Goal: Task Accomplishment & Management: Manage account settings

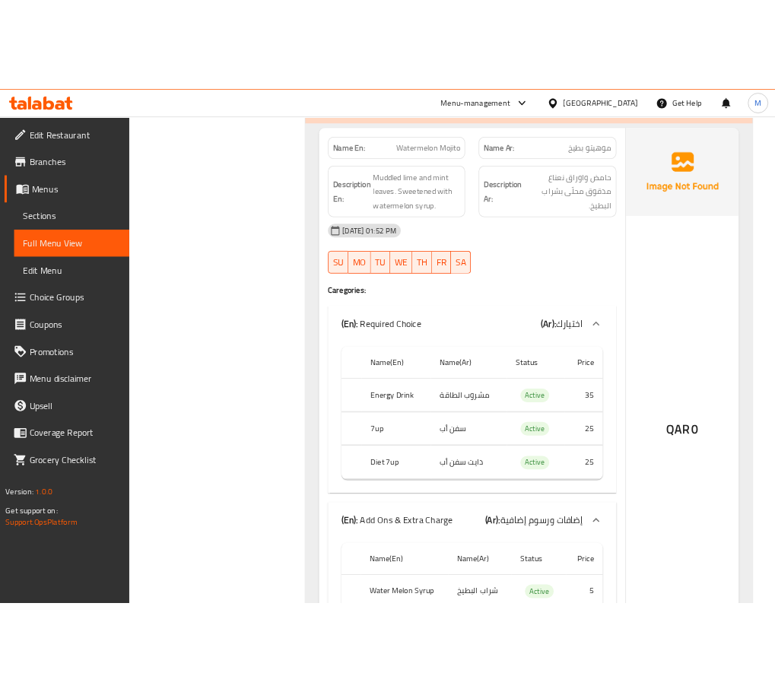
scroll to position [15327, 0]
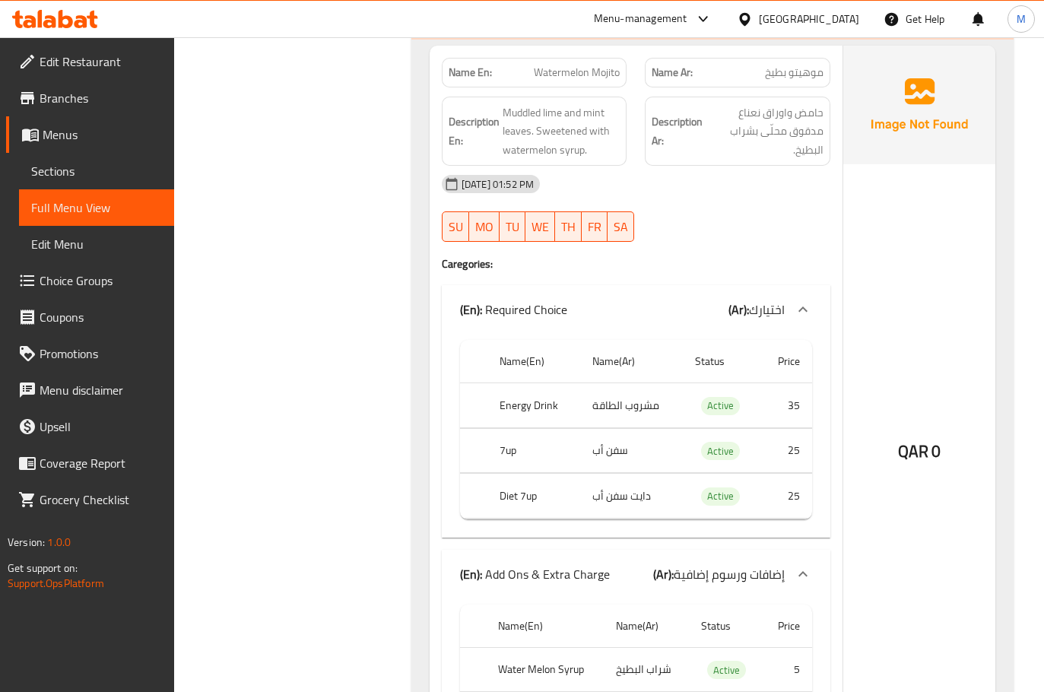
click at [420, 322] on div "Name En: Watermelon Mojito Name Ar: موهيتو بطيخ Description En: Muddled lime an…" at bounding box center [712, 423] width 602 height 766
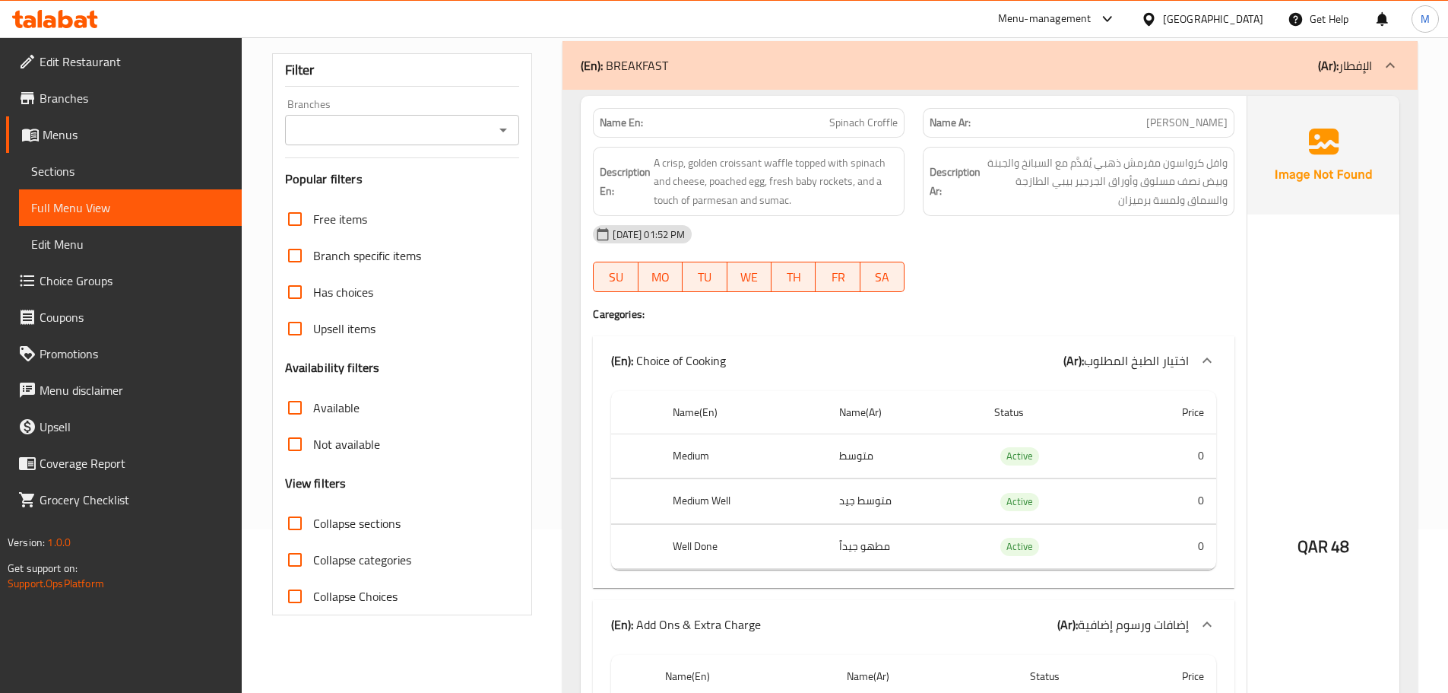
scroll to position [0, 0]
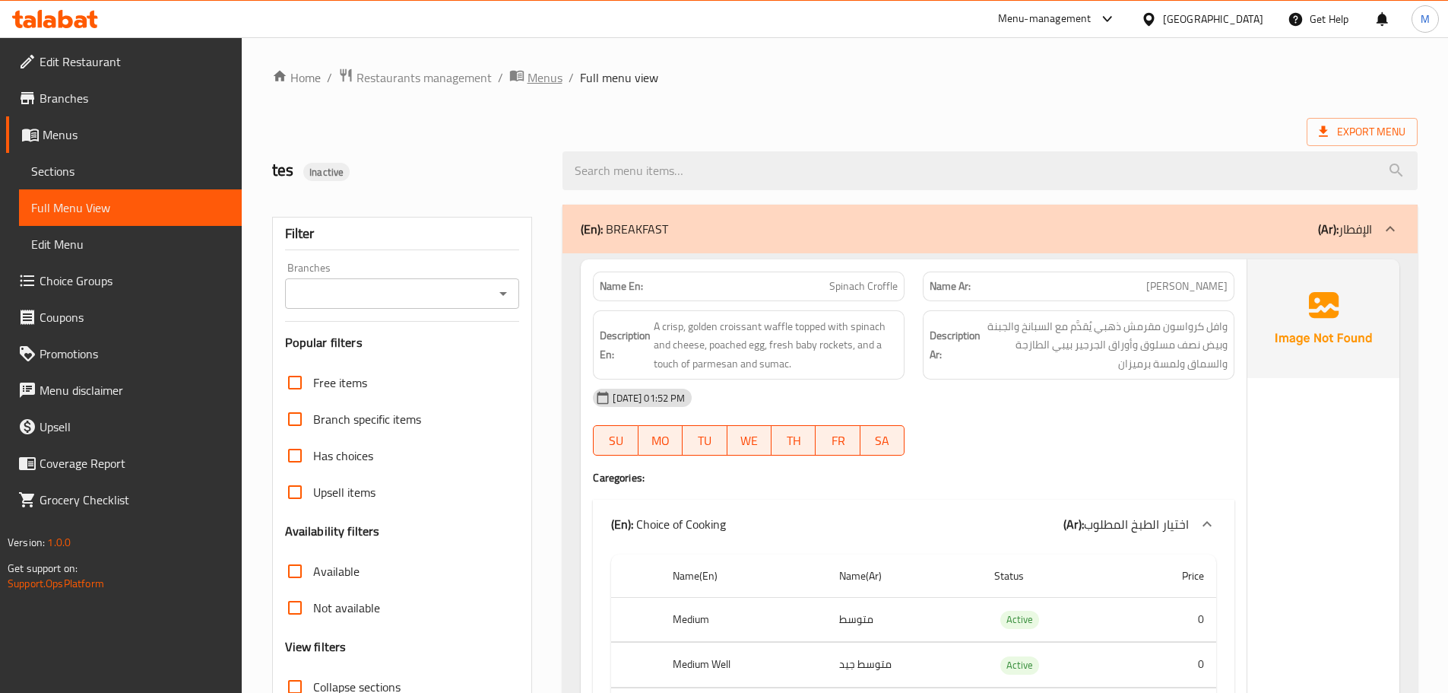
click at [534, 83] on span "Menus" at bounding box center [545, 77] width 35 height 18
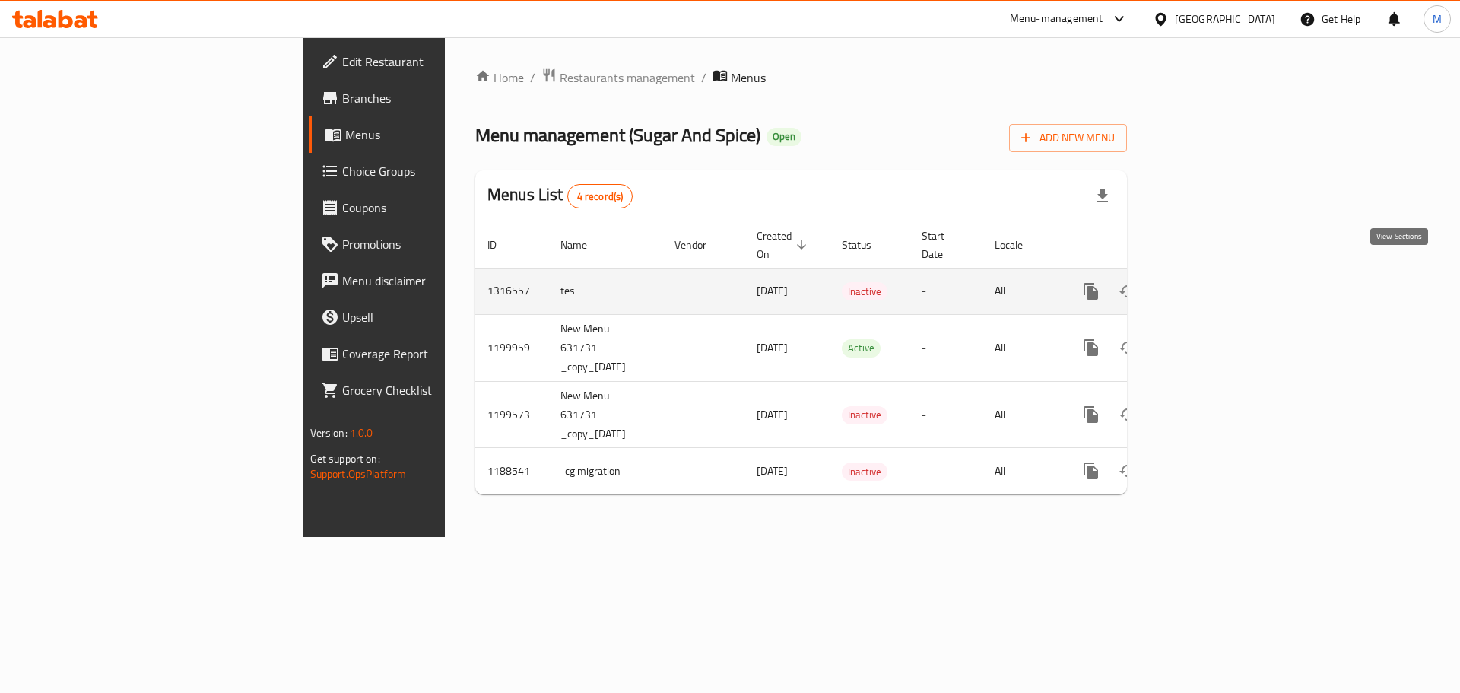
click at [1210, 282] on icon "enhanced table" at bounding box center [1200, 291] width 18 height 18
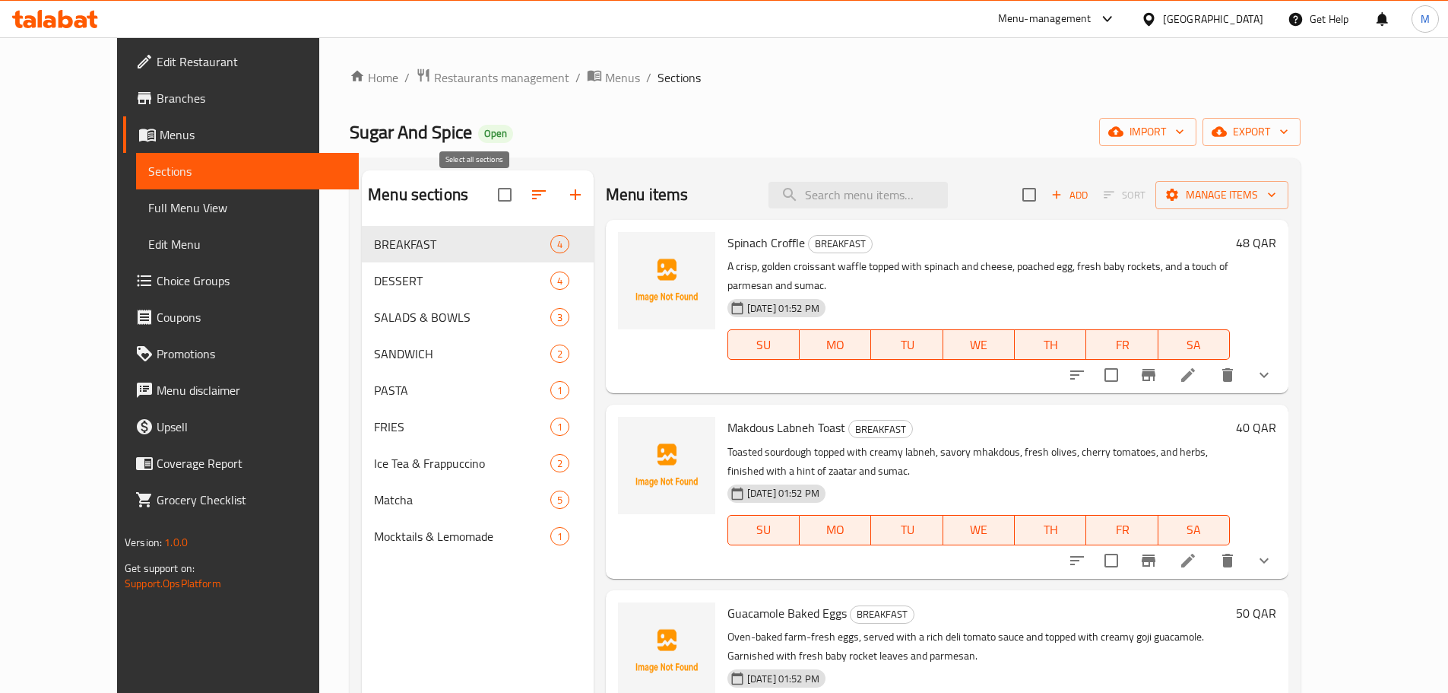
click at [489, 202] on input "checkbox" at bounding box center [505, 195] width 32 height 32
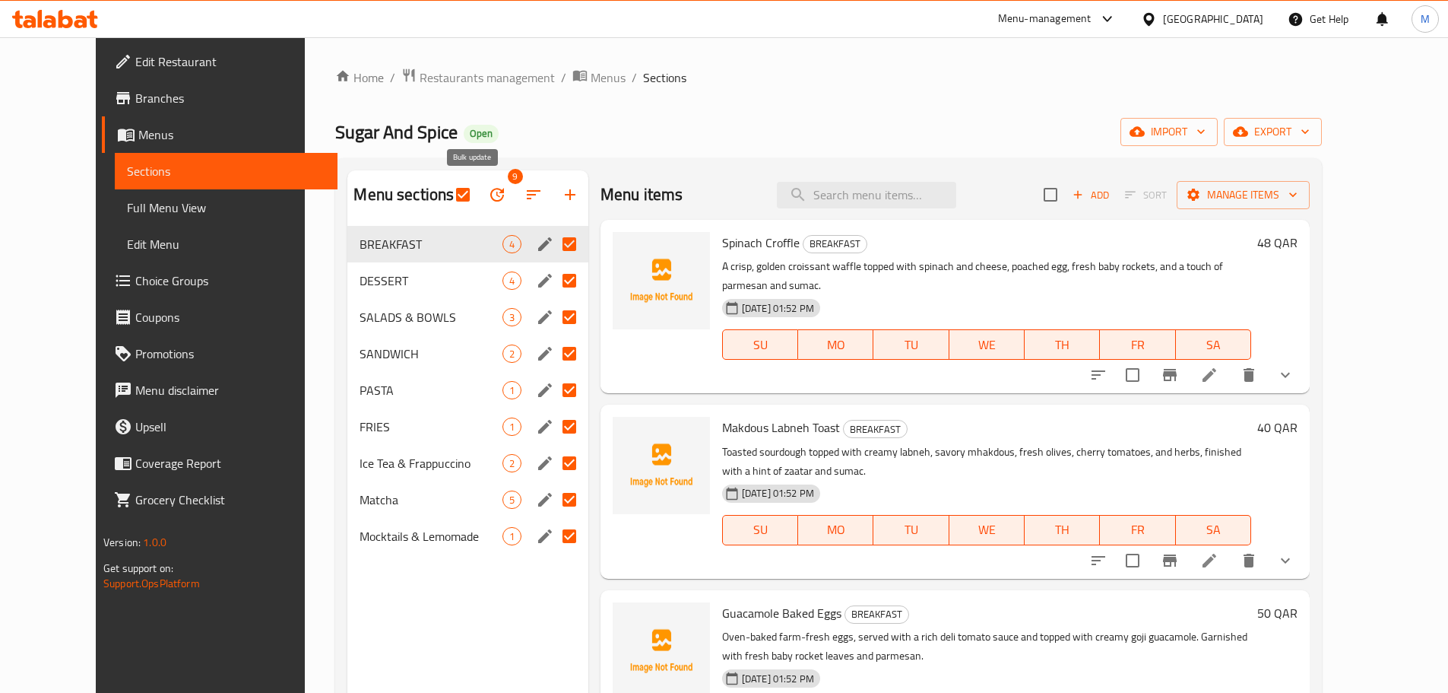
click at [488, 196] on icon "button" at bounding box center [497, 195] width 18 height 18
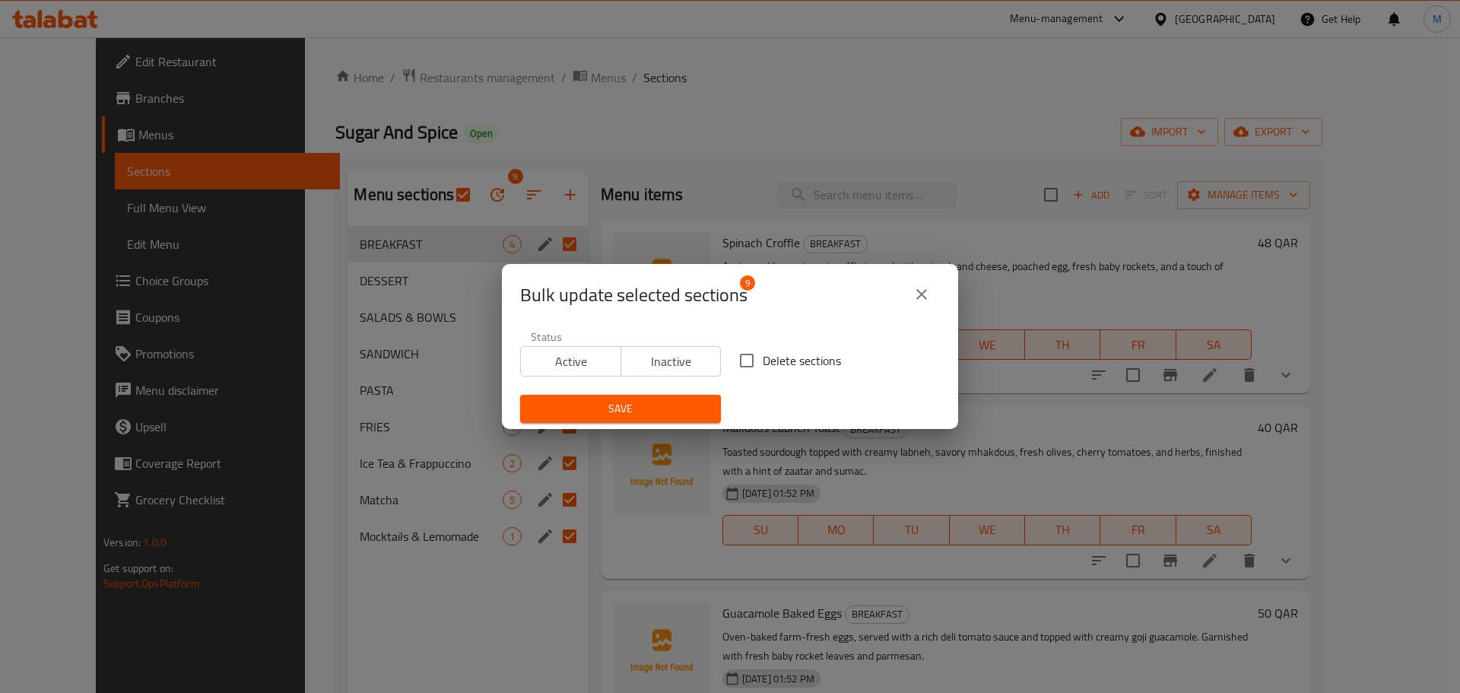
click at [671, 358] on span "Inactive" at bounding box center [671, 362] width 88 height 22
click at [595, 408] on span "Save" at bounding box center [620, 408] width 176 height 19
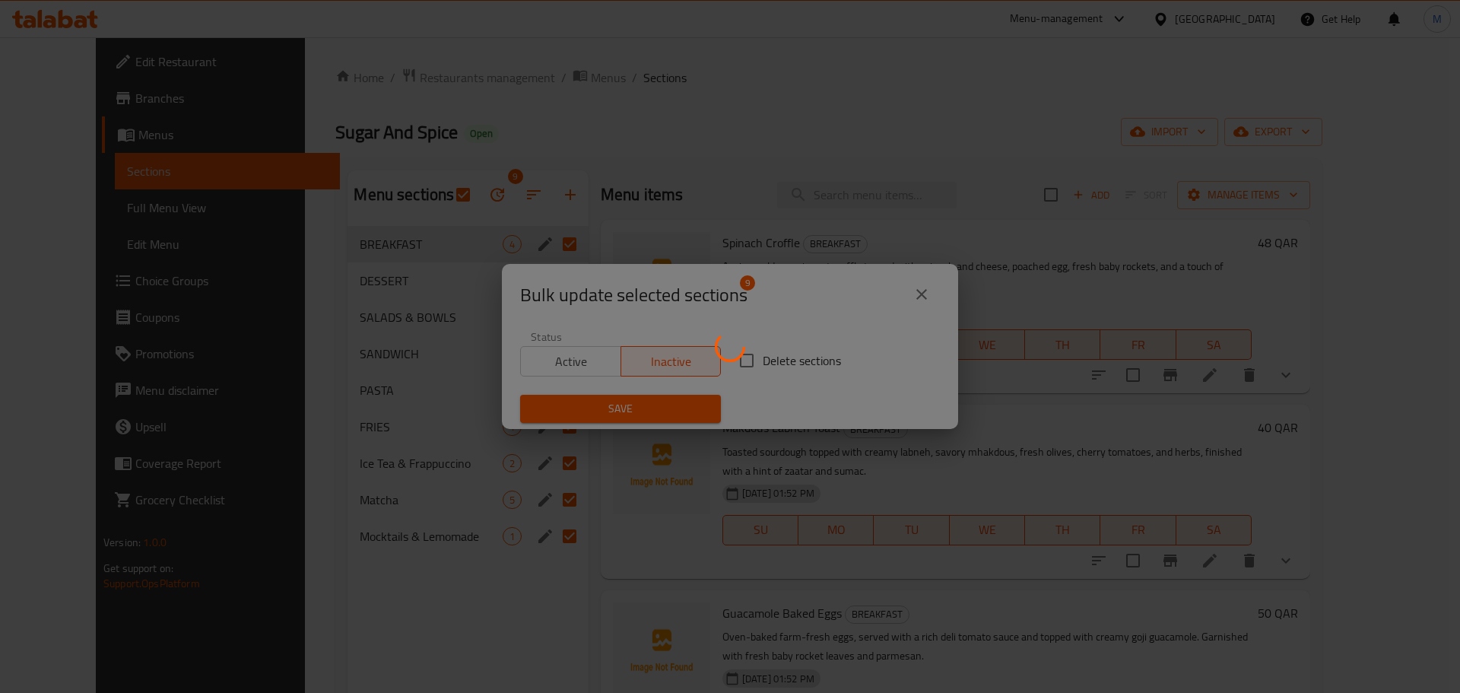
checkbox input "false"
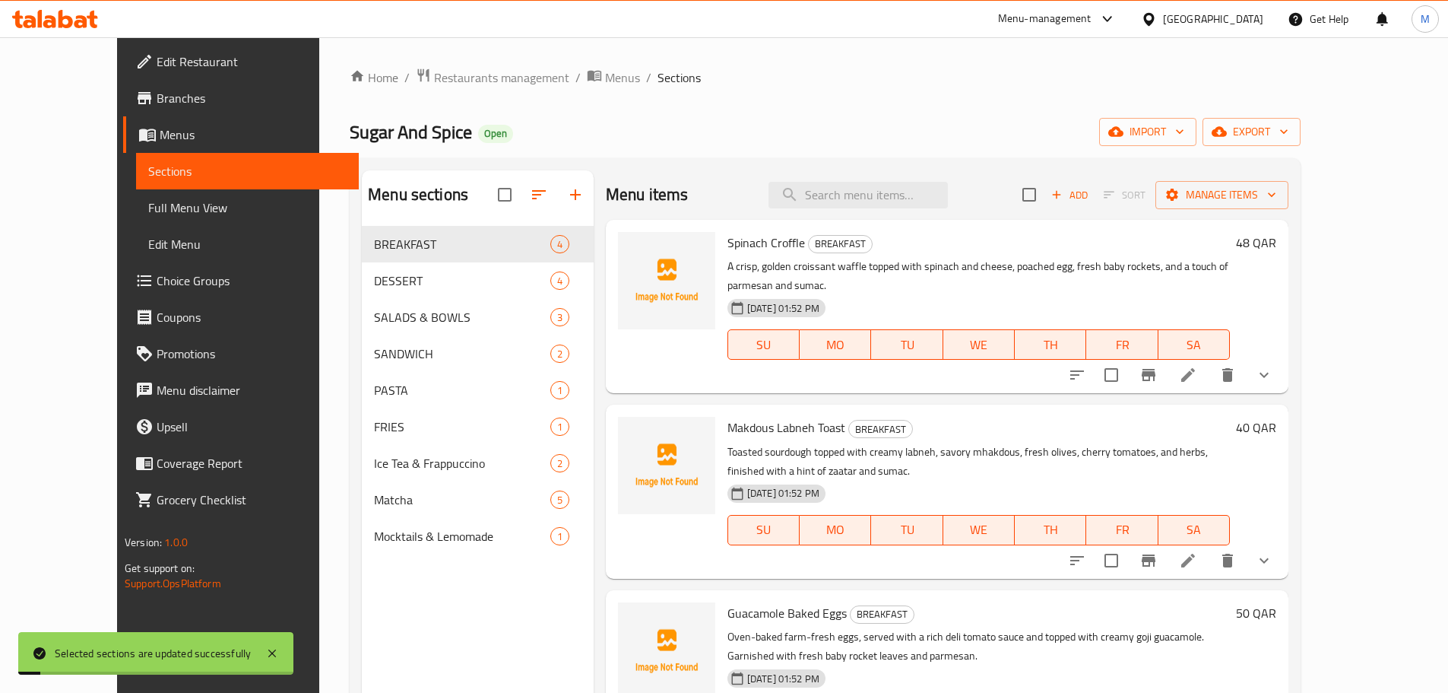
click at [728, 123] on div "Sugar And Spice Open import export" at bounding box center [825, 132] width 951 height 28
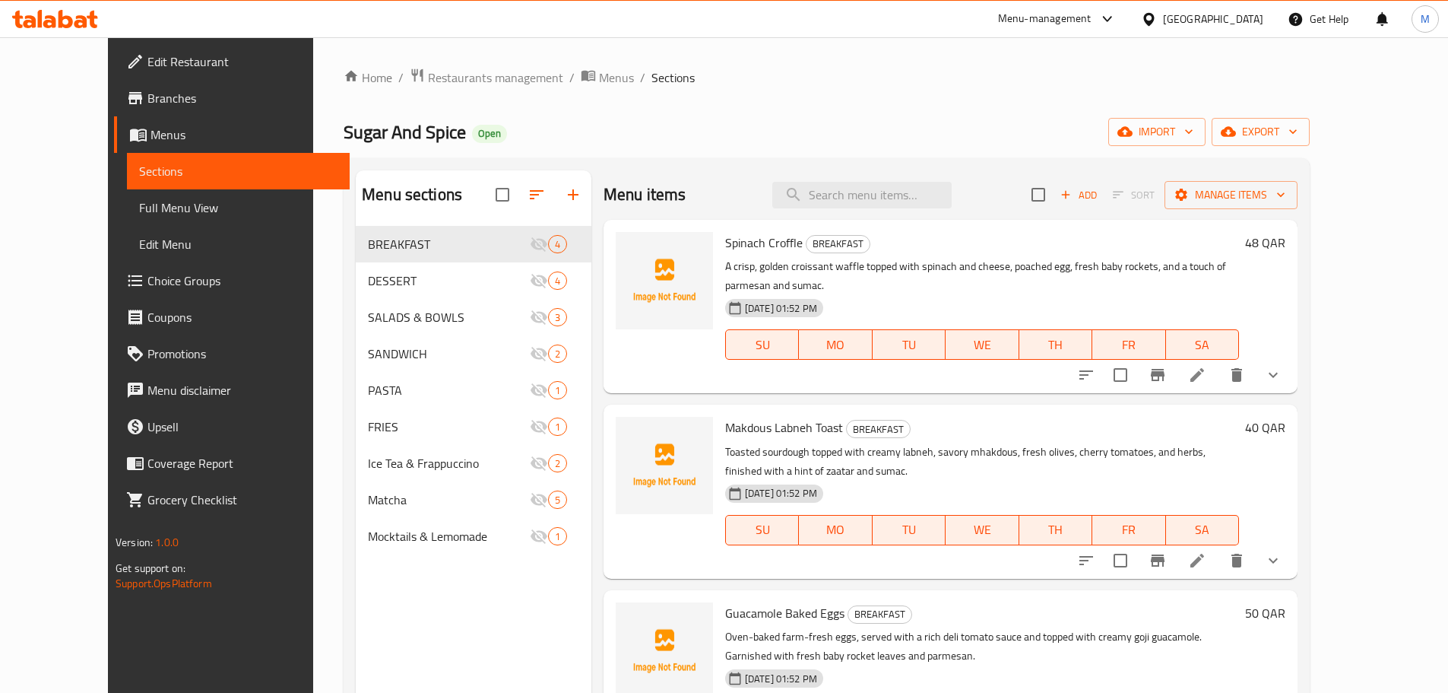
click at [127, 217] on link "Full Menu View" at bounding box center [238, 207] width 223 height 36
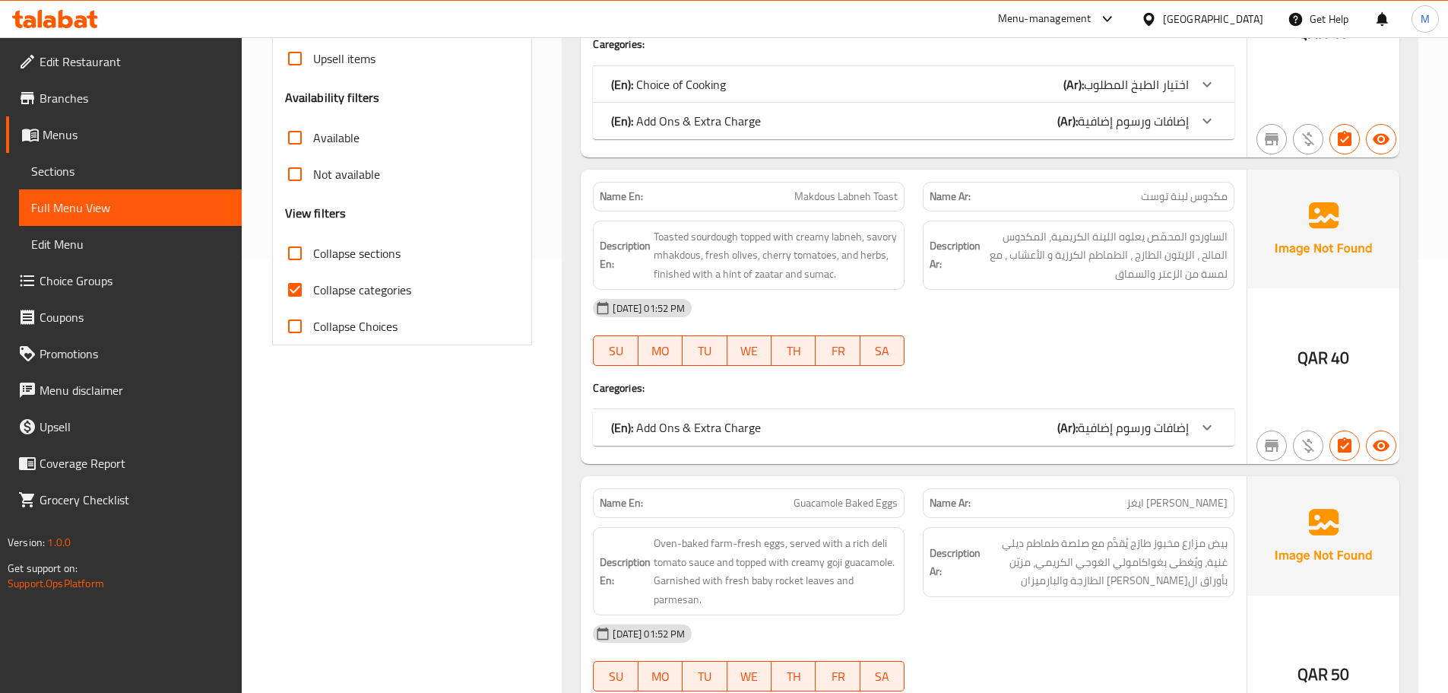
scroll to position [456, 0]
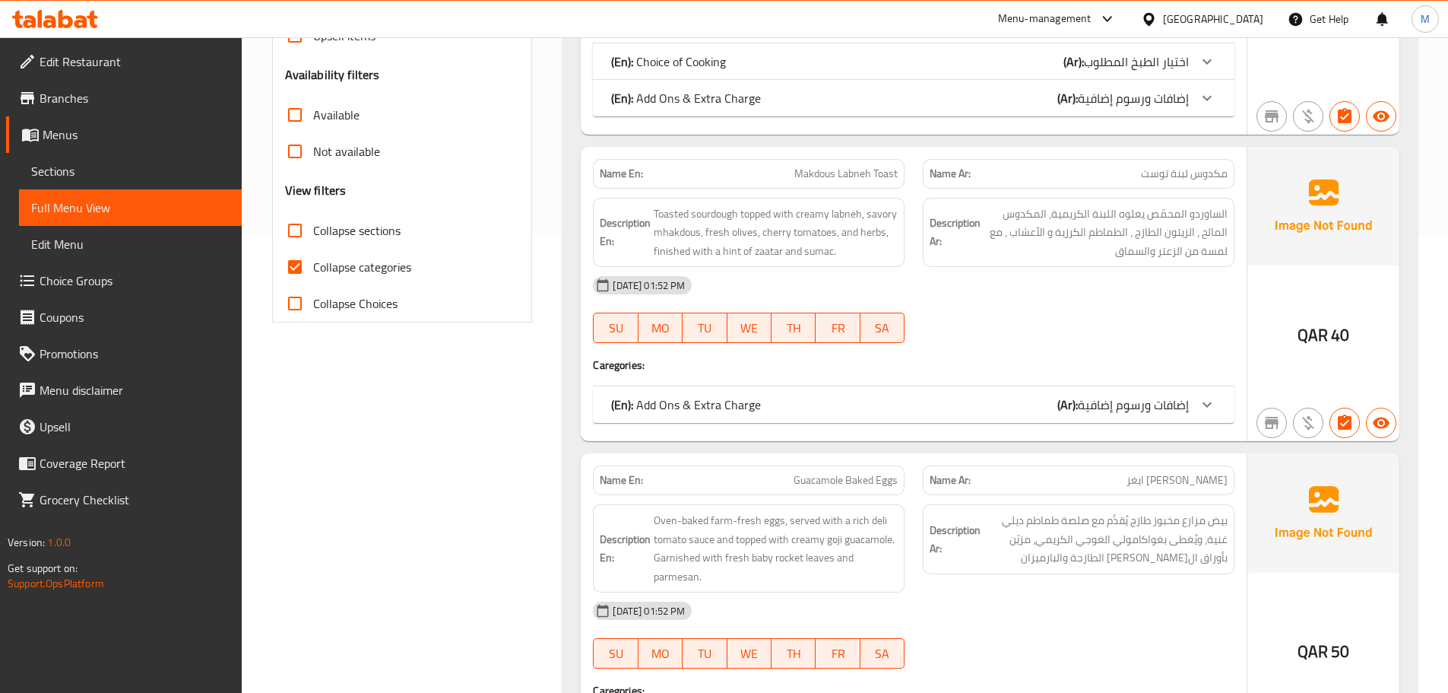
click at [81, 183] on link "Sections" at bounding box center [130, 171] width 223 height 36
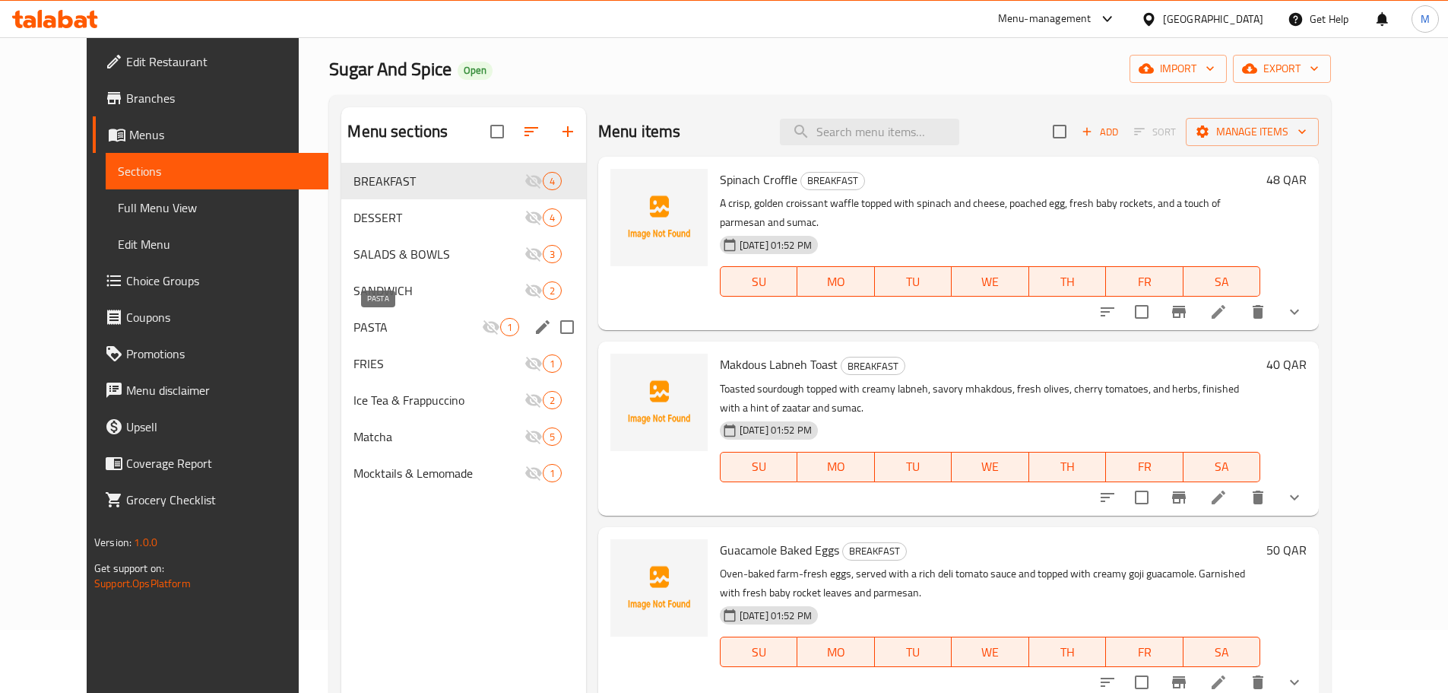
scroll to position [61, 0]
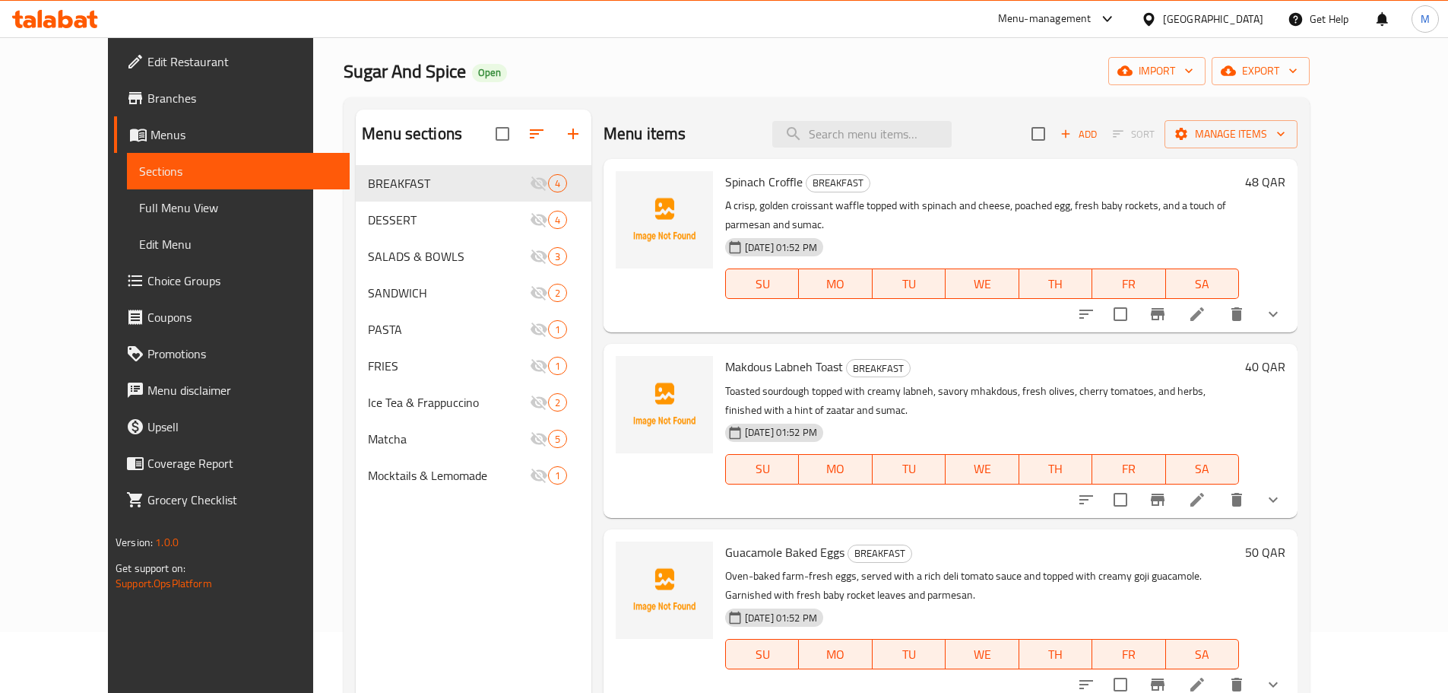
click at [649, 87] on div "Home / Restaurants management / Menus / Sections Sugar And Spice Open import ex…" at bounding box center [827, 411] width 966 height 808
click at [726, 62] on div "Sugar And Spice Open import export" at bounding box center [827, 71] width 966 height 28
click at [731, 75] on div "Sugar And Spice Open import export" at bounding box center [827, 71] width 966 height 28
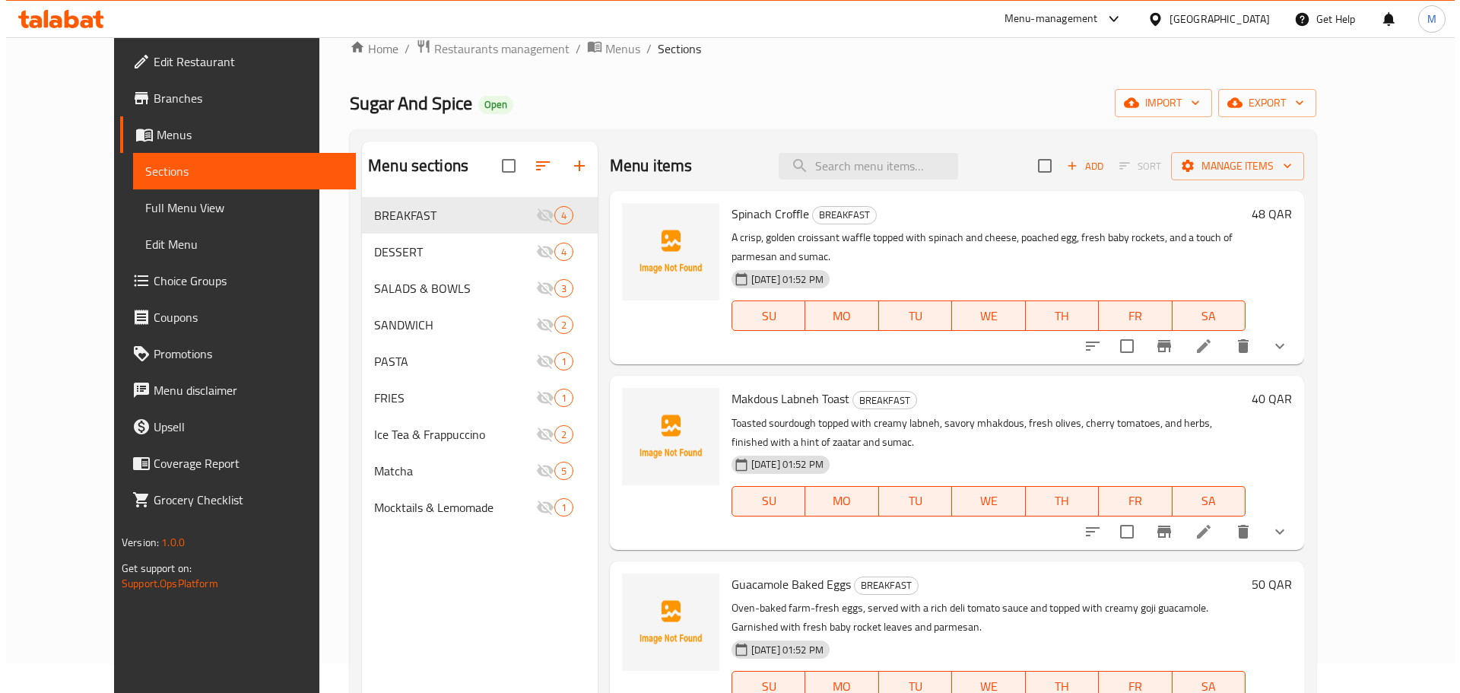
scroll to position [0, 0]
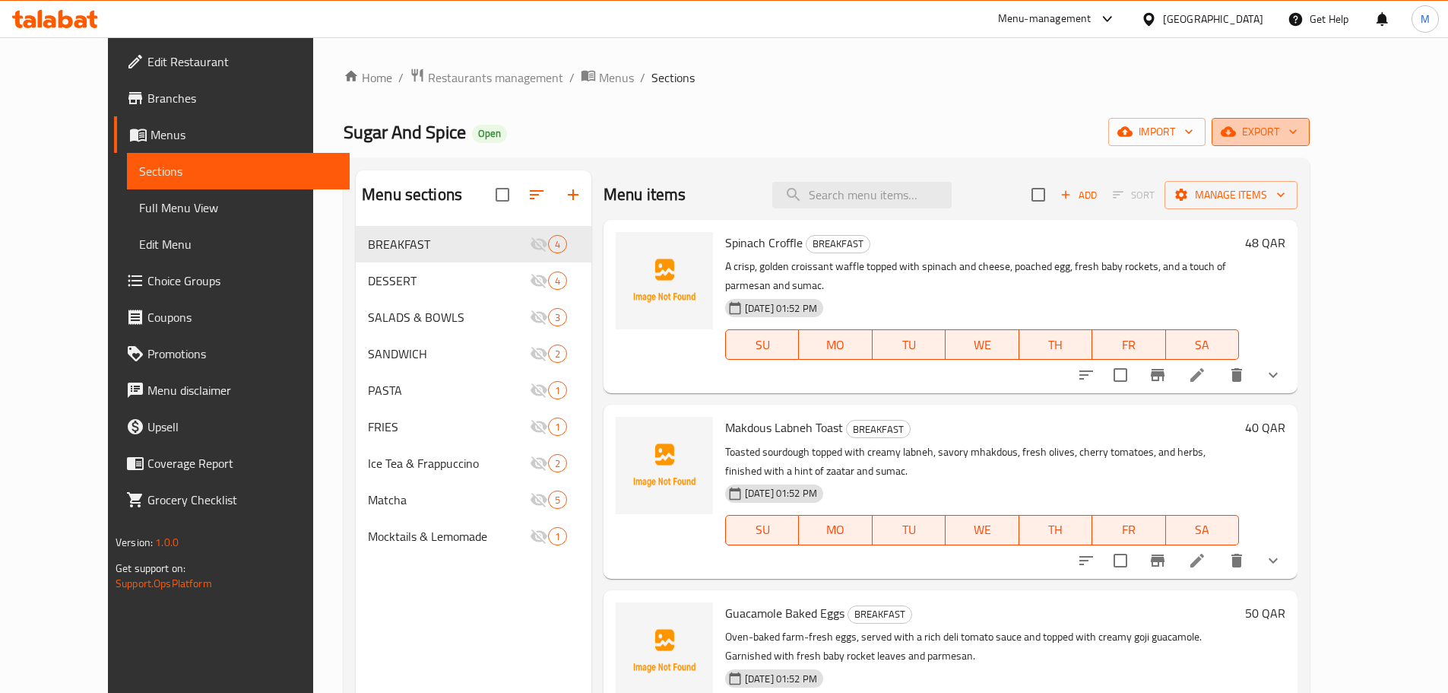
click at [1298, 130] on span "export" at bounding box center [1261, 131] width 74 height 19
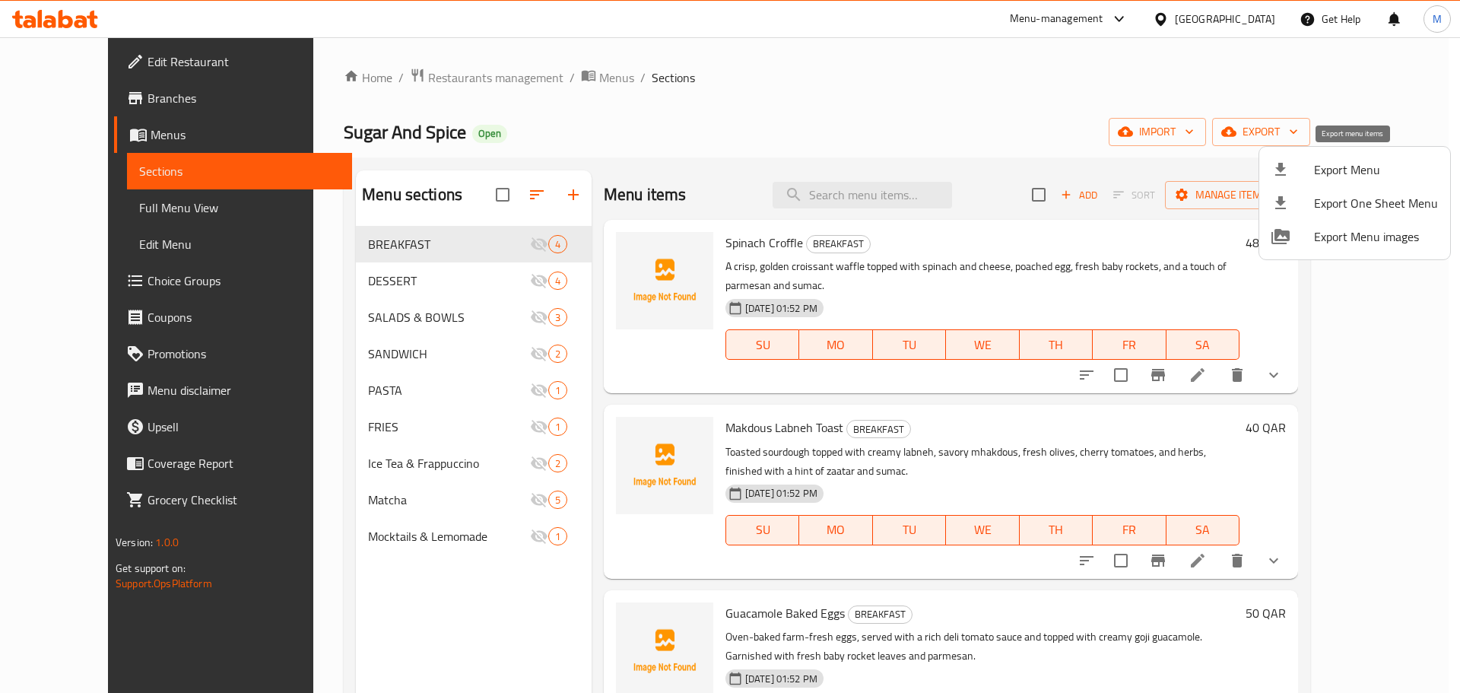
click at [1343, 167] on span "Export Menu" at bounding box center [1376, 169] width 124 height 18
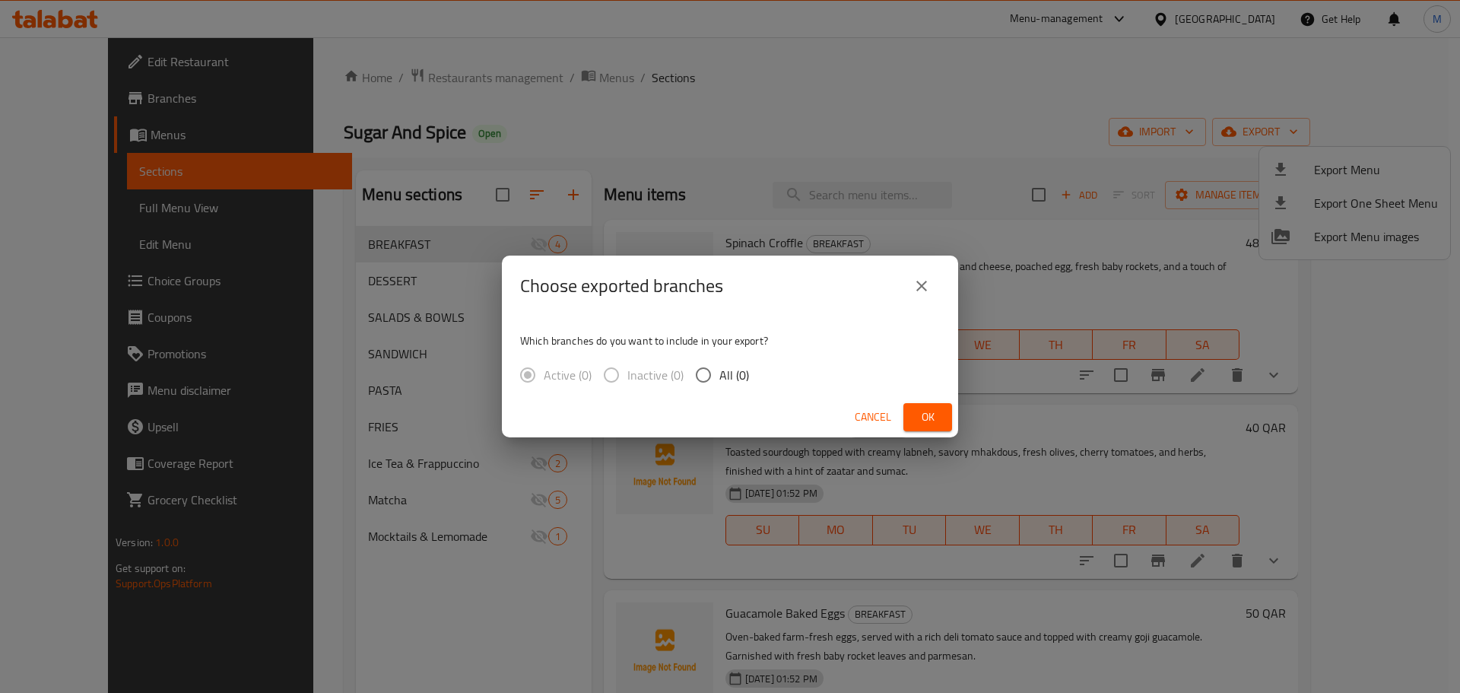
click at [719, 375] on span "All (0)" at bounding box center [734, 375] width 30 height 18
click at [719, 375] on input "All (0)" at bounding box center [703, 375] width 32 height 32
radio input "true"
click at [919, 416] on span "Ok" at bounding box center [927, 417] width 24 height 19
click at [925, 413] on span "Ok" at bounding box center [927, 417] width 24 height 19
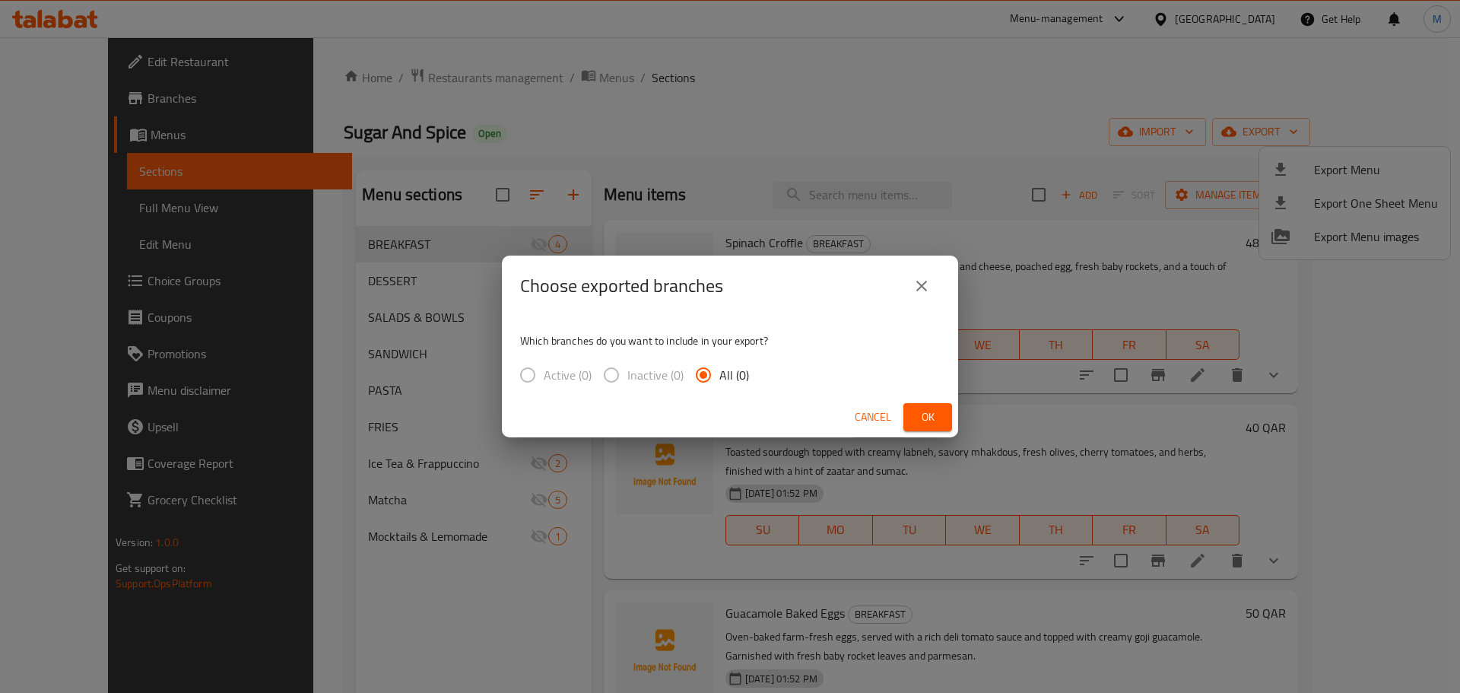
click at [913, 419] on button "Ok" at bounding box center [927, 417] width 49 height 28
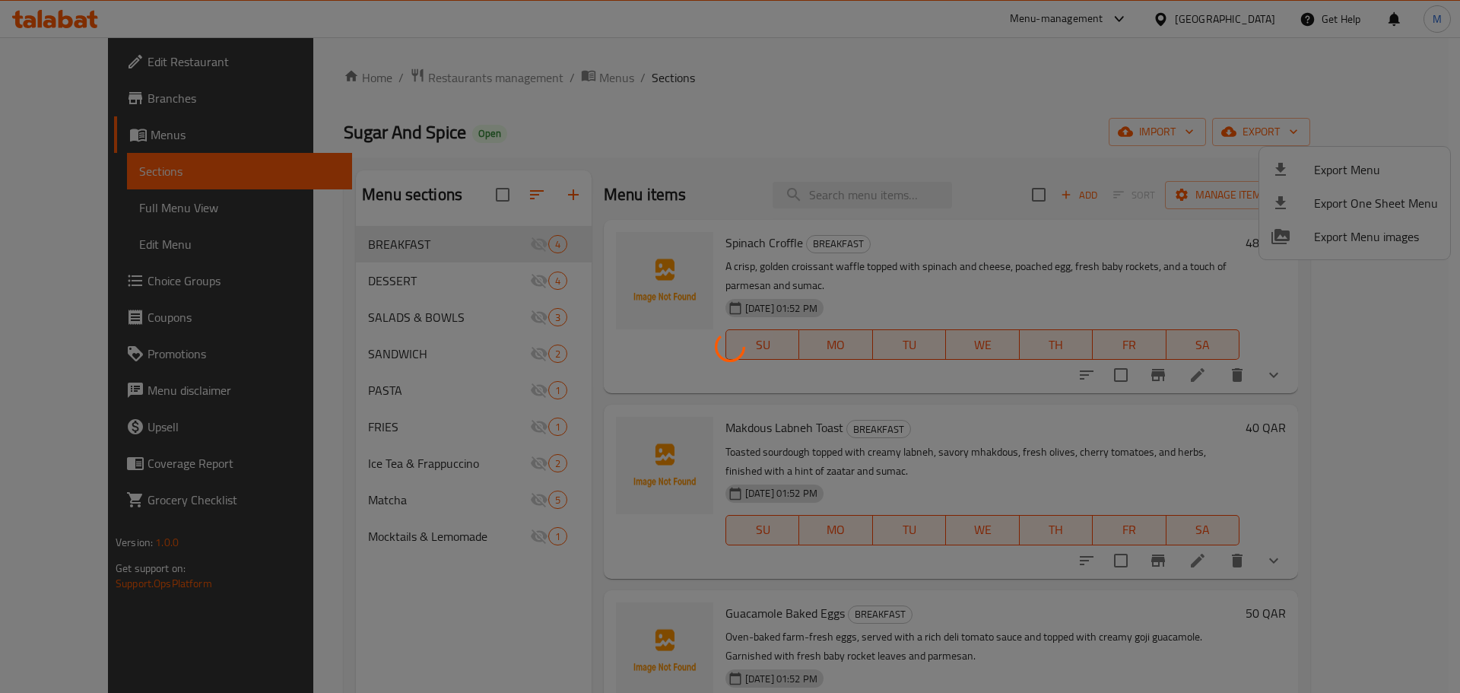
click at [766, 109] on div at bounding box center [730, 346] width 1460 height 693
click at [1173, 140] on div at bounding box center [730, 346] width 1460 height 693
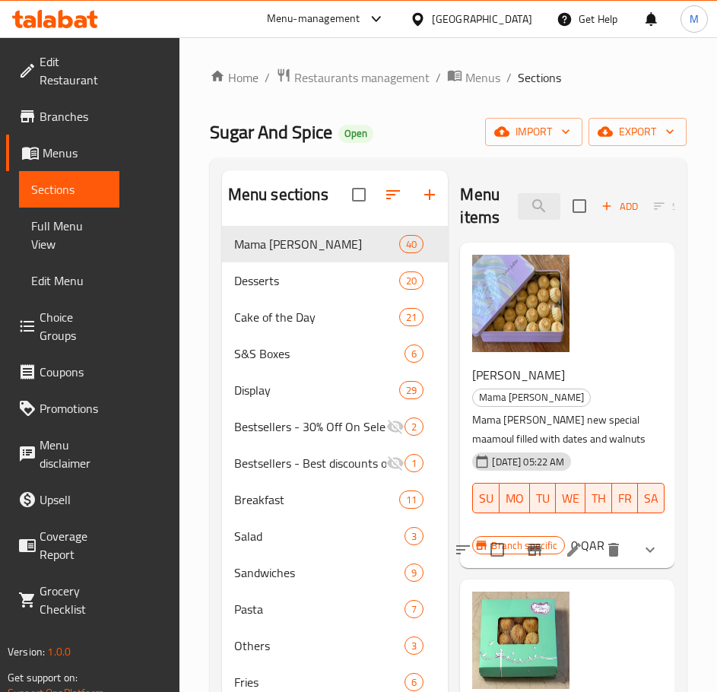
scroll to position [2053, 0]
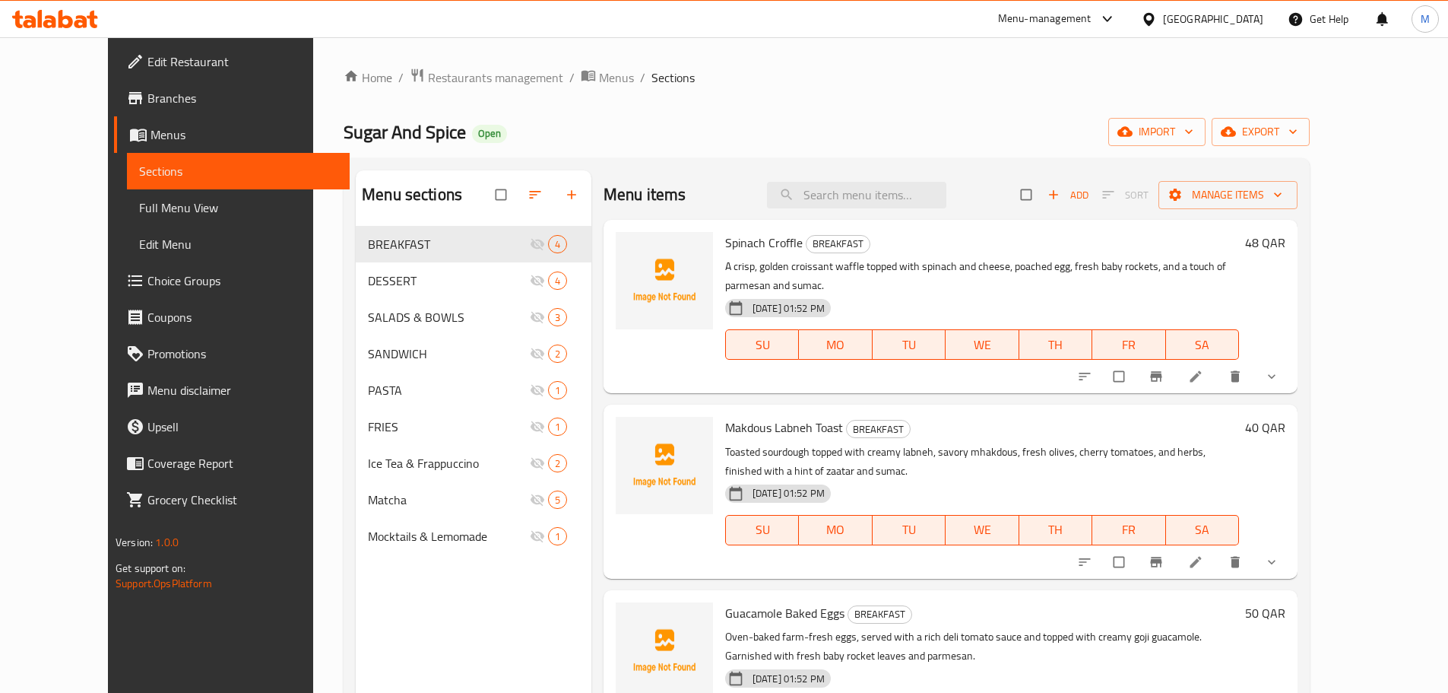
click at [836, 134] on div "Sugar And Spice Open import export" at bounding box center [827, 132] width 966 height 28
click at [1298, 137] on span "export" at bounding box center [1261, 131] width 74 height 19
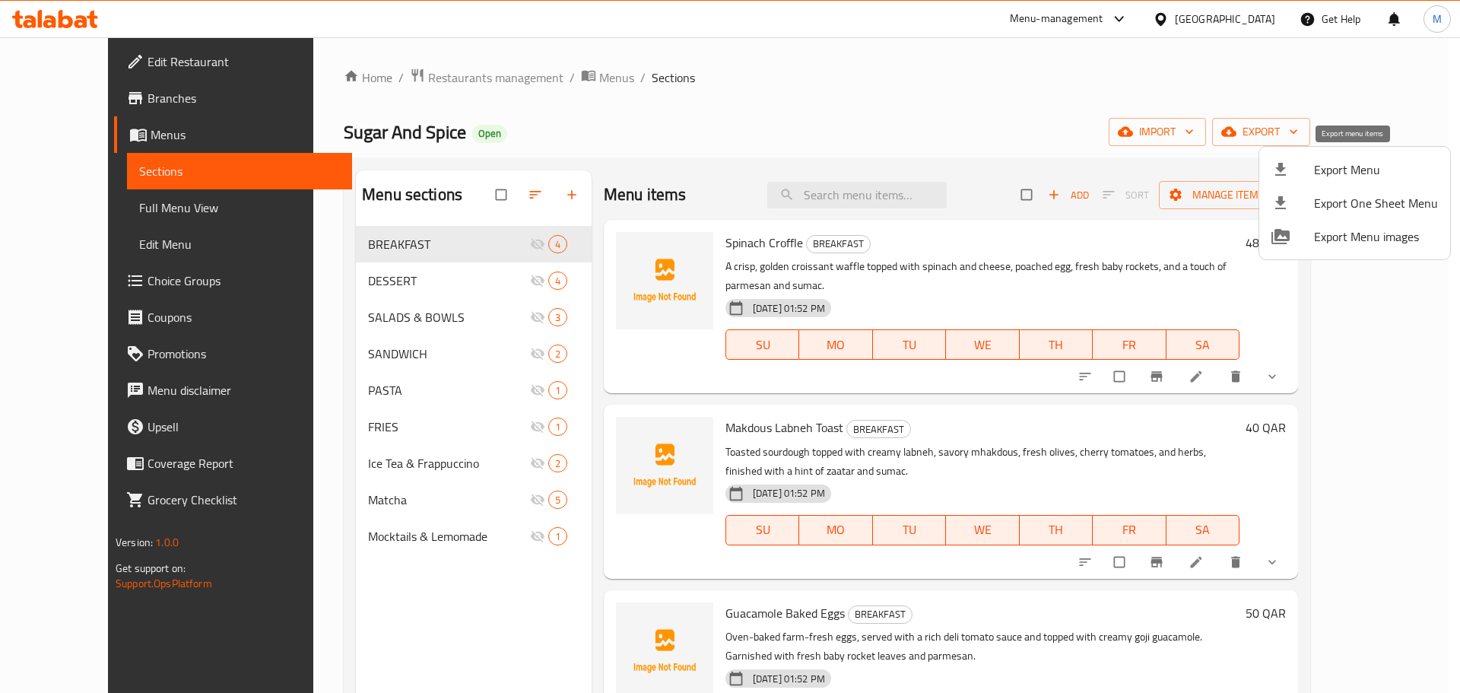
click at [1374, 169] on span "Export Menu" at bounding box center [1376, 169] width 124 height 18
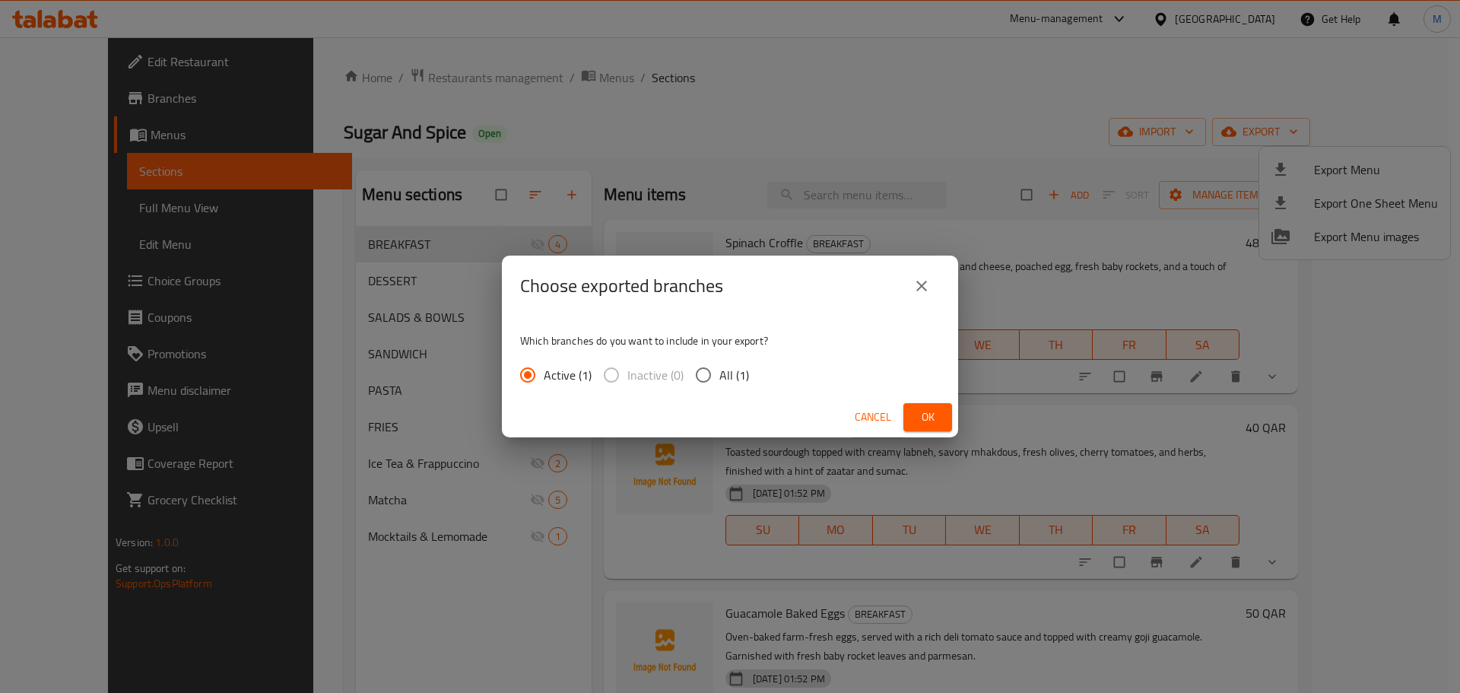
click at [736, 377] on span "All (1)" at bounding box center [734, 375] width 30 height 18
click at [719, 377] on input "All (1)" at bounding box center [703, 375] width 32 height 32
radio input "true"
click at [935, 424] on span "Ok" at bounding box center [927, 417] width 24 height 19
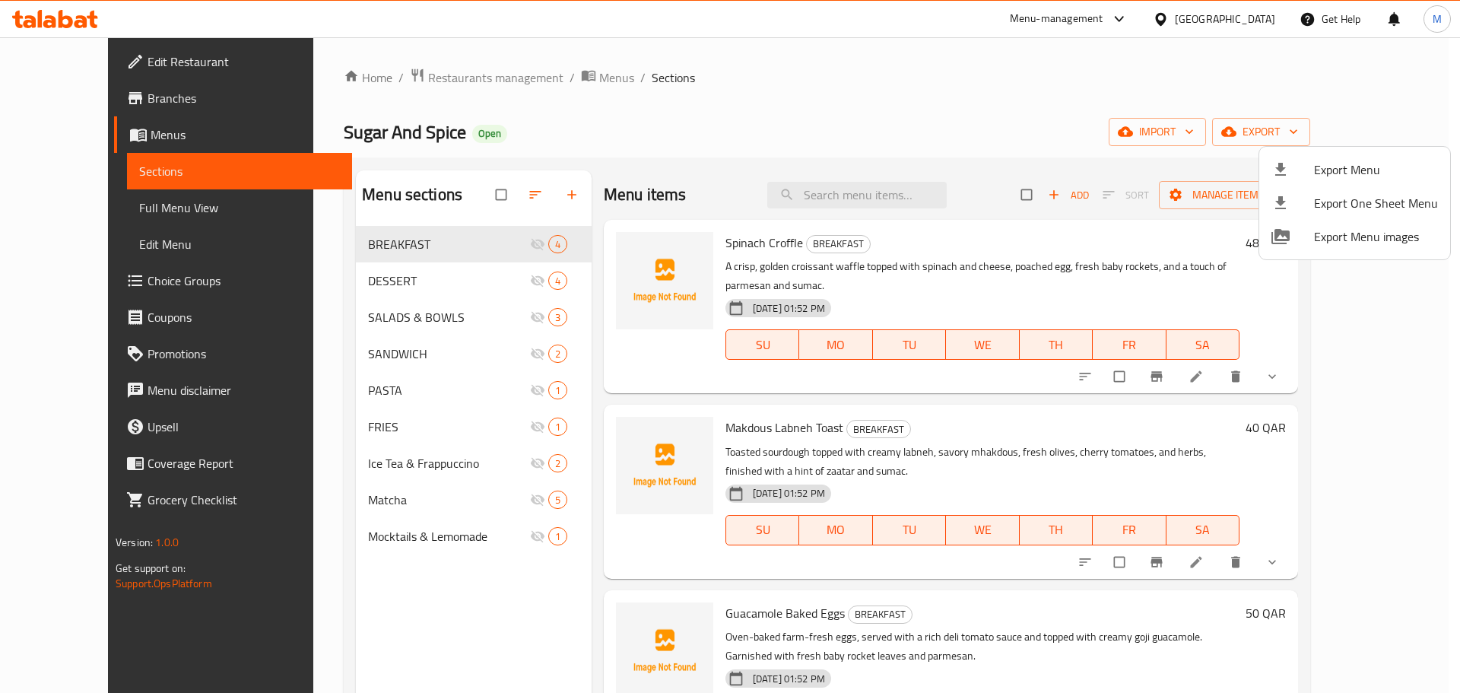
click at [529, 84] on div at bounding box center [730, 346] width 1460 height 693
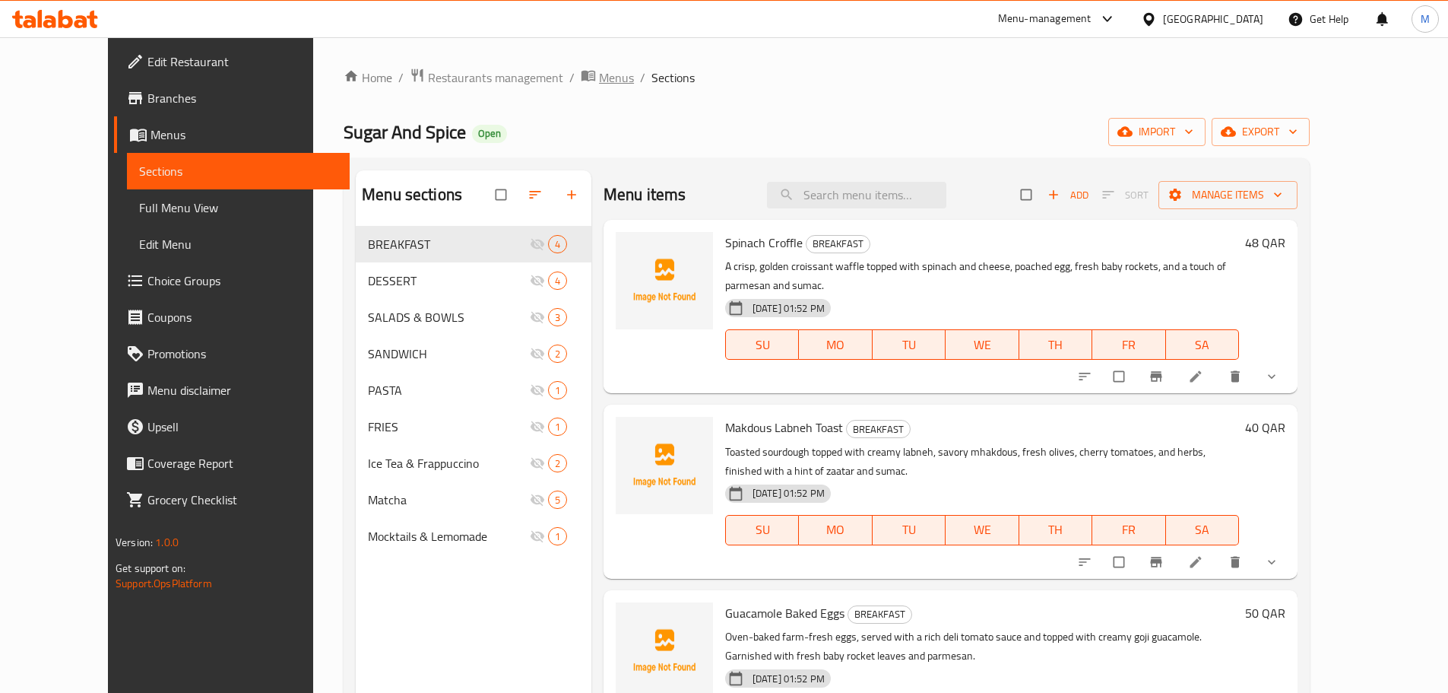
click at [599, 82] on span "Menus" at bounding box center [616, 77] width 35 height 18
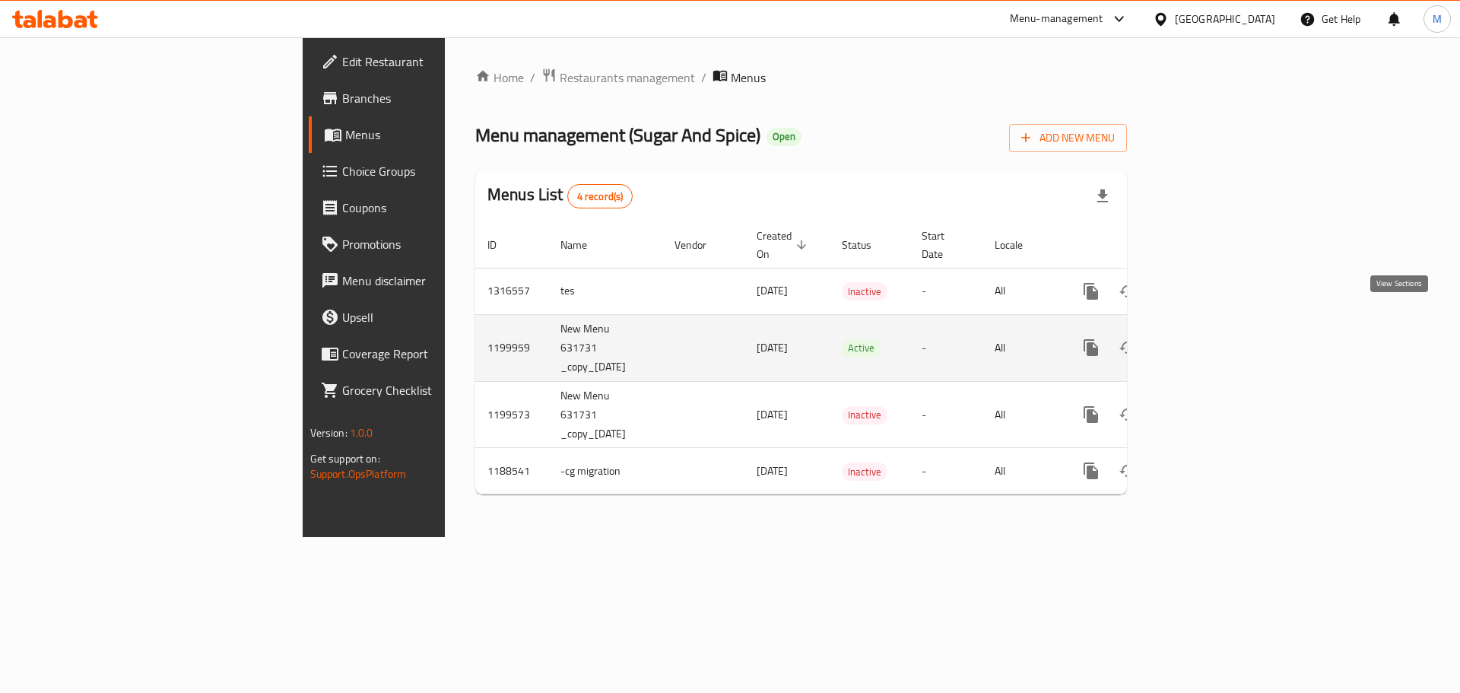
click at [1210, 338] on icon "enhanced table" at bounding box center [1200, 347] width 18 height 18
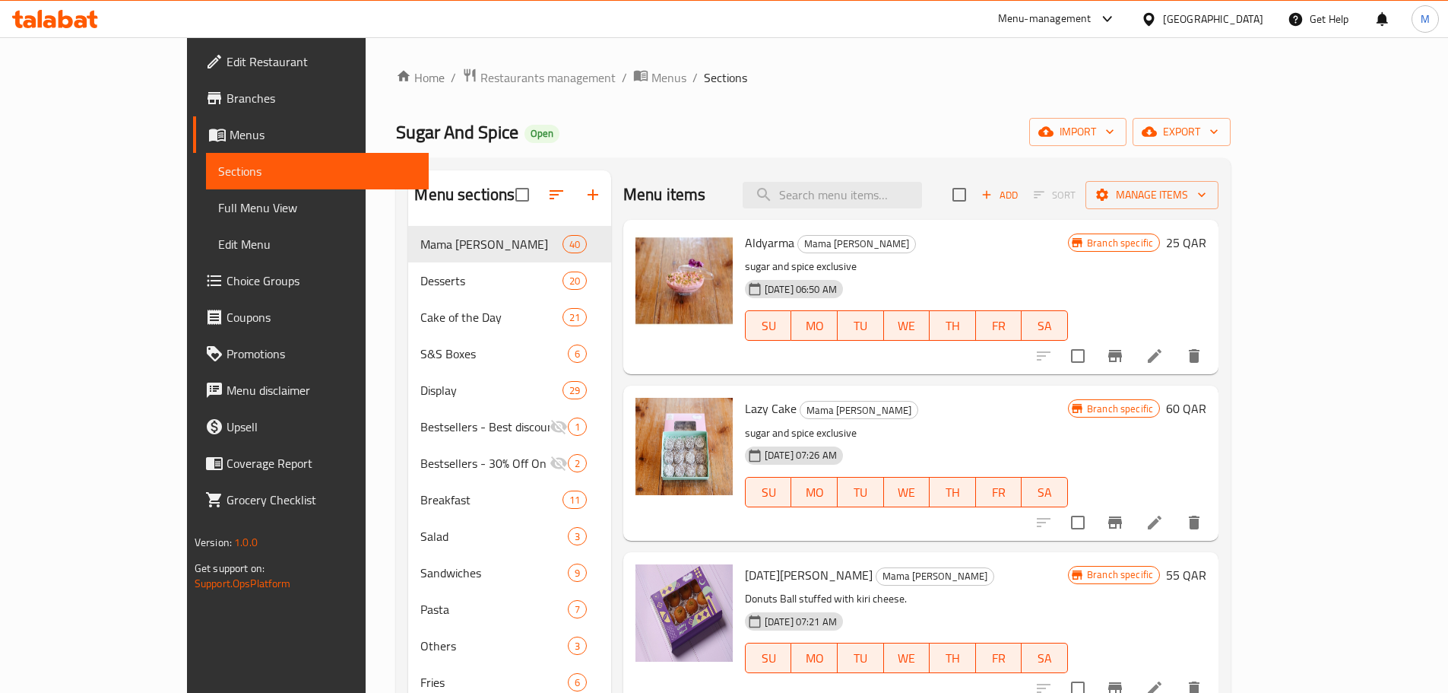
click at [1070, 146] on div "Home / Restaurants management / Menus / Sections Sugar And Spice Open import ex…" at bounding box center [813, 521] width 835 height 906
click at [1115, 139] on span "import" at bounding box center [1078, 131] width 73 height 19
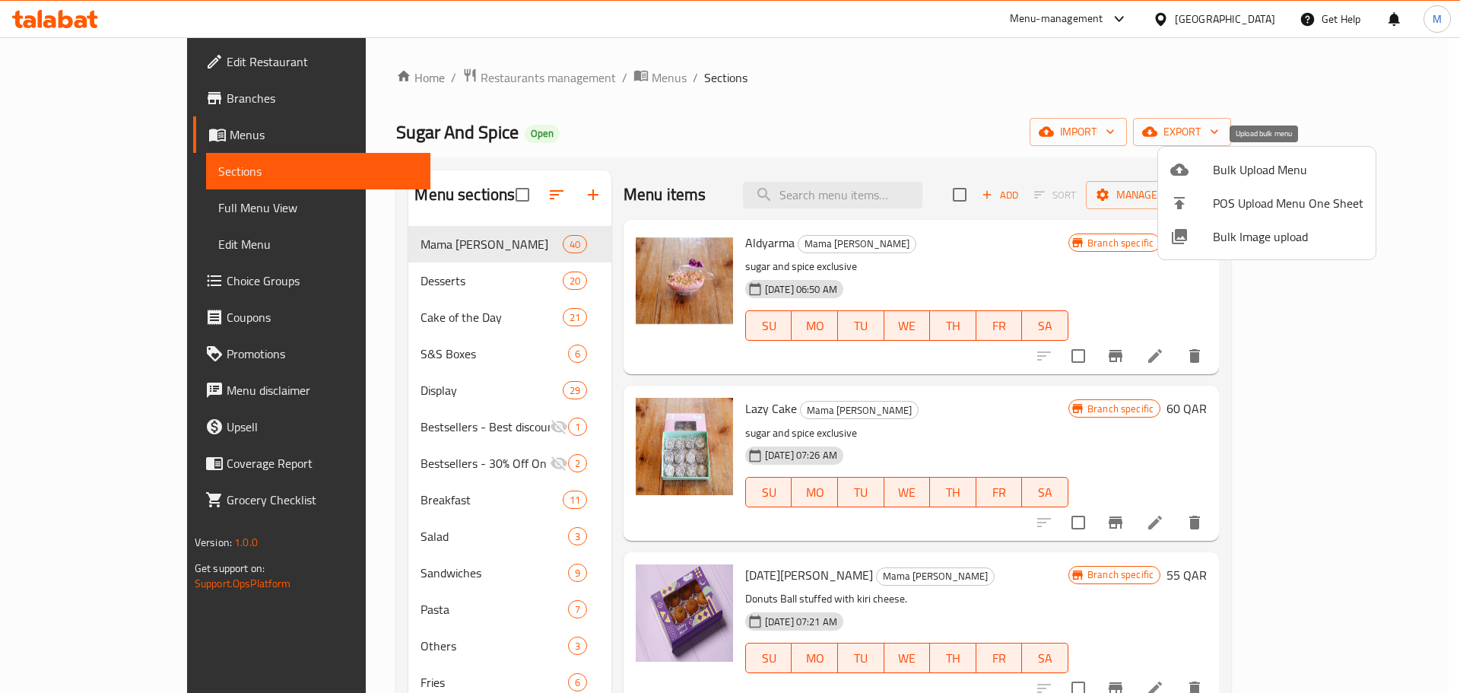
click at [1281, 177] on span "Bulk Upload Menu" at bounding box center [1288, 169] width 151 height 18
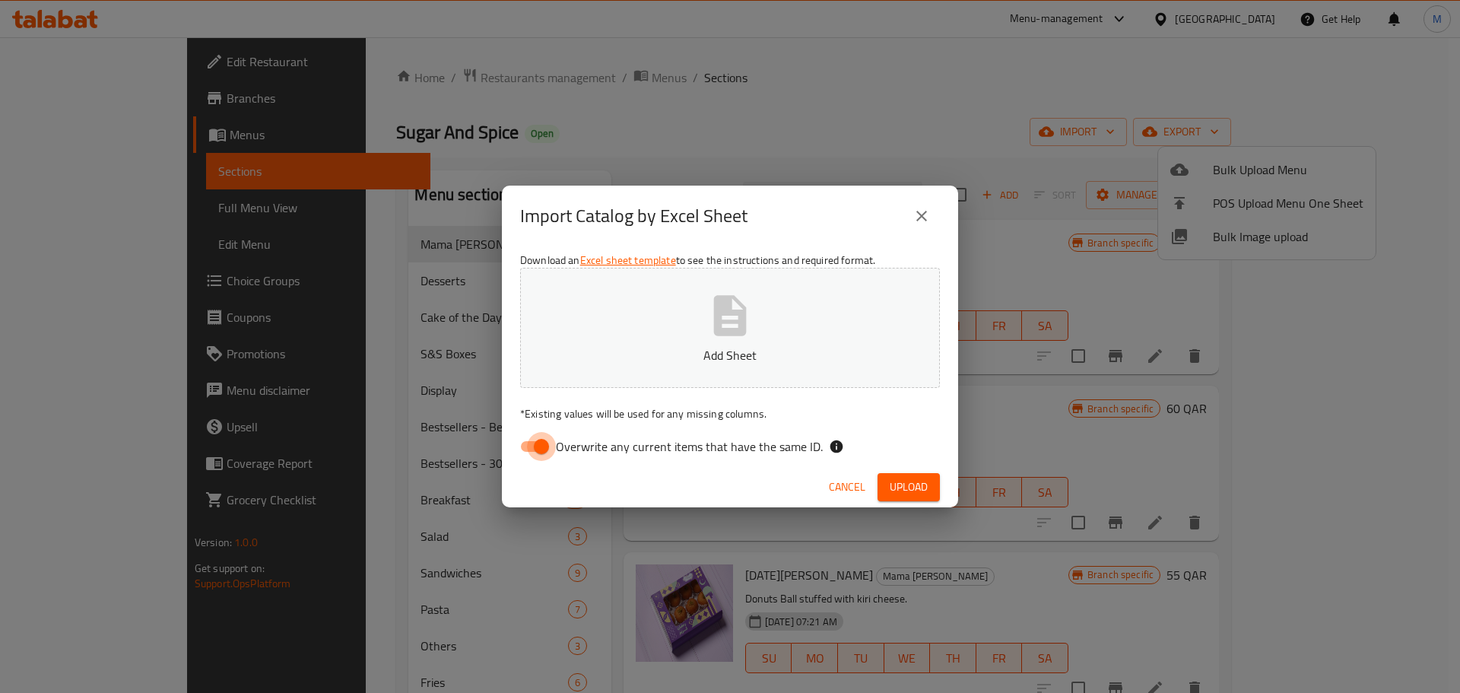
click at [554, 449] on input "Overwrite any current items that have the same ID." at bounding box center [541, 446] width 87 height 29
checkbox input "false"
click at [918, 481] on span "Upload" at bounding box center [909, 487] width 38 height 19
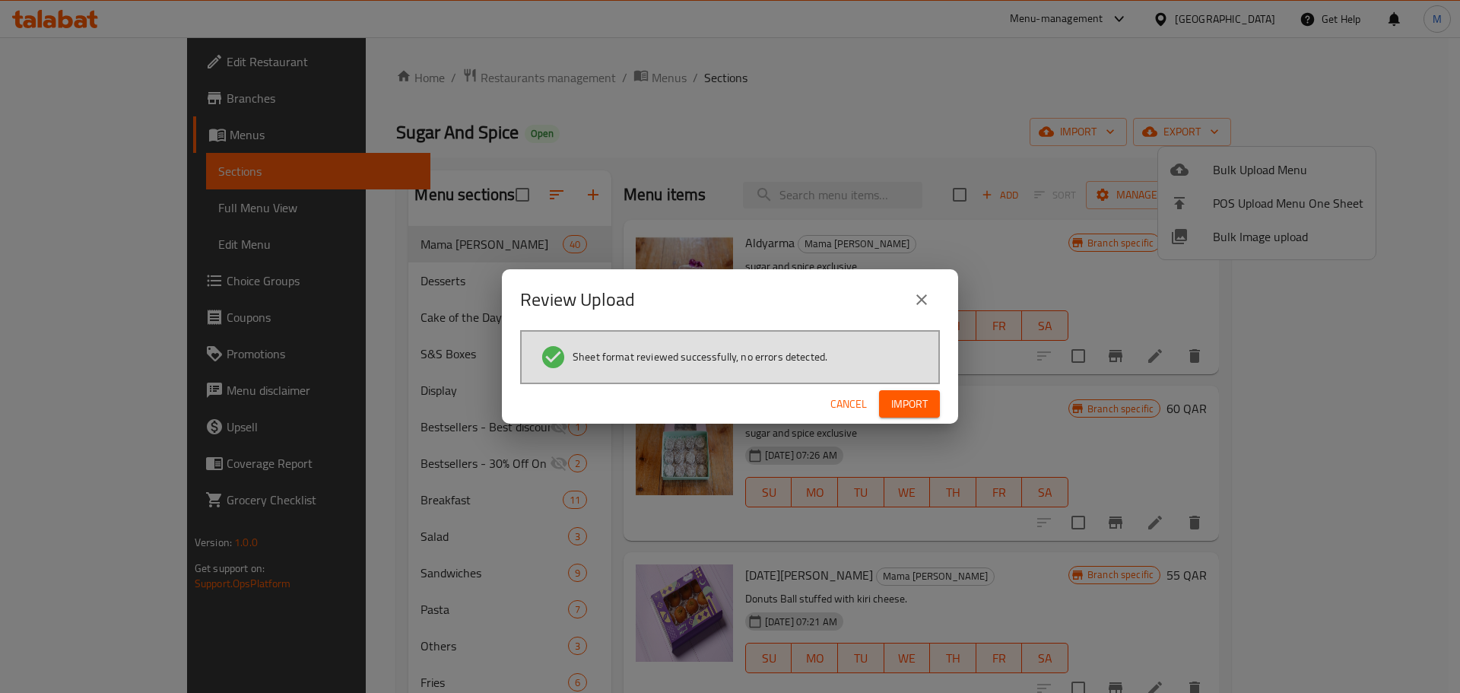
click at [903, 397] on span "Import" at bounding box center [909, 404] width 36 height 19
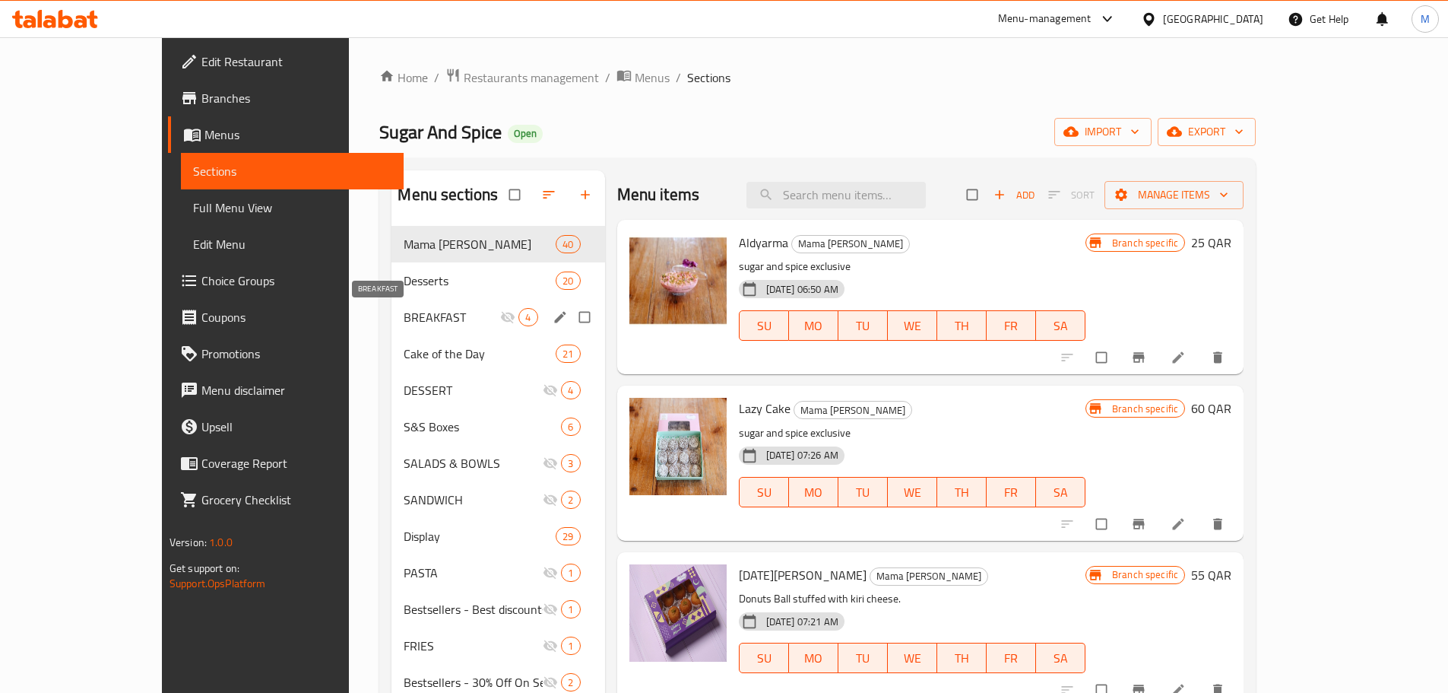
click at [418, 313] on span "BREAKFAST" at bounding box center [452, 317] width 97 height 18
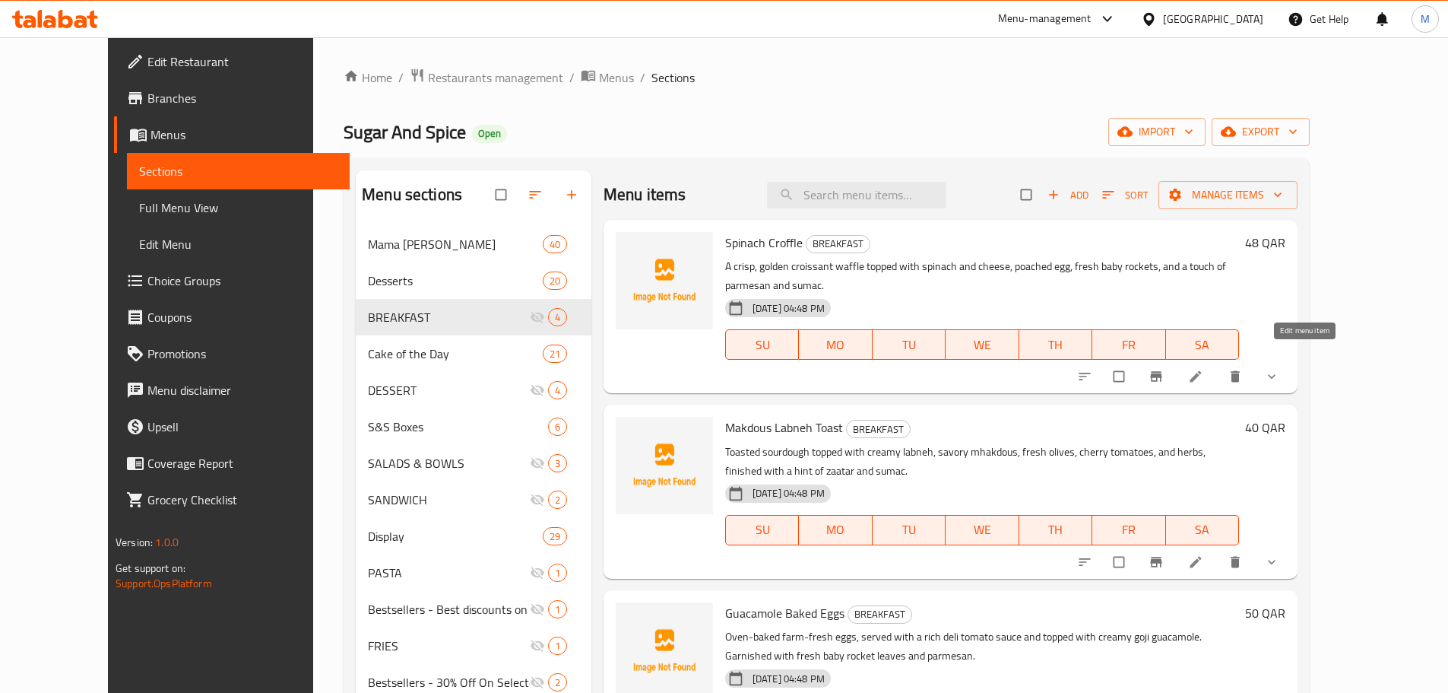
click at [1204, 369] on icon at bounding box center [1195, 376] width 15 height 15
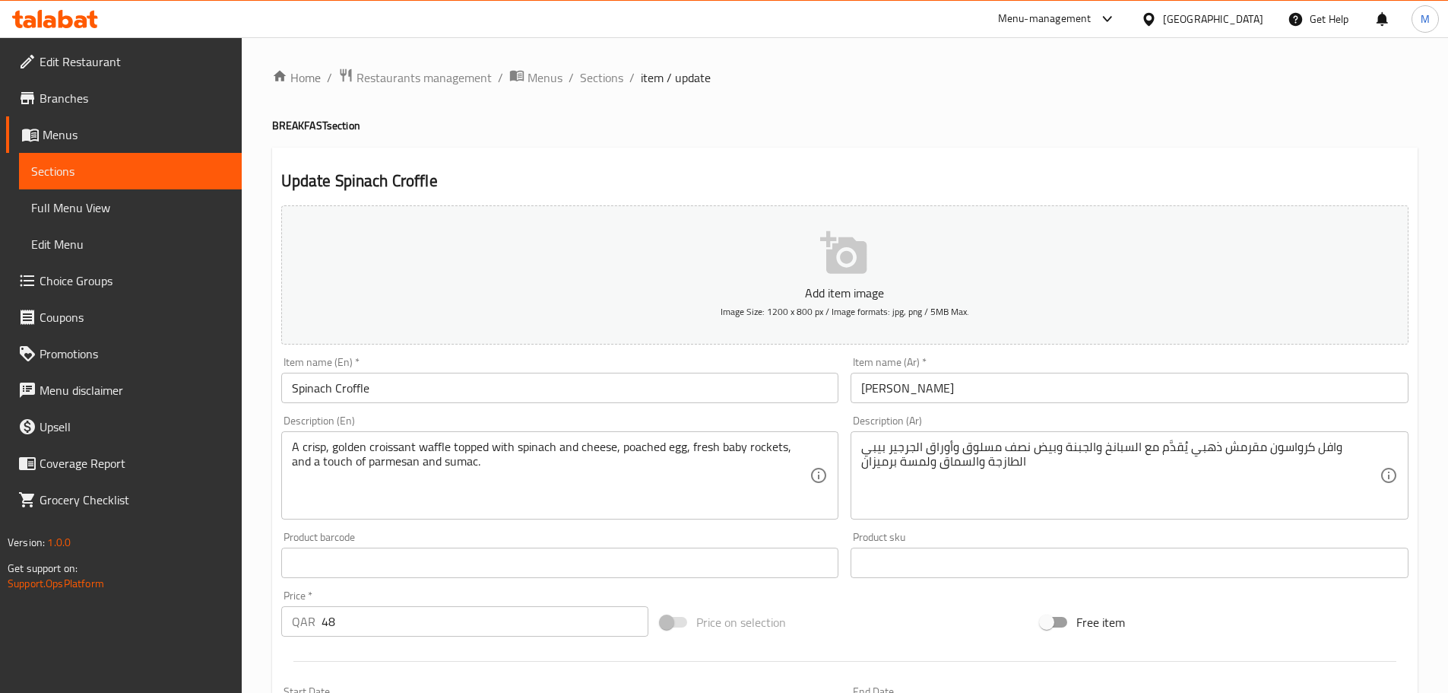
type input "اختيار الطبخ المطلوب"
type input "1"
type input "إضافات ورسوم إضافية"
type input "0"
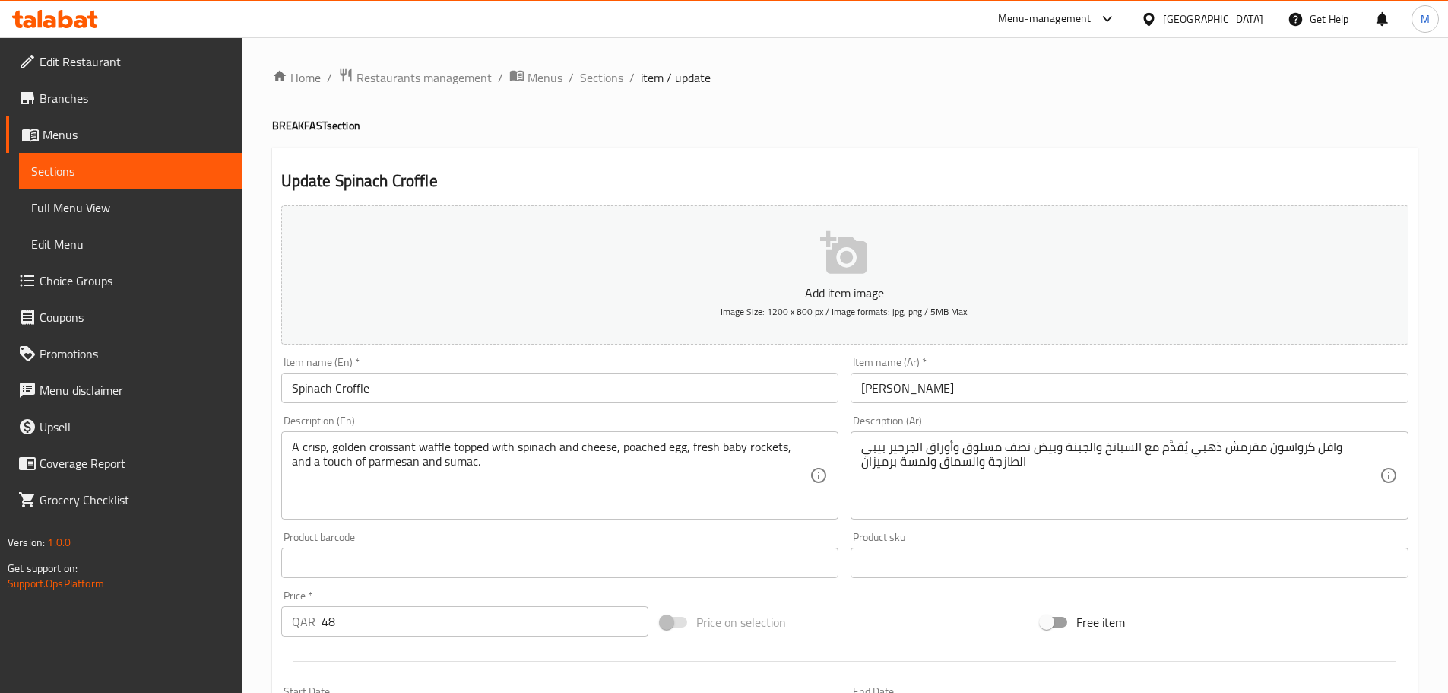
type input "4"
click at [585, 77] on span "Sections" at bounding box center [601, 77] width 43 height 18
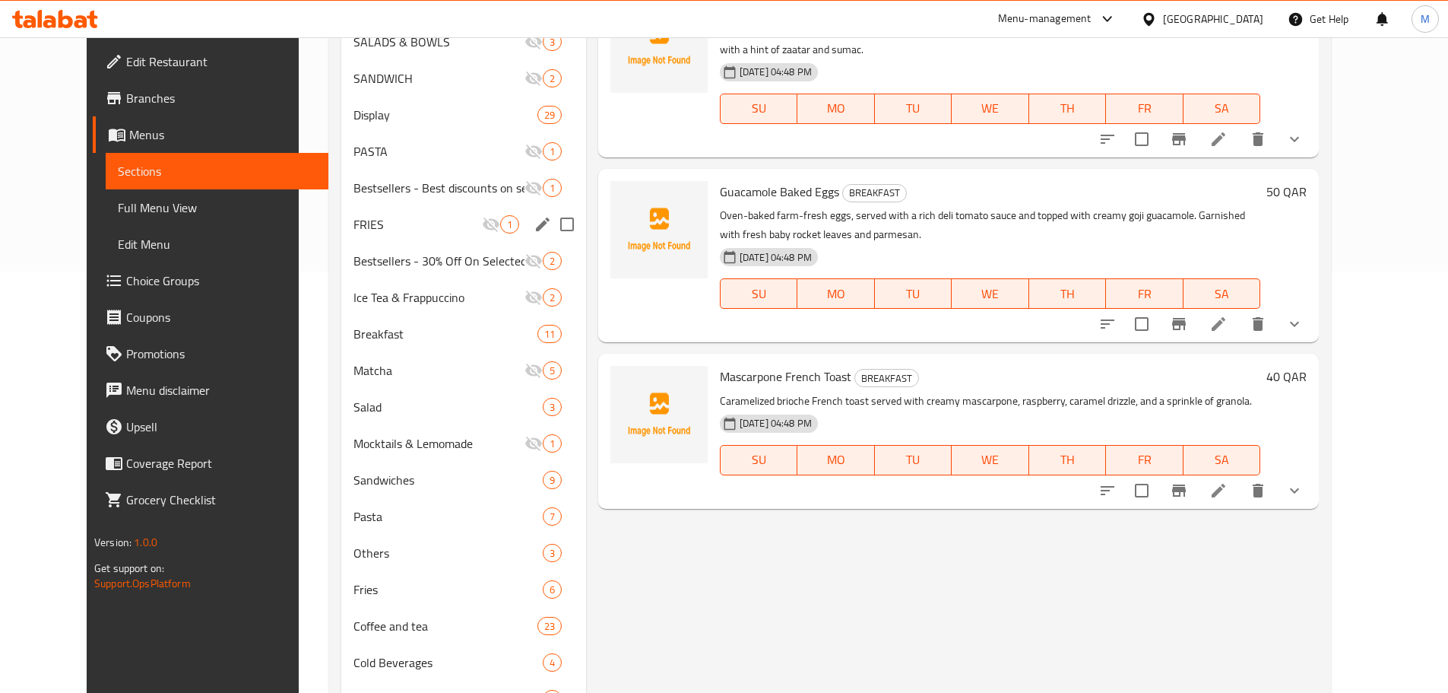
scroll to position [456, 0]
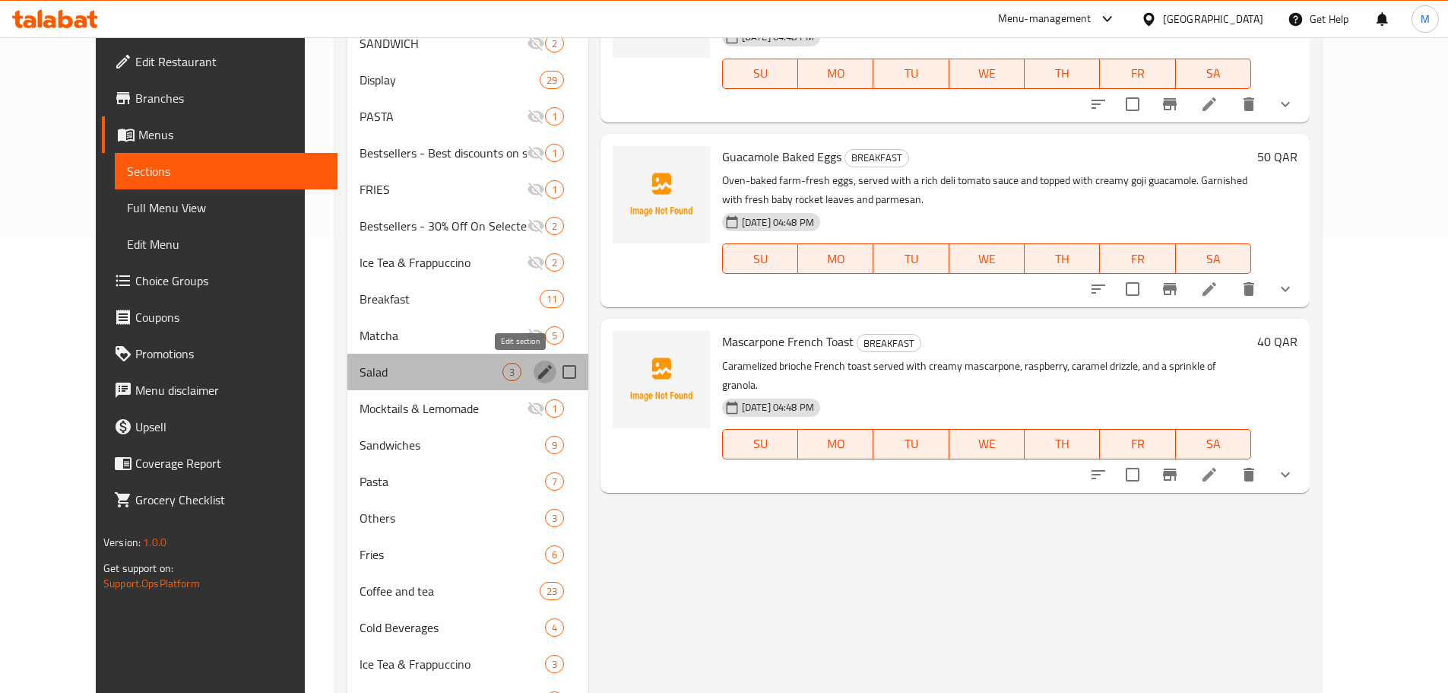
click at [538, 372] on icon "edit" at bounding box center [545, 372] width 14 height 14
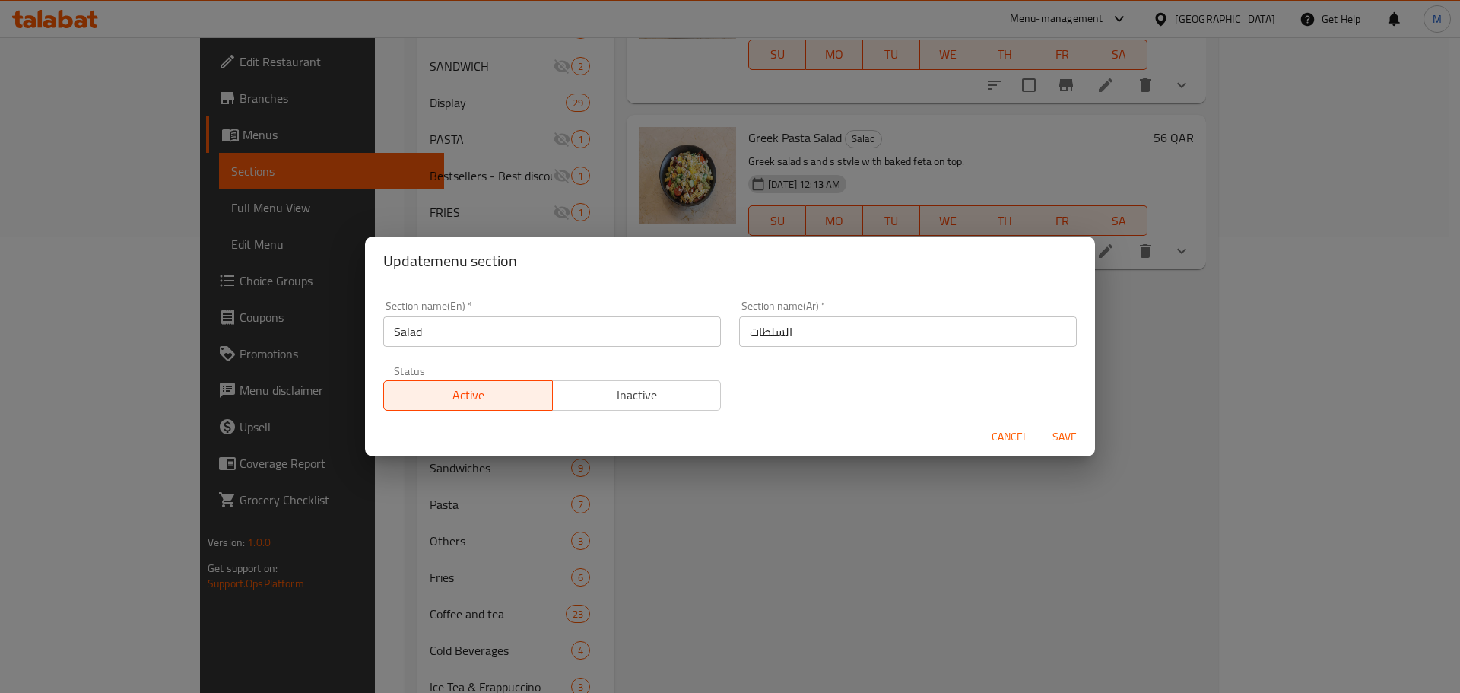
click at [455, 319] on input "Salad" at bounding box center [552, 331] width 338 height 30
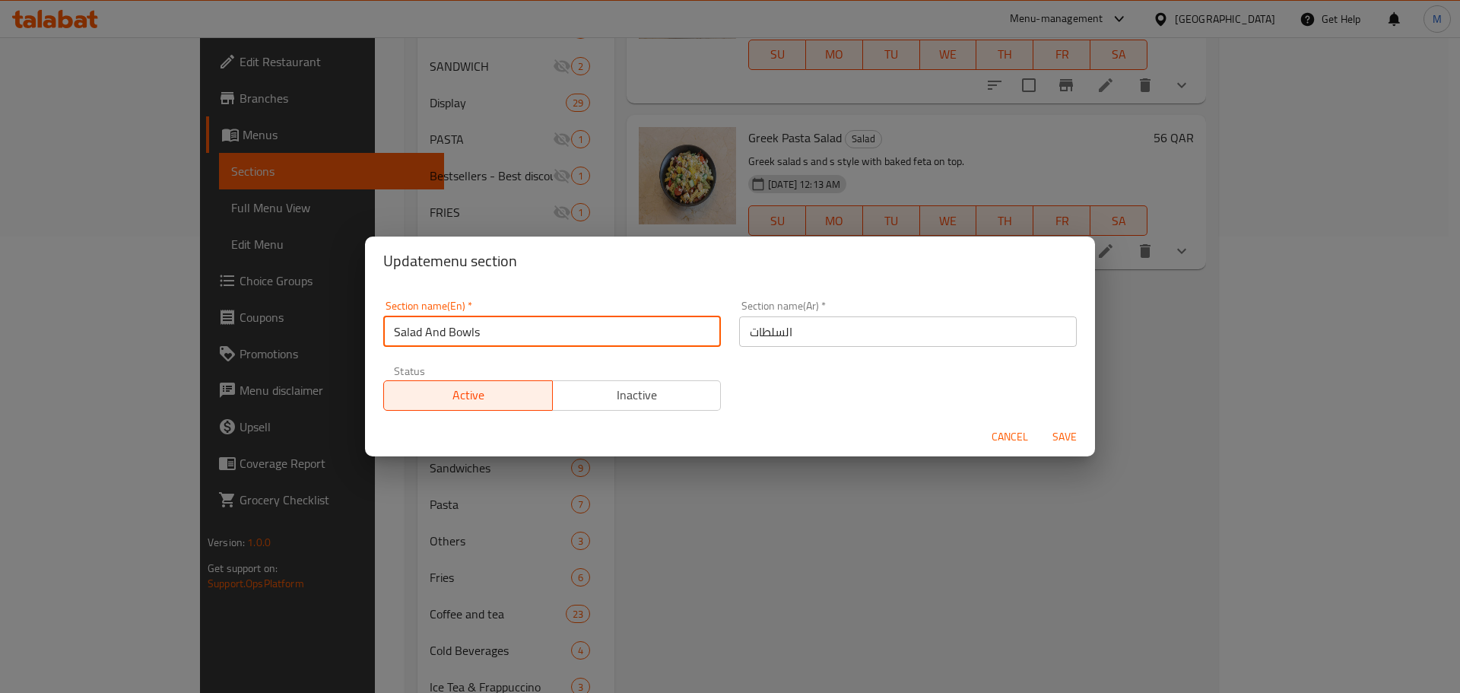
type input "Salad And Bowls"
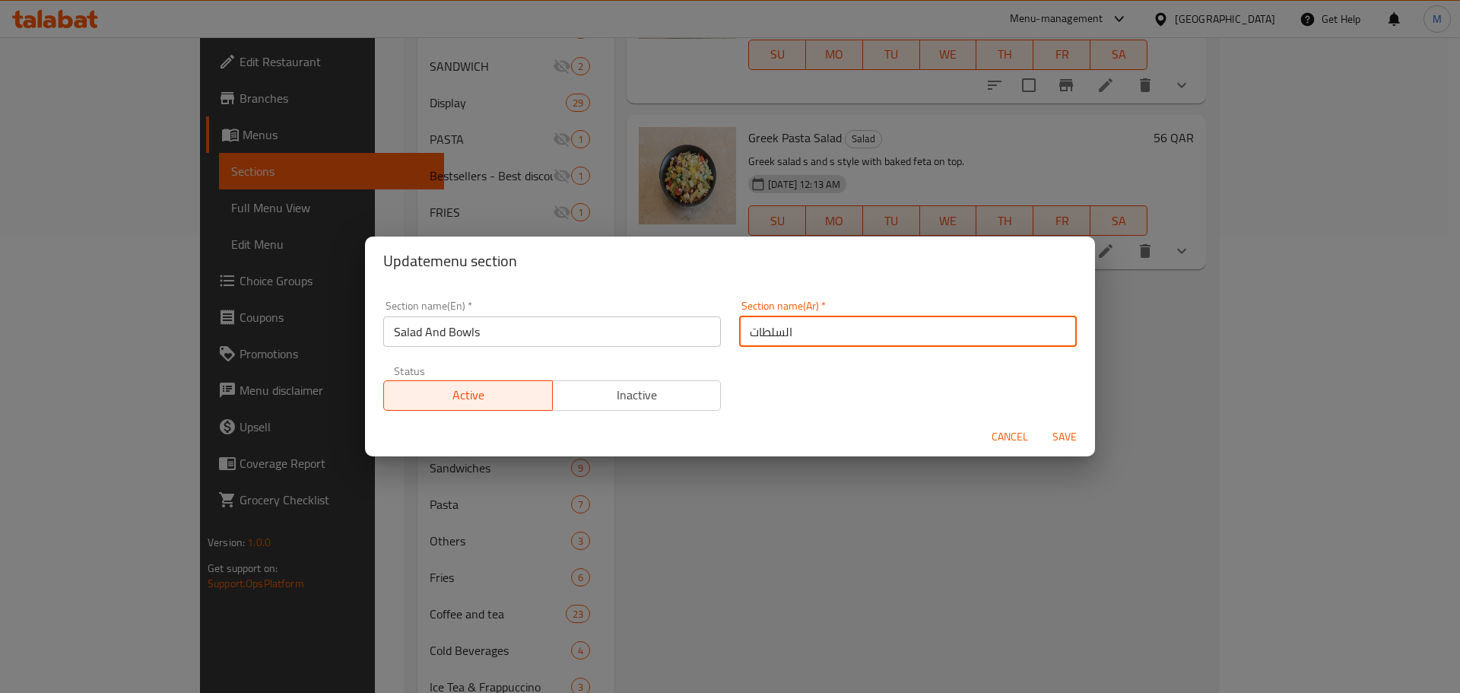
click at [887, 334] on input "السلطات" at bounding box center [908, 331] width 338 height 30
type input "السلطات والجاط"
click at [1070, 431] on span "Save" at bounding box center [1064, 436] width 36 height 19
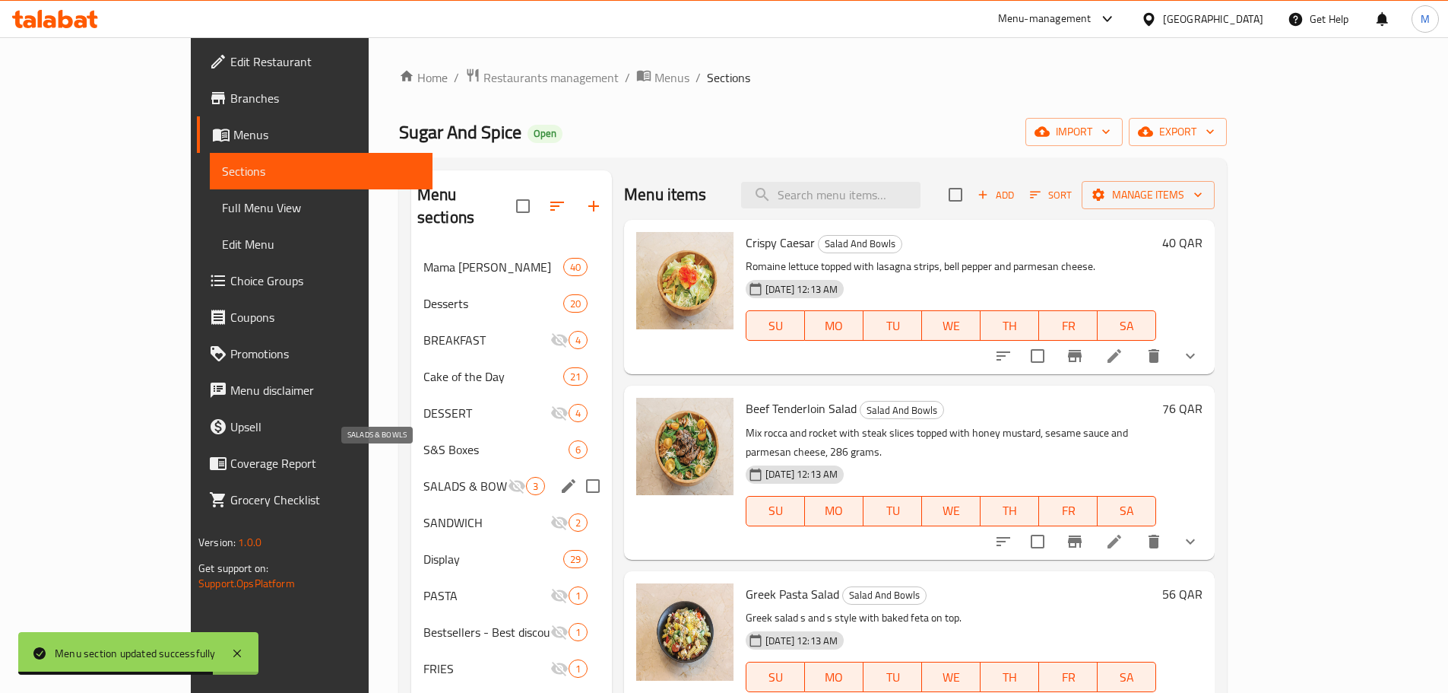
scroll to position [152, 0]
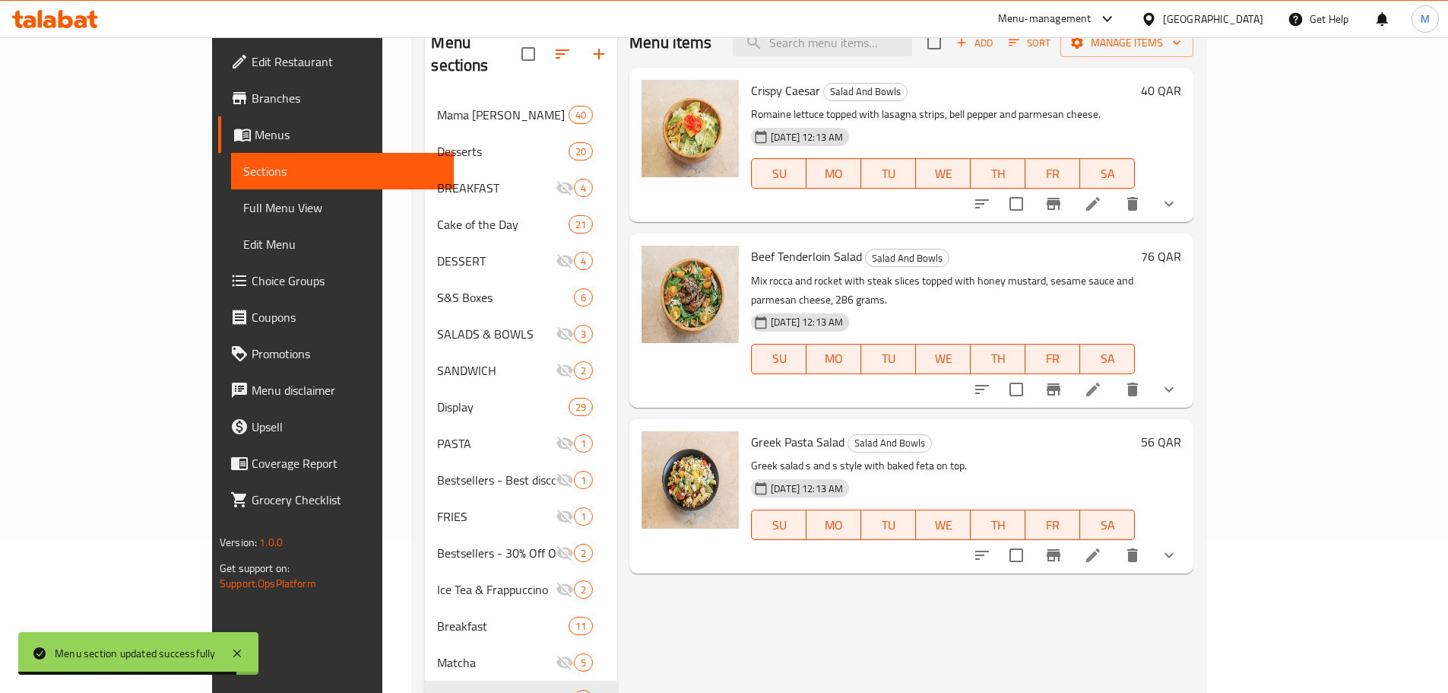
click at [382, 372] on div "Home / Restaurants management / Menus / Sections Sugar And Spice Open import ex…" at bounding box center [809, 544] width 854 height 1318
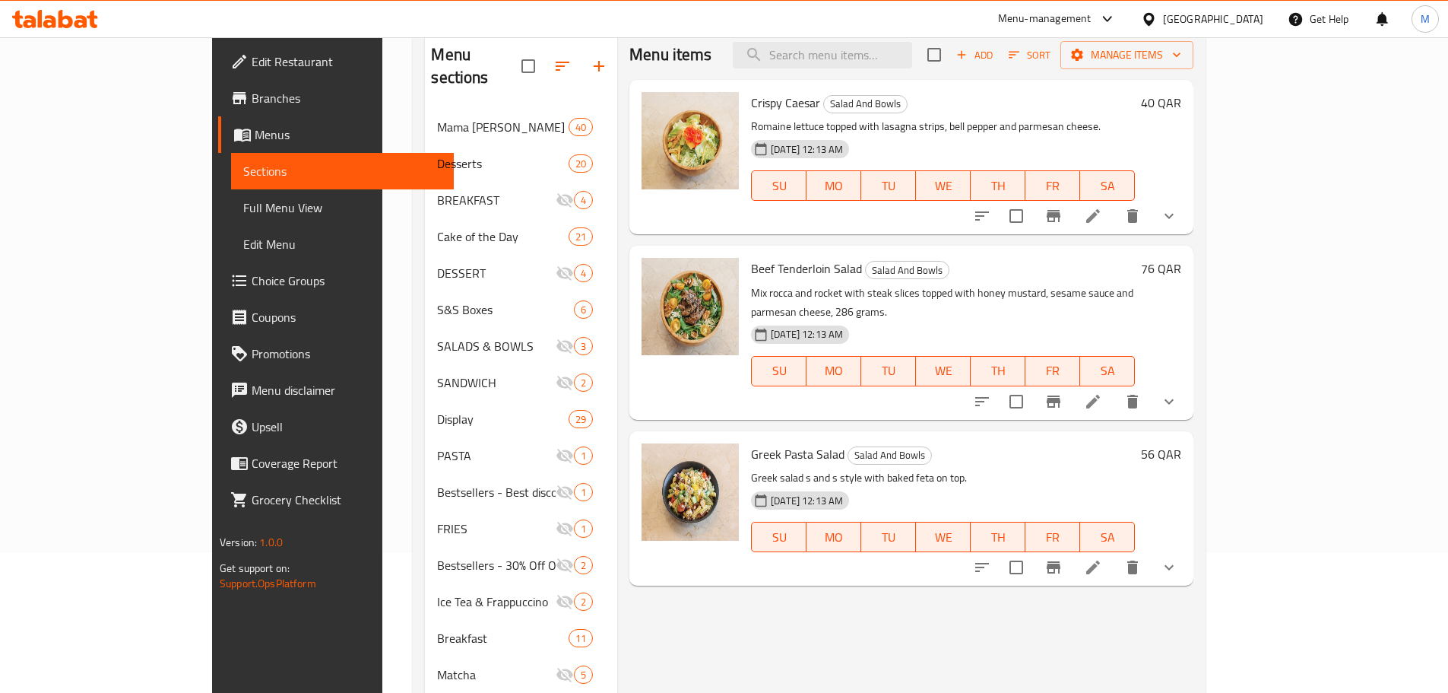
scroll to position [76, 0]
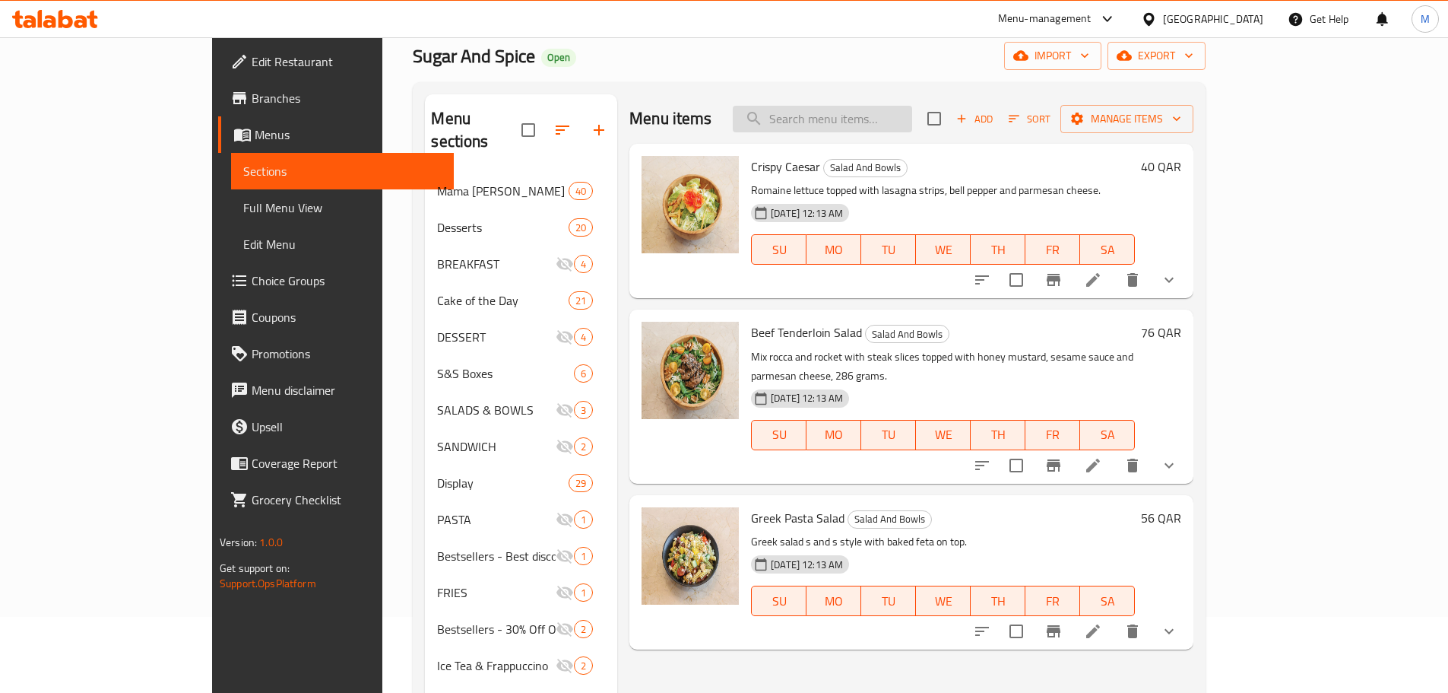
click at [912, 115] on input "search" at bounding box center [822, 119] width 179 height 27
paste input "FREEKEH BOW"
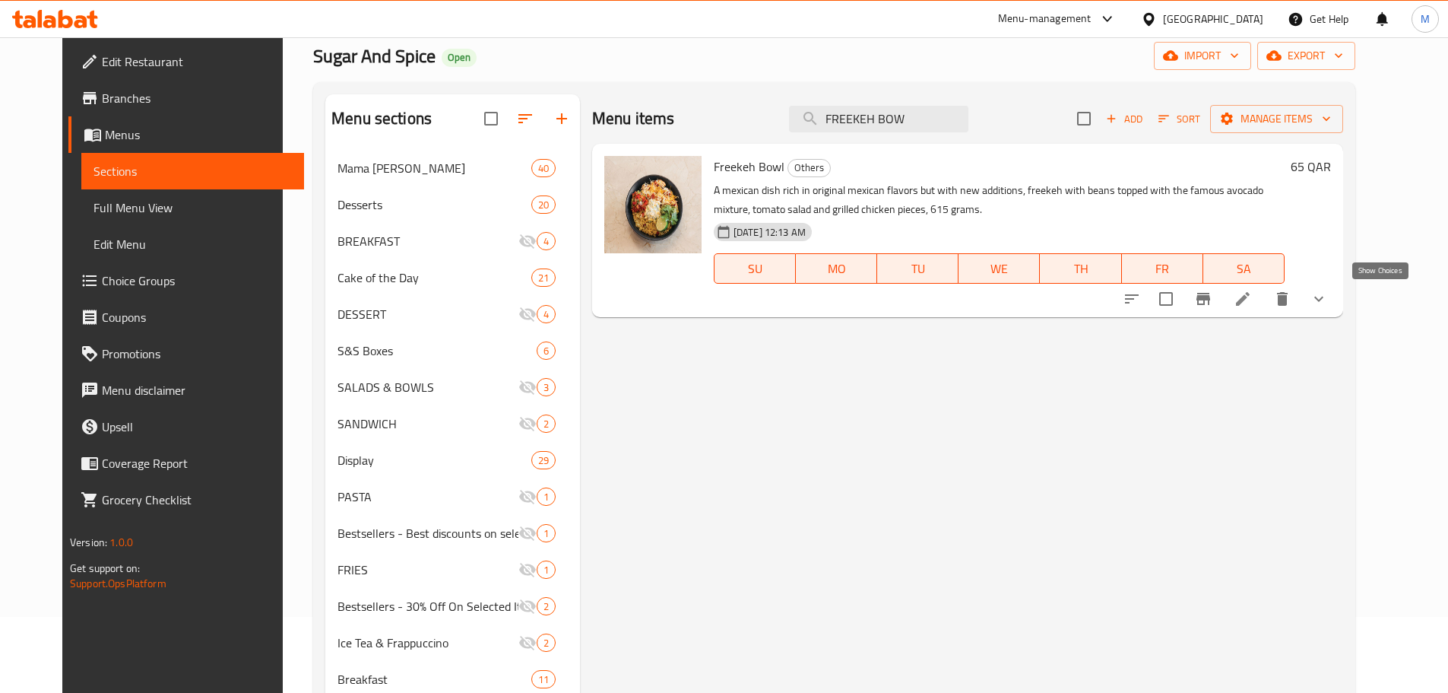
type input "FREEKEH BOW"
click at [1328, 293] on icon "show more" at bounding box center [1319, 299] width 18 height 18
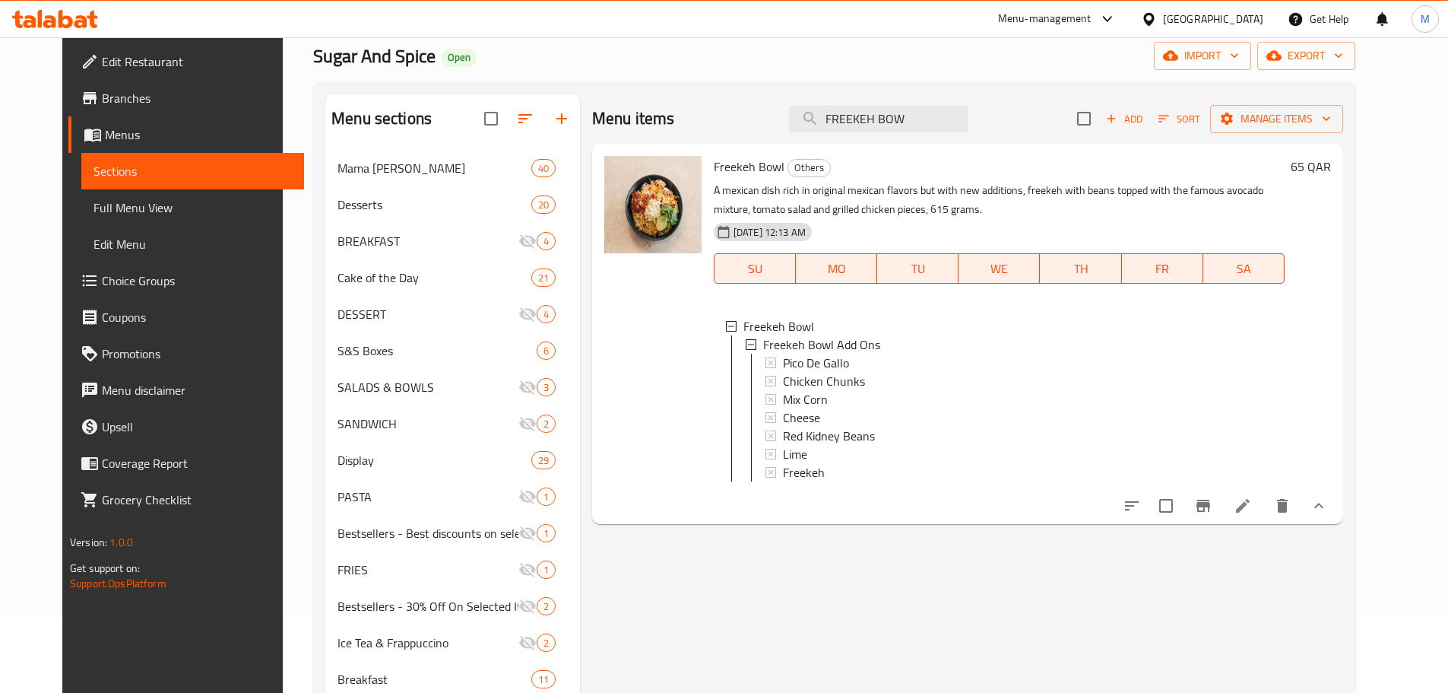
click at [1331, 293] on div "65 QAR" at bounding box center [1308, 334] width 46 height 356
click at [1337, 518] on button "show more" at bounding box center [1319, 505] width 36 height 36
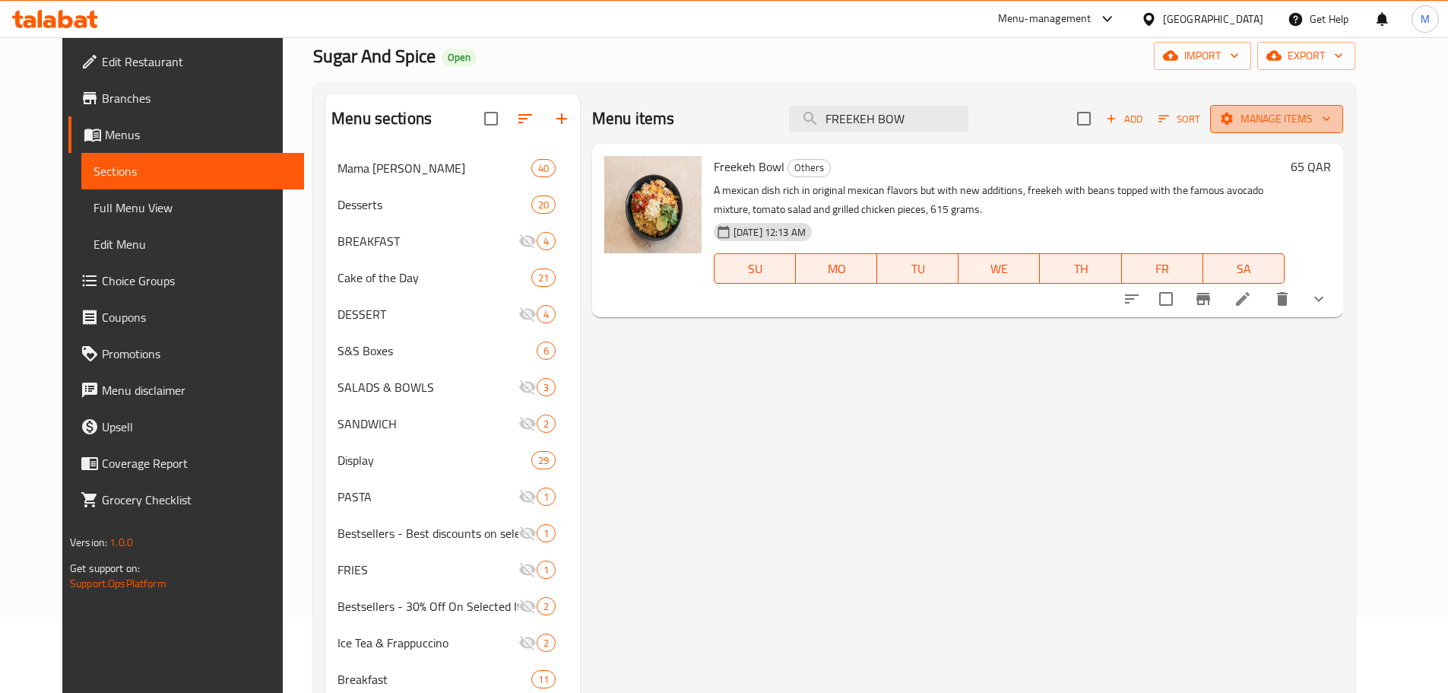
click at [1331, 124] on span "Manage items" at bounding box center [1277, 118] width 109 height 19
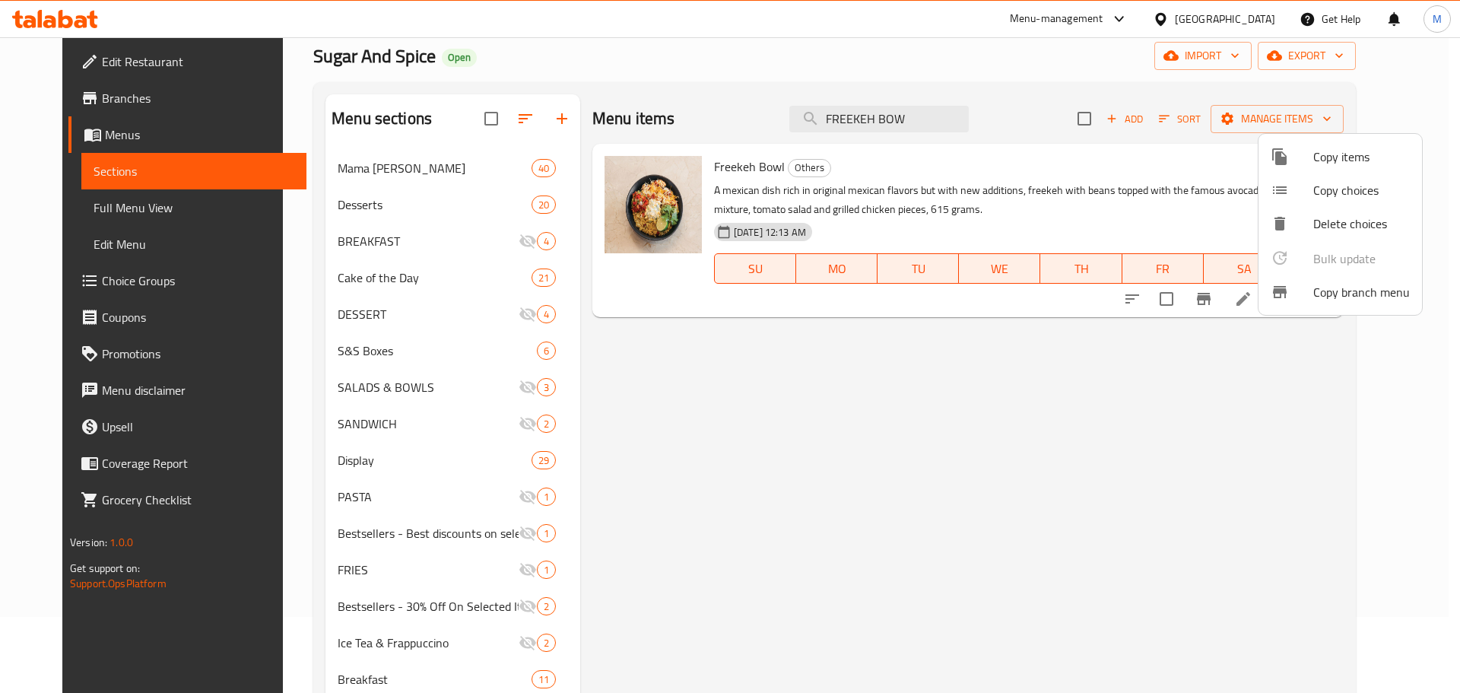
click at [940, 347] on div at bounding box center [730, 346] width 1460 height 693
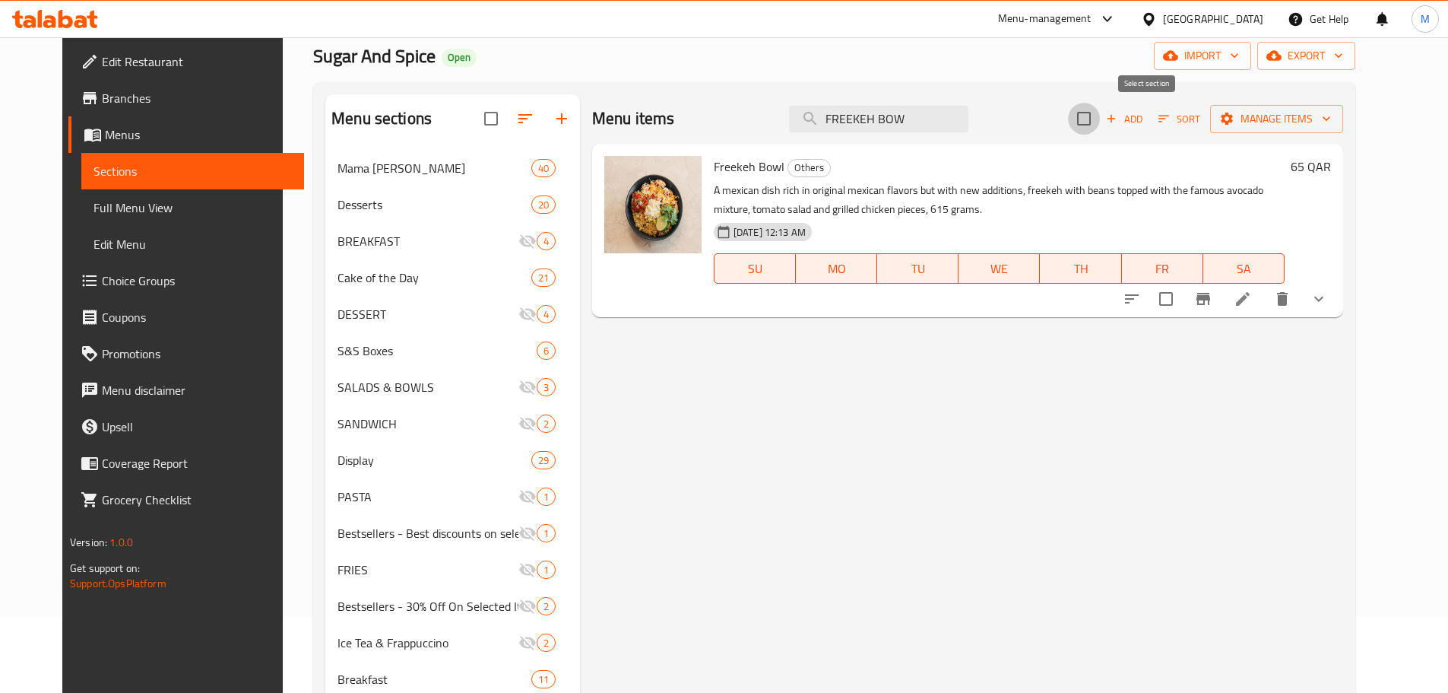
click at [1100, 119] on input "checkbox" at bounding box center [1084, 119] width 32 height 32
checkbox input "true"
click at [1308, 120] on span "Manage items" at bounding box center [1277, 118] width 109 height 19
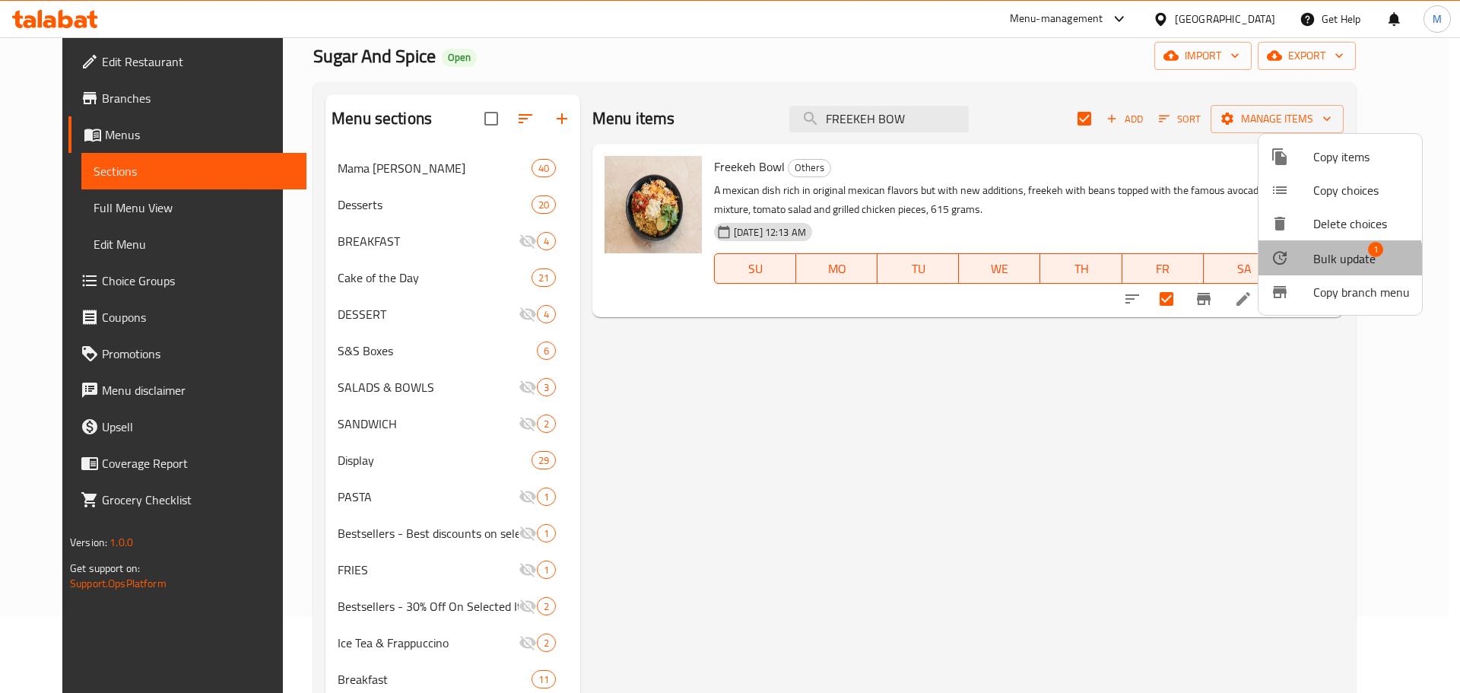
click at [1329, 262] on span "Bulk update" at bounding box center [1344, 258] width 62 height 18
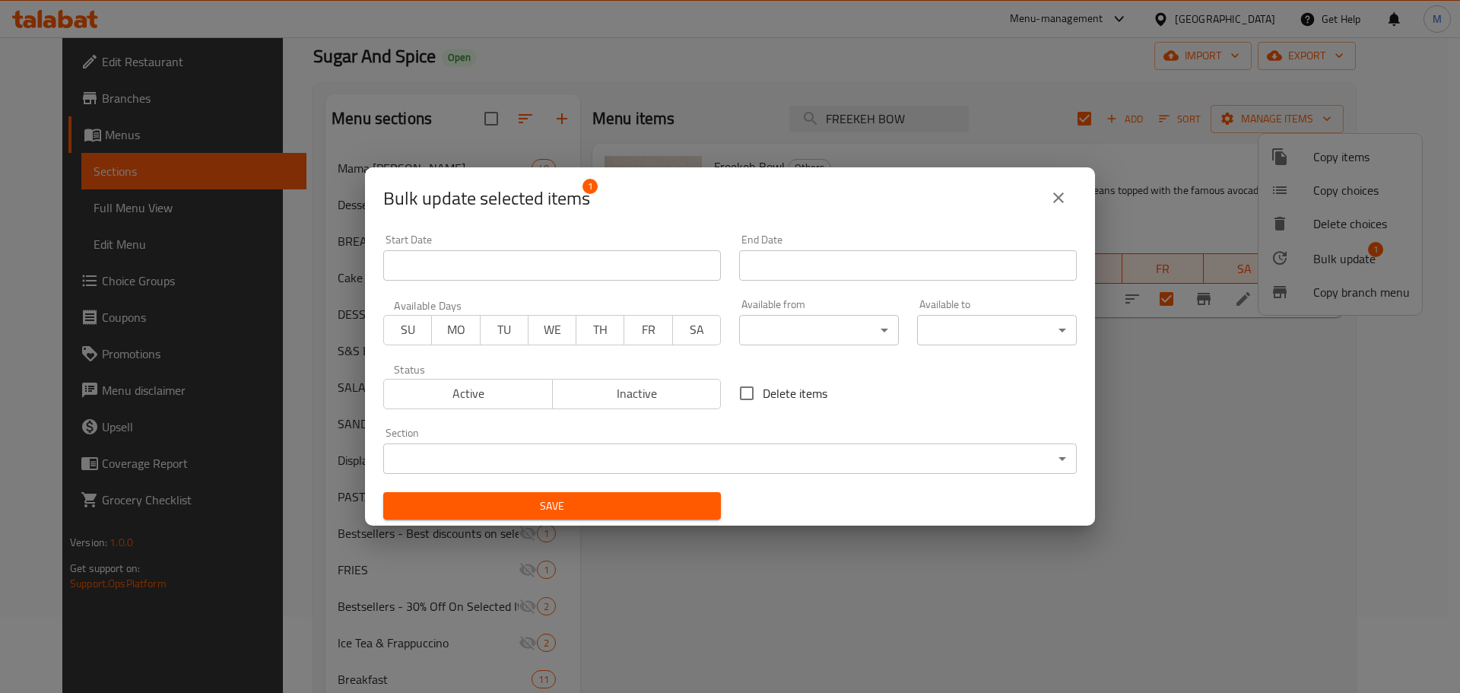
click at [766, 455] on body "​ Menu-management Qatar Get Help M Edit Restaurant Branches Menus Sections Full…" at bounding box center [730, 288] width 1460 height 655
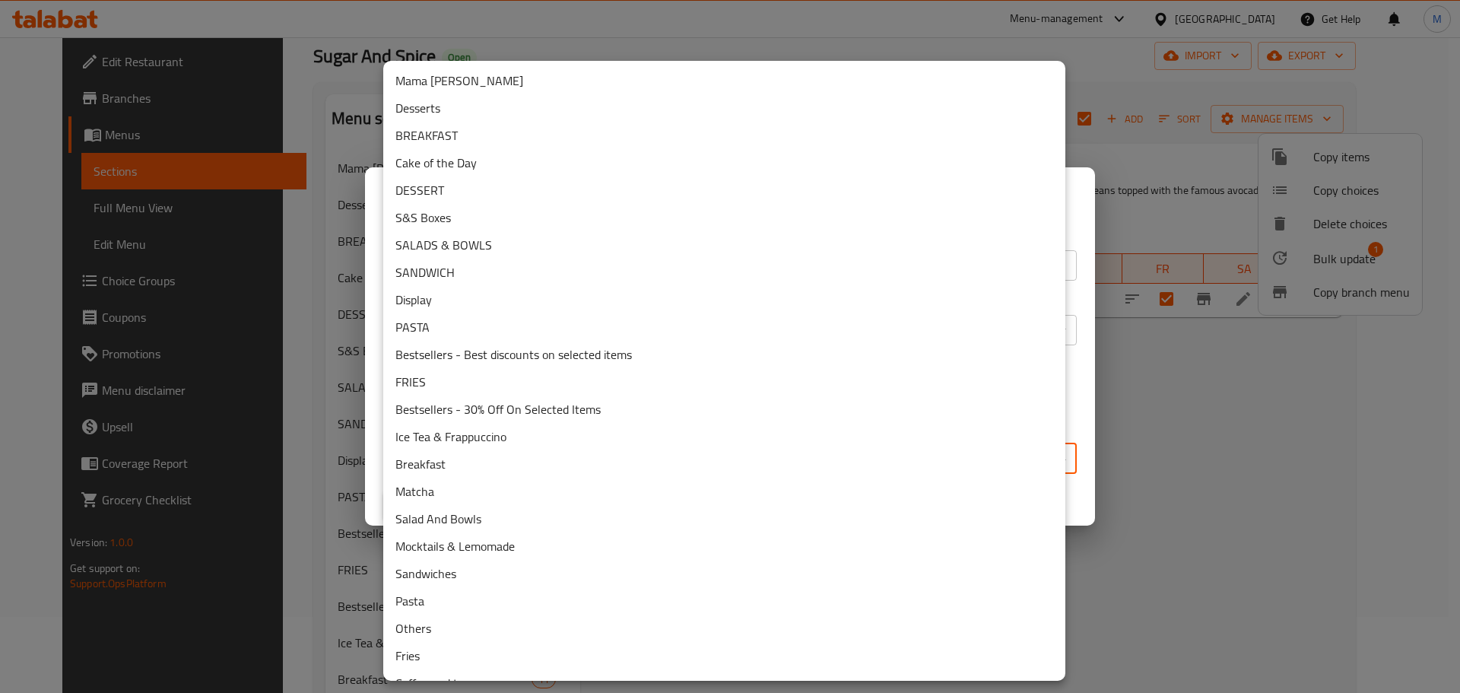
click at [472, 515] on li "Salad And Bowls" at bounding box center [724, 518] width 682 height 27
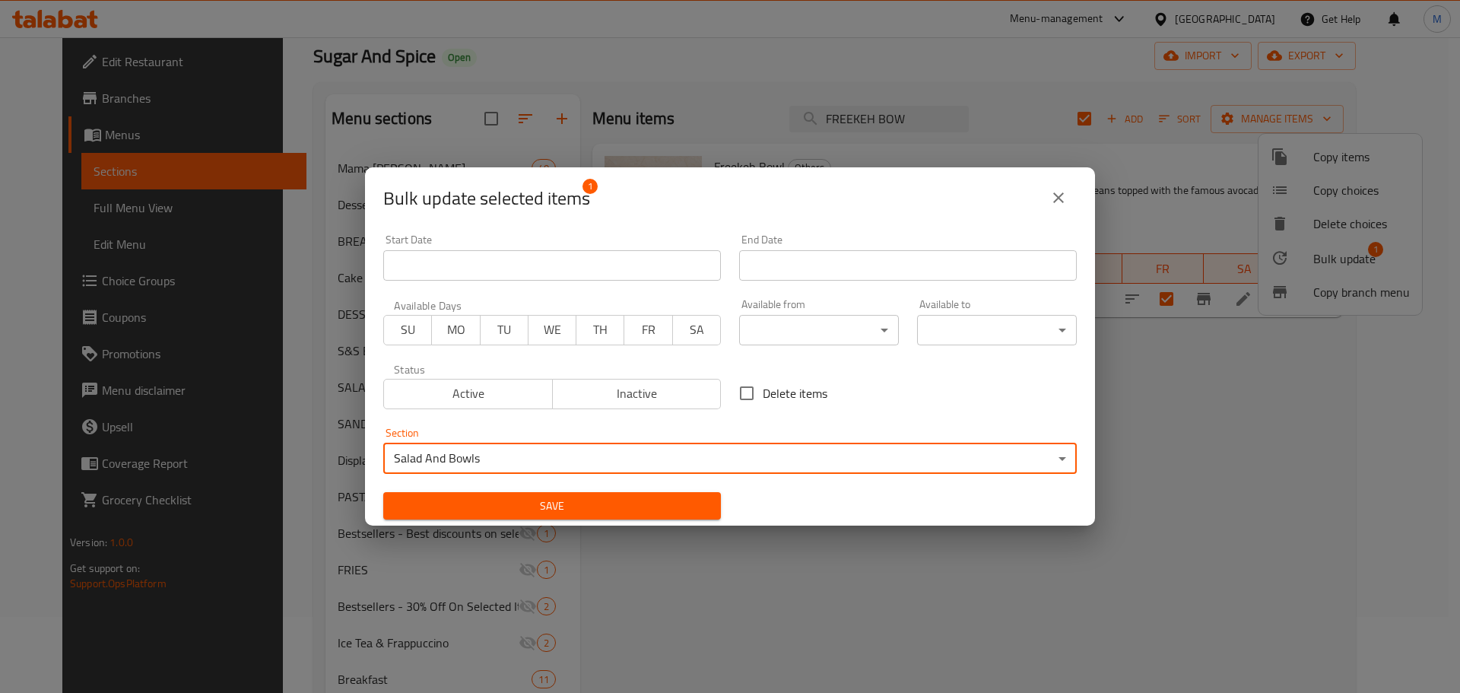
click at [1055, 204] on icon "close" at bounding box center [1058, 198] width 18 height 18
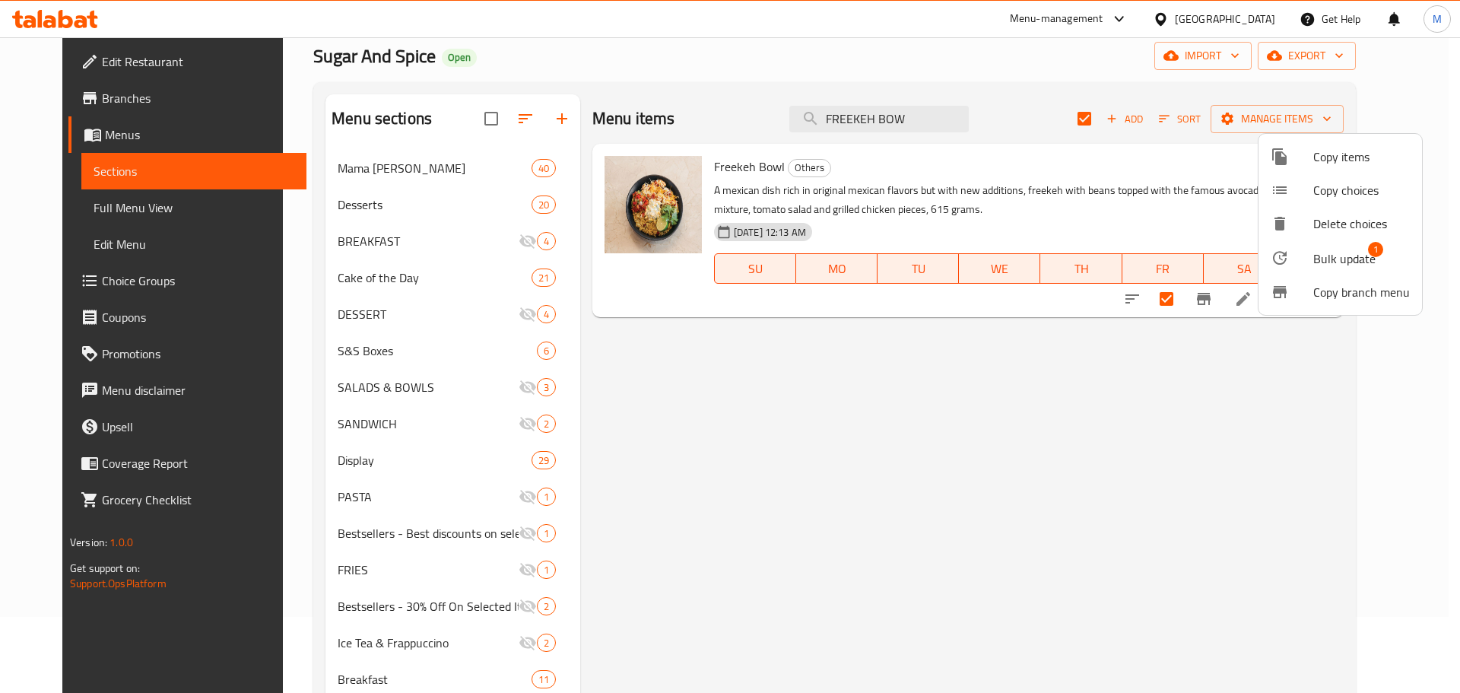
click at [672, 482] on div at bounding box center [730, 346] width 1460 height 693
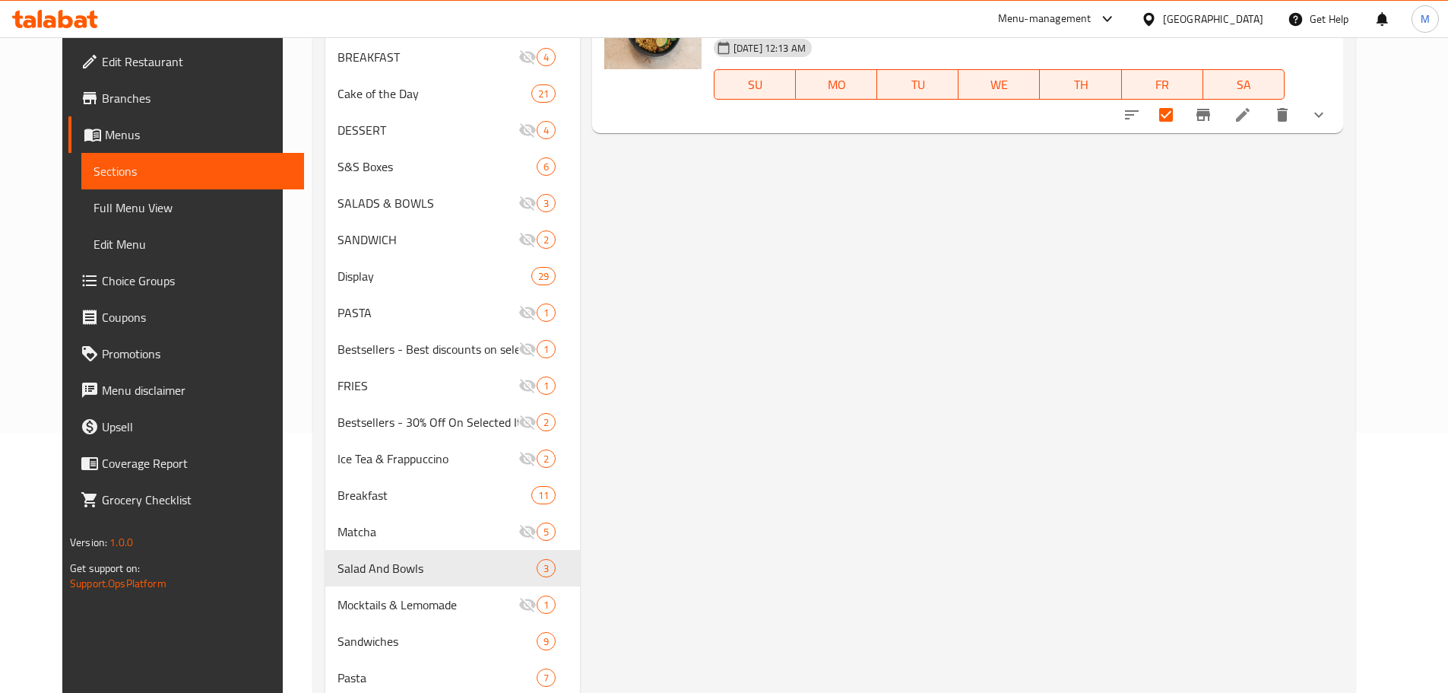
scroll to position [0, 0]
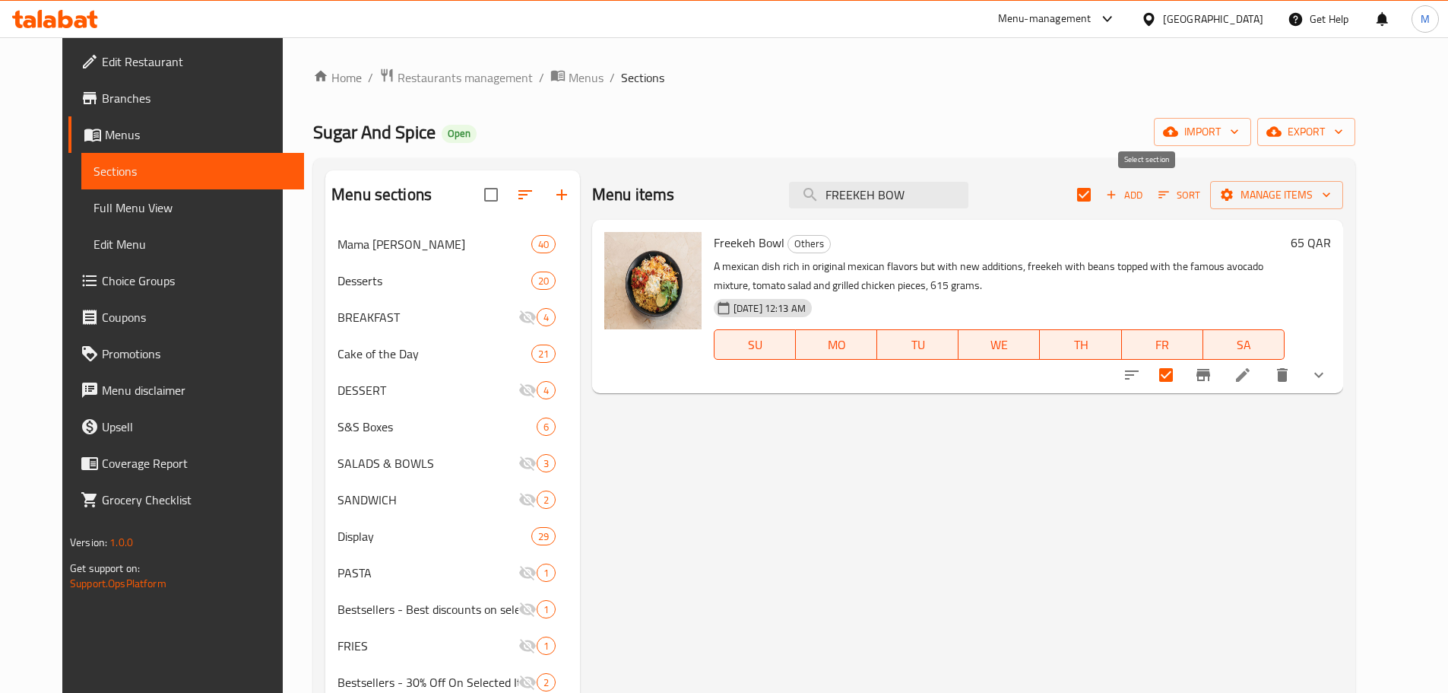
click at [1100, 198] on input "checkbox" at bounding box center [1084, 195] width 32 height 32
checkbox input "false"
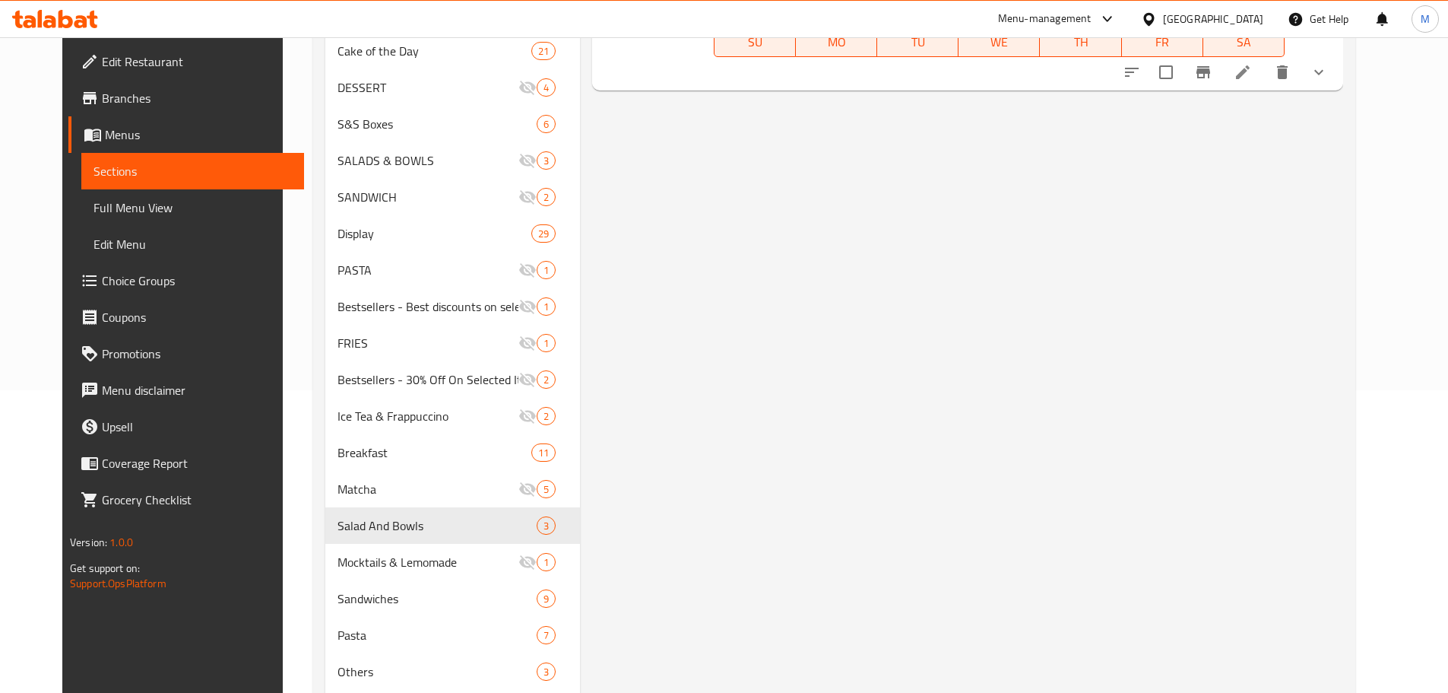
scroll to position [304, 0]
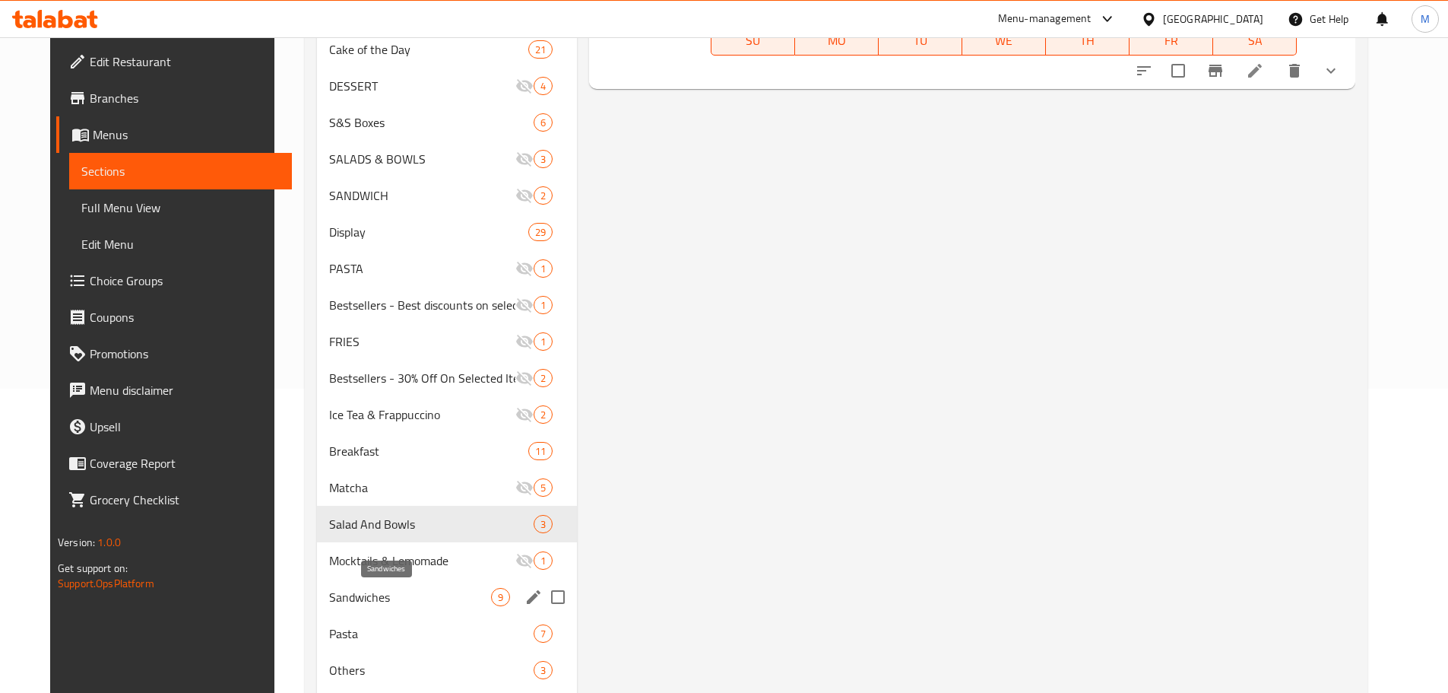
click at [374, 598] on span "Sandwiches" at bounding box center [409, 597] width 161 height 18
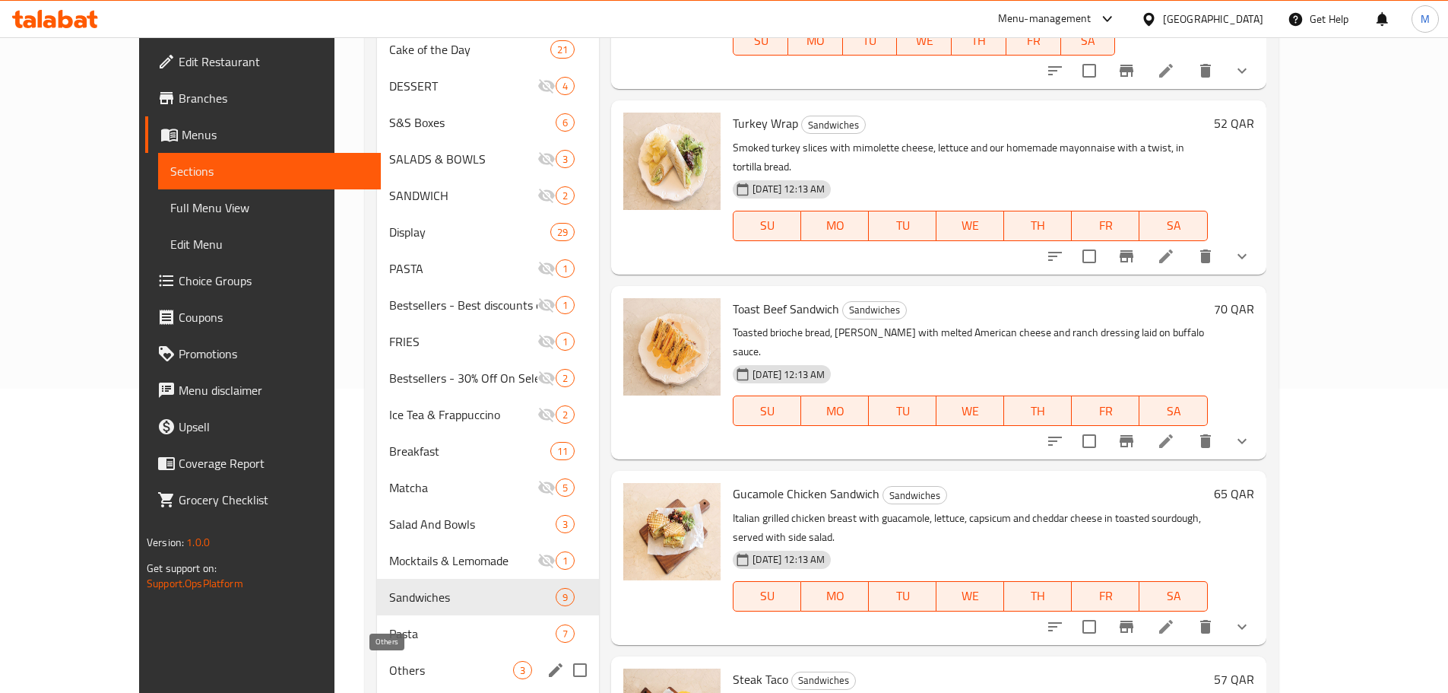
click at [389, 670] on span "Others" at bounding box center [451, 670] width 124 height 18
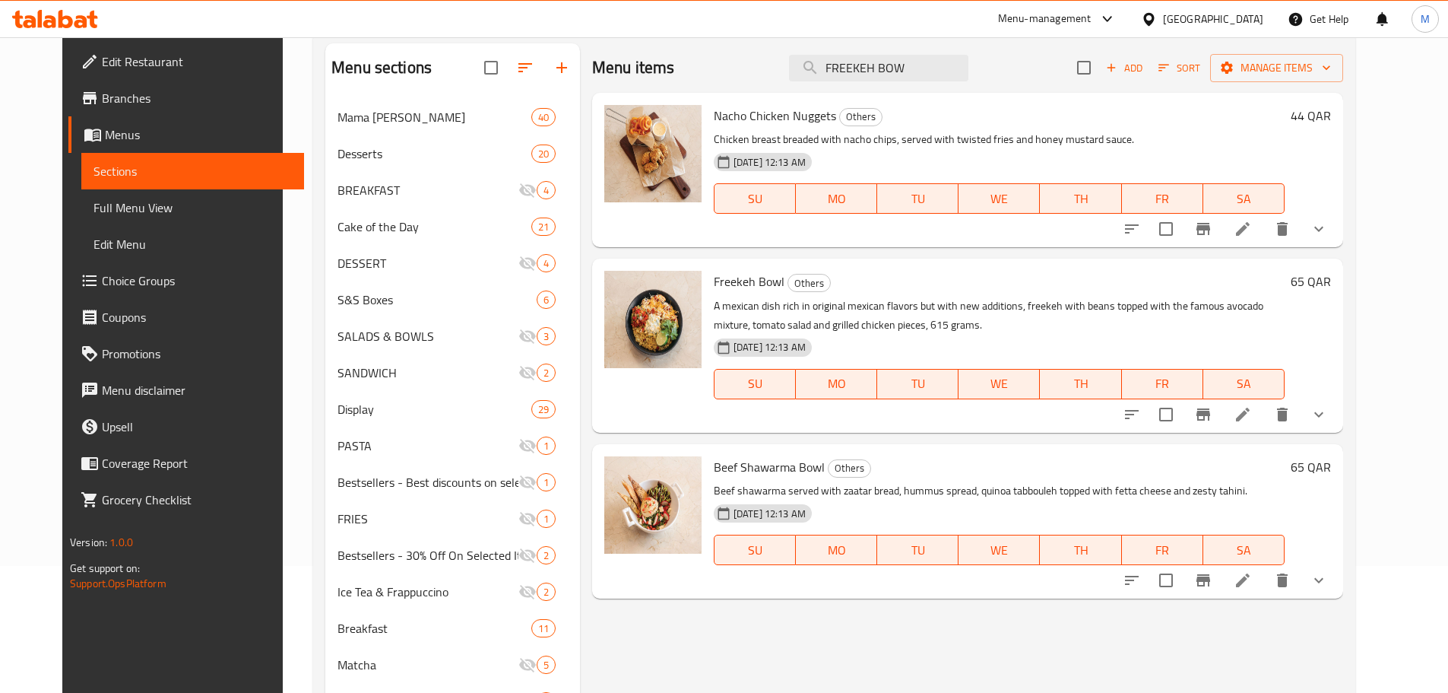
scroll to position [152, 0]
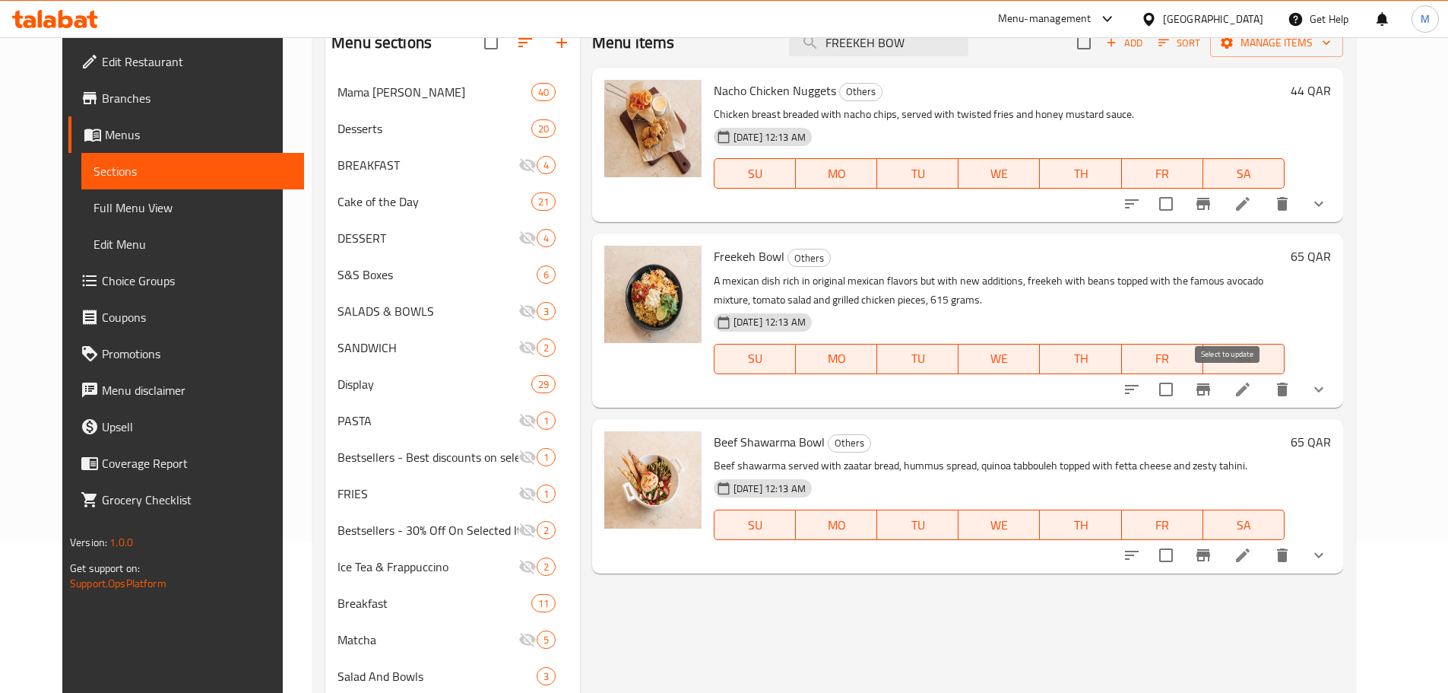
click at [1182, 390] on input "checkbox" at bounding box center [1166, 389] width 32 height 32
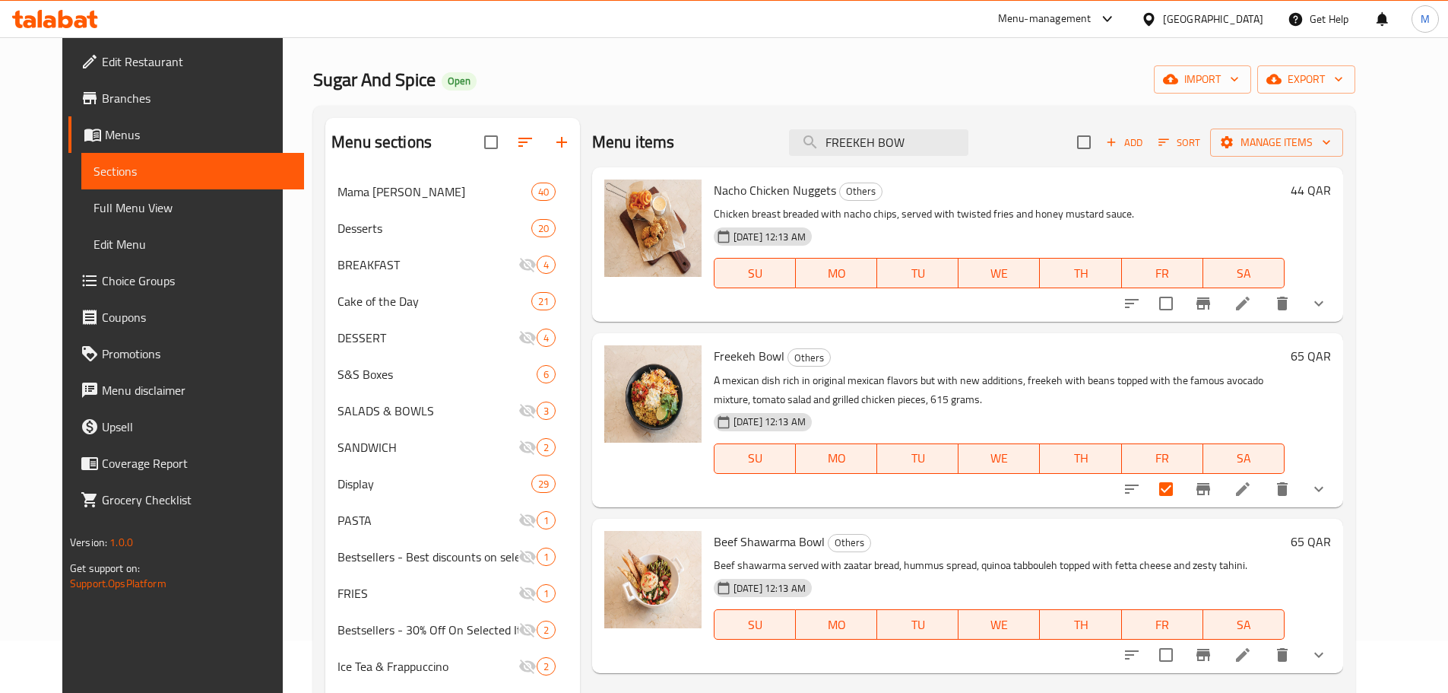
scroll to position [0, 0]
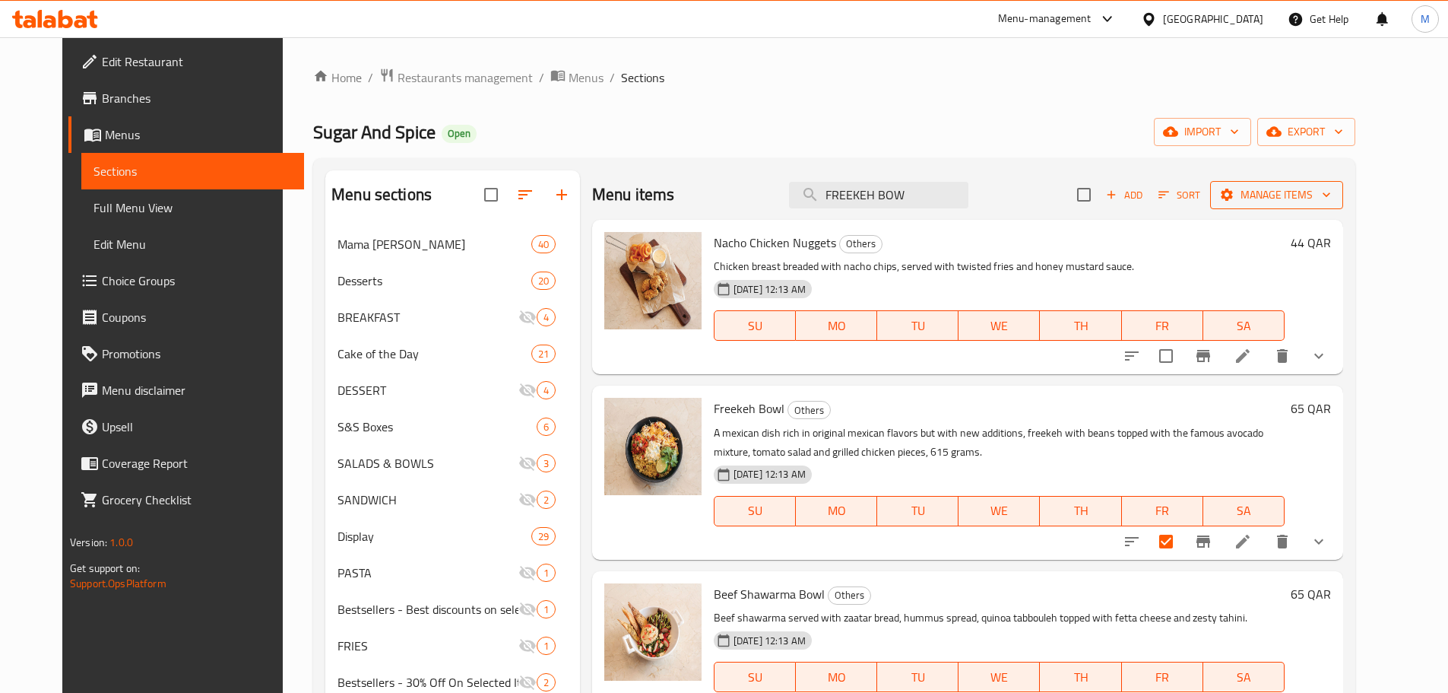
click at [1314, 189] on span "Manage items" at bounding box center [1277, 195] width 109 height 19
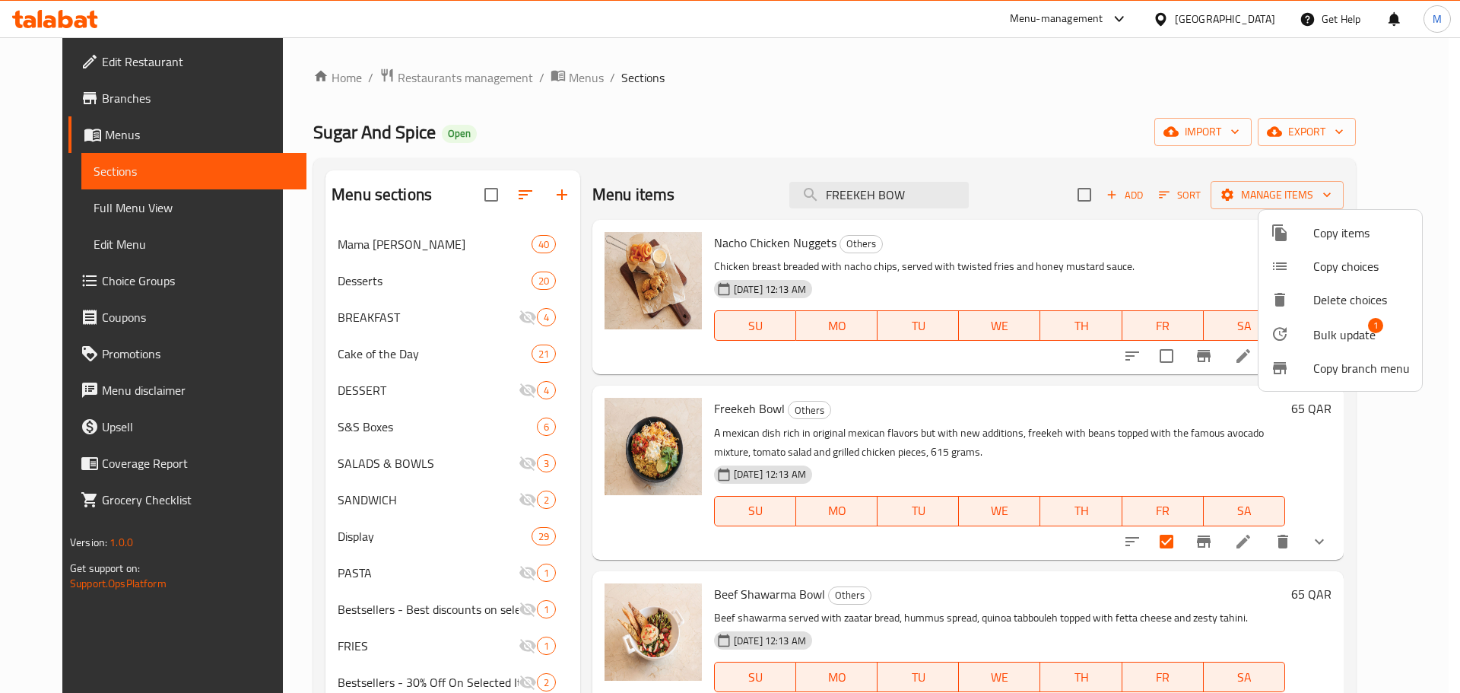
click at [1353, 331] on span "Bulk update" at bounding box center [1344, 334] width 62 height 18
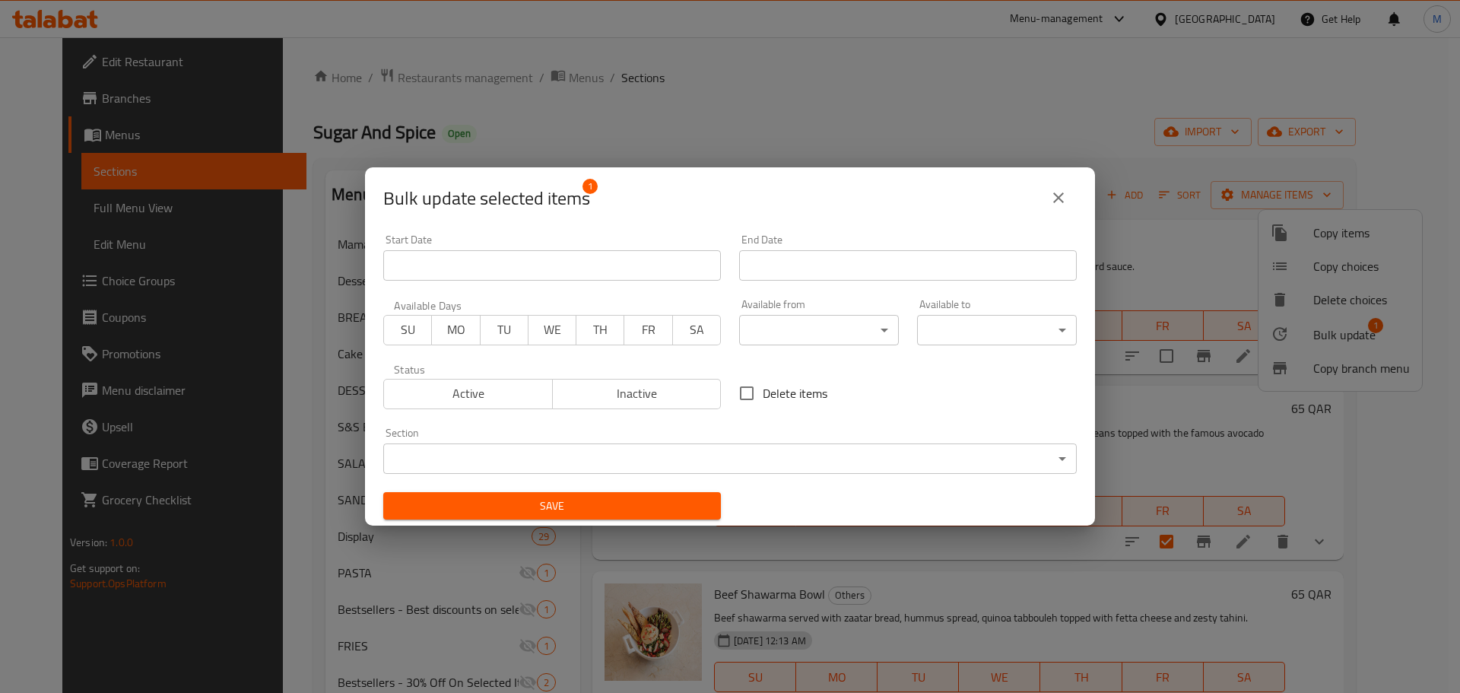
click at [769, 462] on body "​ Menu-management Qatar Get Help M Edit Restaurant Branches Menus Sections Full…" at bounding box center [730, 364] width 1460 height 655
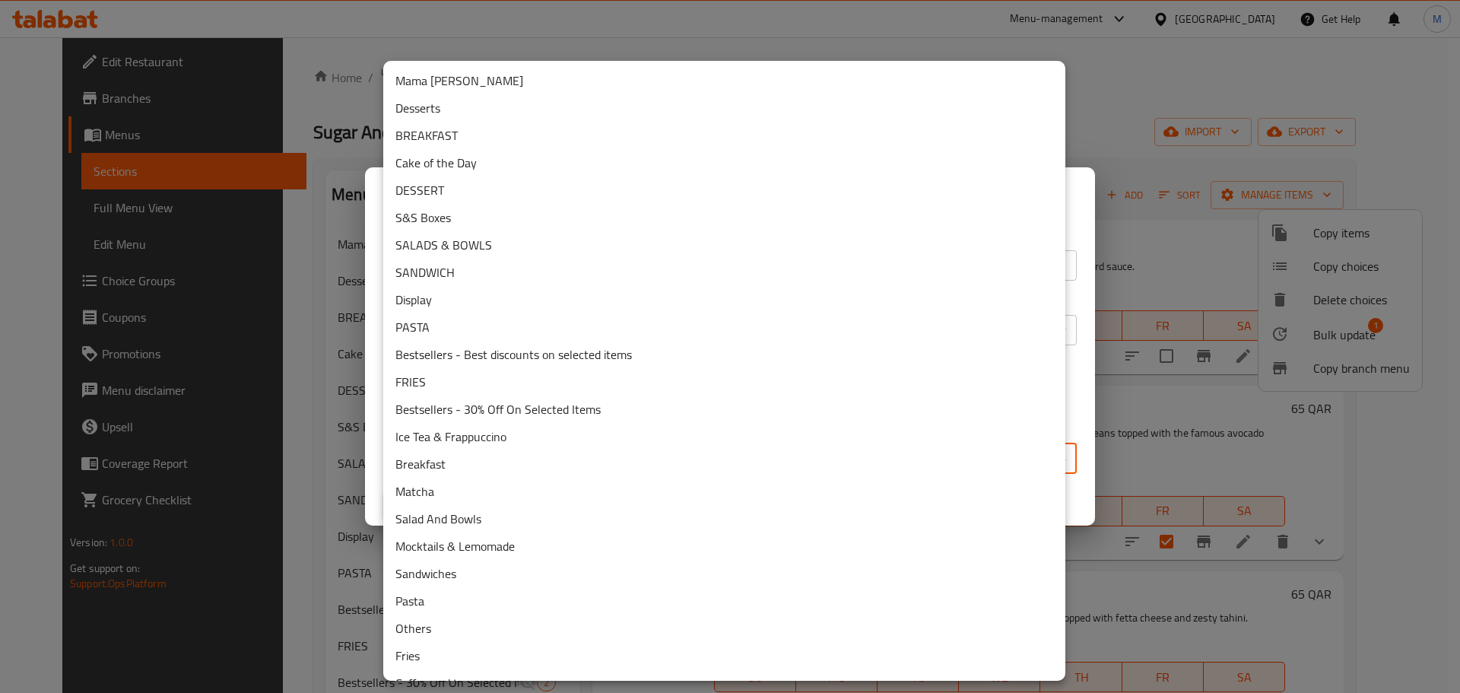
click at [487, 522] on li "Salad And Bowls" at bounding box center [724, 518] width 682 height 27
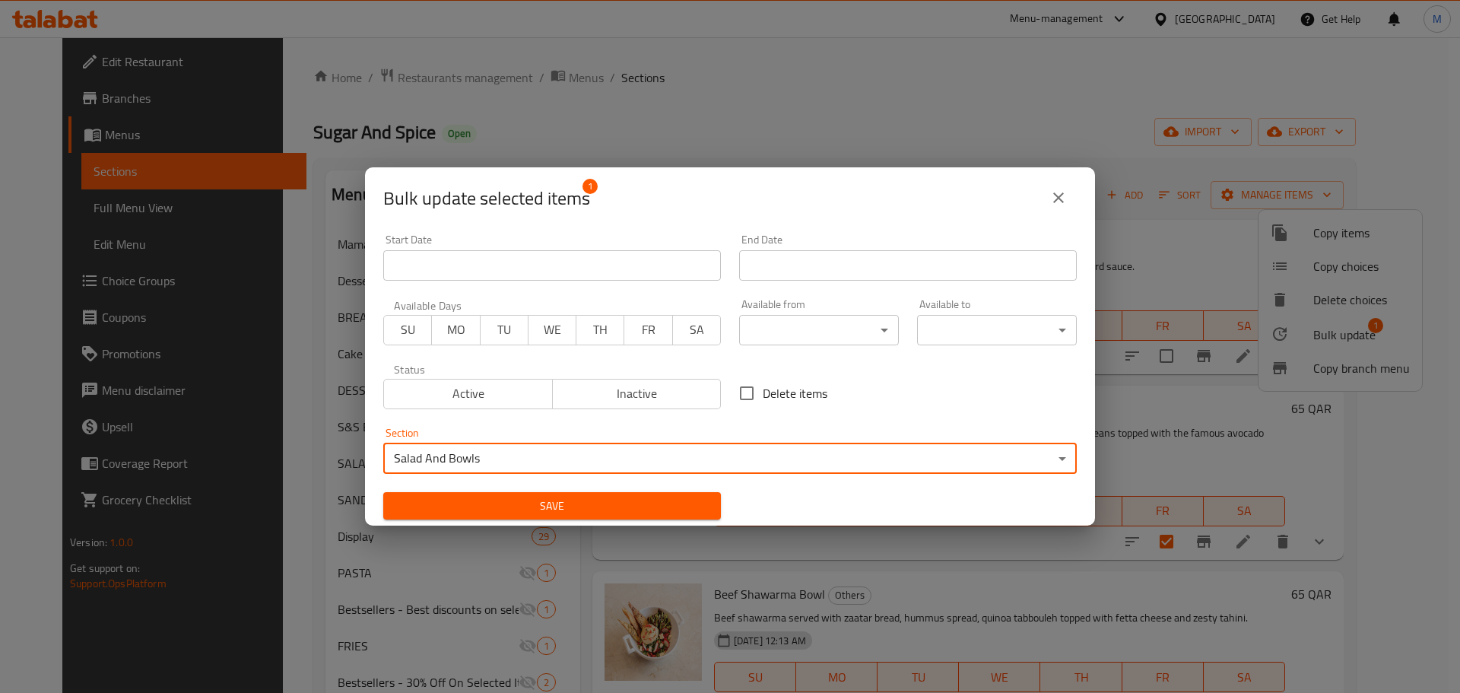
click at [685, 511] on span "Save" at bounding box center [551, 506] width 313 height 19
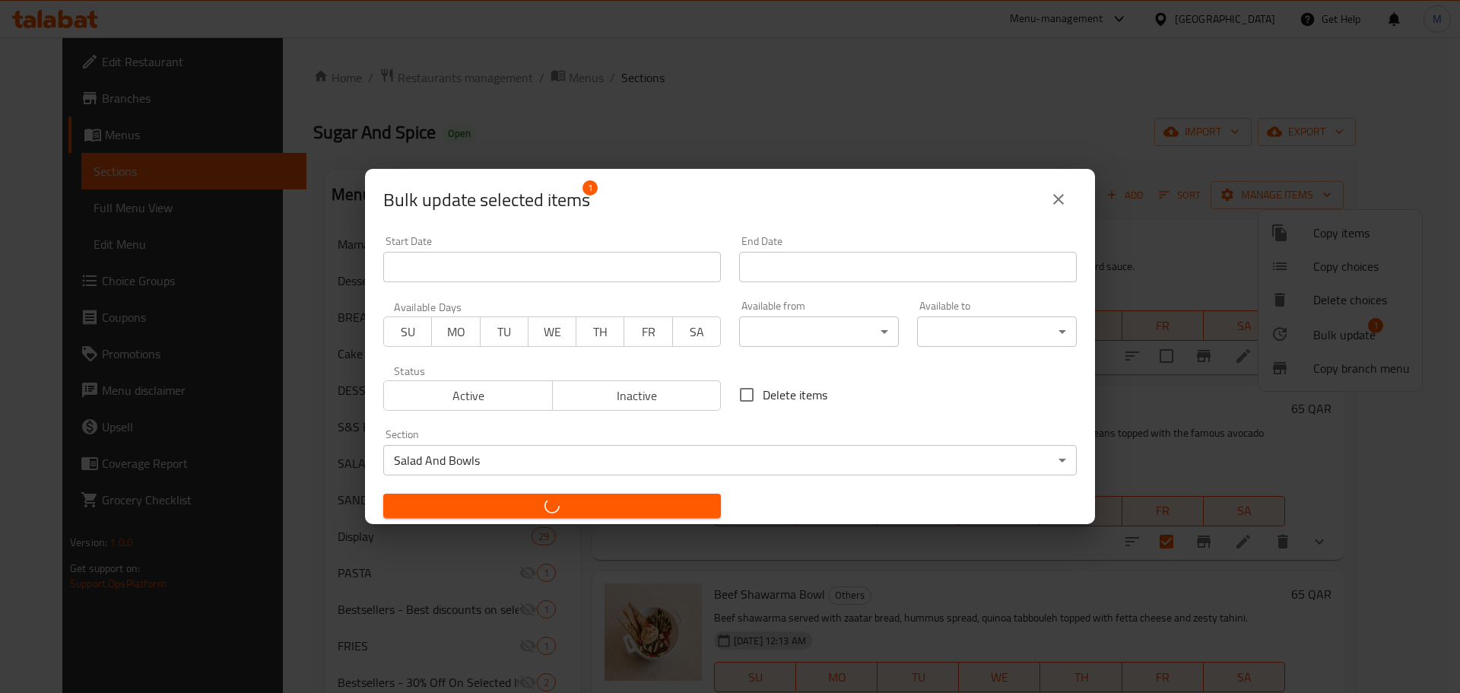
checkbox input "false"
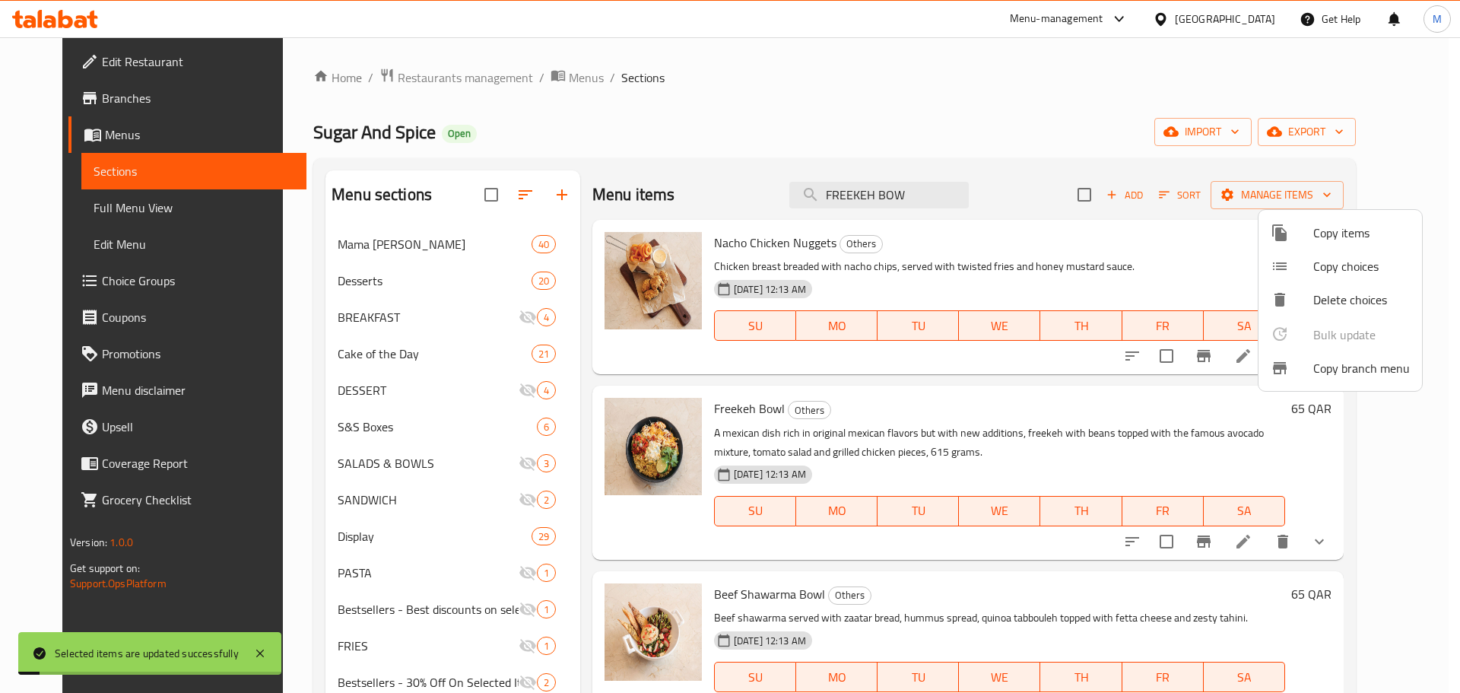
click at [769, 106] on div at bounding box center [730, 346] width 1460 height 693
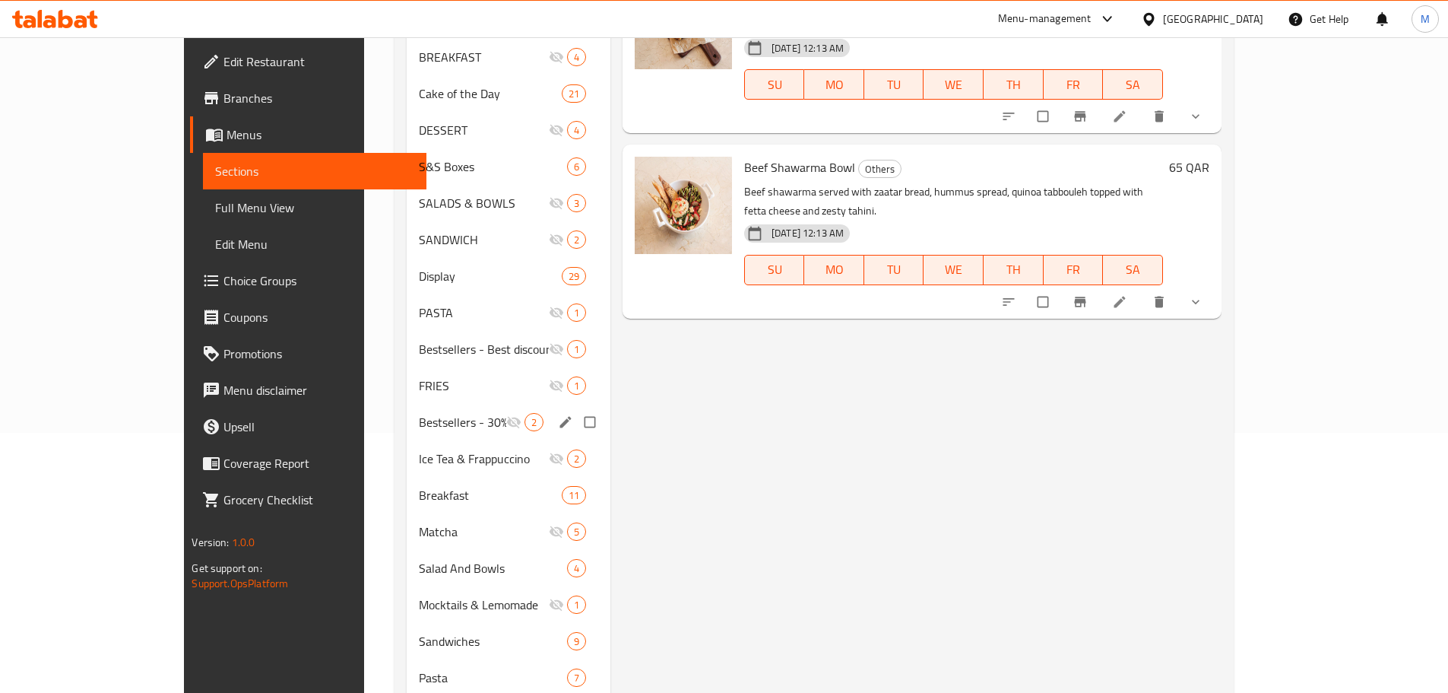
scroll to position [336, 0]
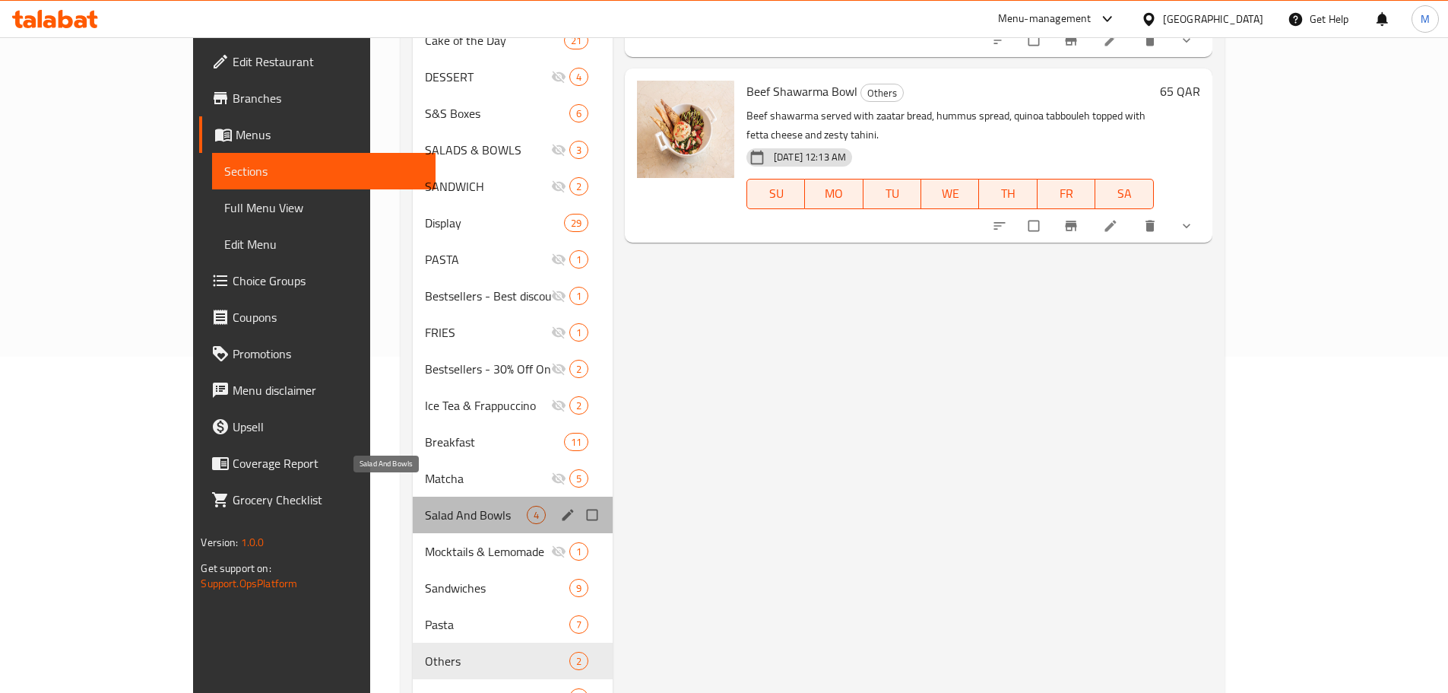
click at [425, 506] on span "Salad And Bowls" at bounding box center [476, 515] width 102 height 18
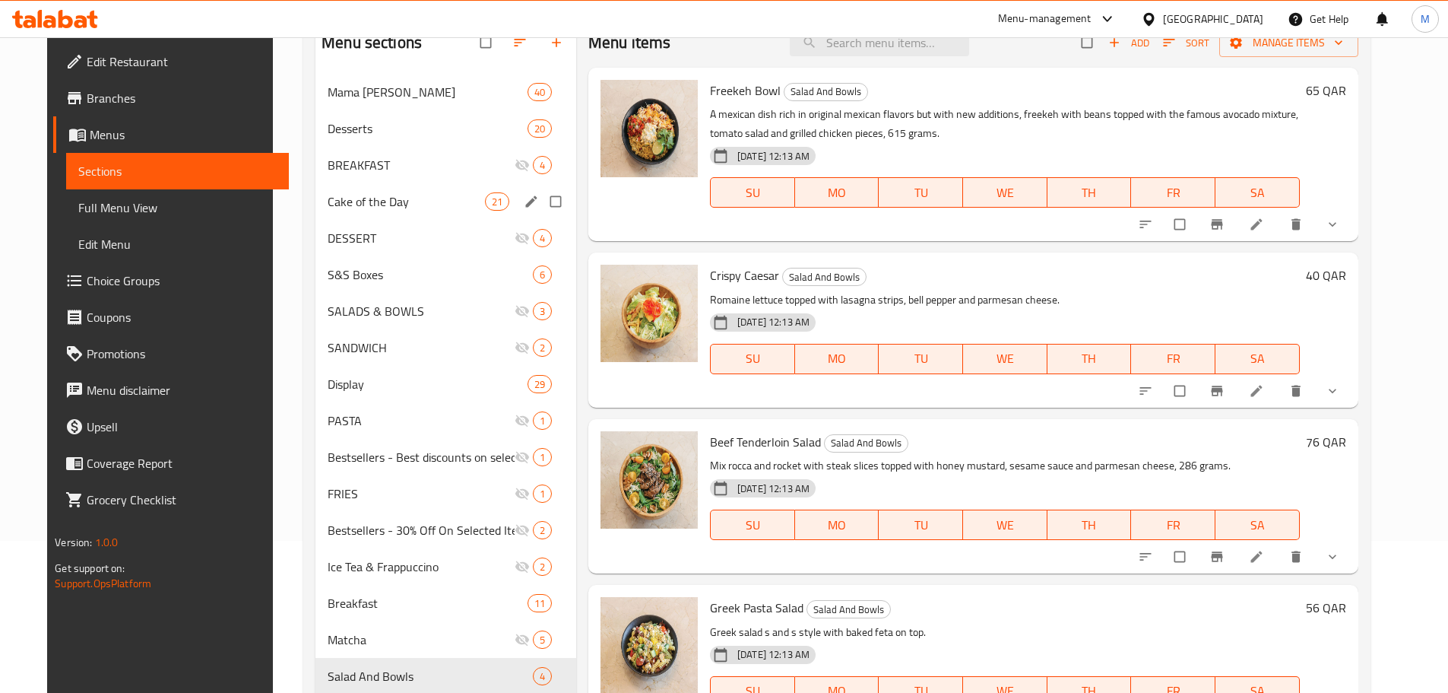
scroll to position [76, 0]
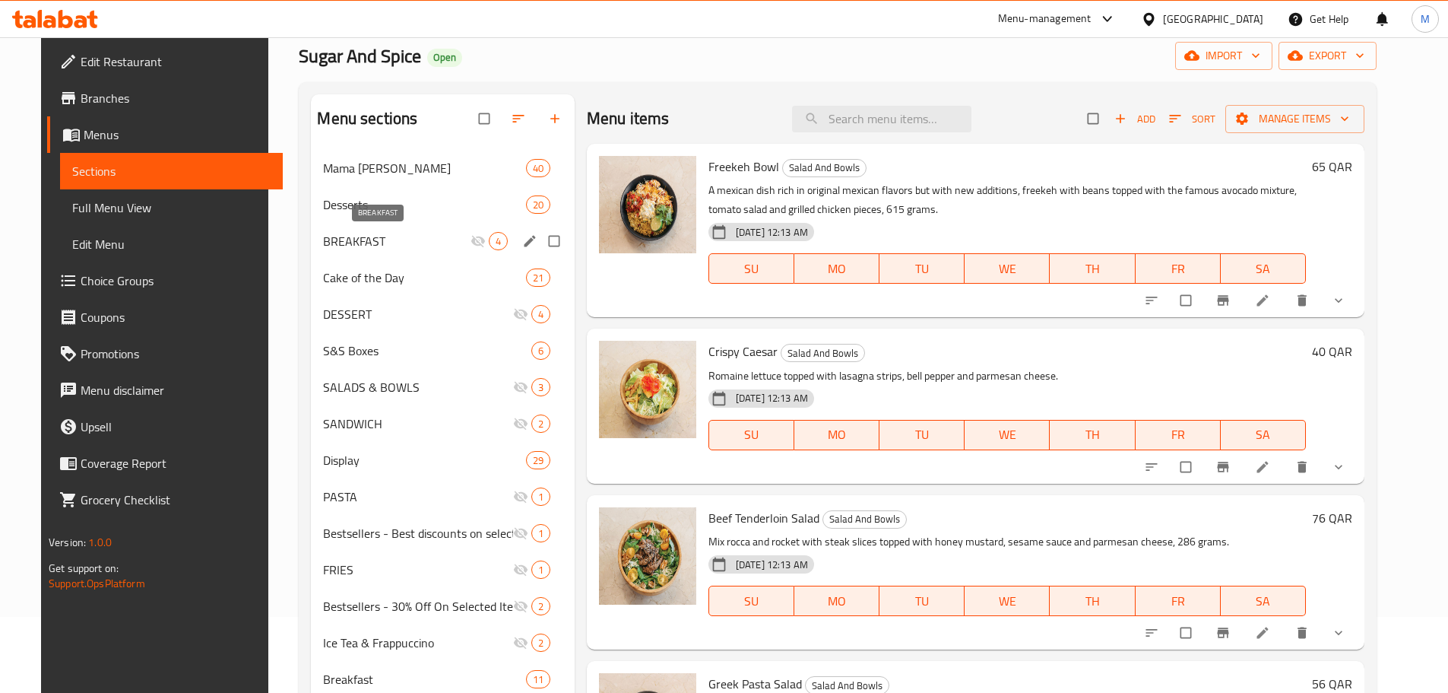
click at [405, 236] on span "BREAKFAST" at bounding box center [396, 241] width 147 height 18
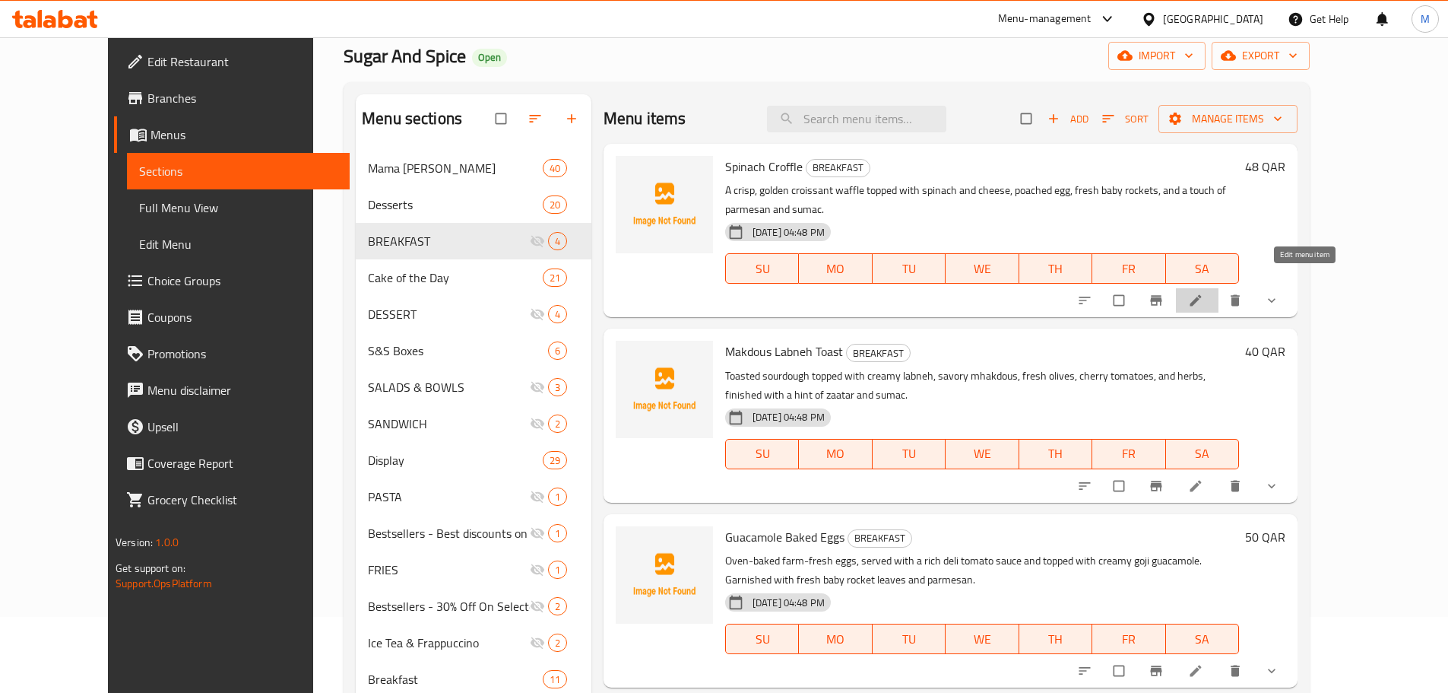
click at [1202, 295] on icon at bounding box center [1196, 300] width 11 height 11
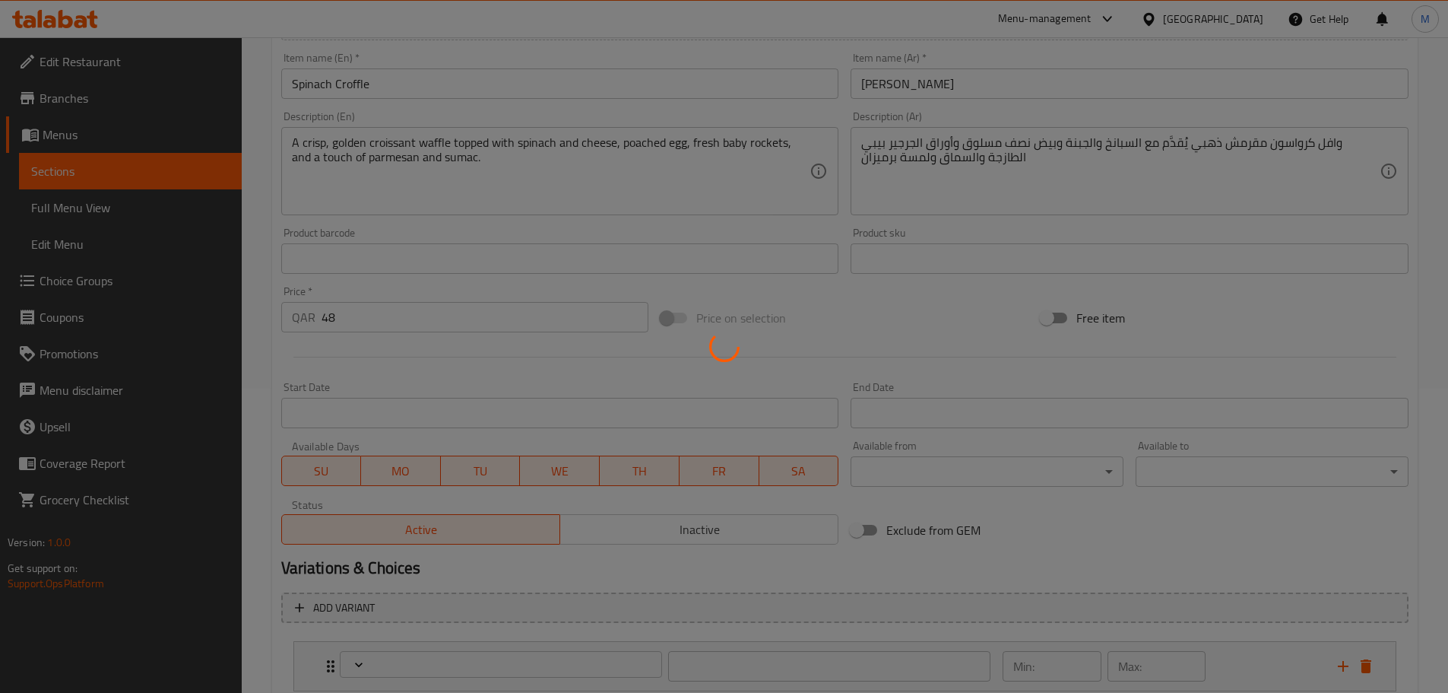
type input "اختيار الطبخ المطلوب"
type input "1"
type input "إضافات ورسوم إضافية"
type input "0"
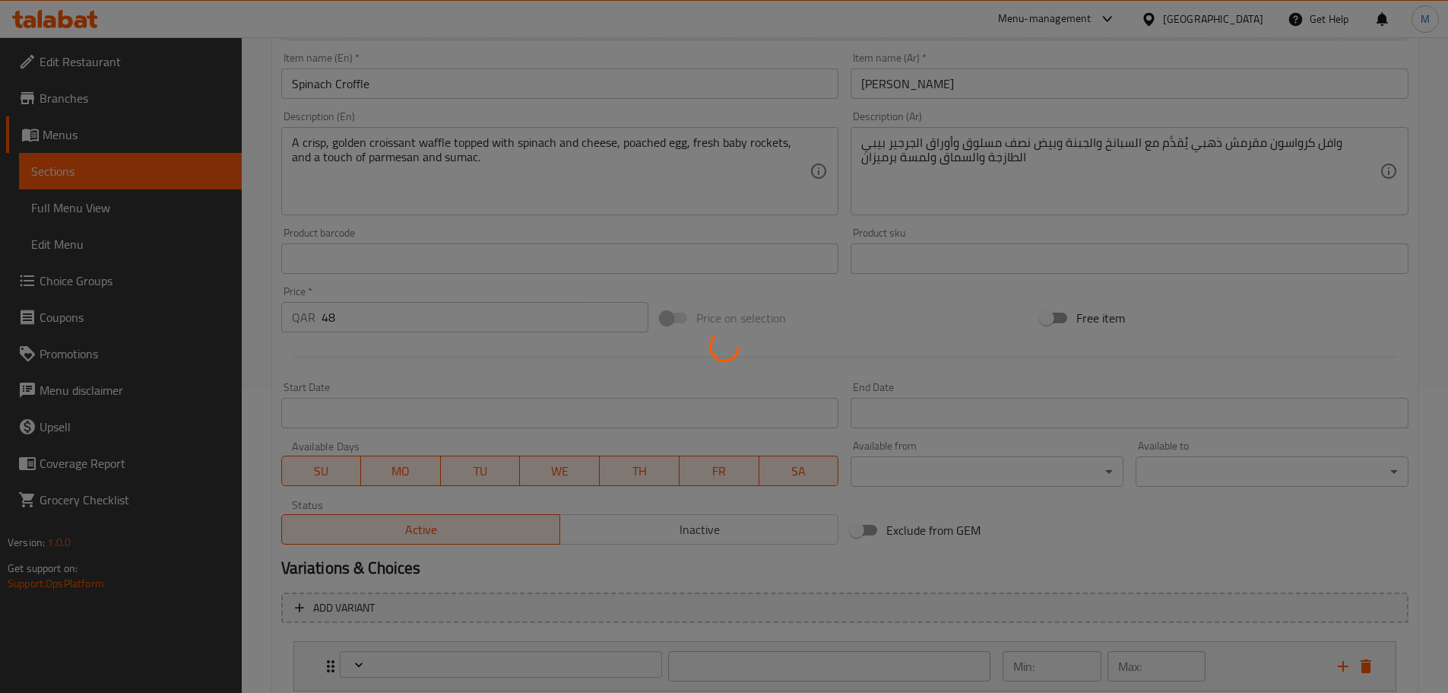
type input "4"
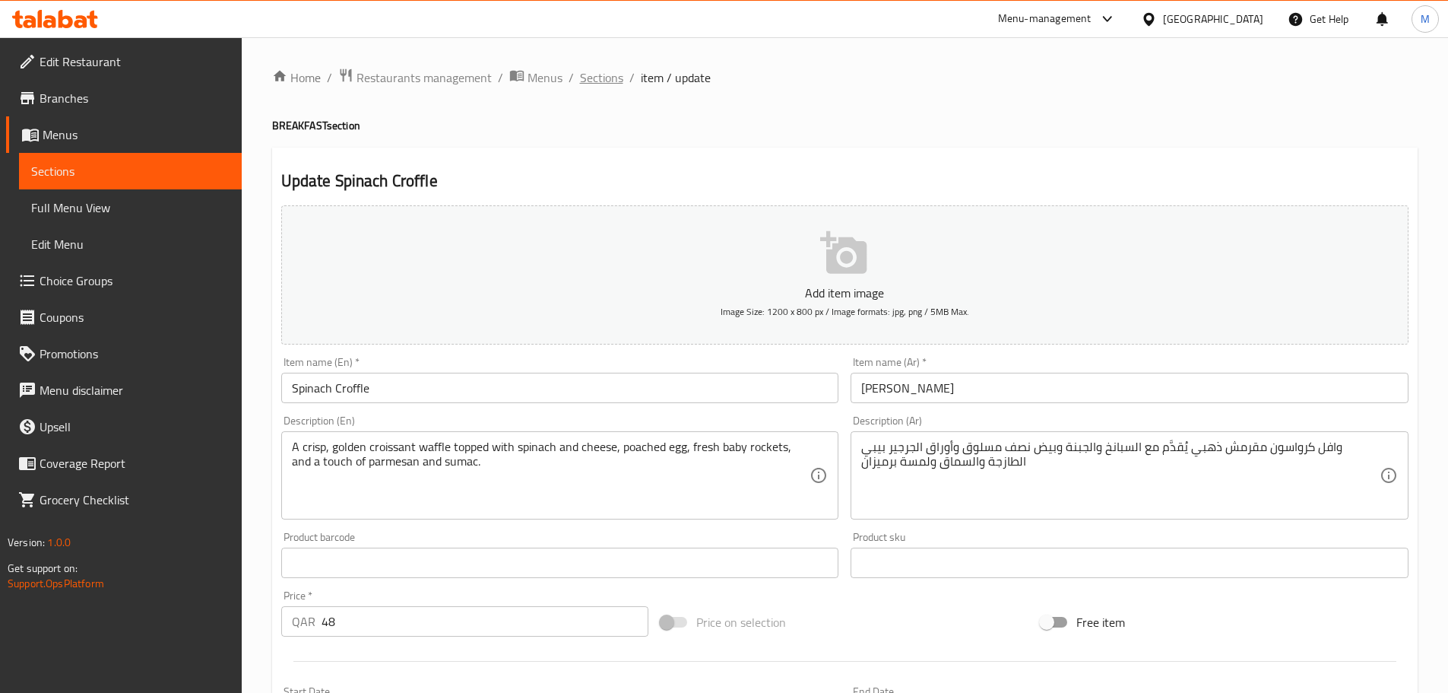
click at [597, 68] on span "Sections" at bounding box center [601, 77] width 43 height 18
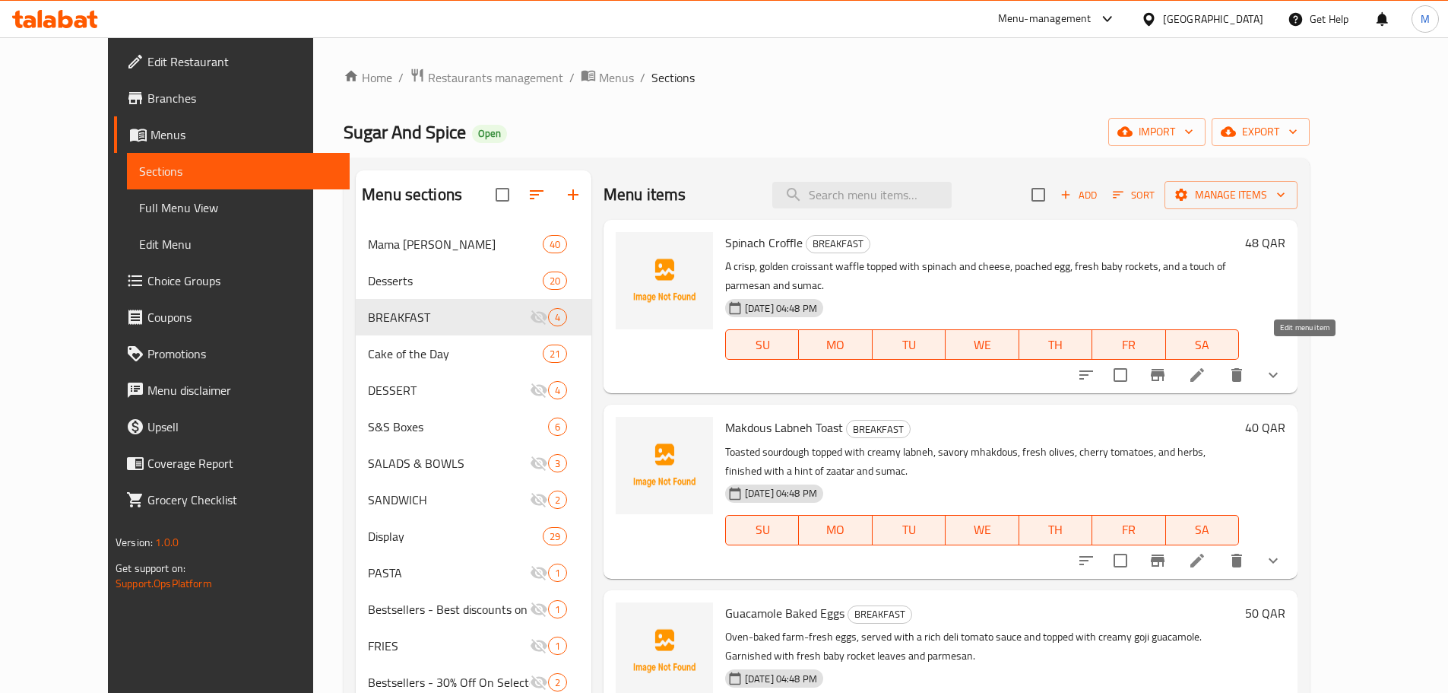
click at [1204, 368] on icon at bounding box center [1198, 375] width 14 height 14
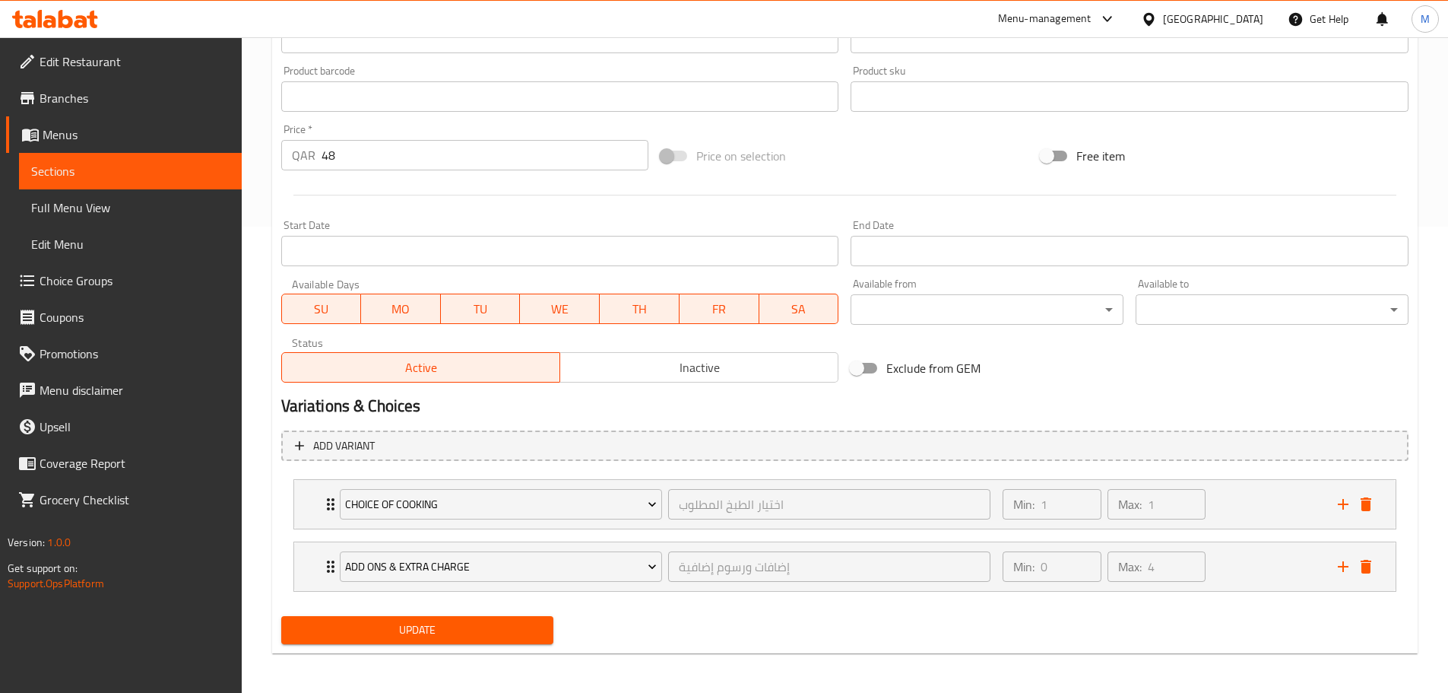
scroll to position [469, 0]
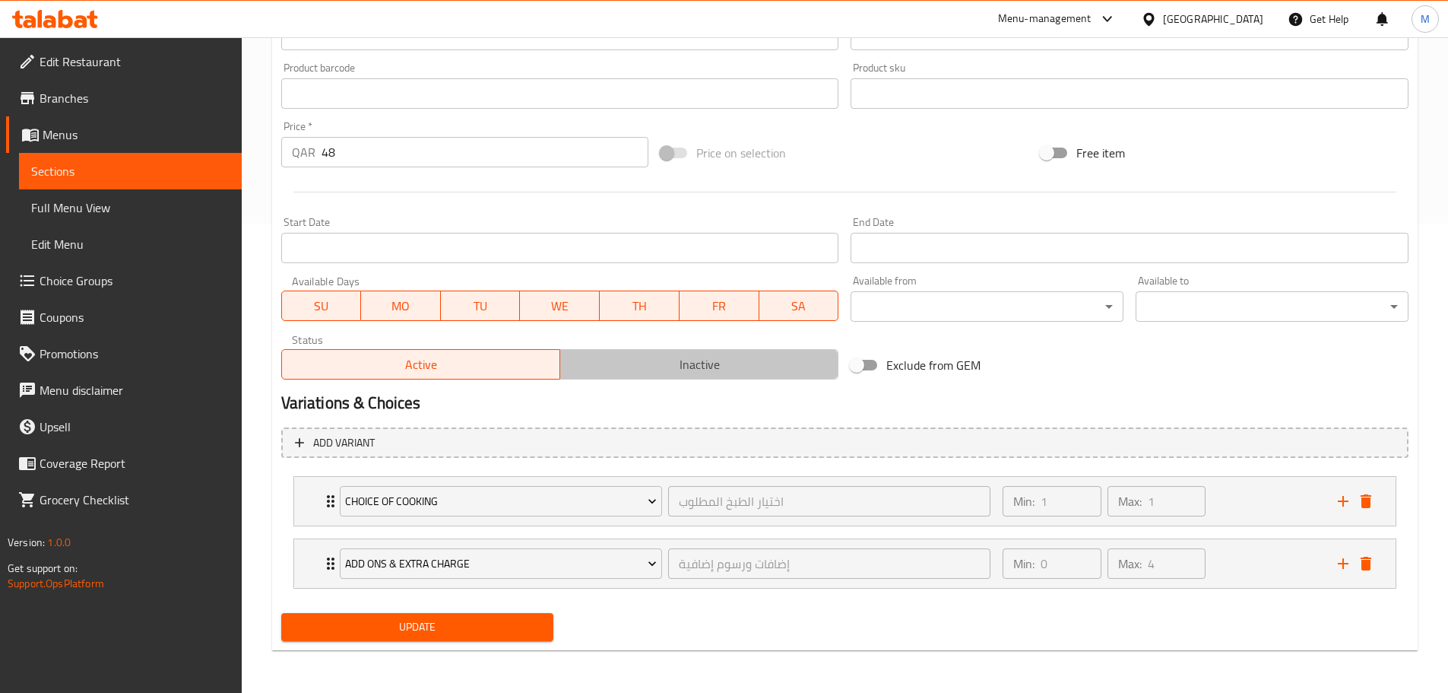
click at [648, 372] on span "Inactive" at bounding box center [699, 365] width 266 height 22
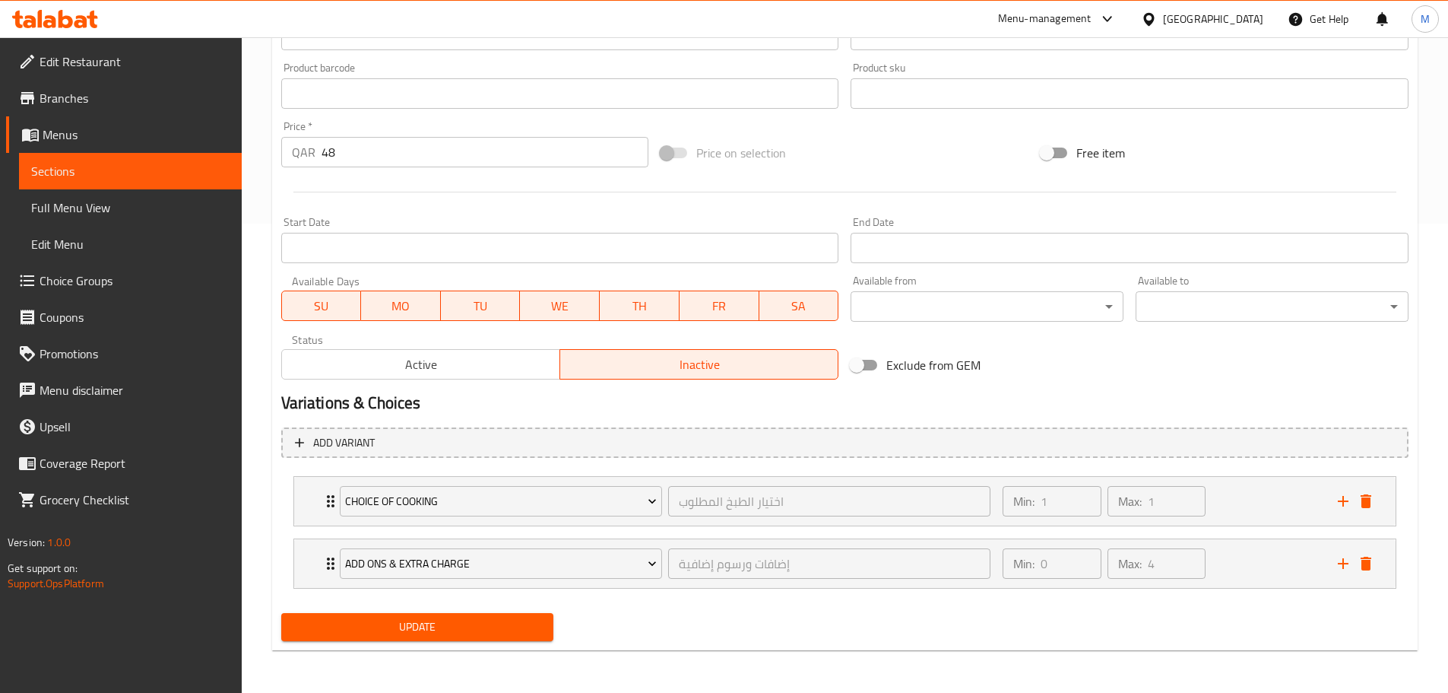
click at [478, 625] on span "Update" at bounding box center [418, 626] width 249 height 19
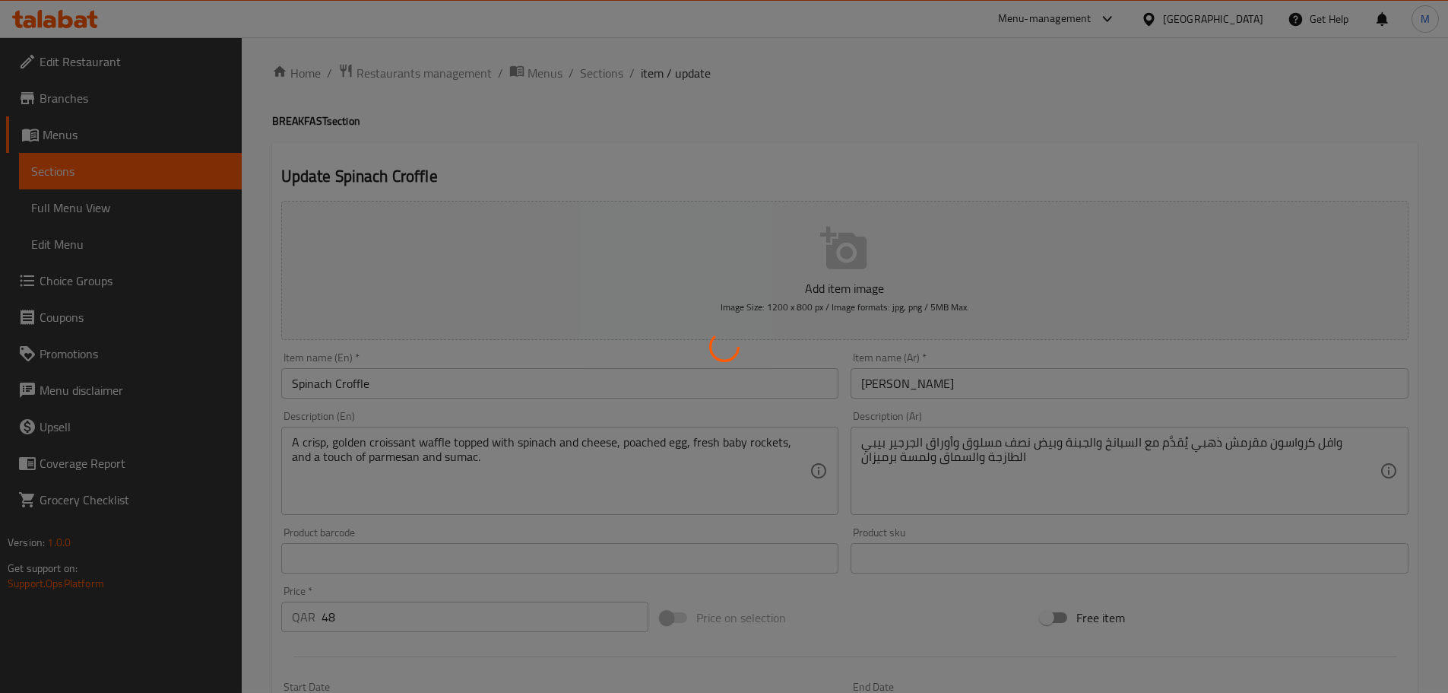
scroll to position [0, 0]
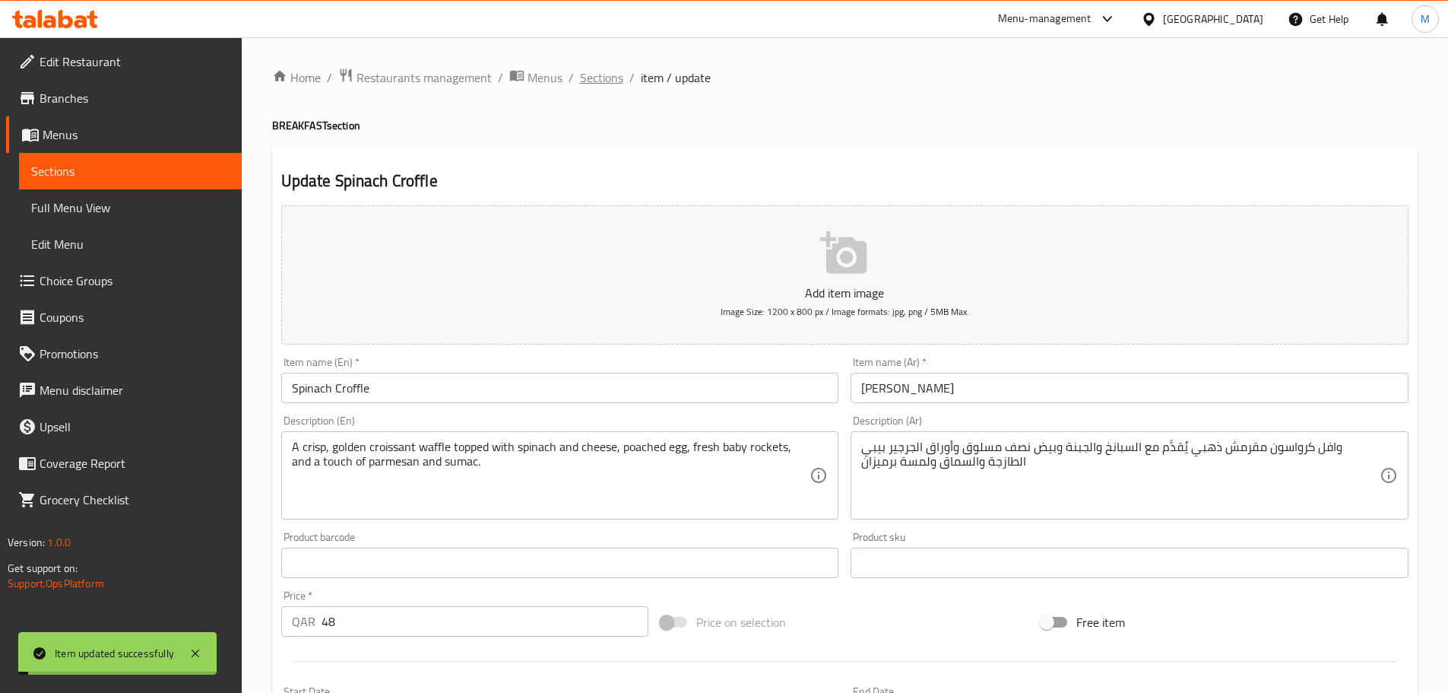
click at [604, 78] on span "Sections" at bounding box center [601, 77] width 43 height 18
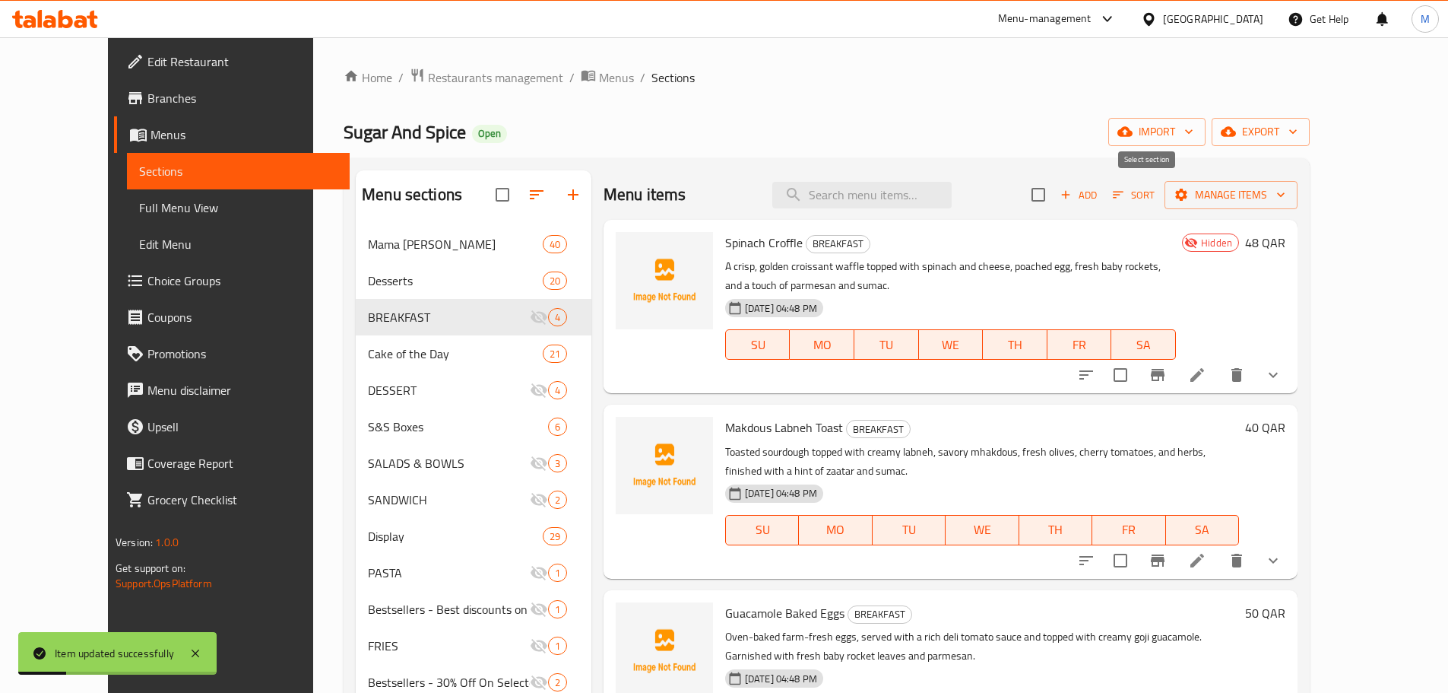
click at [1055, 198] on input "checkbox" at bounding box center [1039, 195] width 32 height 32
checkbox input "true"
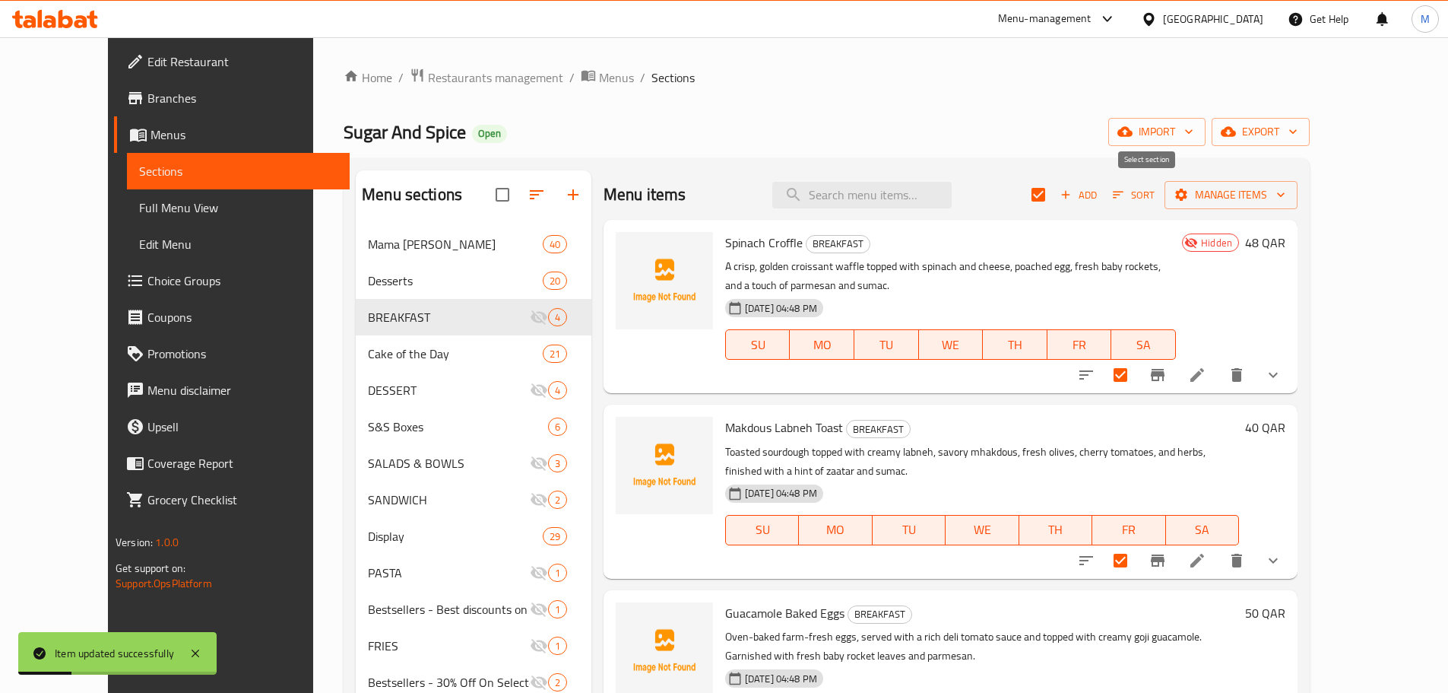
checkbox input "true"
click at [1286, 201] on span "Manage items" at bounding box center [1231, 195] width 109 height 19
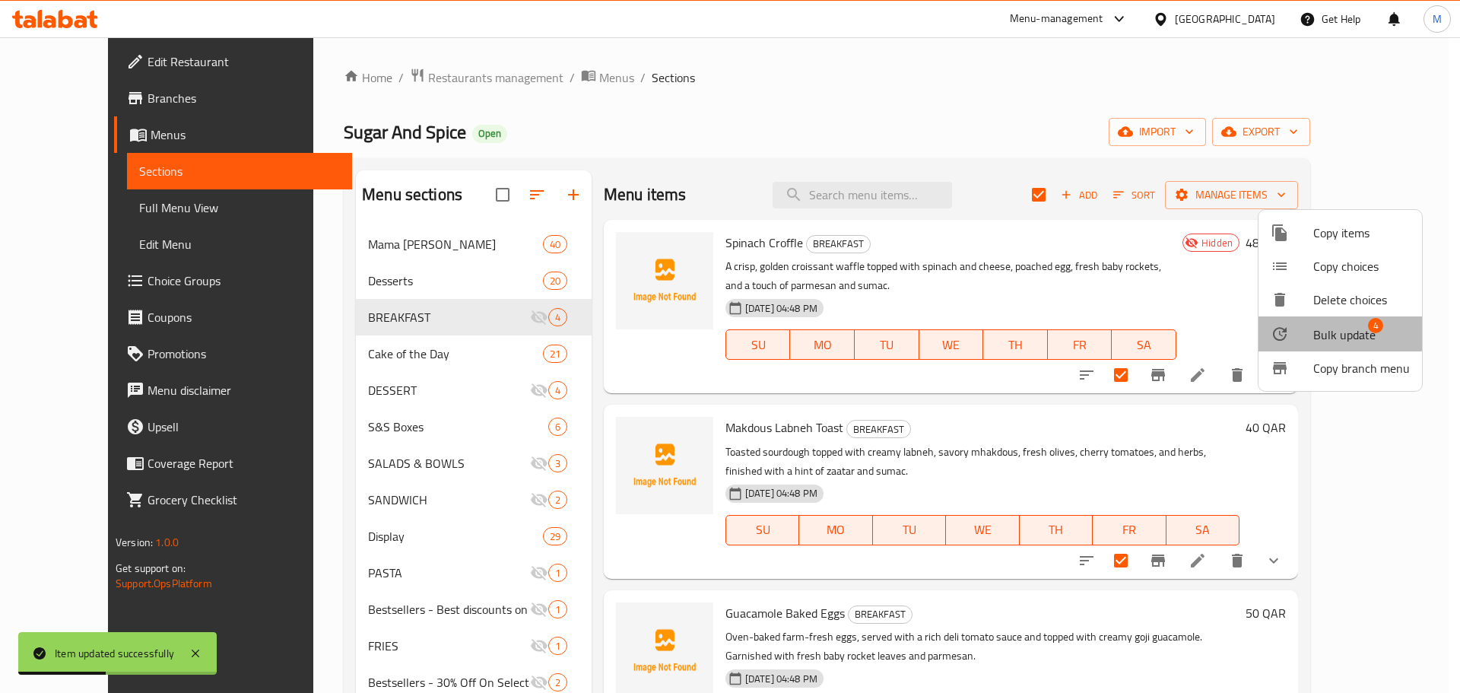
click at [1331, 329] on span "Bulk update" at bounding box center [1344, 334] width 62 height 18
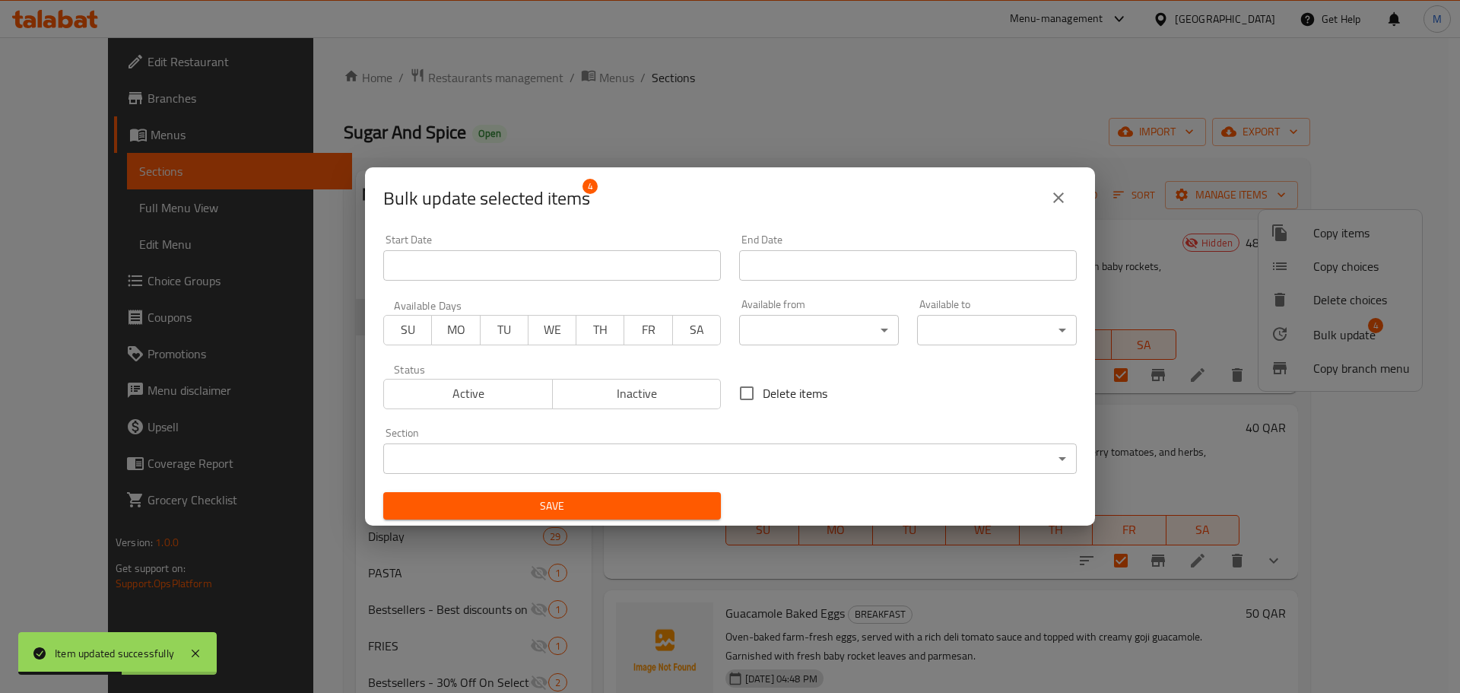
click at [681, 389] on span "Inactive" at bounding box center [637, 393] width 157 height 22
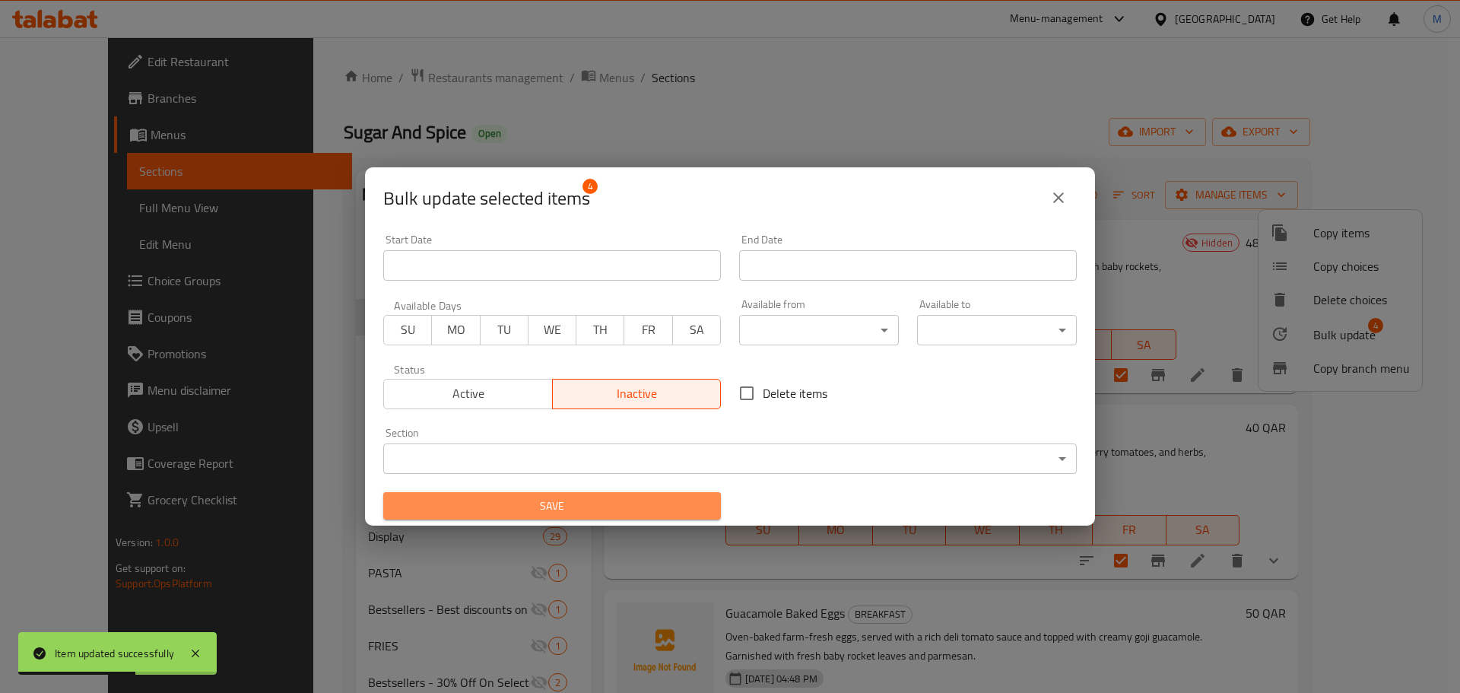
click at [655, 509] on span "Save" at bounding box center [551, 506] width 313 height 19
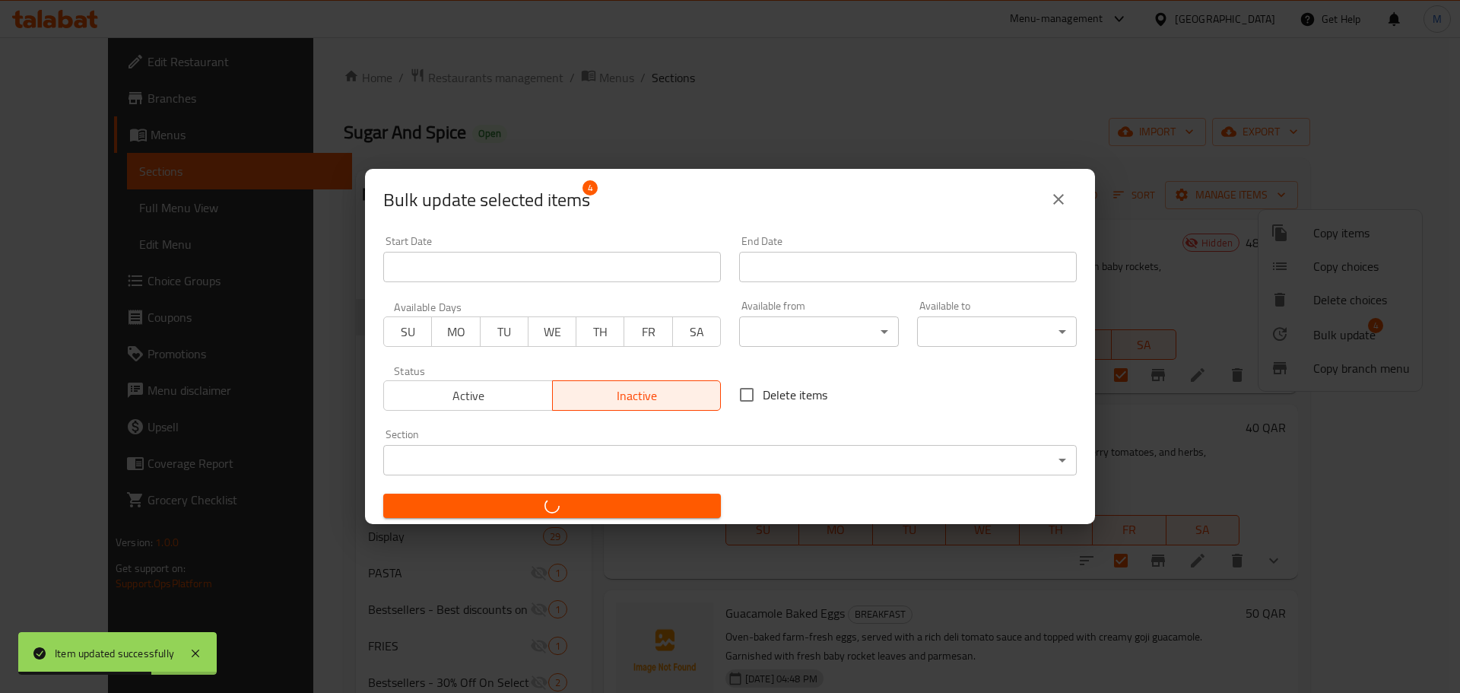
checkbox input "false"
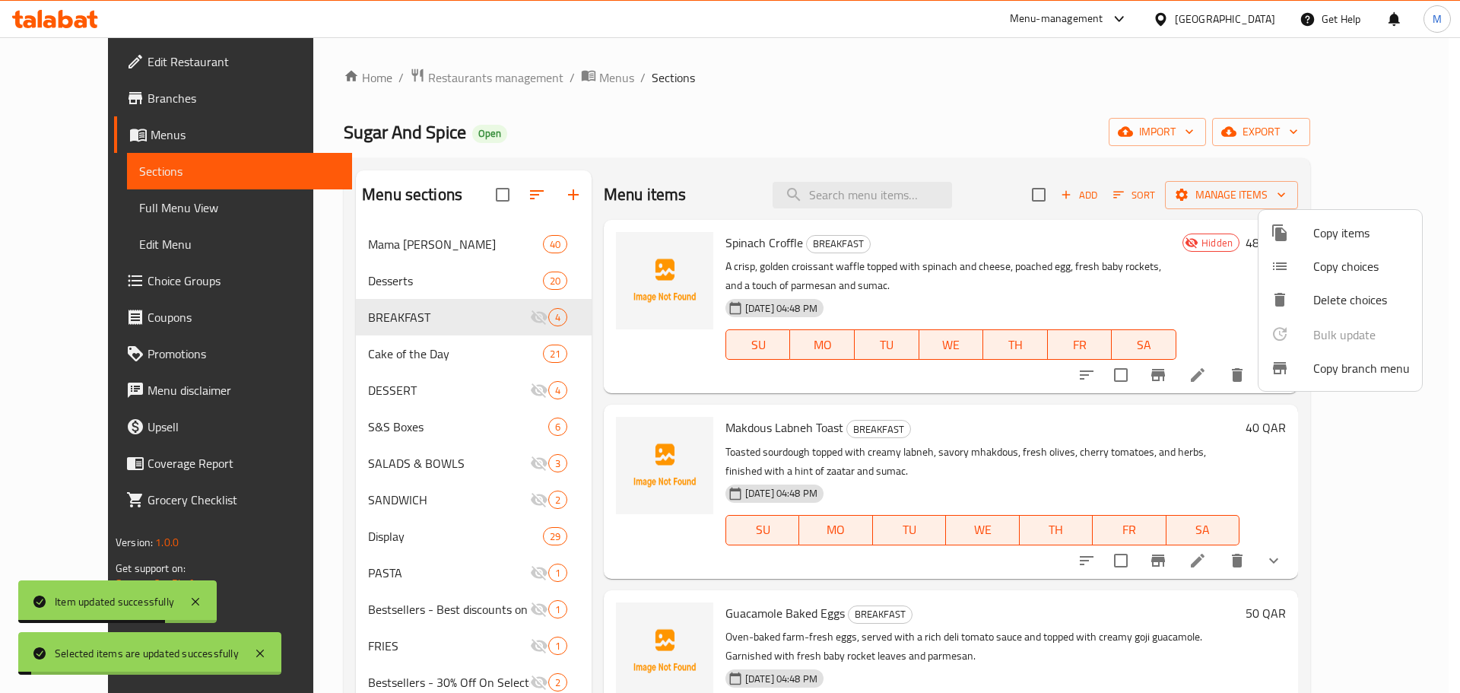
click at [1050, 152] on div at bounding box center [730, 346] width 1460 height 693
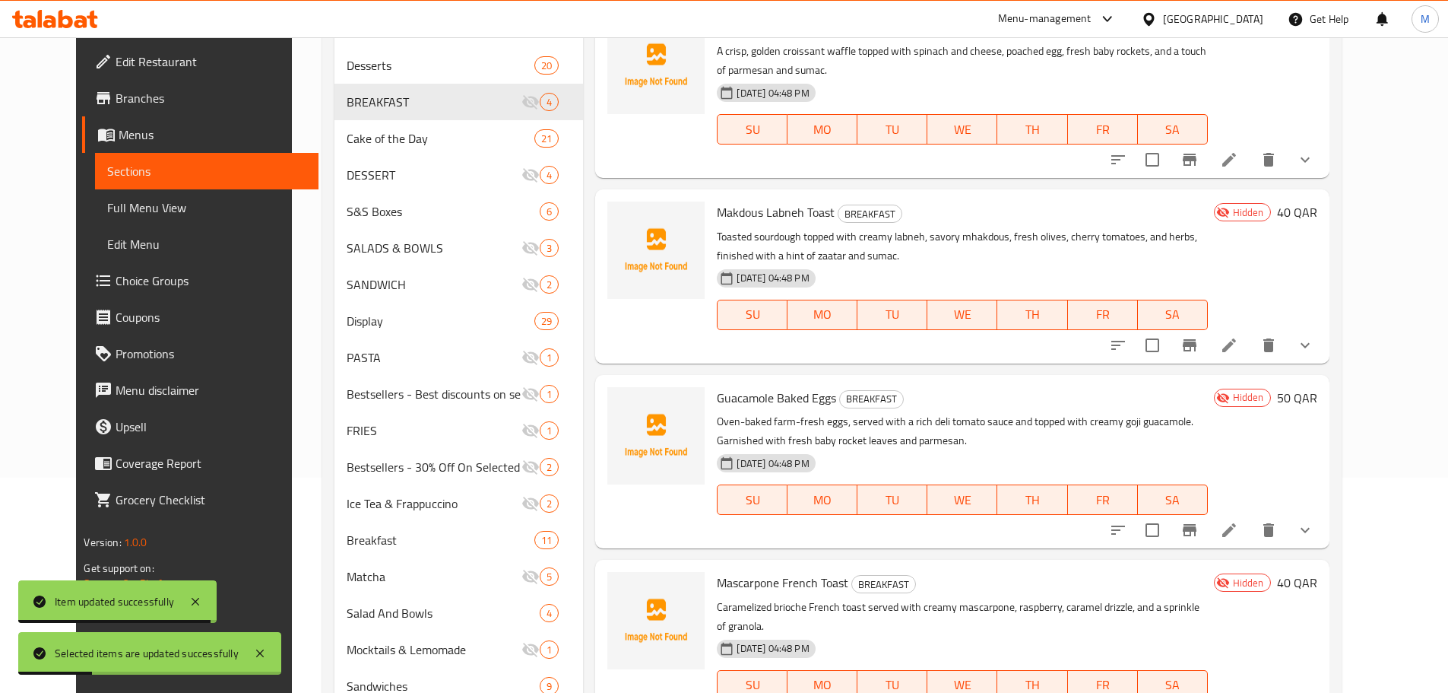
scroll to position [152, 0]
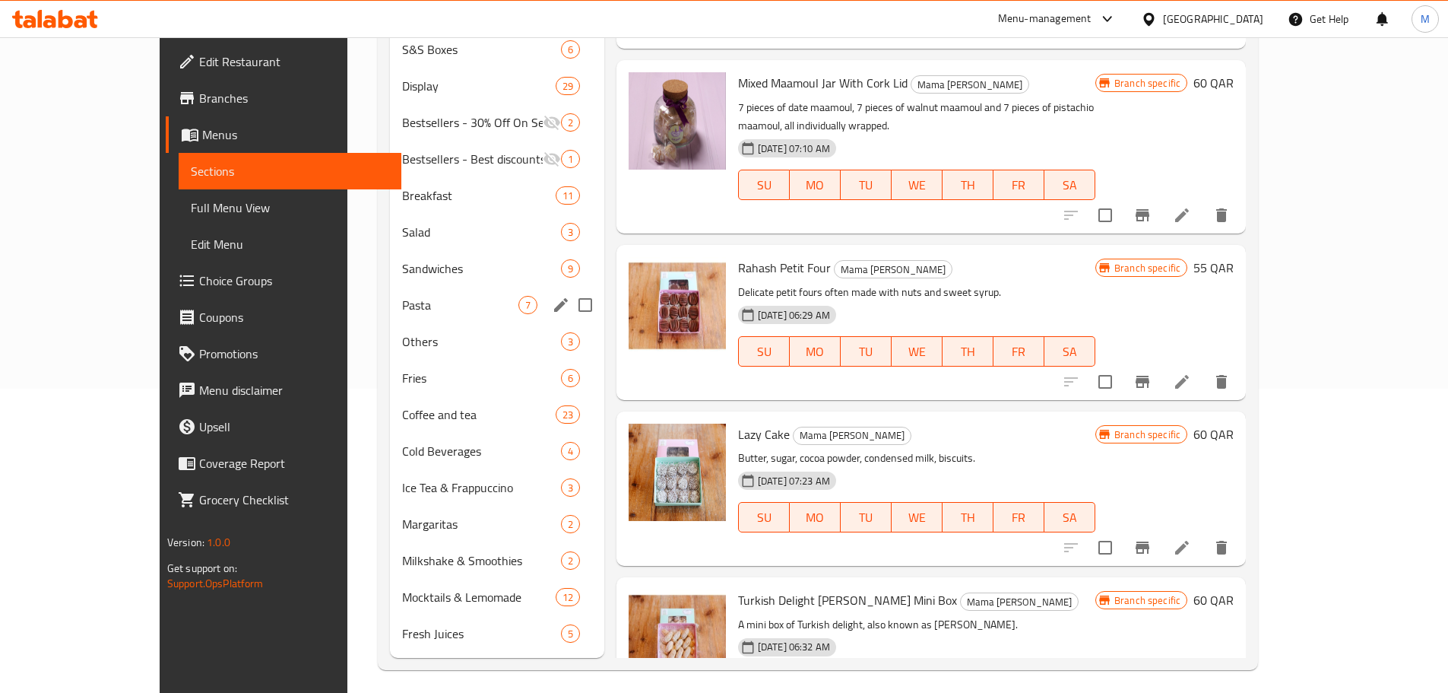
scroll to position [312, 0]
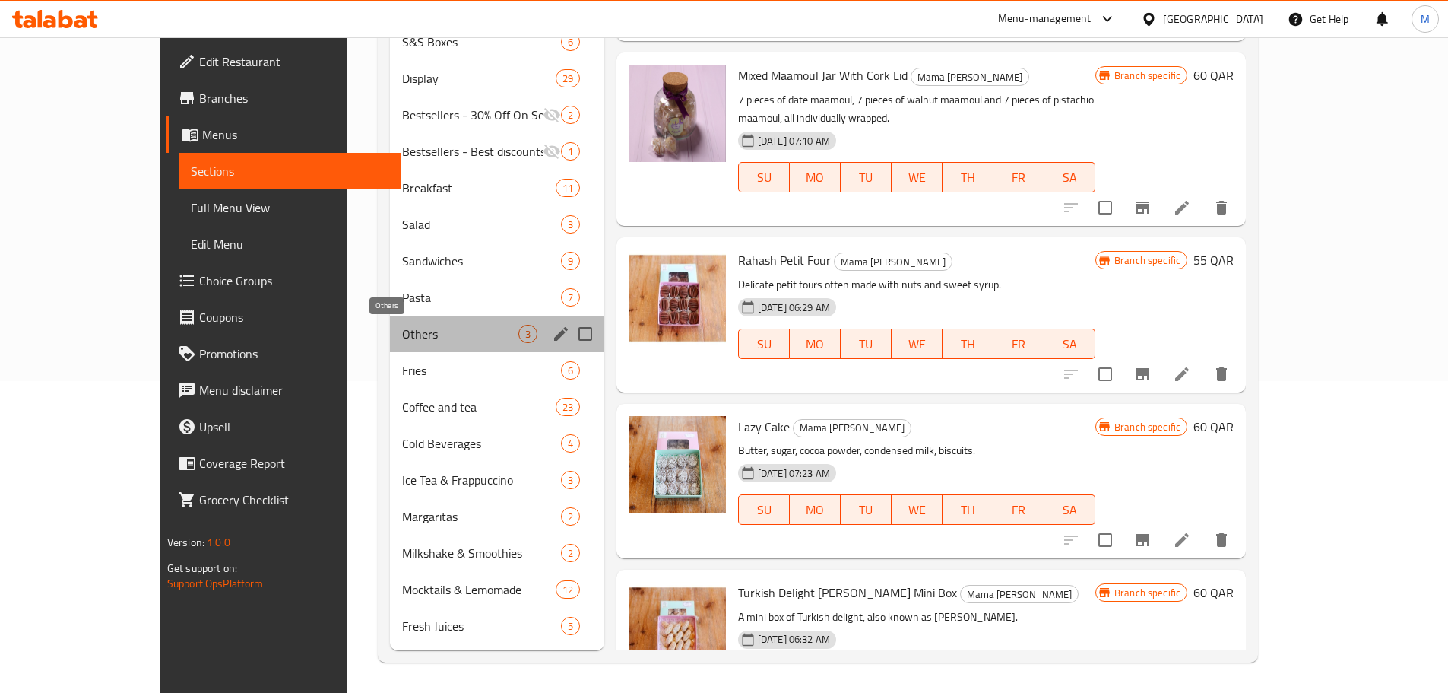
click at [402, 332] on span "Others" at bounding box center [460, 334] width 116 height 18
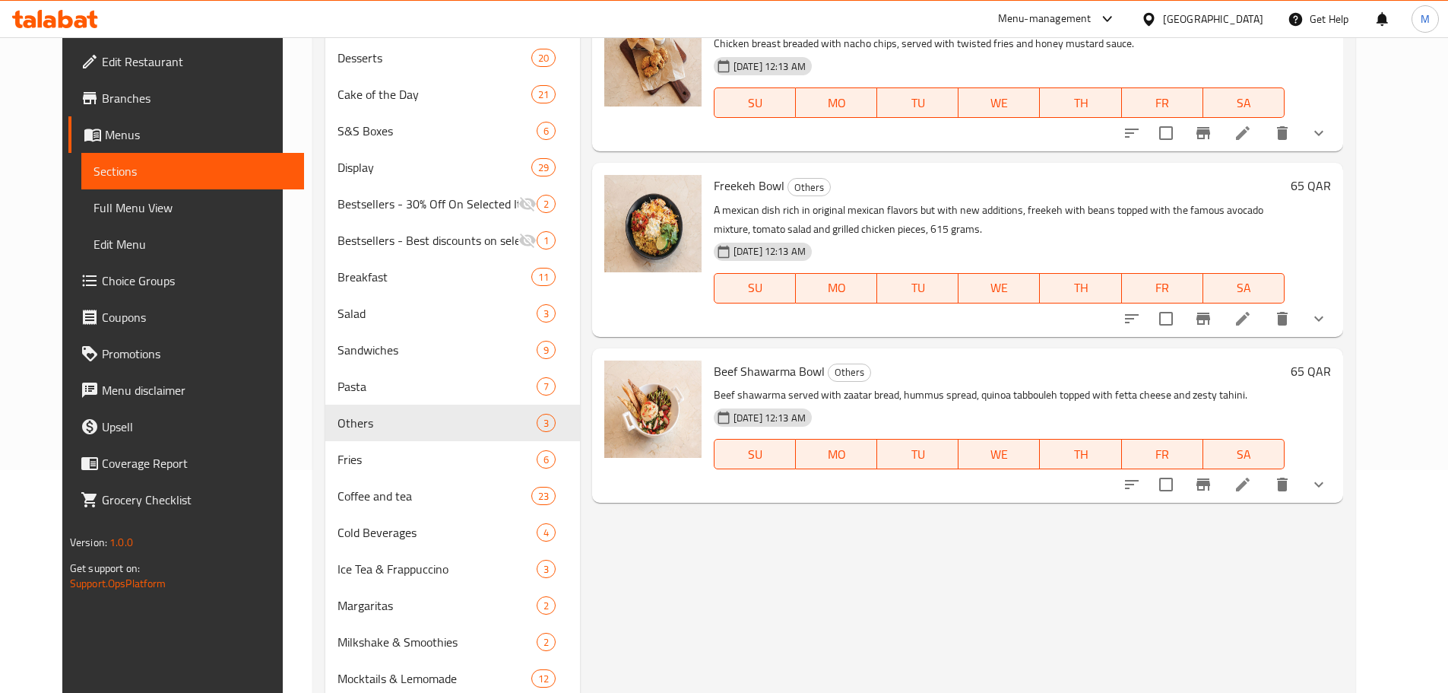
scroll to position [84, 0]
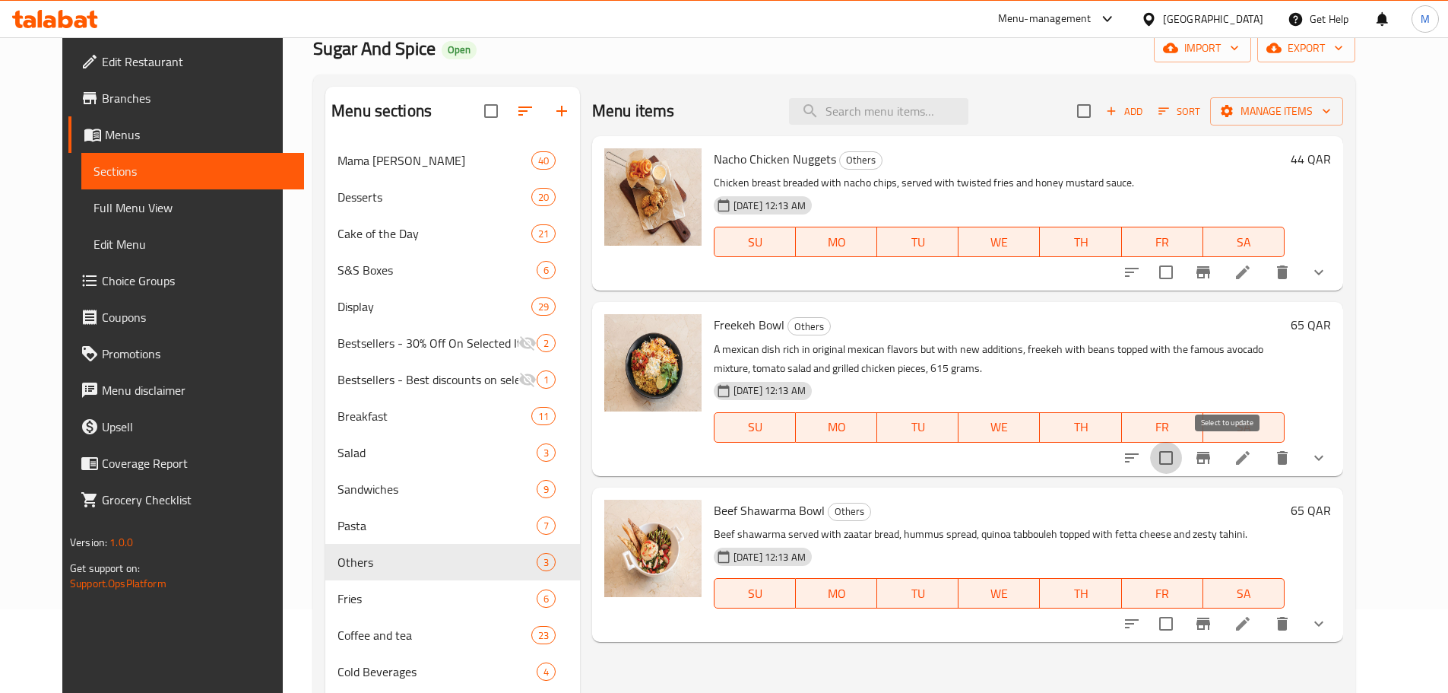
click at [1182, 465] on input "checkbox" at bounding box center [1166, 458] width 32 height 32
click at [1311, 106] on span "Manage items" at bounding box center [1277, 111] width 109 height 19
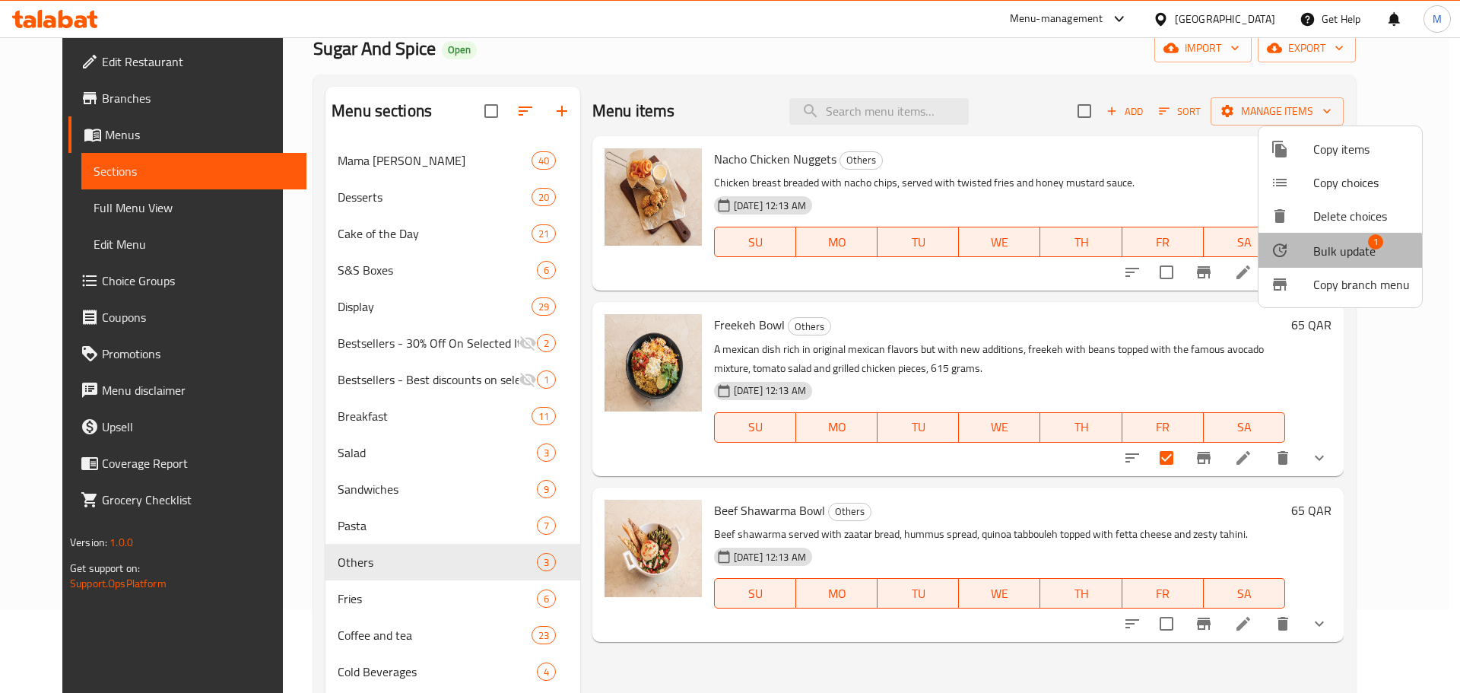
click at [1329, 259] on span "Bulk update" at bounding box center [1344, 251] width 62 height 18
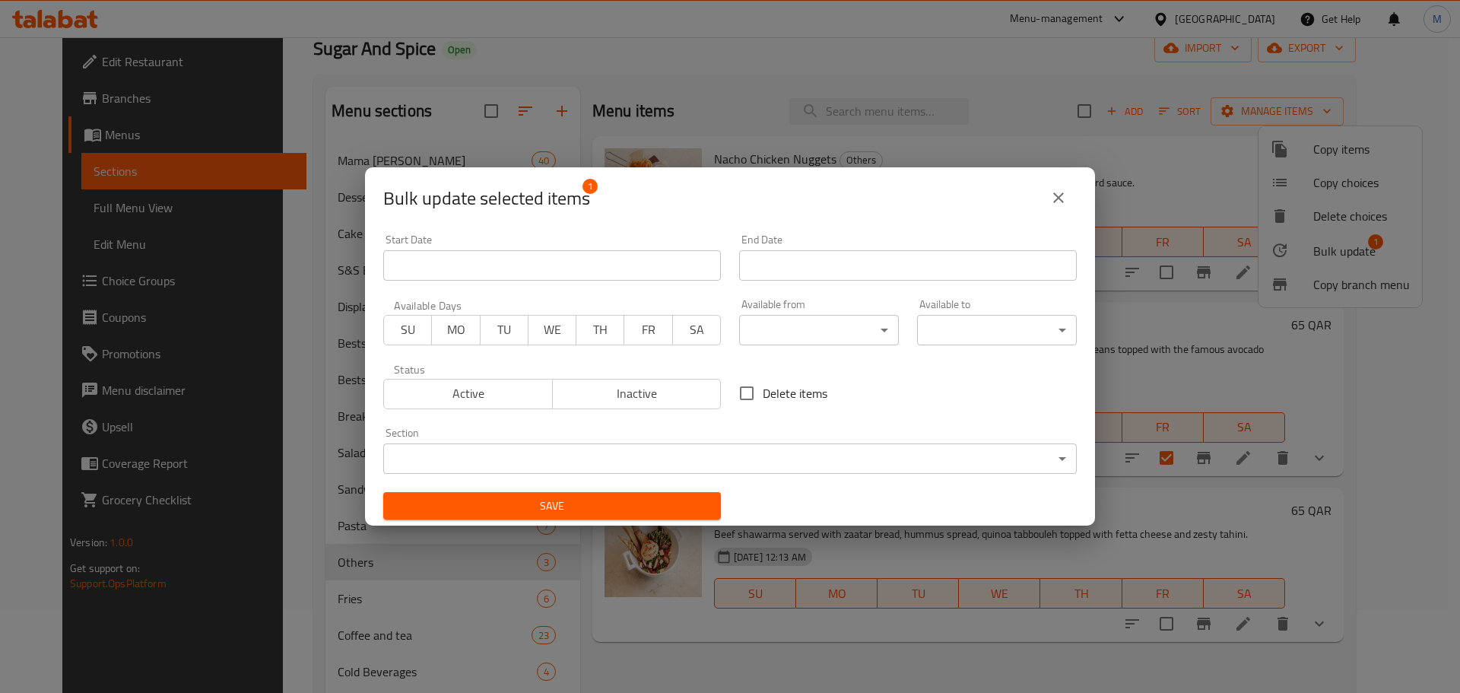
click at [713, 457] on body "​ Menu-management Qatar Get Help M Edit Restaurant Branches Menus Sections Full…" at bounding box center [730, 281] width 1460 height 655
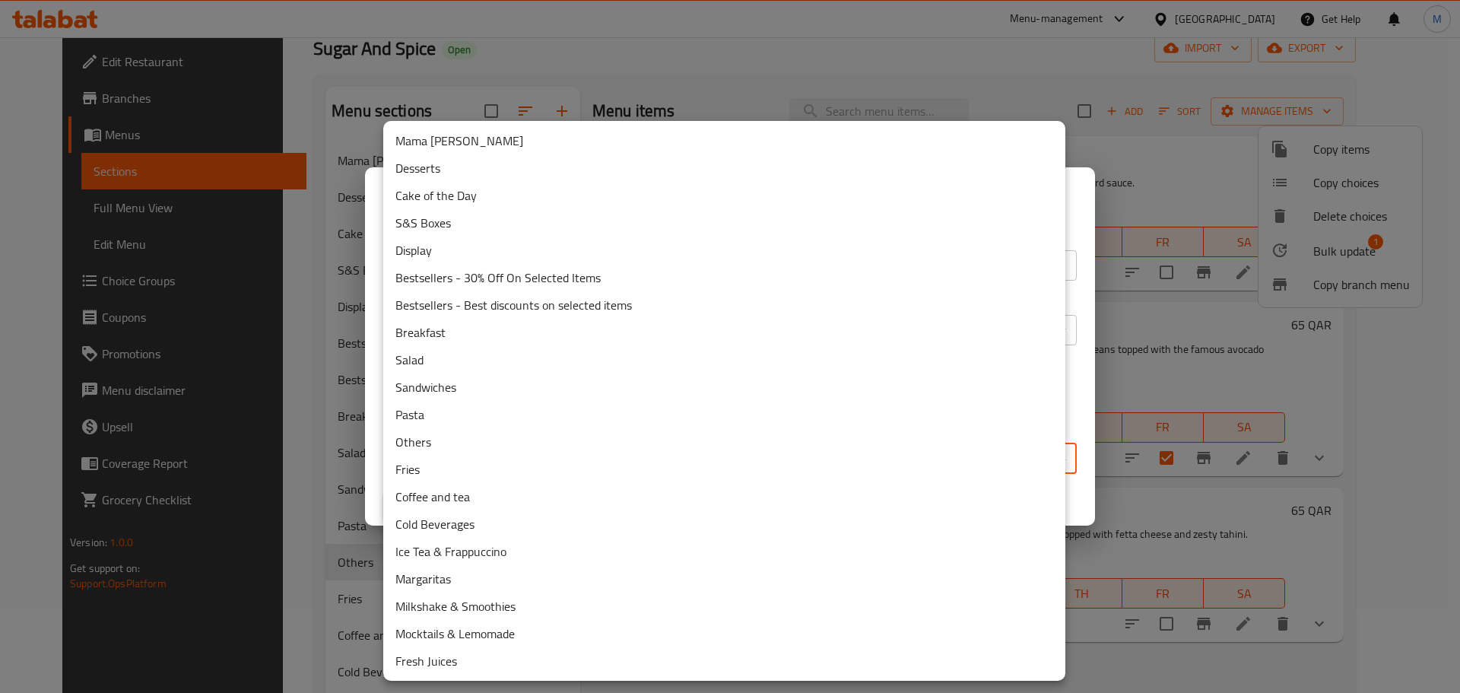
click at [452, 351] on li "Salad" at bounding box center [724, 359] width 682 height 27
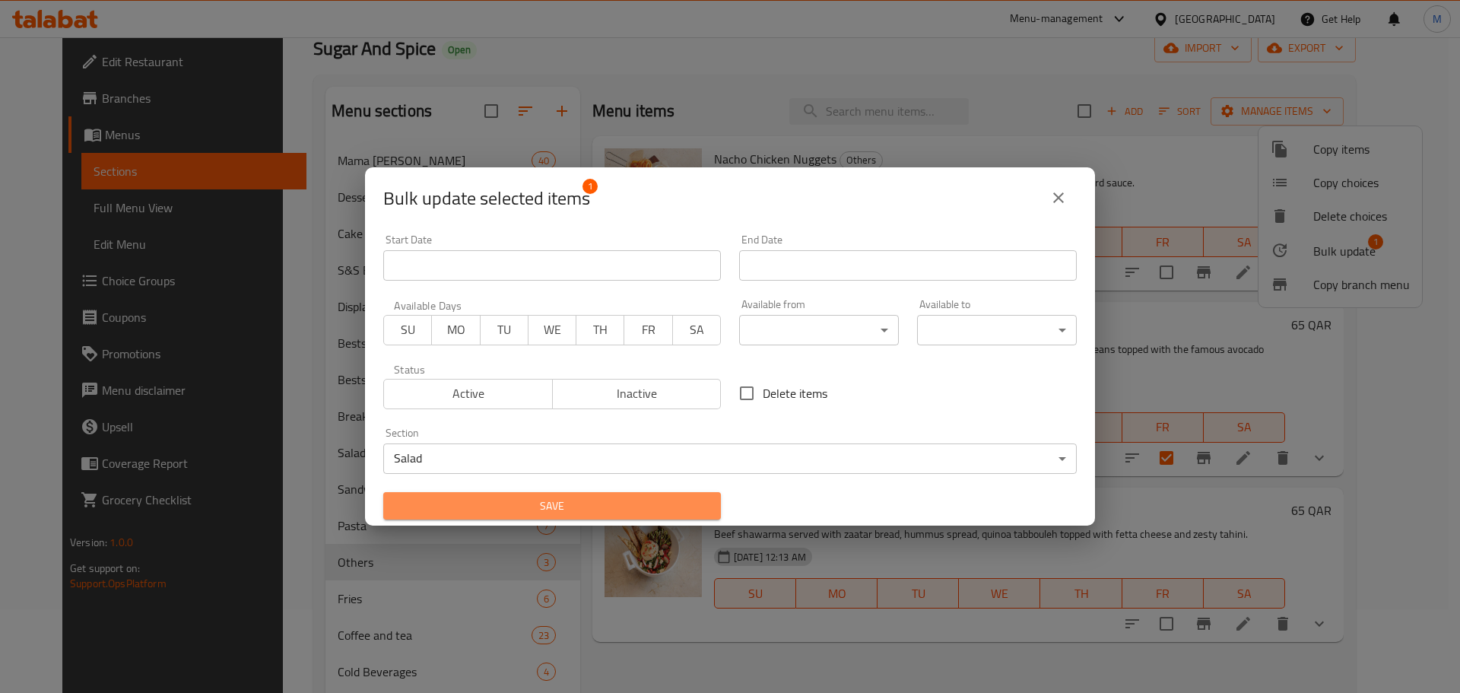
click at [601, 506] on span "Save" at bounding box center [551, 506] width 313 height 19
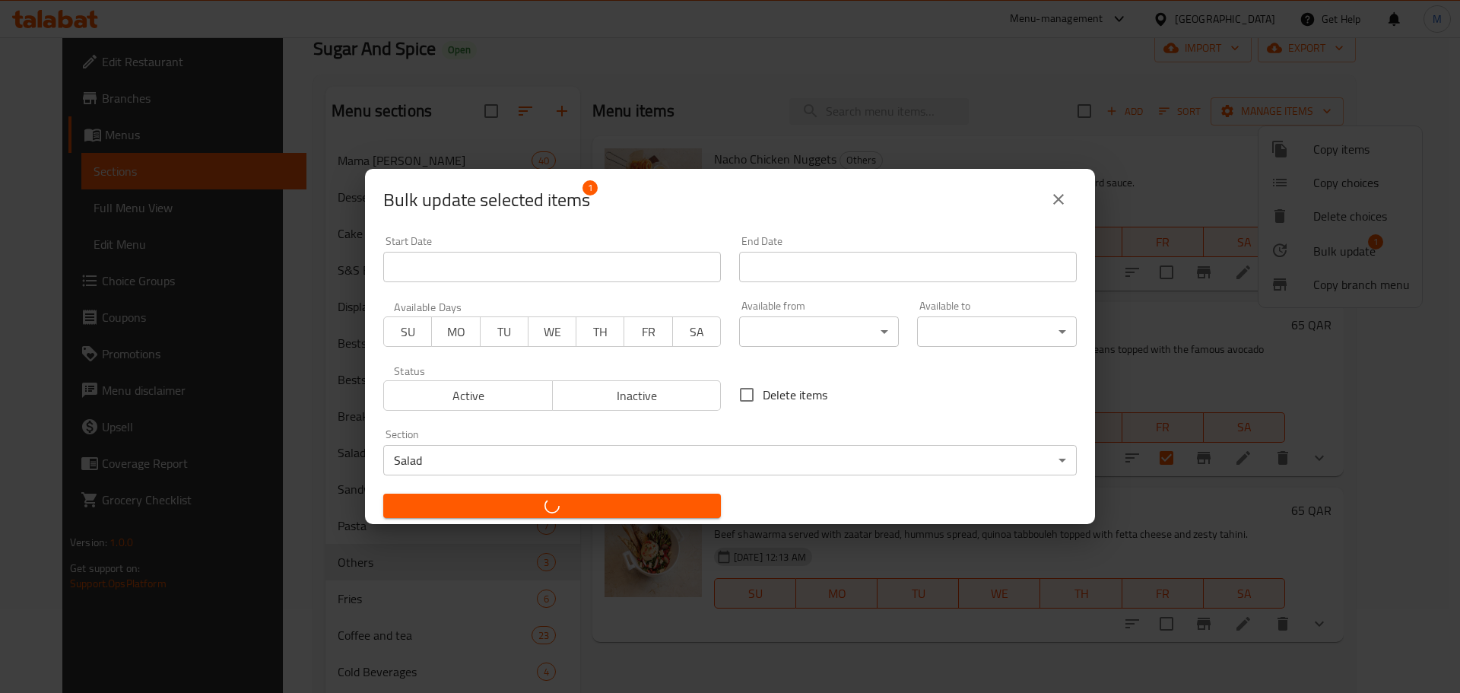
checkbox input "false"
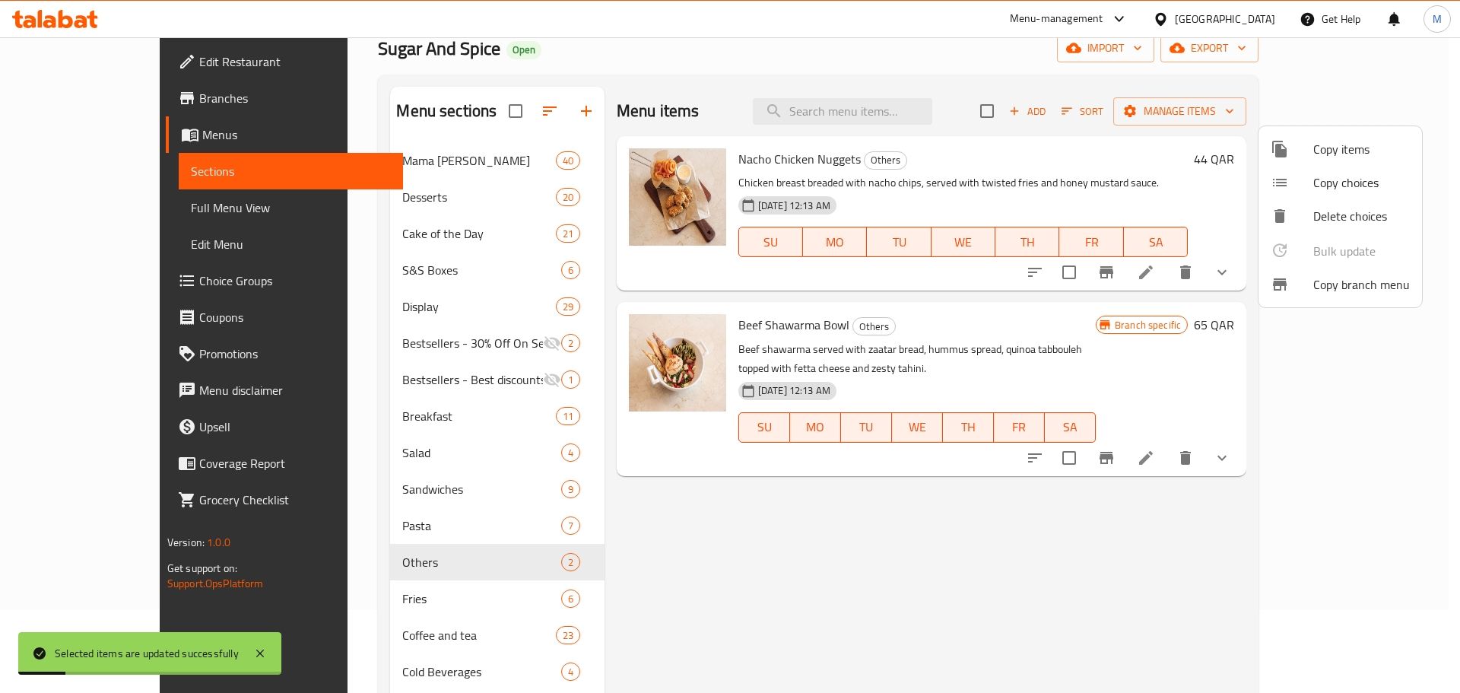
click at [360, 449] on div at bounding box center [730, 346] width 1460 height 693
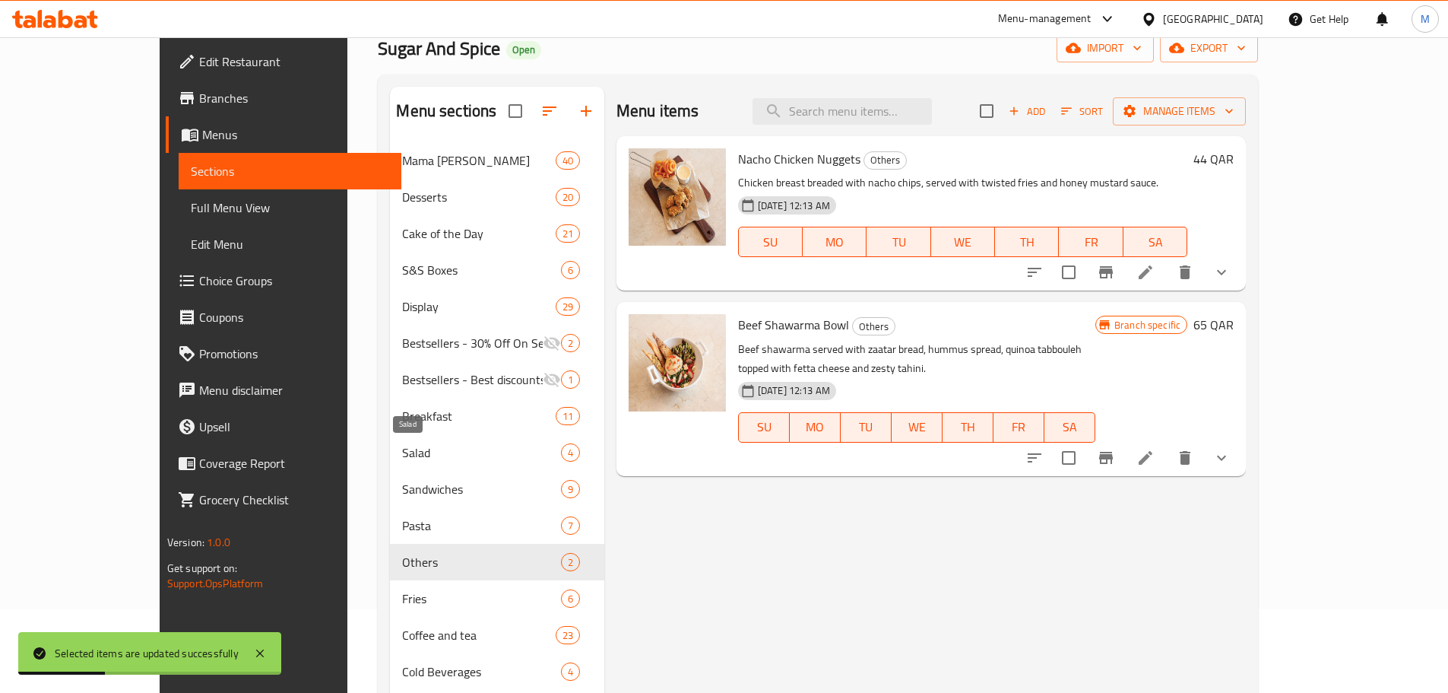
click at [437, 447] on span "Salad" at bounding box center [481, 452] width 158 height 18
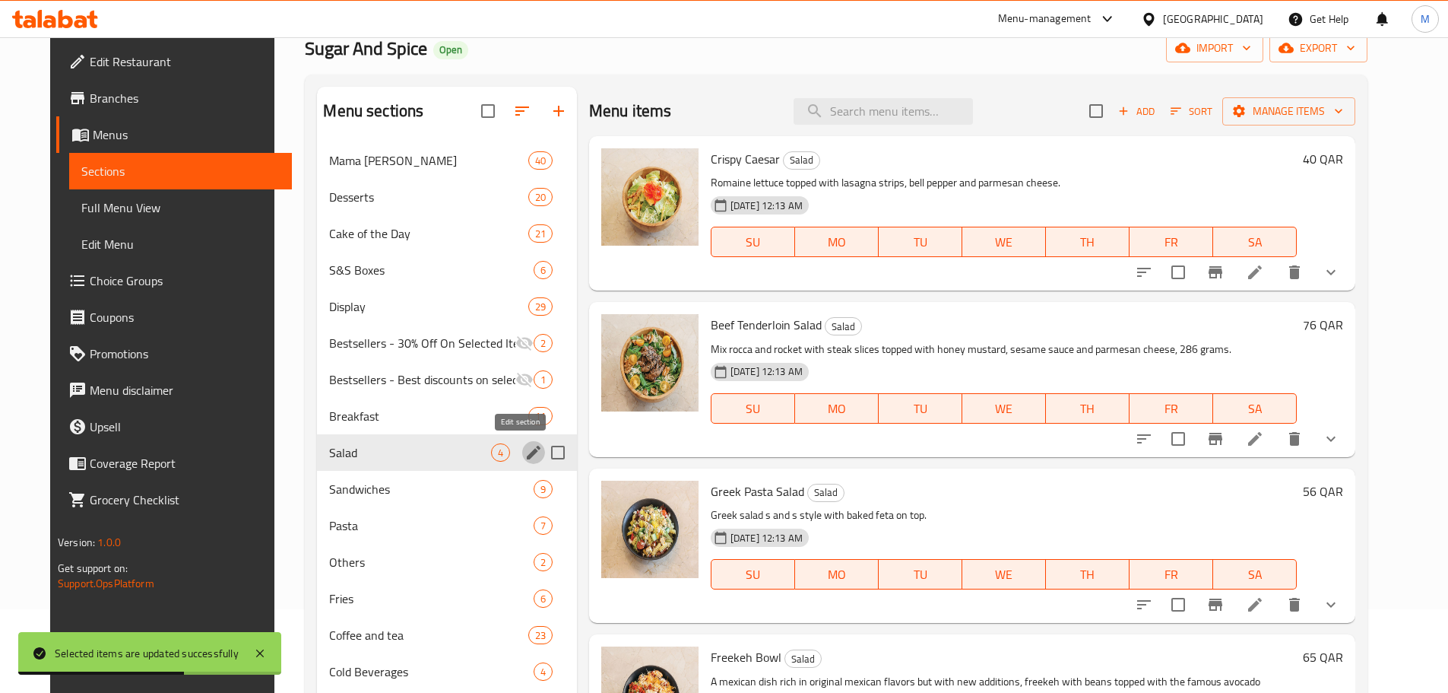
click at [527, 450] on icon "edit" at bounding box center [534, 453] width 14 height 14
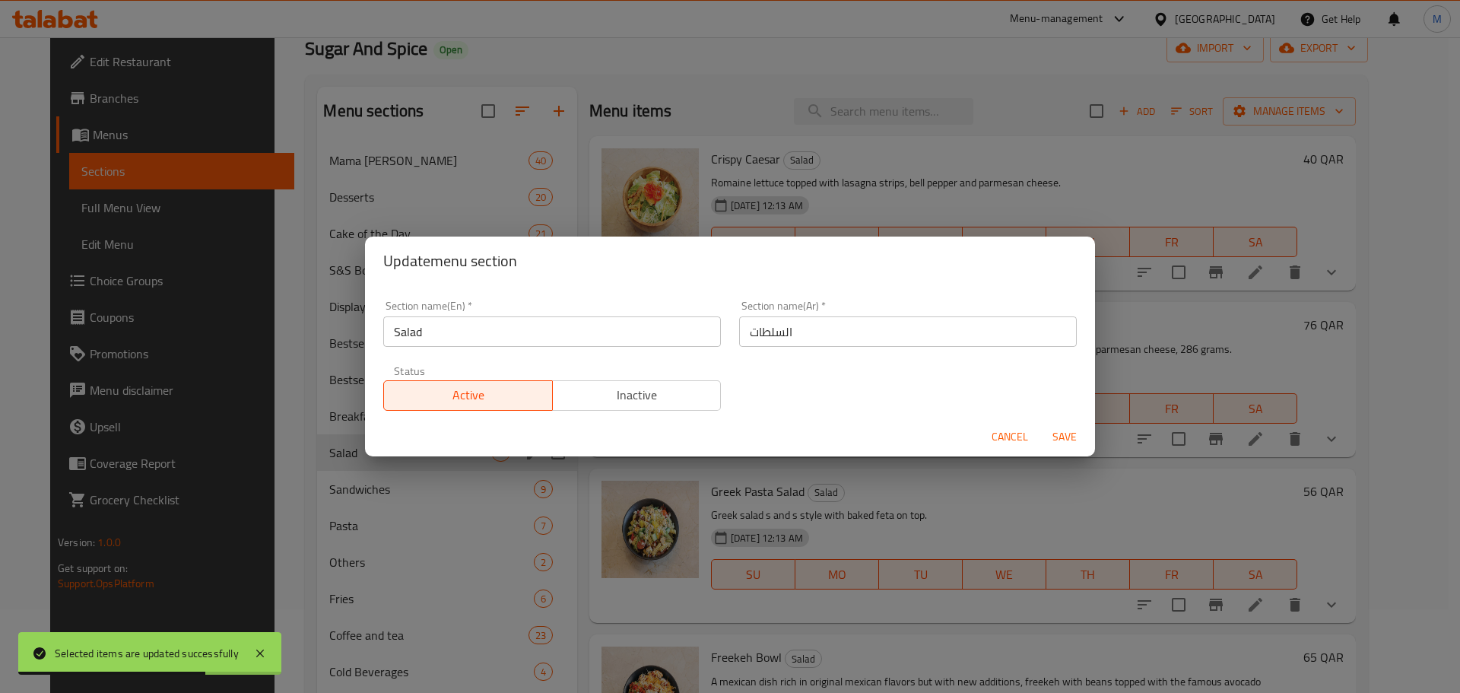
click at [509, 335] on input "Salad" at bounding box center [552, 331] width 338 height 30
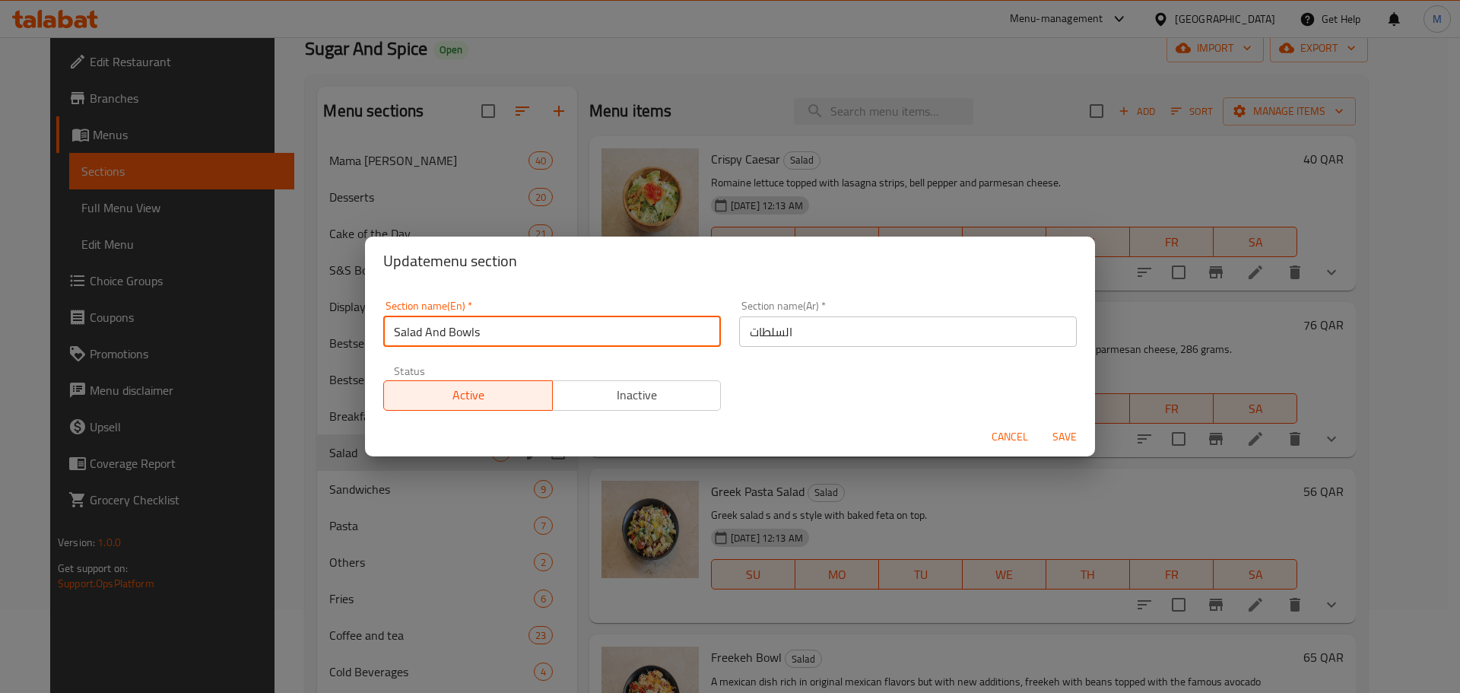
type input "Salad And Bowls"
click at [810, 338] on input "السلطات" at bounding box center [908, 331] width 338 height 30
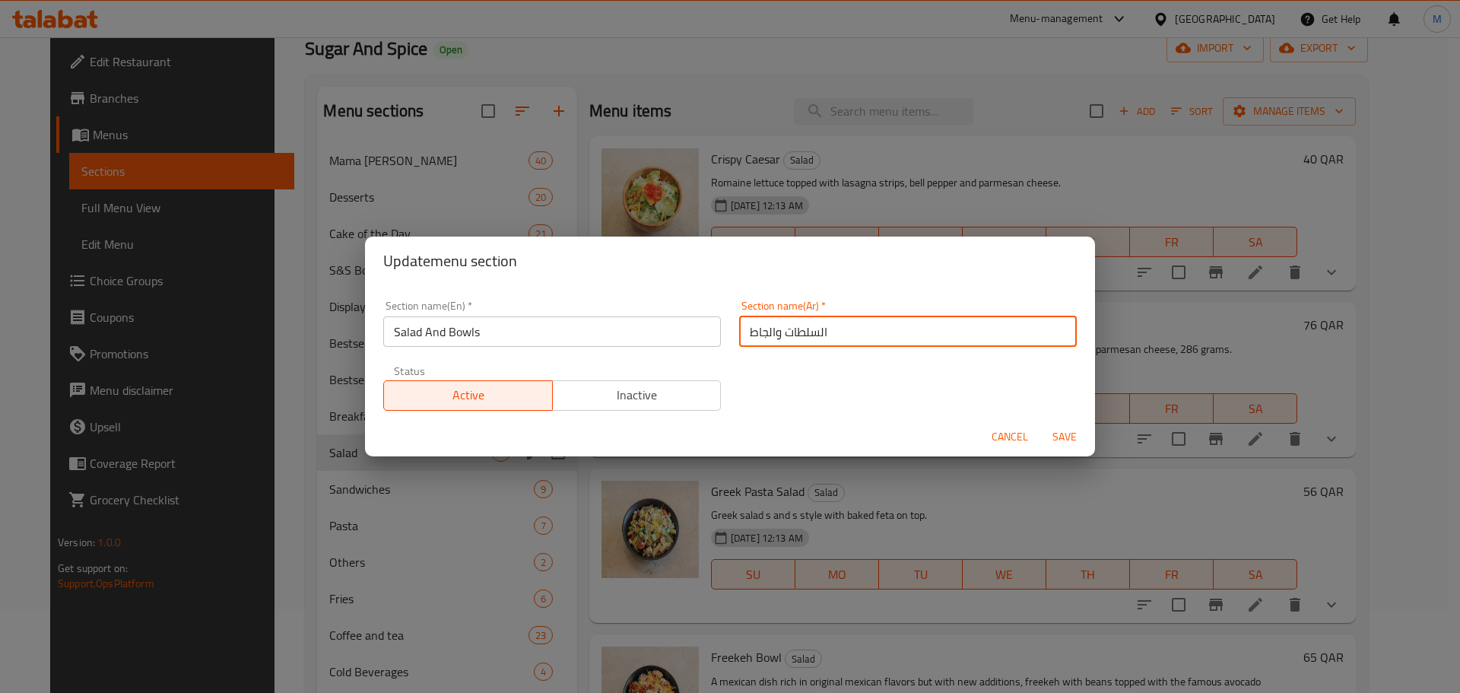
type input "السلطات والجاط"
click at [1073, 433] on span "Save" at bounding box center [1064, 436] width 36 height 19
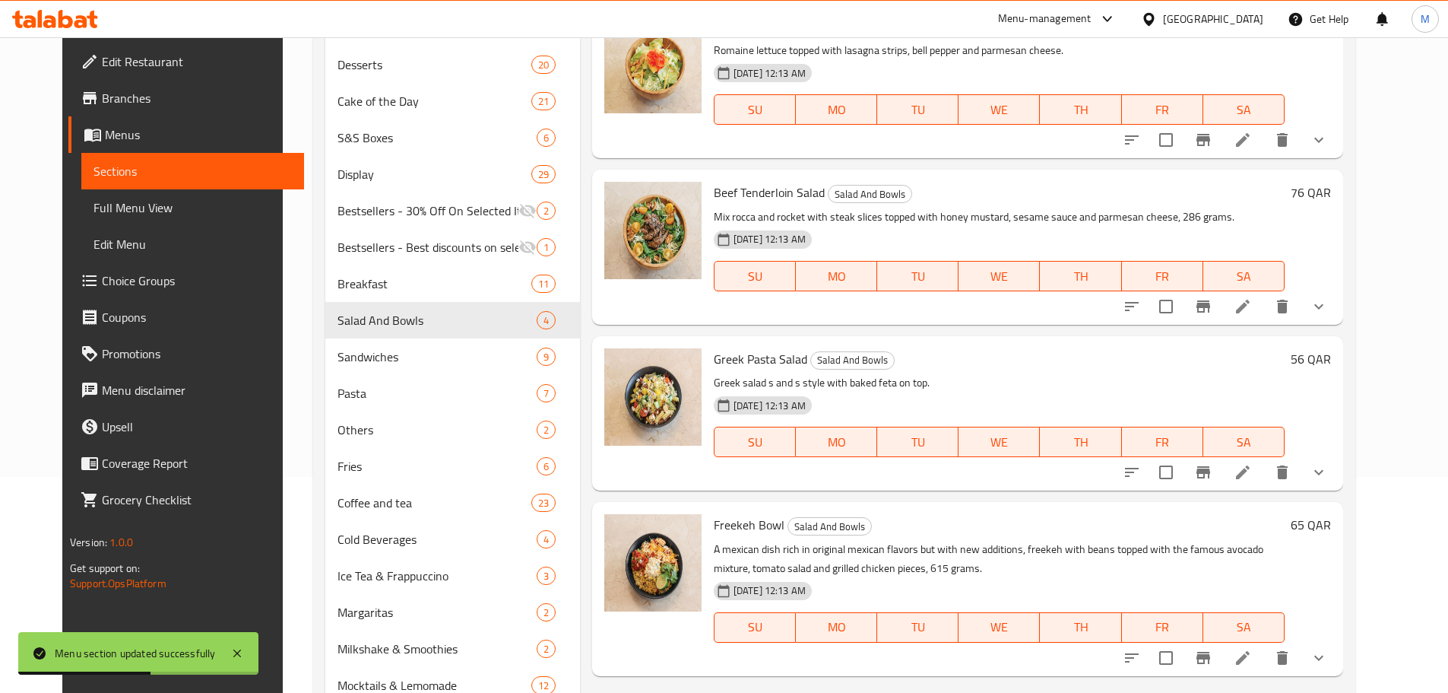
scroll to position [84, 0]
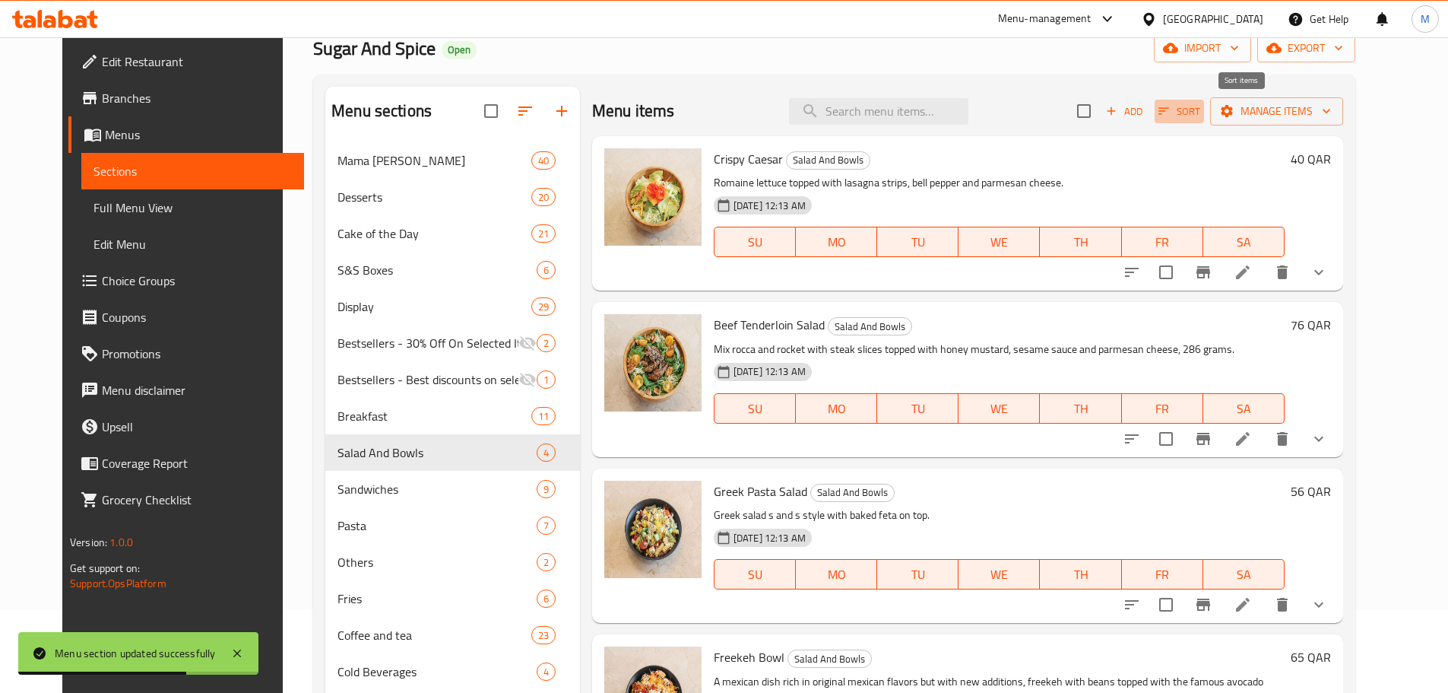
click at [1201, 115] on span "Sort" at bounding box center [1180, 111] width 42 height 17
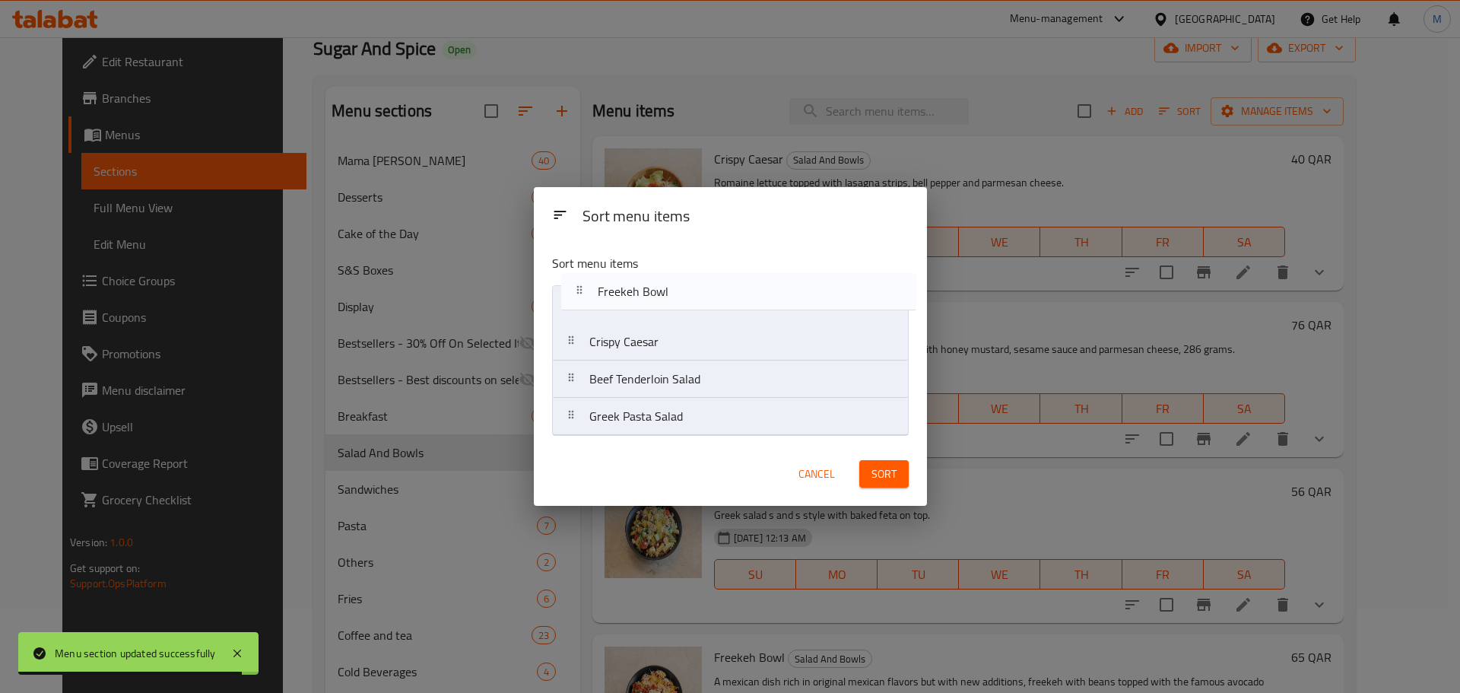
drag, startPoint x: 592, startPoint y: 433, endPoint x: 599, endPoint y: 304, distance: 128.7
click at [599, 304] on nav "Crispy Caesar Beef Tenderloin Salad Greek Pasta Salad Freekeh Bowl" at bounding box center [730, 360] width 357 height 151
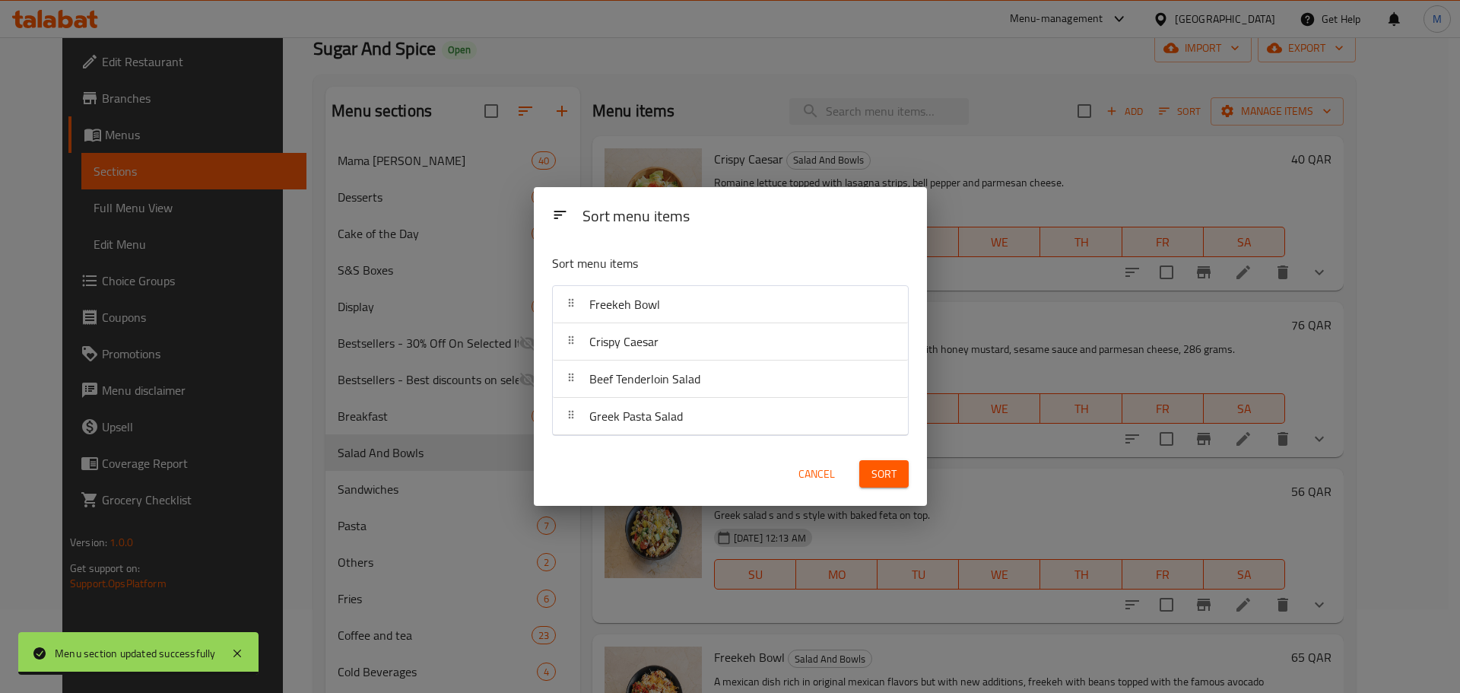
click at [878, 465] on span "Sort" at bounding box center [883, 474] width 25 height 19
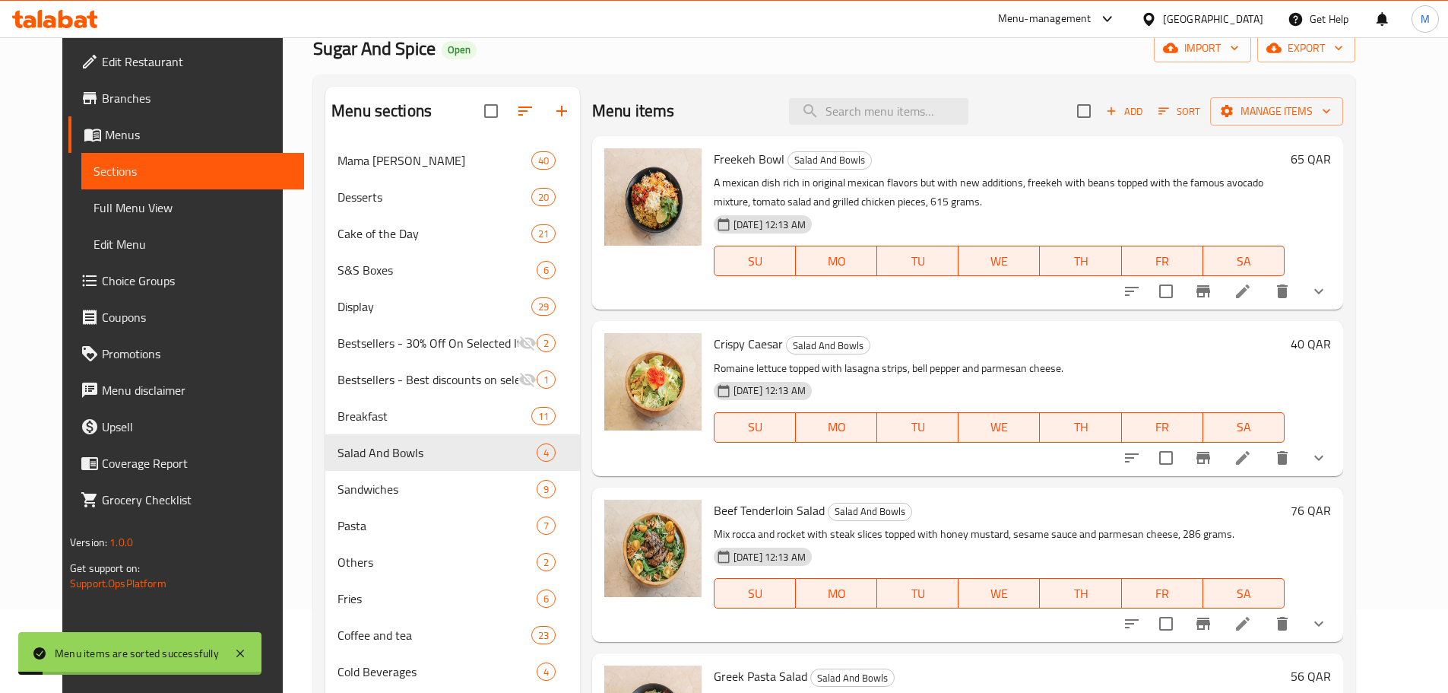
click at [731, 66] on div "Home / Restaurants management / Menus / Sections Sugar And Spice Open import ex…" at bounding box center [834, 437] width 1042 height 906
click at [746, 97] on div "Menu items Add Sort Manage items" at bounding box center [967, 111] width 751 height 49
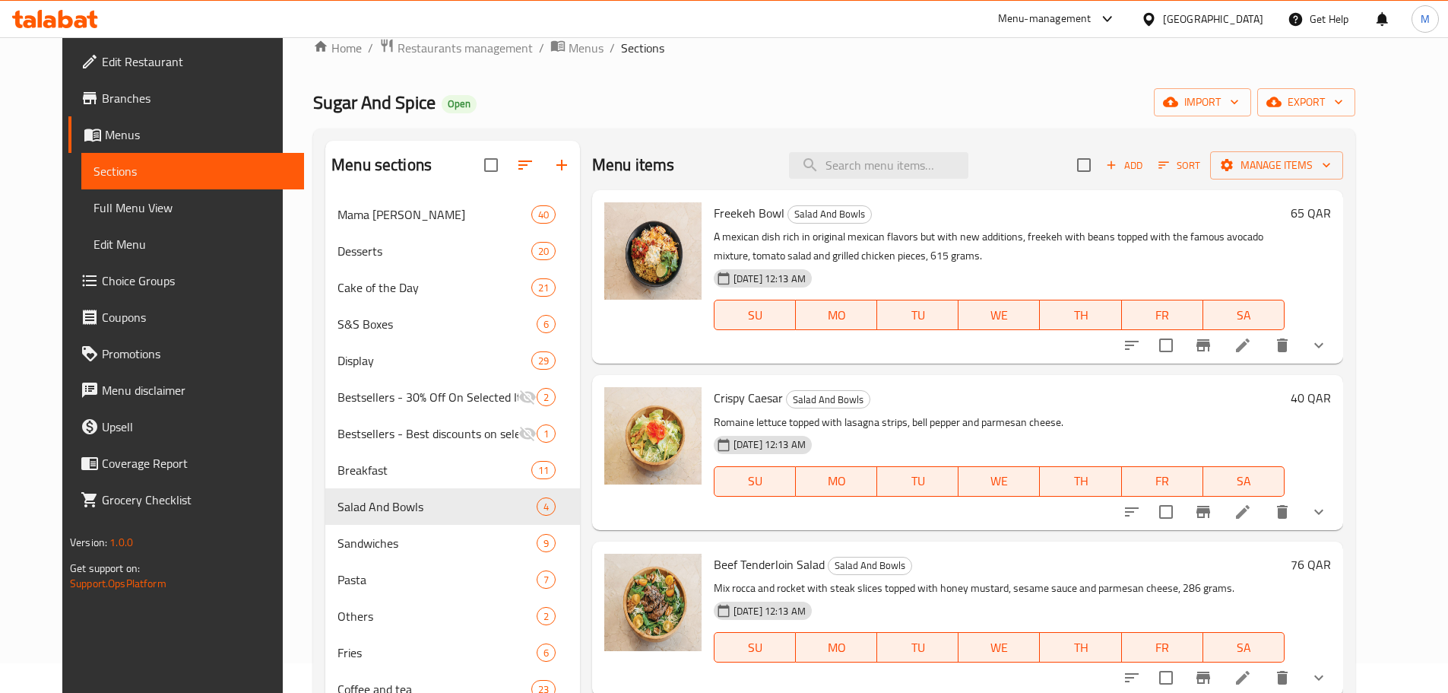
scroll to position [0, 0]
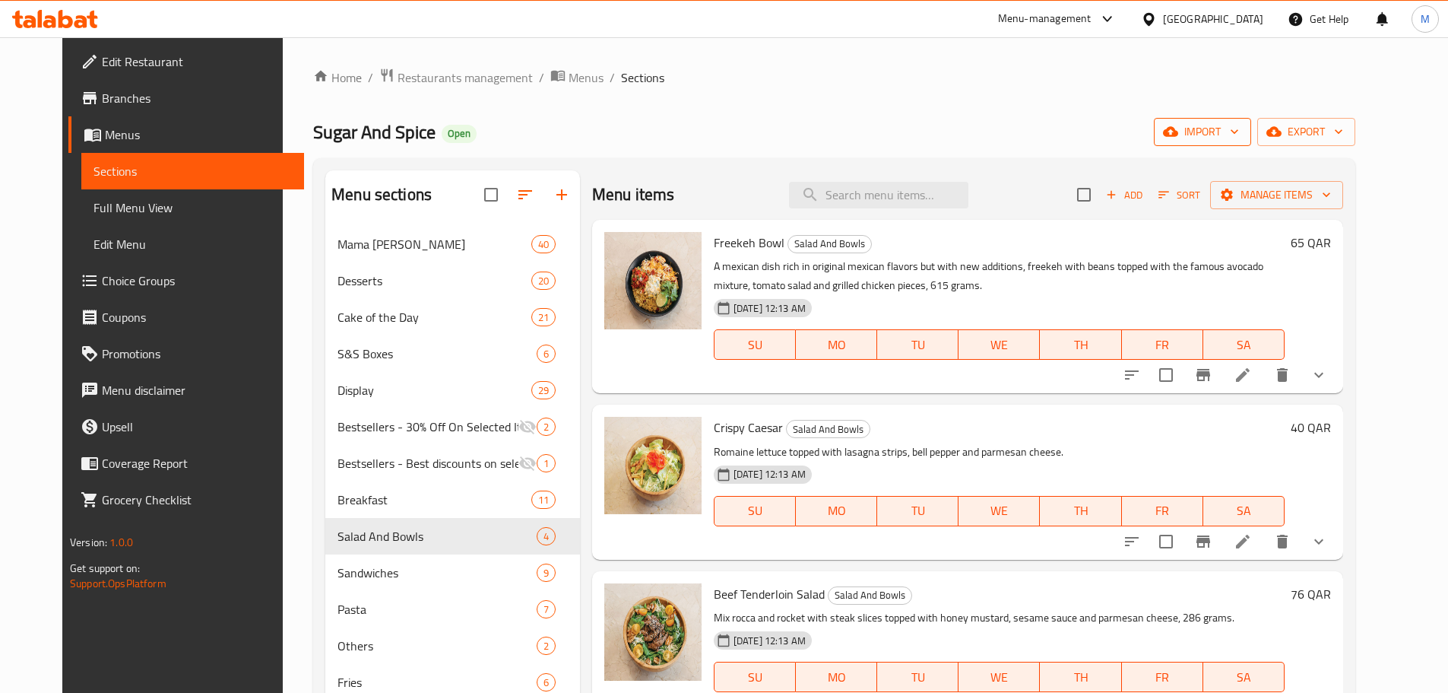
click at [1239, 131] on span "import" at bounding box center [1202, 131] width 73 height 19
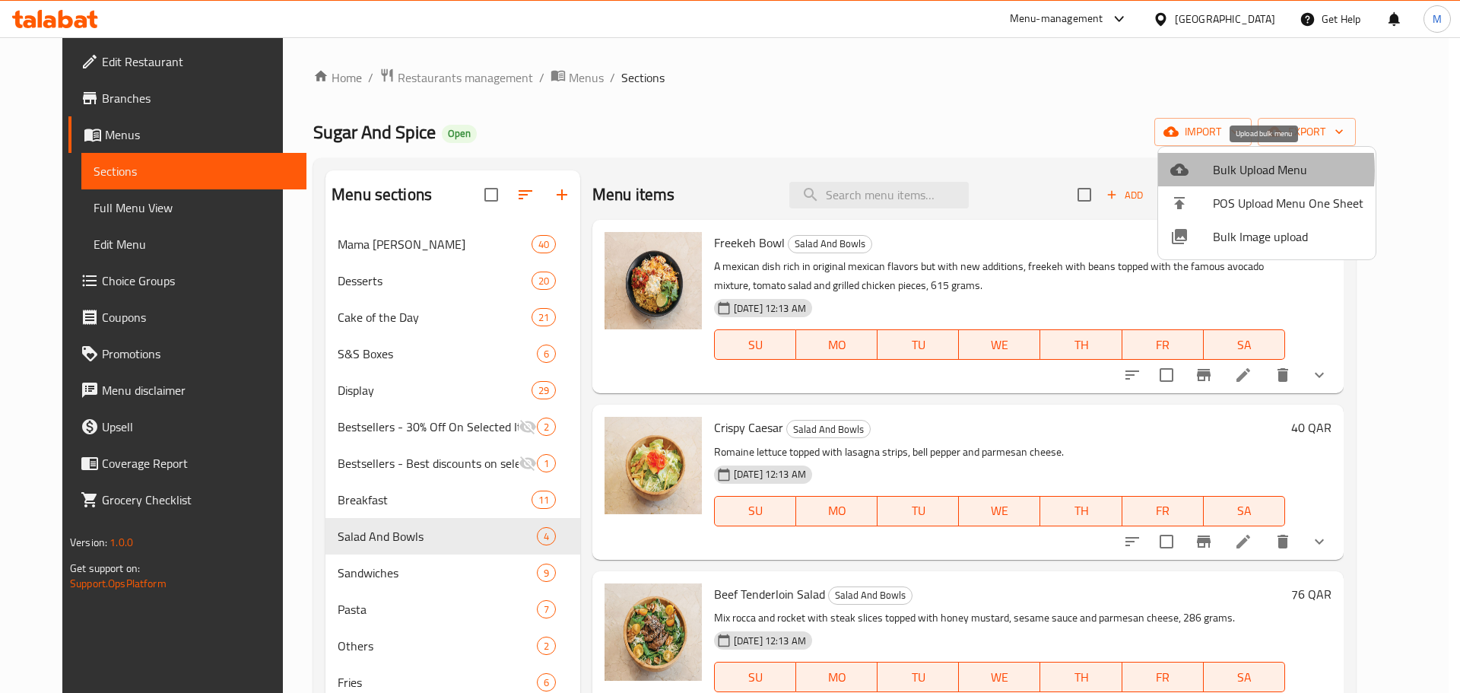
click at [1215, 170] on span "Bulk Upload Menu" at bounding box center [1288, 169] width 151 height 18
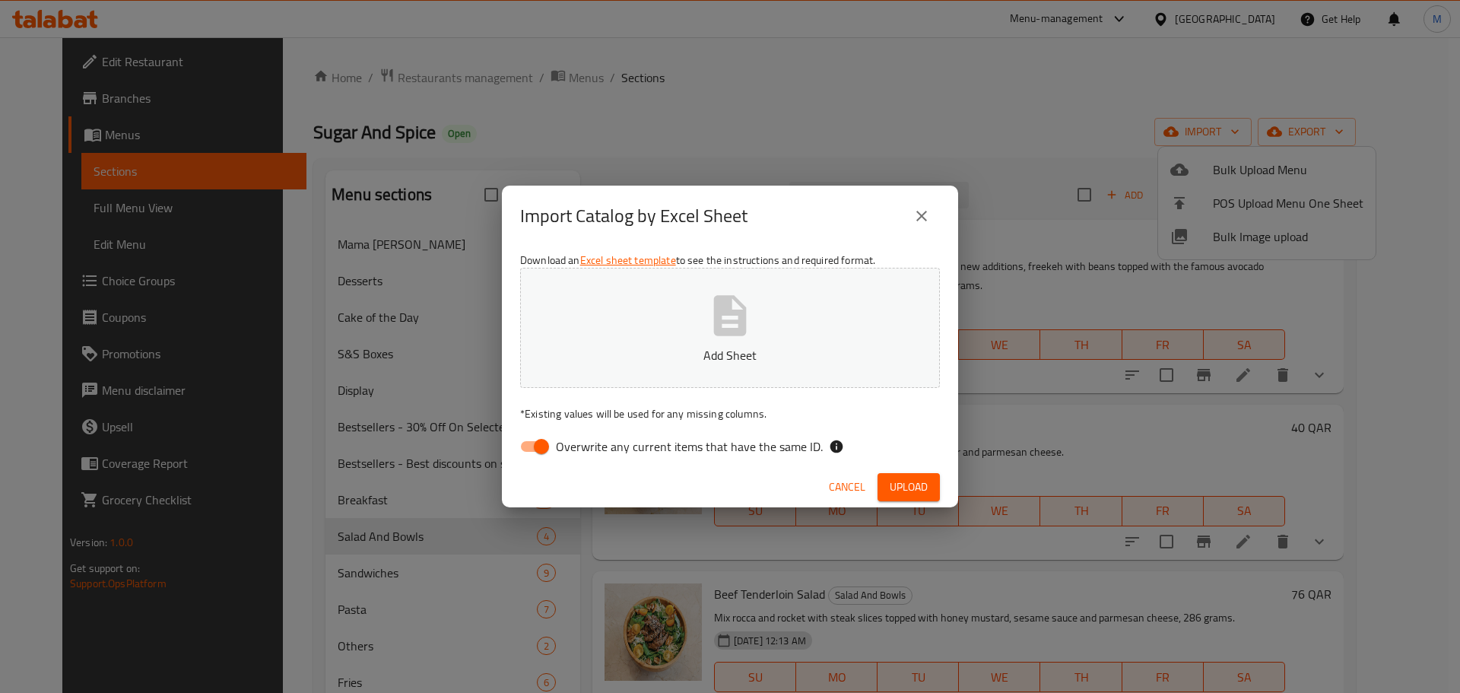
click at [599, 446] on span "Overwrite any current items that have the same ID." at bounding box center [689, 446] width 267 height 18
click at [585, 446] on input "Overwrite any current items that have the same ID." at bounding box center [541, 446] width 87 height 29
checkbox input "false"
click at [723, 337] on icon "button" at bounding box center [730, 315] width 49 height 49
click at [905, 479] on span "Upload" at bounding box center [909, 487] width 38 height 19
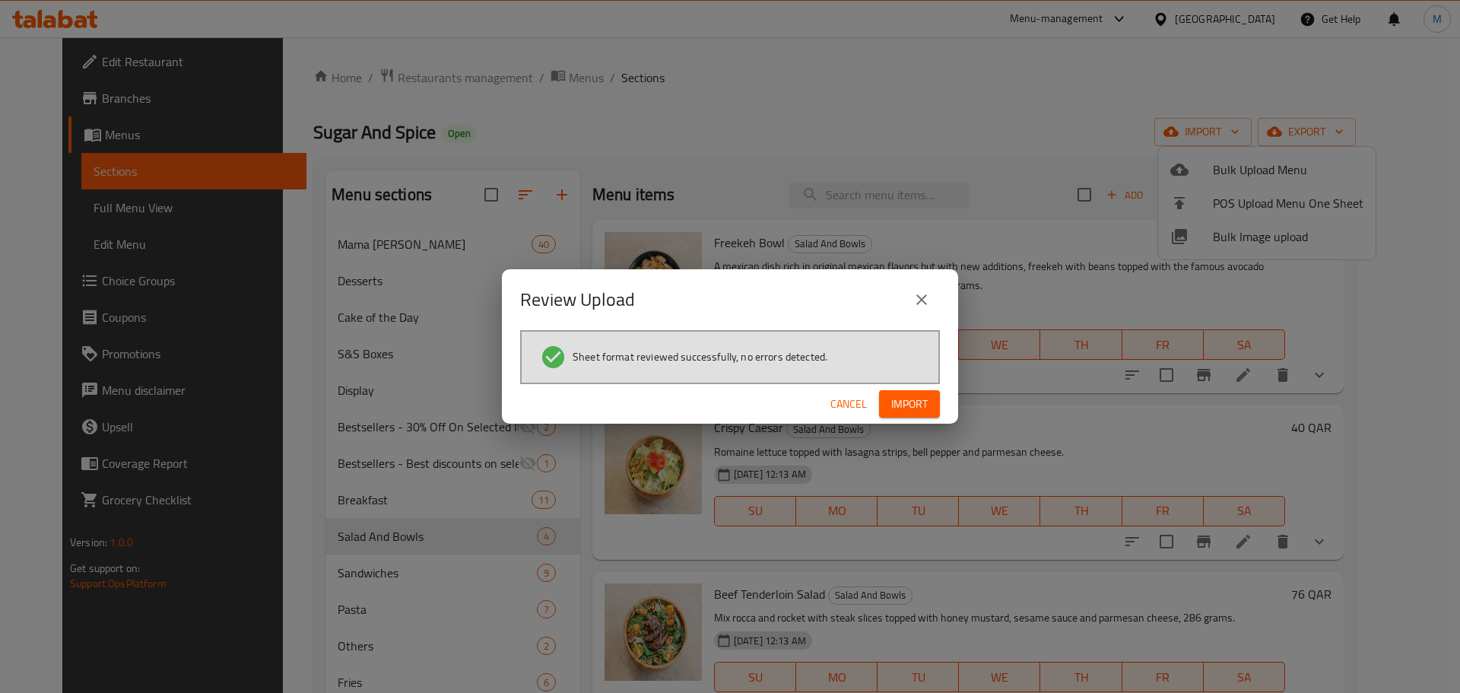
click at [918, 407] on span "Import" at bounding box center [909, 404] width 36 height 19
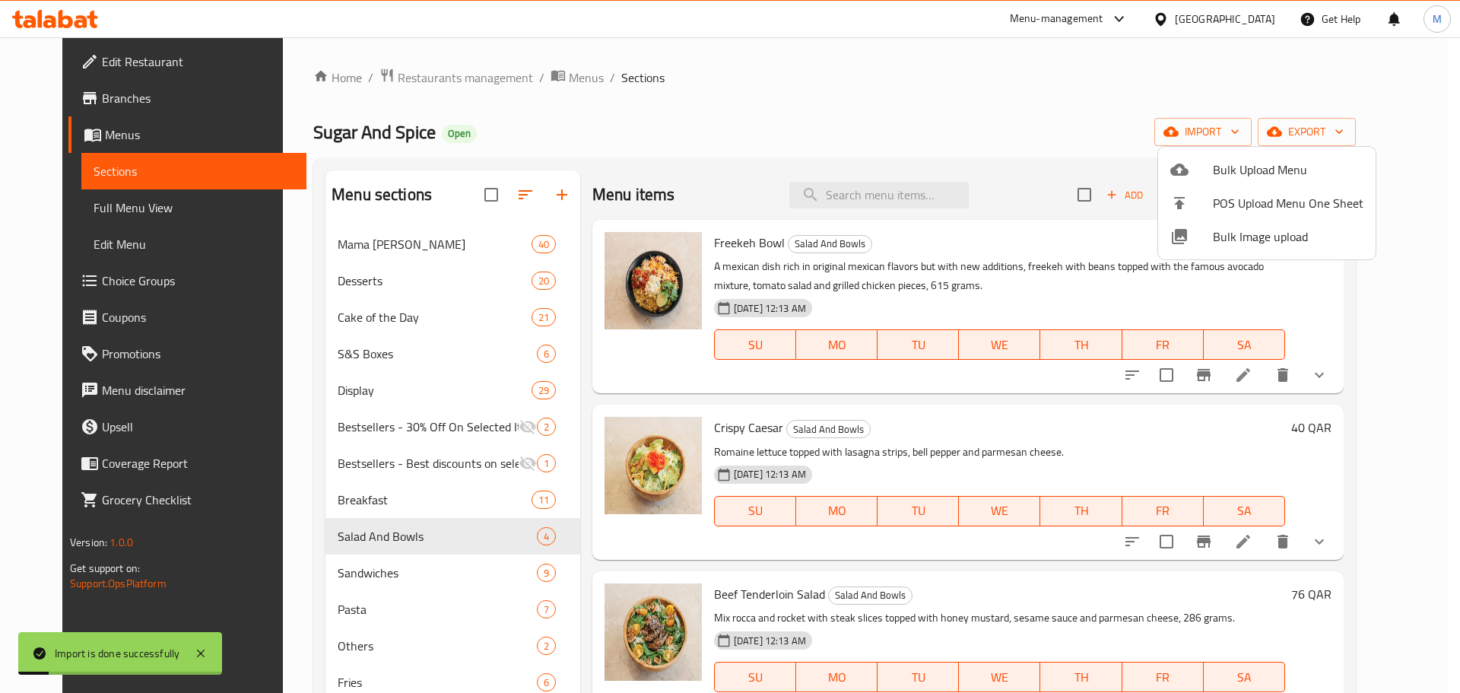
click at [768, 135] on div at bounding box center [730, 346] width 1460 height 693
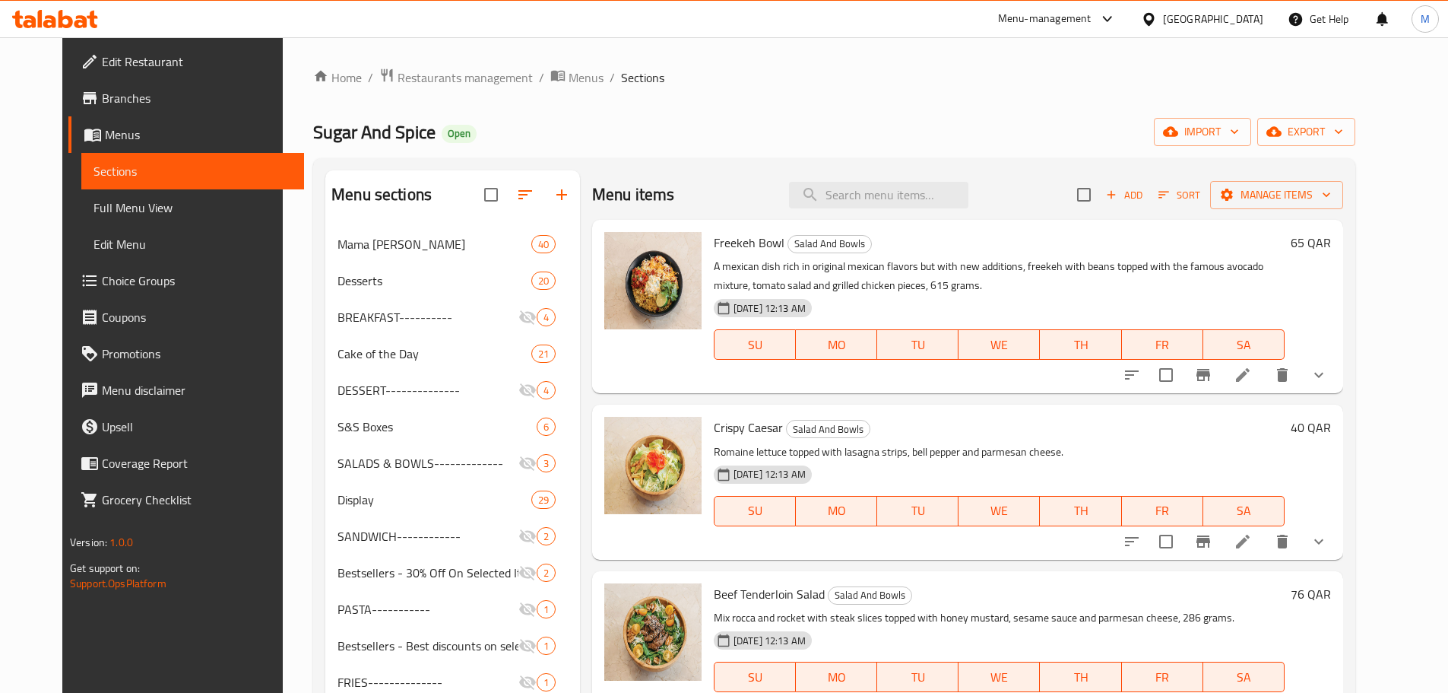
click at [877, 71] on ol "Home / Restaurants management / Menus / Sections" at bounding box center [834, 78] width 1042 height 20
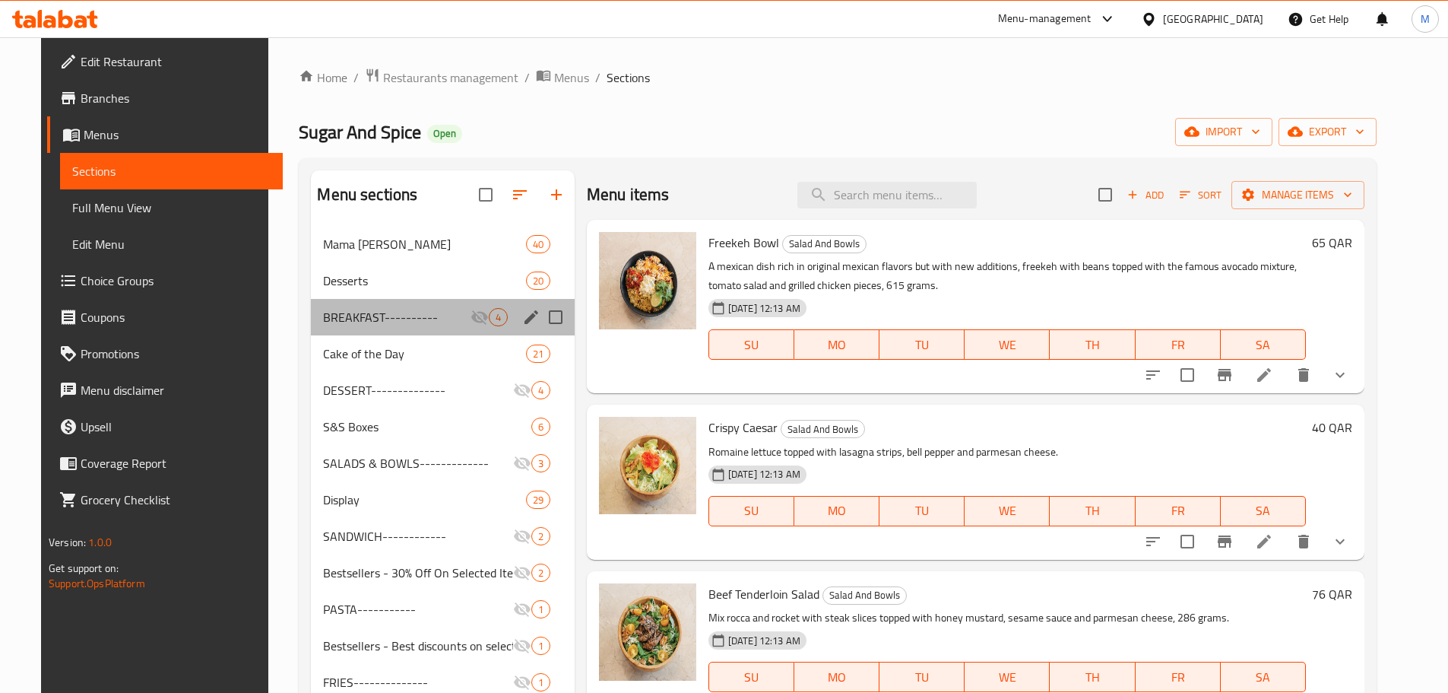
click at [405, 326] on div "BREAKFAST---------- 4" at bounding box center [442, 317] width 263 height 36
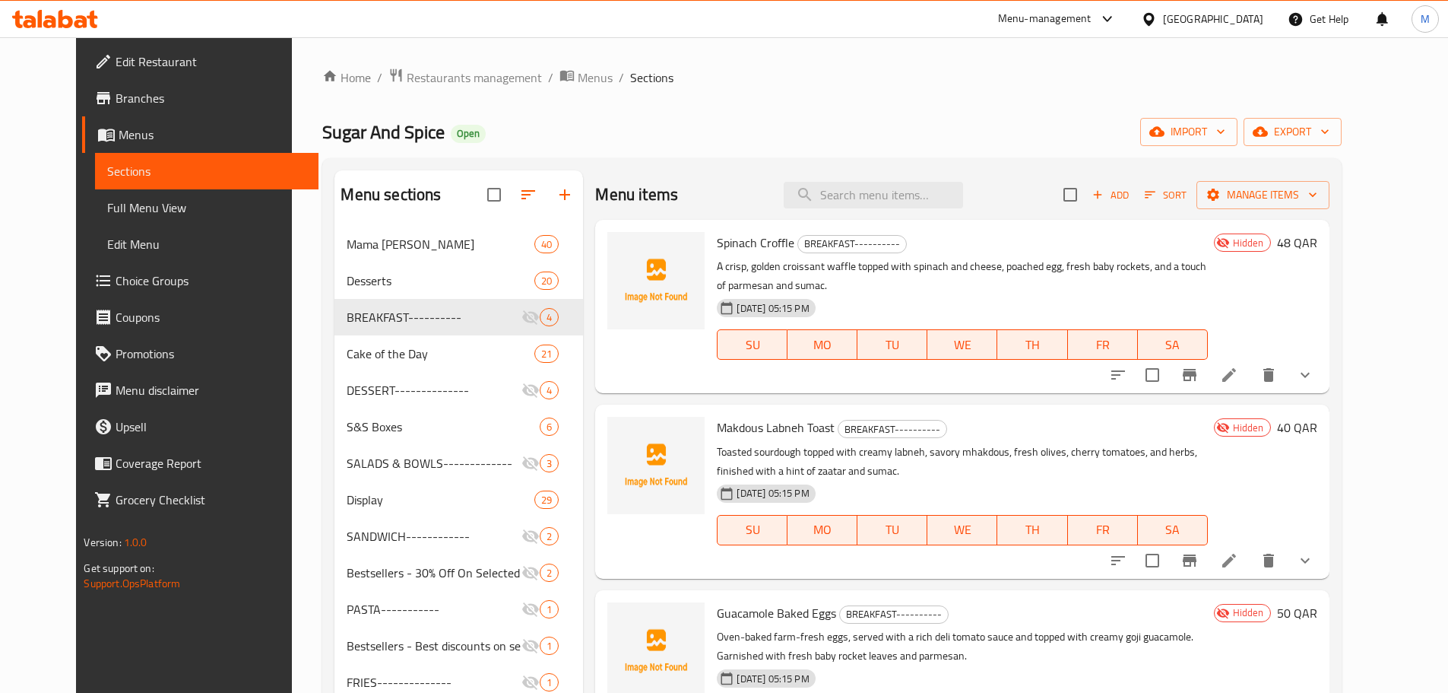
click at [1087, 192] on input "checkbox" at bounding box center [1071, 195] width 32 height 32
checkbox input "true"
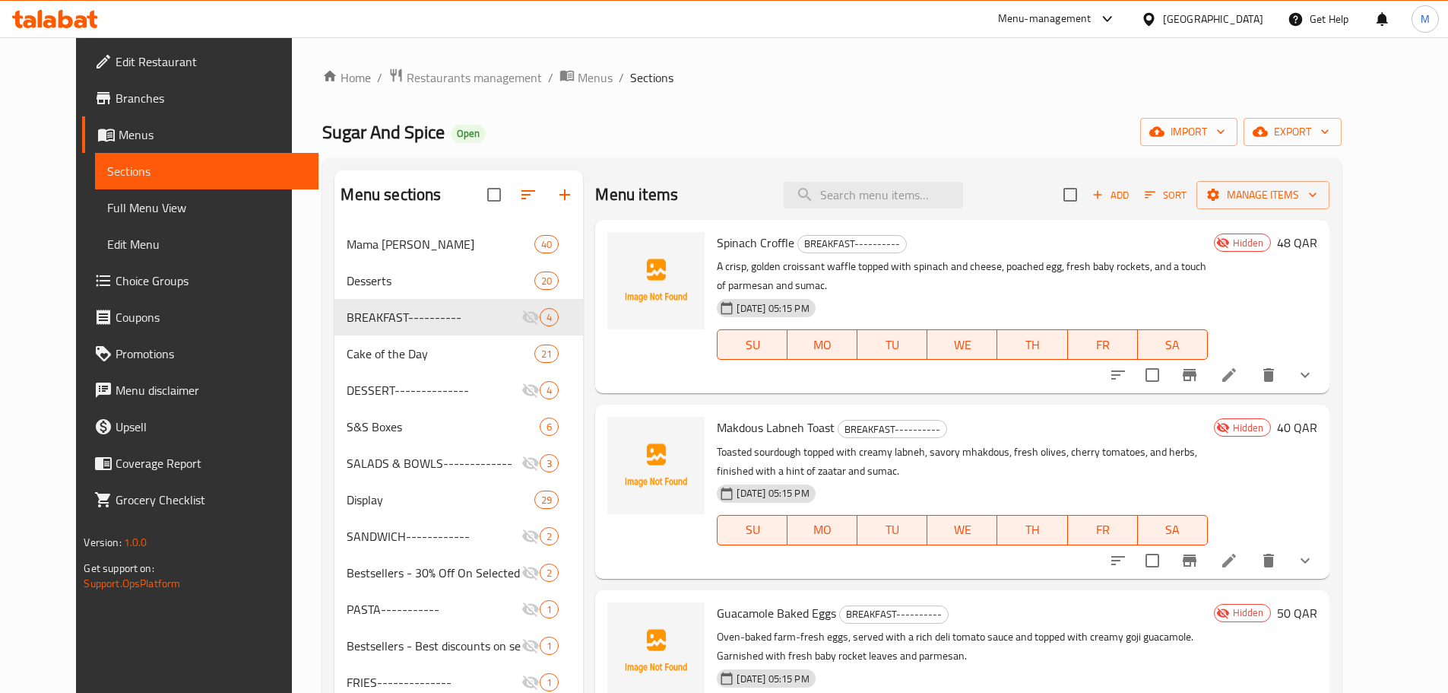
checkbox input "true"
click at [1318, 192] on span "Manage items" at bounding box center [1263, 195] width 109 height 19
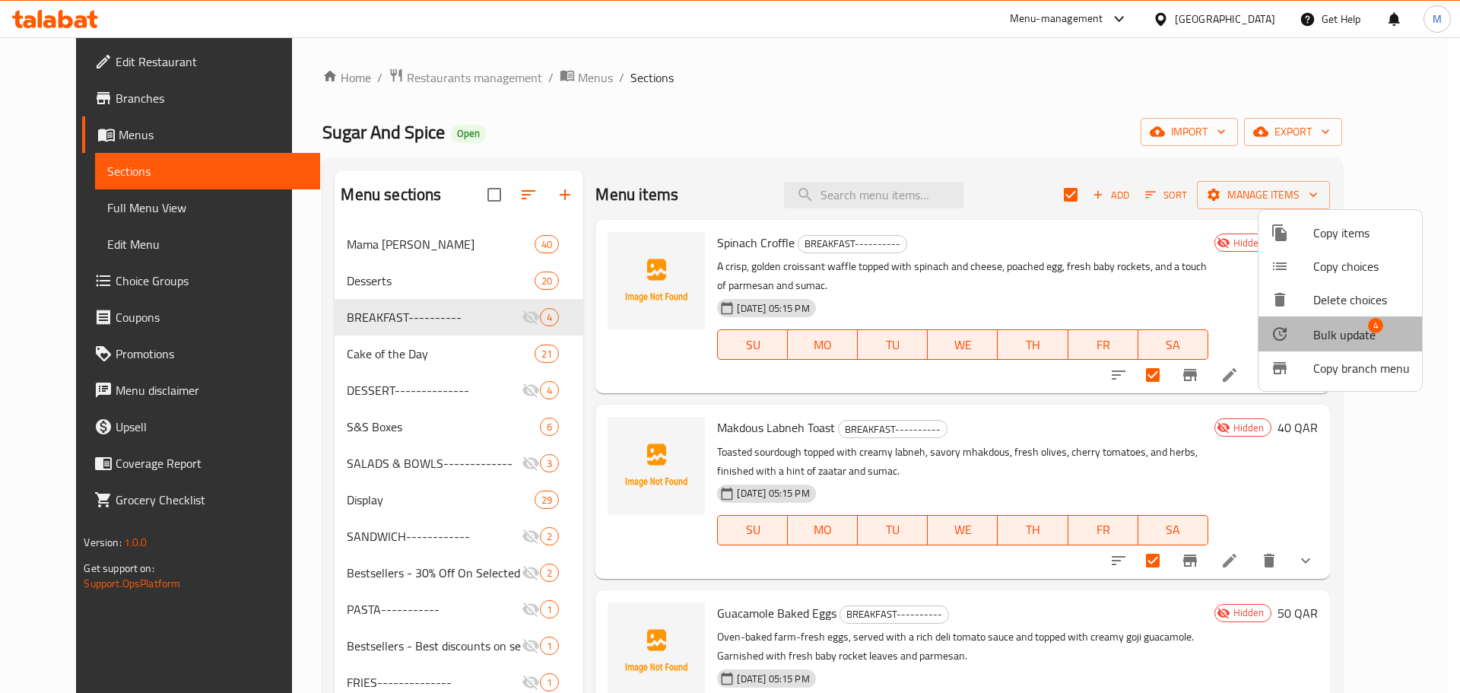
click at [1352, 325] on span "Bulk update" at bounding box center [1344, 334] width 62 height 18
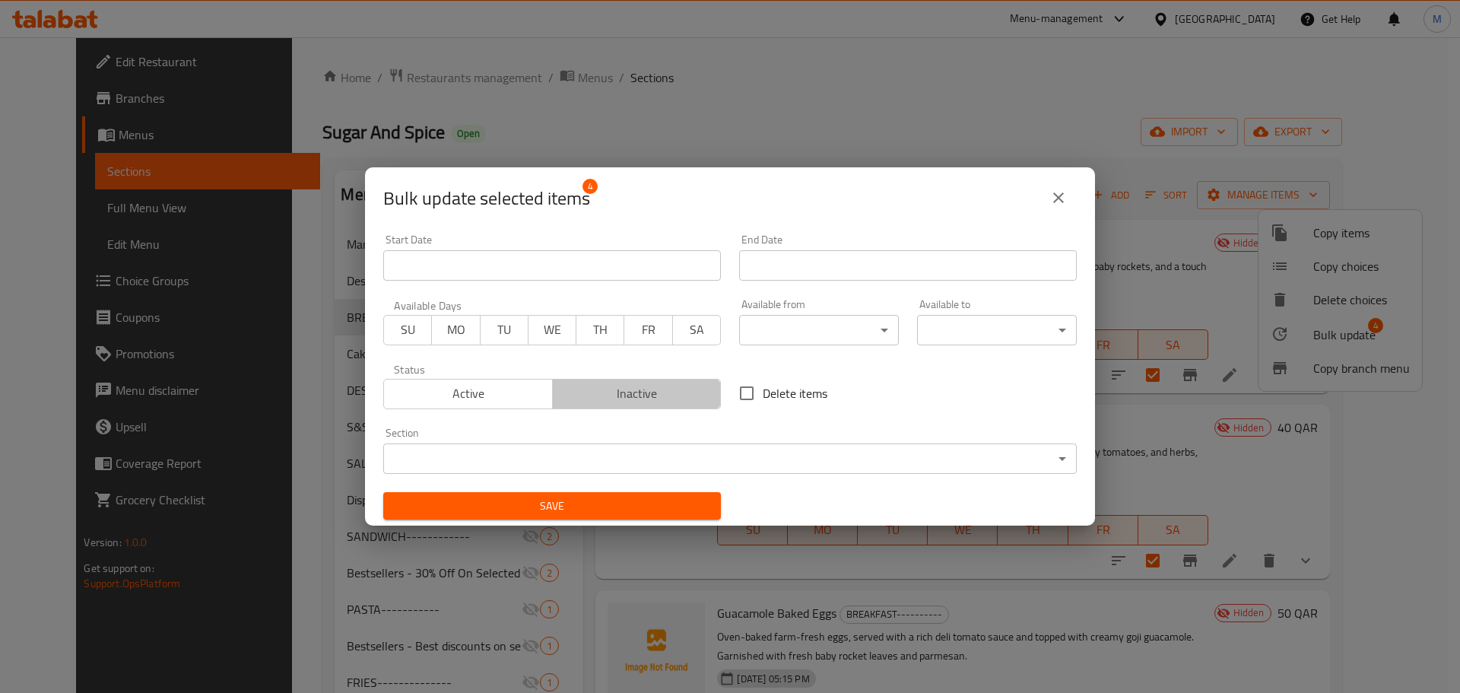
click at [681, 401] on span "Inactive" at bounding box center [637, 393] width 157 height 22
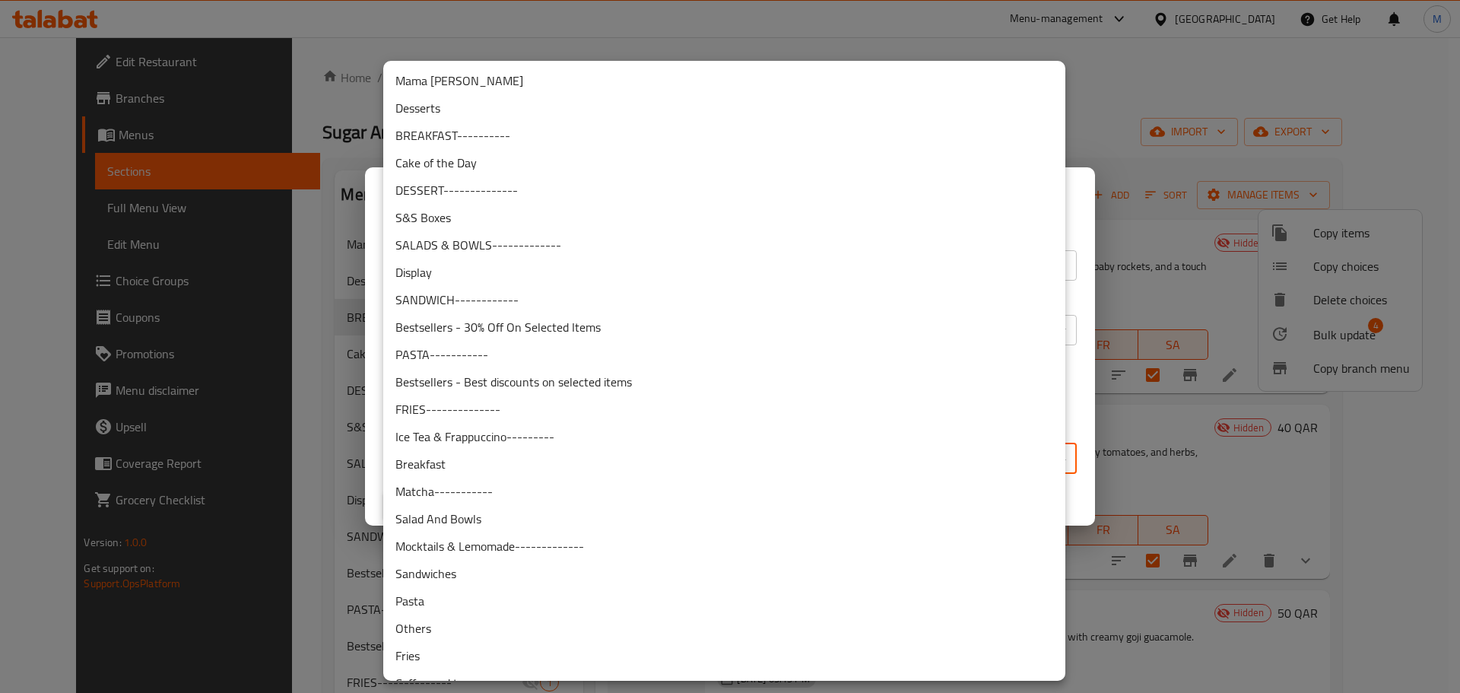
click at [658, 459] on body "​ Menu-management Qatar Get Help M Edit Restaurant Branches Menus Sections Full…" at bounding box center [730, 364] width 1460 height 655
click at [501, 454] on li "Breakfast" at bounding box center [724, 463] width 682 height 27
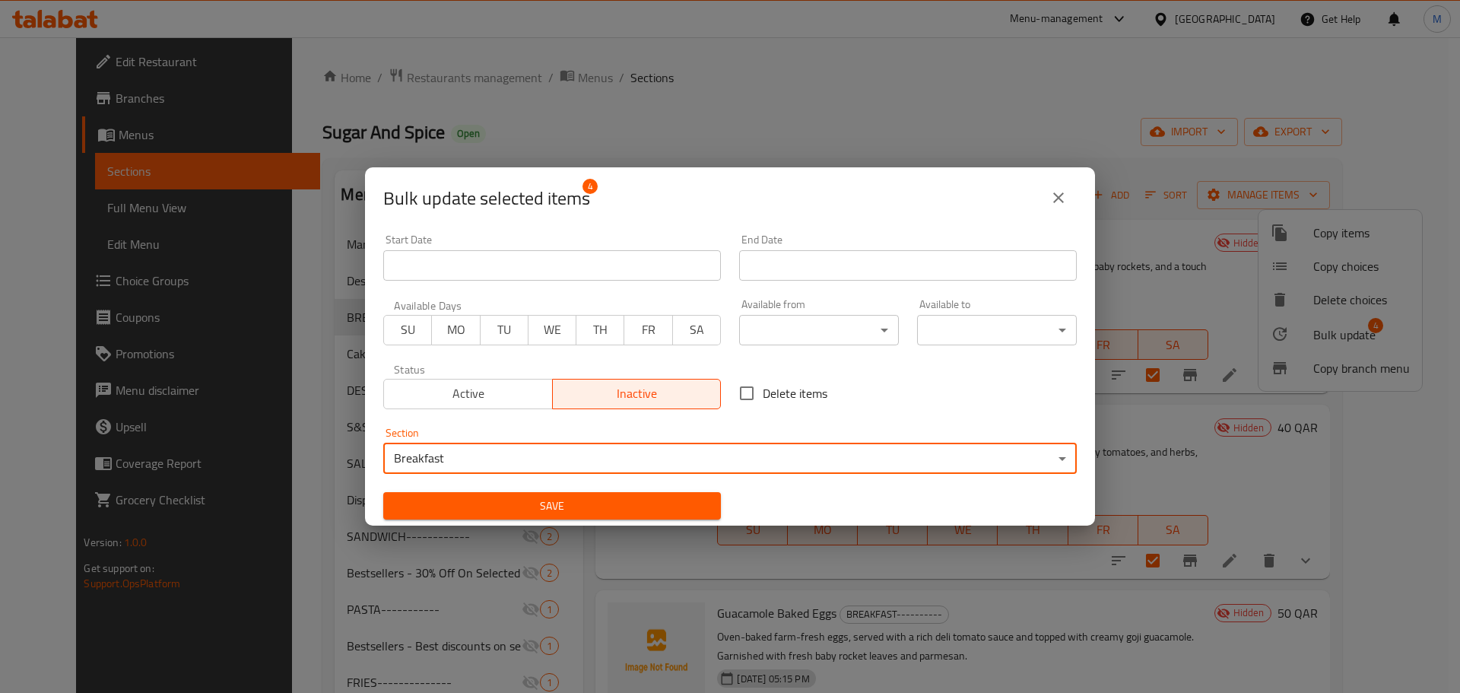
click at [671, 511] on span "Save" at bounding box center [551, 506] width 313 height 19
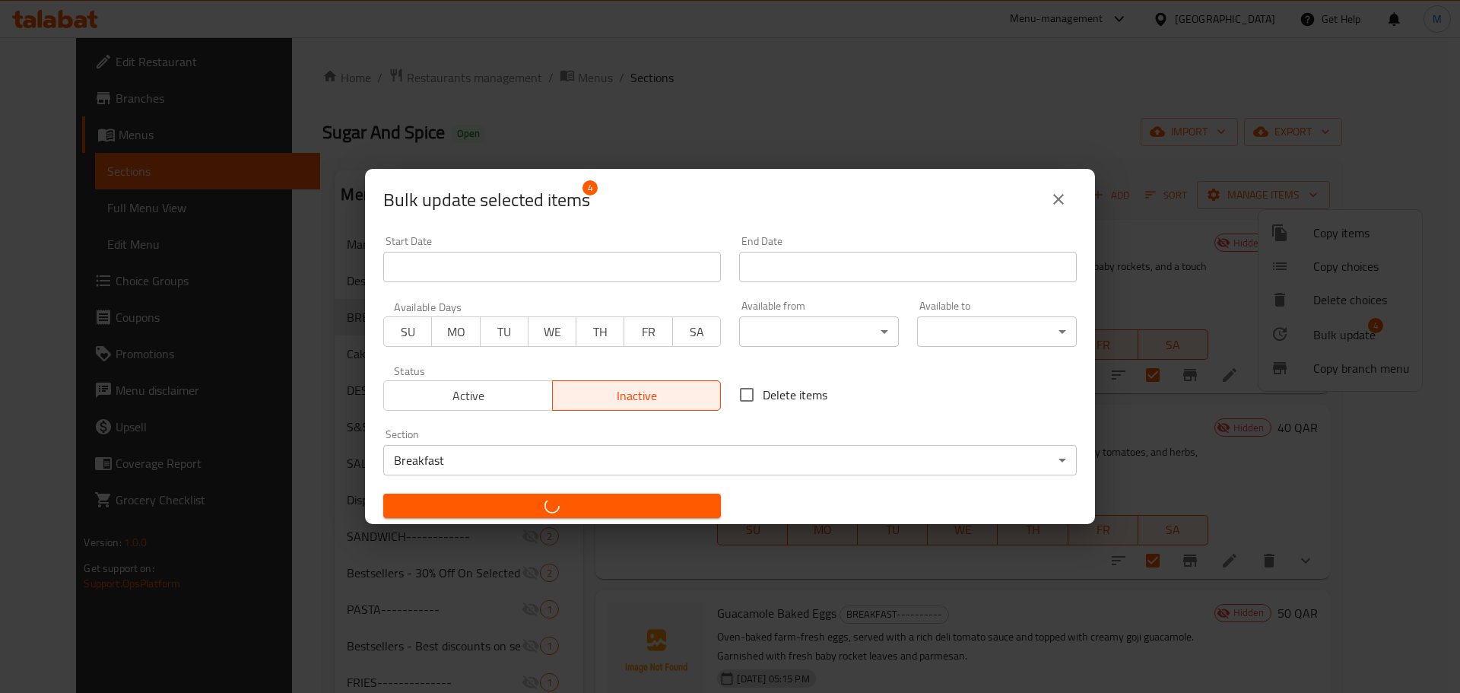
checkbox input "false"
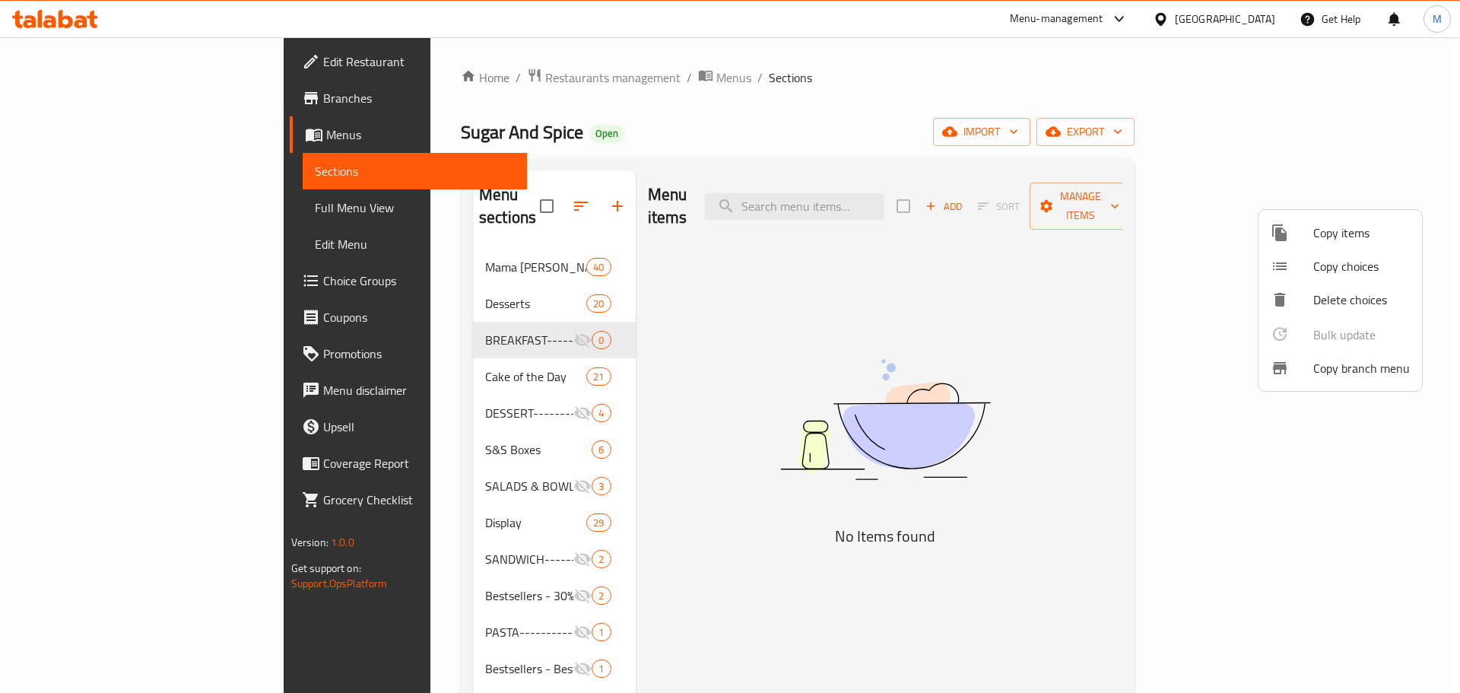
click at [671, 408] on div at bounding box center [730, 346] width 1460 height 693
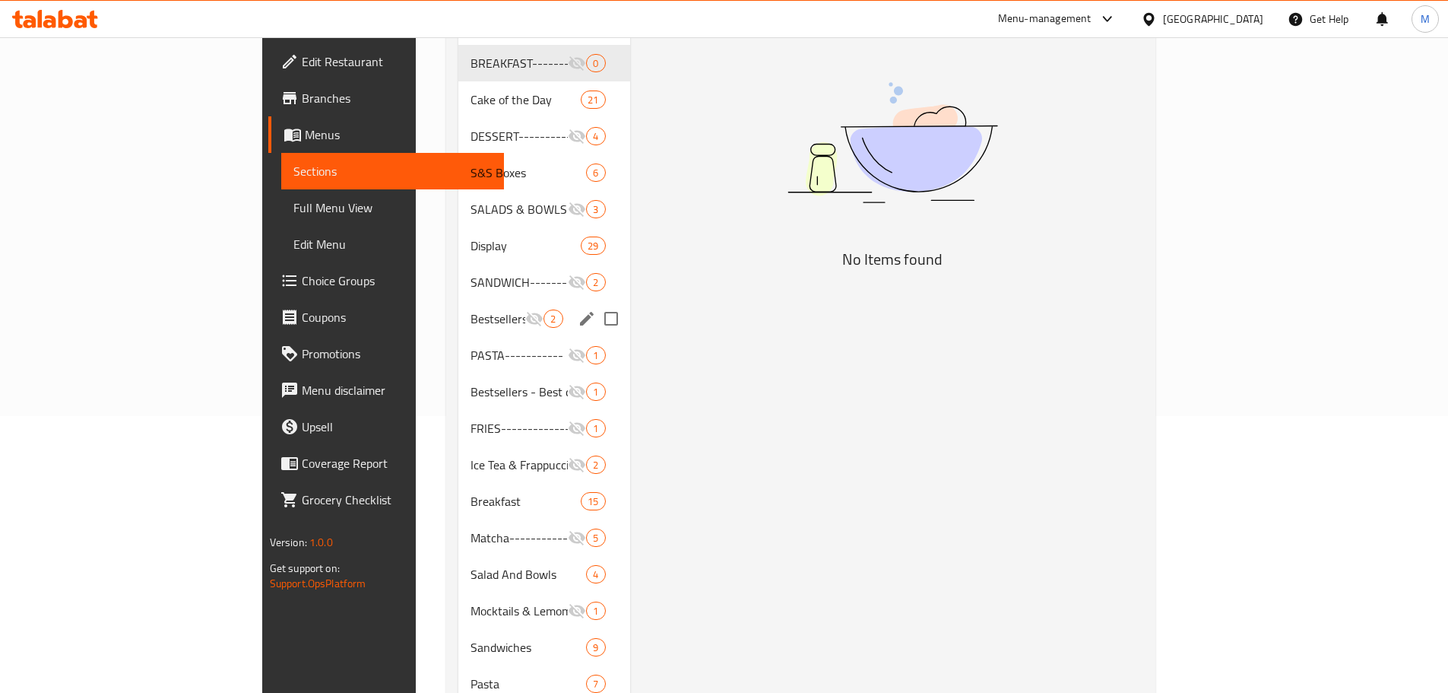
scroll to position [304, 0]
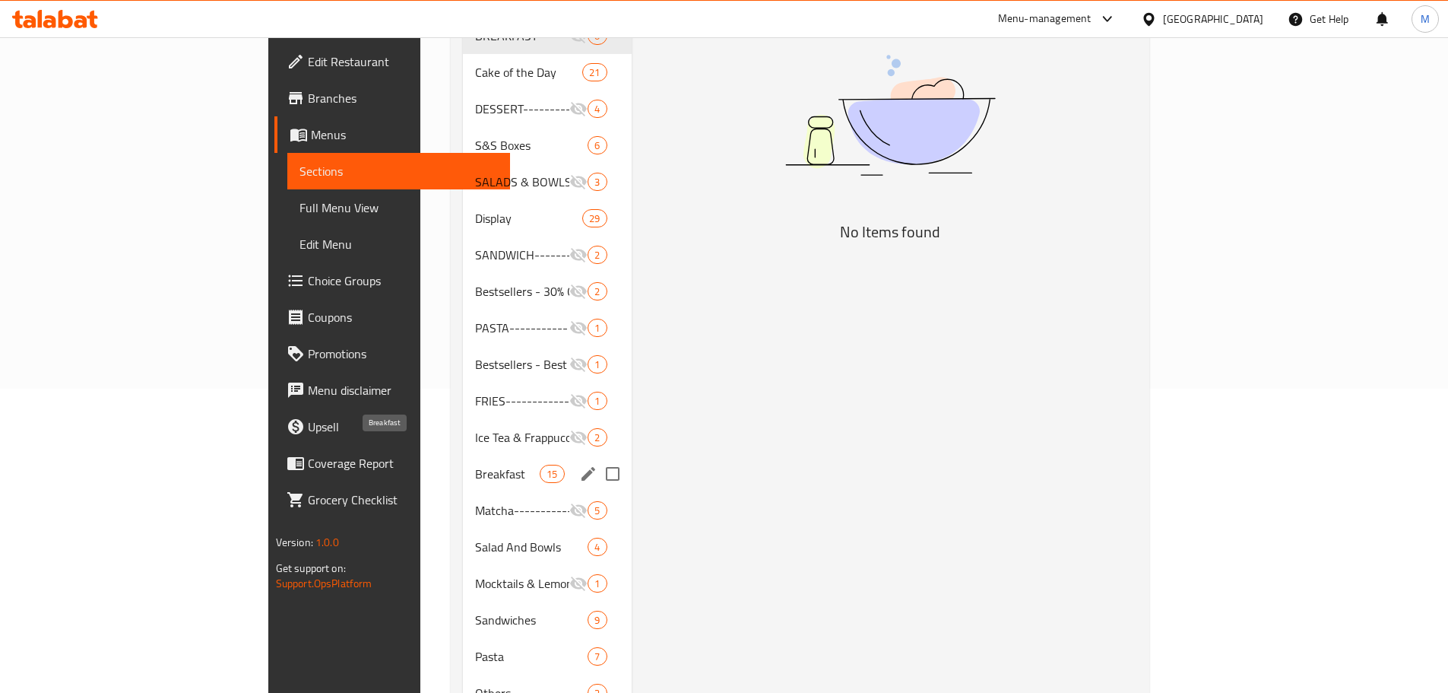
click at [475, 465] on span "Breakfast" at bounding box center [507, 474] width 65 height 18
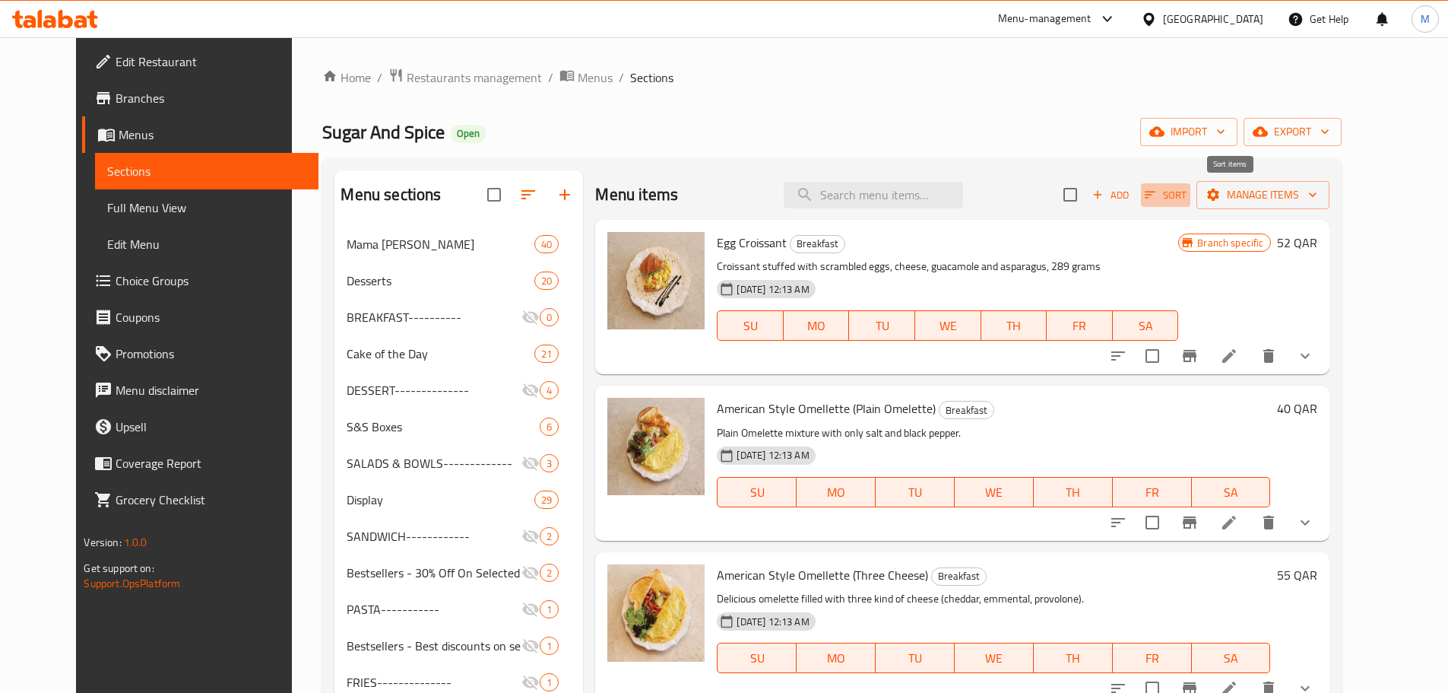
click at [1156, 195] on icon "button" at bounding box center [1150, 195] width 11 height 7
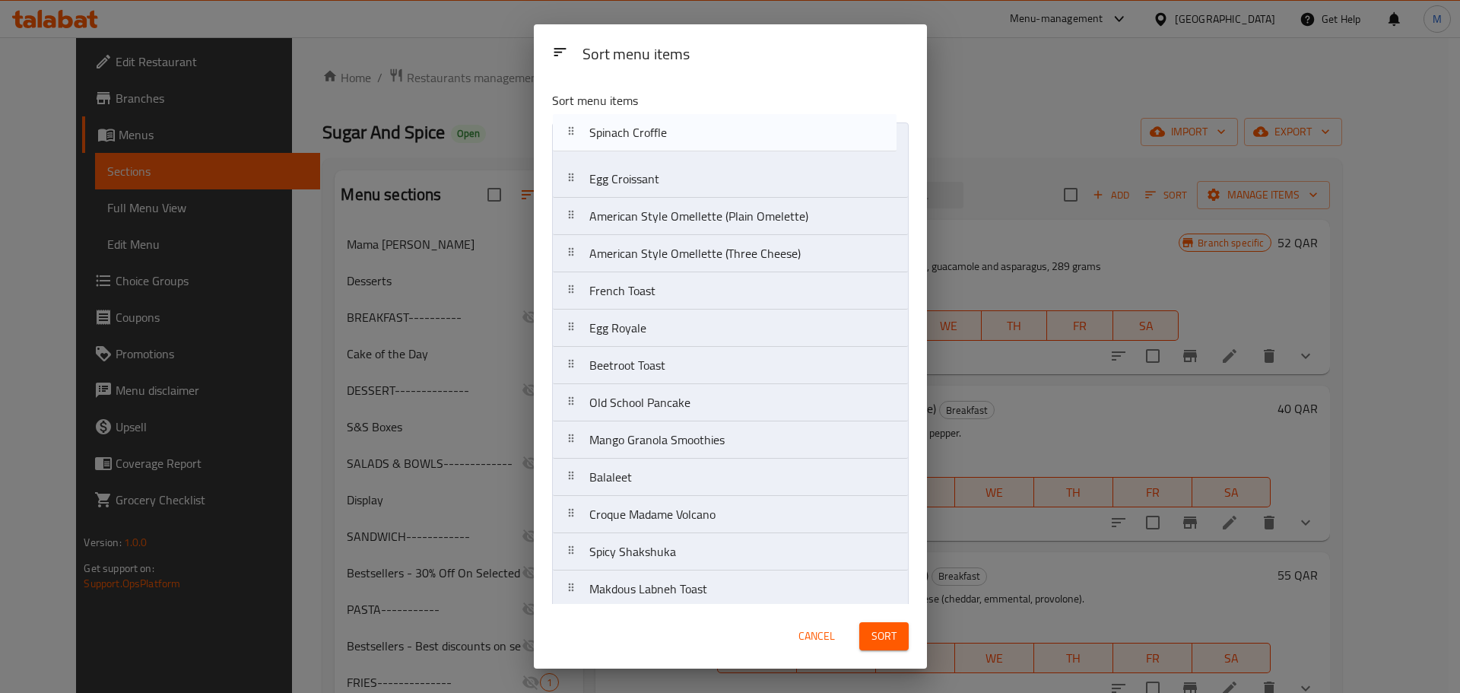
drag, startPoint x: 728, startPoint y: 481, endPoint x: 728, endPoint y: 141, distance: 339.9
click at [728, 141] on nav "Egg Croissant American Style Omellette (Plain Omelette) American Style Omellett…" at bounding box center [730, 402] width 357 height 560
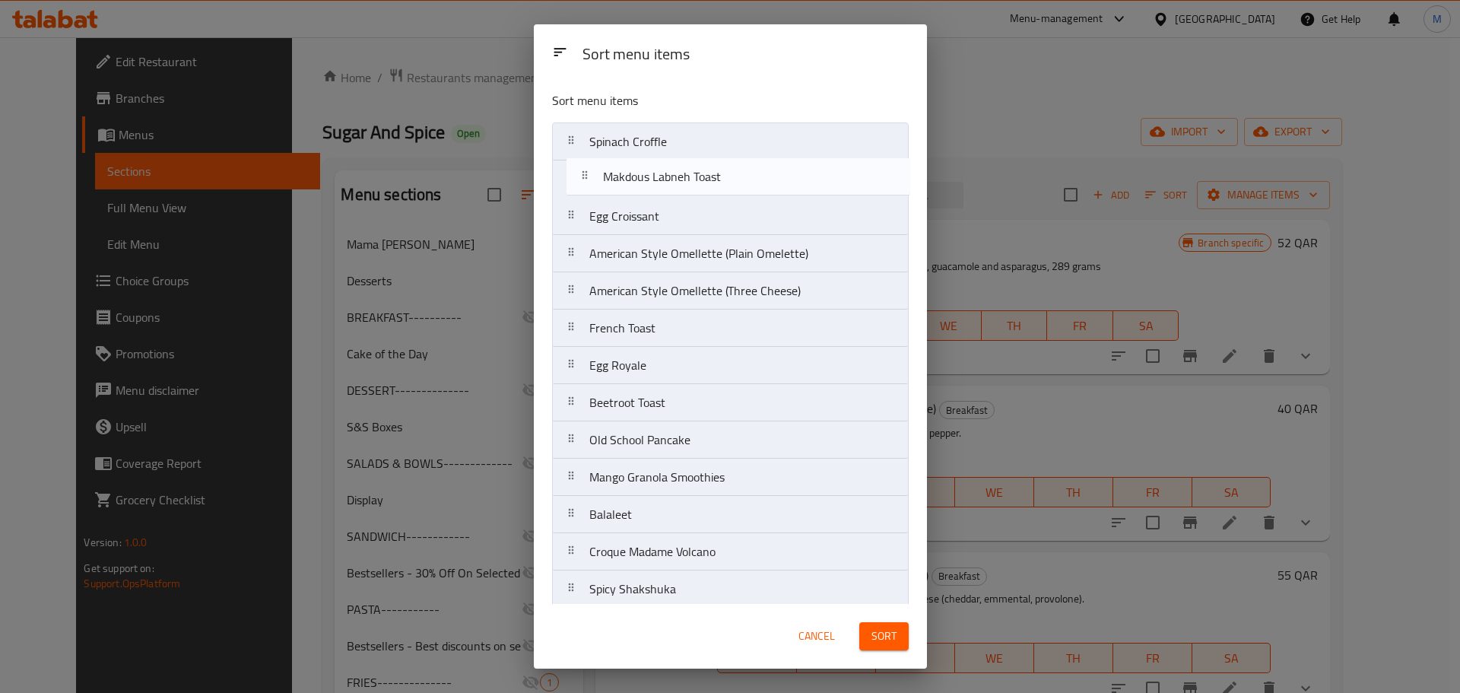
drag, startPoint x: 741, startPoint y: 514, endPoint x: 755, endPoint y: 175, distance: 339.4
click at [755, 175] on nav "Spinach Croffle Egg Croissant American Style Omellette (Plain Omelette) America…" at bounding box center [730, 402] width 357 height 560
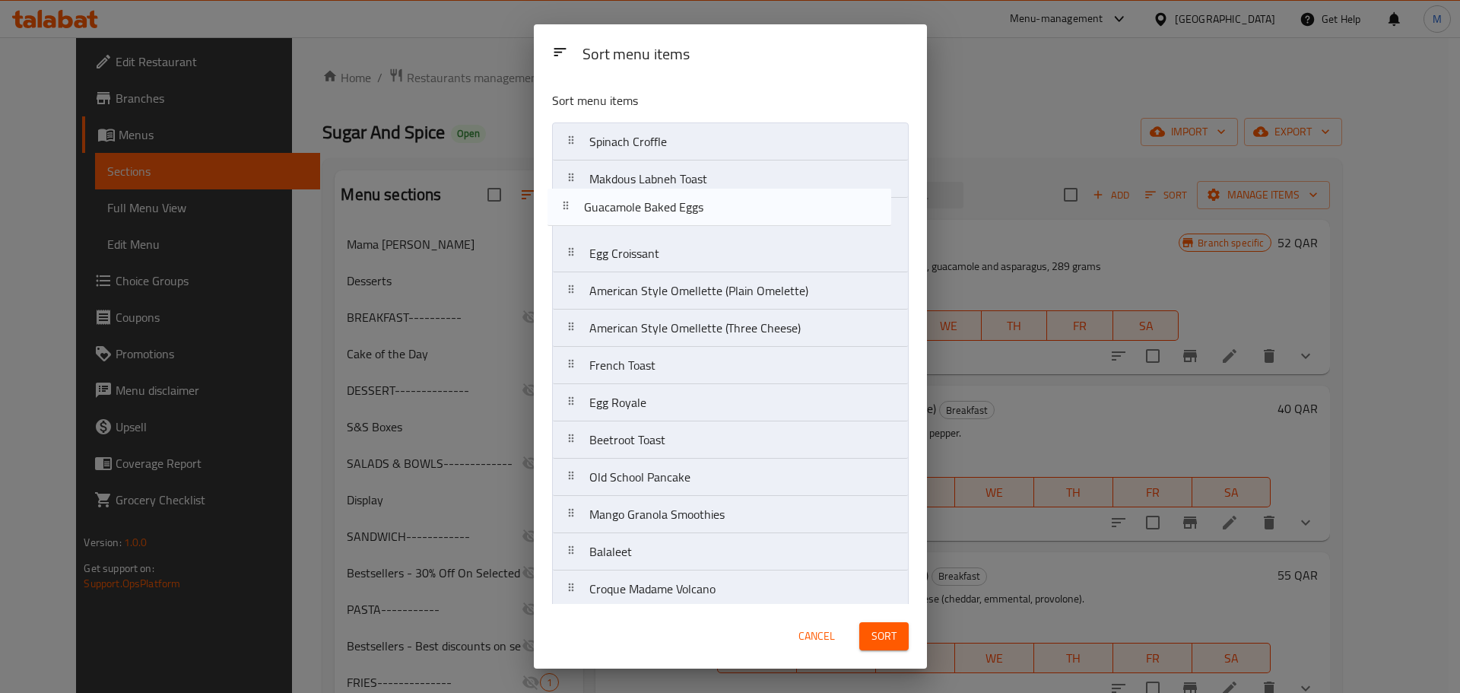
drag, startPoint x: 739, startPoint y: 545, endPoint x: 734, endPoint y: 204, distance: 341.4
click at [734, 204] on nav "Spinach Croffle Makdous Labneh Toast Egg Croissant American Style Omellette (Pl…" at bounding box center [730, 402] width 357 height 560
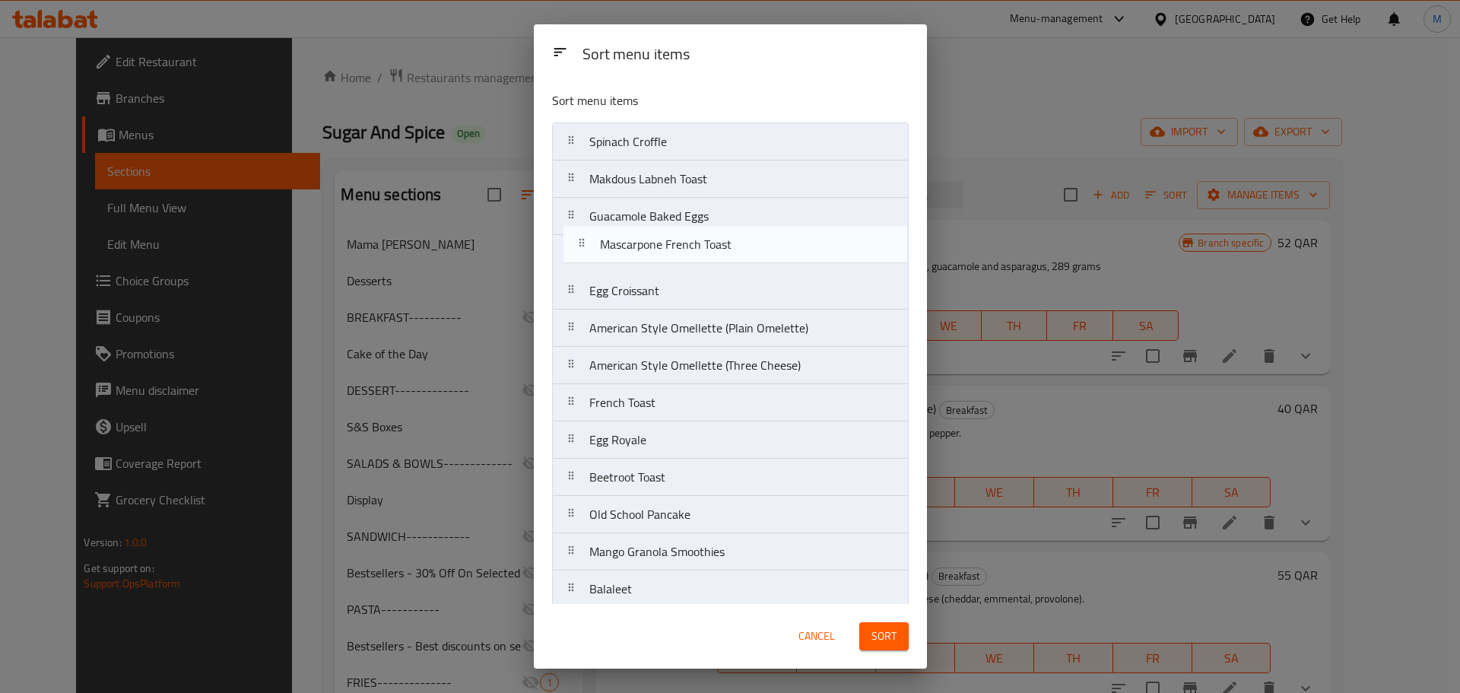
drag, startPoint x: 712, startPoint y: 587, endPoint x: 723, endPoint y: 225, distance: 362.1
click at [723, 225] on nav "Spinach Croffle Makdous Labneh Toast Guacamole Baked Eggs Egg Croissant America…" at bounding box center [730, 402] width 357 height 560
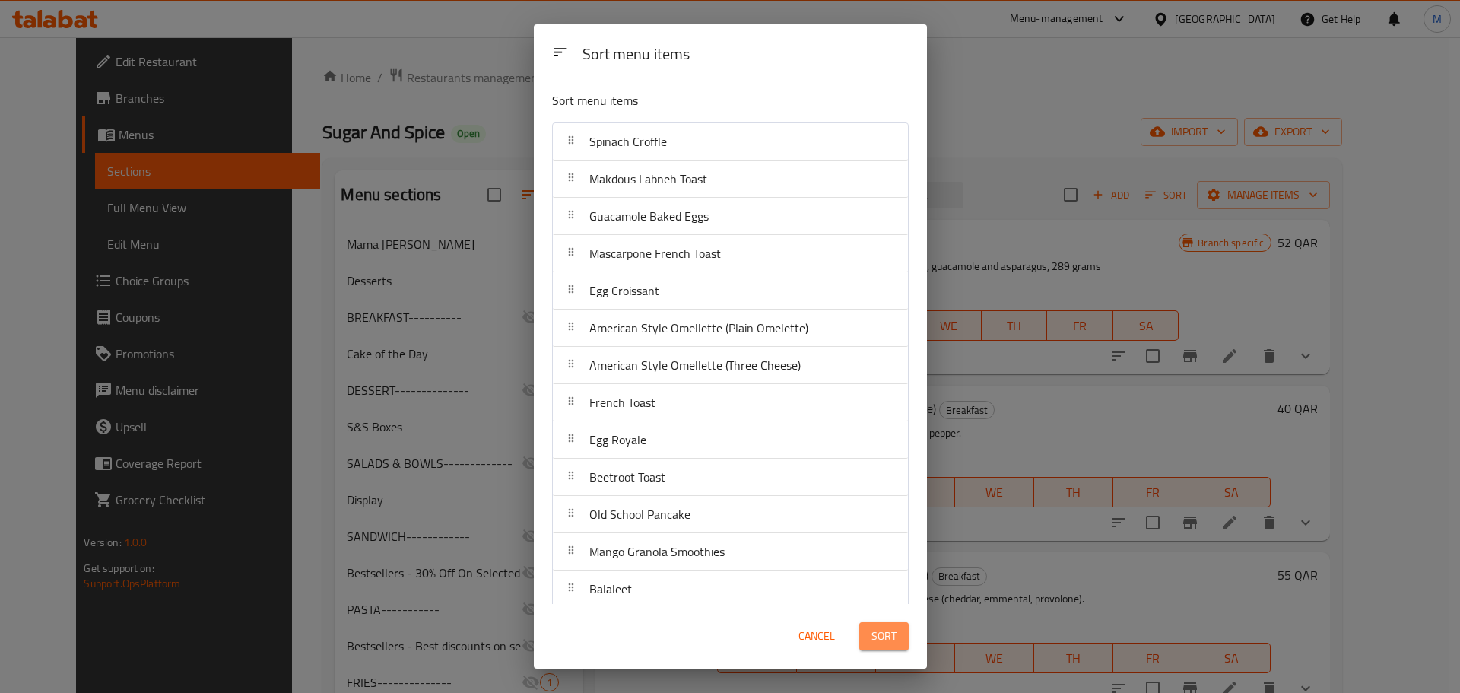
click at [896, 636] on span "Sort" at bounding box center [883, 636] width 25 height 19
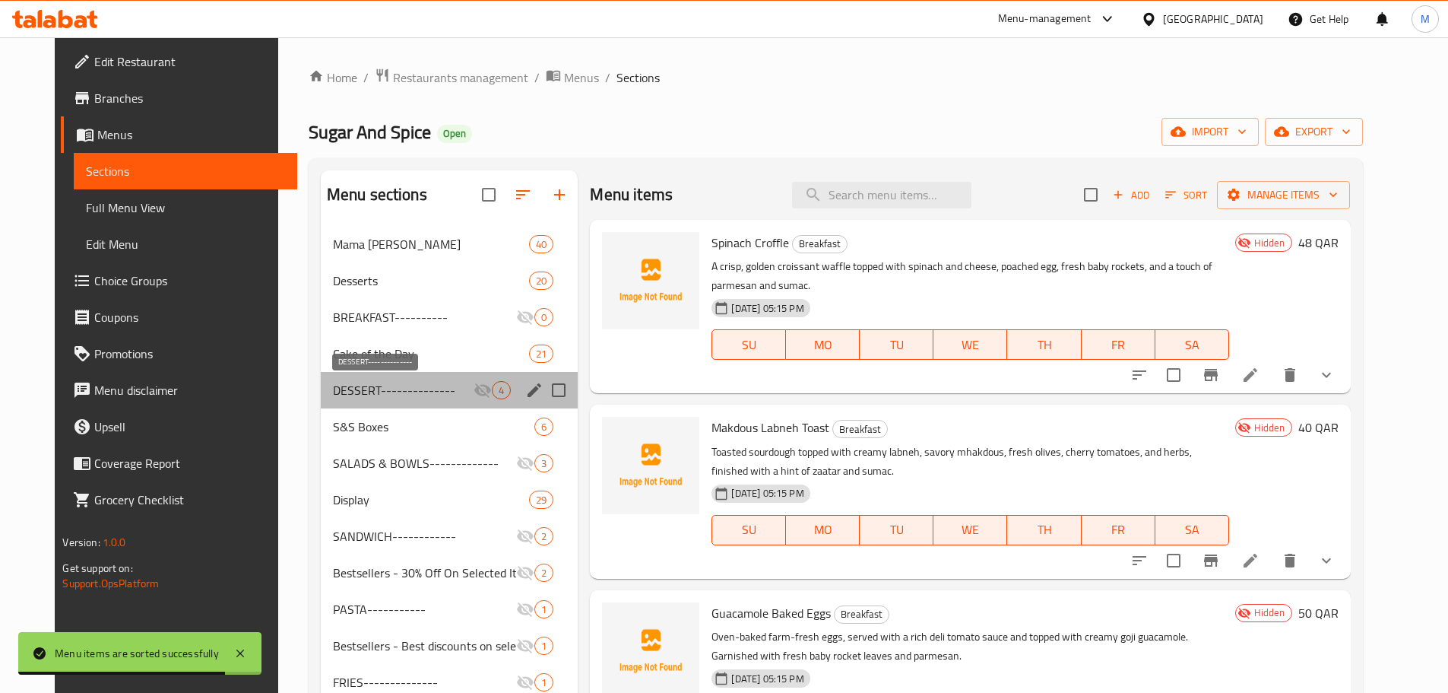
click at [414, 389] on span "DESSERT--------------" at bounding box center [403, 390] width 141 height 18
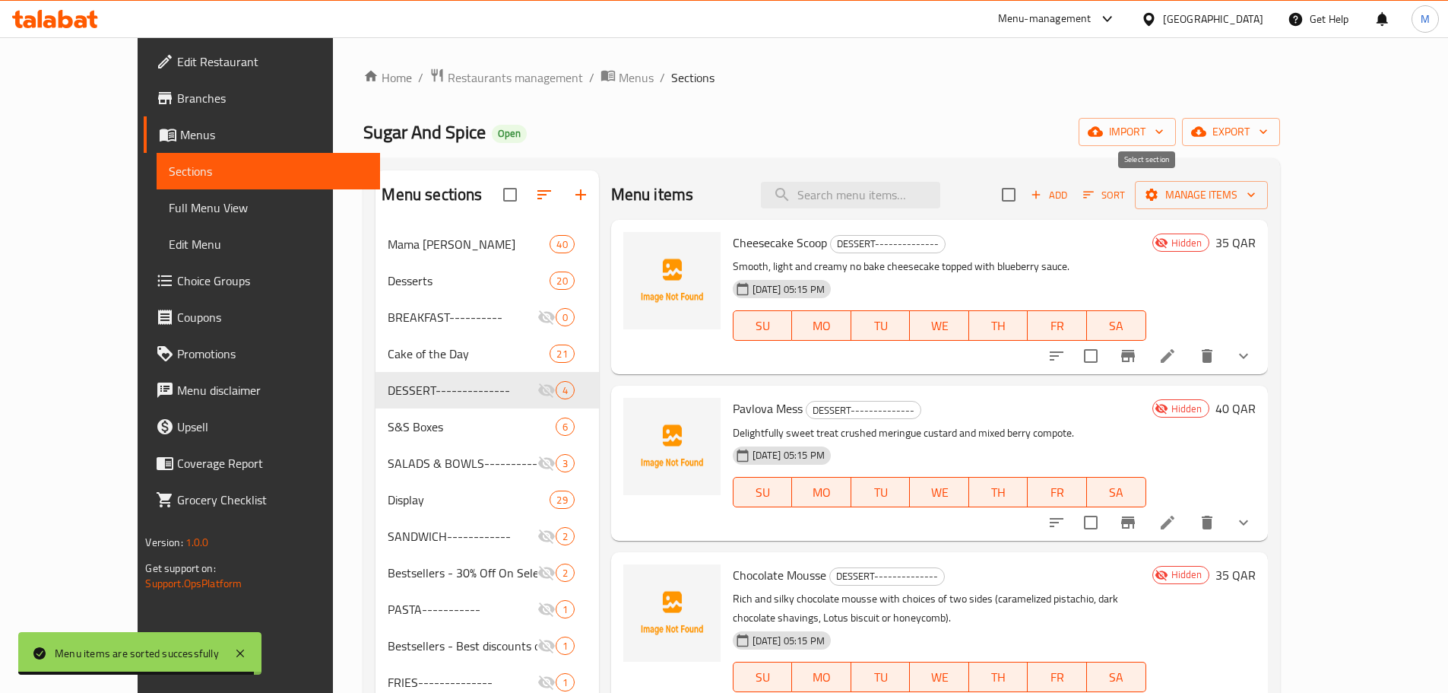
click at [1025, 203] on input "checkbox" at bounding box center [1009, 195] width 32 height 32
checkbox input "true"
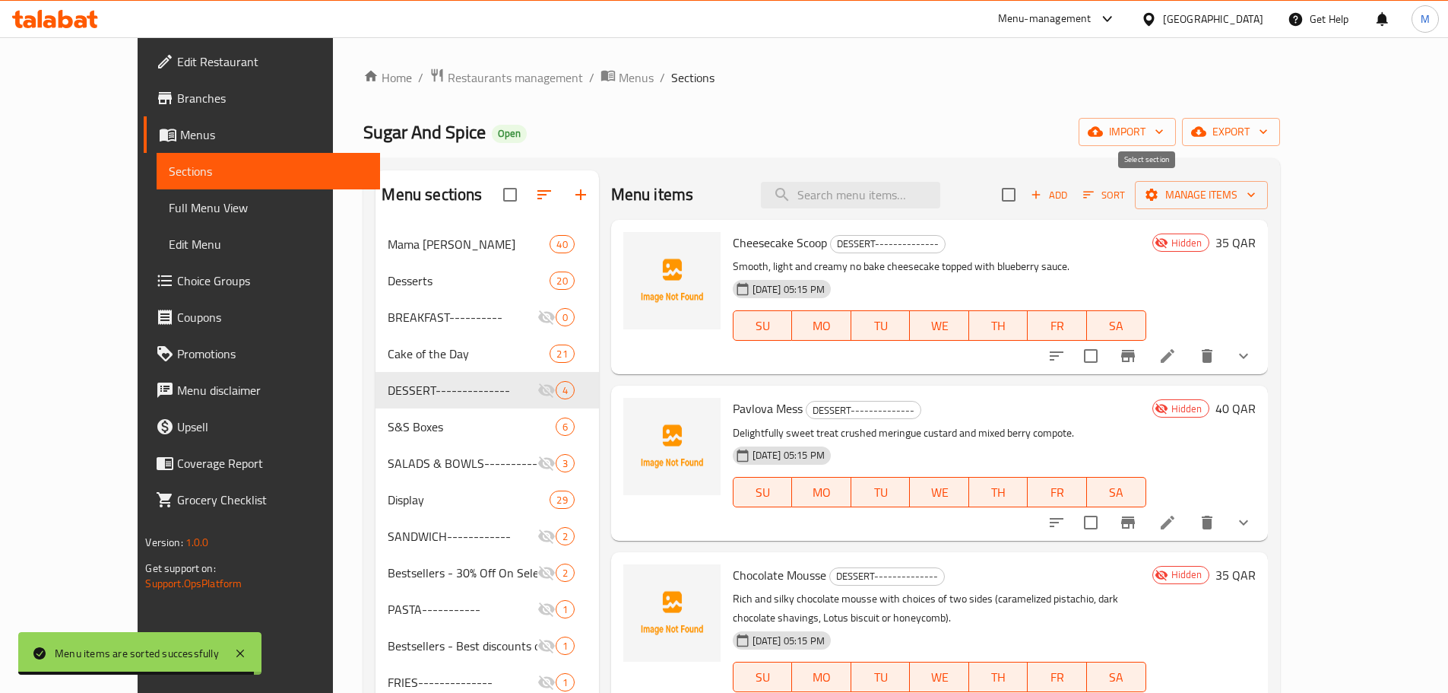
checkbox input "true"
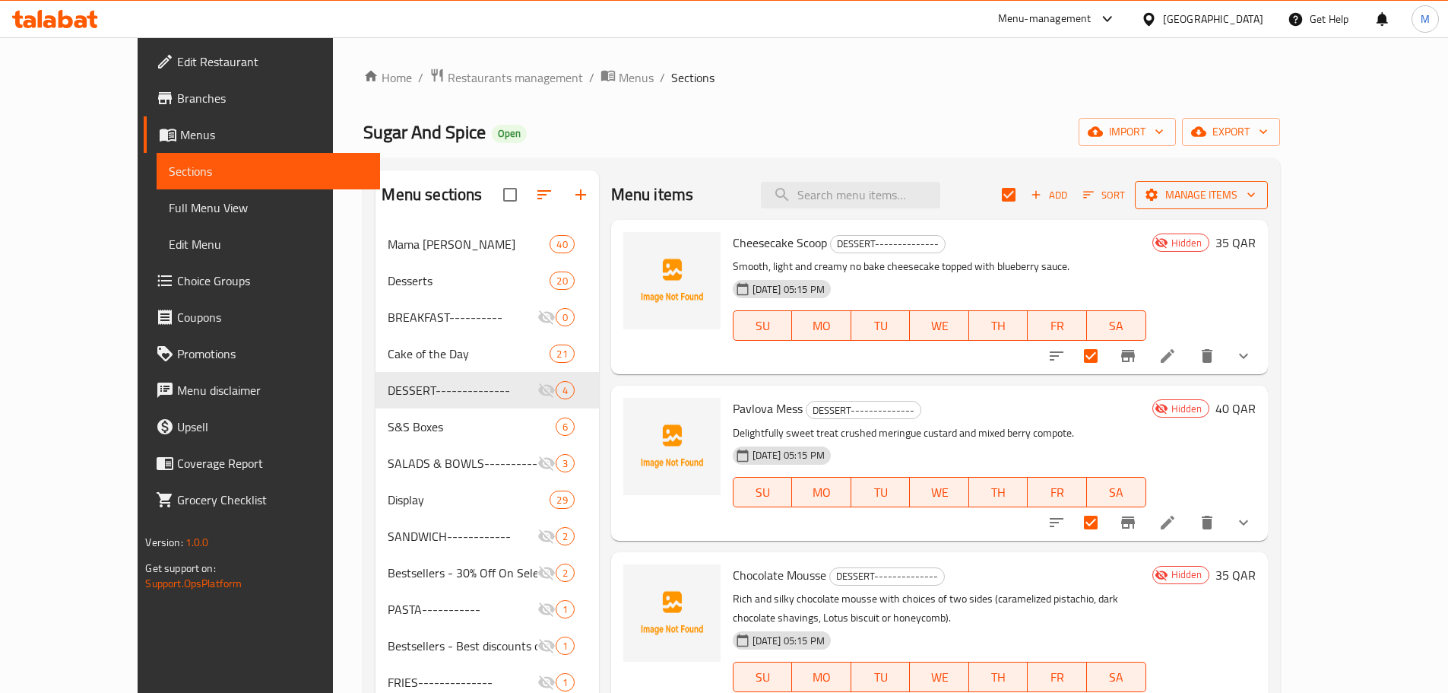
click at [1256, 195] on span "Manage items" at bounding box center [1201, 195] width 109 height 19
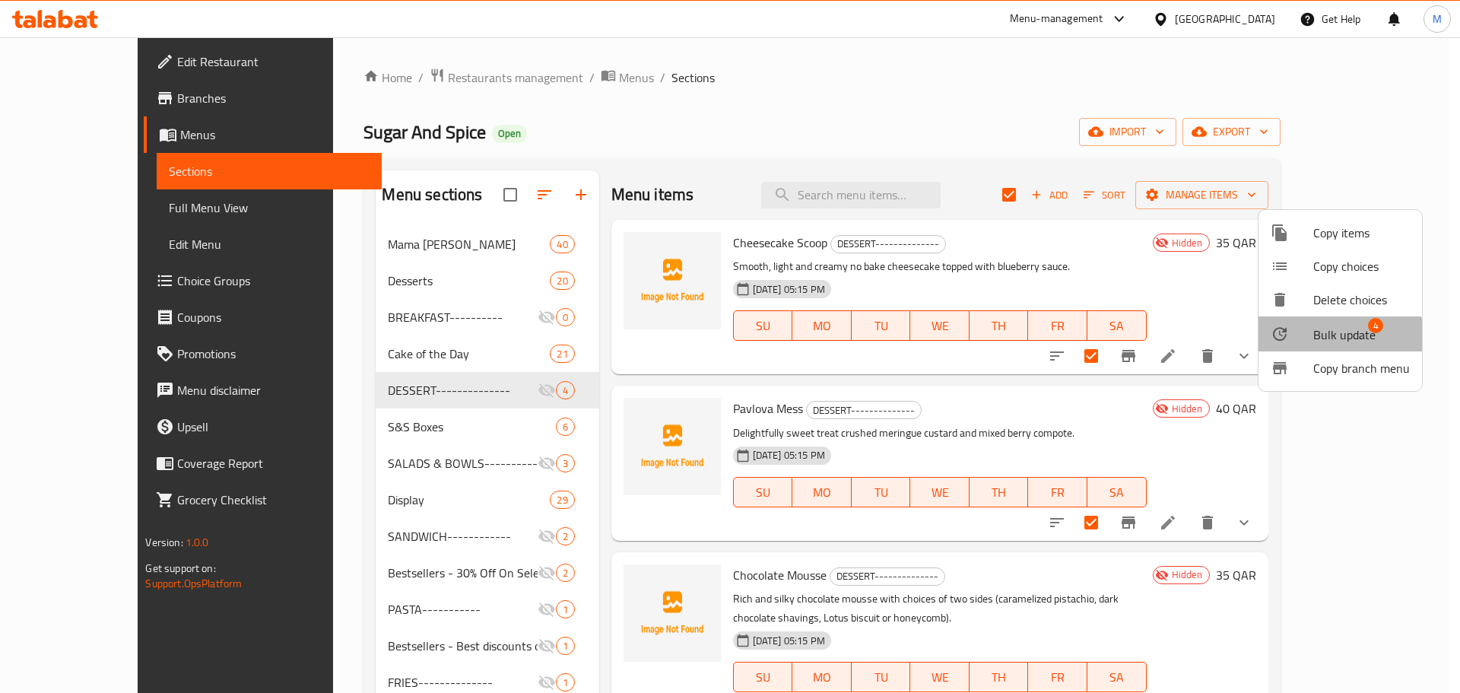
click at [1324, 344] on span "Bulk update" at bounding box center [1344, 334] width 62 height 18
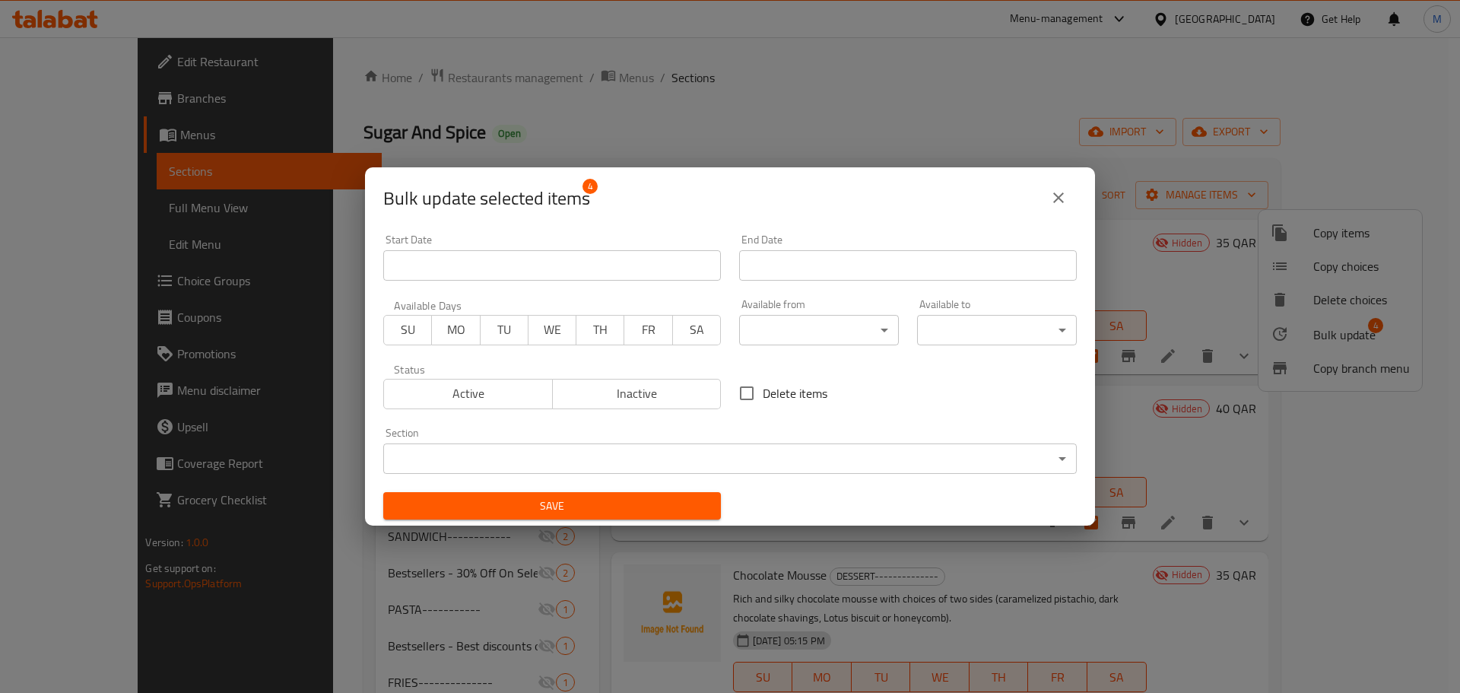
click at [686, 403] on span "Inactive" at bounding box center [637, 393] width 157 height 22
click at [679, 458] on body "​ Menu-management Qatar Get Help M Edit Restaurant Branches Menus Sections Full…" at bounding box center [730, 364] width 1460 height 655
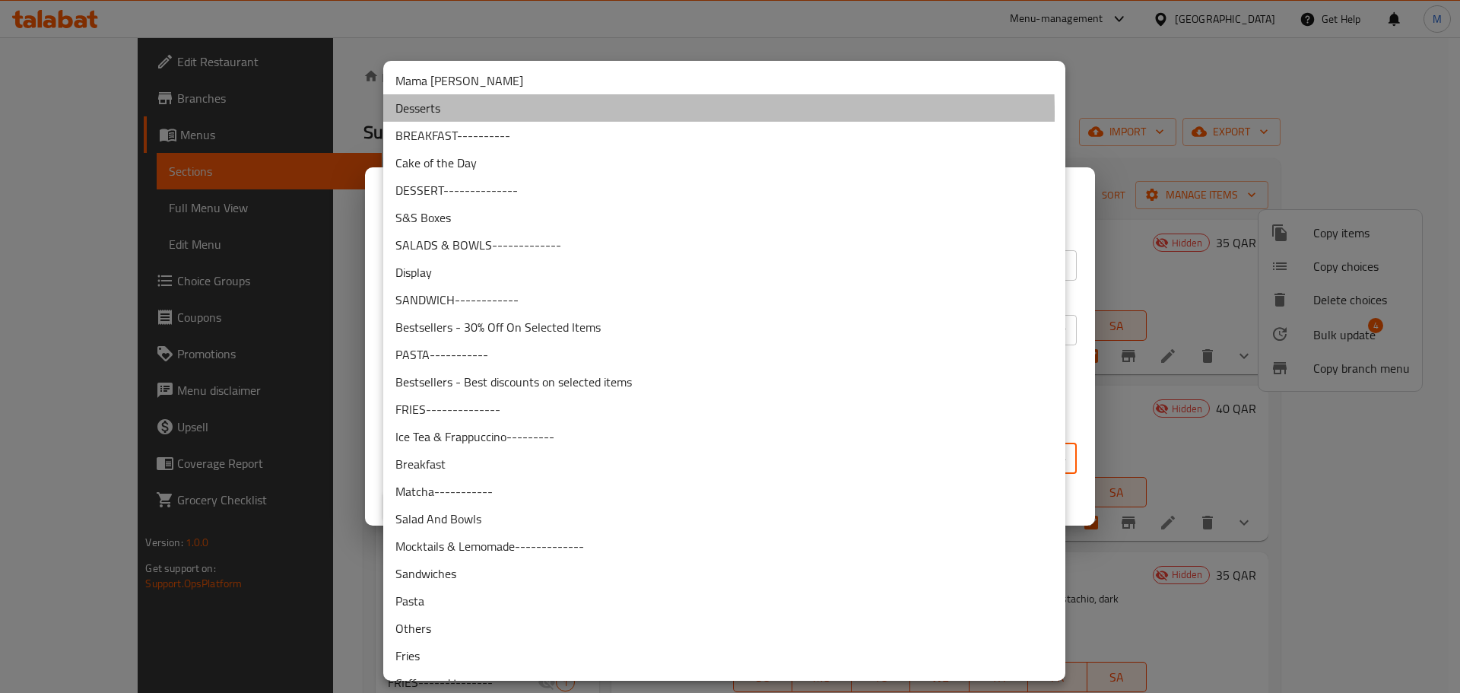
click at [475, 113] on li "Desserts" at bounding box center [724, 107] width 682 height 27
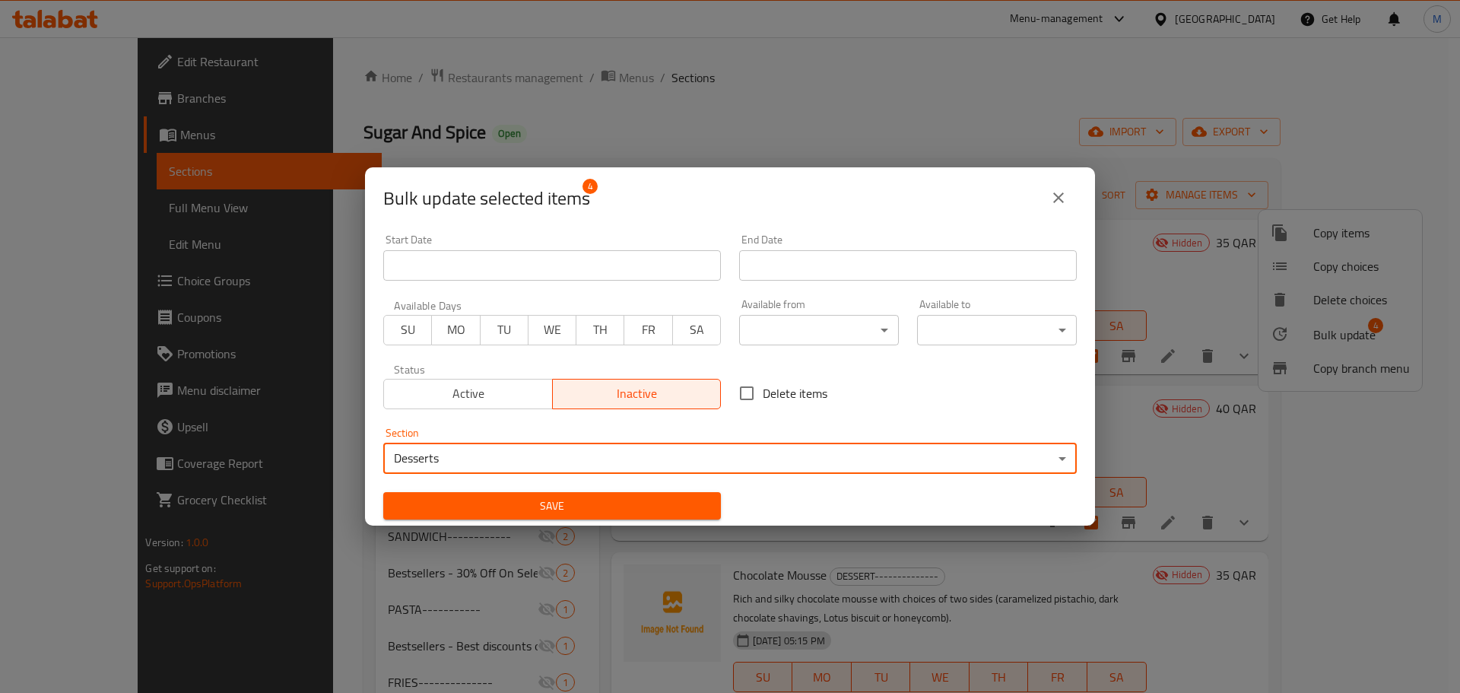
click at [610, 507] on span "Save" at bounding box center [551, 506] width 313 height 19
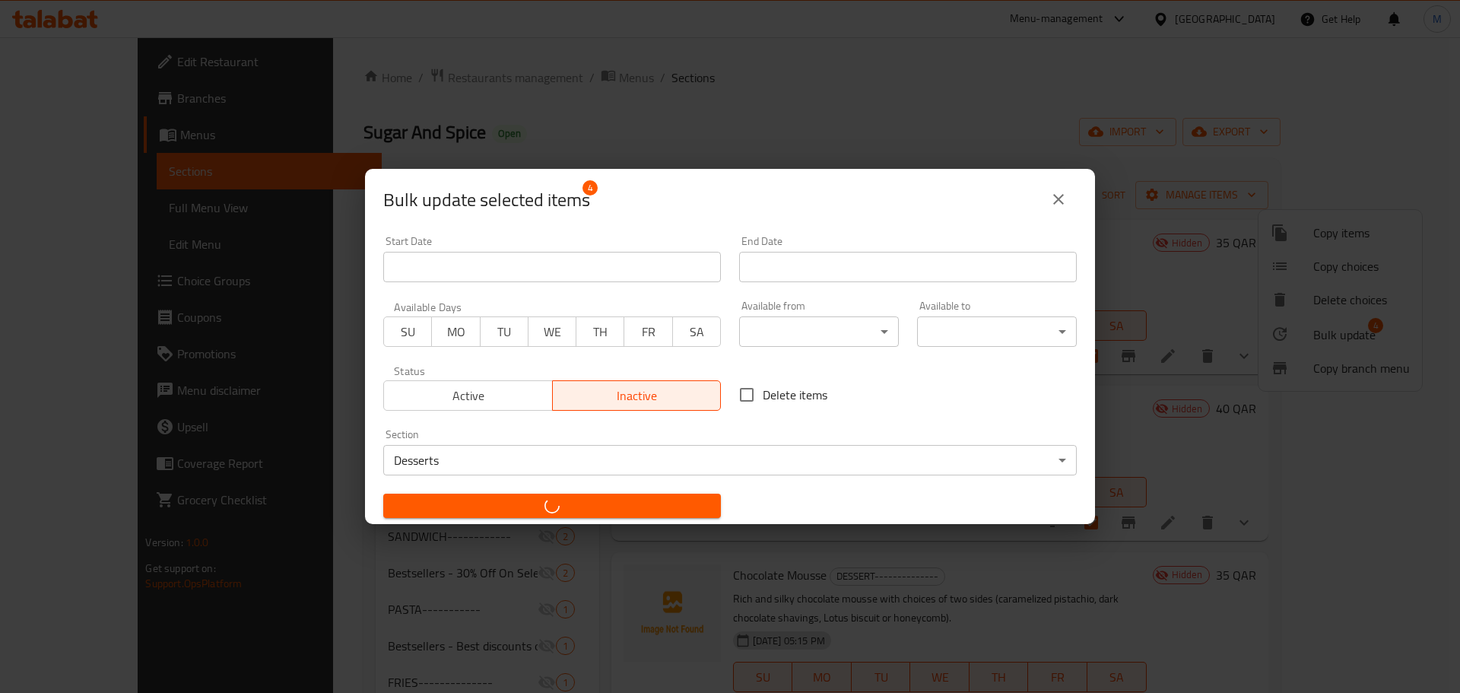
checkbox input "false"
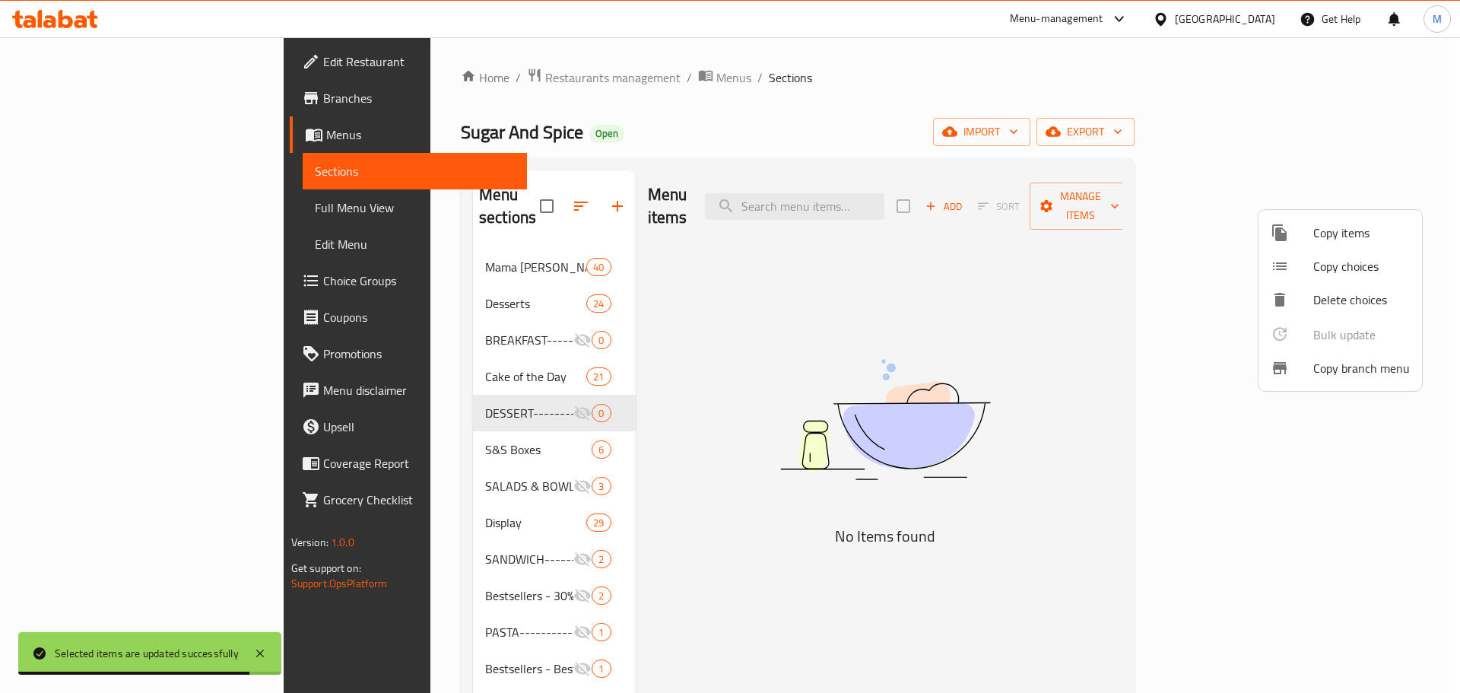
click at [436, 277] on div at bounding box center [730, 346] width 1460 height 693
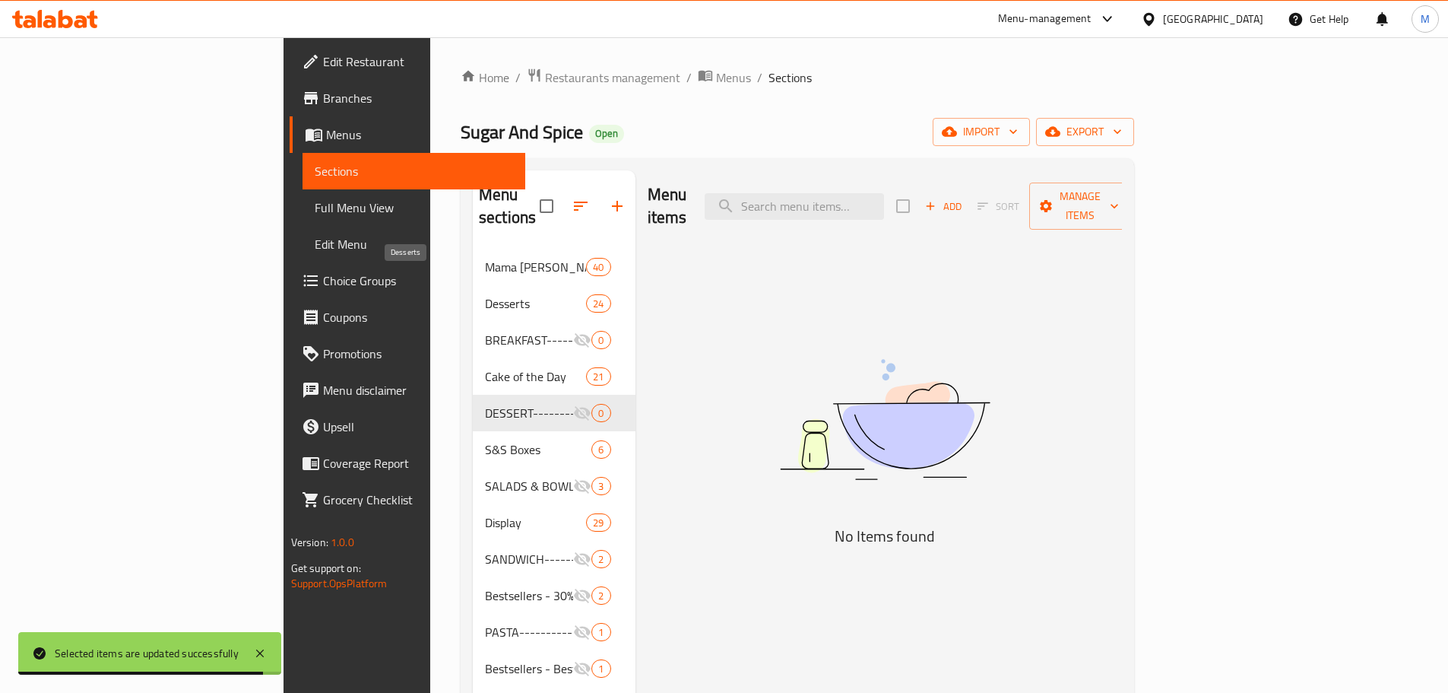
click at [485, 294] on span "Desserts" at bounding box center [535, 303] width 101 height 18
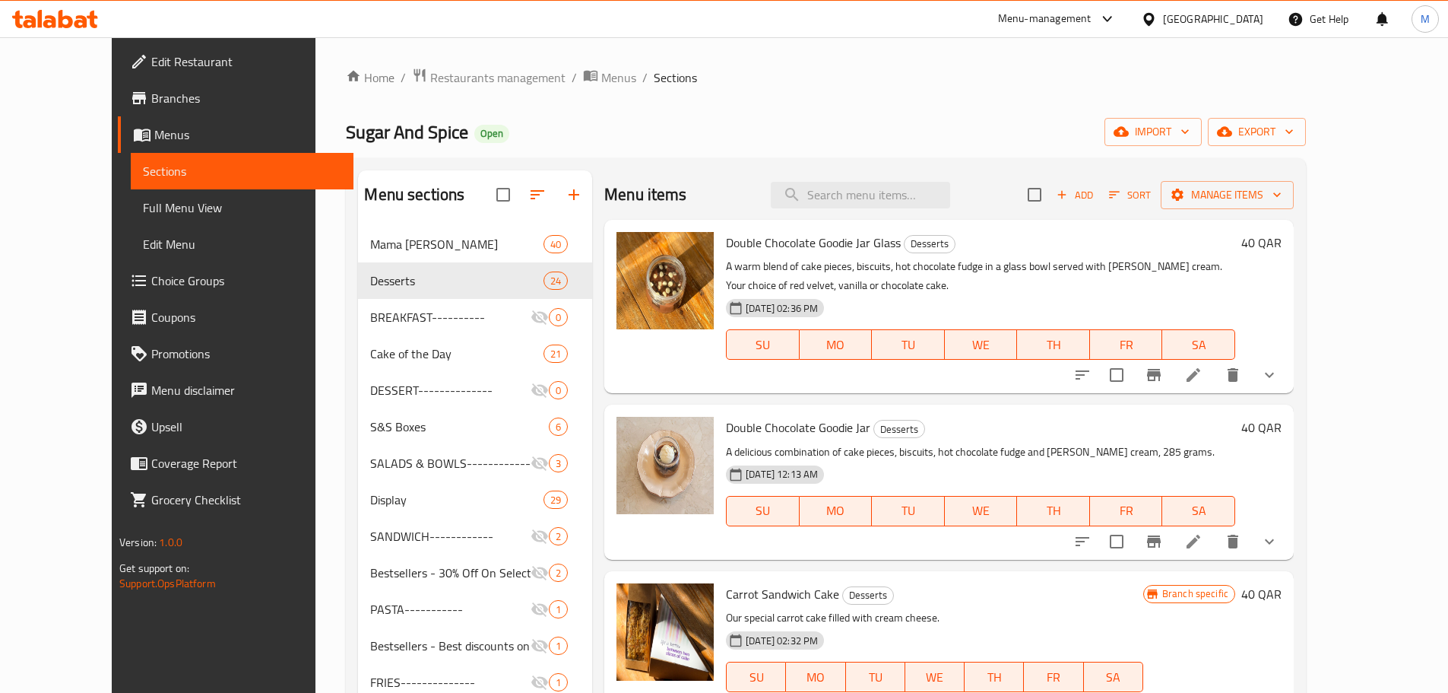
click at [1155, 204] on button "Sort" at bounding box center [1130, 195] width 49 height 24
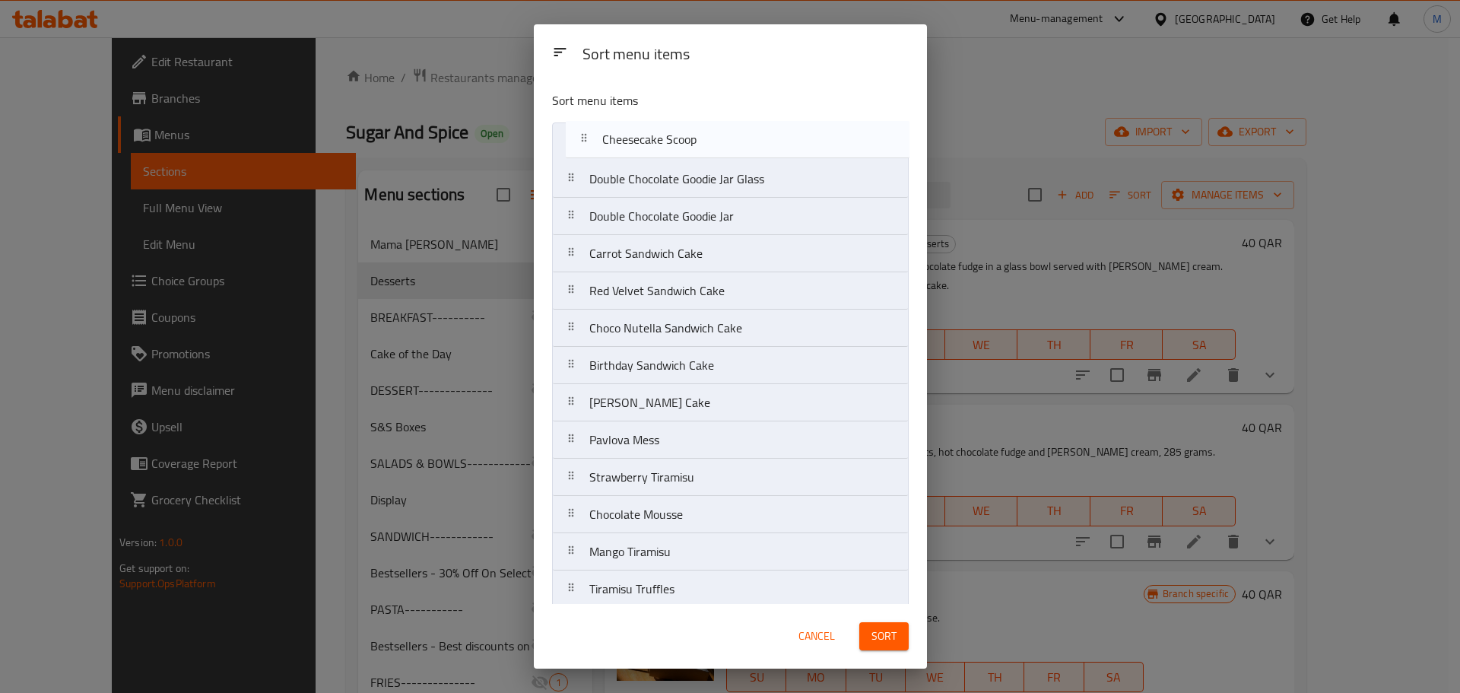
drag, startPoint x: 643, startPoint y: 381, endPoint x: 658, endPoint y: 148, distance: 233.9
click at [658, 148] on nav "Double Chocolate Goodie Jar Glass Double Chocolate Goodie Jar Carrot Sandwich C…" at bounding box center [730, 570] width 357 height 896
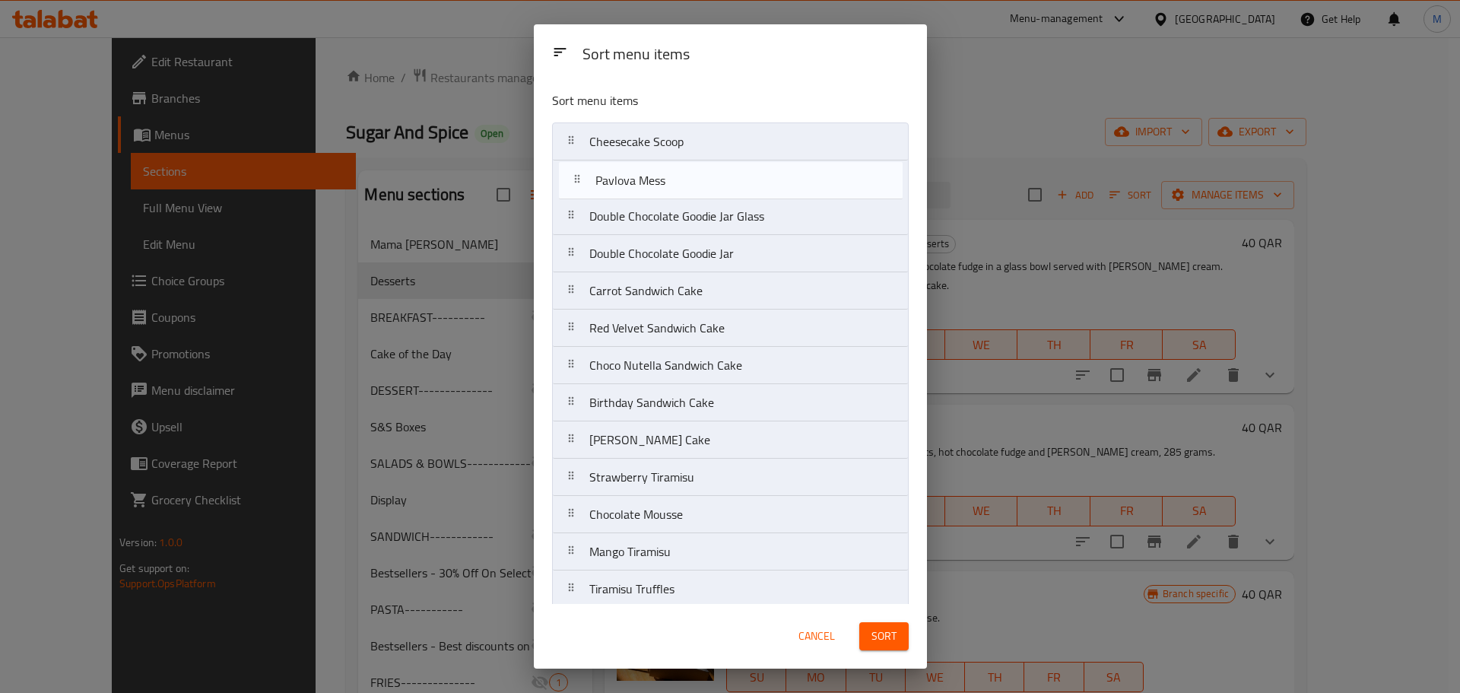
drag, startPoint x: 657, startPoint y: 441, endPoint x: 663, endPoint y: 176, distance: 265.4
click at [663, 176] on nav "Cheesecake Scoop Double Chocolate Goodie Jar Glass Double Chocolate Goodie Jar …" at bounding box center [730, 570] width 357 height 896
drag, startPoint x: 694, startPoint y: 523, endPoint x: 688, endPoint y: 186, distance: 337.7
click at [688, 186] on nav "Cheesecake Scoop Pavlova Mess Double Chocolate Goodie Jar Glass Double Chocolat…" at bounding box center [730, 570] width 357 height 896
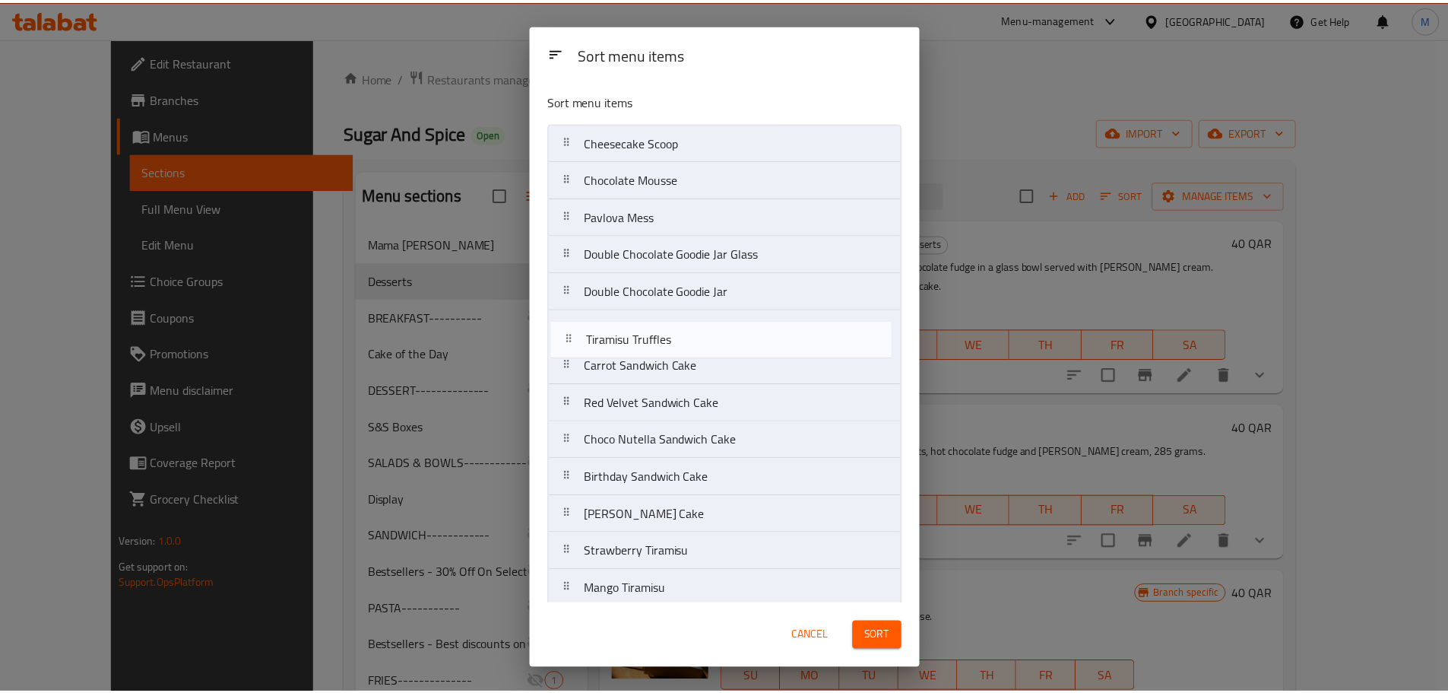
scroll to position [2, 0]
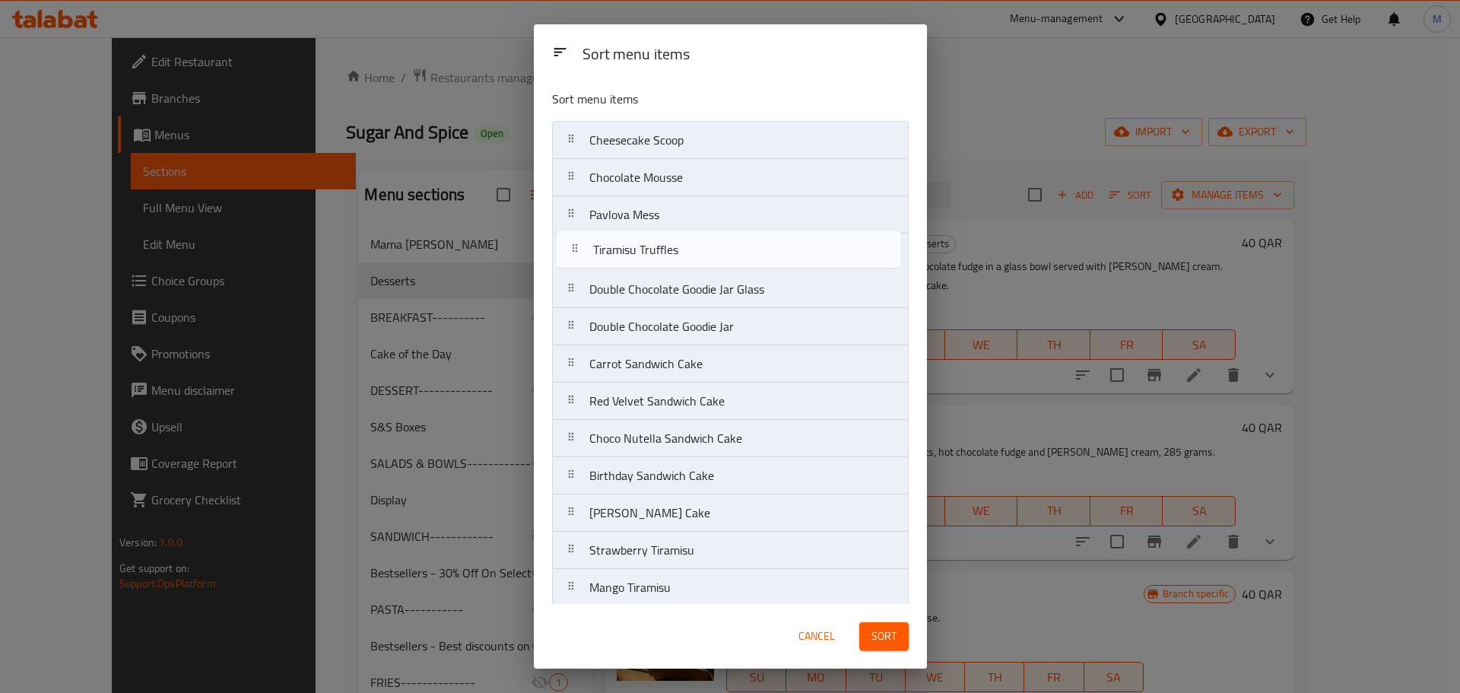
drag, startPoint x: 649, startPoint y: 589, endPoint x: 654, endPoint y: 238, distance: 351.3
click at [654, 238] on nav "Cheesecake Scoop Chocolate Mousse Pavlova Mess Double Chocolate Goodie Jar Glas…" at bounding box center [730, 569] width 357 height 896
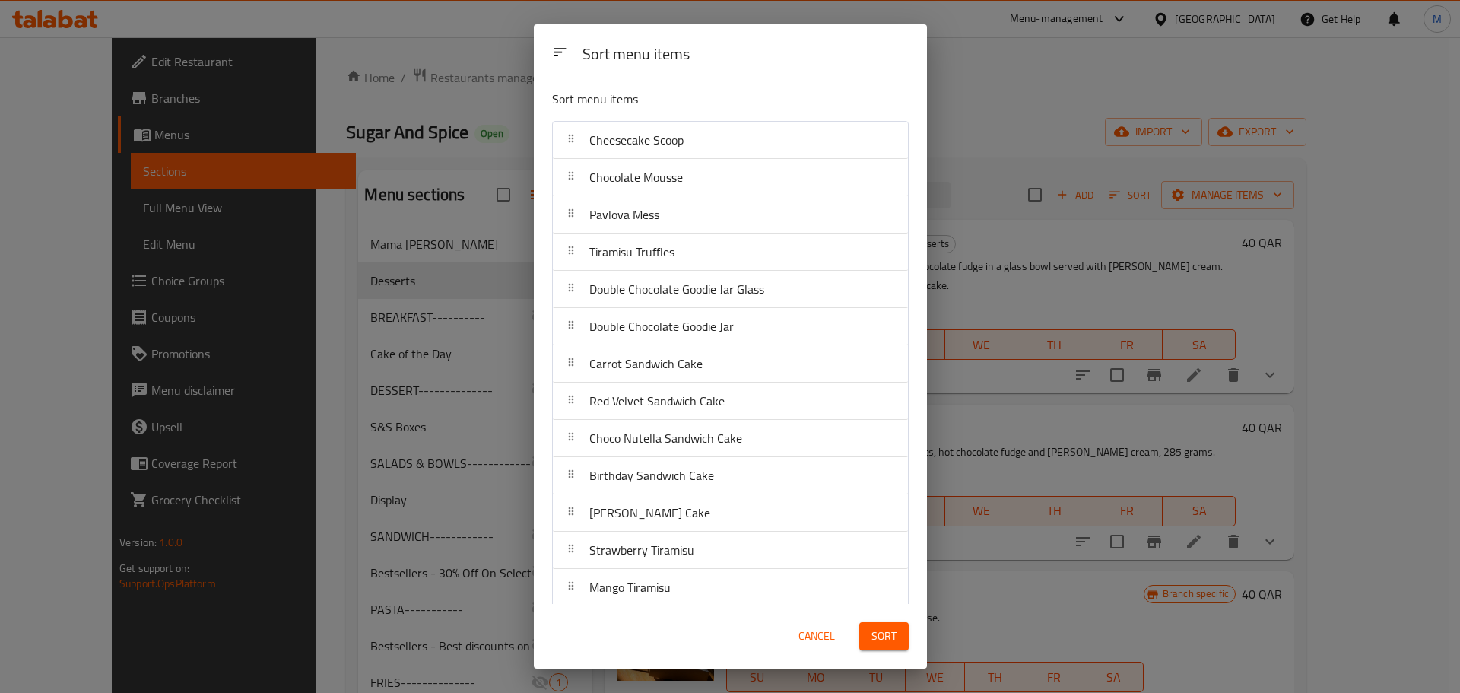
click at [879, 640] on span "Sort" at bounding box center [883, 636] width 25 height 19
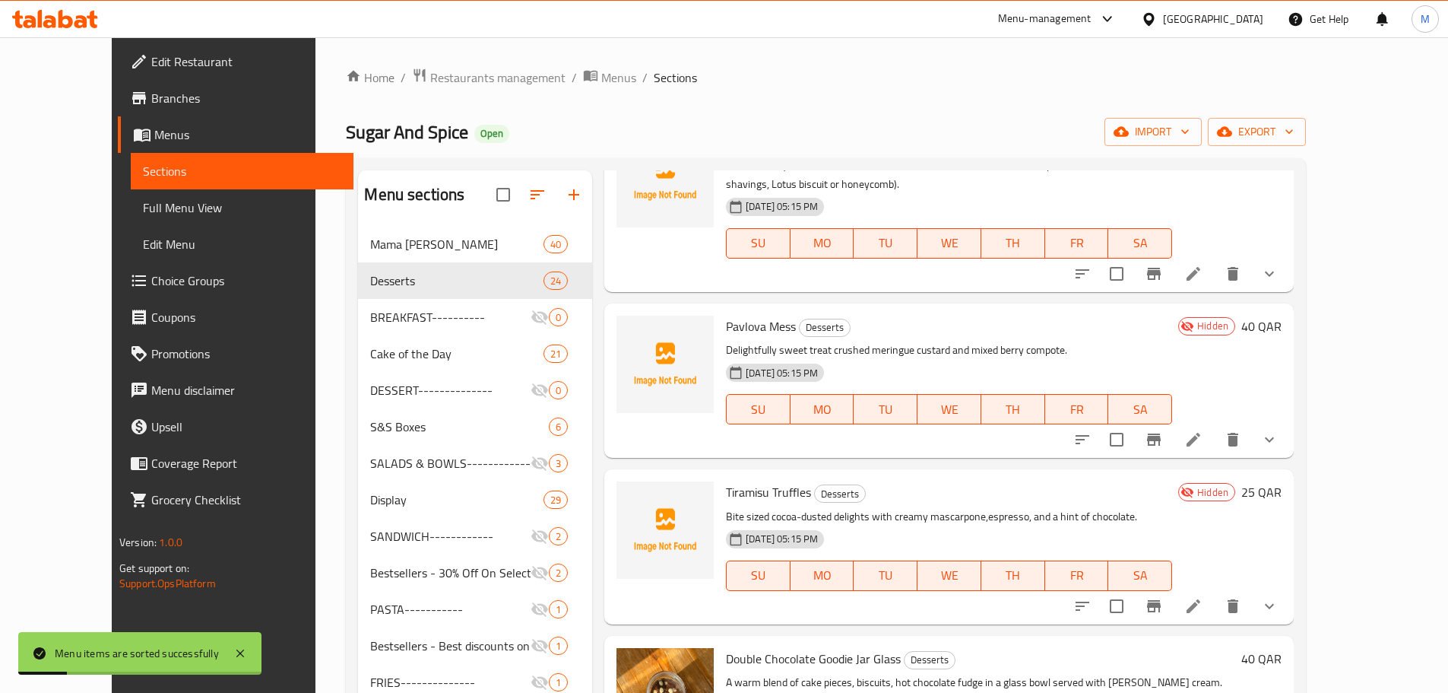
scroll to position [304, 0]
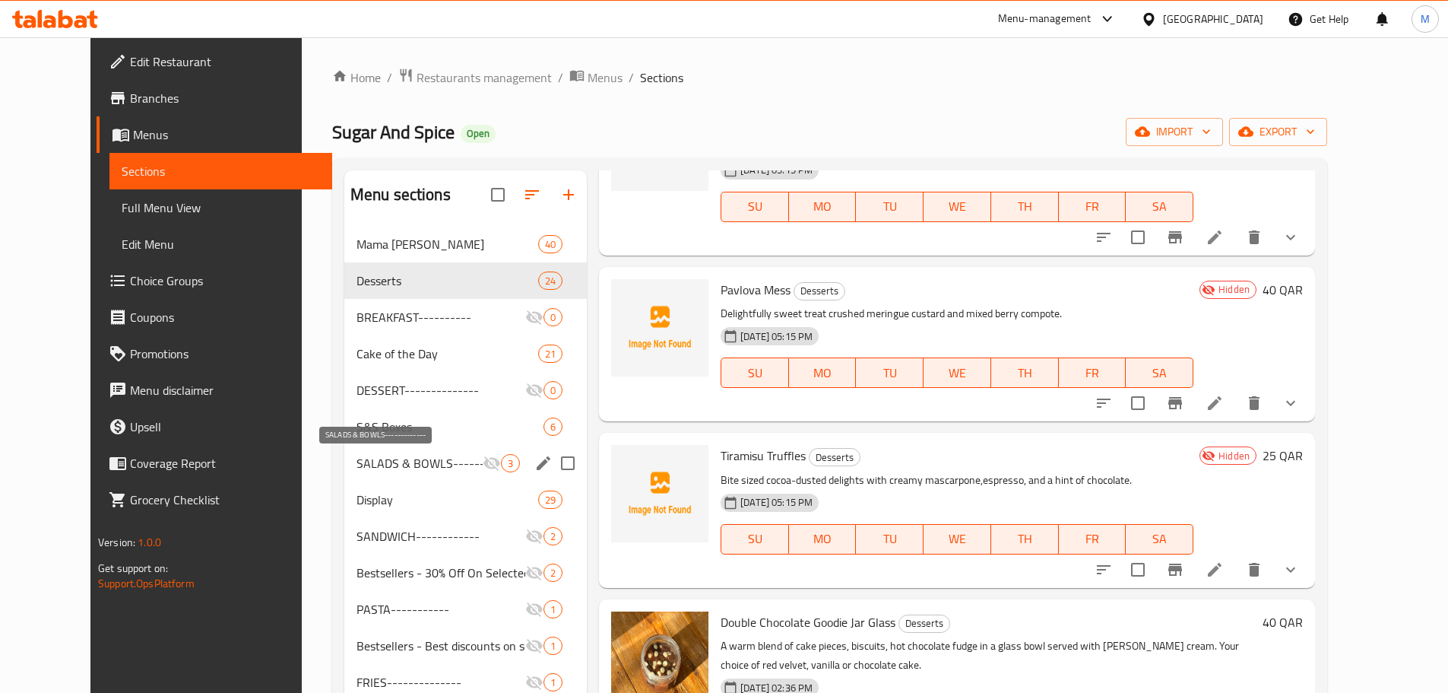
click at [392, 457] on span "SALADS & BOWLS-------------" at bounding box center [420, 463] width 126 height 18
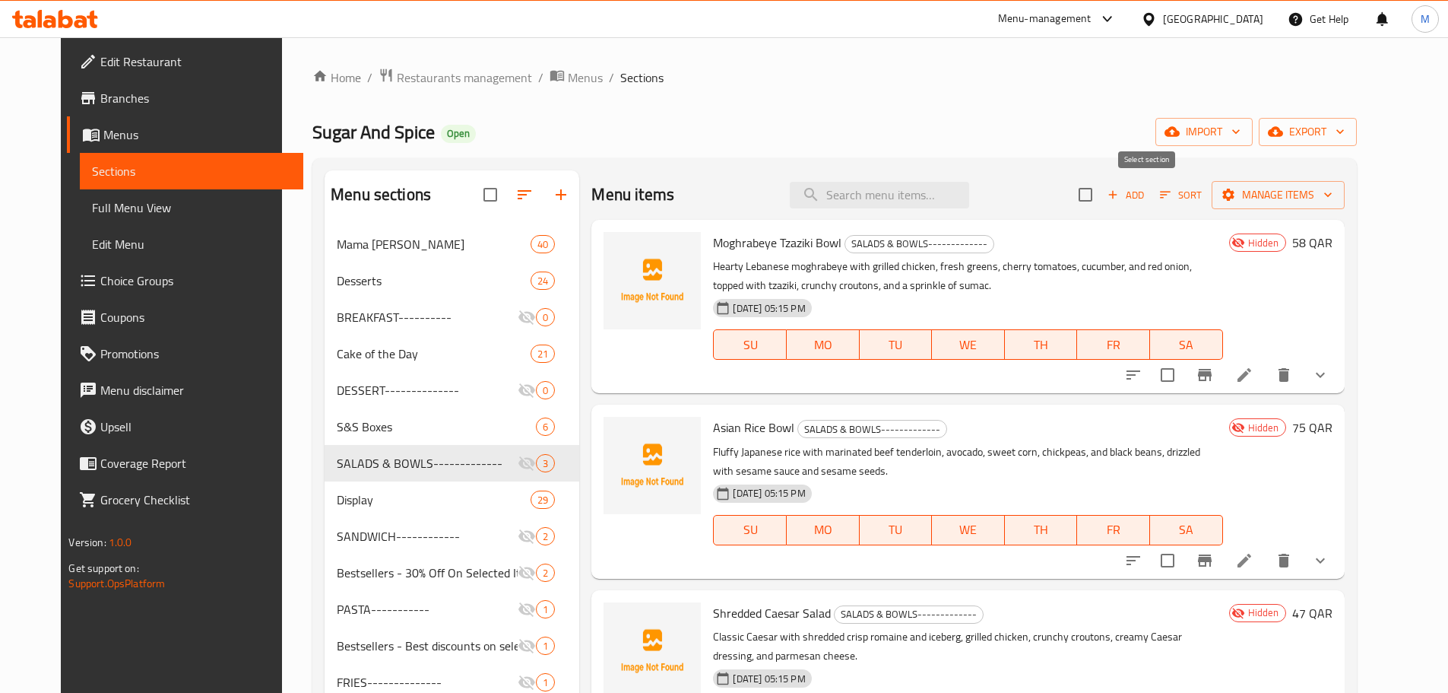
click at [1102, 205] on input "checkbox" at bounding box center [1086, 195] width 32 height 32
checkbox input "true"
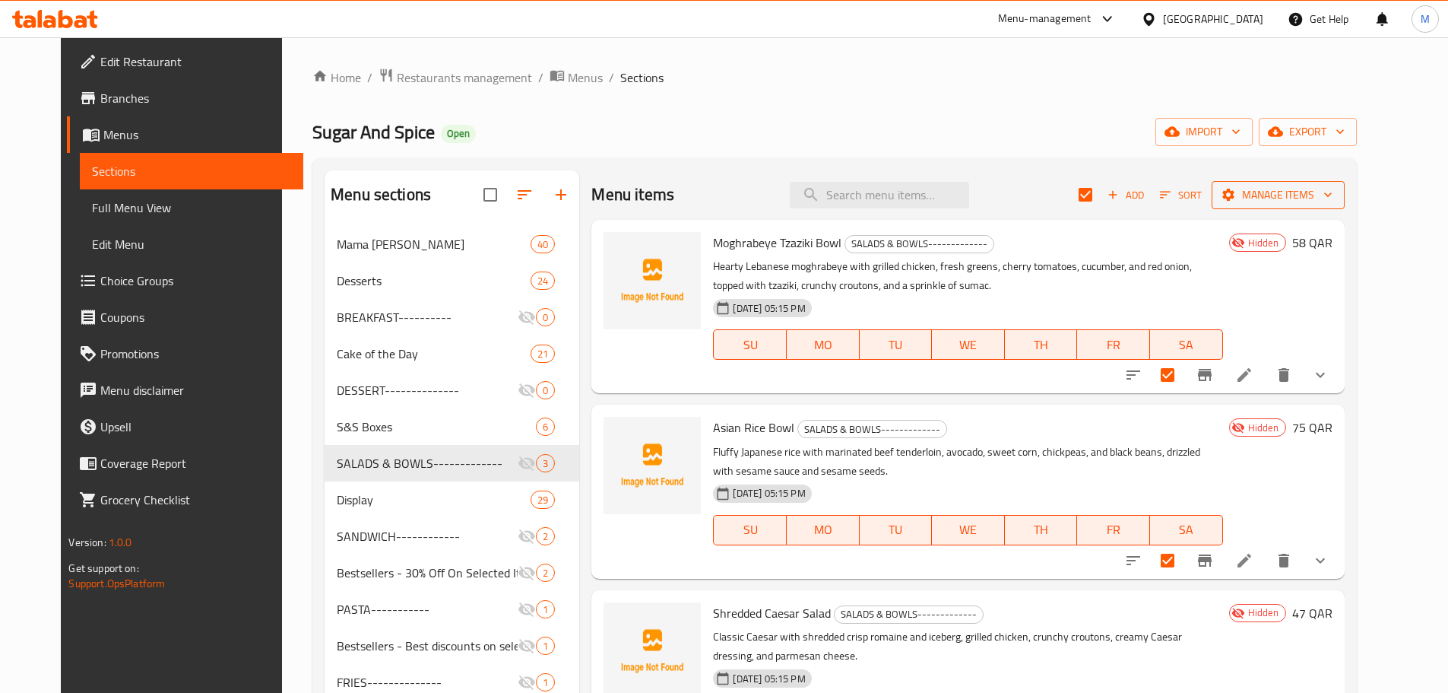
click at [1333, 198] on span "Manage items" at bounding box center [1278, 195] width 109 height 19
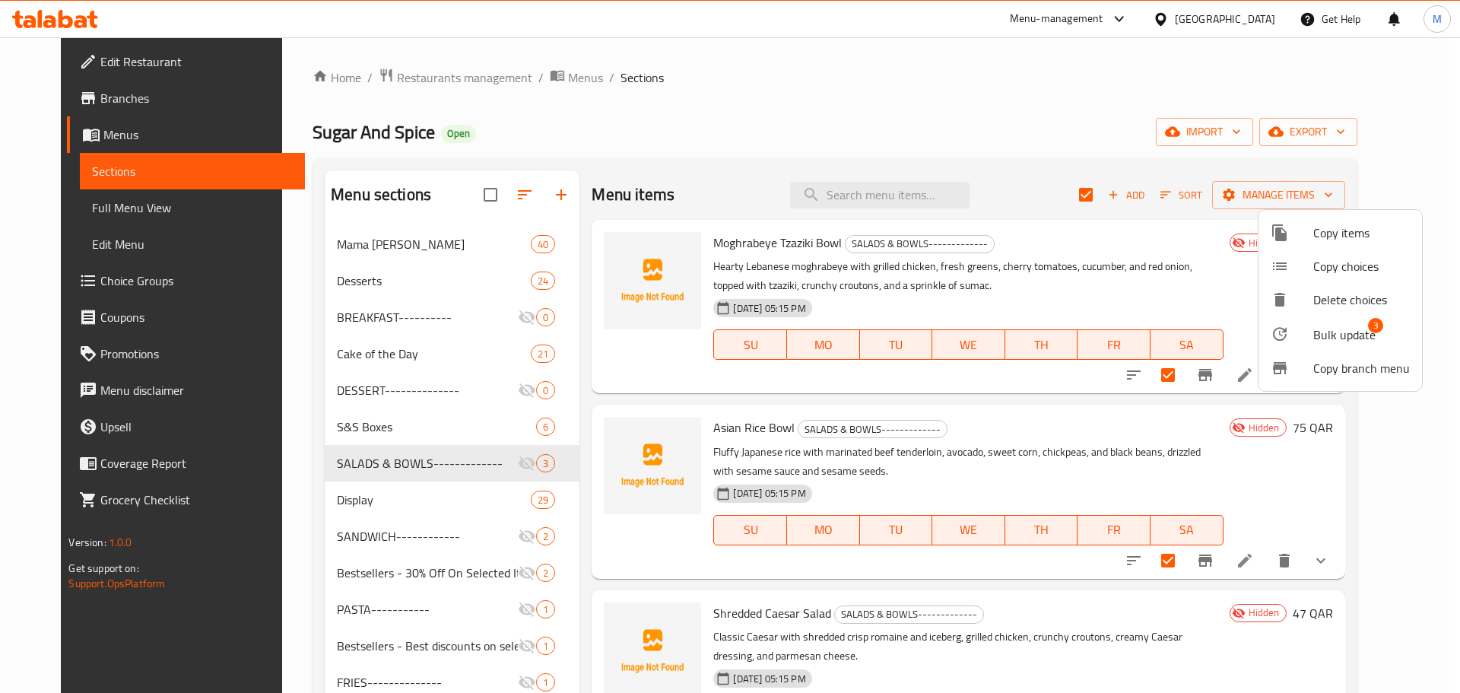
click at [1360, 340] on span "Bulk update" at bounding box center [1344, 334] width 62 height 18
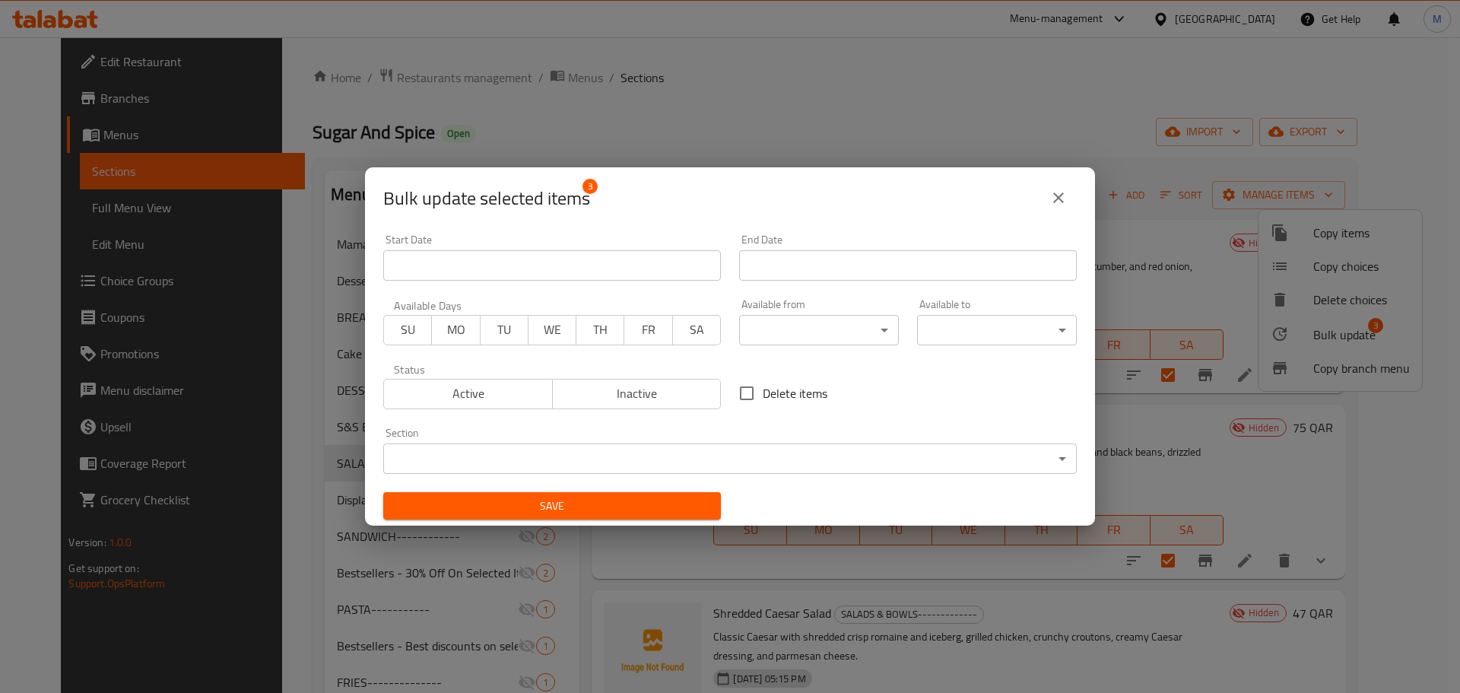
click at [682, 397] on span "Inactive" at bounding box center [637, 393] width 157 height 22
click at [763, 455] on body "​ Menu-management Qatar Get Help M Edit Restaurant Branches Menus Sections Full…" at bounding box center [730, 364] width 1460 height 655
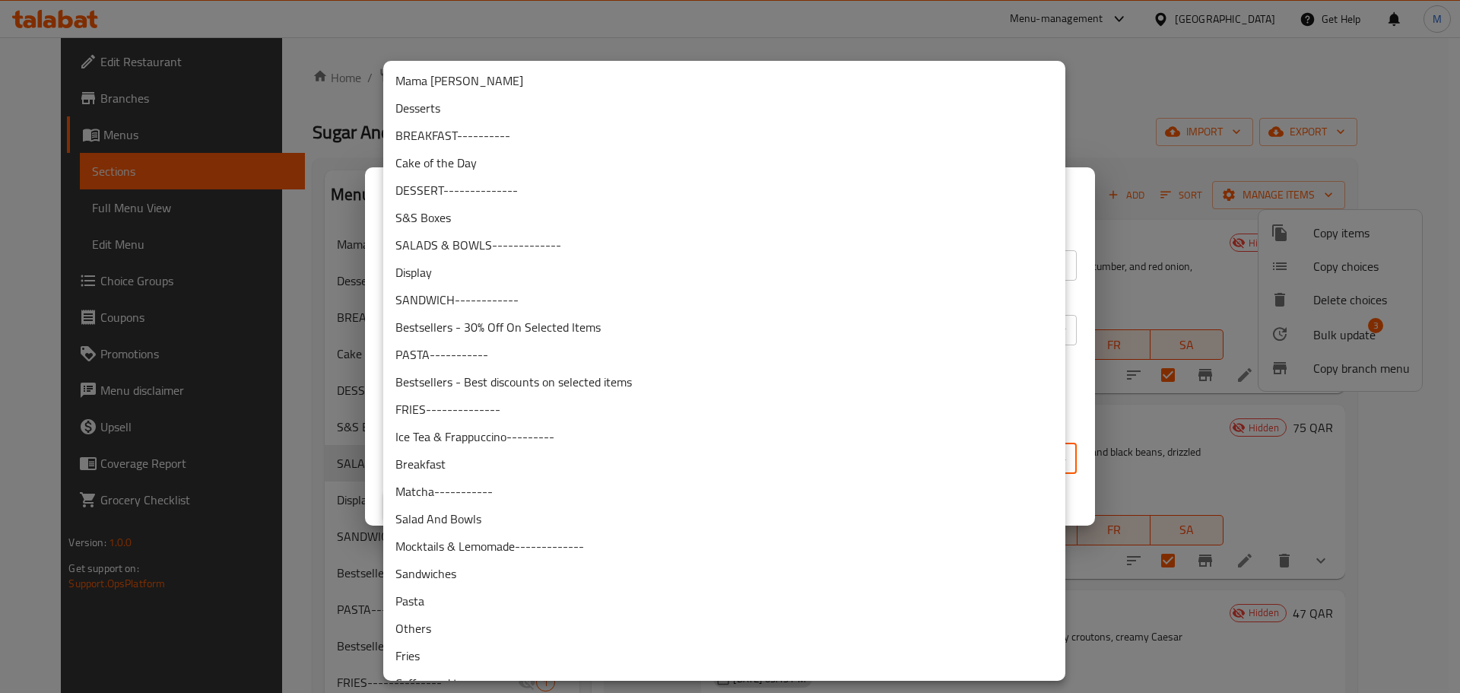
click at [527, 520] on li "Salad And Bowls" at bounding box center [724, 518] width 682 height 27
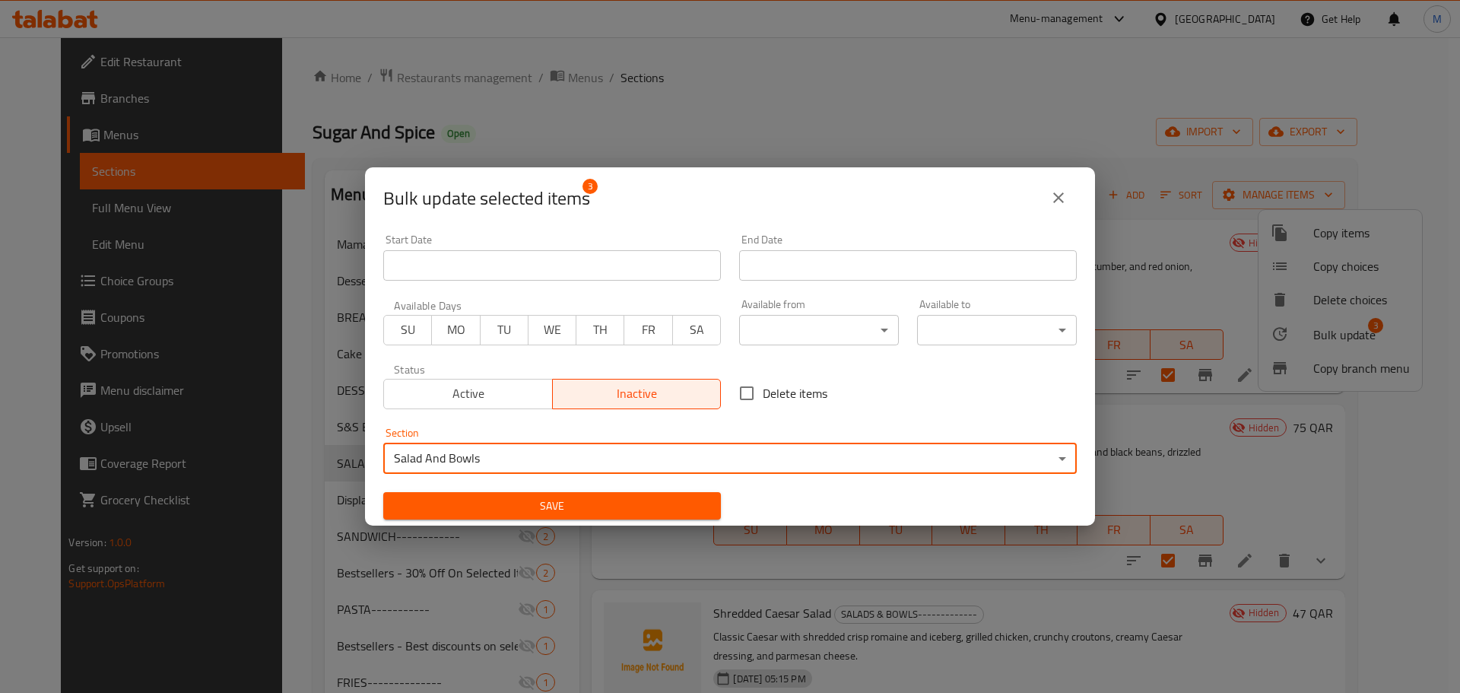
click at [599, 501] on span "Save" at bounding box center [551, 506] width 313 height 19
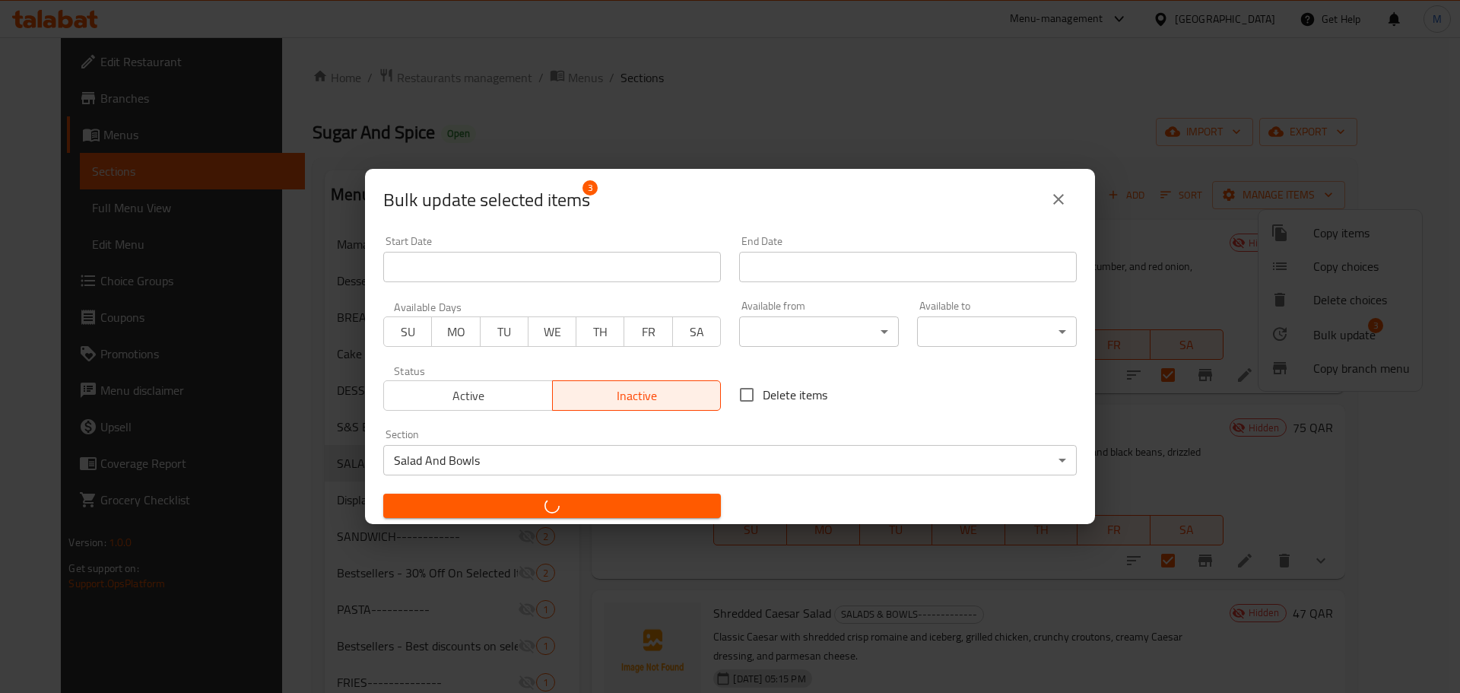
checkbox input "false"
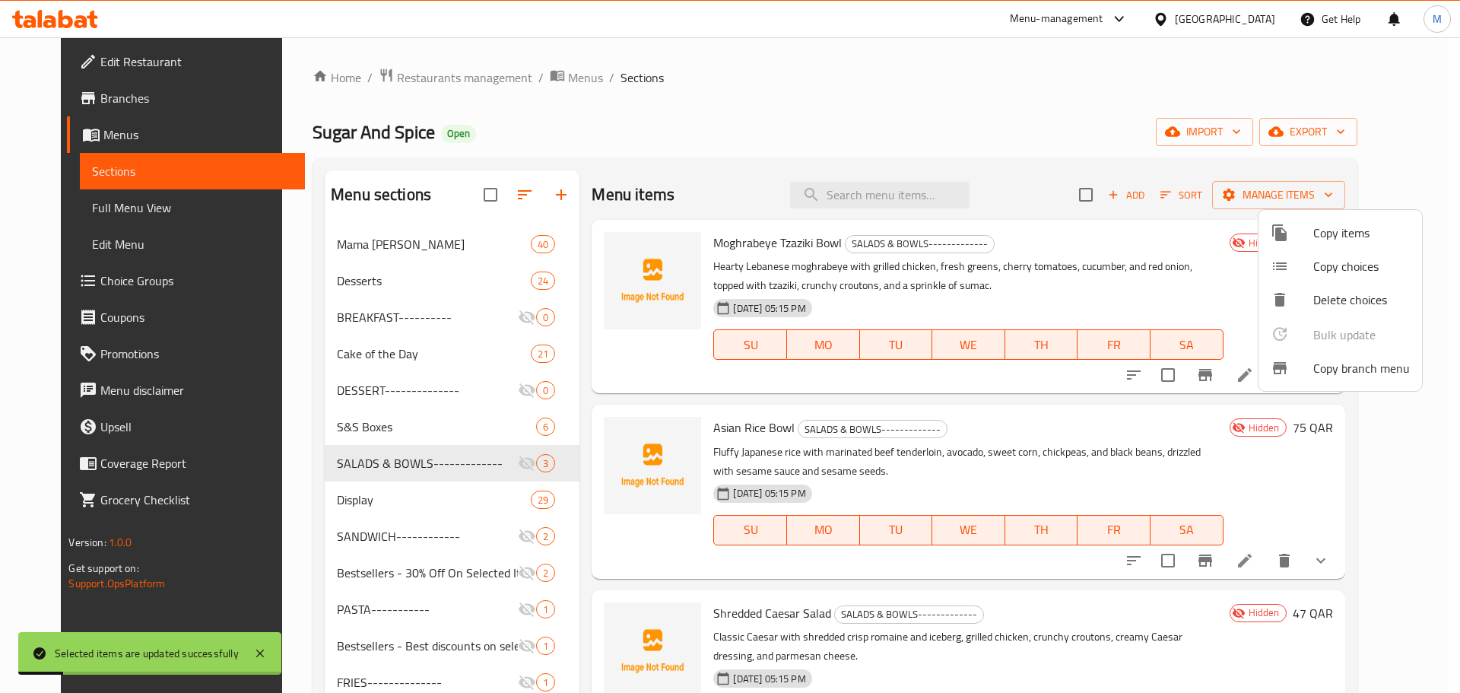
click at [753, 109] on div at bounding box center [730, 346] width 1460 height 693
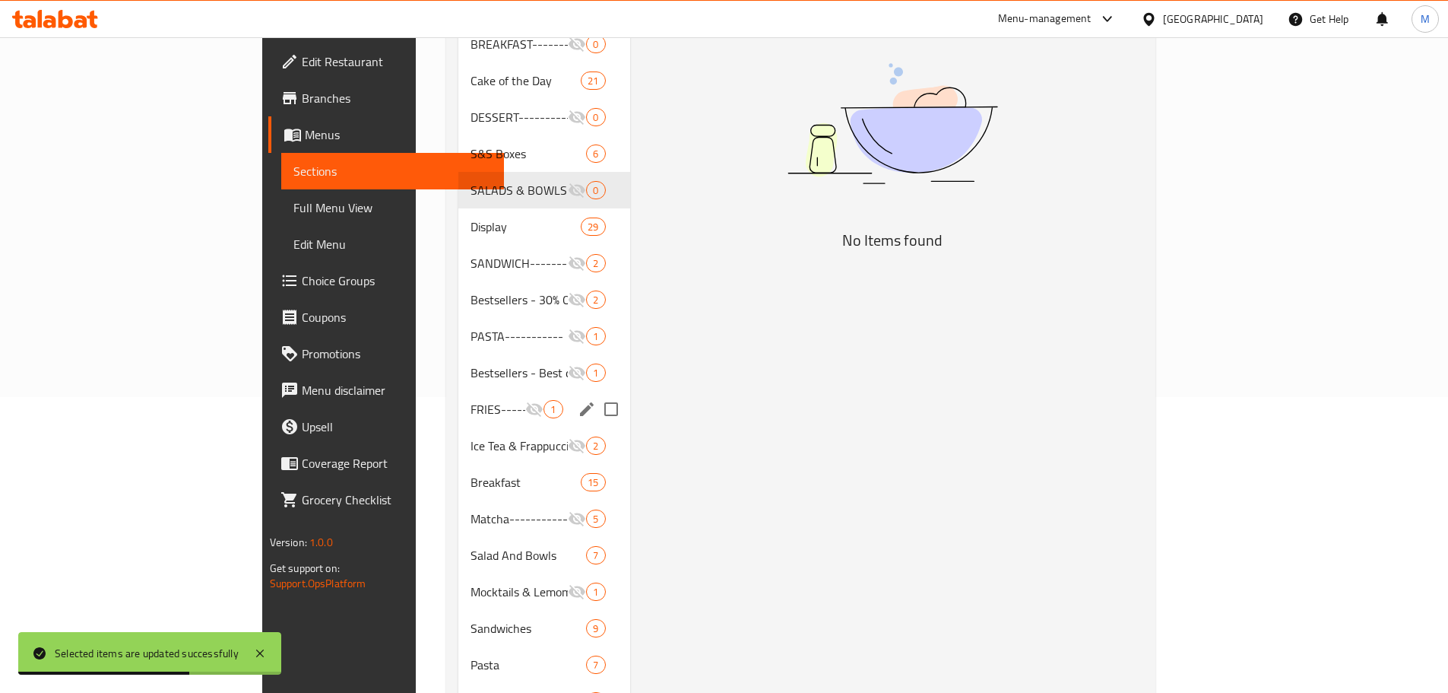
scroll to position [304, 0]
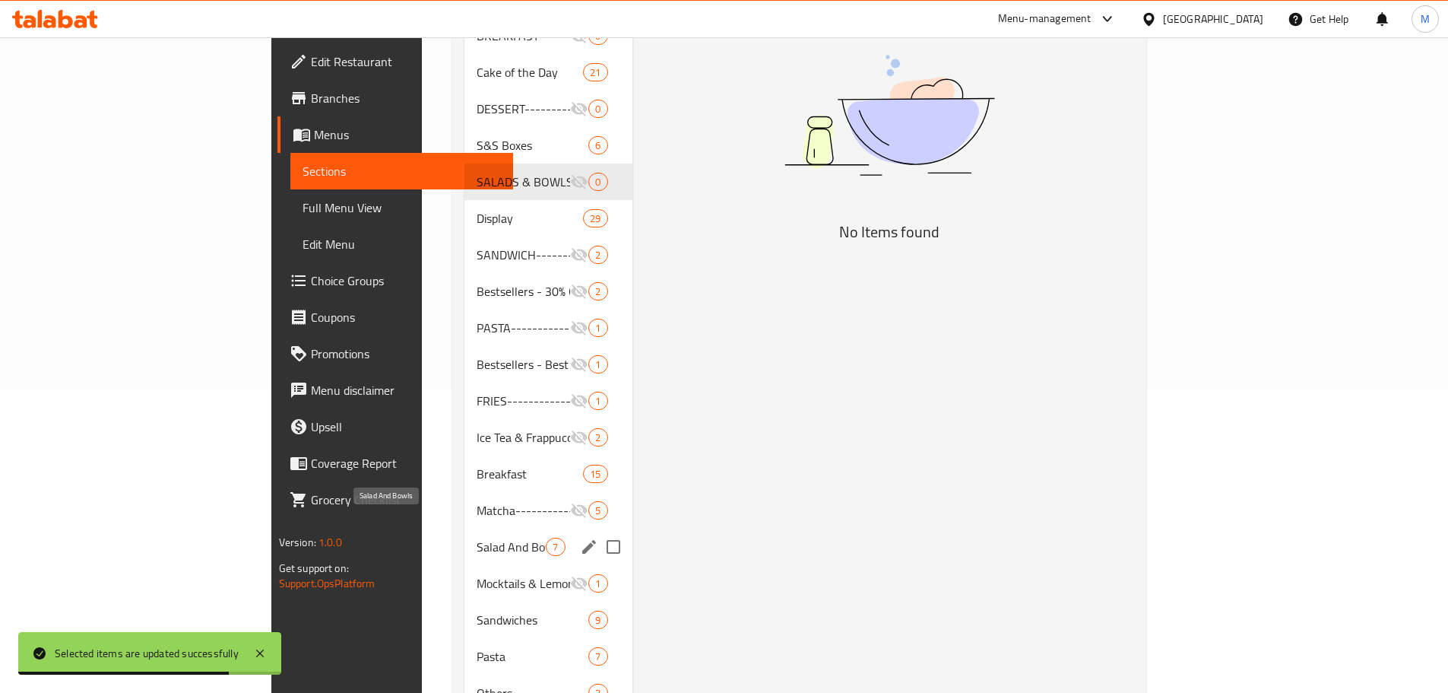
click at [477, 538] on span "Salad And Bowls" at bounding box center [511, 547] width 69 height 18
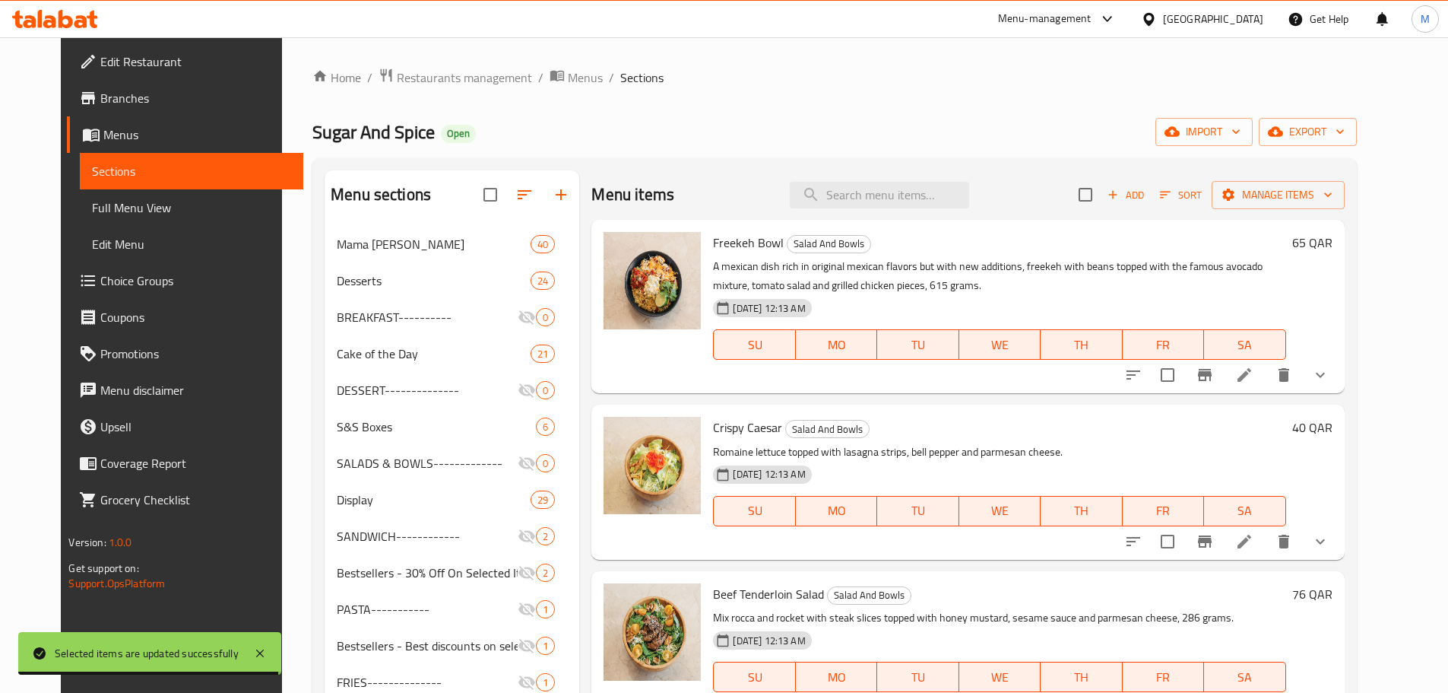
click at [1202, 201] on span "Sort" at bounding box center [1181, 194] width 42 height 17
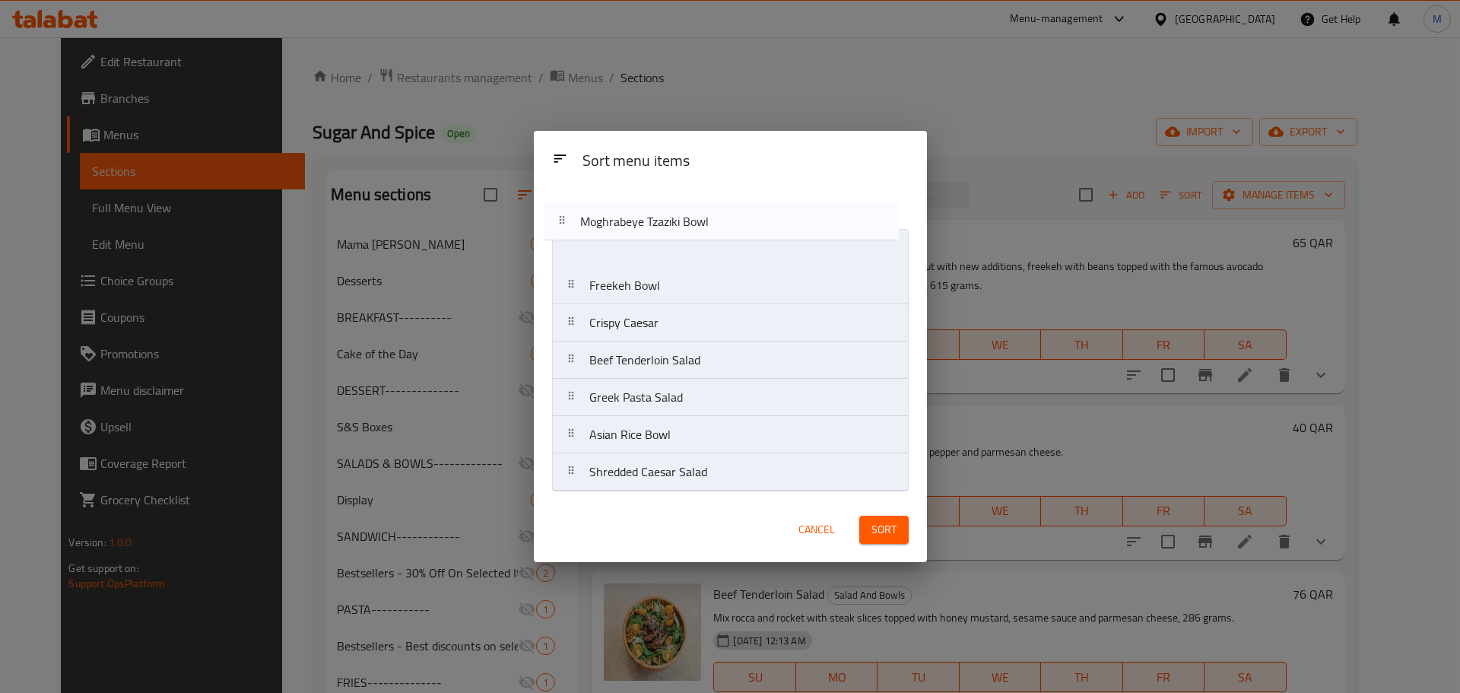
drag, startPoint x: 728, startPoint y: 399, endPoint x: 719, endPoint y: 217, distance: 182.0
click at [719, 217] on div "Sort menu items Freekeh Bowl Crispy Caesar Beef Tenderloin Salad Greek Pasta Sa…" at bounding box center [730, 342] width 393 height 312
drag, startPoint x: 720, startPoint y: 448, endPoint x: 706, endPoint y: 284, distance: 164.1
click at [706, 284] on nav "Moghrabeye Tzaziki Bowl Freekeh Bowl Crispy Caesar Beef Tenderloin Salad Greek …" at bounding box center [730, 360] width 357 height 262
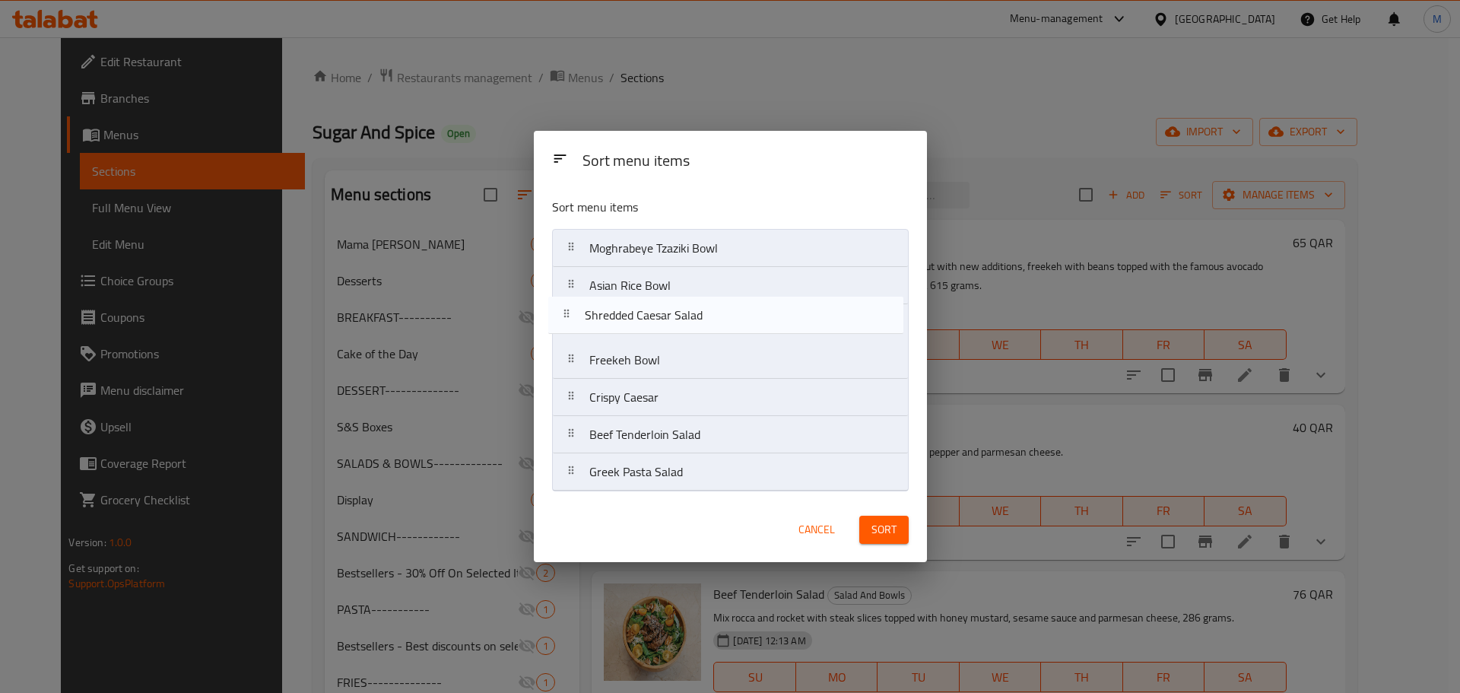
drag, startPoint x: 713, startPoint y: 446, endPoint x: 709, endPoint y: 313, distance: 133.9
click at [709, 313] on nav "Moghrabeye Tzaziki Bowl Asian Rice Bowl Freekeh Bowl Crispy Caesar Beef Tenderl…" at bounding box center [730, 360] width 357 height 262
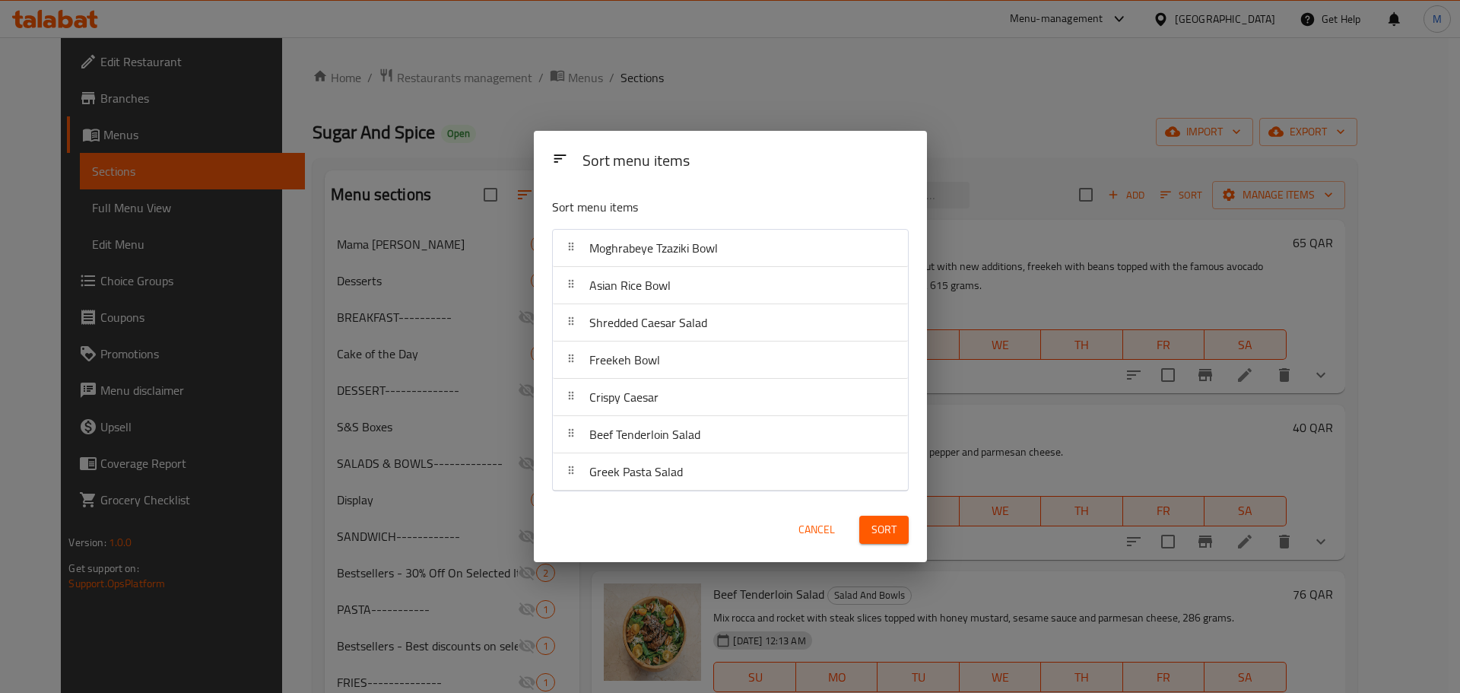
click at [886, 528] on span "Sort" at bounding box center [883, 529] width 25 height 19
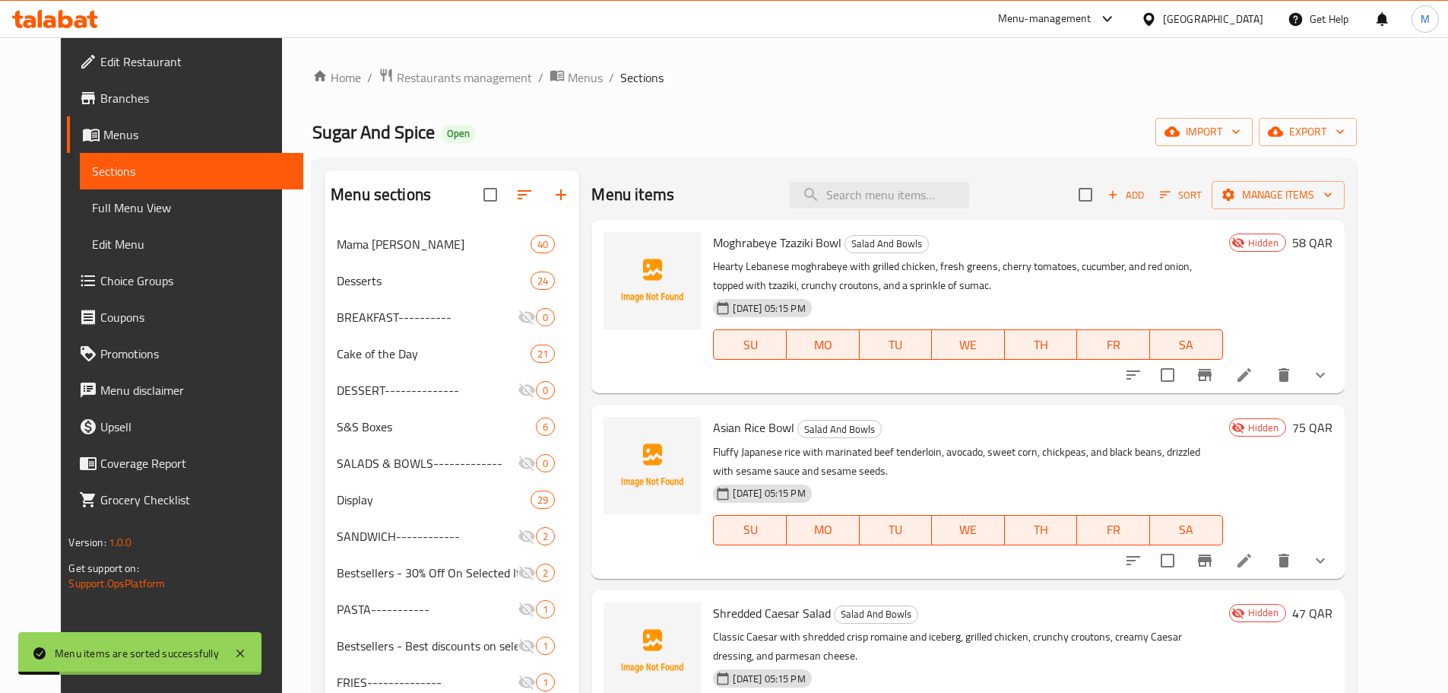
click at [1254, 370] on icon at bounding box center [1245, 375] width 18 height 18
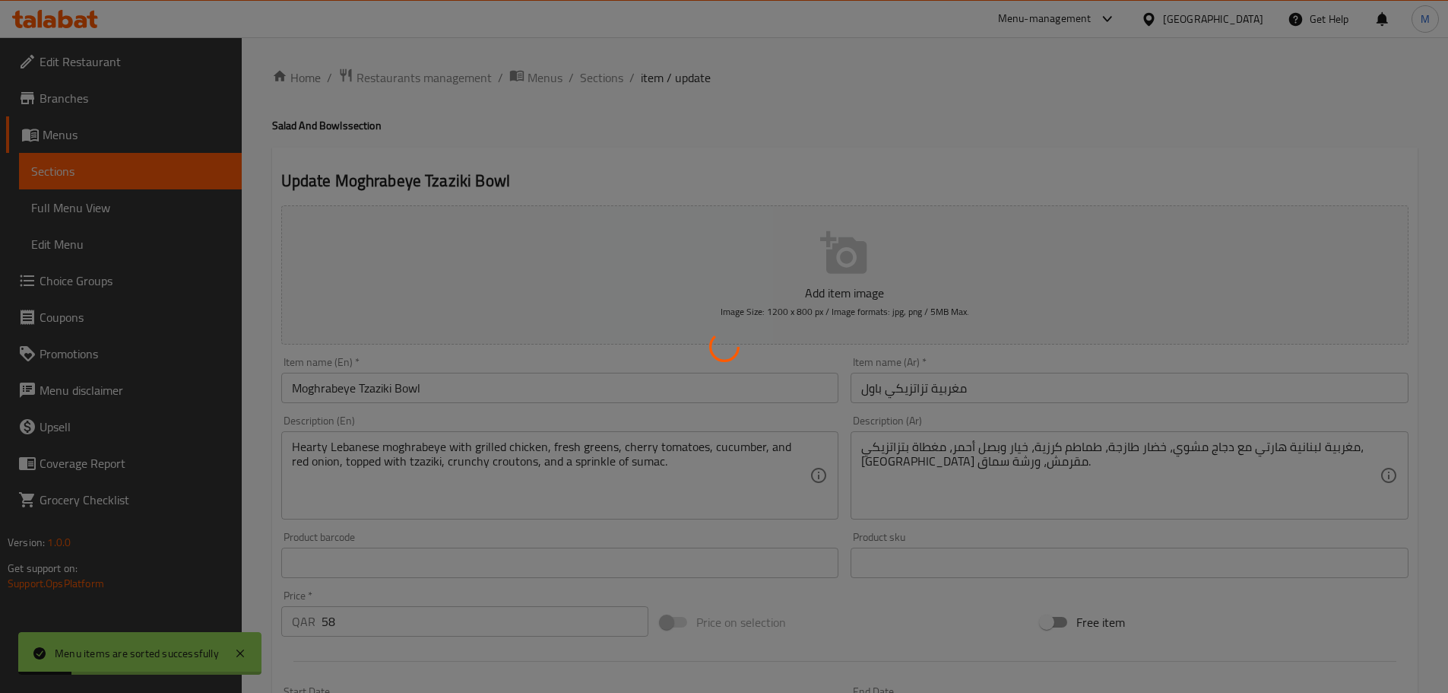
type input "إضافات ورسوم إضافية"
type input "0"
type input "7"
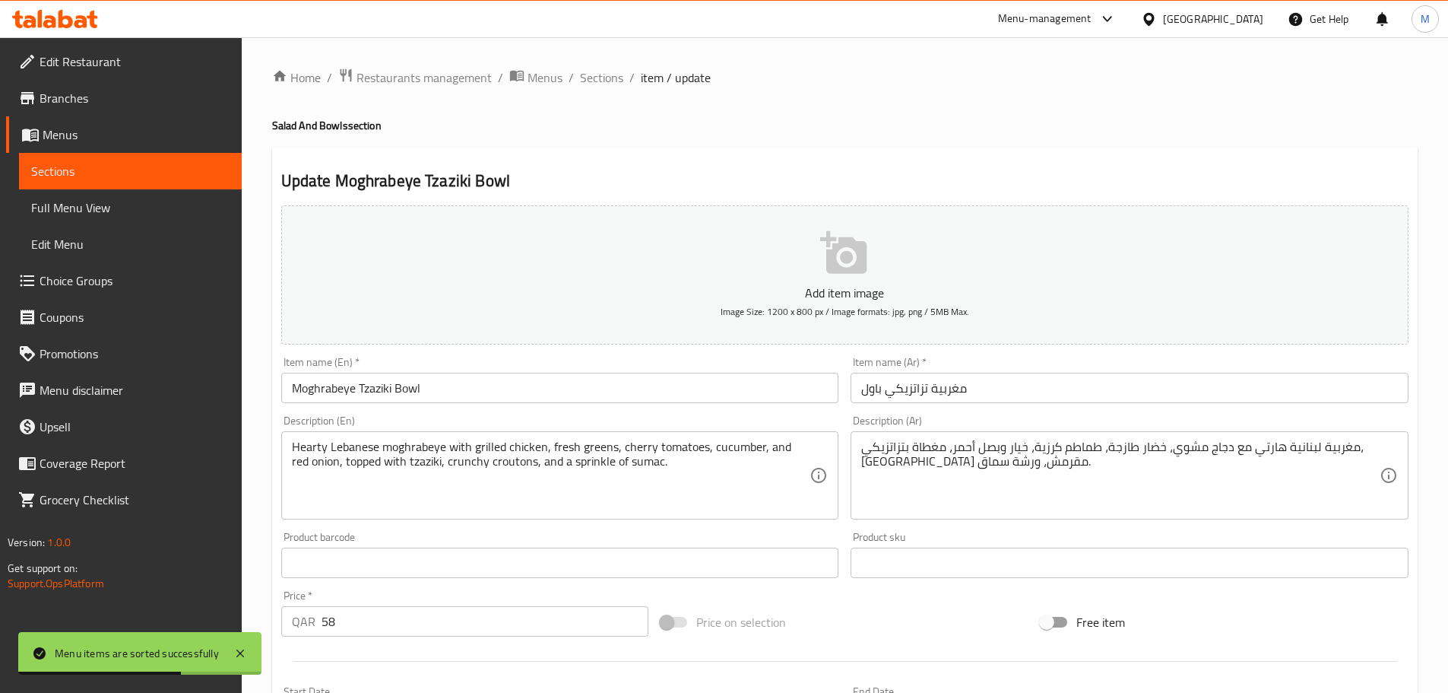
click at [914, 393] on input "مغربية تزاتزيكي باول" at bounding box center [1130, 388] width 558 height 30
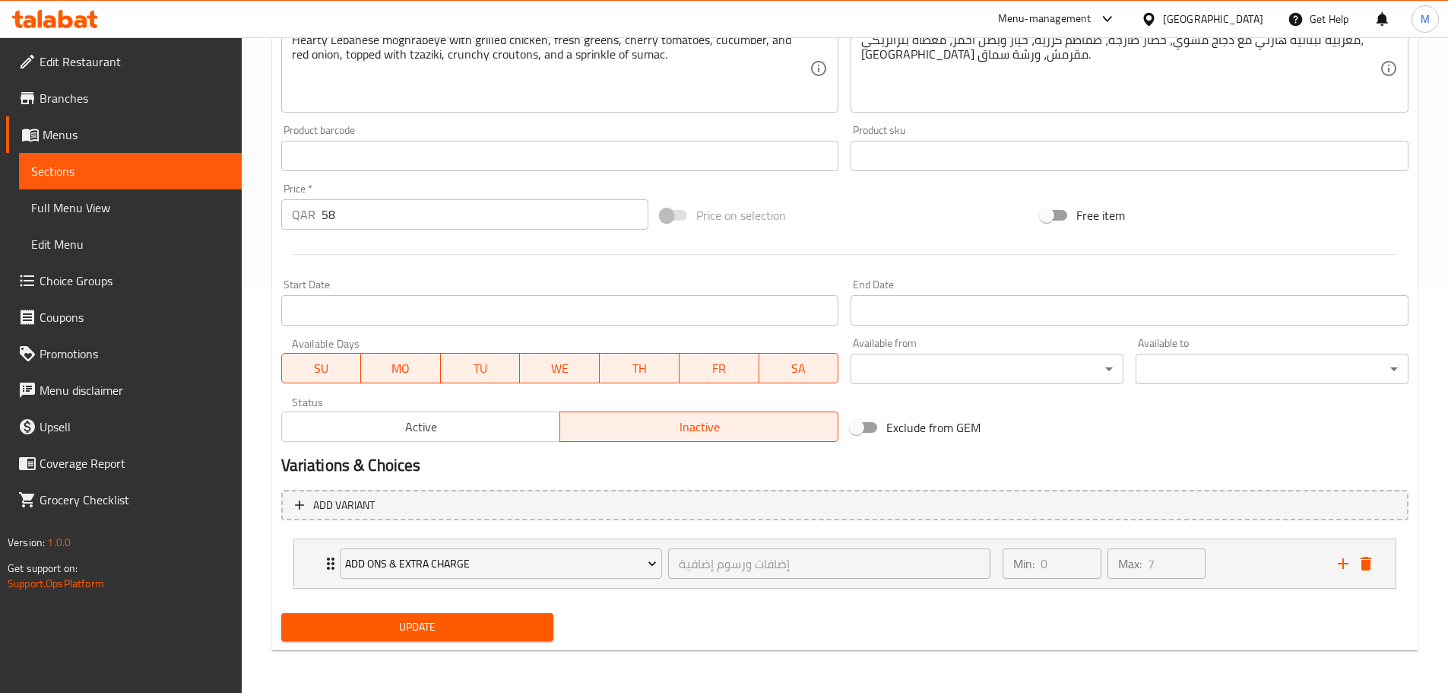
click at [478, 630] on span "Update" at bounding box center [418, 626] width 249 height 19
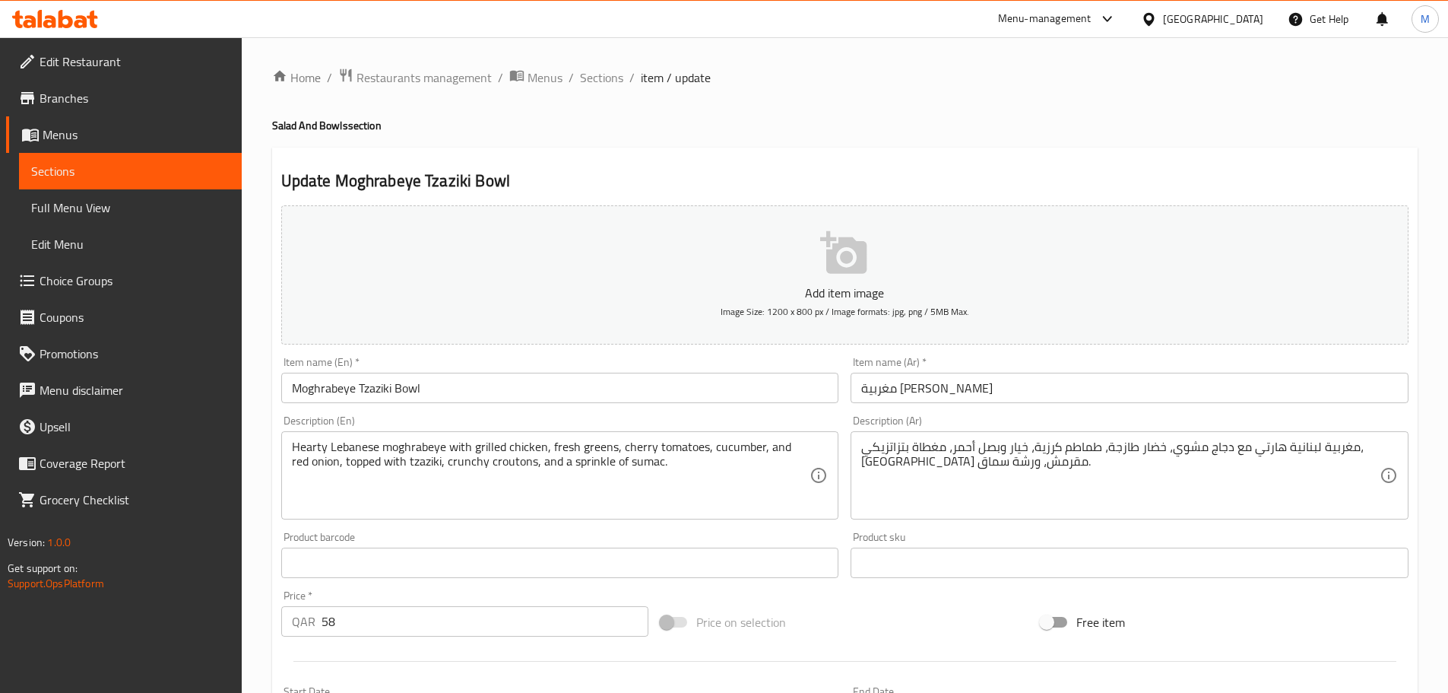
click at [414, 463] on textarea "Hearty Lebanese moghrabeye with grilled chicken, fresh greens, cherry tomatoes,…" at bounding box center [551, 475] width 519 height 72
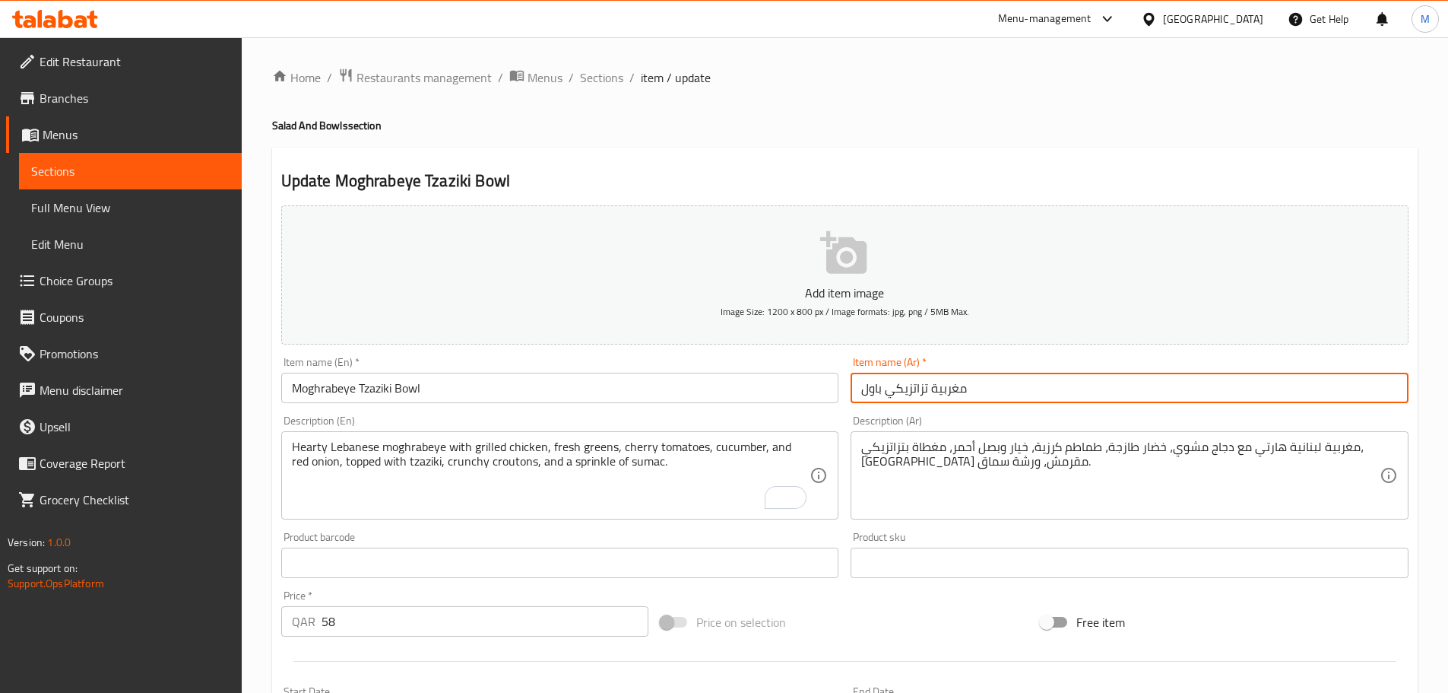
type input "مغربية تزاتزيكي باول"
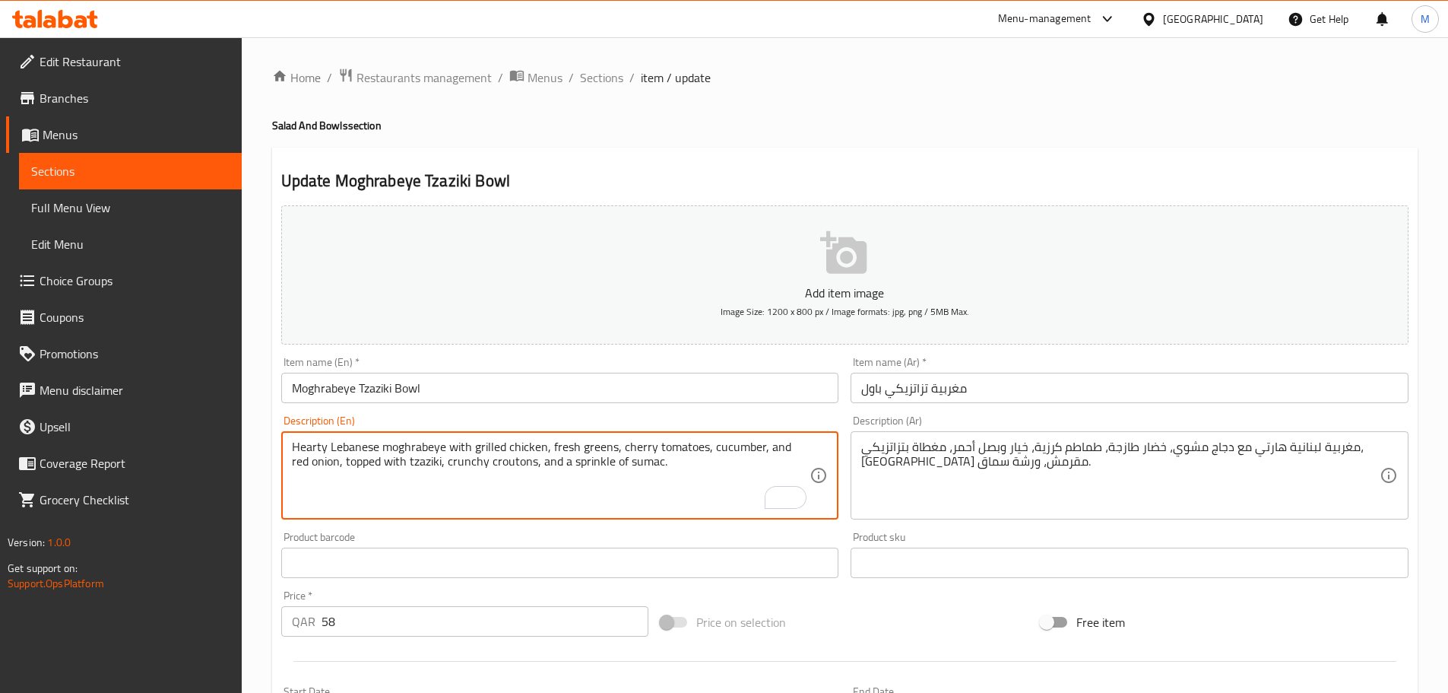
click at [397, 464] on textarea "Hearty Lebanese moghrabeye with grilled chicken, fresh greens, cherry tomatoes,…" at bounding box center [551, 475] width 519 height 72
click at [370, 392] on input "Moghrabeye Tzaziki Bowl" at bounding box center [560, 388] width 558 height 30
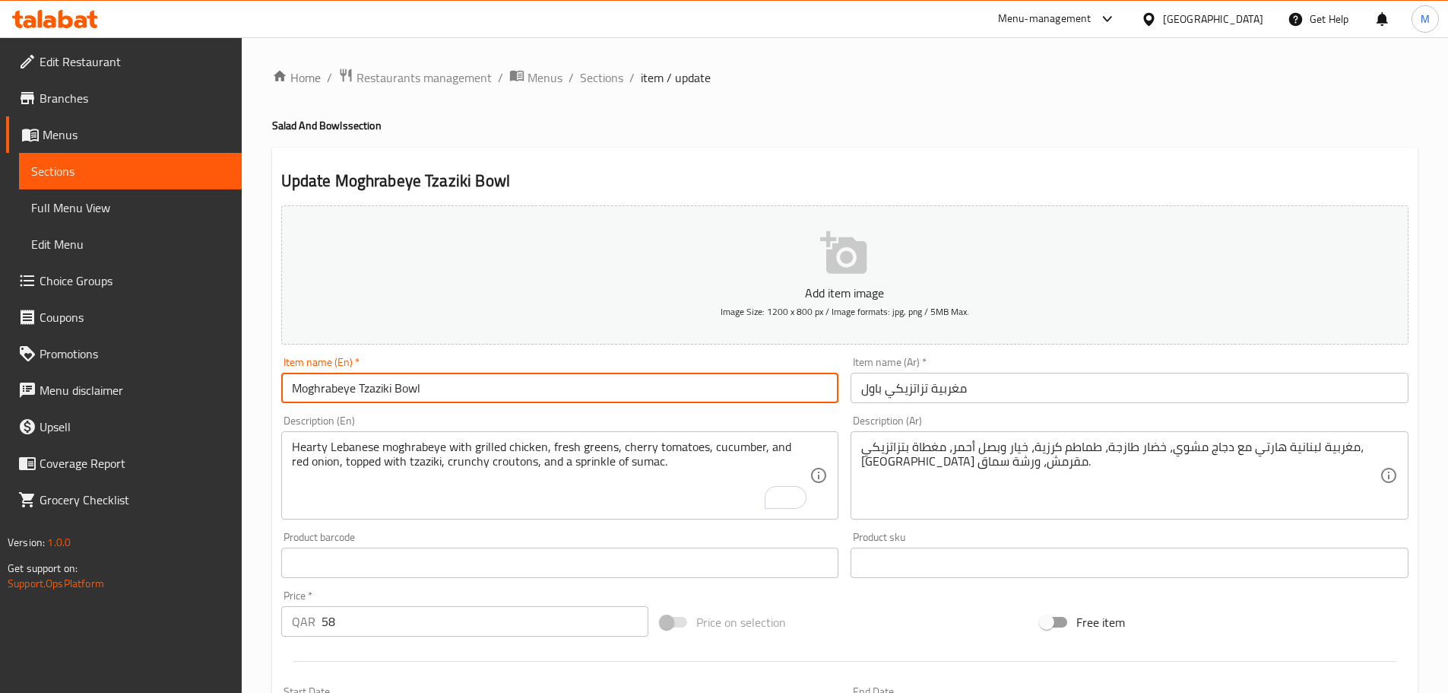
click at [370, 392] on input "Moghrabeye Tzaziki Bowl" at bounding box center [560, 388] width 558 height 30
paste input "tzatziki"
type input "Moghrabeye tzatziki Bowl"
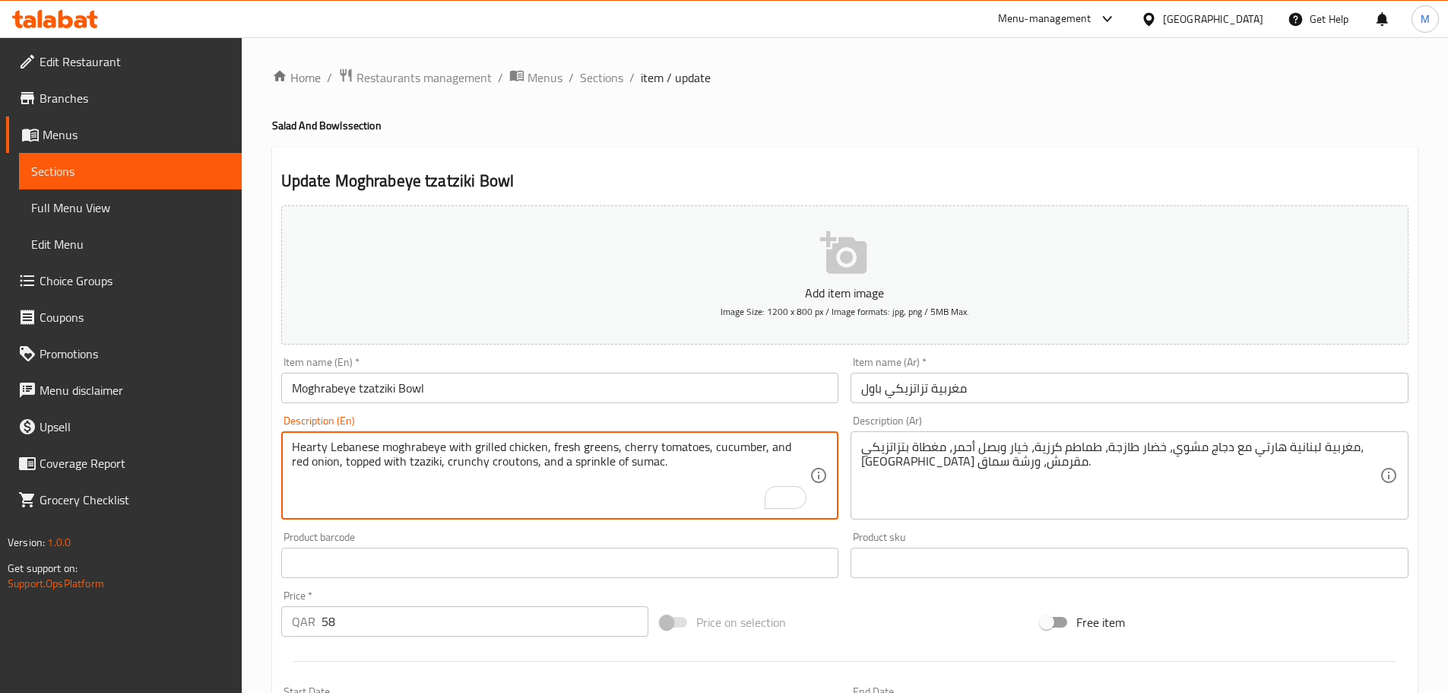
click at [408, 462] on textarea "Hearty Lebanese moghrabeye with grilled chicken, fresh greens, cherry tomatoes,…" at bounding box center [551, 475] width 519 height 72
paste textarea "t"
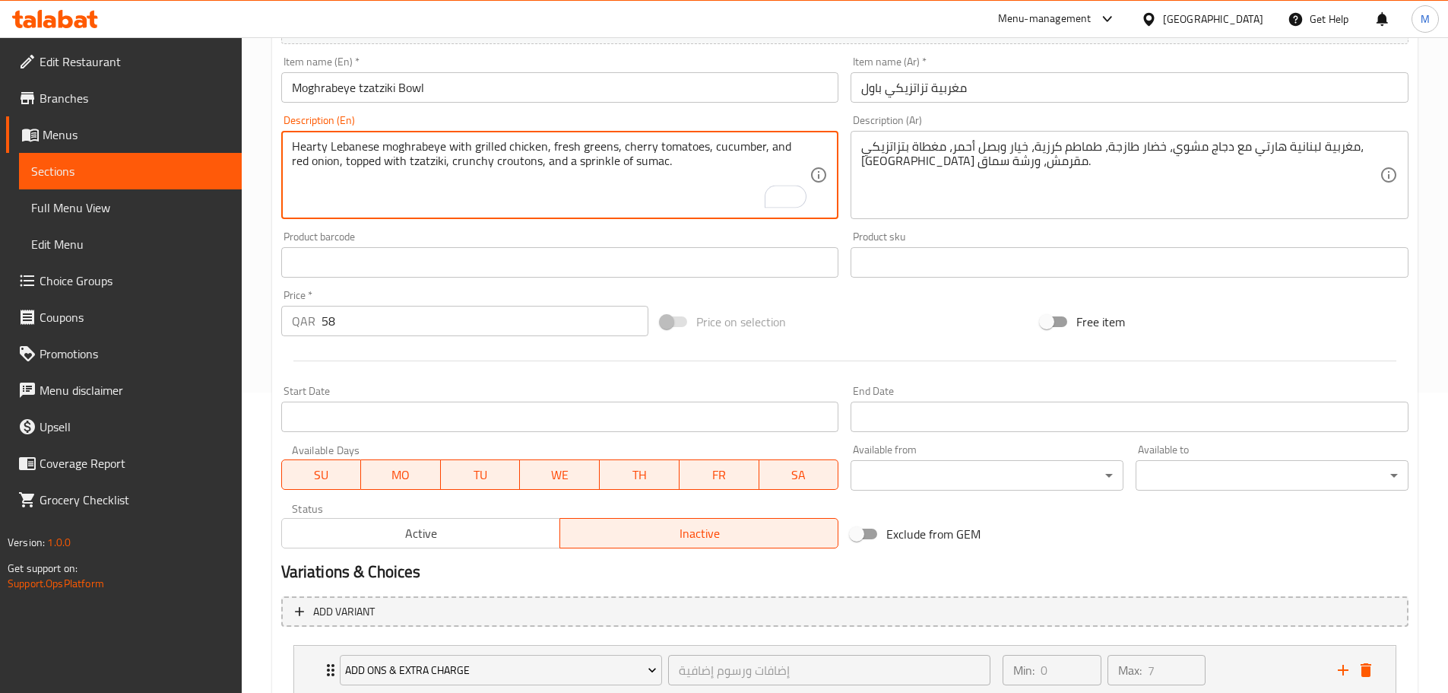
scroll to position [407, 0]
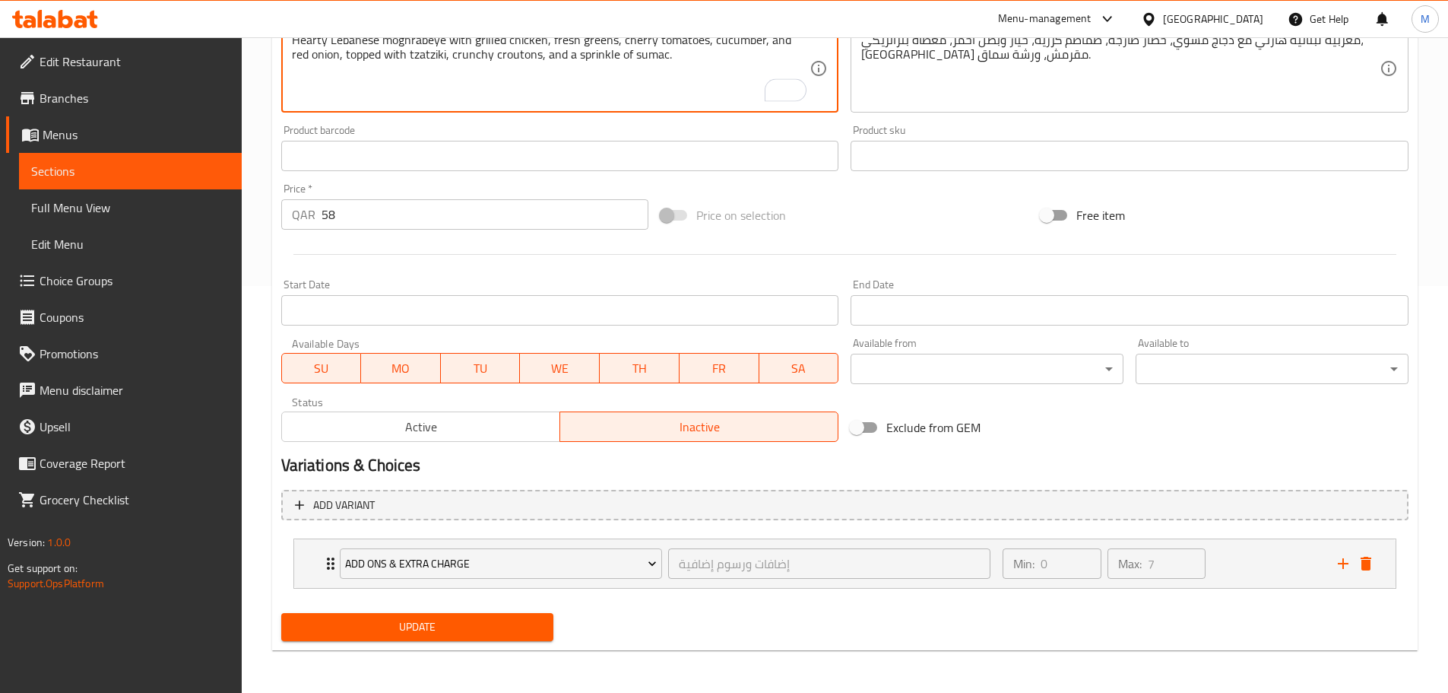
type textarea "Hearty Lebanese moghrabeye with grilled chicken, fresh greens, cherry tomatoes,…"
click at [466, 624] on span "Update" at bounding box center [418, 626] width 249 height 19
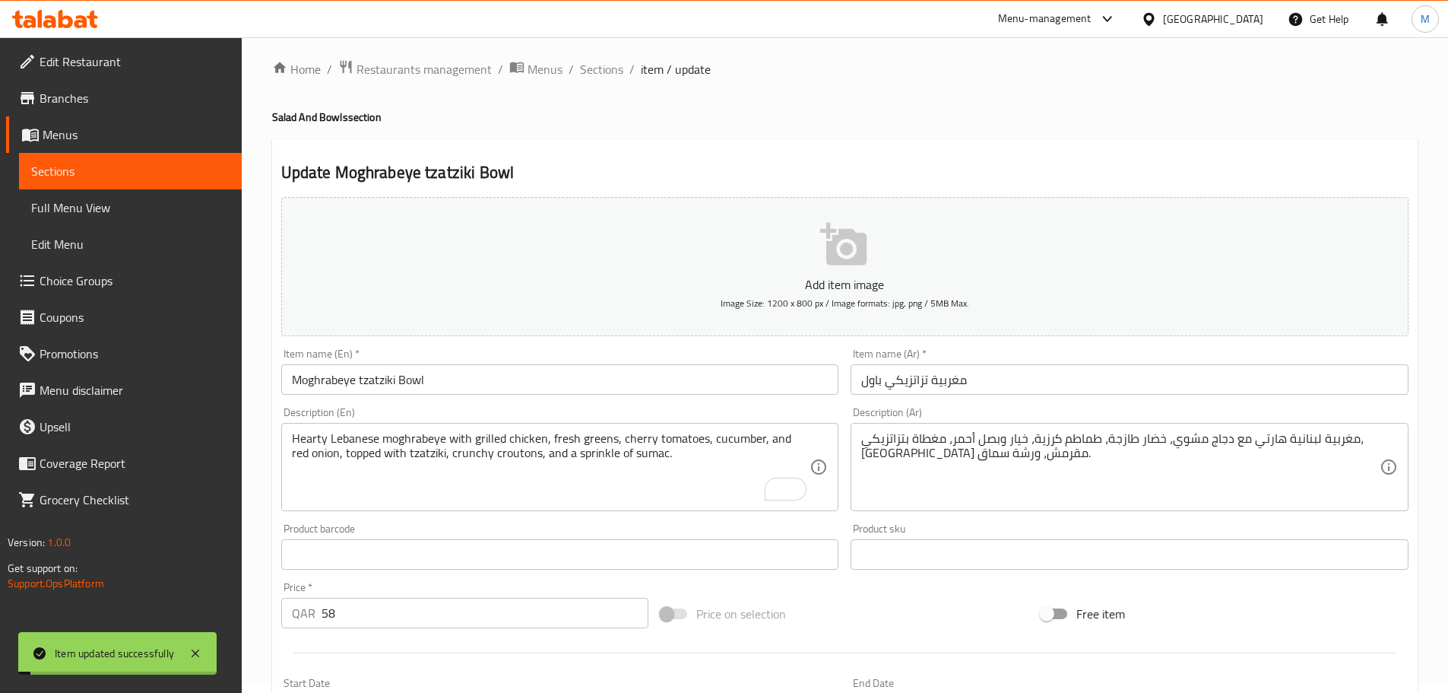
scroll to position [0, 0]
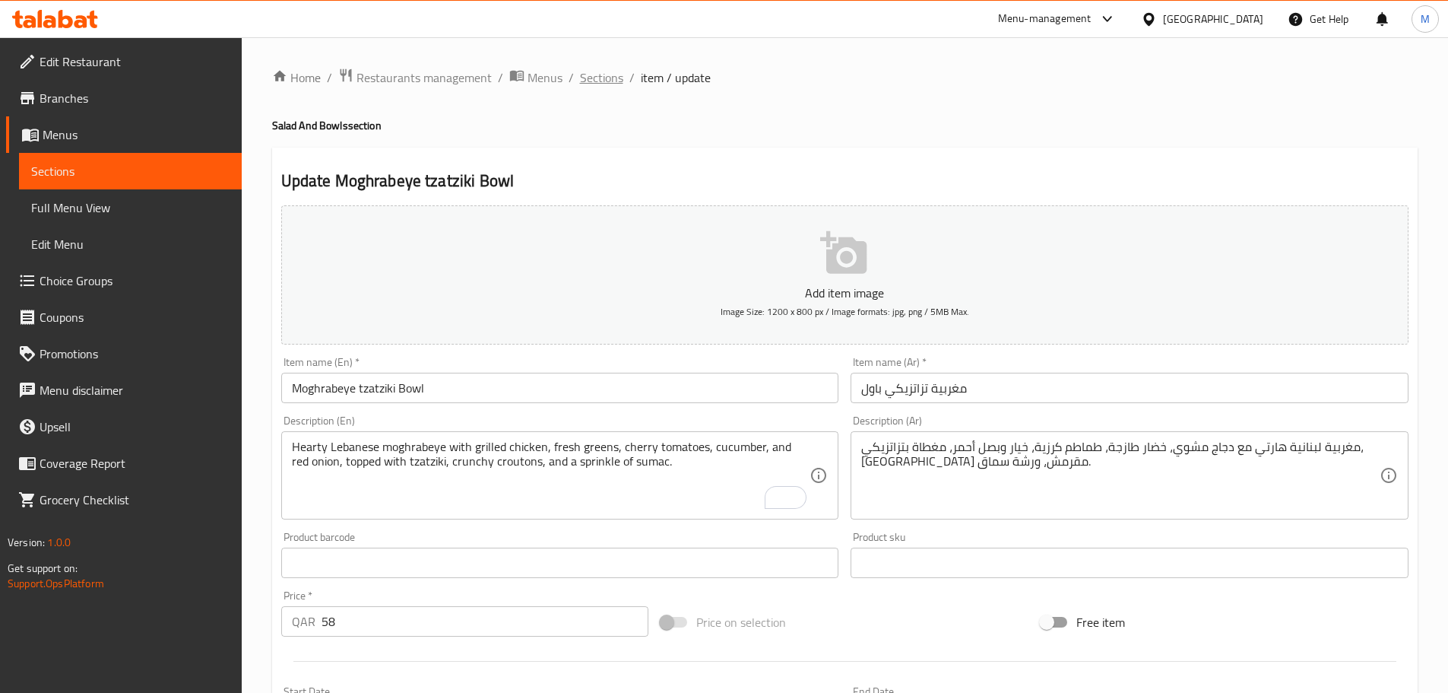
click at [596, 76] on span "Sections" at bounding box center [601, 77] width 43 height 18
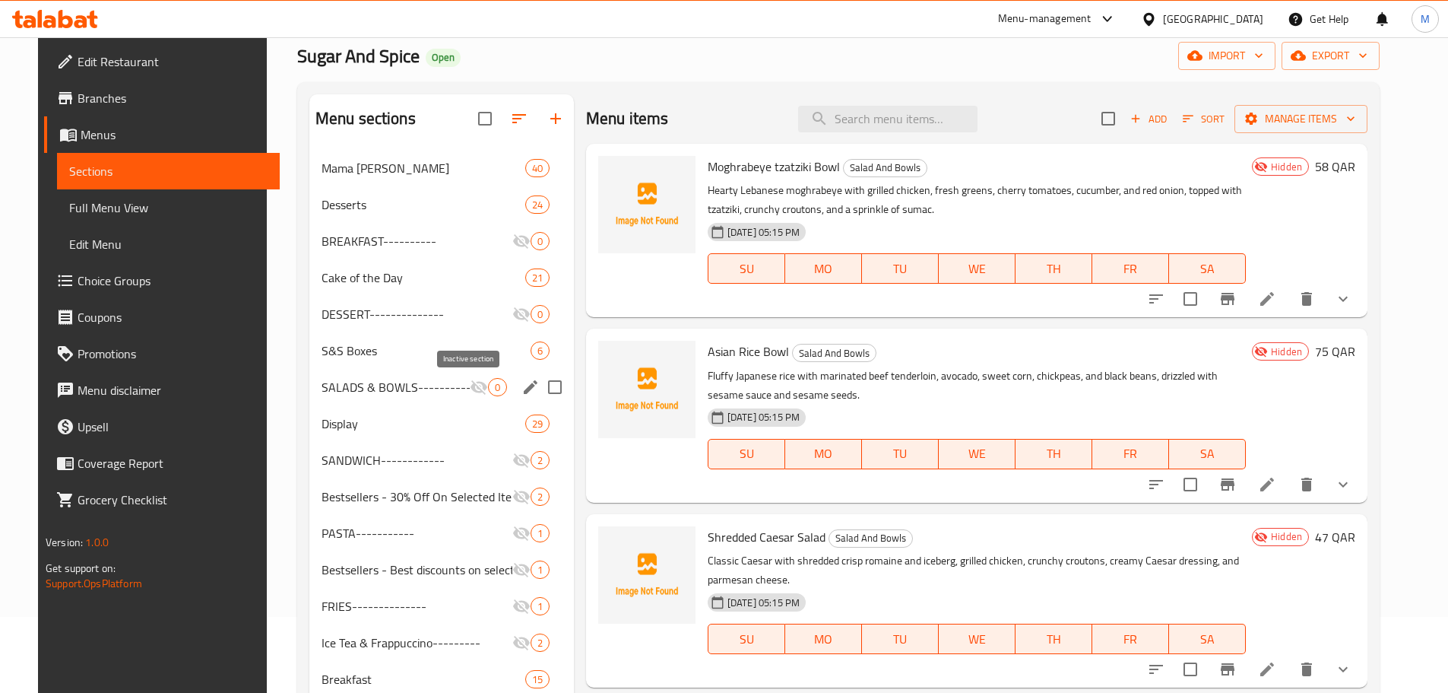
scroll to position [152, 0]
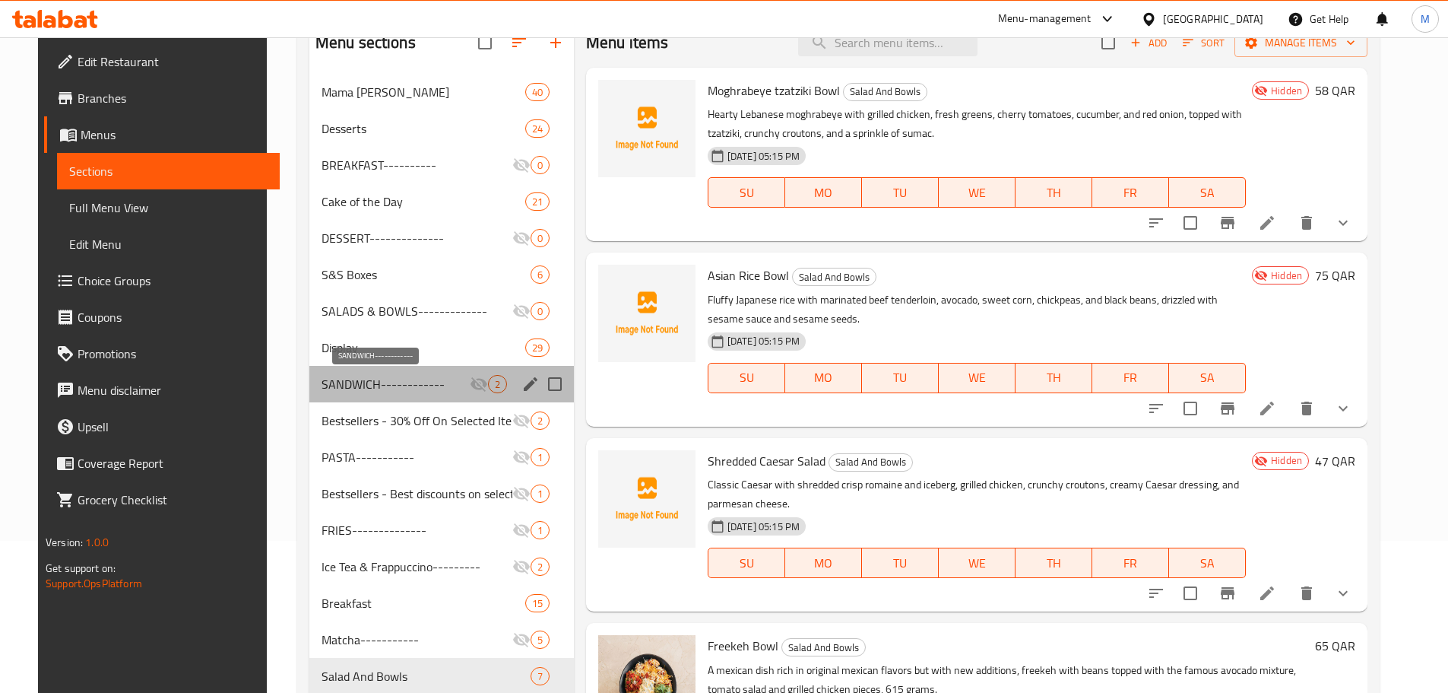
click at [414, 379] on span "SANDWICH------------" at bounding box center [396, 384] width 148 height 18
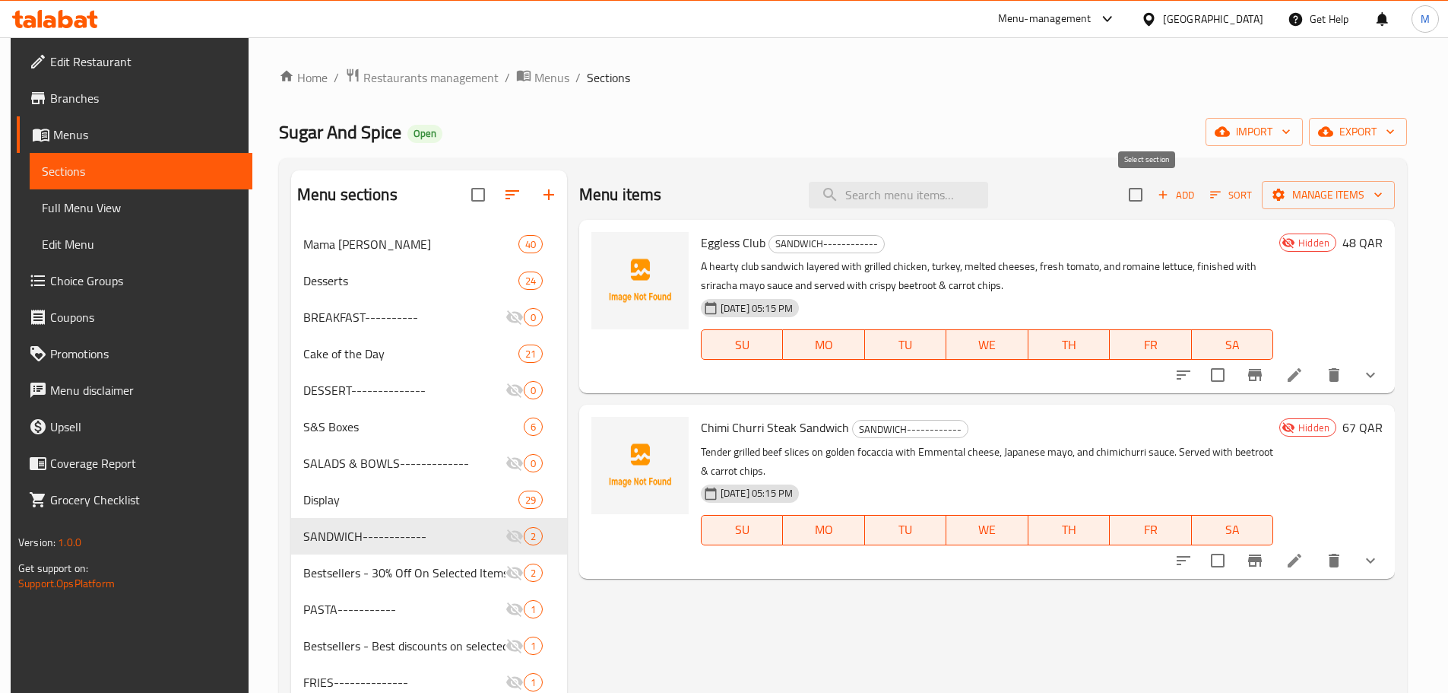
click at [1149, 198] on input "checkbox" at bounding box center [1136, 195] width 32 height 32
checkbox input "true"
click at [1359, 206] on button "Manage items" at bounding box center [1328, 195] width 133 height 28
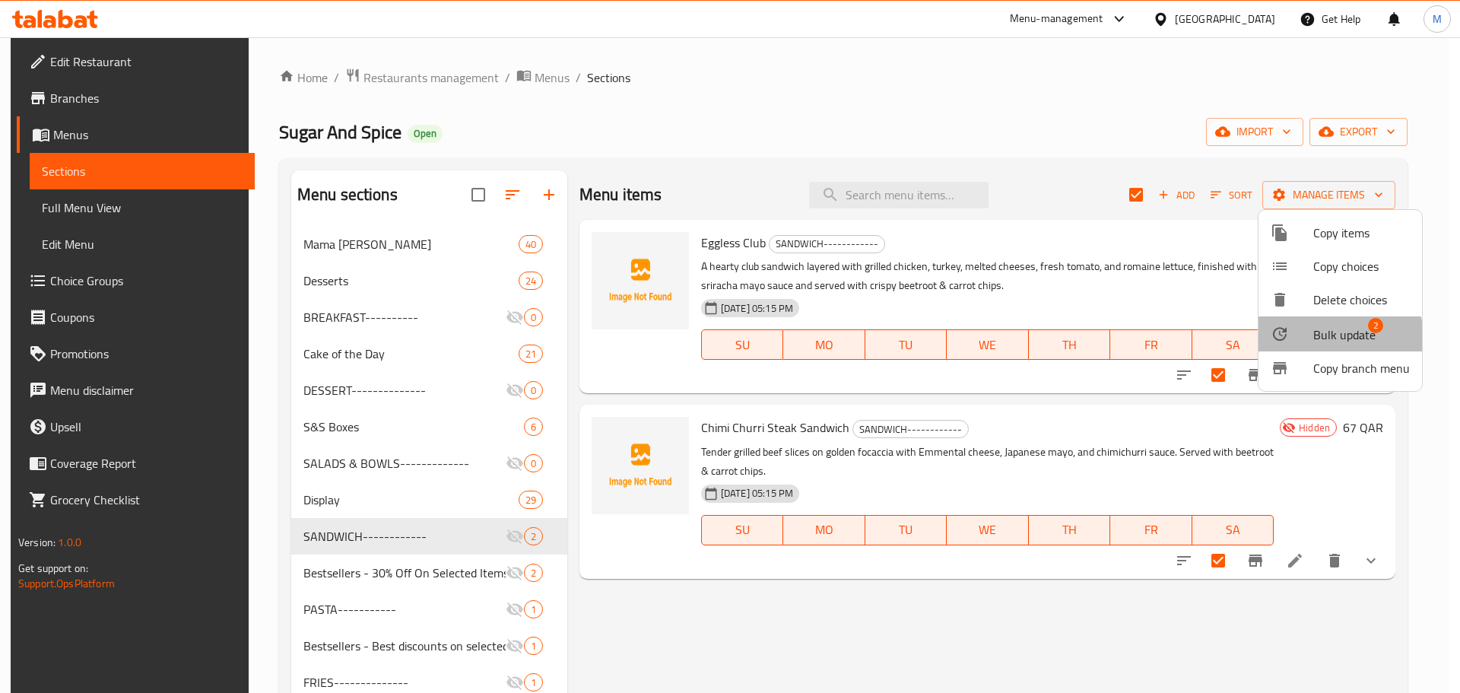
click at [1336, 337] on span "Bulk update" at bounding box center [1344, 334] width 62 height 18
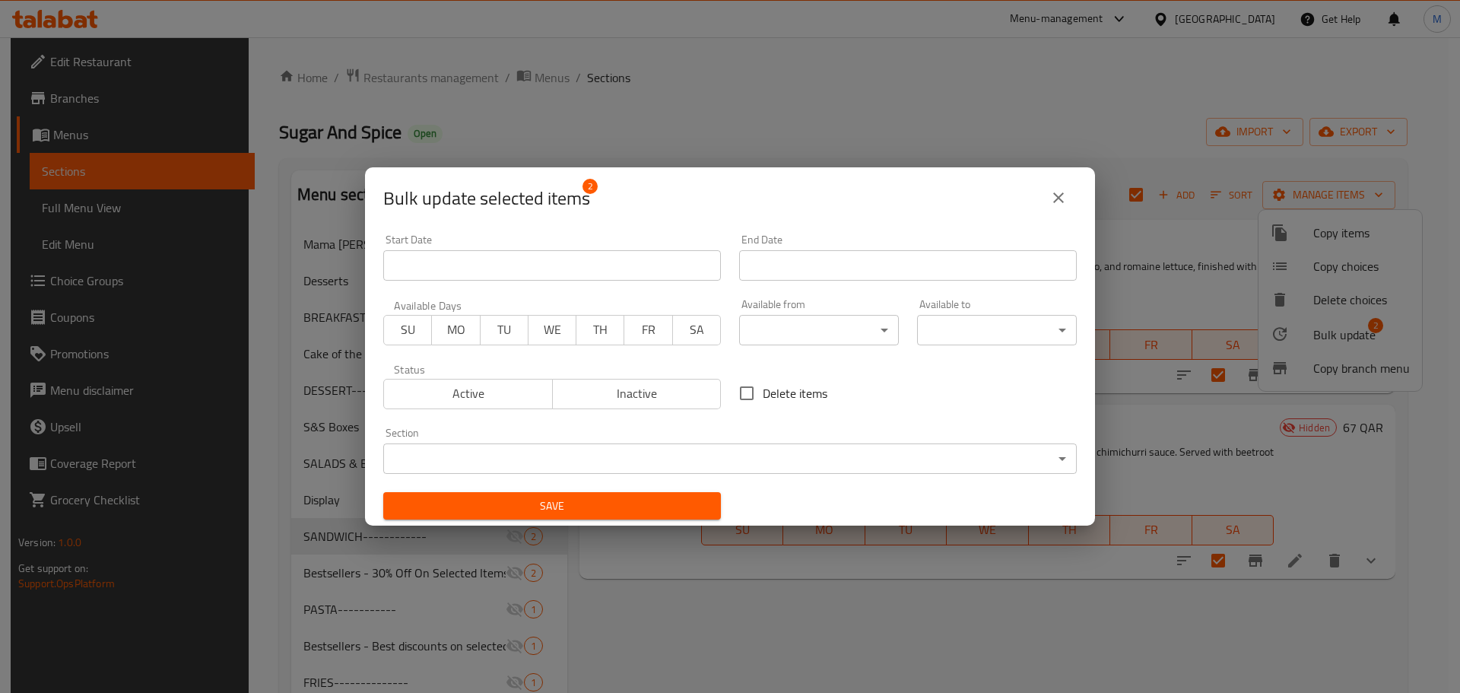
click at [690, 396] on span "Inactive" at bounding box center [637, 393] width 157 height 22
click at [742, 457] on body "​ Menu-management Qatar Get Help M Edit Restaurant Branches Menus Sections Full…" at bounding box center [730, 364] width 1460 height 655
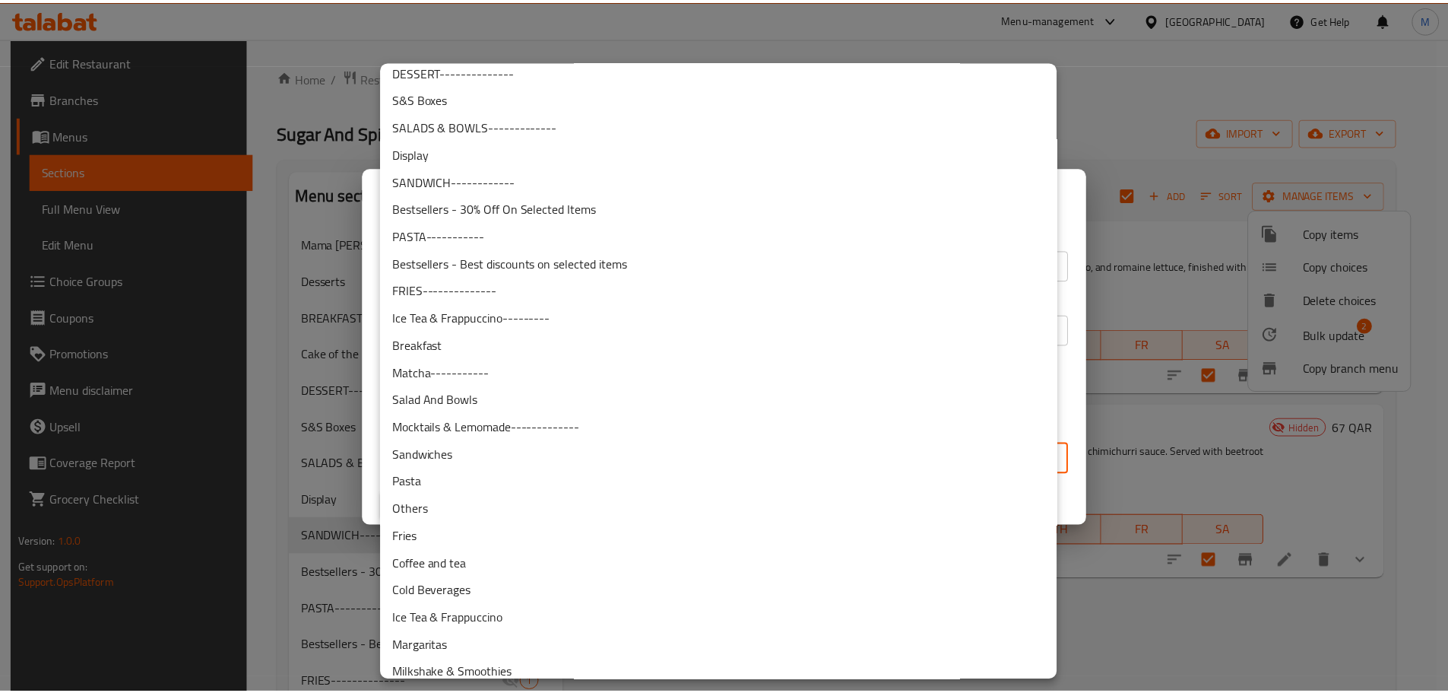
scroll to position [152, 0]
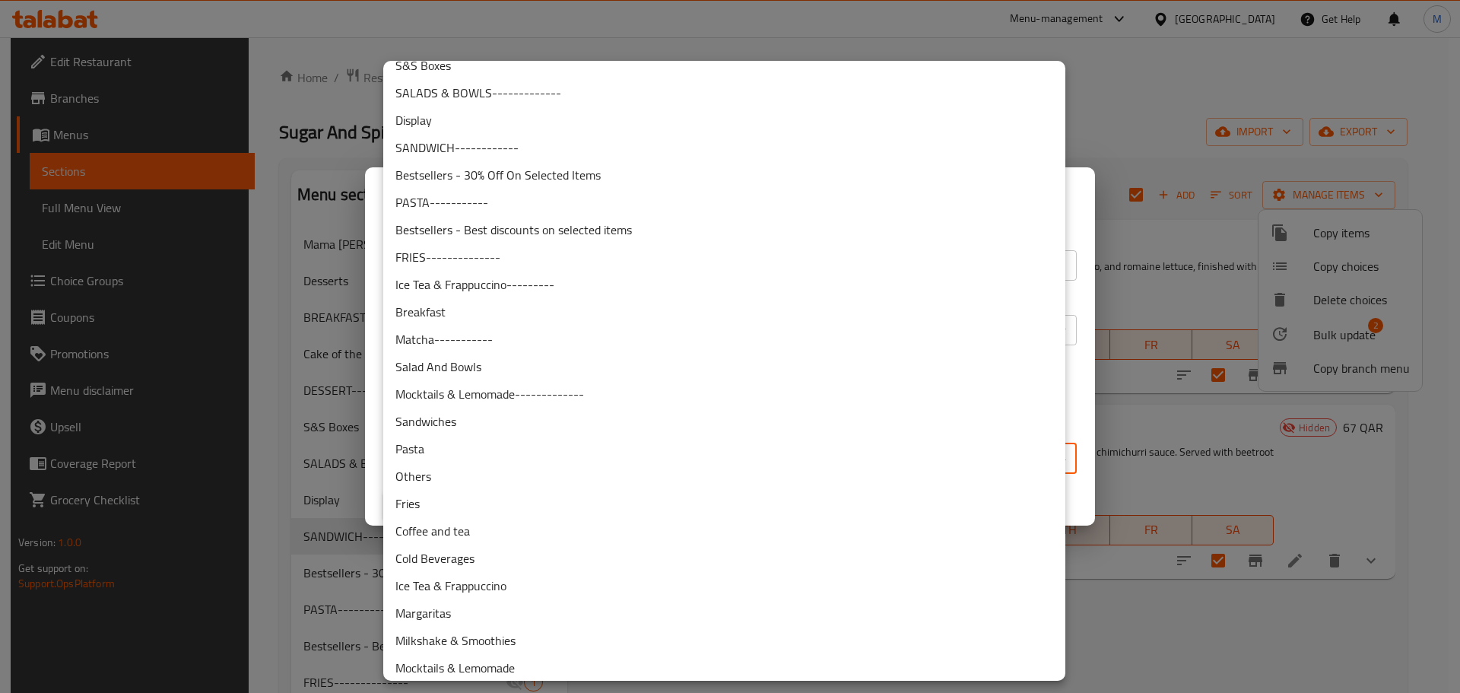
click at [539, 431] on li "Sandwiches" at bounding box center [724, 421] width 682 height 27
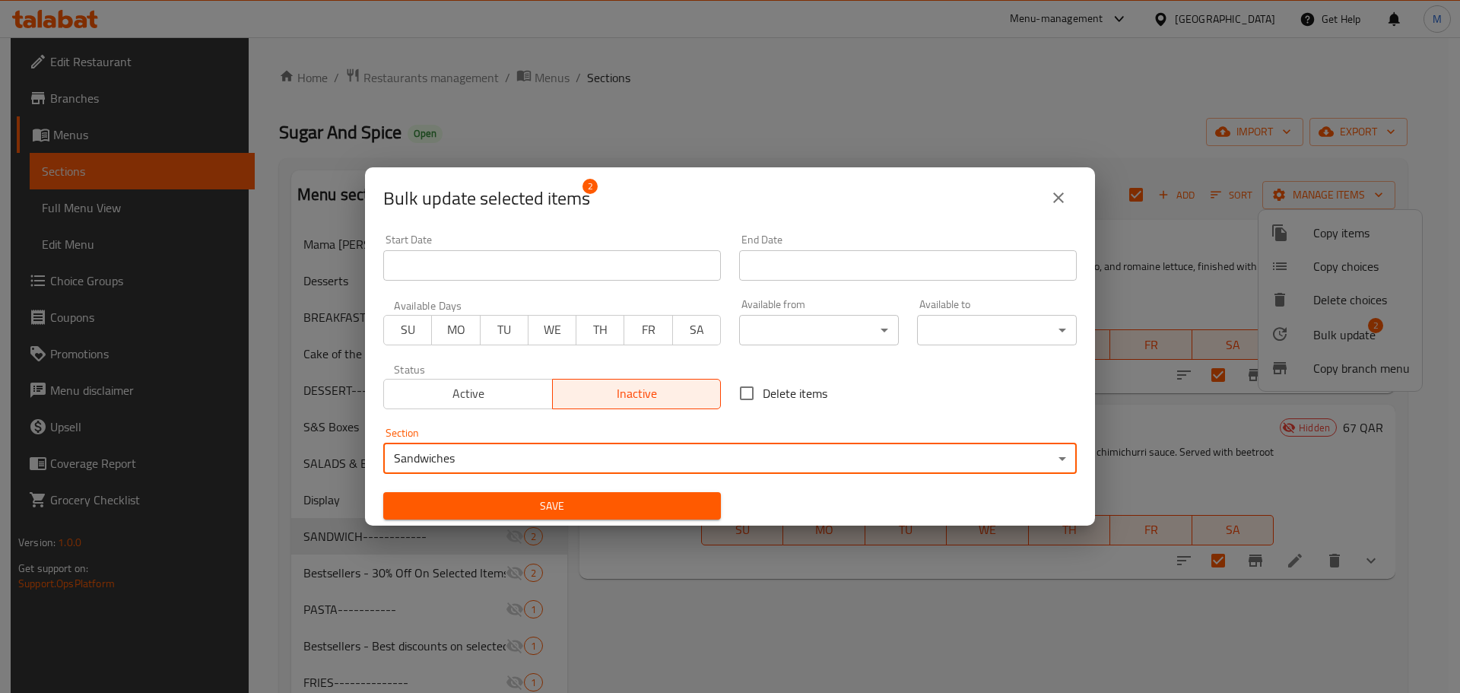
click at [652, 506] on span "Save" at bounding box center [551, 506] width 313 height 19
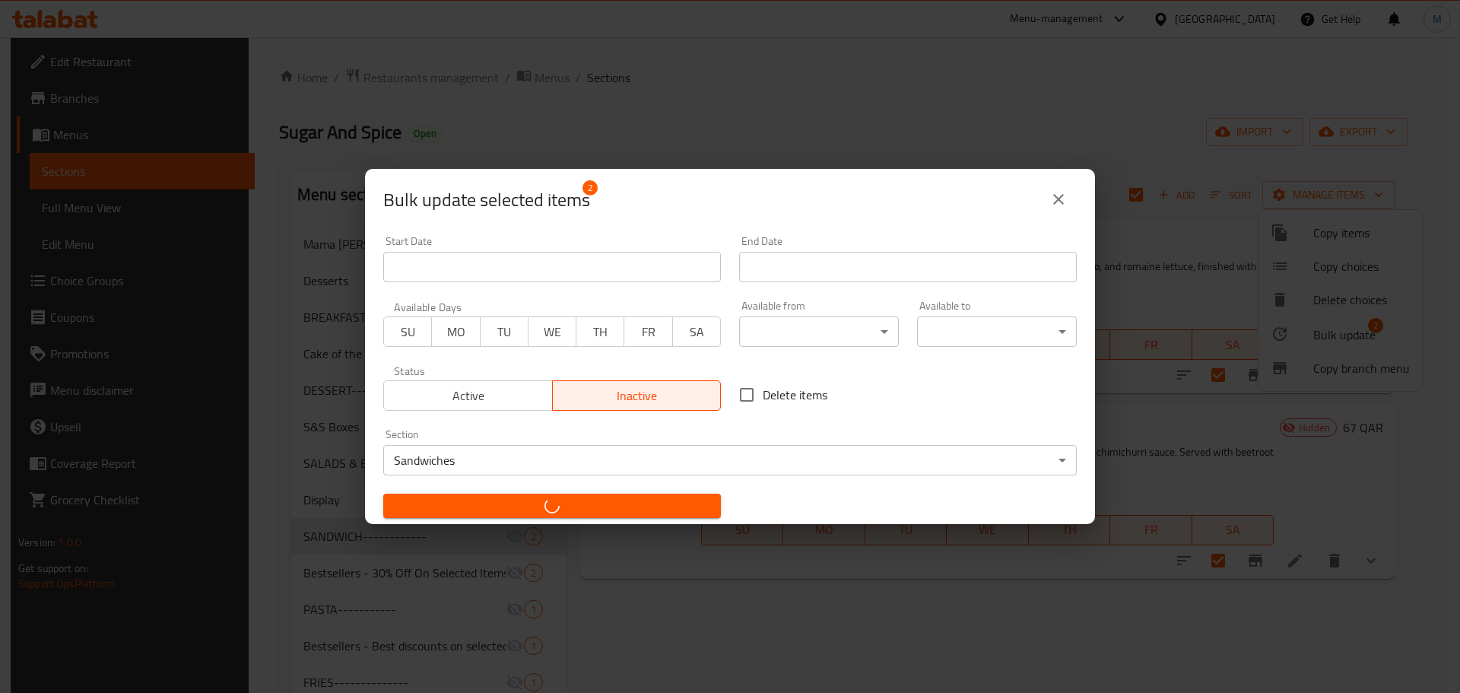
checkbox input "false"
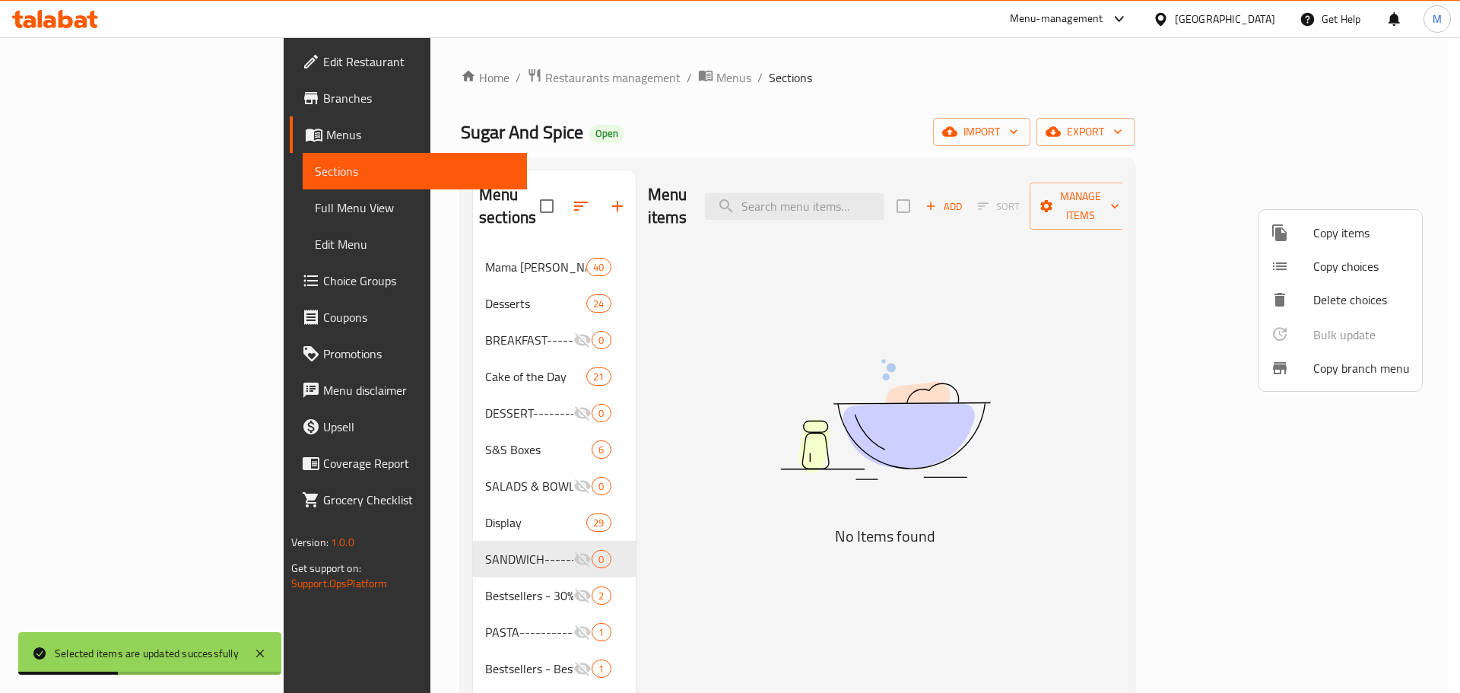
click at [641, 389] on div at bounding box center [730, 346] width 1460 height 693
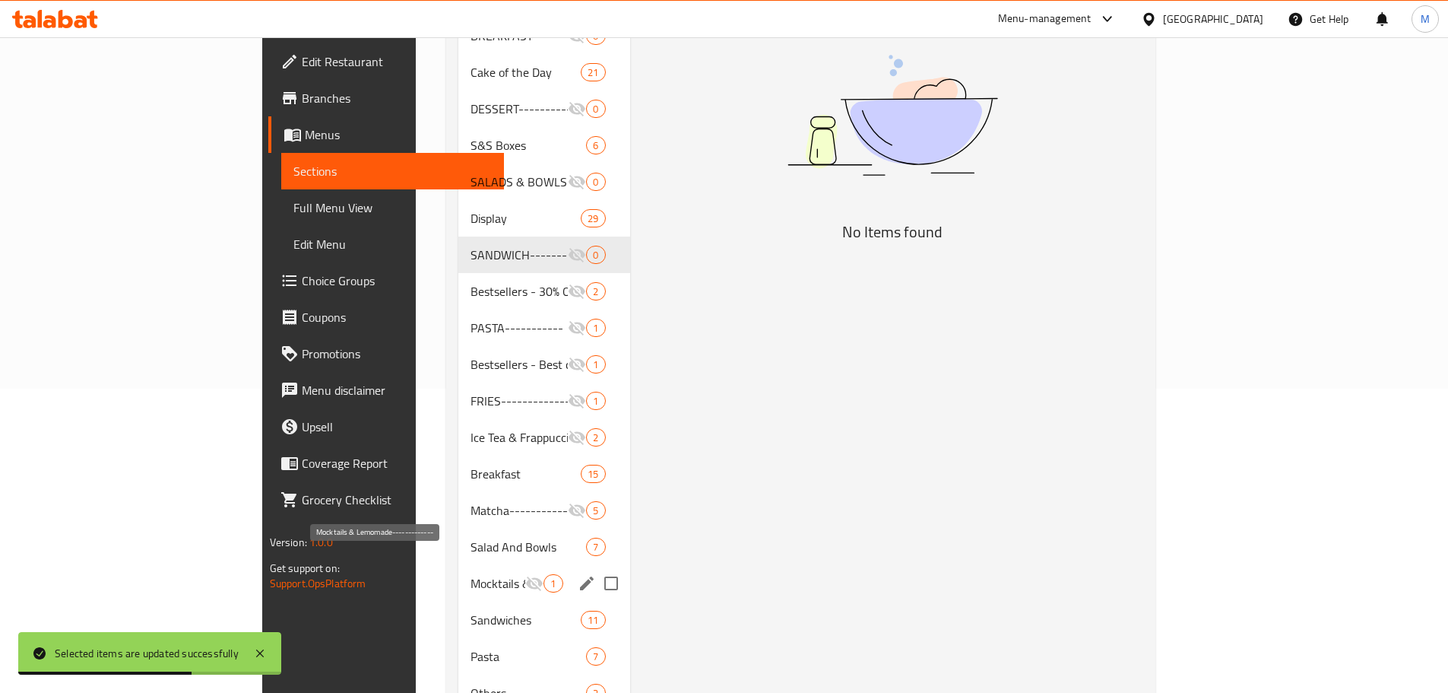
scroll to position [380, 0]
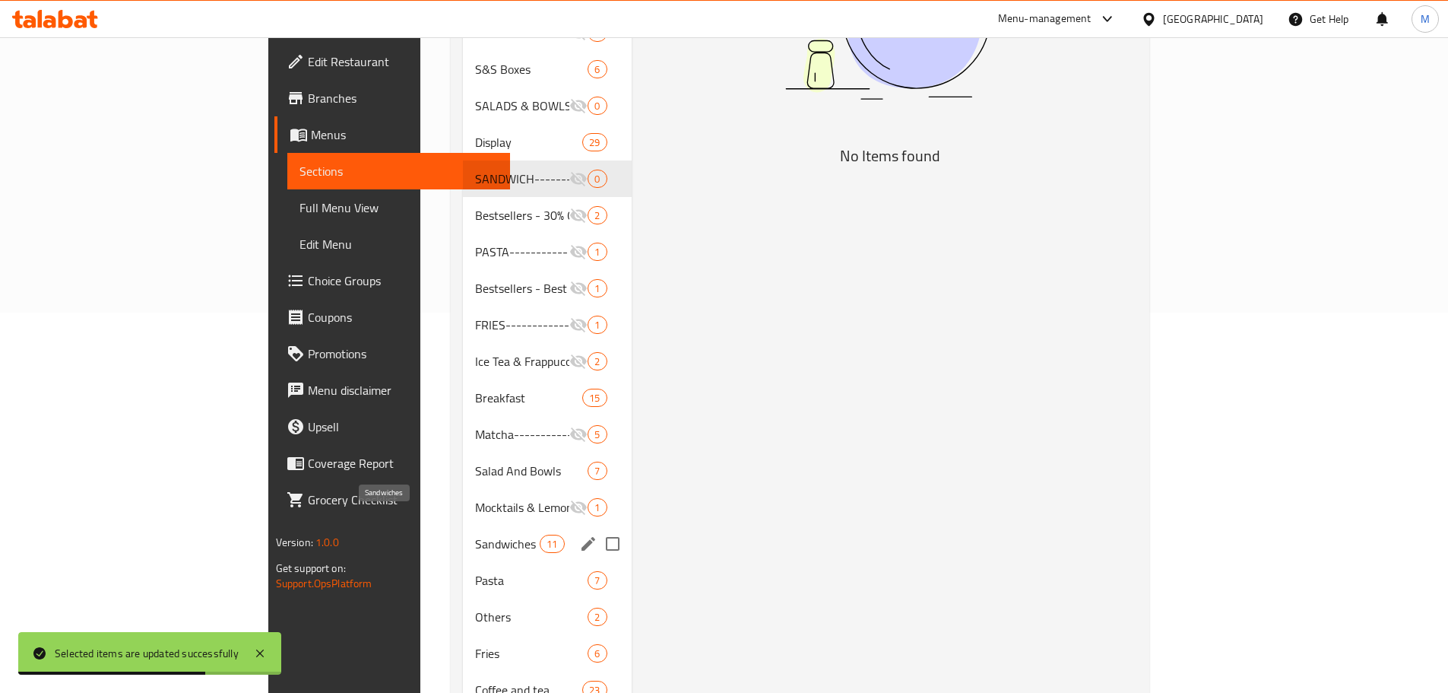
click at [475, 535] on span "Sandwiches" at bounding box center [507, 544] width 65 height 18
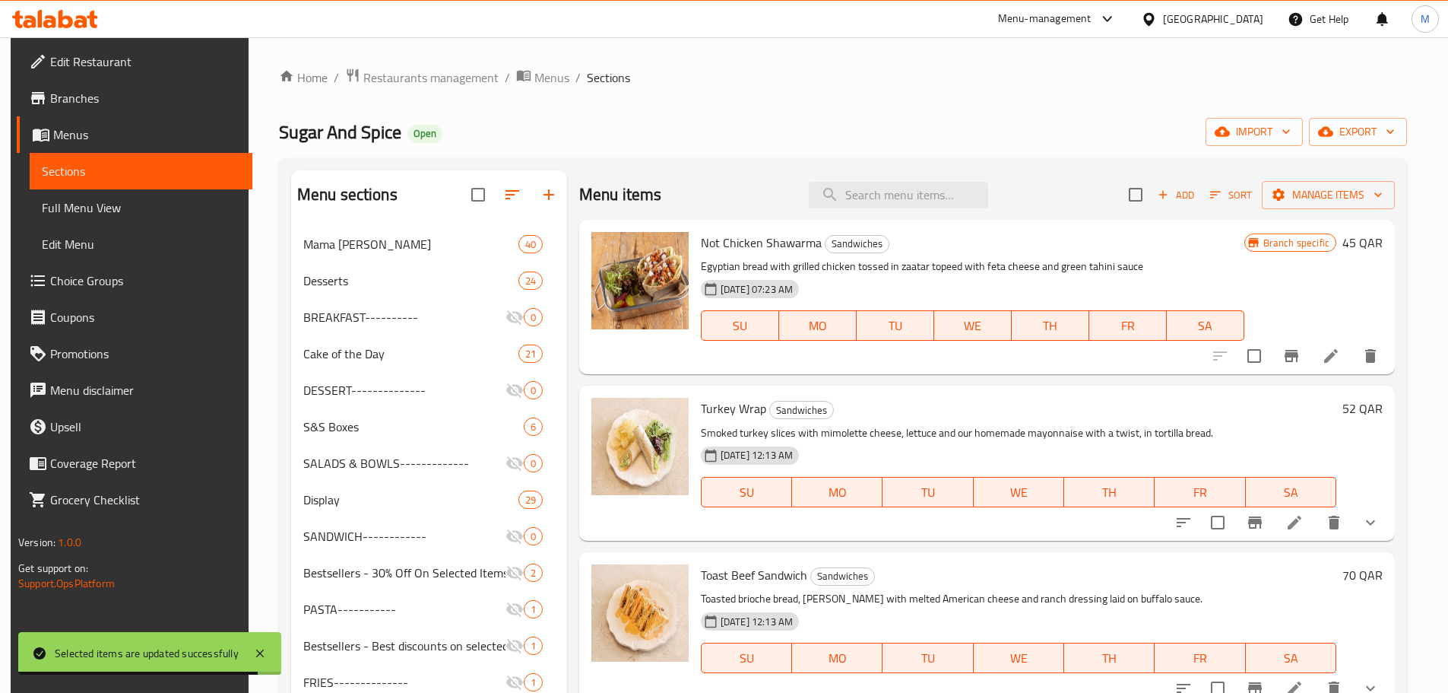
click at [1217, 198] on icon "button" at bounding box center [1216, 195] width 14 height 14
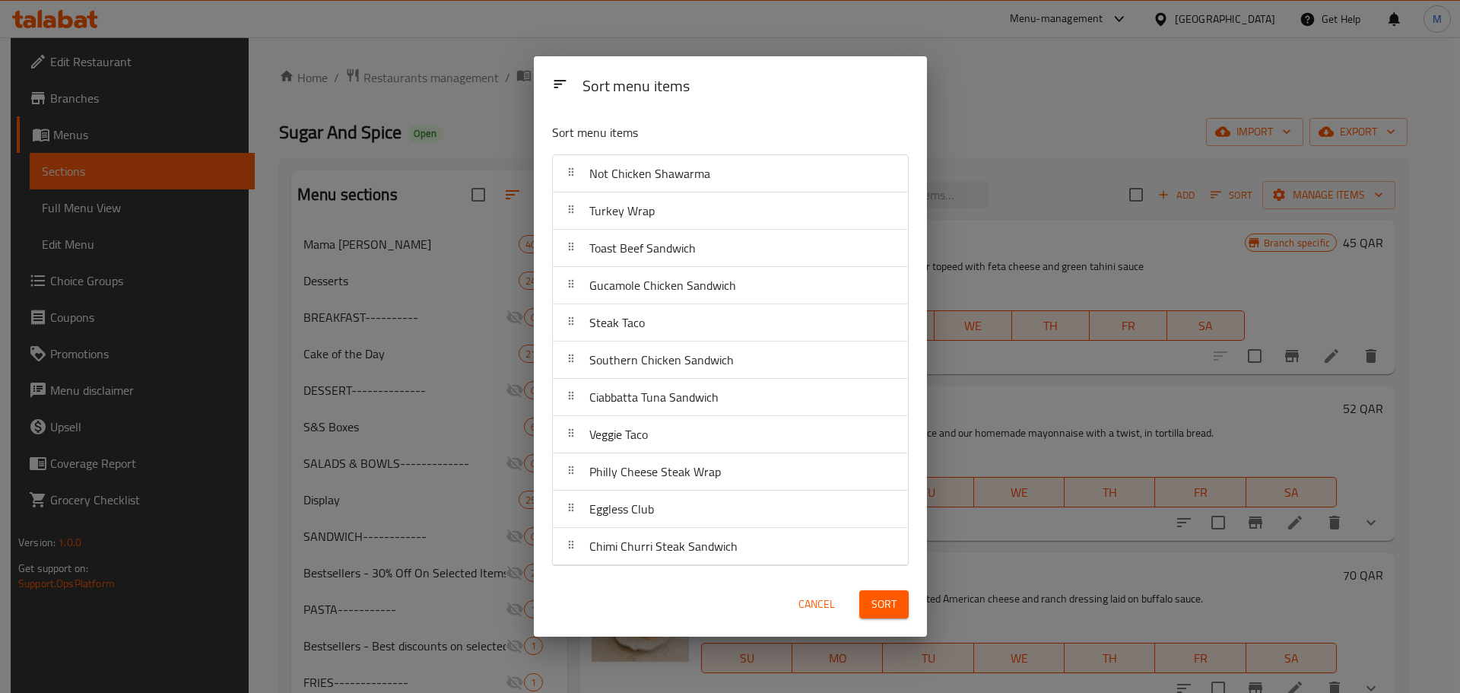
drag, startPoint x: 666, startPoint y: 528, endPoint x: 661, endPoint y: 534, distance: 8.1
click at [661, 534] on nav "Not Chicken Shawarma Turkey Wrap Toast Beef Sandwich Gucamole Chicken Sandwich …" at bounding box center [730, 359] width 357 height 411
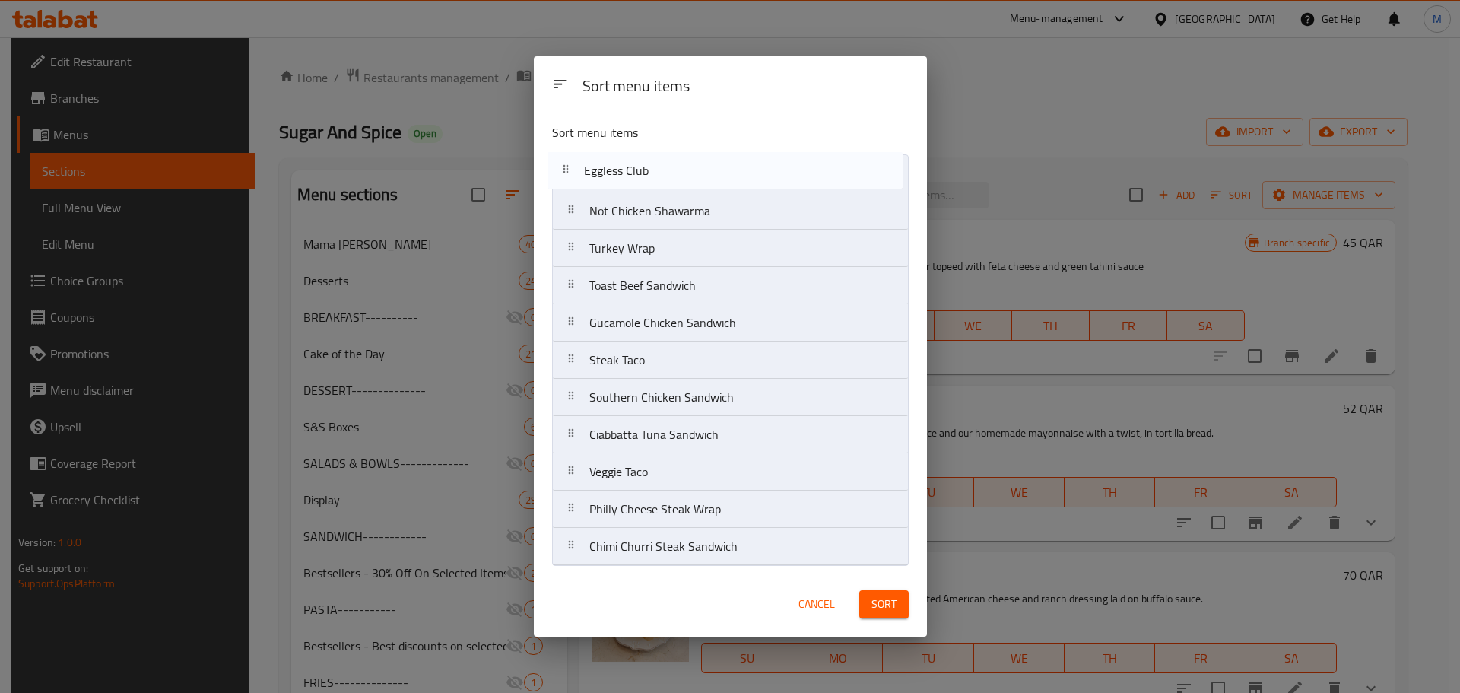
click at [657, 170] on nav "Not Chicken Shawarma Turkey Wrap Toast Beef Sandwich Gucamole Chicken Sandwich …" at bounding box center [730, 359] width 357 height 411
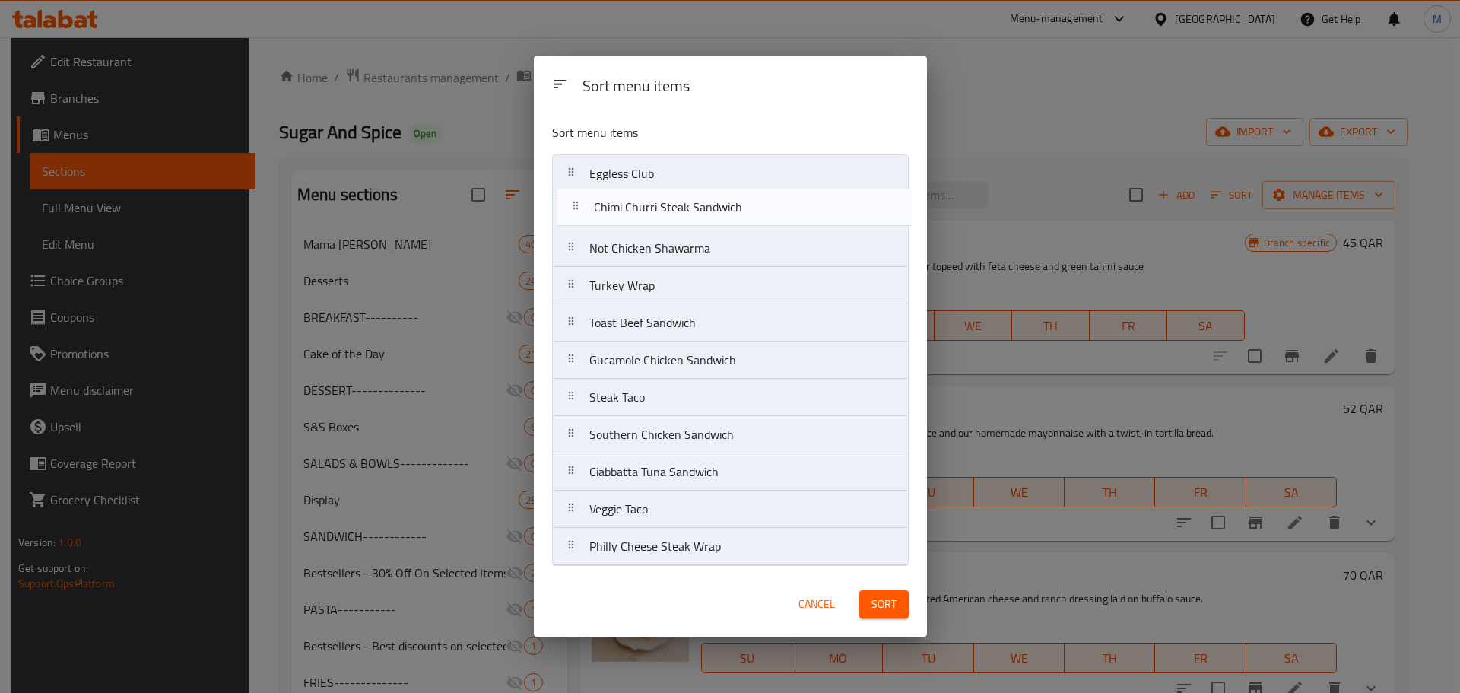
drag, startPoint x: 670, startPoint y: 554, endPoint x: 674, endPoint y: 201, distance: 352.8
click at [674, 201] on nav "Eggless Club Not Chicken Shawarma Turkey Wrap Toast Beef Sandwich Gucamole Chic…" at bounding box center [730, 359] width 357 height 411
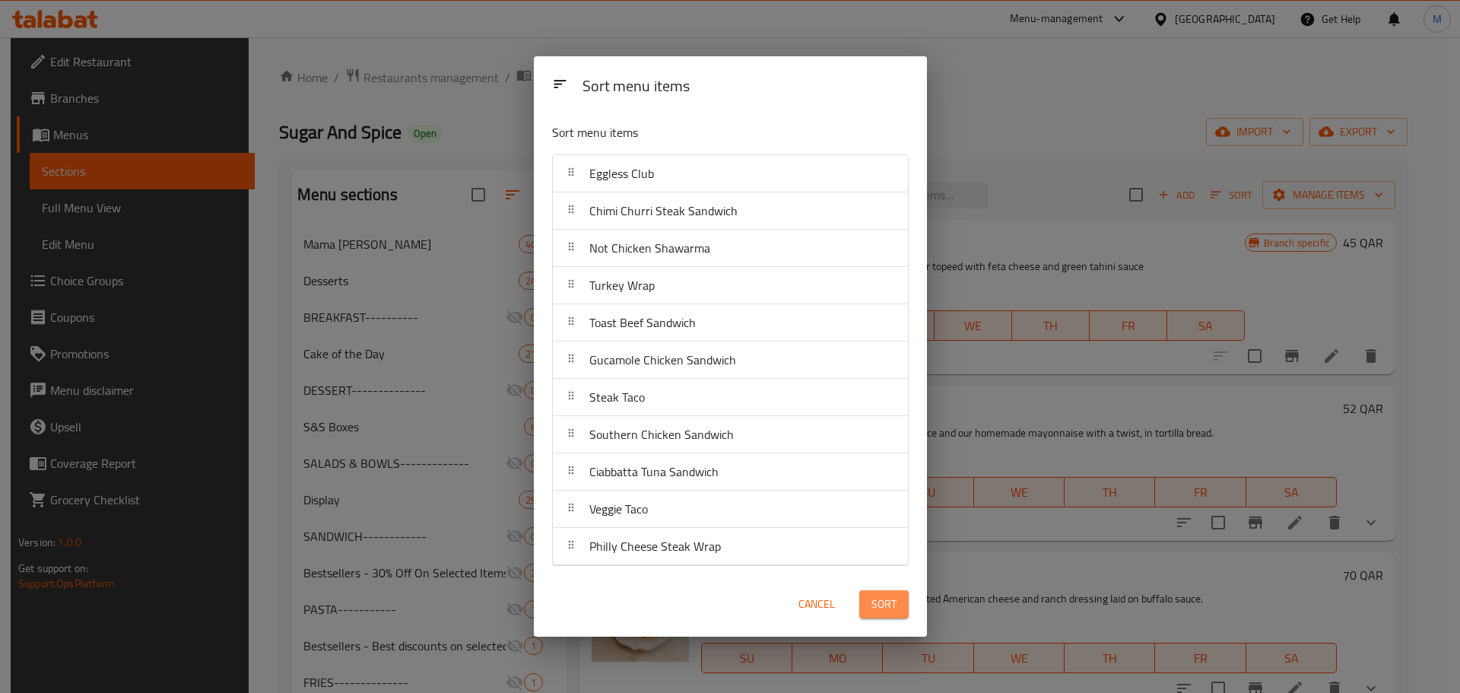
click at [870, 596] on button "Sort" at bounding box center [883, 604] width 49 height 28
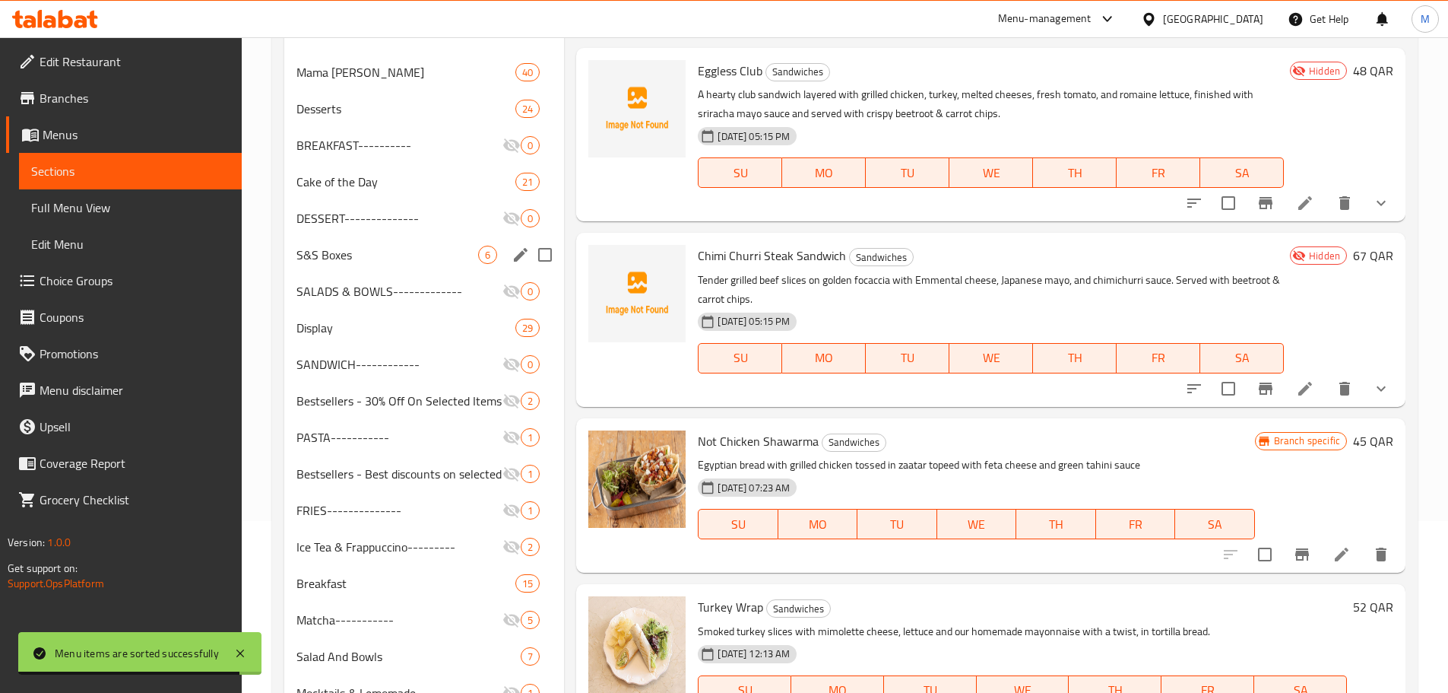
scroll to position [228, 0]
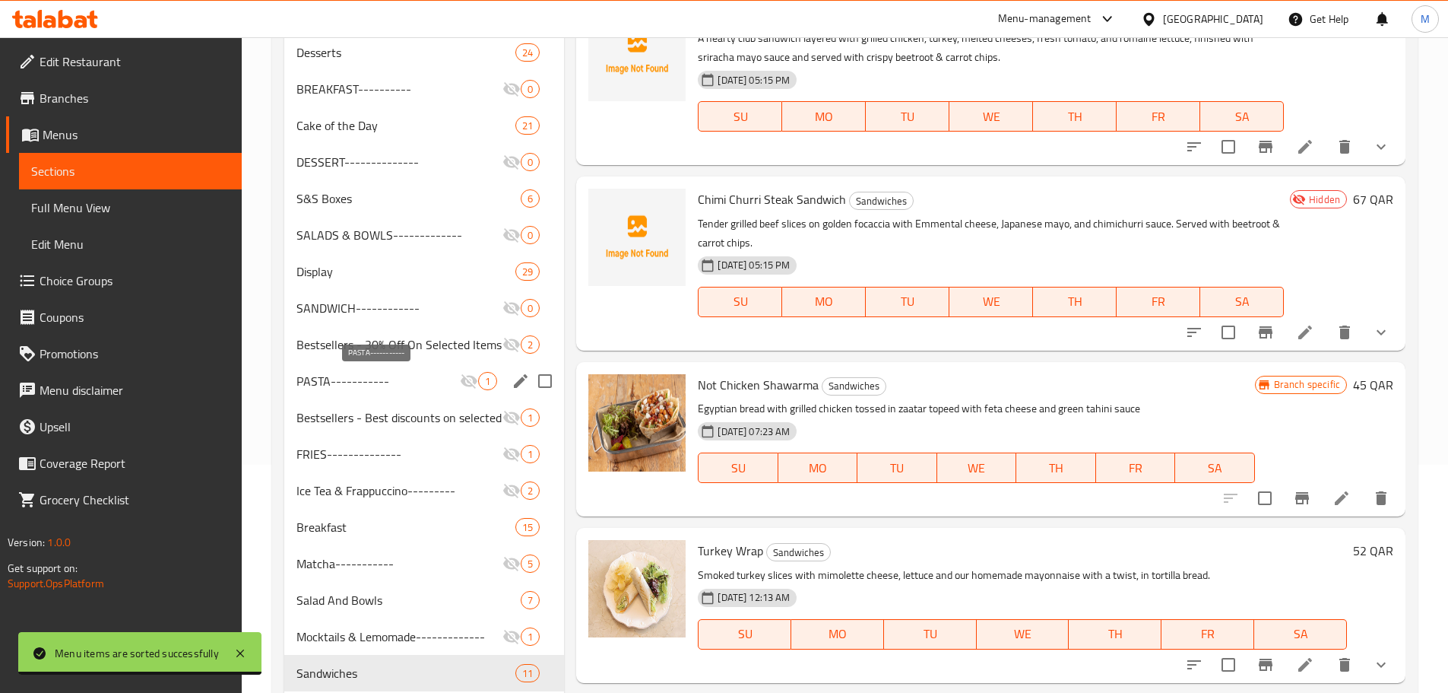
click at [445, 382] on span "PASTA-----------" at bounding box center [379, 381] width 164 height 18
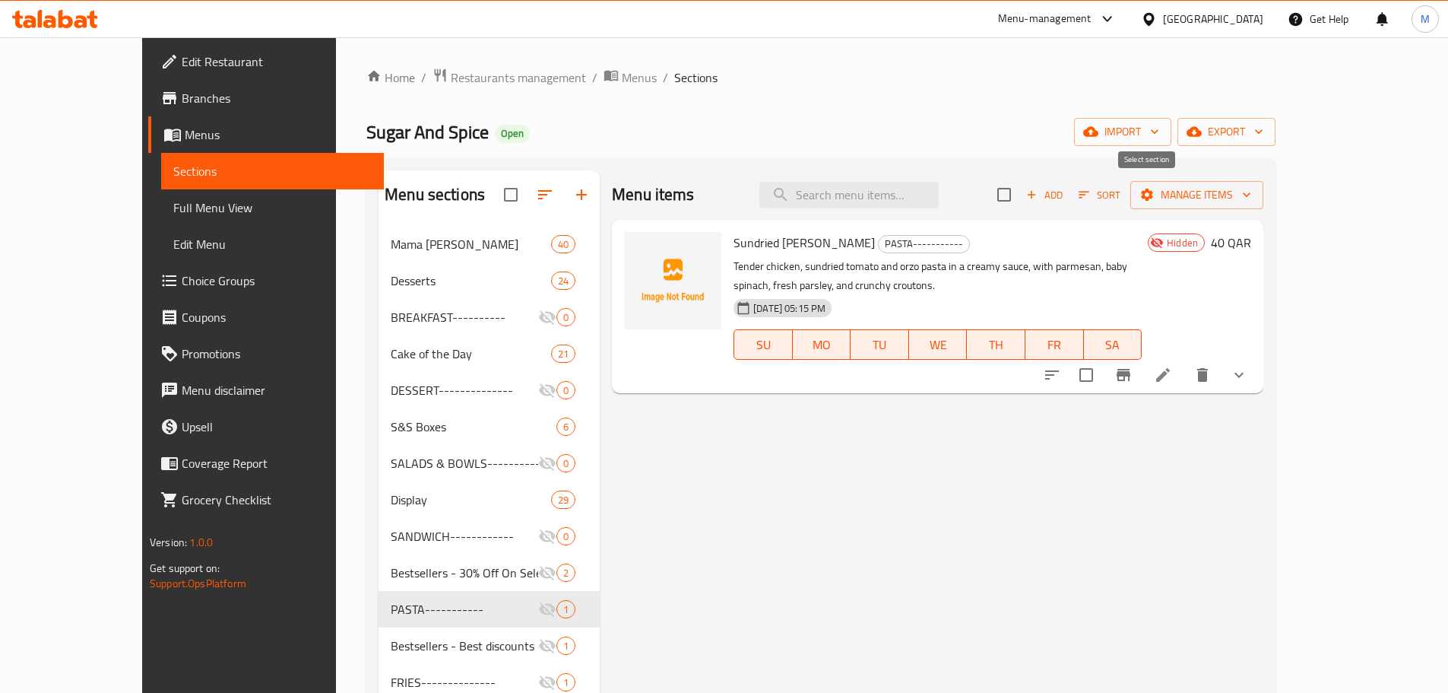
click at [1020, 197] on input "checkbox" at bounding box center [1004, 195] width 32 height 32
checkbox input "true"
click at [1252, 195] on span "Manage items" at bounding box center [1197, 195] width 109 height 19
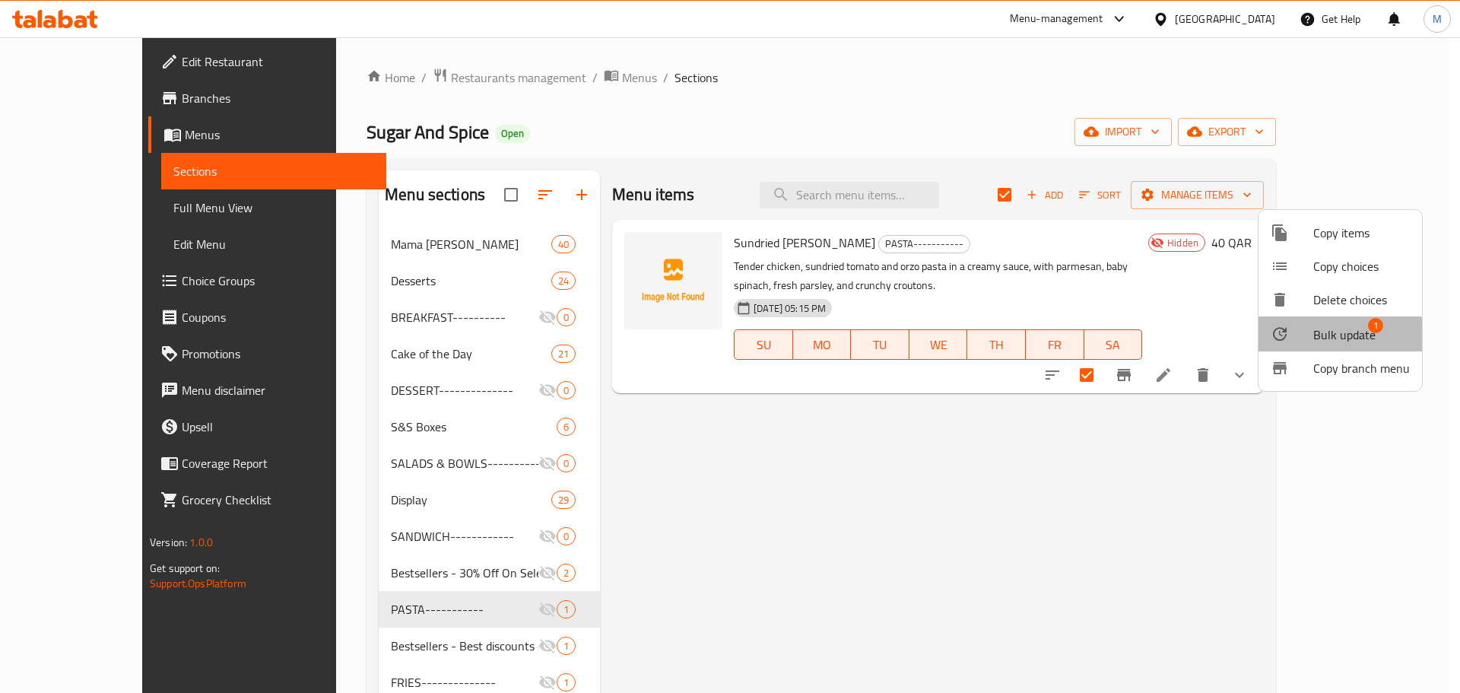
click at [1327, 343] on span "Bulk update" at bounding box center [1344, 334] width 62 height 18
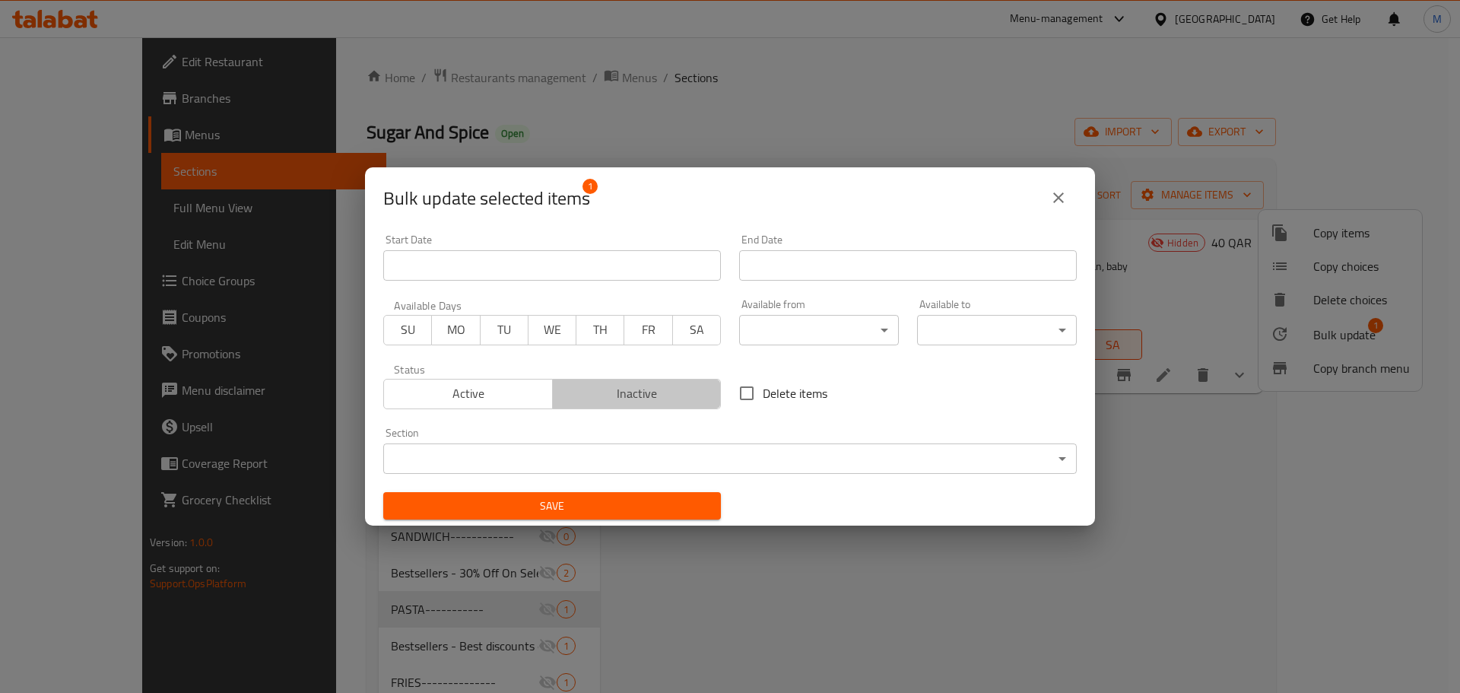
click at [667, 389] on span "Inactive" at bounding box center [637, 393] width 157 height 22
click at [636, 455] on body "​ Menu-management Qatar Get Help M Edit Restaurant Branches Menus Sections Full…" at bounding box center [730, 364] width 1460 height 655
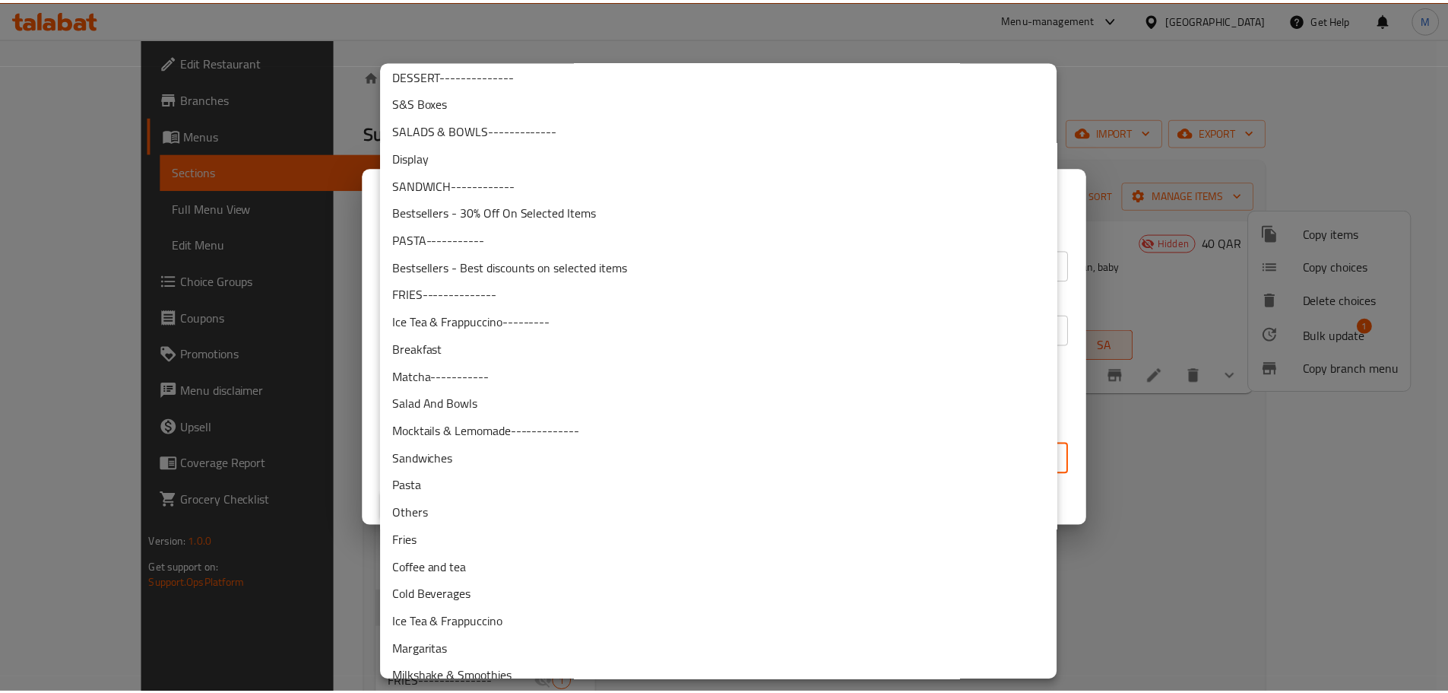
scroll to position [152, 0]
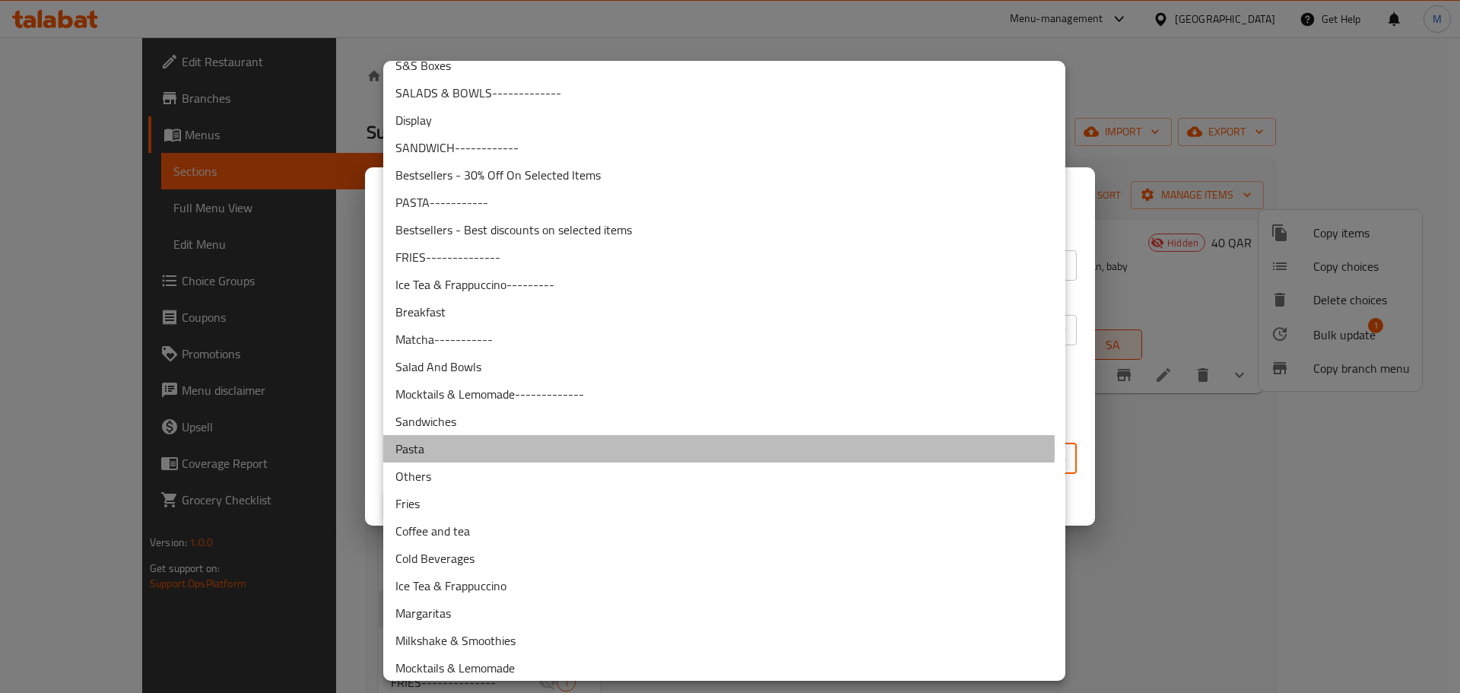
click at [464, 449] on li "Pasta" at bounding box center [724, 448] width 682 height 27
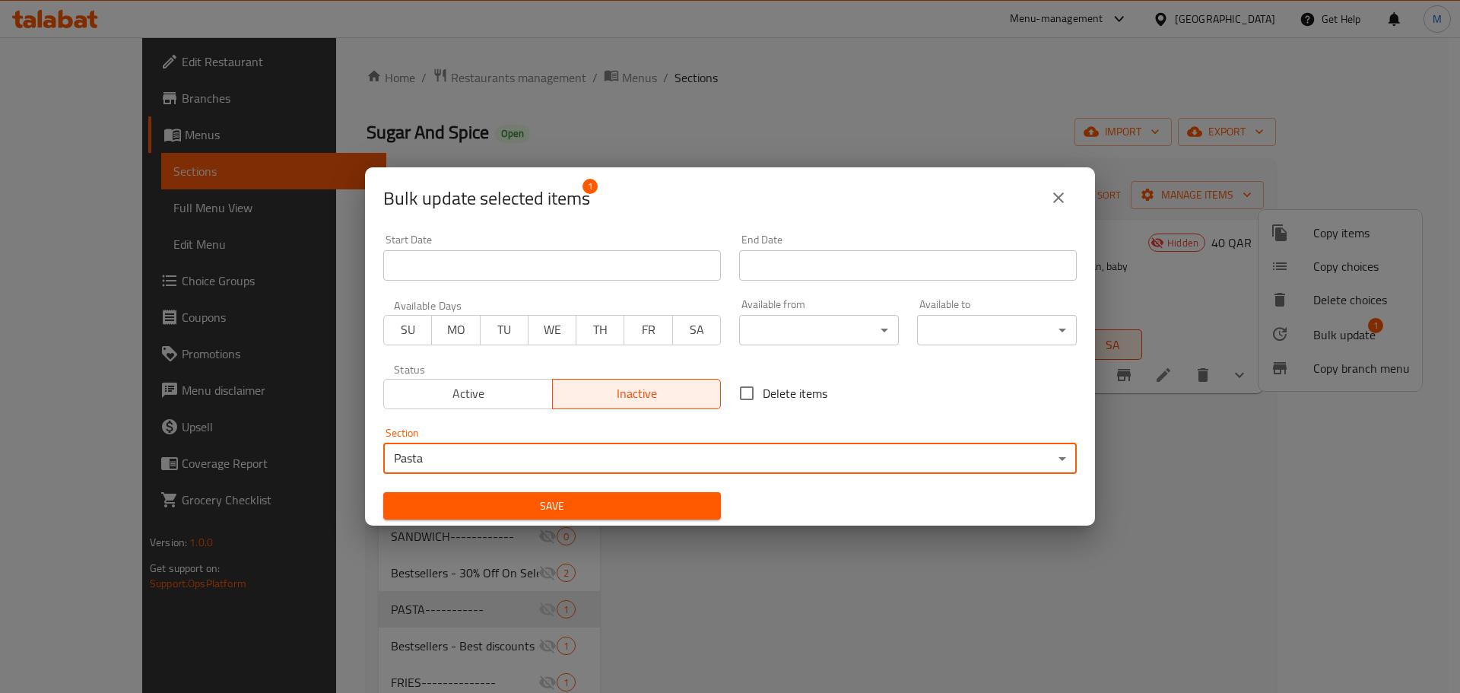
click at [618, 499] on span "Save" at bounding box center [551, 506] width 313 height 19
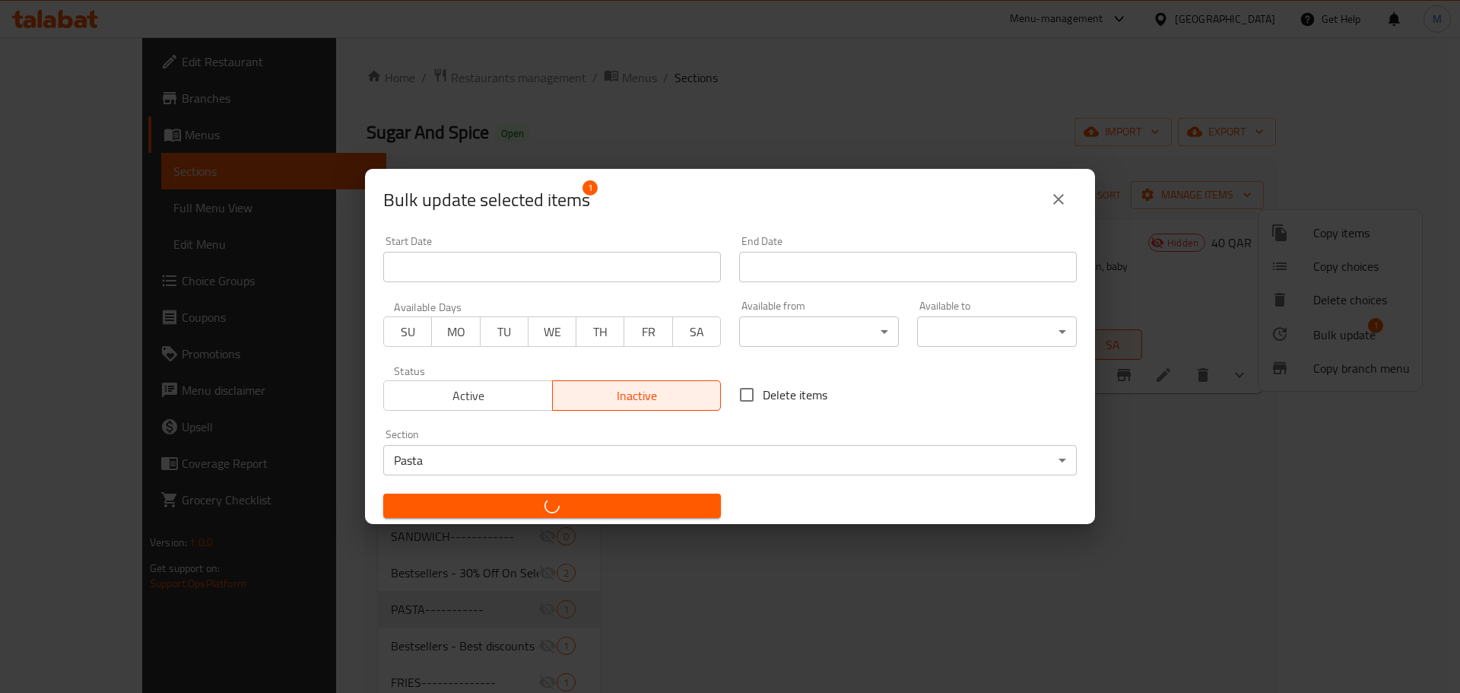
checkbox input "false"
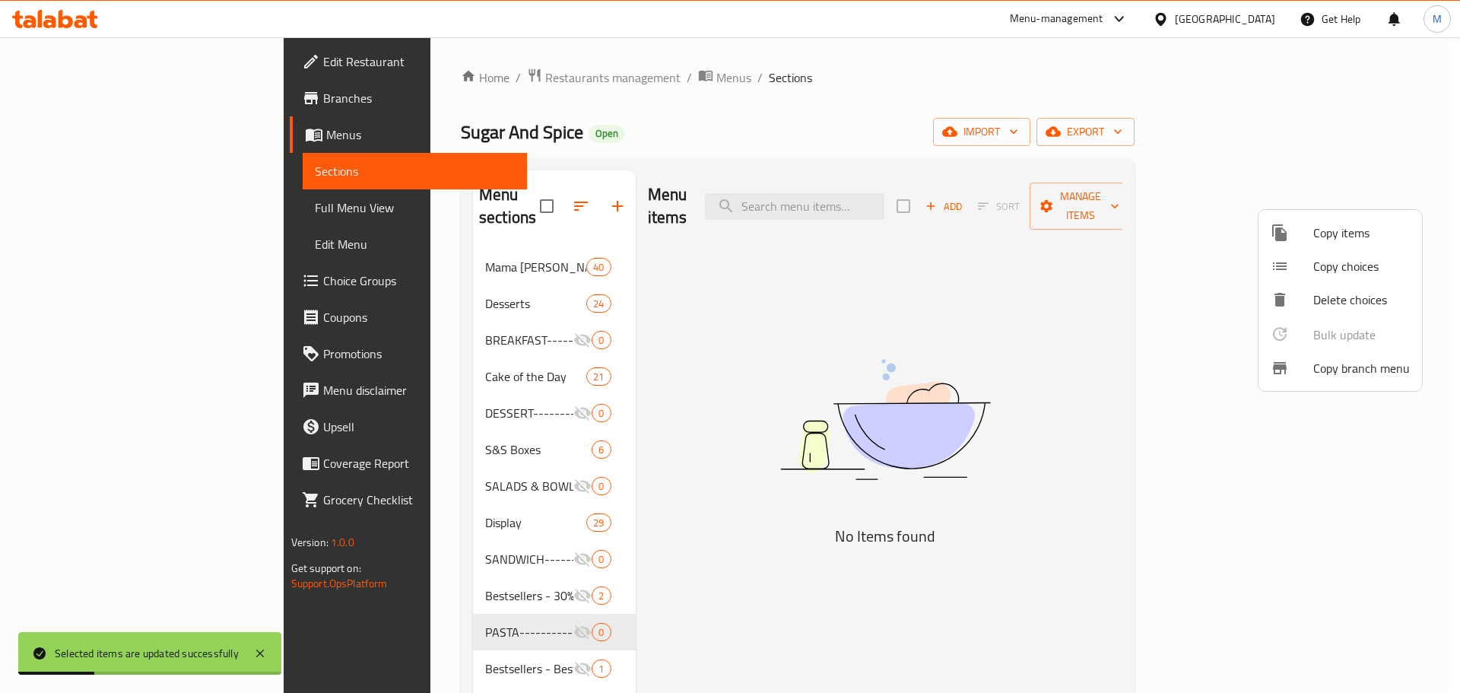
click at [671, 419] on div at bounding box center [730, 346] width 1460 height 693
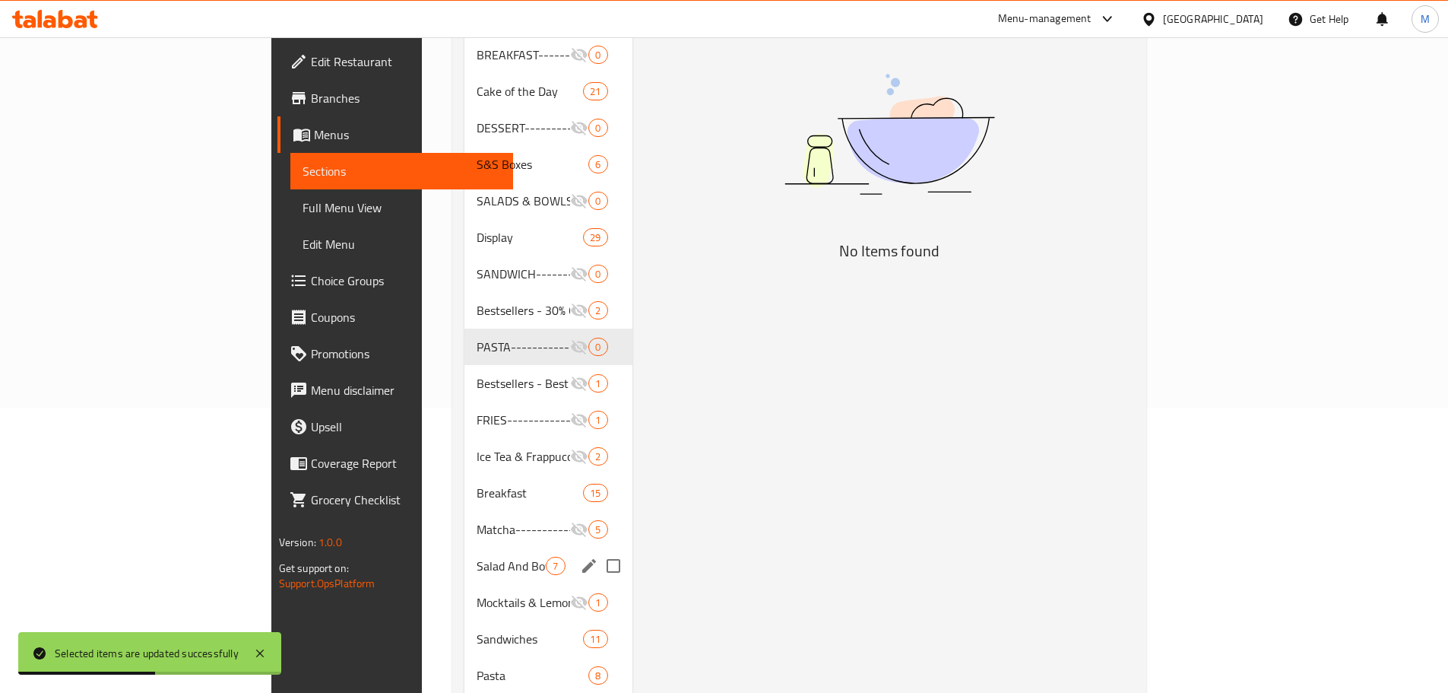
scroll to position [456, 0]
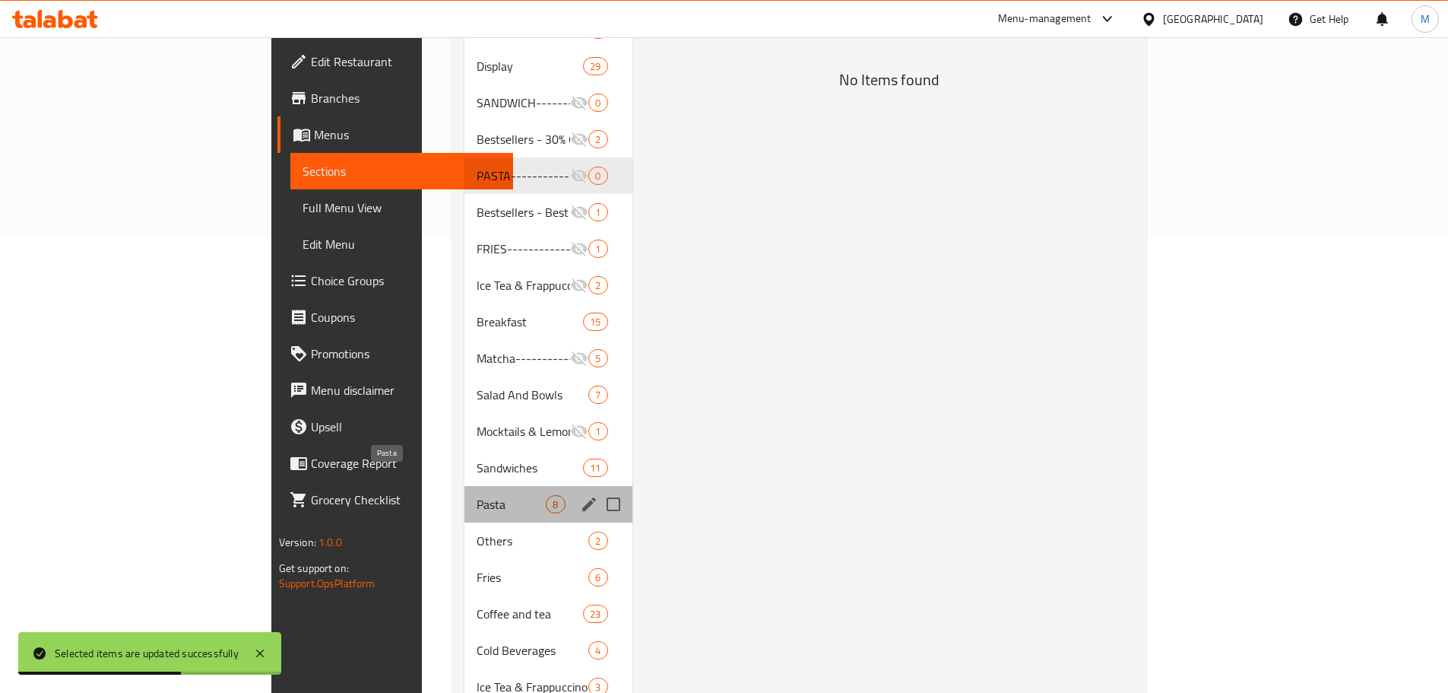
click at [477, 495] on span "Pasta" at bounding box center [511, 504] width 69 height 18
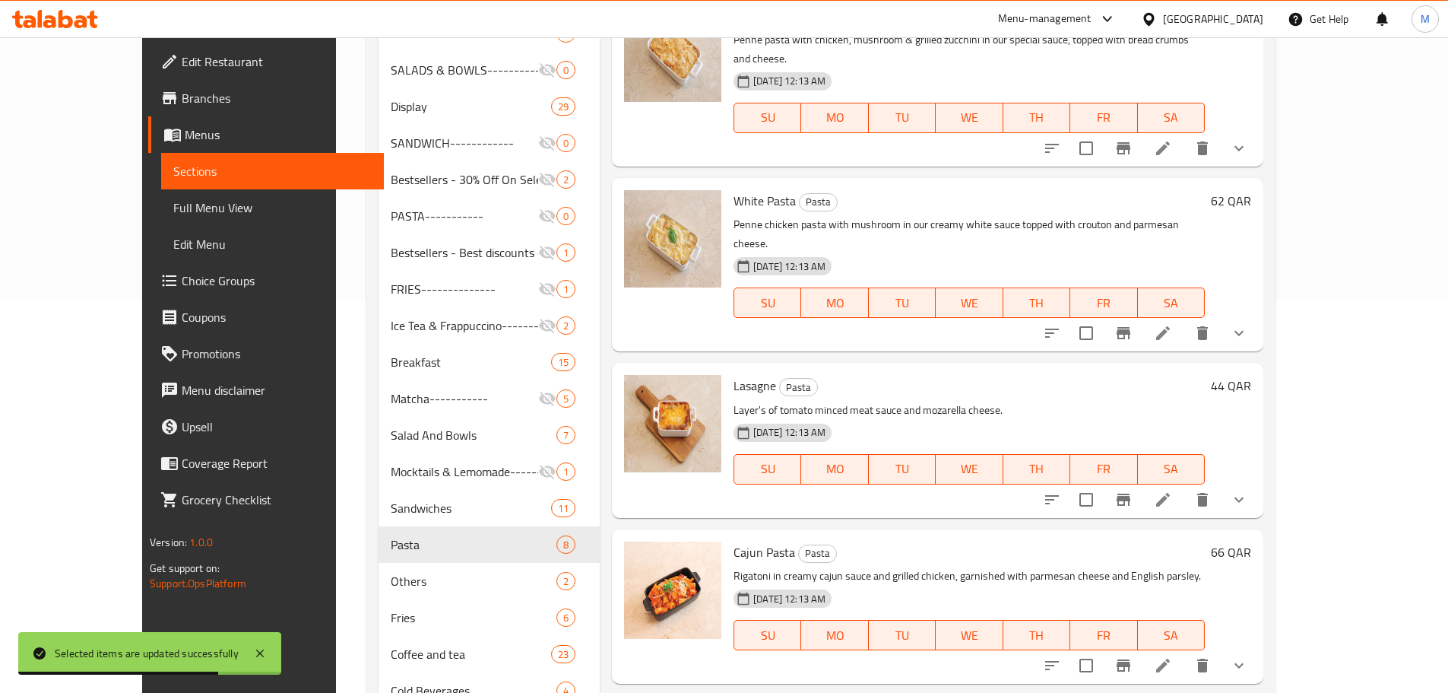
scroll to position [76, 0]
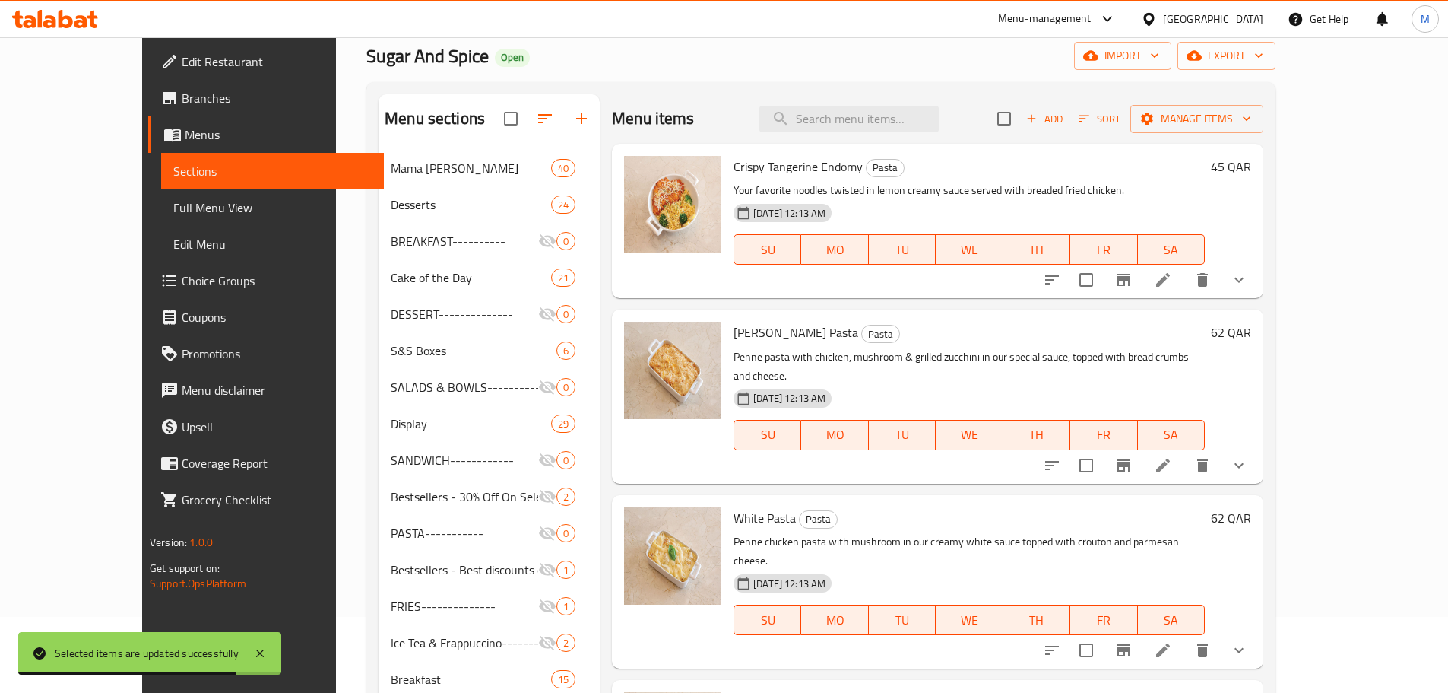
click at [1121, 122] on span "Sort" at bounding box center [1100, 118] width 42 height 17
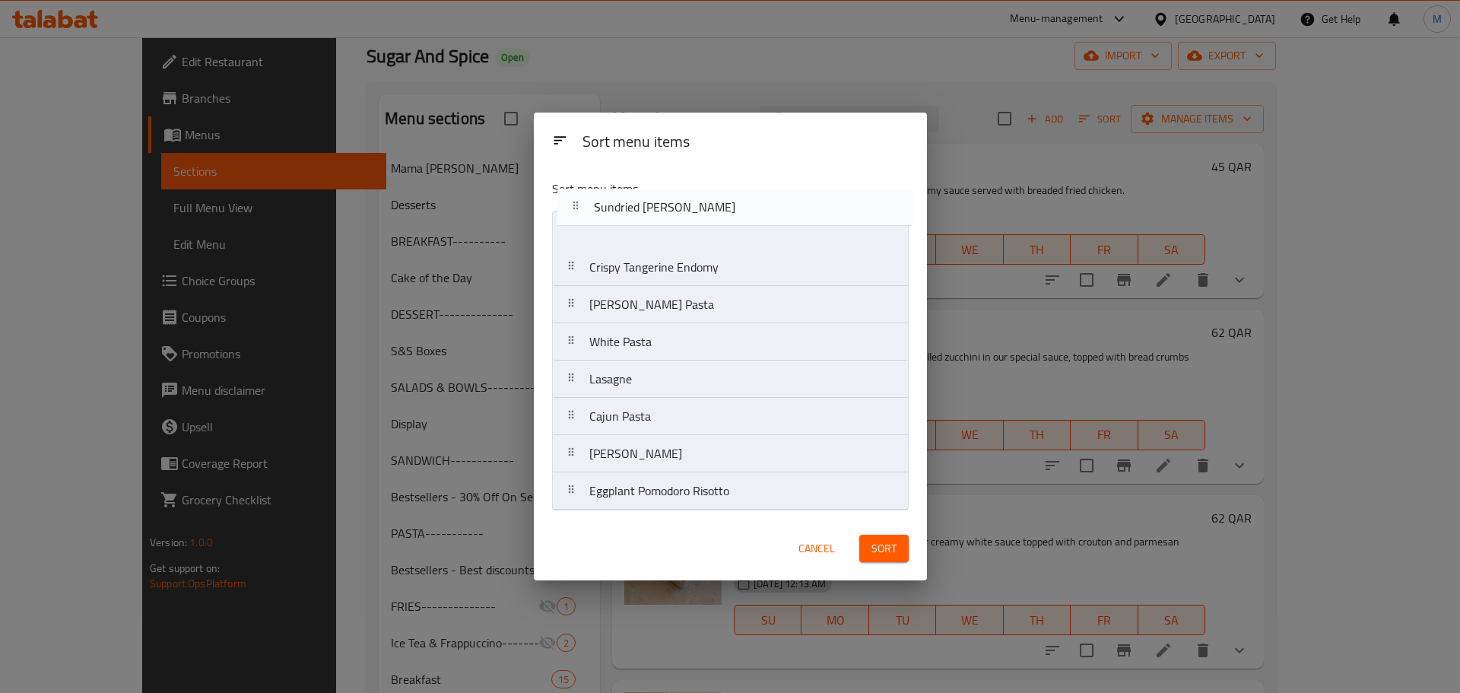
drag, startPoint x: 735, startPoint y: 508, endPoint x: 740, endPoint y: 231, distance: 276.8
click at [740, 231] on nav "Crispy Tangerine Endomy Rosa Pasta White Pasta Lasagne Cajun Pasta Zesty Angel …" at bounding box center [730, 361] width 357 height 300
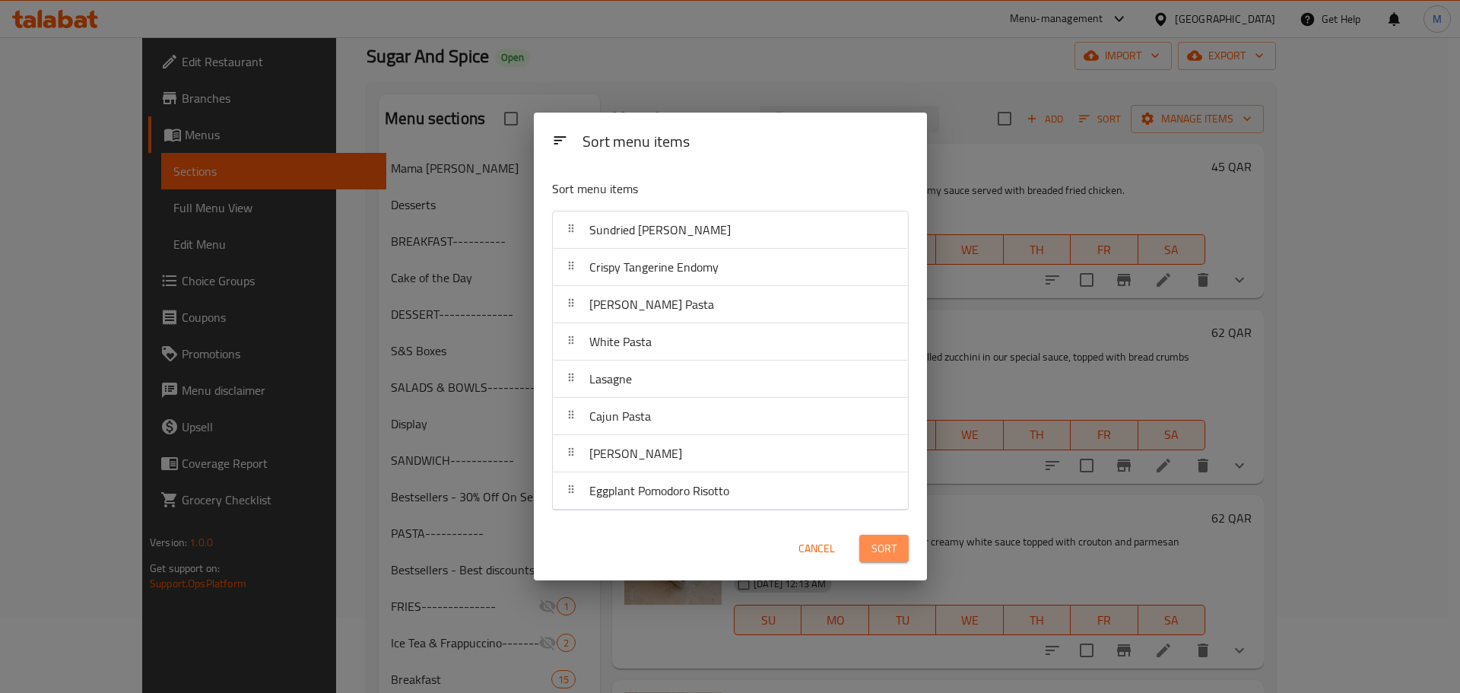
click at [903, 544] on button "Sort" at bounding box center [883, 549] width 49 height 28
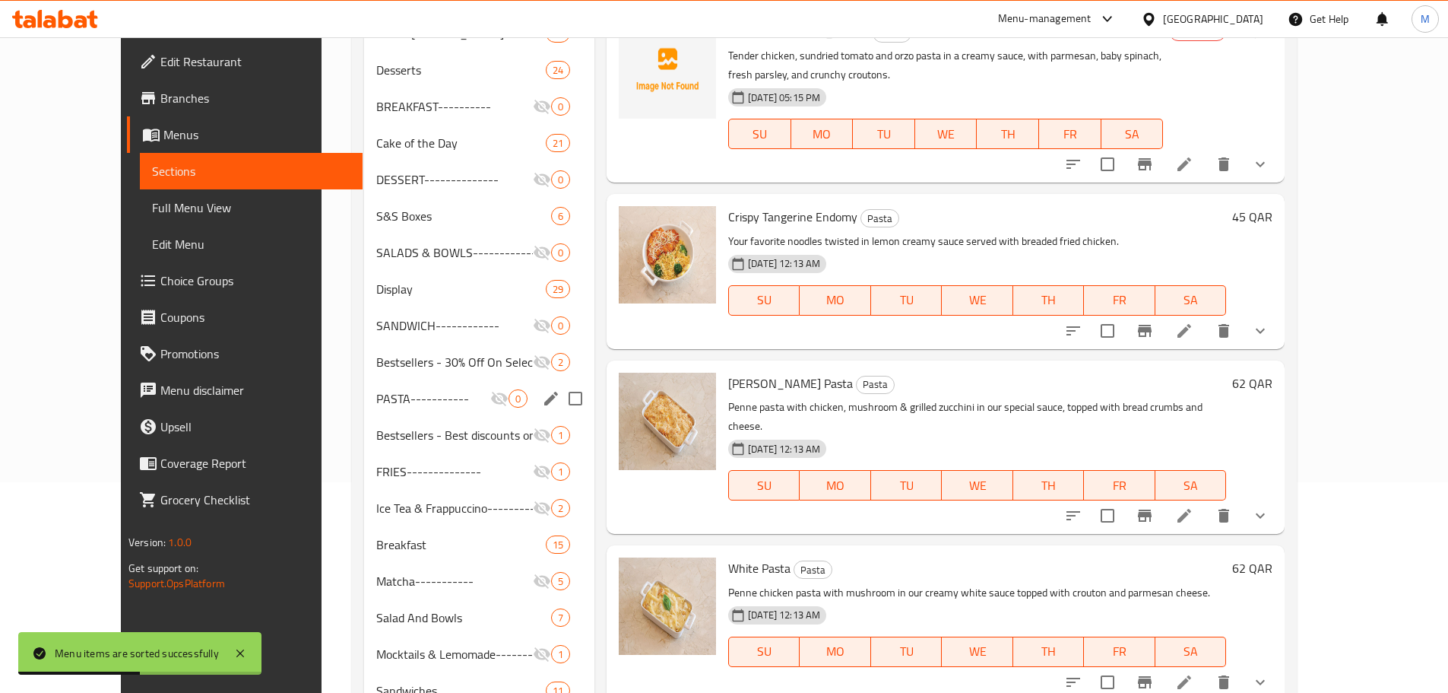
scroll to position [228, 0]
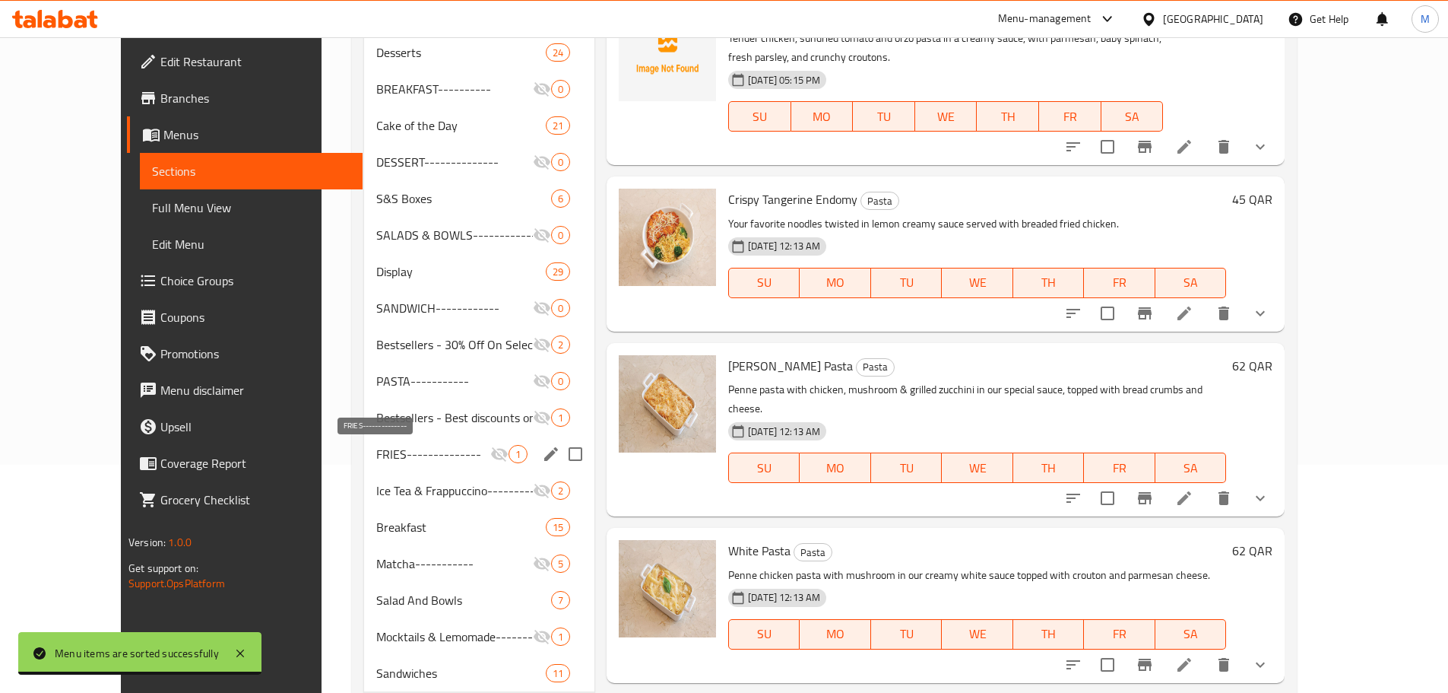
click at [396, 449] on span "FRIES--------------" at bounding box center [432, 454] width 113 height 18
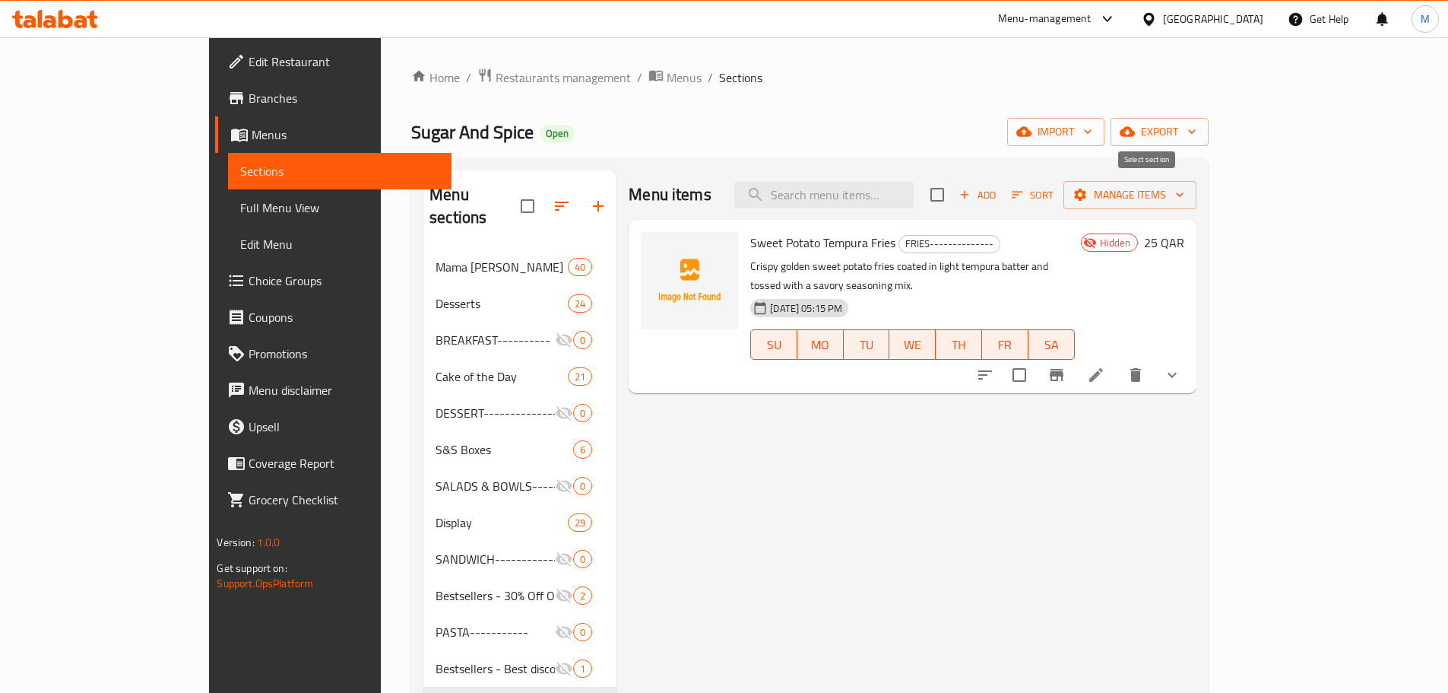
click at [953, 193] on input "checkbox" at bounding box center [938, 195] width 32 height 32
checkbox input "true"
click at [1185, 196] on span "Manage items" at bounding box center [1130, 195] width 109 height 19
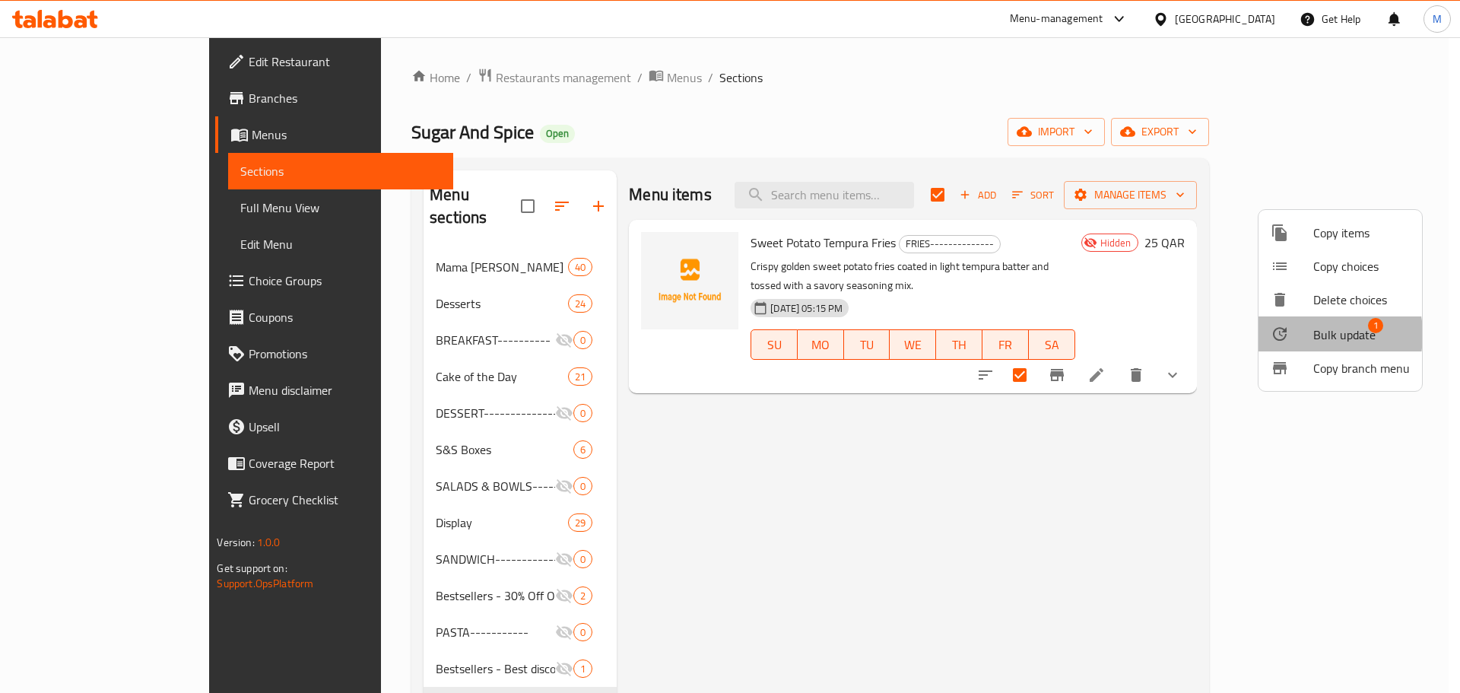
click at [1302, 335] on div at bounding box center [1292, 334] width 43 height 18
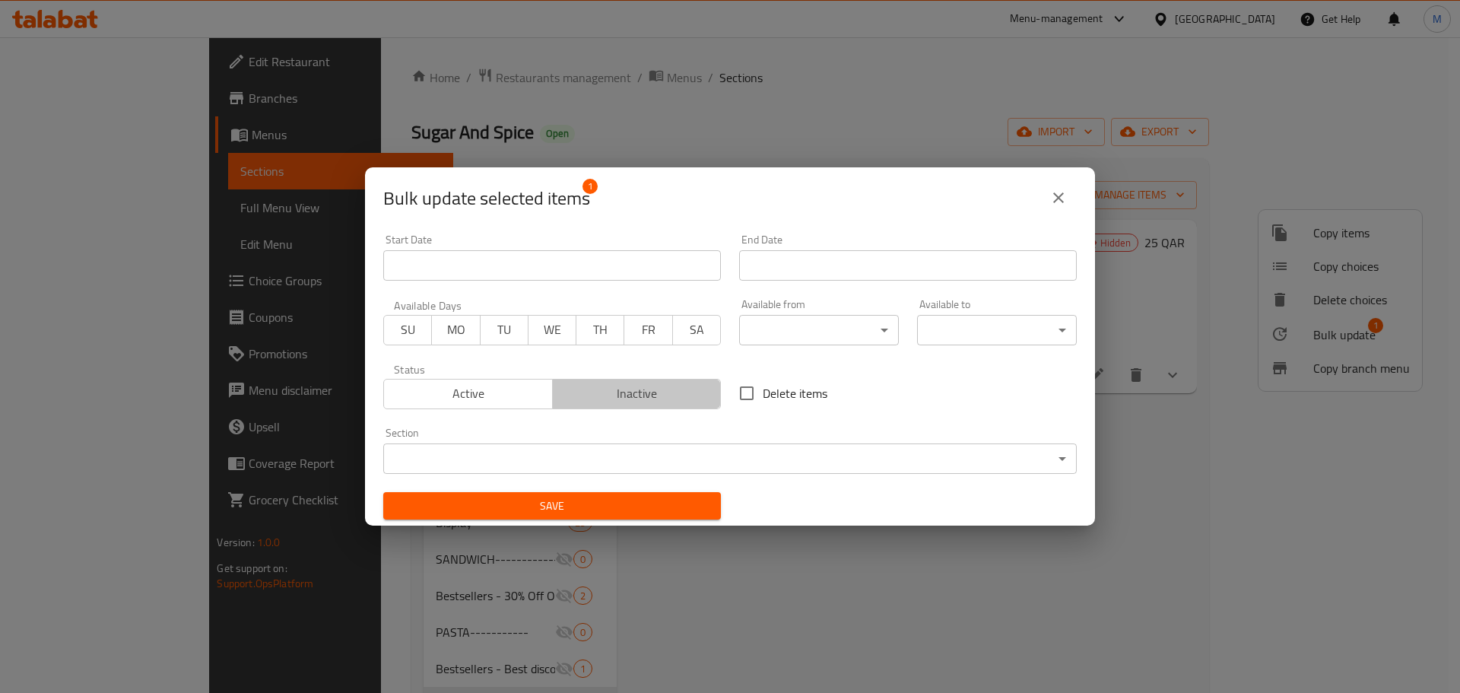
click at [655, 403] on span "Inactive" at bounding box center [637, 393] width 157 height 22
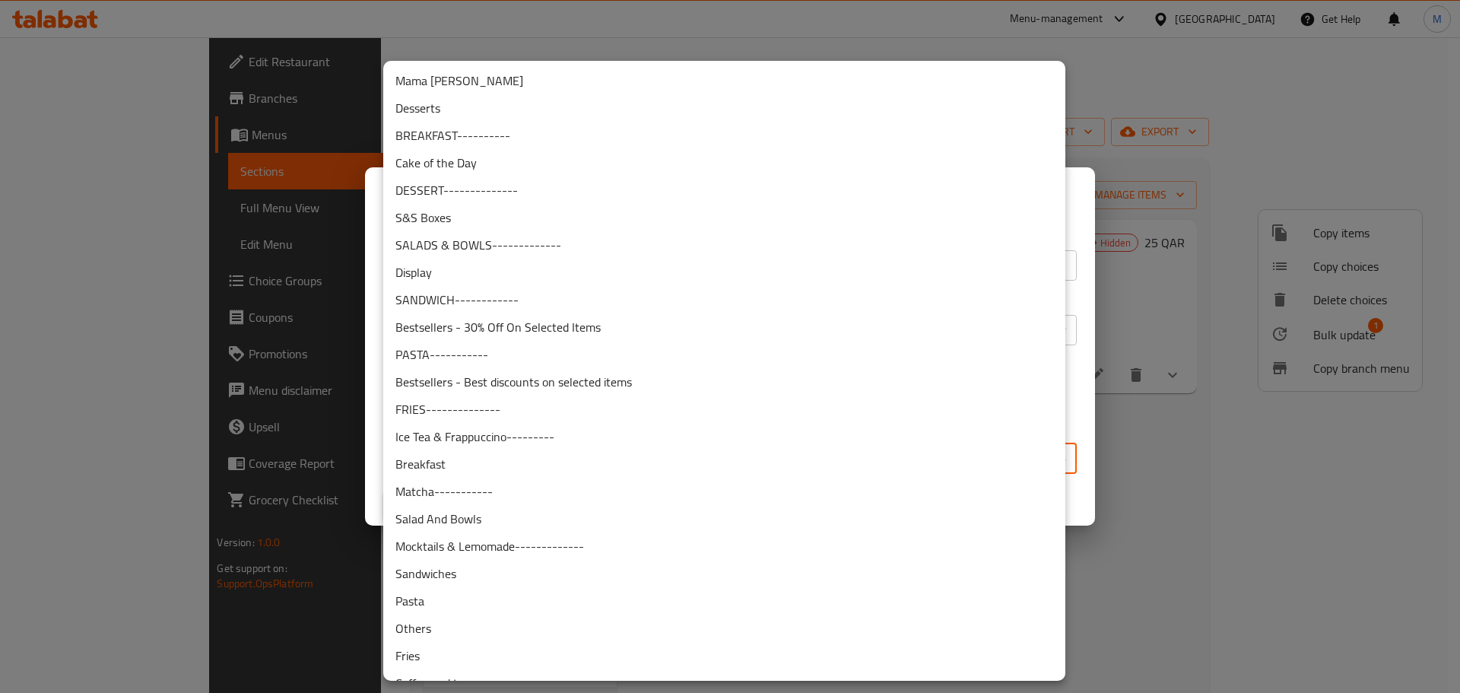
click at [641, 459] on body "​ Menu-management Qatar Get Help M Edit Restaurant Branches Menus Sections Full…" at bounding box center [730, 364] width 1460 height 655
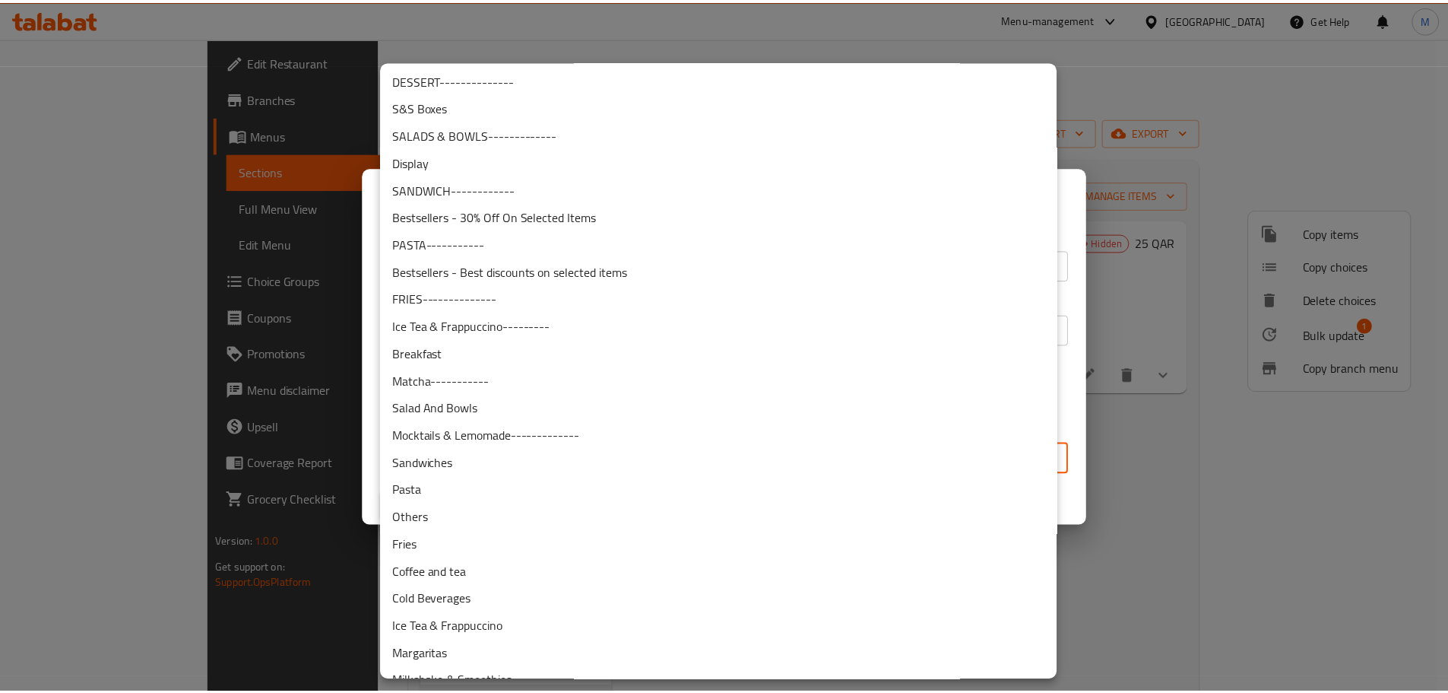
scroll to position [186, 0]
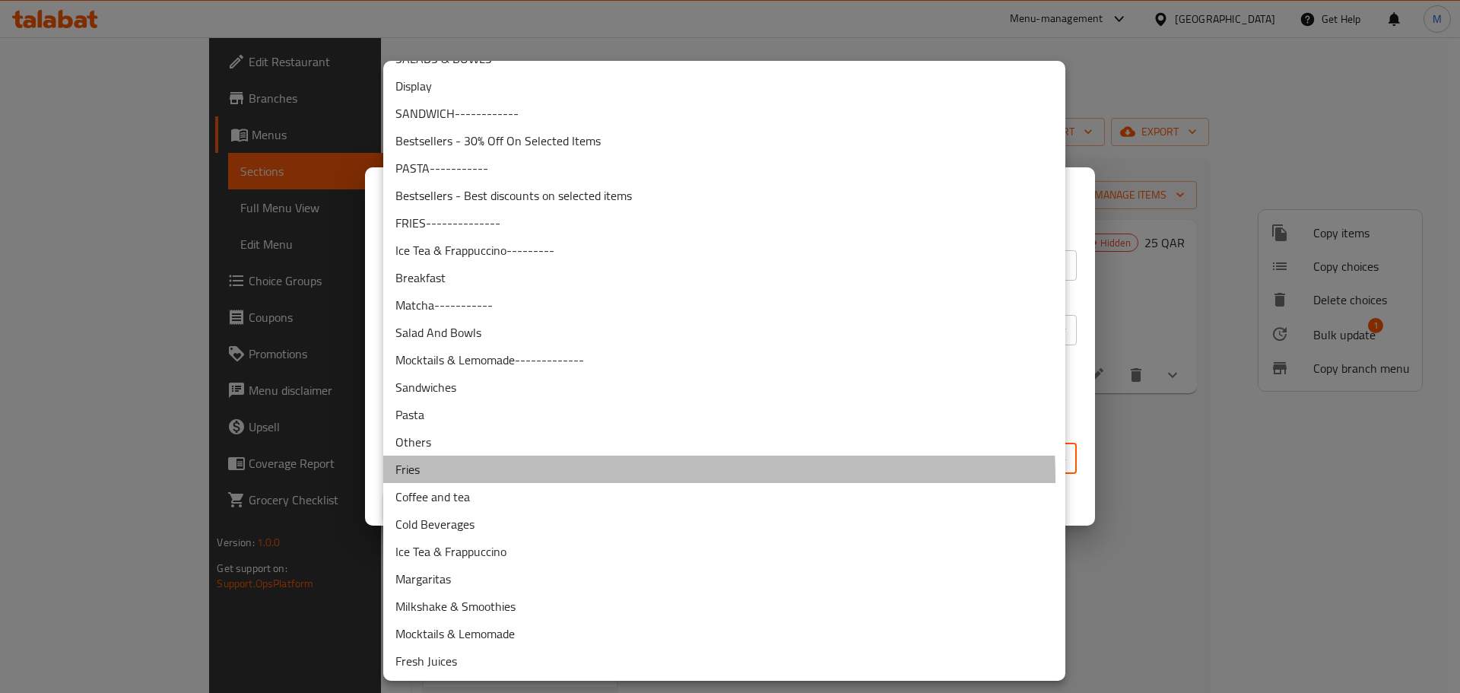
click at [474, 480] on li "Fries" at bounding box center [724, 468] width 682 height 27
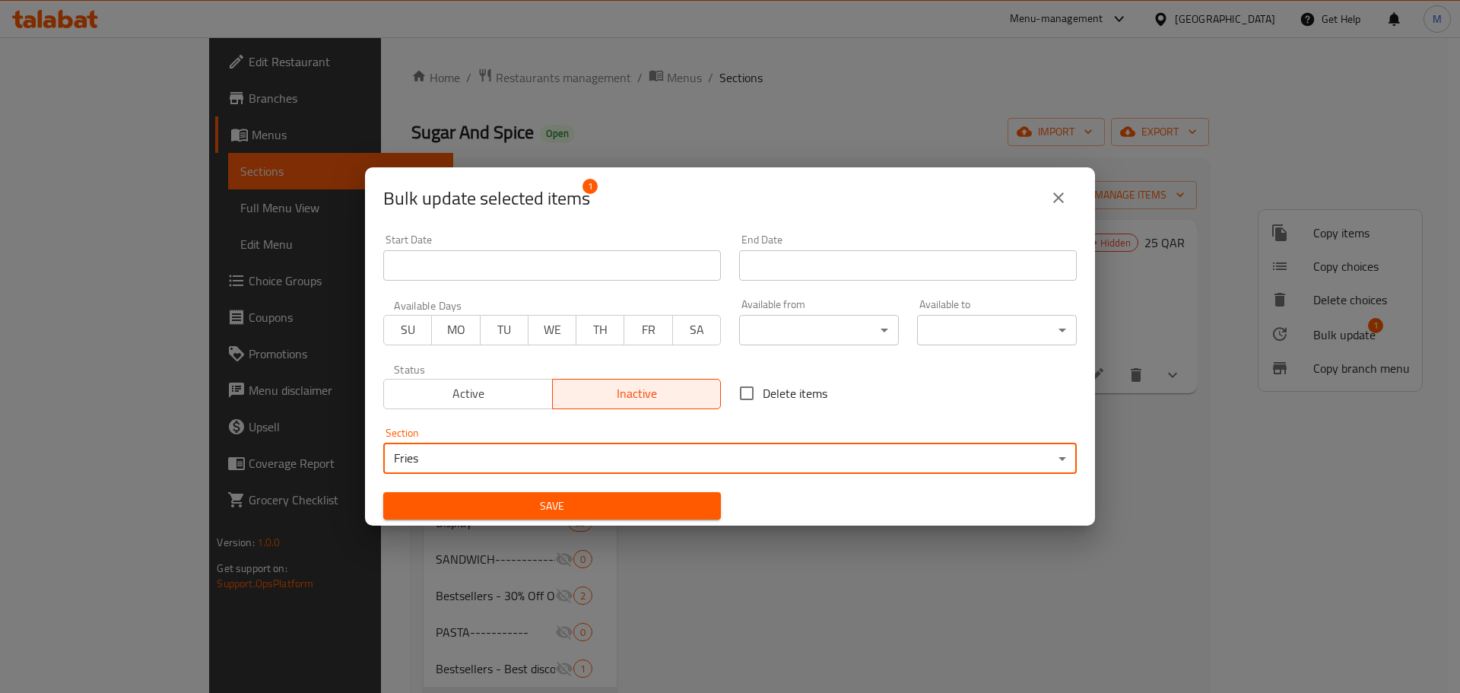
click at [589, 502] on span "Save" at bounding box center [551, 506] width 313 height 19
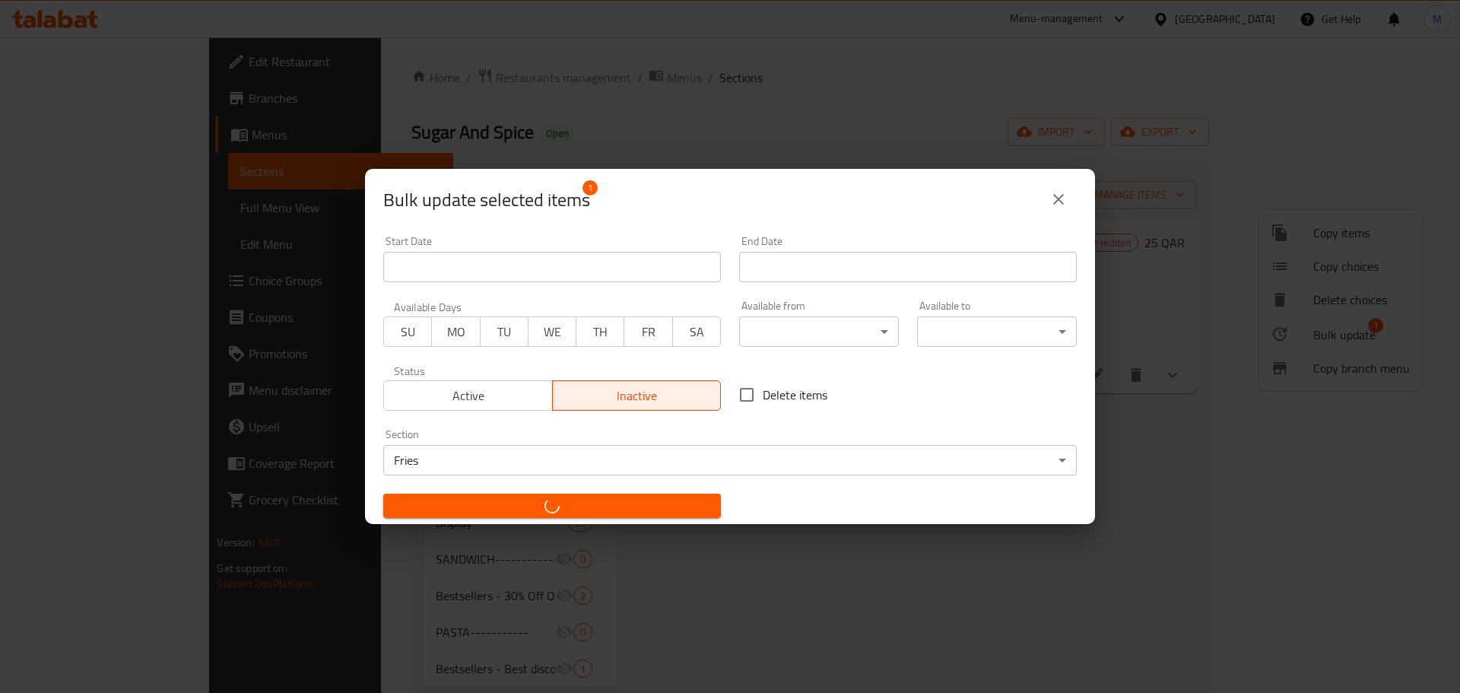
checkbox input "false"
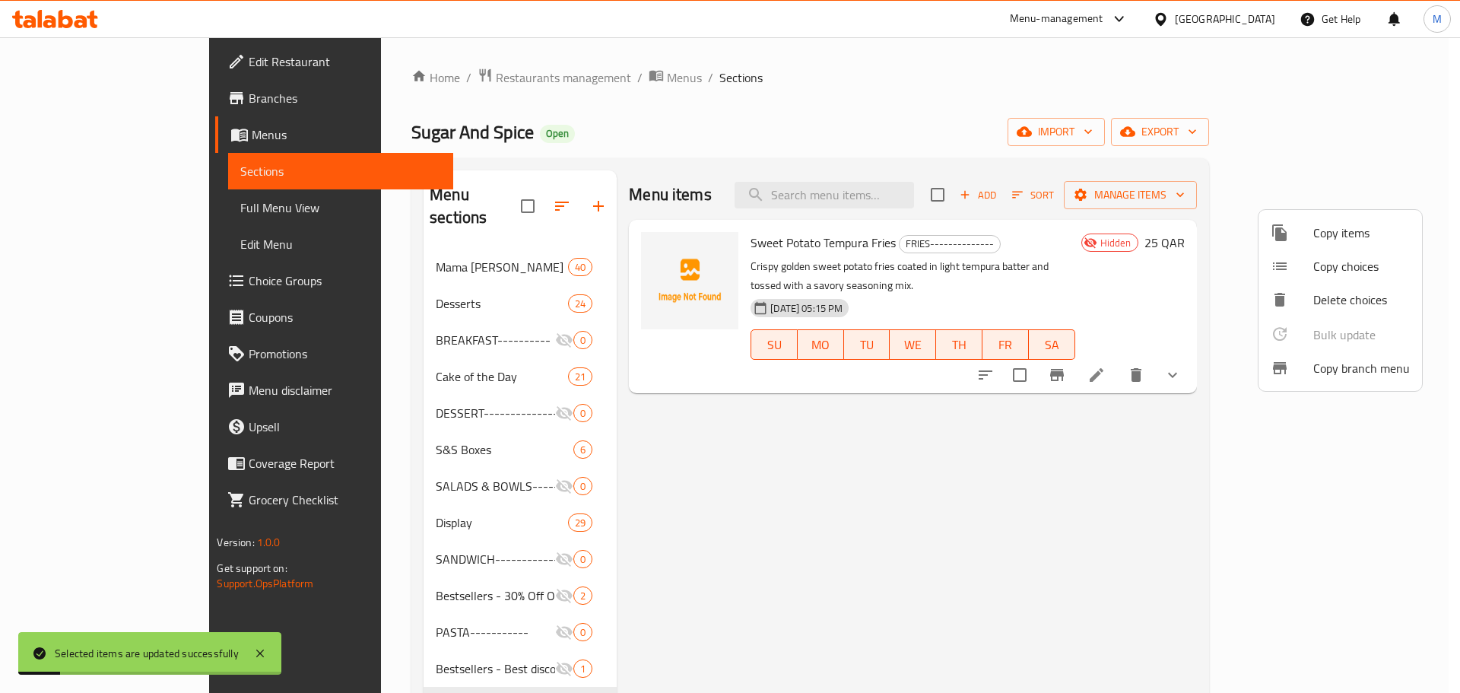
click at [752, 537] on div at bounding box center [730, 346] width 1460 height 693
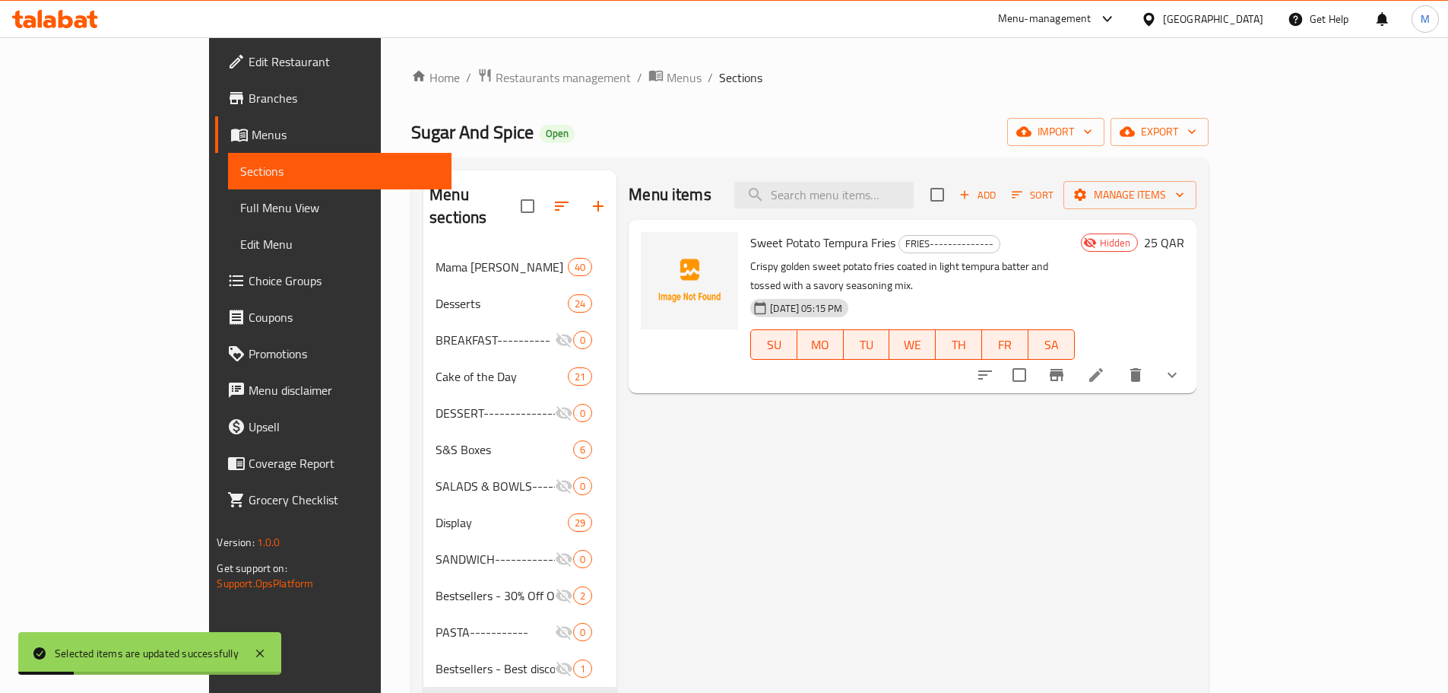
scroll to position [380, 0]
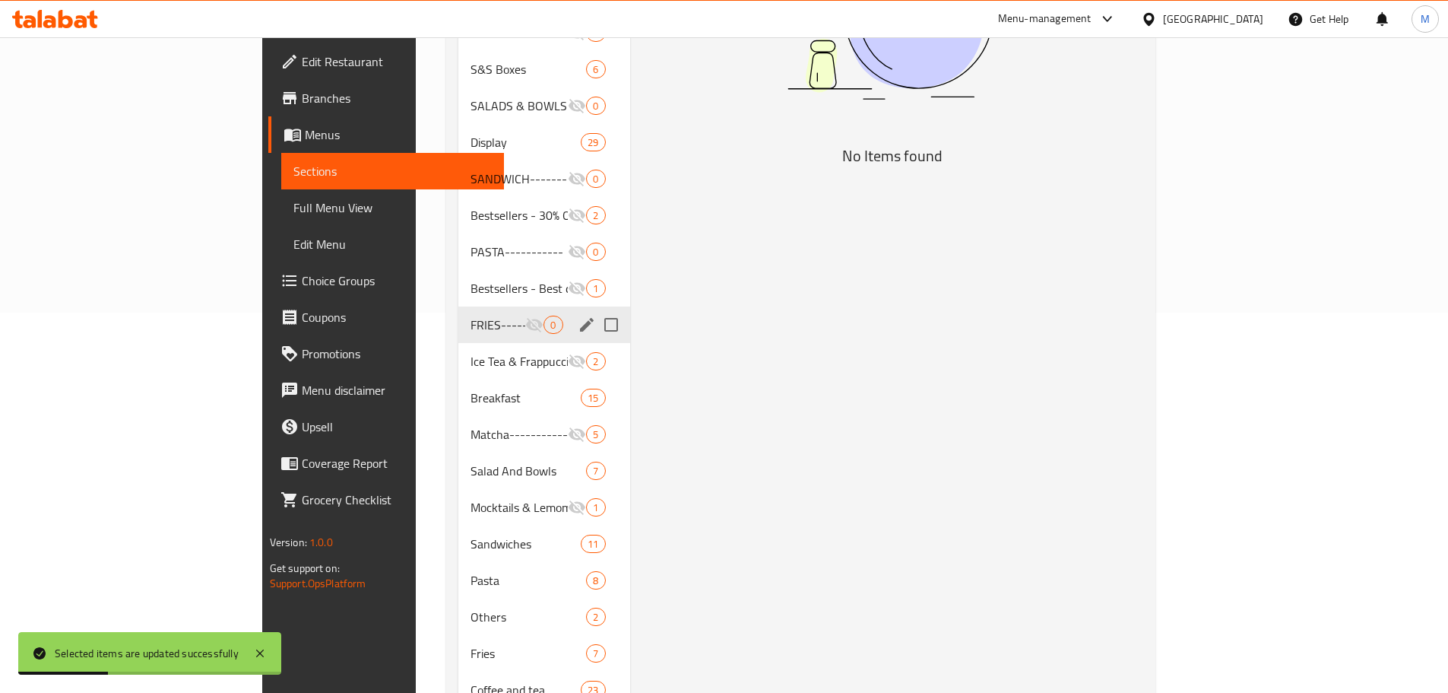
click at [471, 316] on span "FRIES--------------" at bounding box center [498, 325] width 55 height 18
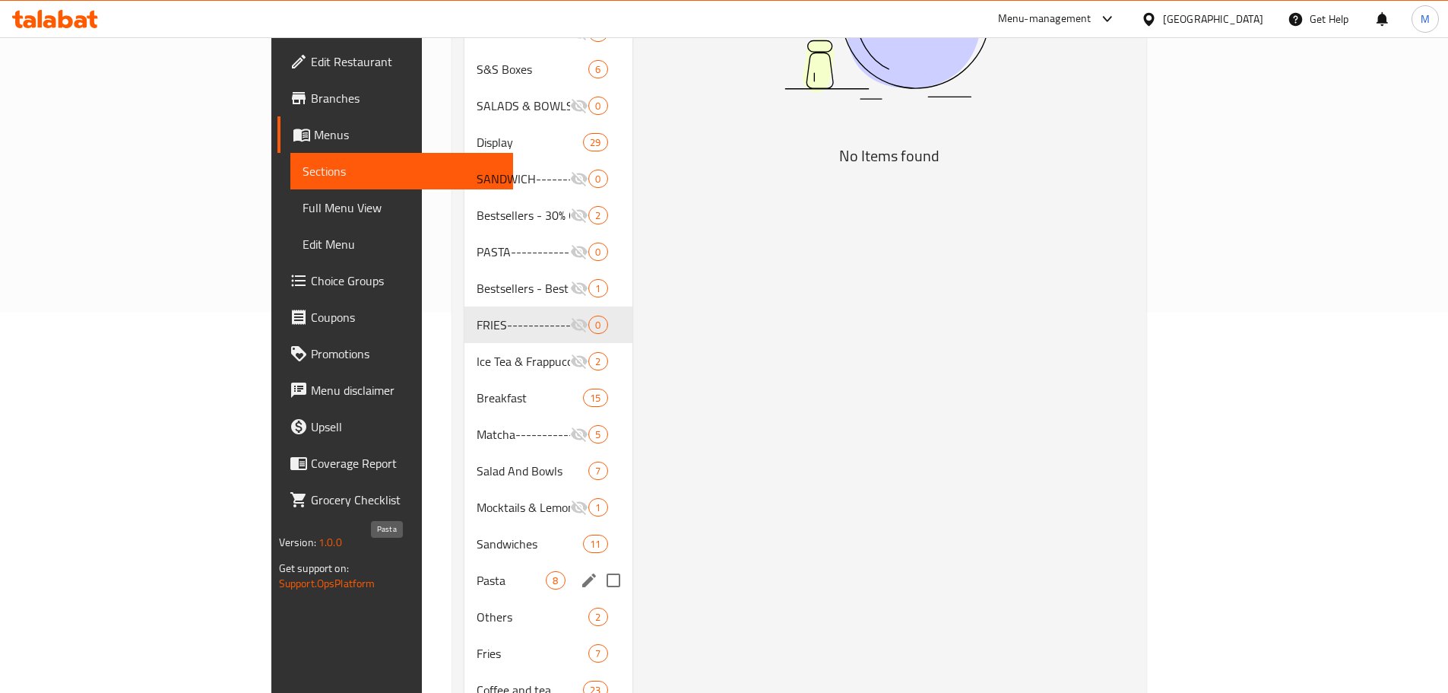
scroll to position [456, 0]
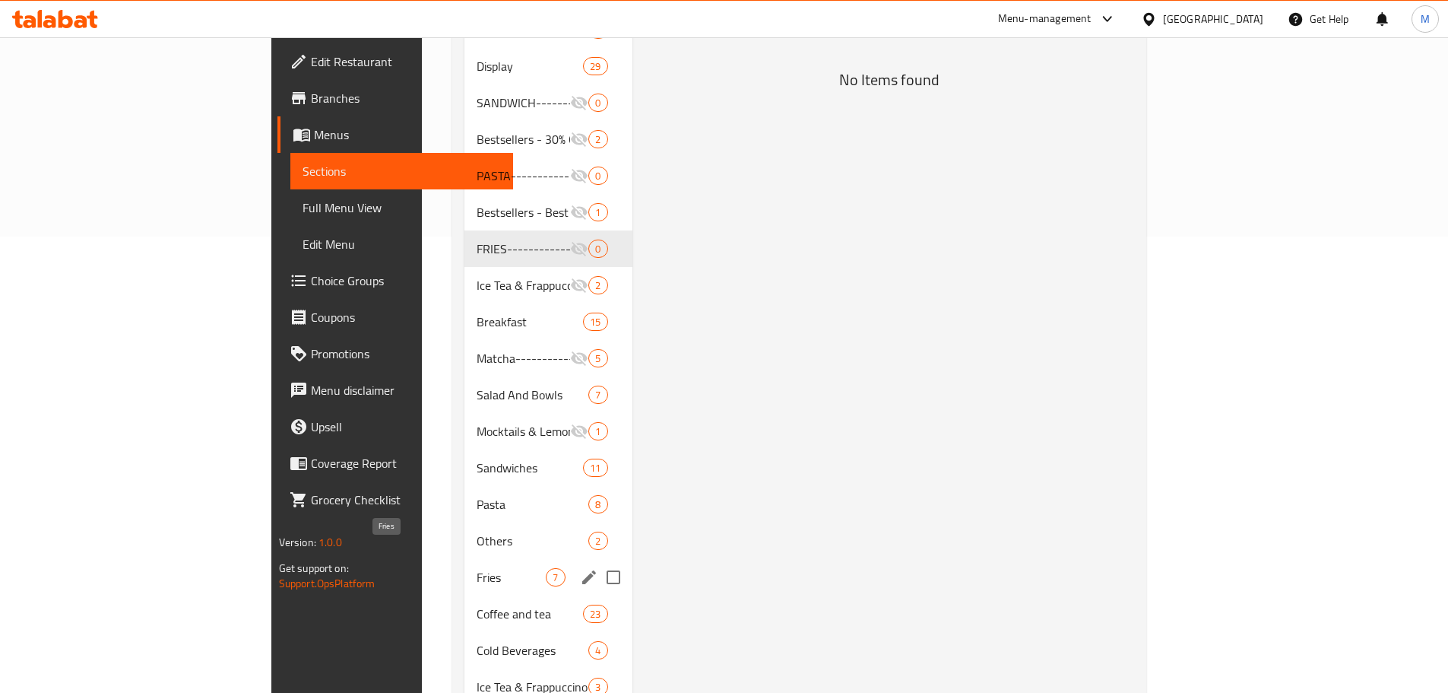
click at [477, 568] on span "Fries" at bounding box center [511, 577] width 69 height 18
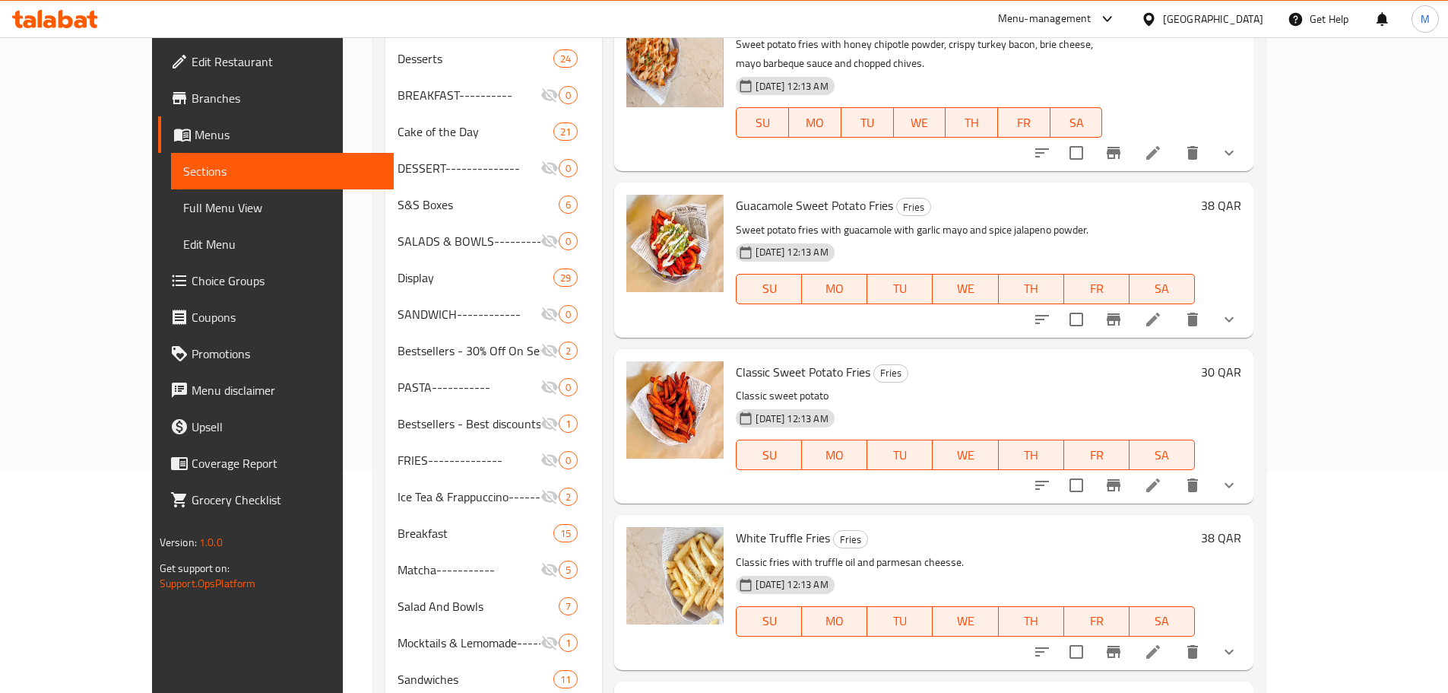
scroll to position [76, 0]
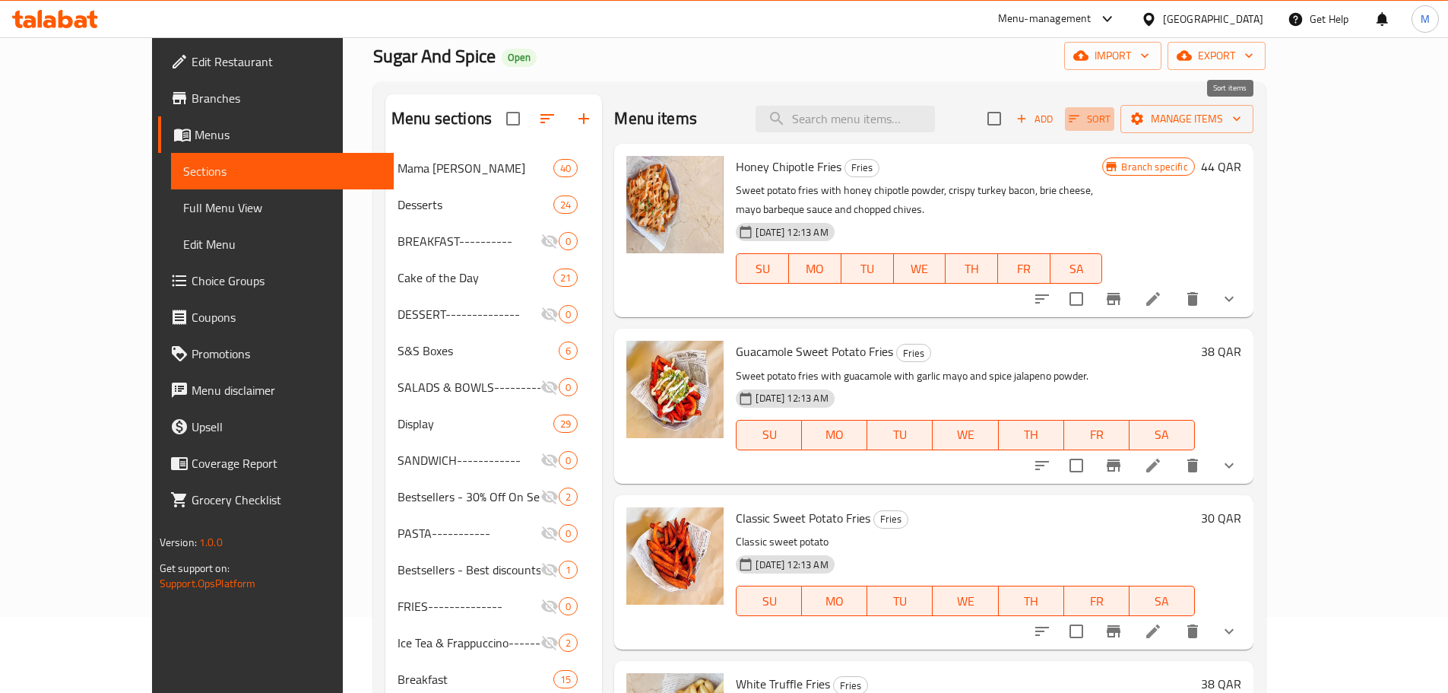
click at [1111, 120] on span "Sort" at bounding box center [1090, 118] width 42 height 17
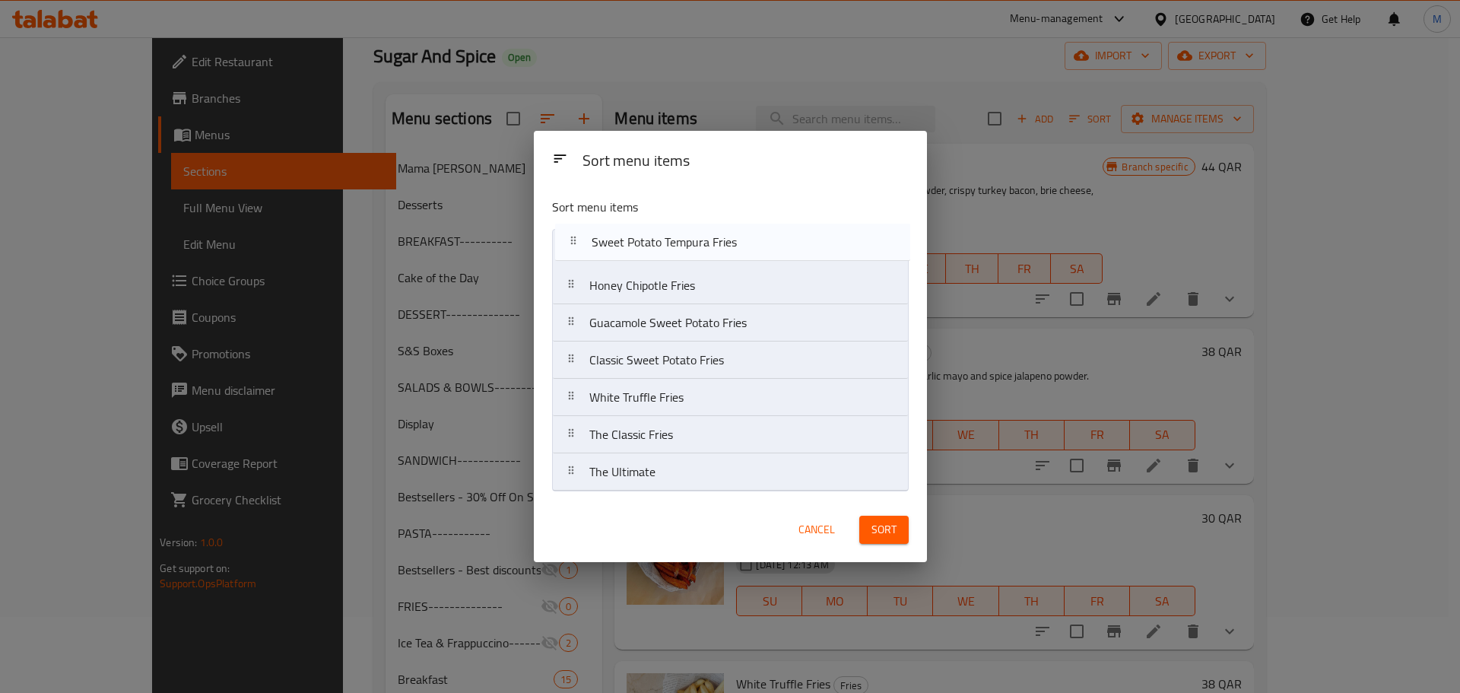
drag, startPoint x: 712, startPoint y: 477, endPoint x: 714, endPoint y: 236, distance: 240.3
click at [714, 236] on nav "Honey Chipotle Fries Guacamole Sweet Potato Fries Classic Sweet Potato Fries Wh…" at bounding box center [730, 360] width 357 height 262
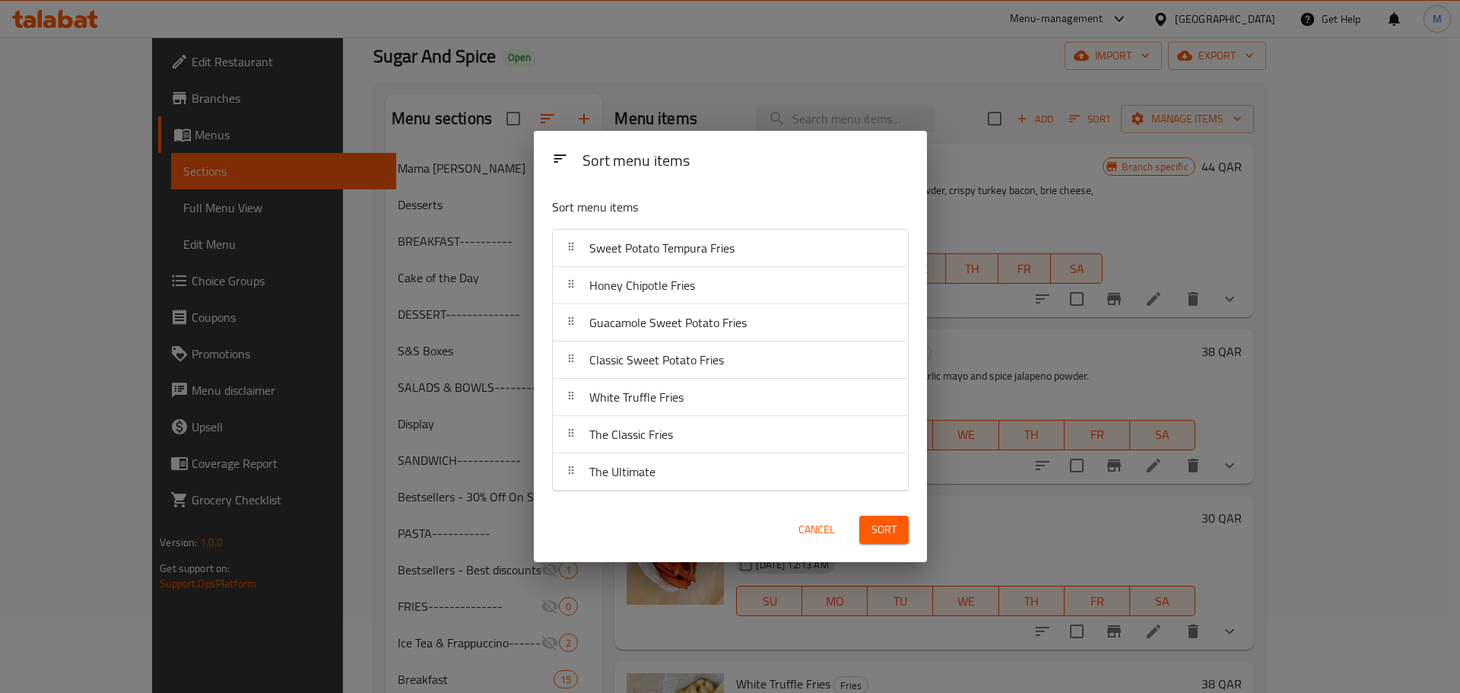
click at [893, 533] on span "Sort" at bounding box center [883, 529] width 25 height 19
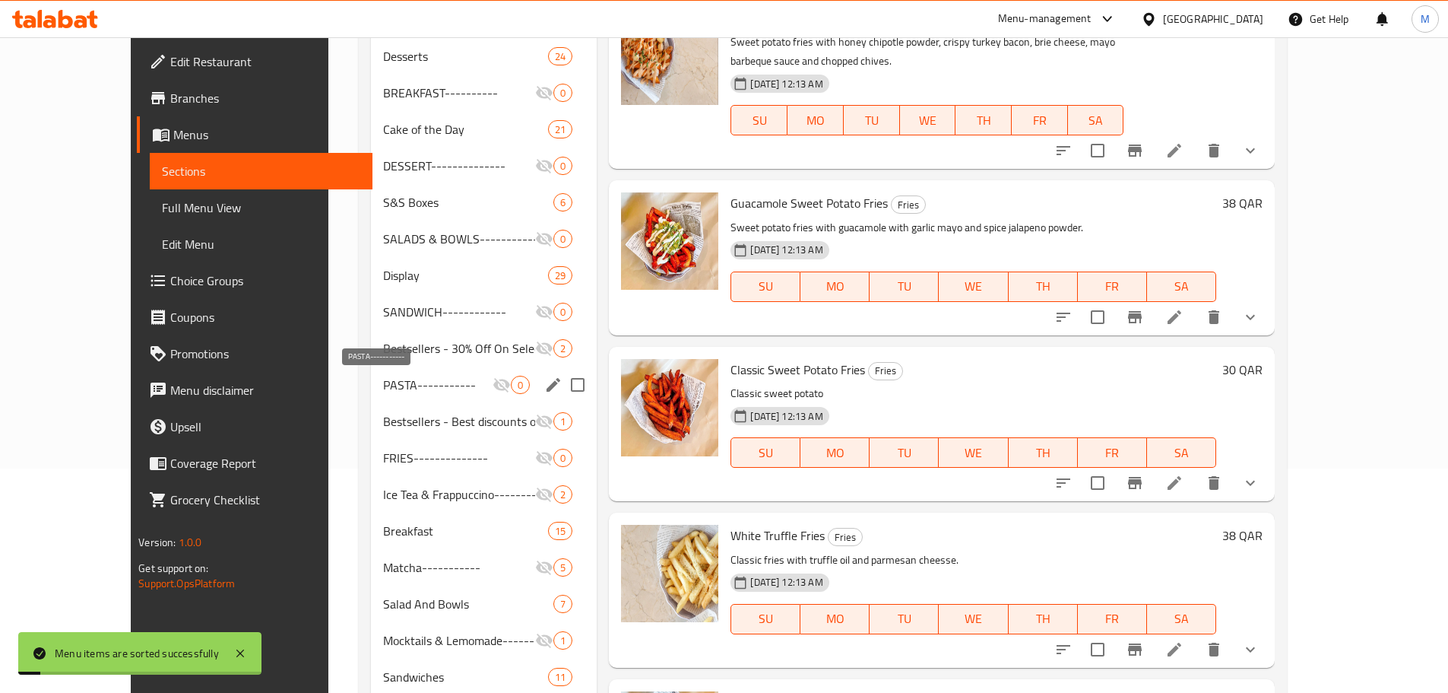
scroll to position [228, 0]
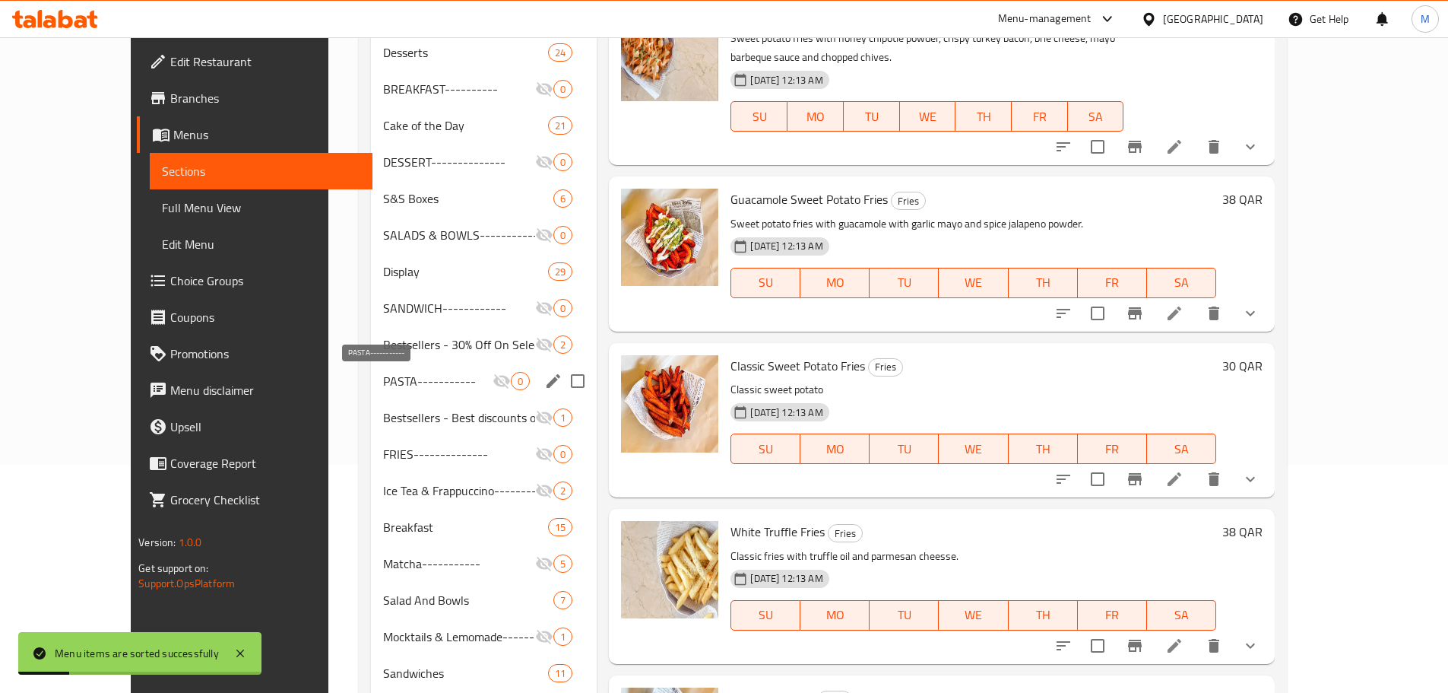
click at [383, 389] on span "PASTA-----------" at bounding box center [437, 381] width 109 height 18
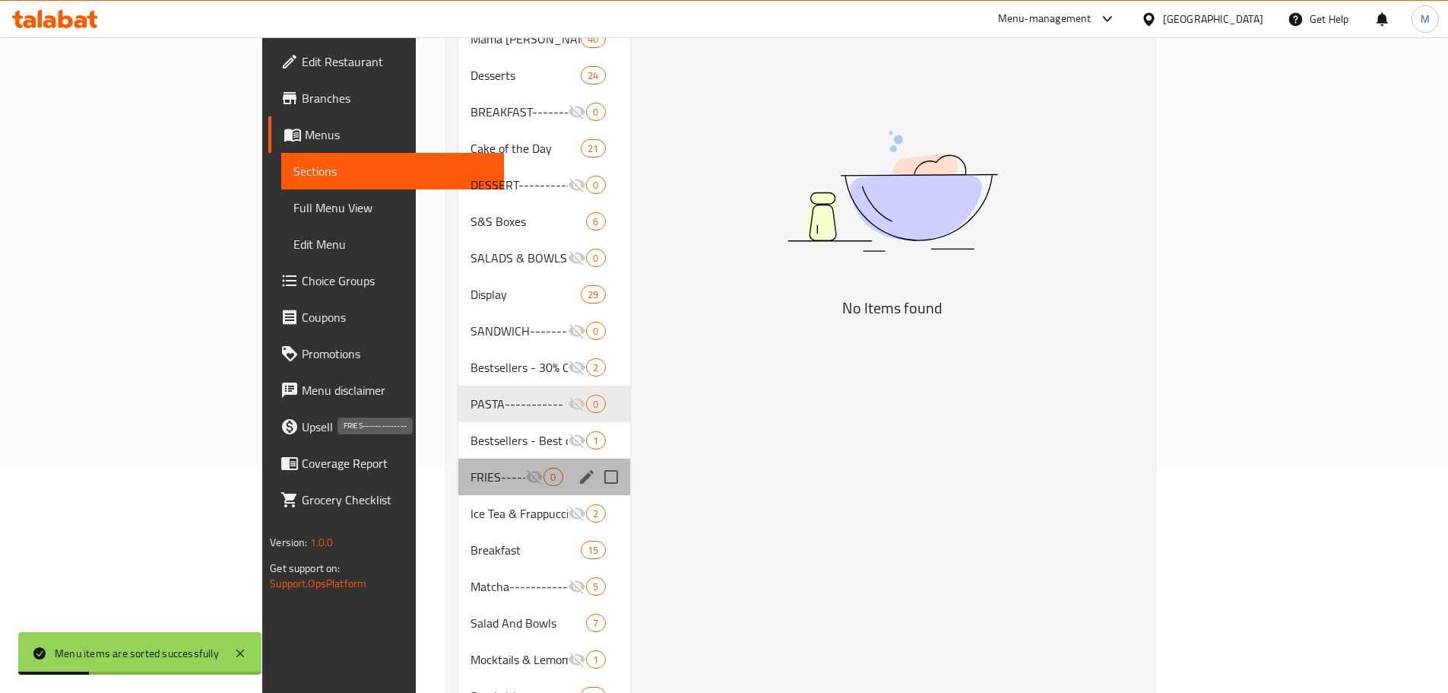
click at [471, 468] on span "FRIES--------------" at bounding box center [498, 477] width 55 height 18
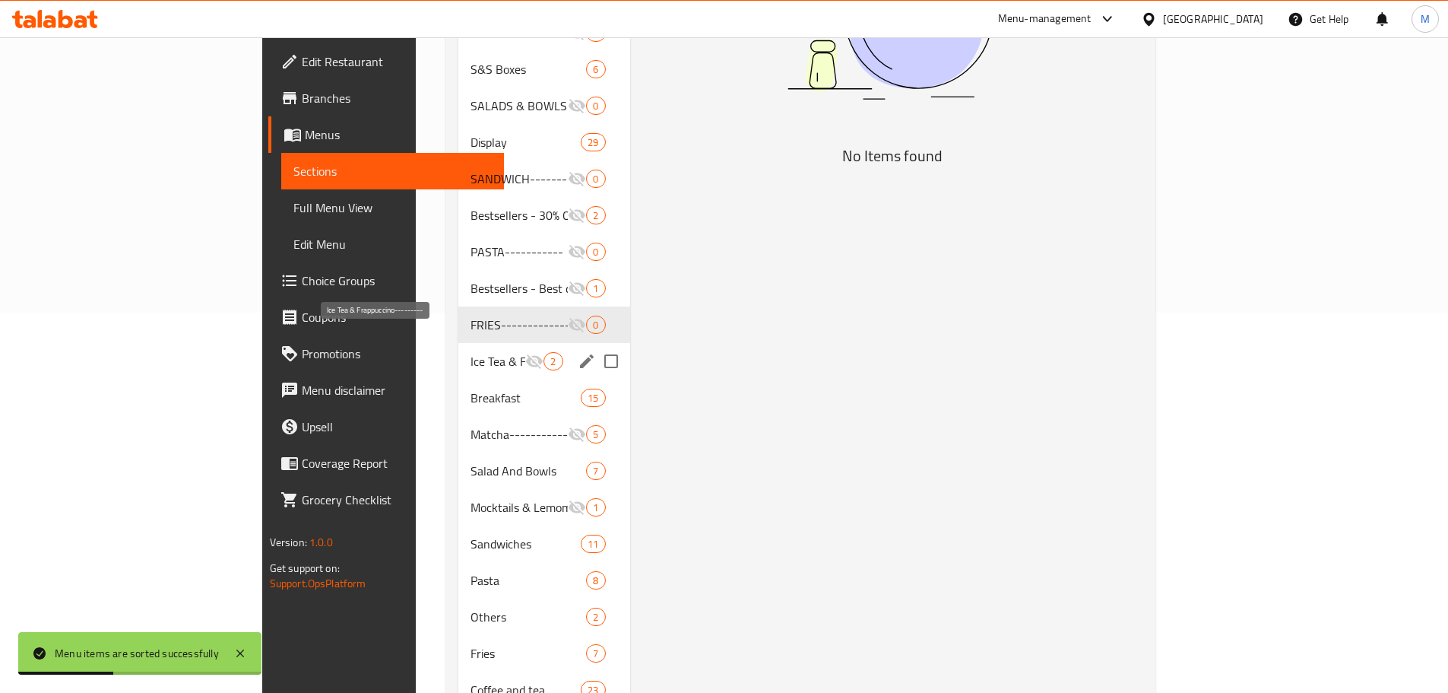
click at [471, 352] on span "Ice Tea & Frappuccino---------" at bounding box center [498, 361] width 55 height 18
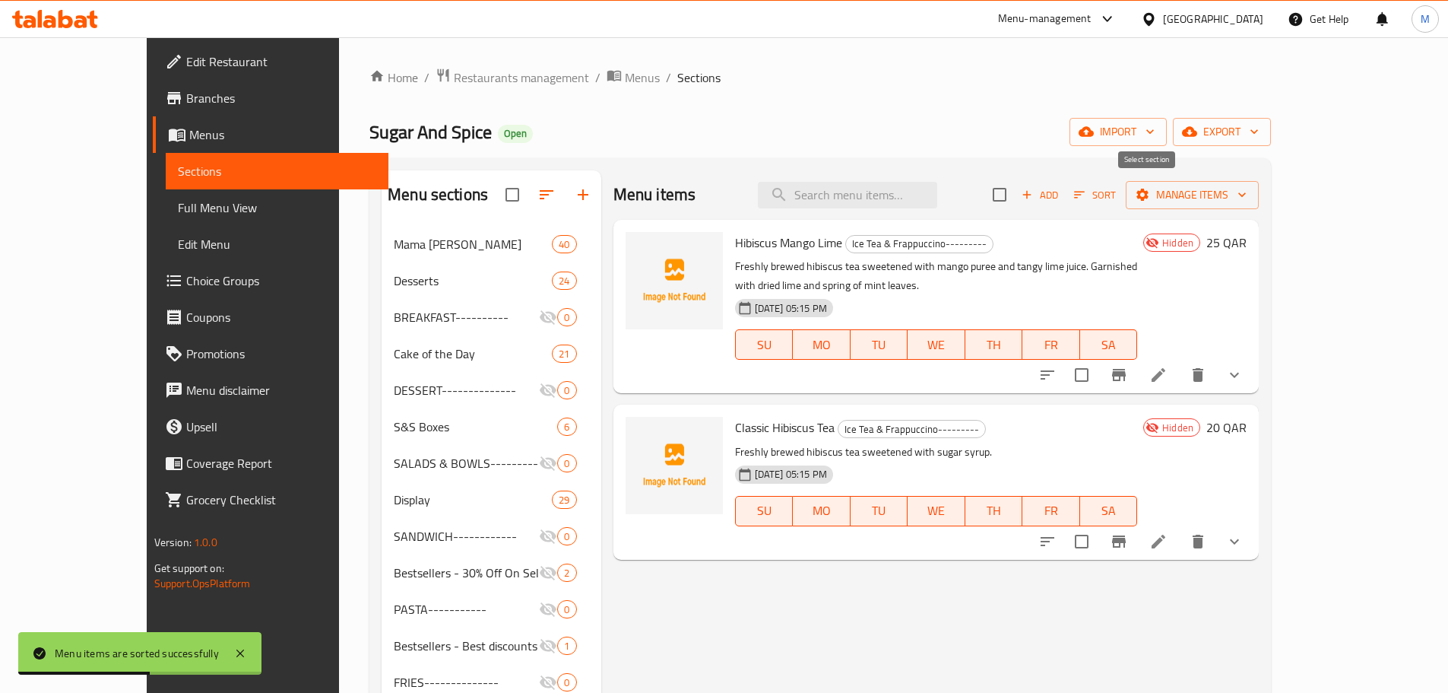
click at [1016, 195] on input "checkbox" at bounding box center [1000, 195] width 32 height 32
checkbox input "true"
click at [1247, 195] on span "Manage items" at bounding box center [1192, 195] width 109 height 19
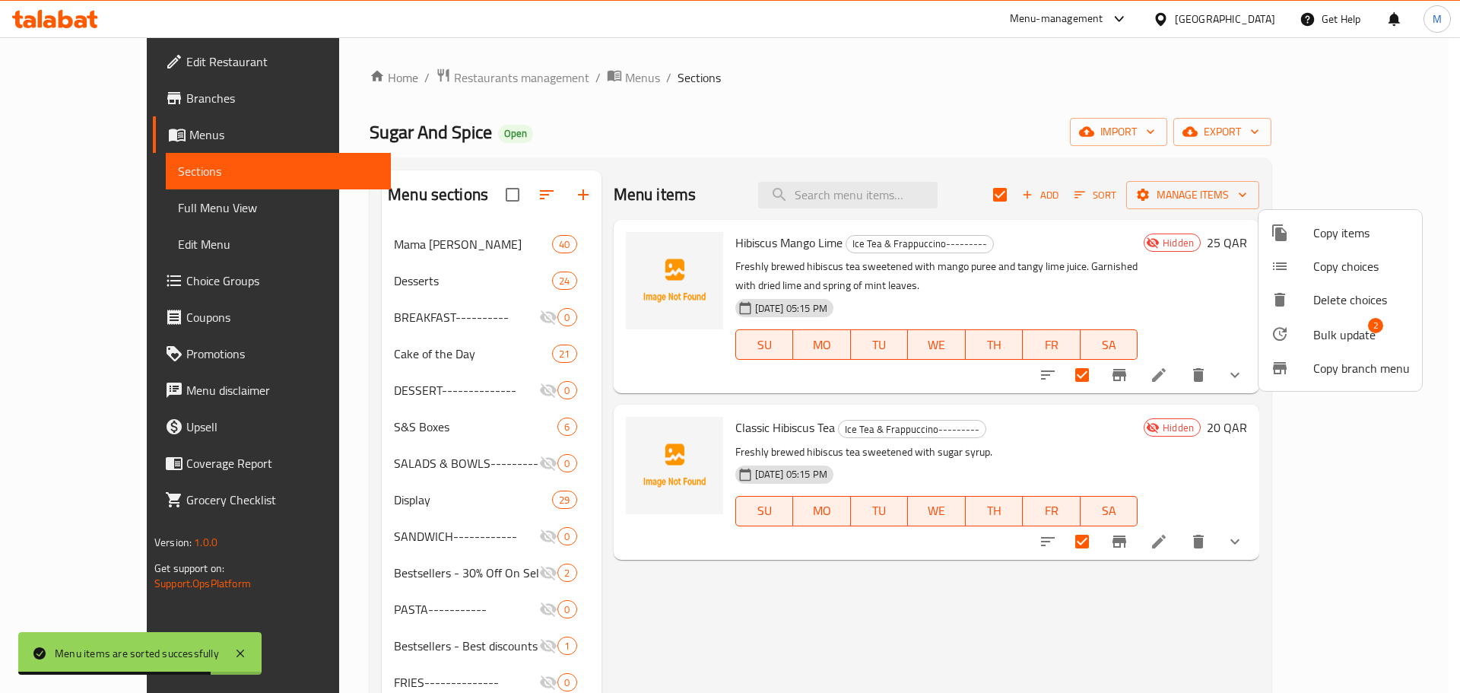
click at [1318, 334] on span "Bulk update" at bounding box center [1344, 334] width 62 height 18
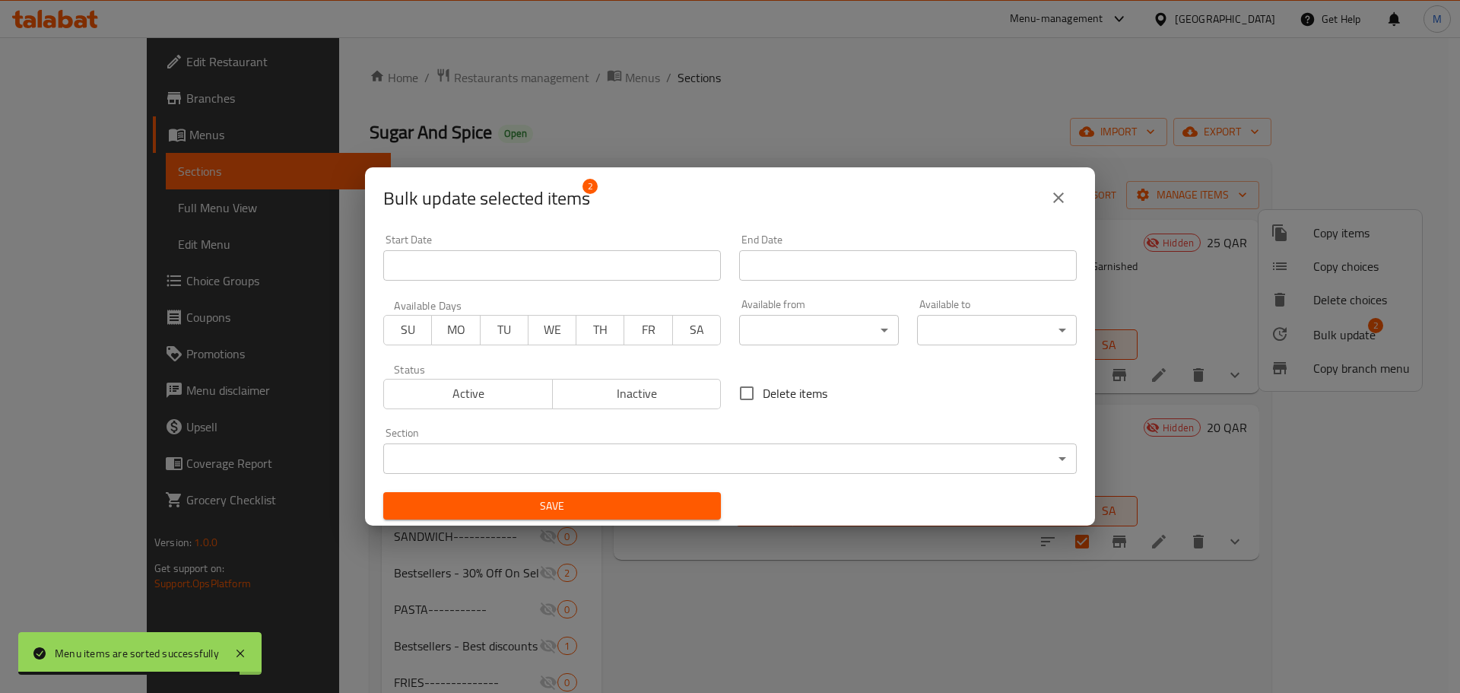
click at [669, 395] on span "Inactive" at bounding box center [637, 393] width 157 height 22
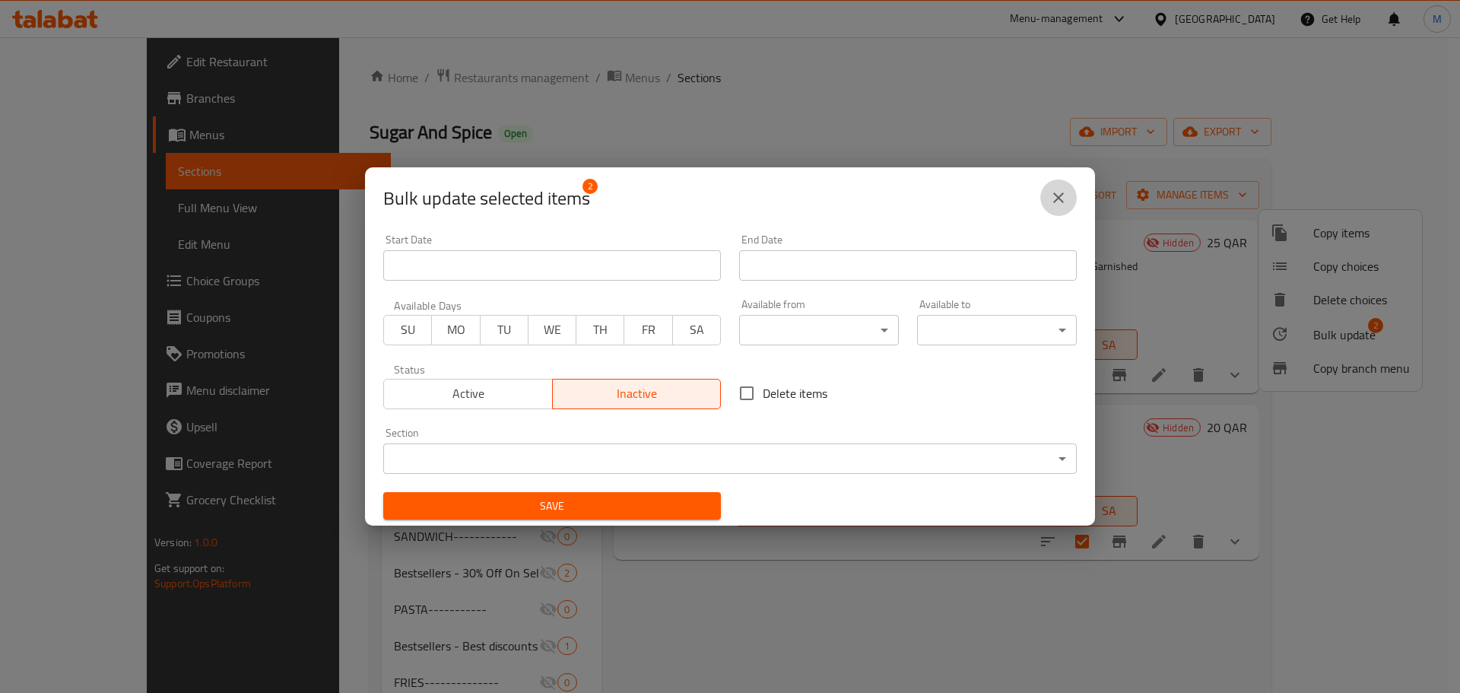
click at [1043, 197] on button "close" at bounding box center [1058, 197] width 36 height 36
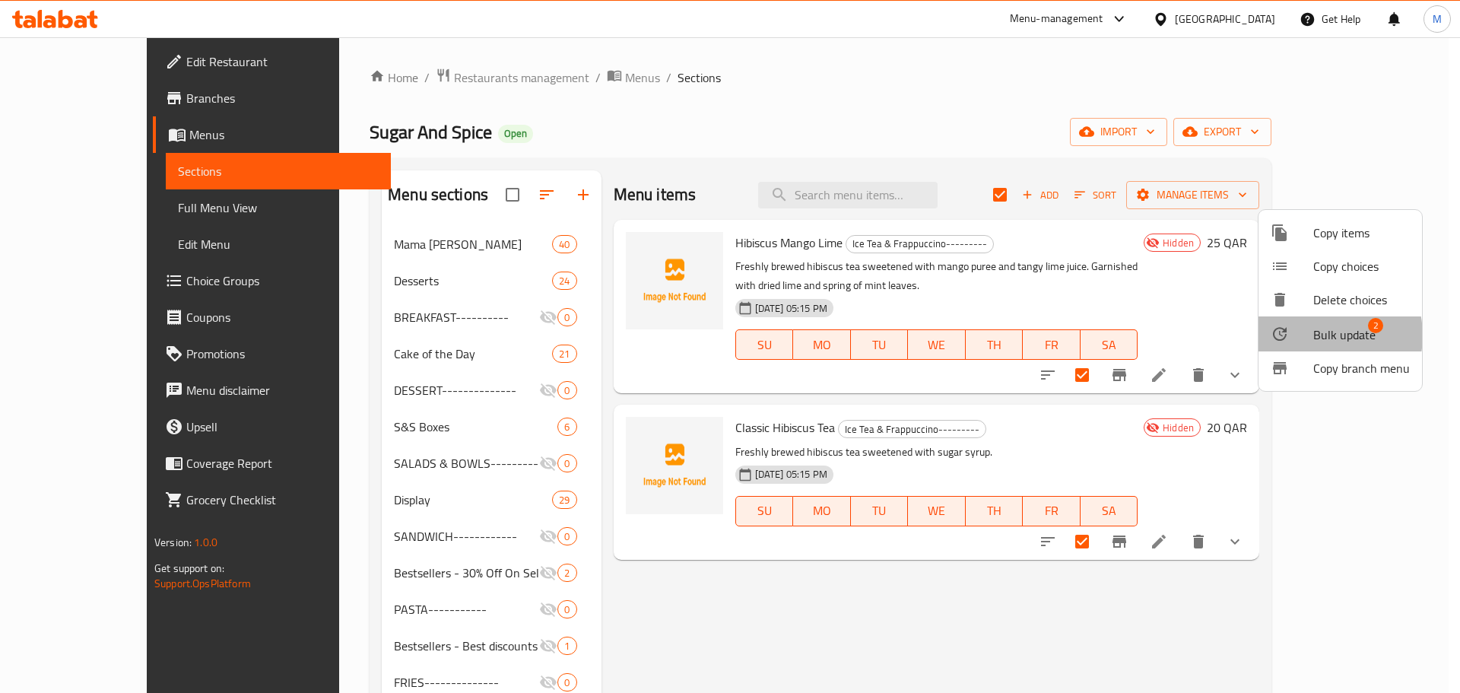
click at [1316, 335] on span "Bulk update" at bounding box center [1344, 334] width 62 height 18
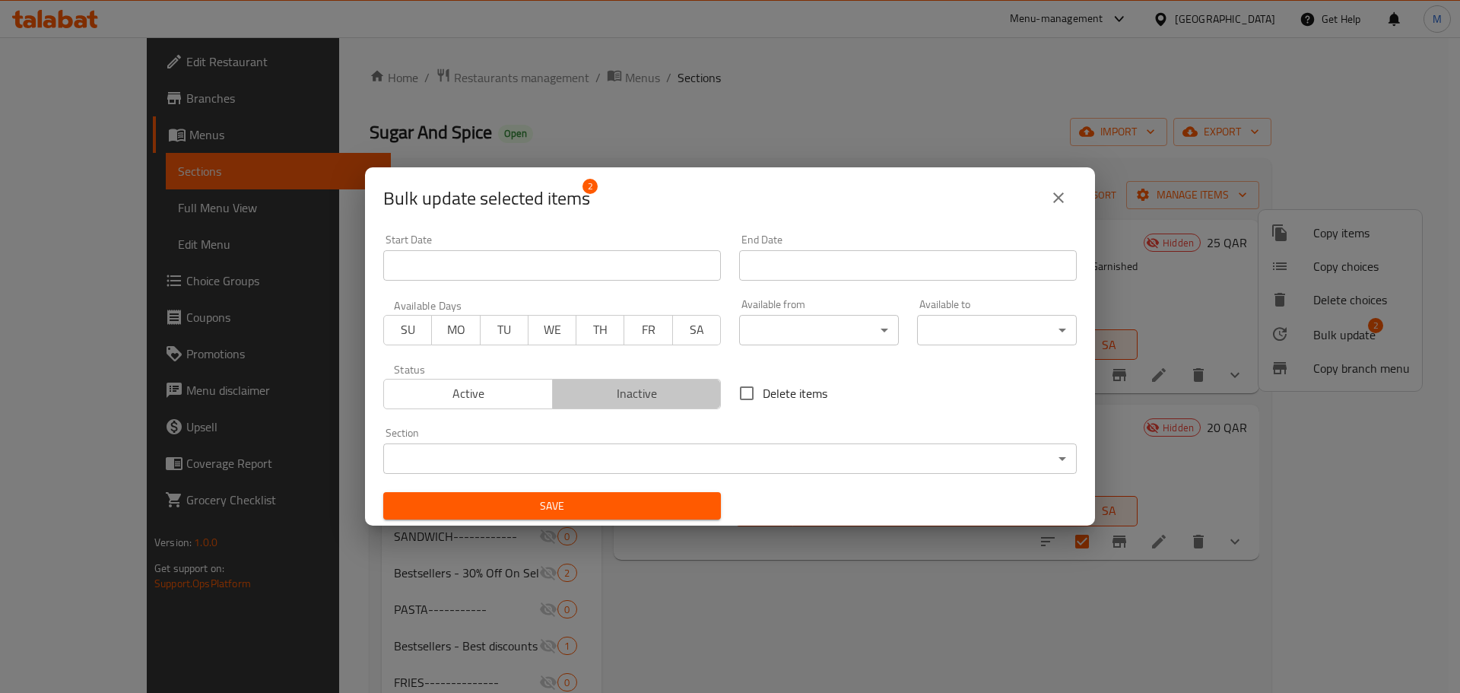
click at [686, 389] on span "Inactive" at bounding box center [637, 393] width 157 height 22
click at [640, 451] on body "​ Menu-management Qatar Get Help M Edit Restaurant Branches Menus Sections Full…" at bounding box center [730, 364] width 1460 height 655
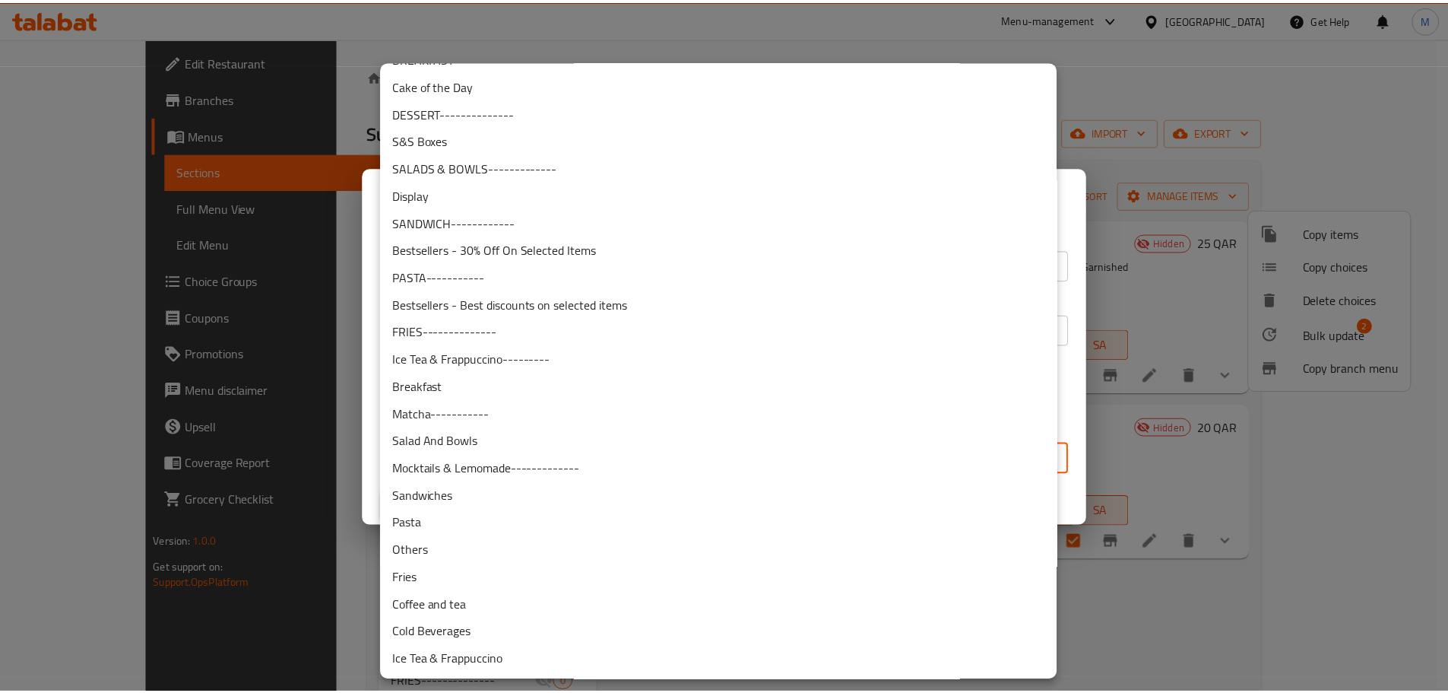
scroll to position [186, 0]
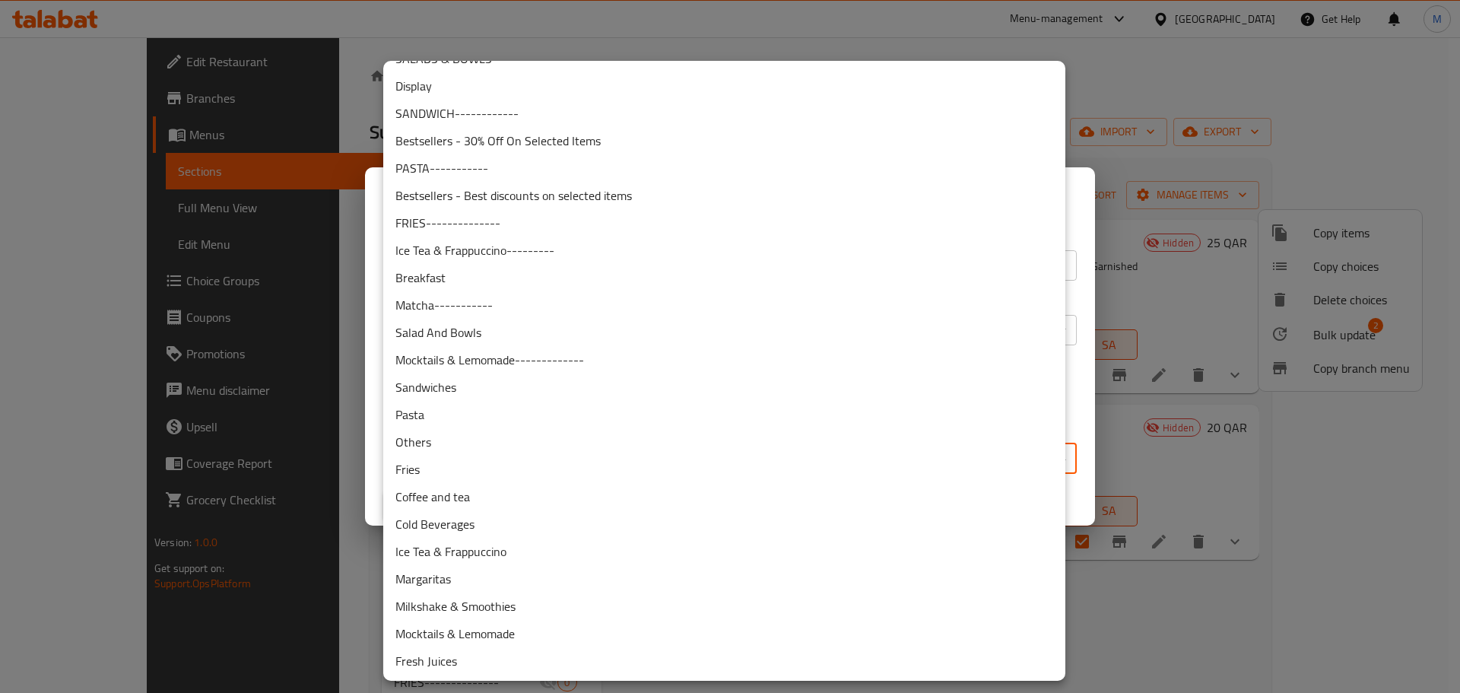
click at [499, 551] on li "Ice Tea & Frappuccino" at bounding box center [724, 551] width 682 height 27
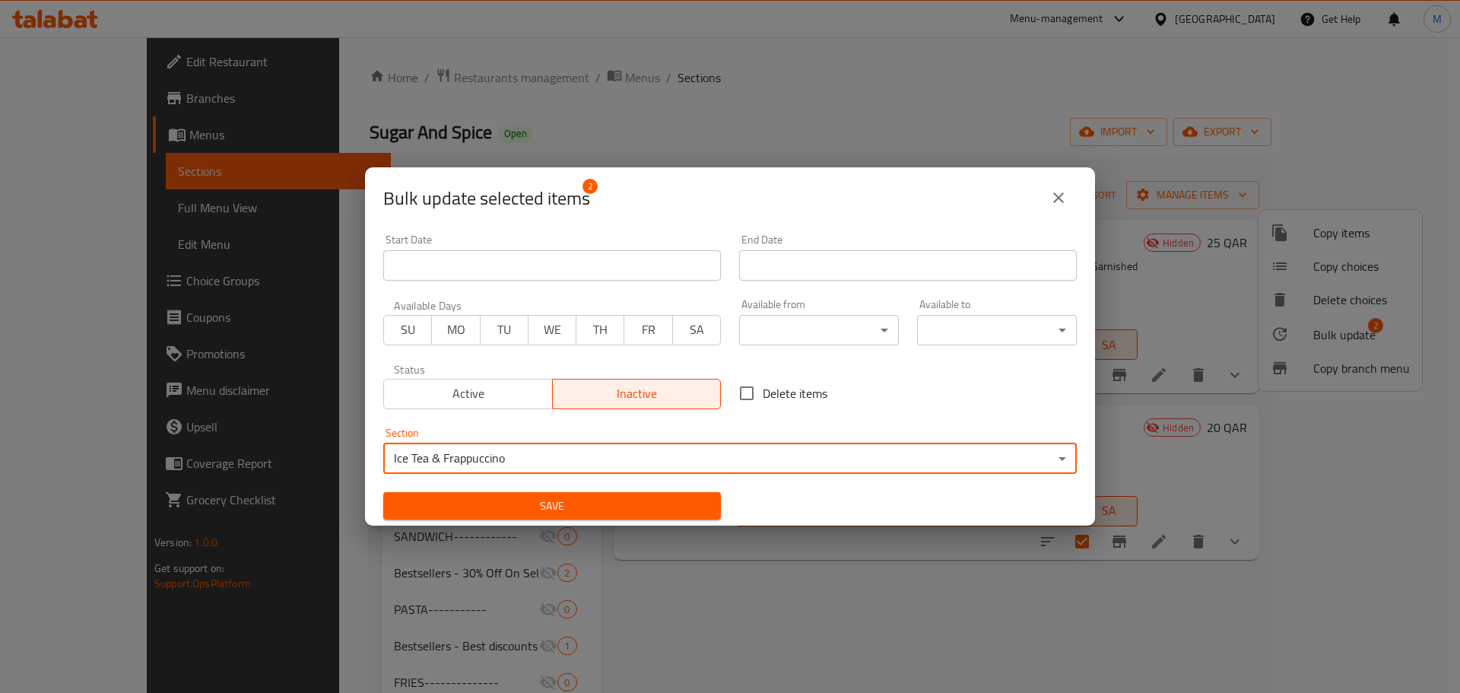
click at [595, 514] on span "Save" at bounding box center [551, 506] width 313 height 19
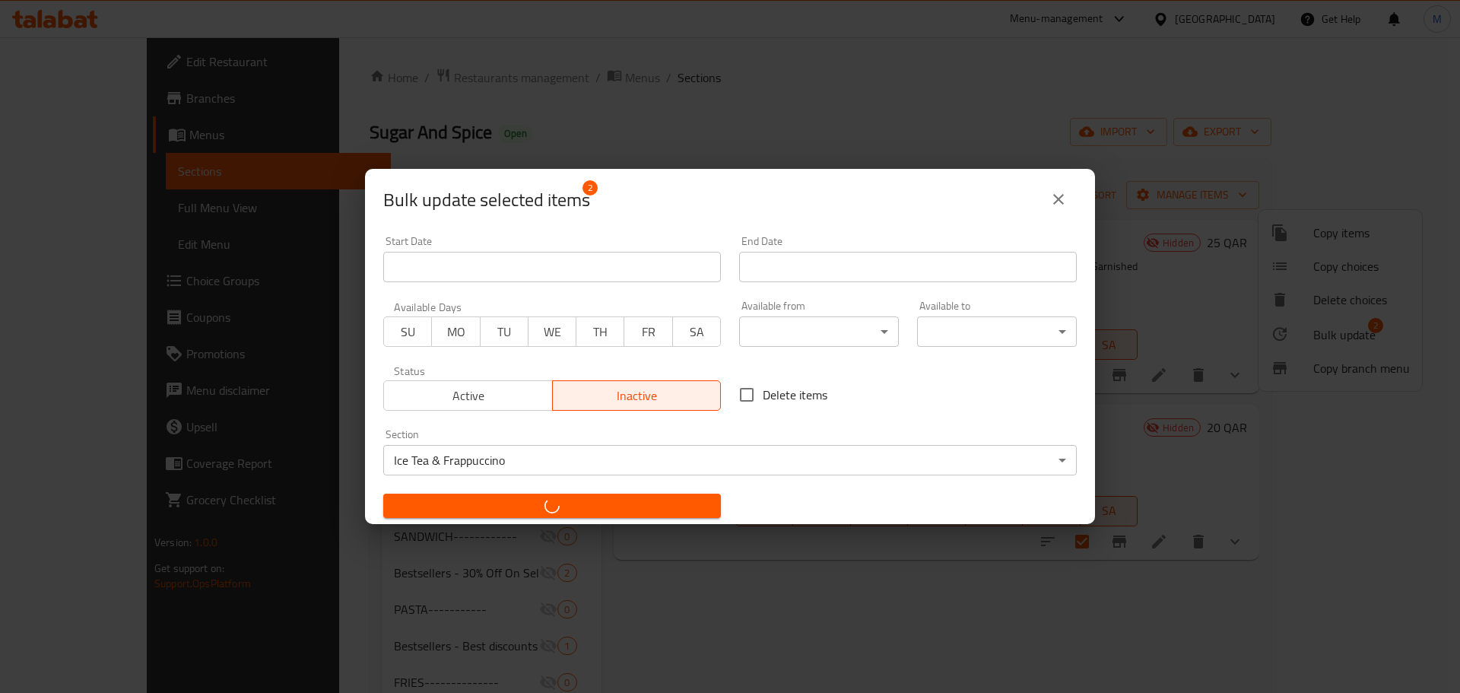
checkbox input "false"
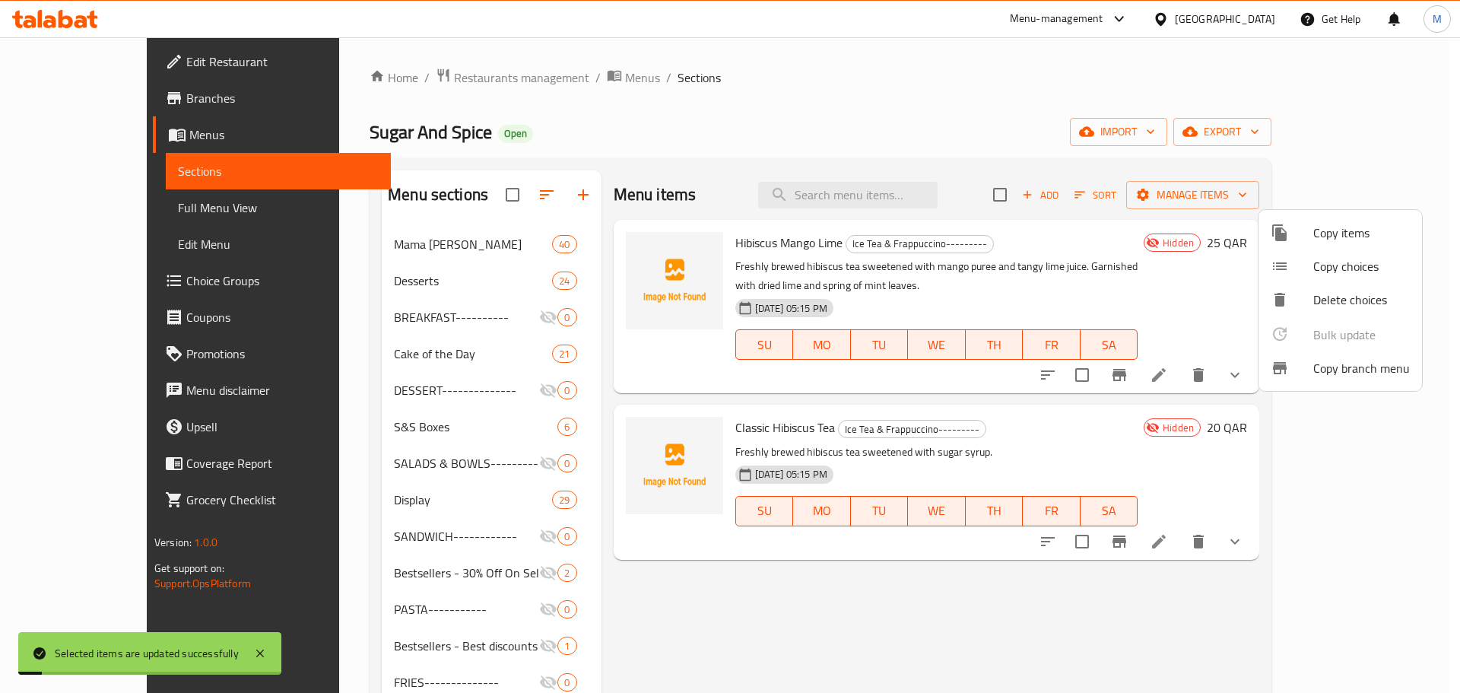
click at [722, 164] on div at bounding box center [730, 346] width 1460 height 693
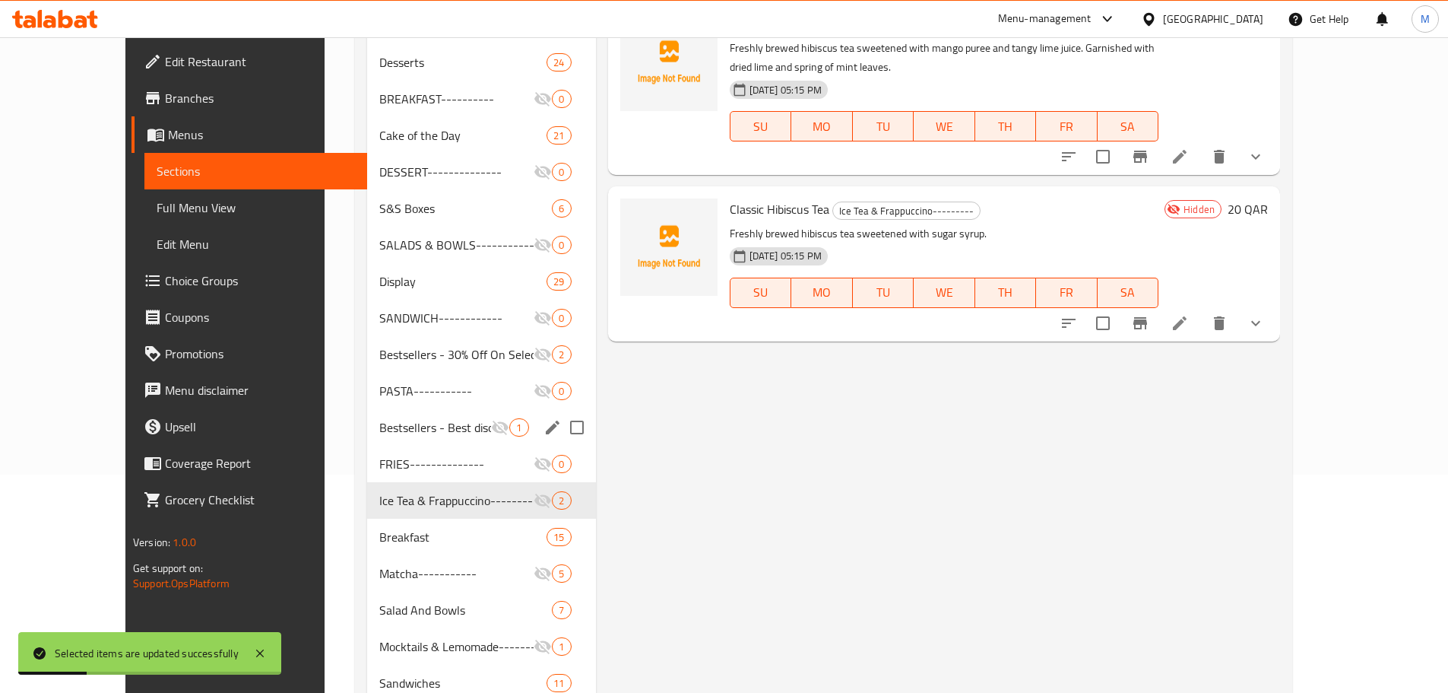
scroll to position [228, 0]
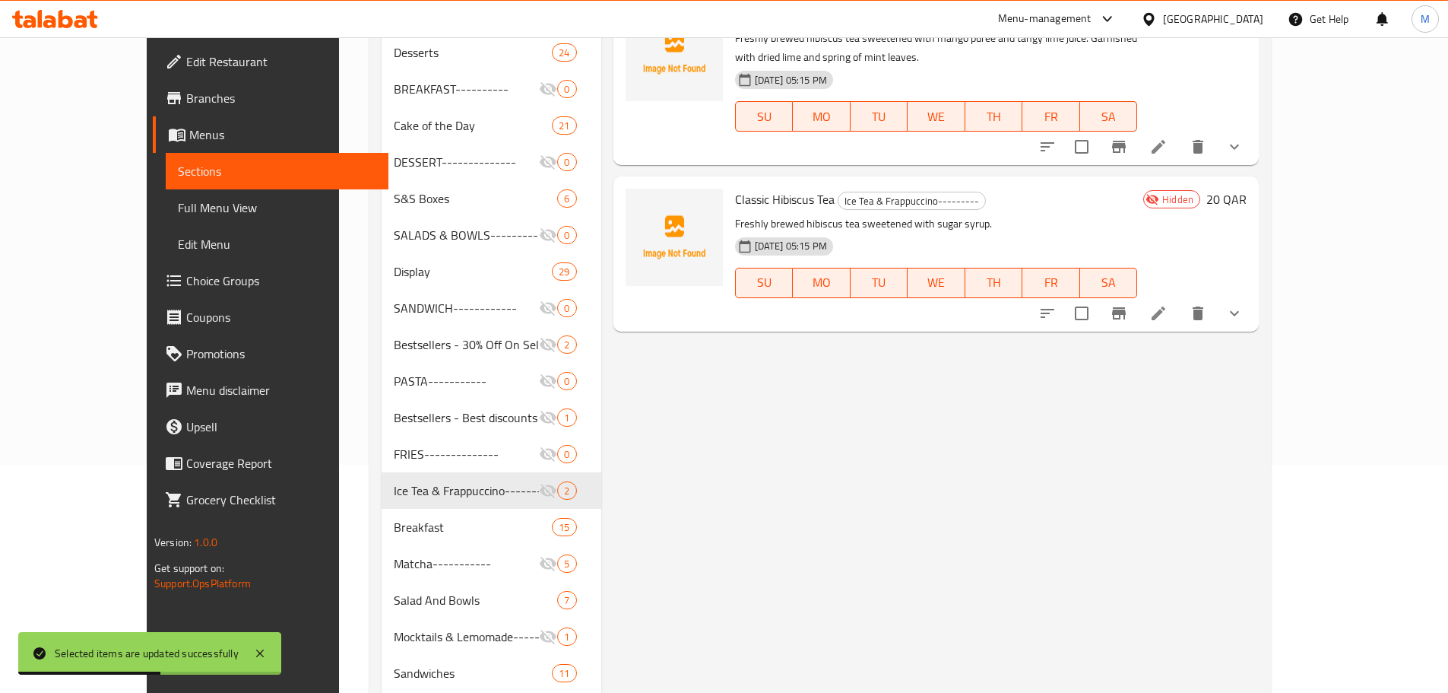
click at [697, 433] on div "Menu items Add Sort Manage items Hibiscus Mango Lime Ice Tea & Frappuccino-----…" at bounding box center [930, 502] width 658 height 1120
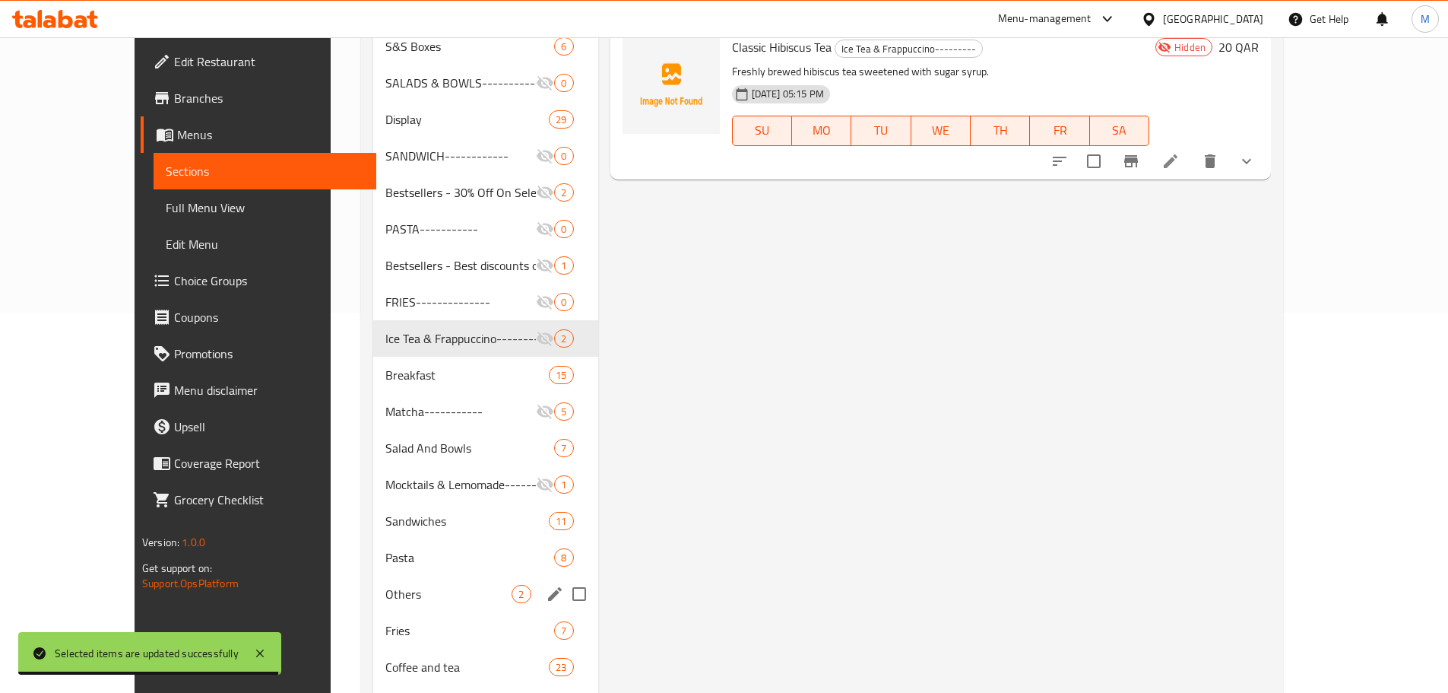
scroll to position [532, 0]
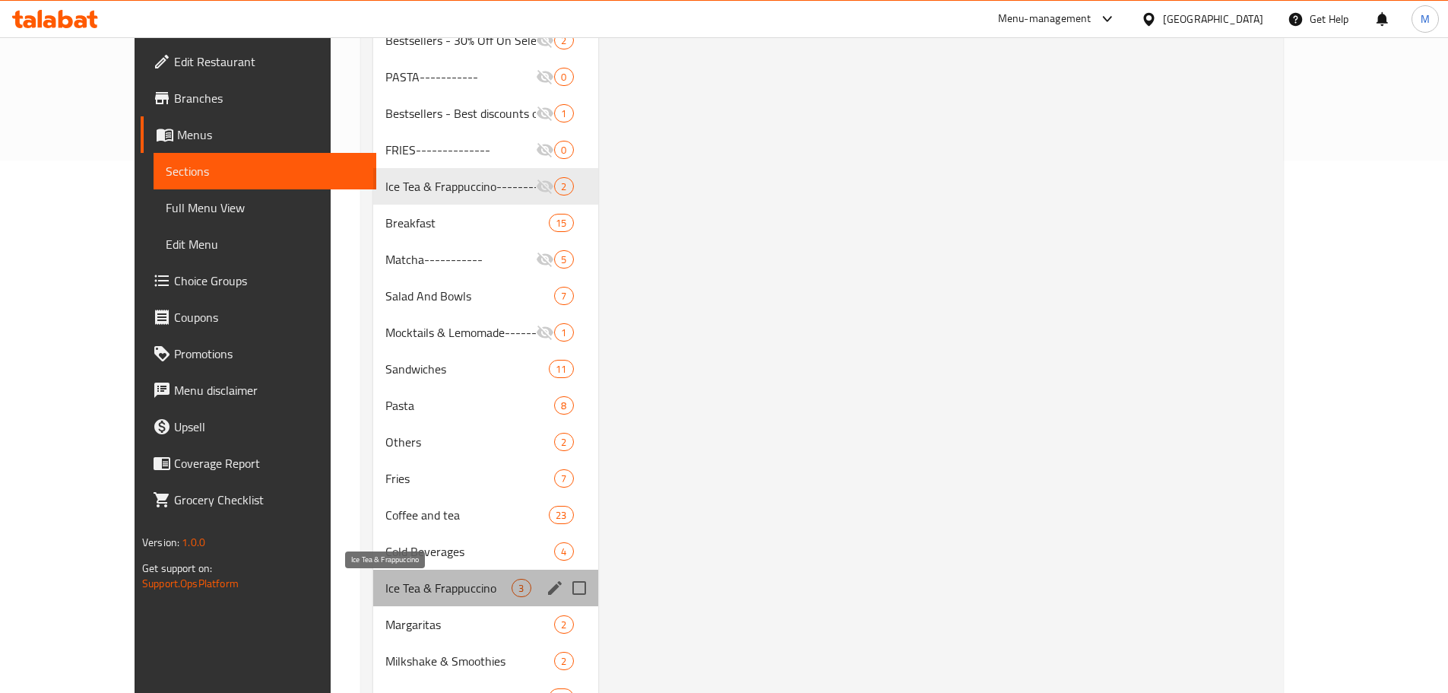
click at [399, 589] on span "Ice Tea & Frappuccino" at bounding box center [449, 588] width 126 height 18
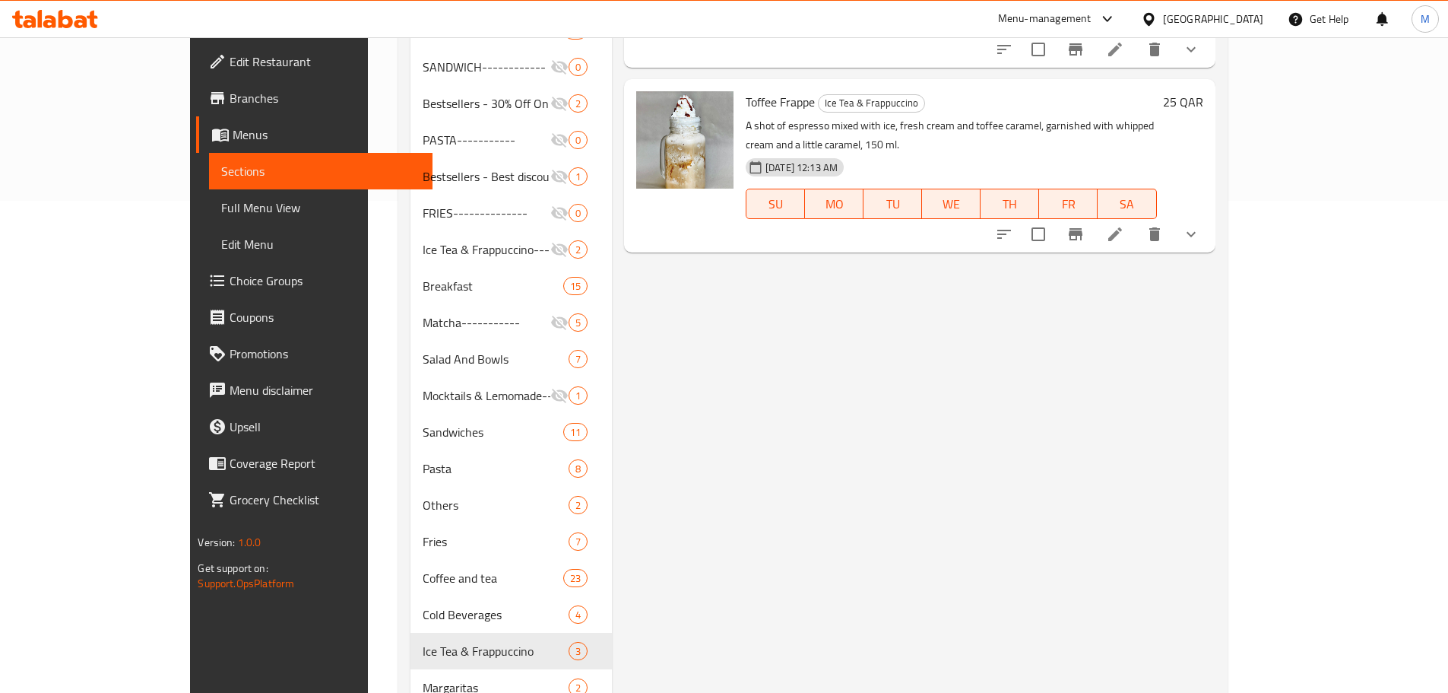
scroll to position [456, 0]
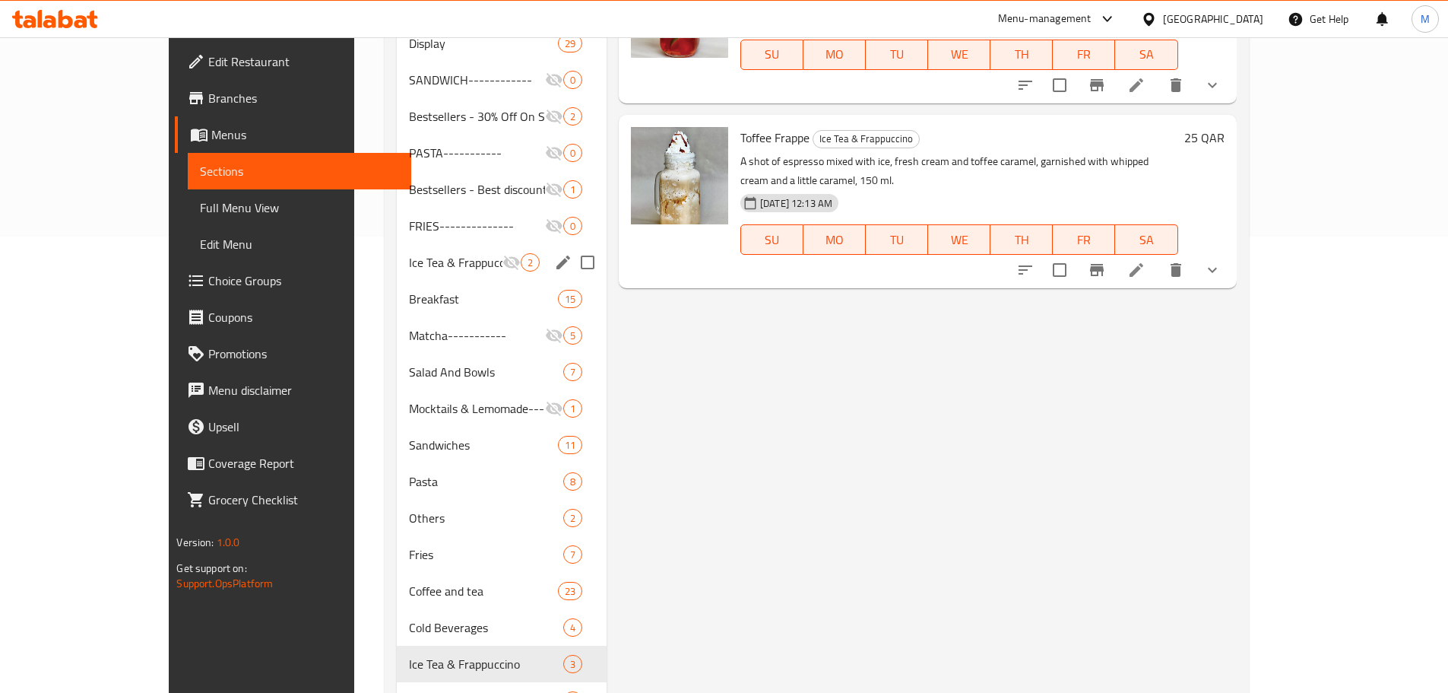
click at [413, 273] on div "Ice Tea & Frappuccino--------- 2" at bounding box center [502, 262] width 210 height 36
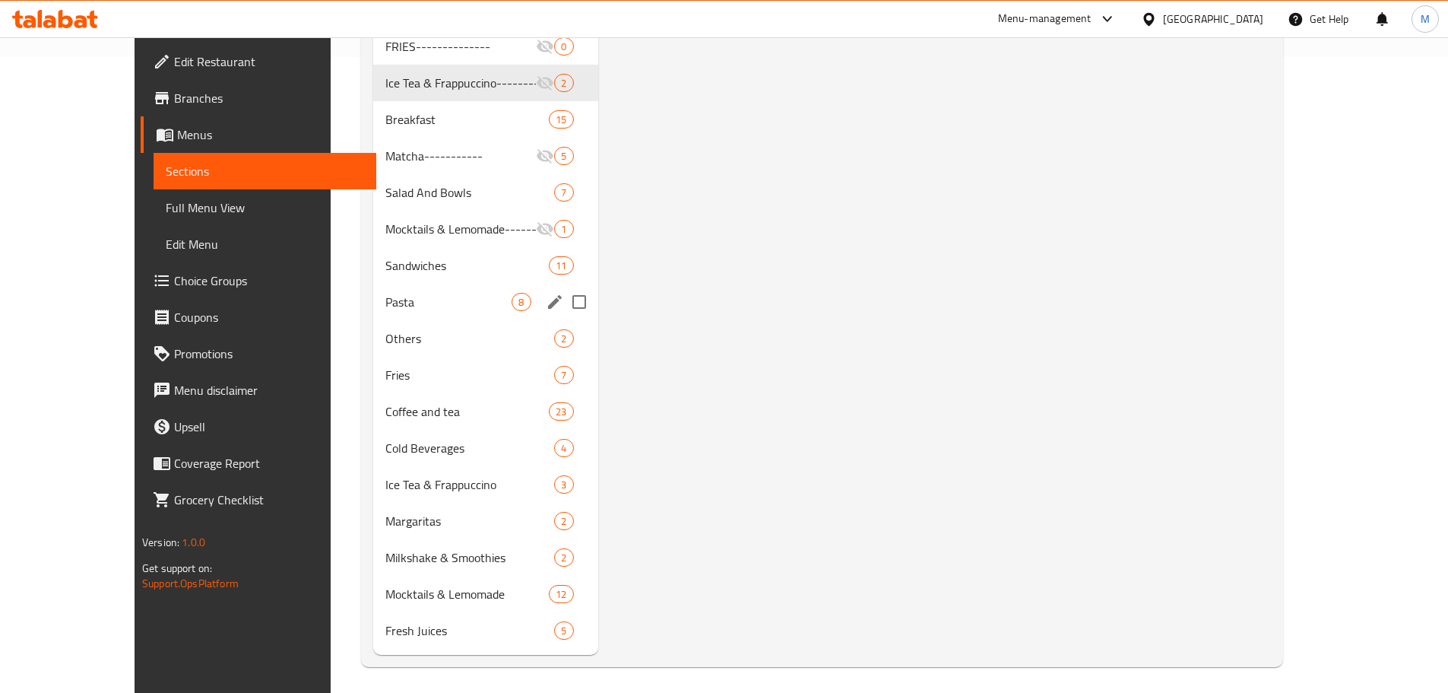
scroll to position [640, 0]
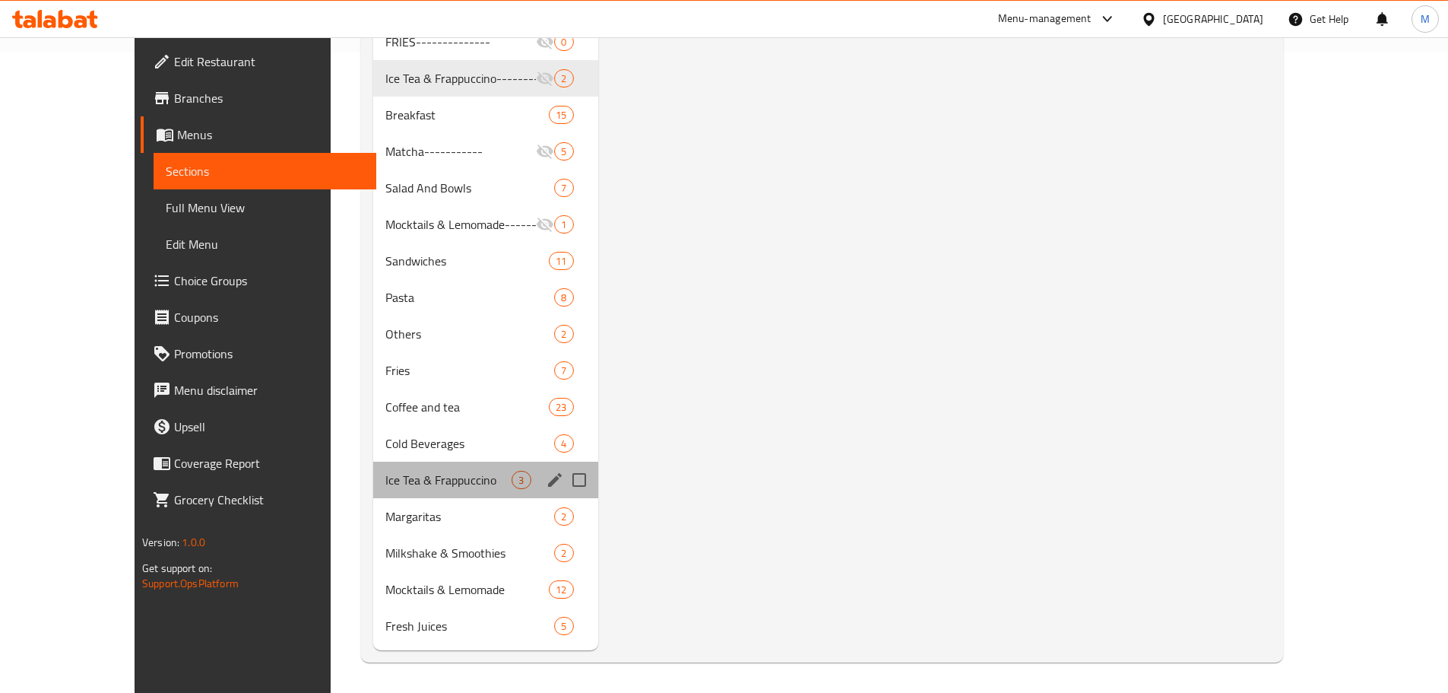
click at [420, 489] on div "Ice Tea & Frappuccino 3" at bounding box center [485, 480] width 224 height 36
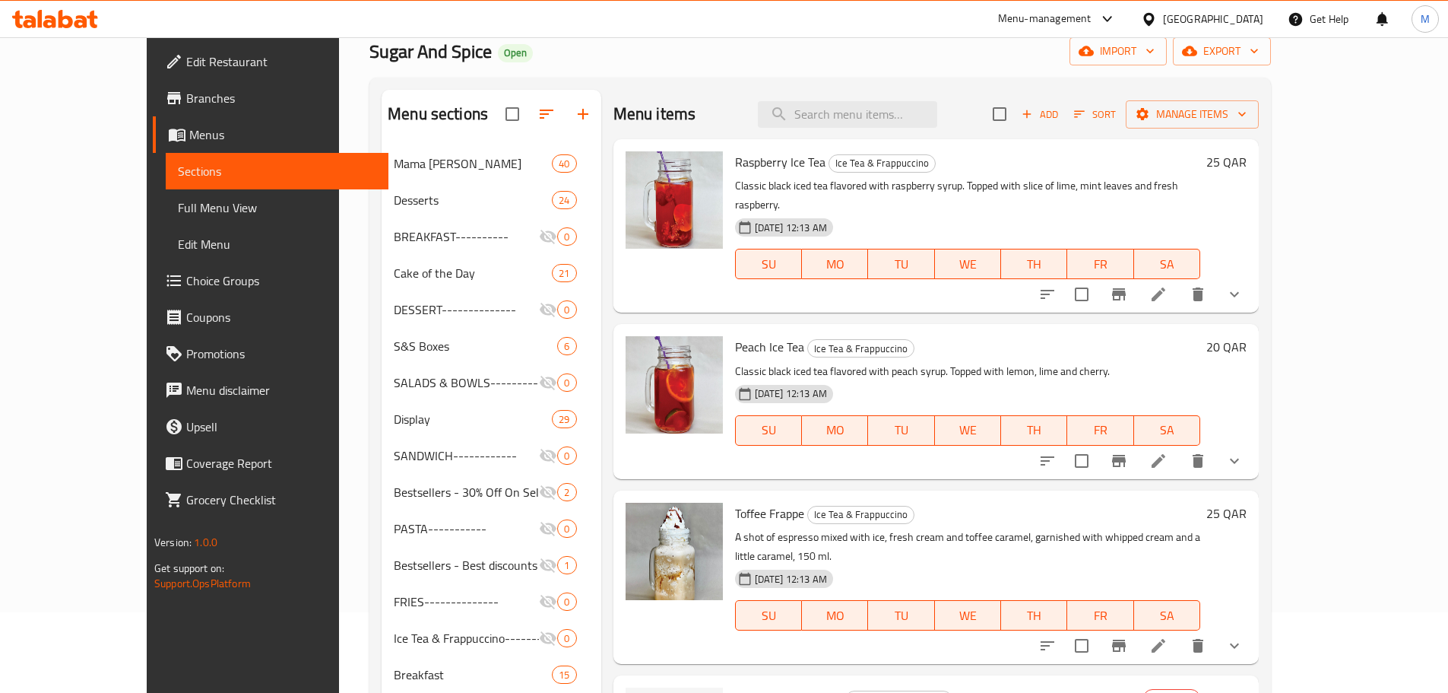
scroll to position [32, 0]
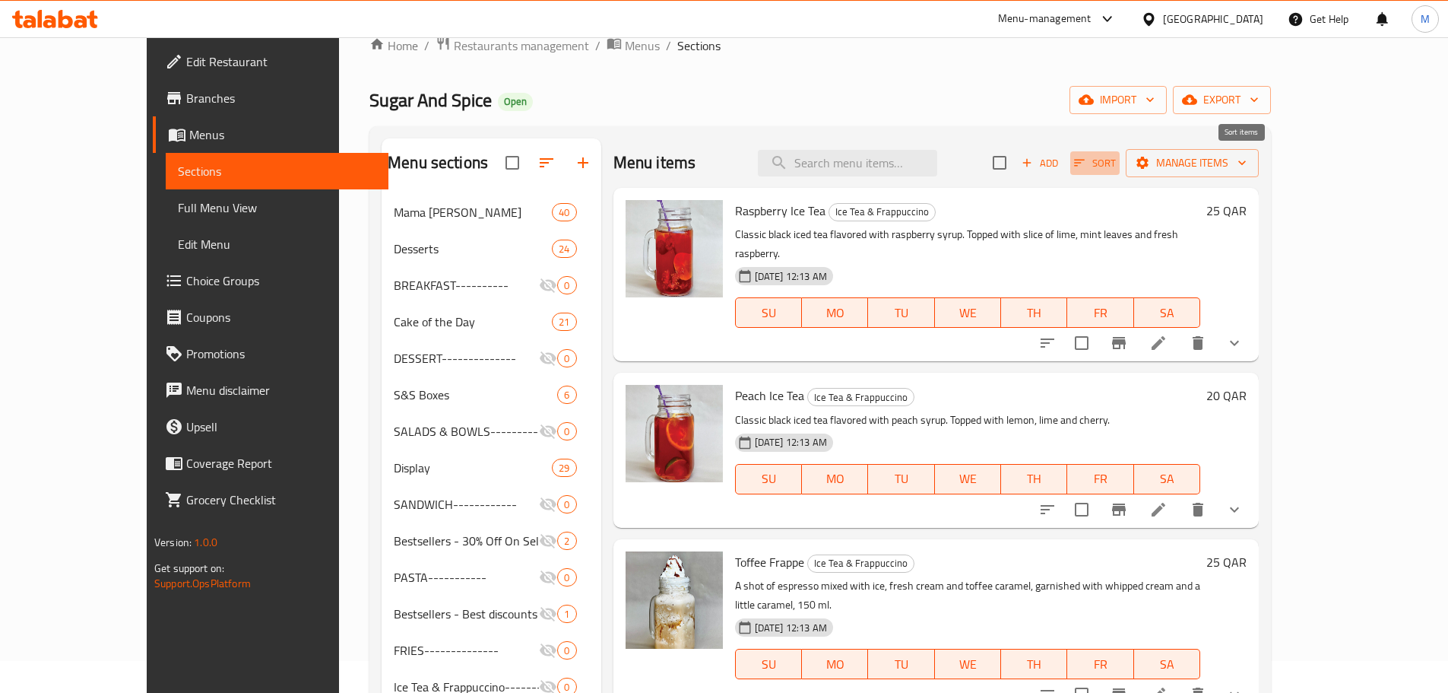
click at [1116, 165] on span "Sort" at bounding box center [1095, 162] width 42 height 17
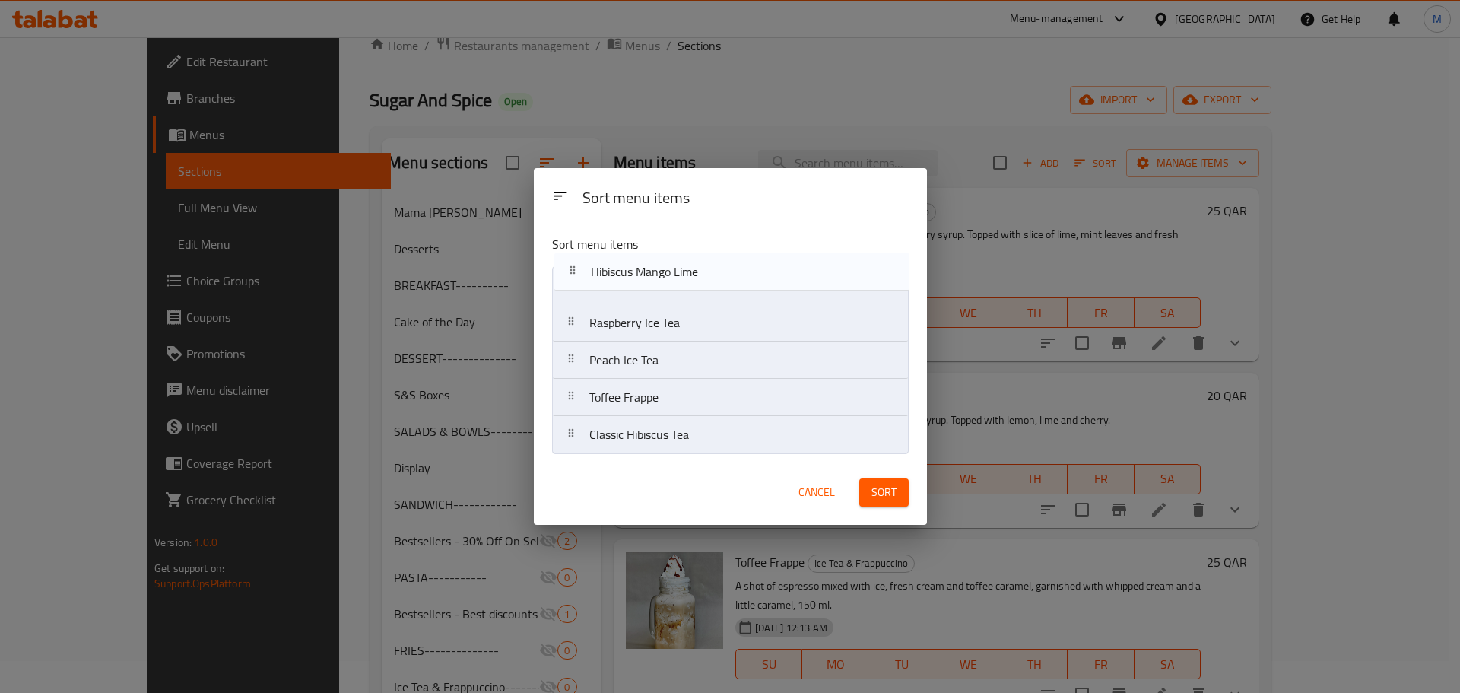
drag, startPoint x: 754, startPoint y: 414, endPoint x: 756, endPoint y: 311, distance: 103.4
click at [756, 281] on nav "Raspberry Ice Tea Peach Ice Tea Toffee Frappe Hibiscus Mango Lime Classic Hibis…" at bounding box center [730, 360] width 357 height 188
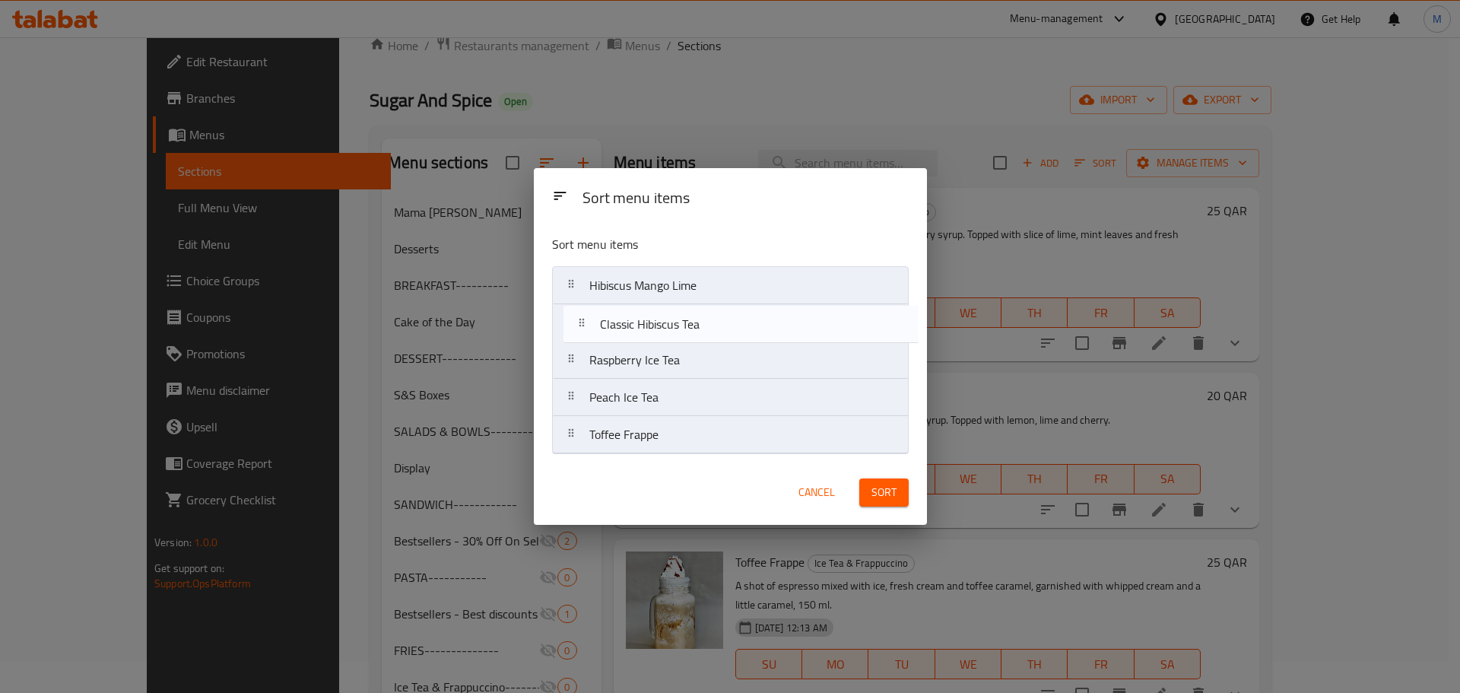
drag, startPoint x: 735, startPoint y: 443, endPoint x: 746, endPoint y: 329, distance: 114.6
click at [746, 329] on nav "Hibiscus Mango Lime Raspberry Ice Tea Peach Ice Tea Toffee Frappe Classic Hibis…" at bounding box center [730, 360] width 357 height 188
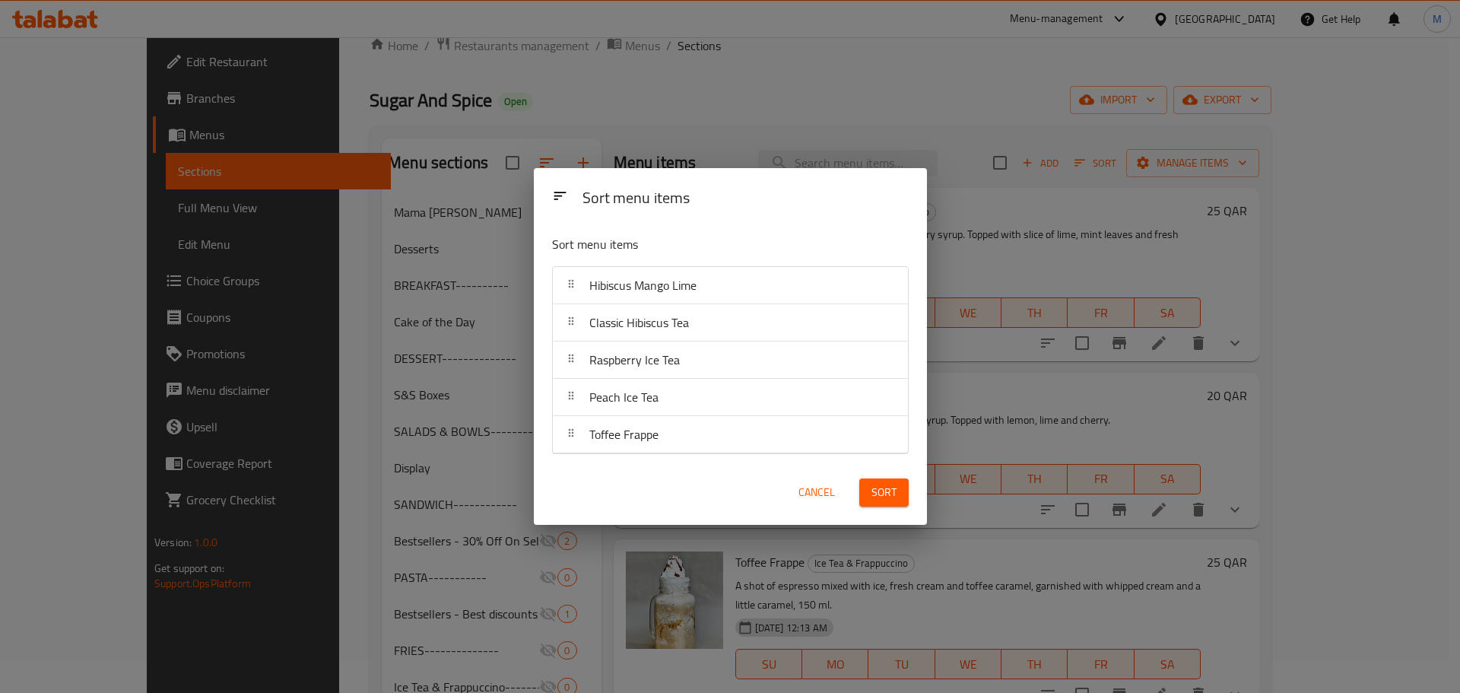
click at [876, 485] on span "Sort" at bounding box center [883, 492] width 25 height 19
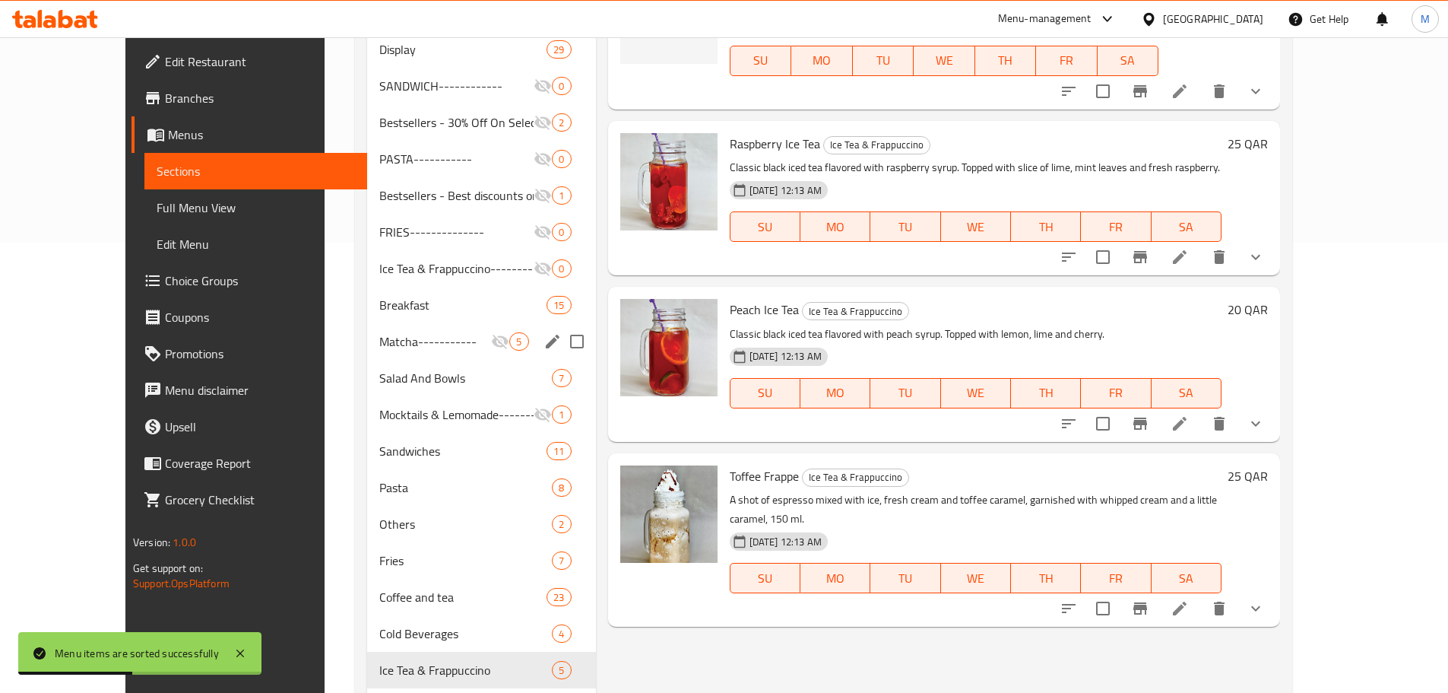
scroll to position [380, 0]
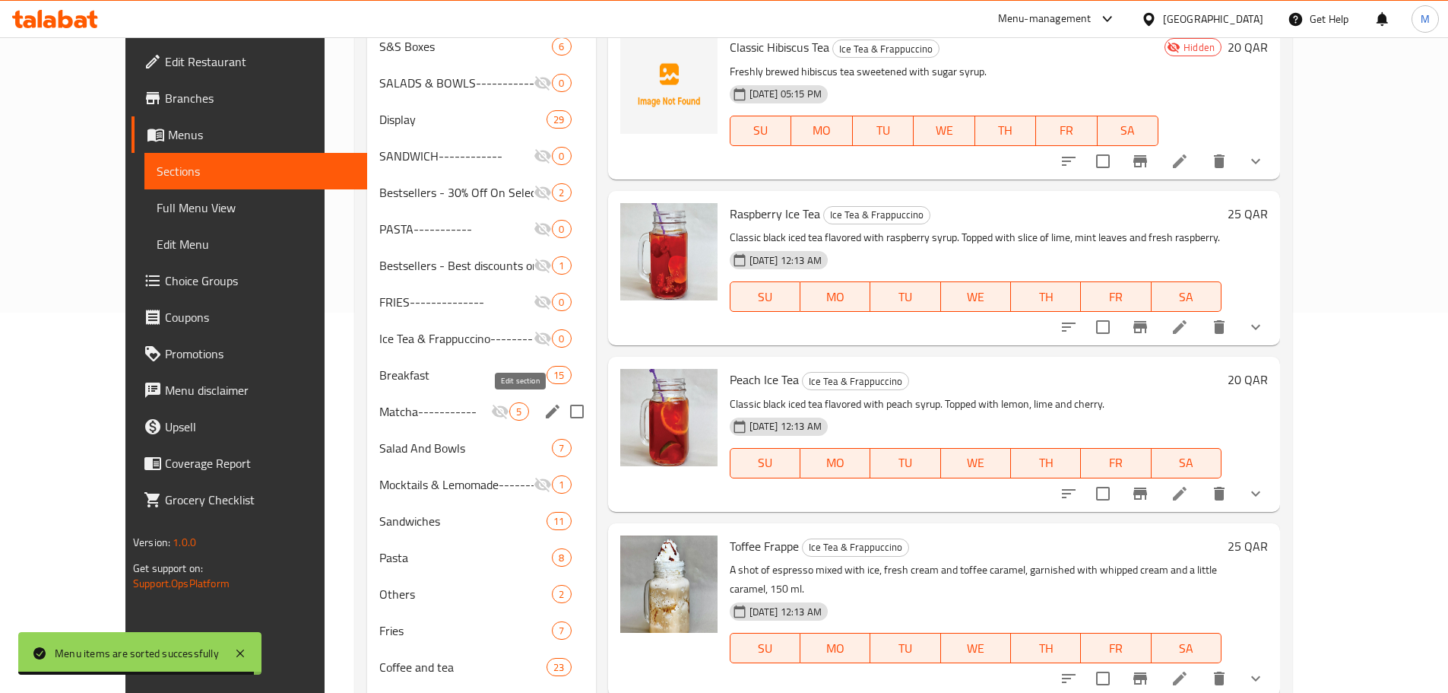
click at [544, 411] on icon "edit" at bounding box center [553, 411] width 18 height 18
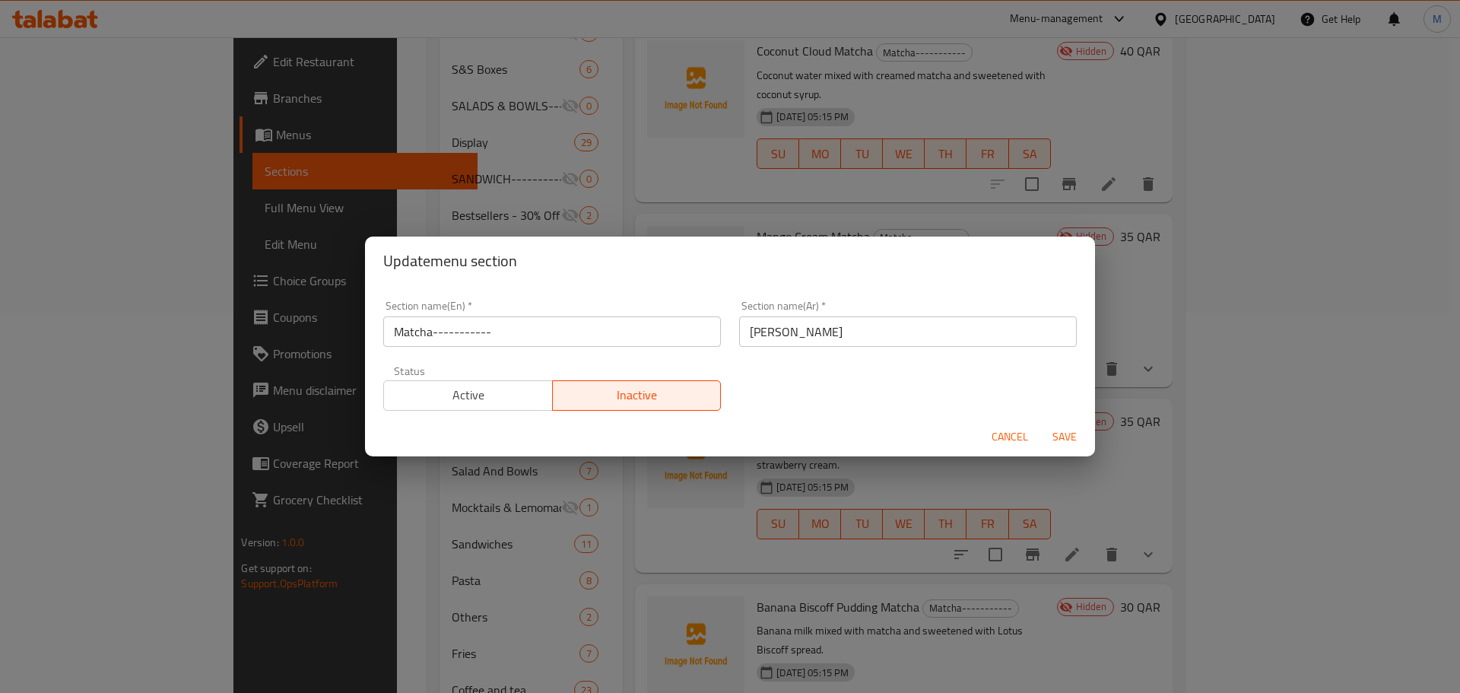
click at [609, 382] on button "Inactive" at bounding box center [637, 395] width 170 height 30
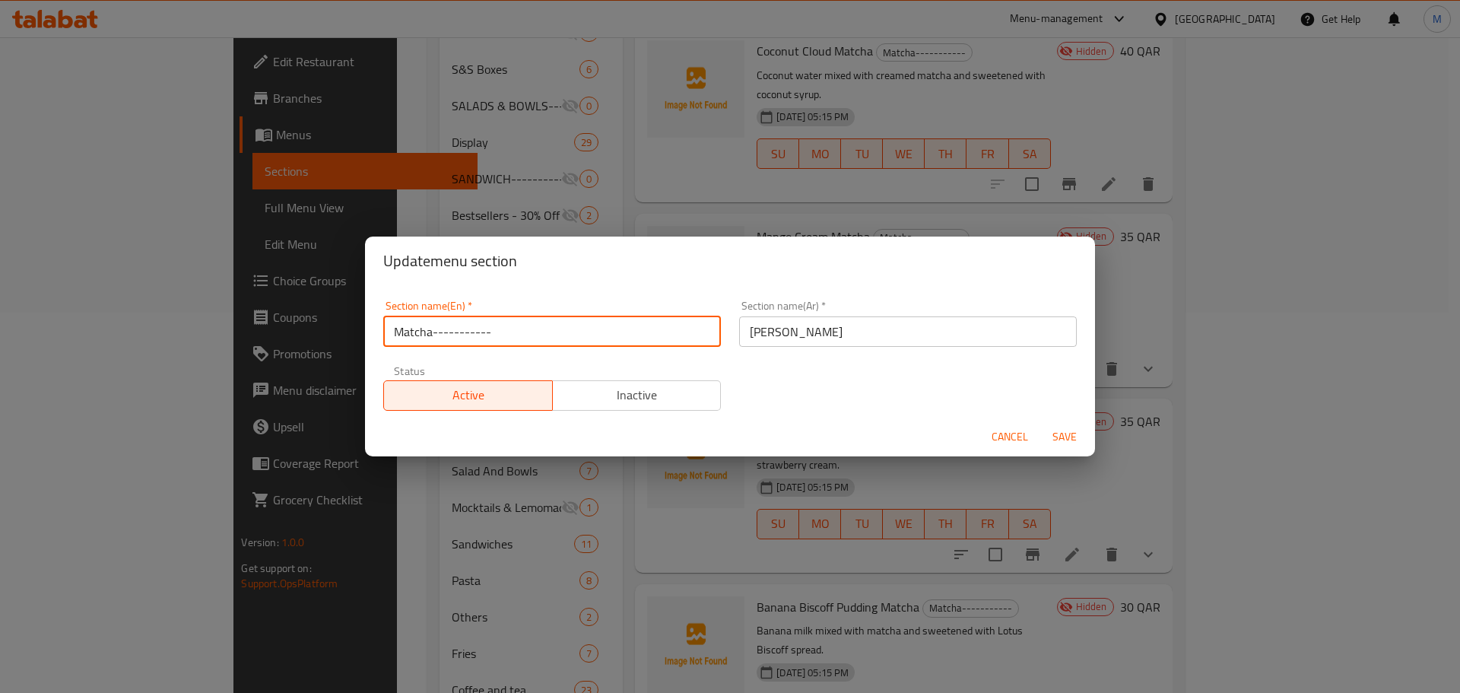
drag, startPoint x: 520, startPoint y: 325, endPoint x: 435, endPoint y: 332, distance: 85.4
click at [435, 332] on input "Matcha-----------" at bounding box center [552, 331] width 338 height 30
type input "Matcha"
click at [1068, 433] on span "Save" at bounding box center [1064, 436] width 36 height 19
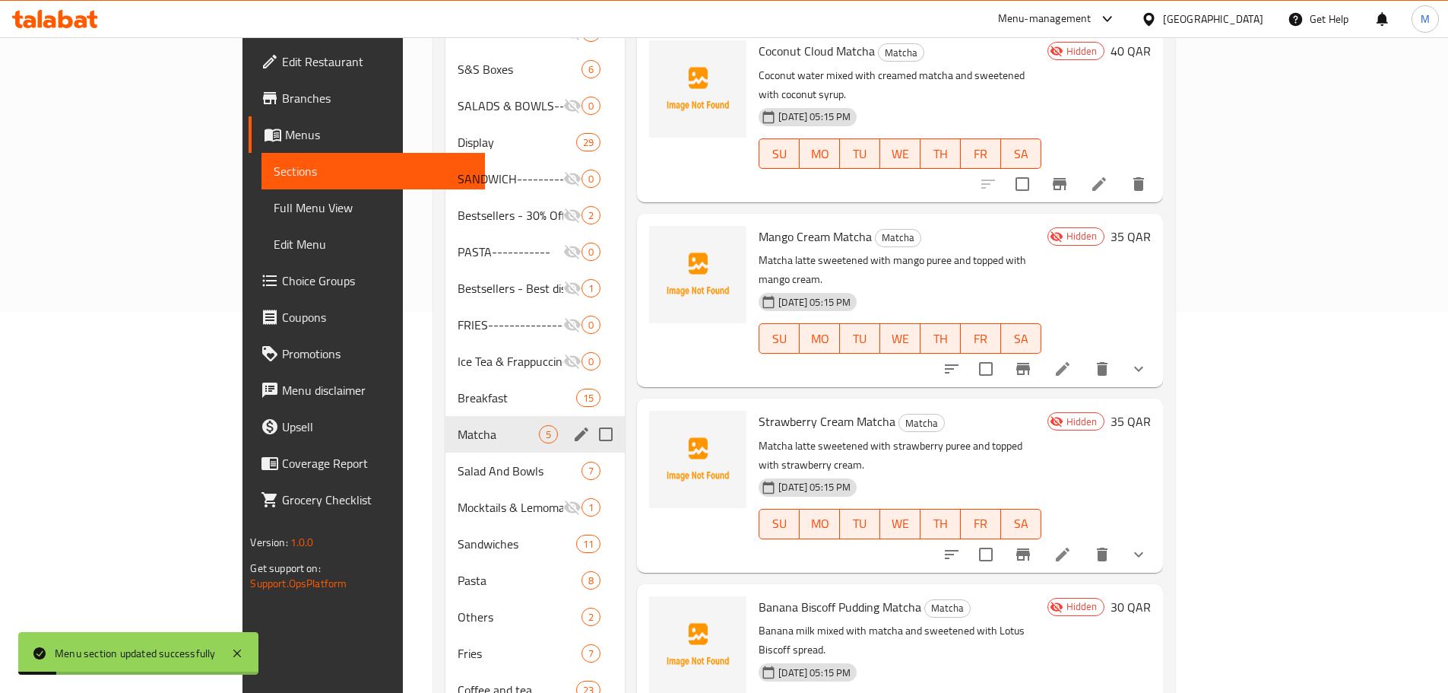
click at [458, 425] on span "Matcha" at bounding box center [498, 434] width 81 height 18
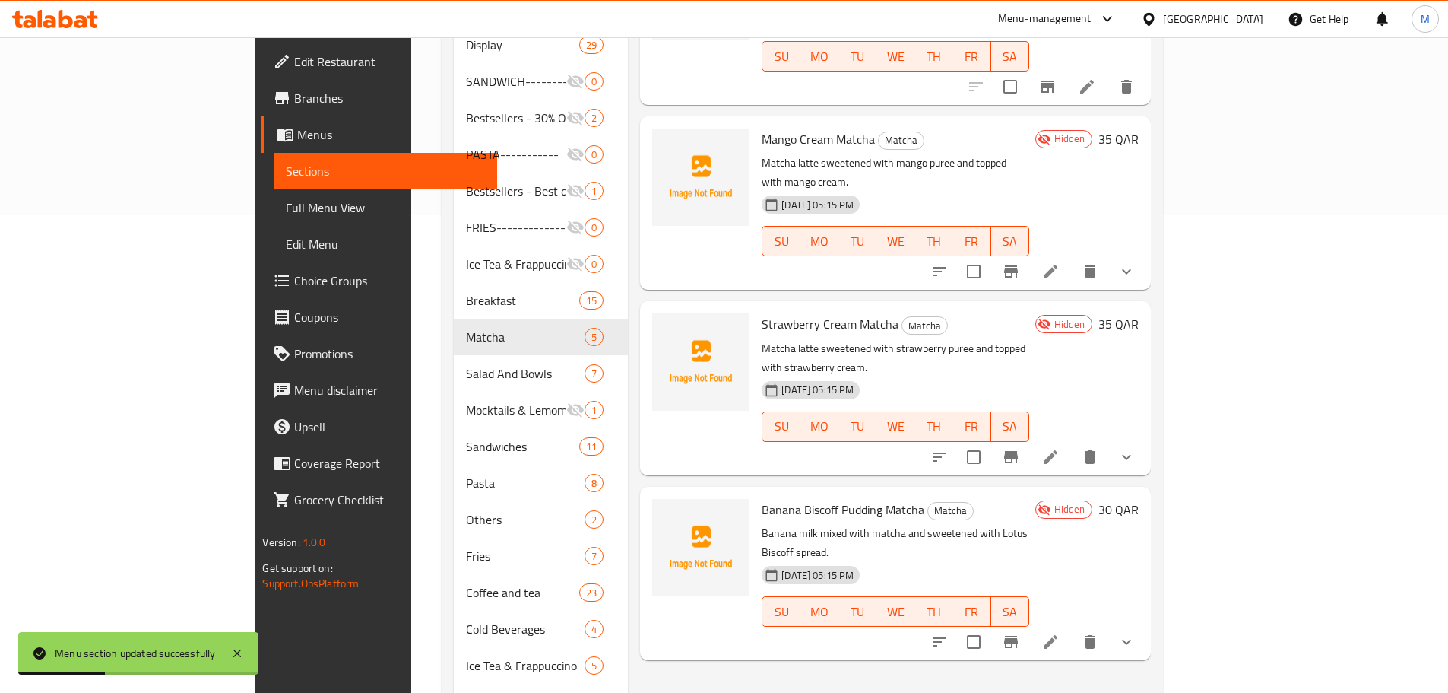
scroll to position [532, 0]
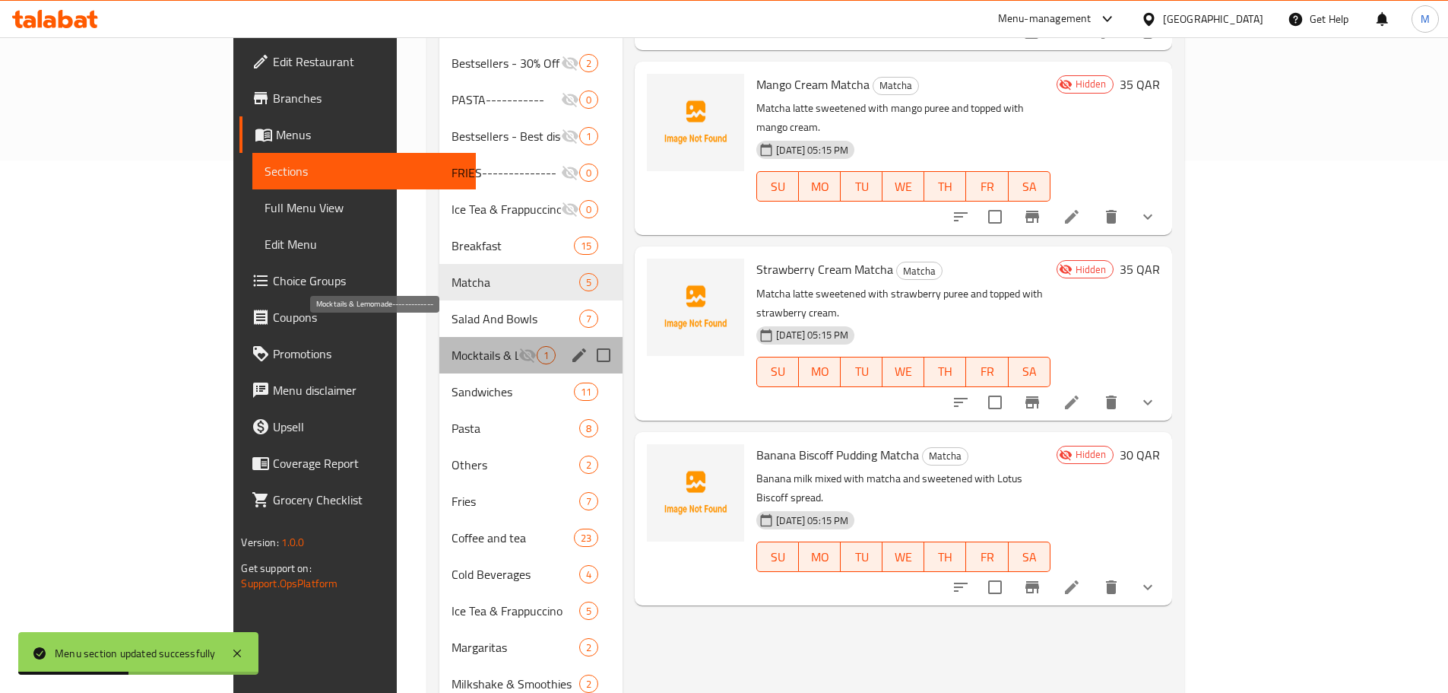
click at [452, 346] on span "Mocktails & Lemomade-------------" at bounding box center [485, 355] width 67 height 18
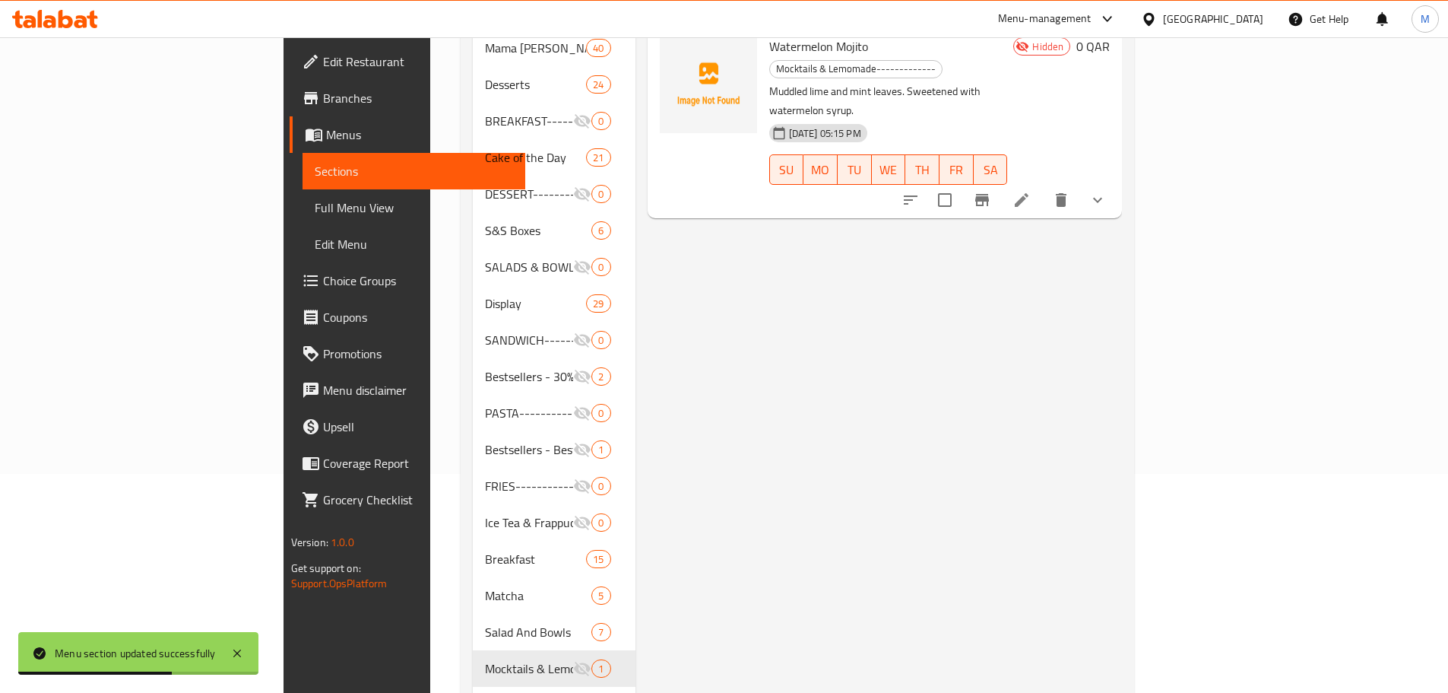
scroll to position [380, 0]
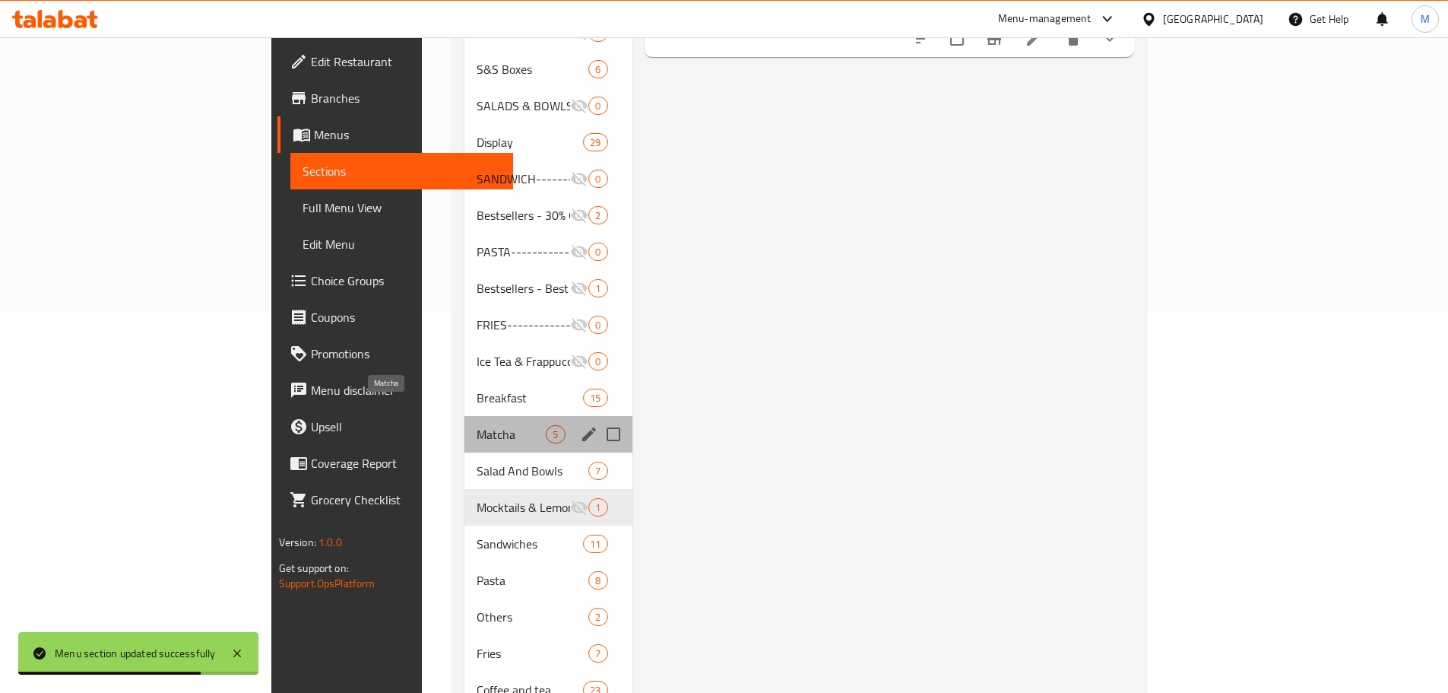
click at [477, 425] on span "Matcha" at bounding box center [511, 434] width 69 height 18
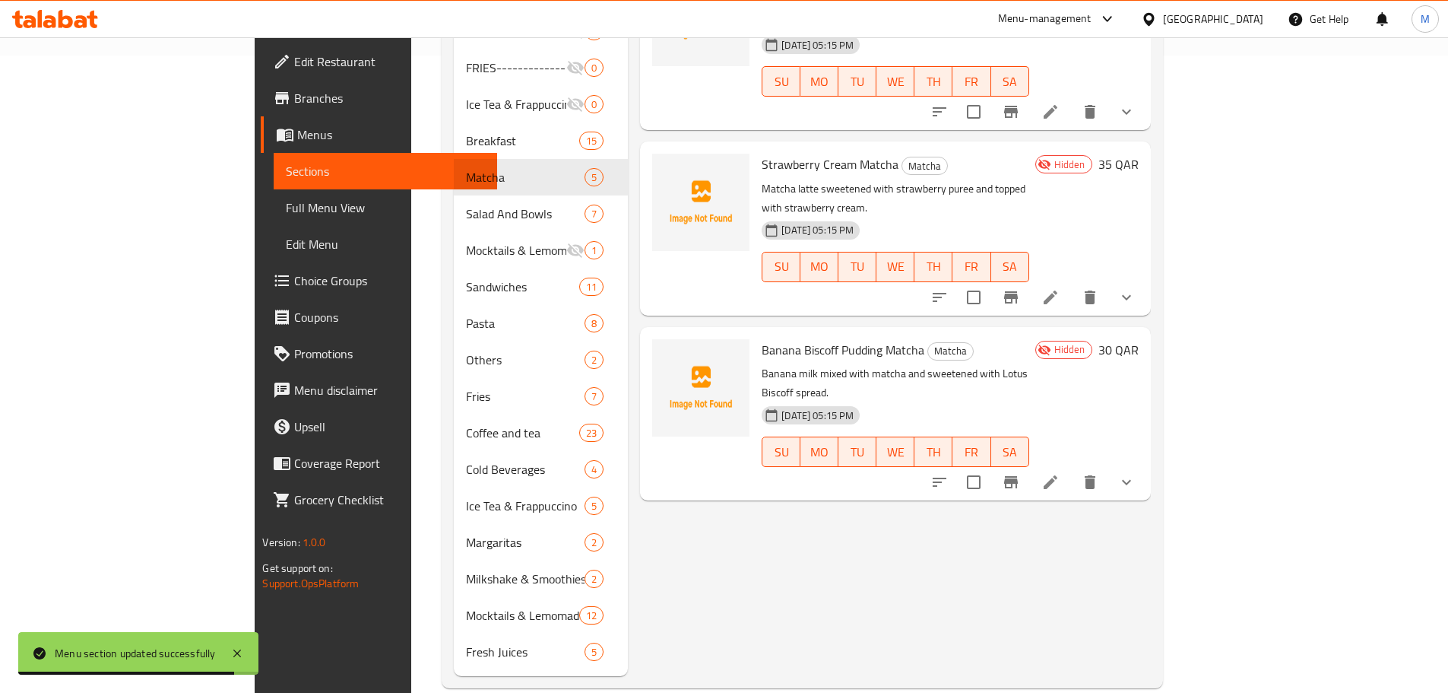
scroll to position [640, 0]
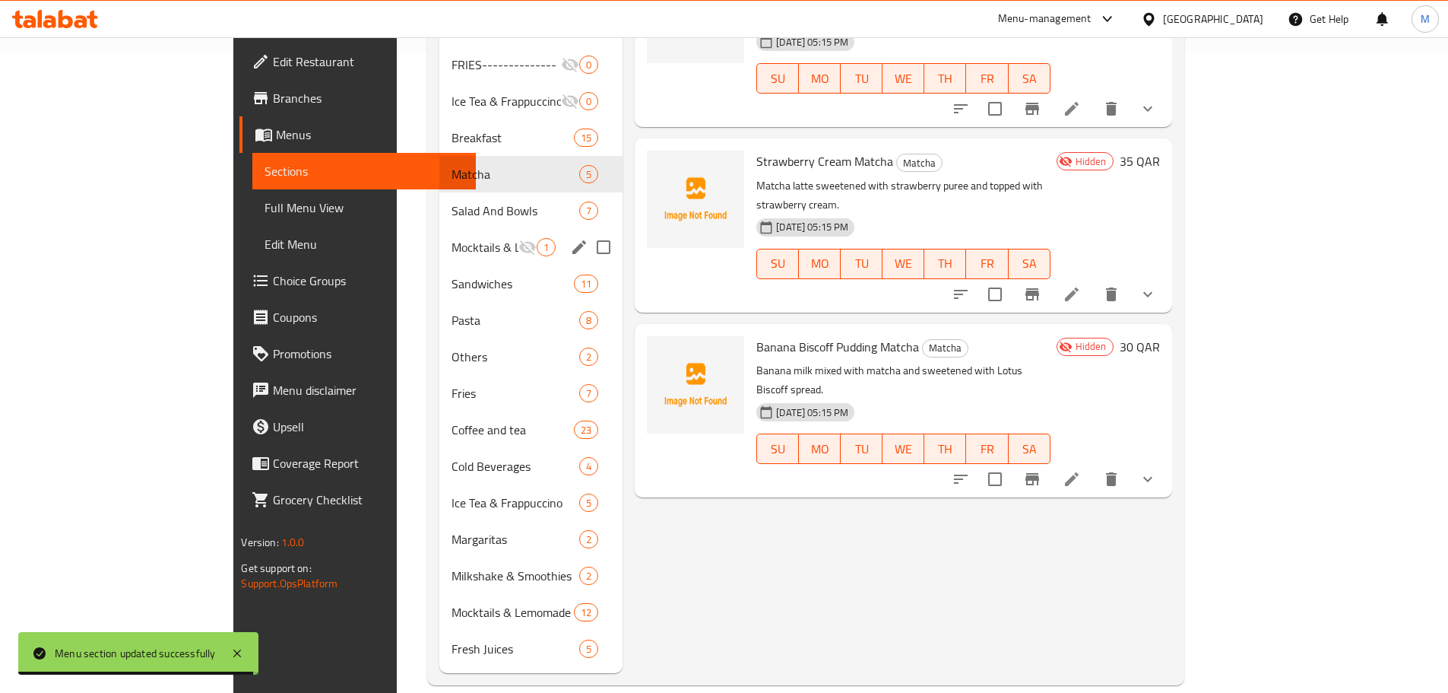
click at [439, 236] on div "Mocktails & Lemomade------------- 1" at bounding box center [530, 247] width 183 height 36
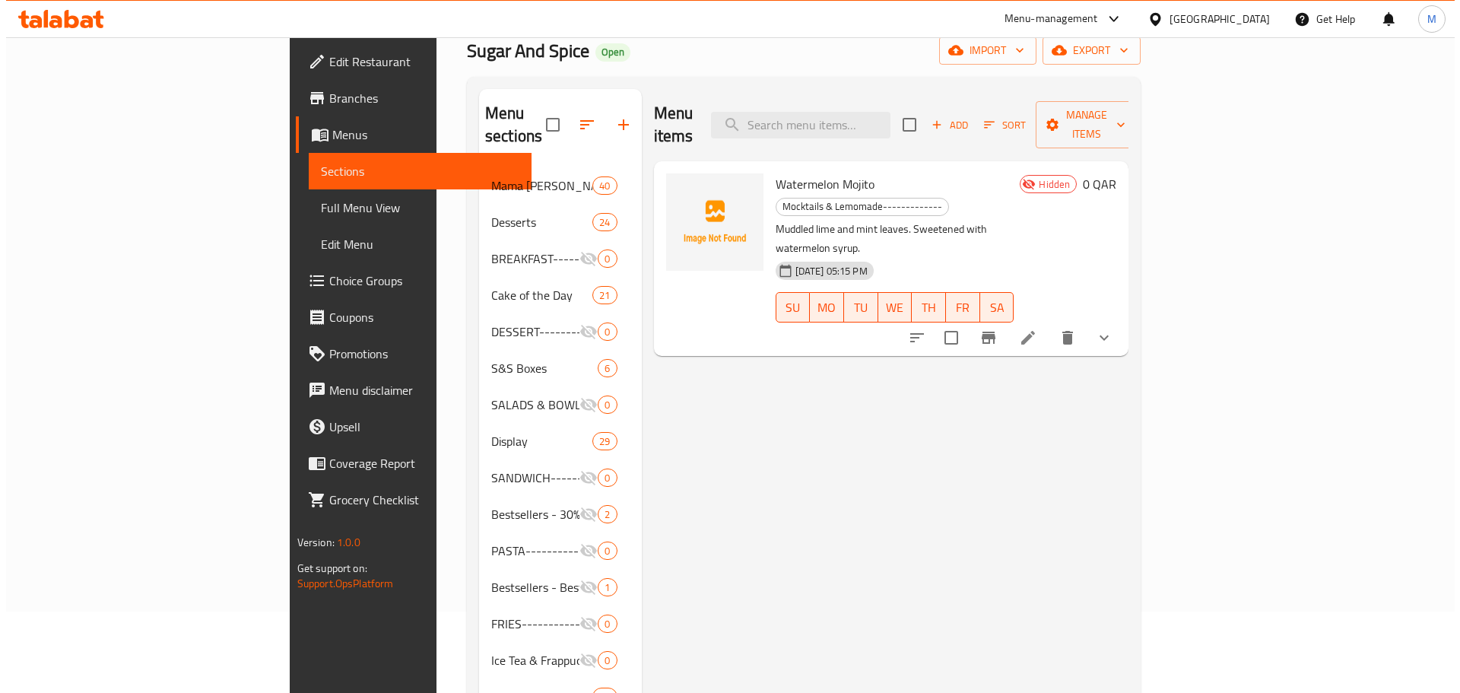
scroll to position [32, 0]
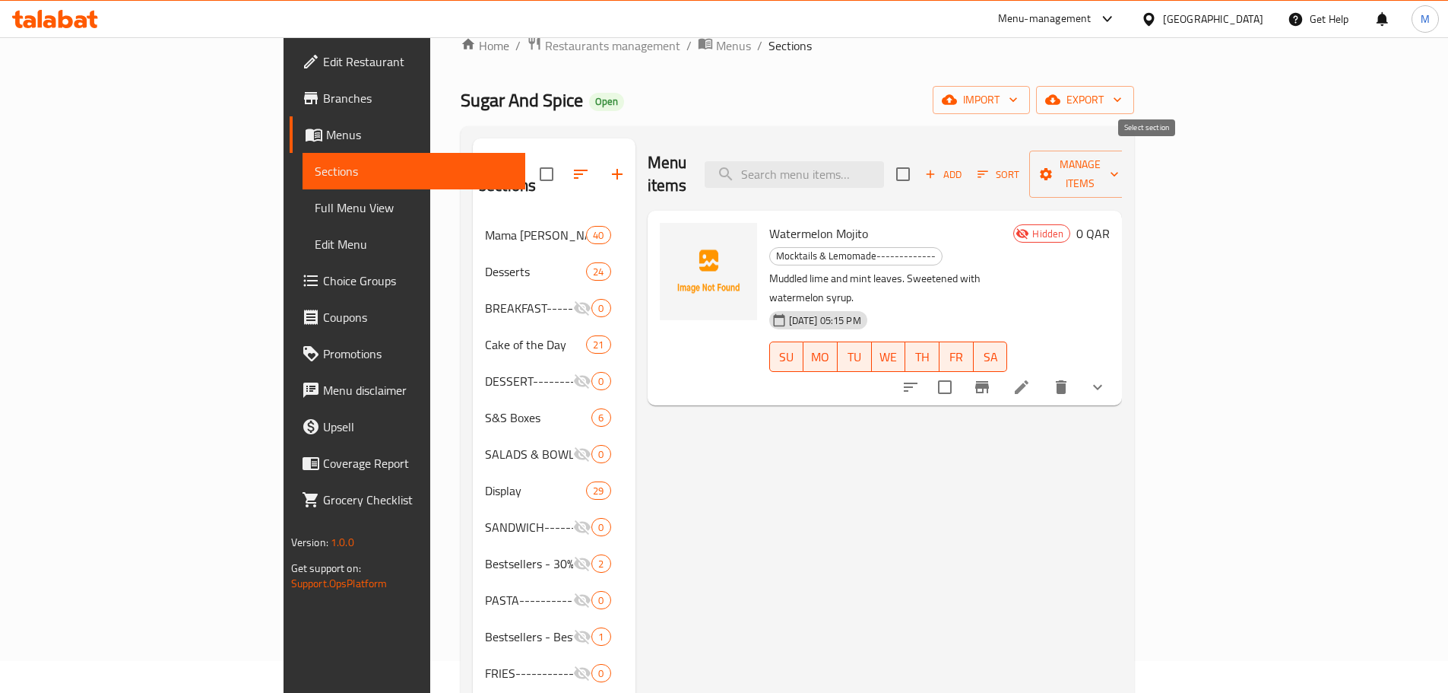
click at [919, 164] on input "checkbox" at bounding box center [903, 174] width 32 height 32
checkbox input "true"
click at [1119, 167] on span "Manage items" at bounding box center [1081, 174] width 78 height 38
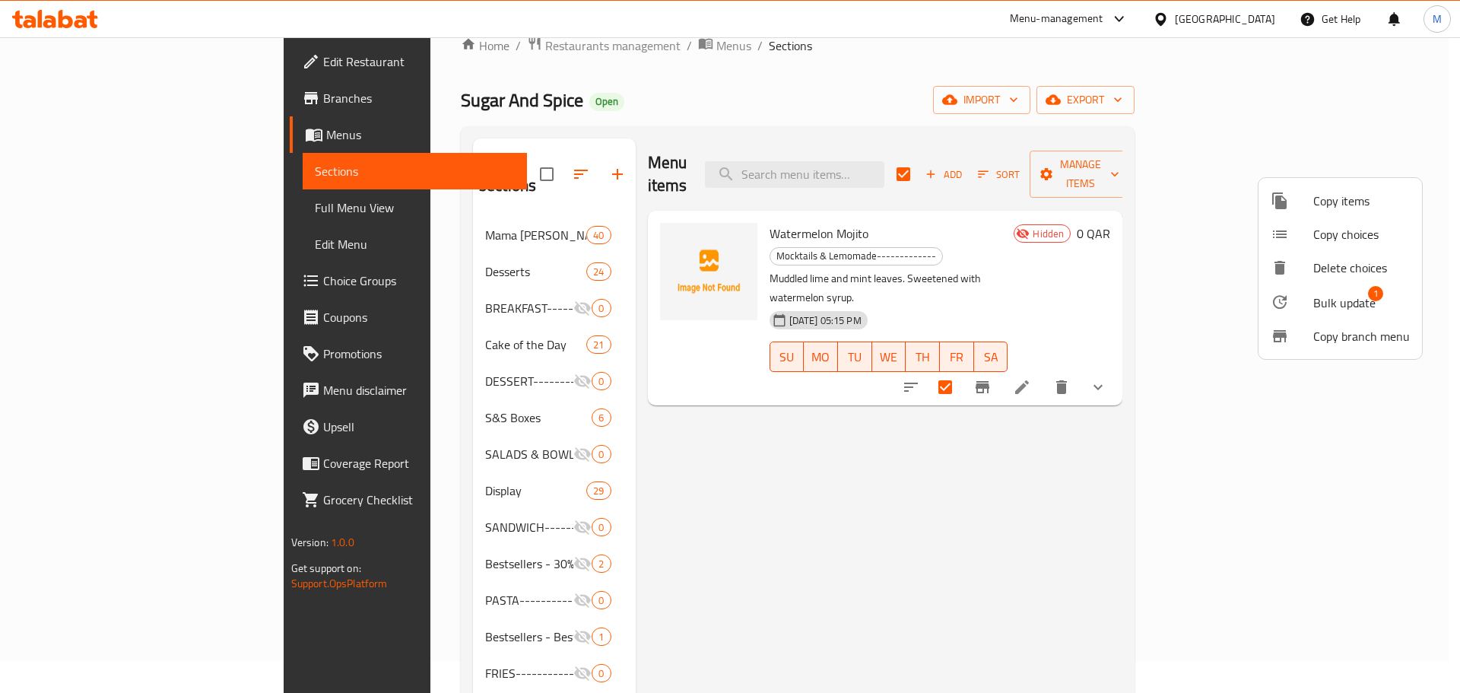
click at [1303, 306] on div at bounding box center [1292, 302] width 43 height 18
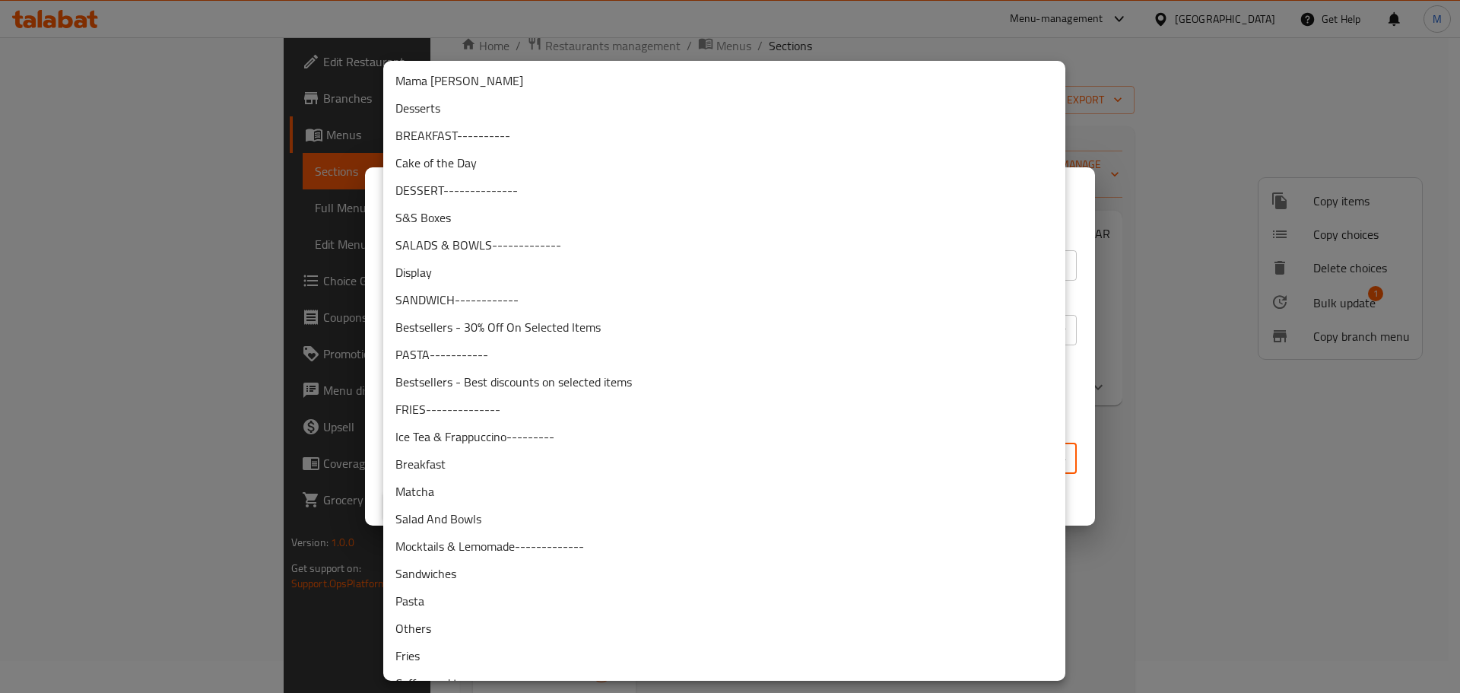
click at [740, 451] on body "​ Menu-management Qatar Get Help M Edit Restaurant Branches Menus Sections Full…" at bounding box center [730, 332] width 1460 height 655
click at [1084, 207] on div at bounding box center [730, 346] width 1460 height 693
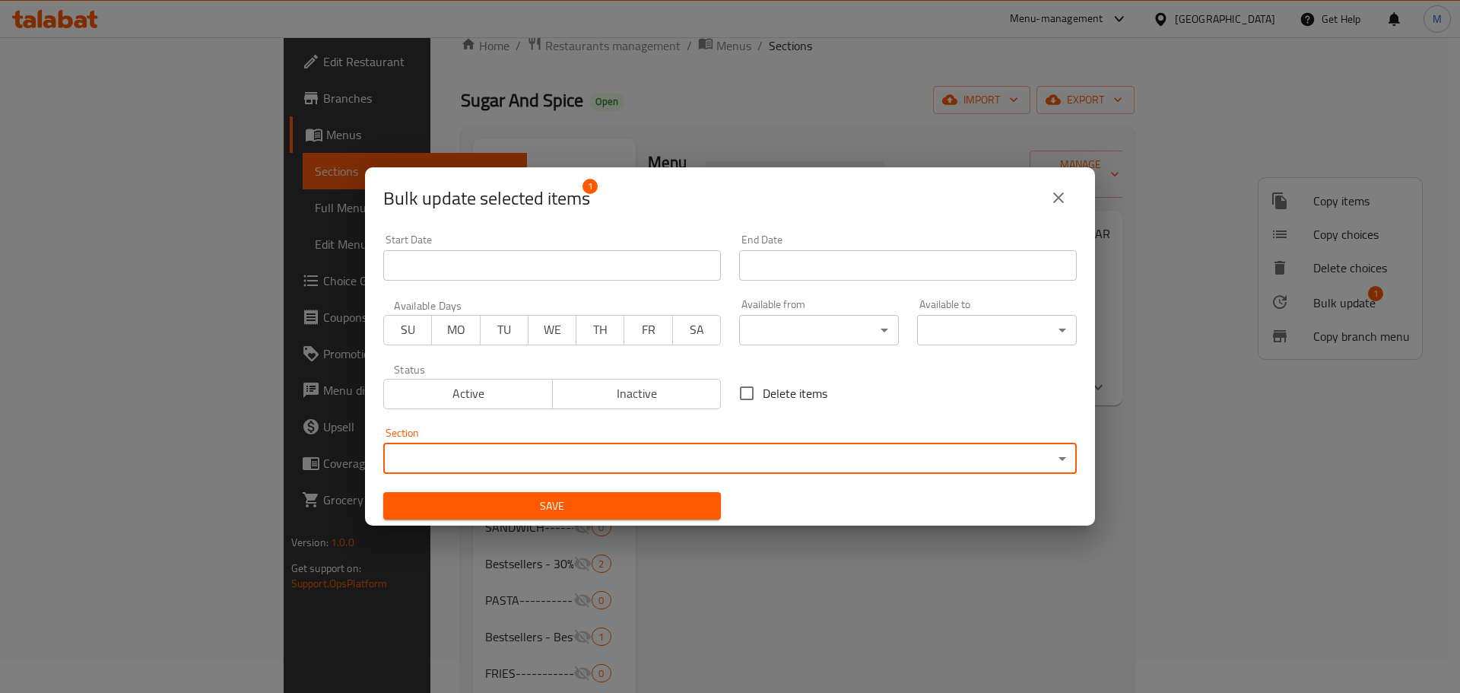
click at [1055, 208] on button "close" at bounding box center [1058, 197] width 36 height 36
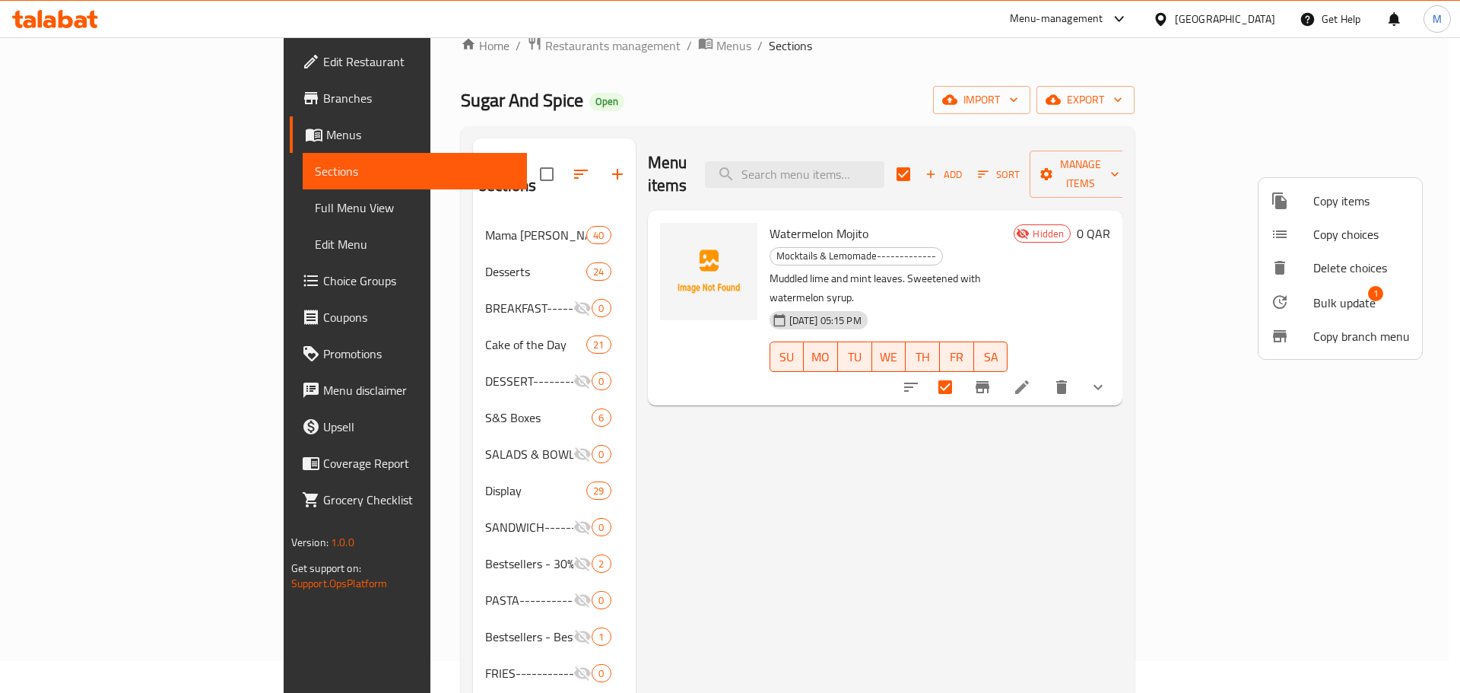
click at [1317, 300] on span "Bulk update" at bounding box center [1344, 303] width 62 height 18
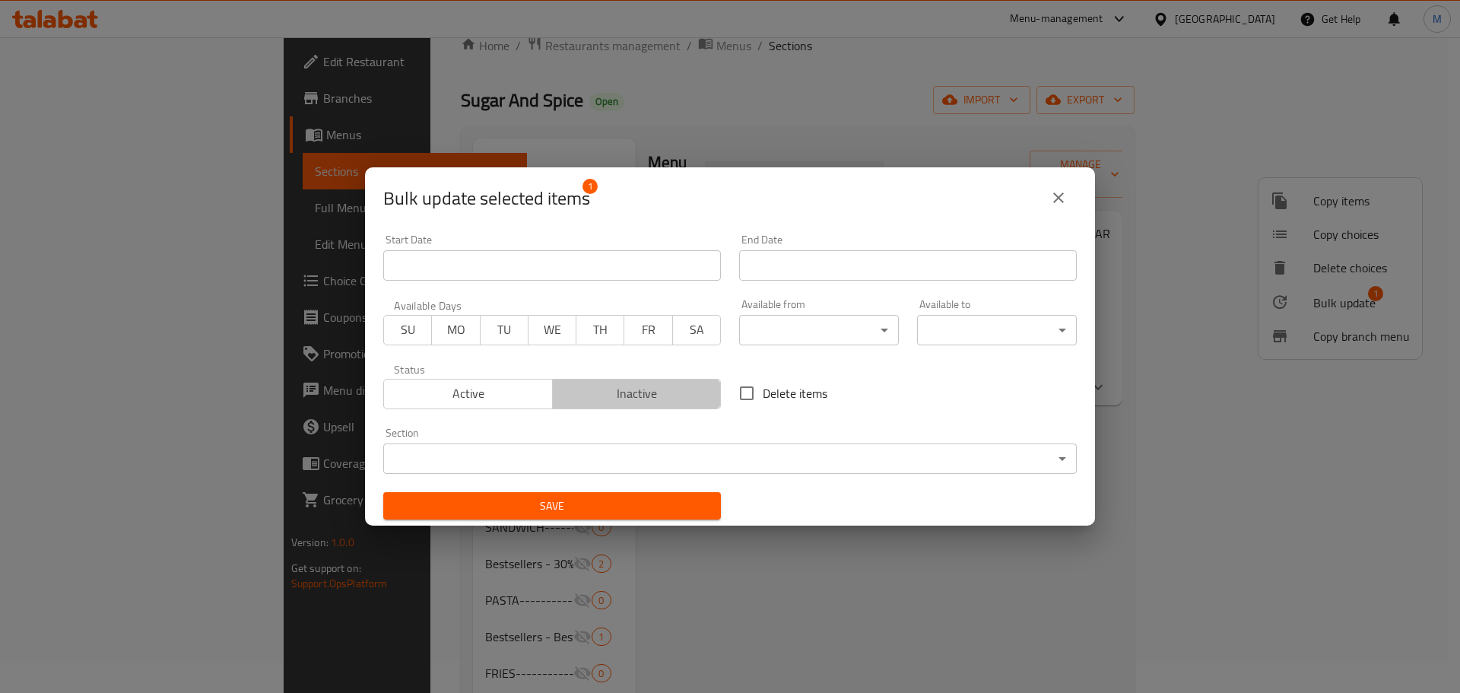
click at [636, 394] on span "Inactive" at bounding box center [637, 393] width 157 height 22
click at [639, 452] on body "​ Menu-management Qatar Get Help M Edit Restaurant Branches Menus Sections Full…" at bounding box center [730, 332] width 1460 height 655
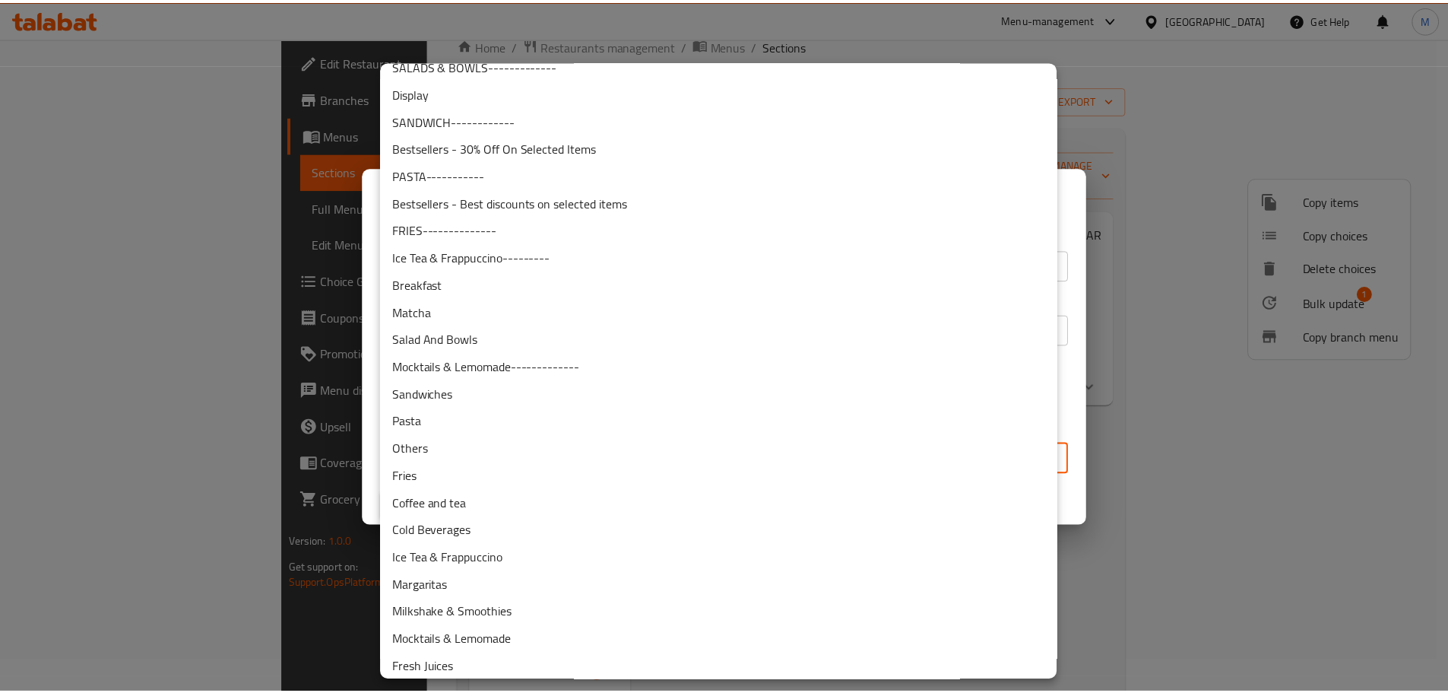
scroll to position [186, 0]
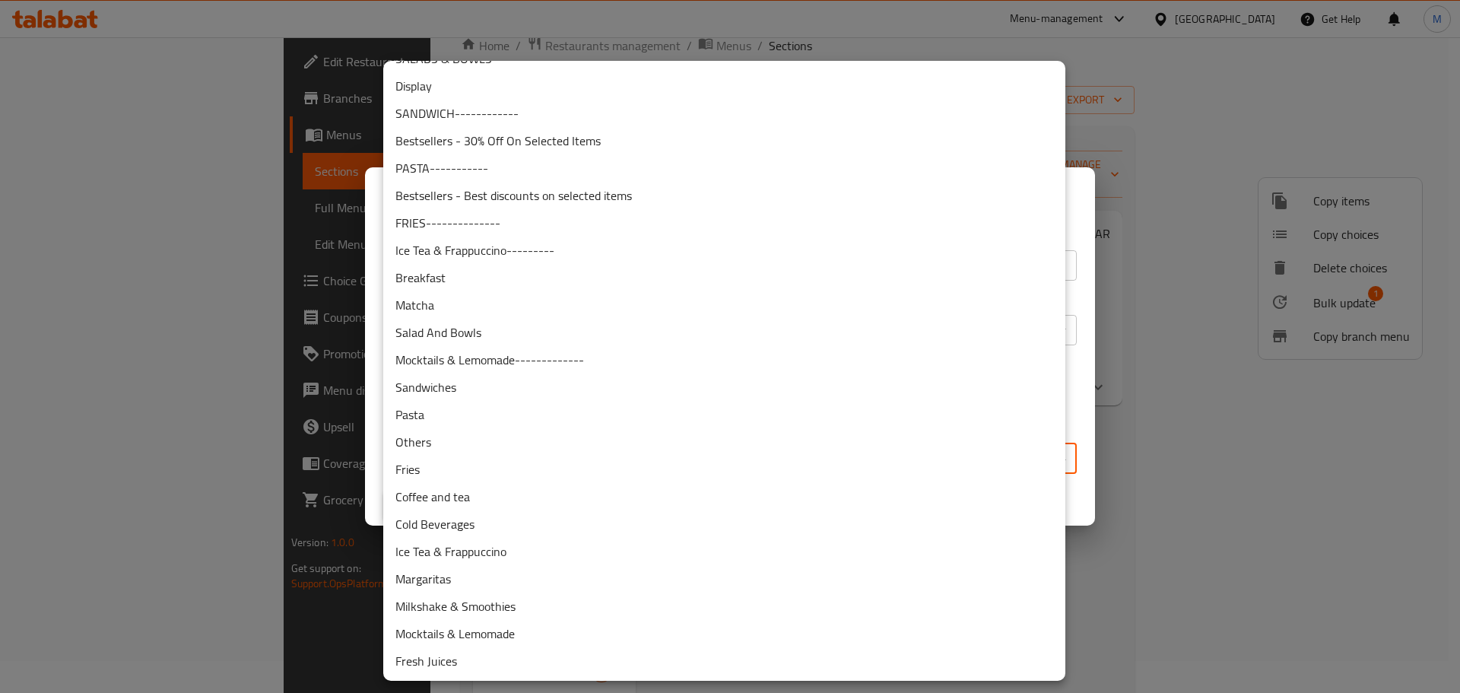
click at [552, 637] on li "Mocktails & Lemomade" at bounding box center [724, 633] width 682 height 27
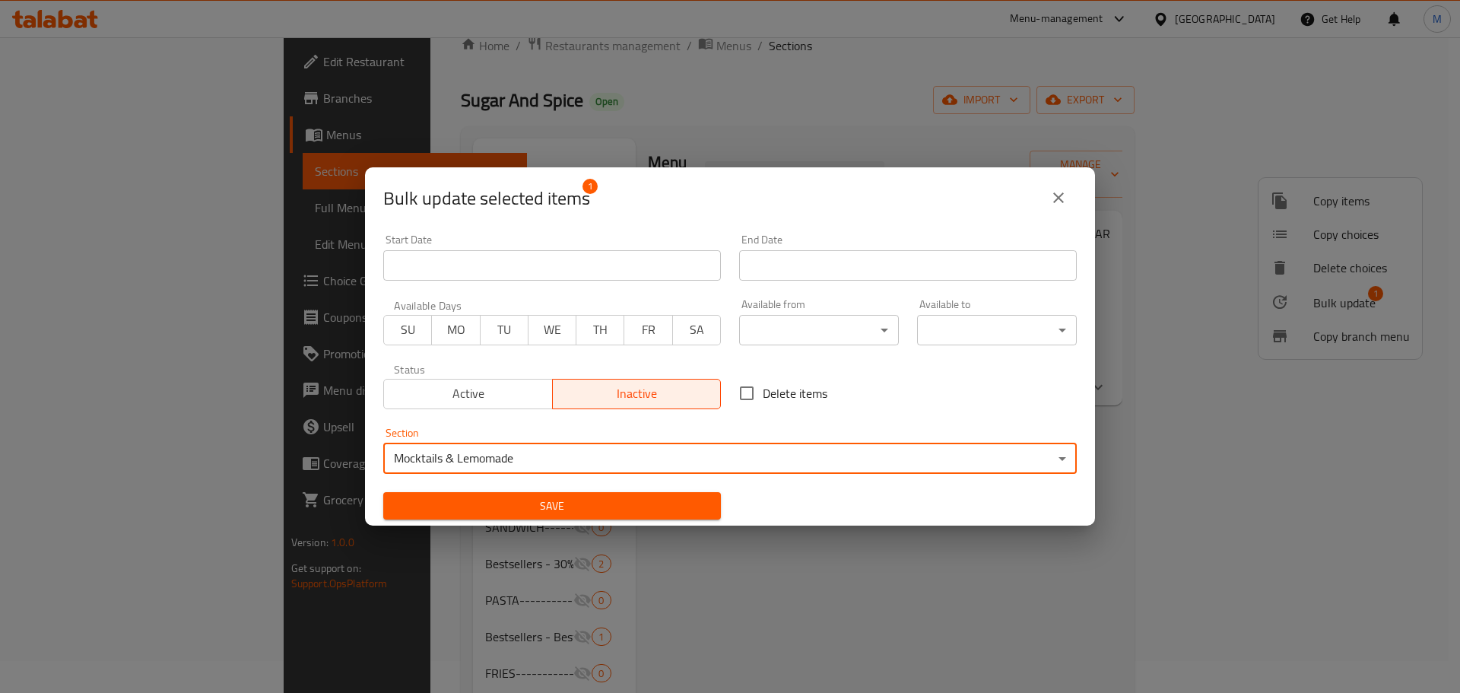
click at [569, 508] on span "Save" at bounding box center [551, 506] width 313 height 19
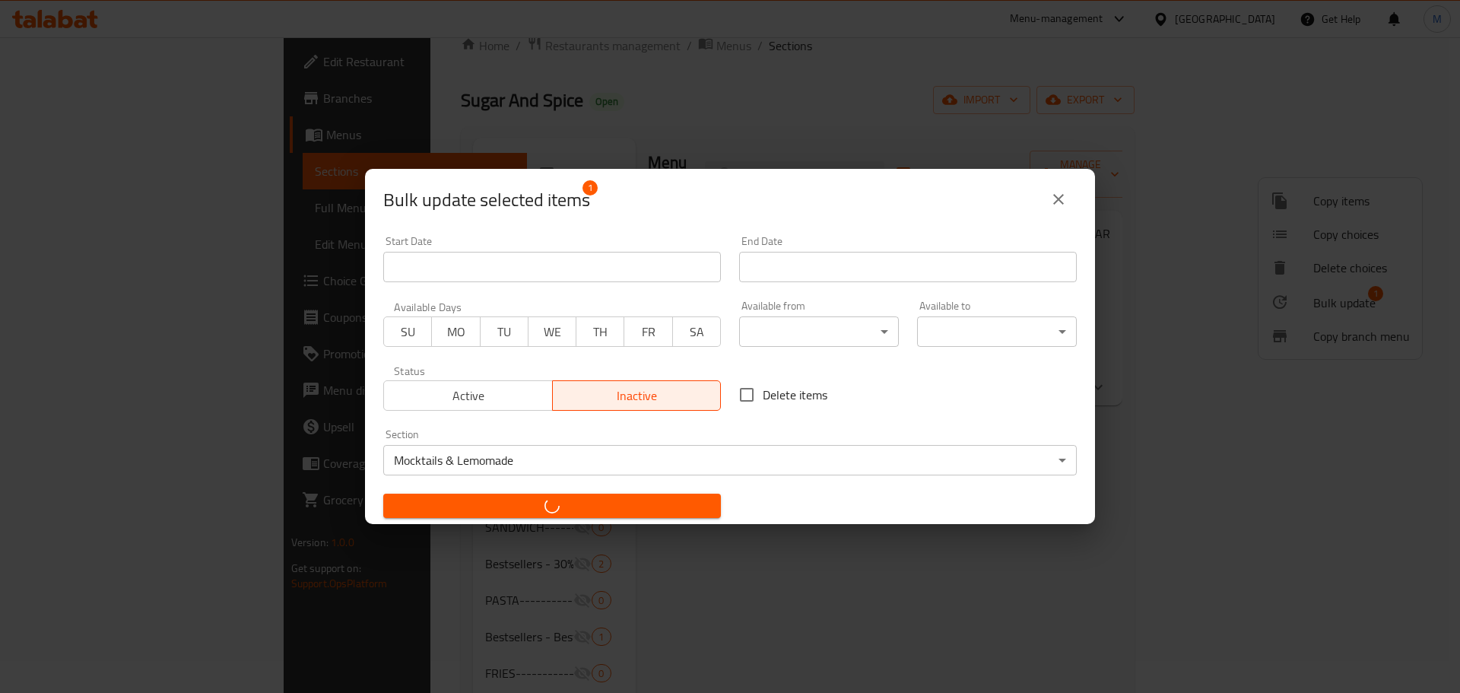
checkbox input "false"
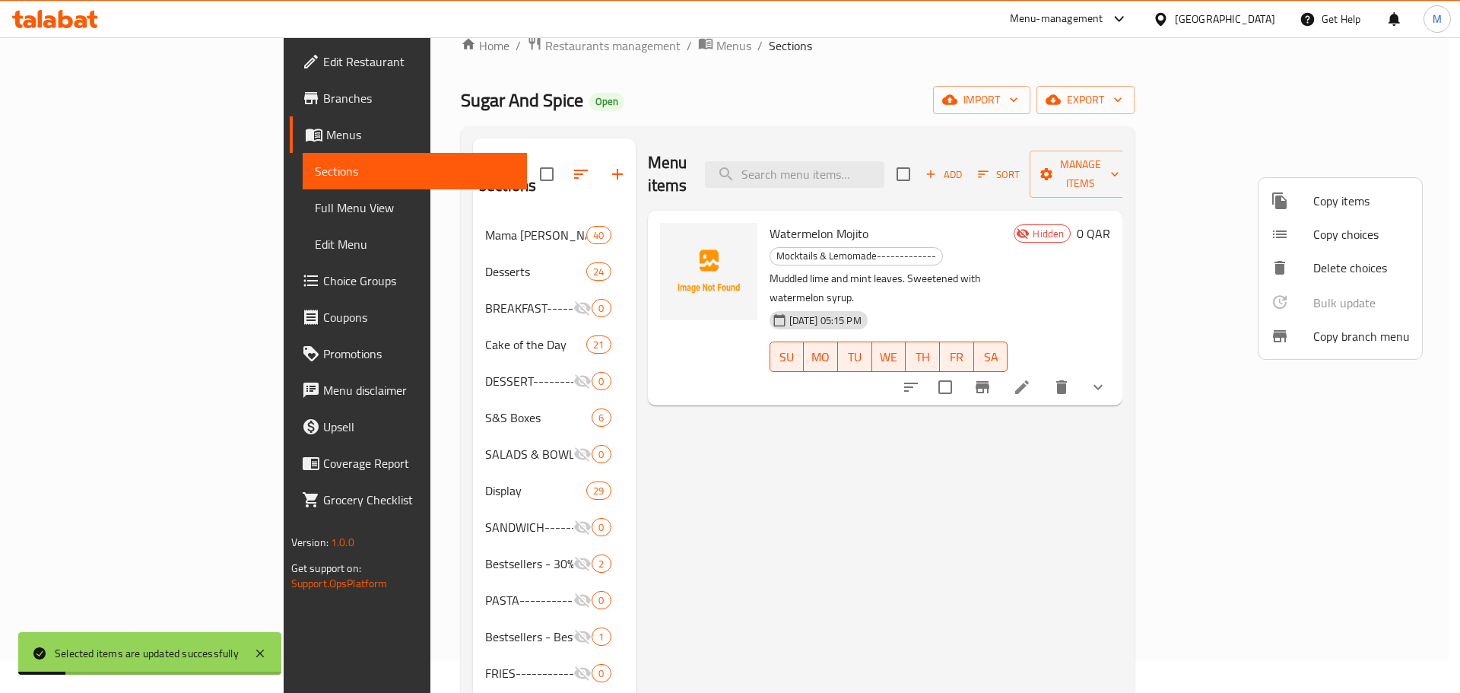
click at [817, 400] on div at bounding box center [730, 346] width 1460 height 693
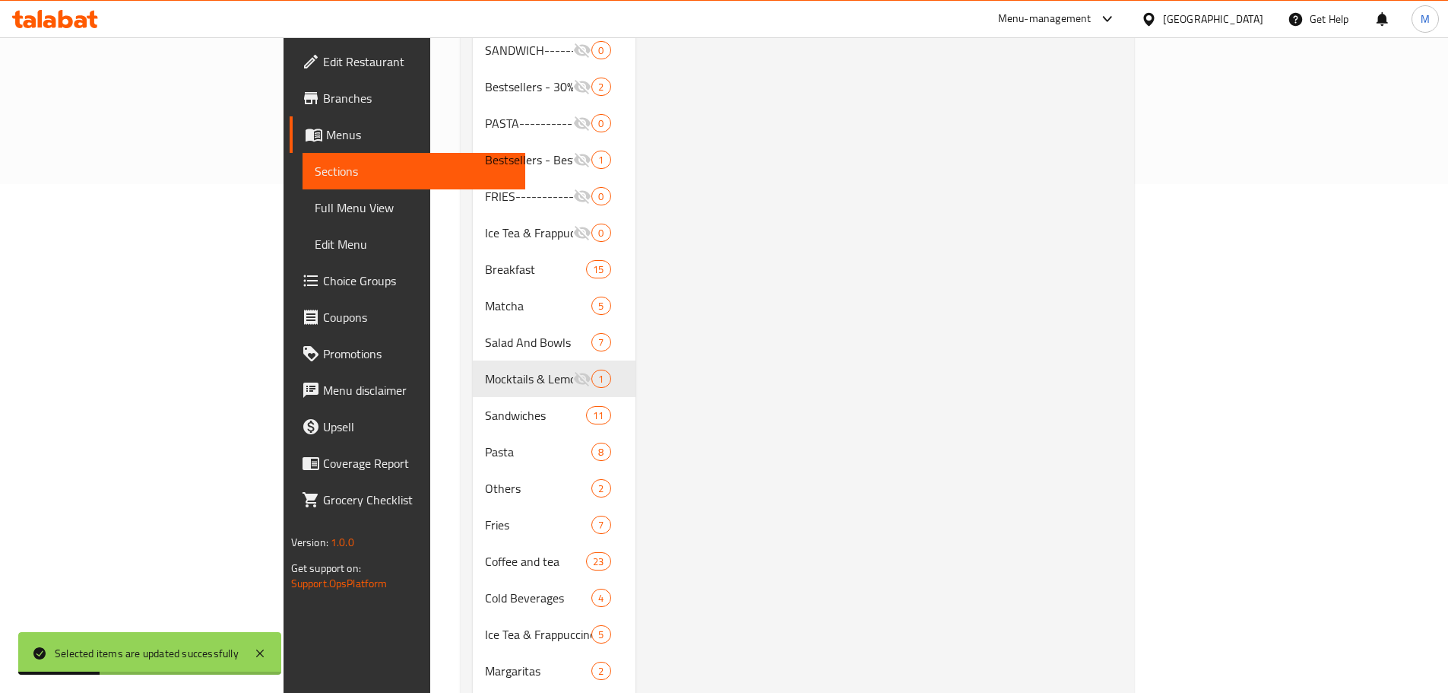
scroll to position [640, 0]
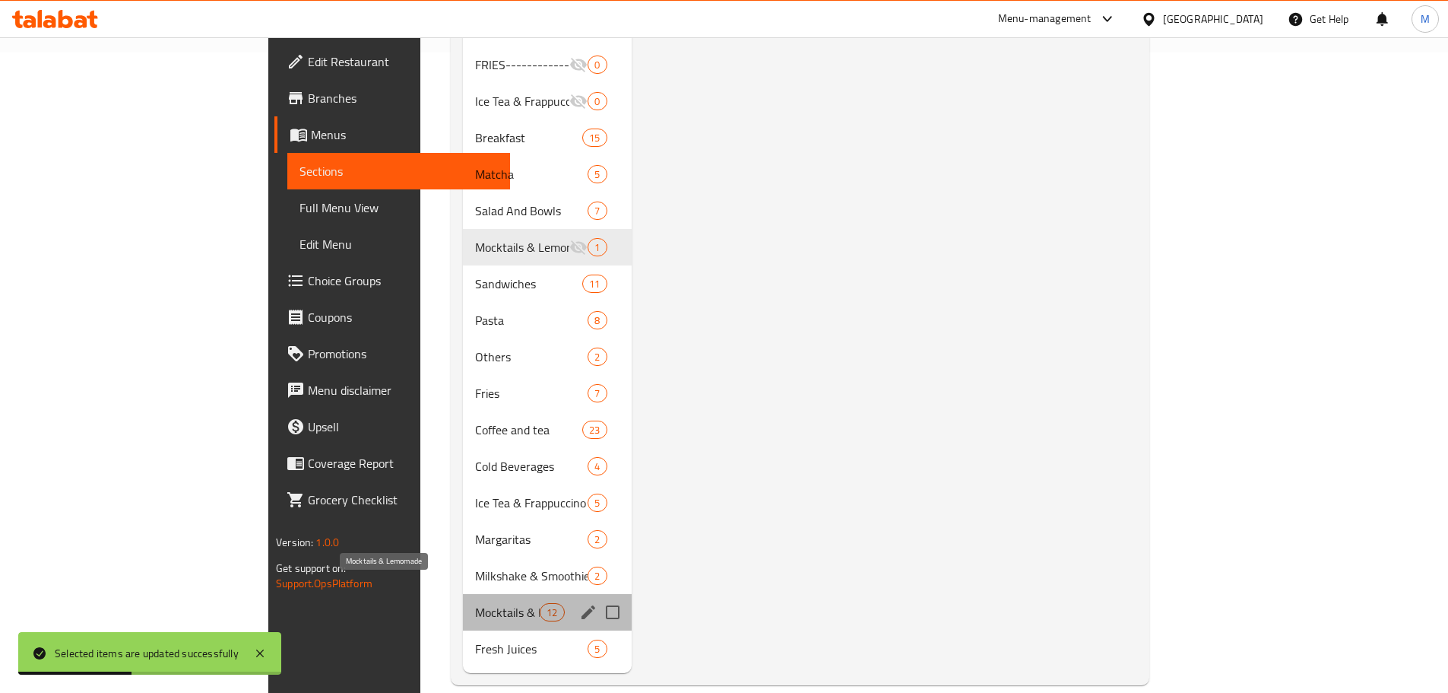
click at [475, 603] on span "Mocktails & Lemomade" at bounding box center [507, 612] width 65 height 18
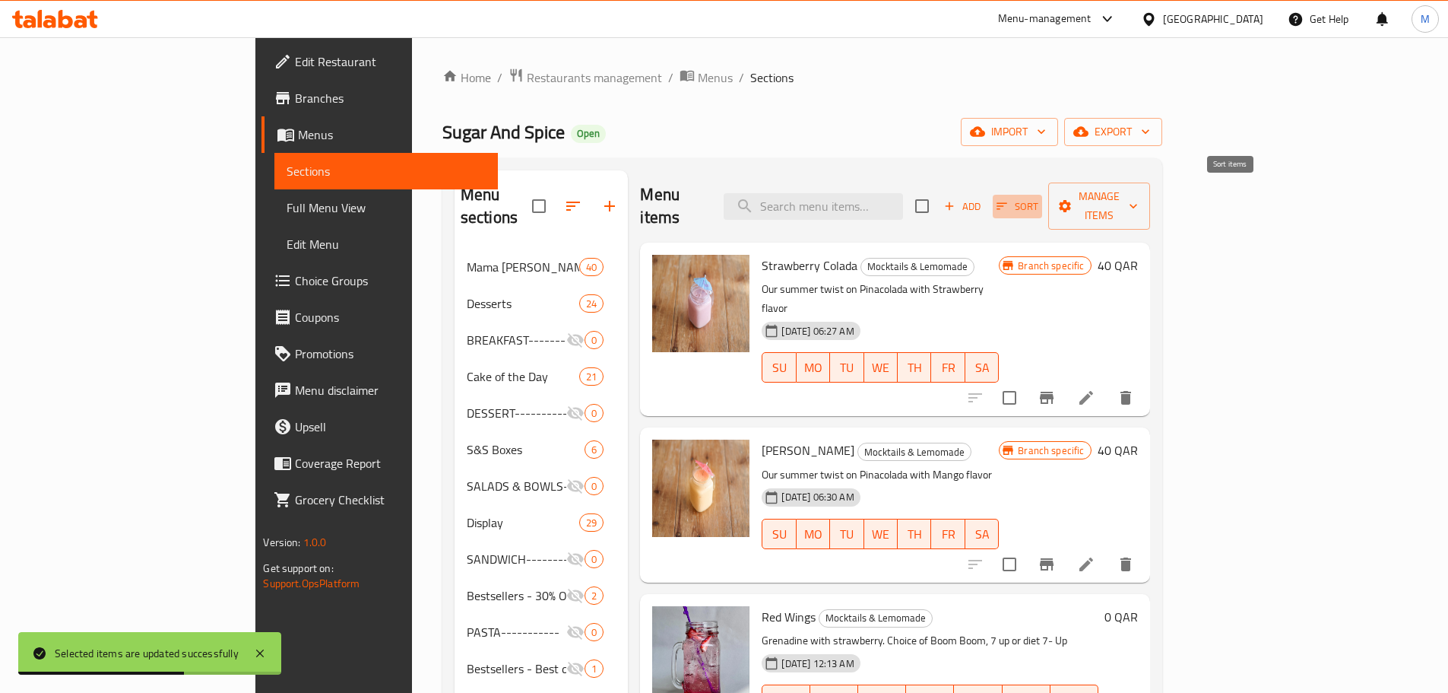
click at [1039, 198] on span "Sort" at bounding box center [1018, 206] width 42 height 17
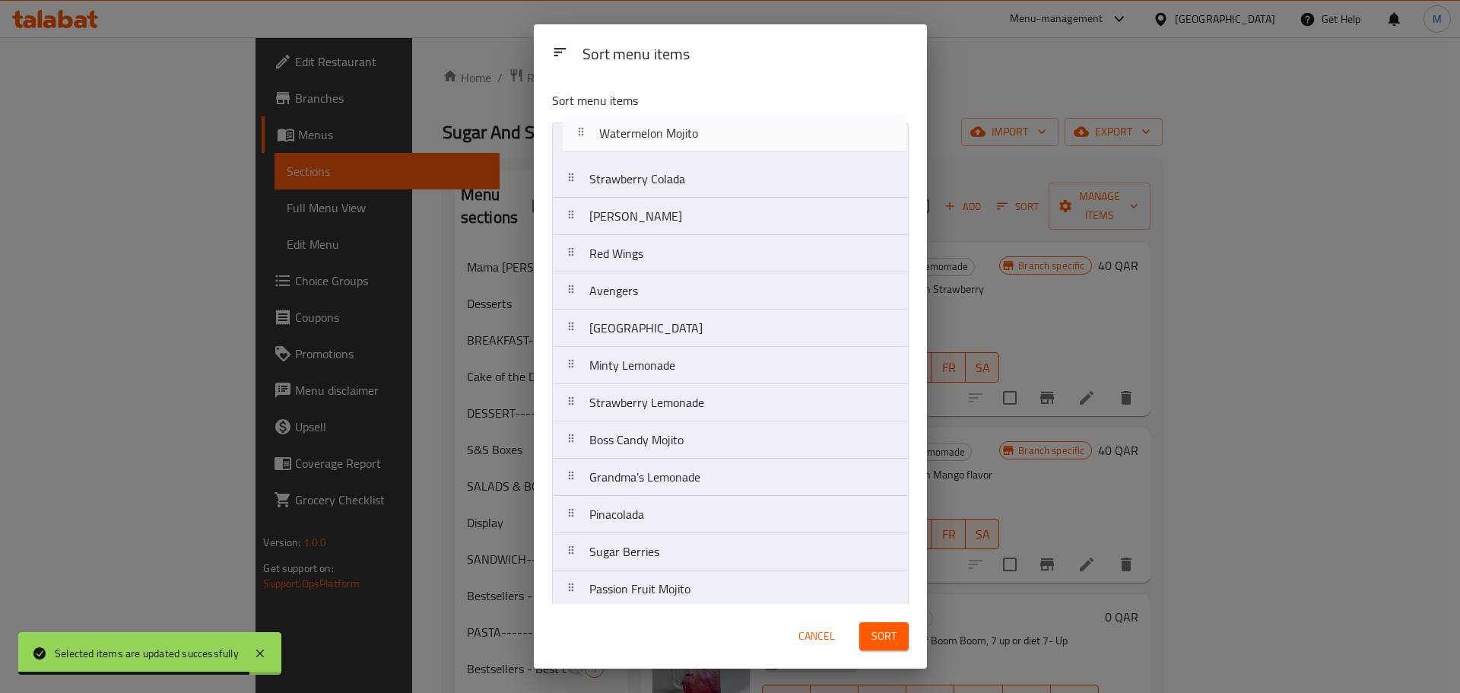
drag, startPoint x: 716, startPoint y: 582, endPoint x: 725, endPoint y: 131, distance: 451.8
click at [725, 131] on nav "Strawberry Colada Mango Colada Red Wings Avengers Blue Lagoon Minty Lemonade St…" at bounding box center [730, 365] width 357 height 486
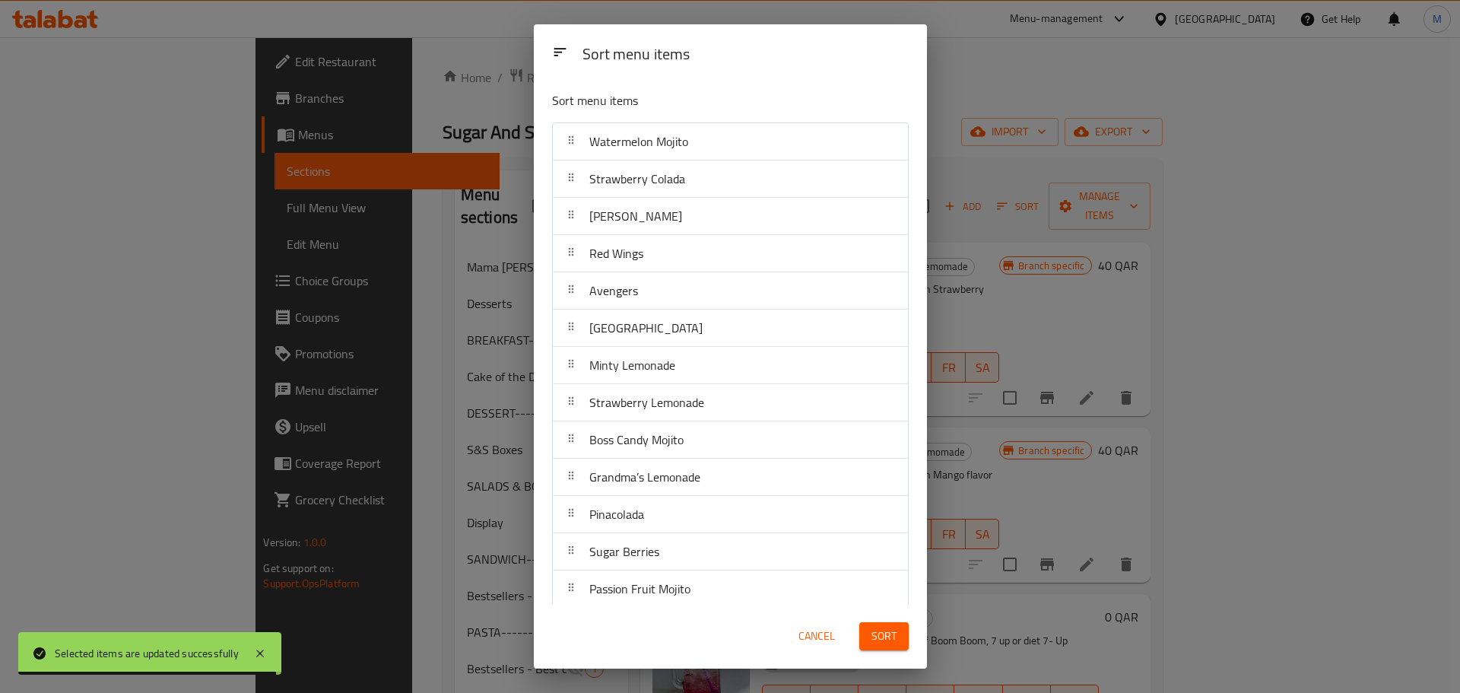
click at [889, 644] on span "Sort" at bounding box center [883, 636] width 25 height 19
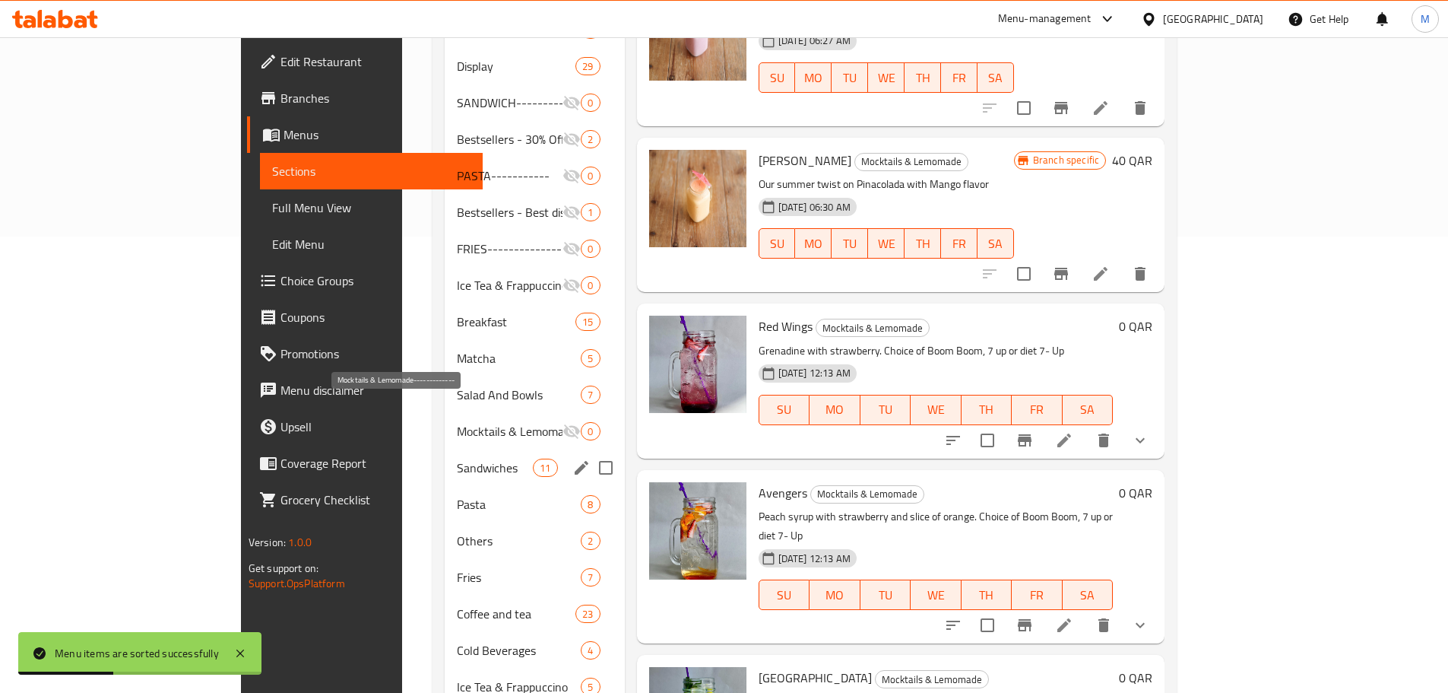
scroll to position [640, 0]
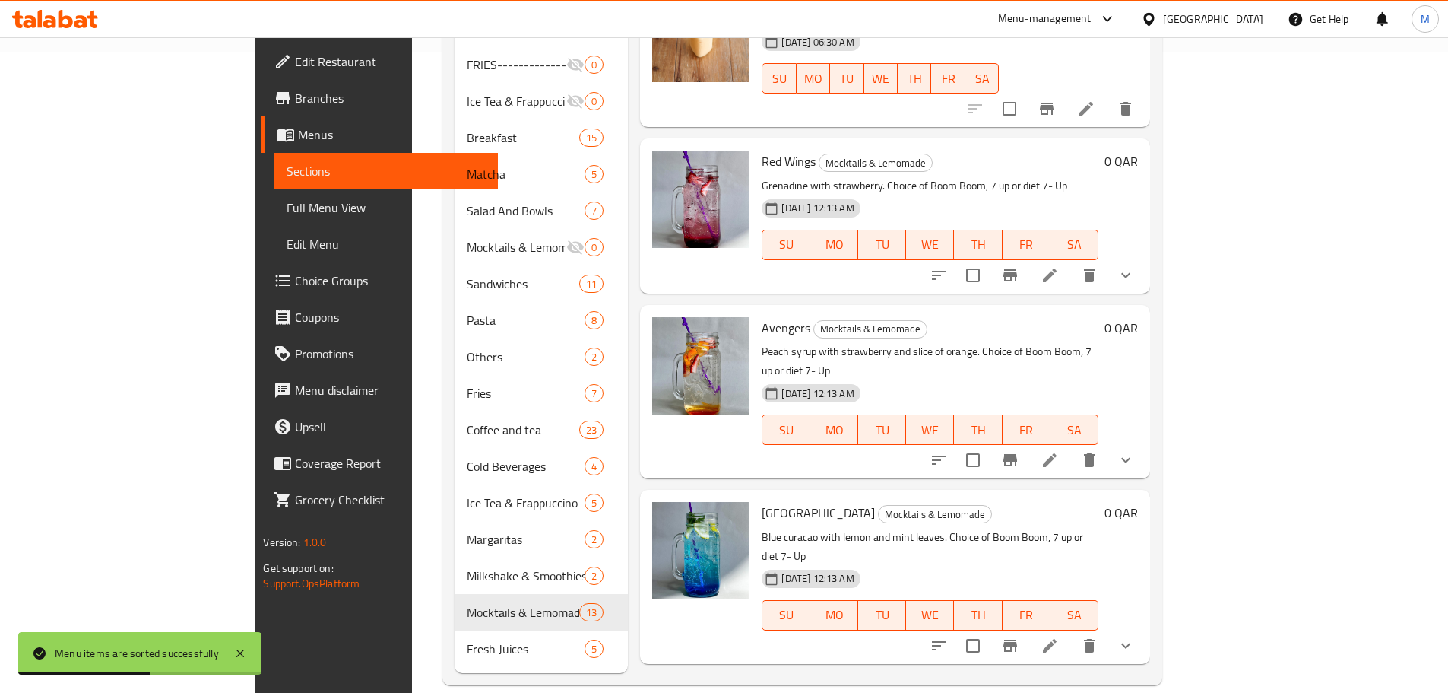
click at [628, 433] on div "Menu items Add Sort Manage items Watermelon Mojito Mocktails & Lemomade Muddled…" at bounding box center [889, 101] width 522 height 1143
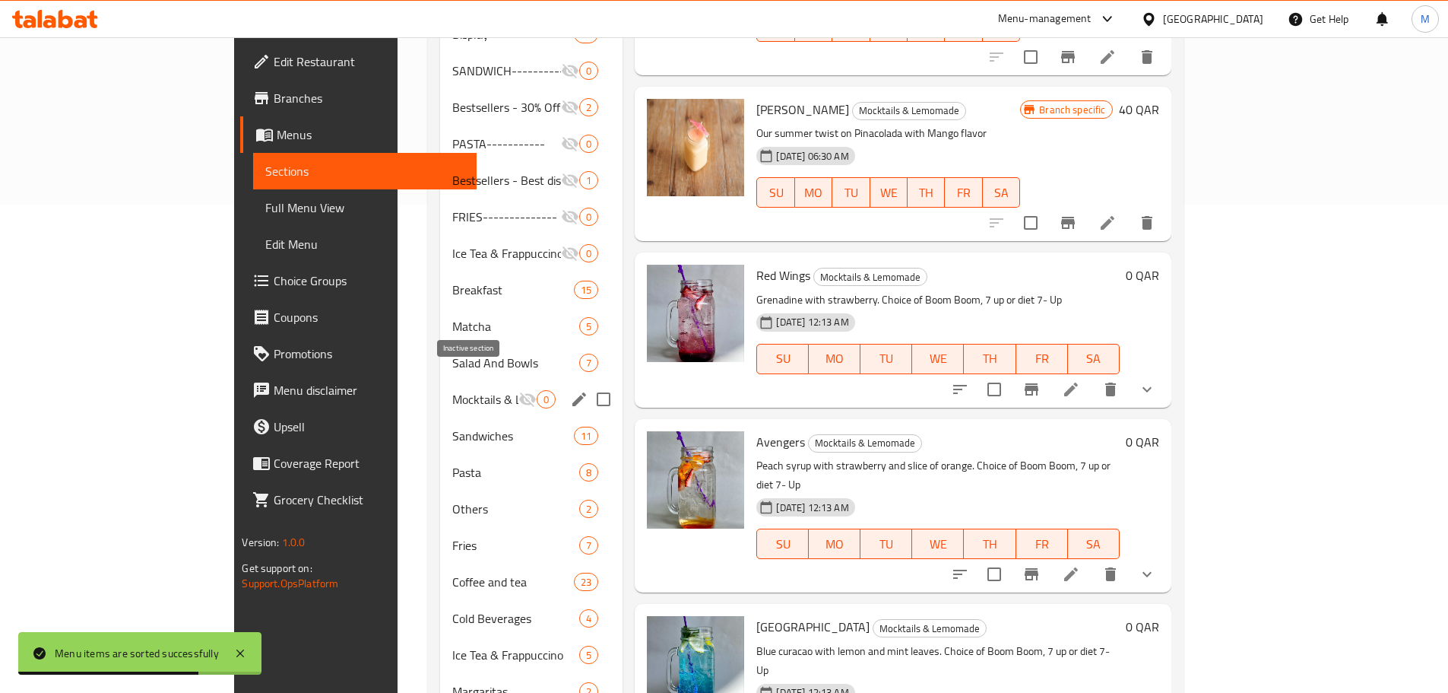
scroll to position [412, 0]
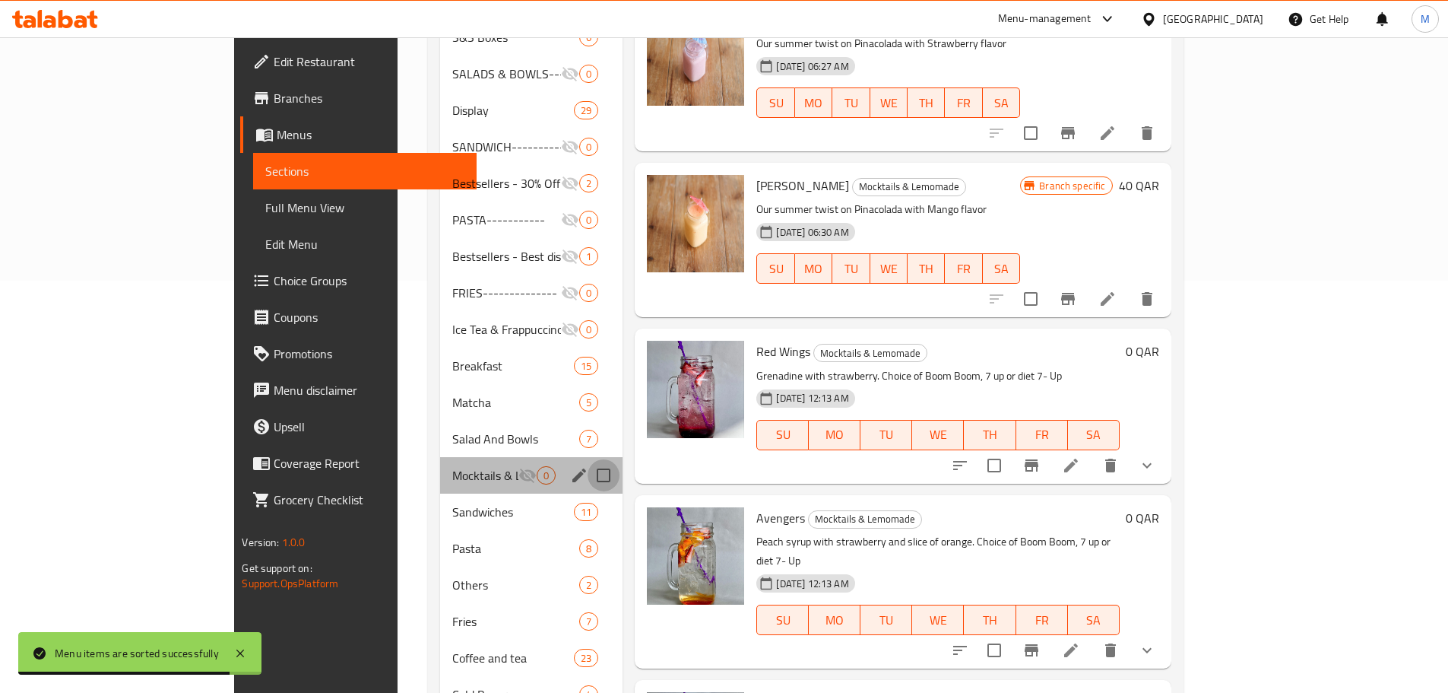
click at [588, 459] on input "Menu sections" at bounding box center [604, 475] width 32 height 32
checkbox input "true"
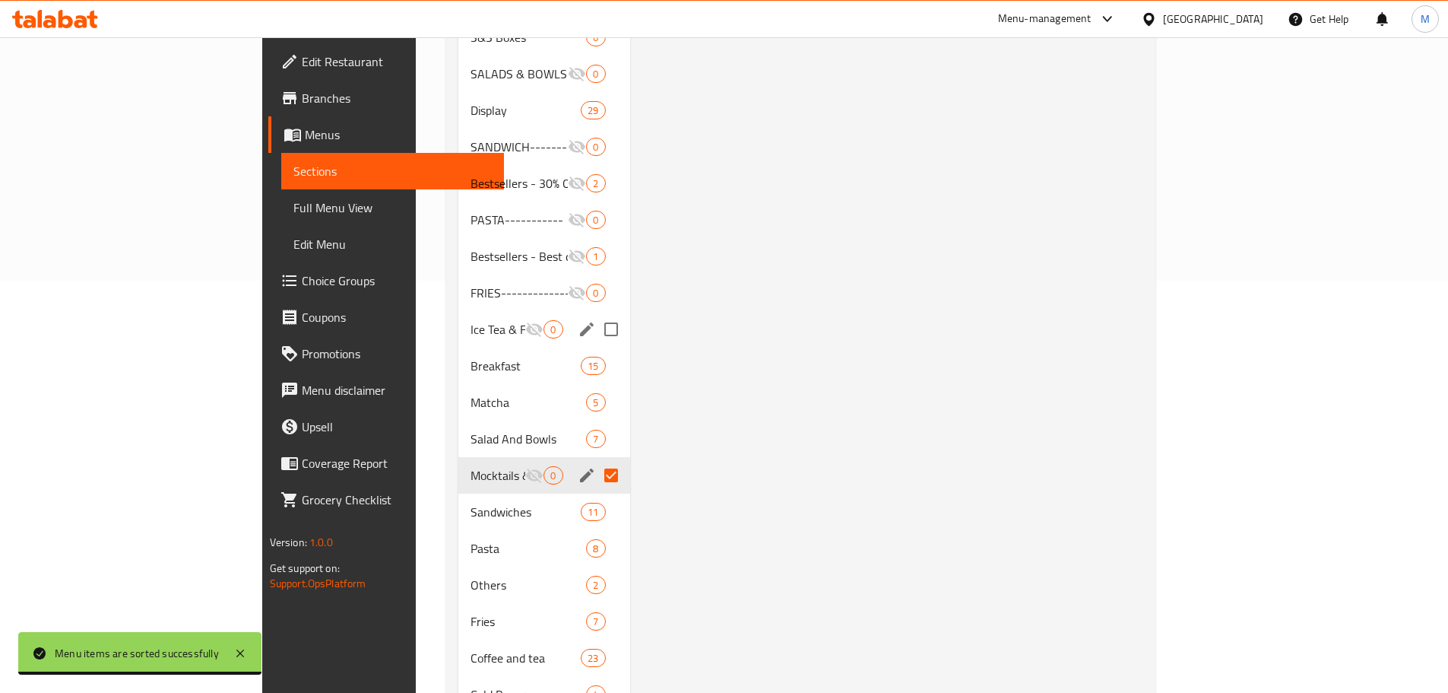
click at [595, 313] on input "Menu sections" at bounding box center [611, 329] width 32 height 32
checkbox input "true"
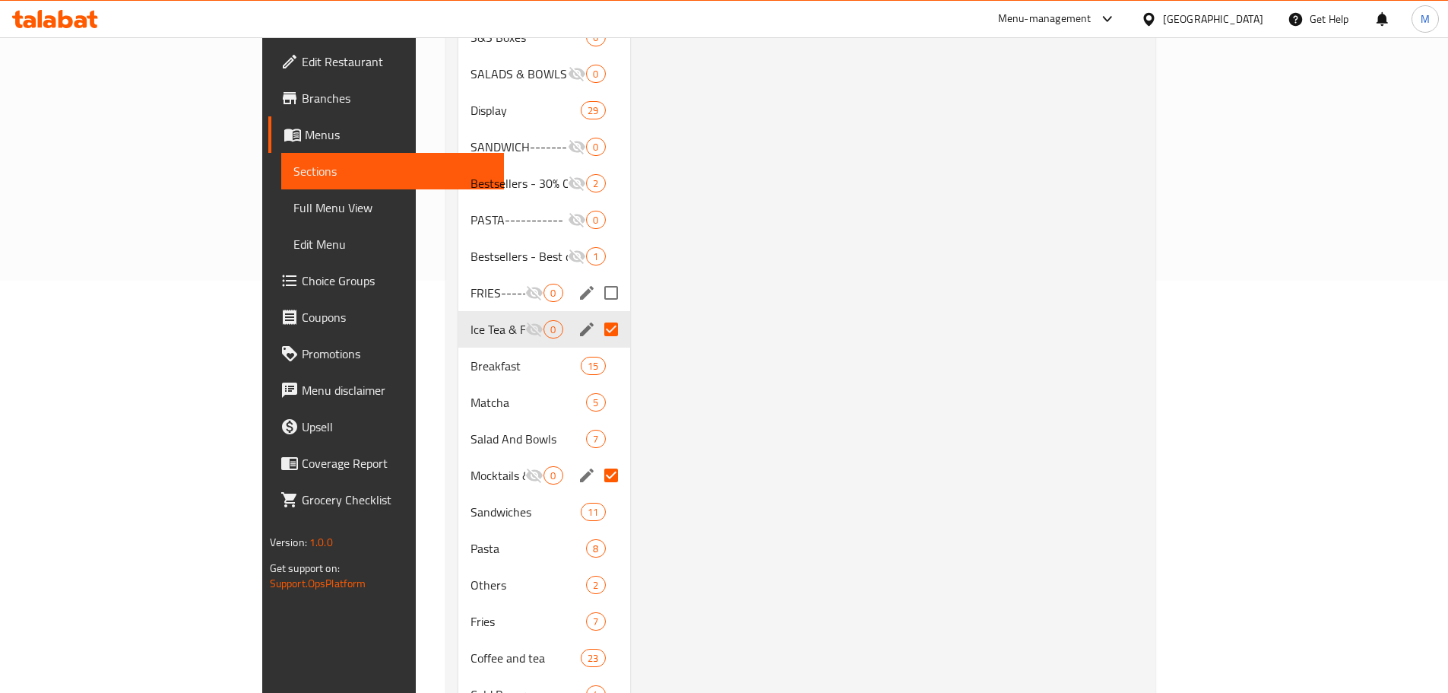
click at [595, 277] on input "Menu sections" at bounding box center [611, 293] width 32 height 32
checkbox input "true"
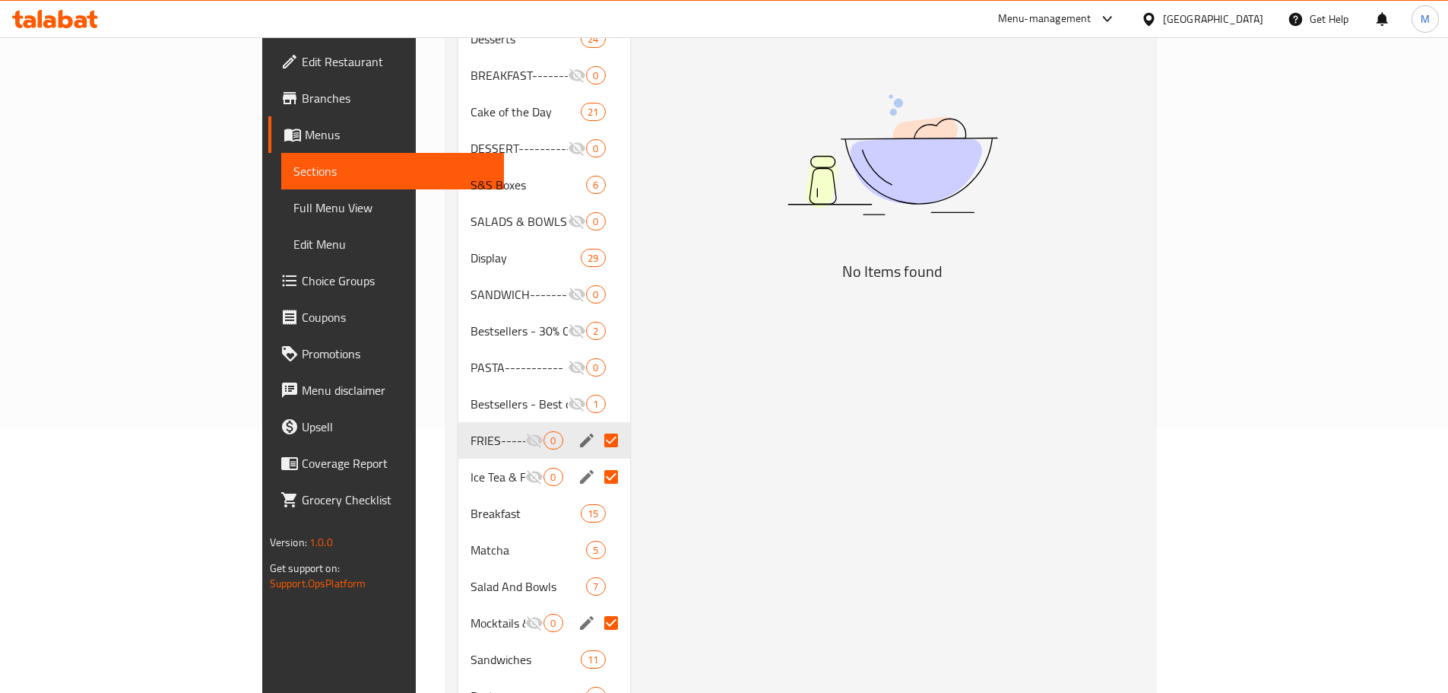
scroll to position [260, 0]
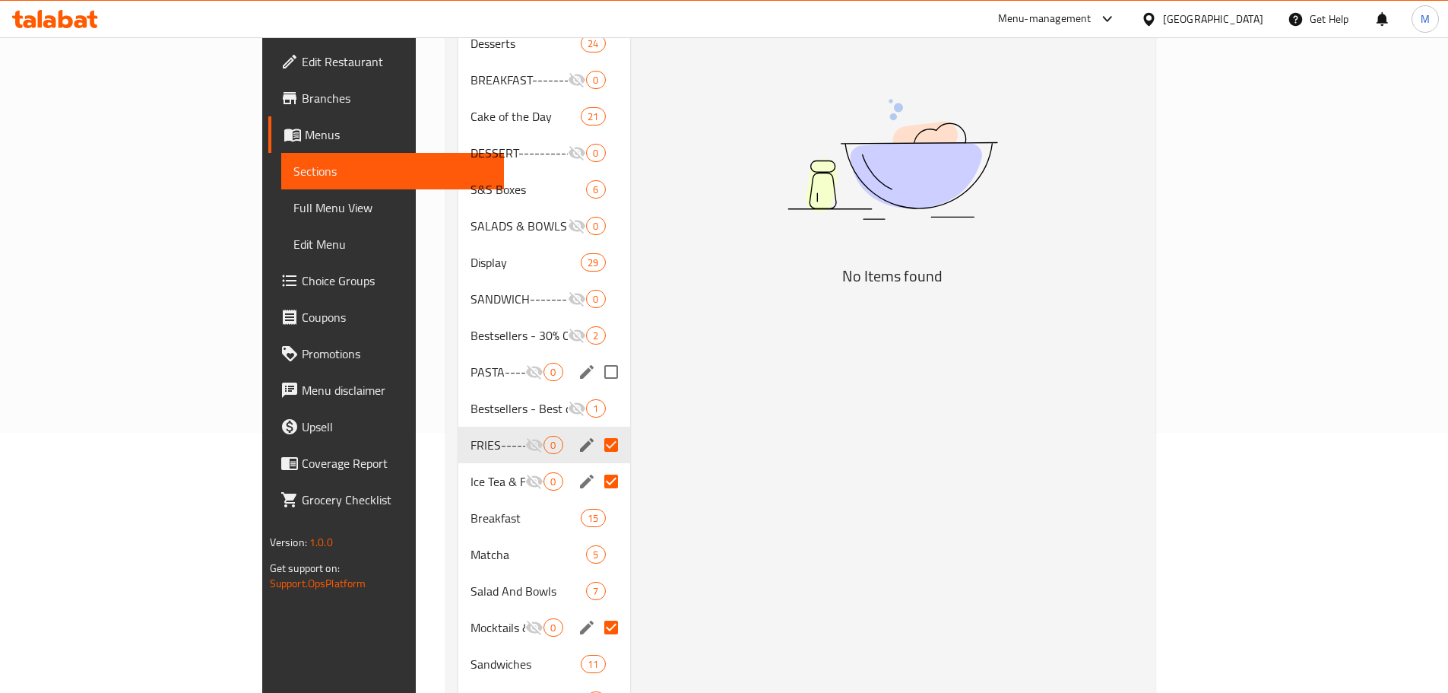
click at [595, 356] on input "Menu sections" at bounding box center [611, 372] width 32 height 32
checkbox input "true"
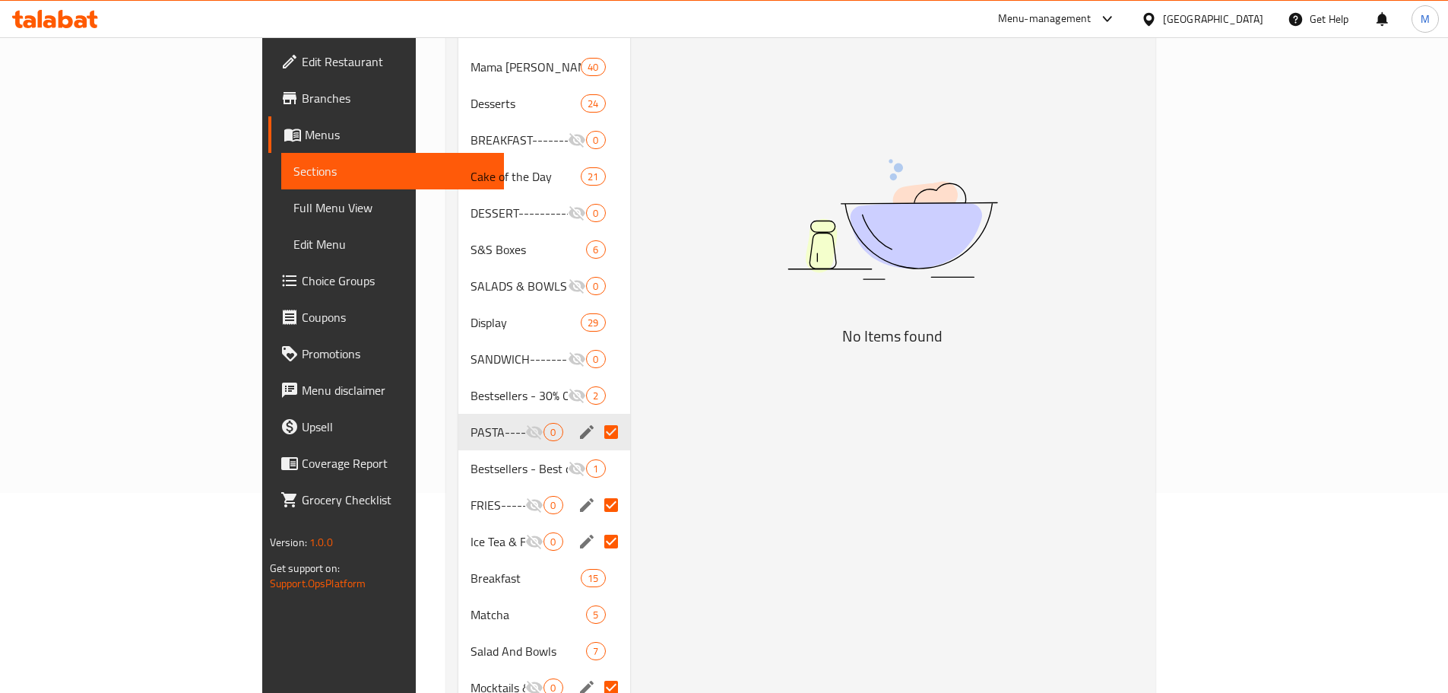
scroll to position [108, 0]
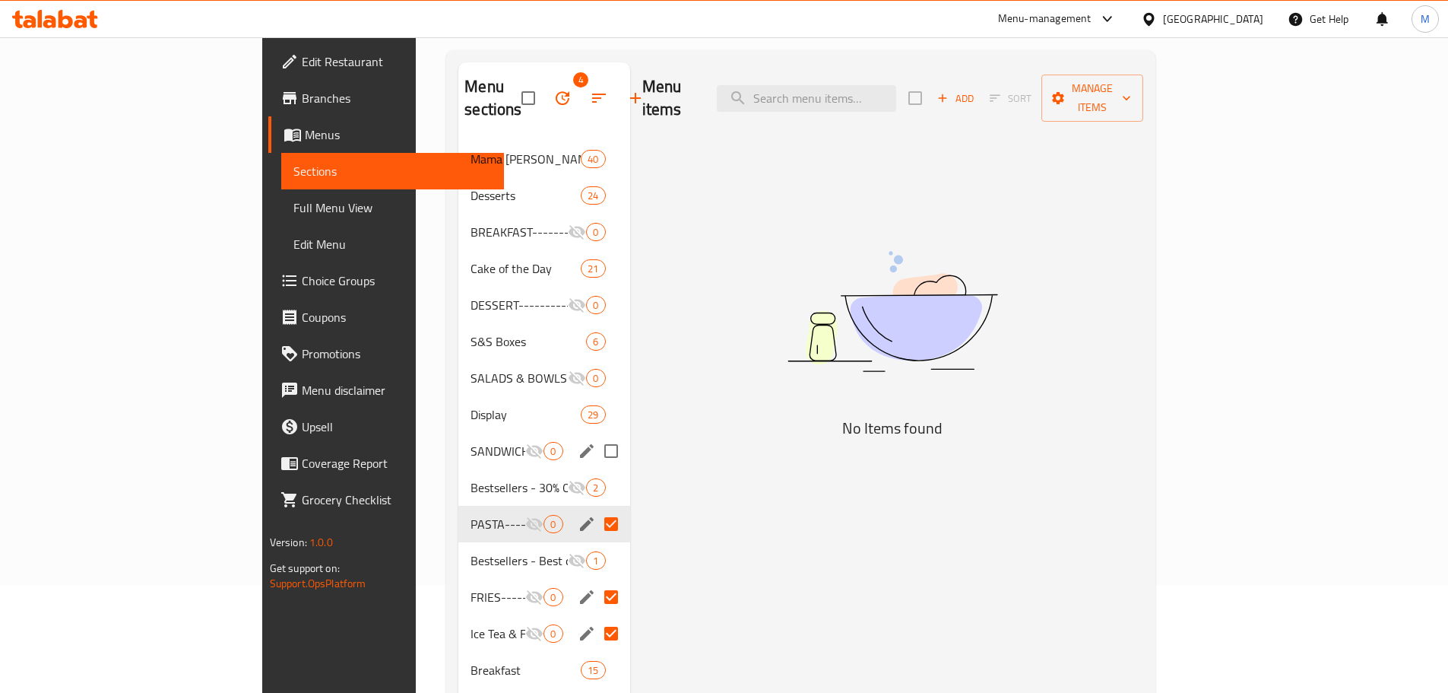
click at [595, 435] on input "Menu sections" at bounding box center [611, 451] width 32 height 32
checkbox input "true"
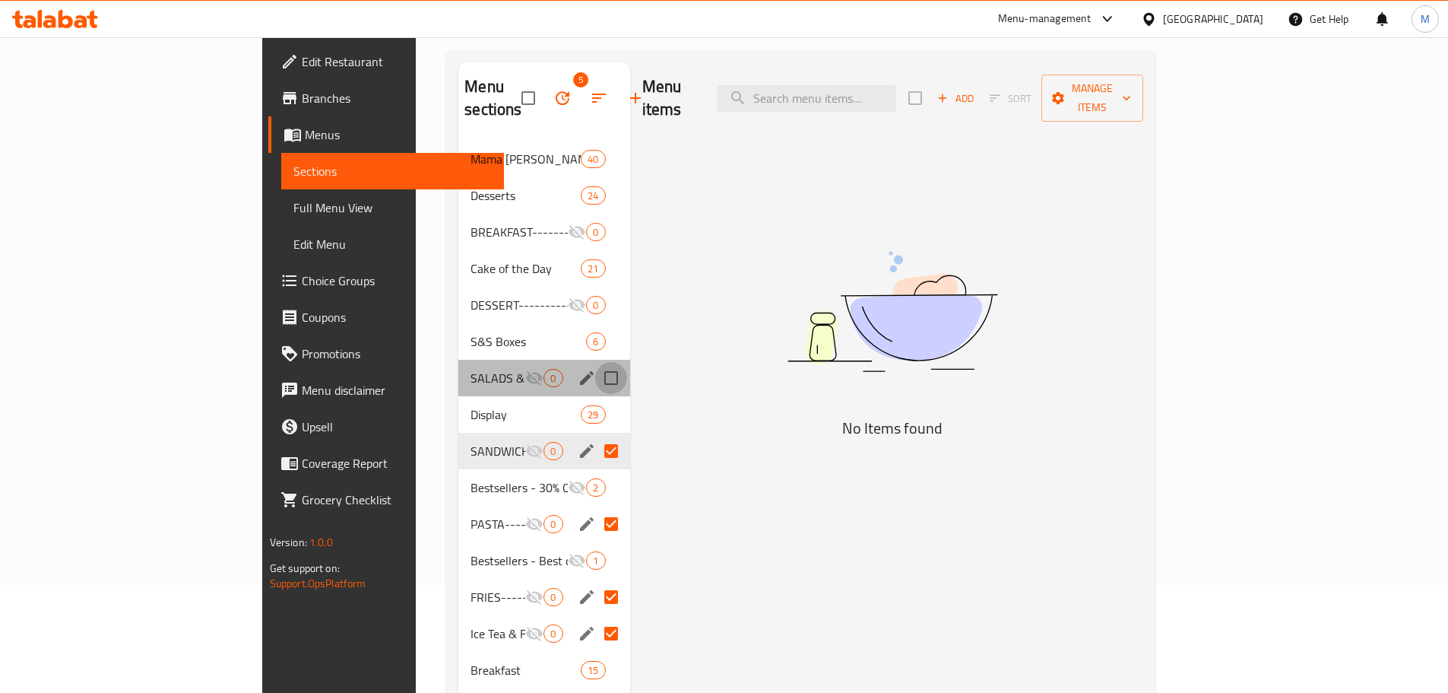
drag, startPoint x: 551, startPoint y: 371, endPoint x: 549, endPoint y: 359, distance: 12.4
click at [595, 362] on input "Menu sections" at bounding box center [611, 378] width 32 height 32
checkbox input "true"
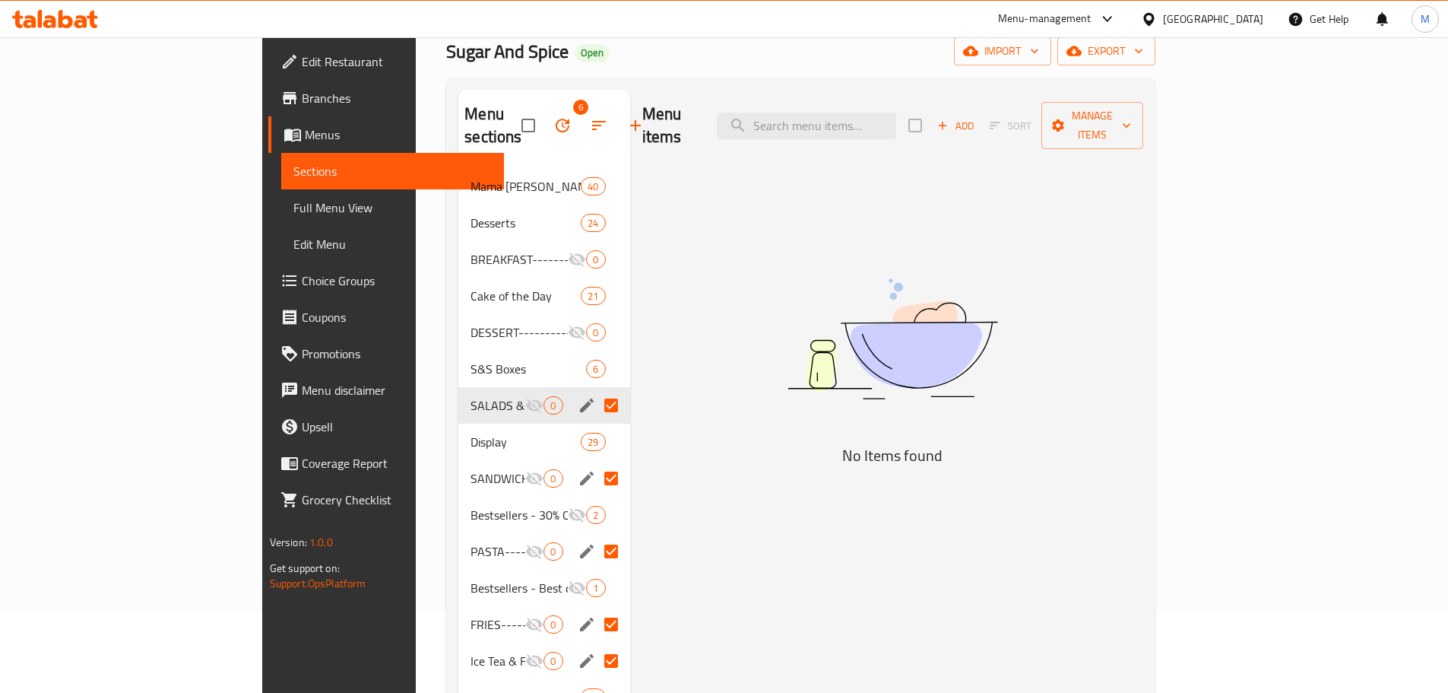
scroll to position [32, 0]
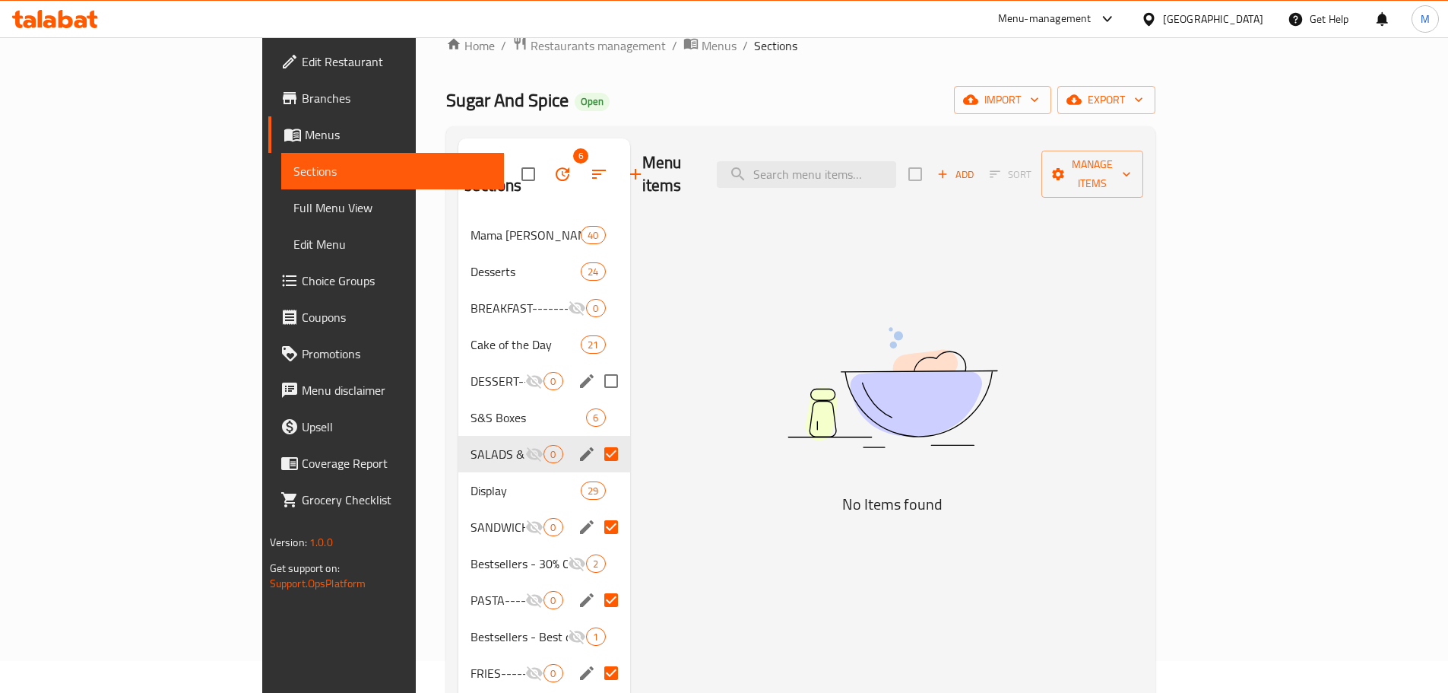
click at [595, 365] on input "Menu sections" at bounding box center [611, 381] width 32 height 32
checkbox input "true"
click at [595, 292] on input "Menu sections" at bounding box center [611, 308] width 32 height 32
checkbox input "true"
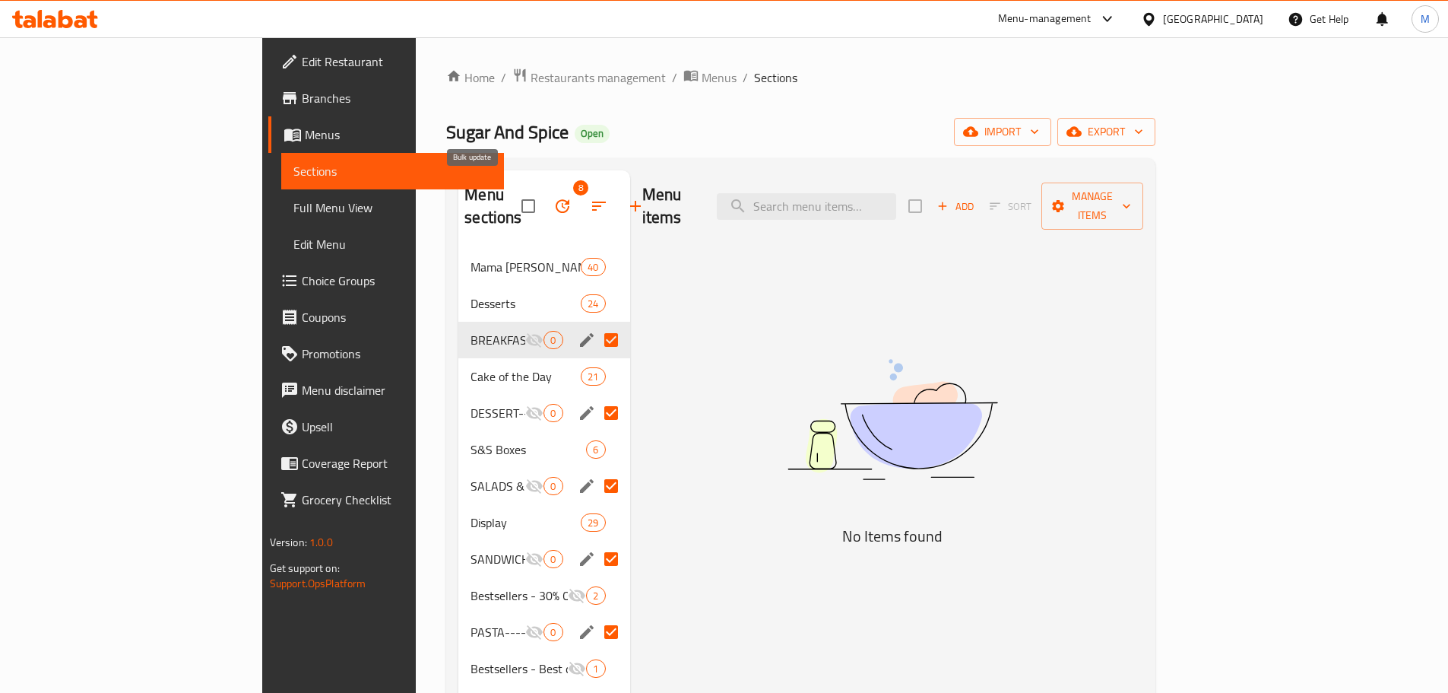
click at [554, 197] on icon "button" at bounding box center [563, 206] width 18 height 18
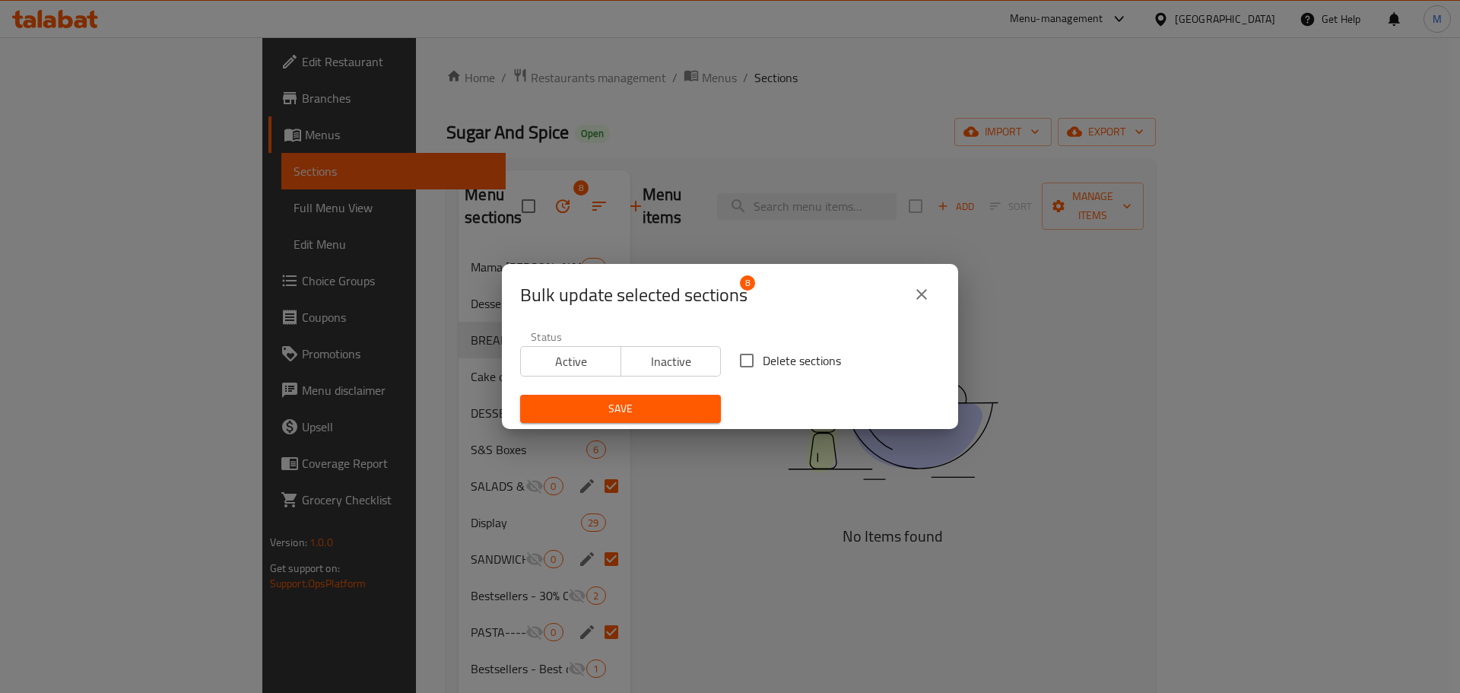
click at [769, 357] on span "Delete sections" at bounding box center [802, 360] width 78 height 18
click at [763, 357] on input "Delete sections" at bounding box center [747, 360] width 32 height 32
checkbox input "true"
click at [658, 414] on span "Save" at bounding box center [620, 408] width 176 height 19
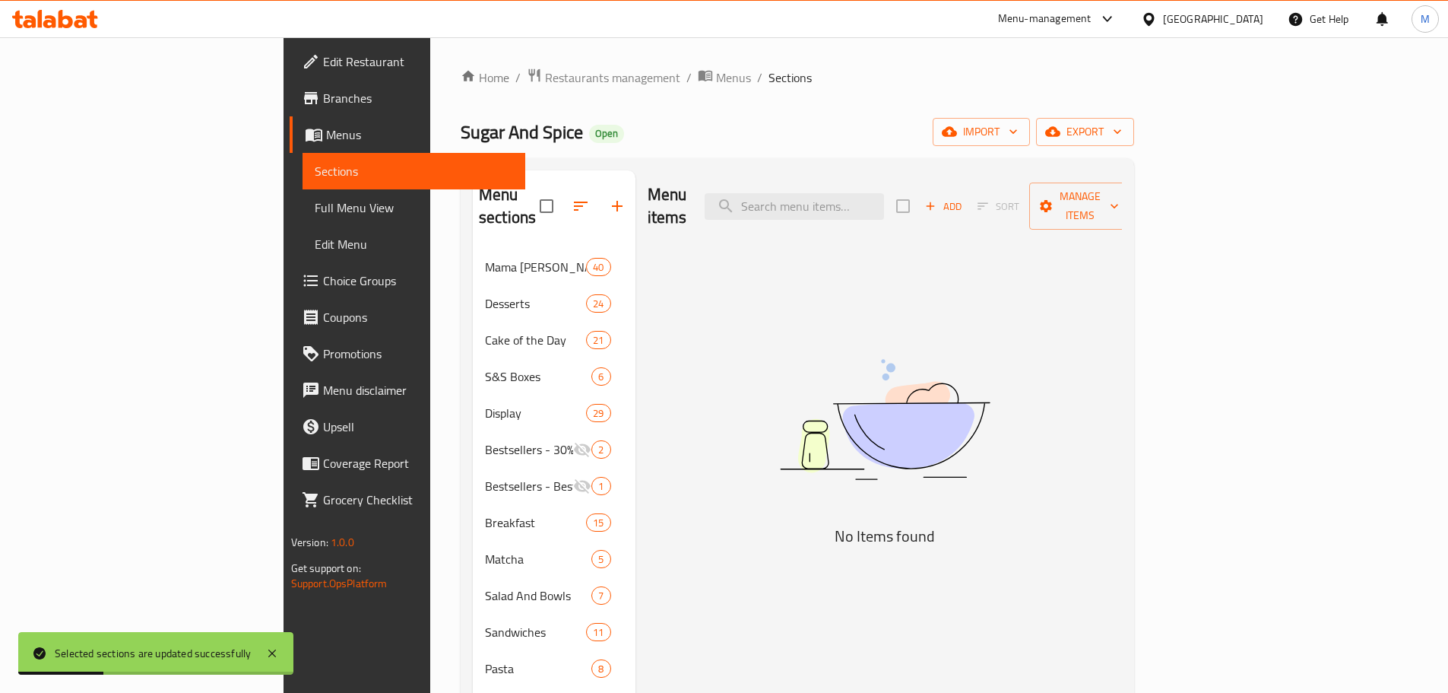
click at [732, 323] on div "Menu items Add Sort Manage items No Items found" at bounding box center [879, 595] width 487 height 851
click at [1125, 125] on icon "button" at bounding box center [1117, 131] width 15 height 15
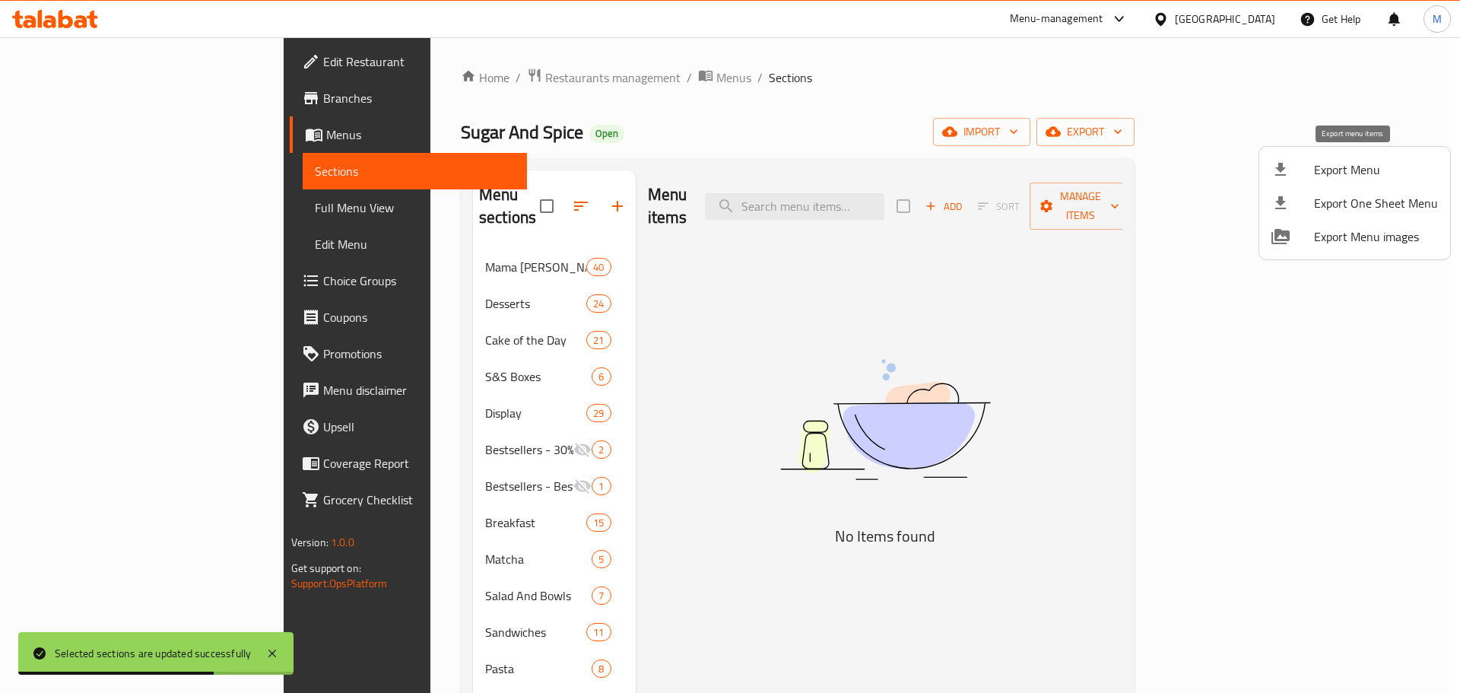
click at [1383, 170] on span "Export Menu" at bounding box center [1376, 169] width 124 height 18
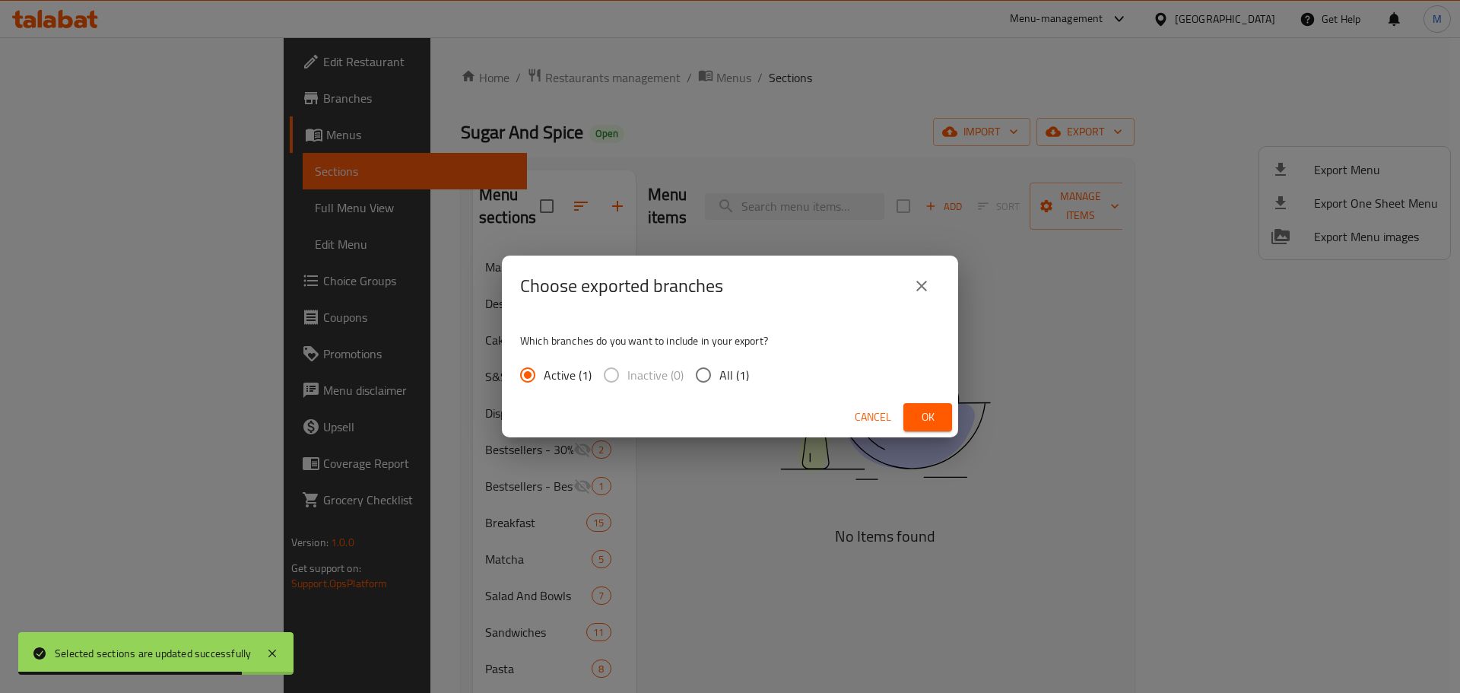
click at [704, 376] on input "All (1)" at bounding box center [703, 375] width 32 height 32
radio input "true"
click at [930, 411] on span "Ok" at bounding box center [927, 417] width 24 height 19
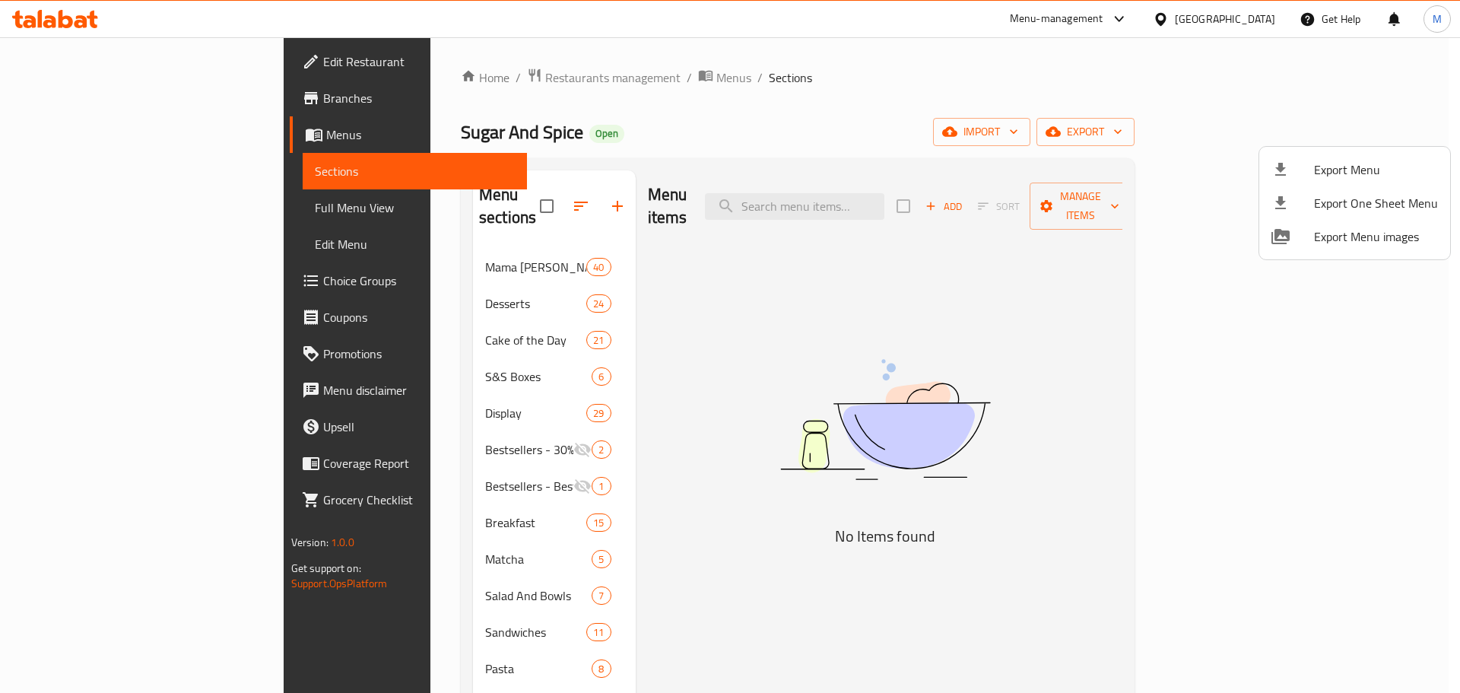
click at [830, 330] on div at bounding box center [730, 346] width 1460 height 693
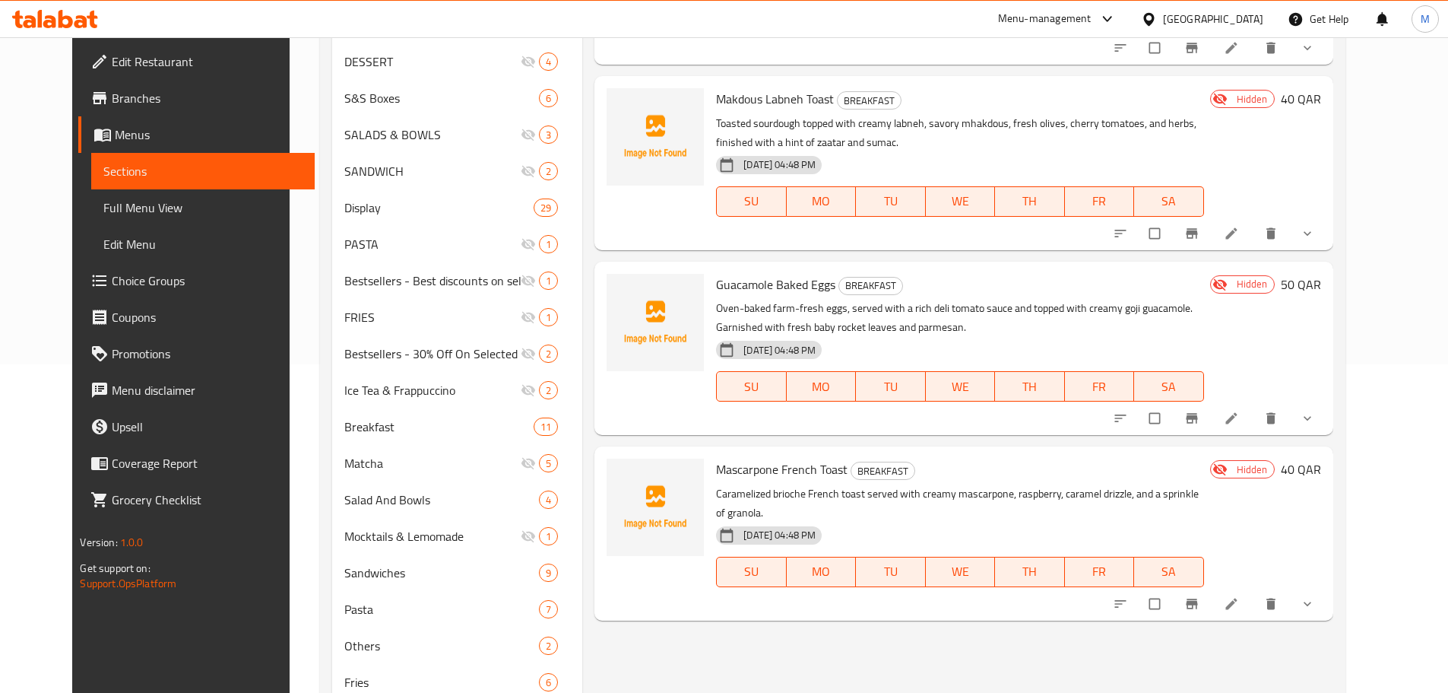
scroll to position [228, 0]
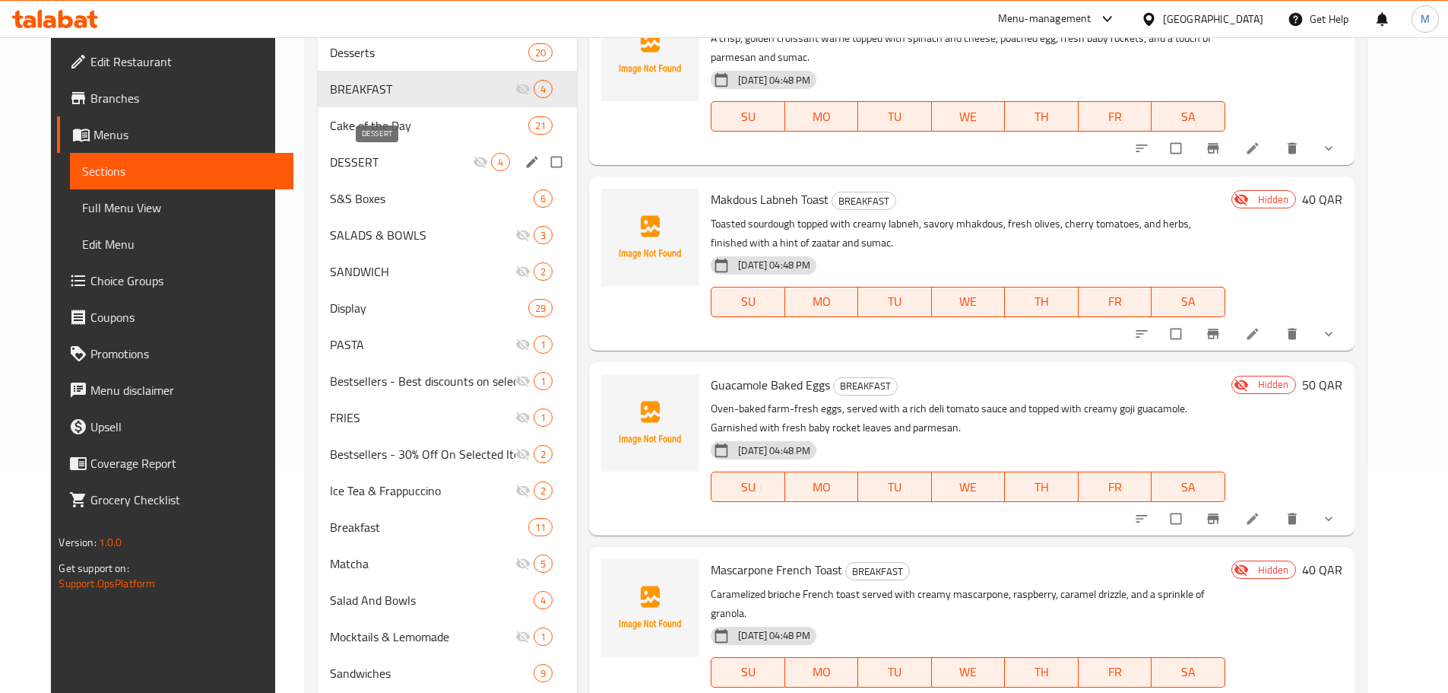
click at [365, 161] on span "DESSERT" at bounding box center [401, 162] width 143 height 18
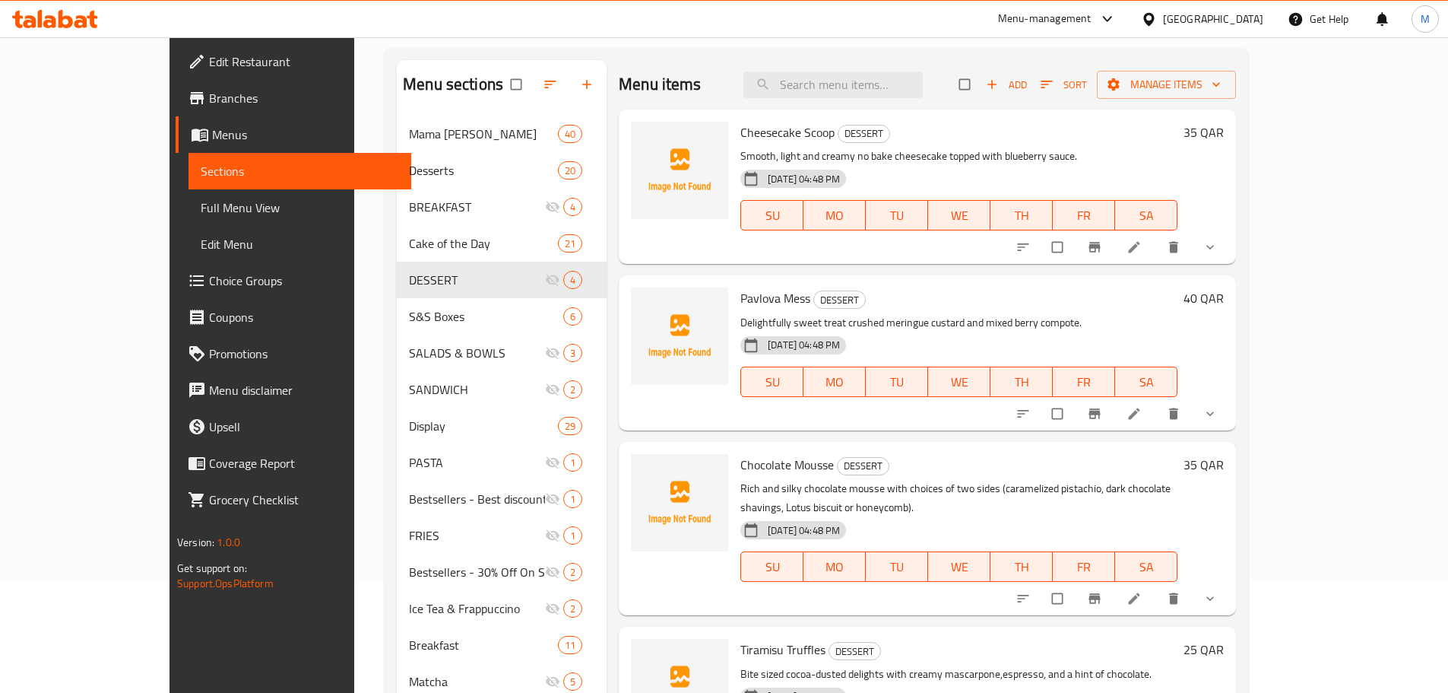
scroll to position [76, 0]
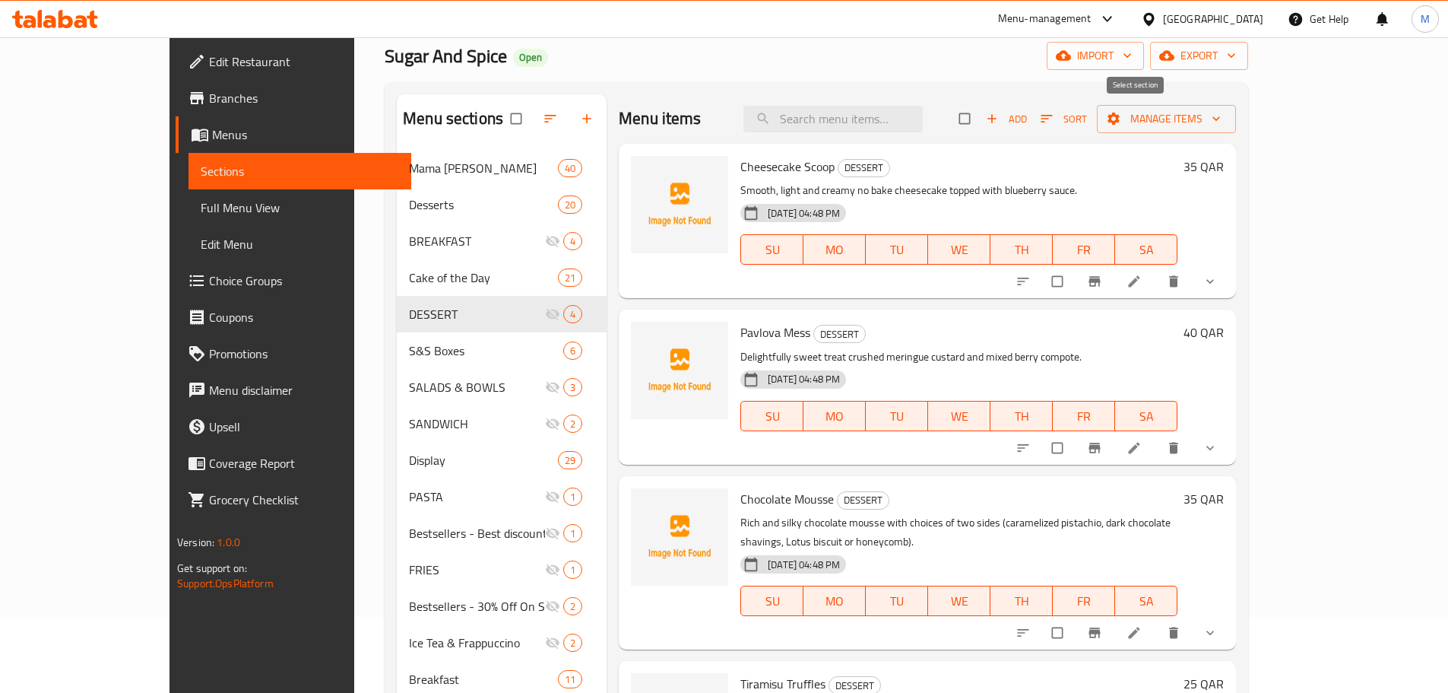
click at [982, 118] on input "checkbox" at bounding box center [966, 118] width 32 height 29
checkbox input "true"
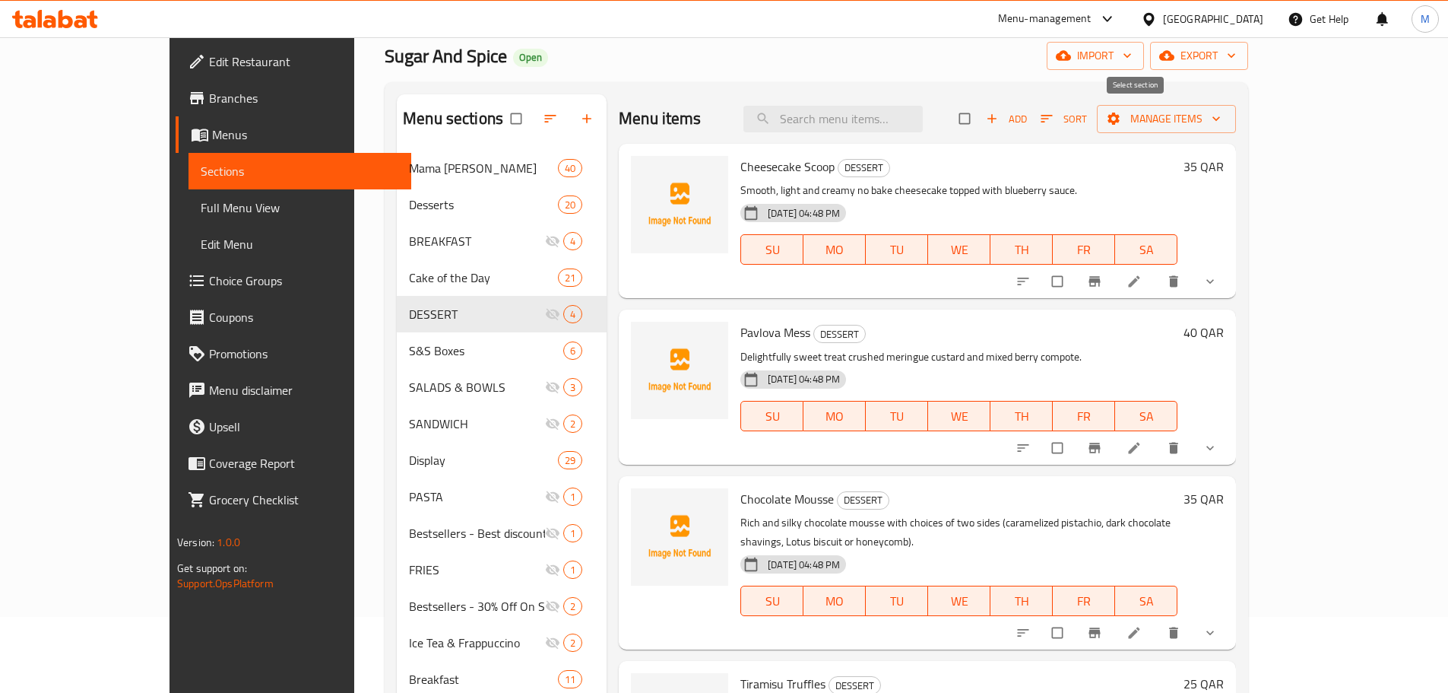
checkbox input "true"
click at [762, 113] on div "Menu items Add Sort Manage items" at bounding box center [927, 118] width 617 height 49
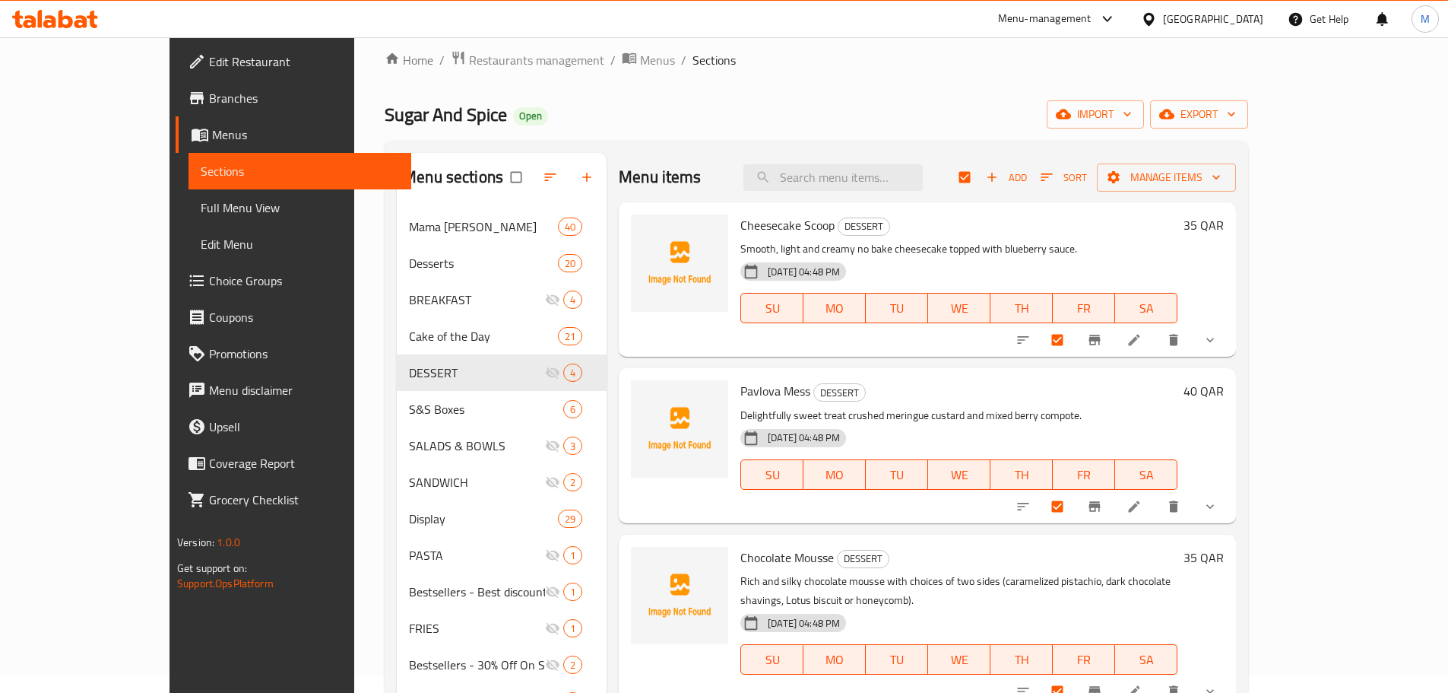
scroll to position [0, 0]
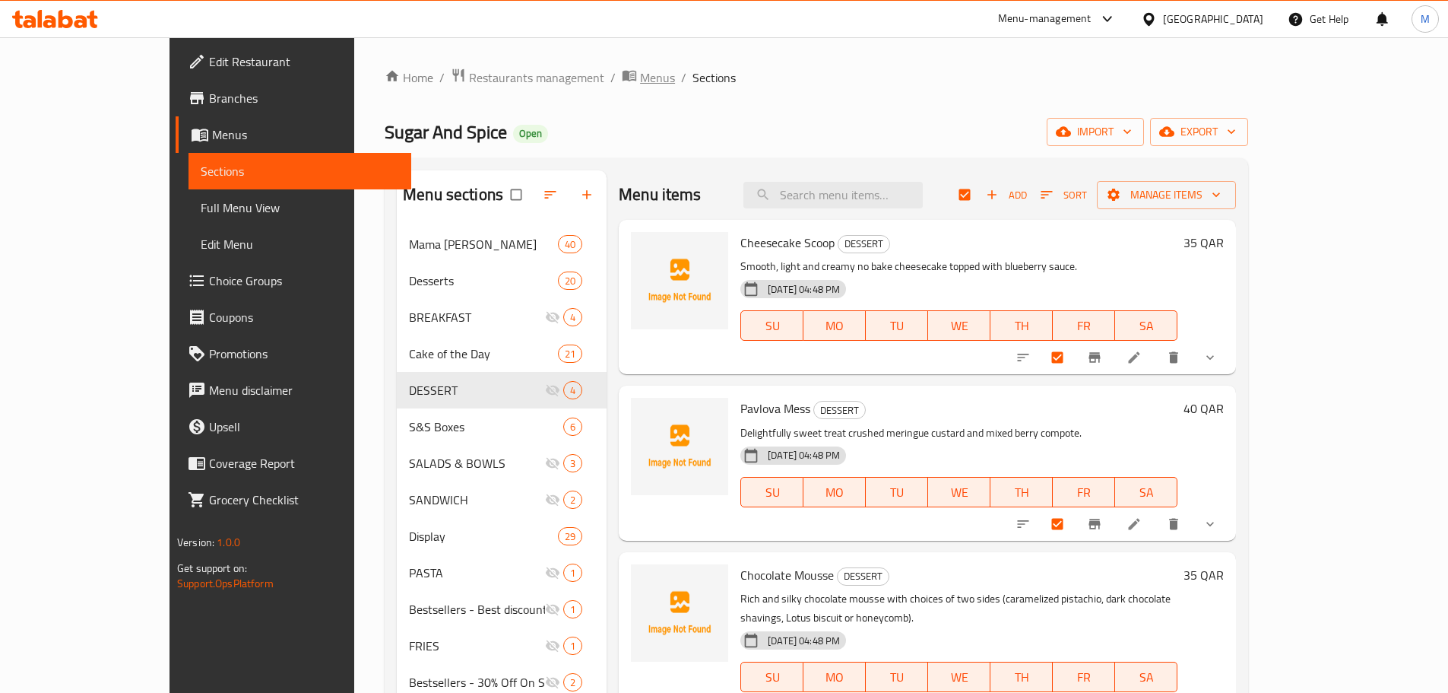
click at [640, 72] on span "Menus" at bounding box center [657, 77] width 35 height 18
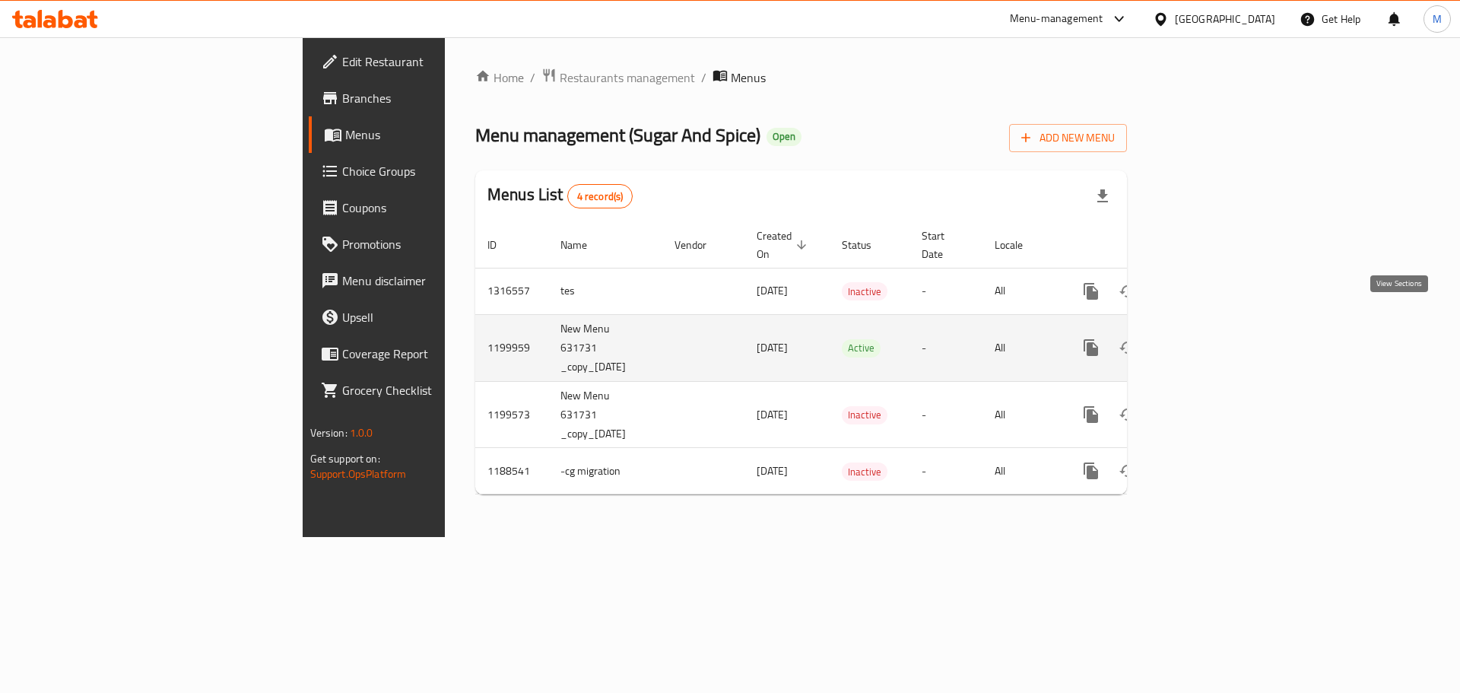
click at [1210, 338] on icon "enhanced table" at bounding box center [1200, 347] width 18 height 18
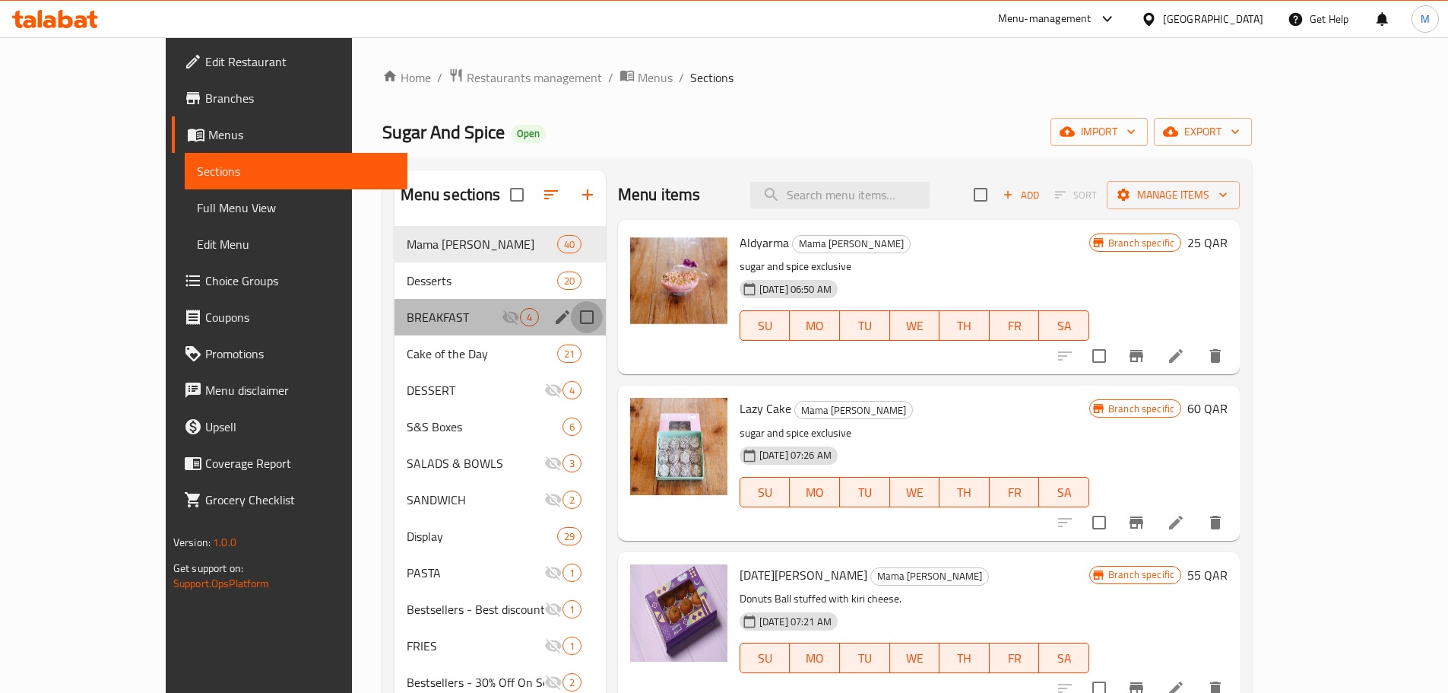
click at [571, 324] on input "Menu sections" at bounding box center [587, 317] width 32 height 32
checkbox input "true"
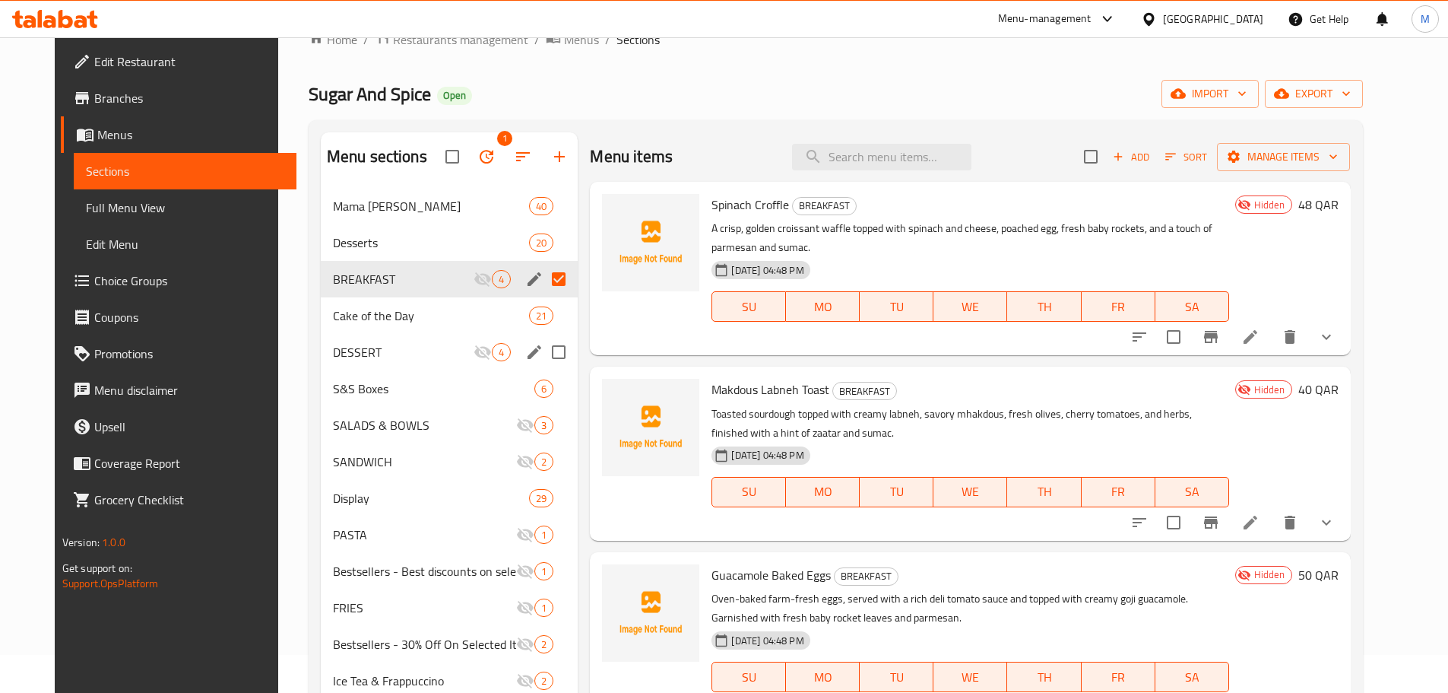
scroll to position [76, 0]
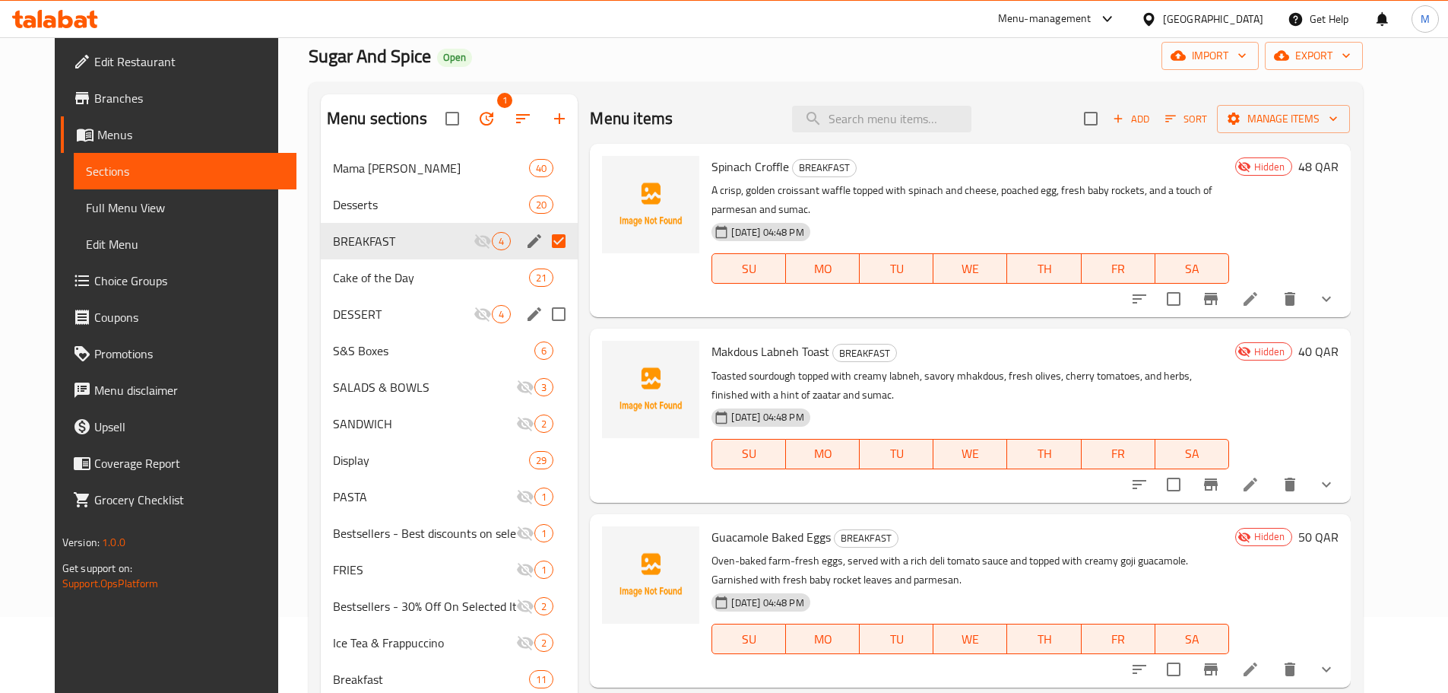
click at [543, 320] on input "Menu sections" at bounding box center [559, 314] width 32 height 32
checkbox input "true"
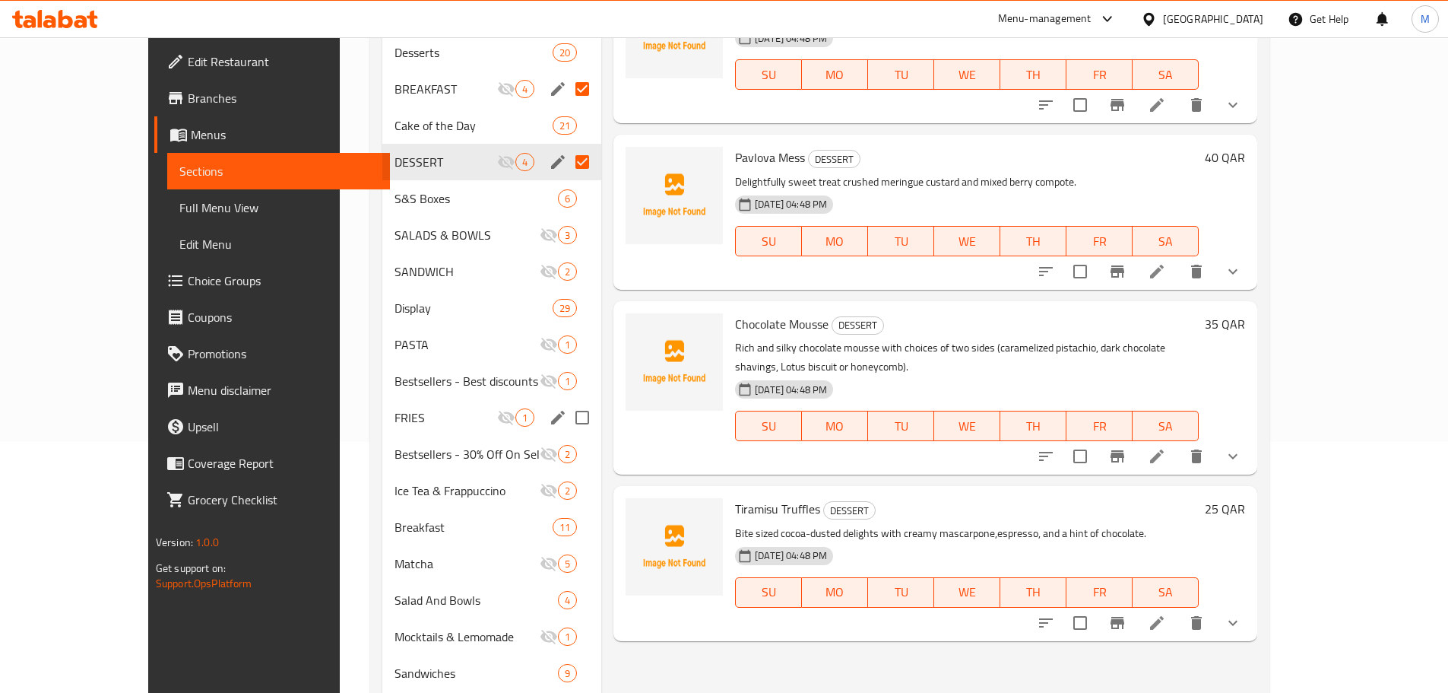
scroll to position [304, 0]
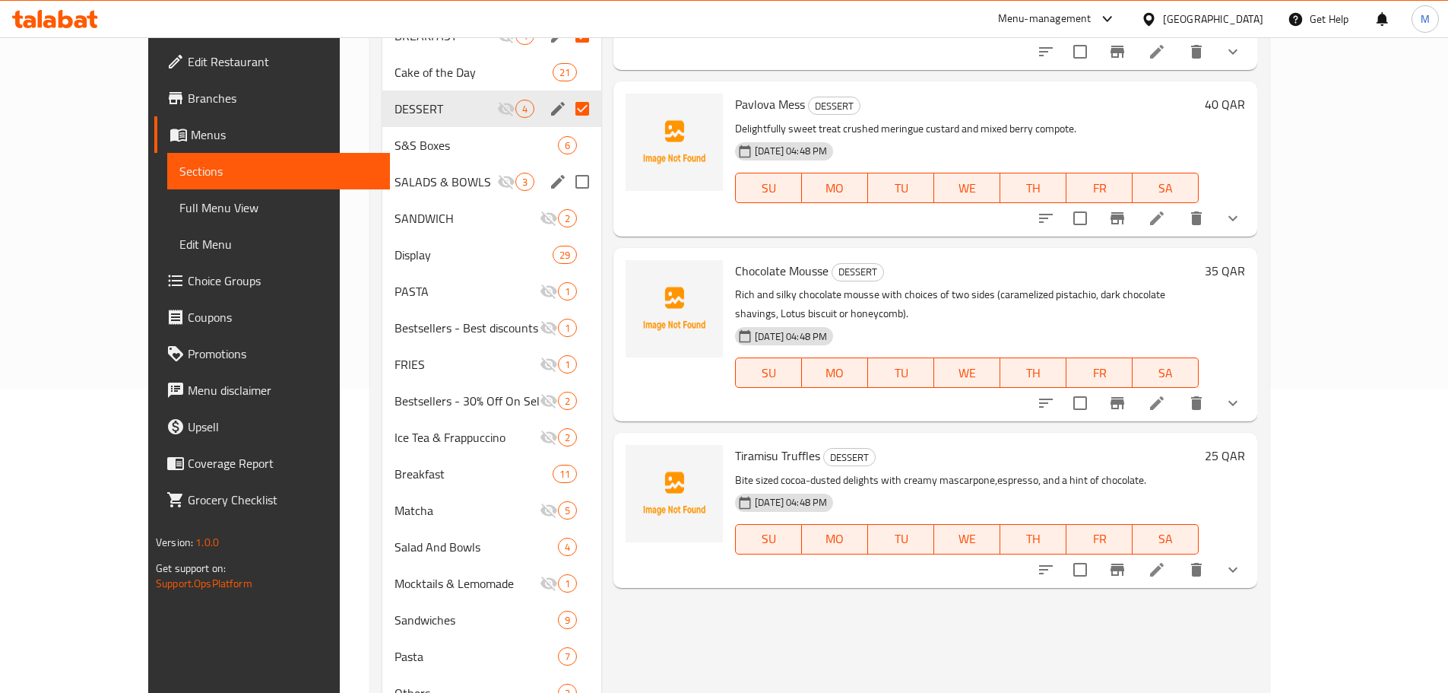
click at [566, 166] on input "Menu sections" at bounding box center [582, 182] width 32 height 32
checkbox input "true"
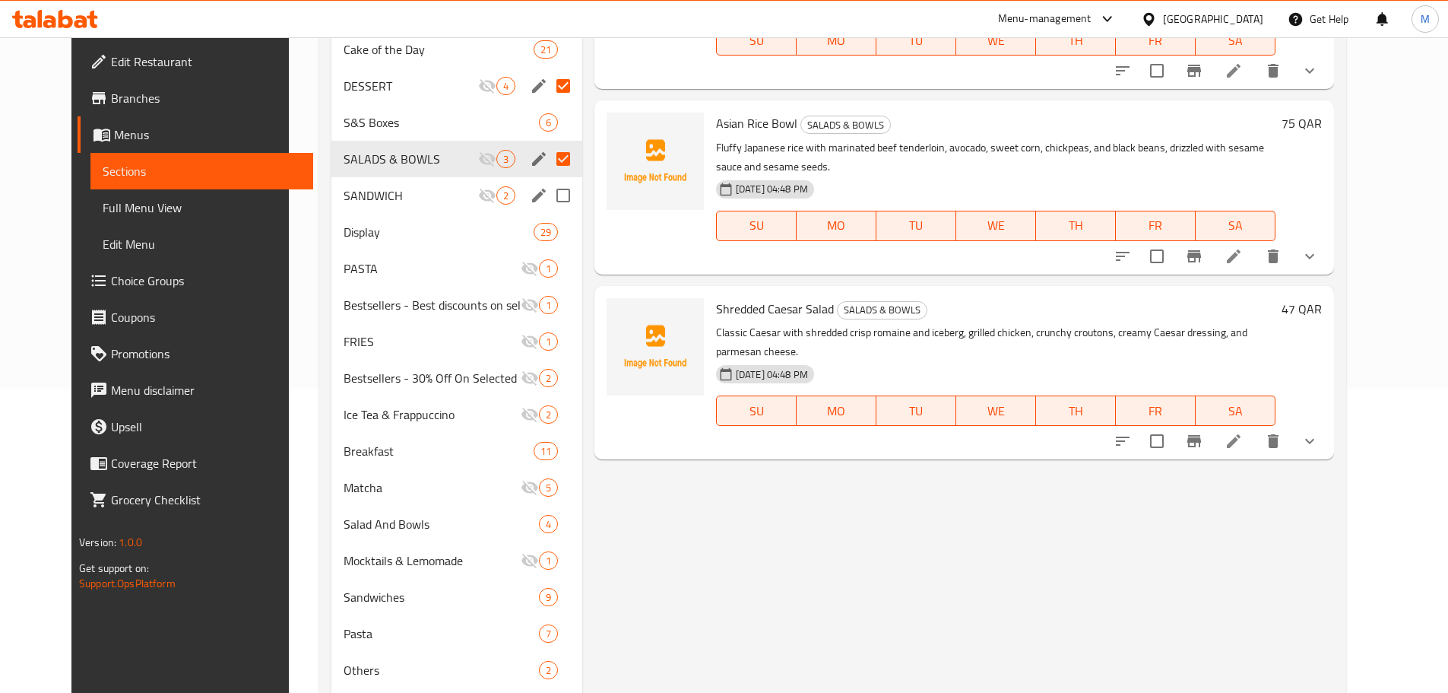
click at [547, 199] on input "Menu sections" at bounding box center [563, 195] width 32 height 32
checkbox input "true"
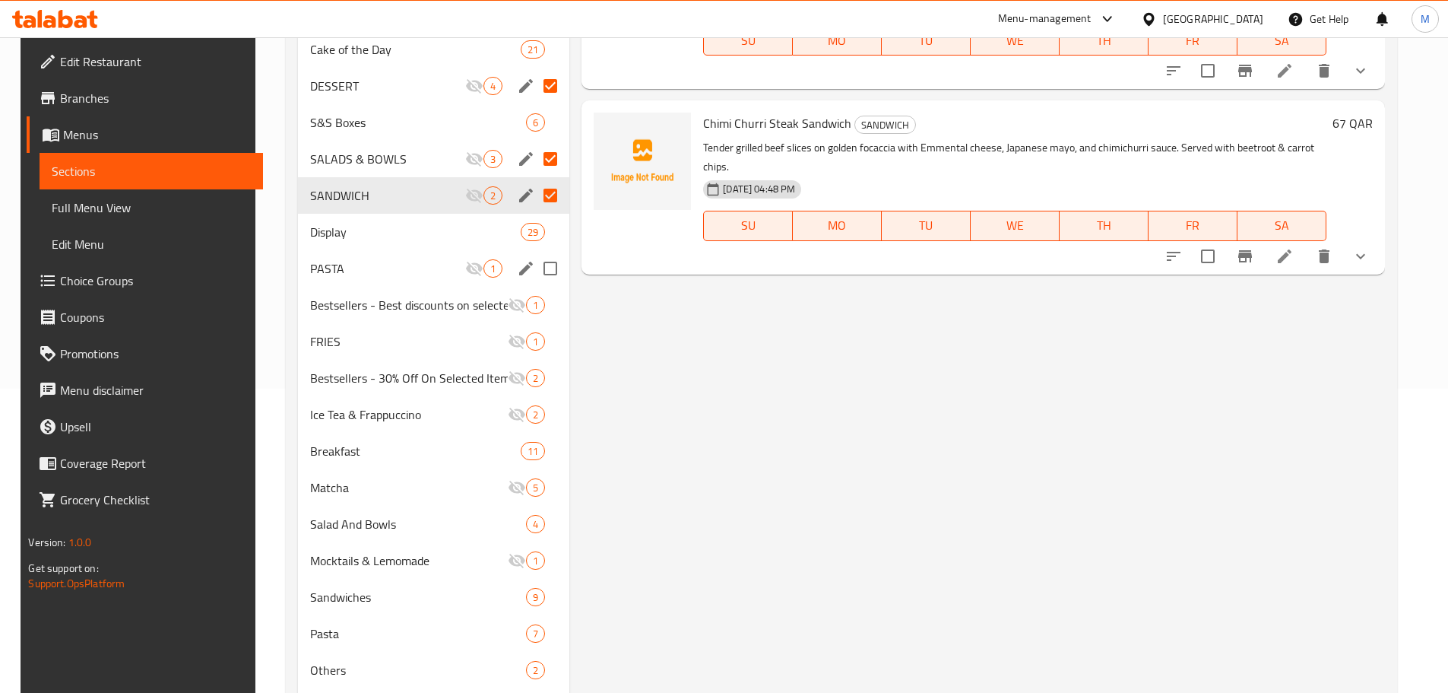
click at [547, 263] on input "Menu sections" at bounding box center [551, 268] width 32 height 32
checkbox input "true"
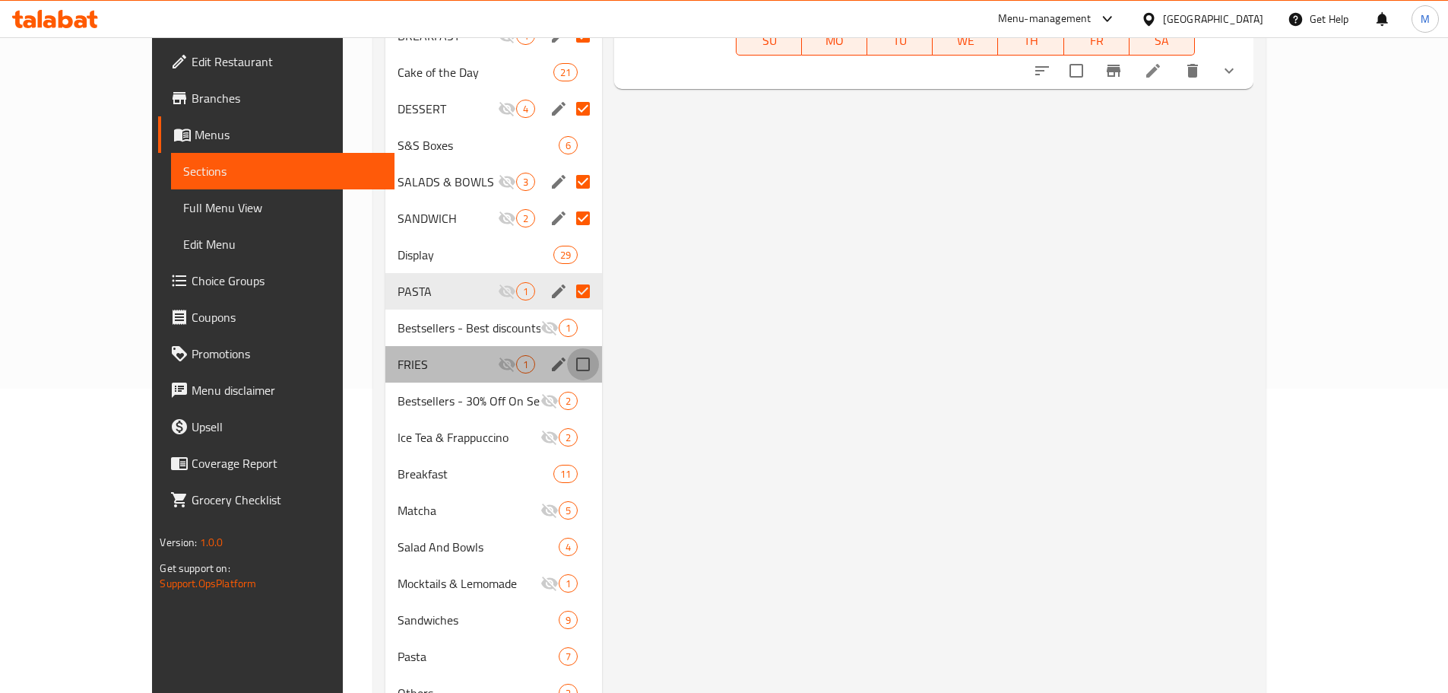
click at [567, 348] on input "Menu sections" at bounding box center [583, 364] width 32 height 32
checkbox input "true"
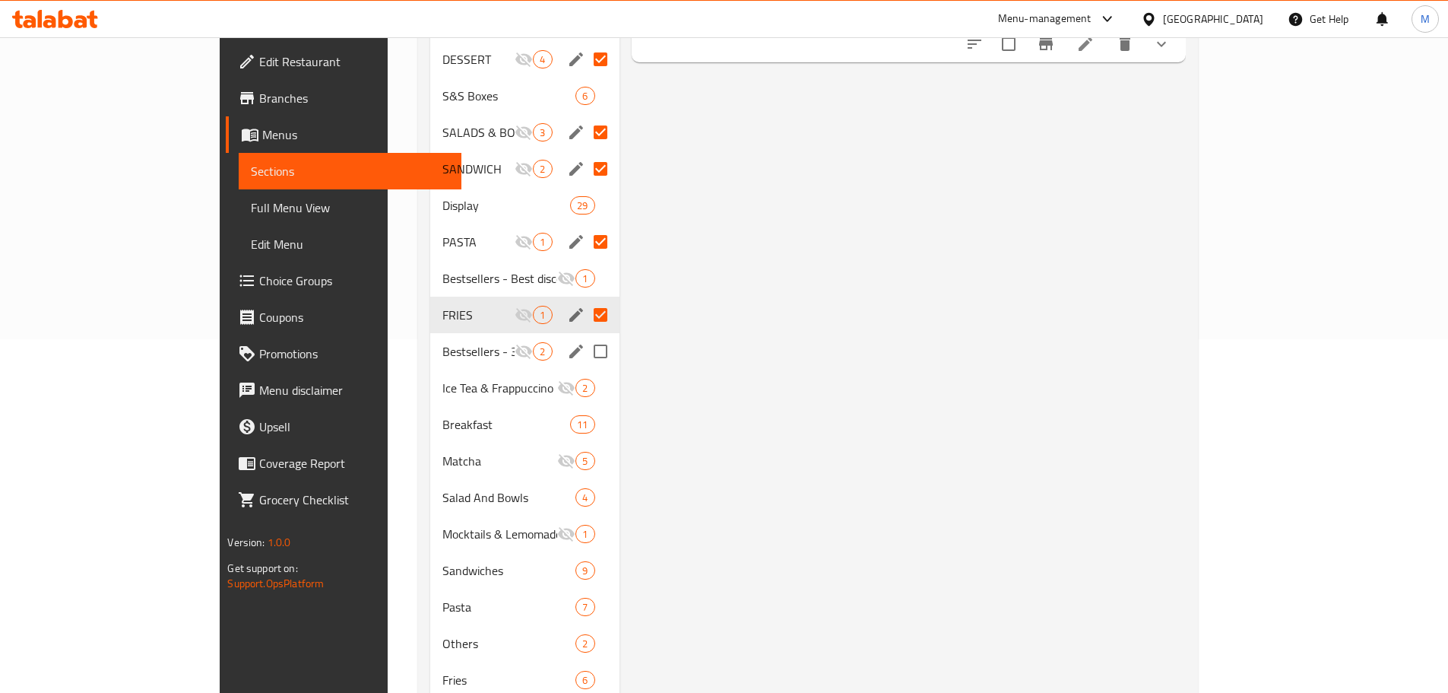
scroll to position [380, 0]
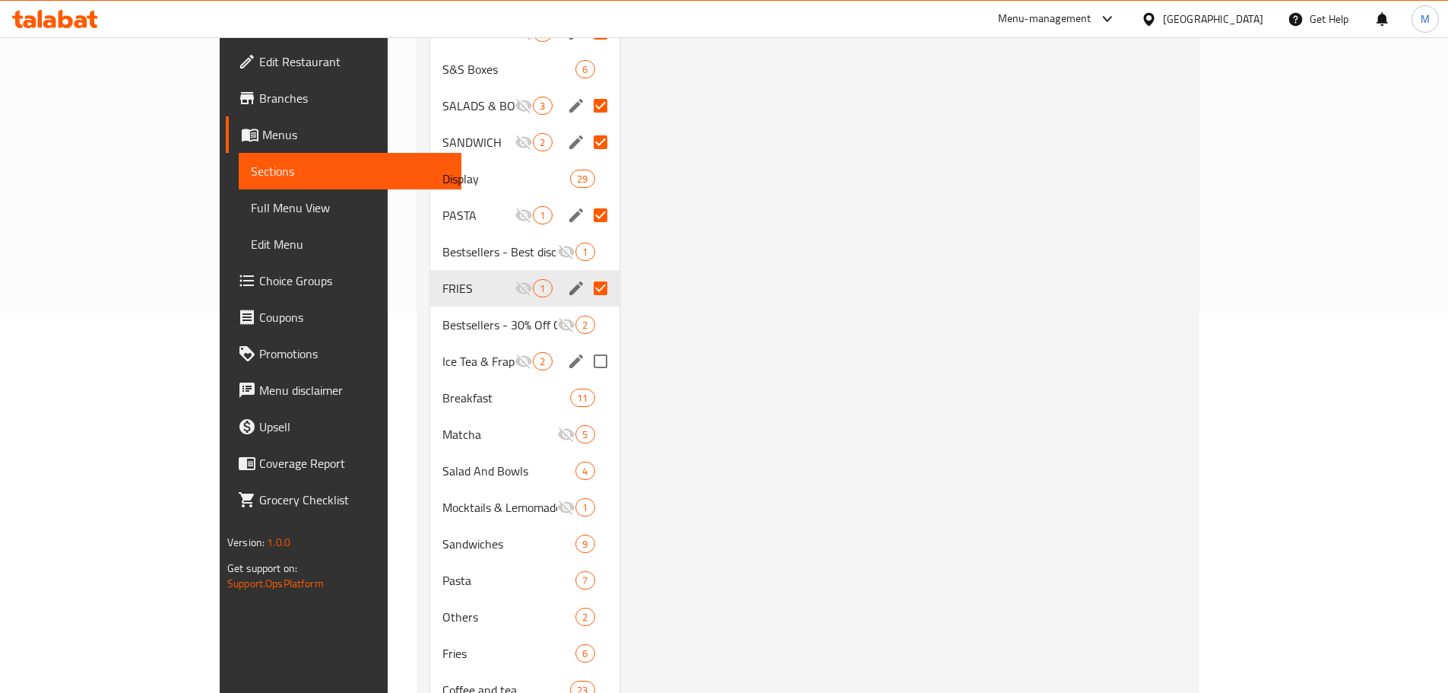
click at [585, 345] on input "Menu sections" at bounding box center [601, 361] width 32 height 32
checkbox input "true"
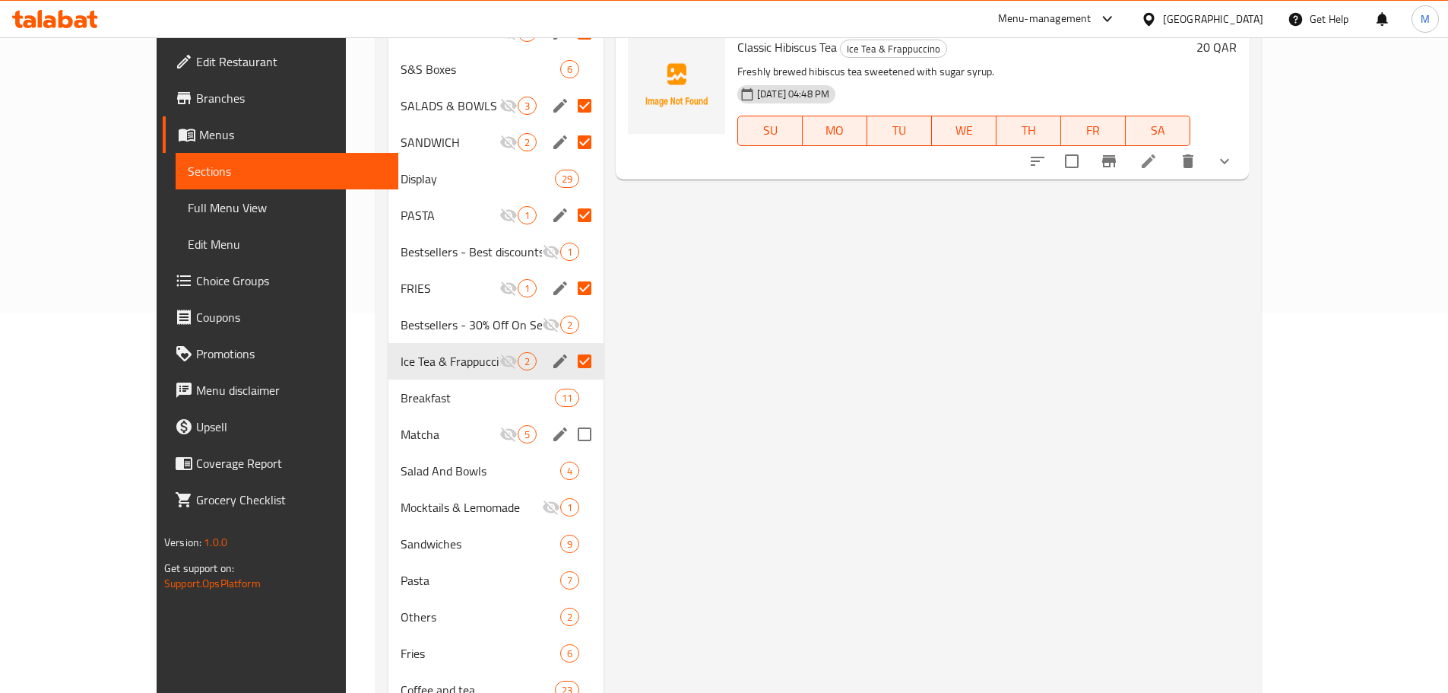
click at [569, 418] on input "Menu sections" at bounding box center [585, 434] width 32 height 32
checkbox input "true"
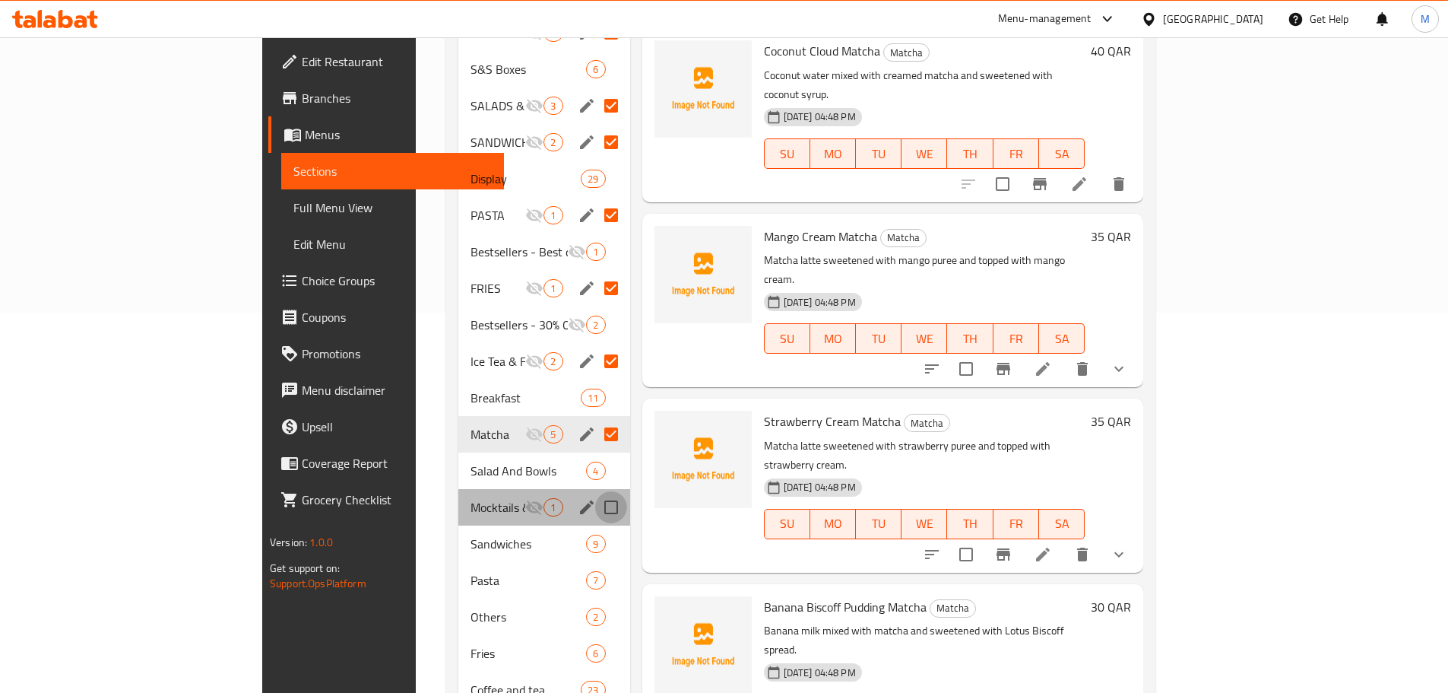
click at [595, 491] on input "Menu sections" at bounding box center [611, 507] width 32 height 32
checkbox input "true"
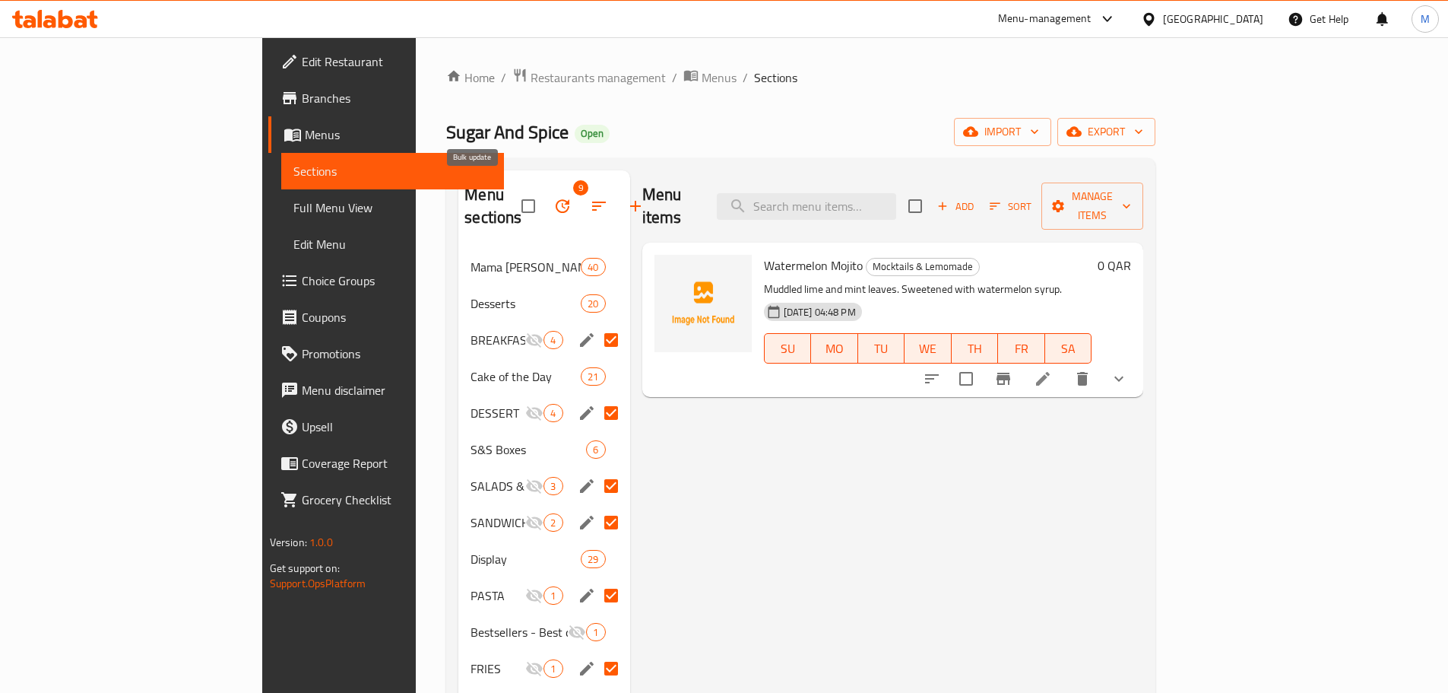
click at [554, 200] on icon "button" at bounding box center [563, 206] width 18 height 18
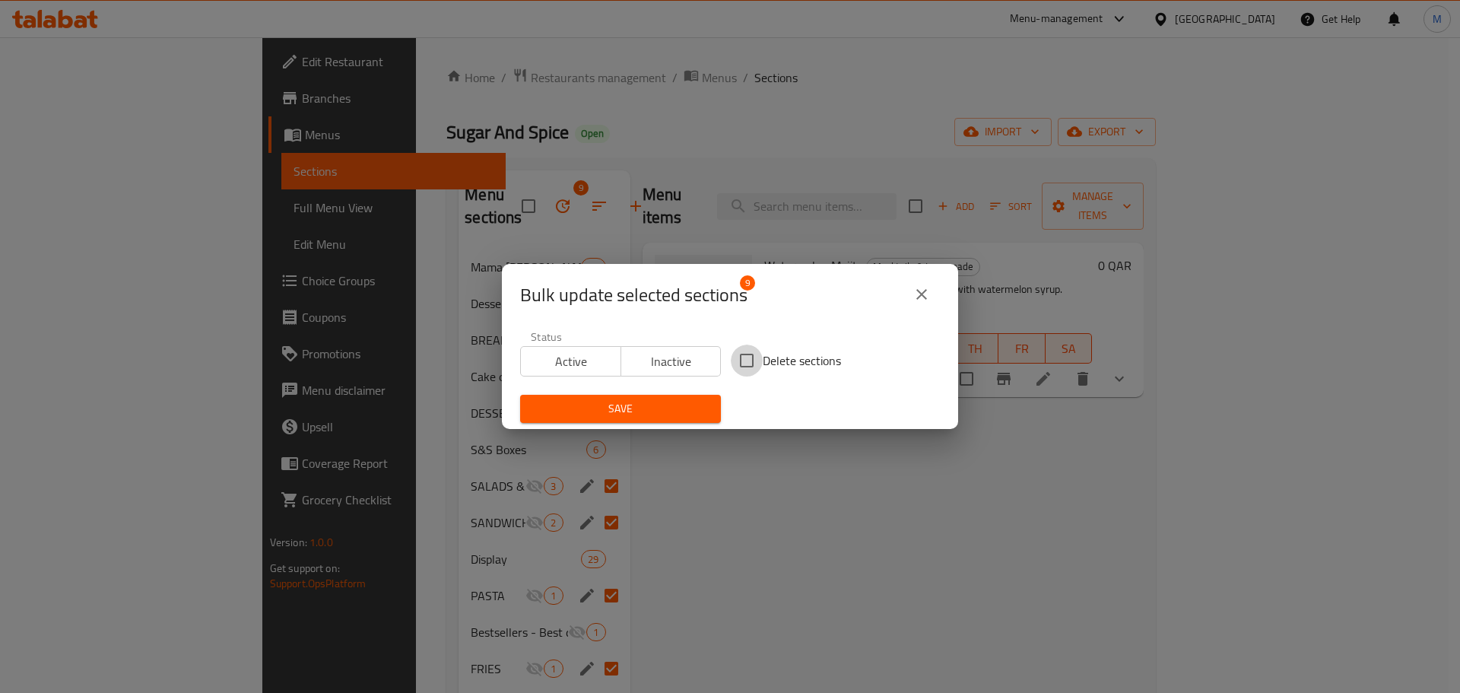
click at [741, 357] on input "Delete sections" at bounding box center [747, 360] width 32 height 32
checkbox input "true"
click at [649, 402] on span "Save" at bounding box center [620, 408] width 176 height 19
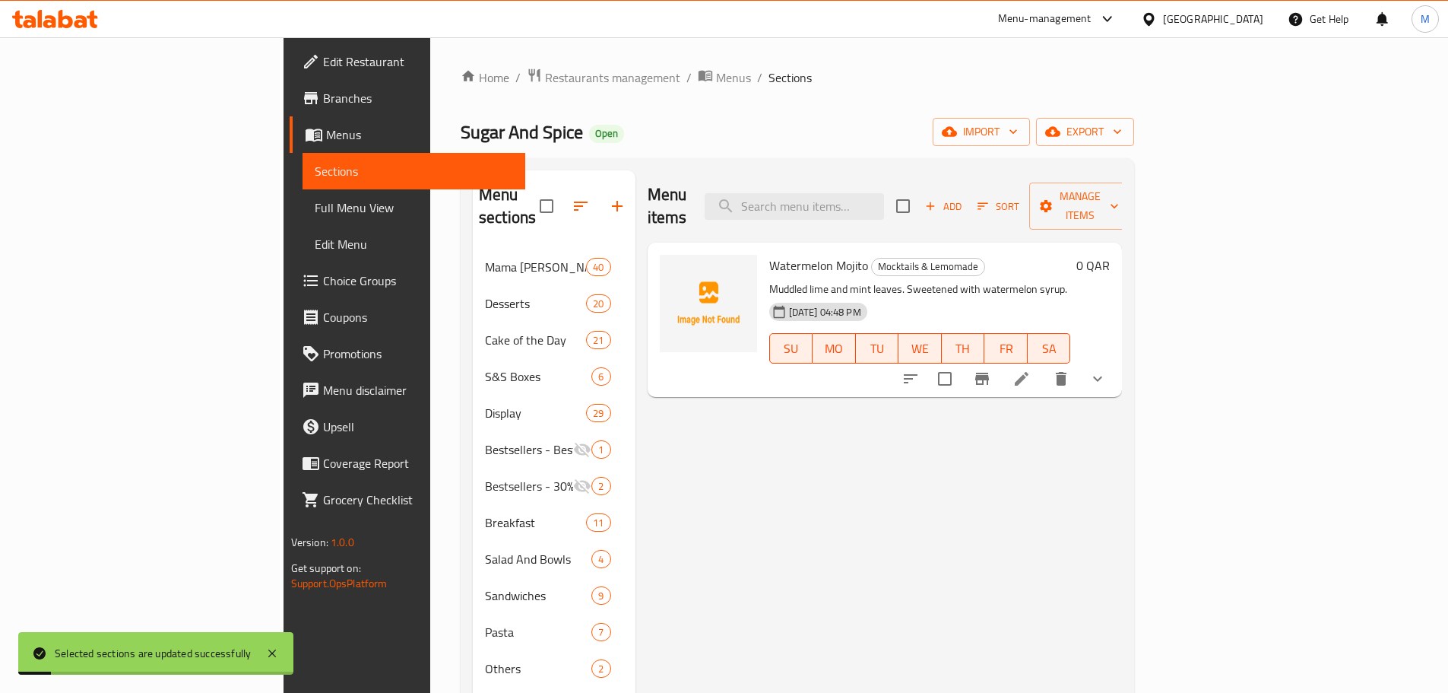
click at [750, 136] on div "Sugar And Spice Open import export" at bounding box center [798, 132] width 674 height 28
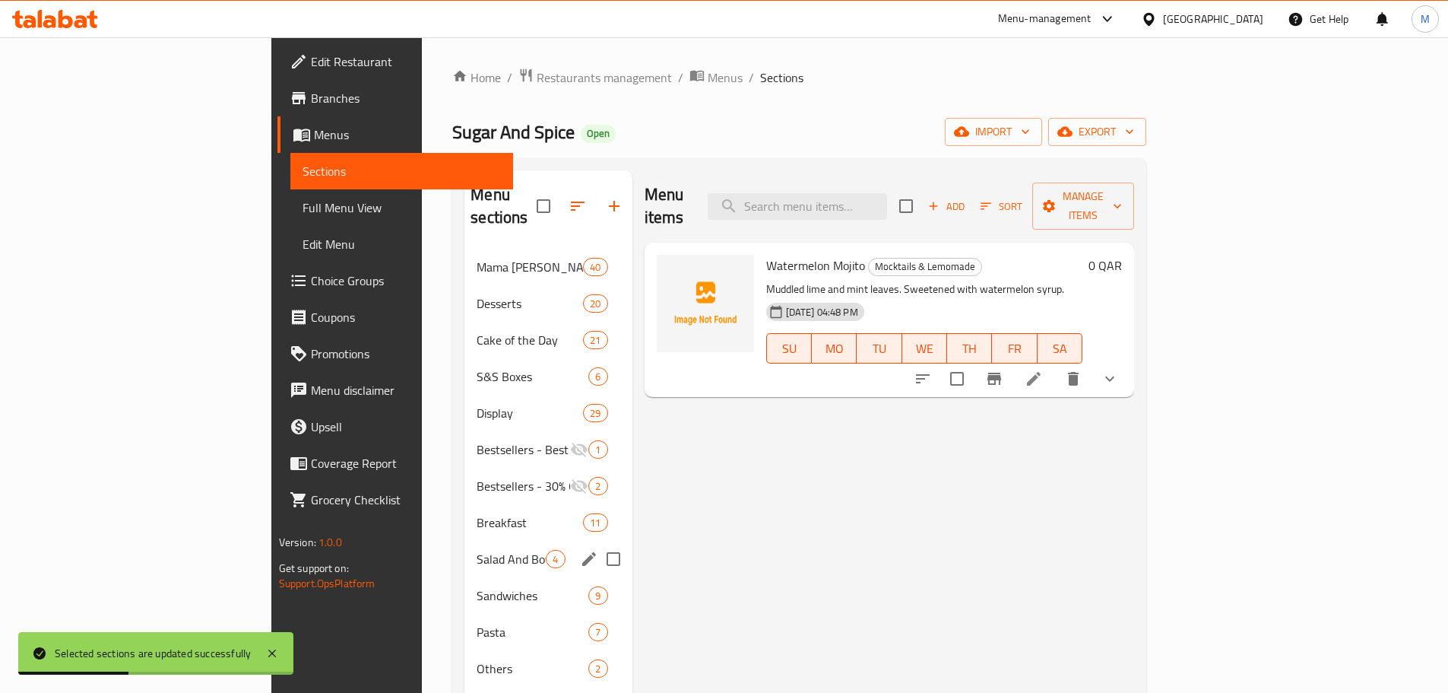
click at [477, 550] on span "Salad And Bowls" at bounding box center [511, 559] width 69 height 18
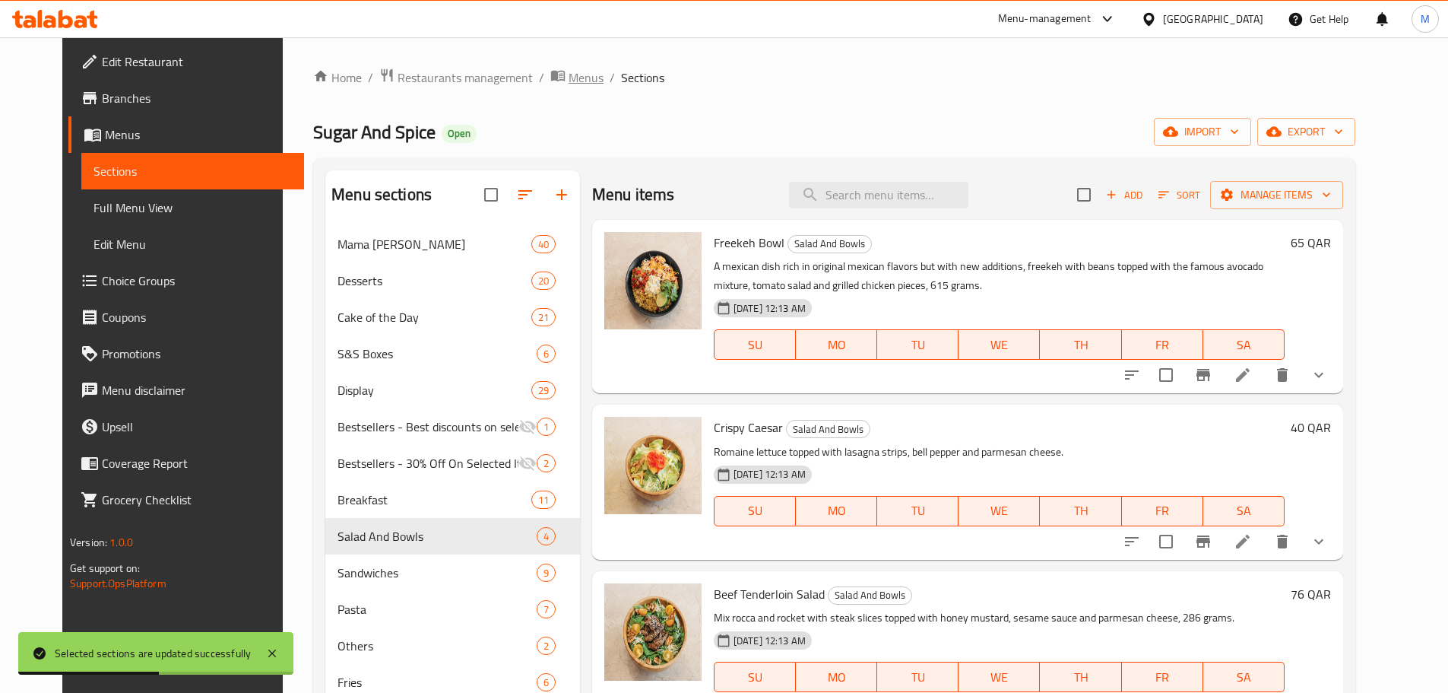
click at [569, 81] on span "Menus" at bounding box center [586, 77] width 35 height 18
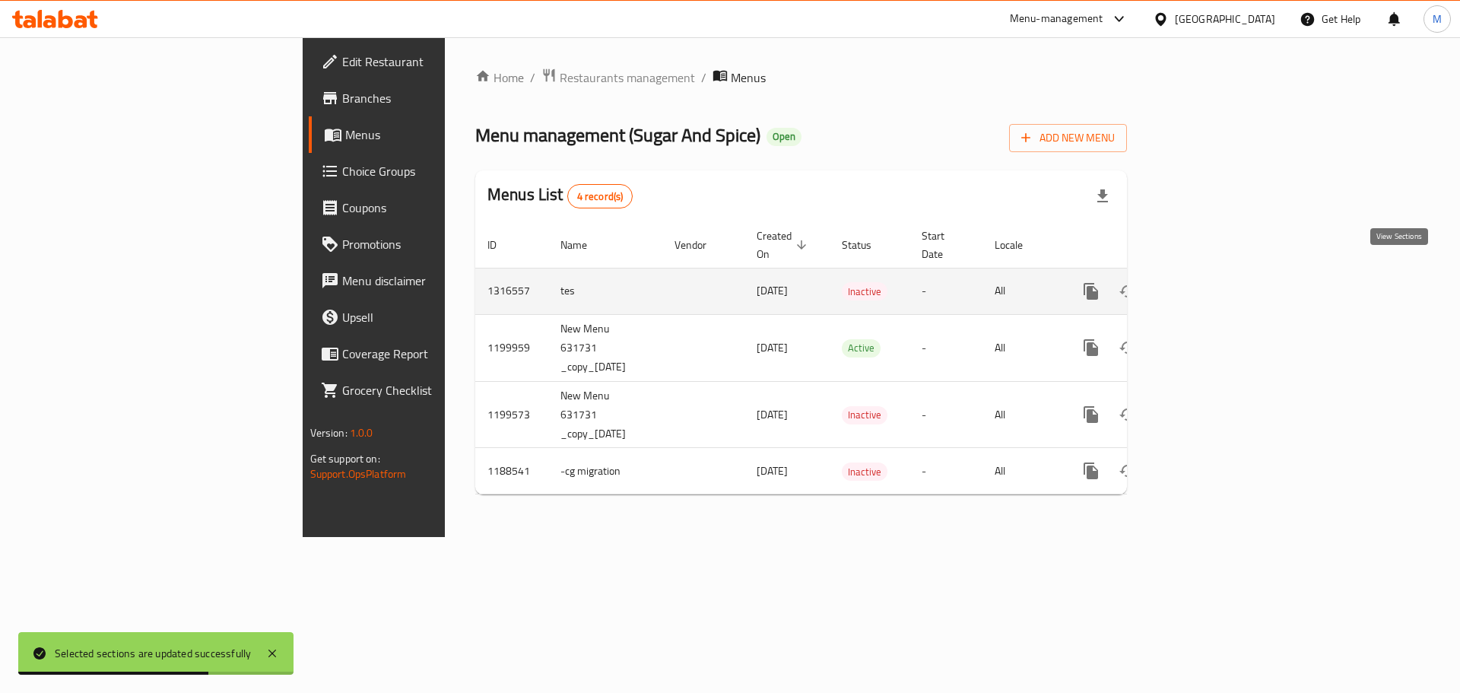
click at [1210, 282] on icon "enhanced table" at bounding box center [1200, 291] width 18 height 18
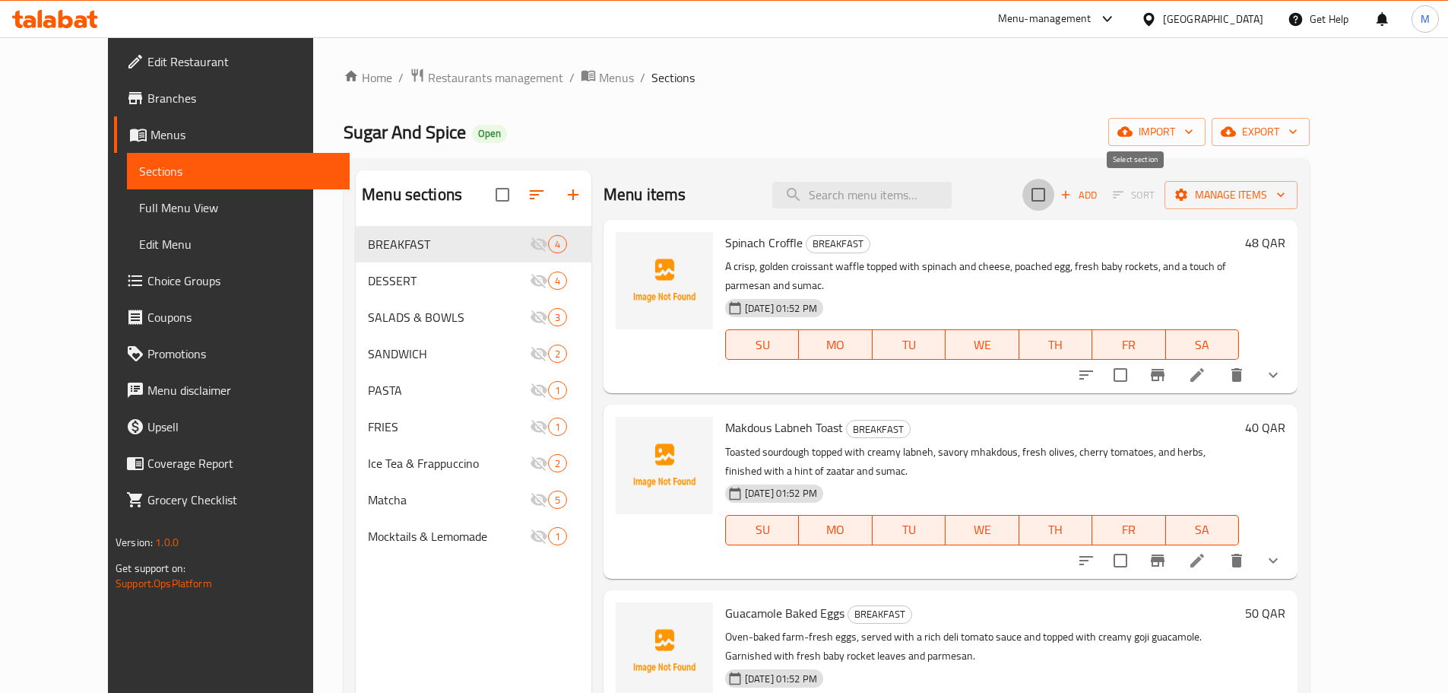
click at [1055, 196] on input "checkbox" at bounding box center [1039, 195] width 32 height 32
checkbox input "true"
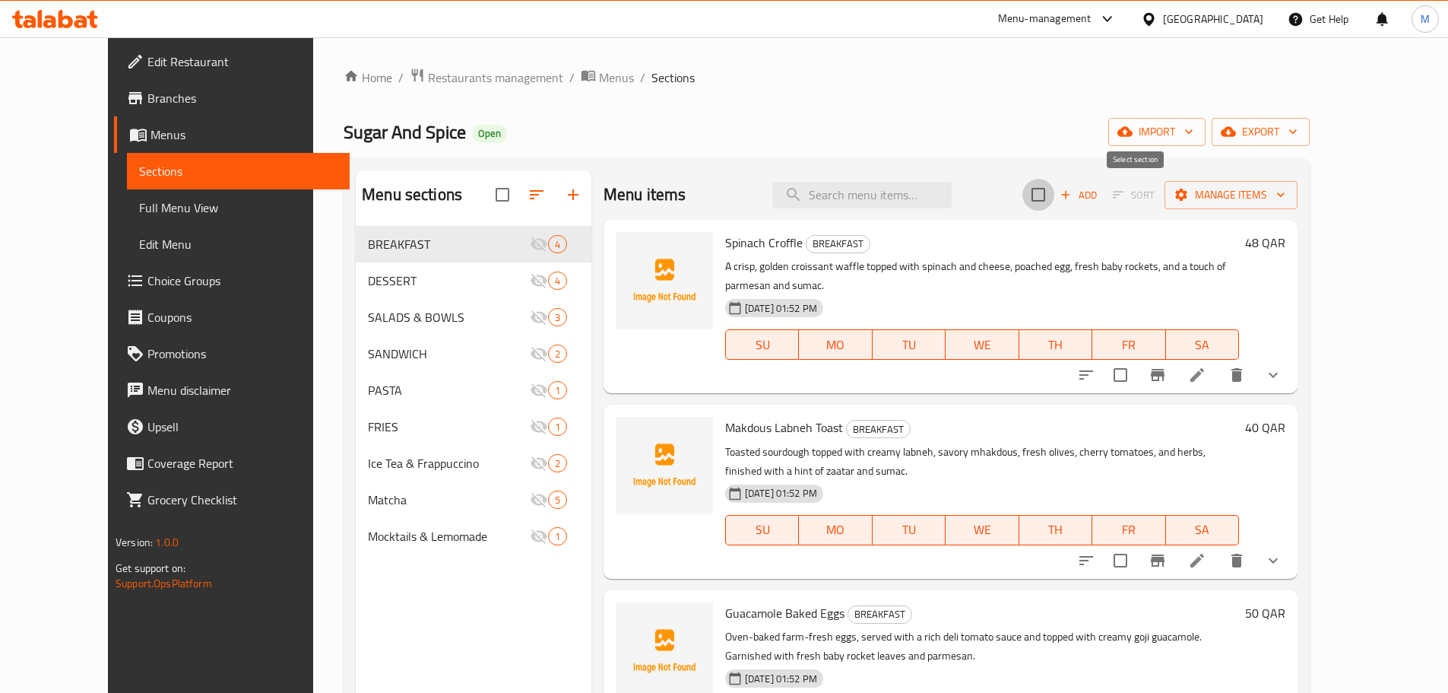
checkbox input "true"
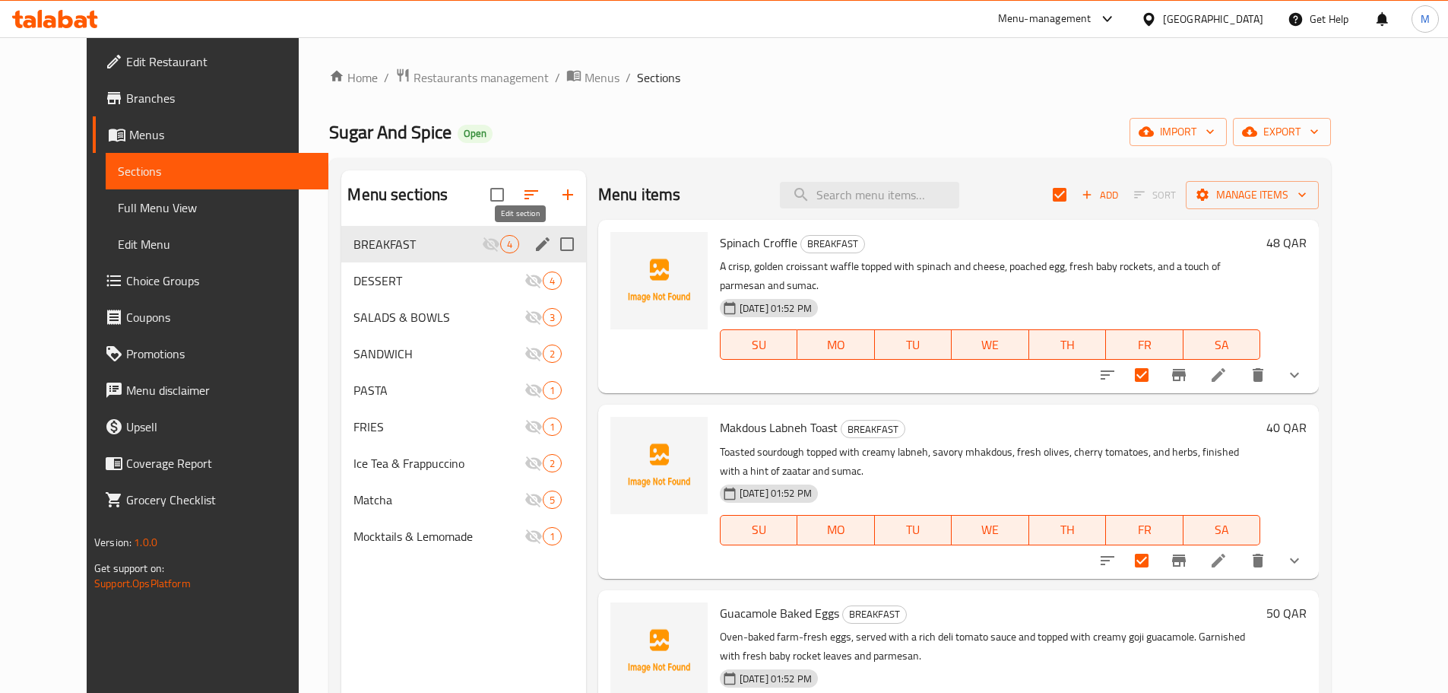
click at [536, 242] on icon "edit" at bounding box center [543, 244] width 14 height 14
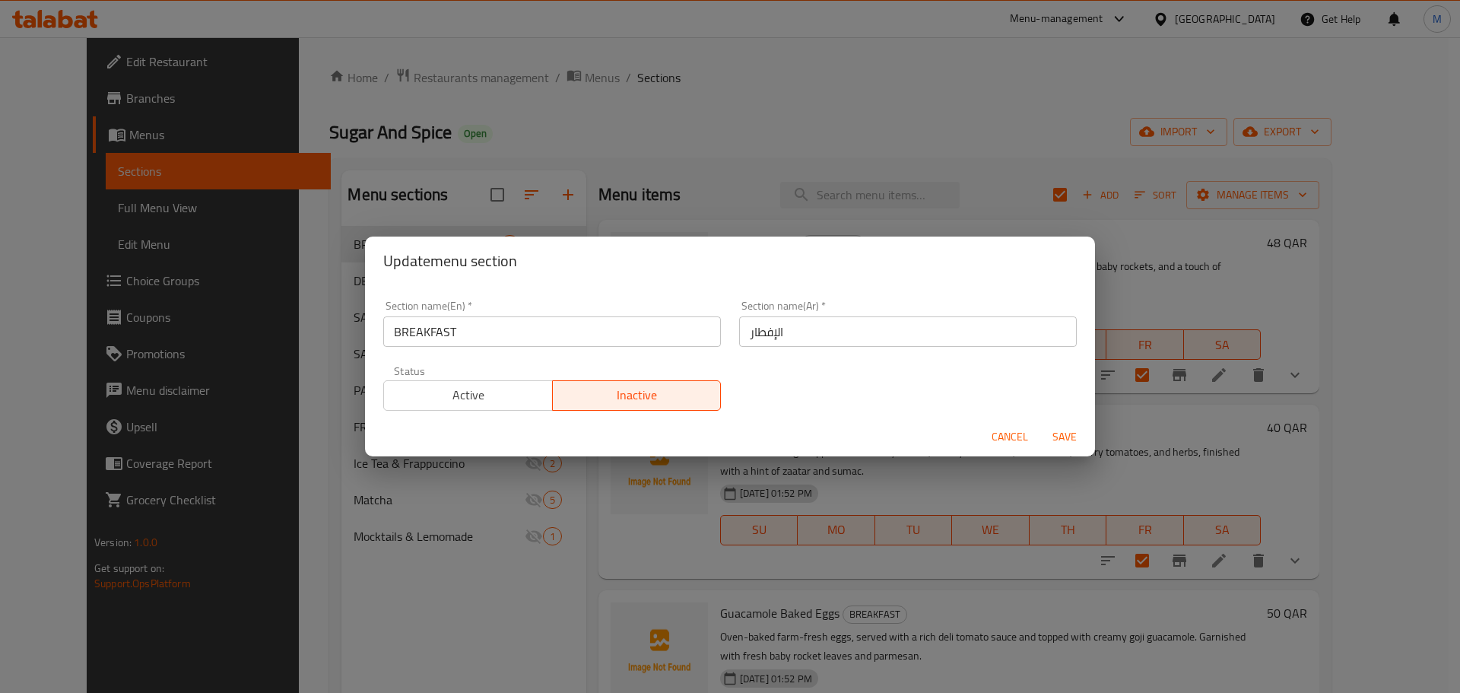
click at [555, 333] on input "BREAKFAST" at bounding box center [552, 331] width 338 height 30
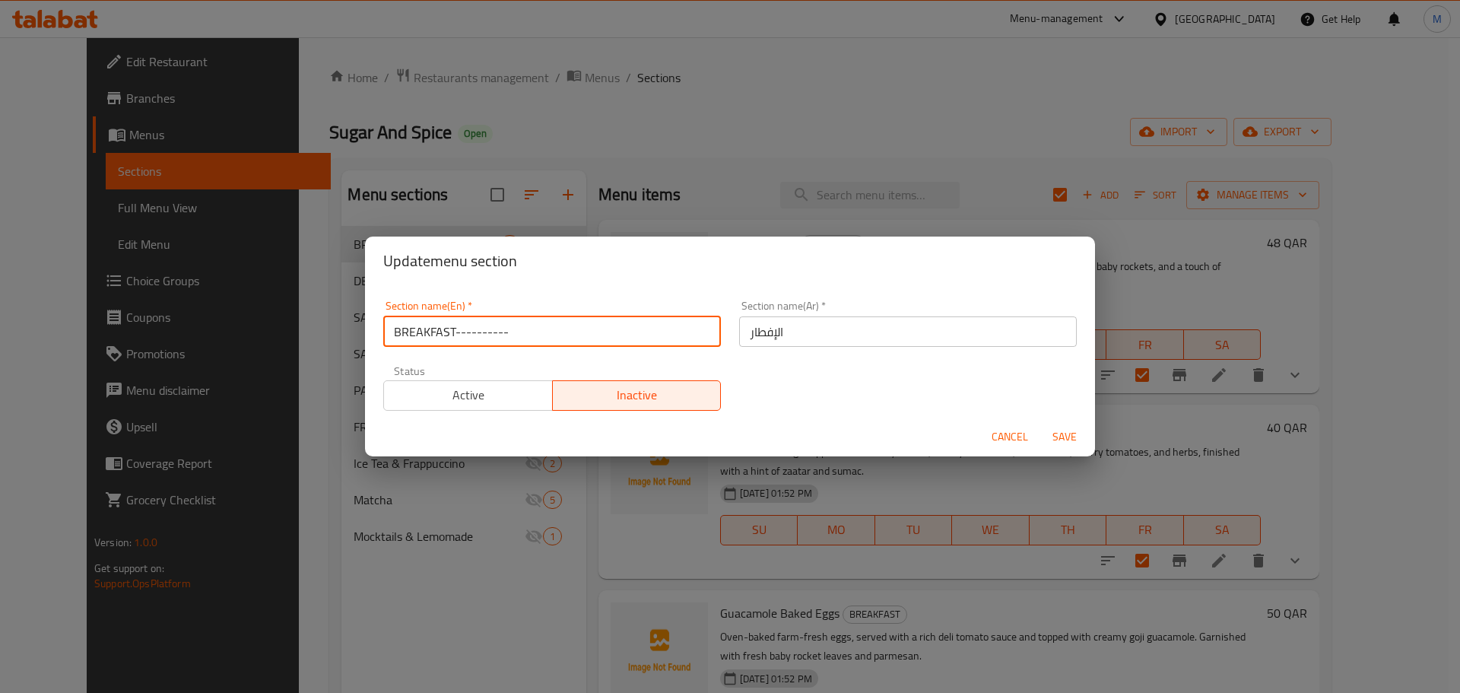
type input "BREAKFAST----------"
click at [1059, 431] on span "Save" at bounding box center [1064, 436] width 36 height 19
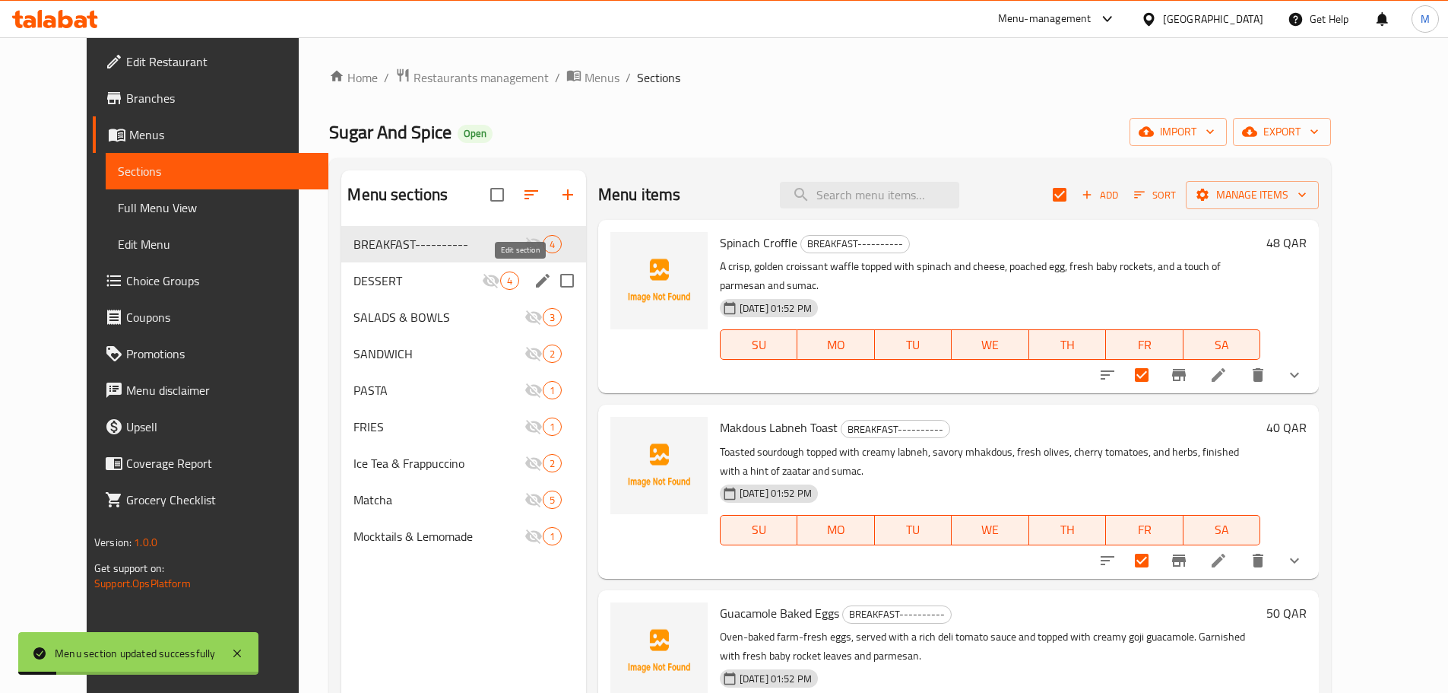
click at [534, 284] on icon "edit" at bounding box center [543, 280] width 18 height 18
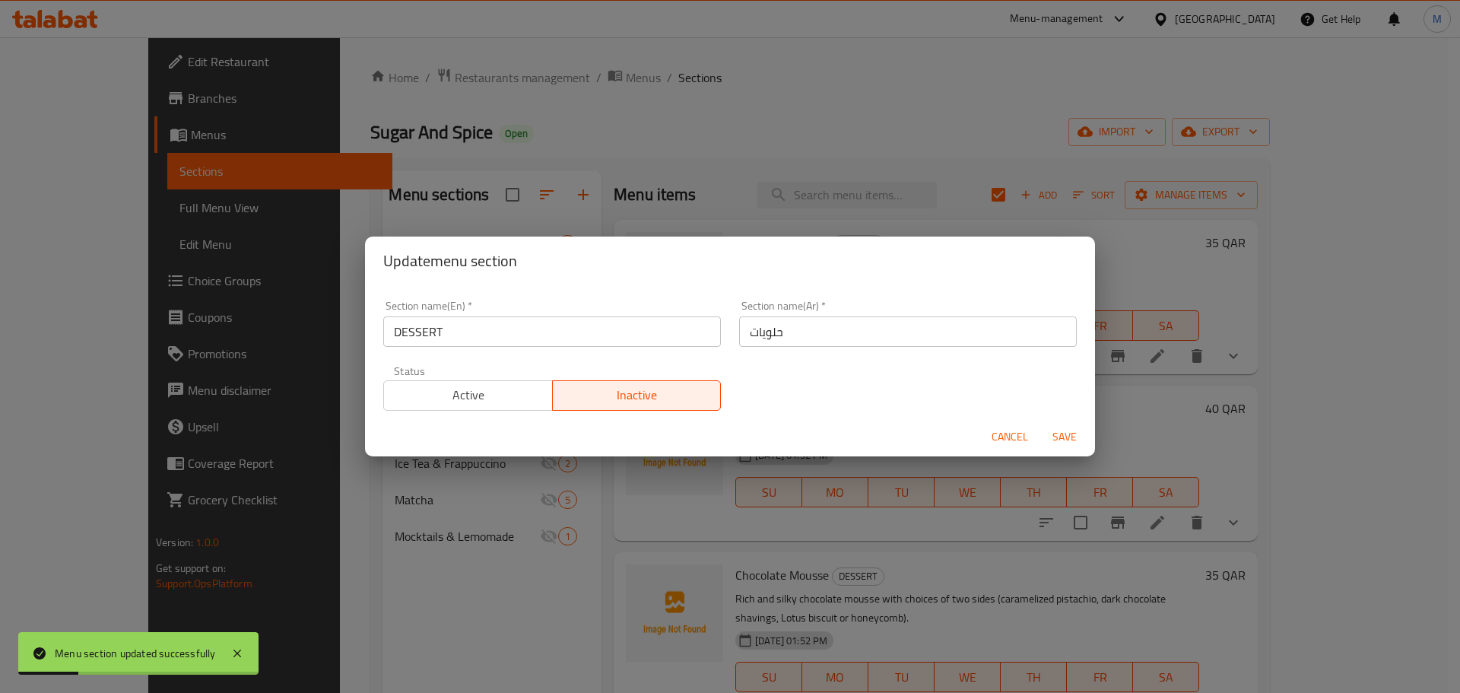
click at [493, 330] on input "DESSERT" at bounding box center [552, 331] width 338 height 30
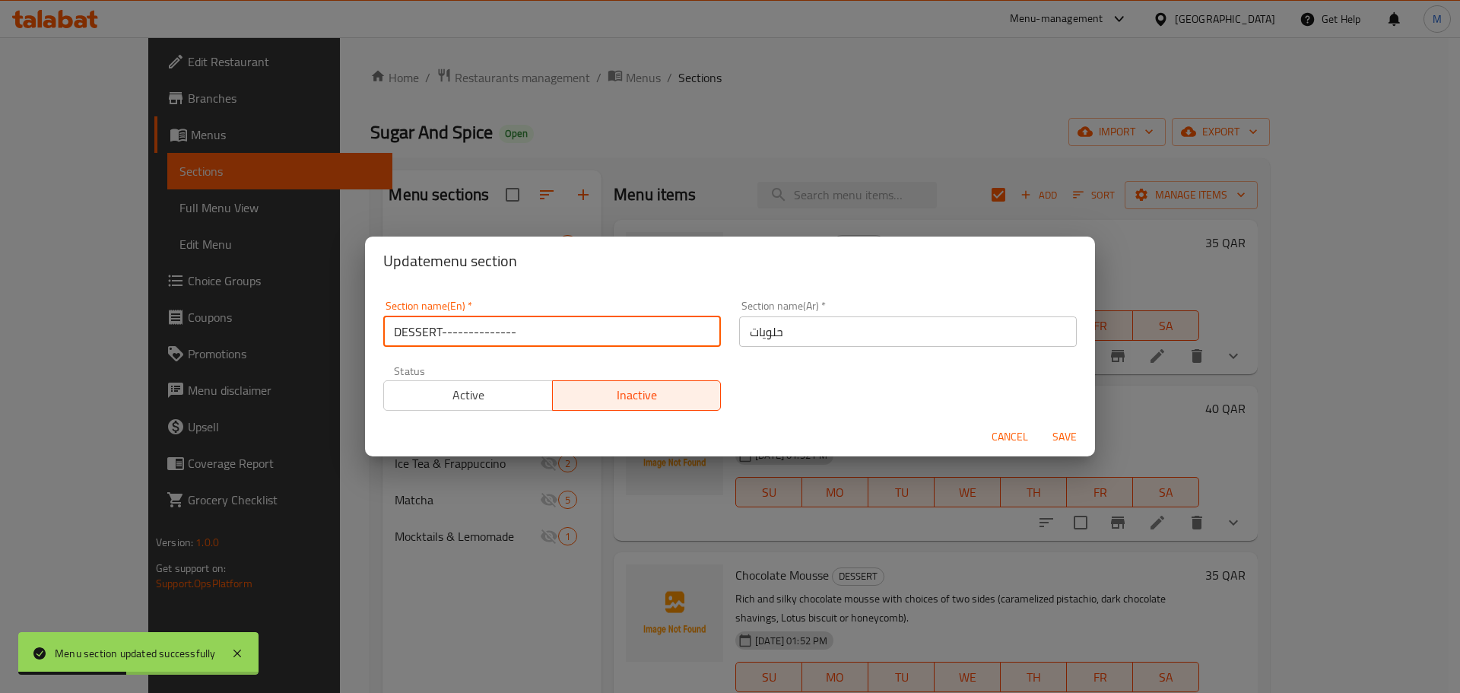
type input "DESSERT--------------"
click at [1065, 436] on span "Save" at bounding box center [1064, 436] width 36 height 19
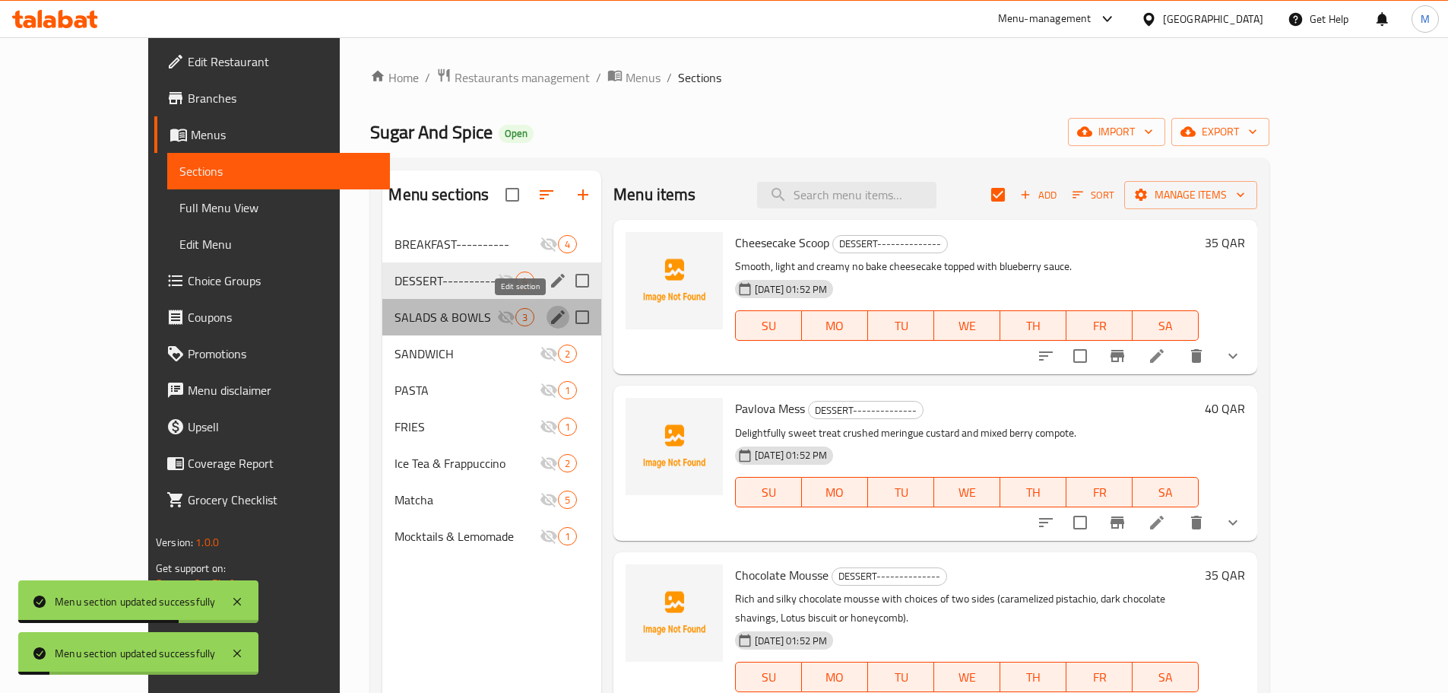
click at [549, 325] on icon "edit" at bounding box center [558, 317] width 18 height 18
checkbox input "false"
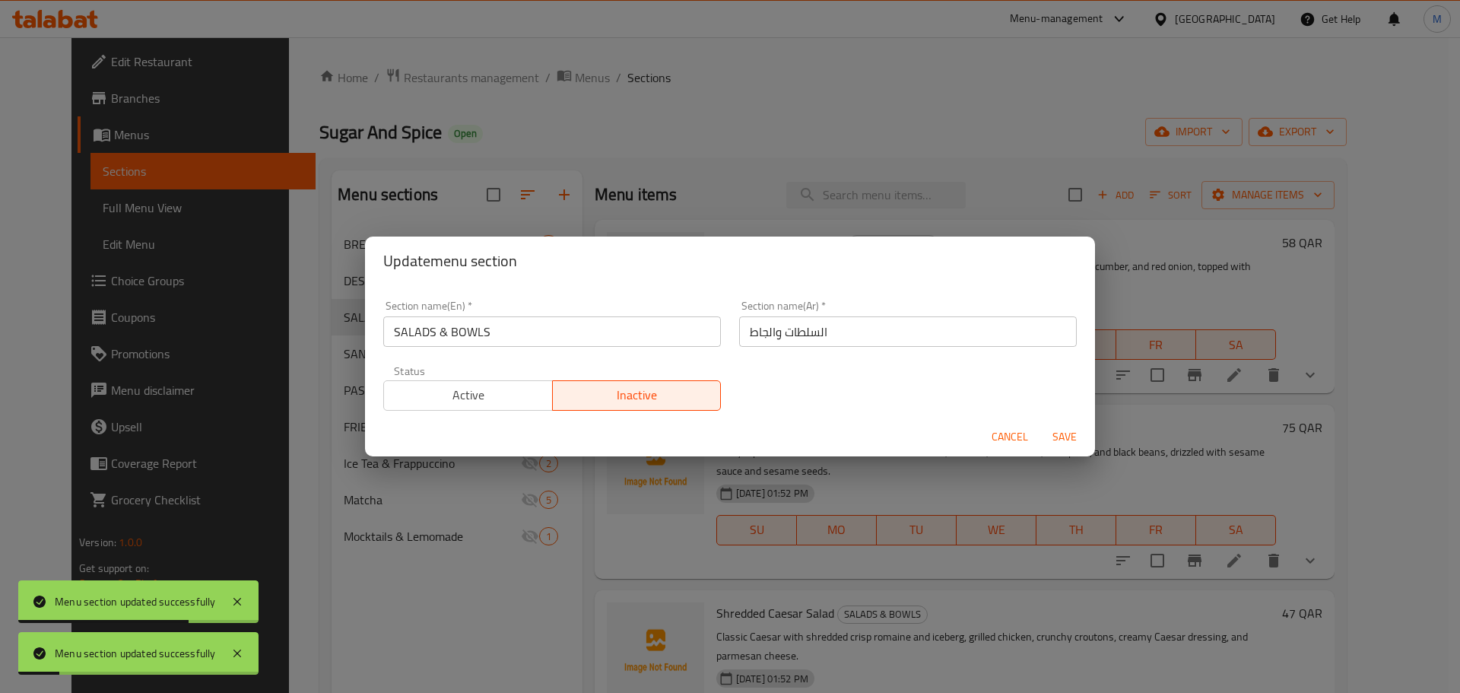
click at [625, 337] on input "SALADS & BOWLS" at bounding box center [552, 331] width 338 height 30
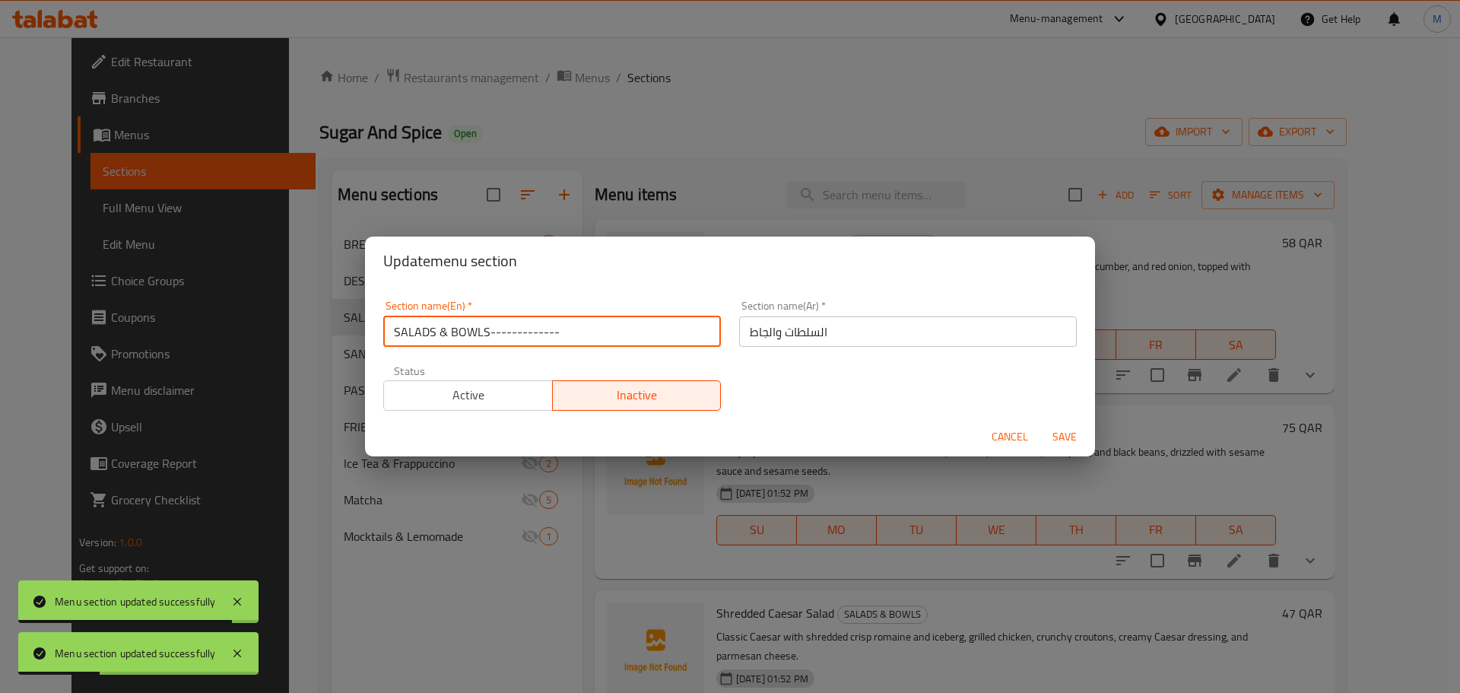
type input "SALADS & BOWLS-------------"
click at [1063, 438] on span "Save" at bounding box center [1064, 436] width 36 height 19
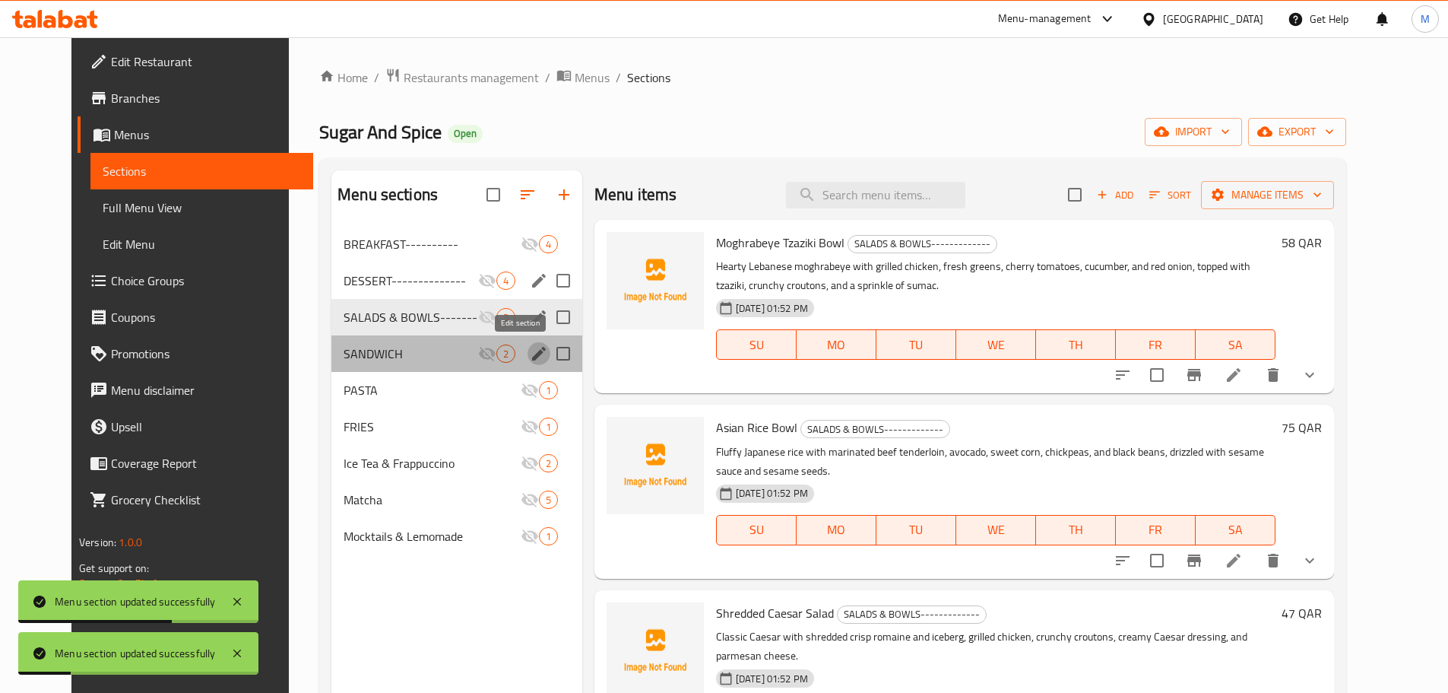
click at [532, 351] on icon "edit" at bounding box center [539, 354] width 14 height 14
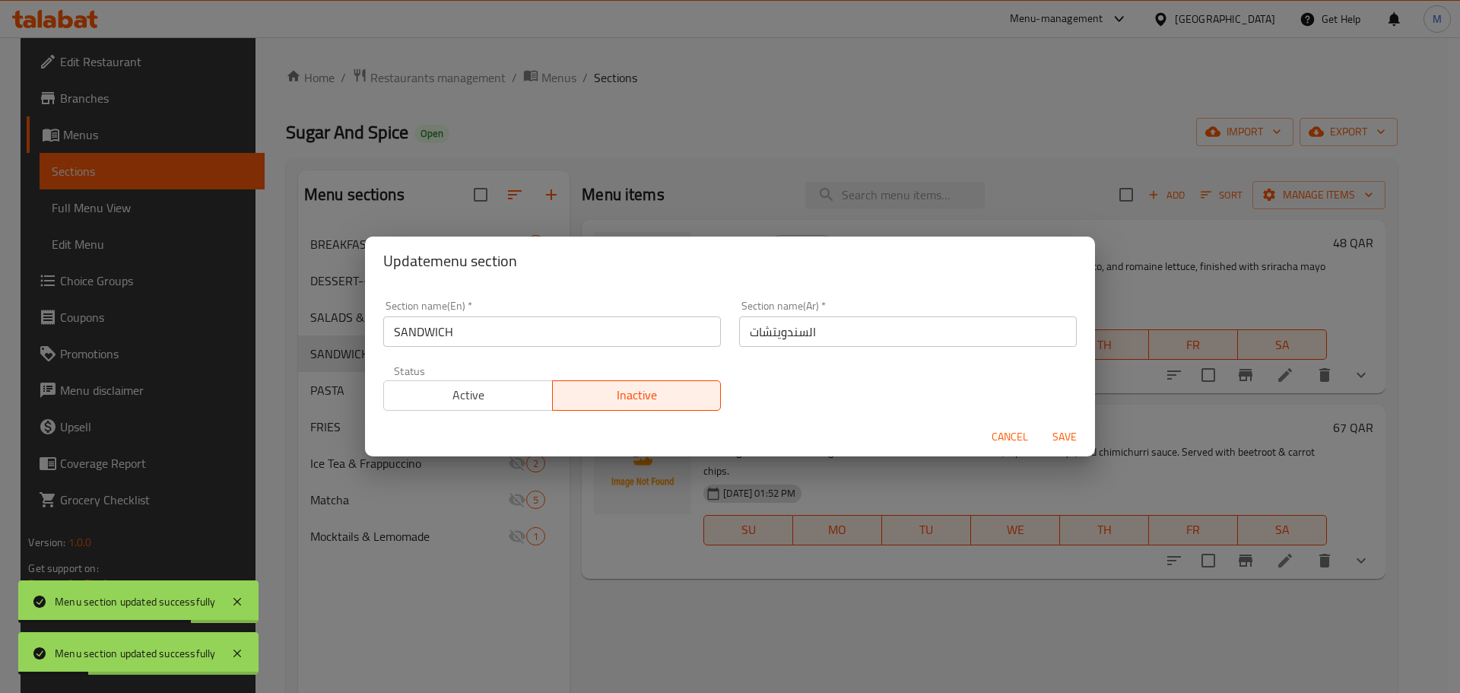
click at [562, 334] on input "SANDWICH" at bounding box center [552, 331] width 338 height 30
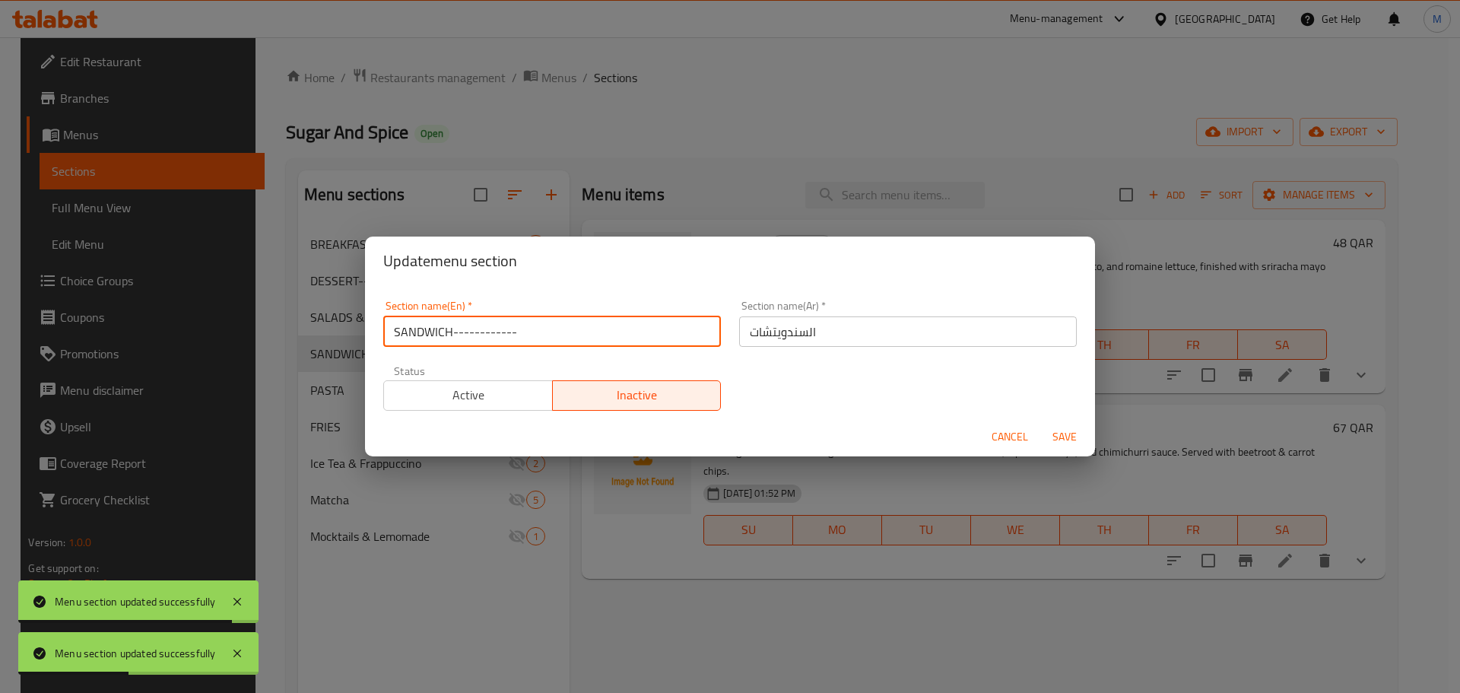
type input "SANDWICH------------"
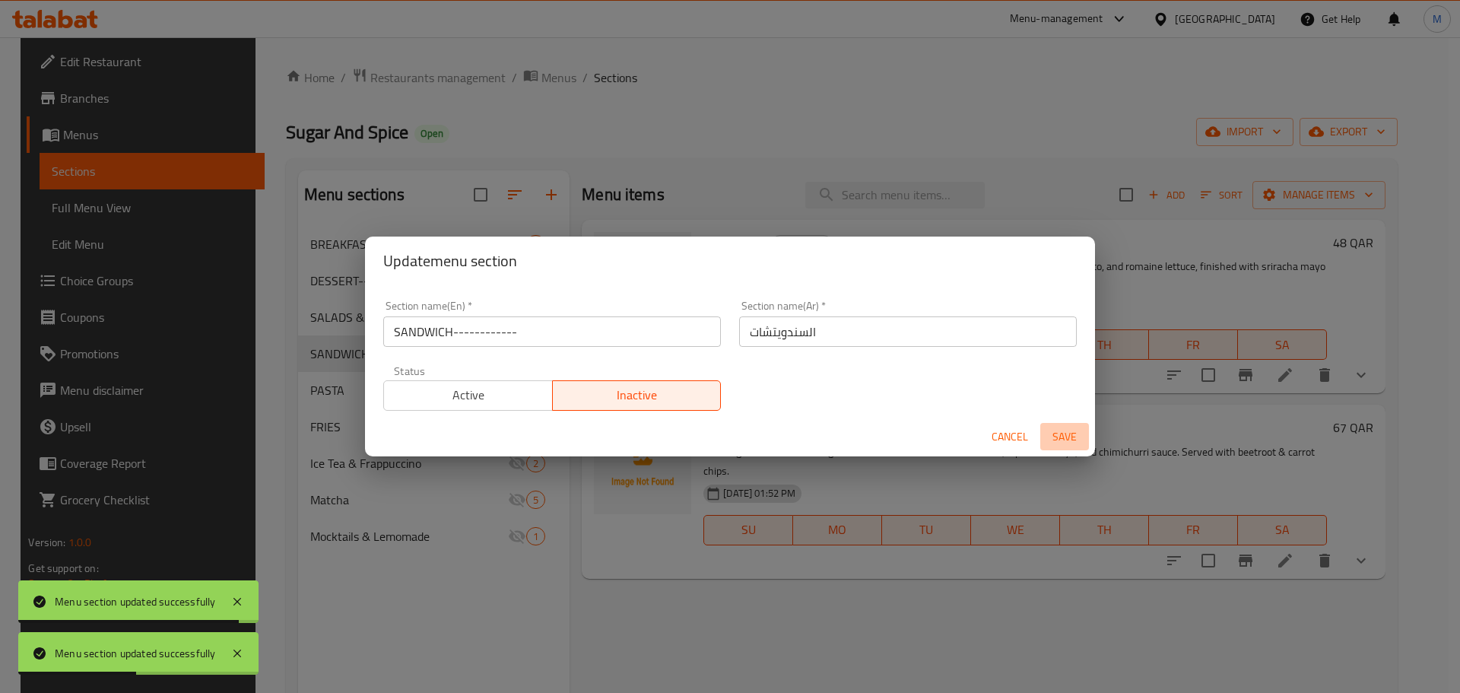
click at [1062, 428] on span "Save" at bounding box center [1064, 436] width 36 height 19
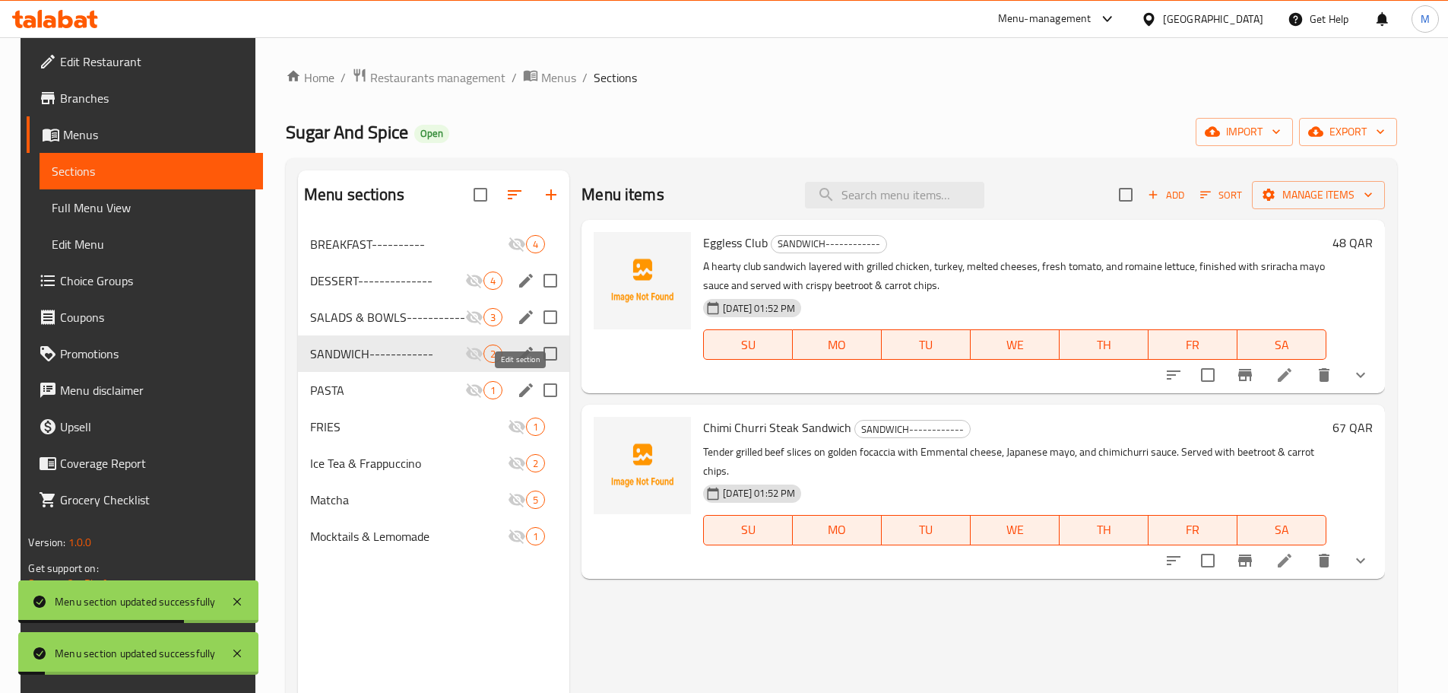
click at [517, 389] on icon "edit" at bounding box center [526, 390] width 18 height 18
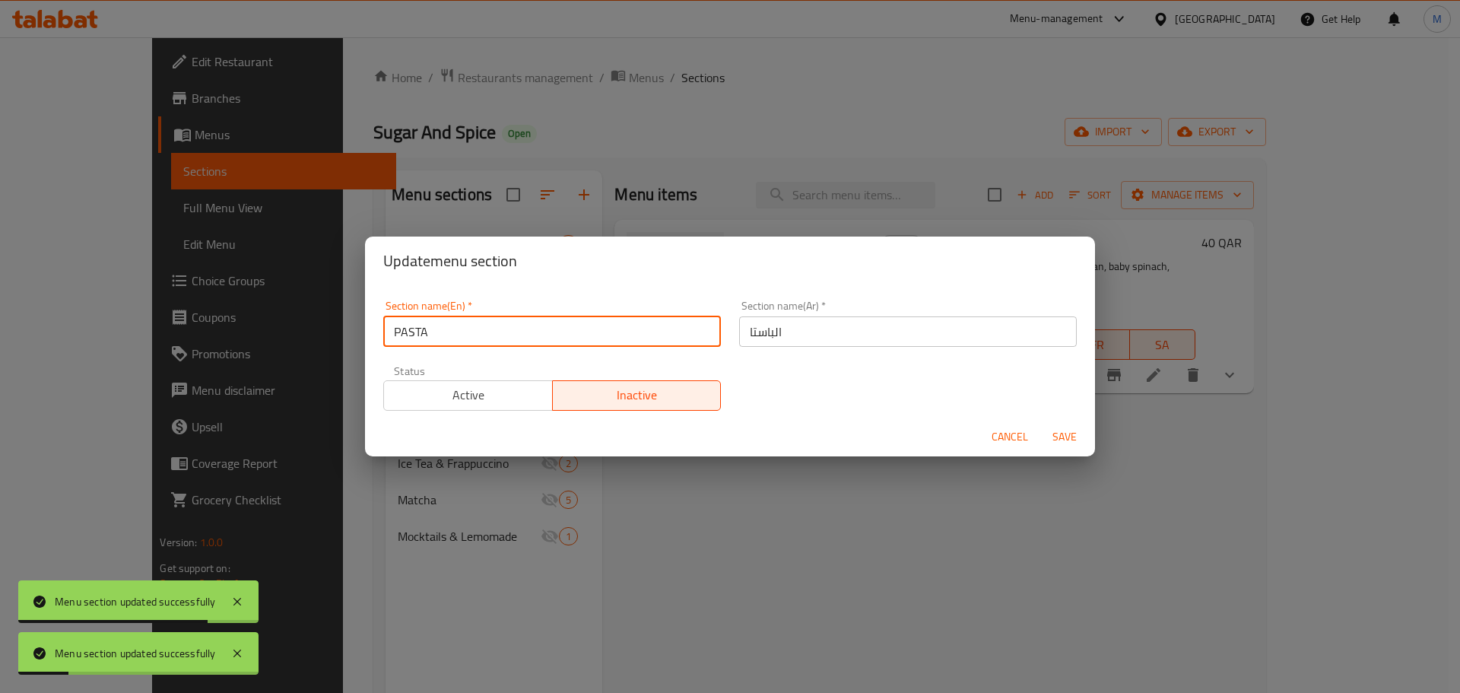
click at [483, 331] on input "PASTA" at bounding box center [552, 331] width 338 height 30
type input "PASTA-----------"
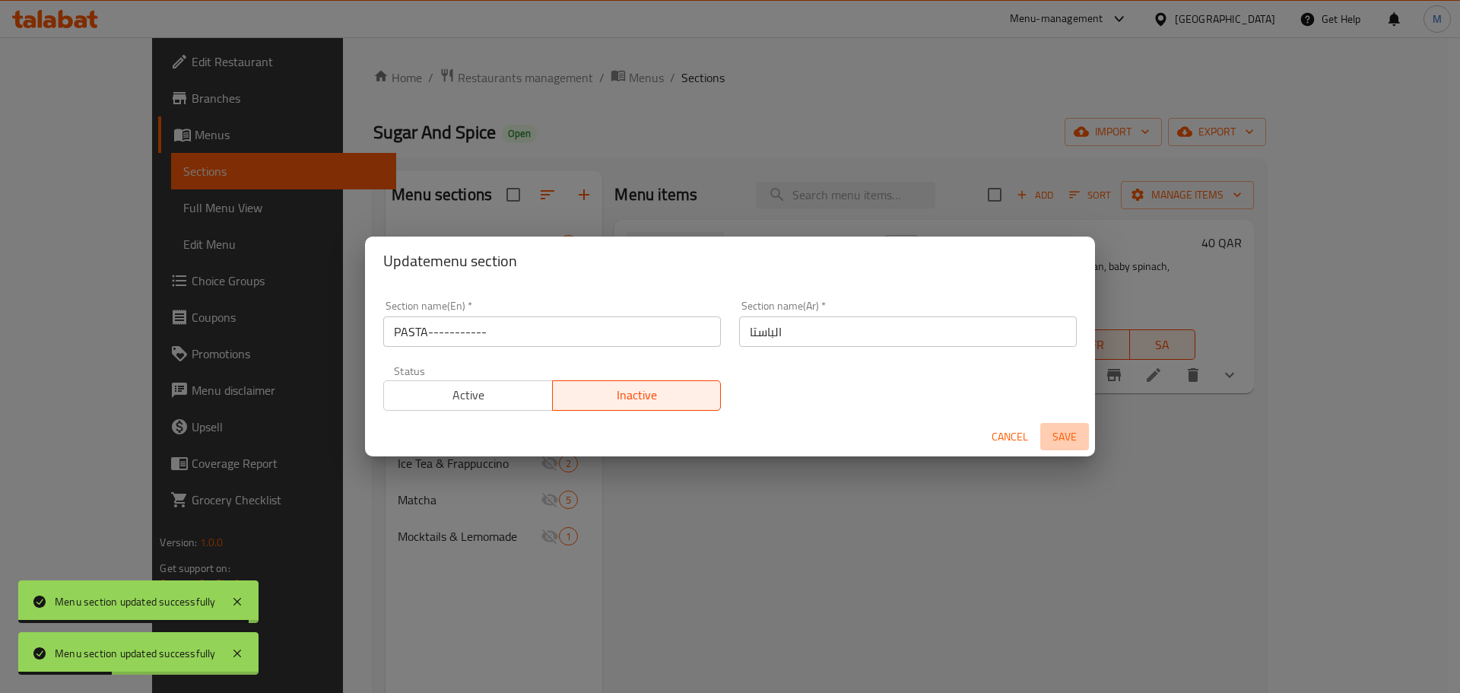
click at [1069, 440] on span "Save" at bounding box center [1064, 436] width 36 height 19
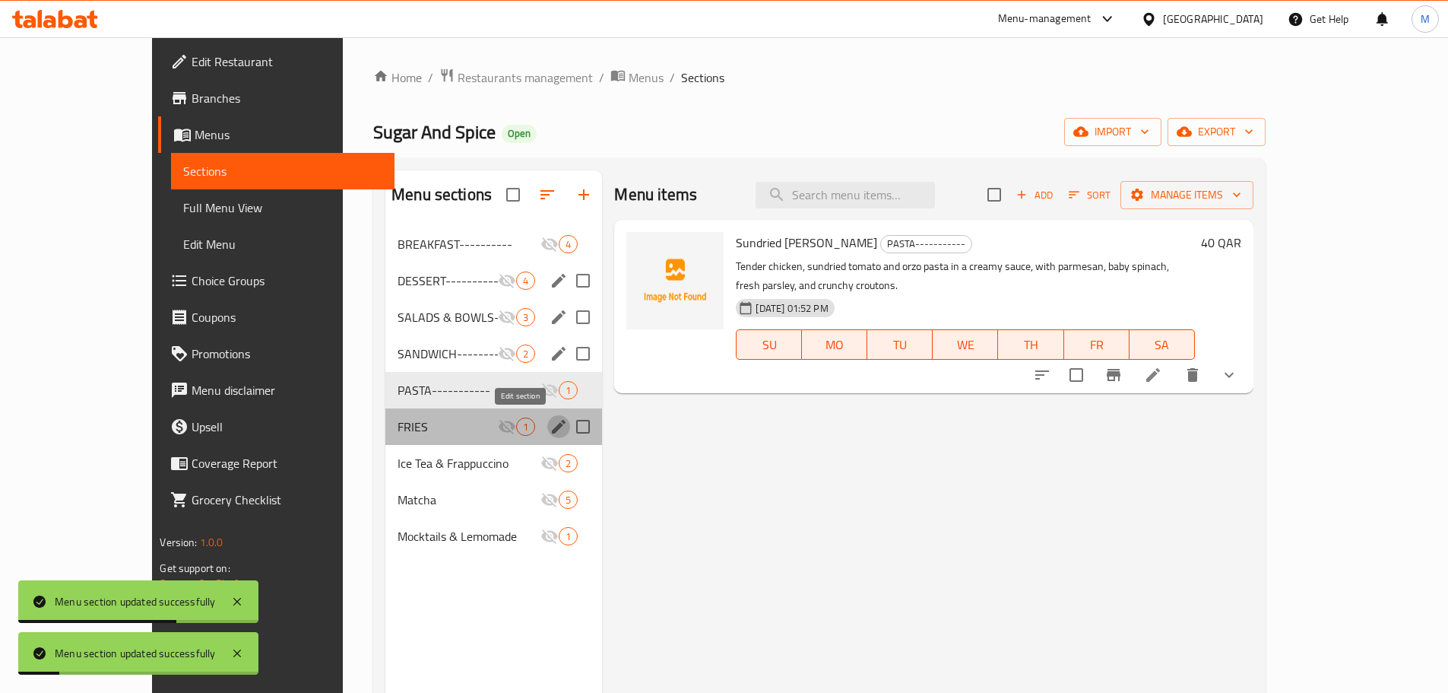
click at [550, 433] on icon "edit" at bounding box center [559, 426] width 18 height 18
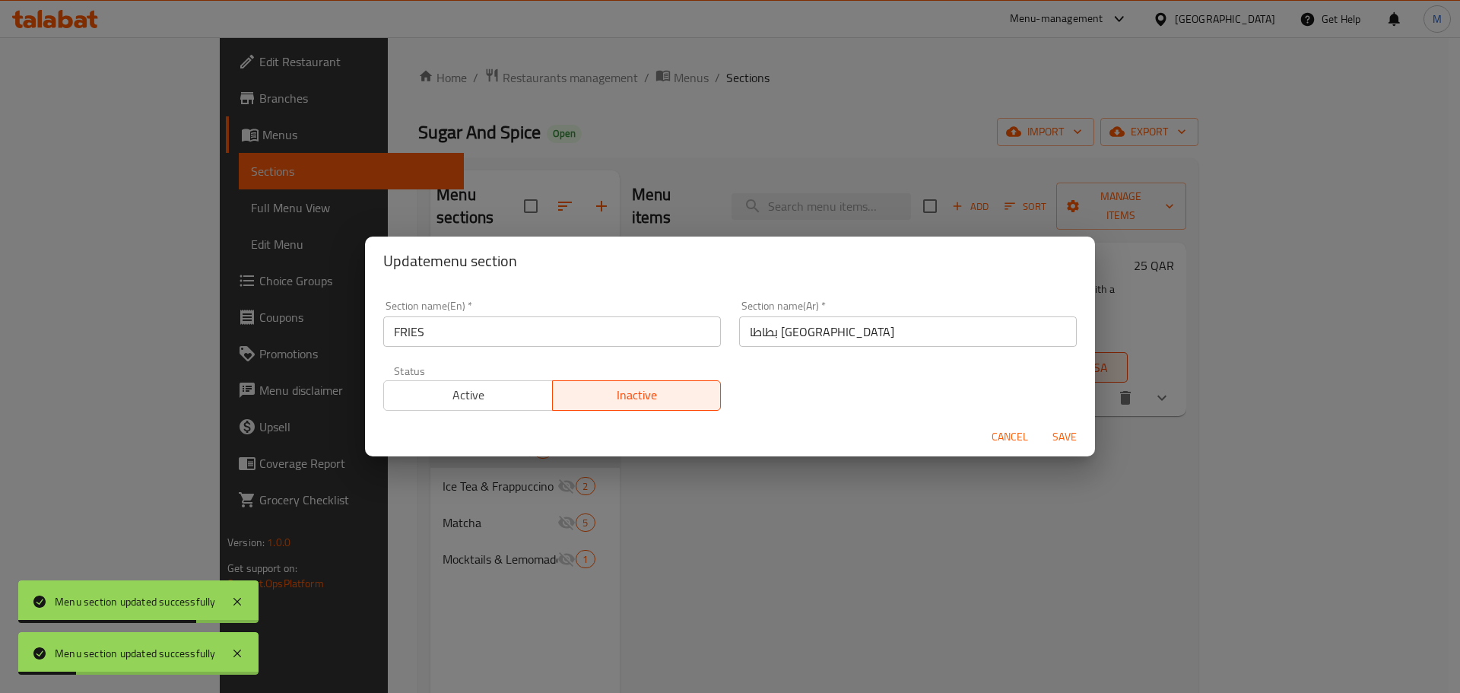
click at [532, 336] on input "FRIES" at bounding box center [552, 331] width 338 height 30
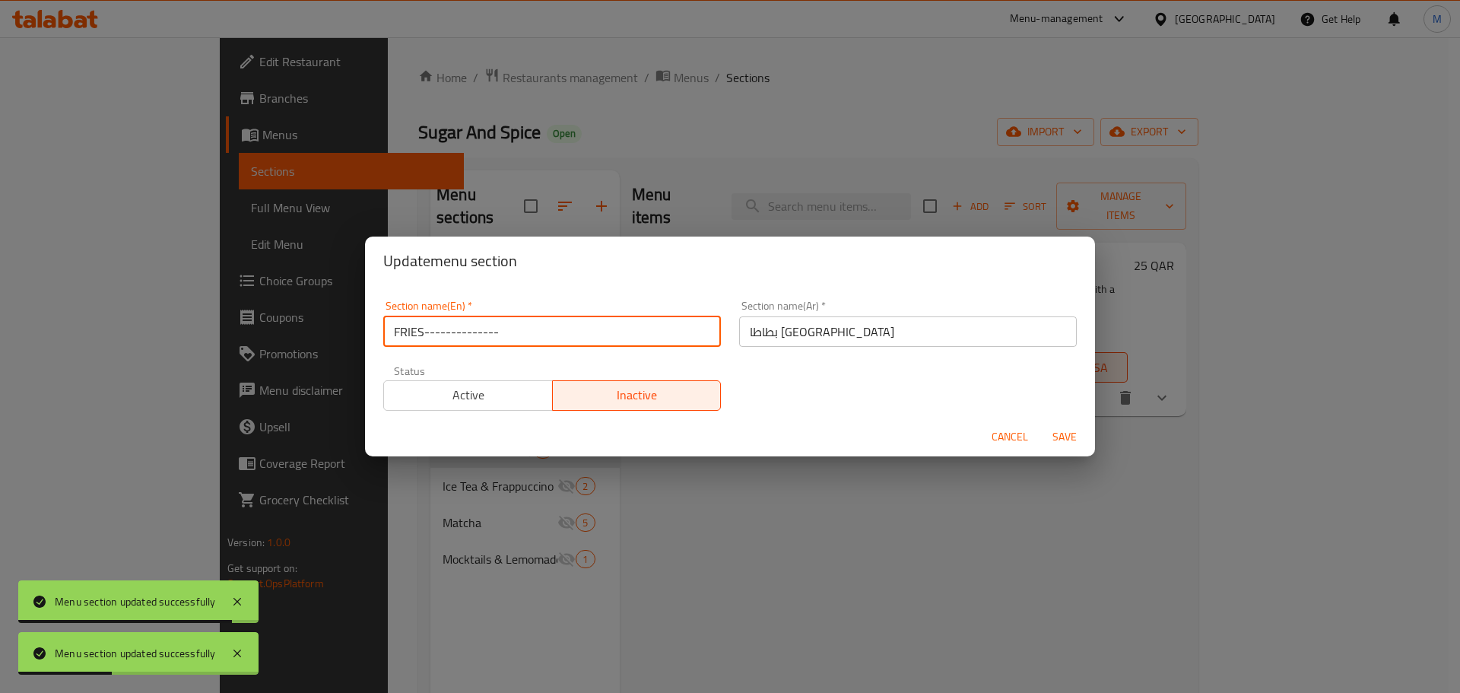
type input "FRIES--------------"
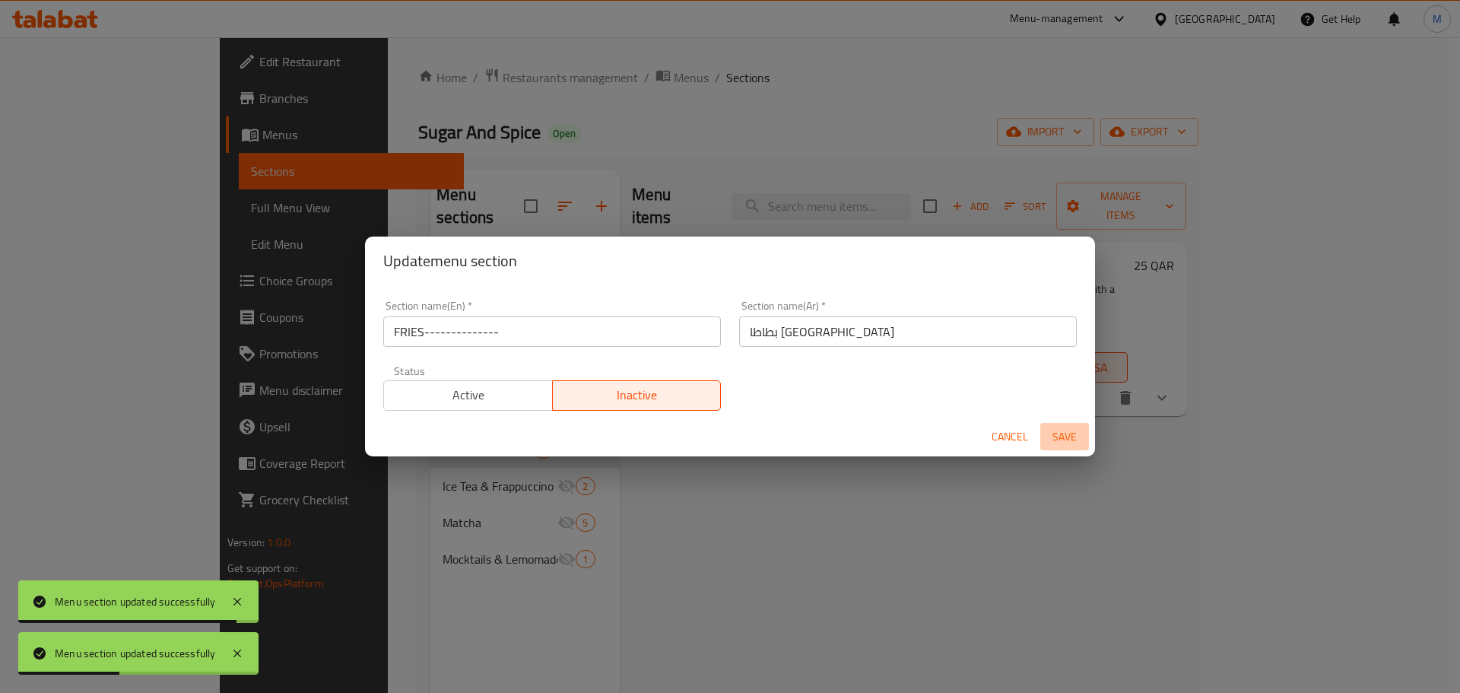
click at [1057, 430] on span "Save" at bounding box center [1064, 436] width 36 height 19
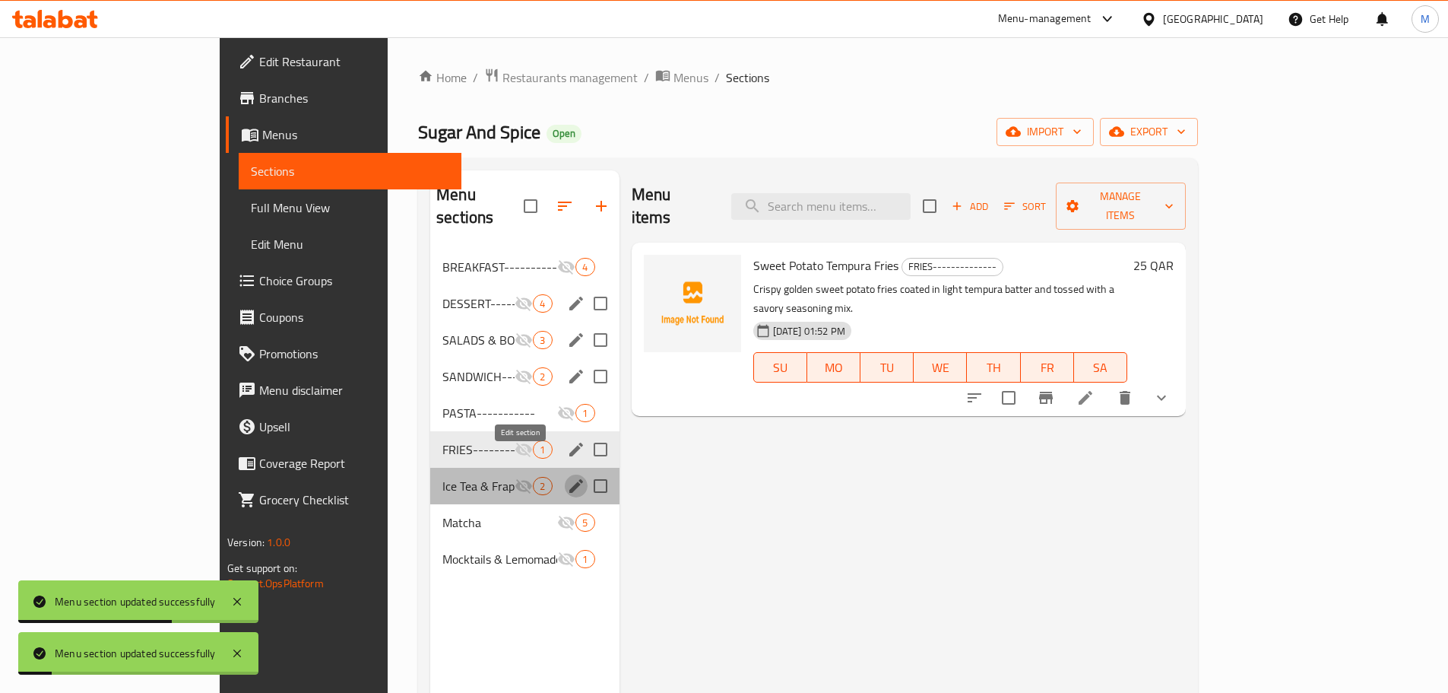
click at [567, 477] on icon "edit" at bounding box center [576, 486] width 18 height 18
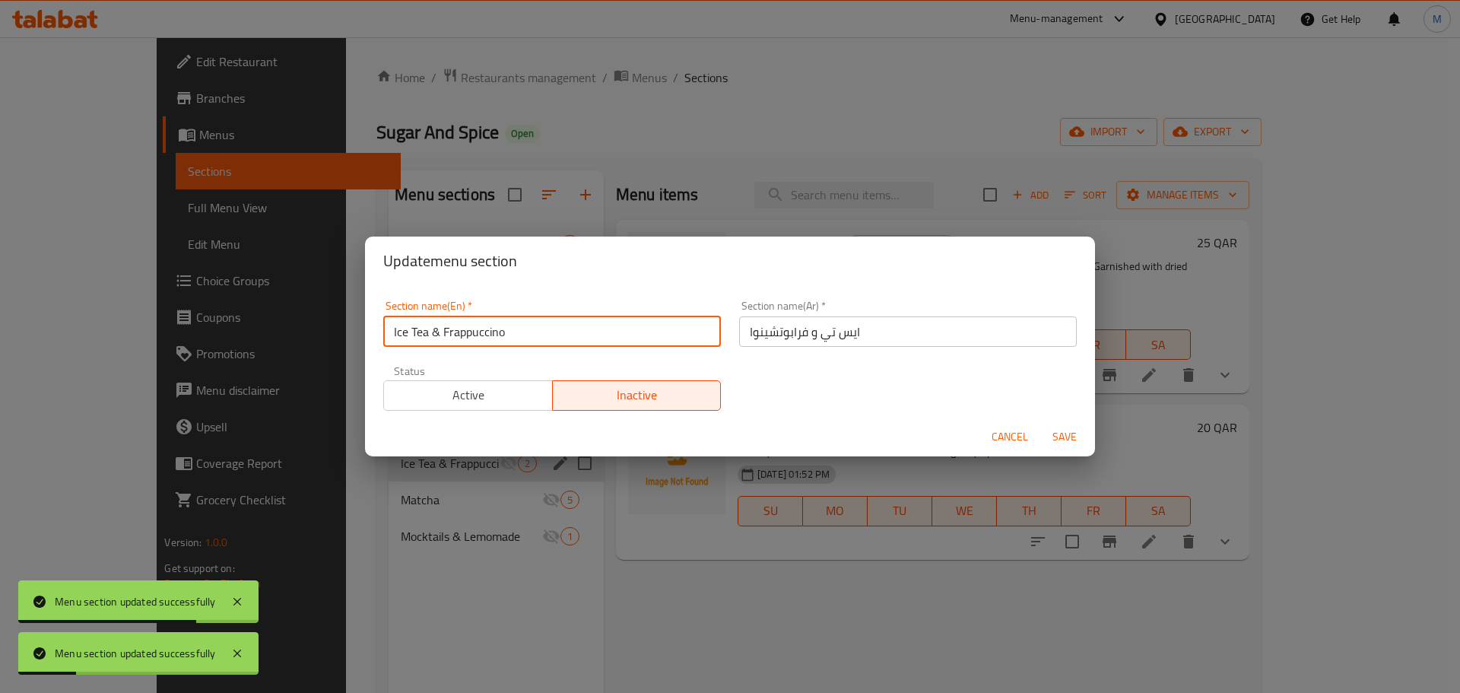
click at [607, 339] on input "Ice Tea & Frappuccino" at bounding box center [552, 331] width 338 height 30
type input "Ice Tea & Frappuccino---------"
click at [1058, 428] on span "Save" at bounding box center [1064, 436] width 36 height 19
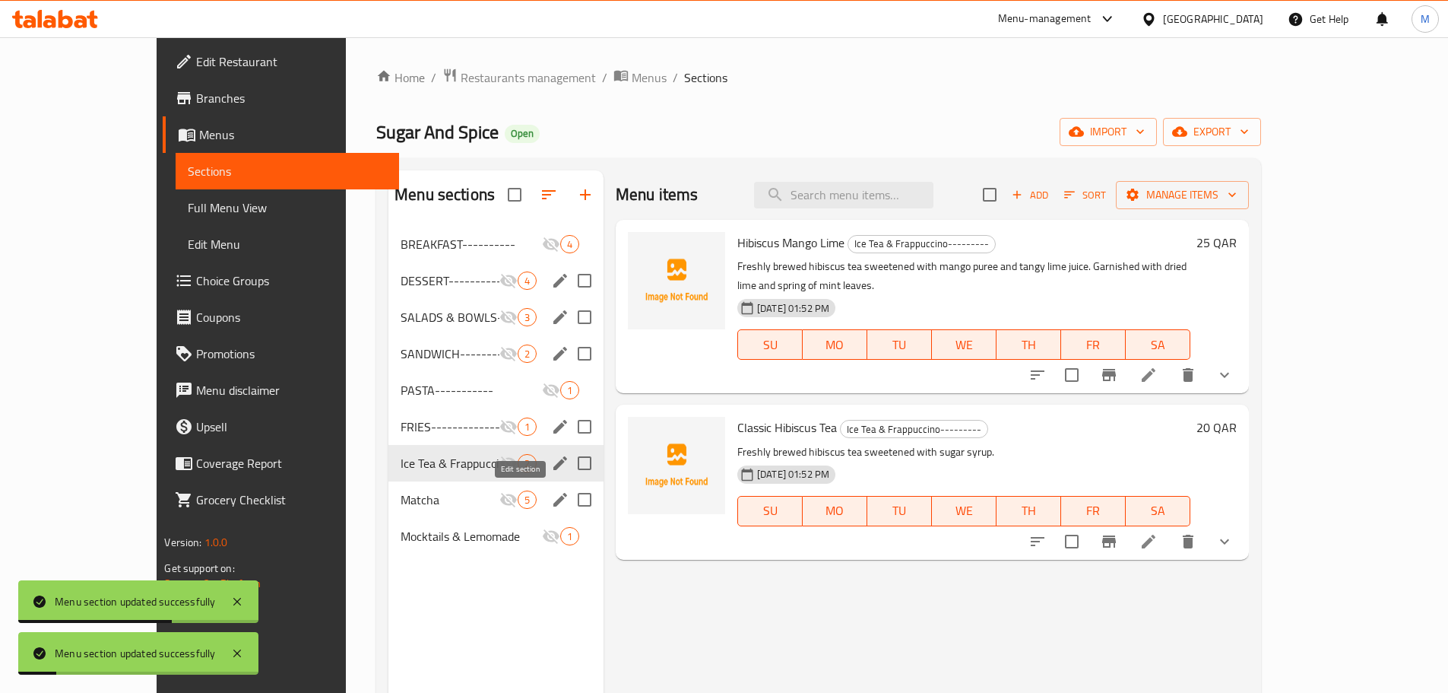
click at [554, 502] on icon "edit" at bounding box center [561, 500] width 14 height 14
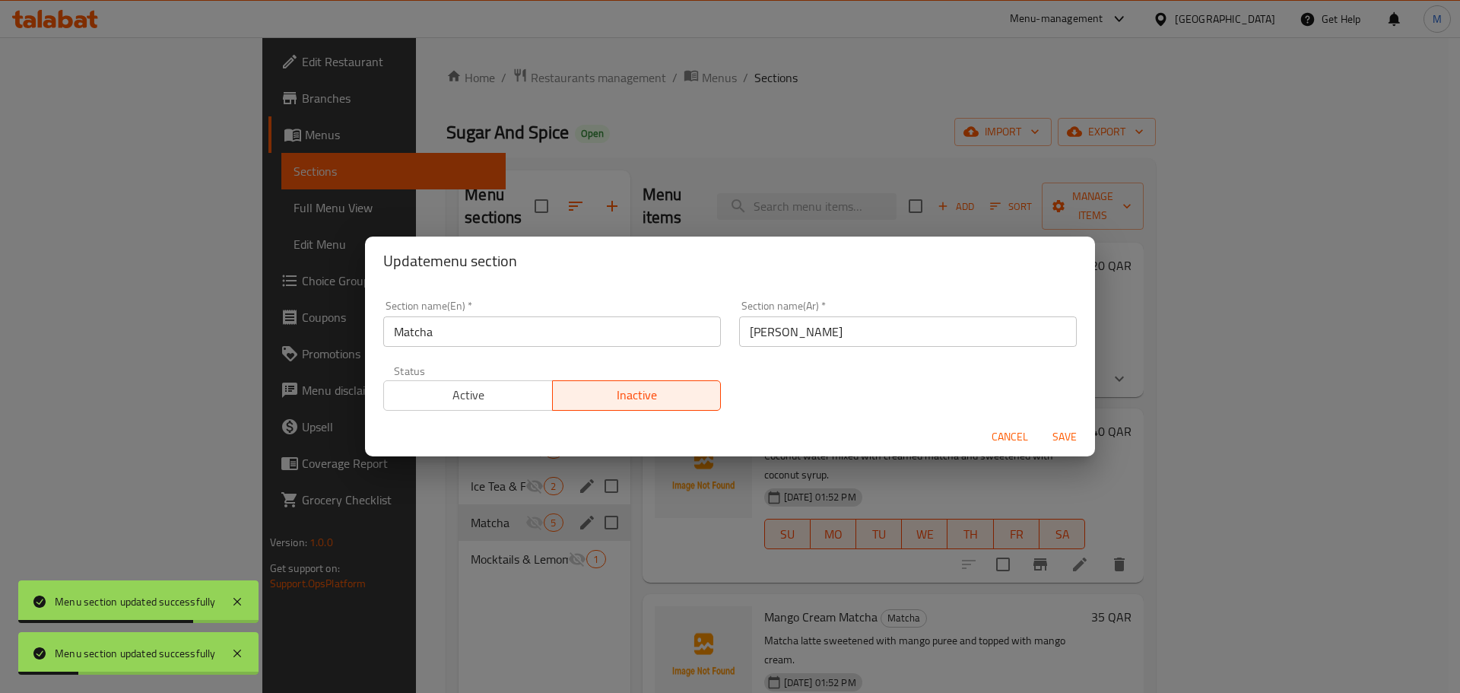
click at [526, 332] on input "Matcha" at bounding box center [552, 331] width 338 height 30
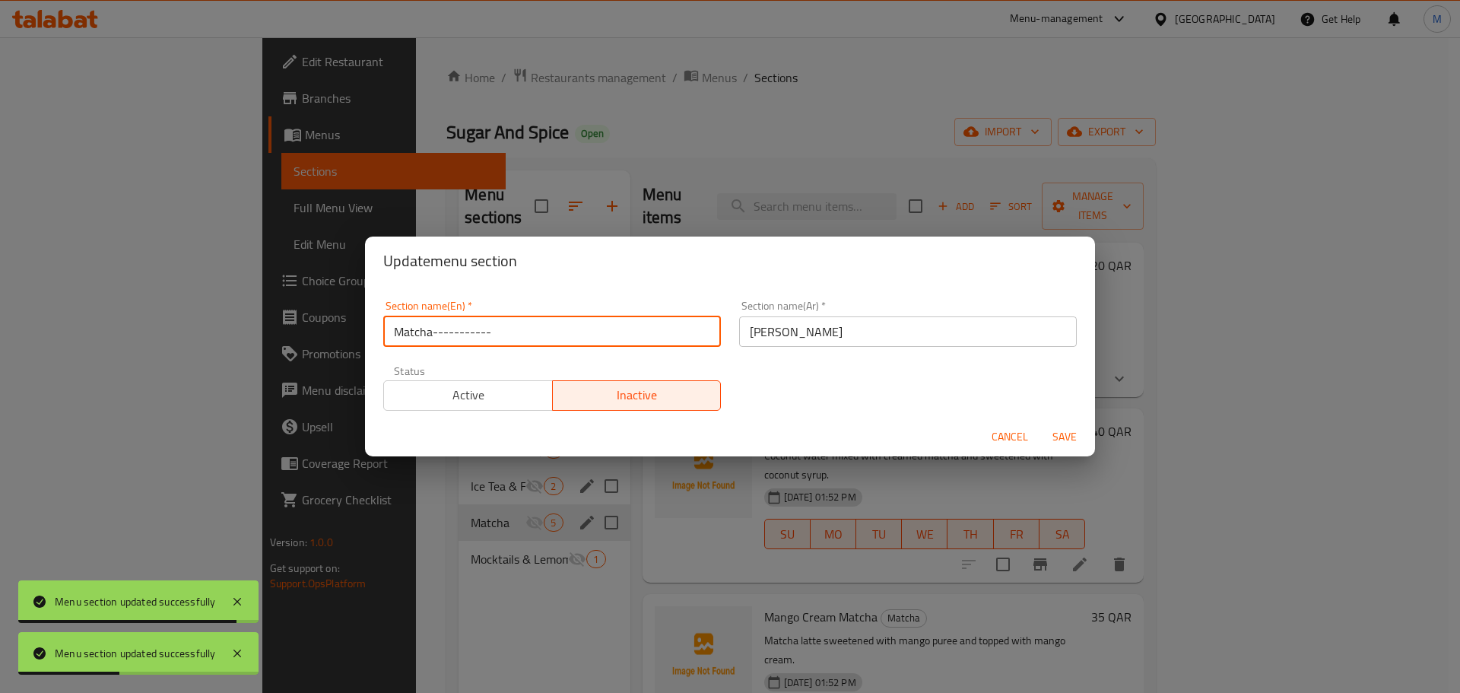
type input "Matcha-----------"
click at [1077, 430] on span "Save" at bounding box center [1064, 436] width 36 height 19
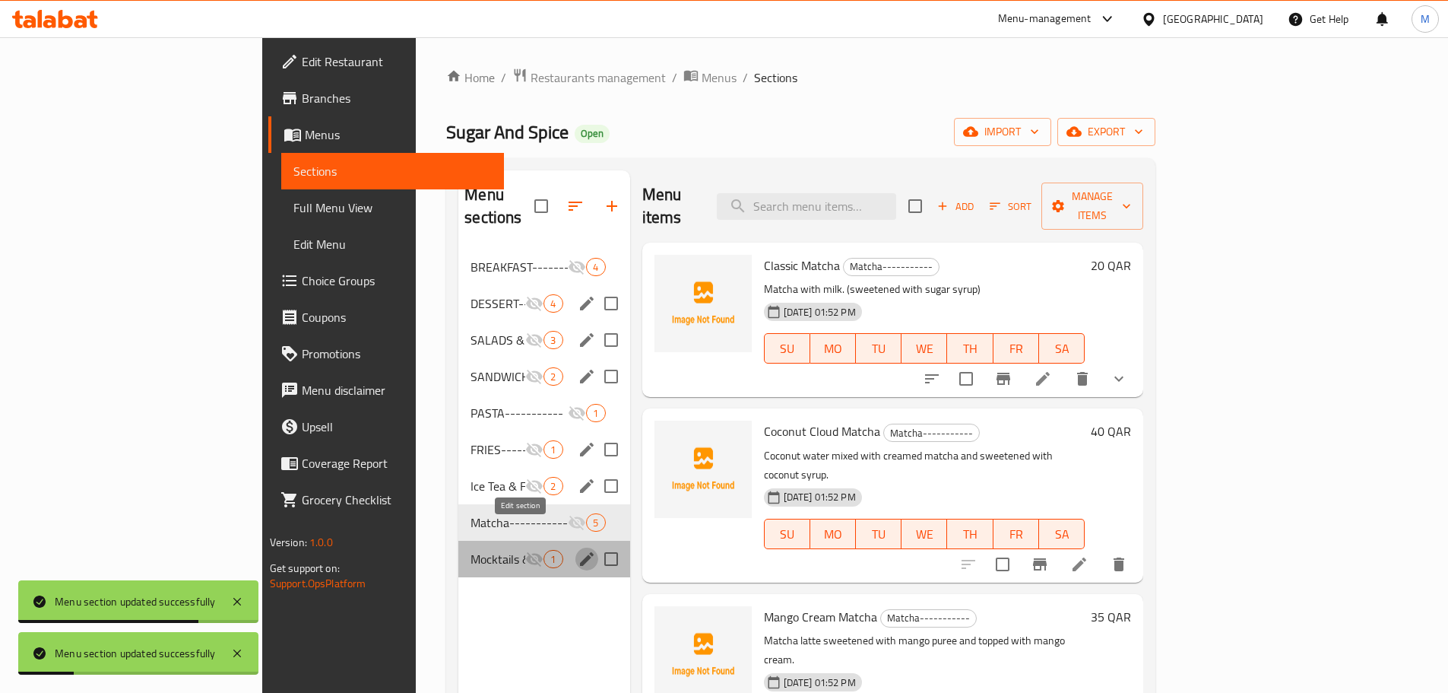
click at [580, 552] on icon "edit" at bounding box center [587, 559] width 14 height 14
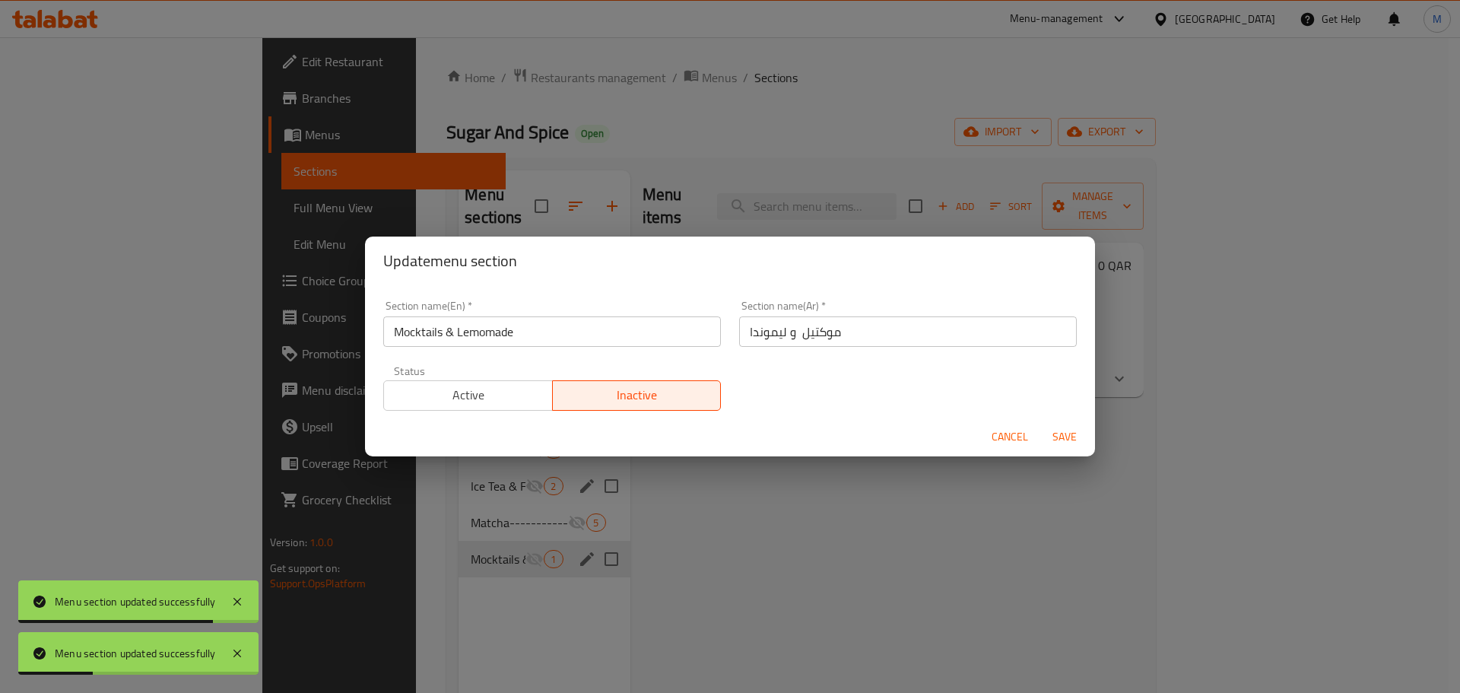
click at [592, 330] on input "Mocktails & Lemomade" at bounding box center [552, 331] width 338 height 30
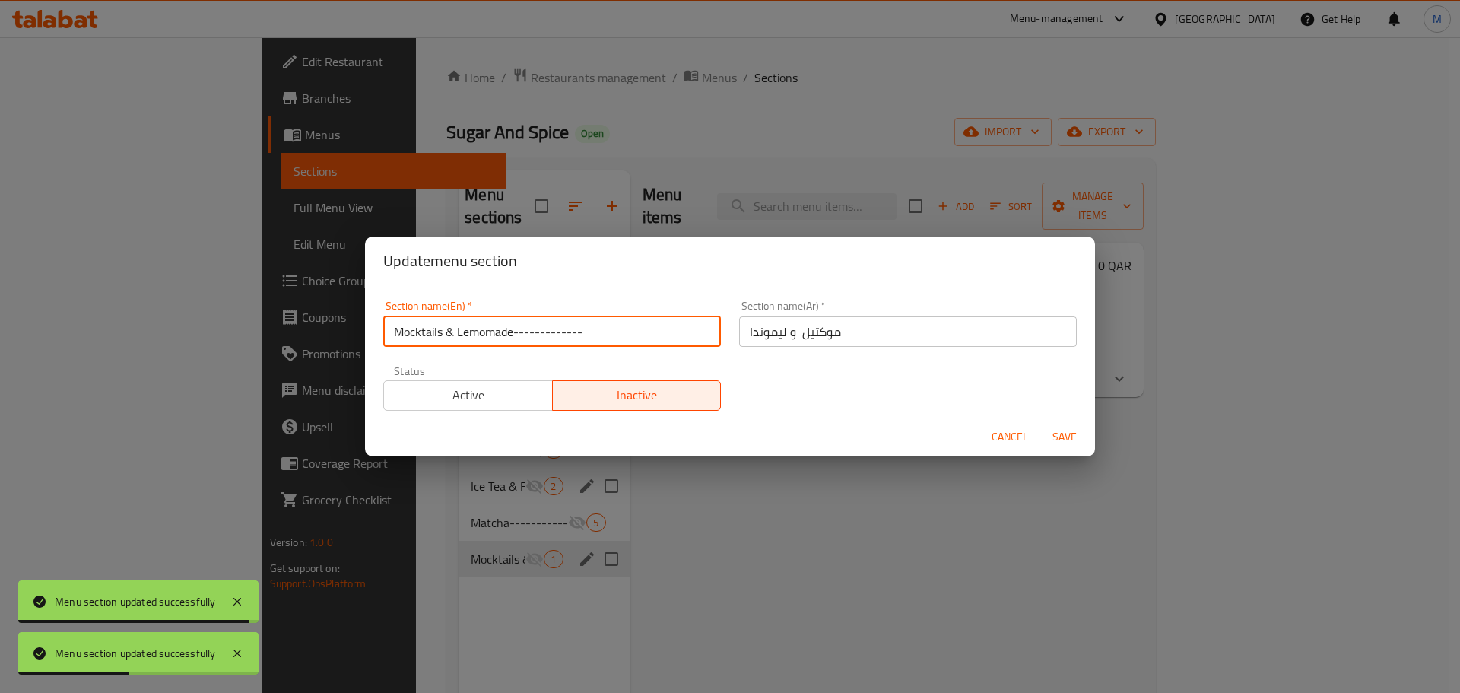
type input "Mocktails & Lemomade-------------"
click at [1068, 436] on span "Save" at bounding box center [1064, 436] width 36 height 19
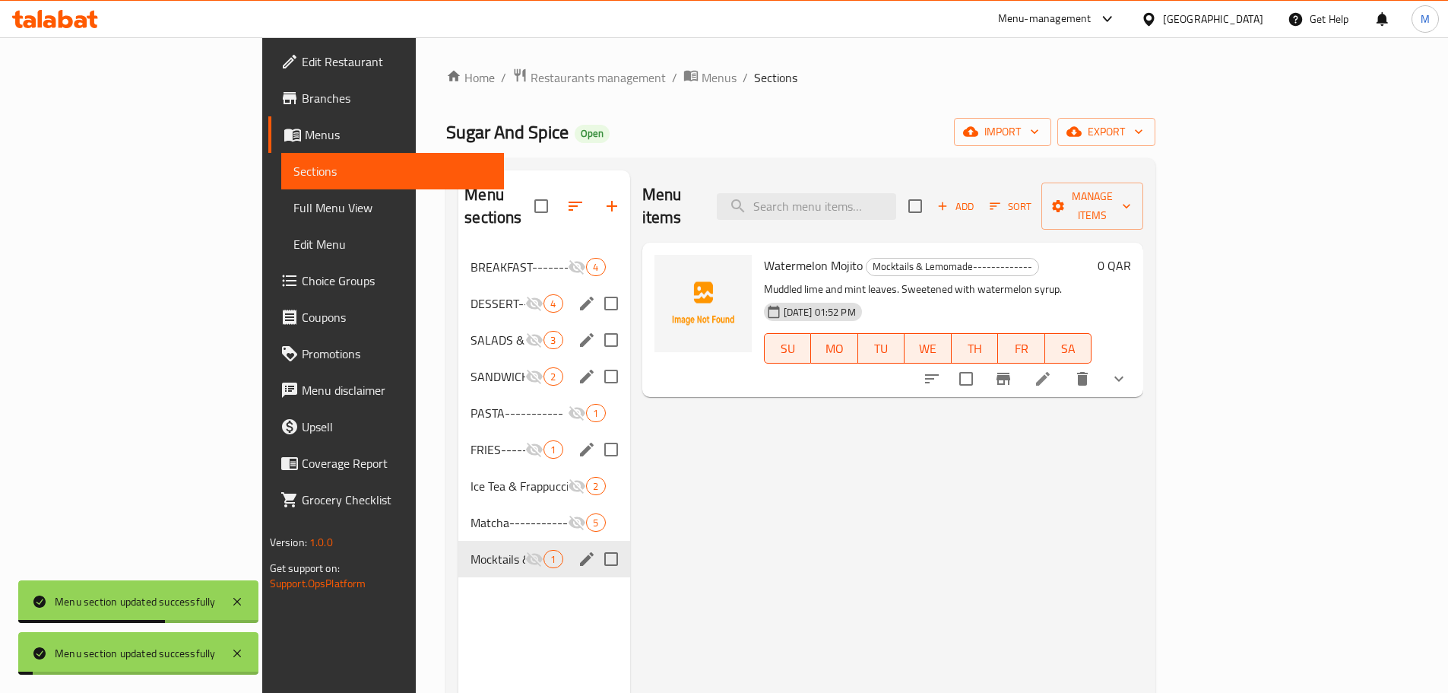
click at [727, 515] on div "Menu items Add Sort Manage items Watermelon Mojito Mocktails & Lemomade--------…" at bounding box center [887, 516] width 514 height 693
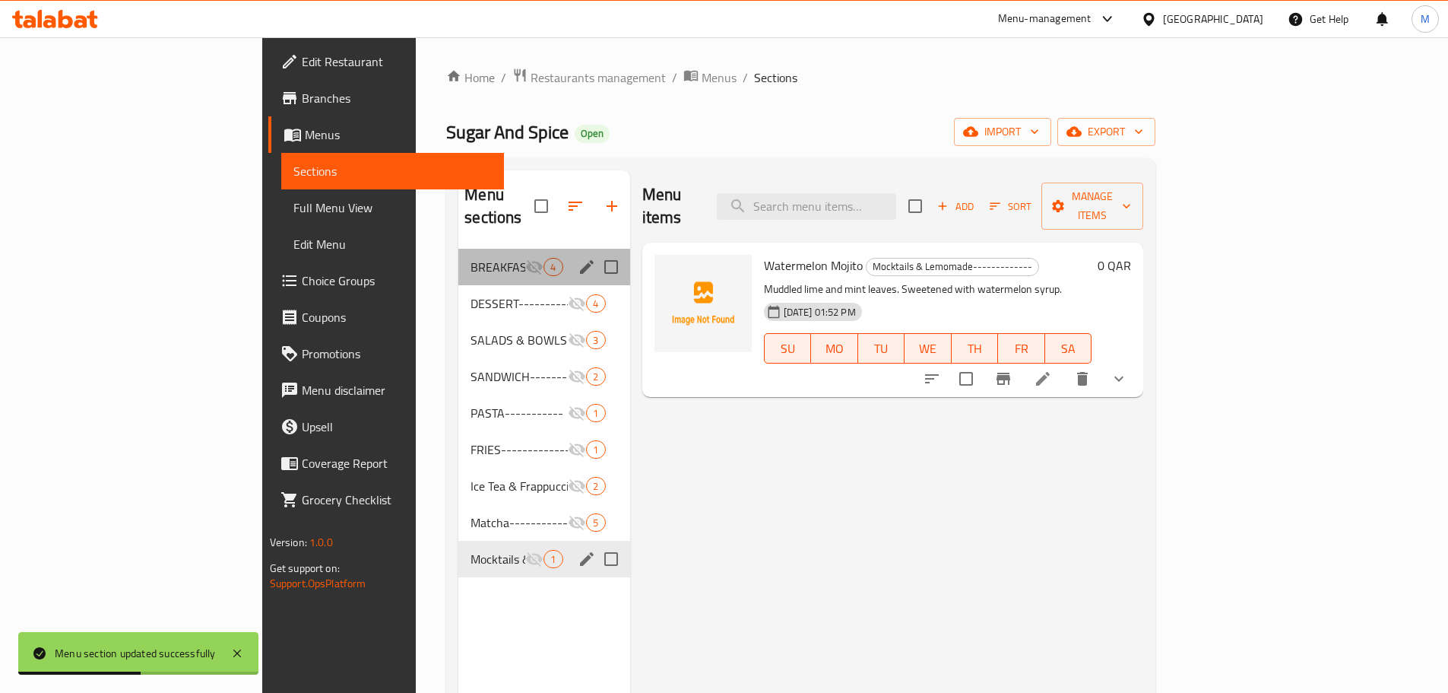
click at [459, 249] on div "BREAKFAST---------- 4" at bounding box center [544, 267] width 171 height 36
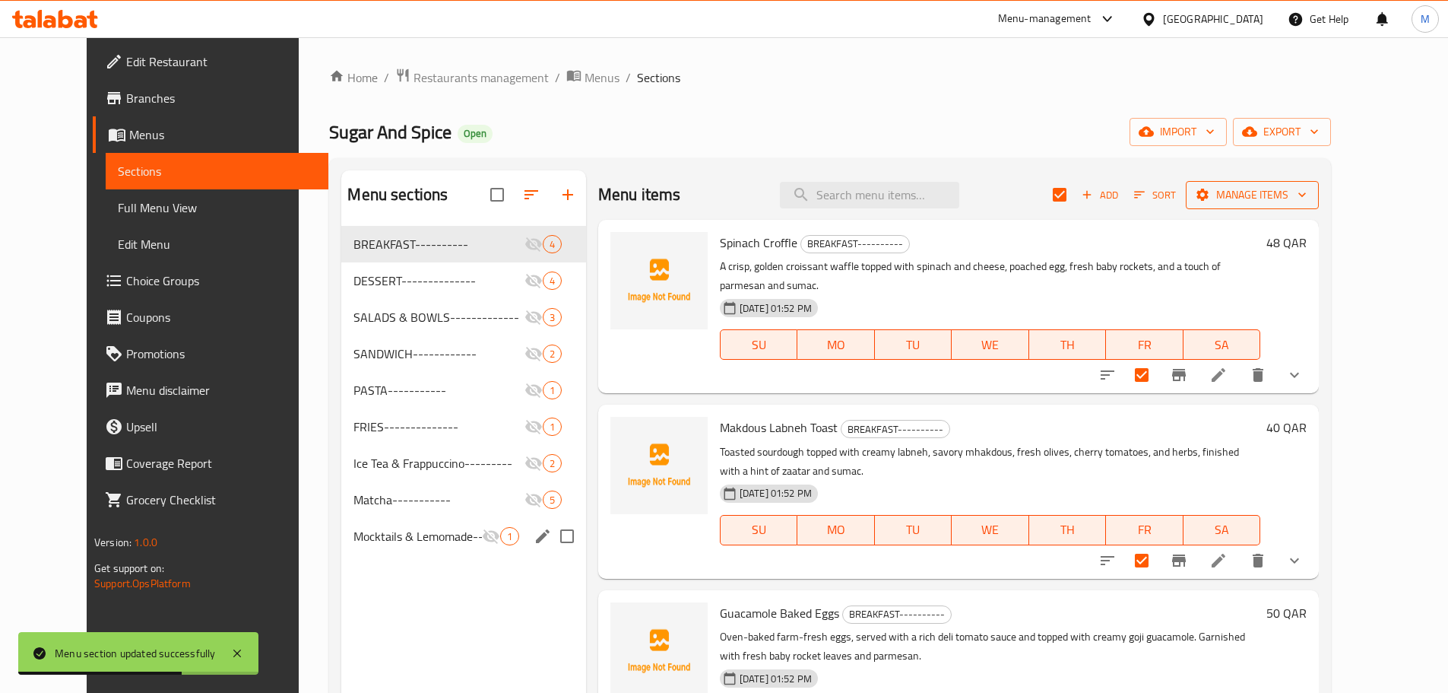
click at [1287, 198] on span "Manage items" at bounding box center [1252, 195] width 109 height 19
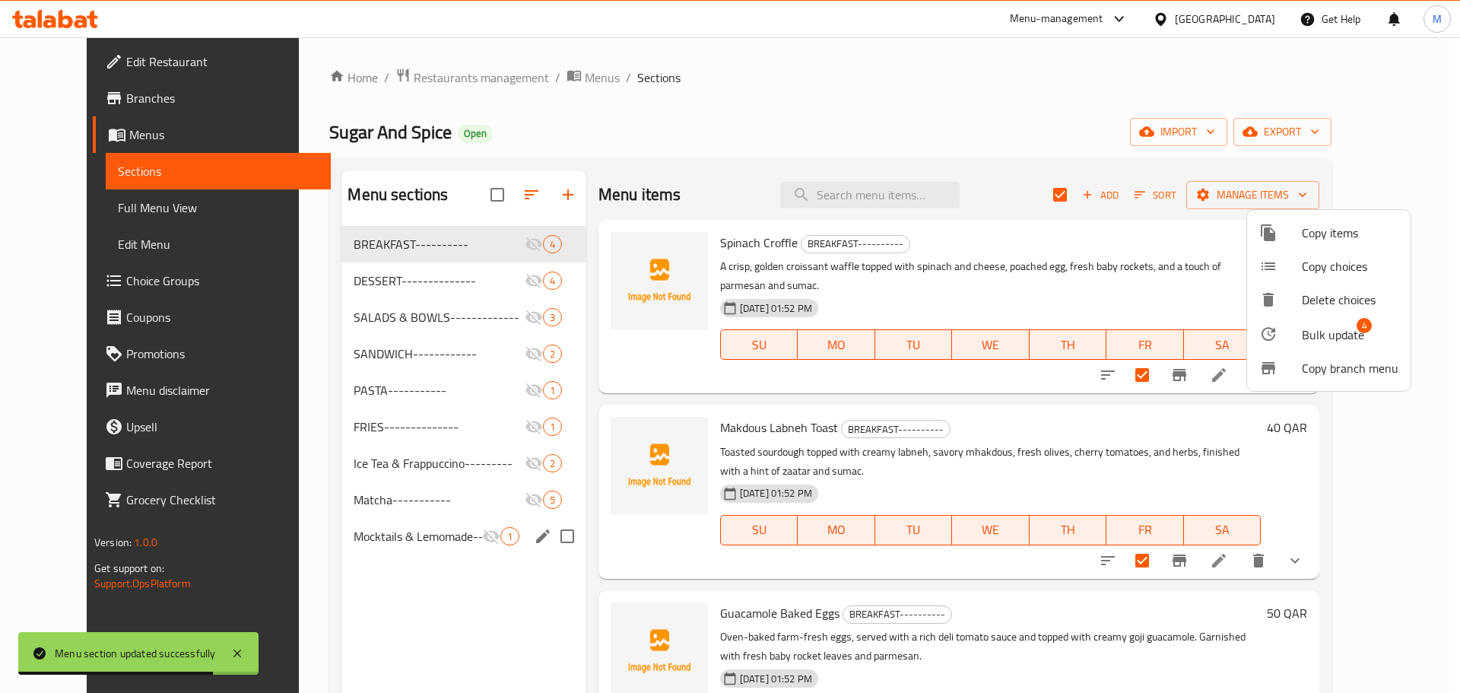
click at [1303, 325] on span "Bulk update" at bounding box center [1333, 334] width 62 height 18
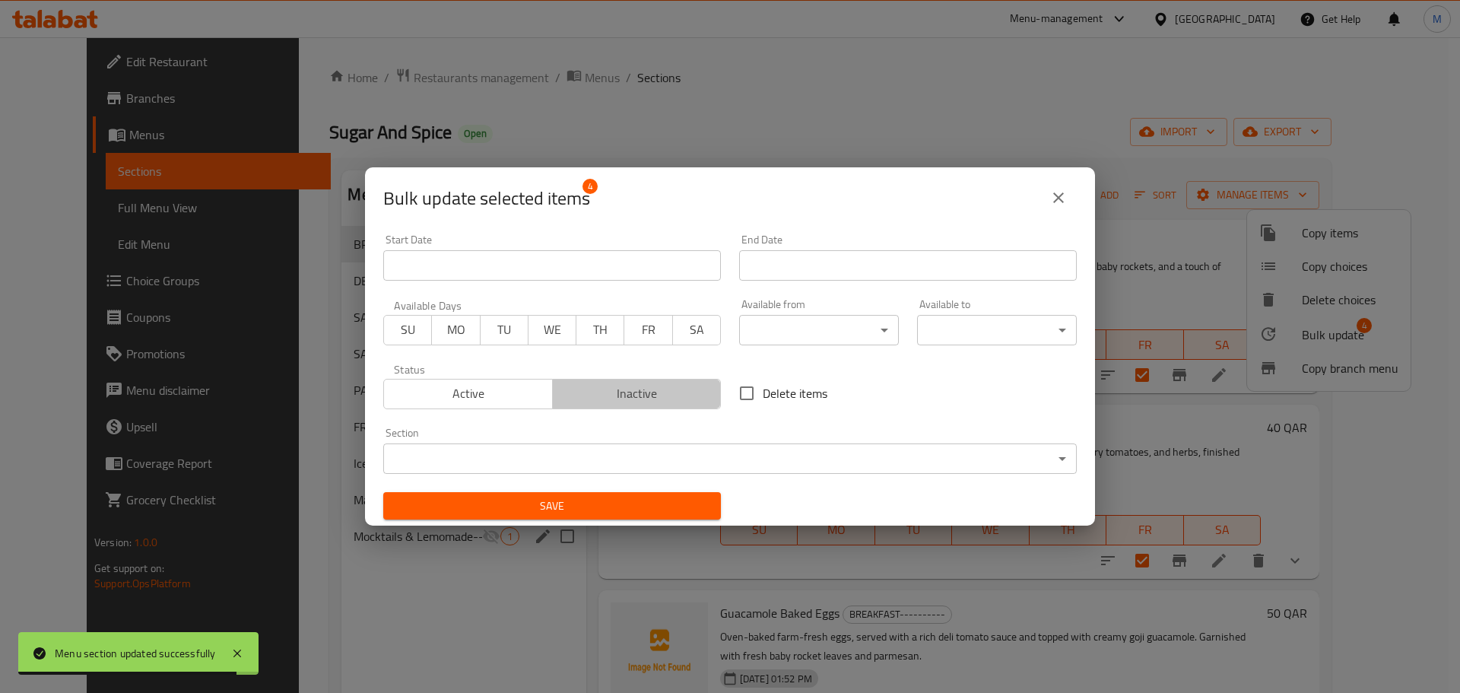
click at [671, 389] on span "Inactive" at bounding box center [637, 393] width 157 height 22
click at [655, 513] on span "Save" at bounding box center [551, 506] width 313 height 19
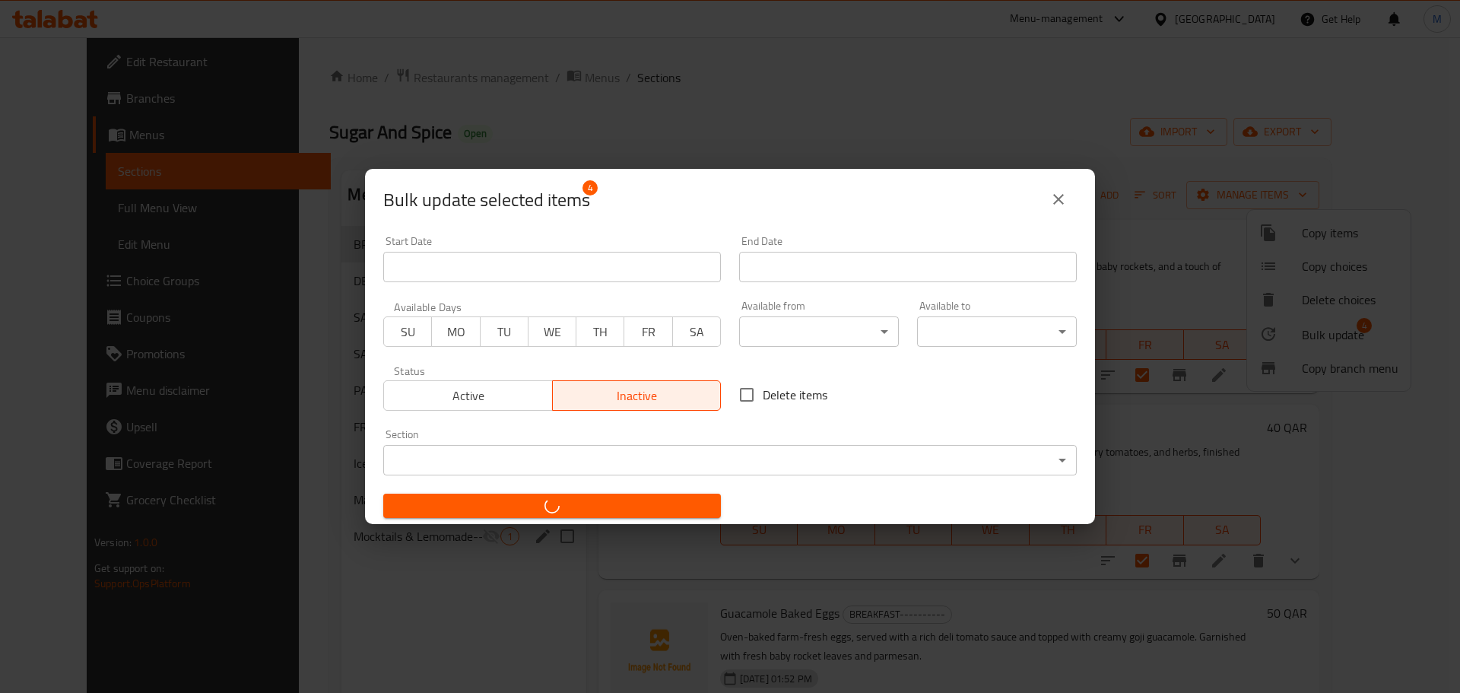
checkbox input "false"
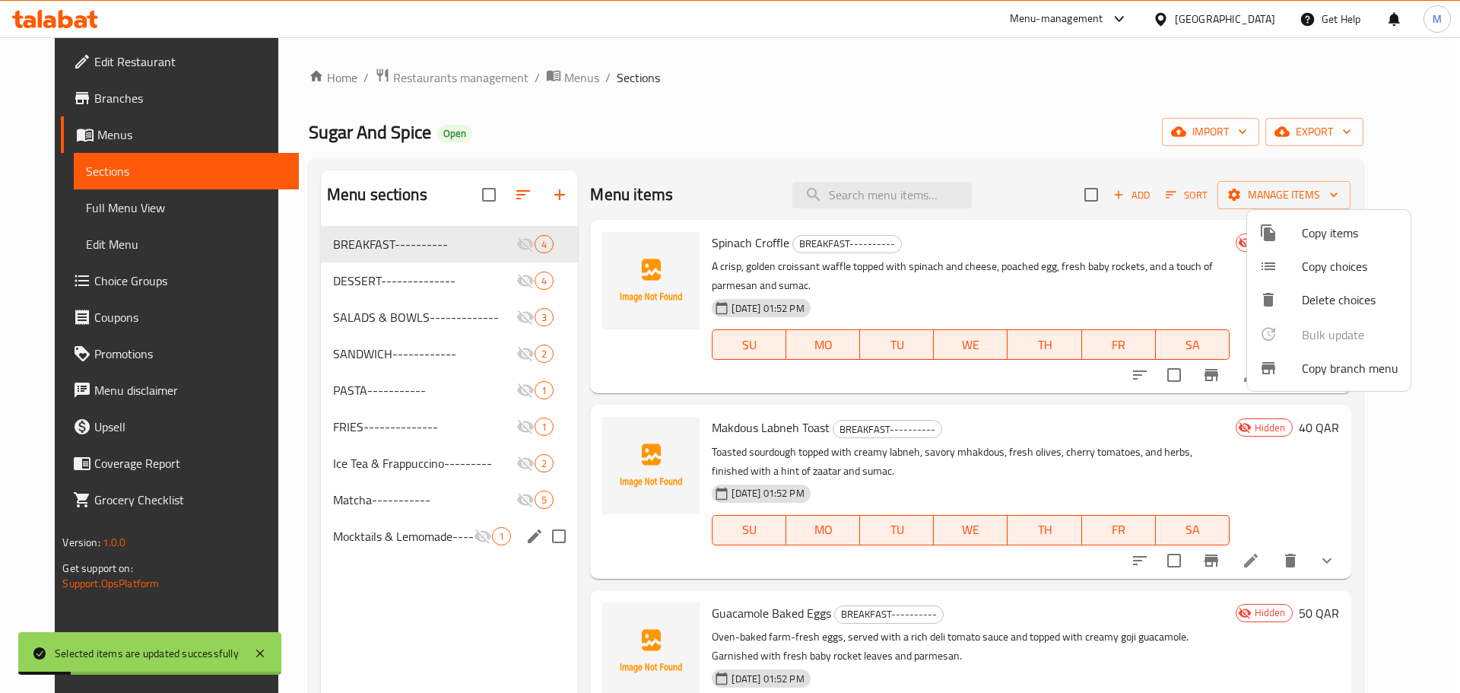
click at [414, 283] on div at bounding box center [730, 346] width 1460 height 693
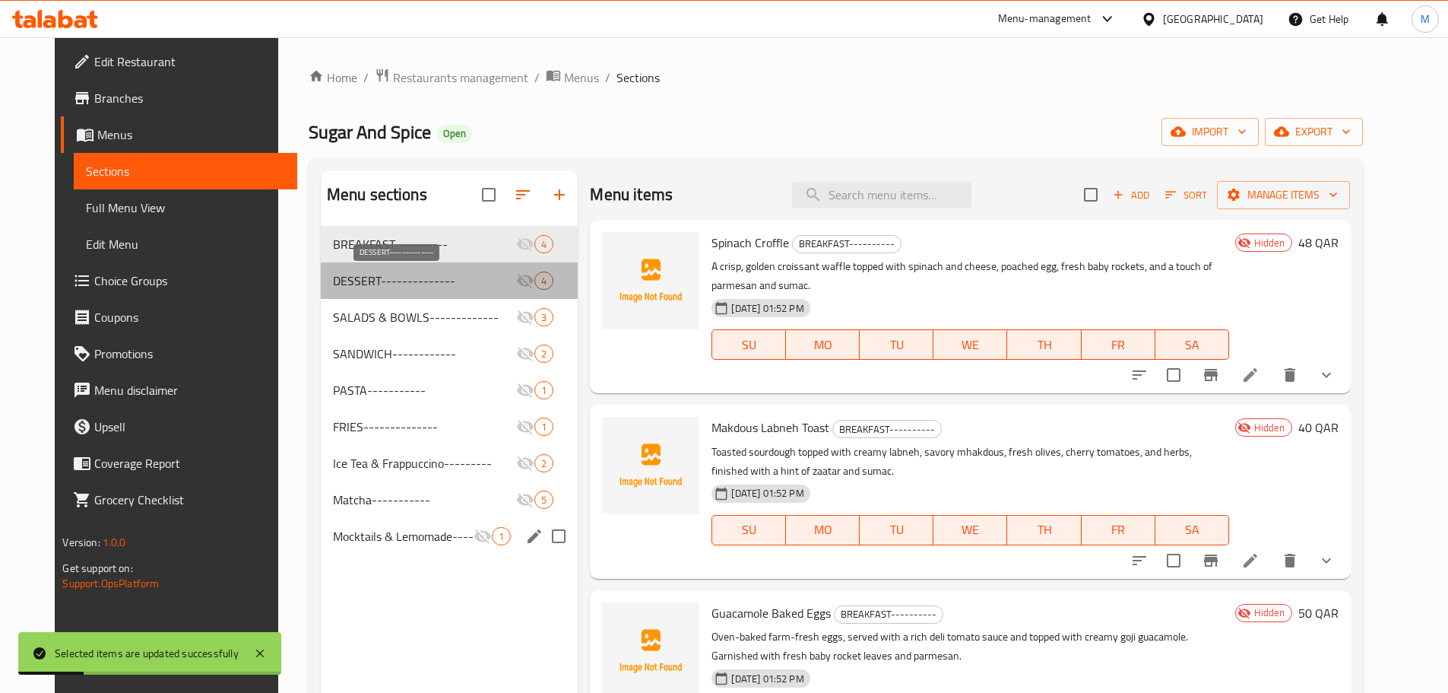
click at [358, 278] on span "DESSERT--------------" at bounding box center [425, 280] width 184 height 18
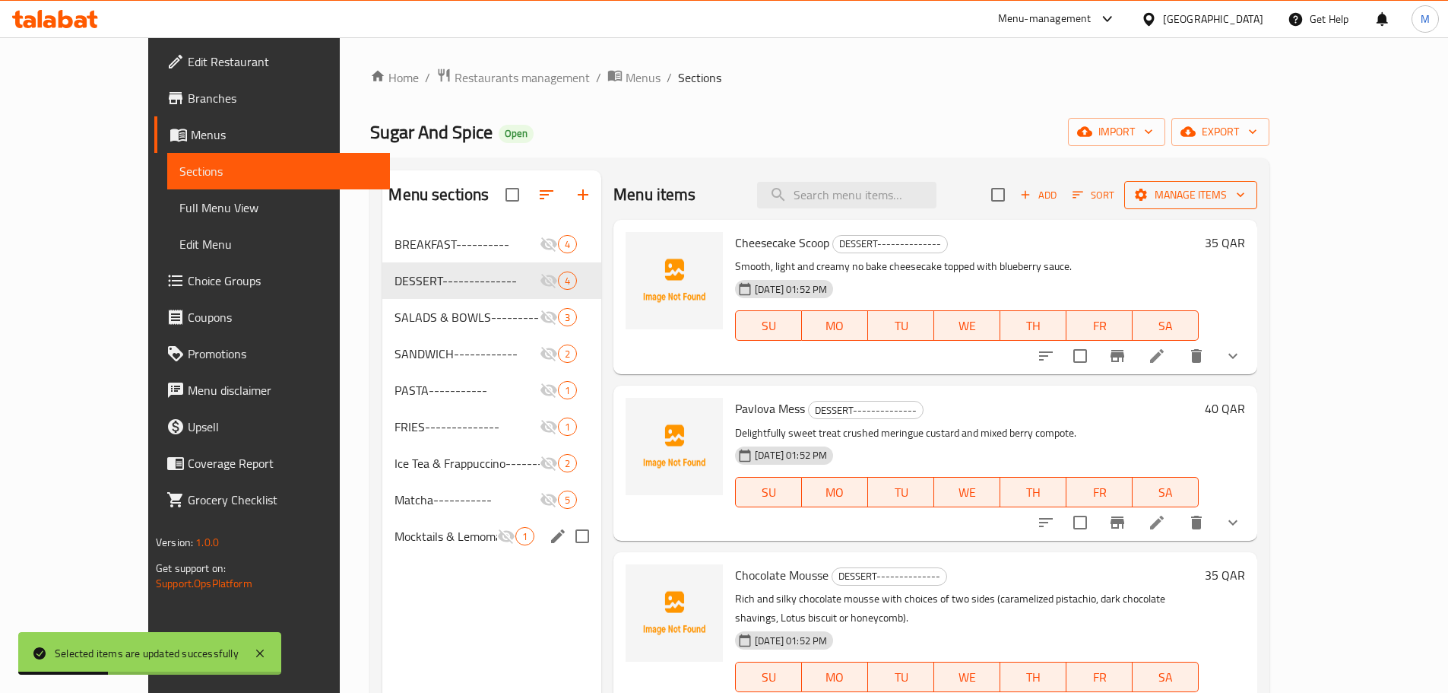
click at [1245, 193] on span "Manage items" at bounding box center [1191, 195] width 109 height 19
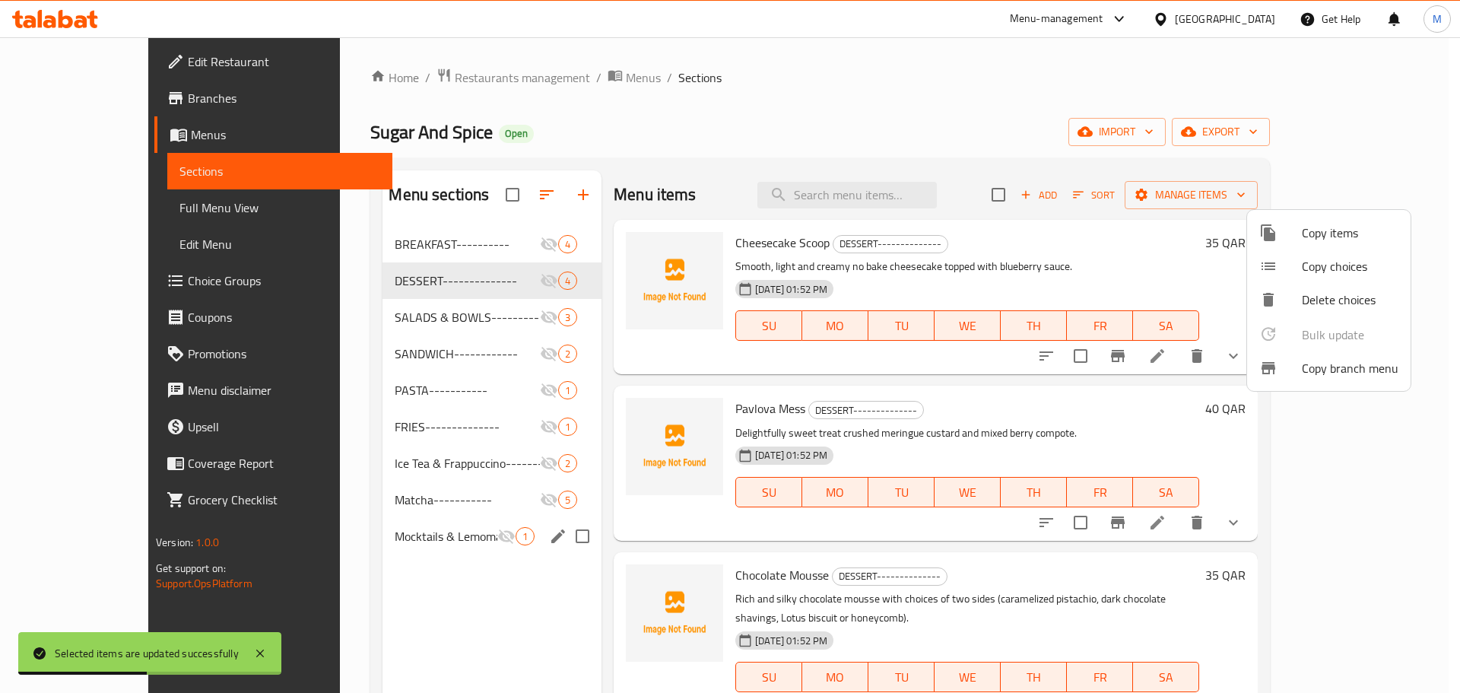
click at [1217, 223] on div at bounding box center [730, 346] width 1460 height 693
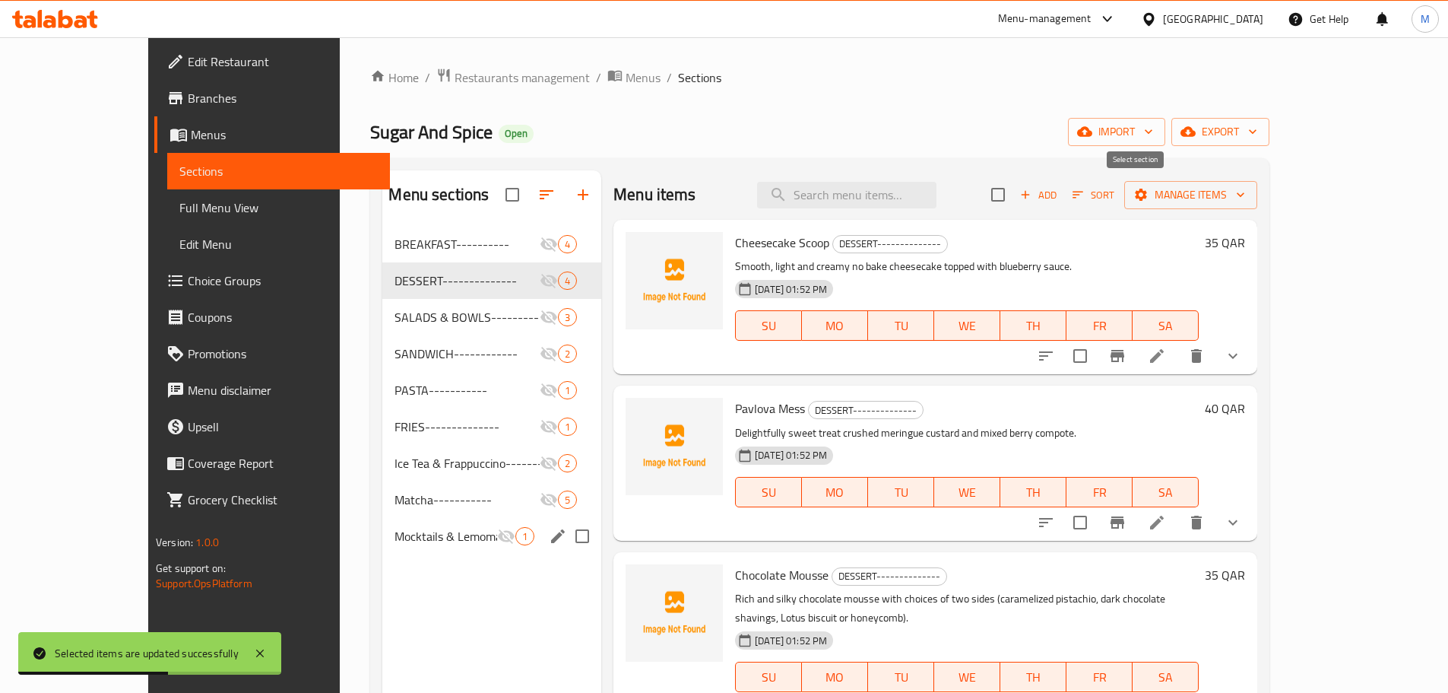
click at [1014, 192] on input "checkbox" at bounding box center [998, 195] width 32 height 32
checkbox input "true"
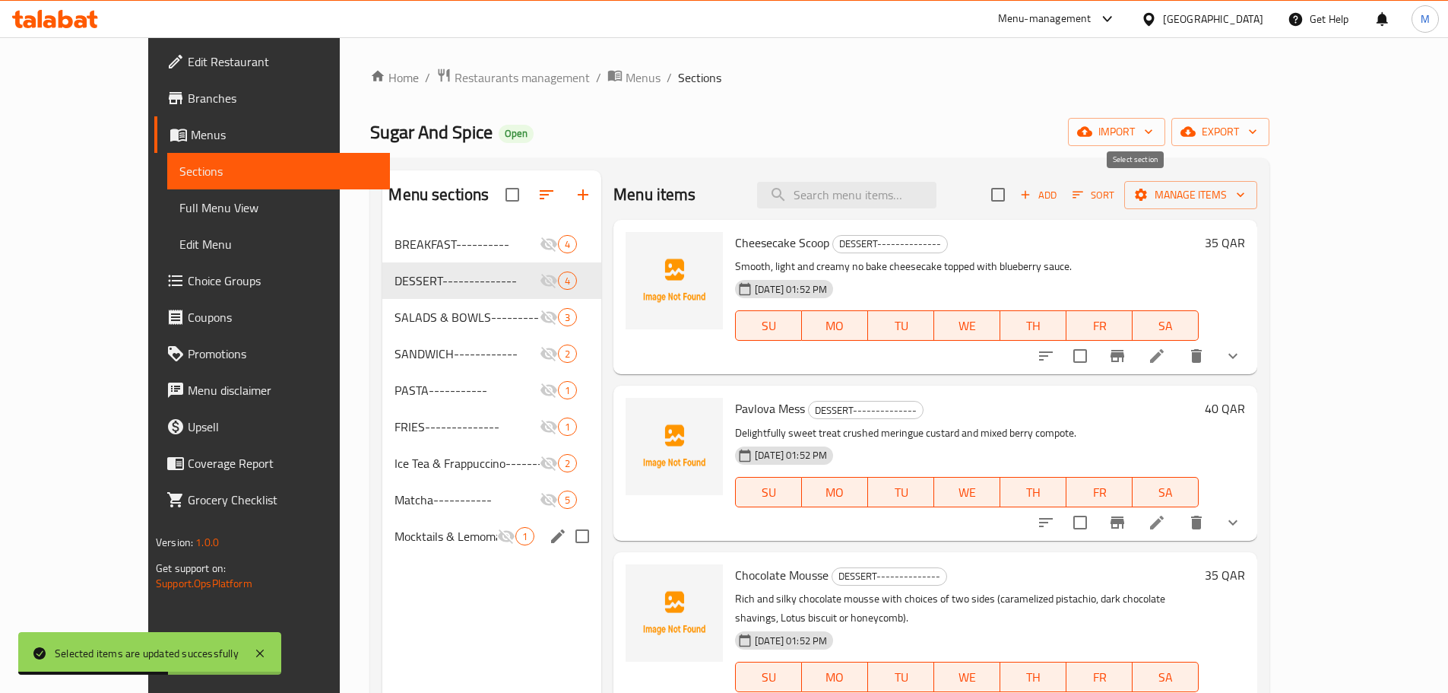
checkbox input "true"
click at [1245, 198] on span "Manage items" at bounding box center [1191, 195] width 109 height 19
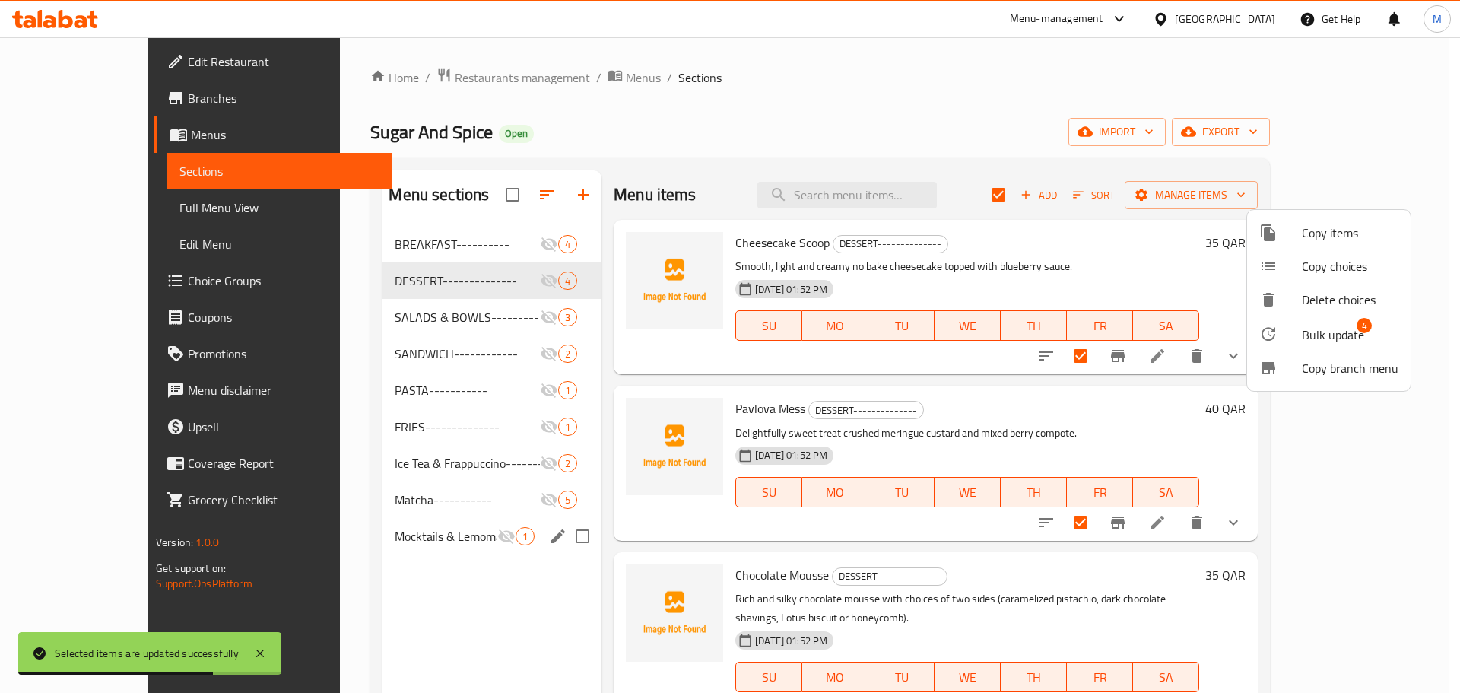
click at [1337, 328] on span "Bulk update" at bounding box center [1333, 334] width 62 height 18
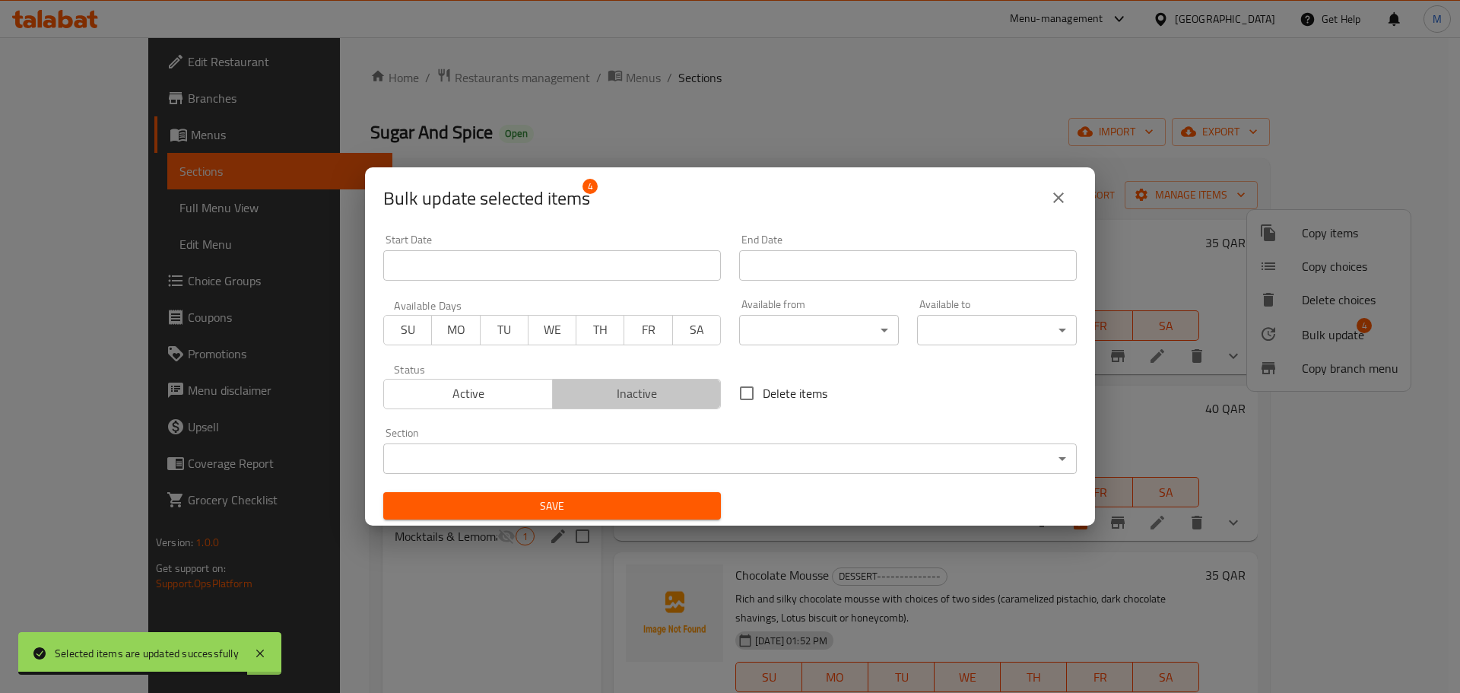
click at [658, 405] on button "Inactive" at bounding box center [637, 394] width 170 height 30
click at [629, 500] on span "Save" at bounding box center [551, 506] width 313 height 19
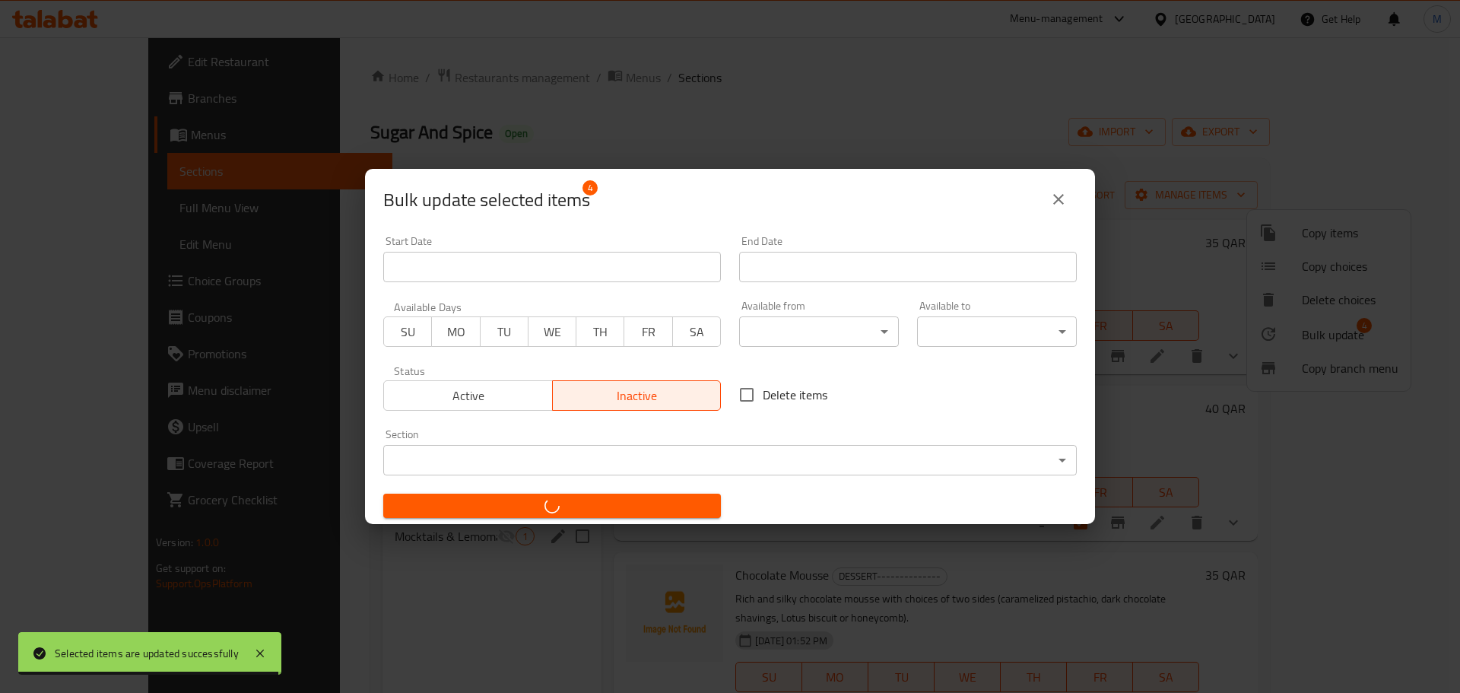
checkbox input "false"
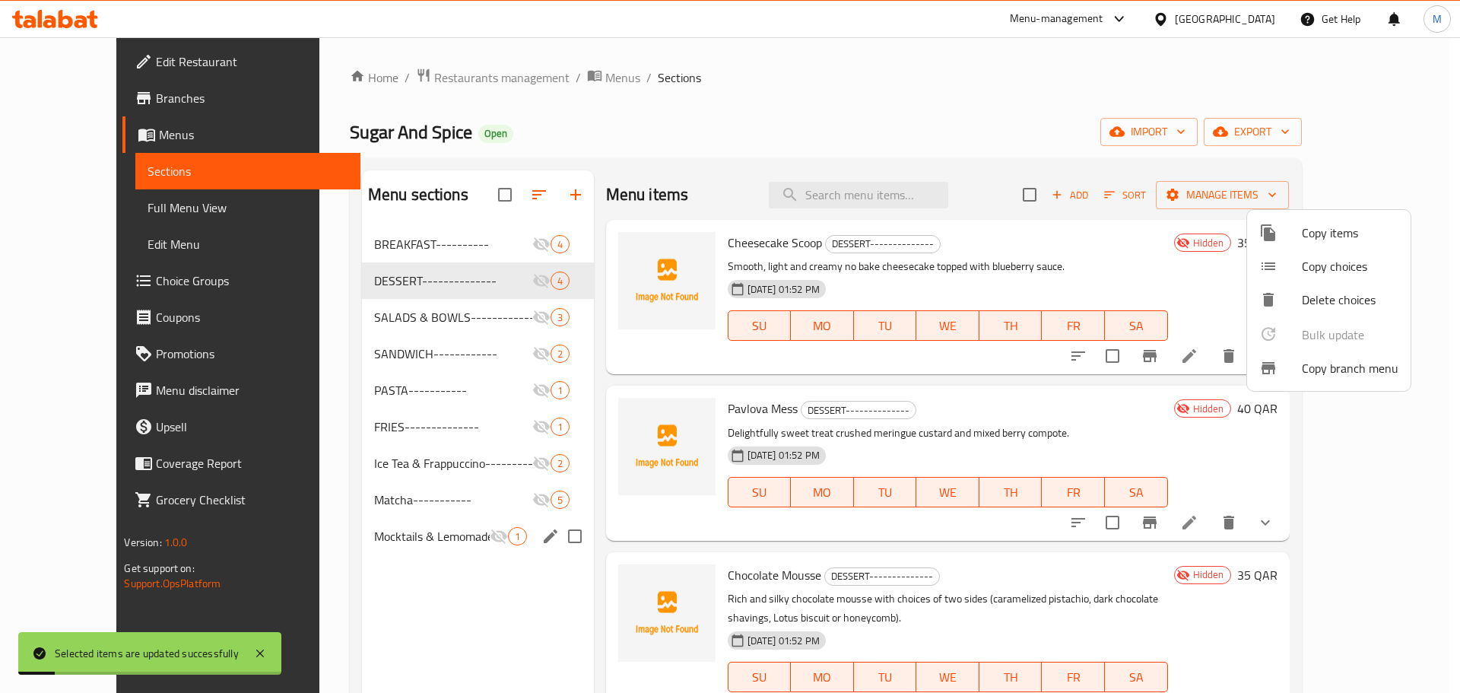
click at [405, 318] on div at bounding box center [730, 346] width 1460 height 693
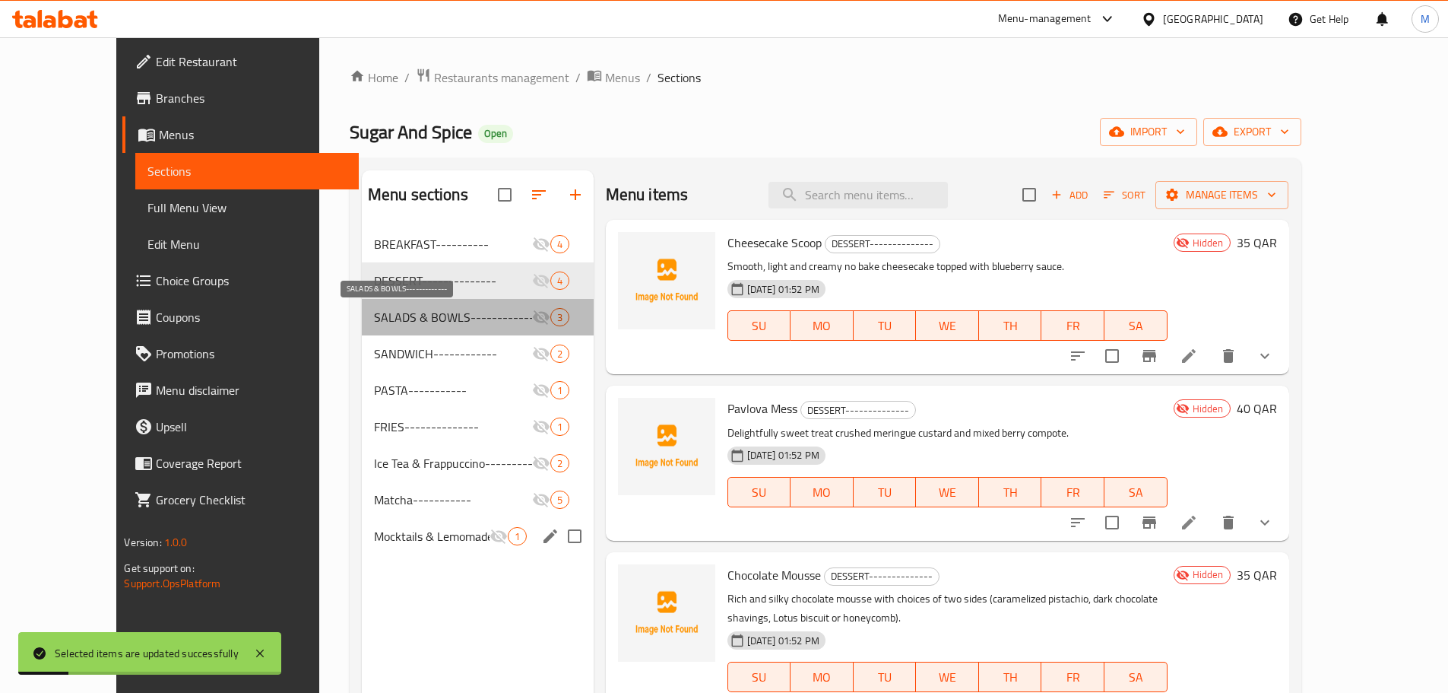
click at [395, 312] on span "SALADS & BOWLS-------------" at bounding box center [453, 317] width 158 height 18
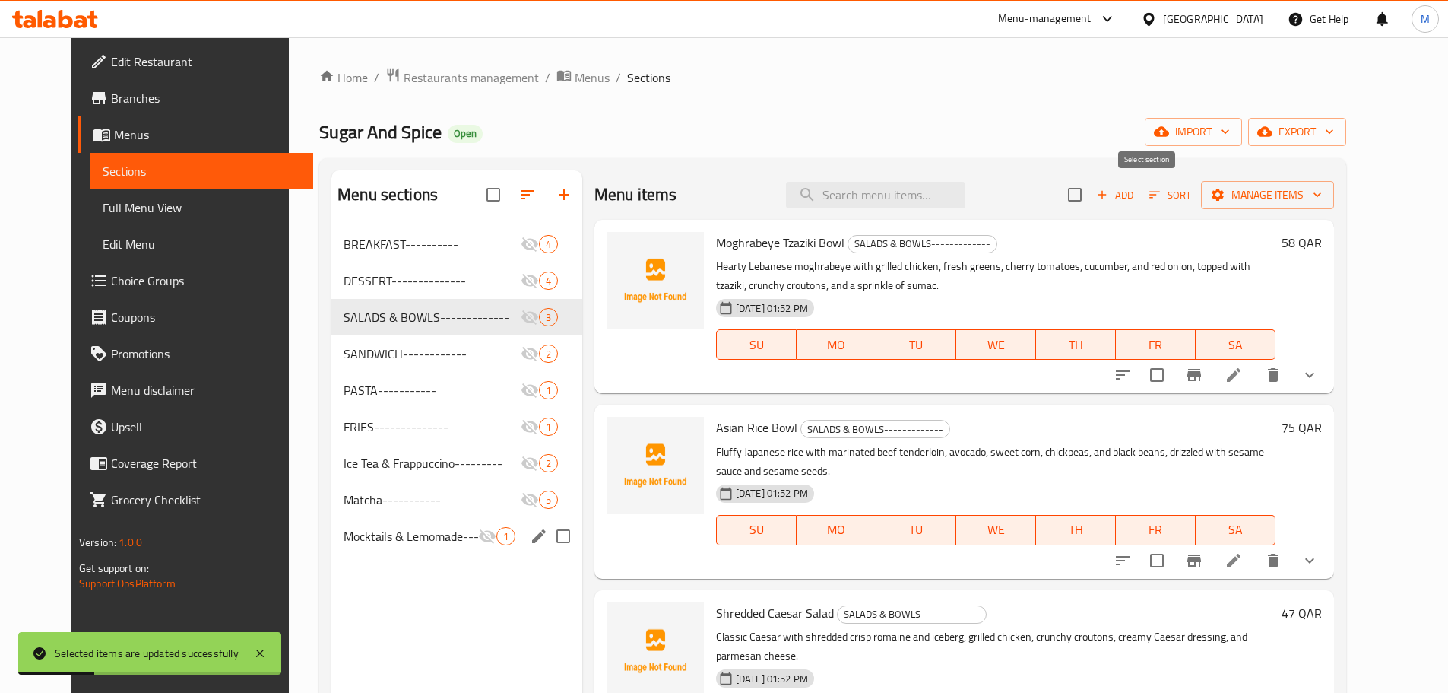
click at [1091, 199] on input "checkbox" at bounding box center [1075, 195] width 32 height 32
checkbox input "true"
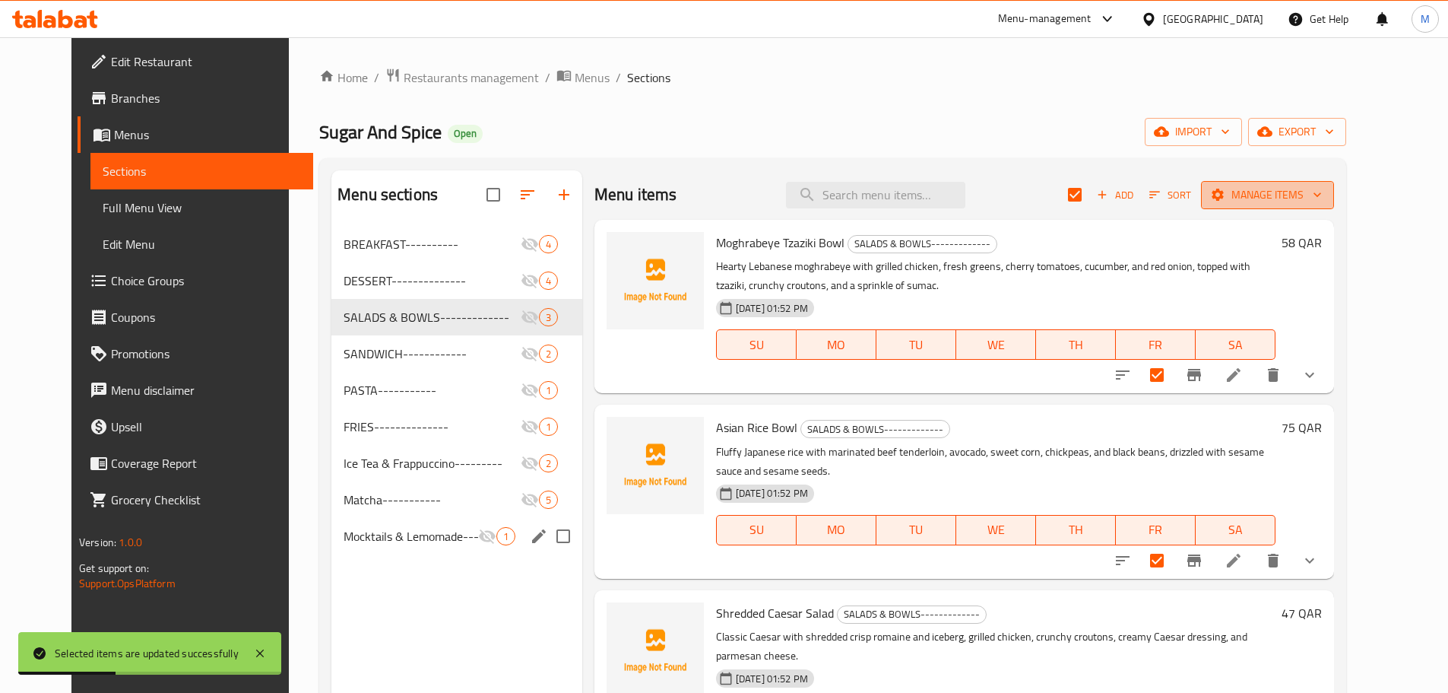
click at [1224, 190] on icon "button" at bounding box center [1218, 195] width 12 height 12
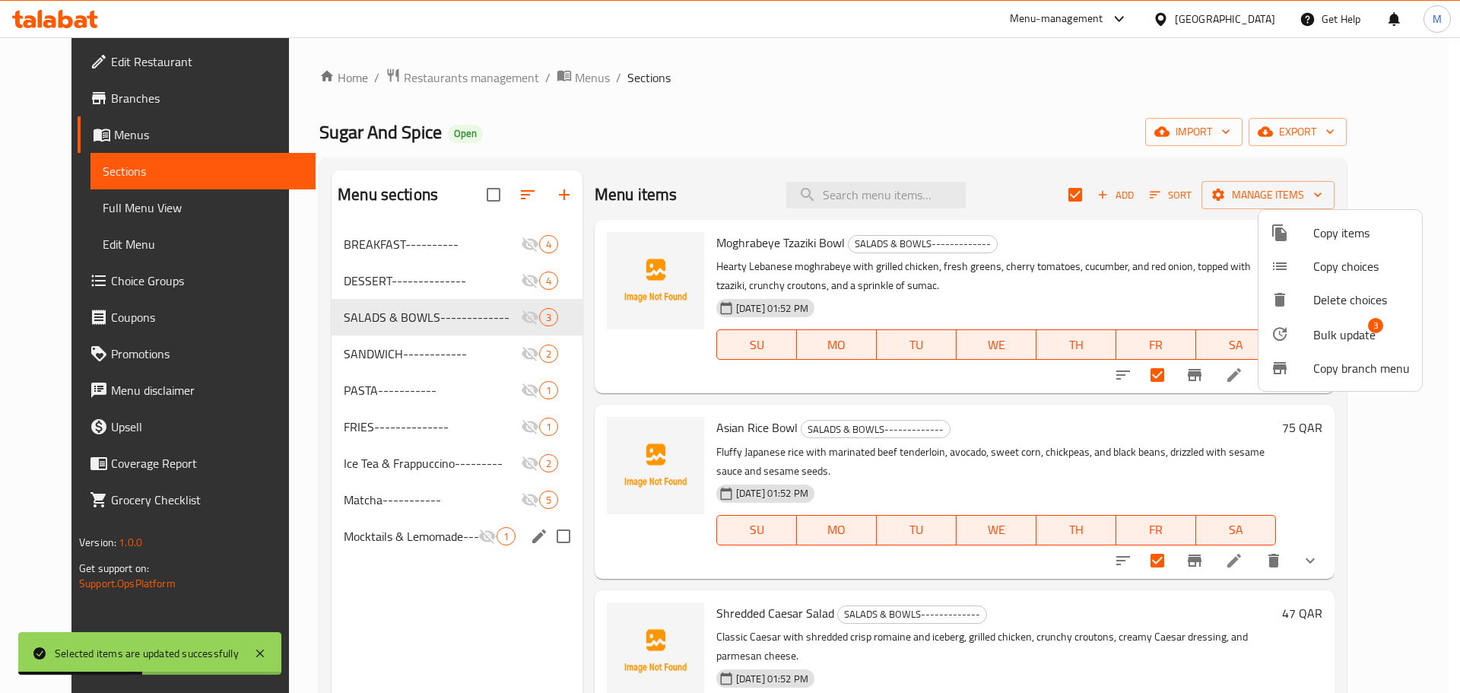
click at [1301, 330] on div at bounding box center [1292, 334] width 43 height 18
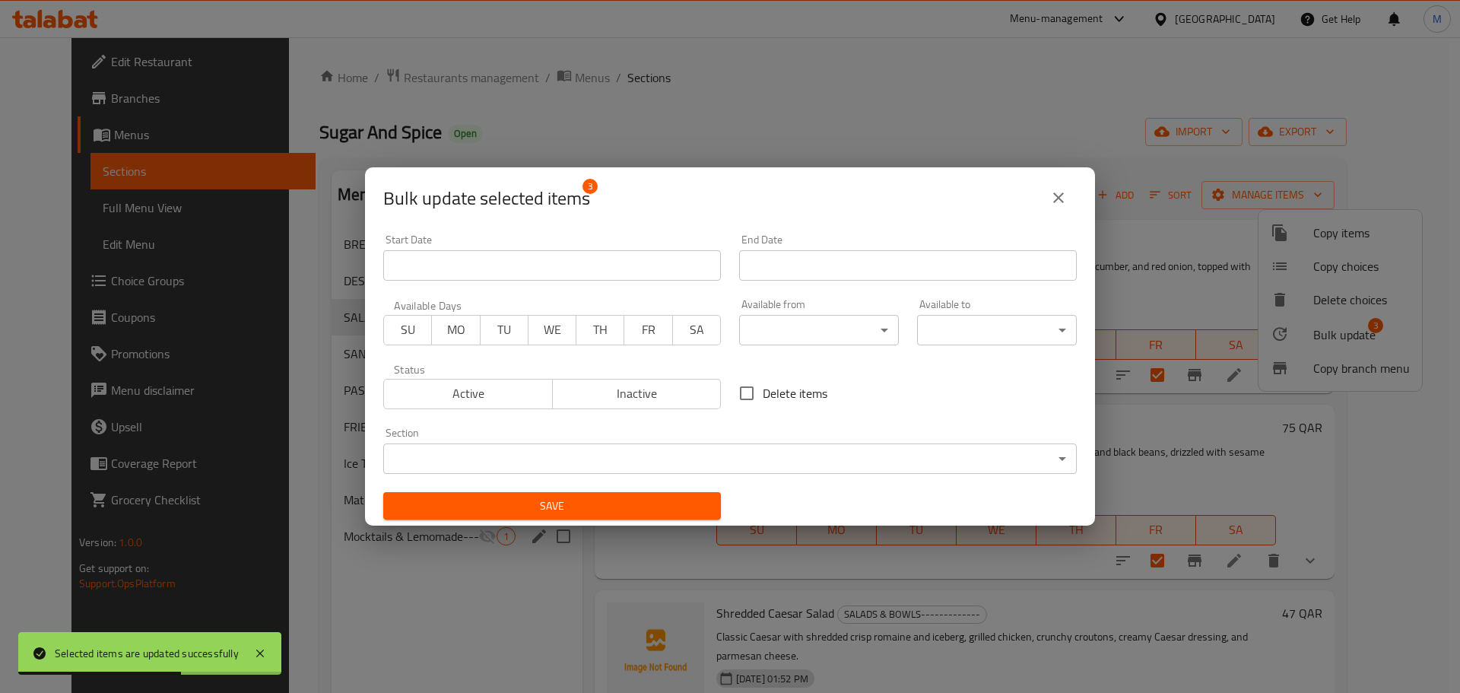
click at [566, 400] on span "Inactive" at bounding box center [637, 393] width 157 height 22
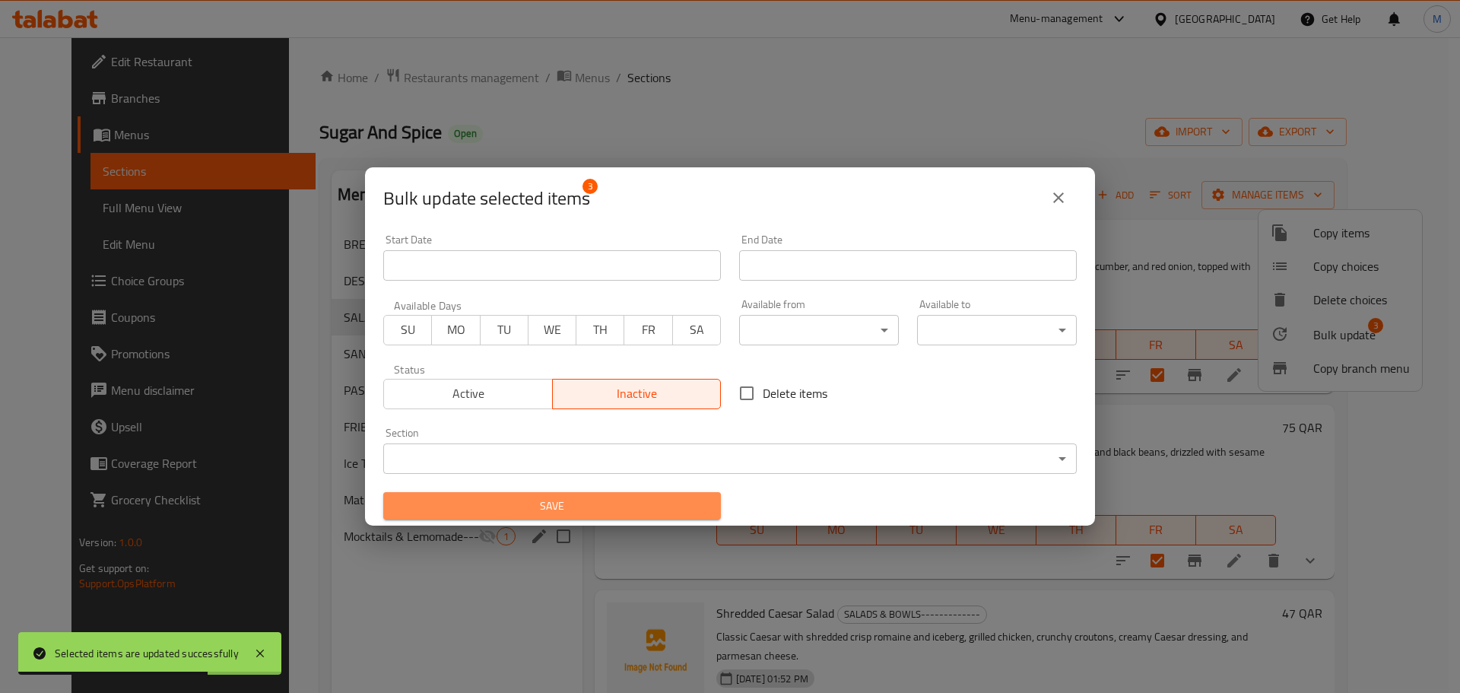
click at [610, 500] on span "Save" at bounding box center [551, 506] width 313 height 19
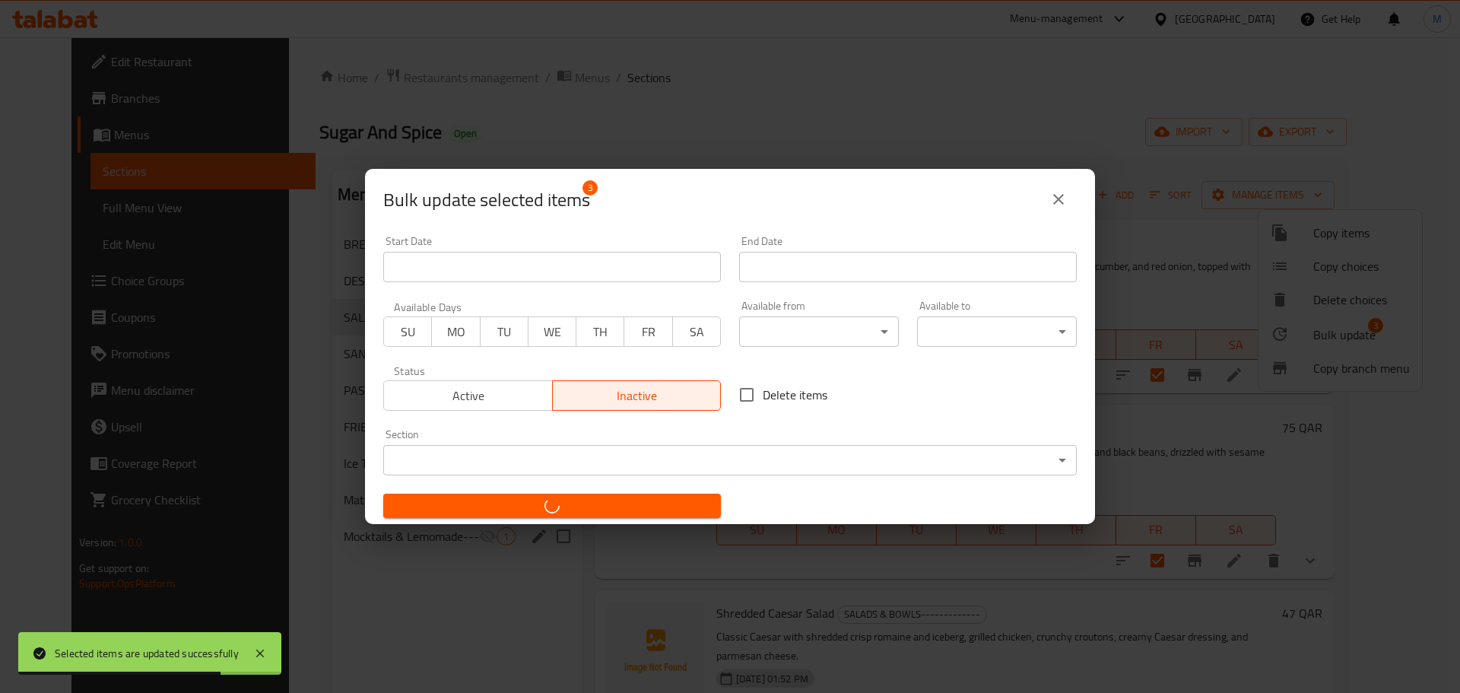
checkbox input "false"
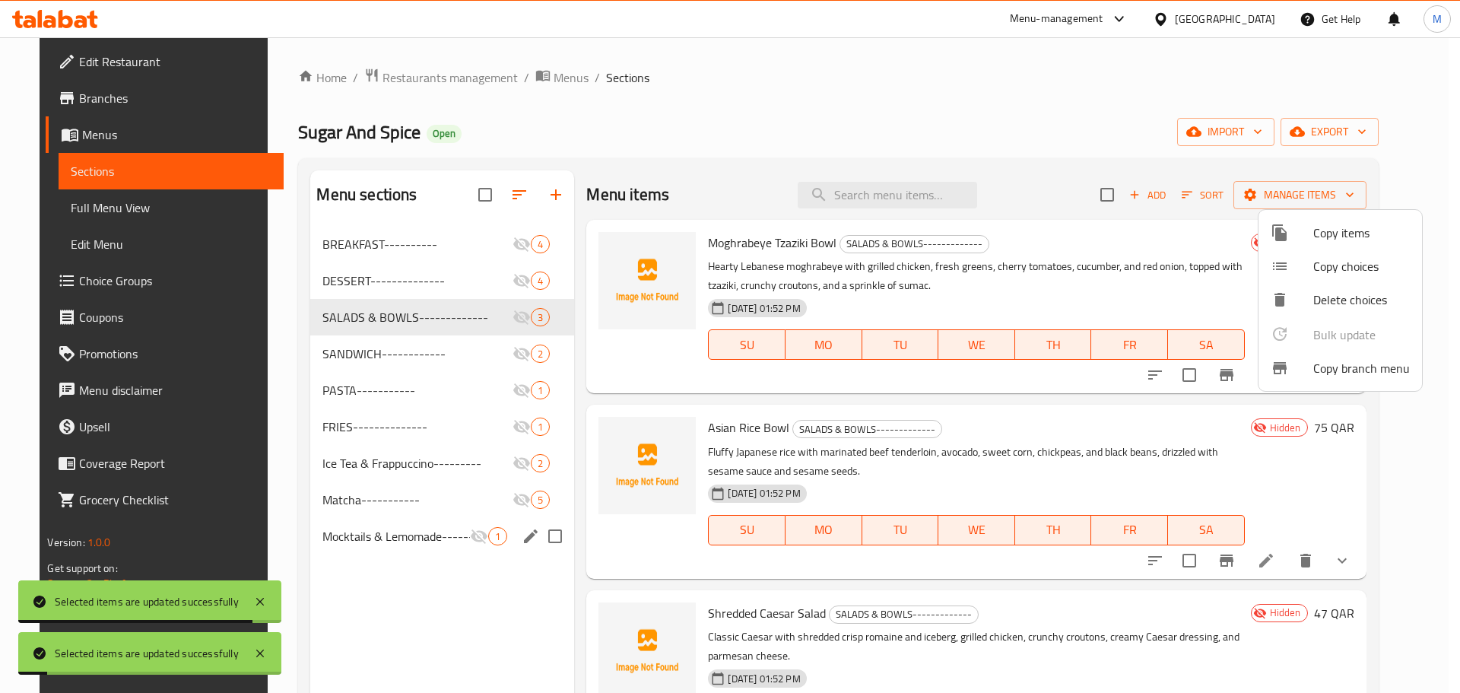
click at [379, 351] on div at bounding box center [730, 346] width 1460 height 693
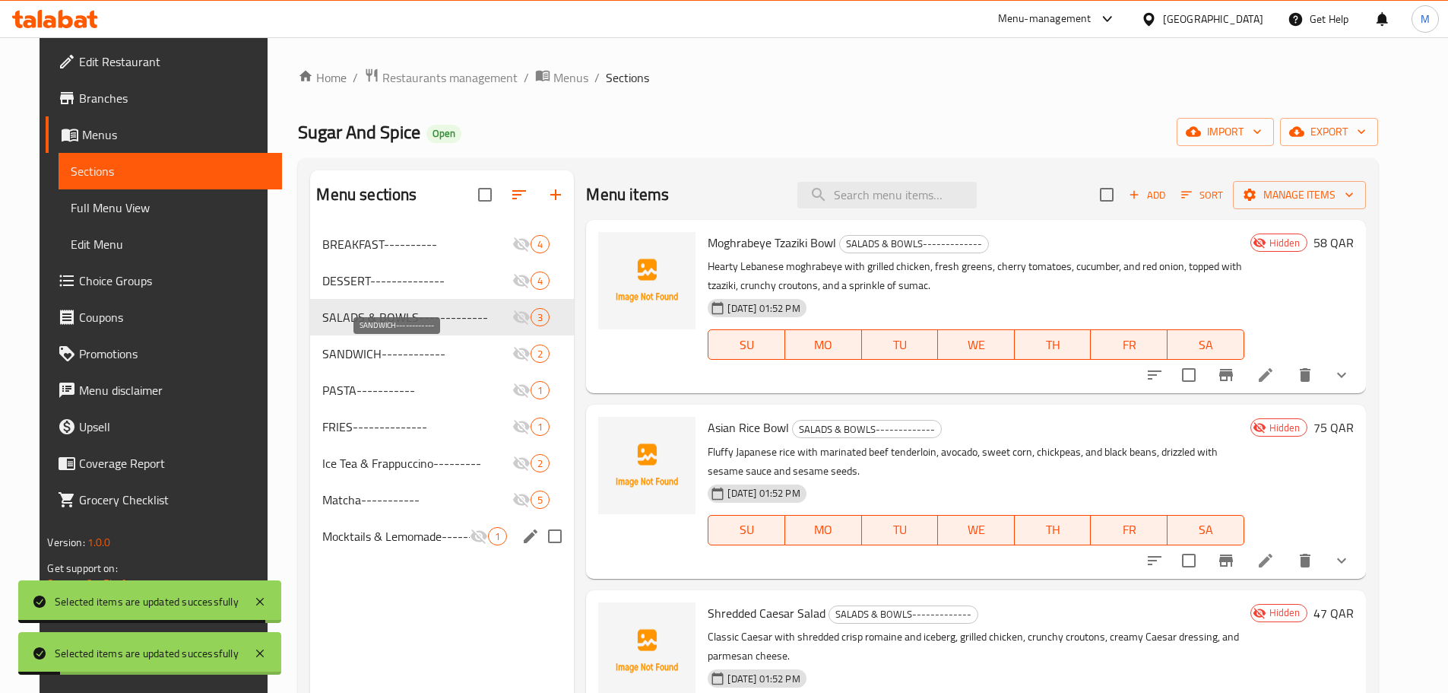
click at [349, 354] on span "SANDWICH------------" at bounding box center [417, 353] width 190 height 18
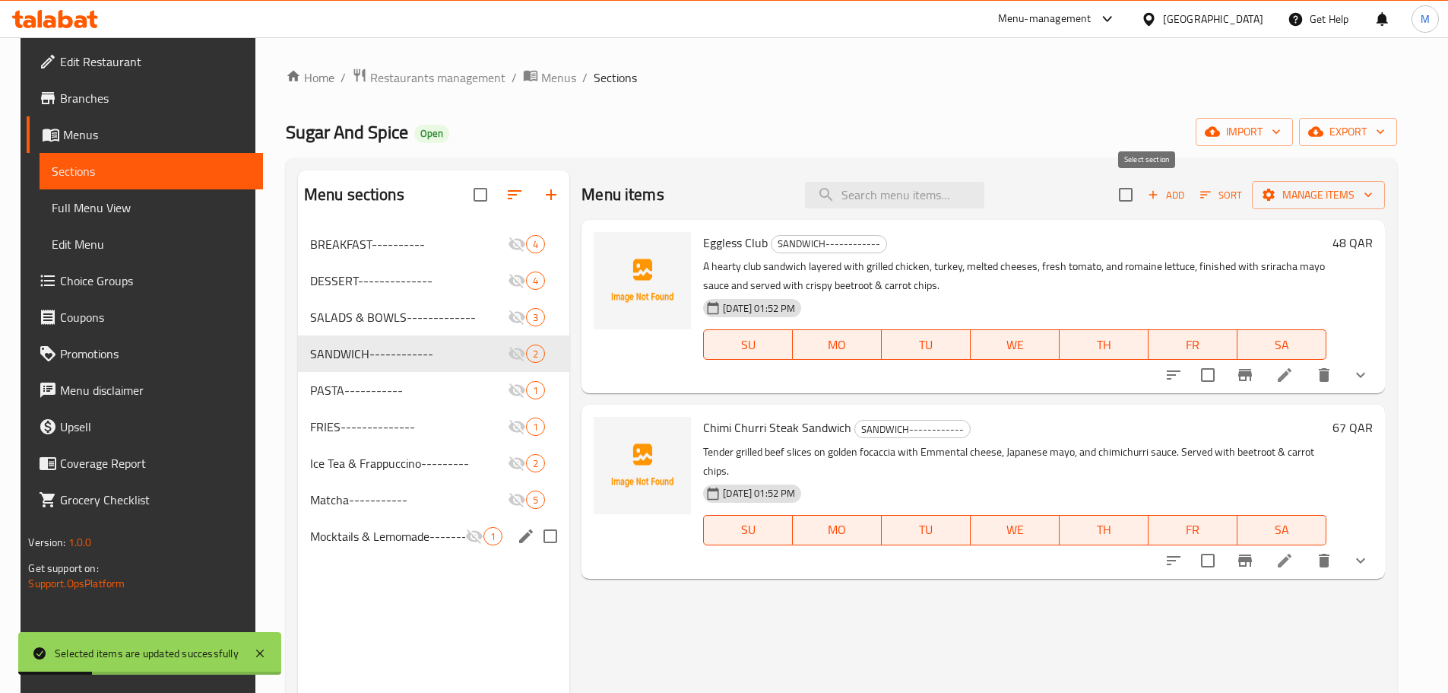
click at [1142, 192] on input "checkbox" at bounding box center [1126, 195] width 32 height 32
checkbox input "true"
click at [1344, 197] on span "Manage items" at bounding box center [1318, 195] width 109 height 19
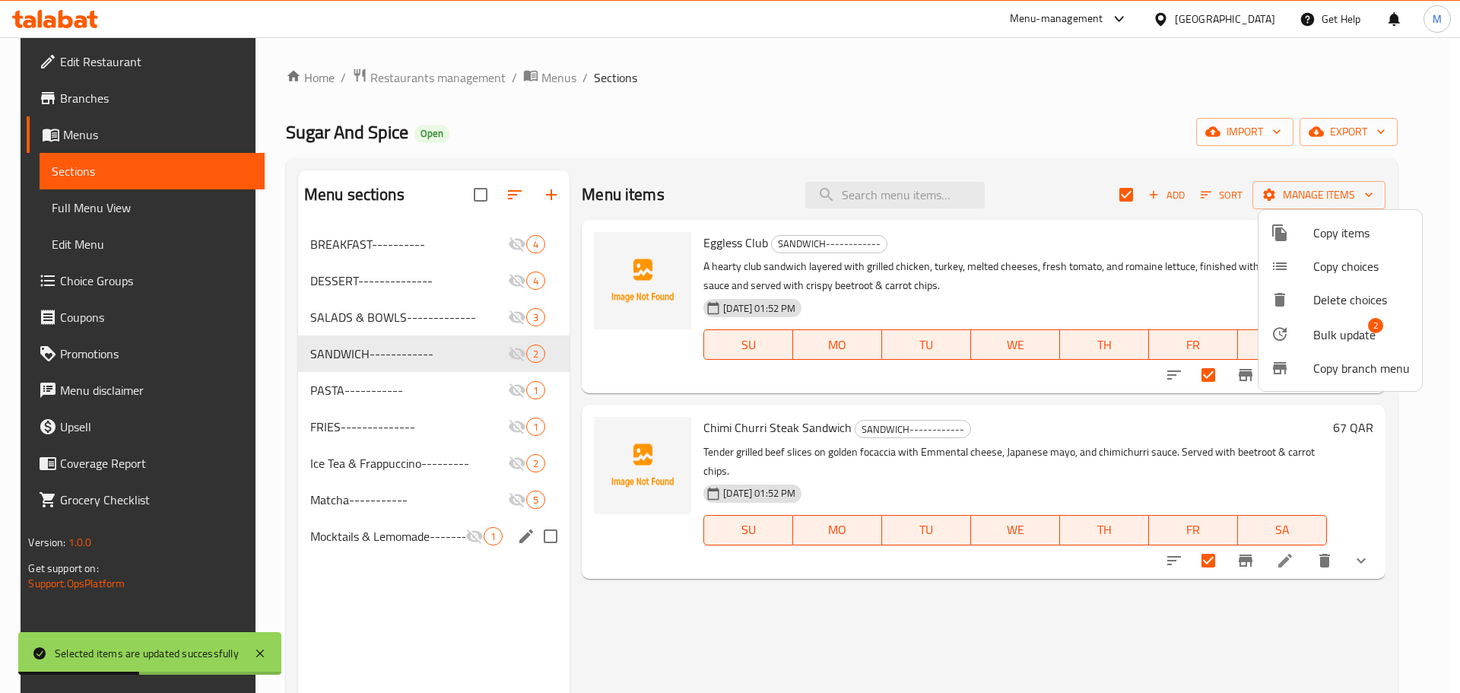
click at [1339, 329] on span "Bulk update" at bounding box center [1344, 334] width 62 height 18
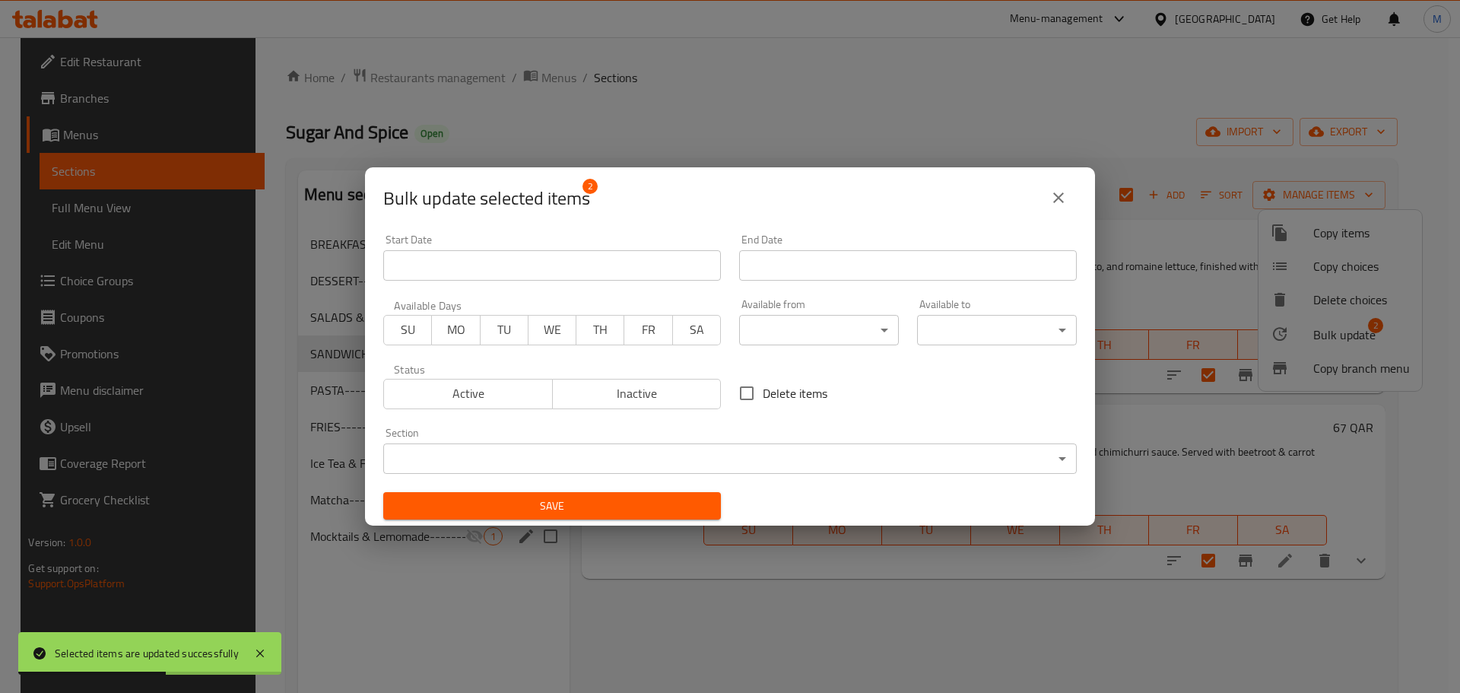
click at [667, 395] on span "Inactive" at bounding box center [637, 393] width 157 height 22
click at [648, 493] on button "Save" at bounding box center [552, 506] width 338 height 28
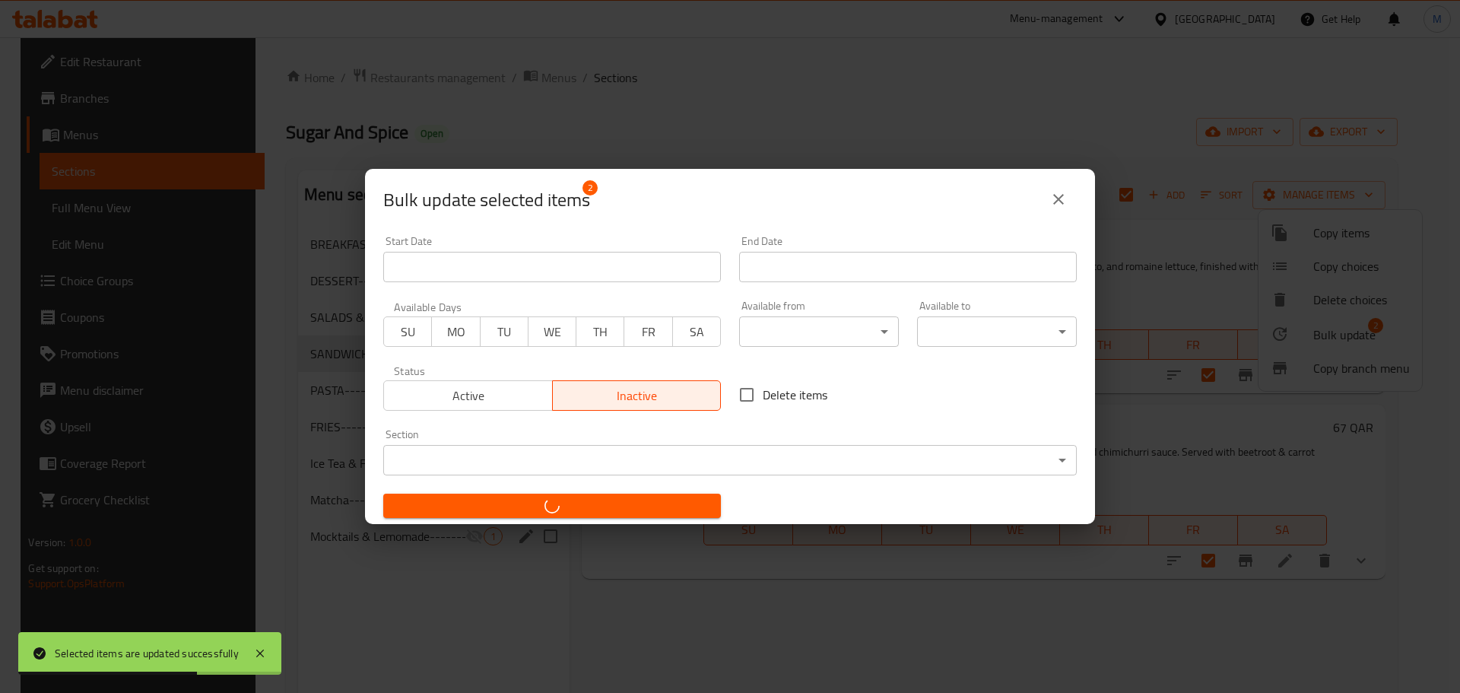
checkbox input "false"
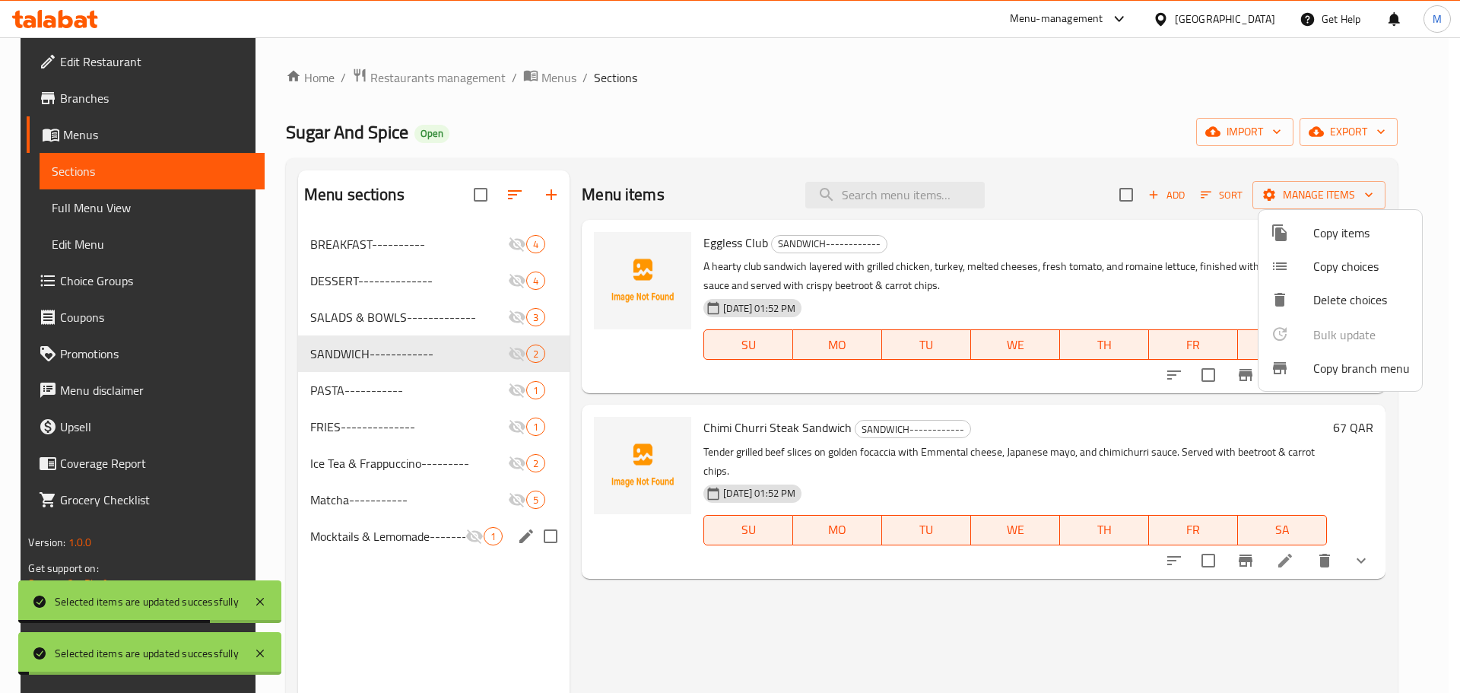
click at [348, 385] on div at bounding box center [730, 346] width 1460 height 693
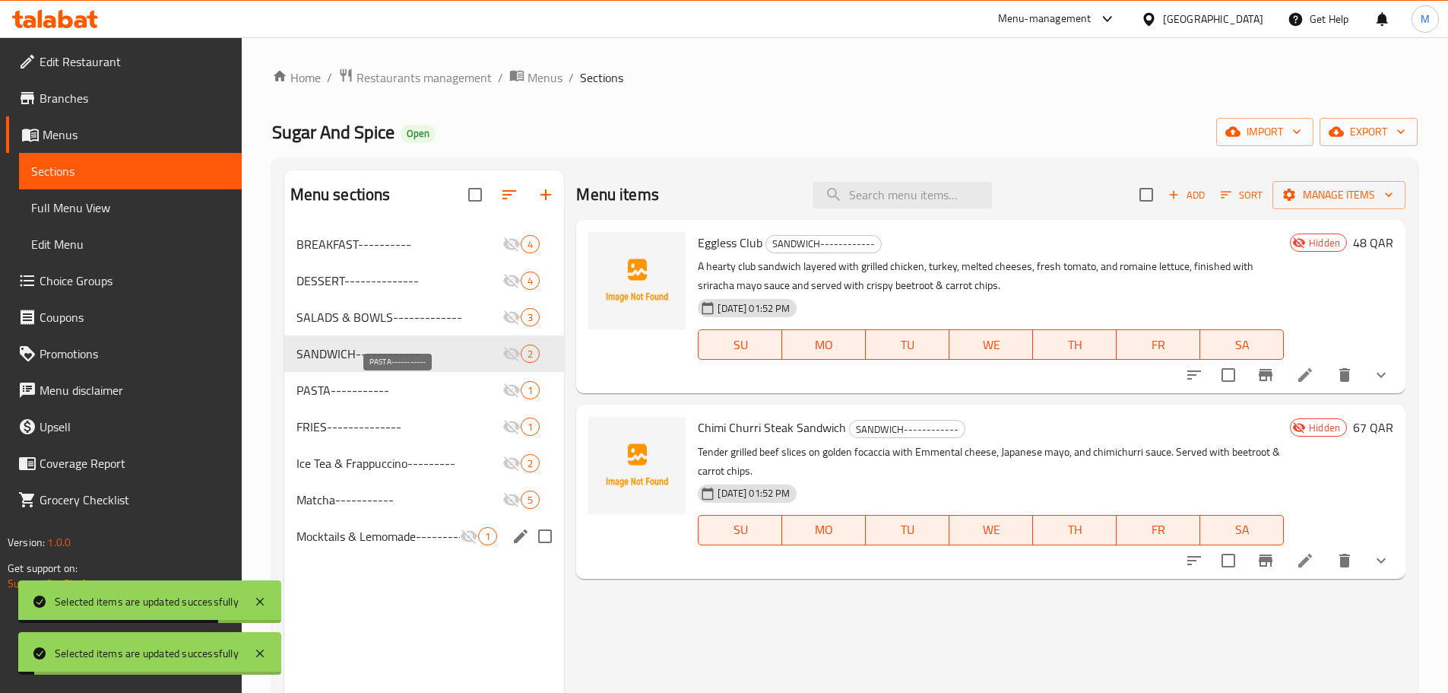
drag, startPoint x: 339, startPoint y: 392, endPoint x: 357, endPoint y: 392, distance: 17.5
click at [338, 392] on span "PASTA-----------" at bounding box center [400, 390] width 207 height 18
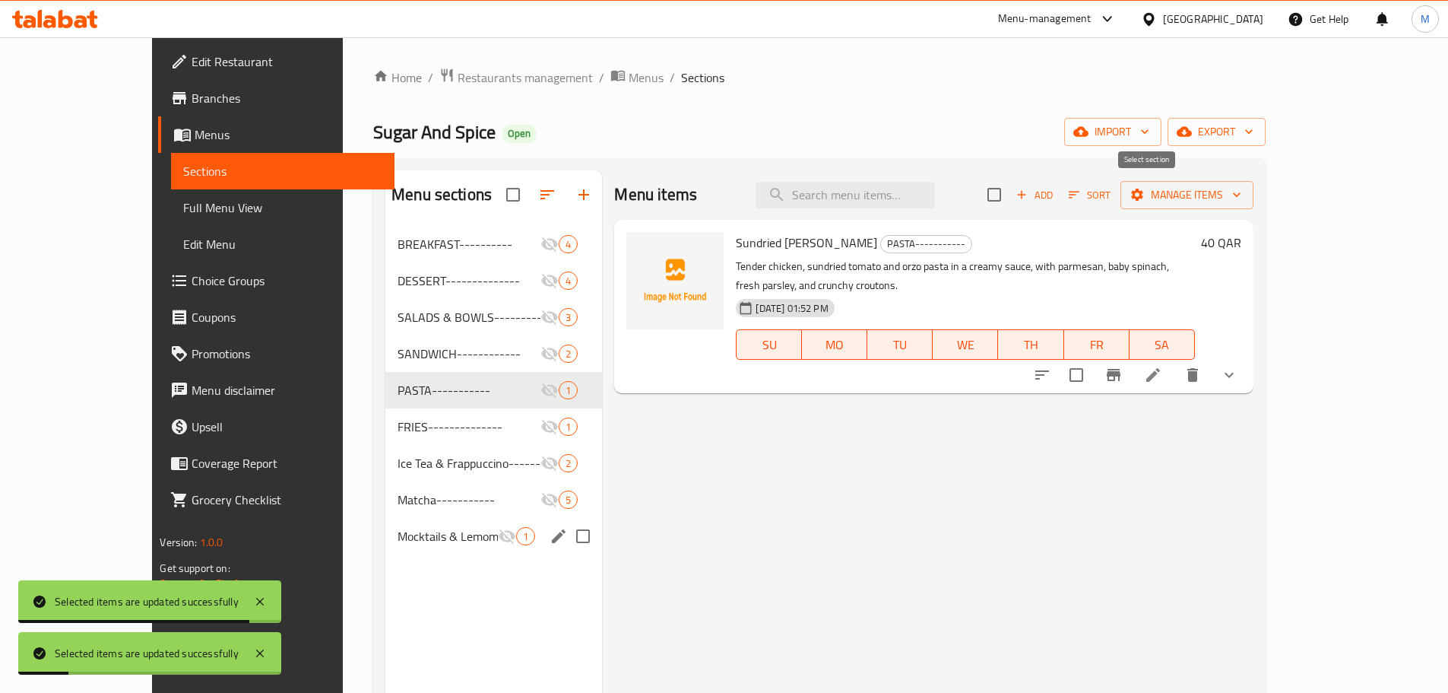
click at [1011, 192] on input "checkbox" at bounding box center [995, 195] width 32 height 32
checkbox input "true"
click at [1242, 202] on span "Manage items" at bounding box center [1187, 195] width 109 height 19
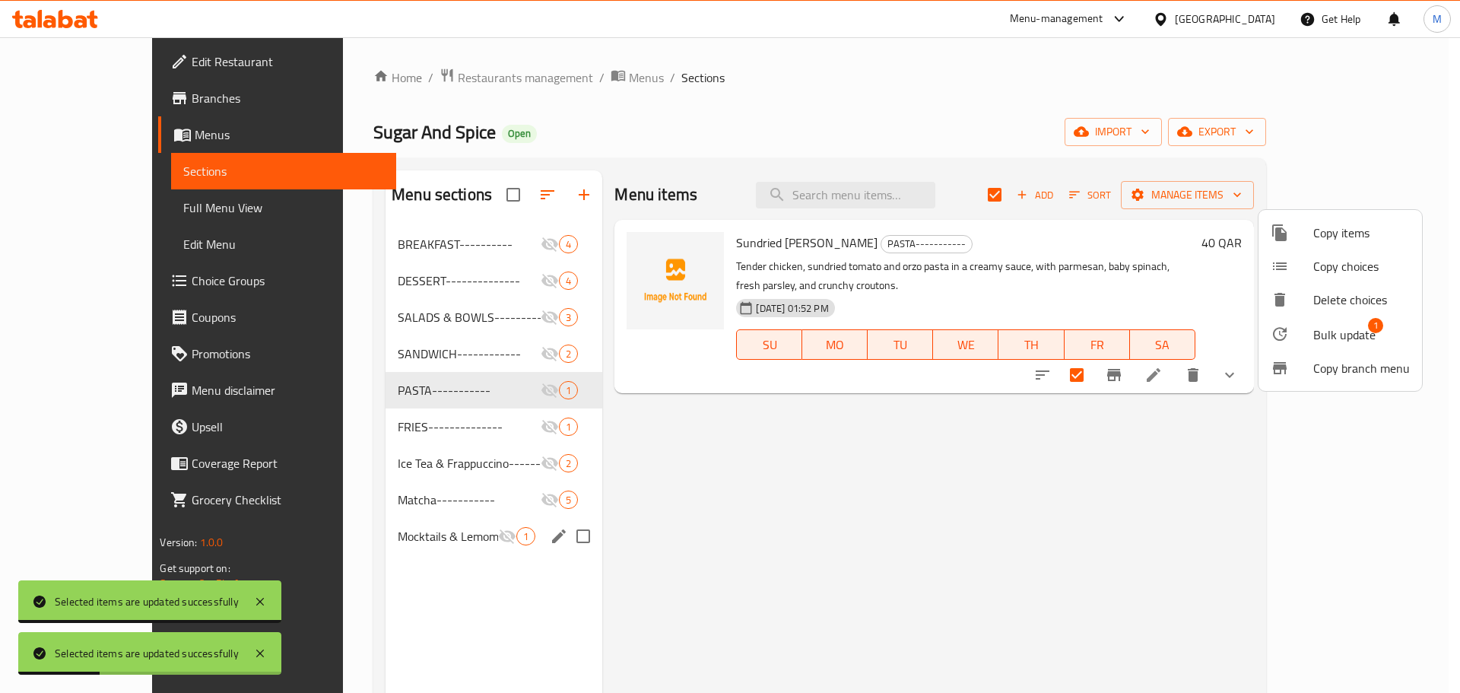
click at [1320, 335] on span "Bulk update" at bounding box center [1344, 334] width 62 height 18
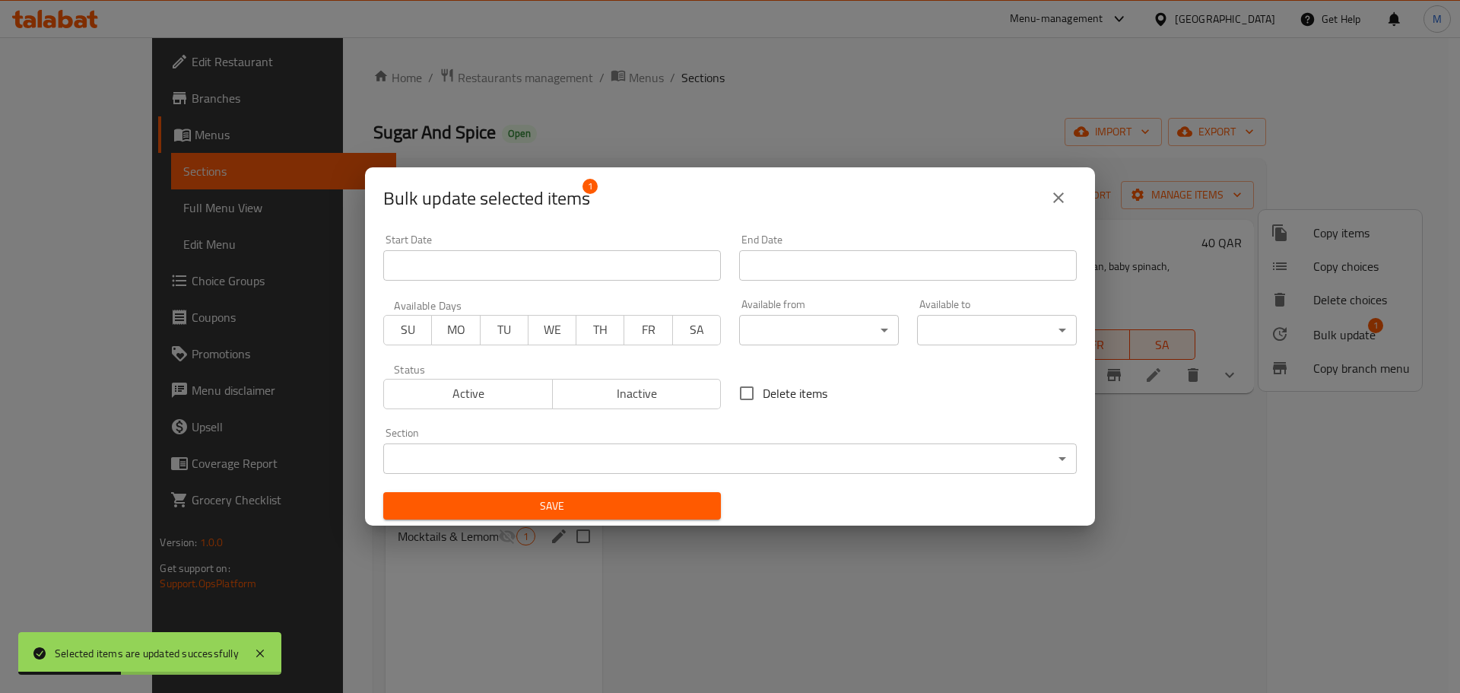
click at [583, 383] on span "Inactive" at bounding box center [637, 393] width 157 height 22
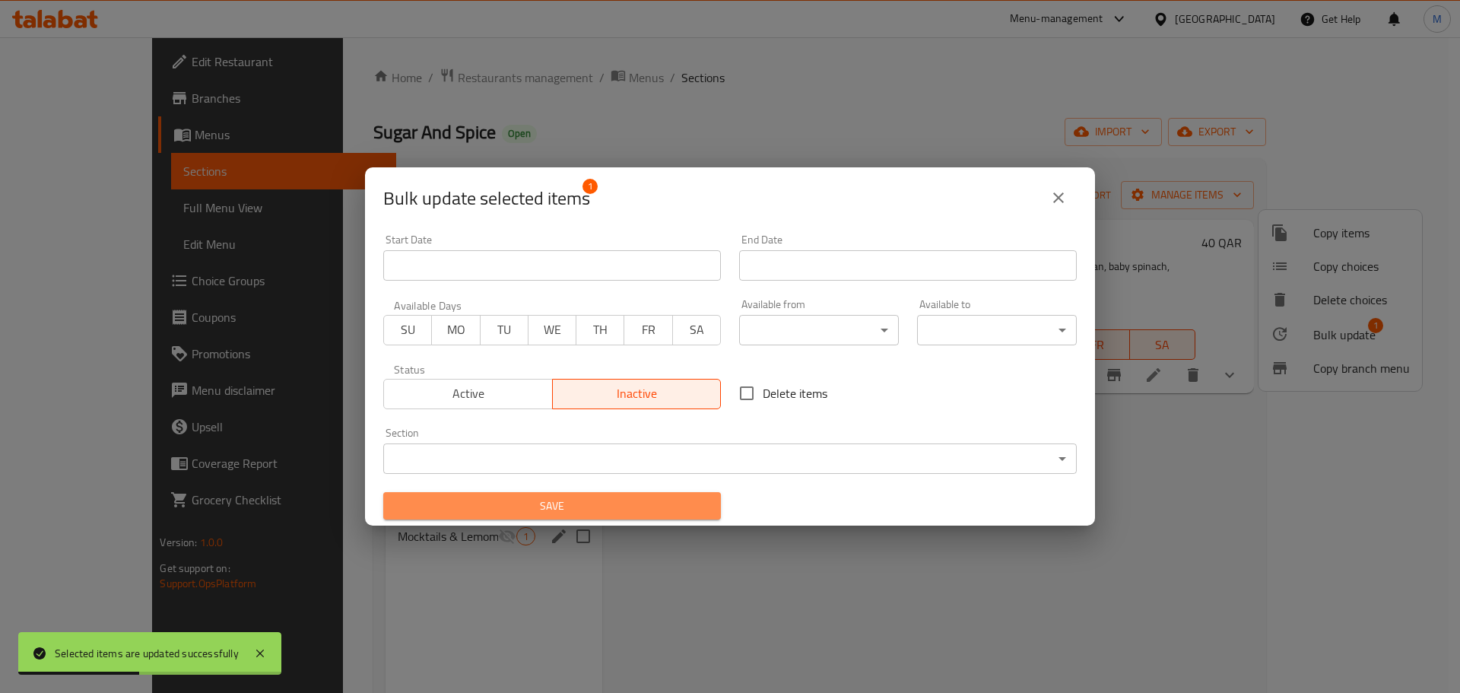
click at [595, 502] on span "Save" at bounding box center [551, 506] width 313 height 19
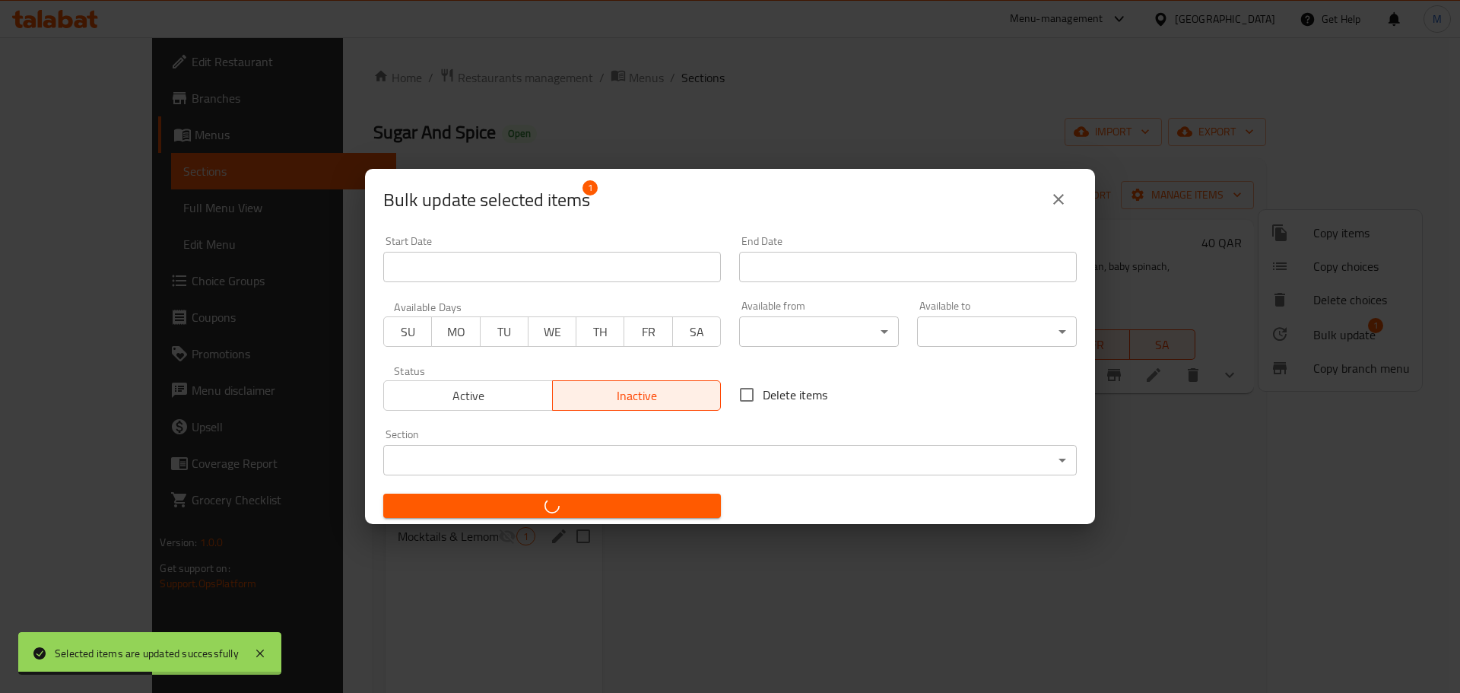
checkbox input "false"
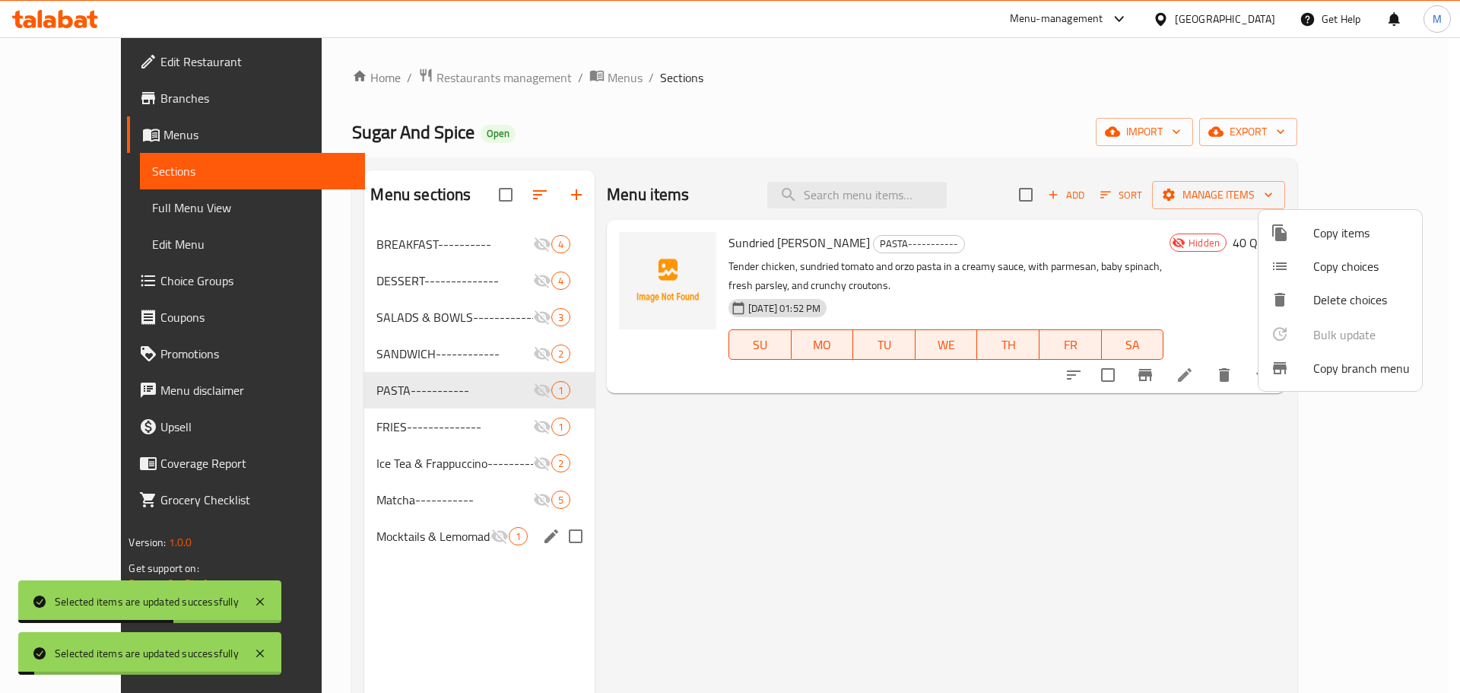
click at [388, 424] on div at bounding box center [730, 346] width 1460 height 693
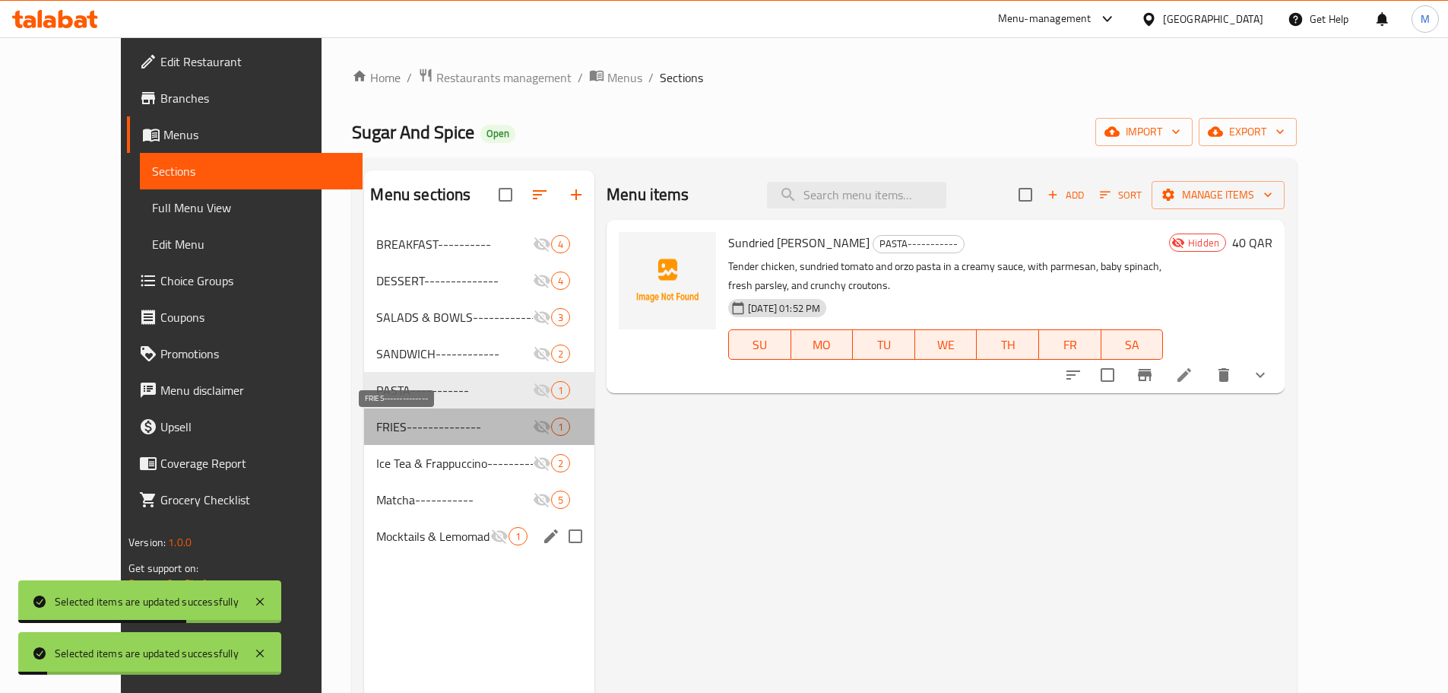
click at [376, 424] on span "FRIES--------------" at bounding box center [454, 426] width 156 height 18
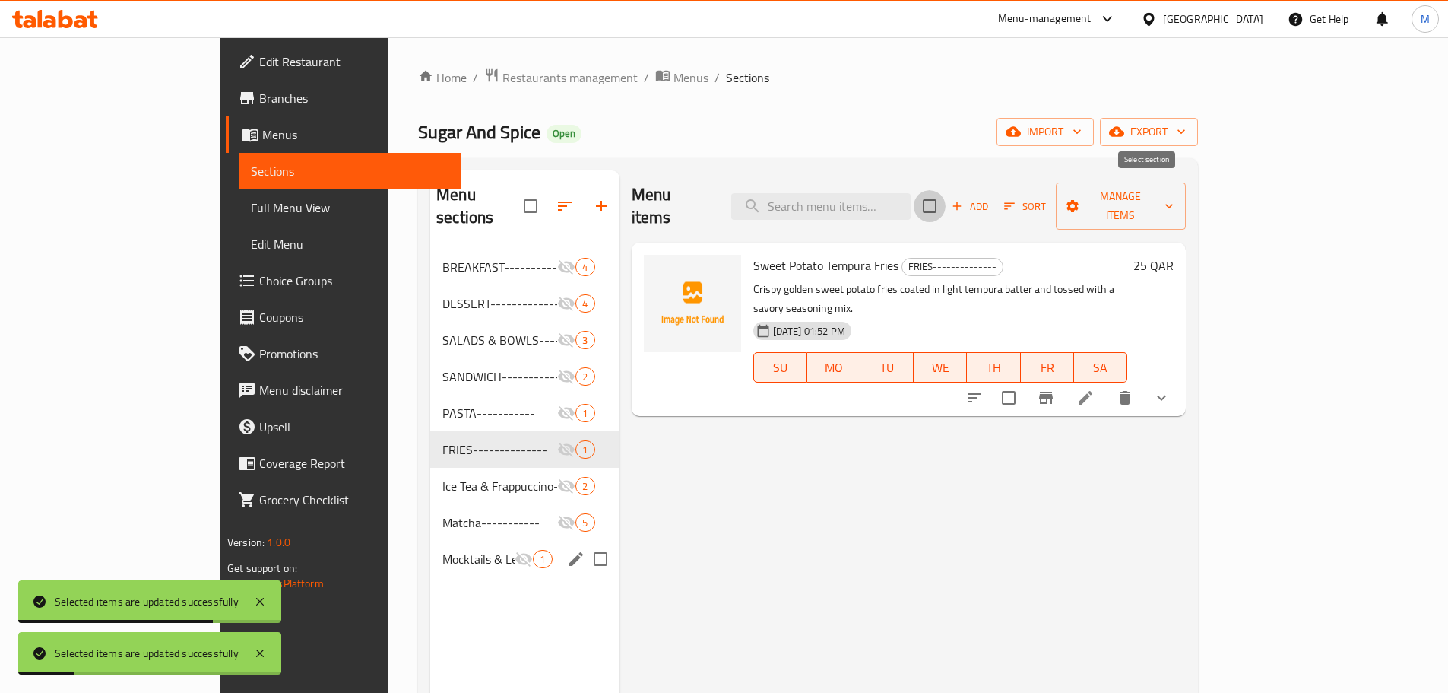
click at [946, 190] on input "checkbox" at bounding box center [930, 206] width 32 height 32
checkbox input "true"
click at [1186, 184] on button "Manage items" at bounding box center [1121, 205] width 130 height 47
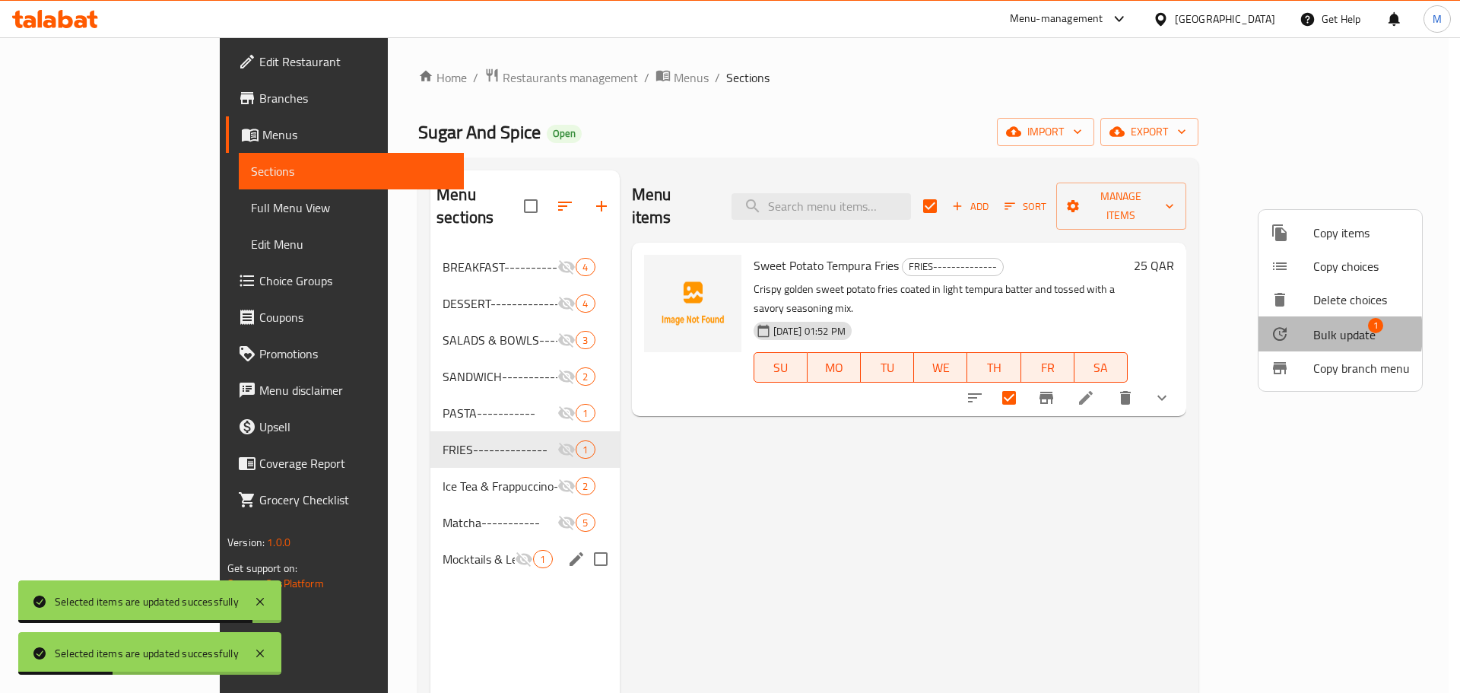
click at [1306, 333] on div at bounding box center [1292, 334] width 43 height 18
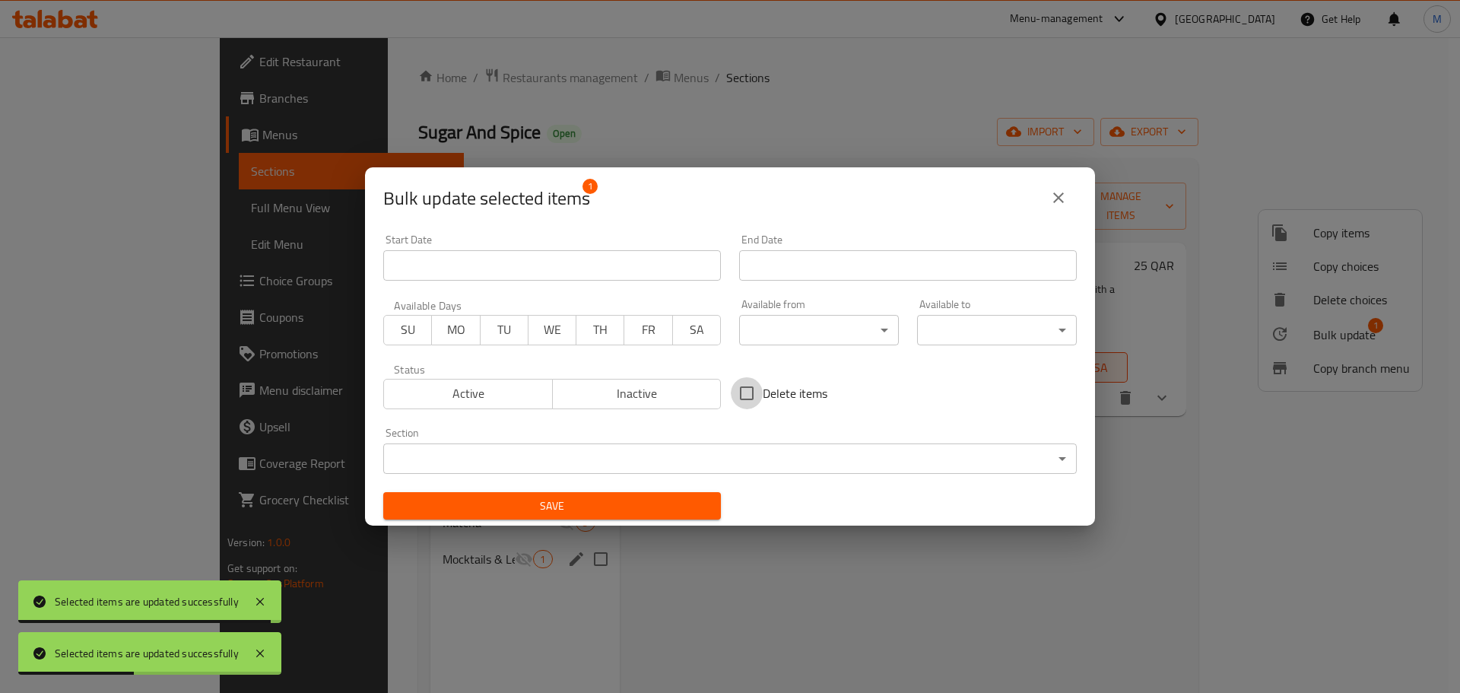
click at [735, 386] on input "Delete items" at bounding box center [747, 393] width 32 height 32
click at [742, 389] on input "Delete items" at bounding box center [747, 393] width 32 height 32
checkbox input "false"
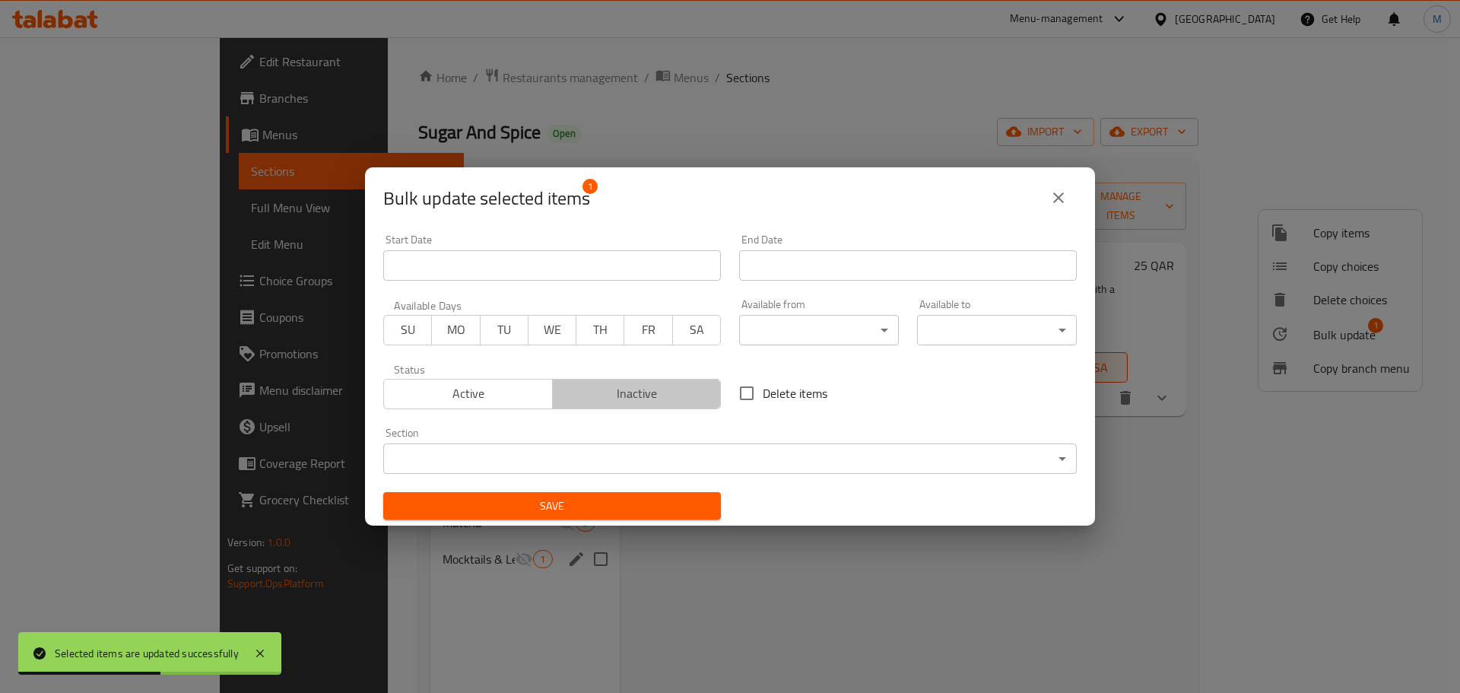
click at [673, 399] on span "Inactive" at bounding box center [637, 393] width 157 height 22
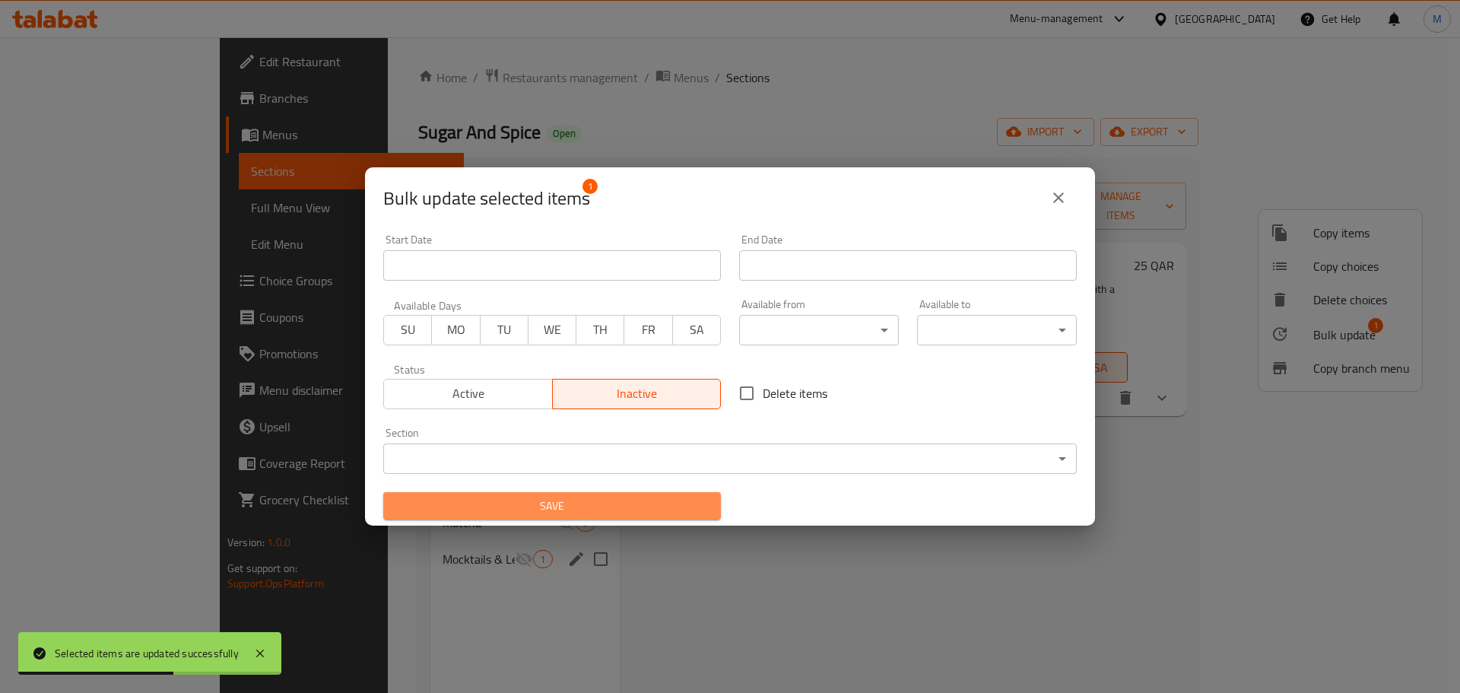
click at [608, 506] on span "Save" at bounding box center [551, 506] width 313 height 19
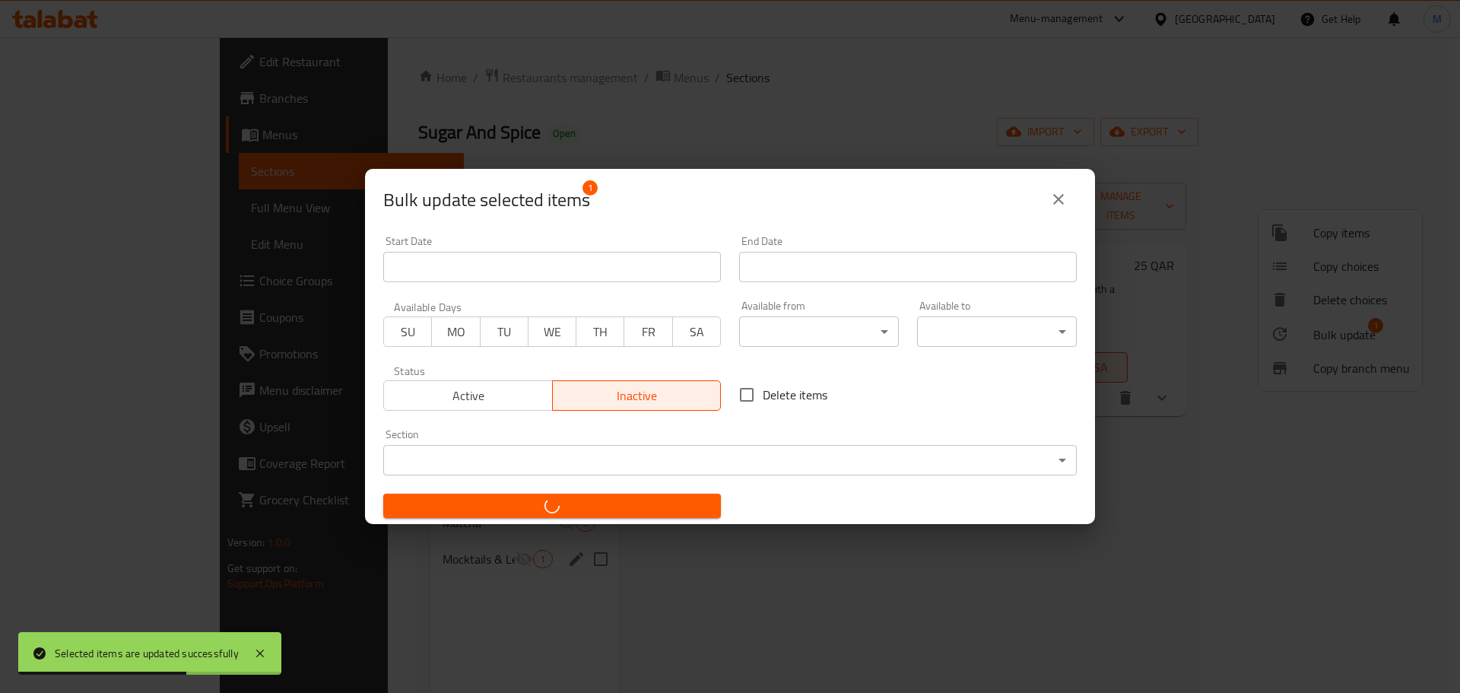
checkbox input "false"
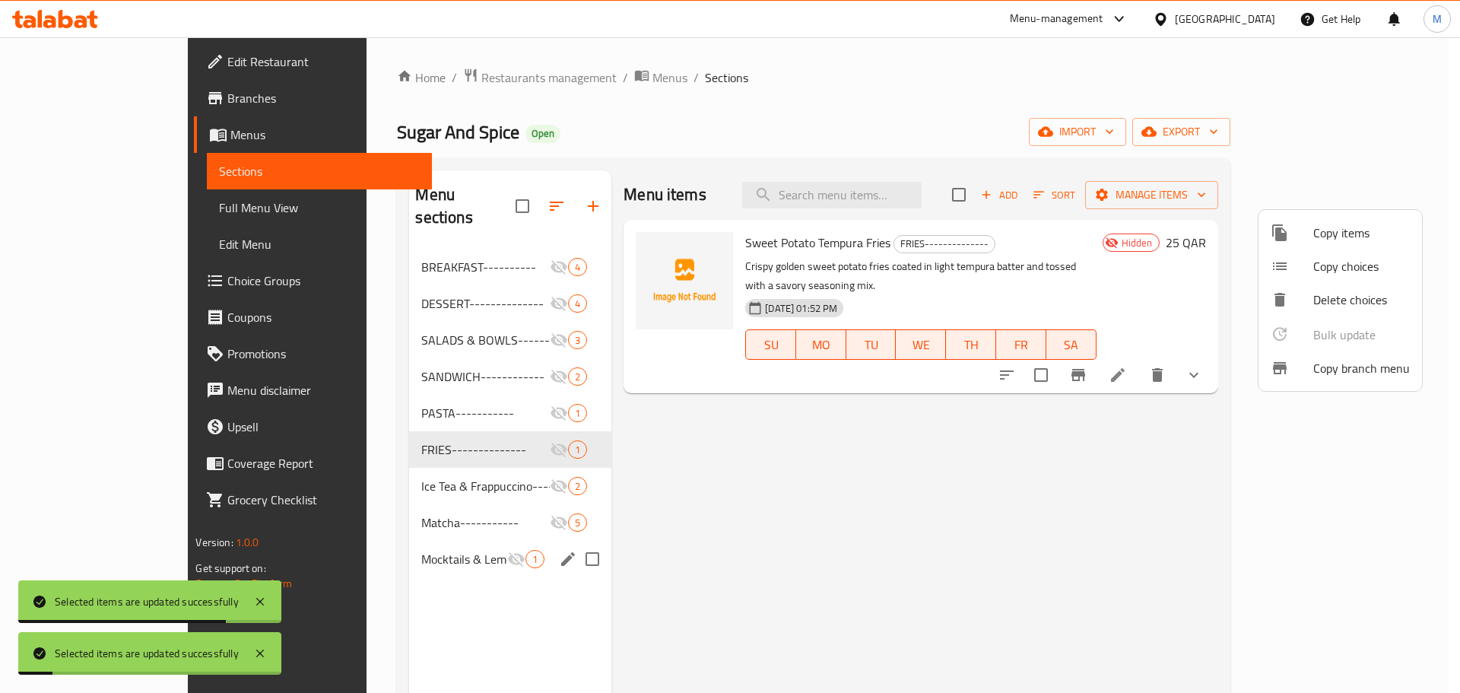
click at [366, 455] on div at bounding box center [730, 346] width 1460 height 693
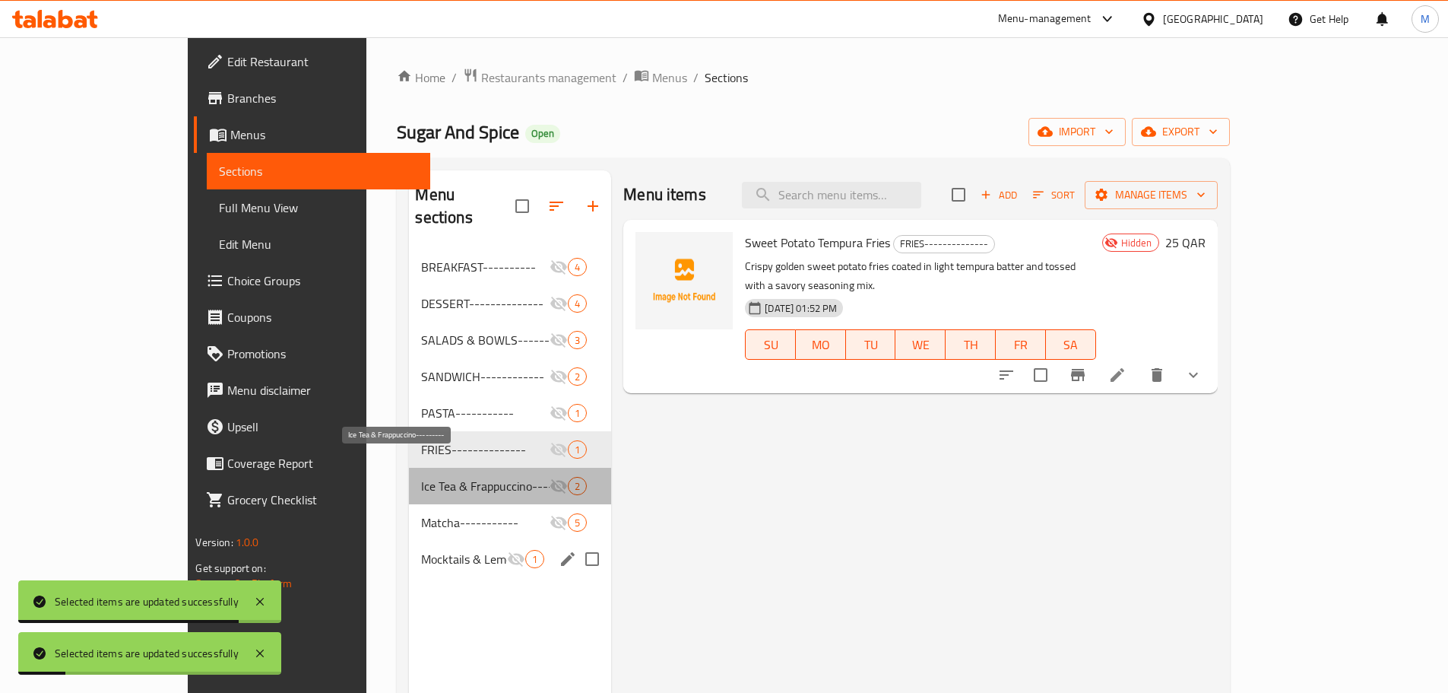
click at [421, 477] on span "Ice Tea & Frappuccino---------" at bounding box center [485, 486] width 129 height 18
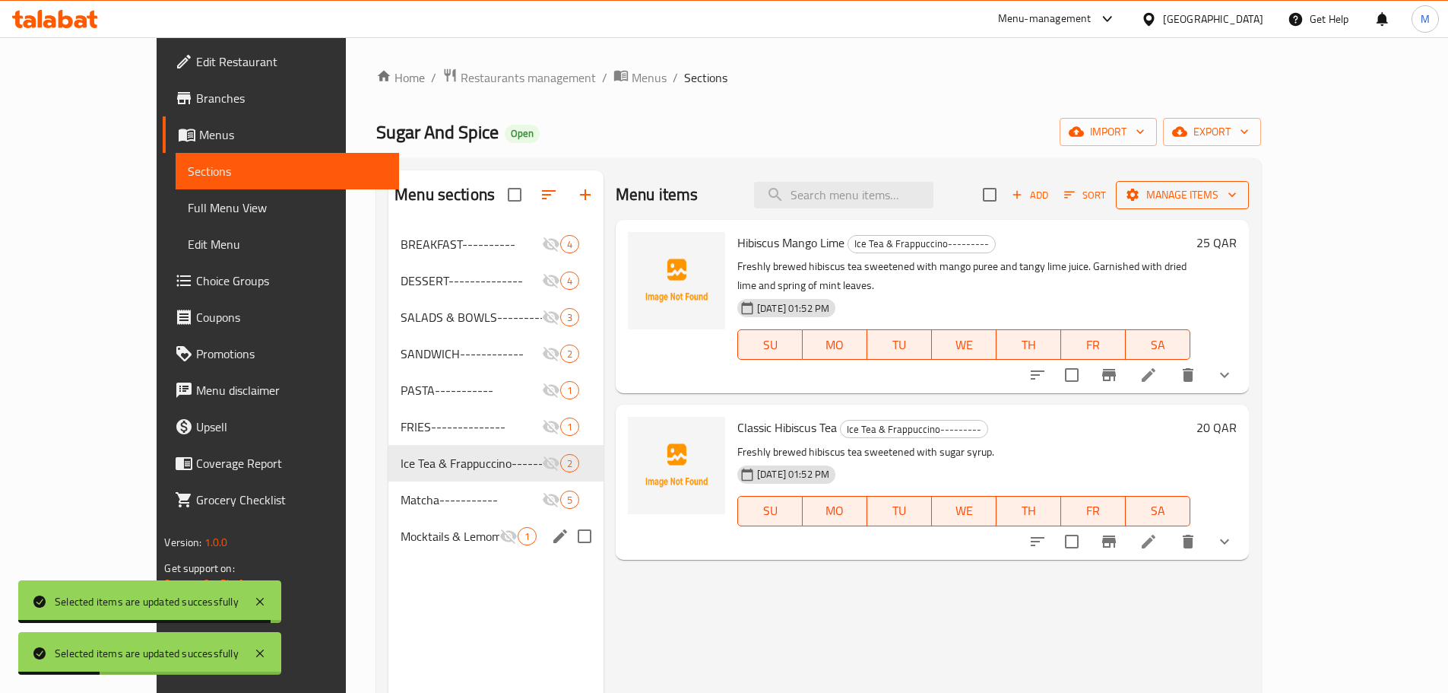
click at [1237, 201] on span "Manage items" at bounding box center [1182, 195] width 109 height 19
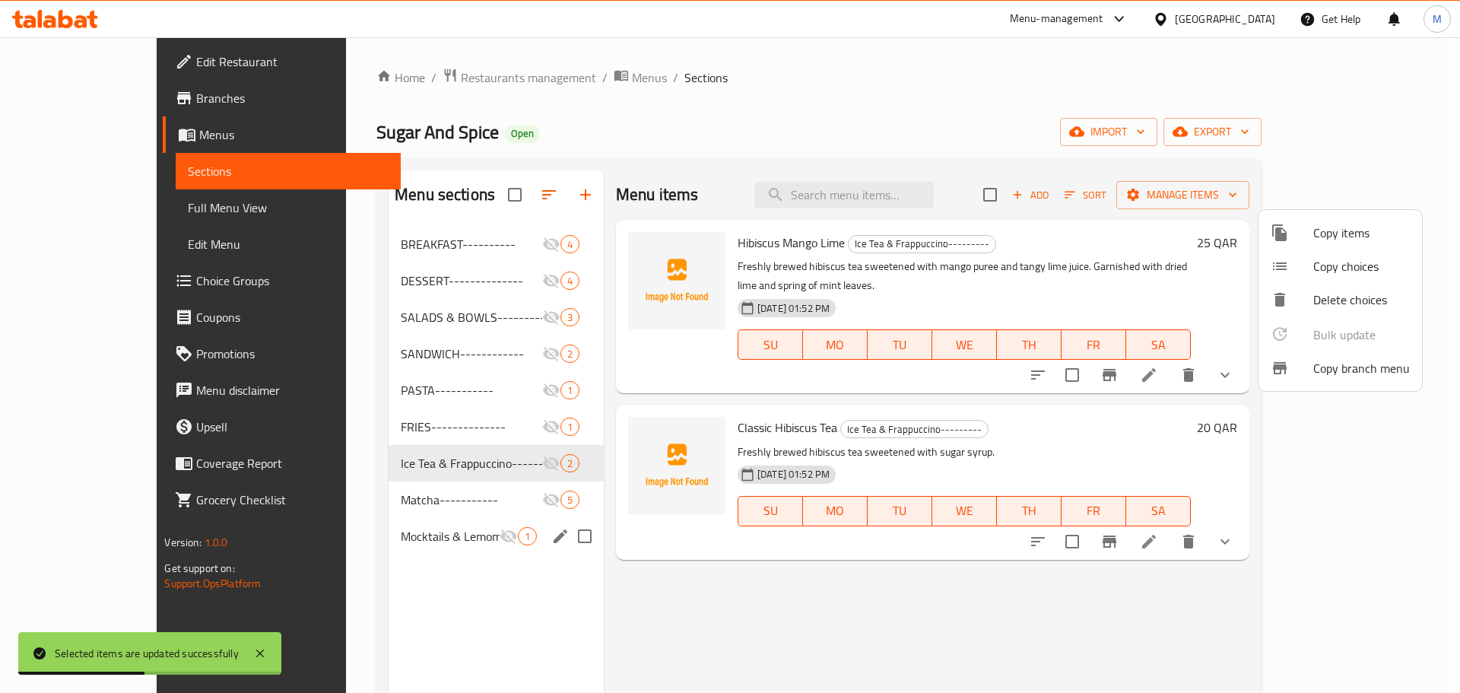
click at [1221, 233] on div at bounding box center [730, 346] width 1460 height 693
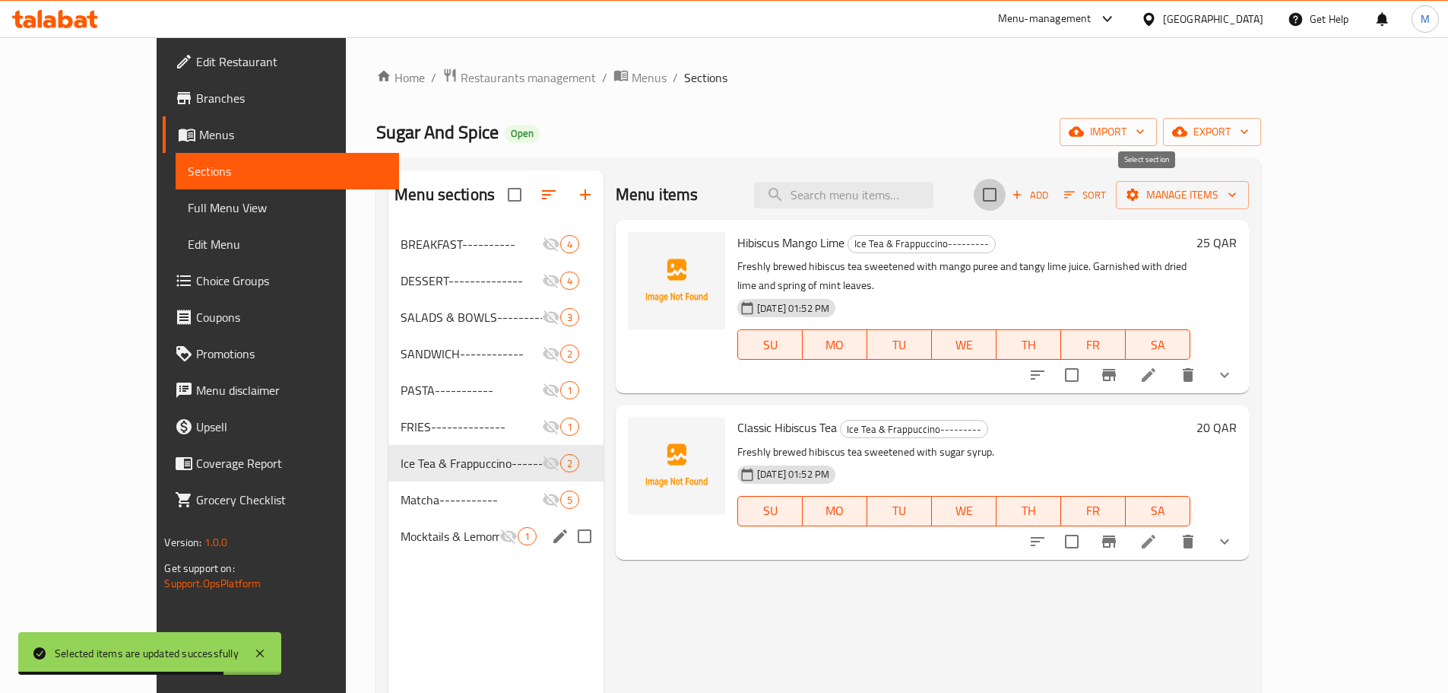
click at [1006, 195] on input "checkbox" at bounding box center [990, 195] width 32 height 32
checkbox input "true"
click at [1237, 197] on span "Manage items" at bounding box center [1182, 195] width 109 height 19
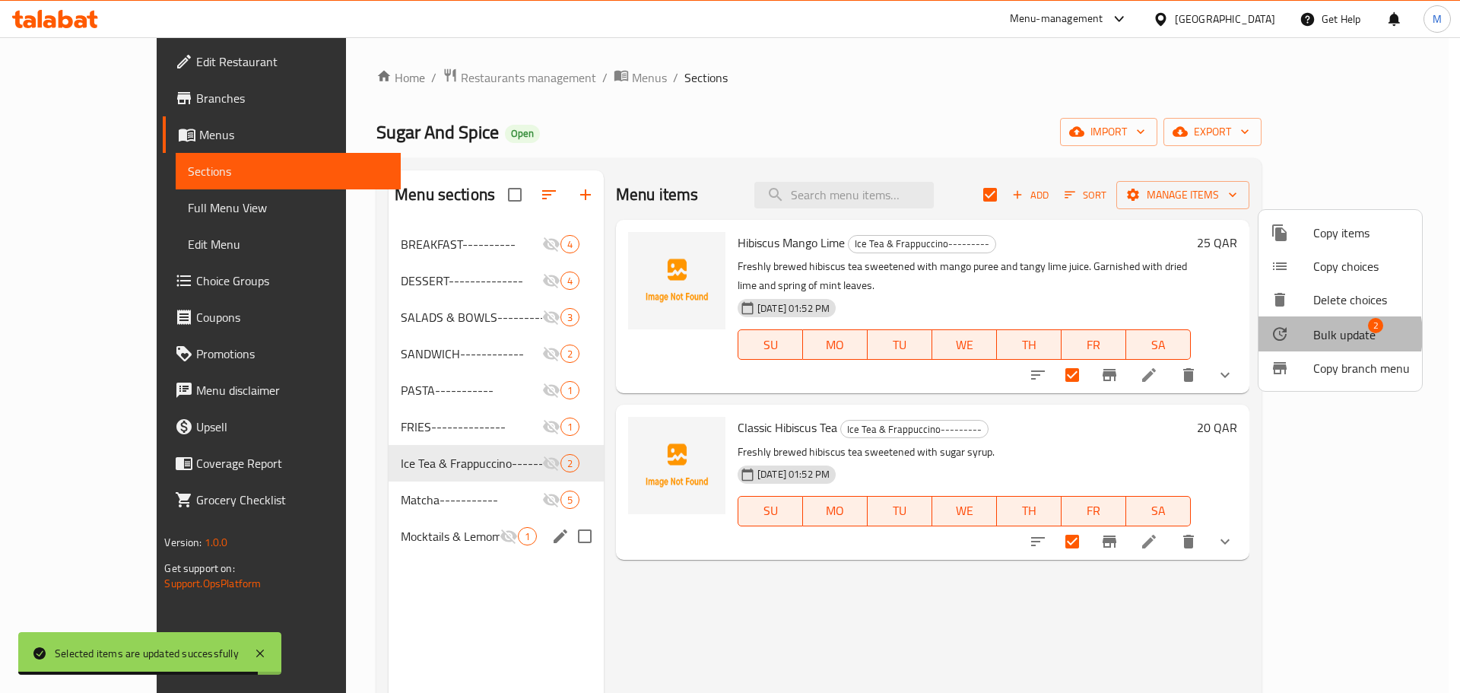
click at [1325, 335] on span "Bulk update" at bounding box center [1344, 334] width 62 height 18
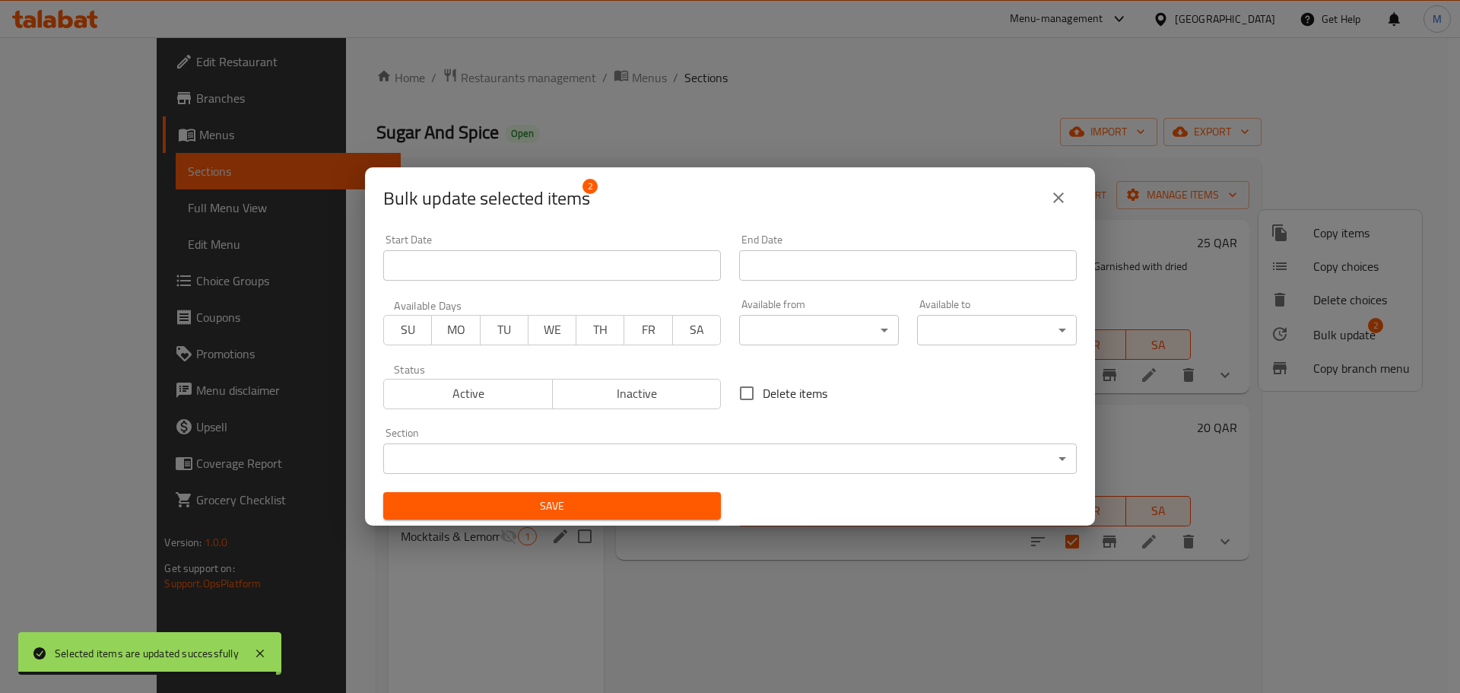
click at [592, 397] on span "Inactive" at bounding box center [637, 393] width 157 height 22
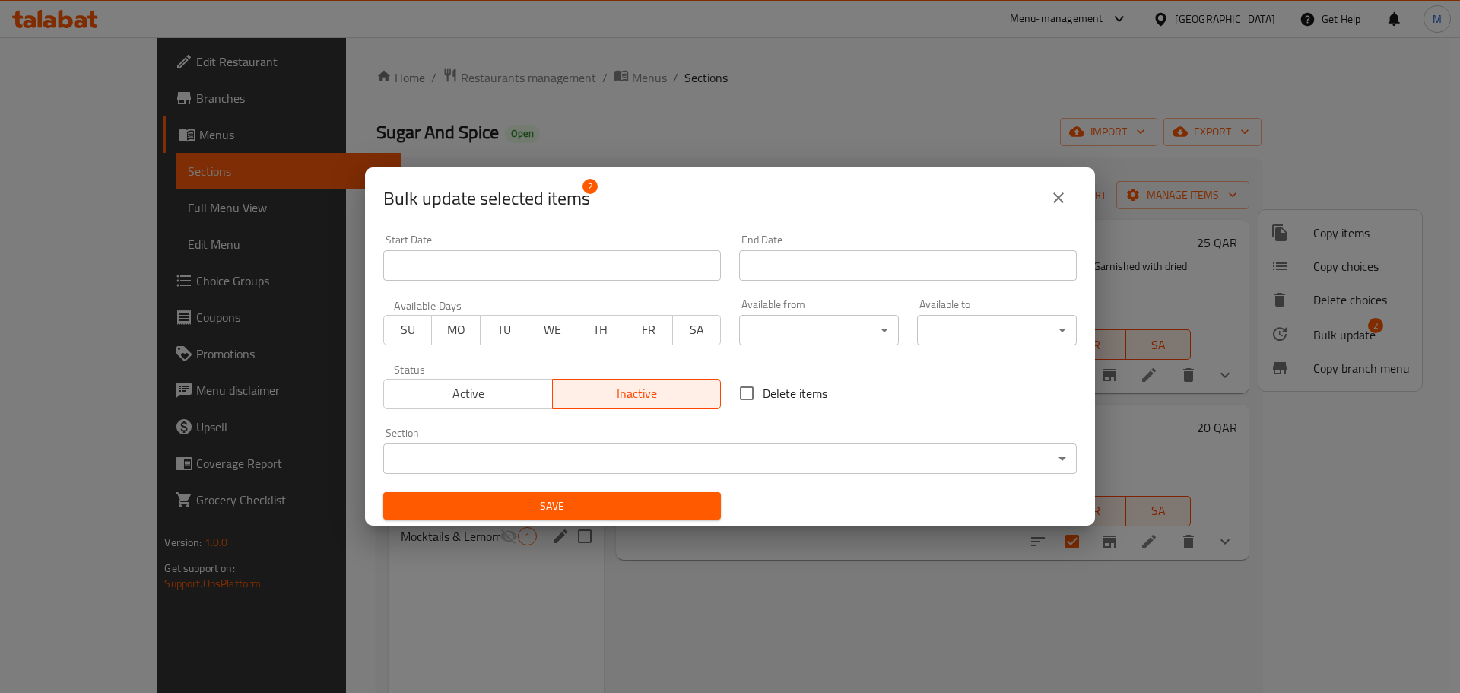
click at [595, 504] on span "Save" at bounding box center [551, 506] width 313 height 19
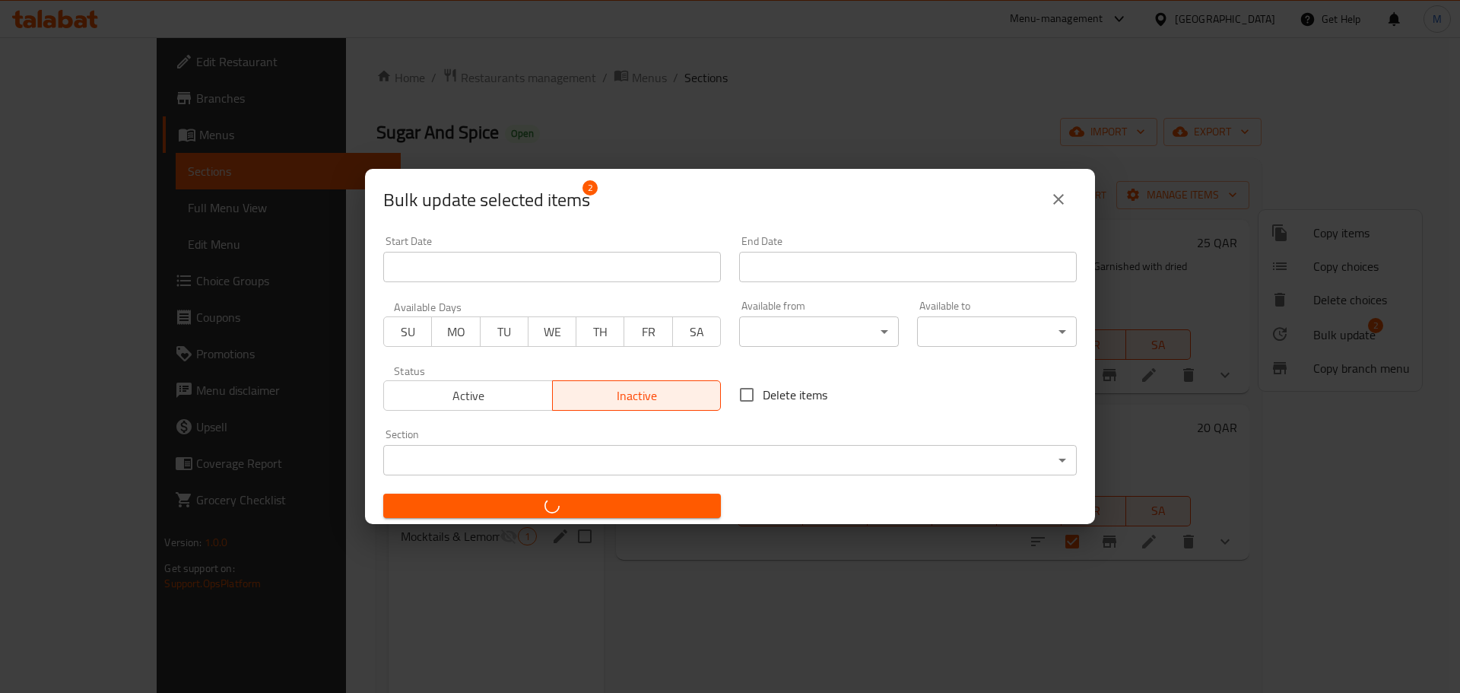
checkbox input "false"
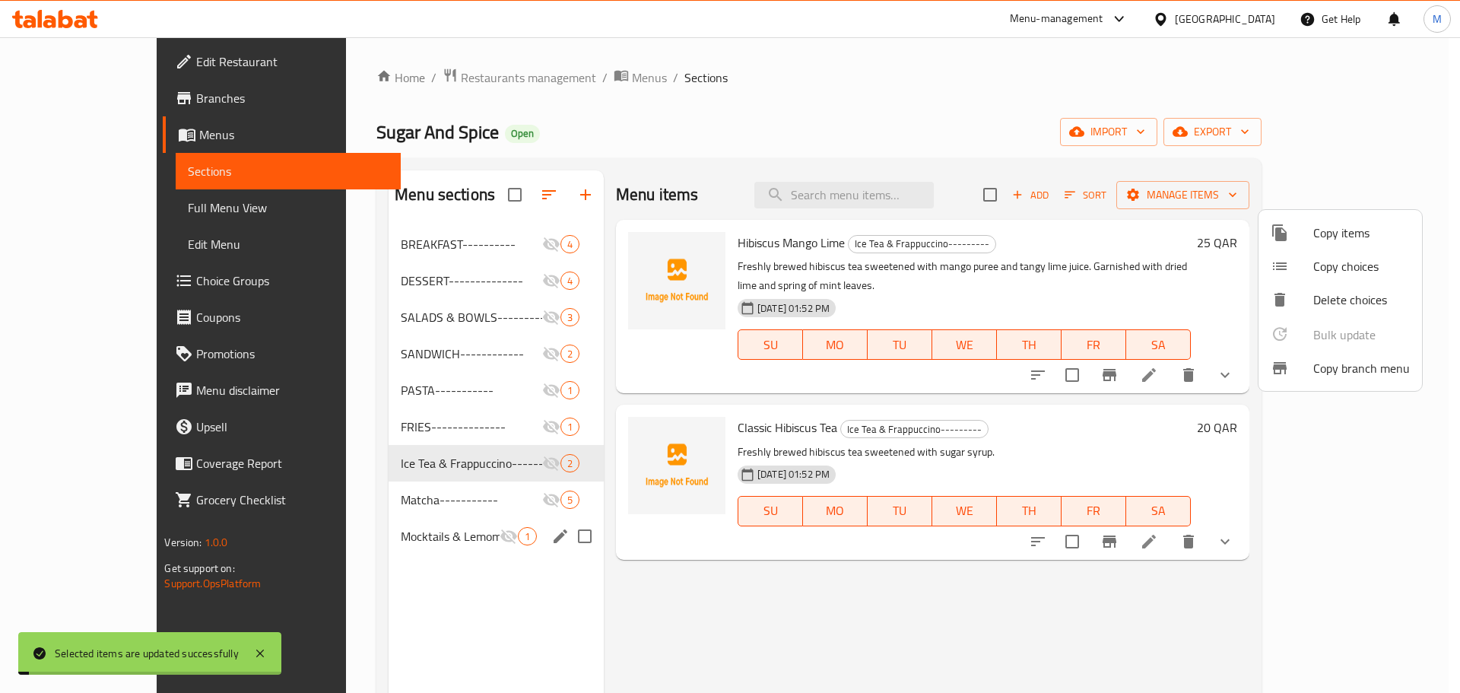
click at [322, 504] on div at bounding box center [730, 346] width 1460 height 693
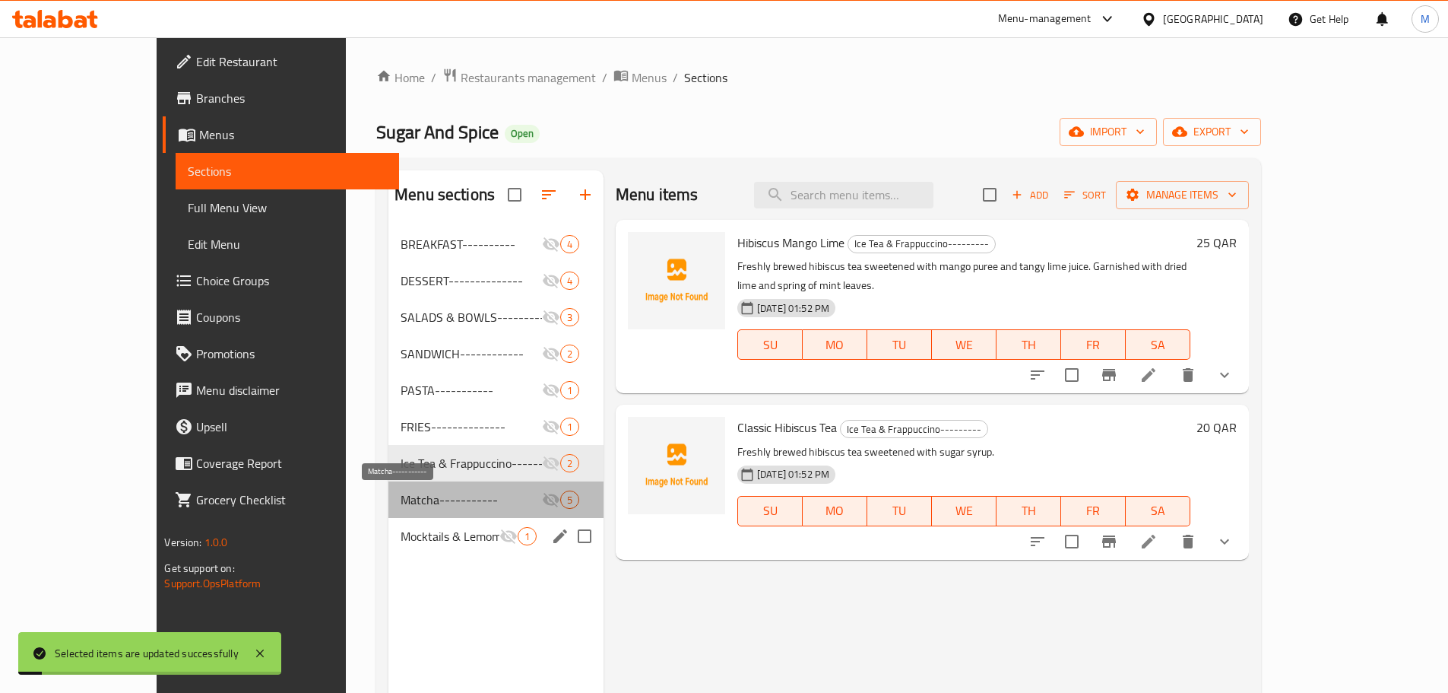
click at [401, 500] on span "Matcha-----------" at bounding box center [471, 499] width 141 height 18
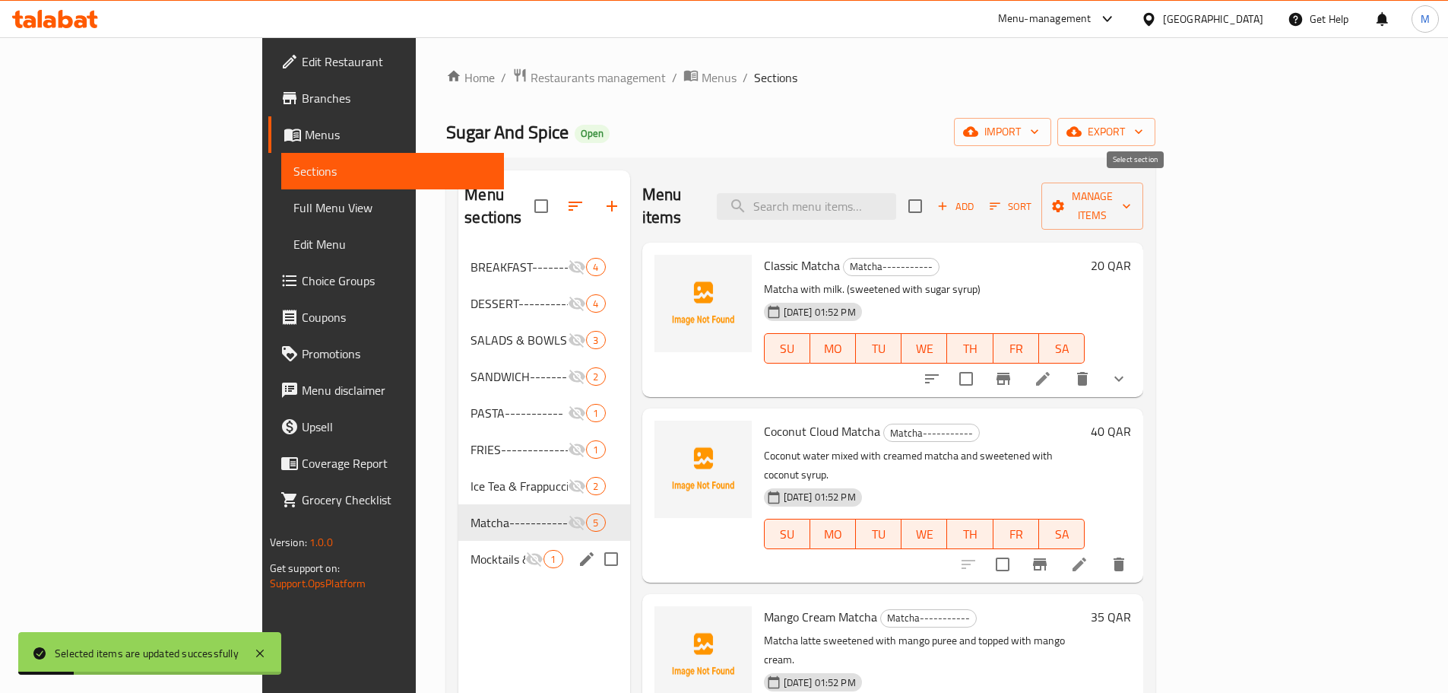
click at [931, 192] on input "checkbox" at bounding box center [916, 206] width 32 height 32
checkbox input "true"
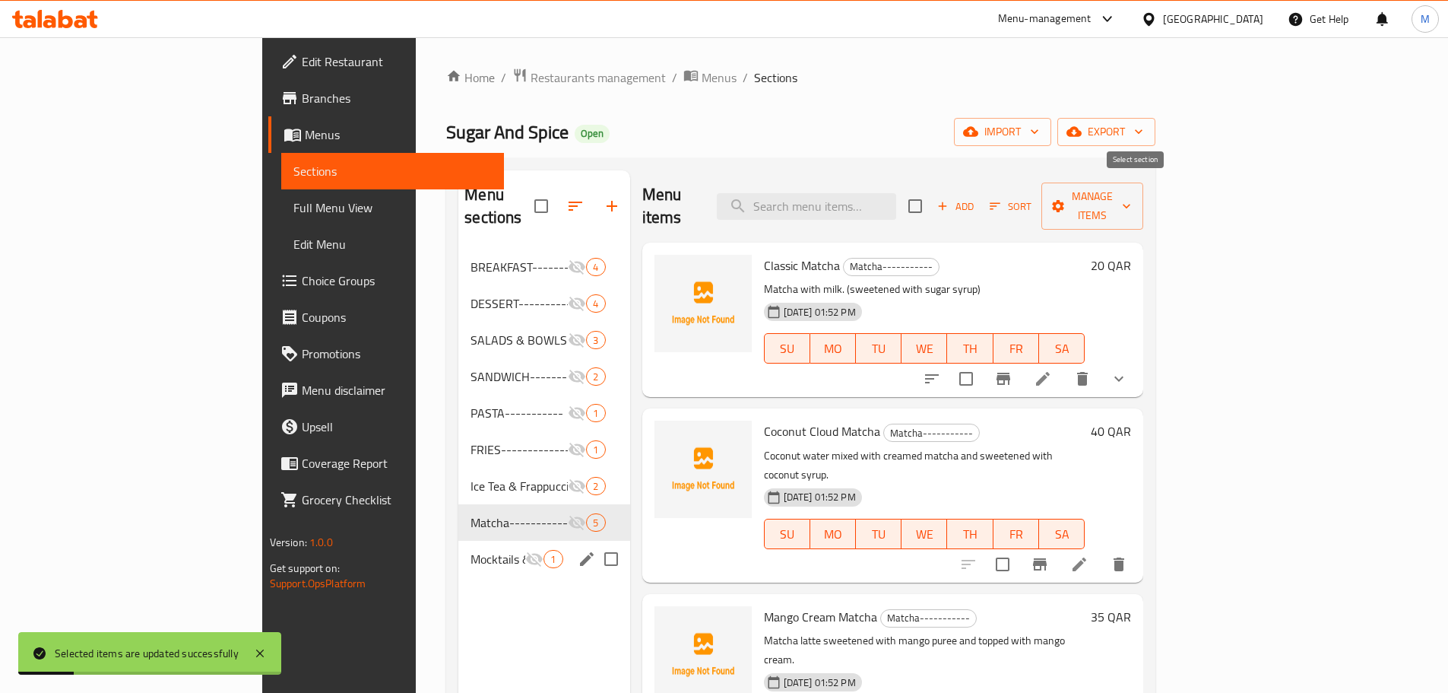
checkbox input "true"
click at [1131, 194] on span "Manage items" at bounding box center [1093, 206] width 78 height 38
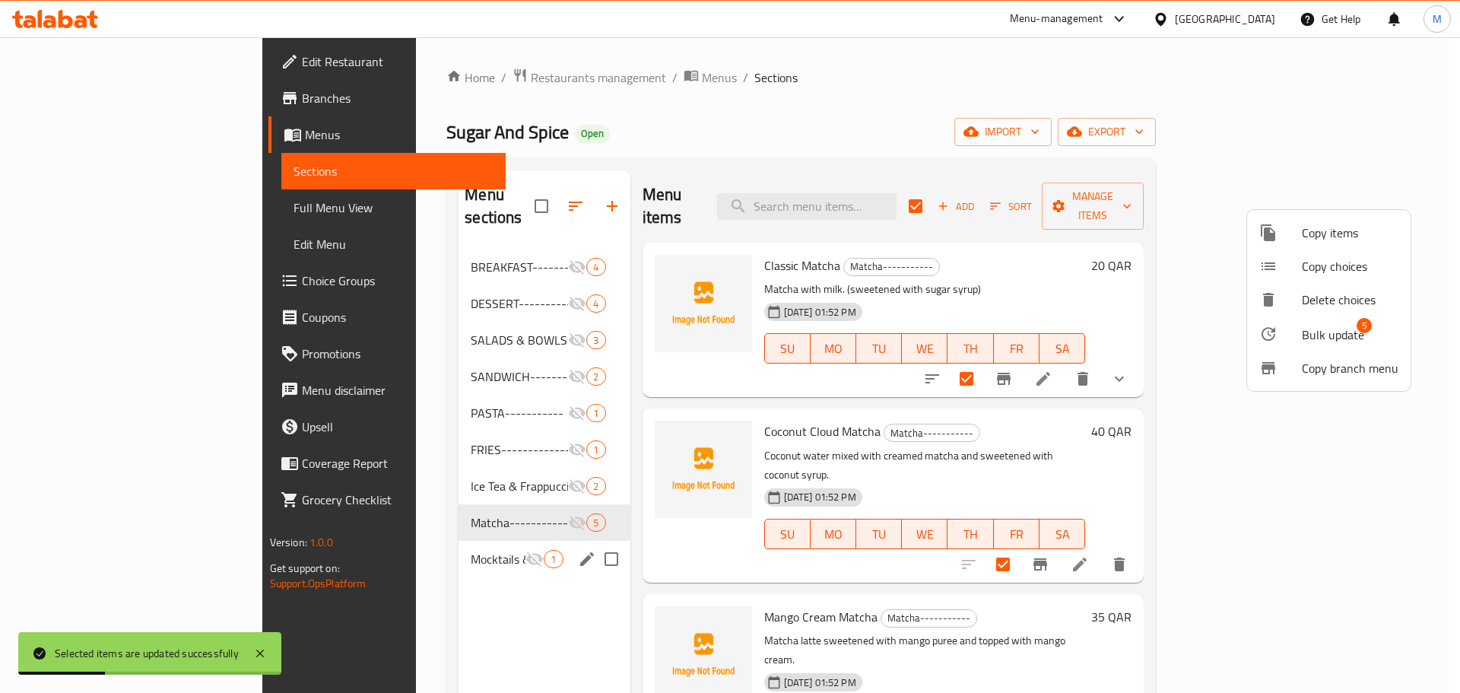
click at [1299, 332] on div at bounding box center [1280, 334] width 43 height 18
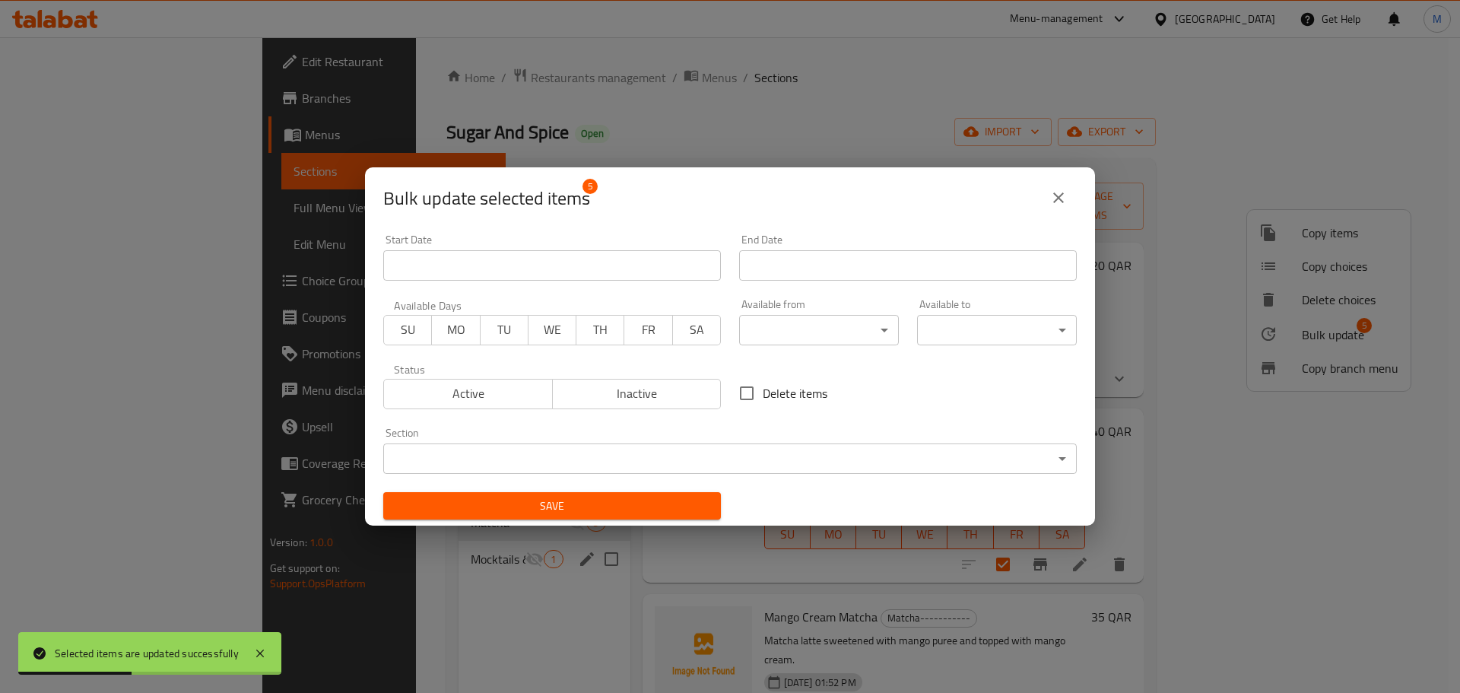
click at [649, 389] on span "Inactive" at bounding box center [637, 393] width 157 height 22
click at [634, 509] on span "Save" at bounding box center [551, 506] width 313 height 19
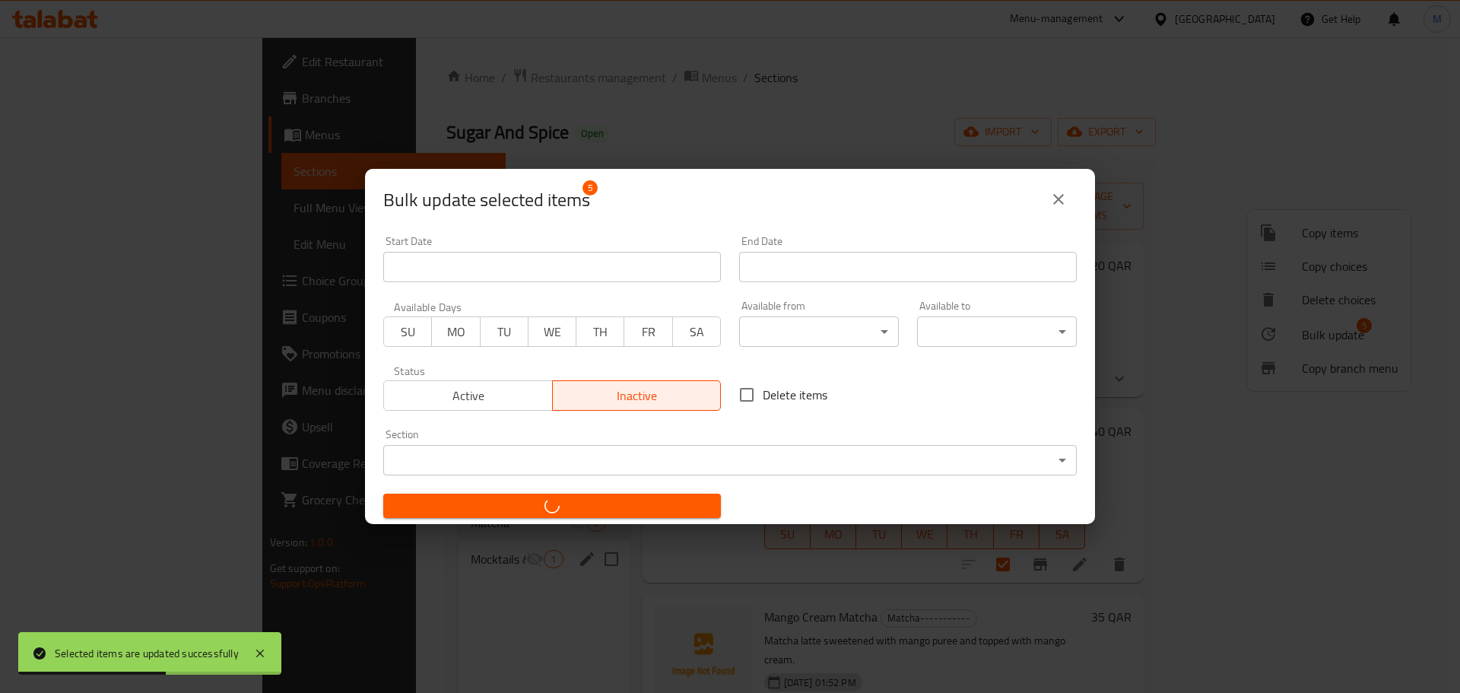
checkbox input "false"
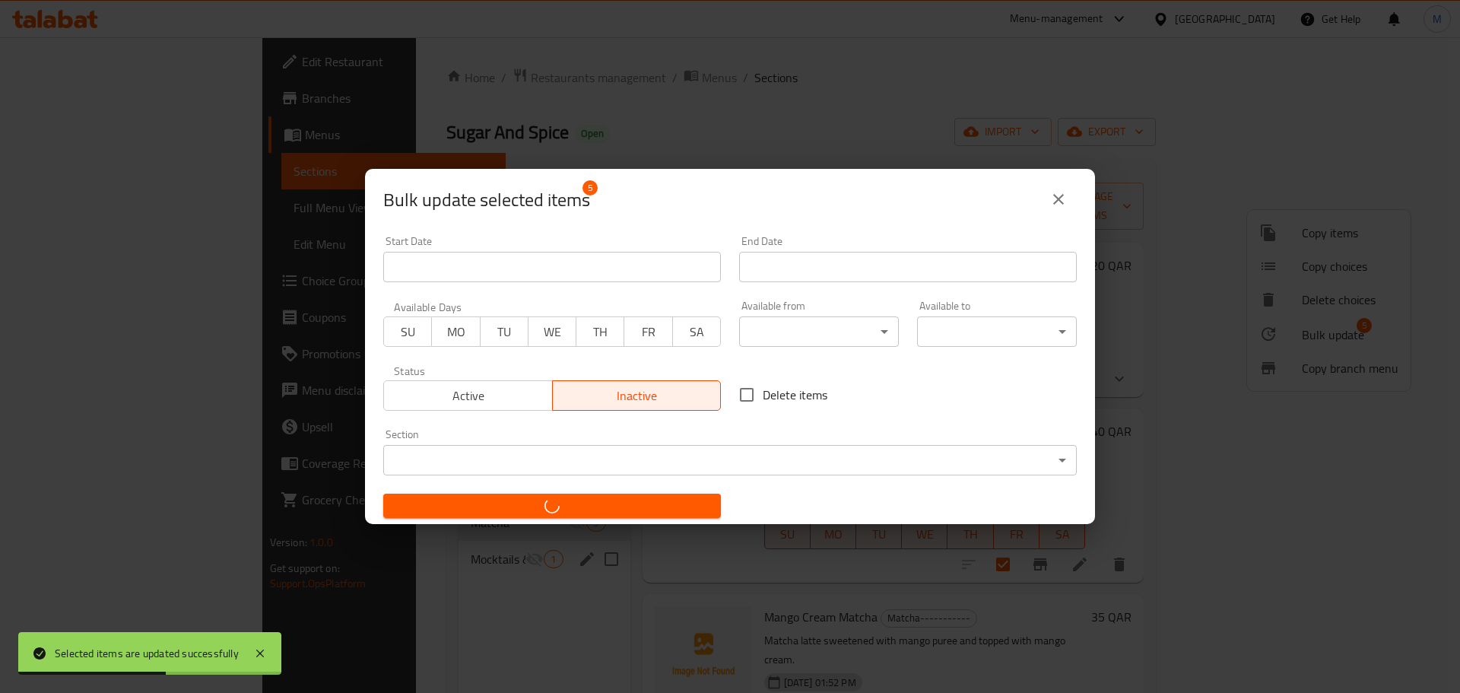
checkbox input "false"
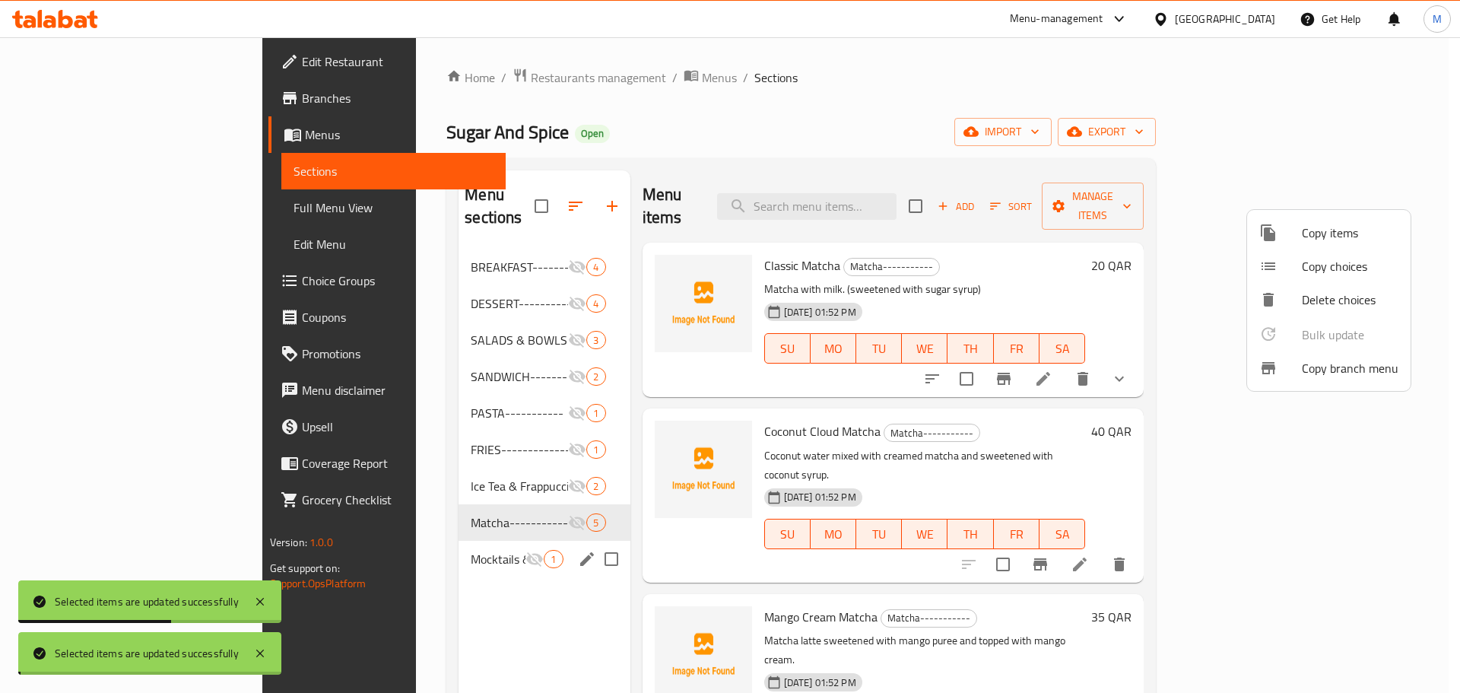
click at [382, 541] on div at bounding box center [730, 346] width 1460 height 693
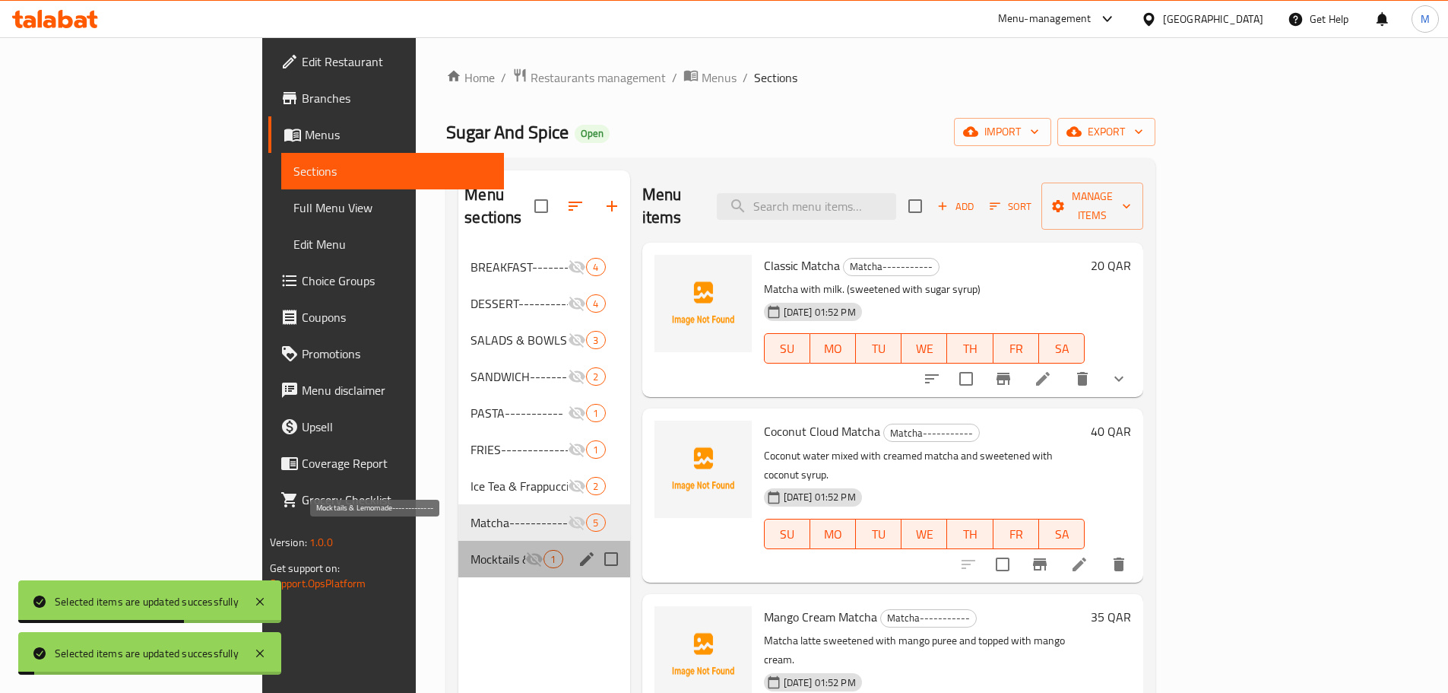
click at [471, 550] on span "Mocktails & Lemomade-------------" at bounding box center [498, 559] width 55 height 18
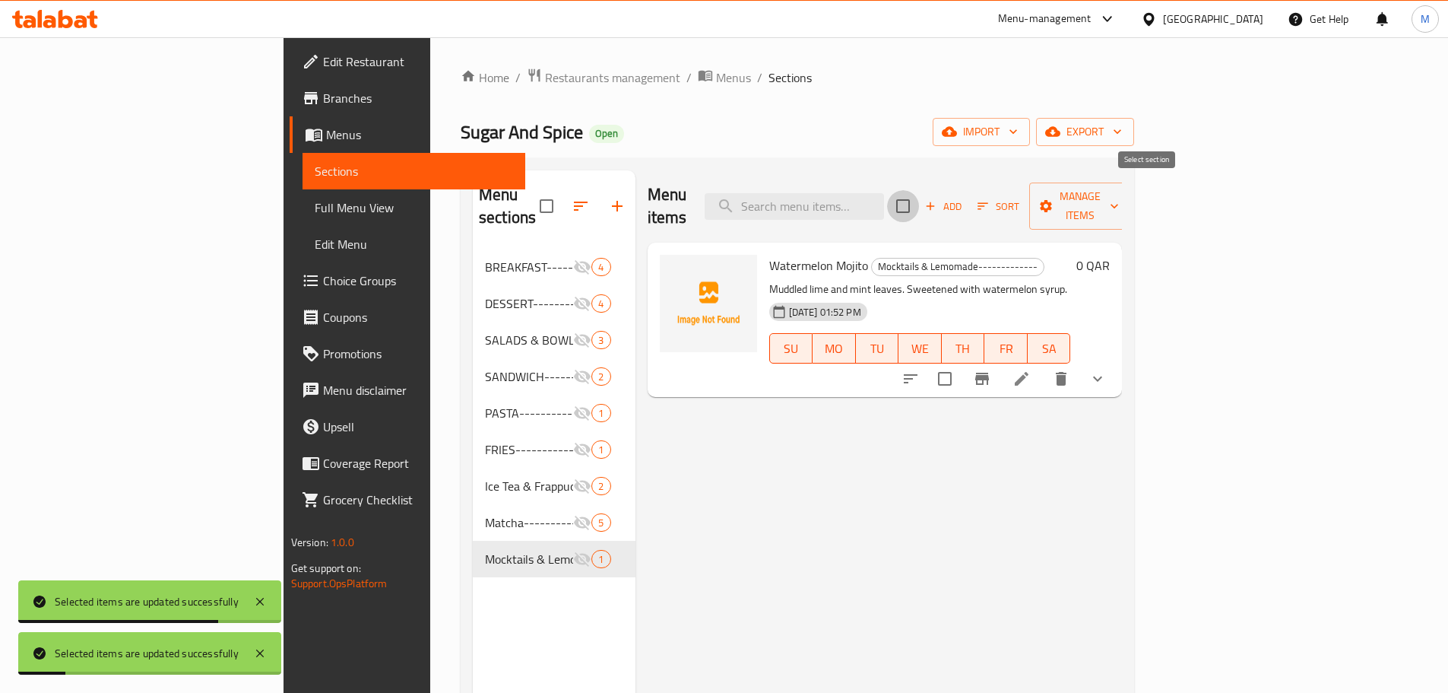
click at [919, 201] on input "checkbox" at bounding box center [903, 206] width 32 height 32
checkbox input "true"
click at [1119, 187] on span "Manage items" at bounding box center [1081, 206] width 78 height 38
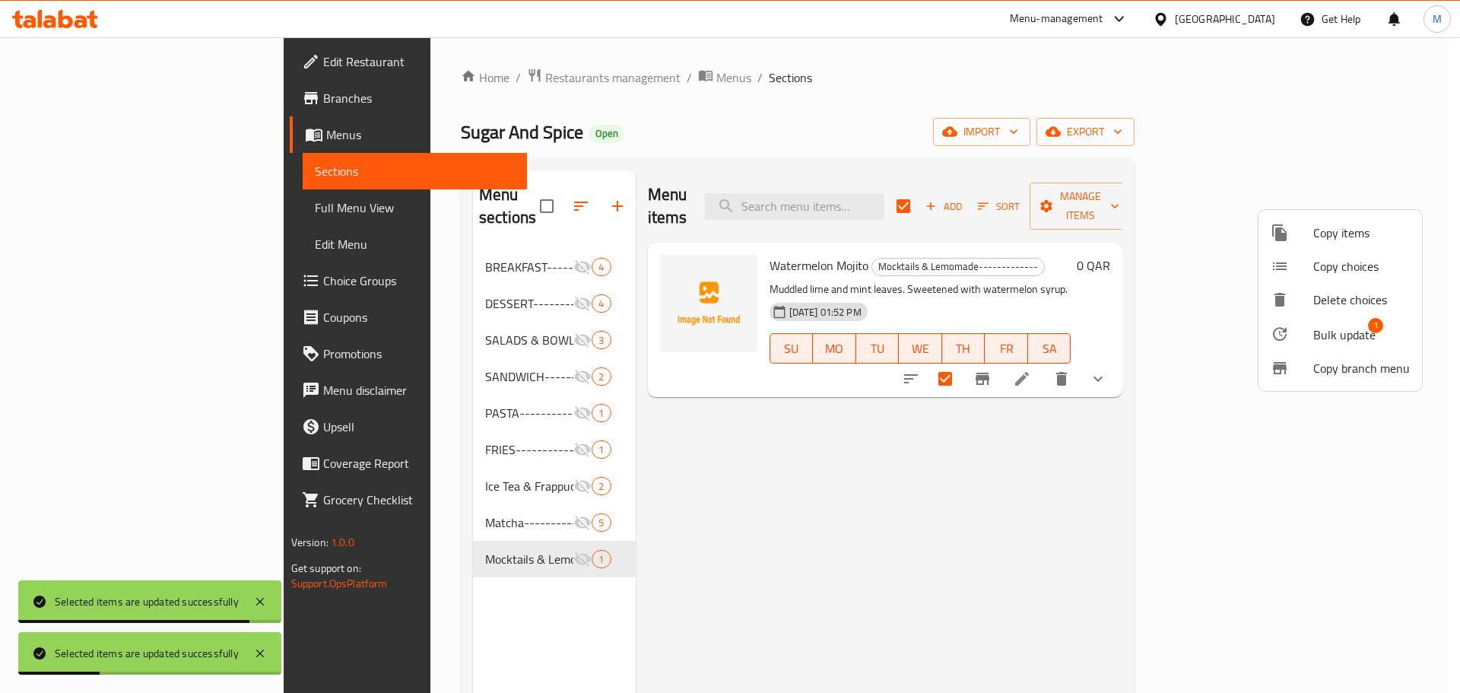
click at [1318, 330] on span "Bulk update" at bounding box center [1344, 334] width 62 height 18
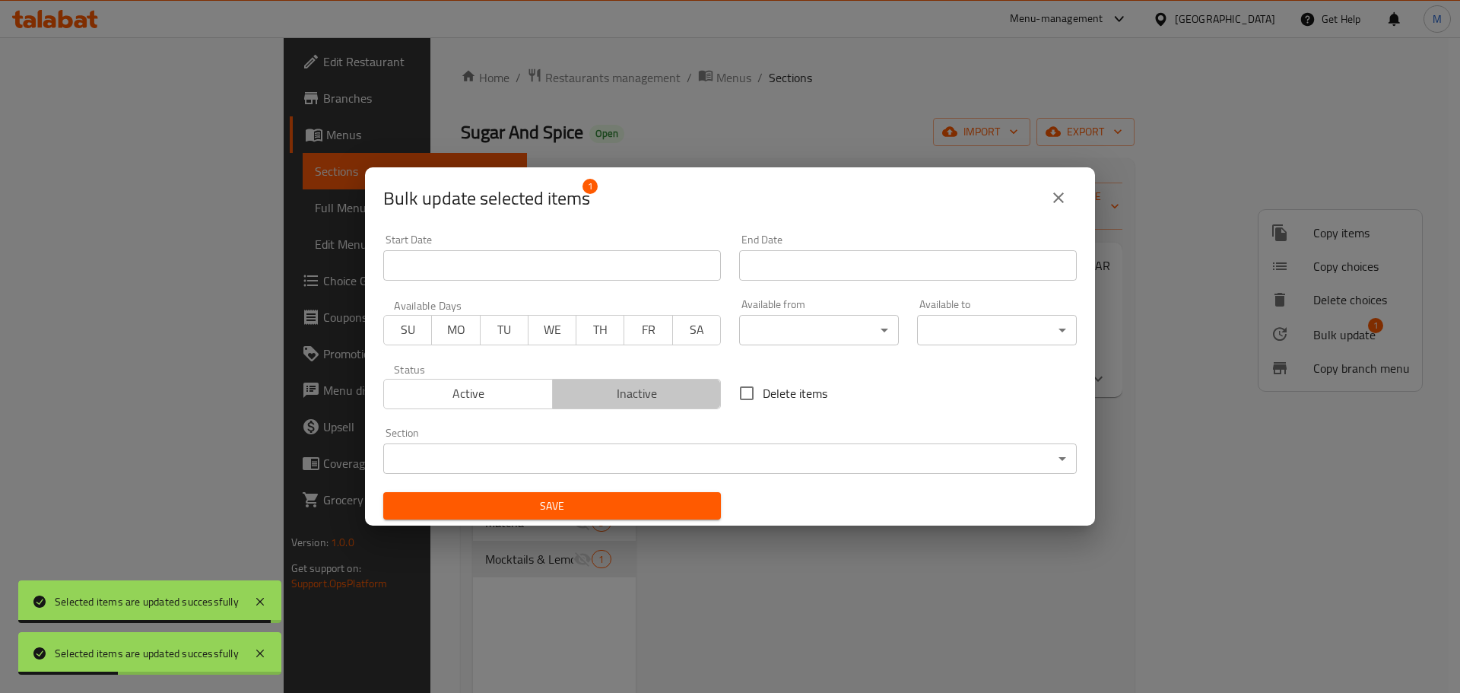
click at [694, 396] on span "Inactive" at bounding box center [637, 393] width 157 height 22
click at [610, 502] on span "Save" at bounding box center [551, 506] width 313 height 19
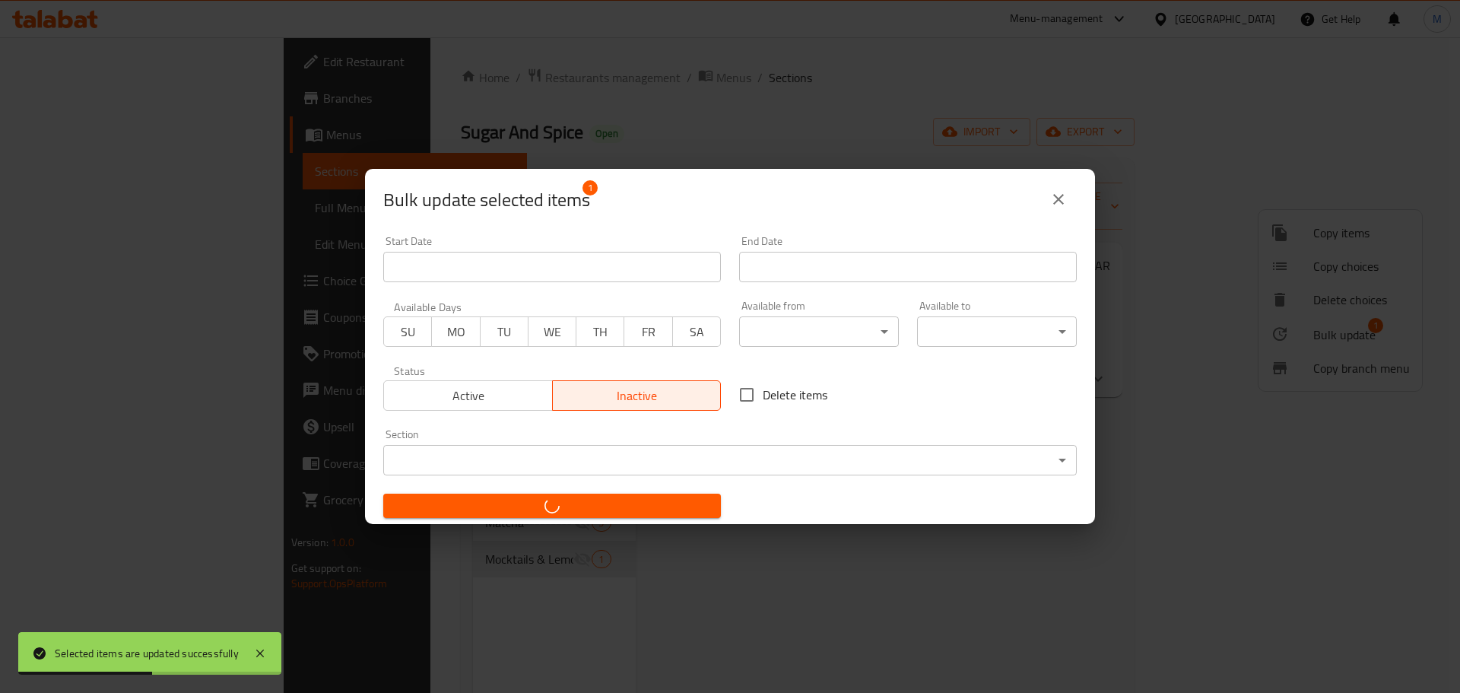
checkbox input "false"
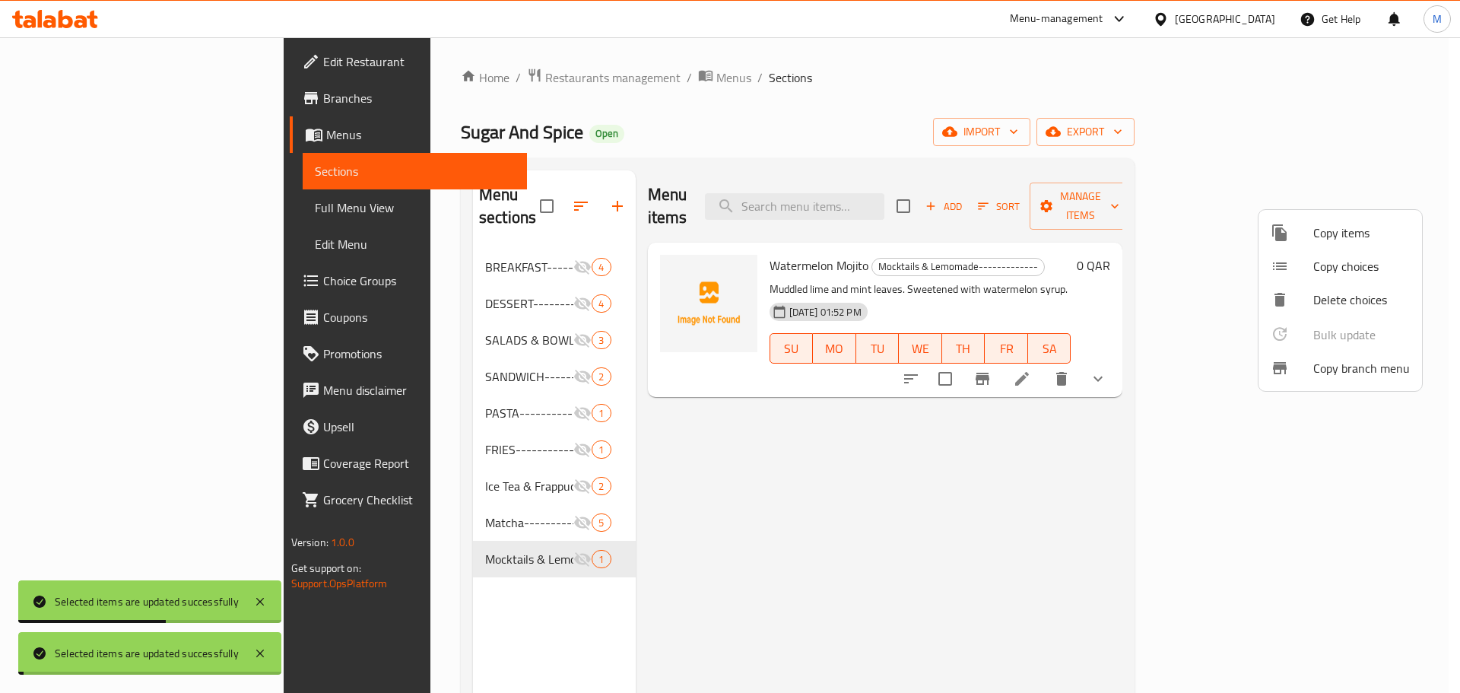
click at [951, 61] on div at bounding box center [730, 346] width 1460 height 693
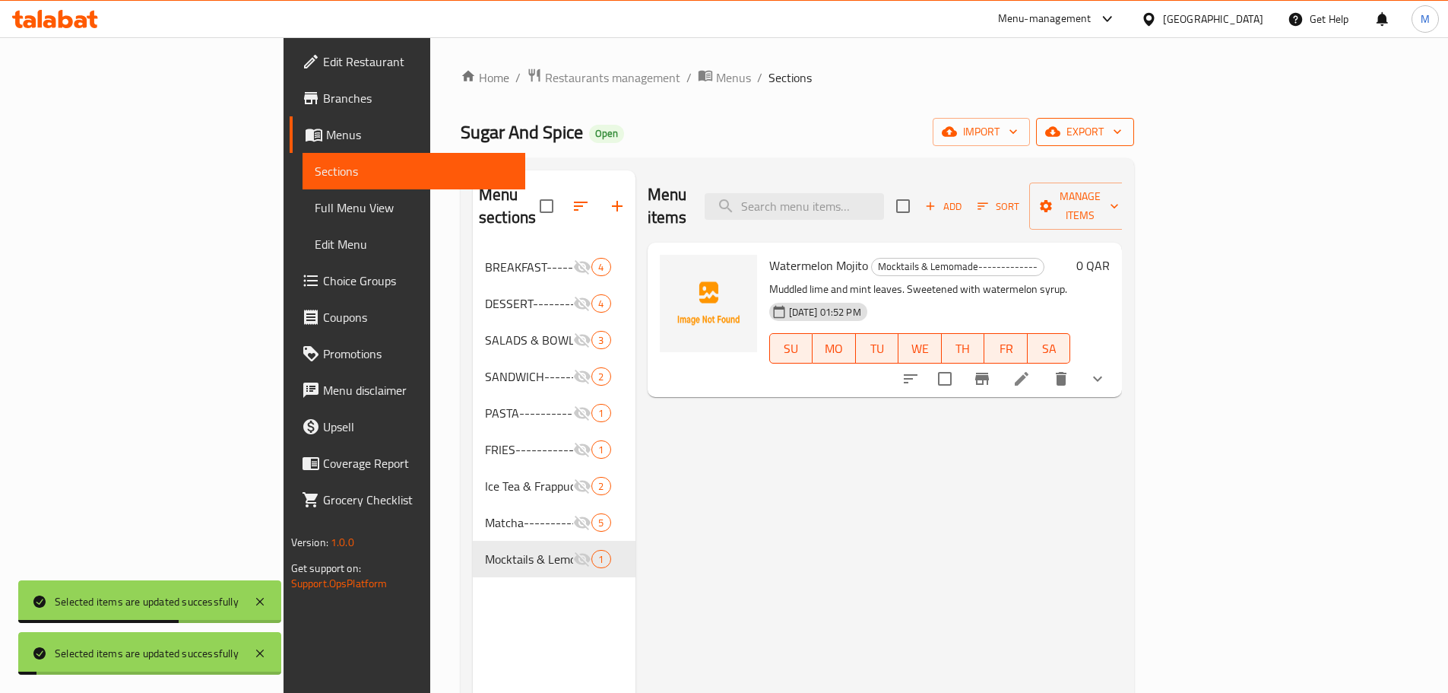
click at [1122, 131] on span "export" at bounding box center [1086, 131] width 74 height 19
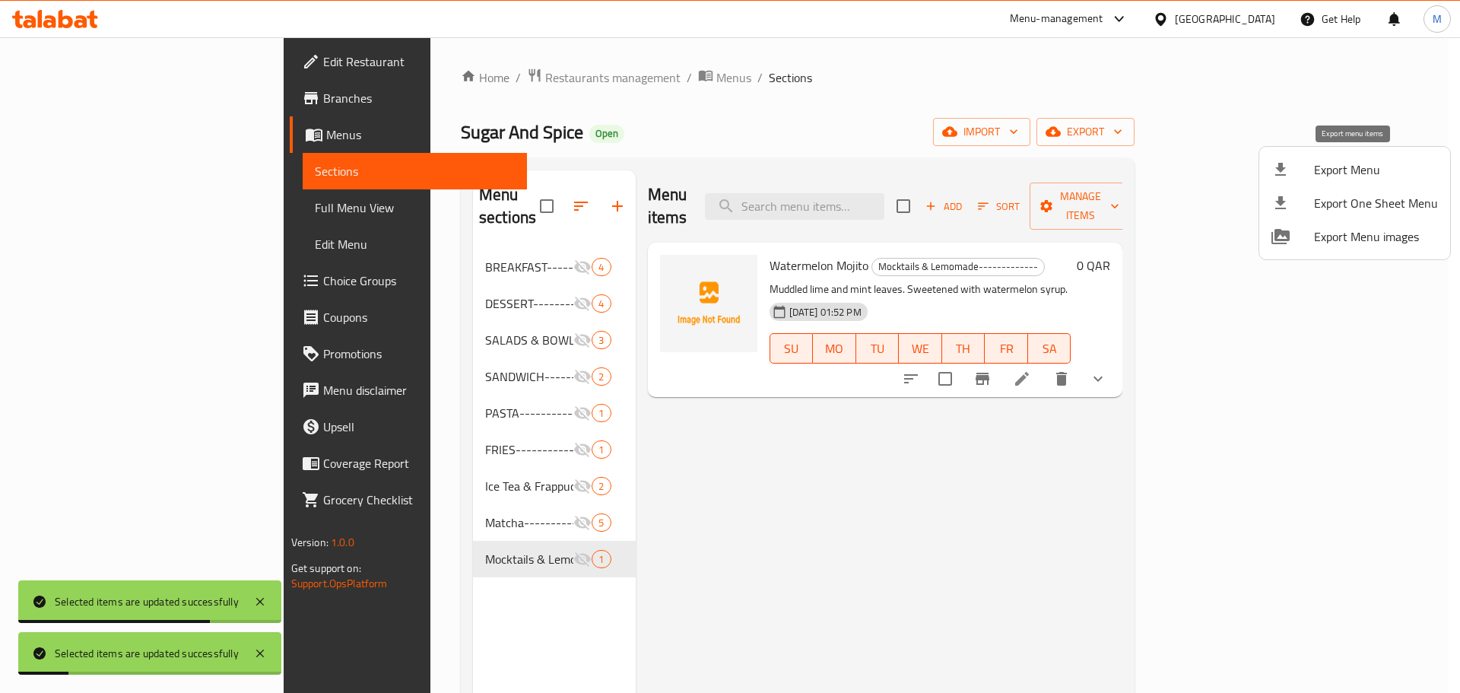
click at [1343, 169] on span "Export Menu" at bounding box center [1376, 169] width 124 height 18
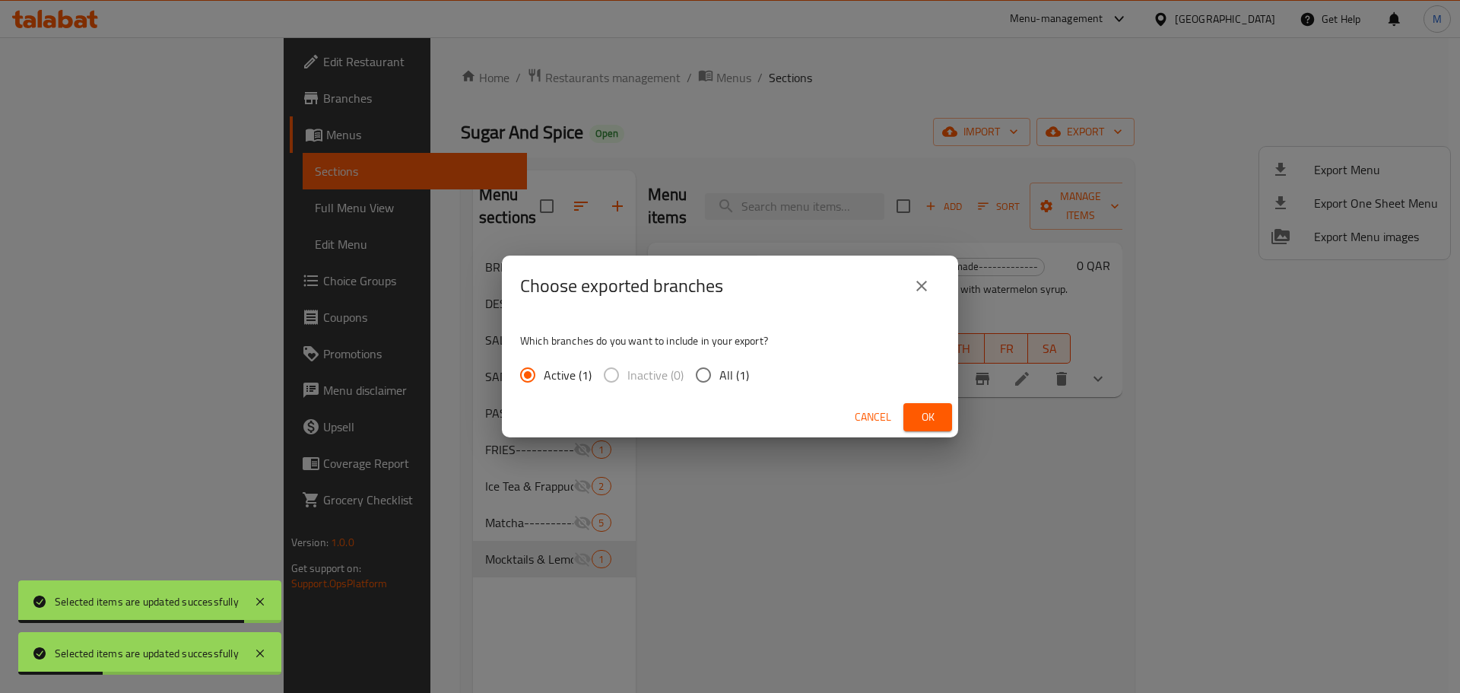
click at [718, 371] on input "All (1)" at bounding box center [703, 375] width 32 height 32
radio input "true"
click at [931, 410] on span "Ok" at bounding box center [927, 417] width 24 height 19
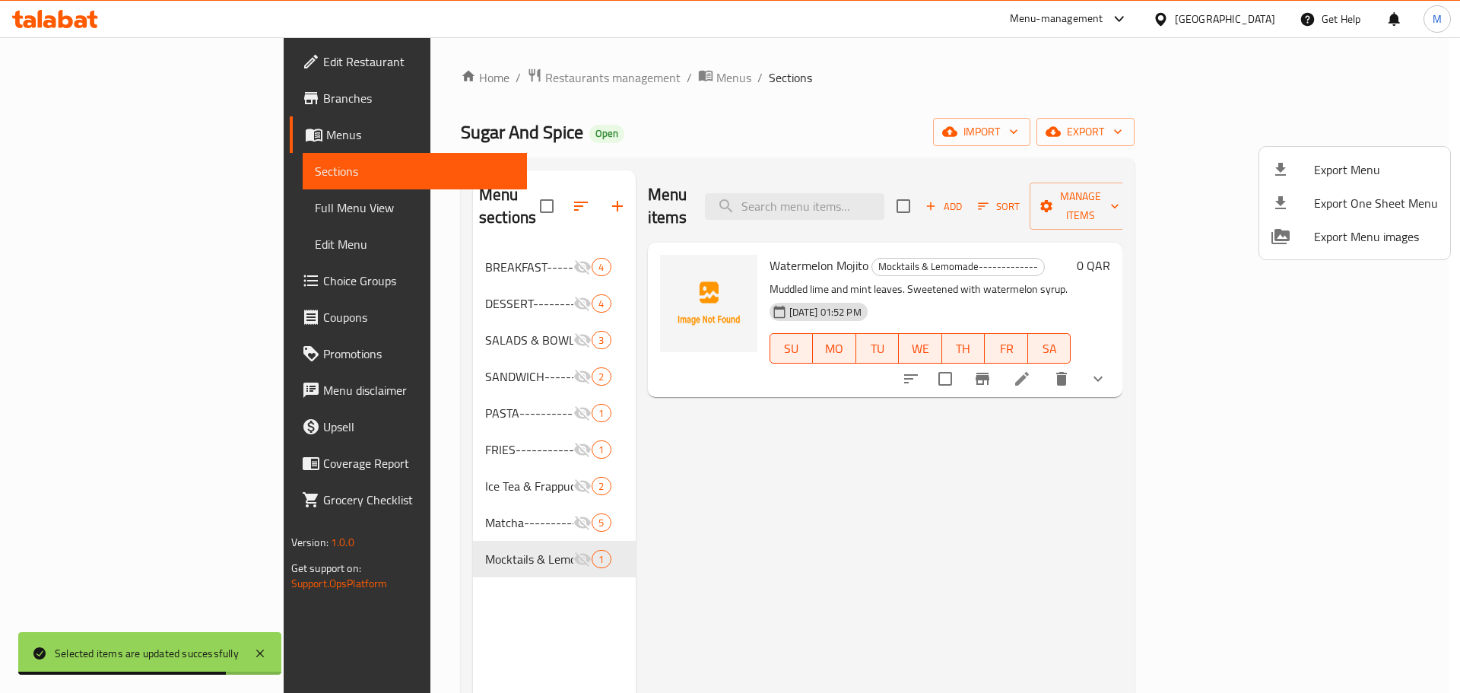
click at [540, 72] on div at bounding box center [730, 346] width 1460 height 693
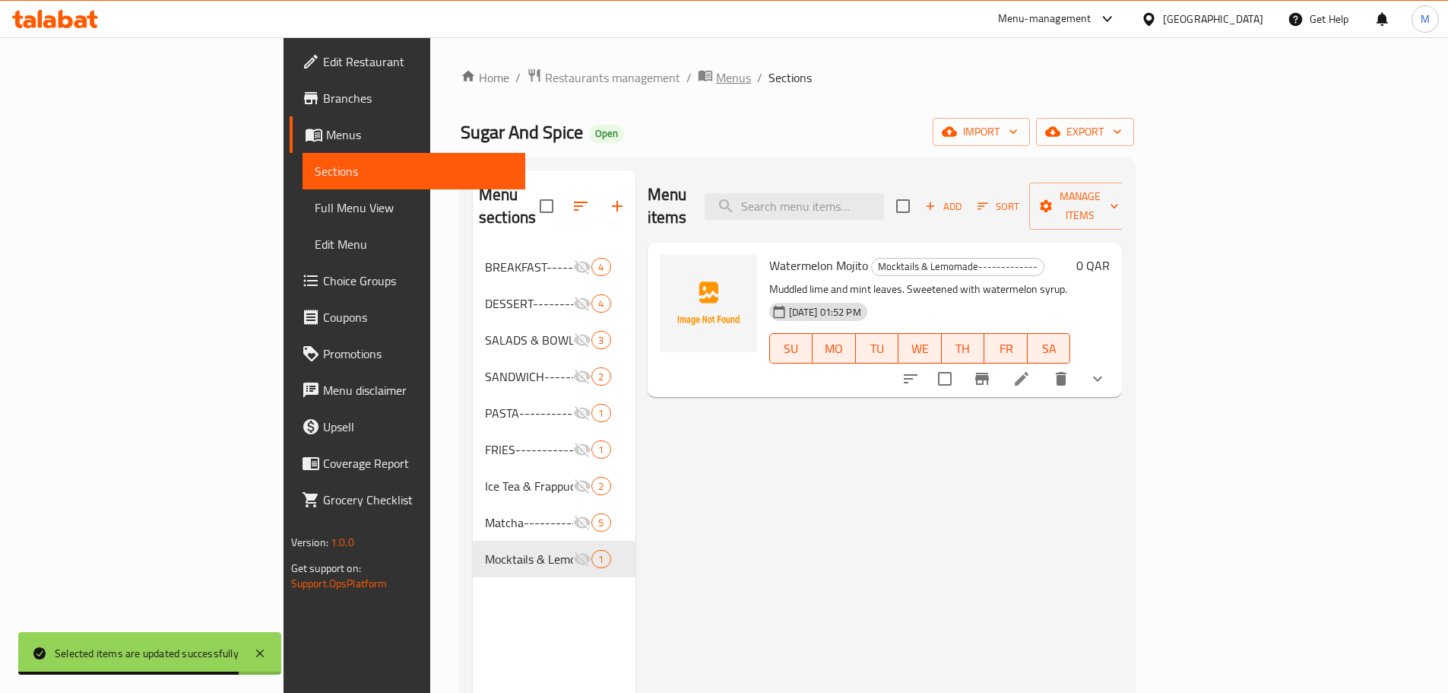
click at [716, 74] on span "Menus" at bounding box center [733, 77] width 35 height 18
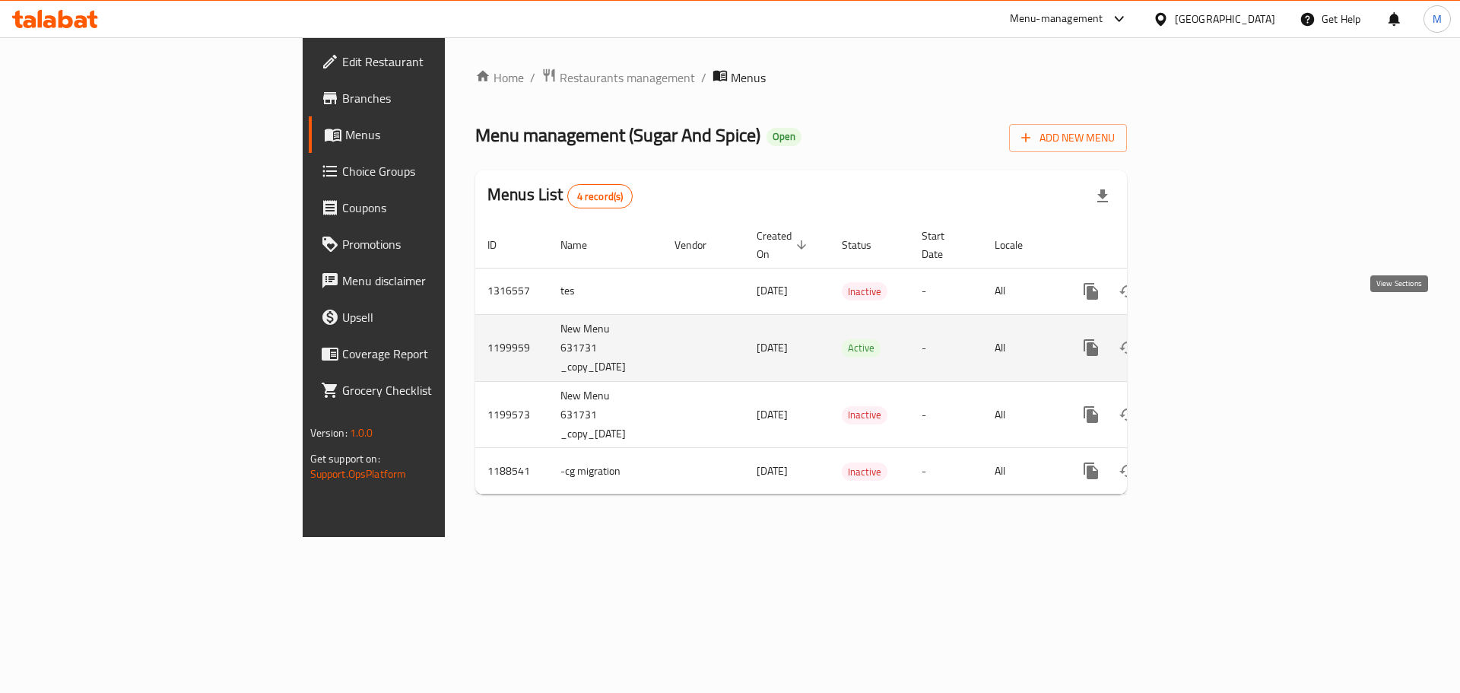
click at [1210, 338] on icon "enhanced table" at bounding box center [1200, 347] width 18 height 18
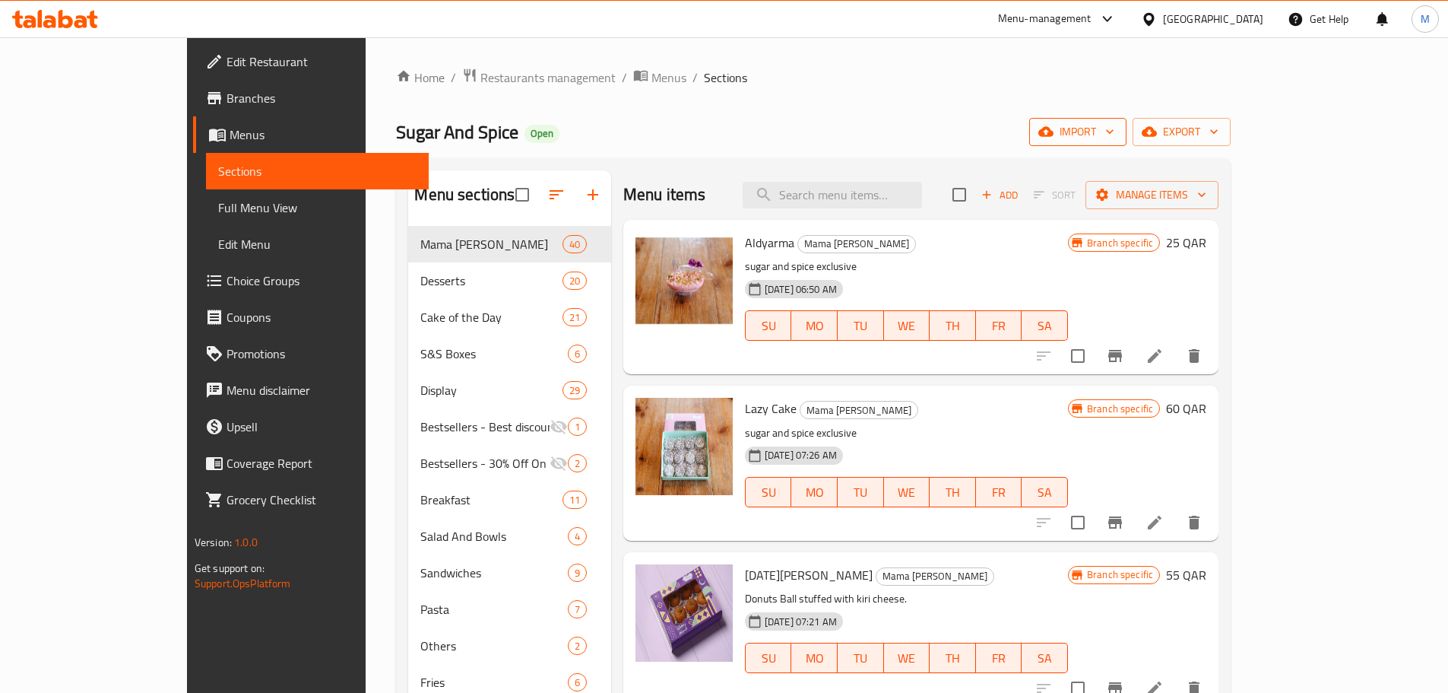
click at [1118, 136] on icon "button" at bounding box center [1110, 131] width 15 height 15
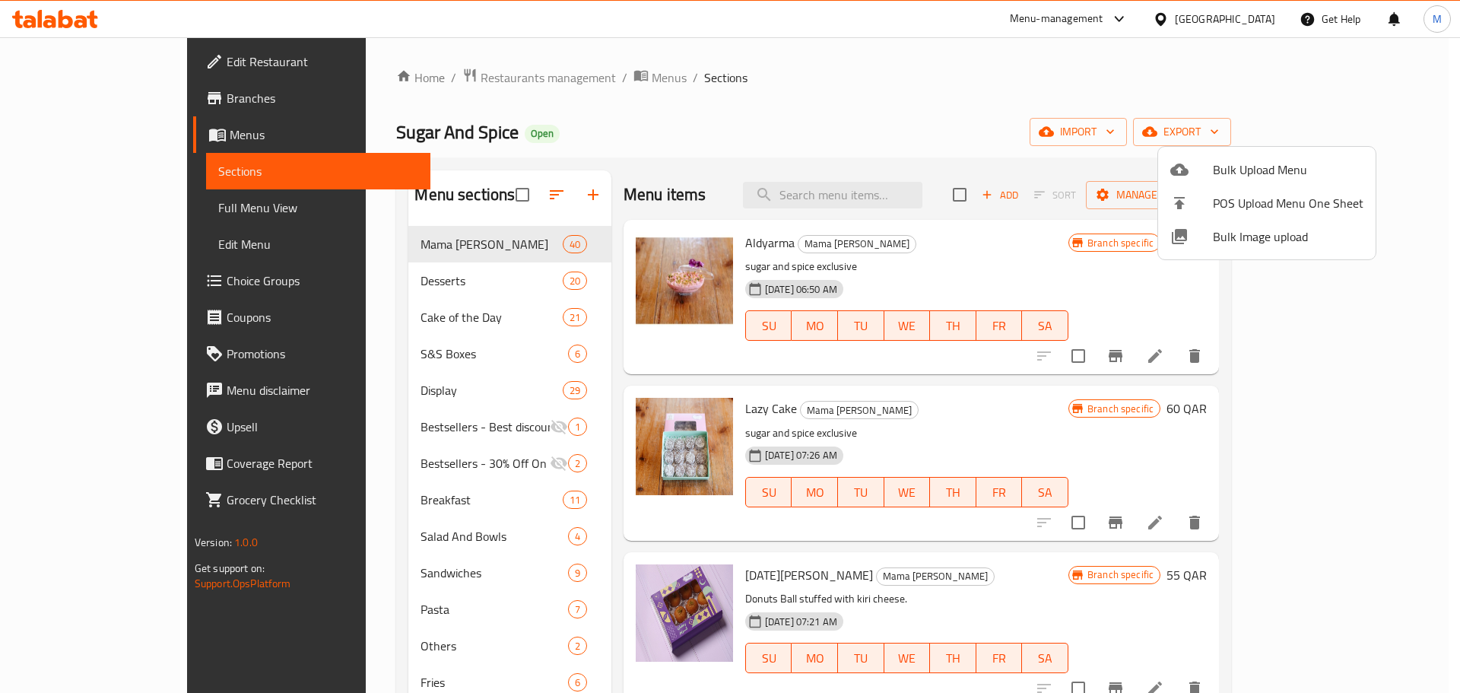
click at [1199, 74] on div at bounding box center [730, 346] width 1460 height 693
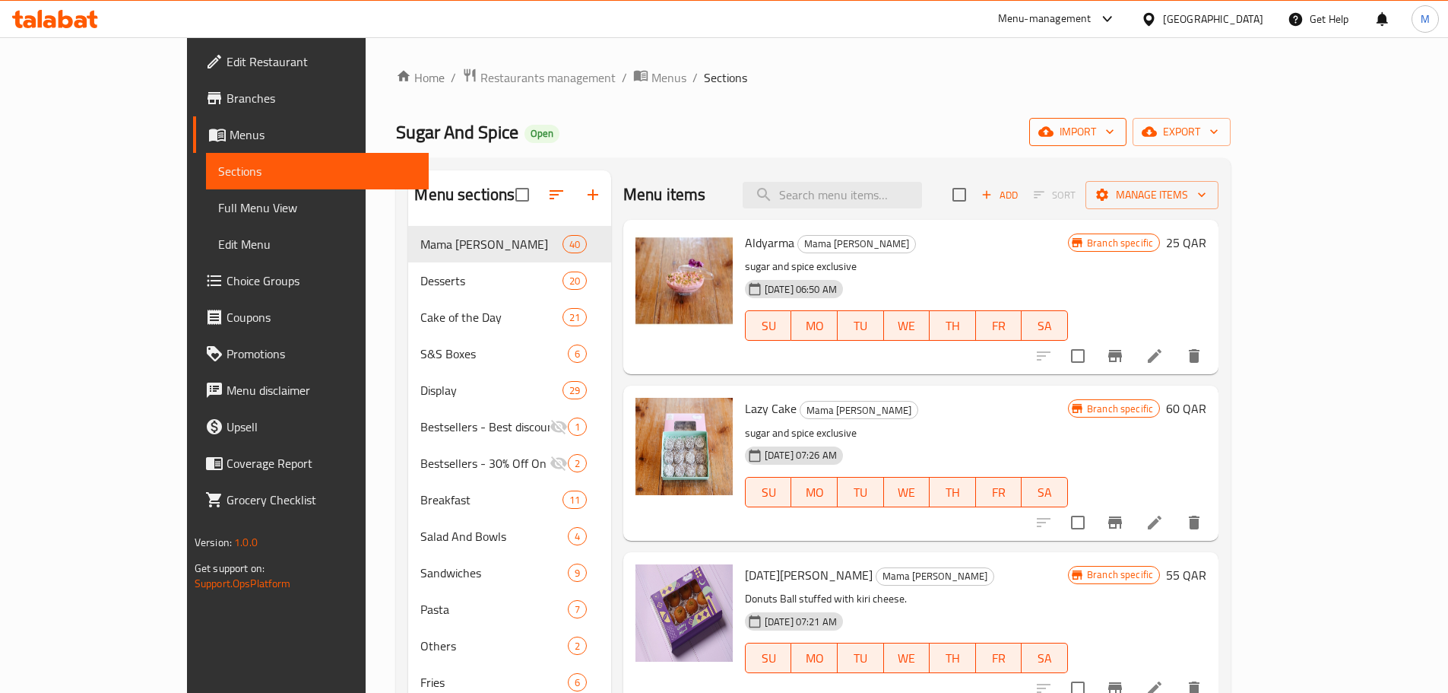
click at [1115, 141] on span "import" at bounding box center [1078, 131] width 73 height 19
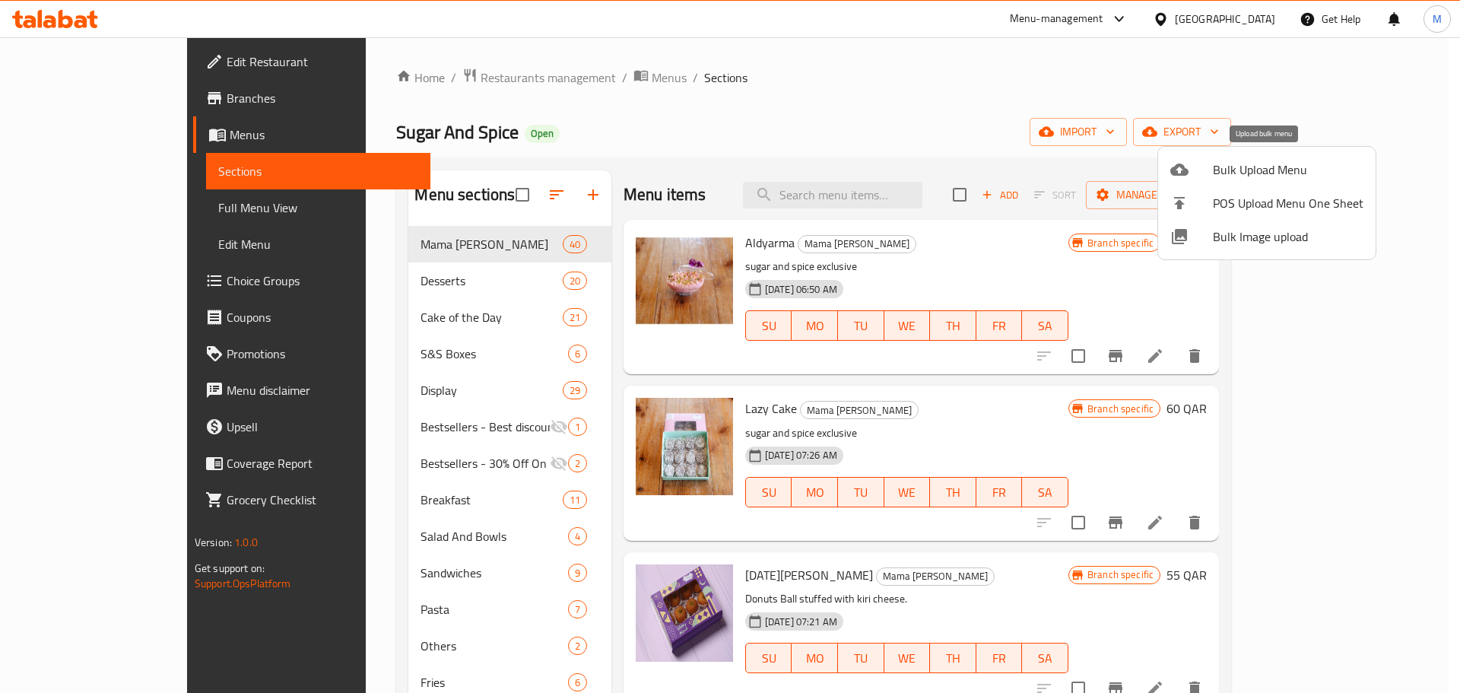
click at [1243, 171] on span "Bulk Upload Menu" at bounding box center [1288, 169] width 151 height 18
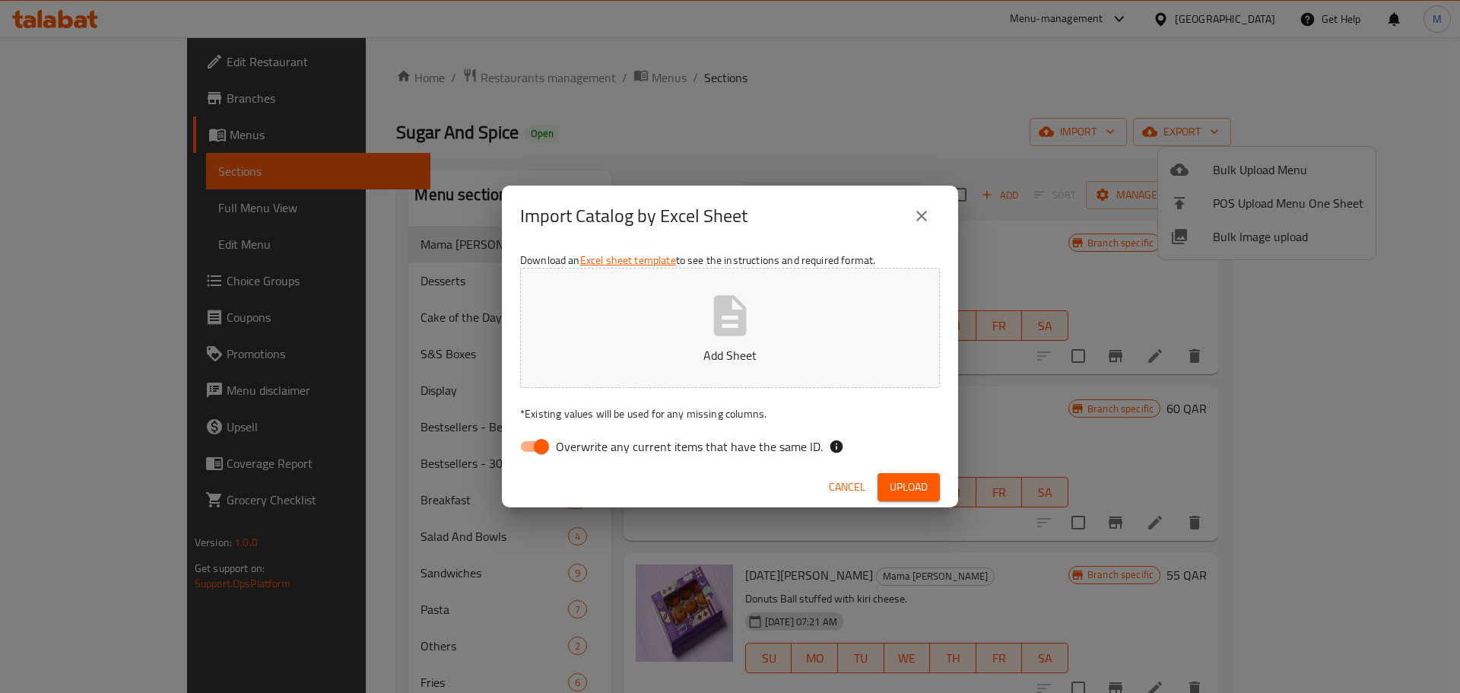
click at [543, 444] on input "Overwrite any current items that have the same ID." at bounding box center [541, 446] width 87 height 29
checkbox input "false"
drag, startPoint x: 903, startPoint y: 478, endPoint x: 903, endPoint y: 467, distance: 11.4
click at [903, 478] on span "Upload" at bounding box center [909, 487] width 38 height 19
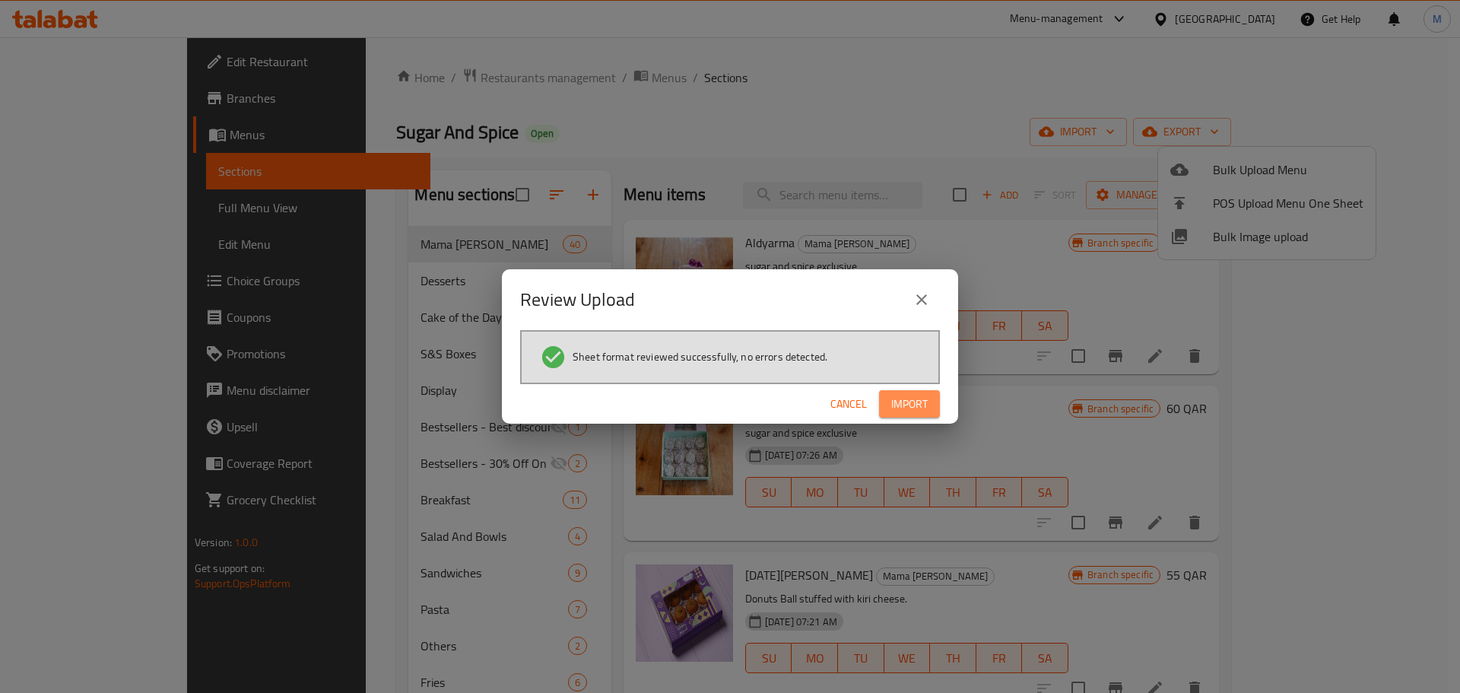
click at [903, 407] on span "Import" at bounding box center [909, 404] width 36 height 19
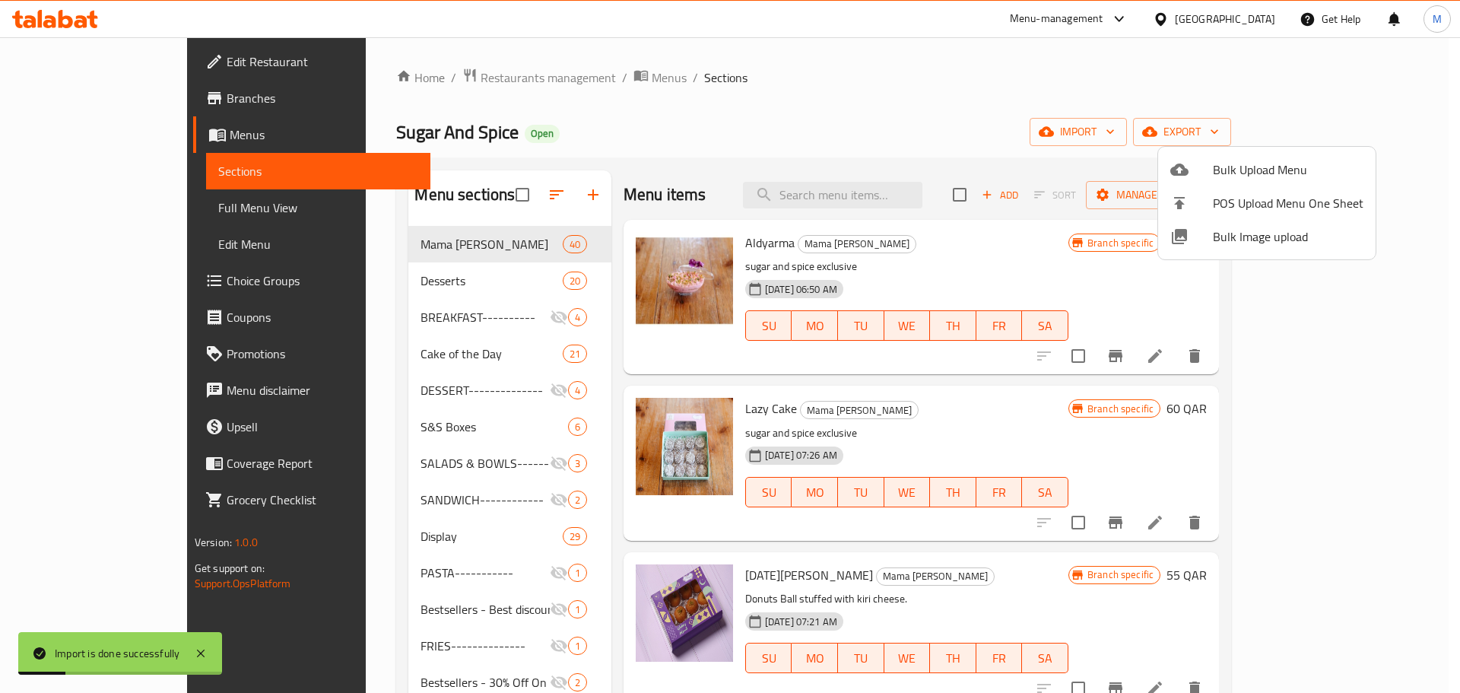
click at [664, 148] on div at bounding box center [730, 346] width 1460 height 693
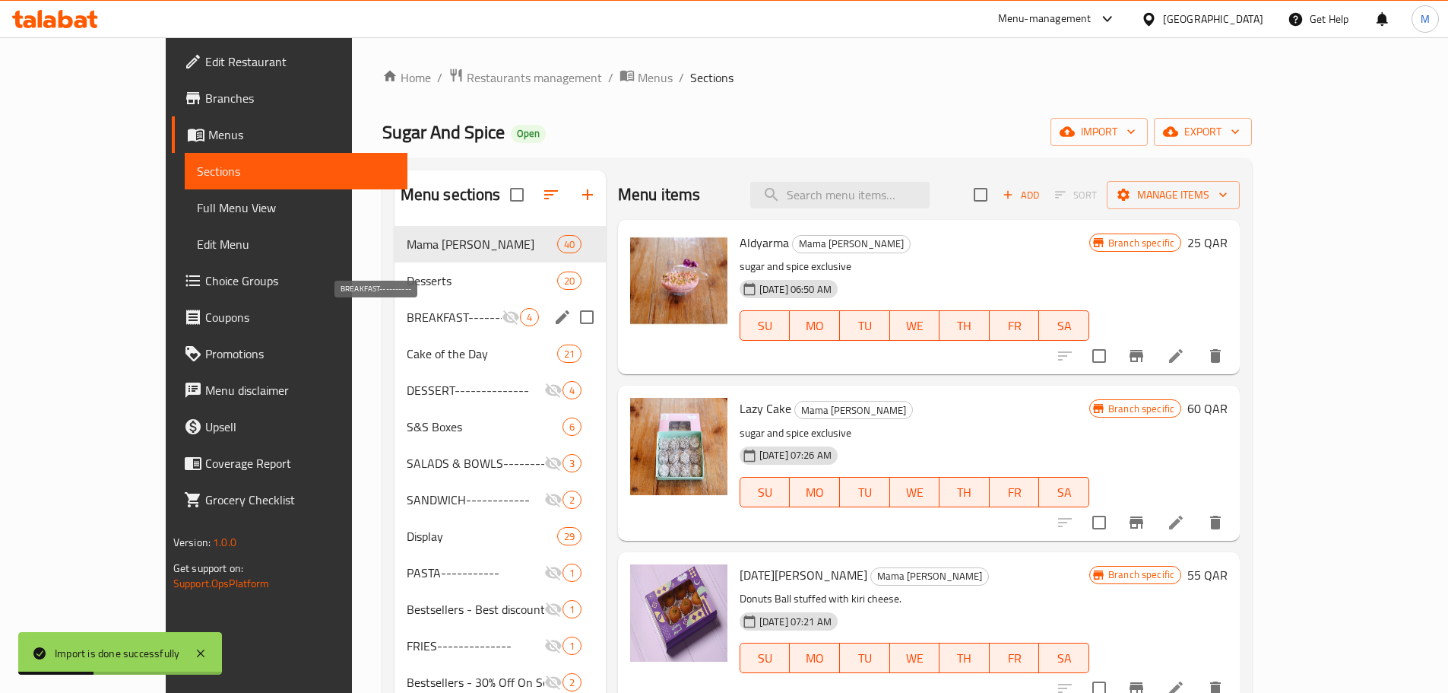
click at [407, 316] on span "BREAKFAST----------" at bounding box center [454, 317] width 95 height 18
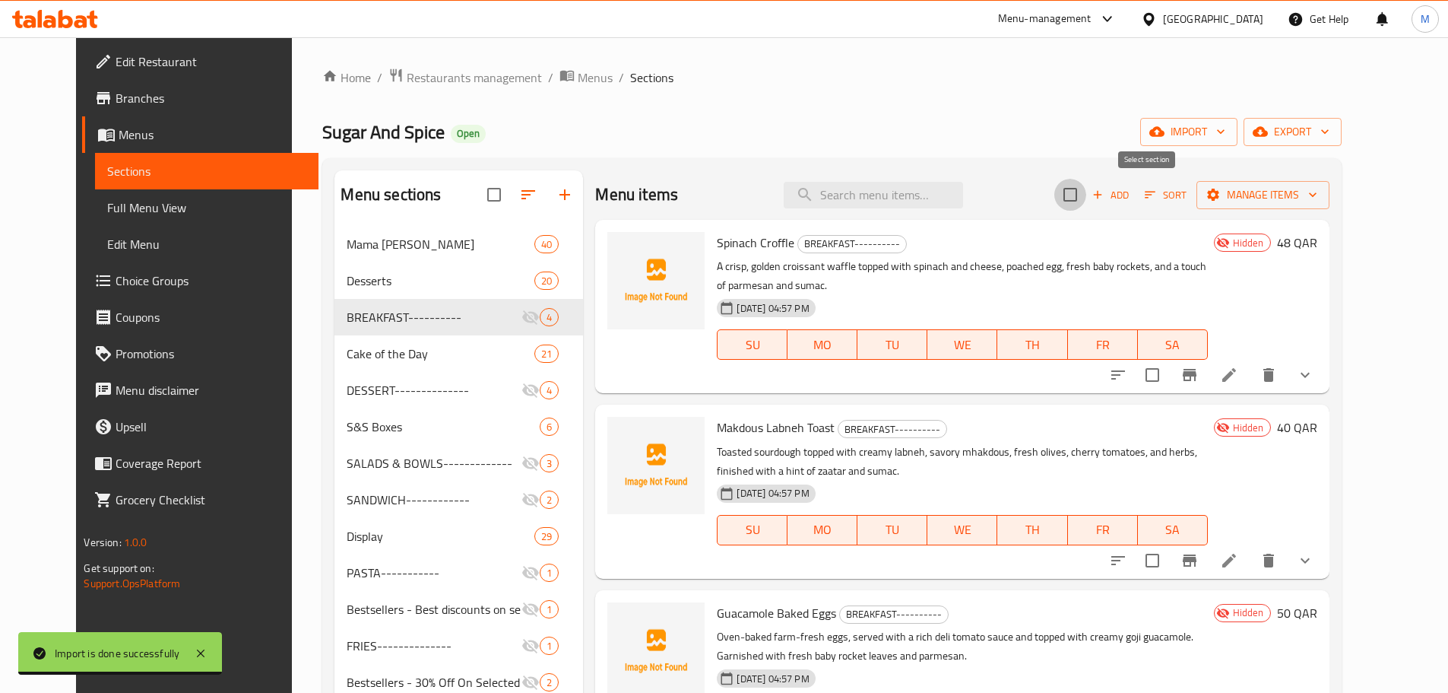
click at [1087, 192] on input "checkbox" at bounding box center [1071, 195] width 32 height 32
checkbox input "true"
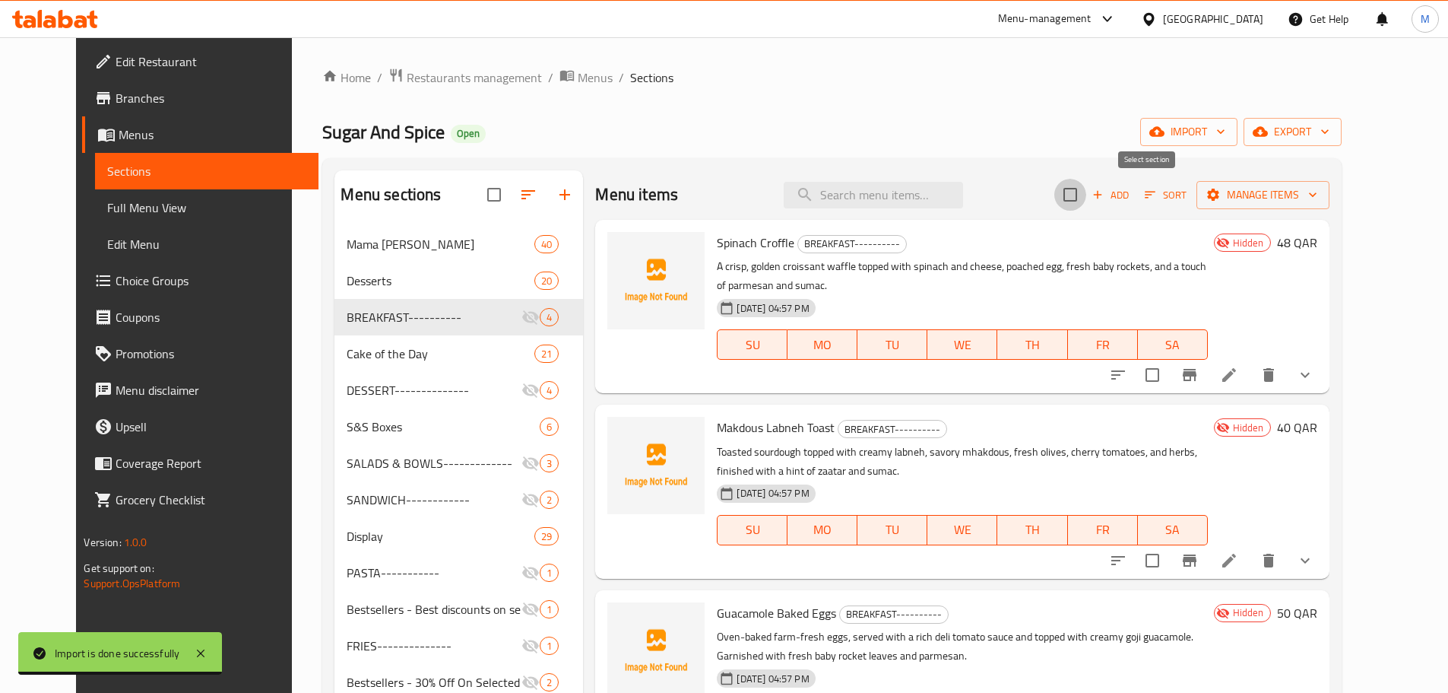
checkbox input "true"
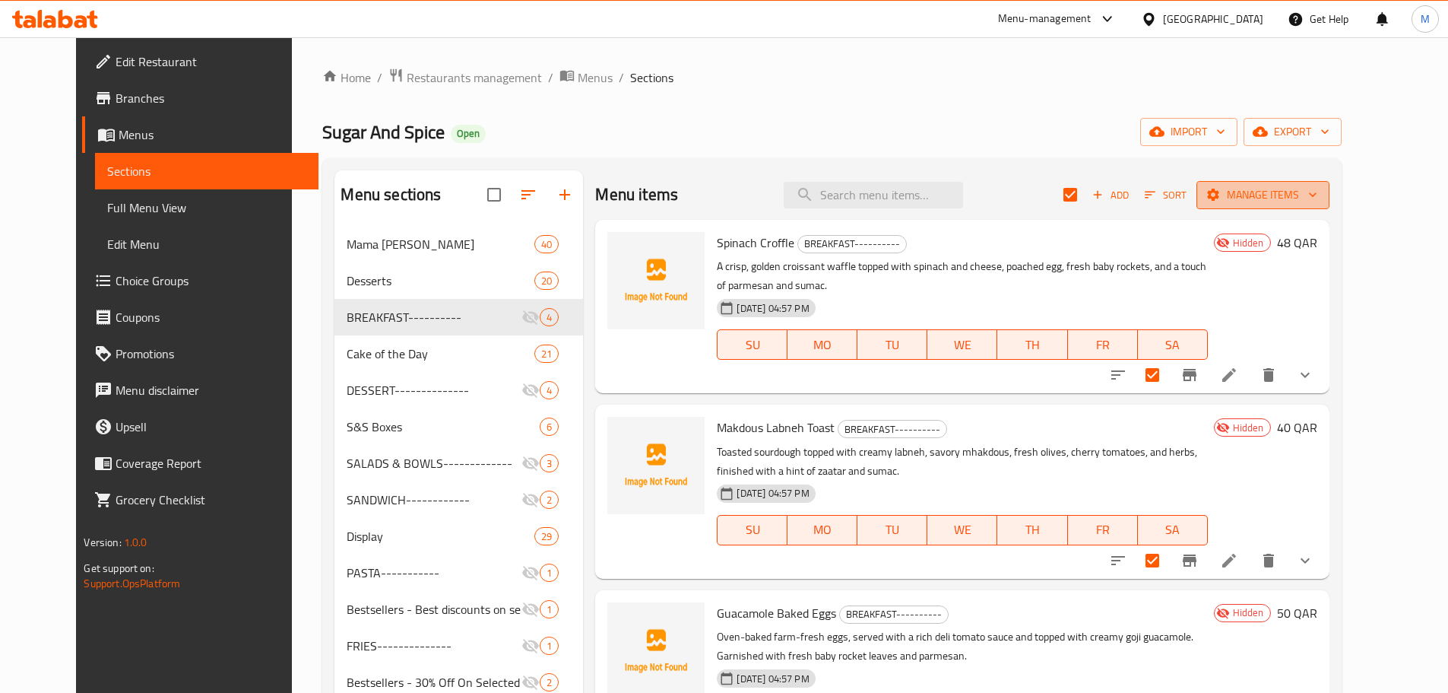
click at [1318, 196] on span "Manage items" at bounding box center [1263, 195] width 109 height 19
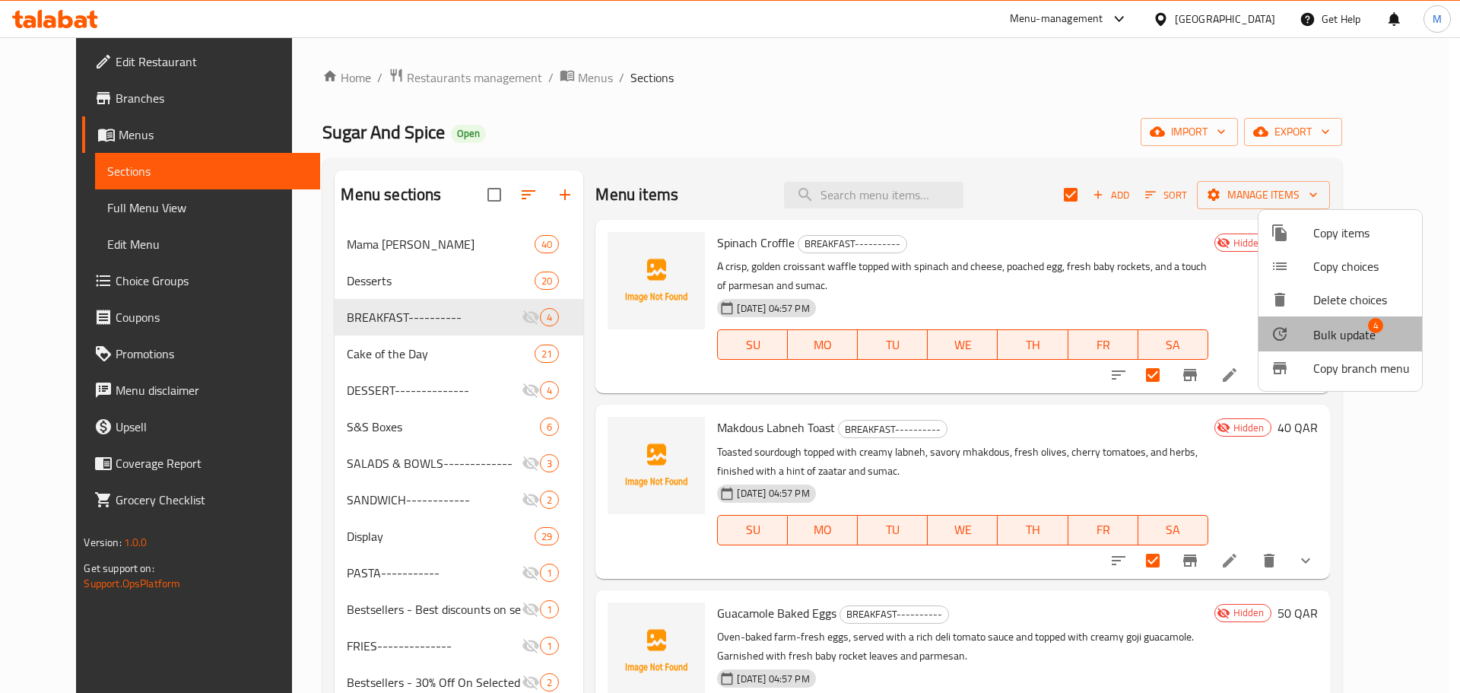
click at [1345, 339] on span "Bulk update" at bounding box center [1344, 334] width 62 height 18
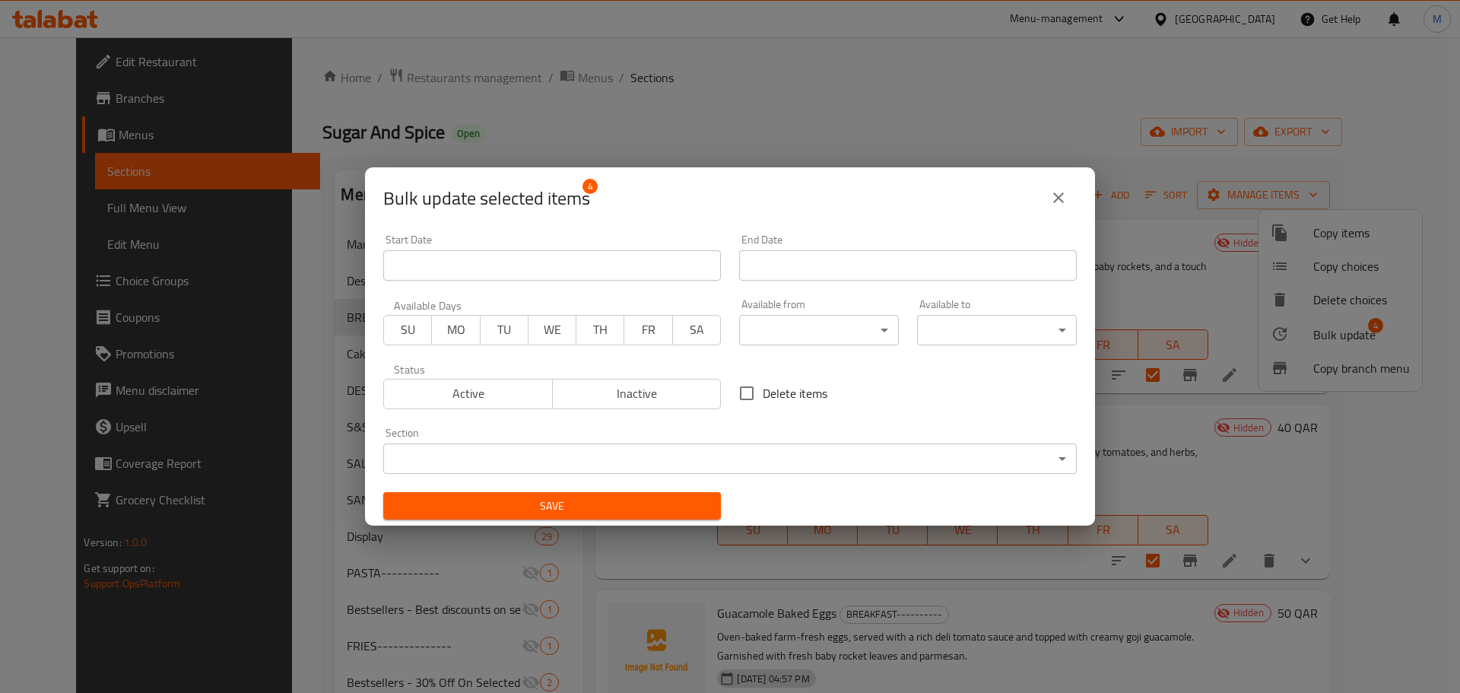
click at [674, 459] on body "​ Menu-management Qatar Get Help M Edit Restaurant Branches Menus Sections Full…" at bounding box center [730, 364] width 1460 height 655
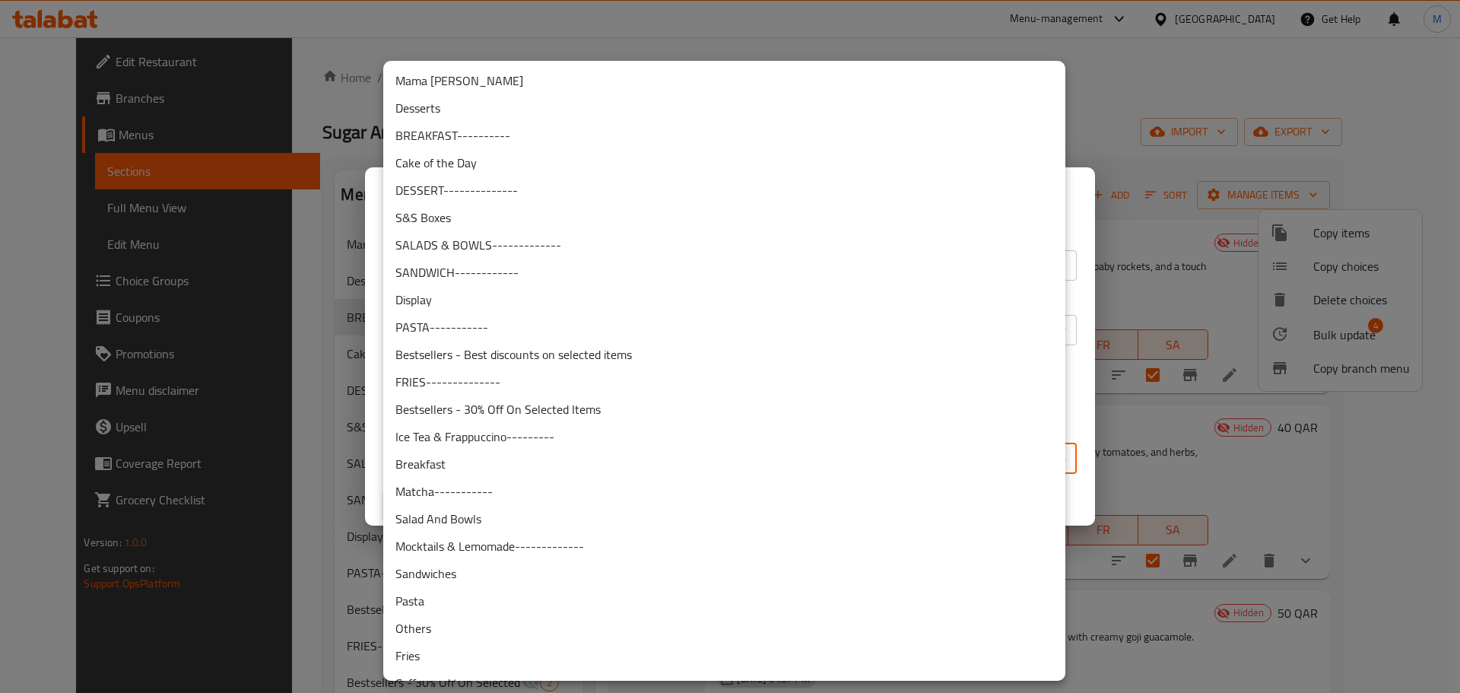
click at [503, 460] on li "Breakfast" at bounding box center [724, 463] width 682 height 27
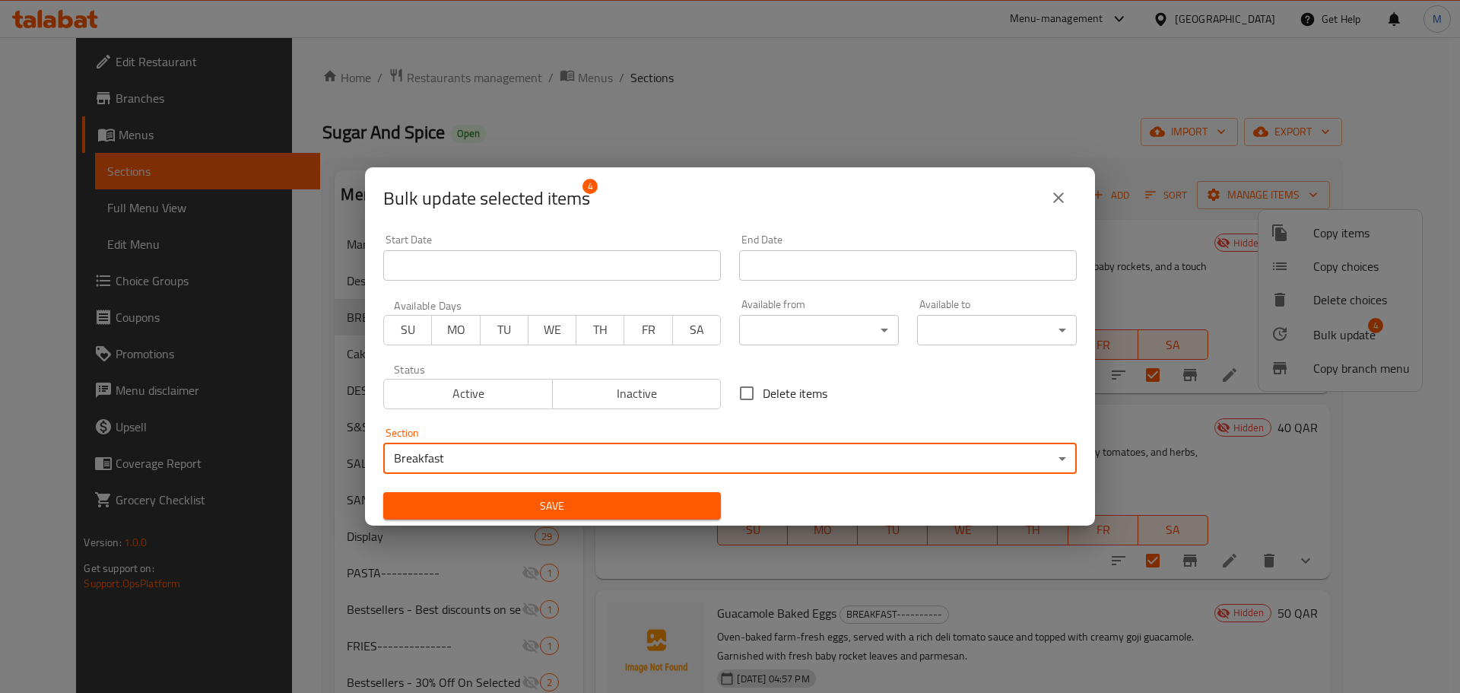
click at [608, 404] on span "Inactive" at bounding box center [637, 393] width 157 height 22
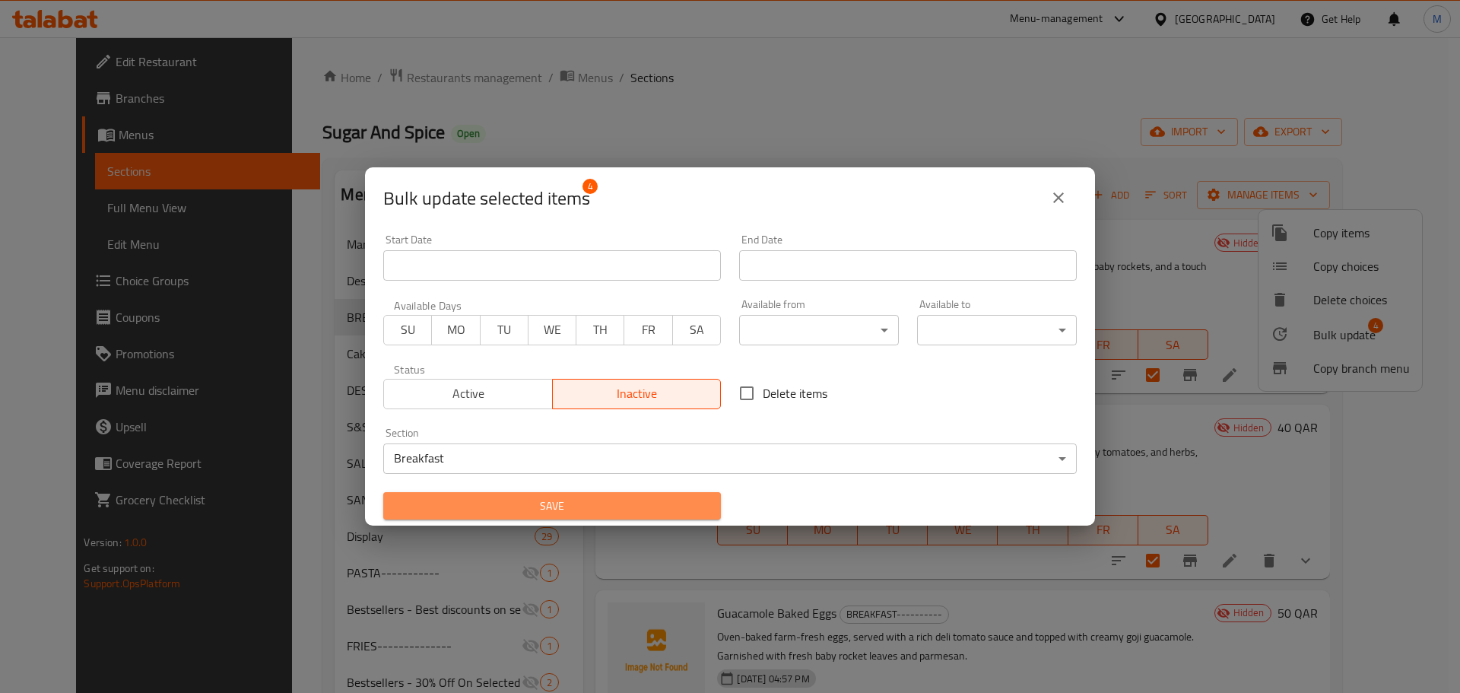
click at [604, 511] on span "Save" at bounding box center [551, 506] width 313 height 19
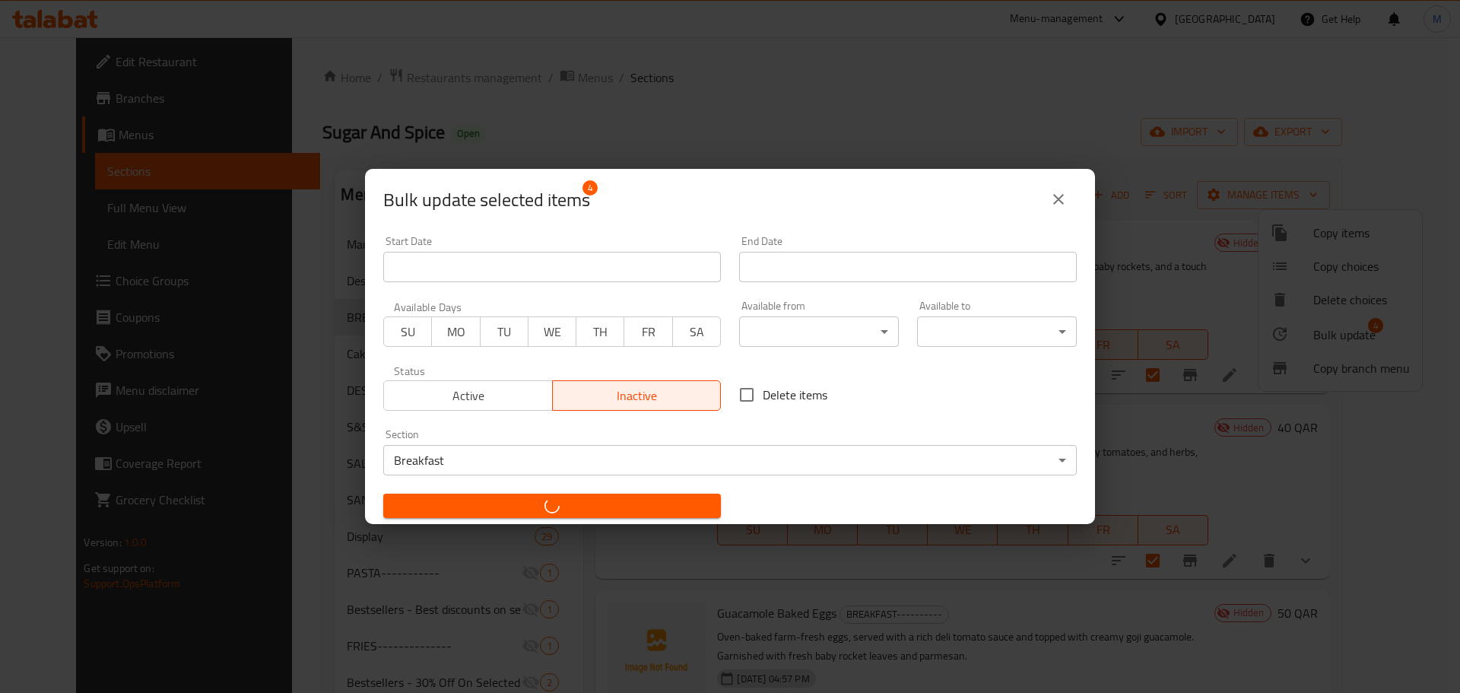
checkbox input "false"
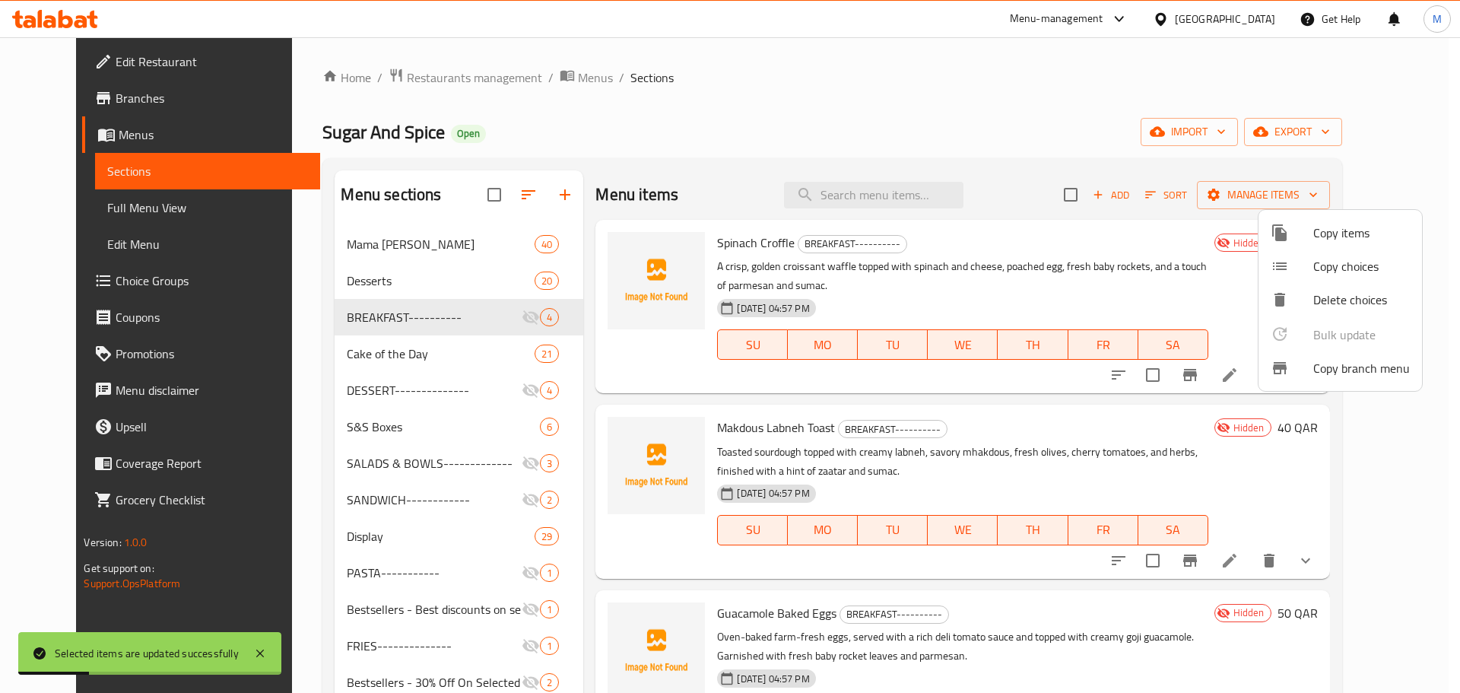
click at [747, 121] on div at bounding box center [730, 346] width 1460 height 693
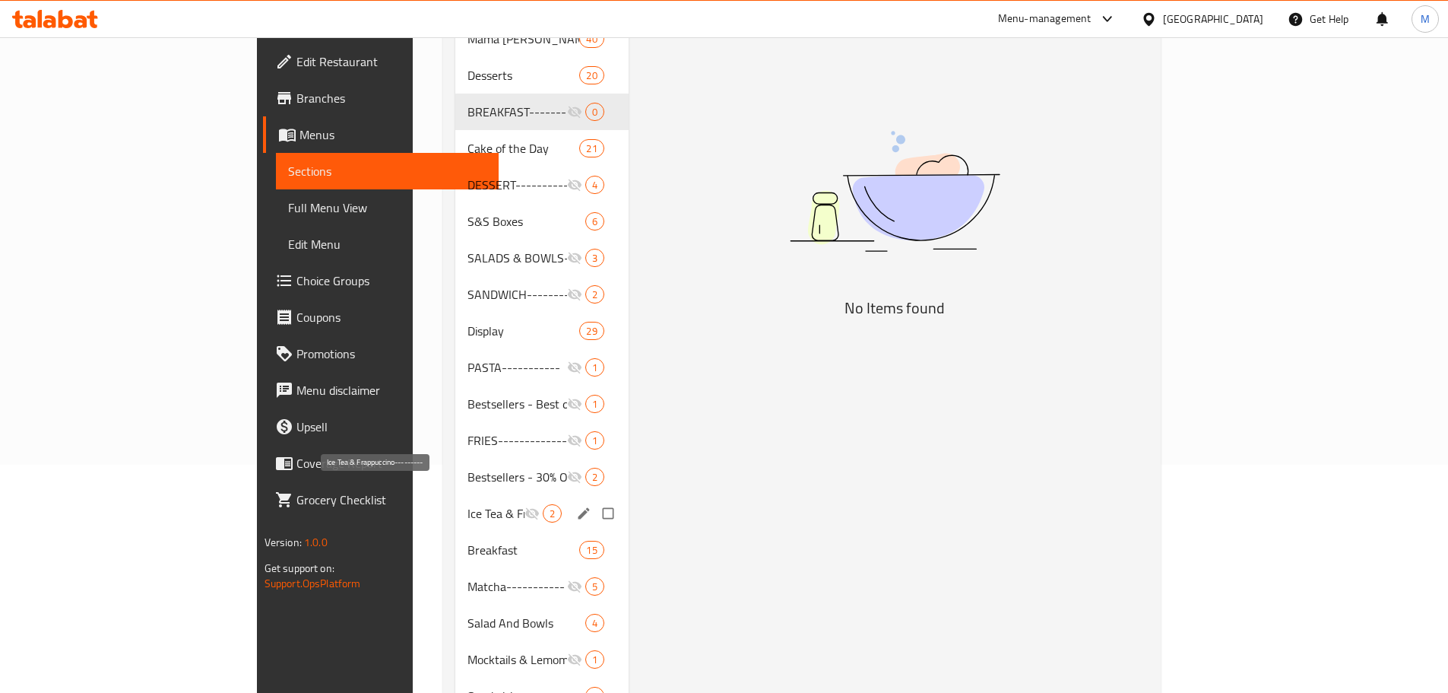
scroll to position [304, 0]
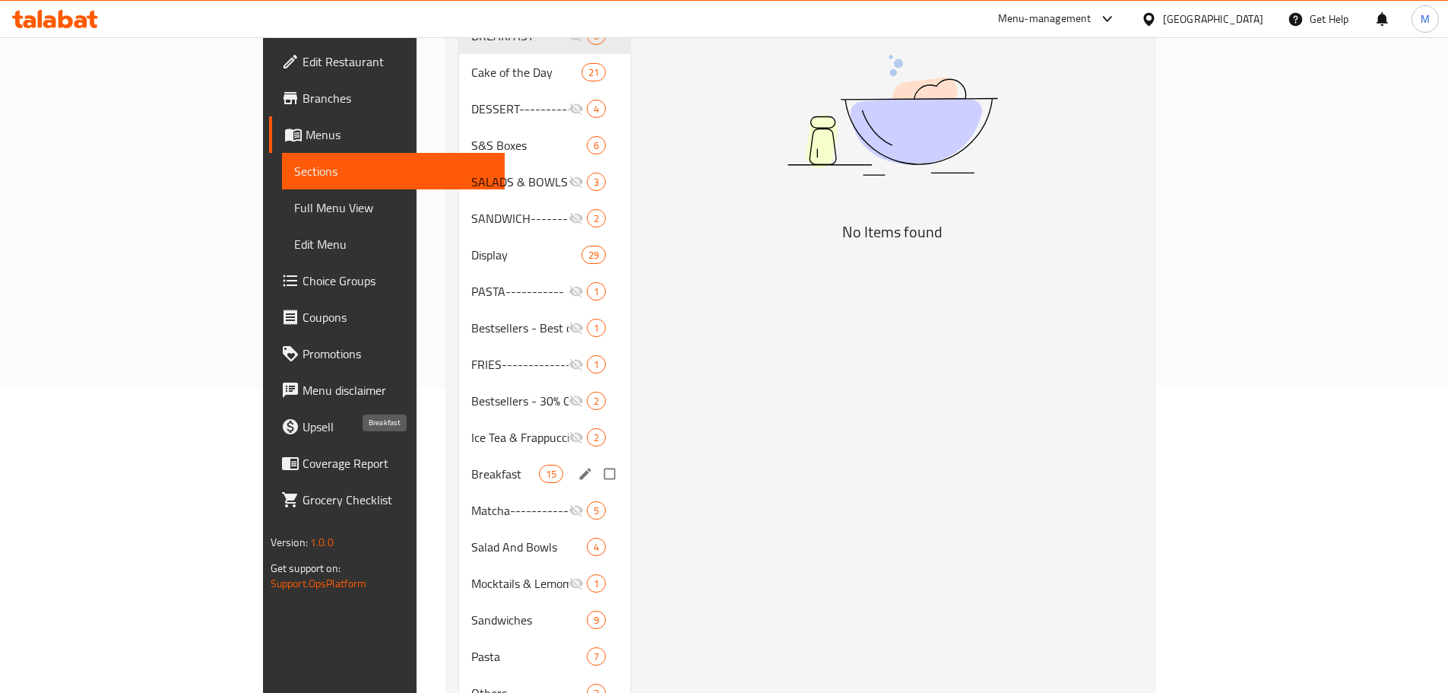
click at [471, 465] on span "Breakfast" at bounding box center [504, 474] width 67 height 18
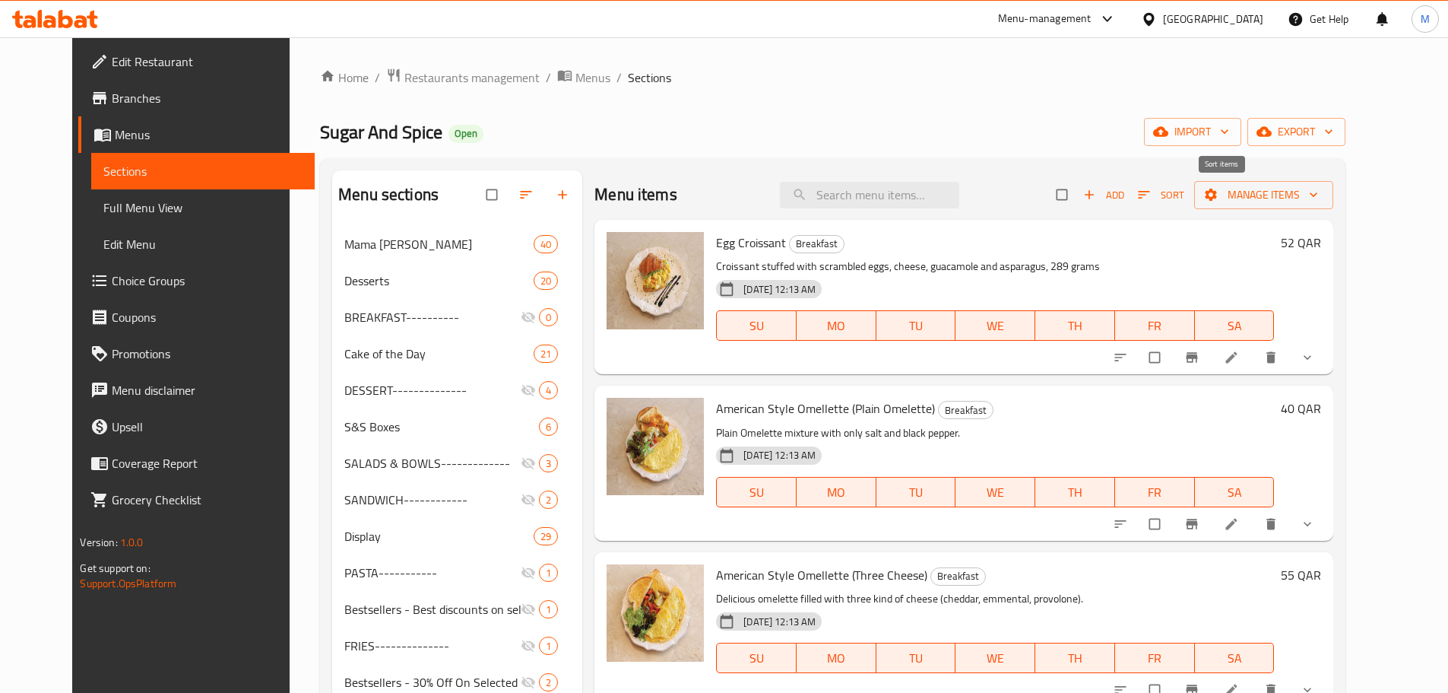
click at [1155, 197] on span "button" at bounding box center [1146, 194] width 18 height 15
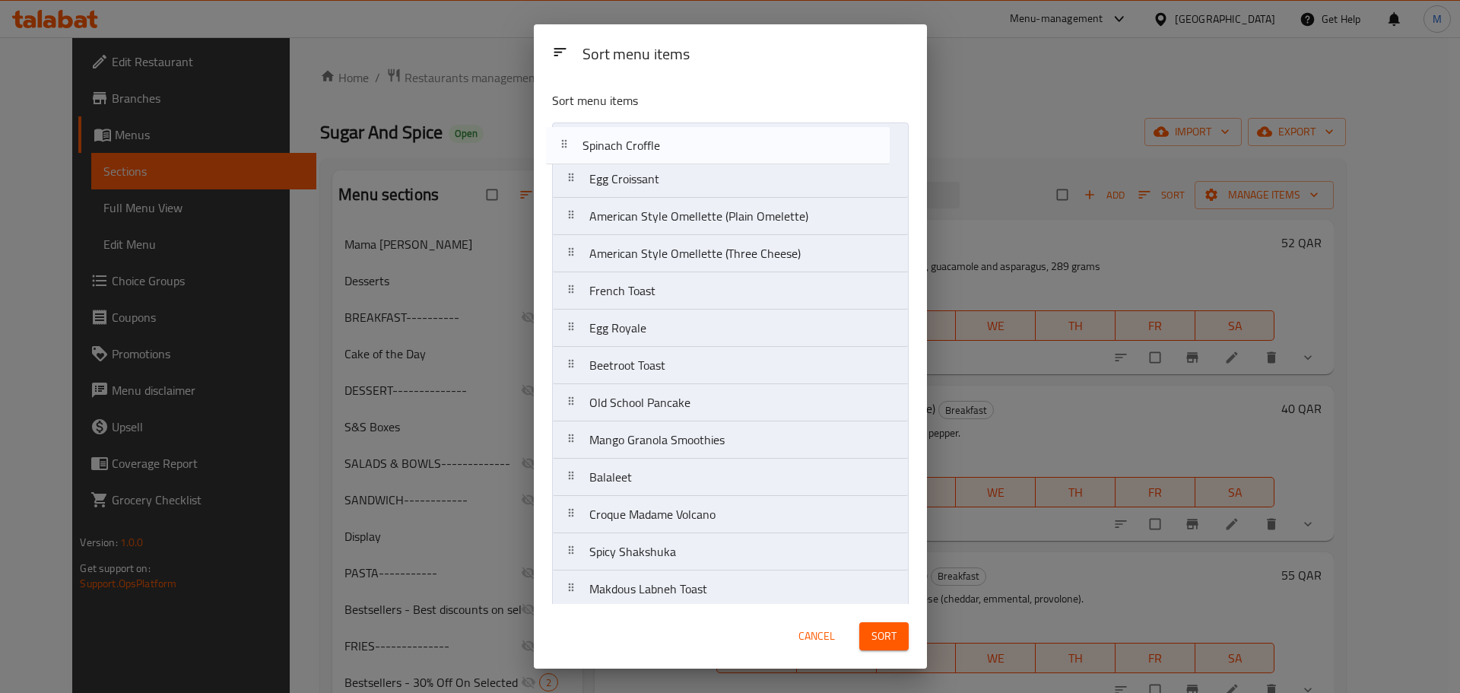
drag, startPoint x: 675, startPoint y: 482, endPoint x: 668, endPoint y: 145, distance: 336.9
click at [668, 145] on nav "Egg Croissant American Style Omellette (Plain Omelette) American Style Omellett…" at bounding box center [730, 402] width 357 height 560
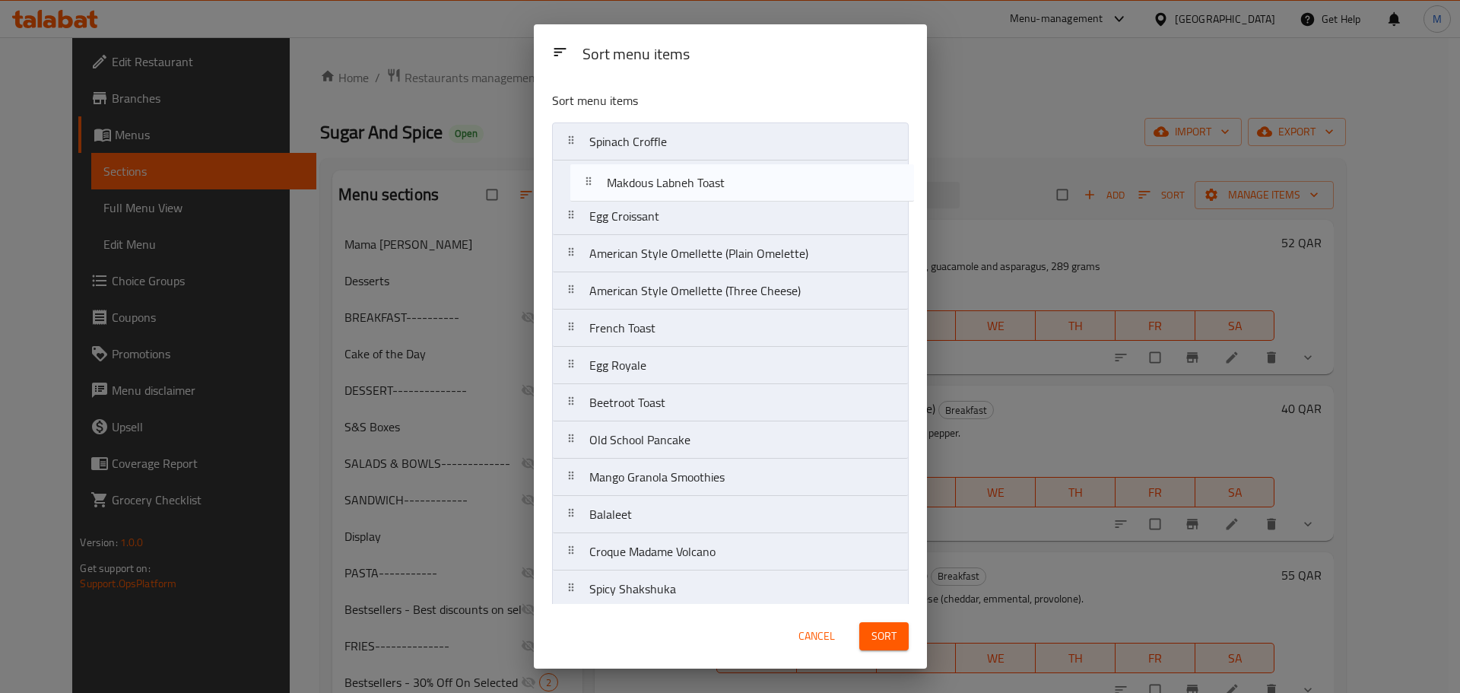
drag, startPoint x: 676, startPoint y: 515, endPoint x: 699, endPoint y: 186, distance: 330.0
click at [699, 186] on nav "Spinach Croffle Egg Croissant American Style Omellette (Plain Omelette) America…" at bounding box center [730, 402] width 357 height 560
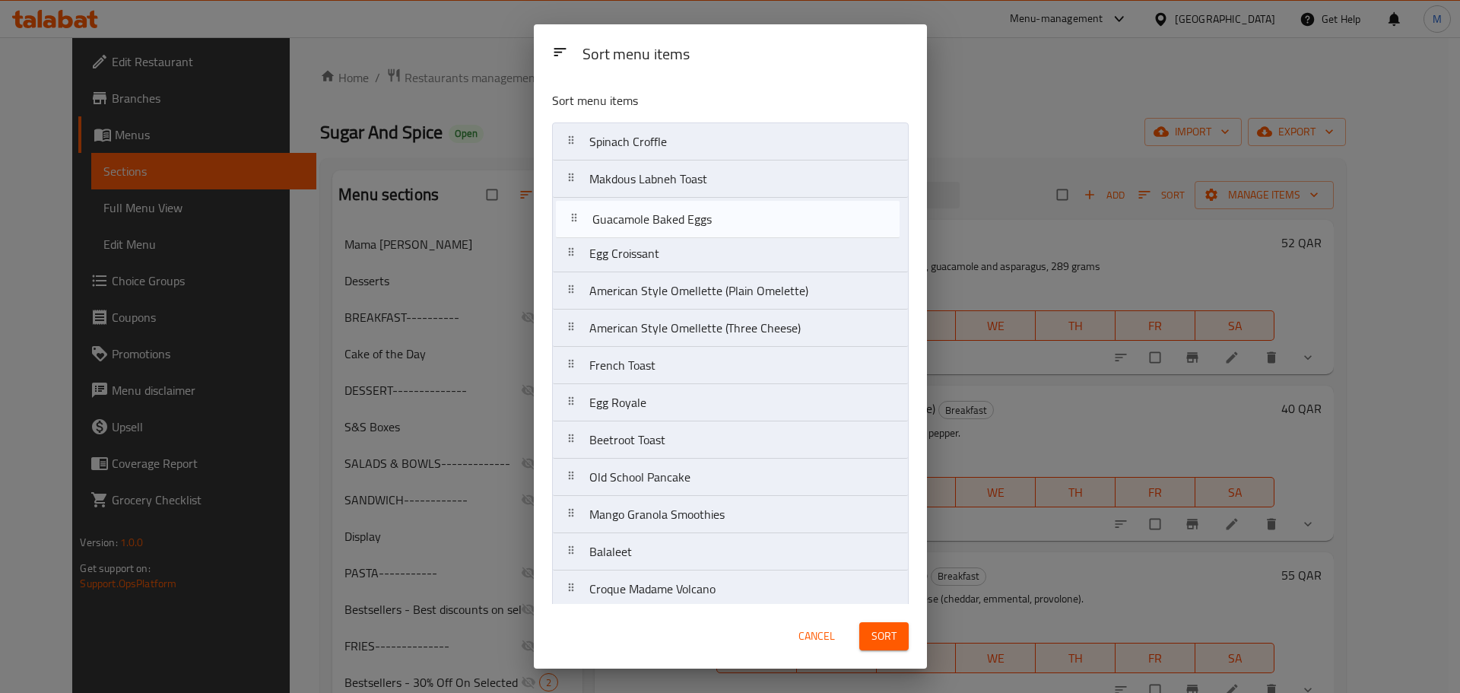
drag, startPoint x: 706, startPoint y: 497, endPoint x: 707, endPoint y: 225, distance: 272.2
click at [707, 225] on nav "Spinach Croffle Makdous Labneh Toast Egg Croissant American Style Omellette (Pl…" at bounding box center [730, 402] width 357 height 560
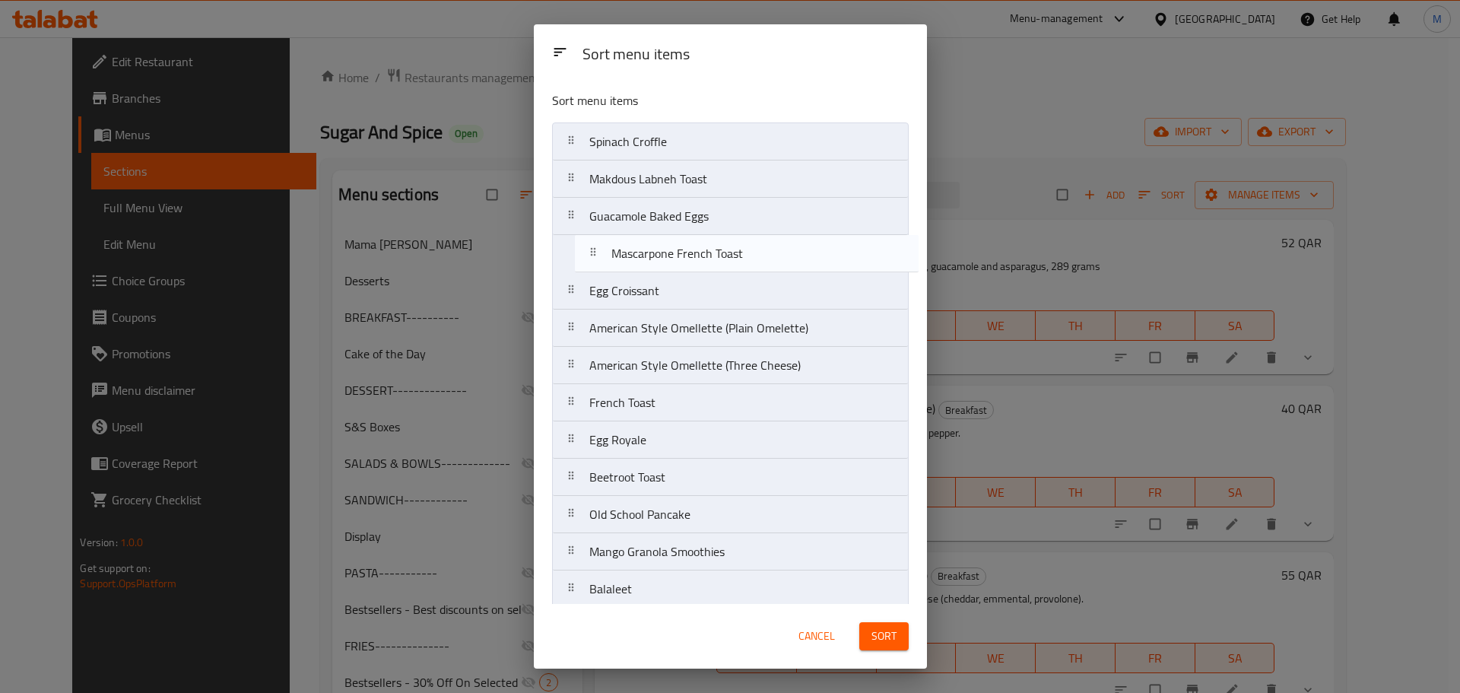
drag, startPoint x: 668, startPoint y: 582, endPoint x: 696, endPoint y: 242, distance: 341.8
click at [696, 242] on nav "Spinach Croffle Makdous Labneh Toast Guacamole Baked Eggs Egg Croissant America…" at bounding box center [730, 402] width 357 height 560
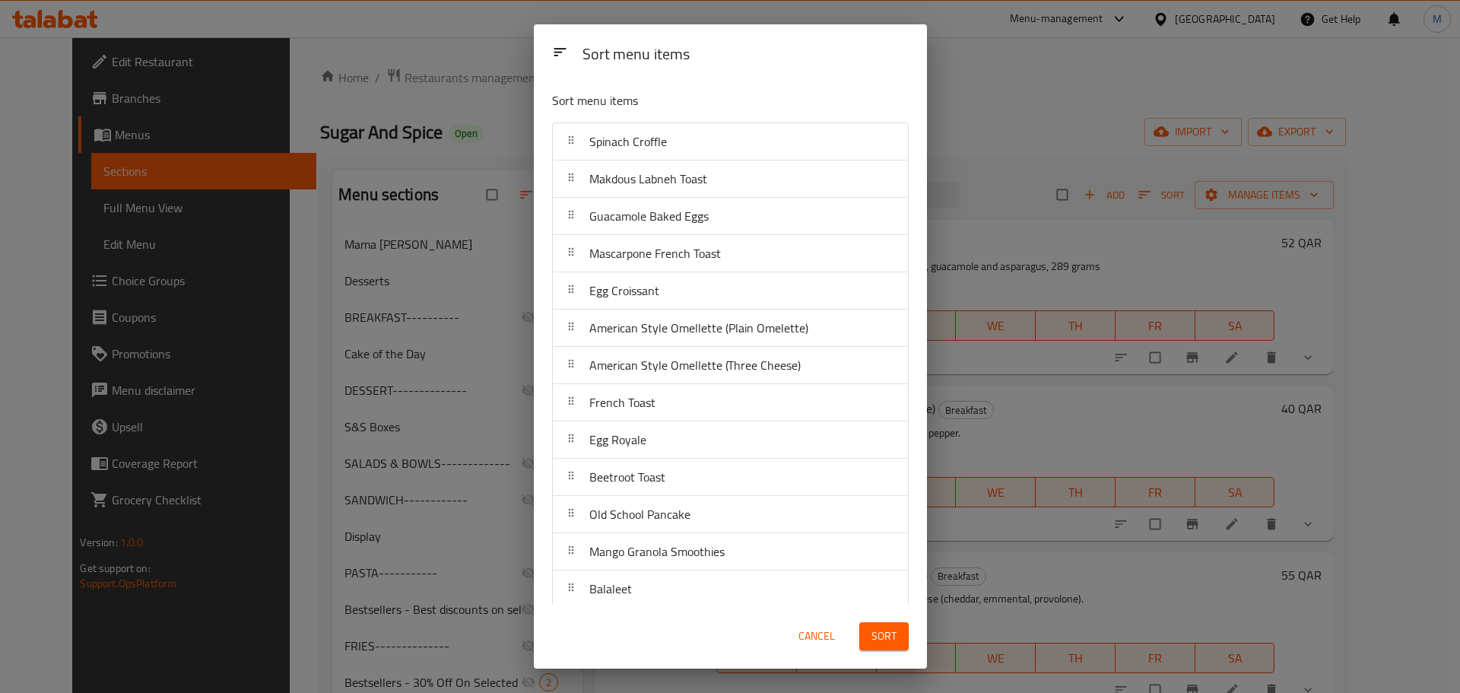
click at [889, 633] on span "Sort" at bounding box center [883, 636] width 25 height 19
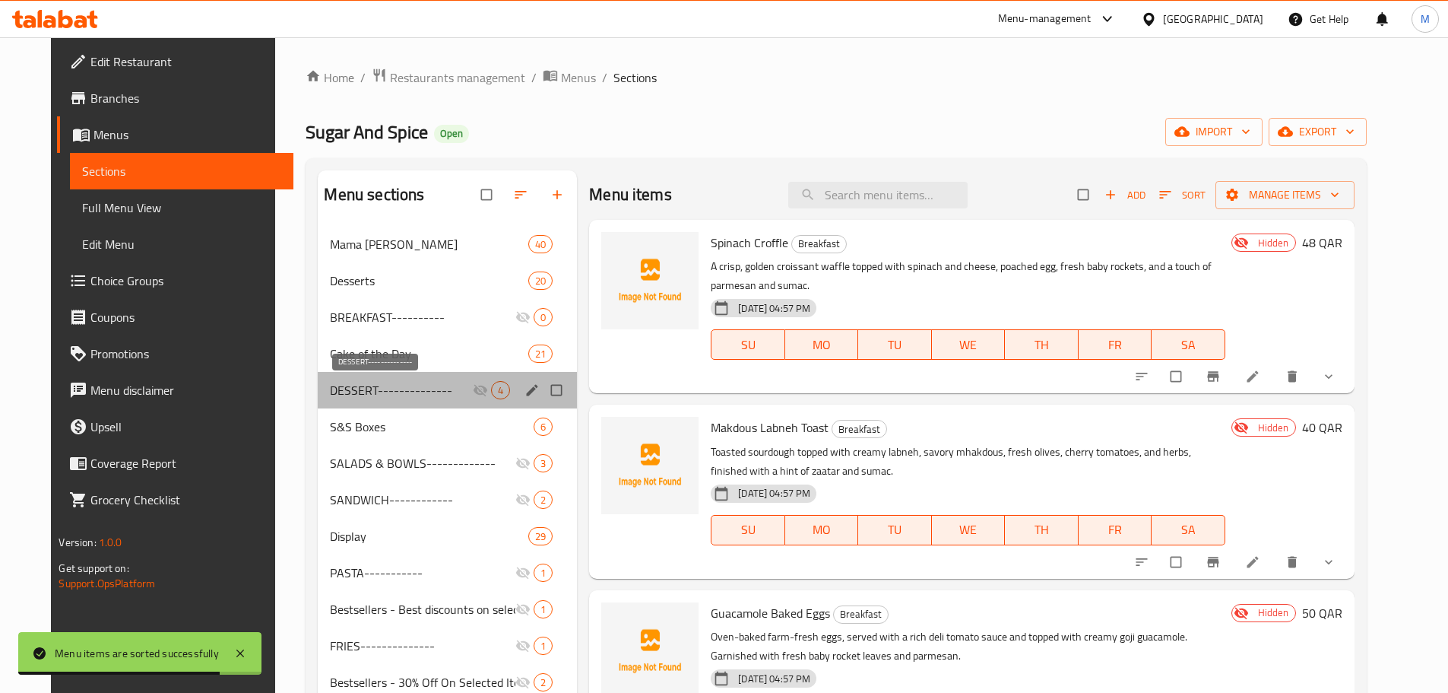
click at [401, 392] on span "DESSERT--------------" at bounding box center [401, 390] width 143 height 18
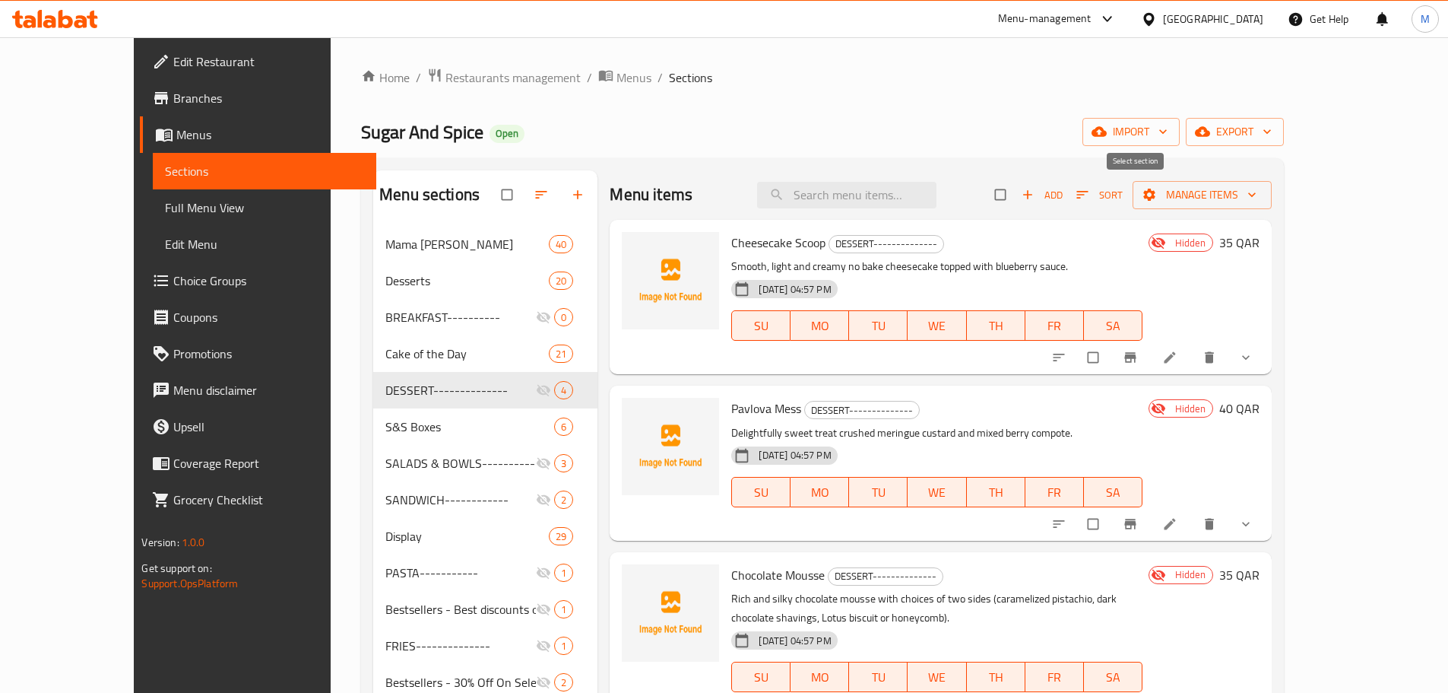
click at [1018, 198] on input "checkbox" at bounding box center [1002, 194] width 32 height 29
checkbox input "true"
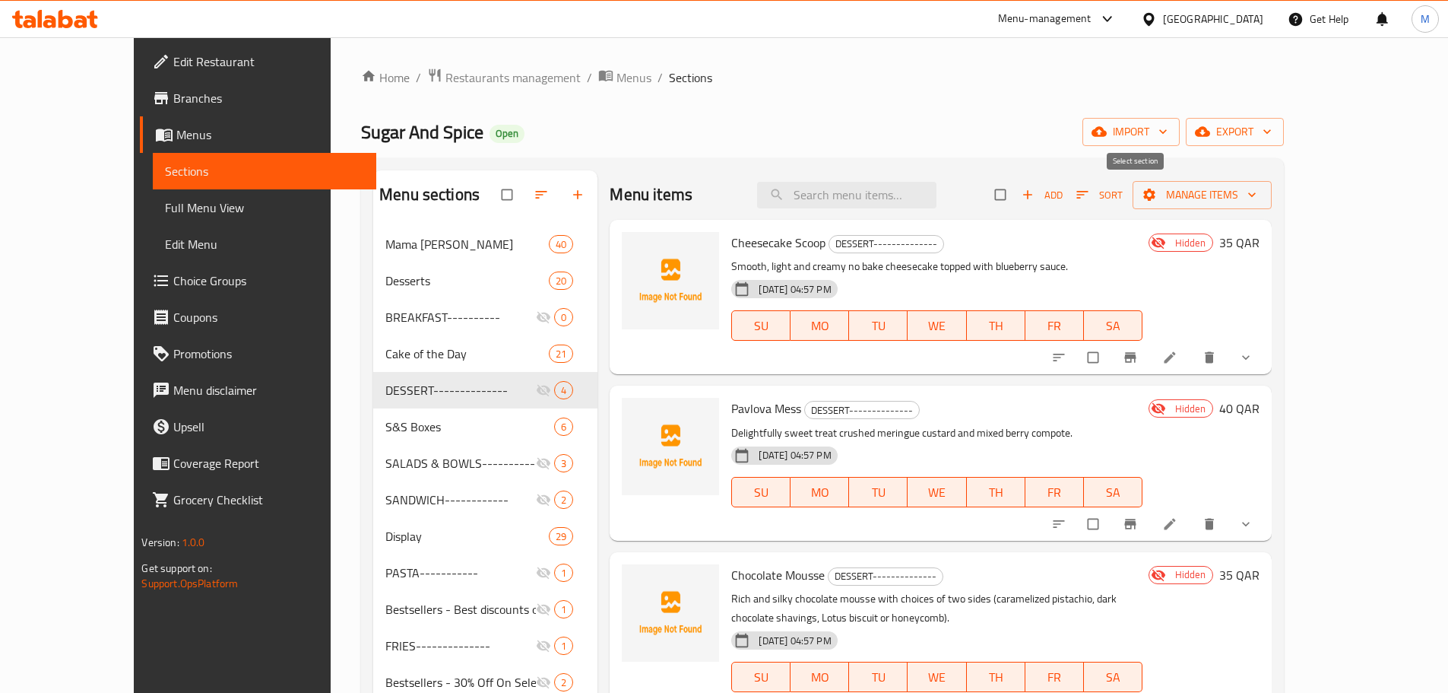
checkbox input "true"
click at [1260, 187] on span "Manage items" at bounding box center [1202, 195] width 115 height 19
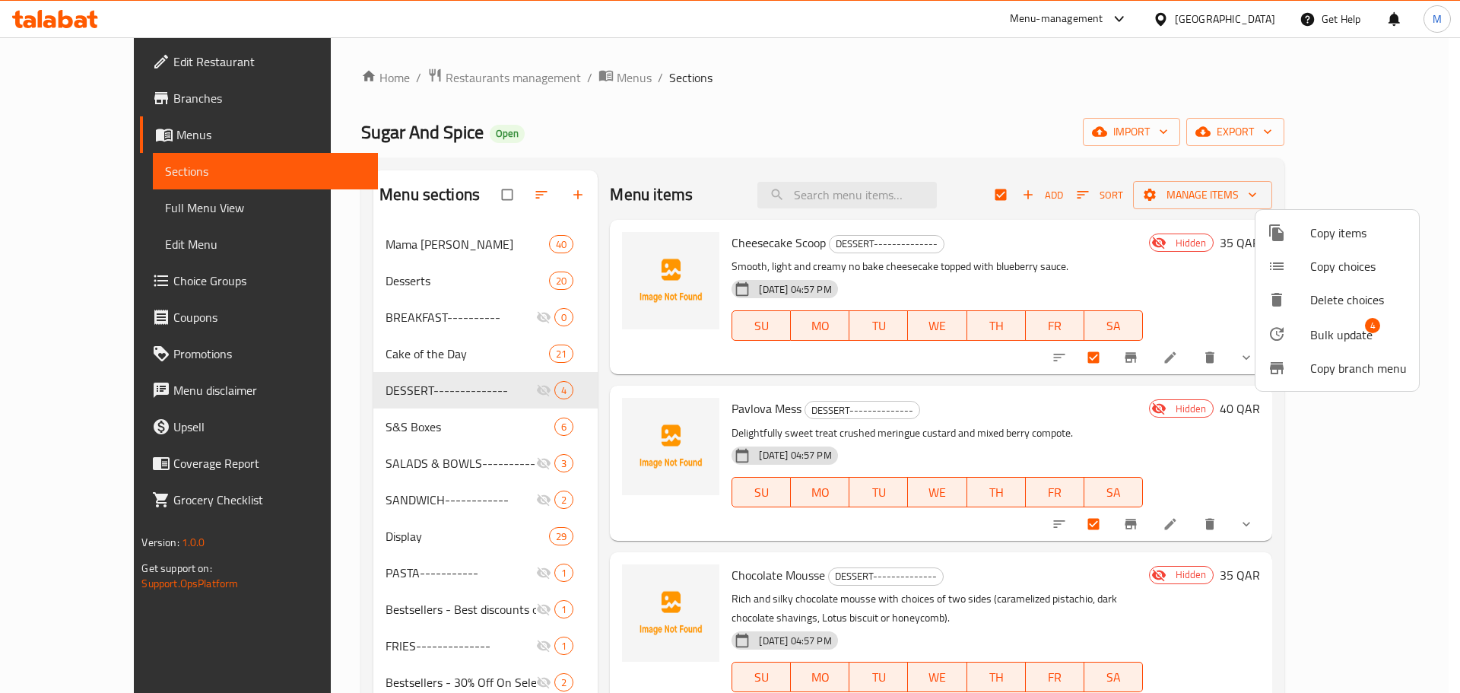
click at [1337, 331] on span "Bulk update" at bounding box center [1341, 334] width 62 height 18
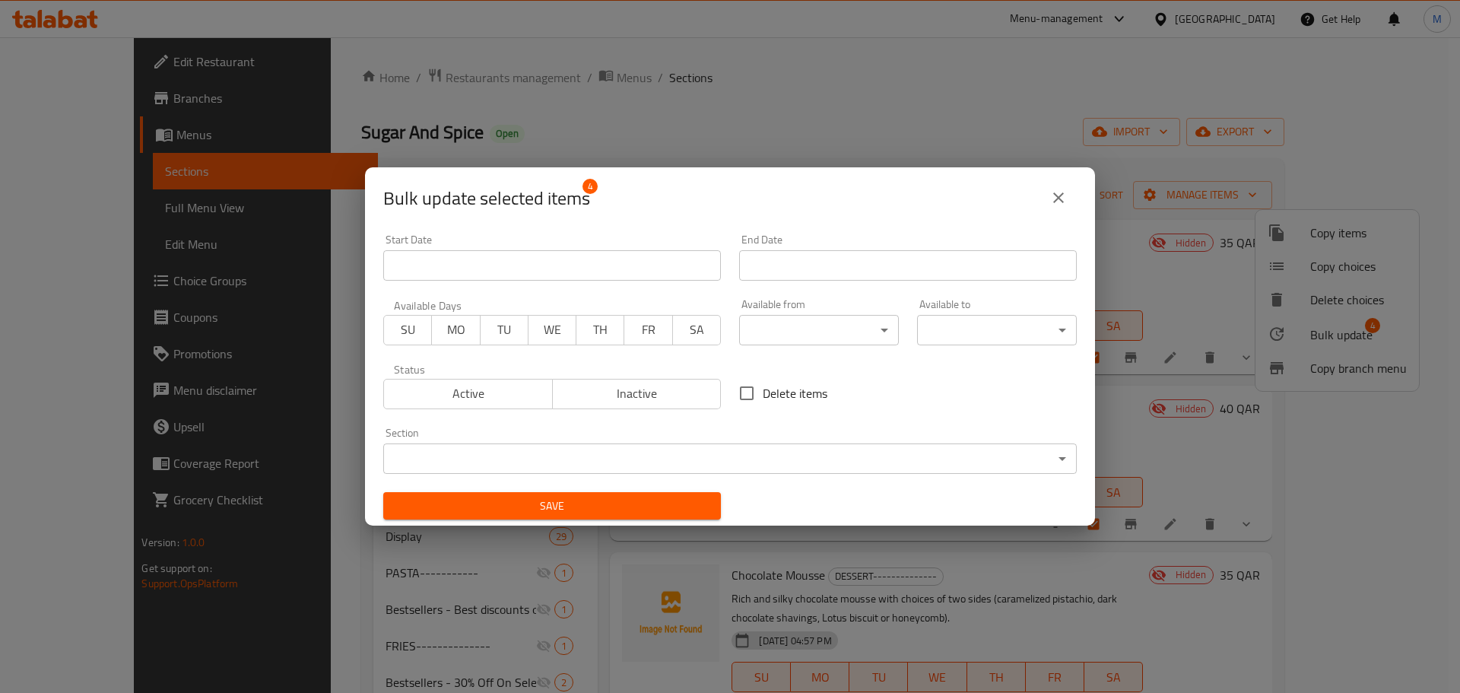
click at [660, 398] on span "Inactive" at bounding box center [637, 393] width 157 height 22
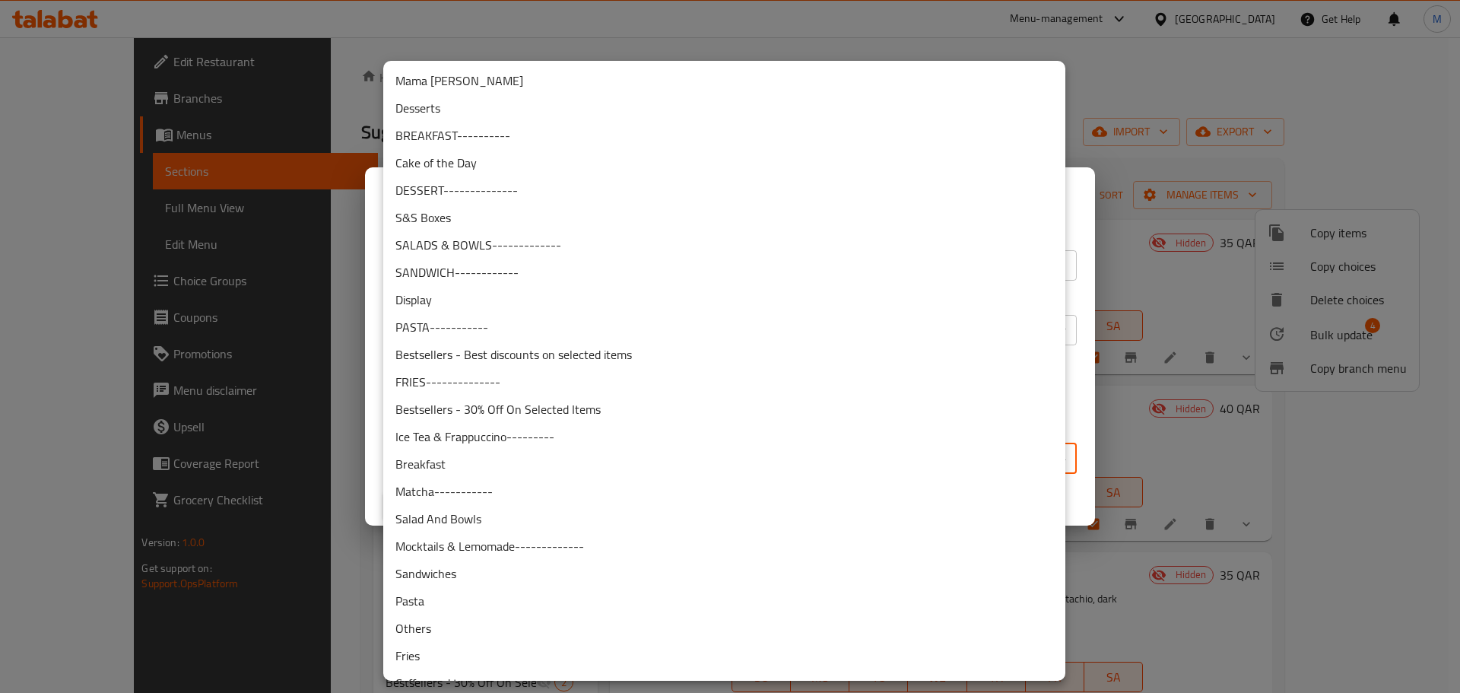
click at [702, 460] on body "​ Menu-management Qatar Get Help M Edit Restaurant Branches Menus Sections Full…" at bounding box center [730, 364] width 1460 height 655
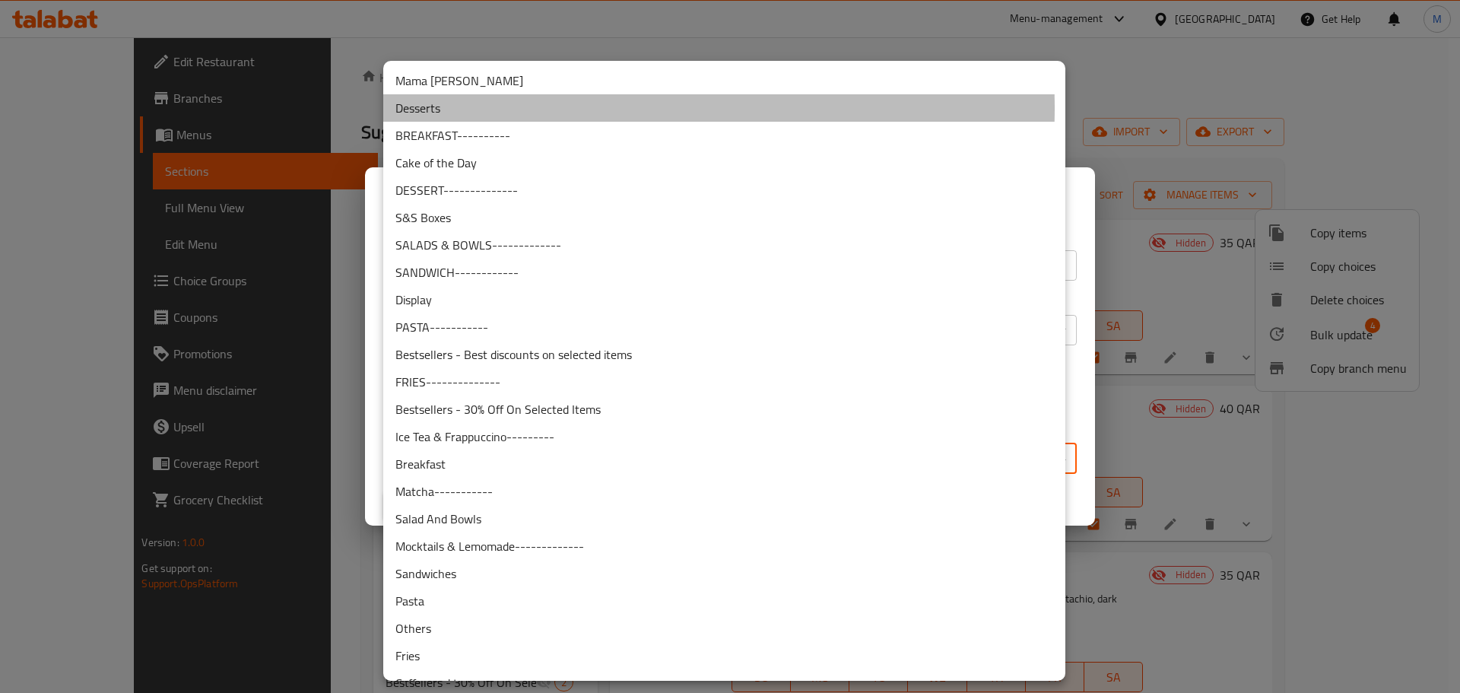
click at [509, 108] on li "Desserts" at bounding box center [724, 107] width 682 height 27
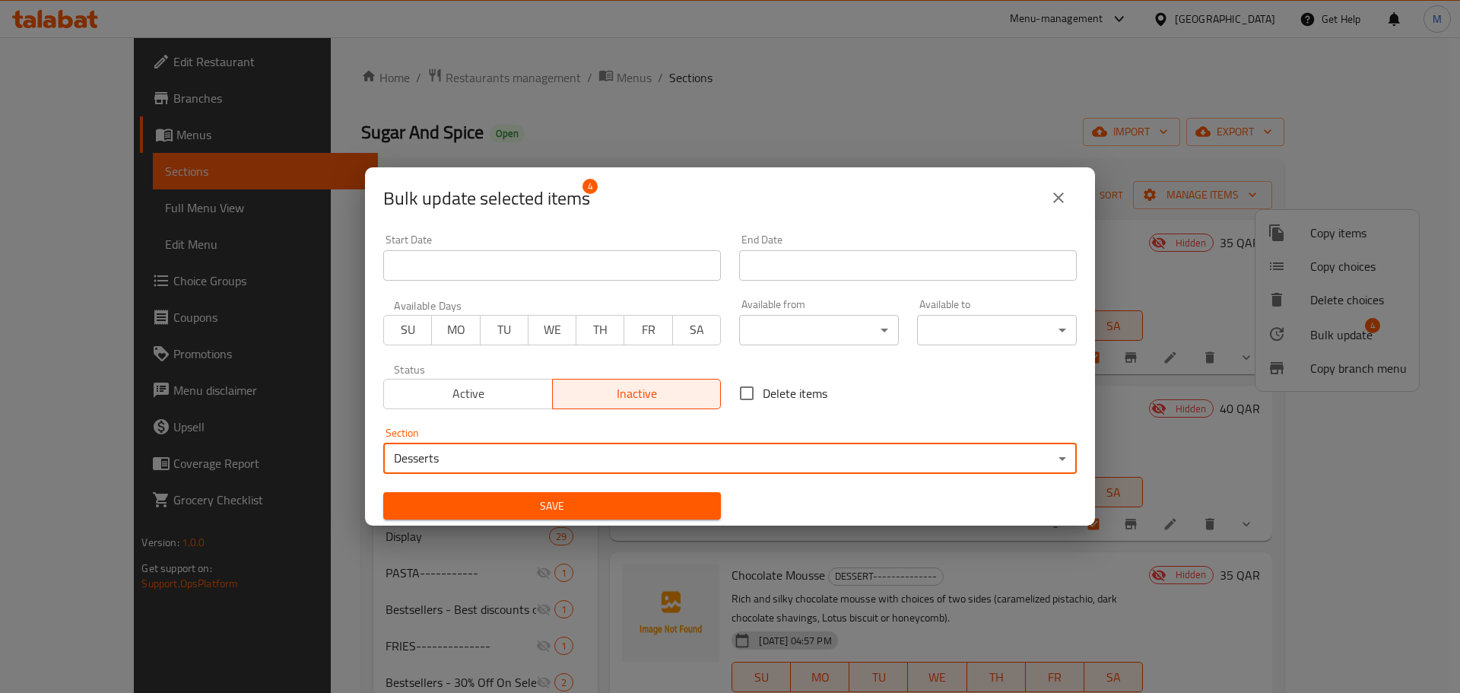
click at [916, 377] on div "Delete items" at bounding box center [908, 393] width 356 height 50
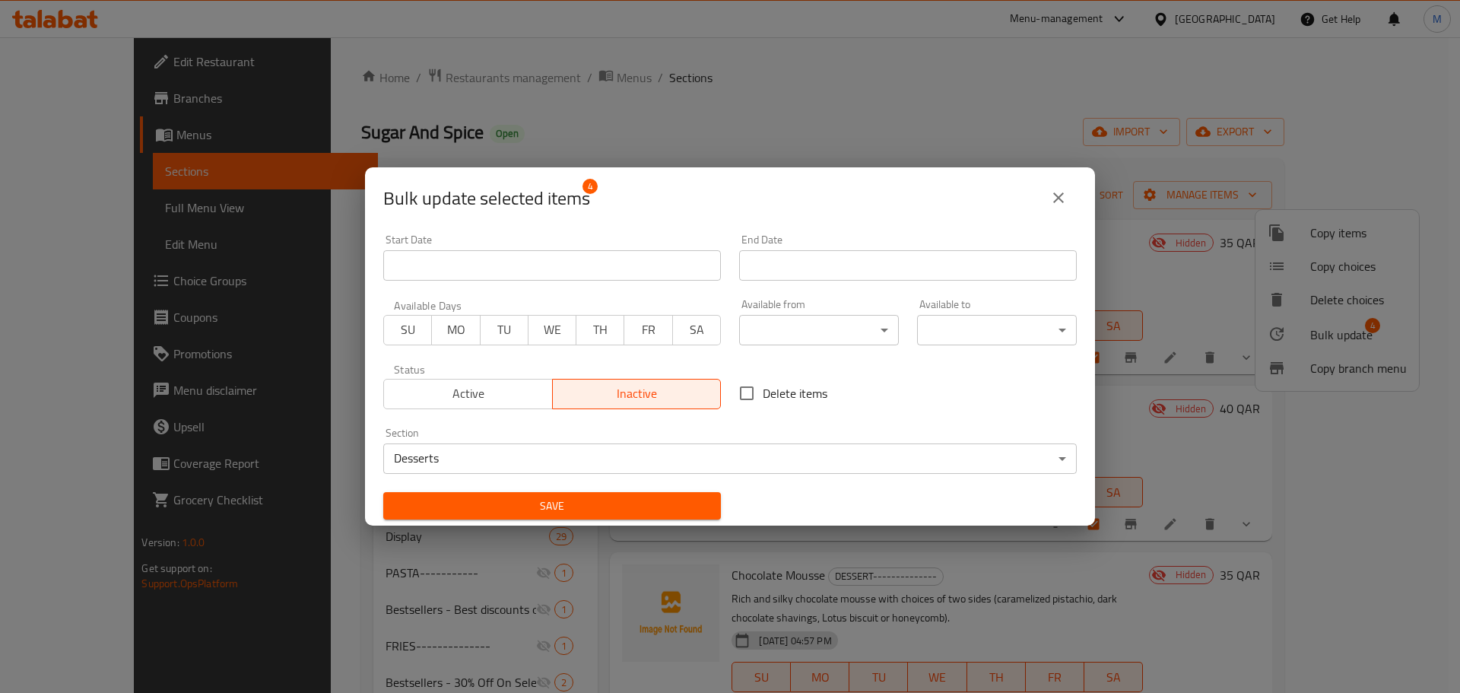
click at [586, 500] on span "Save" at bounding box center [551, 506] width 313 height 19
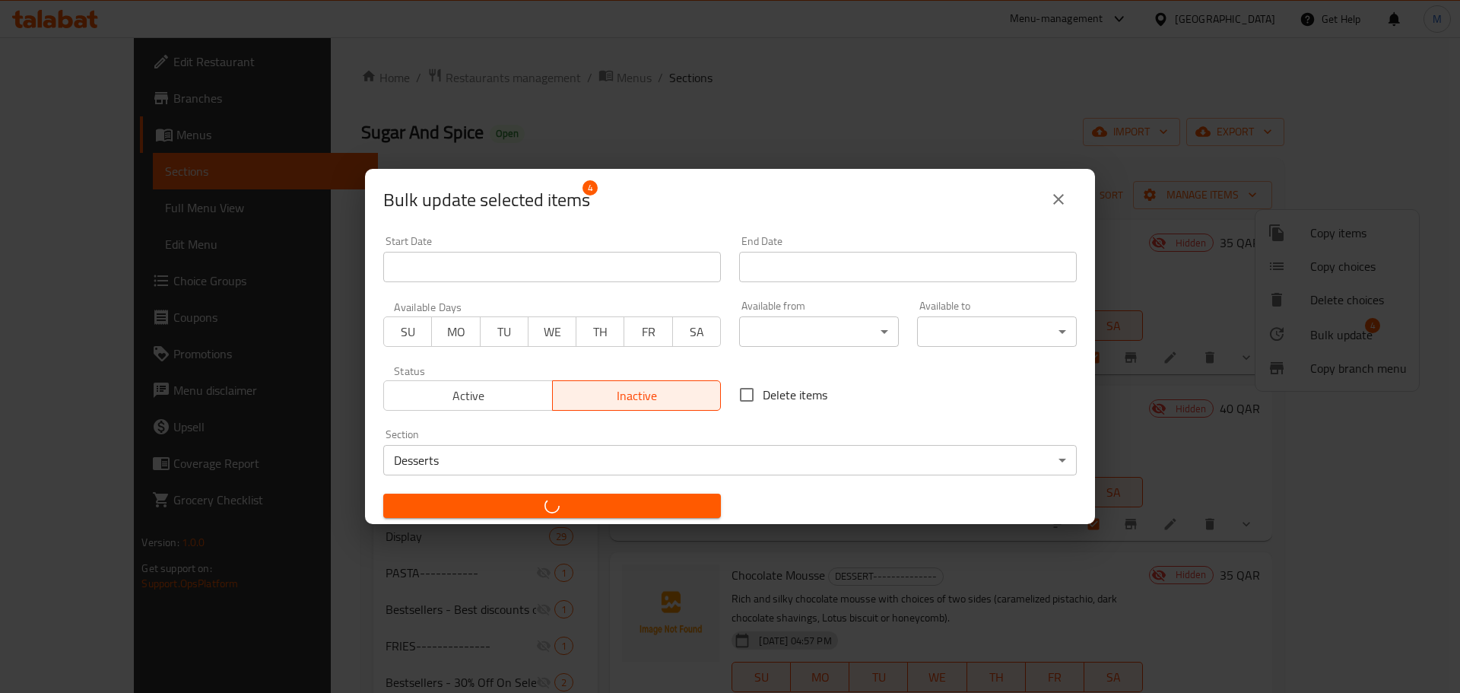
checkbox input "false"
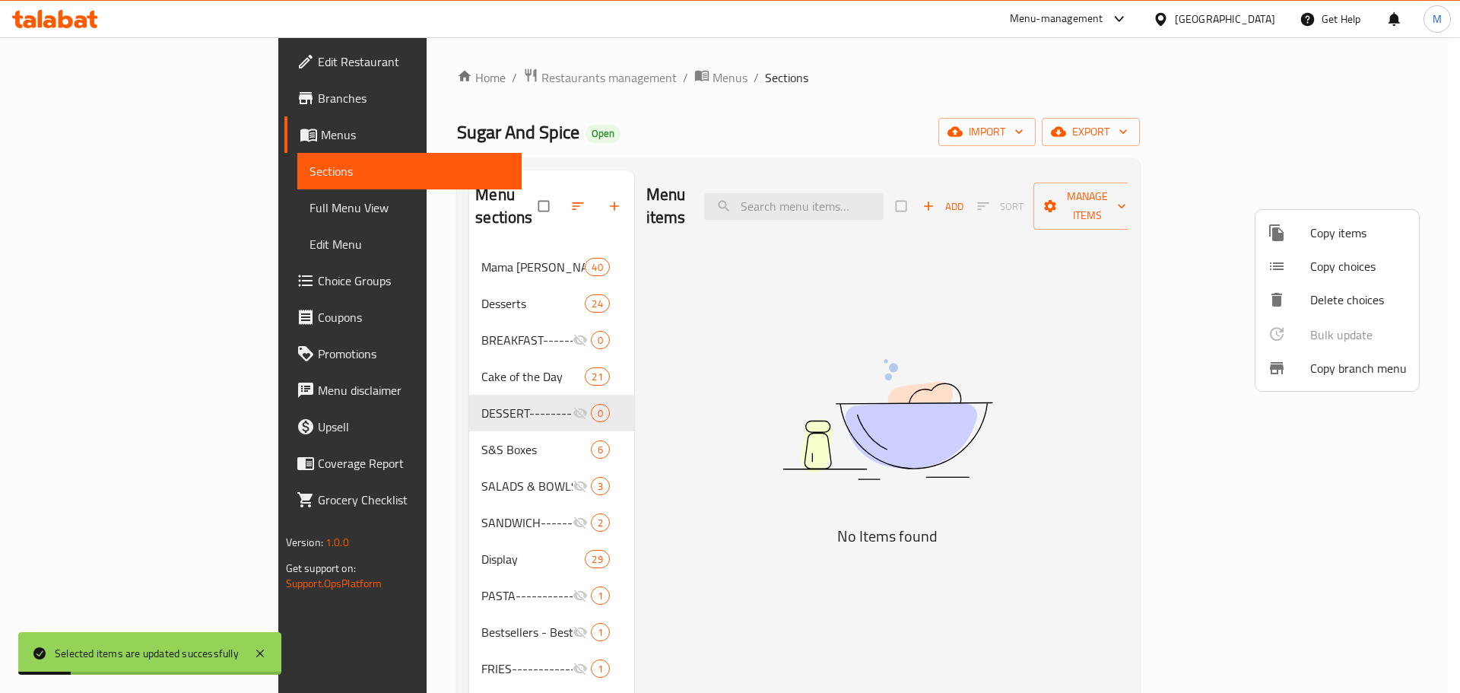
click at [405, 281] on div at bounding box center [730, 346] width 1460 height 693
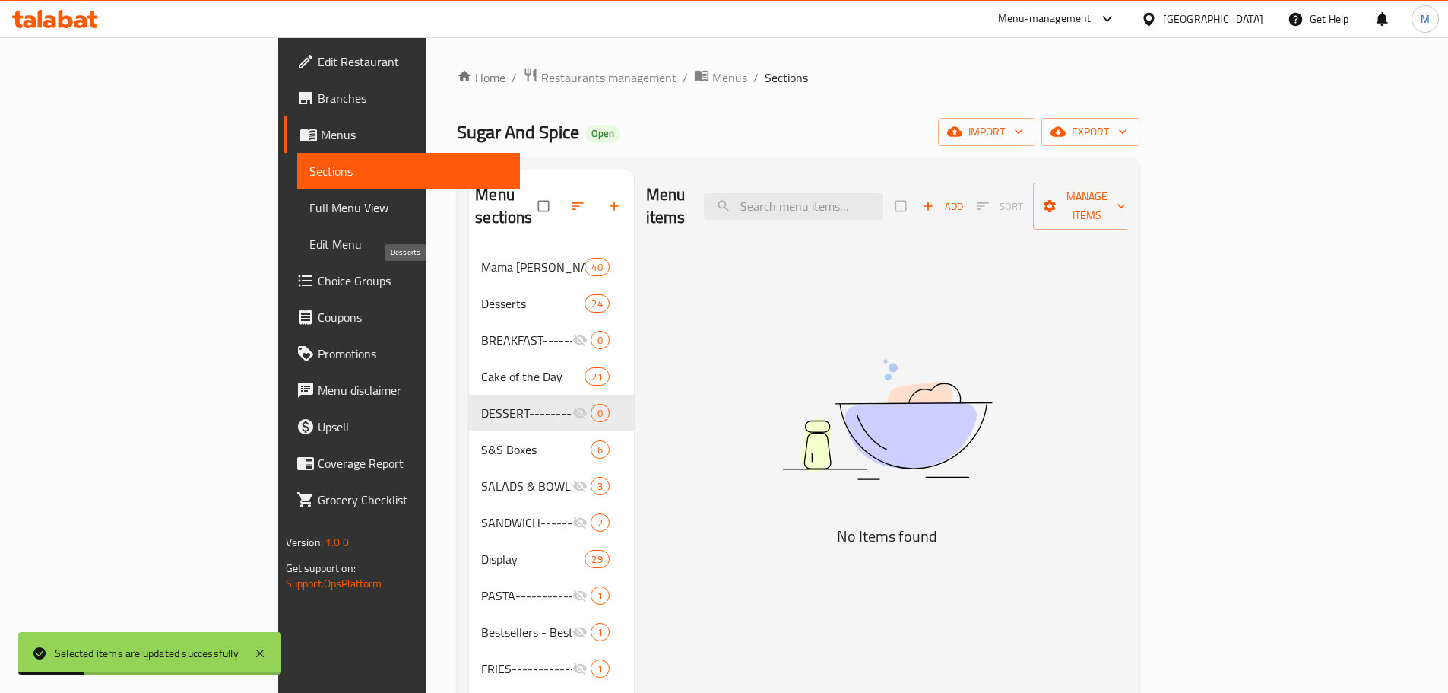
click at [481, 294] on span "Desserts" at bounding box center [532, 303] width 103 height 18
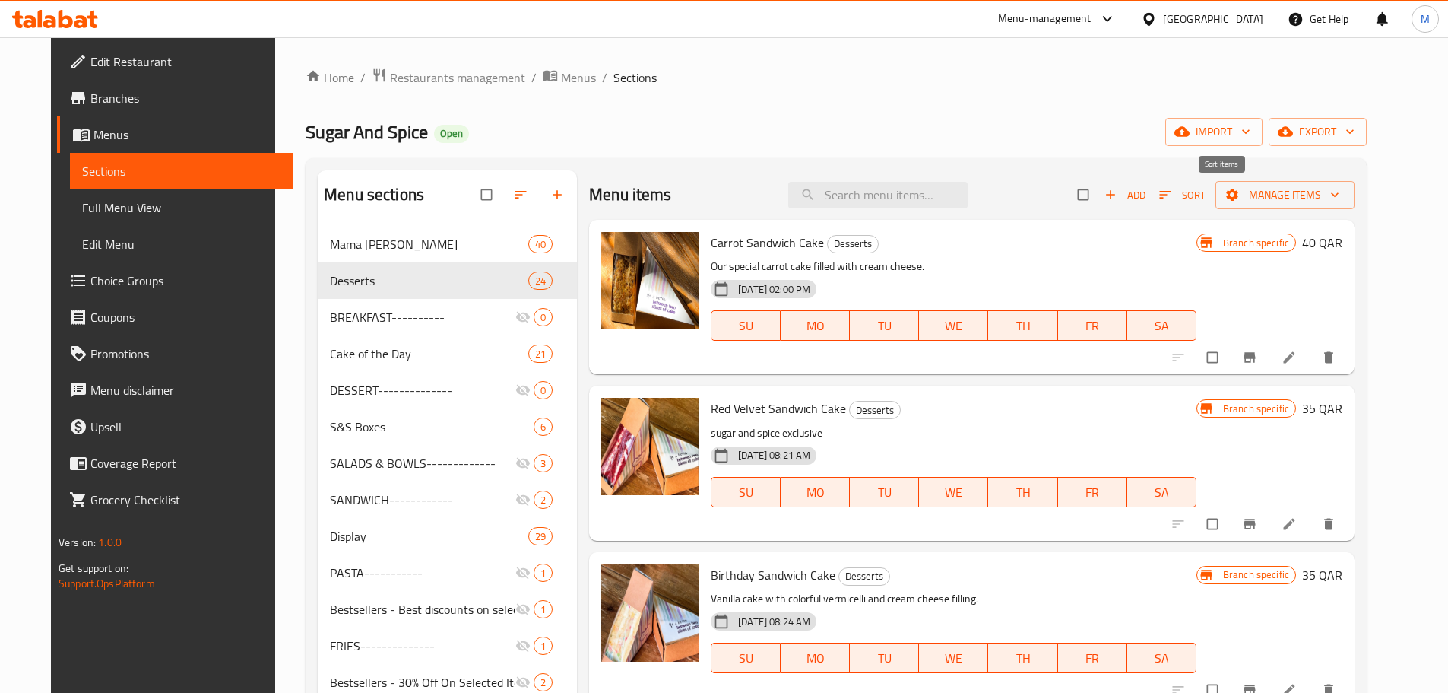
click at [1206, 190] on span "Sort" at bounding box center [1183, 194] width 46 height 17
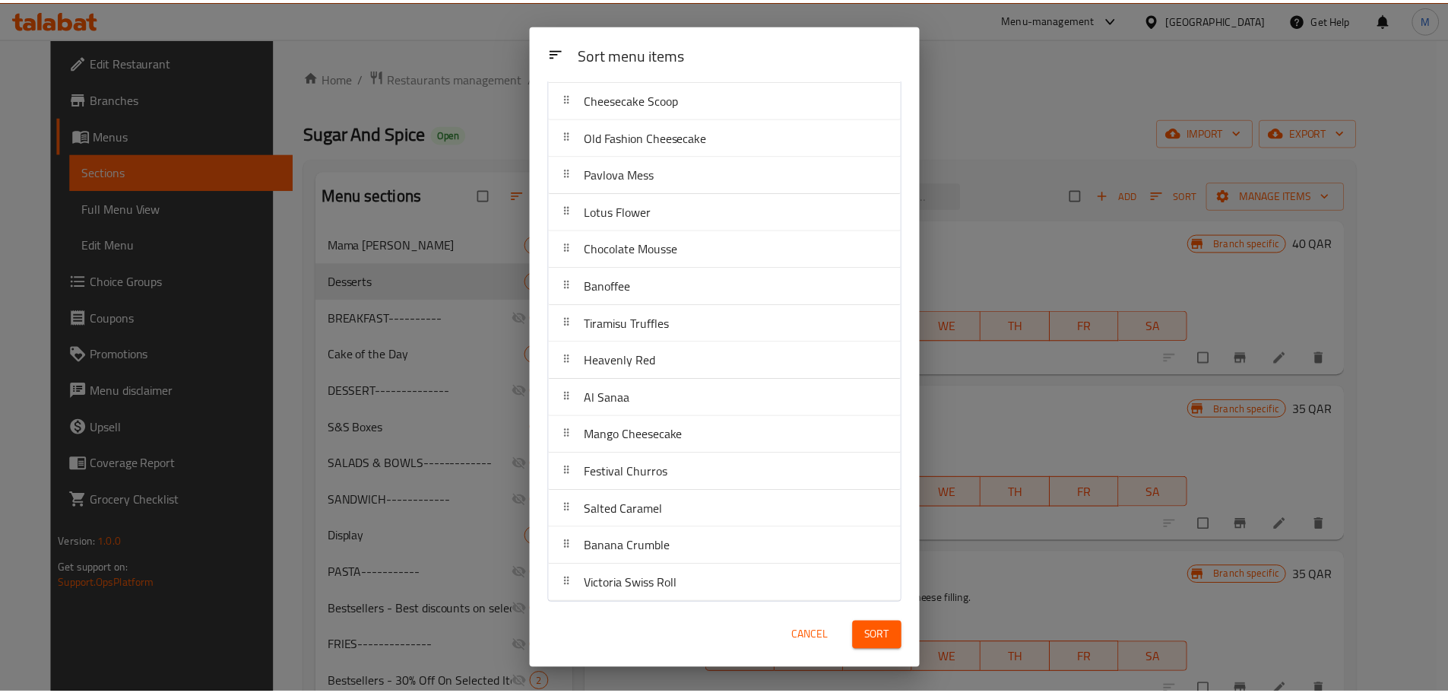
scroll to position [420, 0]
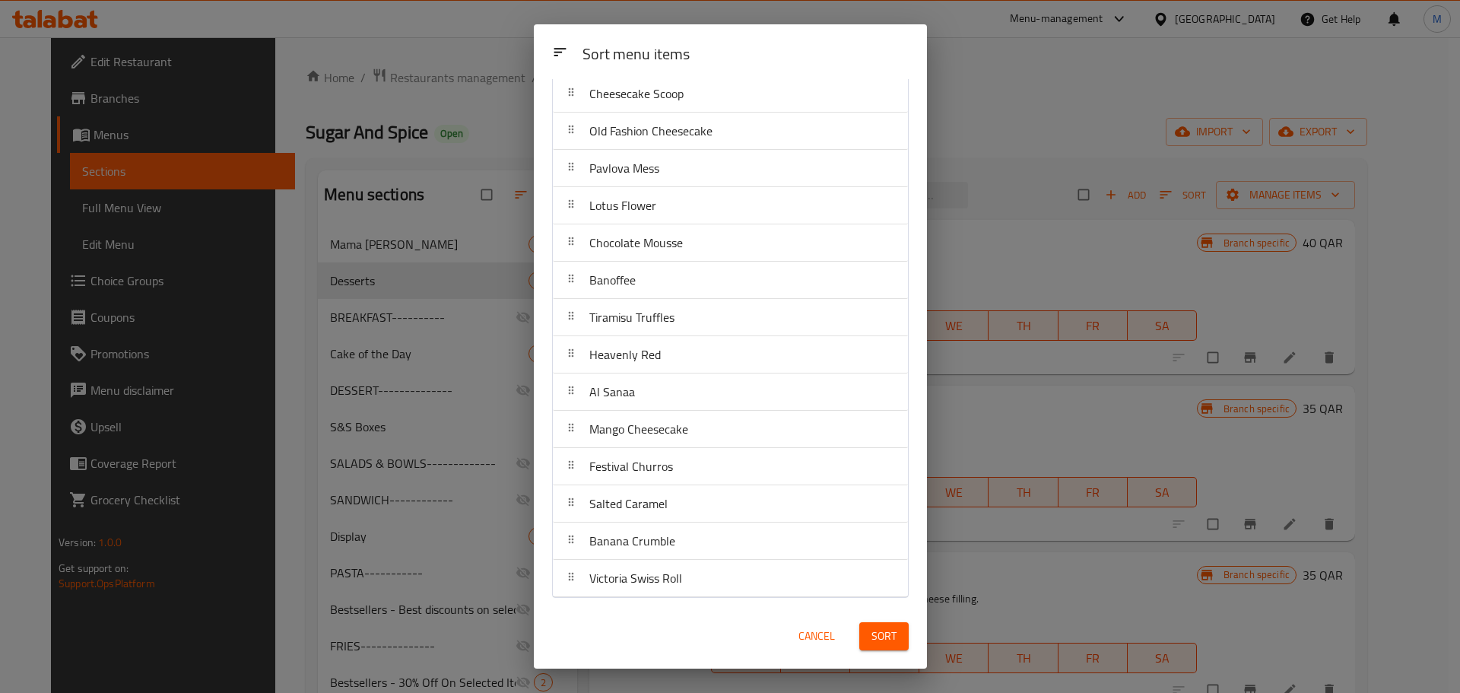
click at [810, 637] on span "Cancel" at bounding box center [816, 636] width 36 height 19
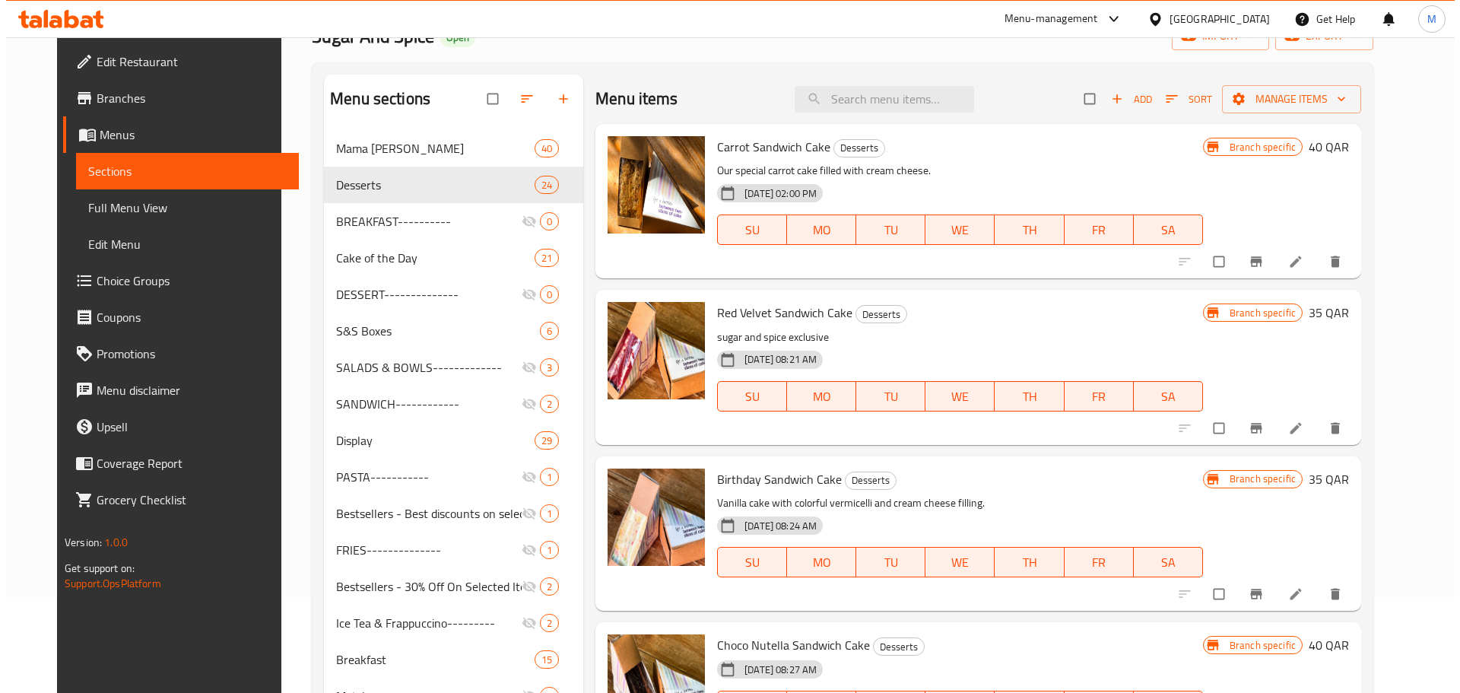
scroll to position [0, 0]
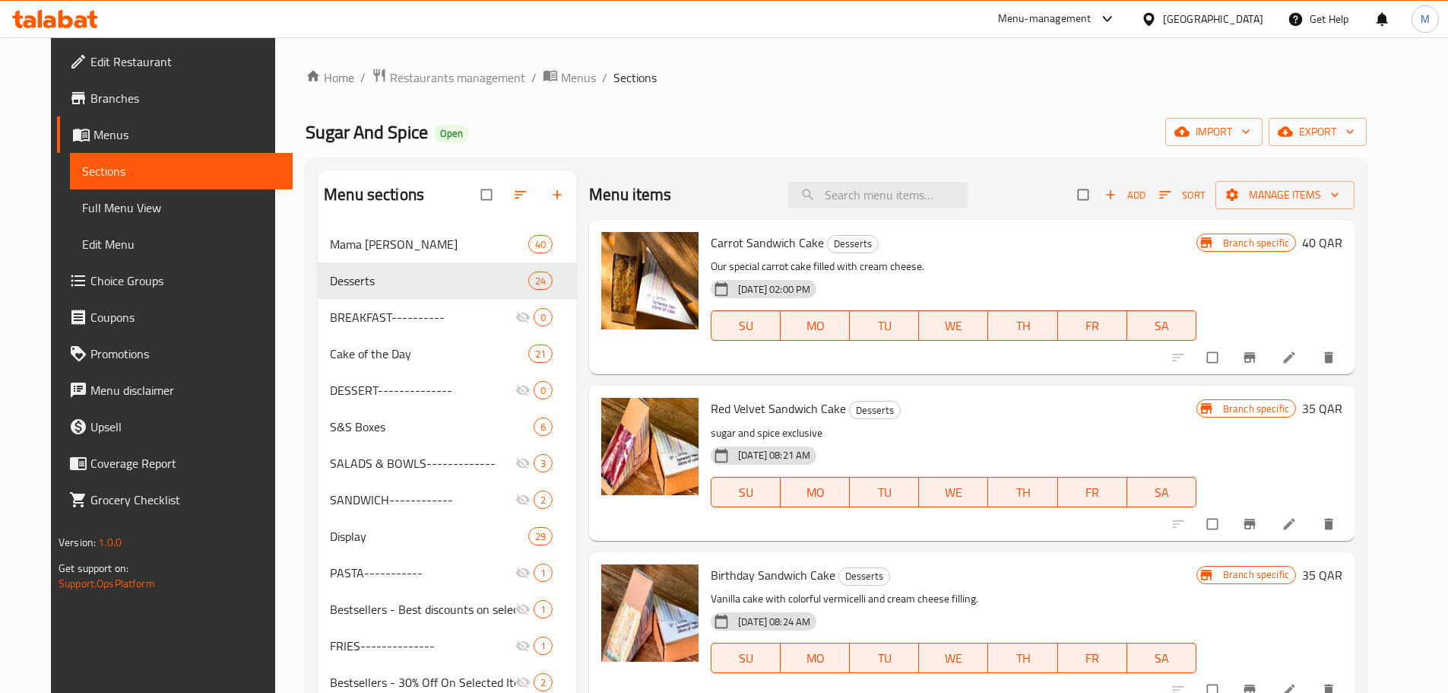
click at [1176, 198] on span "button" at bounding box center [1167, 194] width 18 height 15
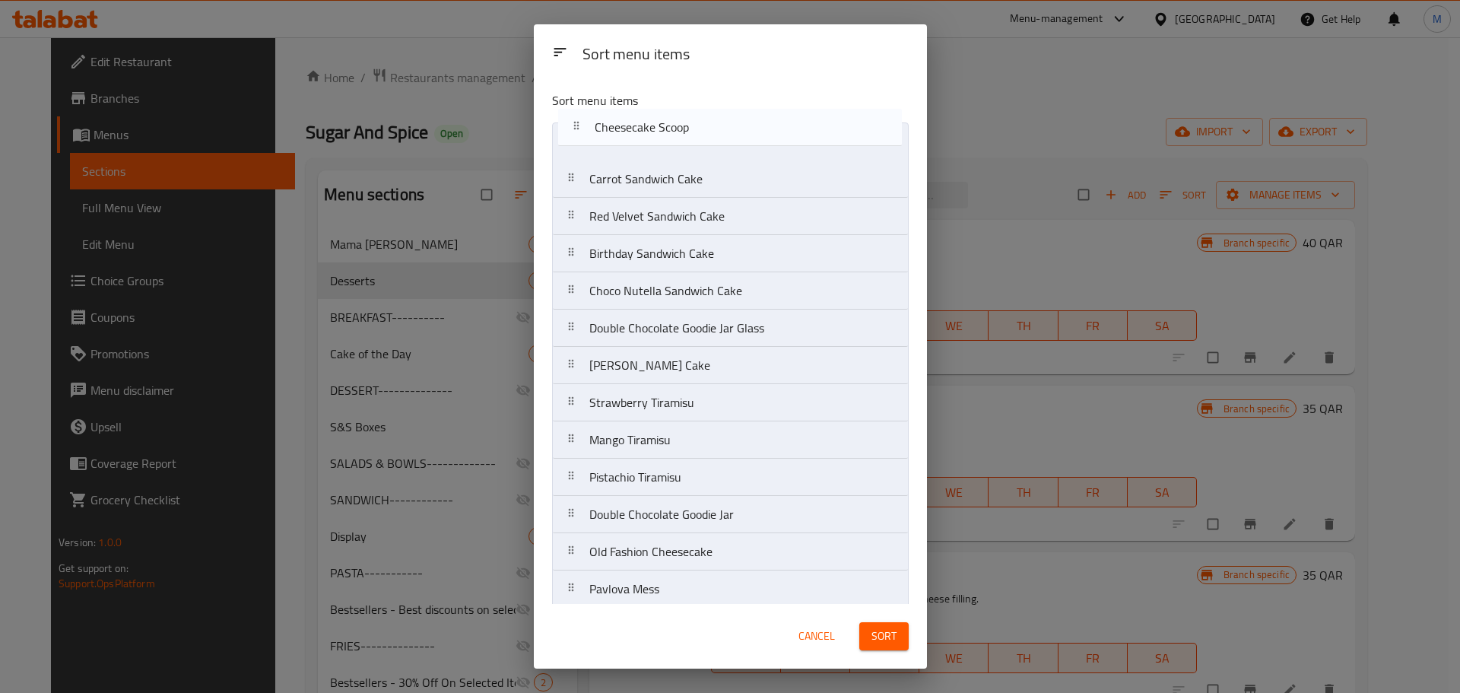
drag, startPoint x: 655, startPoint y: 447, endPoint x: 660, endPoint y: 137, distance: 310.3
click at [660, 137] on nav "Carrot Sandwich Cake Red Velvet Sandwich Cake Birthday Sandwich Cake Choco Nute…" at bounding box center [730, 570] width 357 height 896
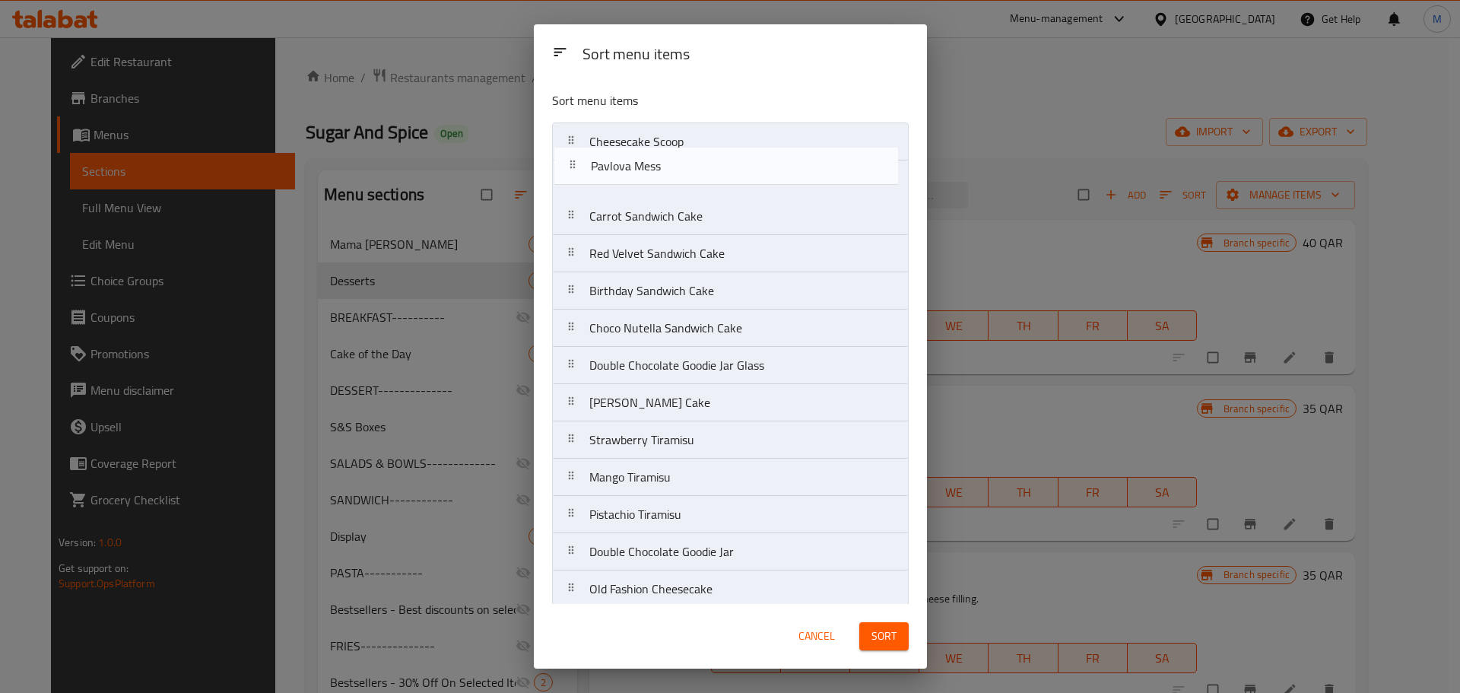
drag, startPoint x: 671, startPoint y: 296, endPoint x: 673, endPoint y: 169, distance: 127.0
click at [673, 169] on nav "Cheesecake Scoop Carrot Sandwich Cake Red Velvet Sandwich Cake Birthday Sandwic…" at bounding box center [730, 570] width 357 height 896
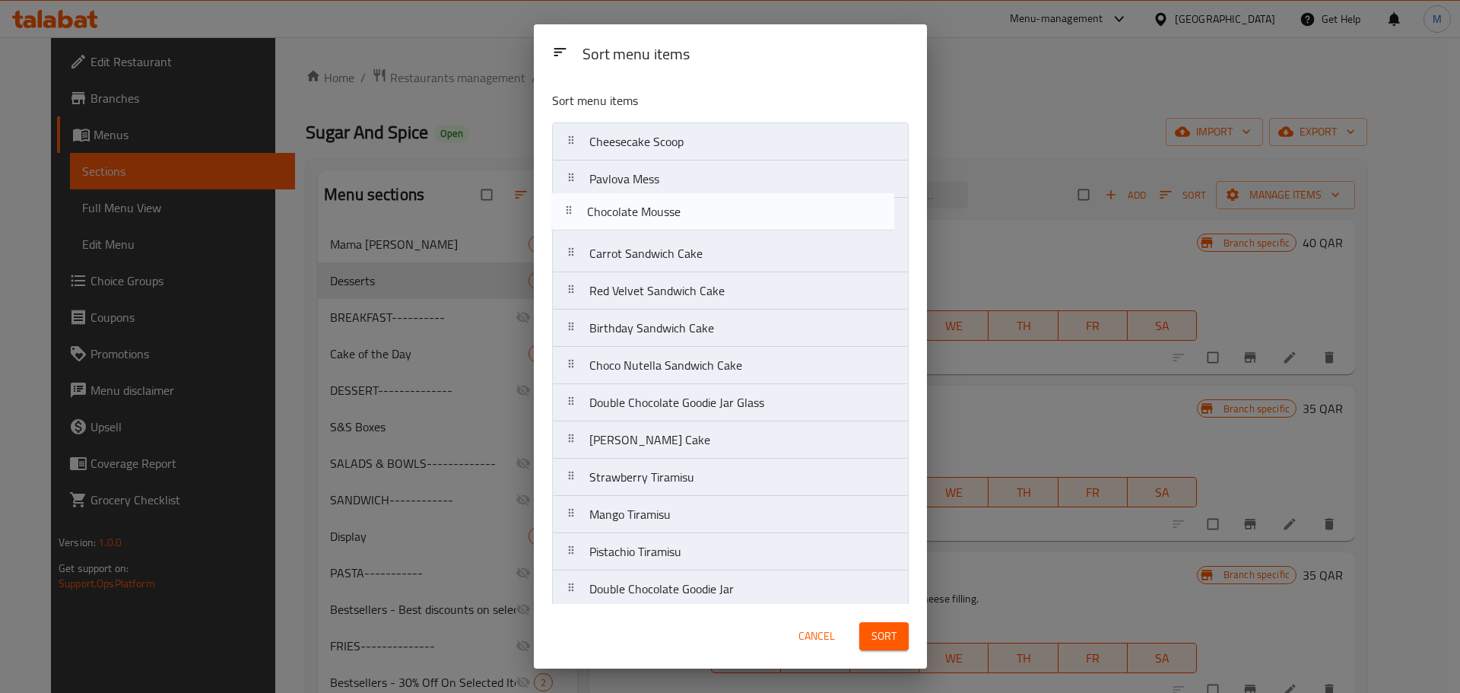
drag, startPoint x: 684, startPoint y: 255, endPoint x: 682, endPoint y: 211, distance: 43.4
click at [682, 211] on nav "Cheesecake Scoop Pavlova Mess Carrot Sandwich Cake Red Velvet Sandwich Cake Bir…" at bounding box center [730, 570] width 357 height 896
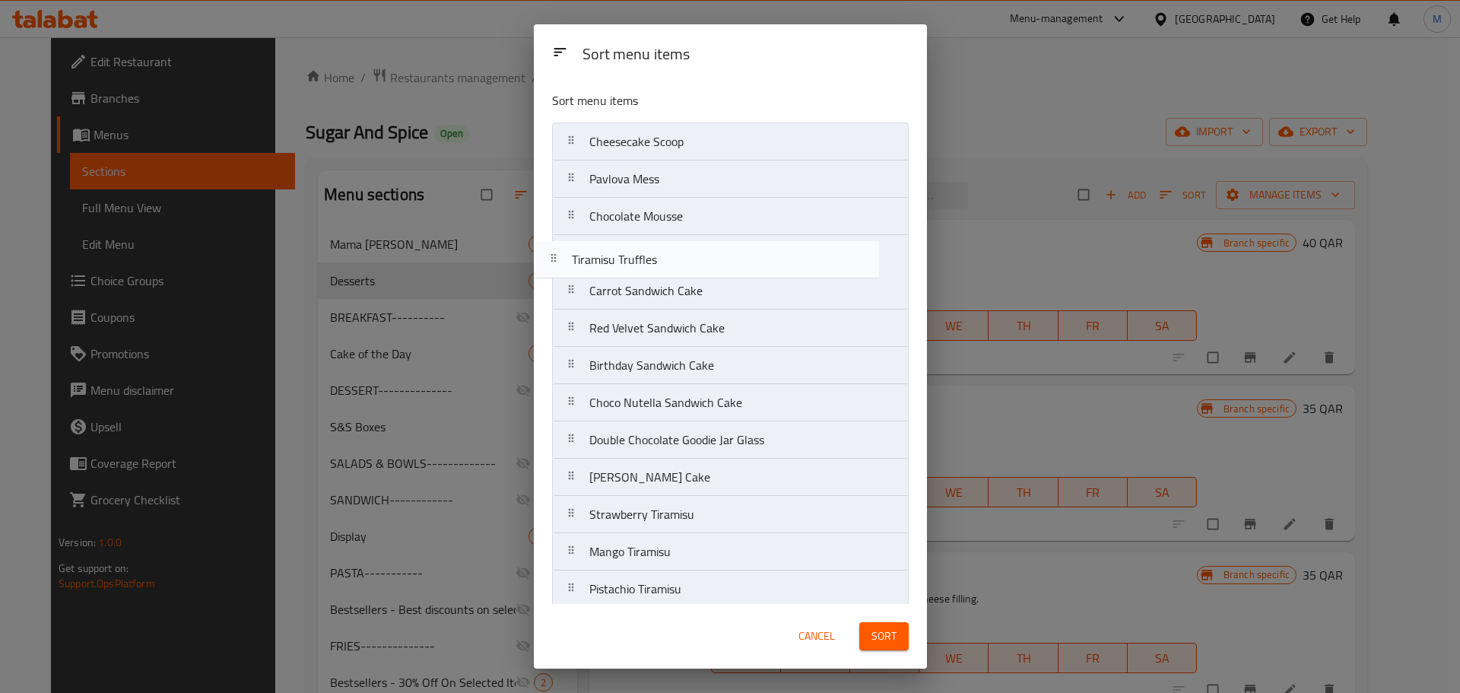
drag, startPoint x: 702, startPoint y: 326, endPoint x: 684, endPoint y: 258, distance: 70.6
click at [684, 258] on nav "Cheesecake Scoop Pavlova Mess Chocolate Mousse Carrot Sandwich Cake Red Velvet …" at bounding box center [730, 570] width 357 height 896
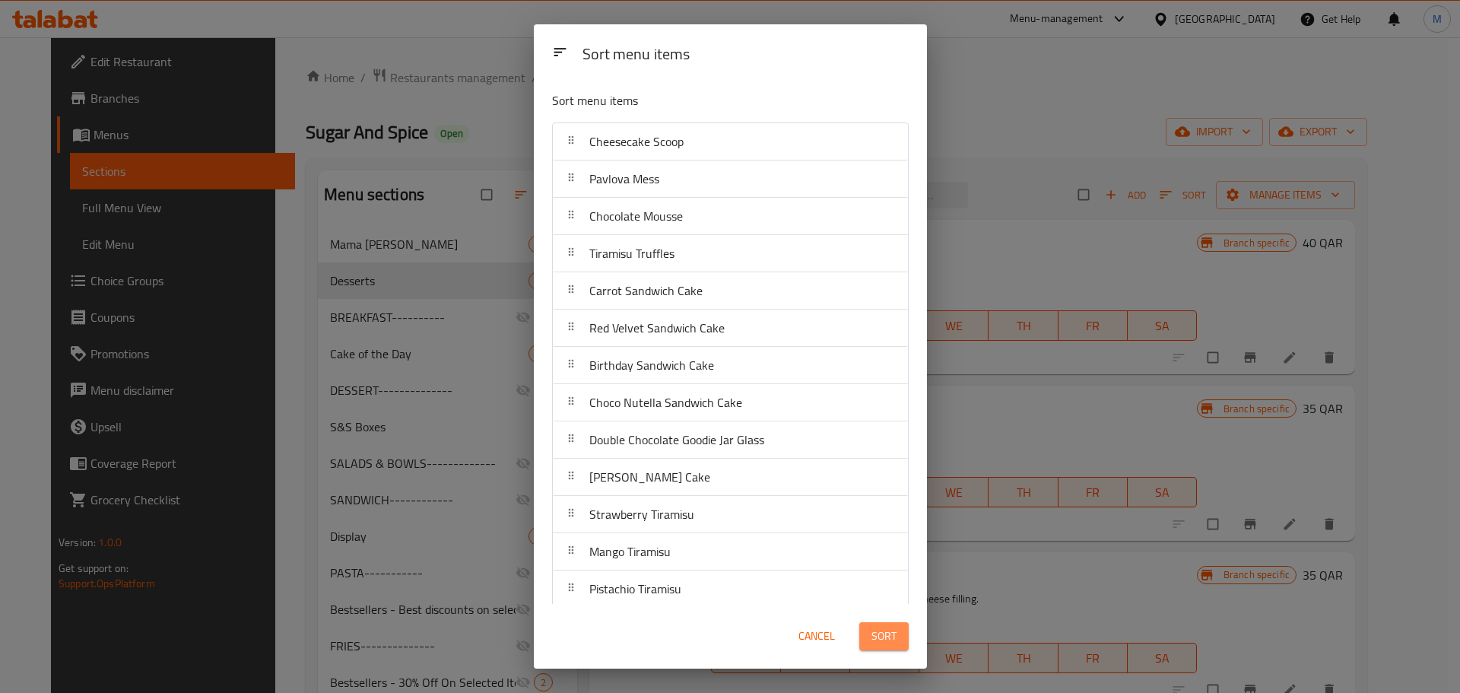
click at [887, 636] on span "Sort" at bounding box center [883, 636] width 25 height 19
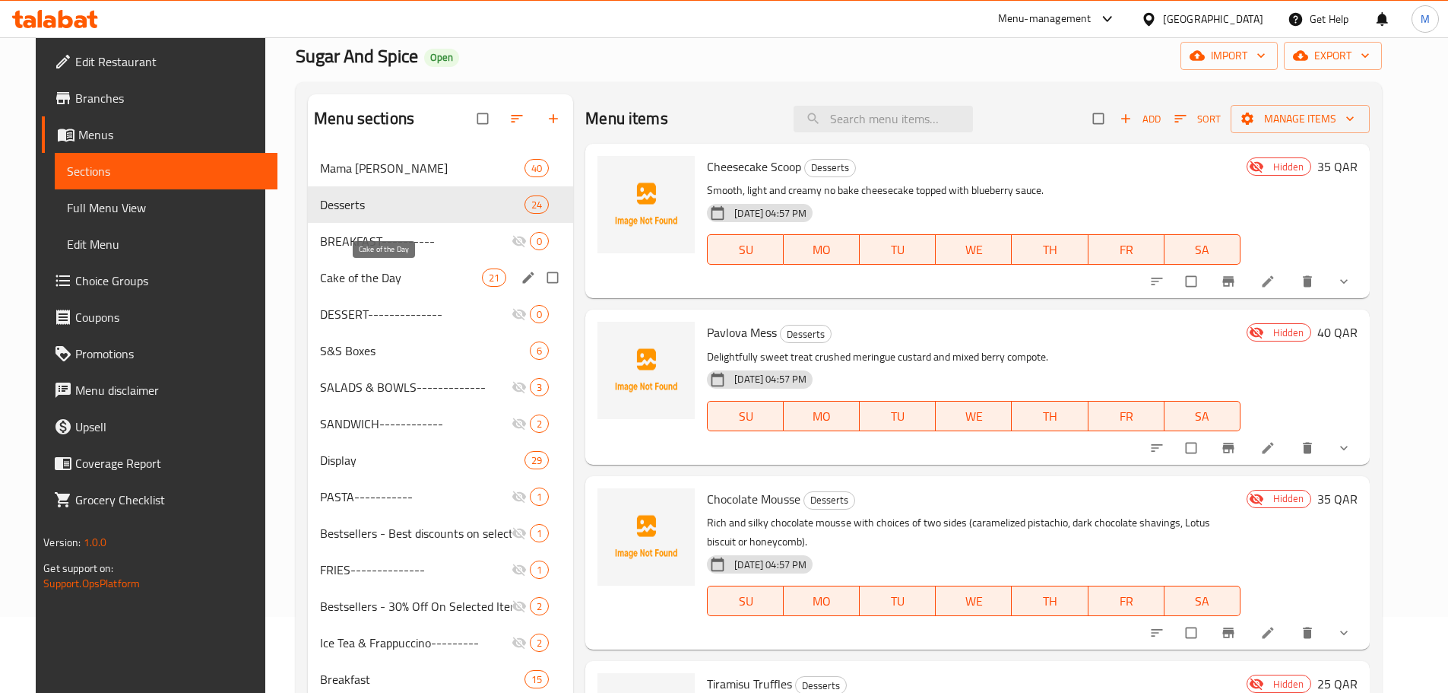
scroll to position [152, 0]
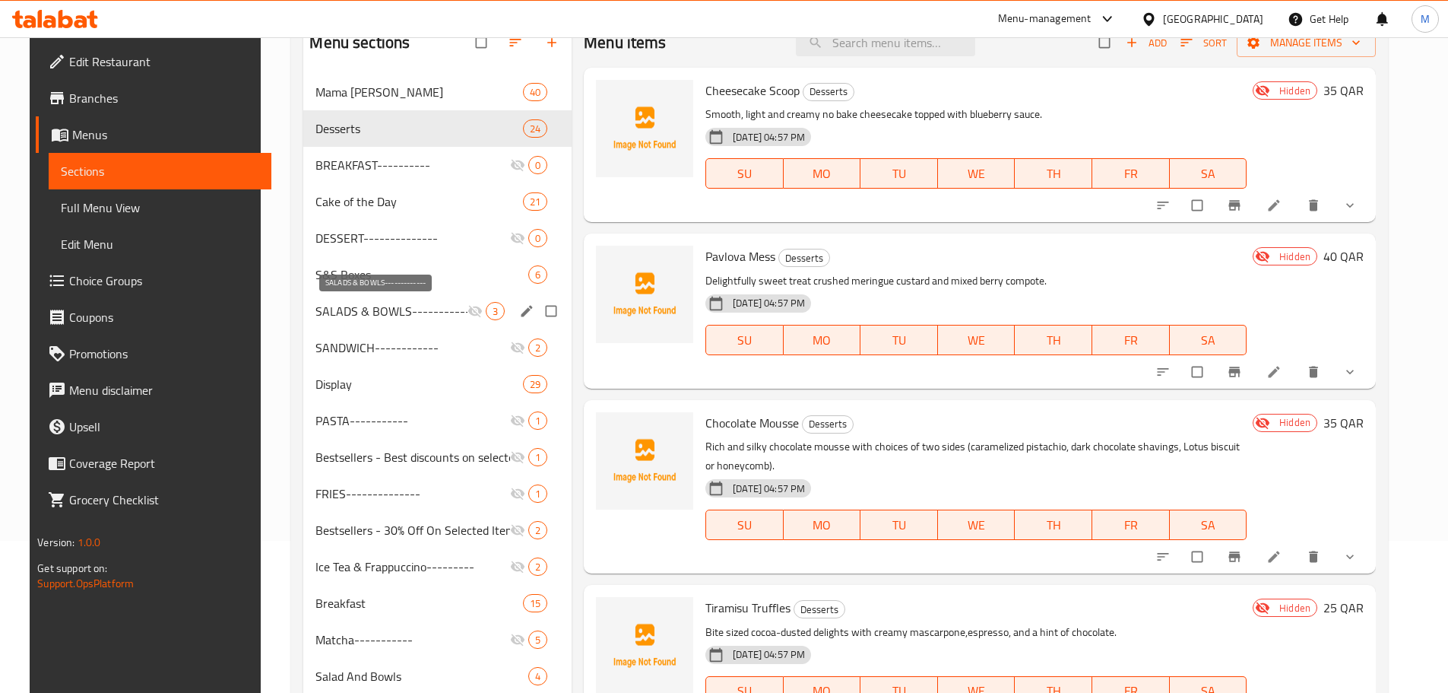
click at [419, 310] on span "SALADS & BOWLS-------------" at bounding box center [392, 311] width 152 height 18
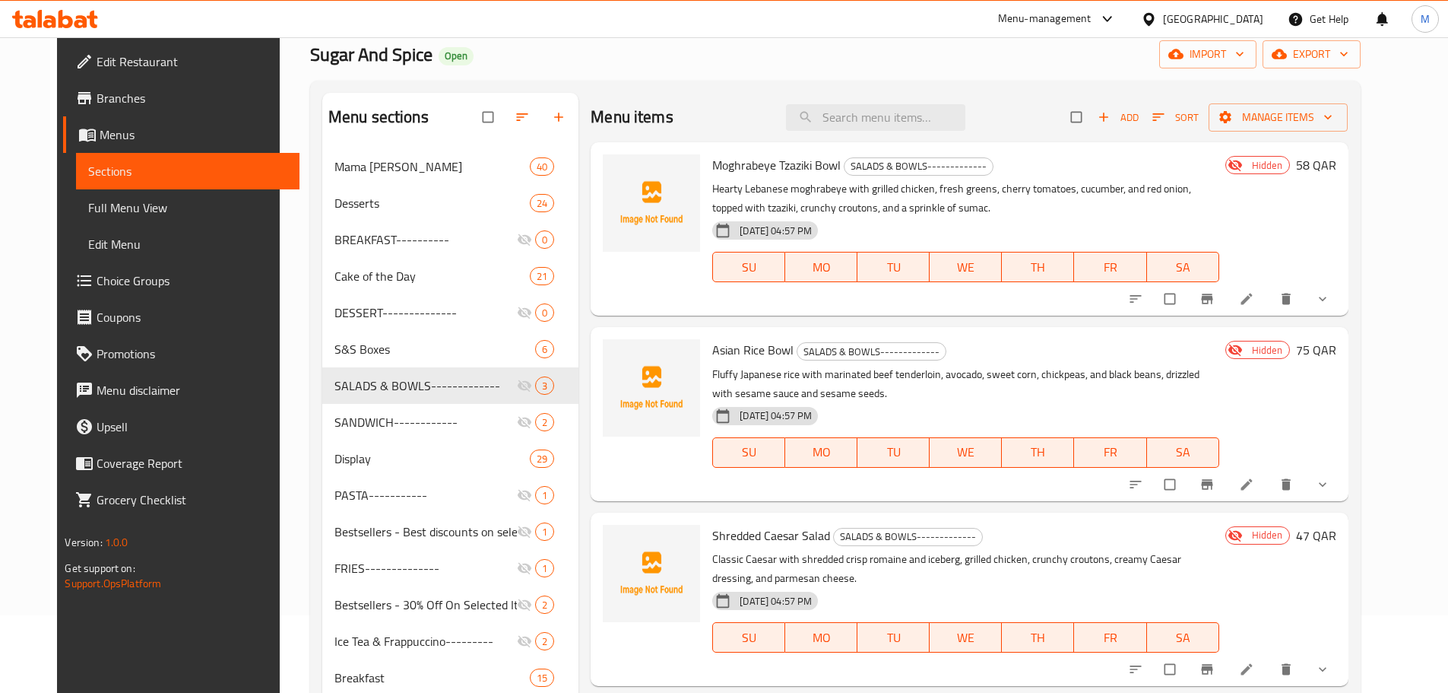
scroll to position [152, 0]
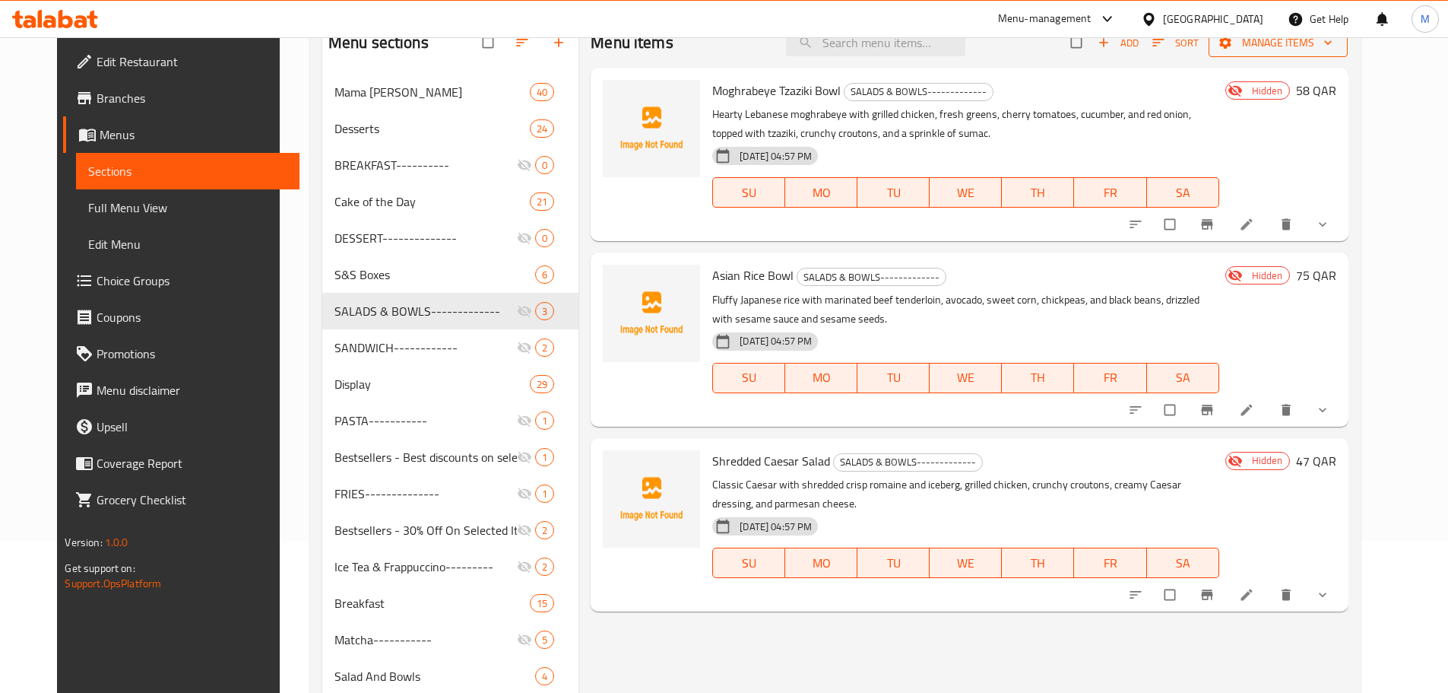
click at [1336, 49] on span "Manage items" at bounding box center [1278, 42] width 115 height 19
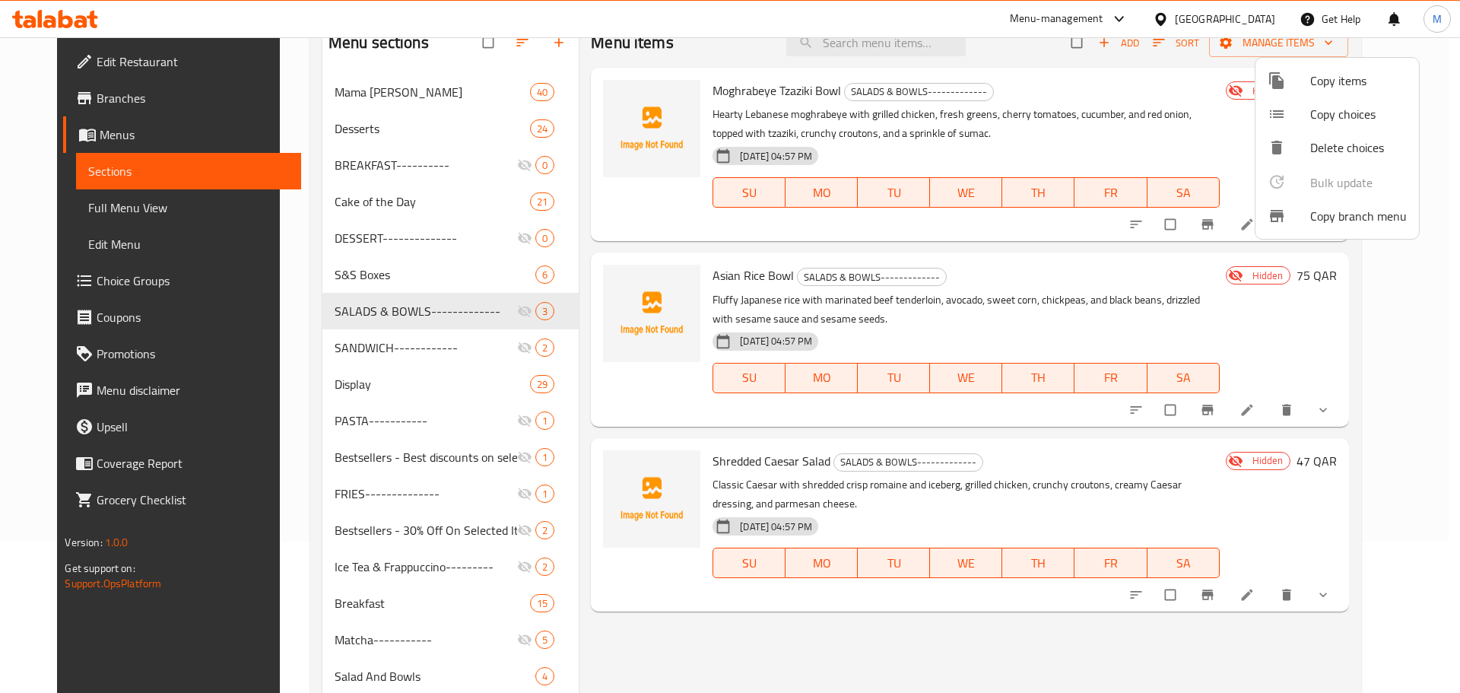
click at [1211, 74] on div at bounding box center [730, 346] width 1460 height 693
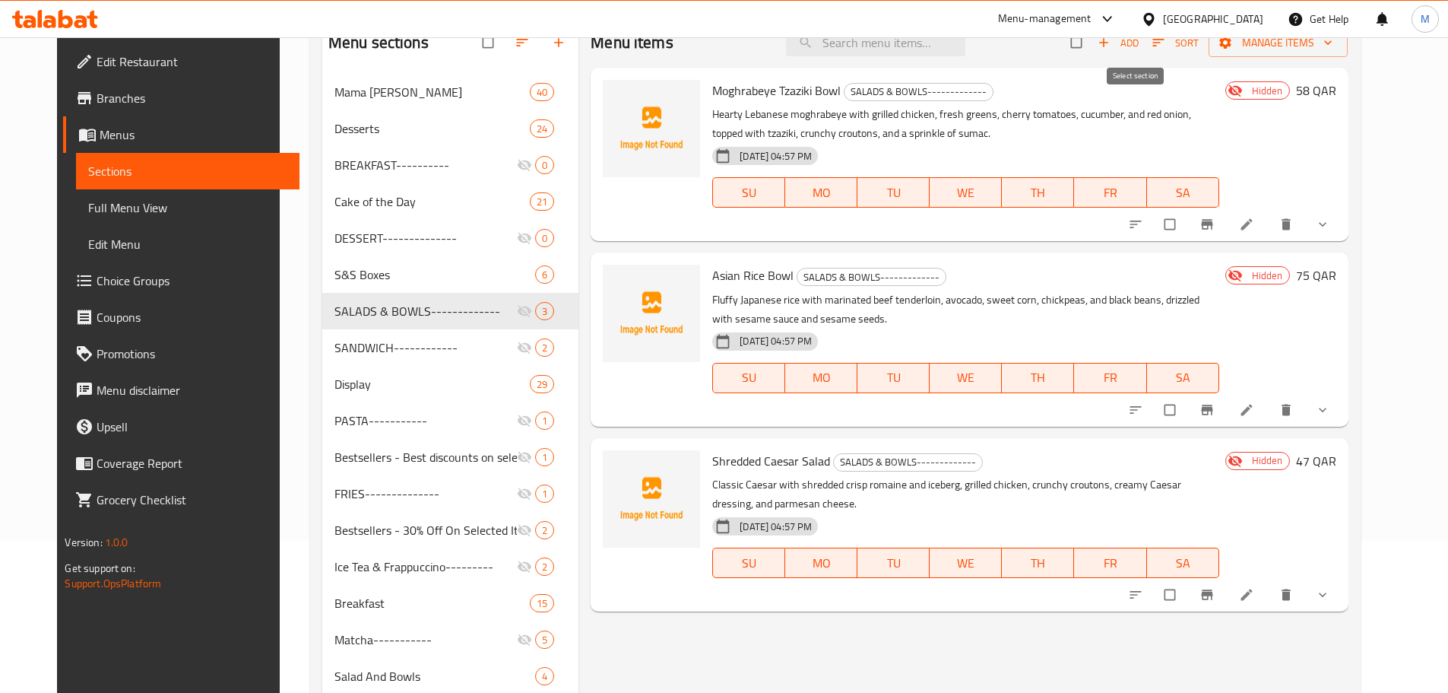
drag, startPoint x: 1138, startPoint y: 44, endPoint x: 1163, endPoint y: 47, distance: 25.3
click at [1094, 44] on input "checkbox" at bounding box center [1078, 42] width 32 height 29
checkbox input "true"
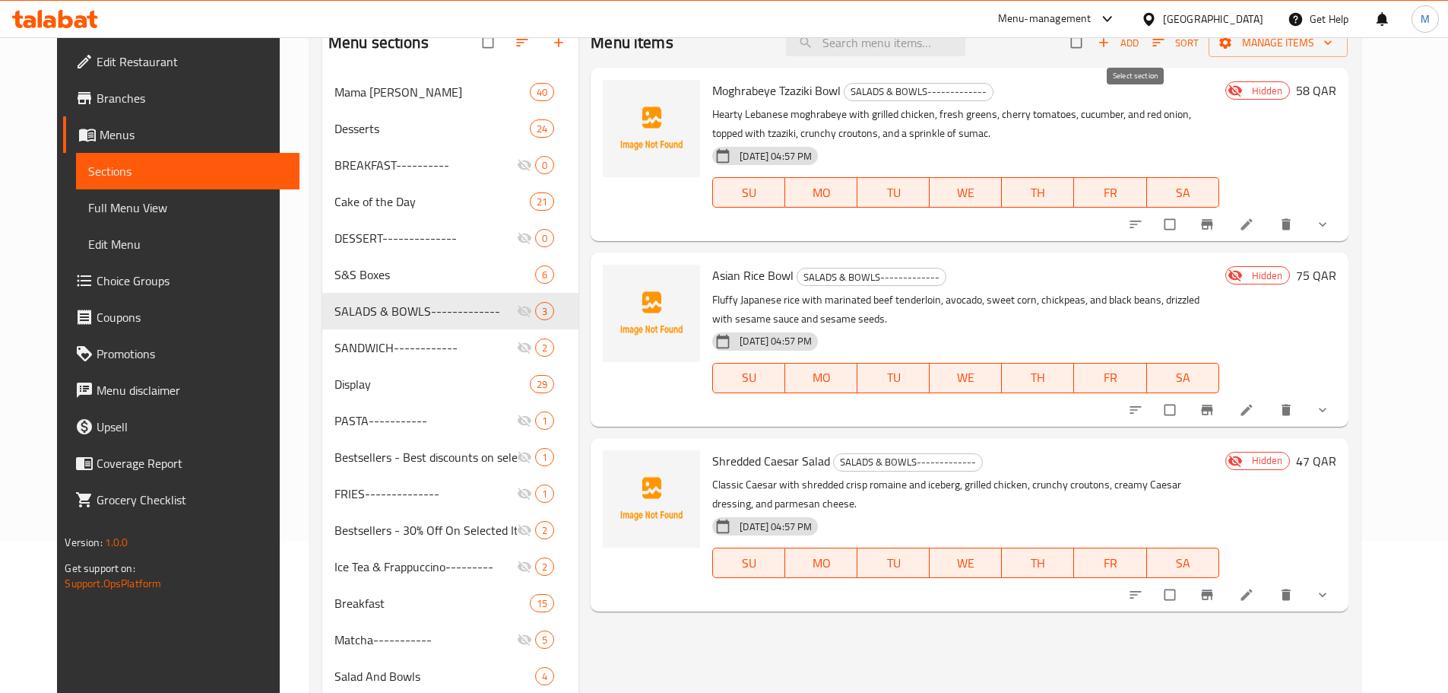
checkbox input "true"
click at [1322, 50] on span "Manage items" at bounding box center [1278, 42] width 115 height 19
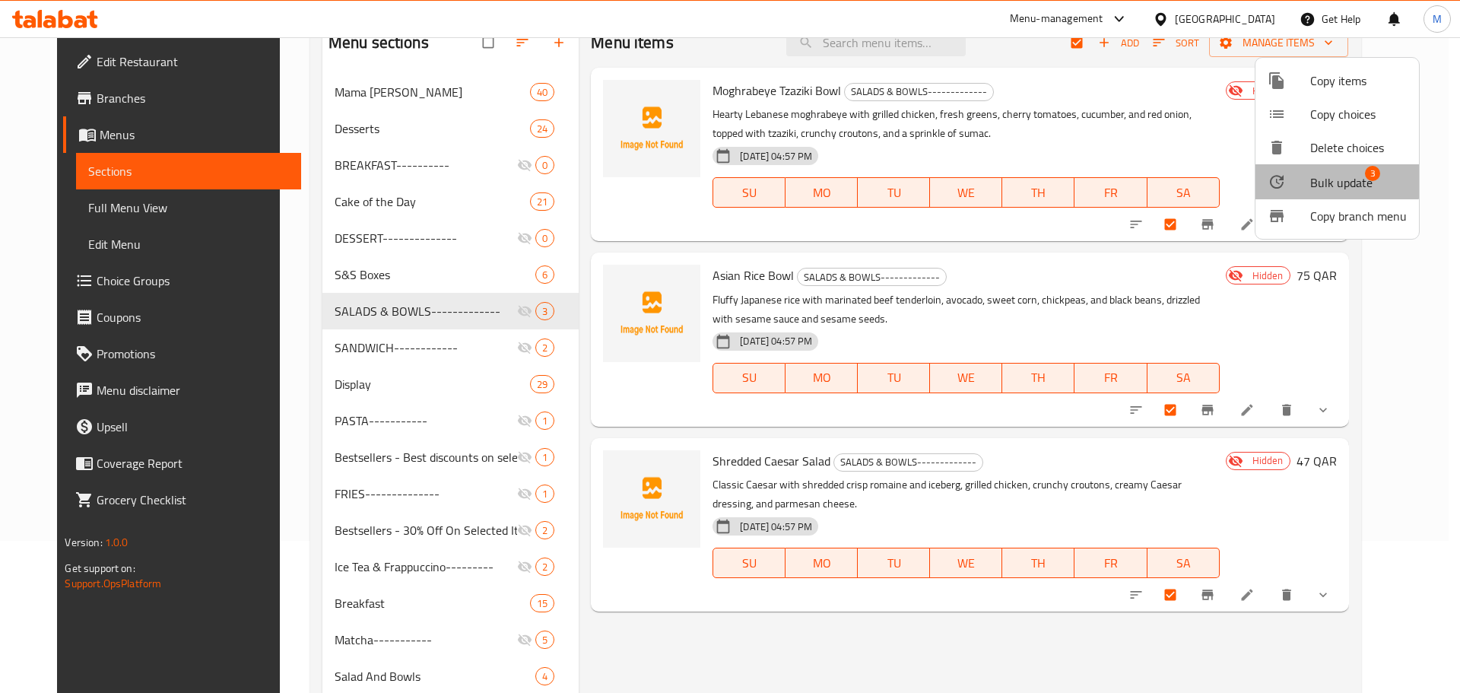
click at [1332, 175] on span "Bulk update" at bounding box center [1341, 182] width 62 height 18
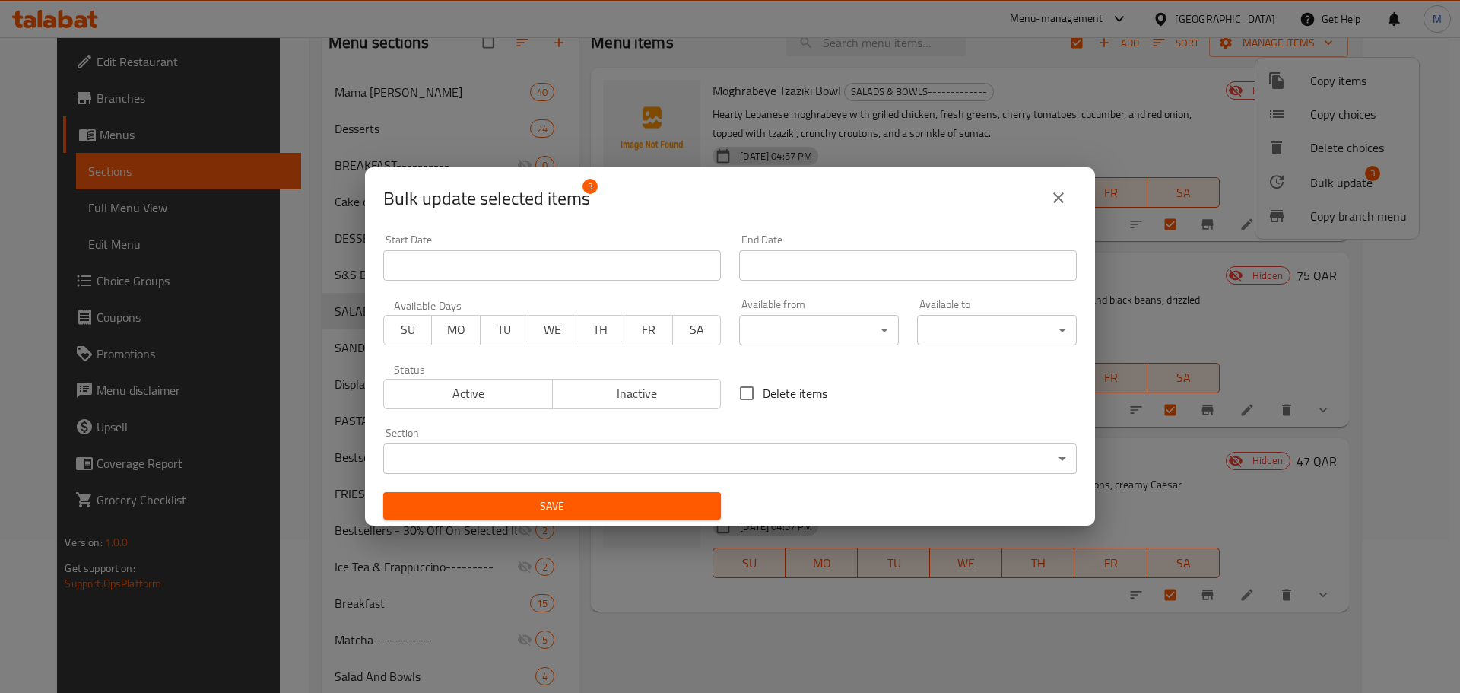
click at [676, 398] on span "Inactive" at bounding box center [637, 393] width 157 height 22
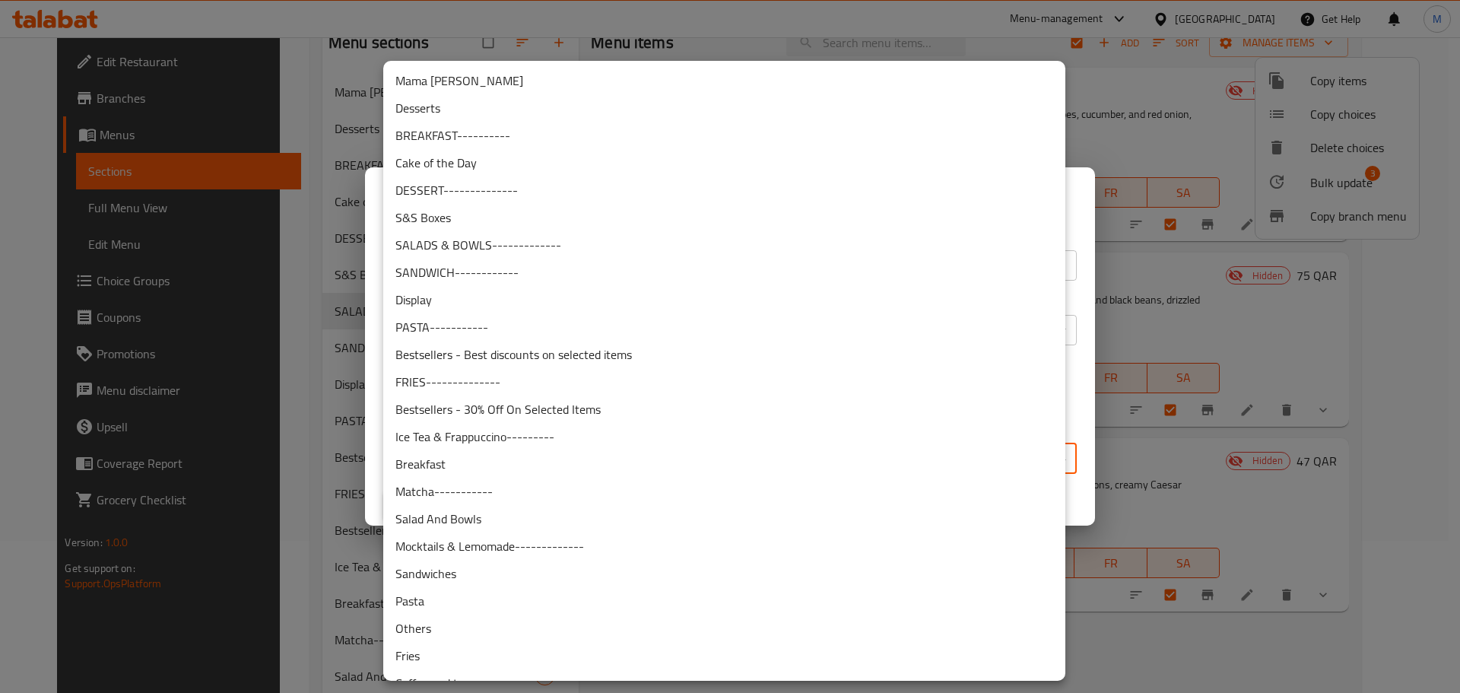
click at [700, 459] on body "​ Menu-management Qatar Get Help M Edit Restaurant Branches Menus Sections Full…" at bounding box center [730, 212] width 1460 height 655
click at [510, 520] on li "Salad And Bowls" at bounding box center [724, 518] width 682 height 27
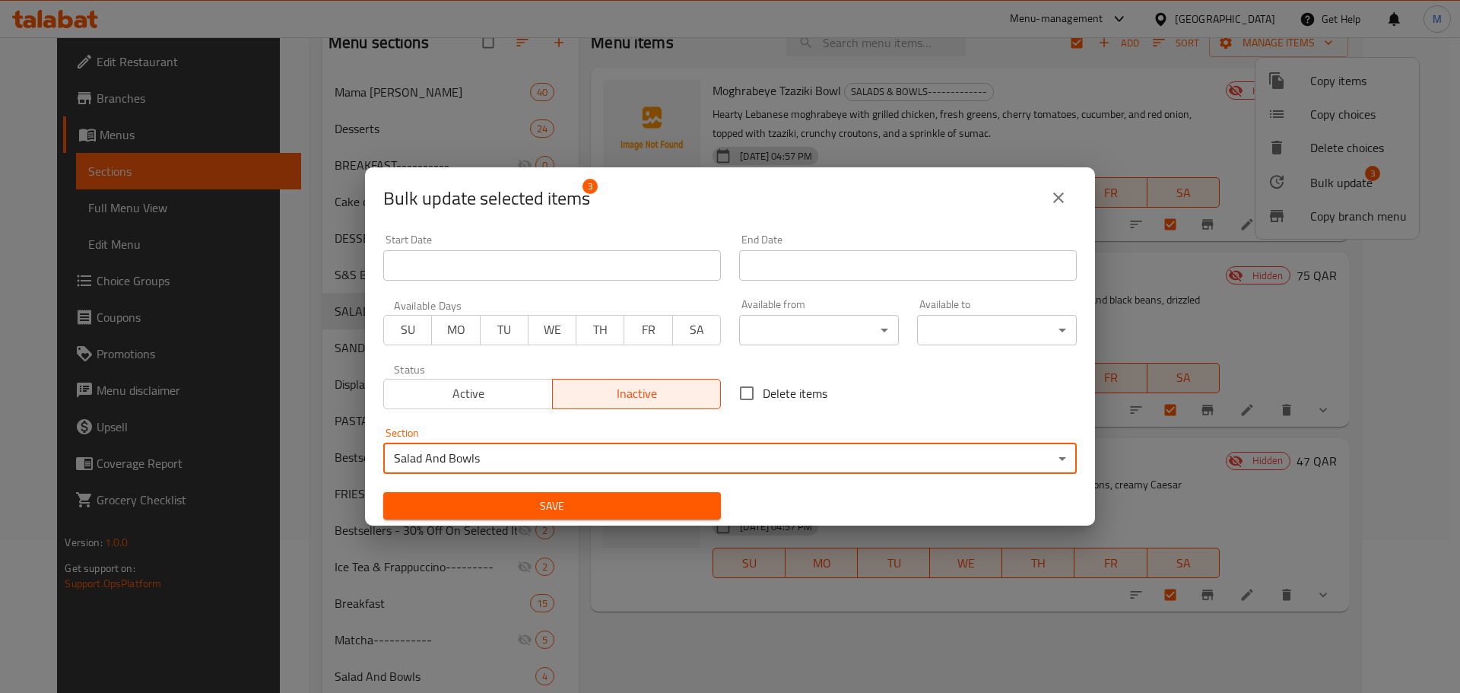
click at [628, 493] on button "Save" at bounding box center [552, 506] width 338 height 28
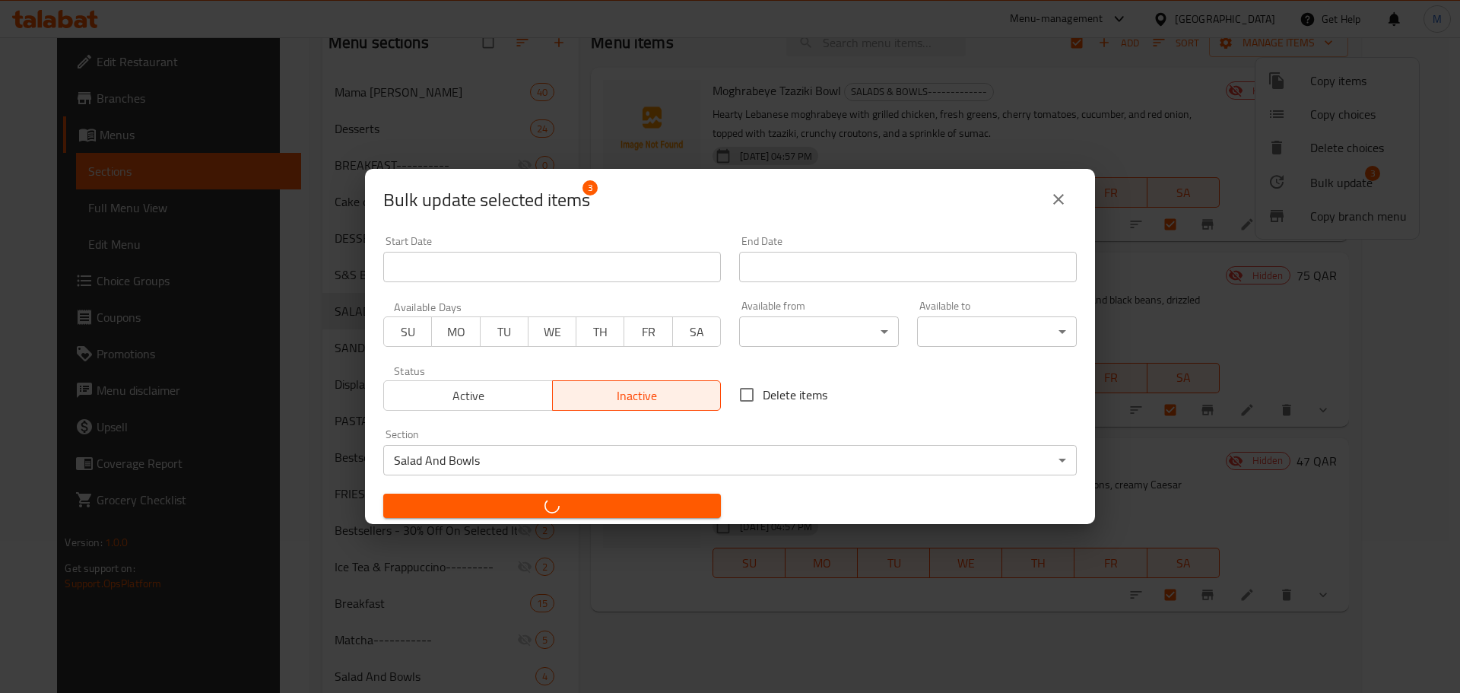
checkbox input "false"
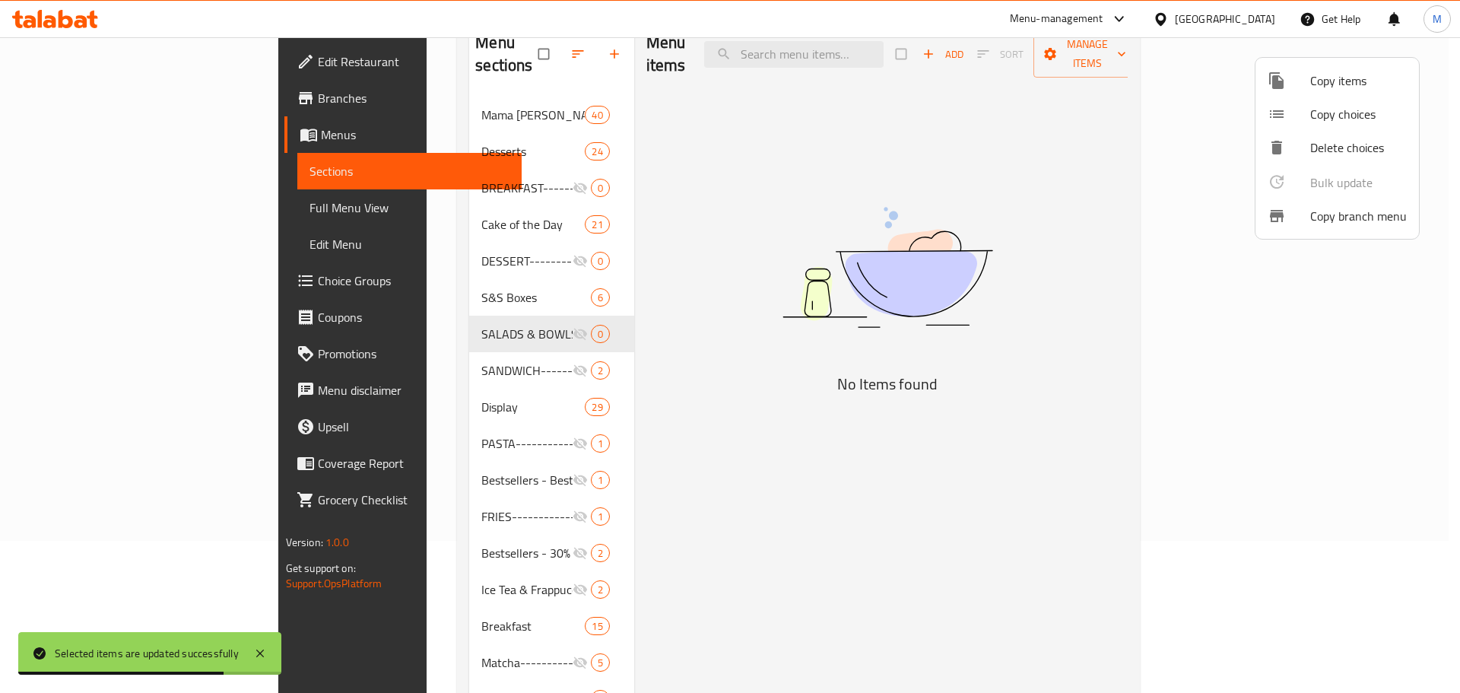
click at [646, 503] on div at bounding box center [730, 346] width 1460 height 693
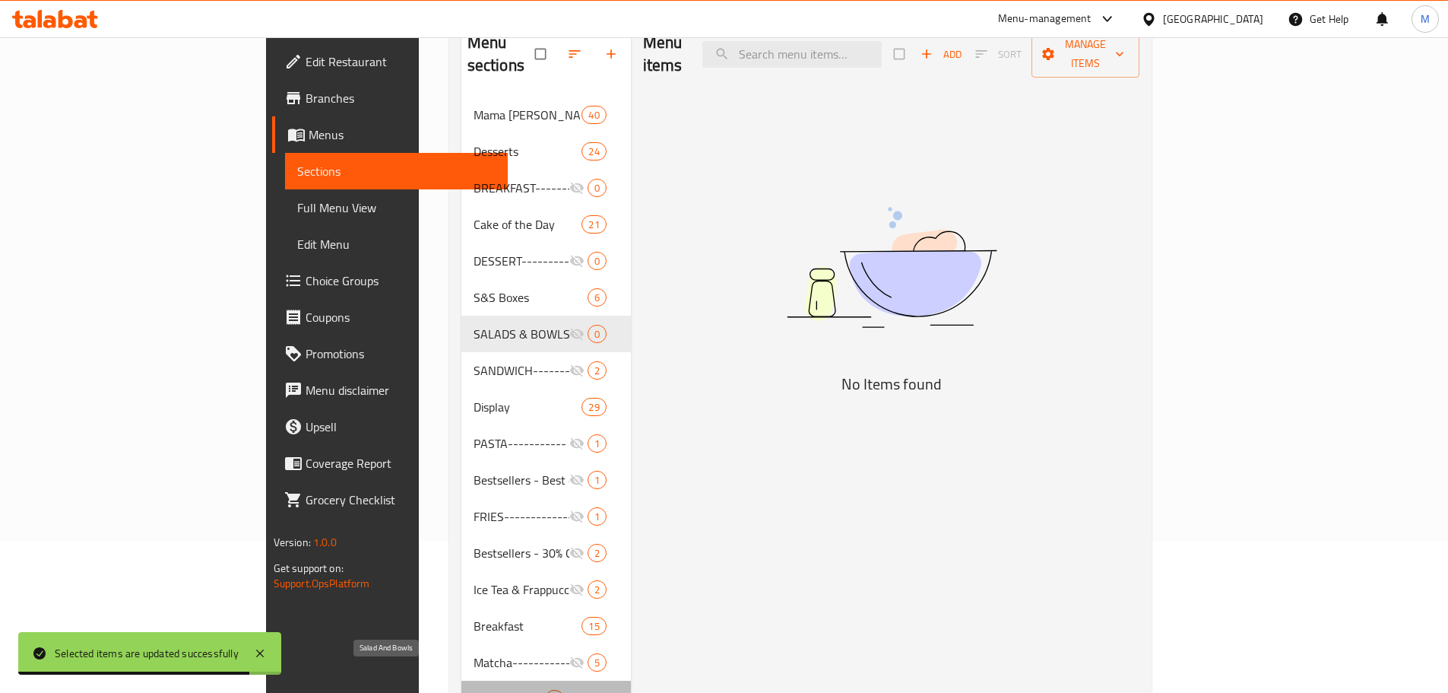
click at [474, 690] on span "Salad And Bowls" at bounding box center [509, 699] width 71 height 18
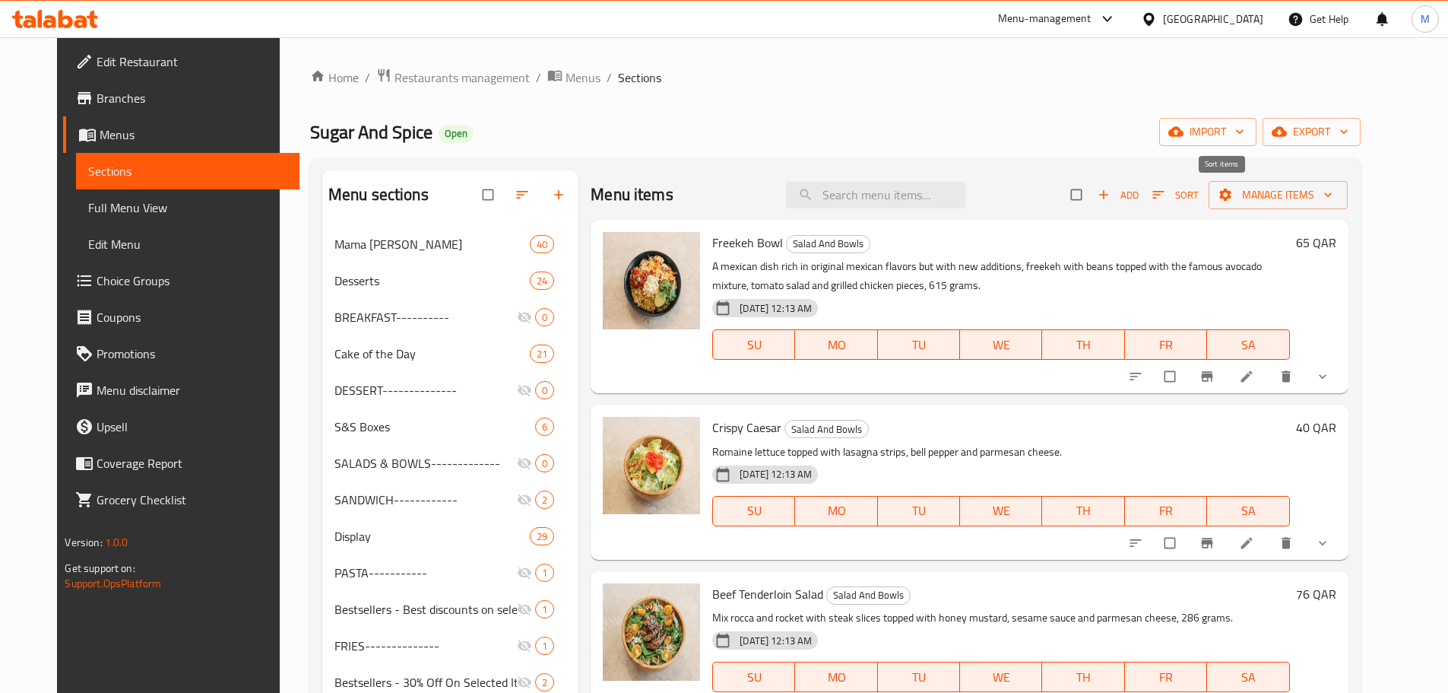
click at [1199, 196] on span "Sort" at bounding box center [1176, 194] width 46 height 17
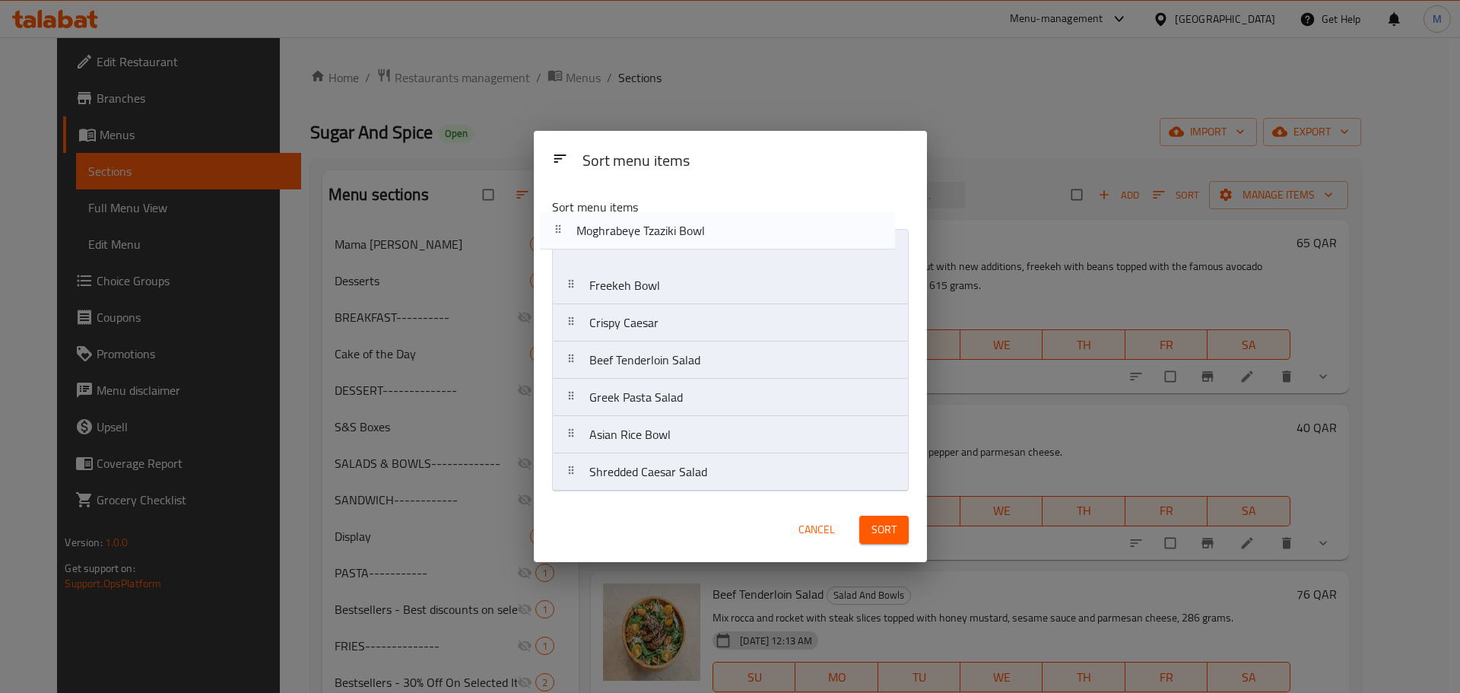
drag, startPoint x: 734, startPoint y: 410, endPoint x: 721, endPoint y: 236, distance: 174.6
click at [721, 236] on nav "Freekeh Bowl Crispy Caesar Beef Tenderloin Salad Greek Pasta Salad Moghrabeye T…" at bounding box center [730, 360] width 357 height 262
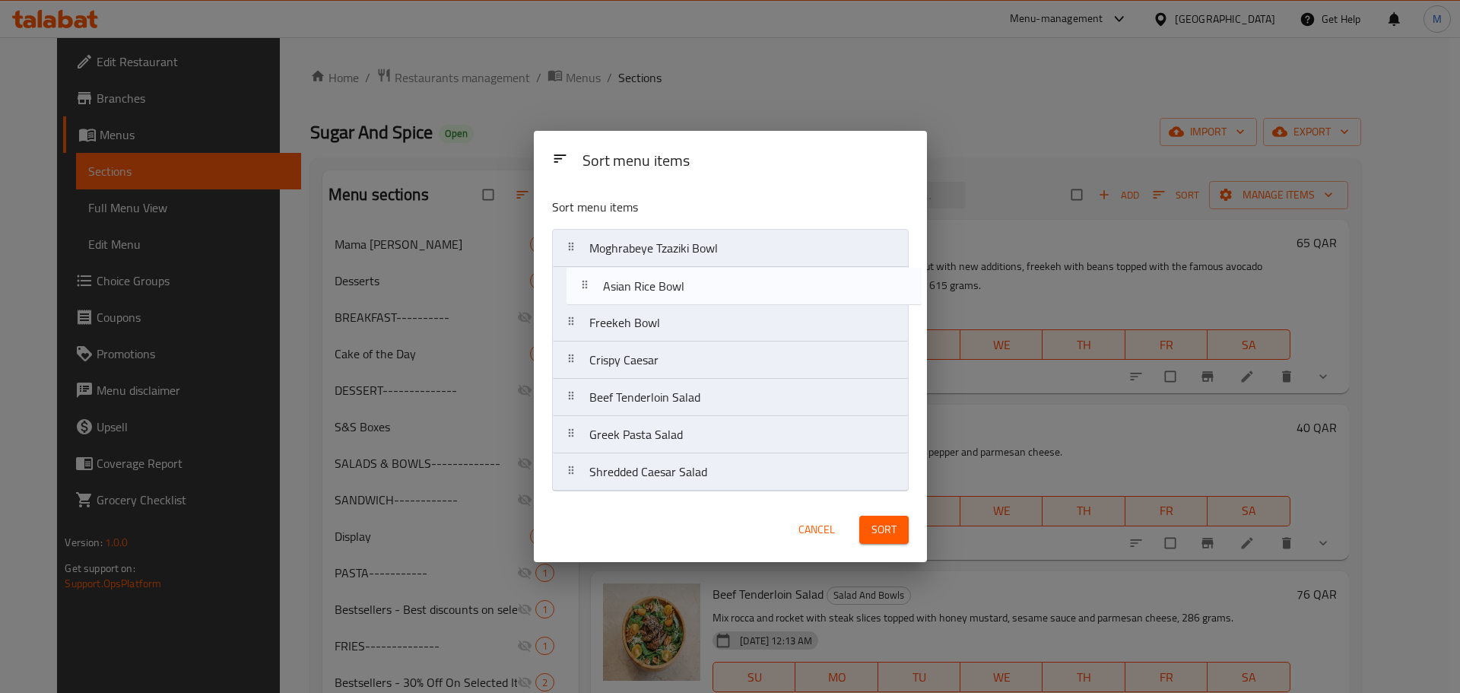
drag, startPoint x: 716, startPoint y: 444, endPoint x: 729, endPoint y: 284, distance: 161.0
click at [729, 284] on nav "Moghrabeye Tzaziki Bowl Freekeh Bowl Crispy Caesar Beef Tenderloin Salad Greek …" at bounding box center [730, 360] width 357 height 262
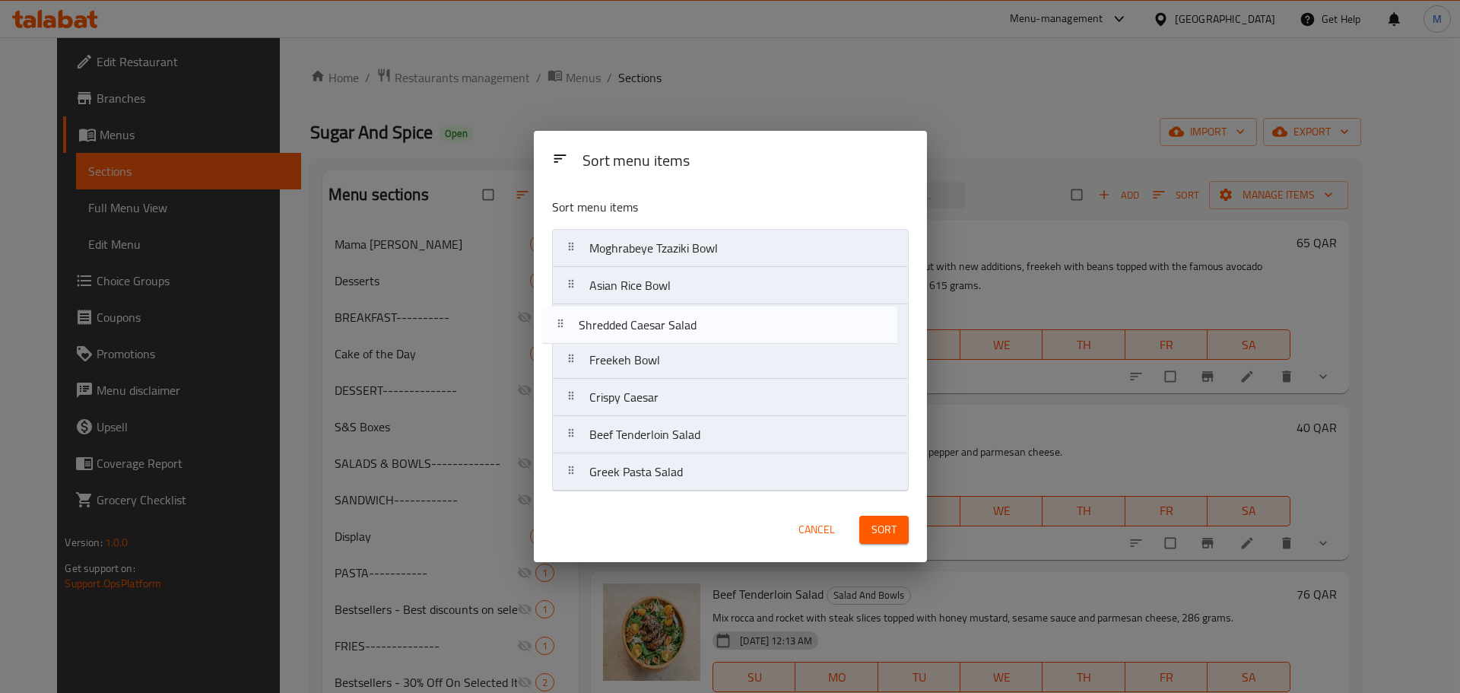
drag, startPoint x: 721, startPoint y: 465, endPoint x: 699, endPoint y: 324, distance: 143.1
click at [699, 324] on nav "Moghrabeye Tzaziki Bowl Asian Rice Bowl Freekeh Bowl Crispy Caesar Beef Tenderl…" at bounding box center [730, 360] width 357 height 262
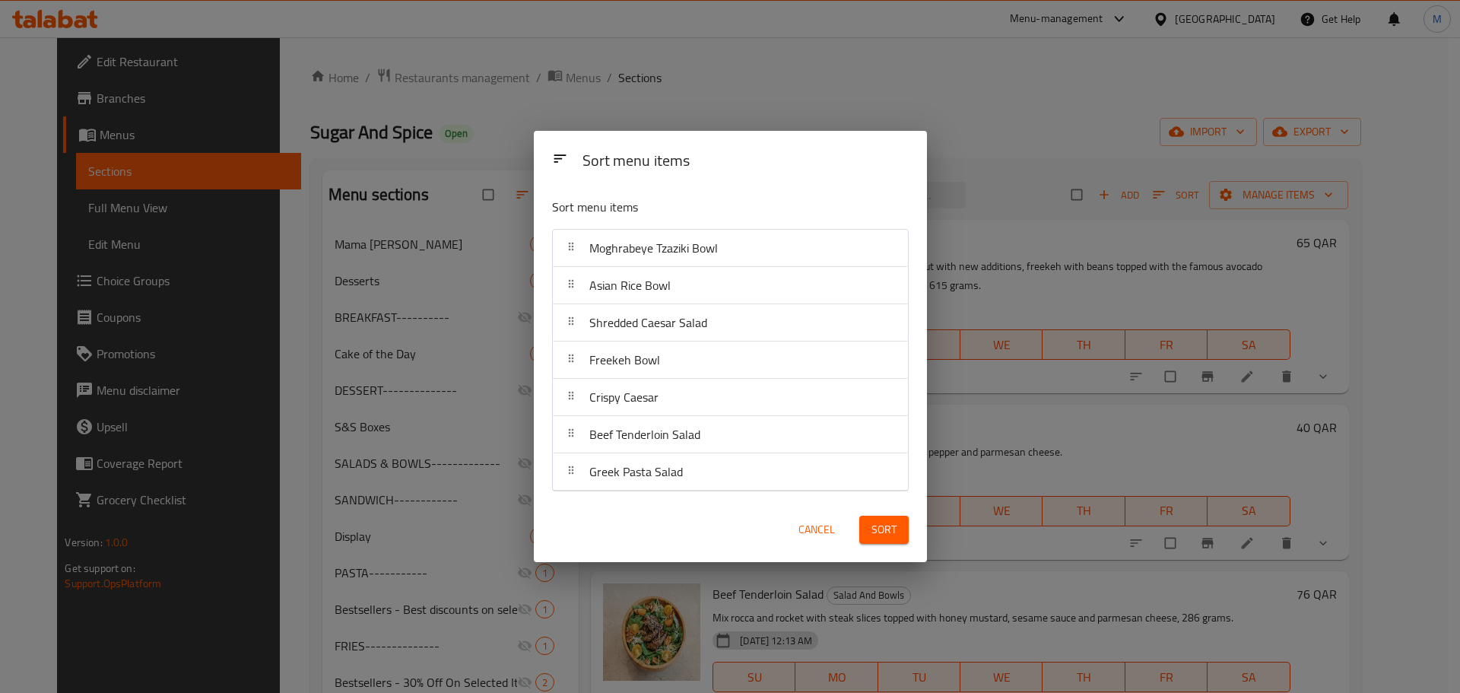
click at [869, 531] on button "Sort" at bounding box center [883, 530] width 49 height 28
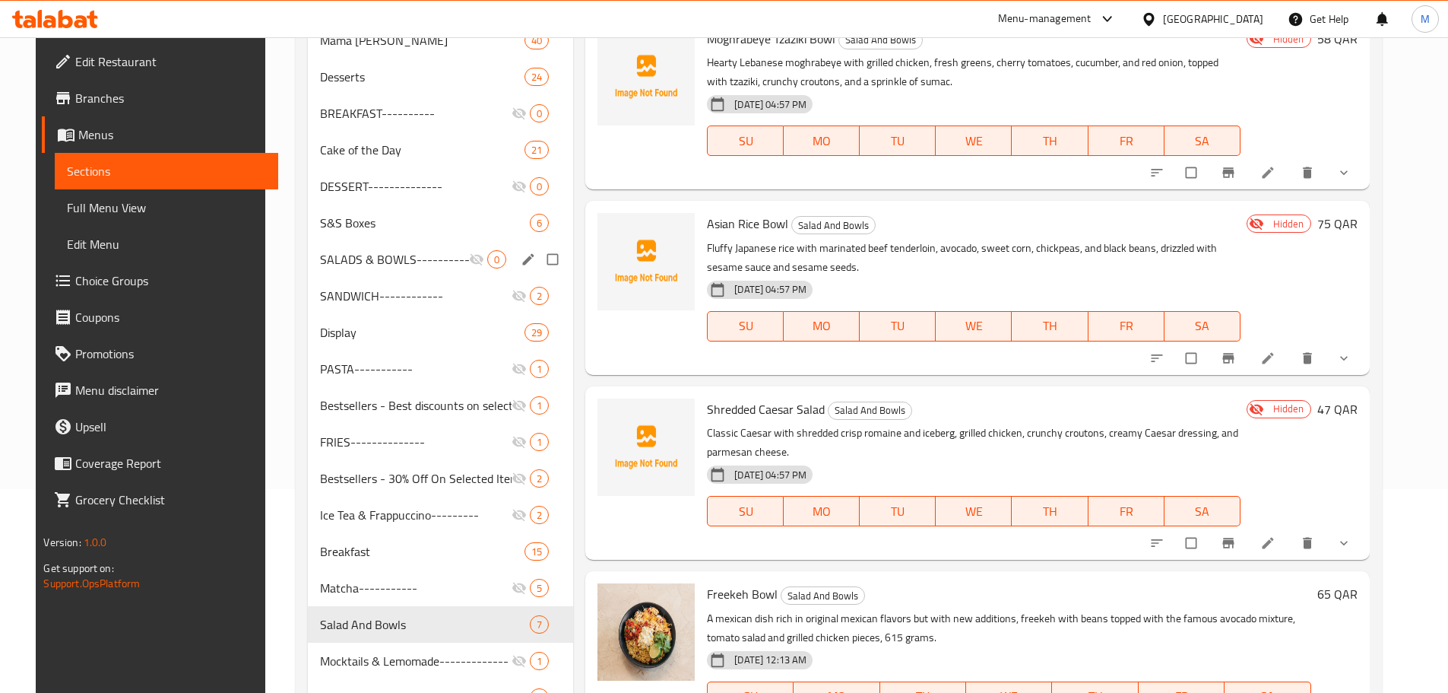
scroll to position [228, 0]
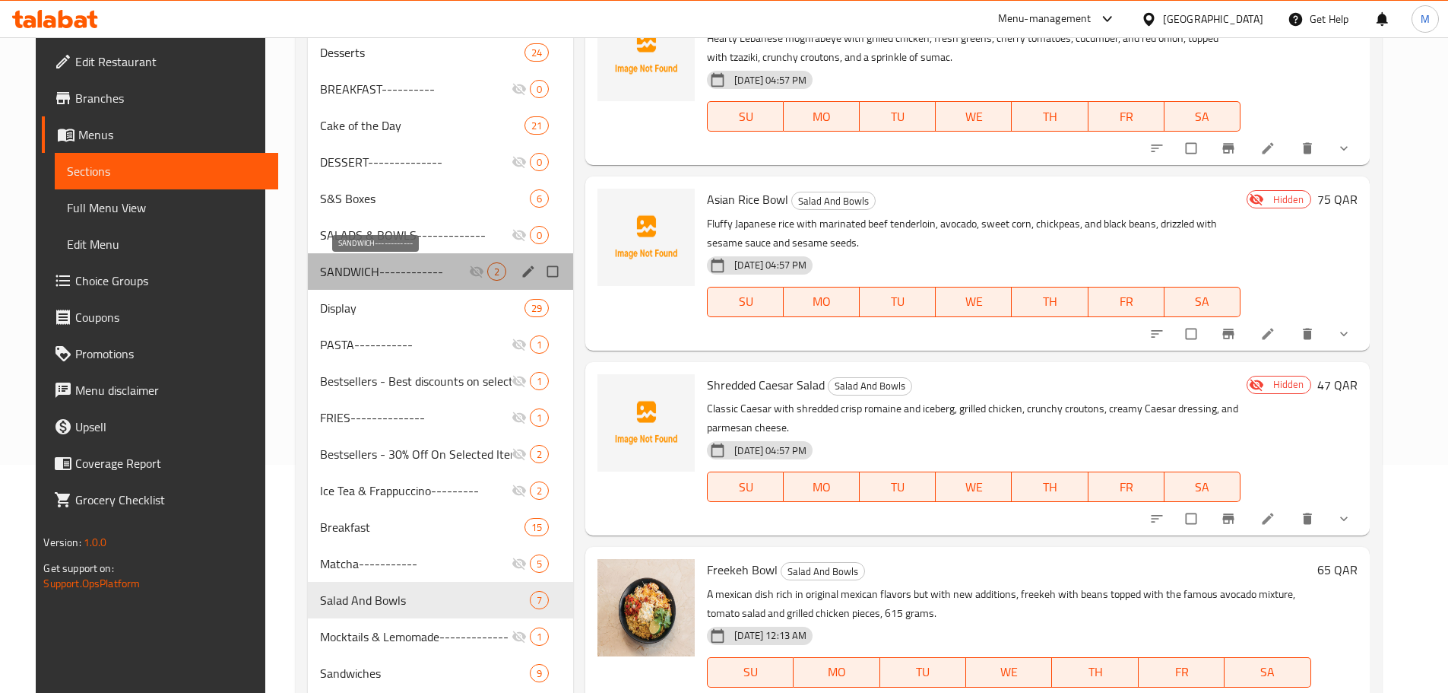
click at [405, 274] on span "SANDWICH------------" at bounding box center [394, 271] width 149 height 18
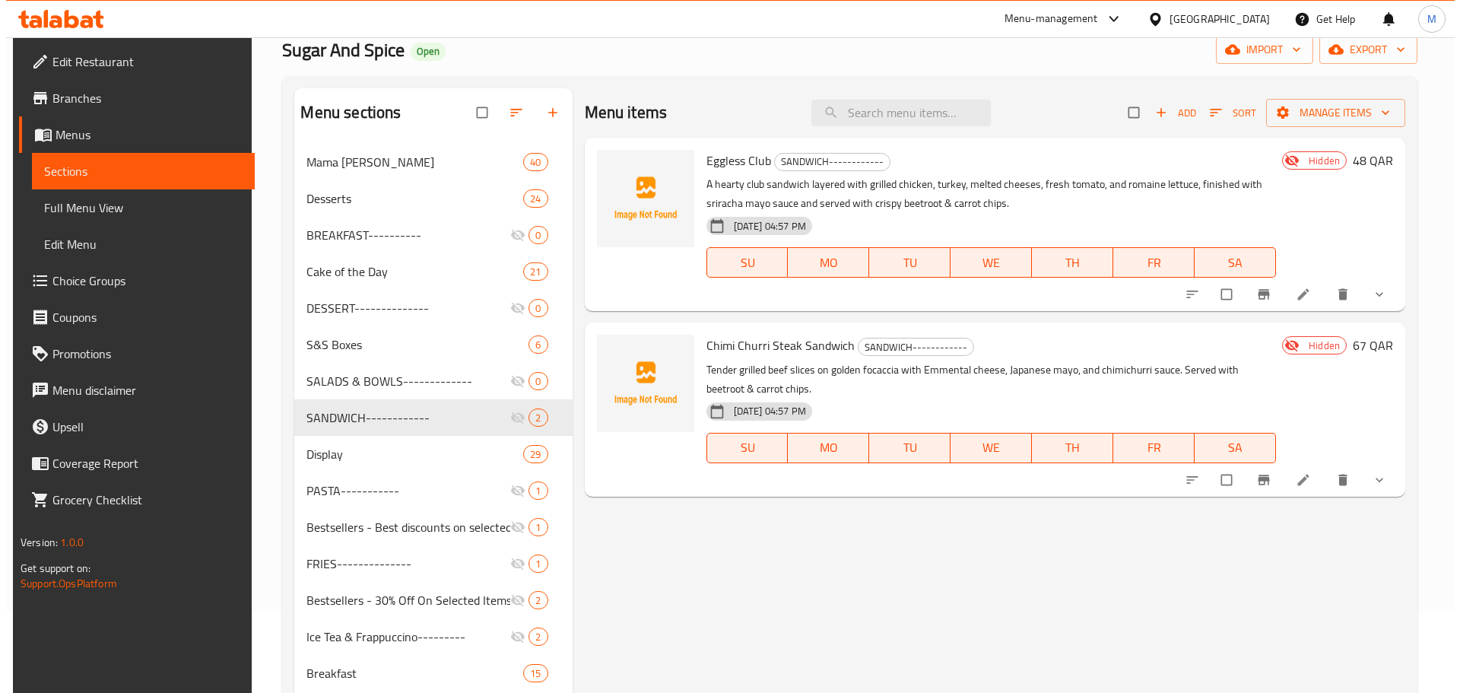
scroll to position [76, 0]
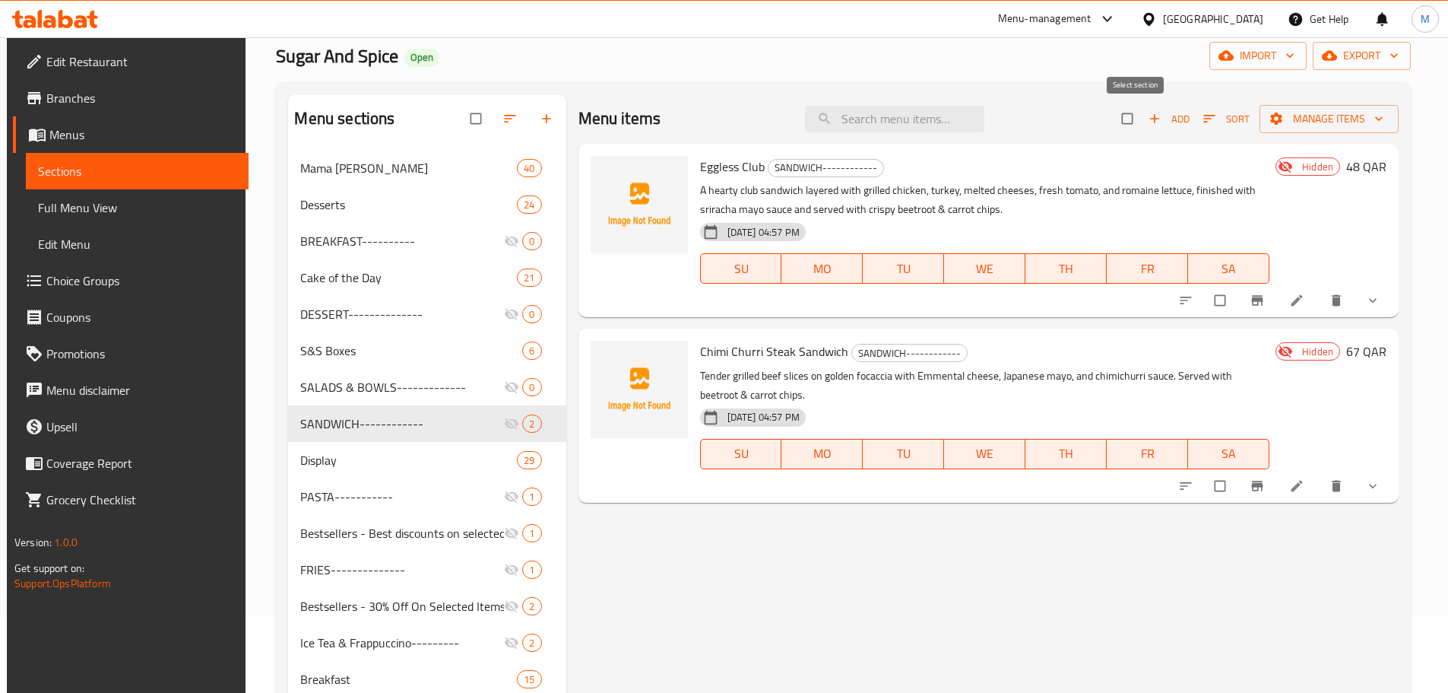
click at [1138, 120] on input "checkbox" at bounding box center [1129, 118] width 32 height 29
checkbox input "true"
click at [1324, 113] on span "Manage items" at bounding box center [1329, 118] width 115 height 19
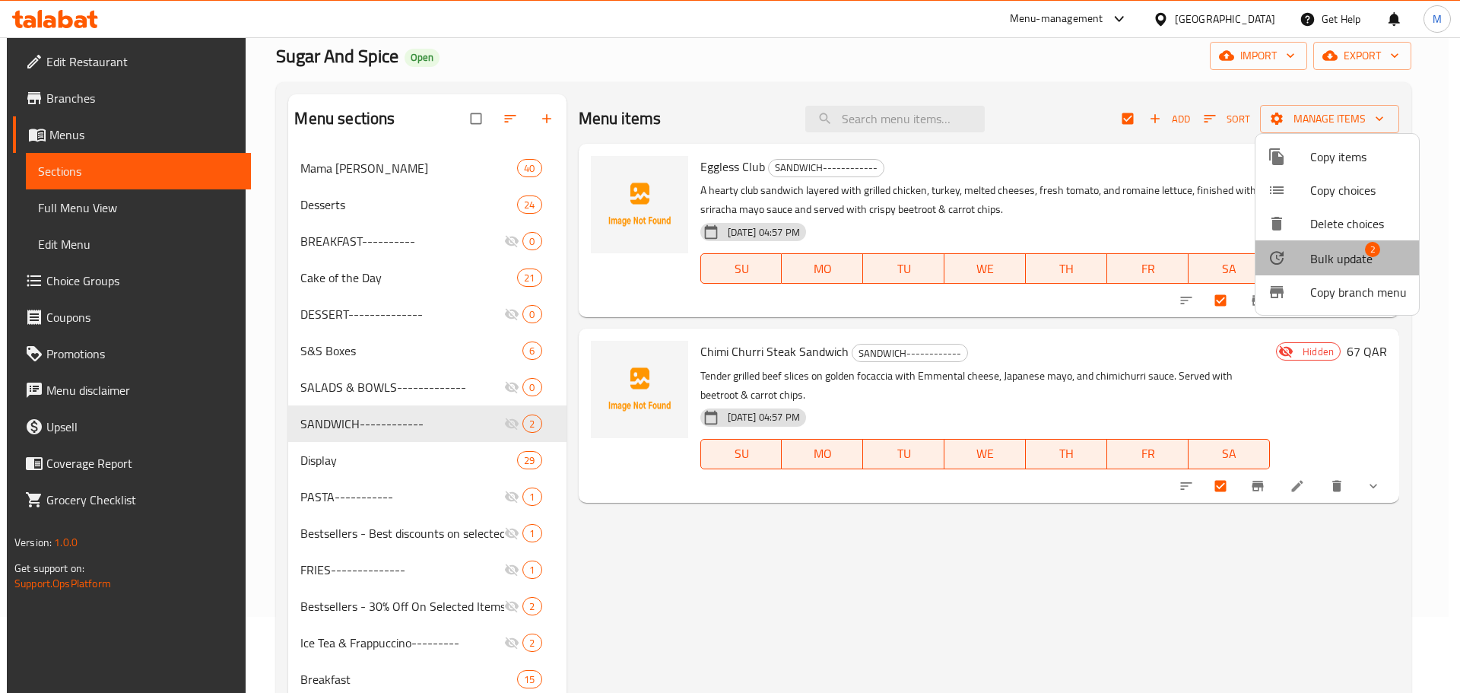
click at [1346, 262] on span "Bulk update" at bounding box center [1341, 258] width 62 height 18
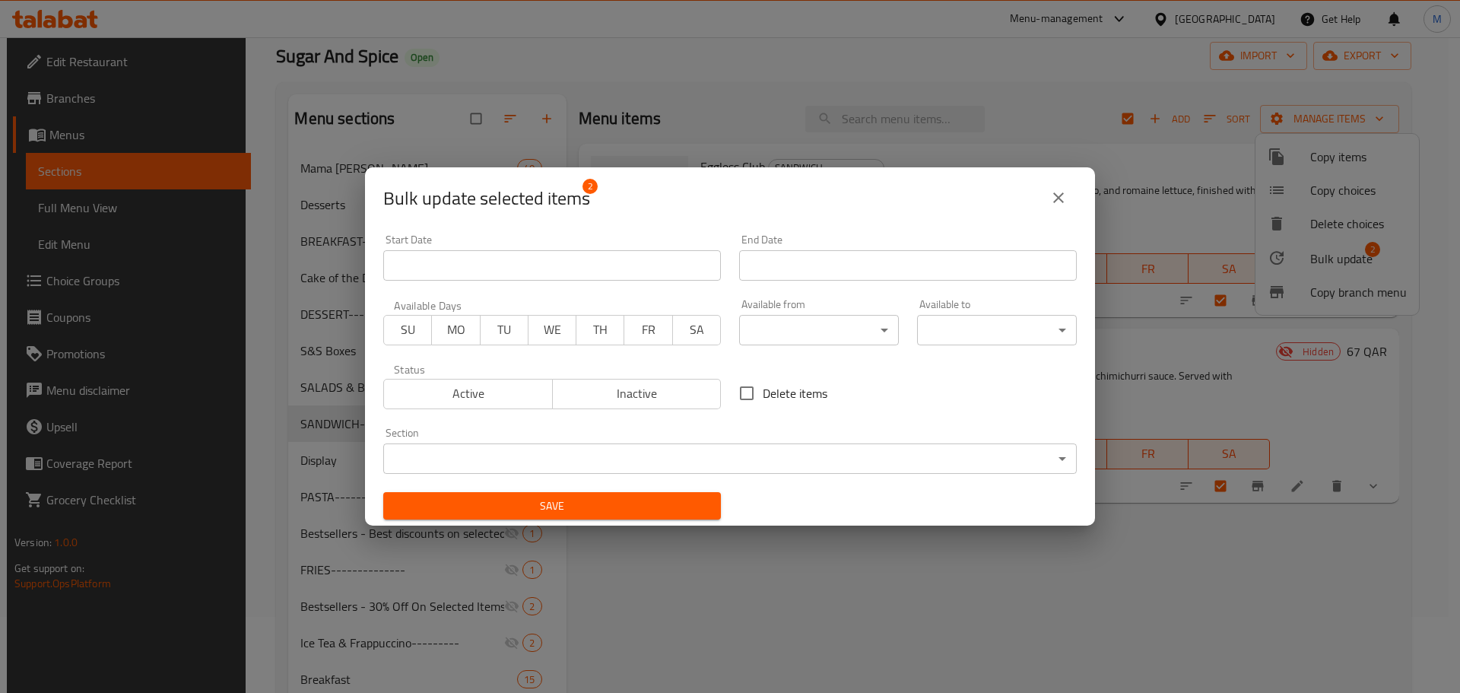
click at [680, 401] on span "Inactive" at bounding box center [637, 393] width 157 height 22
click at [739, 470] on body "​ Menu-management Qatar Get Help M Edit Restaurant Branches Menus Sections Full…" at bounding box center [730, 288] width 1460 height 655
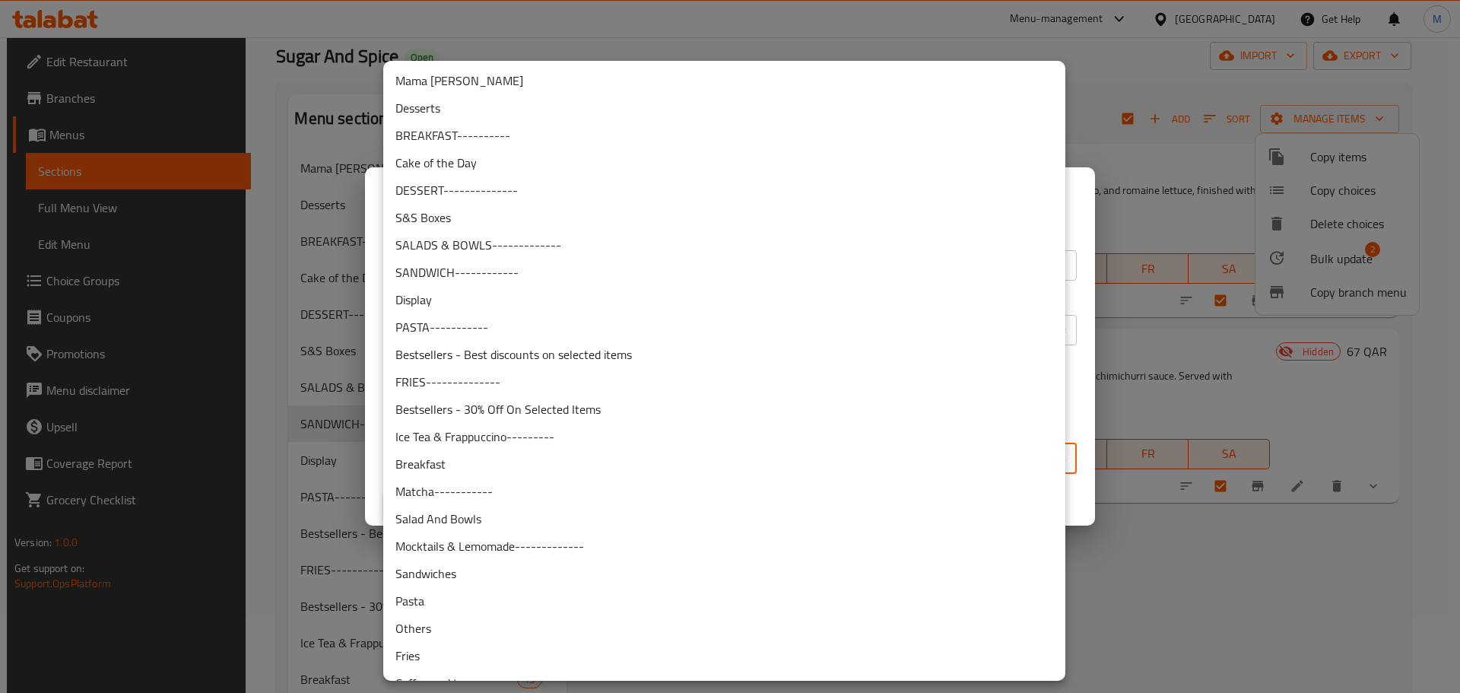
click at [1075, 214] on div at bounding box center [730, 346] width 1460 height 693
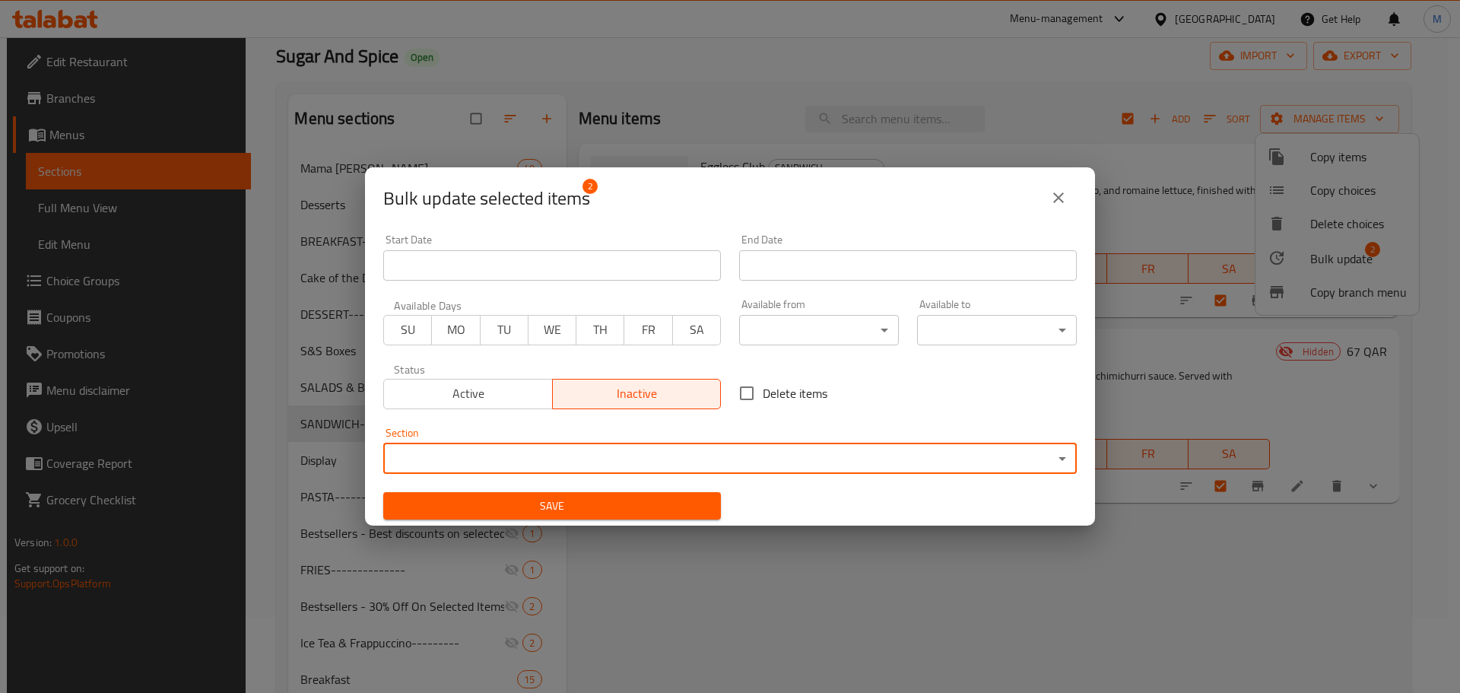
click at [729, 439] on div "Section ​ ​" at bounding box center [729, 450] width 693 height 46
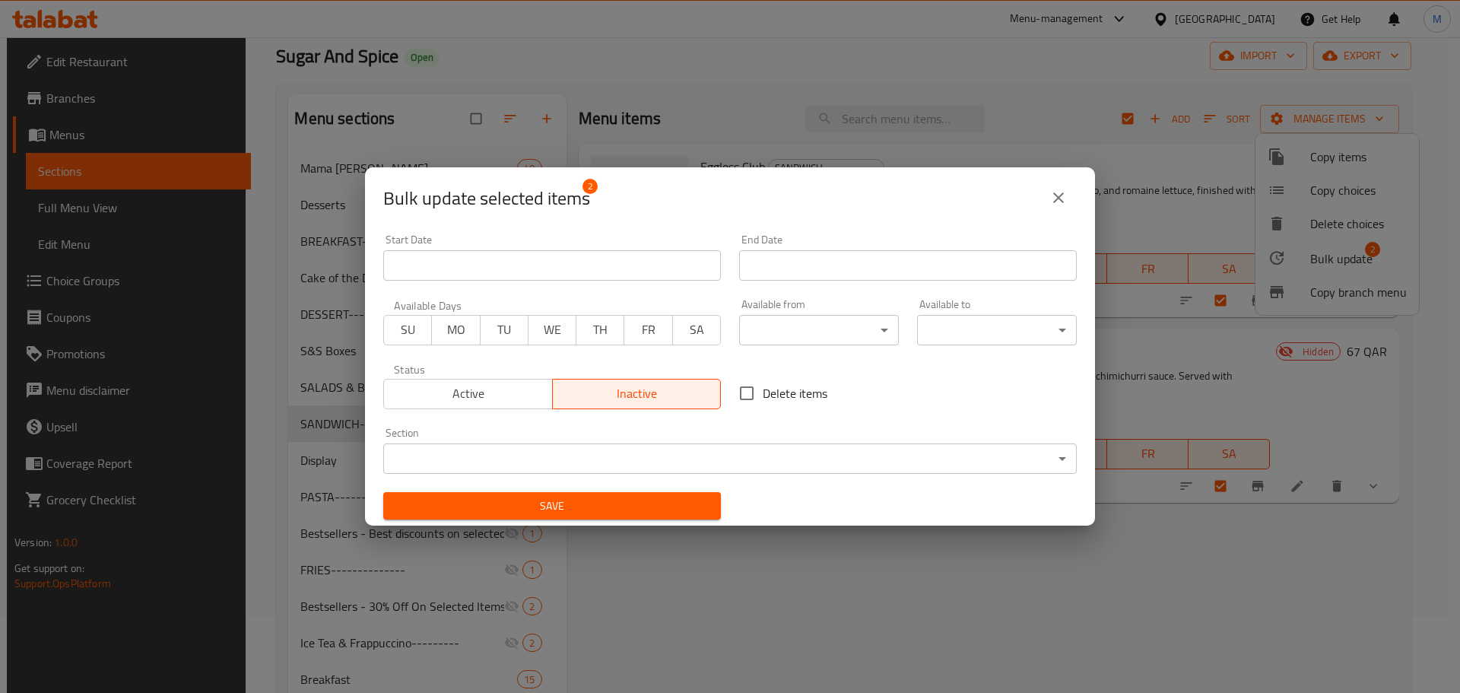
click at [801, 458] on body "​ Menu-management Qatar Get Help M Edit Restaurant Branches Menus Sections Full…" at bounding box center [730, 288] width 1460 height 655
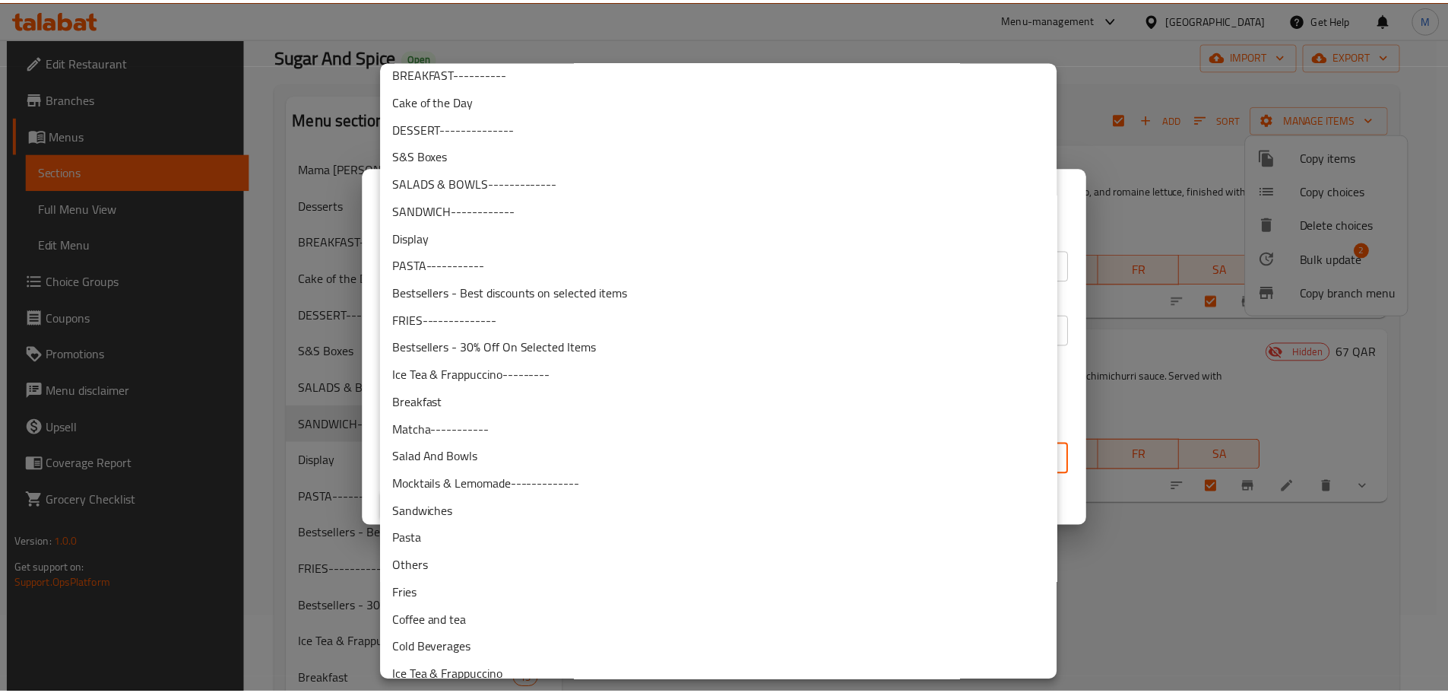
scroll to position [186, 0]
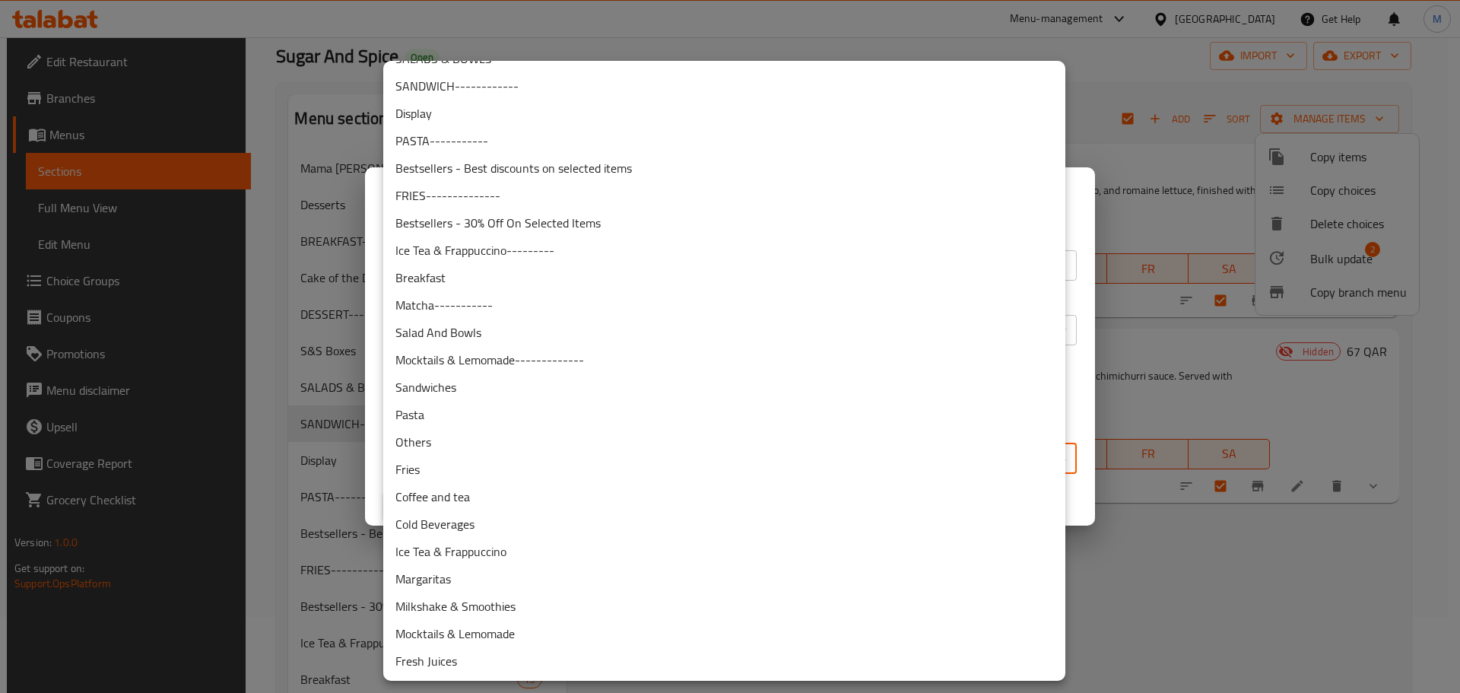
click at [493, 386] on li "Sandwiches" at bounding box center [724, 386] width 682 height 27
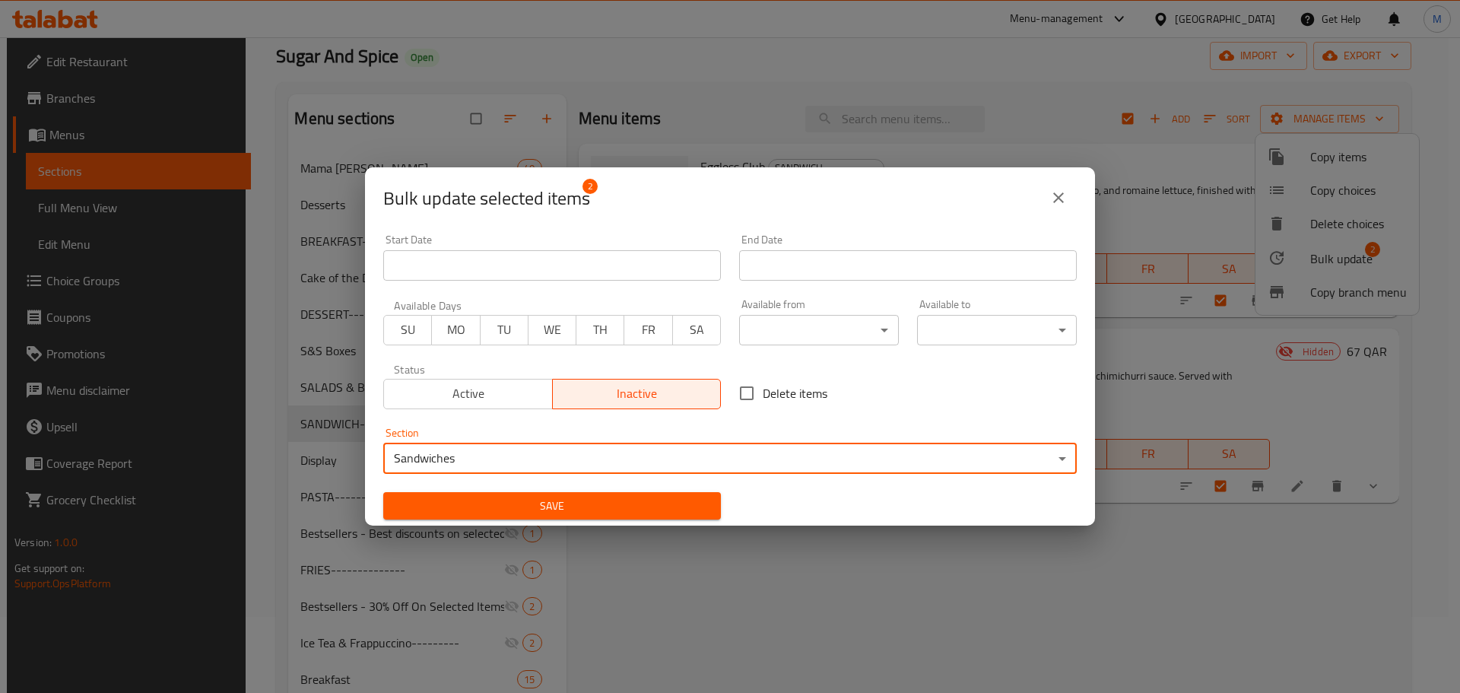
click at [616, 502] on span "Save" at bounding box center [551, 506] width 313 height 19
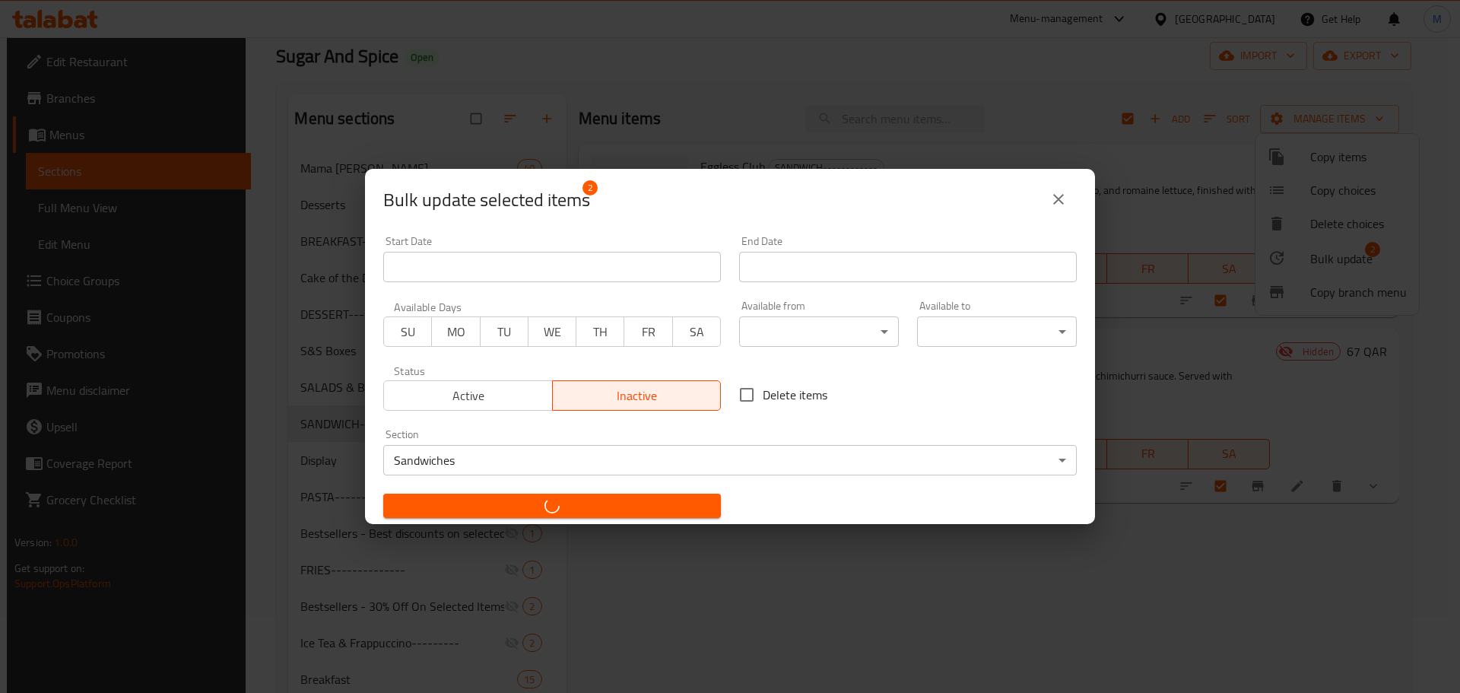
checkbox input "false"
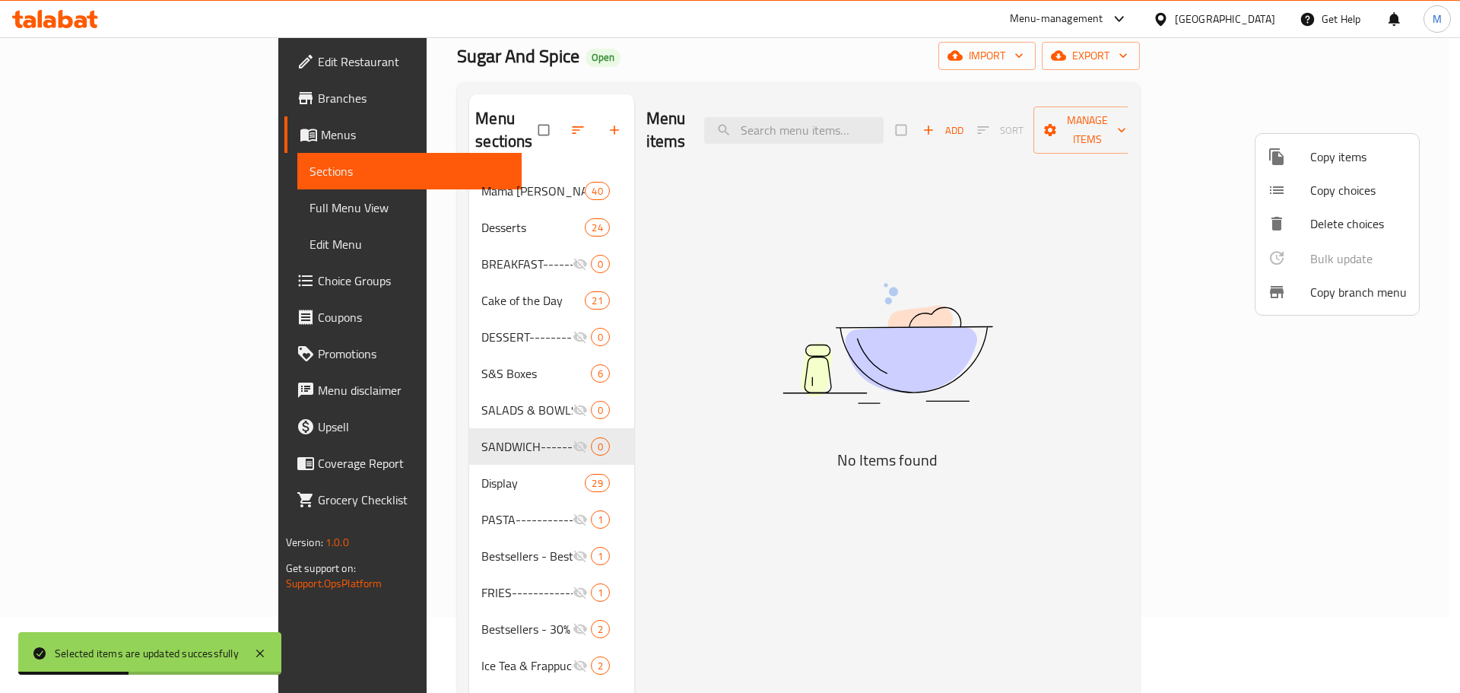
click at [638, 497] on div at bounding box center [730, 346] width 1460 height 693
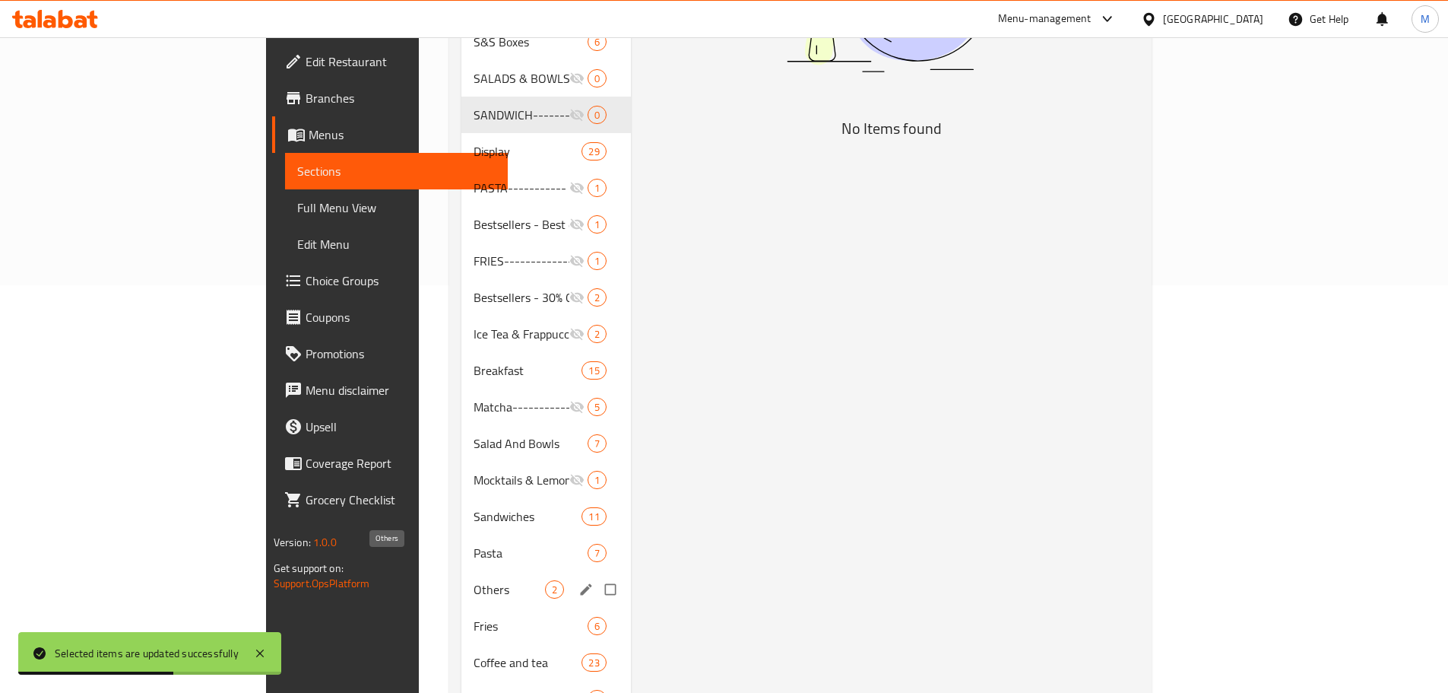
scroll to position [456, 0]
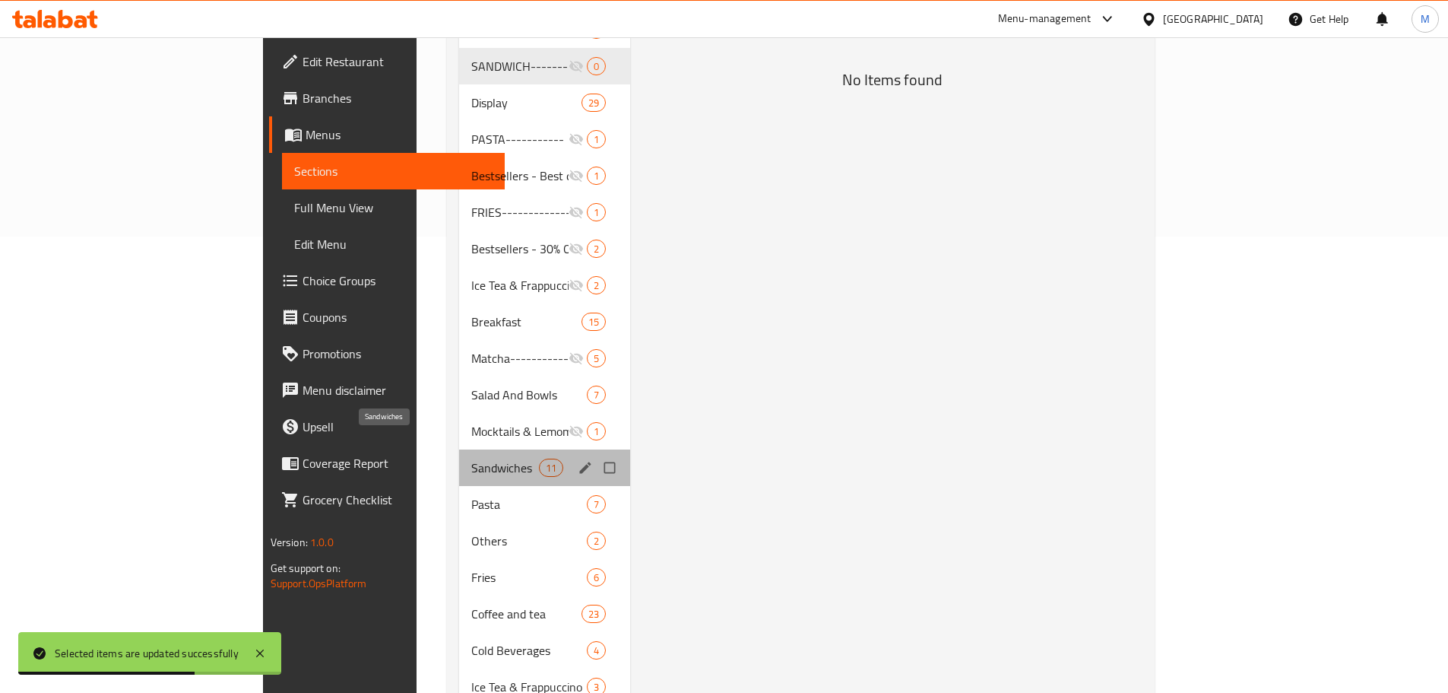
click at [471, 459] on span "Sandwiches" at bounding box center [504, 468] width 67 height 18
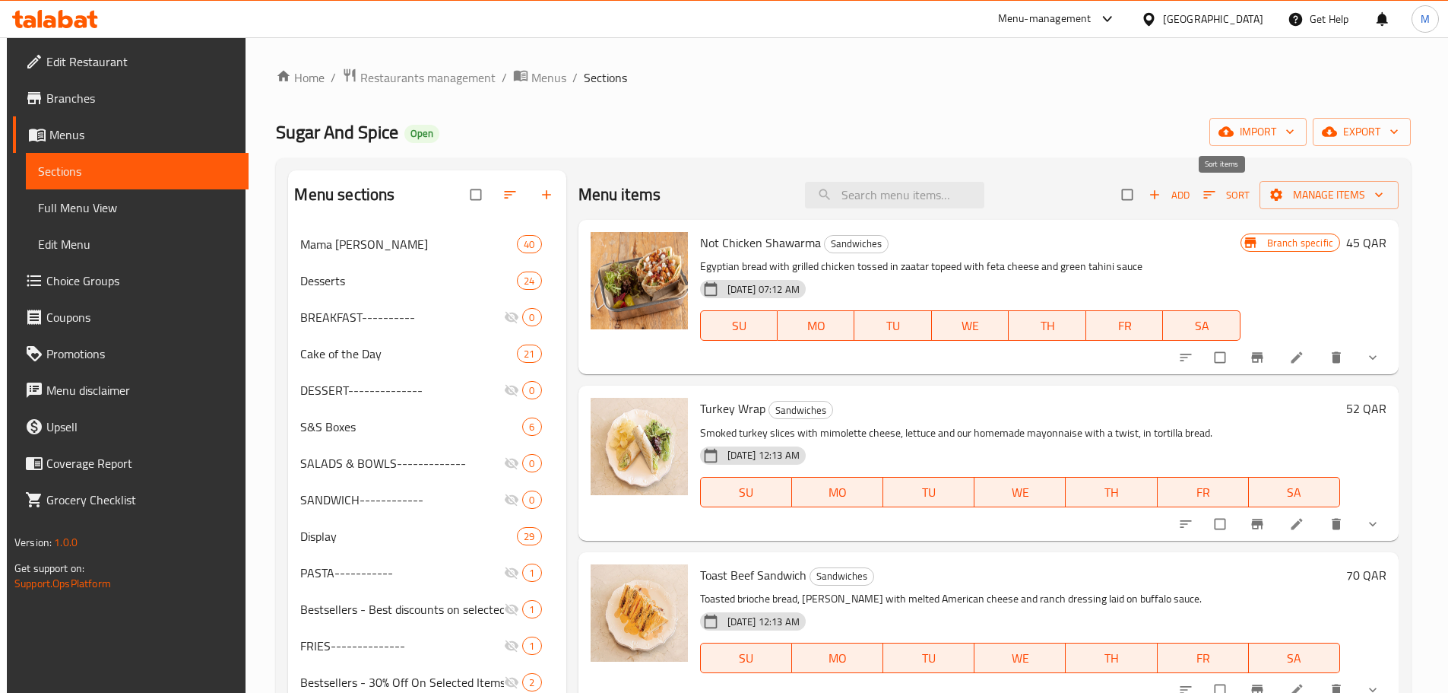
click at [1220, 193] on span "Sort" at bounding box center [1227, 194] width 46 height 17
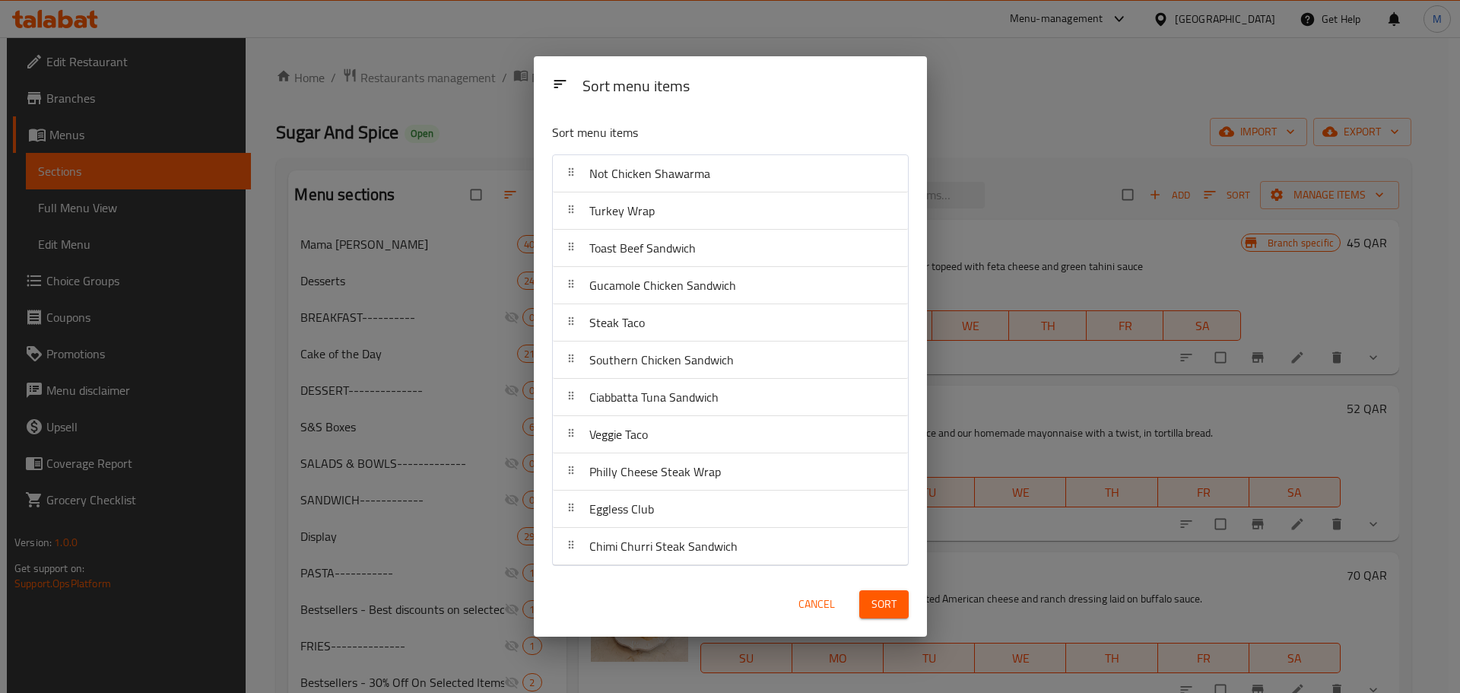
click at [814, 604] on span "Cancel" at bounding box center [816, 604] width 36 height 19
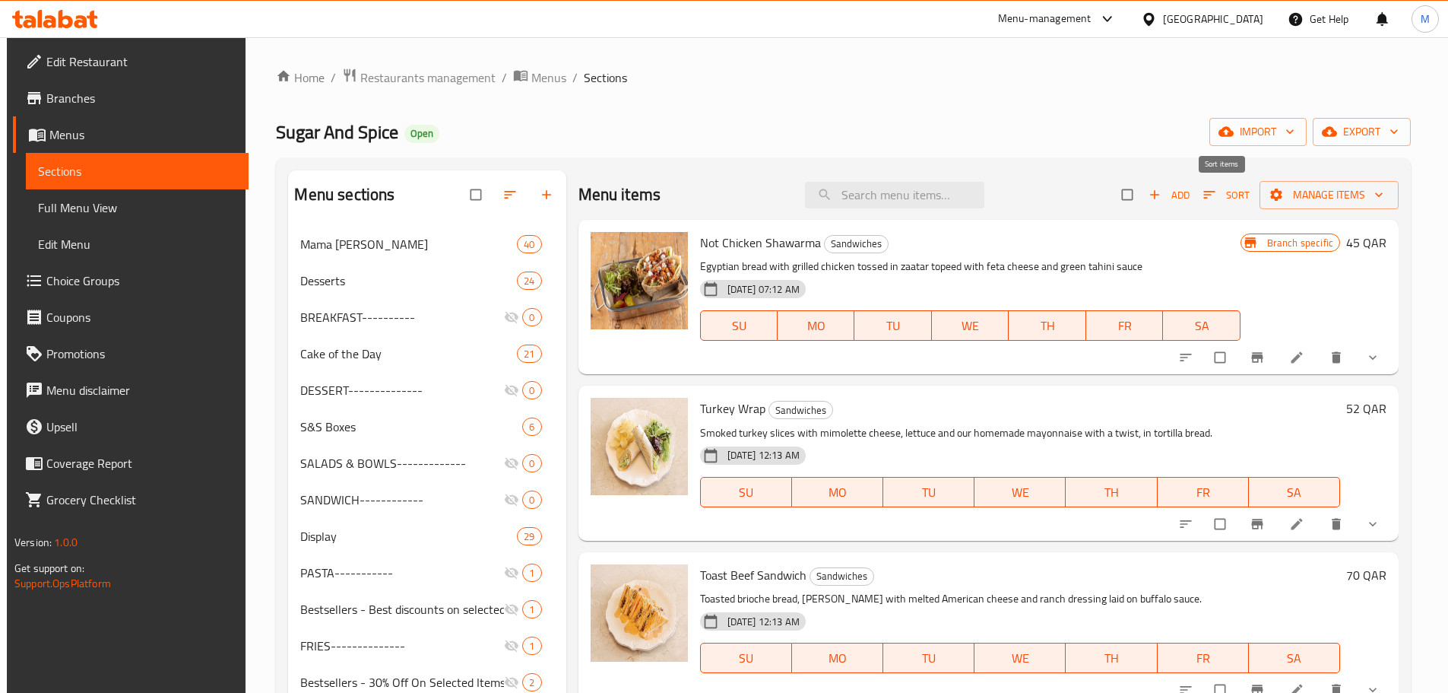
click at [1220, 194] on span "Sort" at bounding box center [1227, 194] width 46 height 17
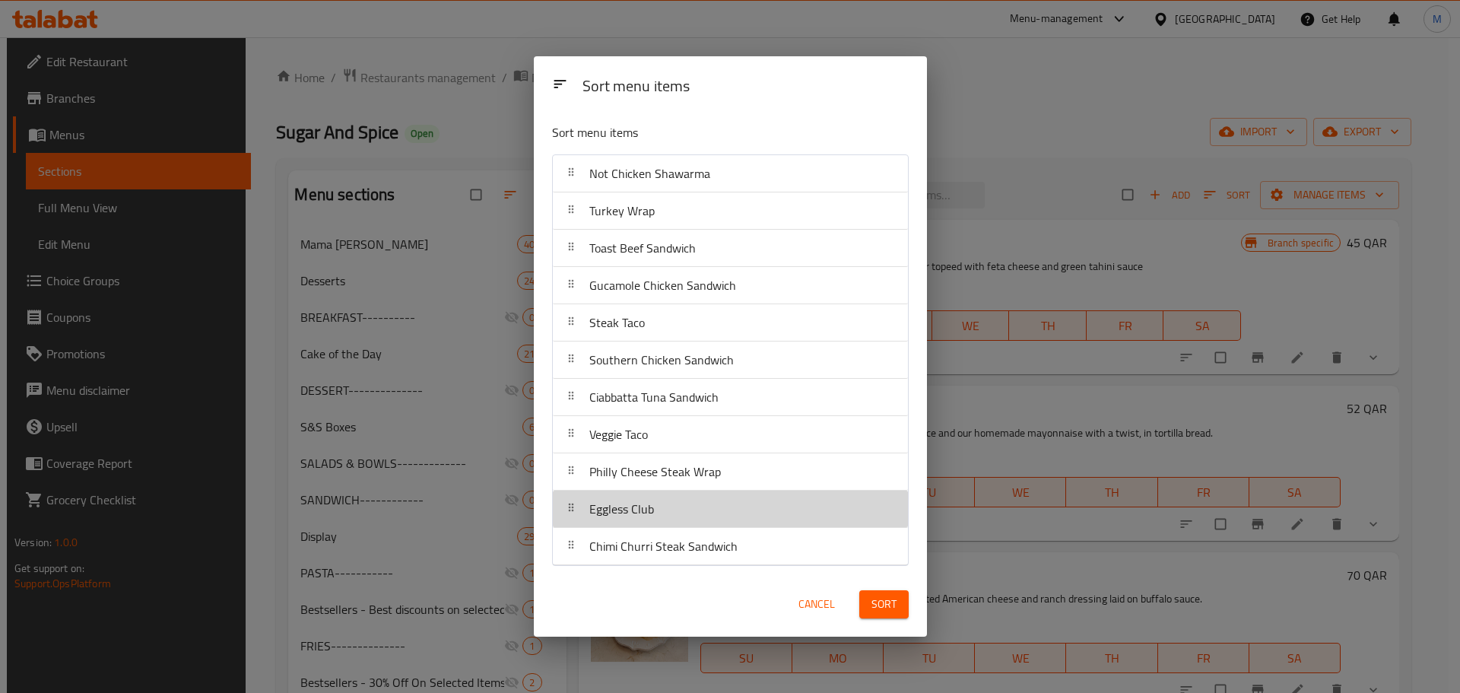
click at [678, 519] on div "Eggless Club" at bounding box center [730, 508] width 343 height 36
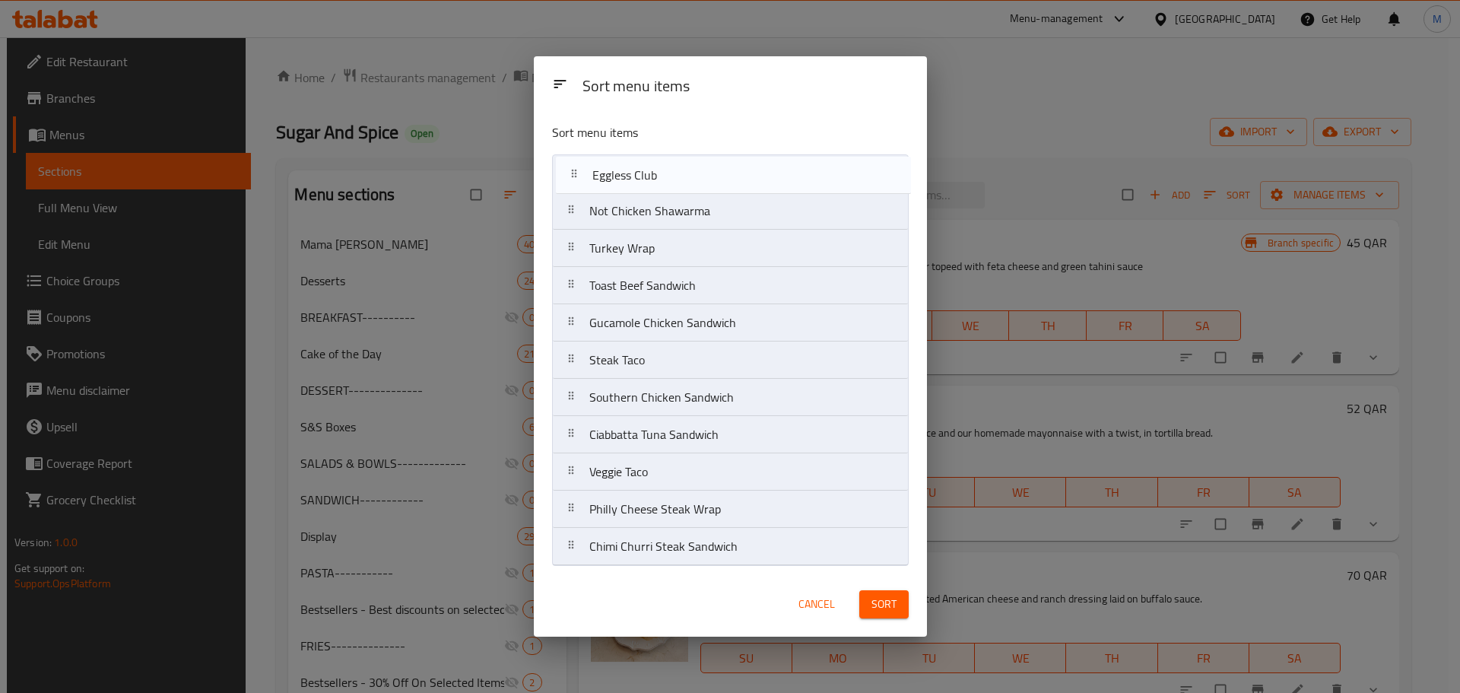
drag, startPoint x: 678, startPoint y: 519, endPoint x: 681, endPoint y: 151, distance: 368.0
click at [681, 151] on div "Sort menu items Not Chicken Shawarma Turkey Wrap Toast Beef Sandwich Gucamole C…" at bounding box center [730, 341] width 393 height 461
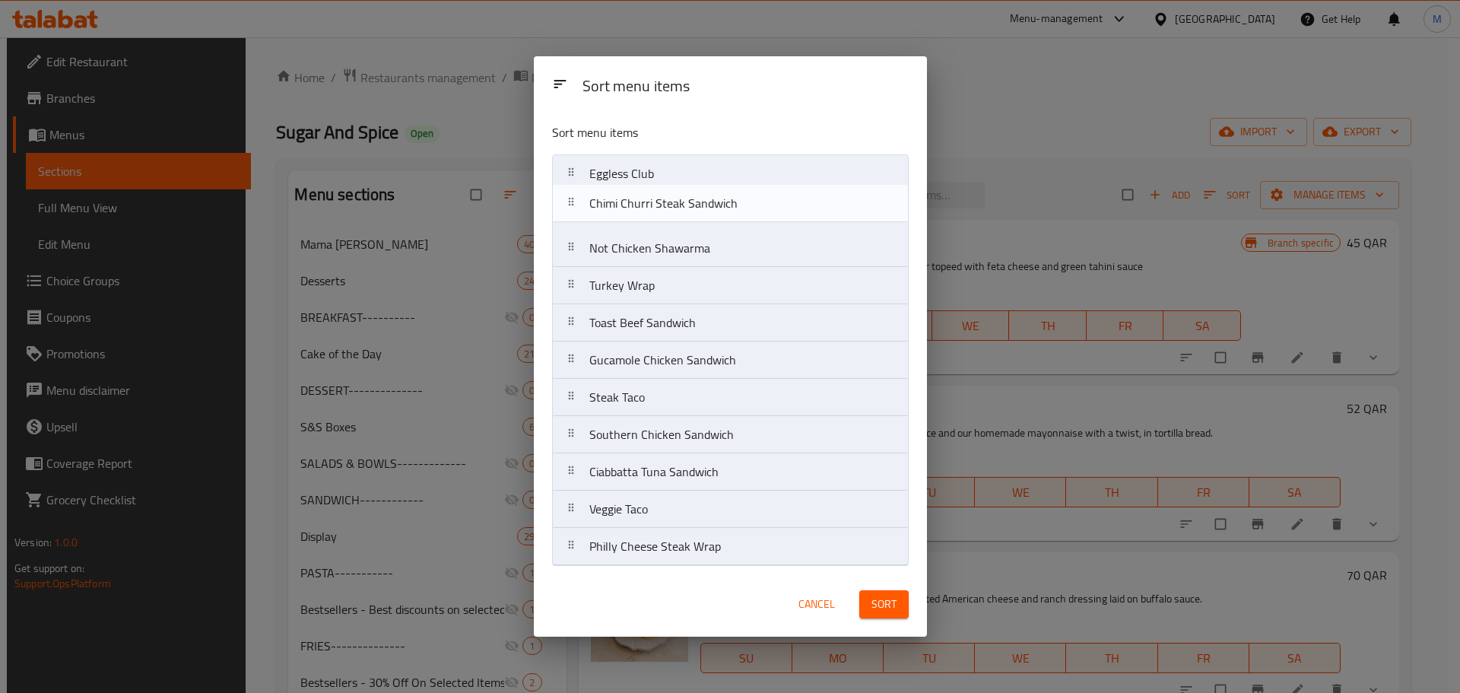
drag, startPoint x: 682, startPoint y: 558, endPoint x: 682, endPoint y: 208, distance: 349.8
click at [682, 208] on nav "Eggless Club Not Chicken Shawarma Turkey Wrap Toast Beef Sandwich Gucamole Chic…" at bounding box center [730, 359] width 357 height 411
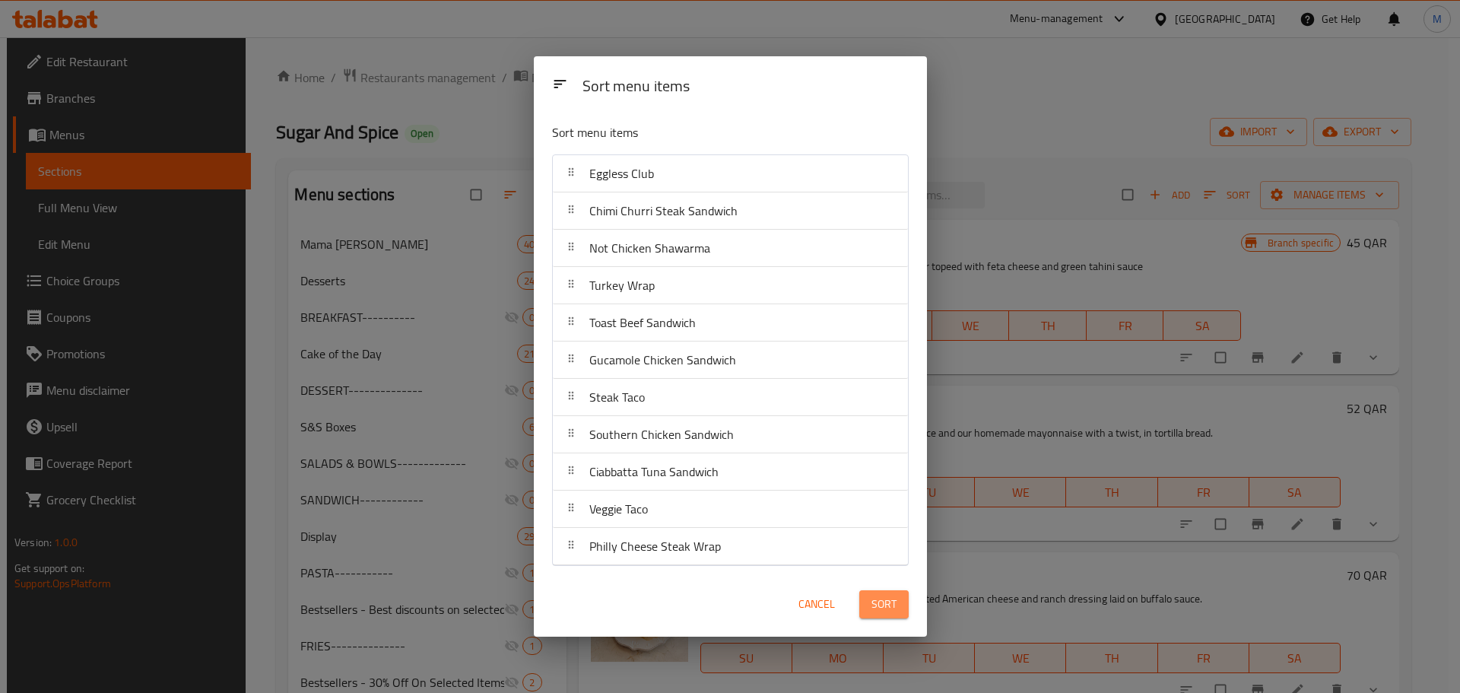
click at [895, 614] on button "Sort" at bounding box center [883, 604] width 49 height 28
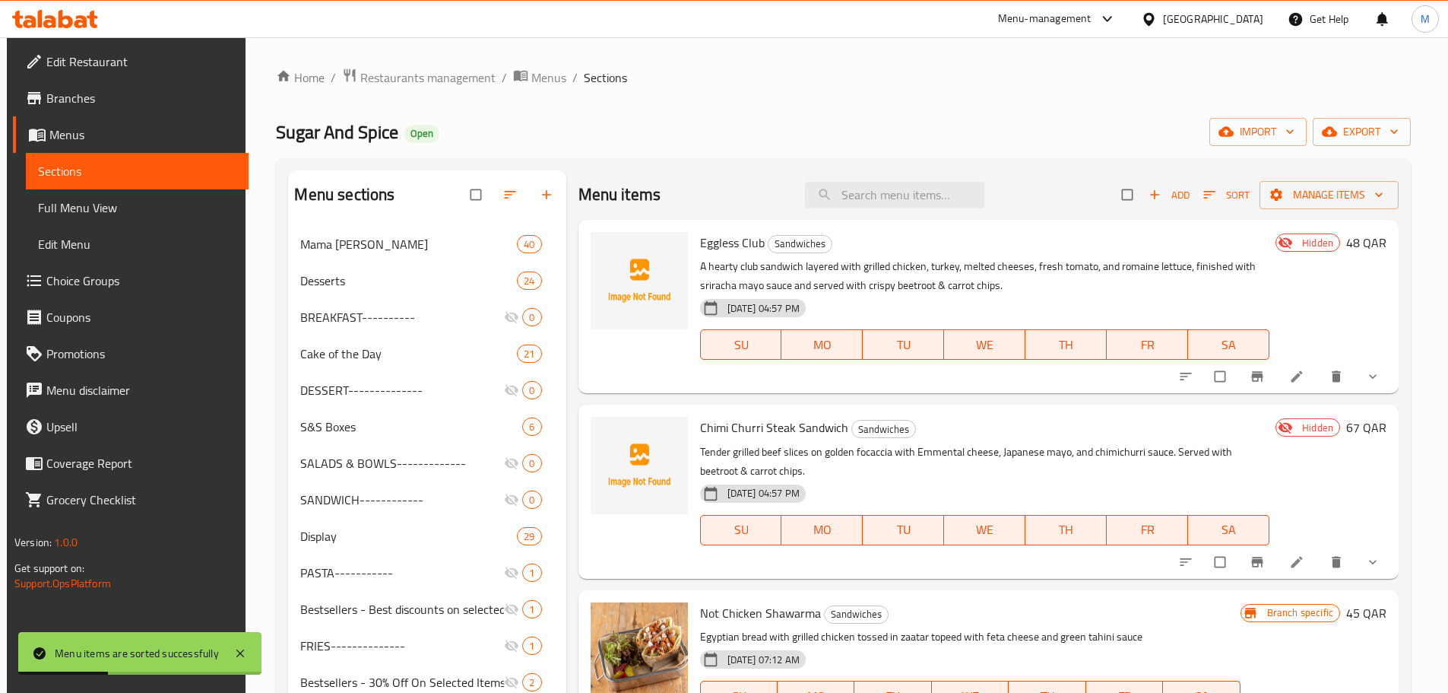
click at [716, 141] on div "Sugar And Spice Open import export" at bounding box center [843, 132] width 1135 height 28
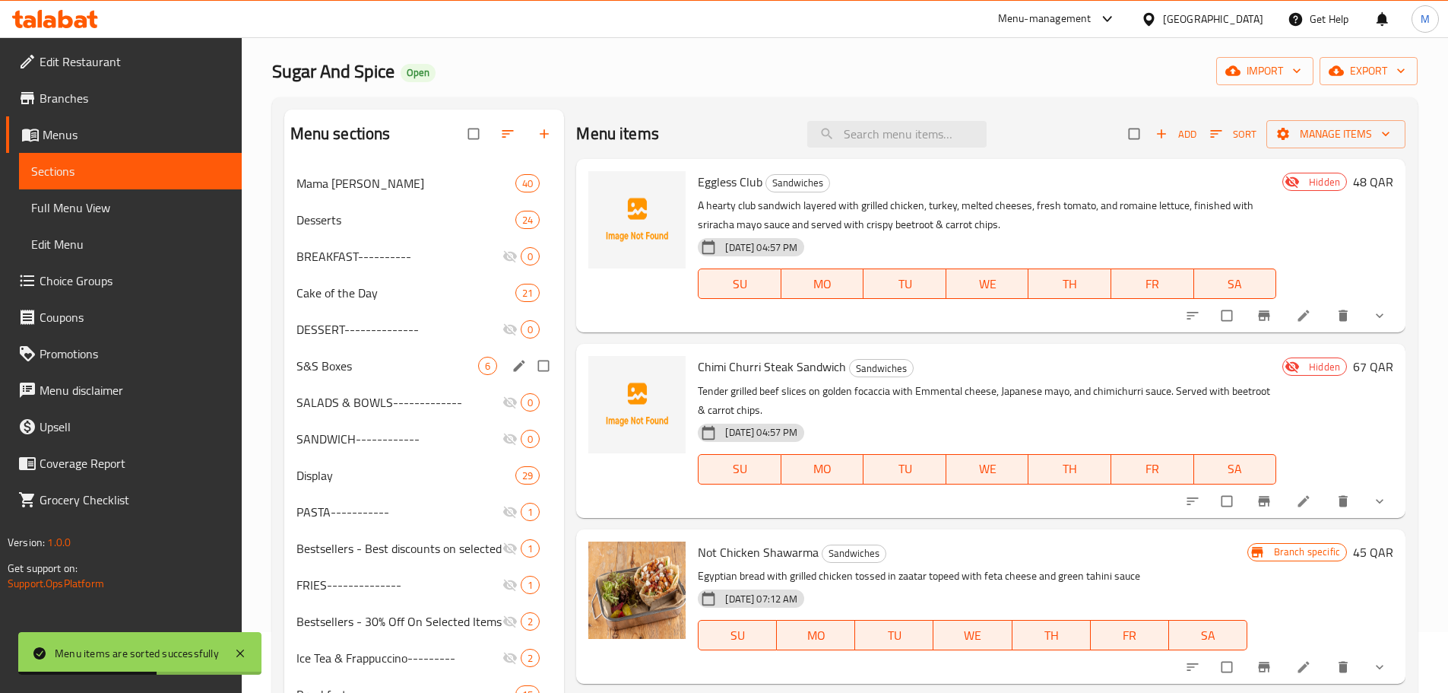
scroll to position [304, 0]
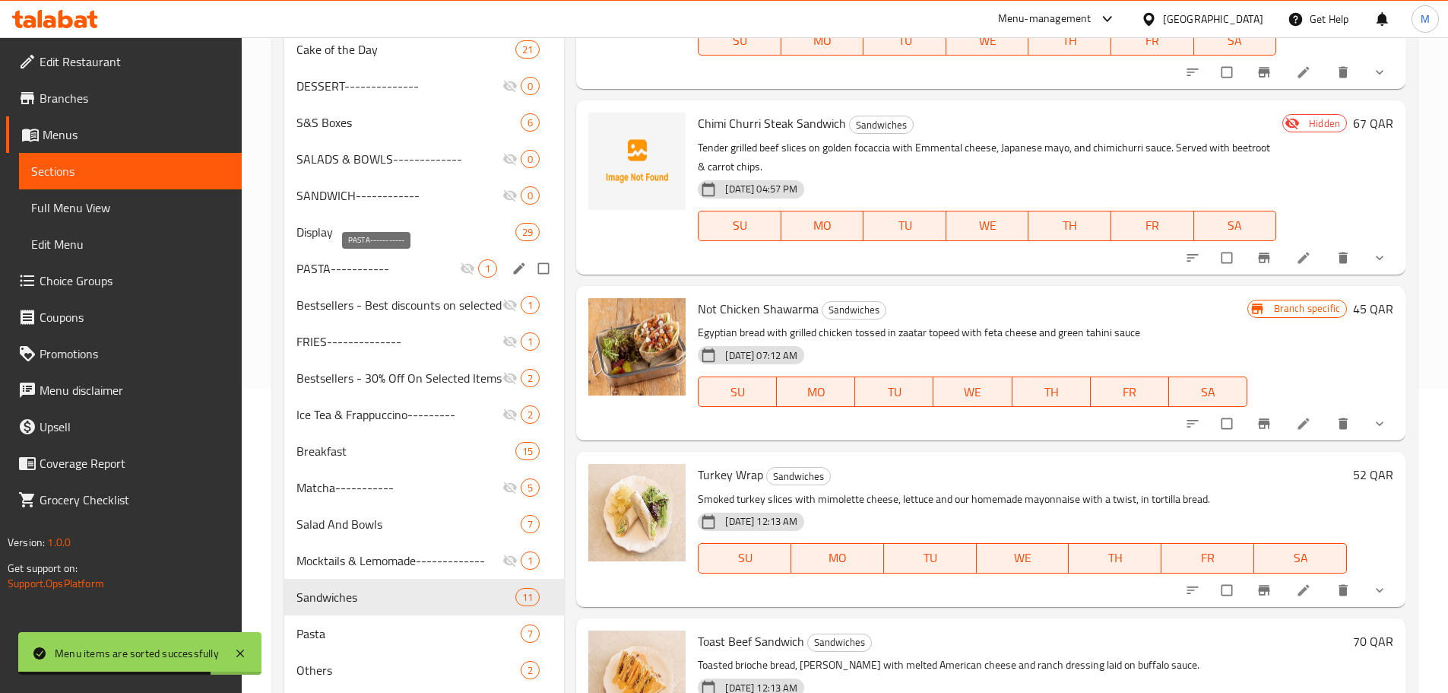
click at [420, 274] on span "PASTA-----------" at bounding box center [379, 268] width 164 height 18
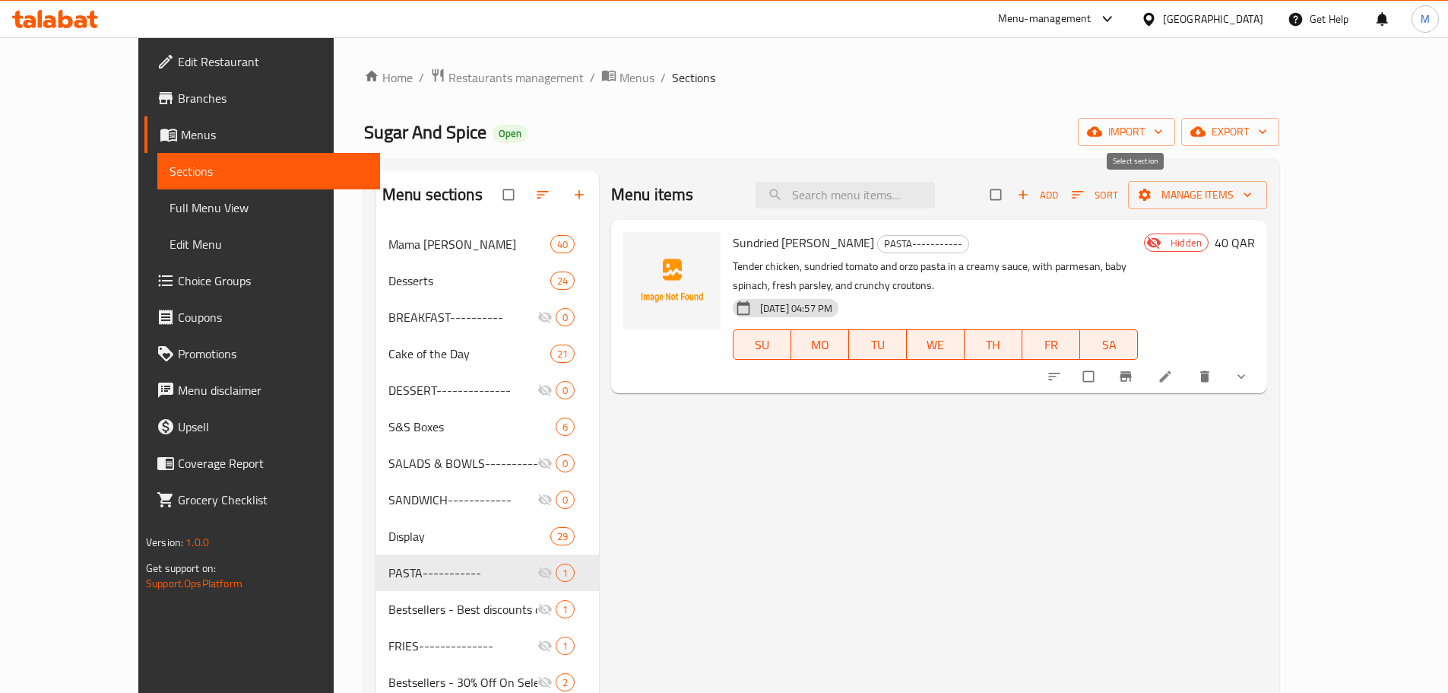
click at [1014, 197] on input "checkbox" at bounding box center [998, 194] width 32 height 29
checkbox input "true"
click at [1255, 197] on span "Manage items" at bounding box center [1198, 195] width 115 height 19
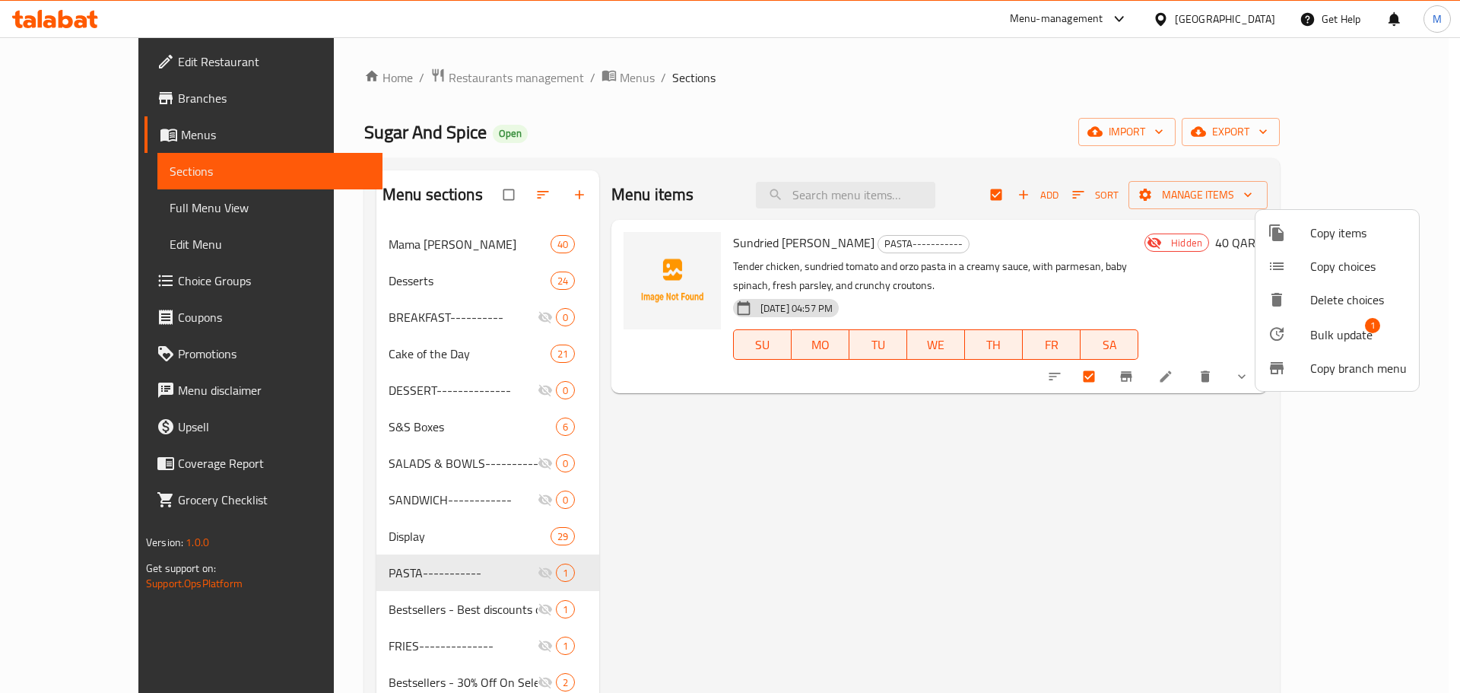
click at [1315, 333] on span "Bulk update" at bounding box center [1341, 334] width 62 height 18
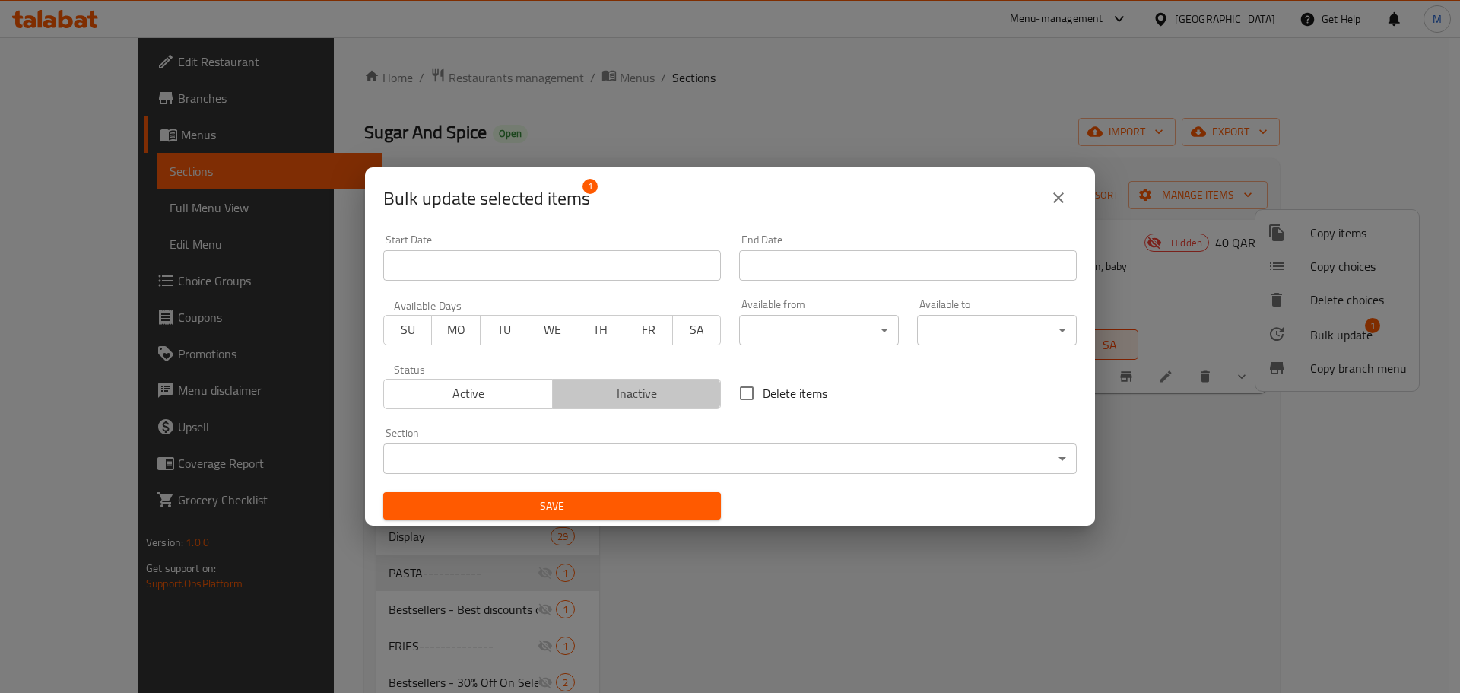
click at [652, 394] on span "Inactive" at bounding box center [637, 393] width 157 height 22
click at [625, 459] on body "​ Menu-management Qatar Get Help M Edit Restaurant Branches Menus Sections Full…" at bounding box center [730, 364] width 1460 height 655
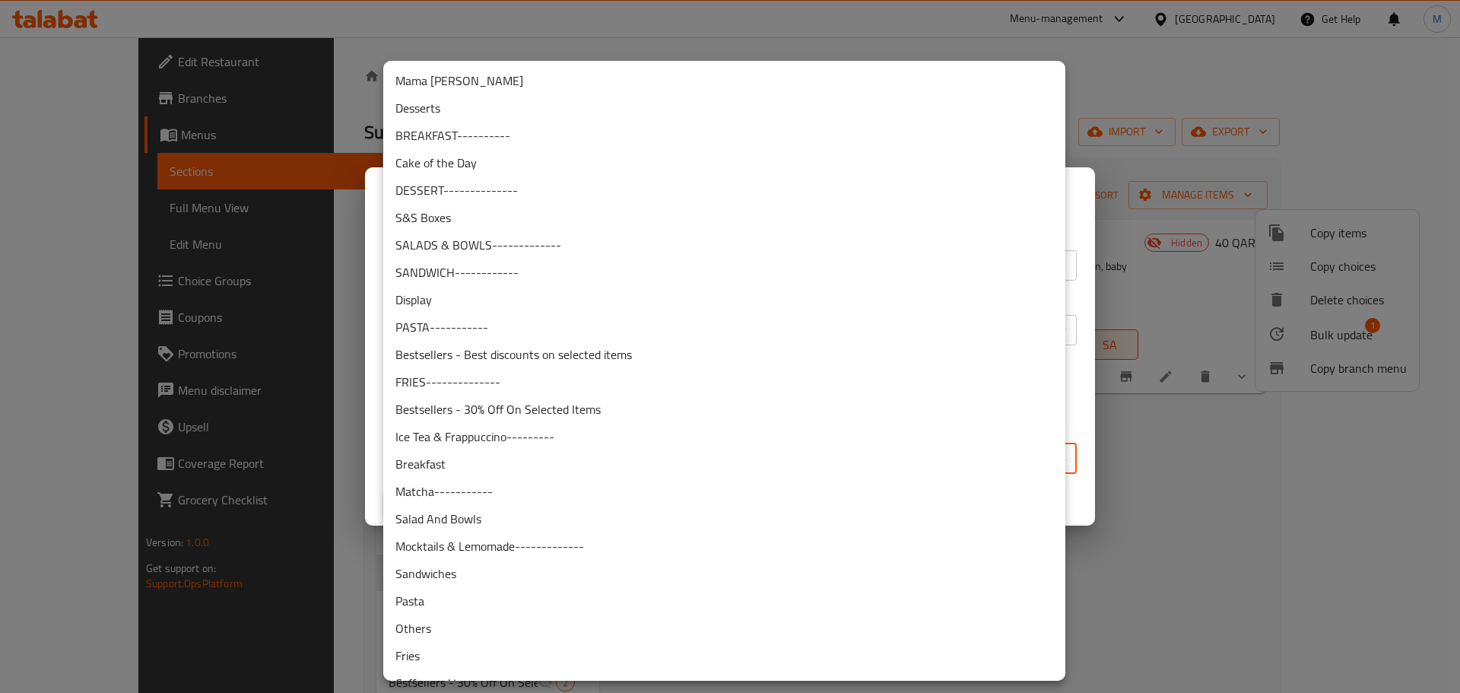
click at [445, 593] on li "Pasta" at bounding box center [724, 600] width 682 height 27
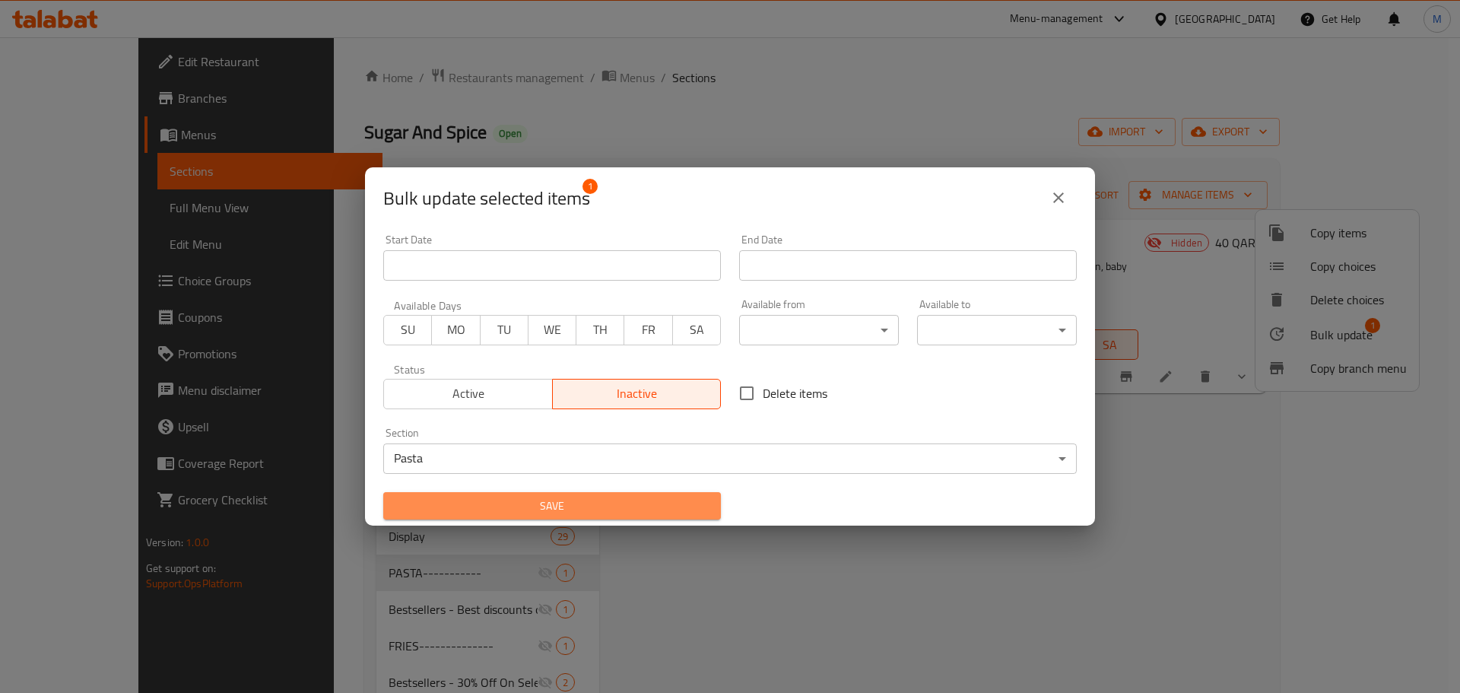
click at [676, 500] on span "Save" at bounding box center [551, 506] width 313 height 19
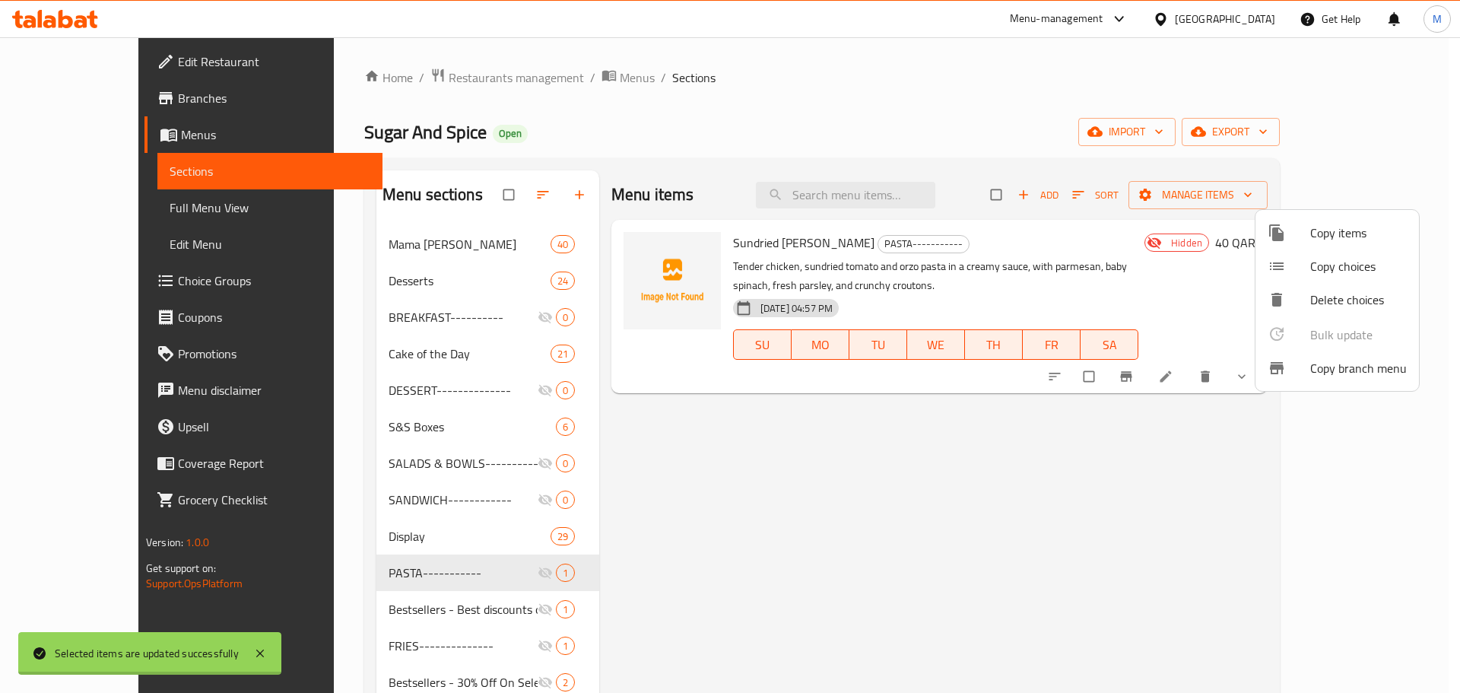
checkbox input "false"
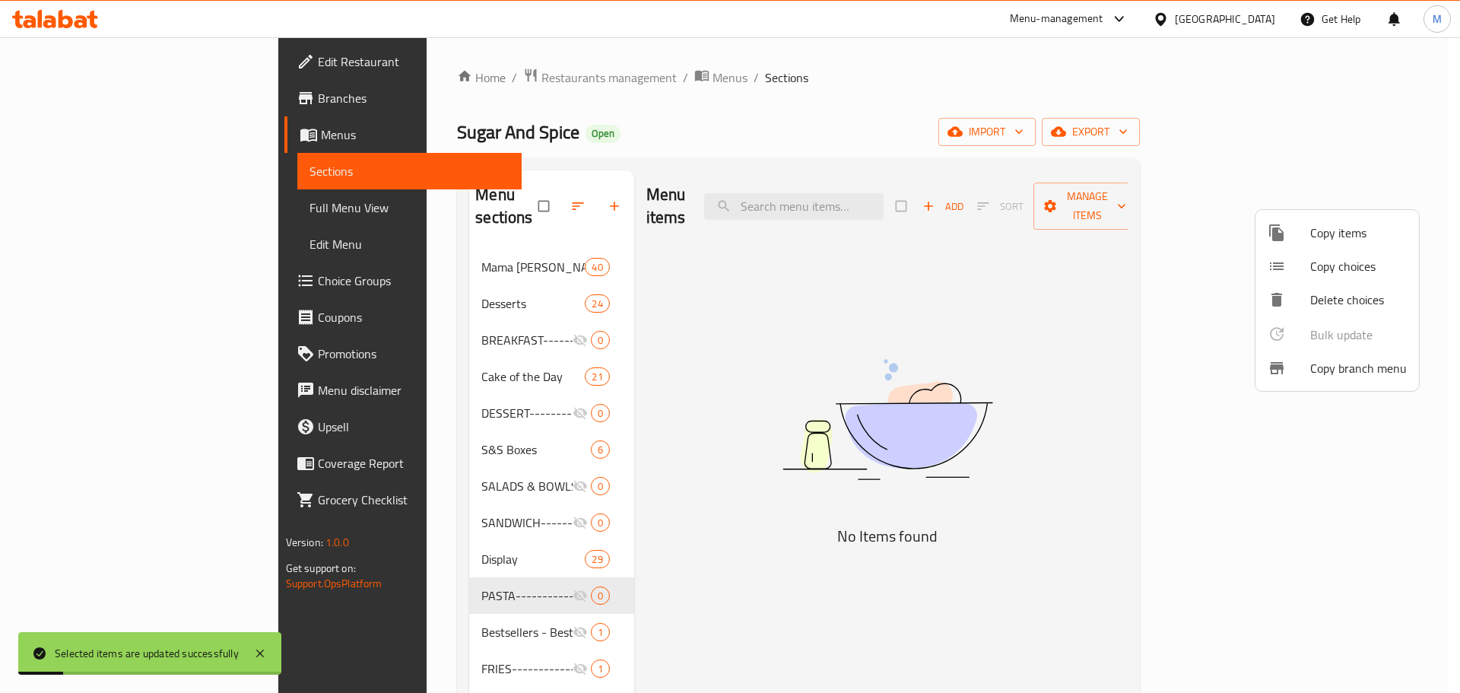
click at [627, 510] on div at bounding box center [730, 346] width 1460 height 693
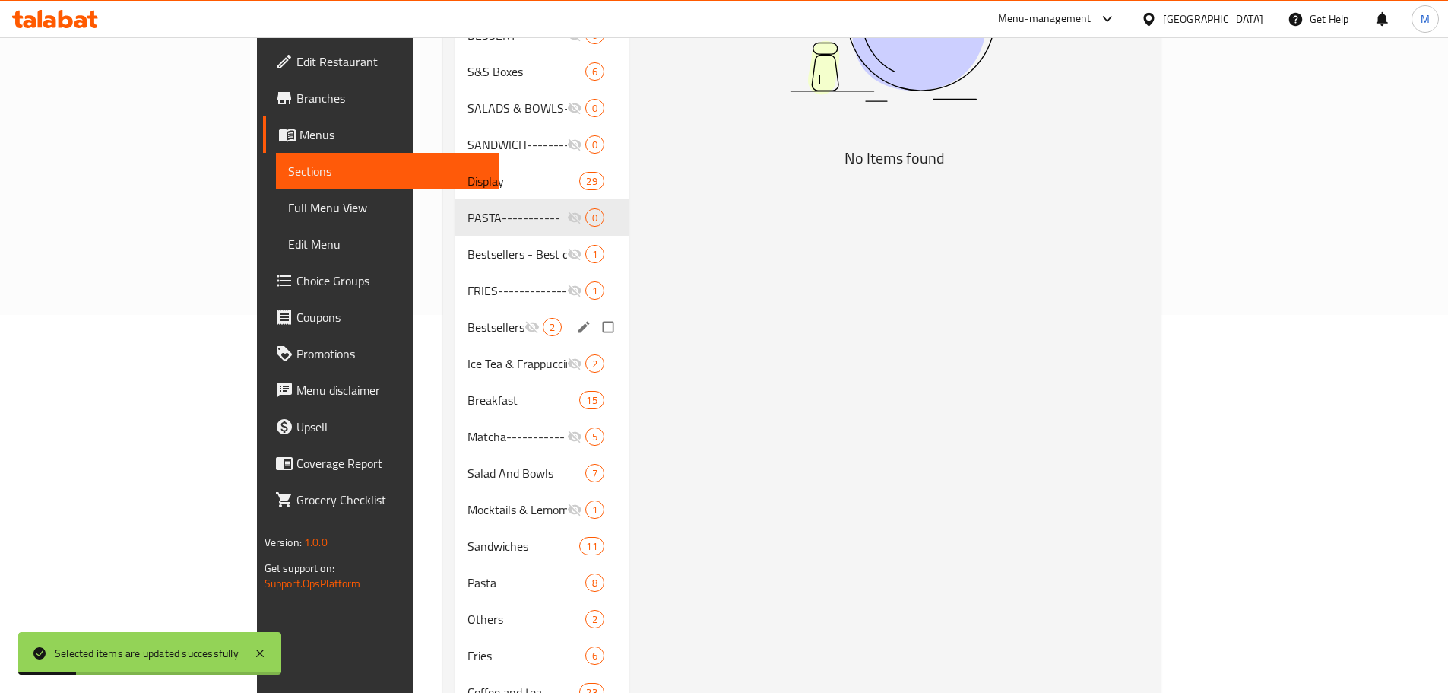
scroll to position [380, 0]
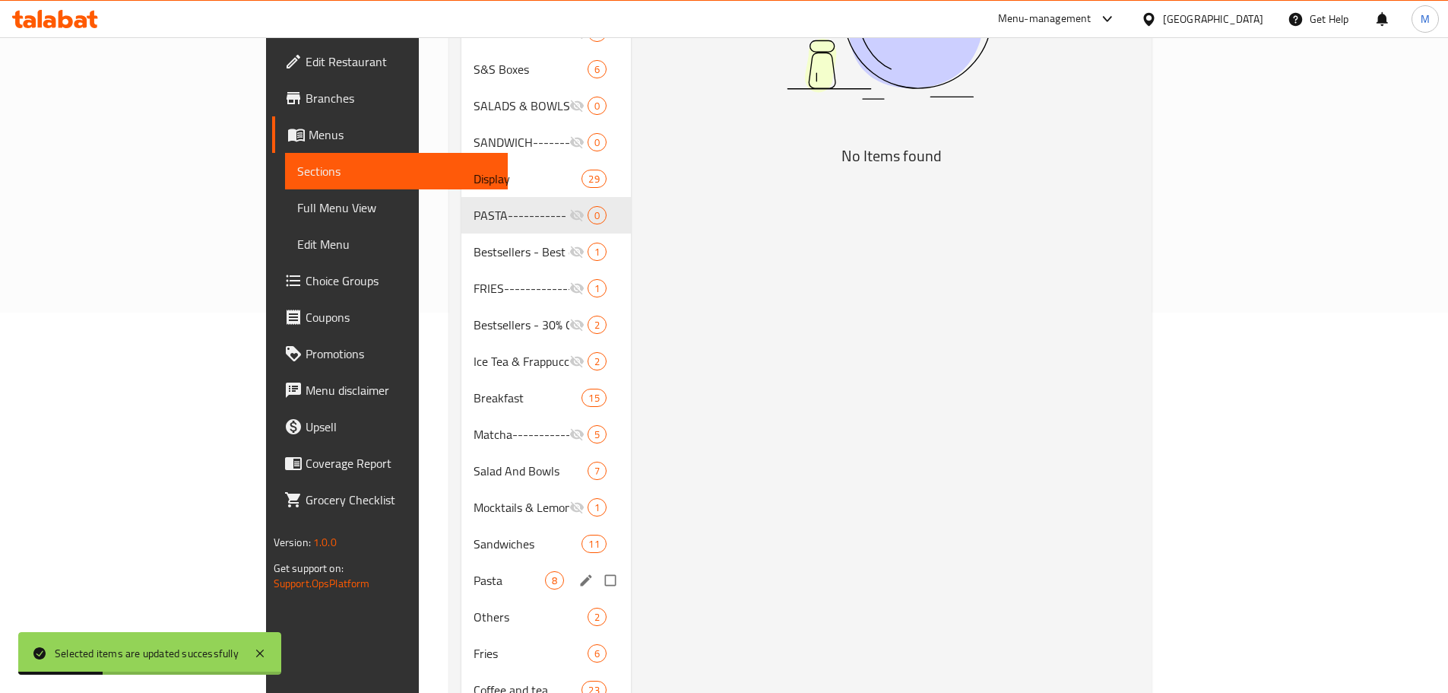
click at [474, 571] on span "Pasta" at bounding box center [509, 580] width 71 height 18
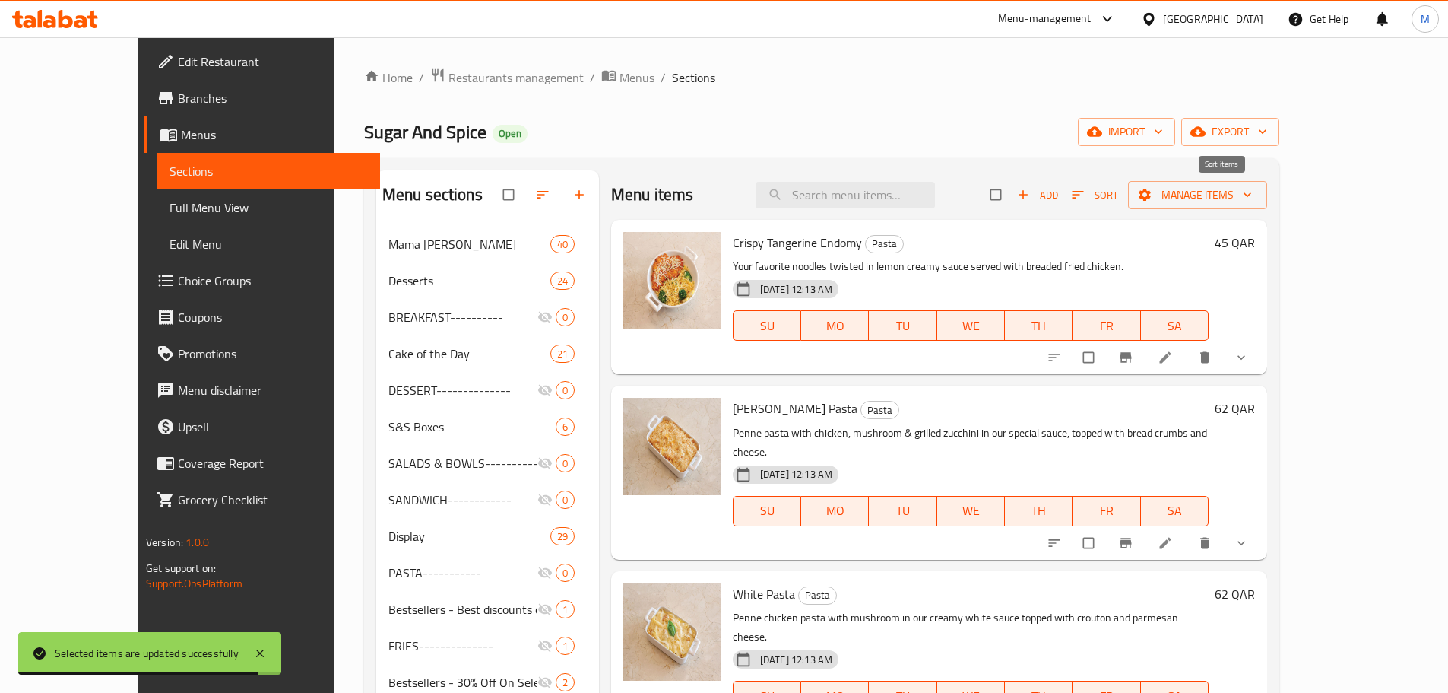
click at [1084, 192] on icon "button" at bounding box center [1077, 195] width 11 height 8
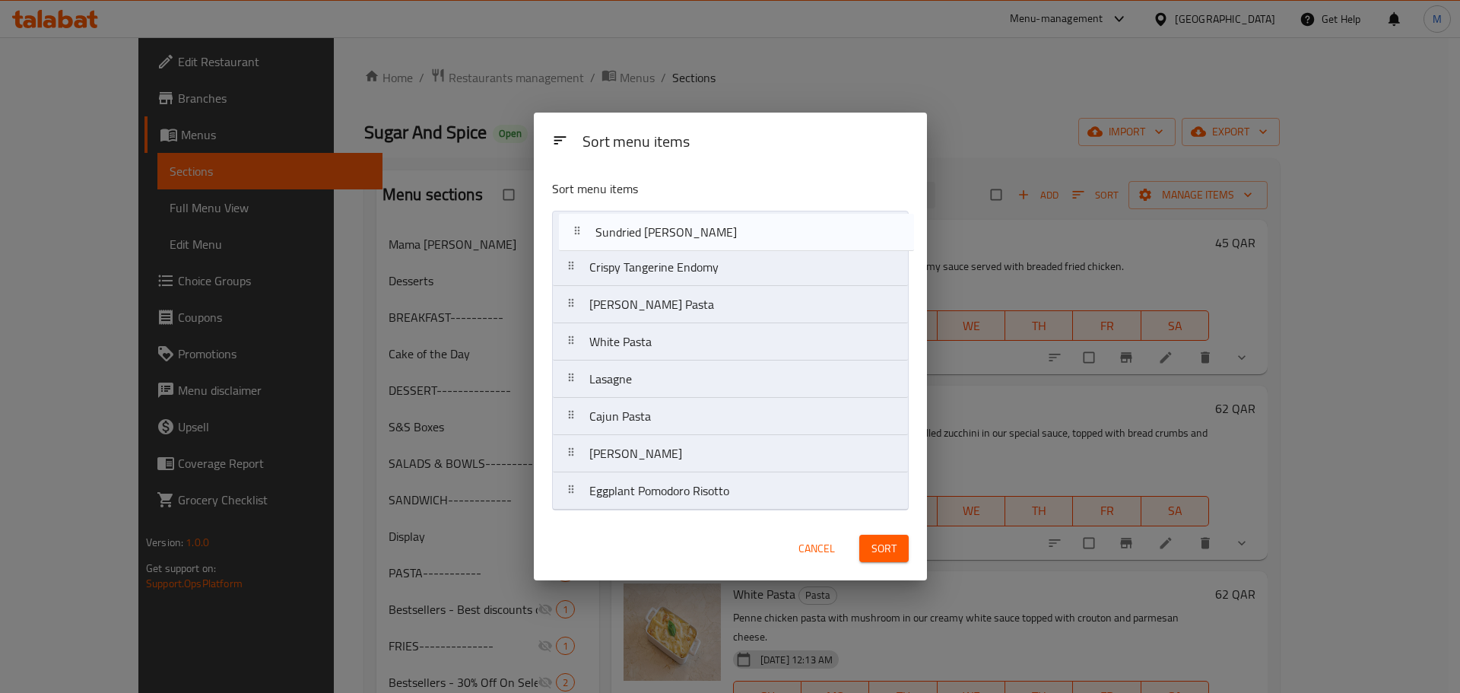
drag, startPoint x: 665, startPoint y: 502, endPoint x: 671, endPoint y: 230, distance: 272.3
click at [671, 230] on nav "Crispy Tangerine Endomy Rosa Pasta White Pasta Lasagne Cajun Pasta Zesty Angel …" at bounding box center [730, 361] width 357 height 300
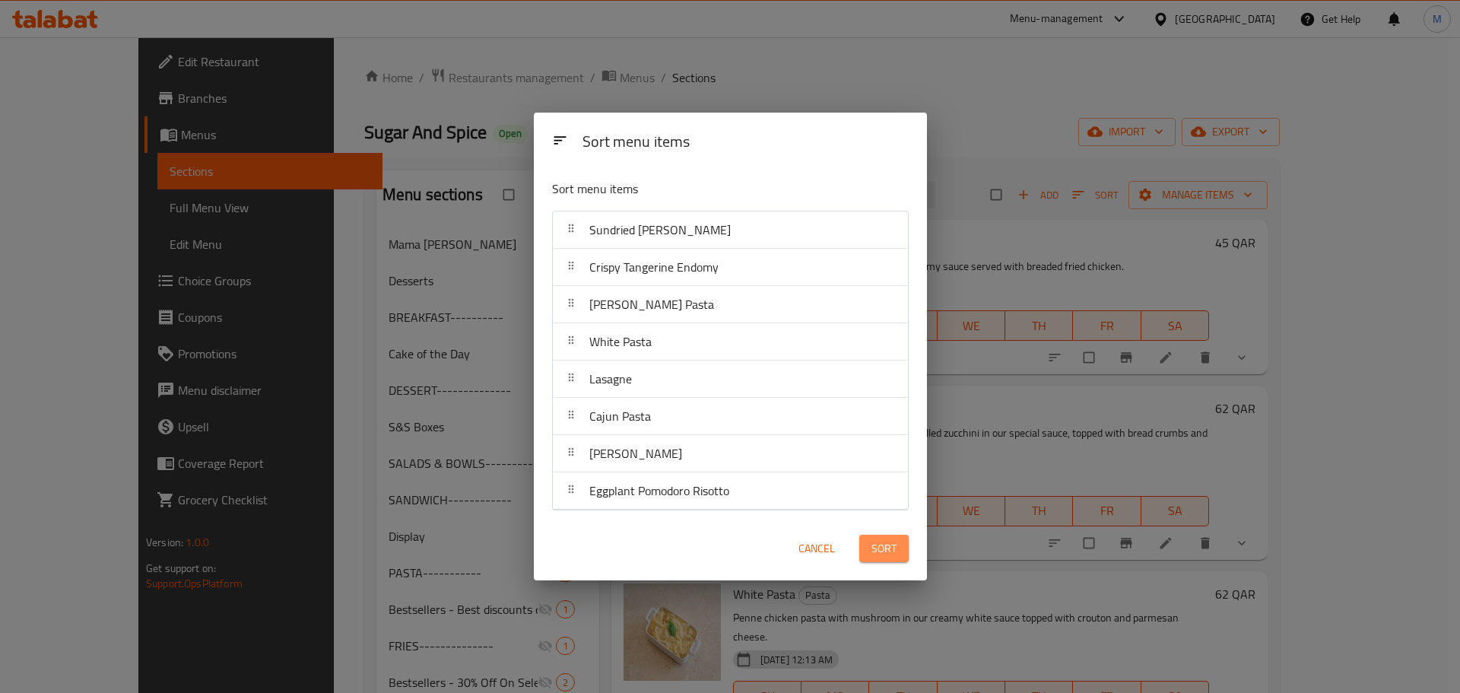
click at [886, 544] on span "Sort" at bounding box center [883, 548] width 25 height 19
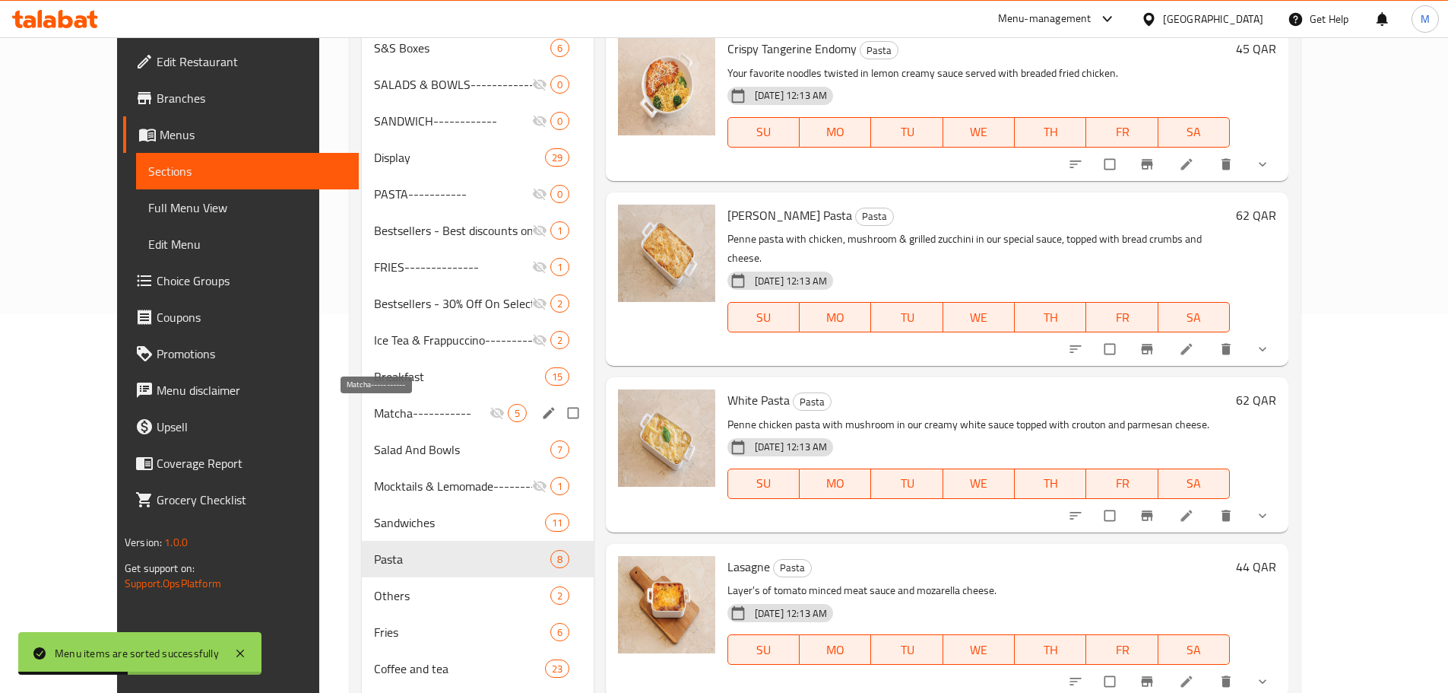
scroll to position [380, 0]
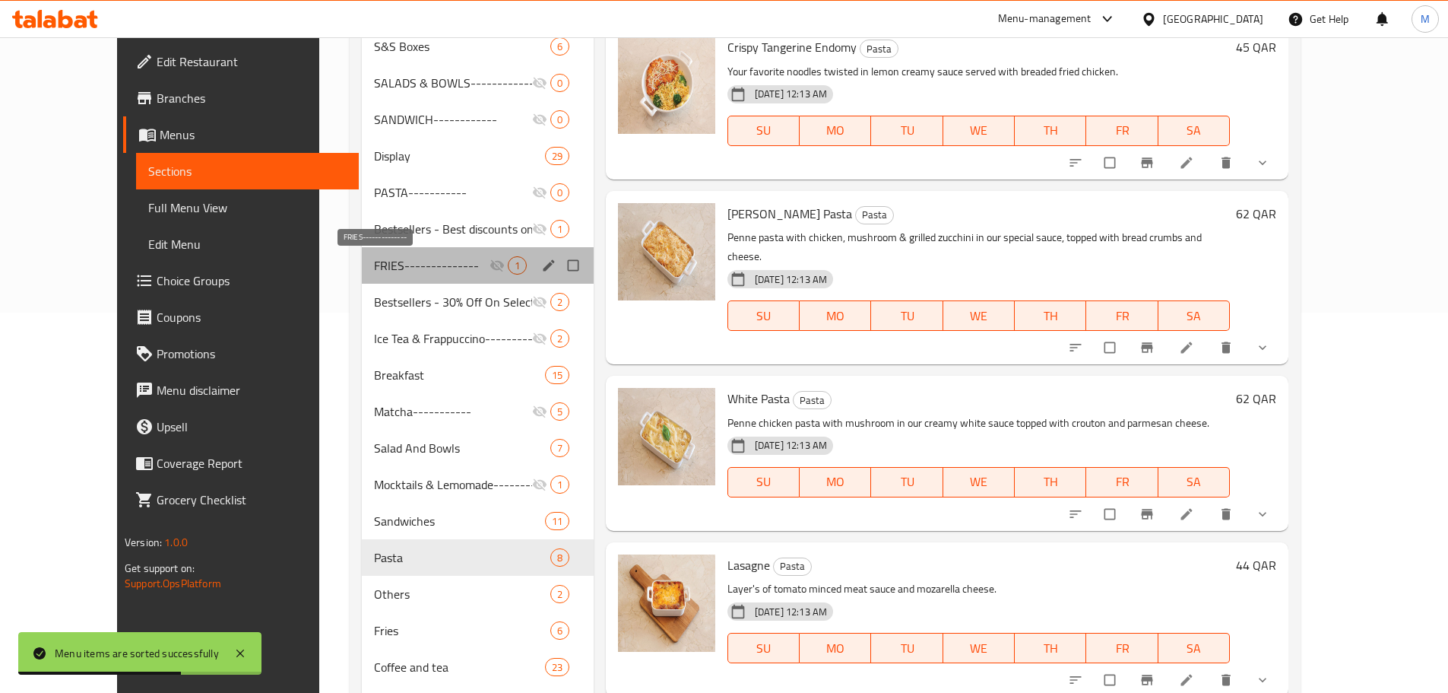
click at [408, 264] on span "FRIES--------------" at bounding box center [432, 265] width 116 height 18
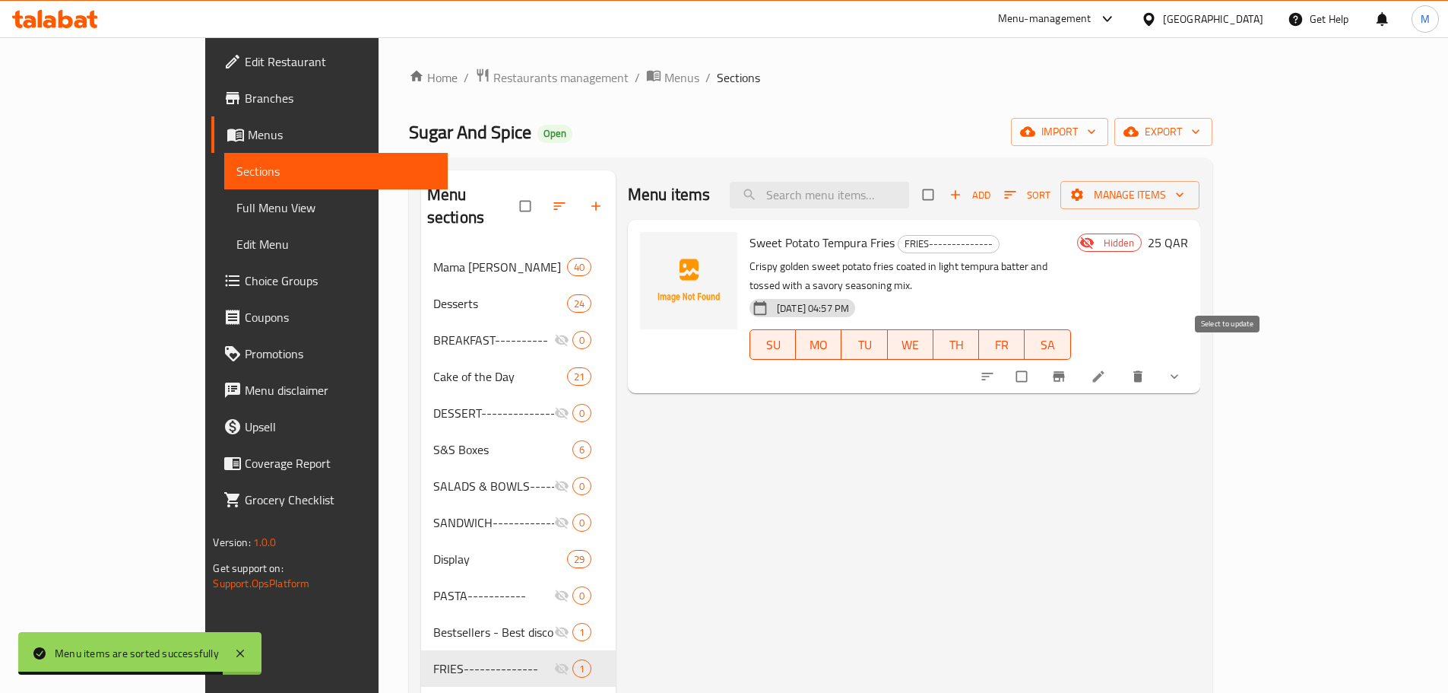
click at [1039, 362] on input "checkbox" at bounding box center [1023, 376] width 32 height 29
checkbox input "true"
click at [1188, 191] on span "Manage items" at bounding box center [1130, 195] width 115 height 19
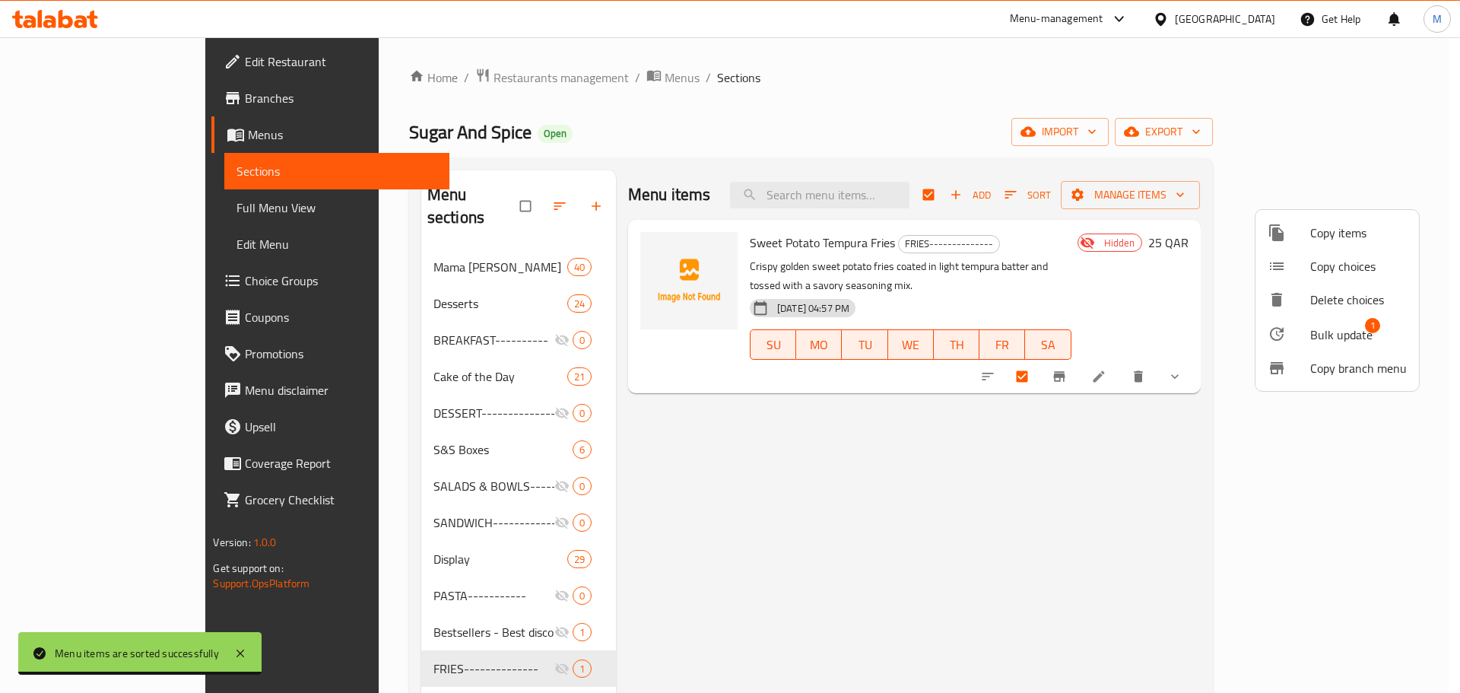
click at [1358, 328] on span "Bulk update" at bounding box center [1341, 334] width 62 height 18
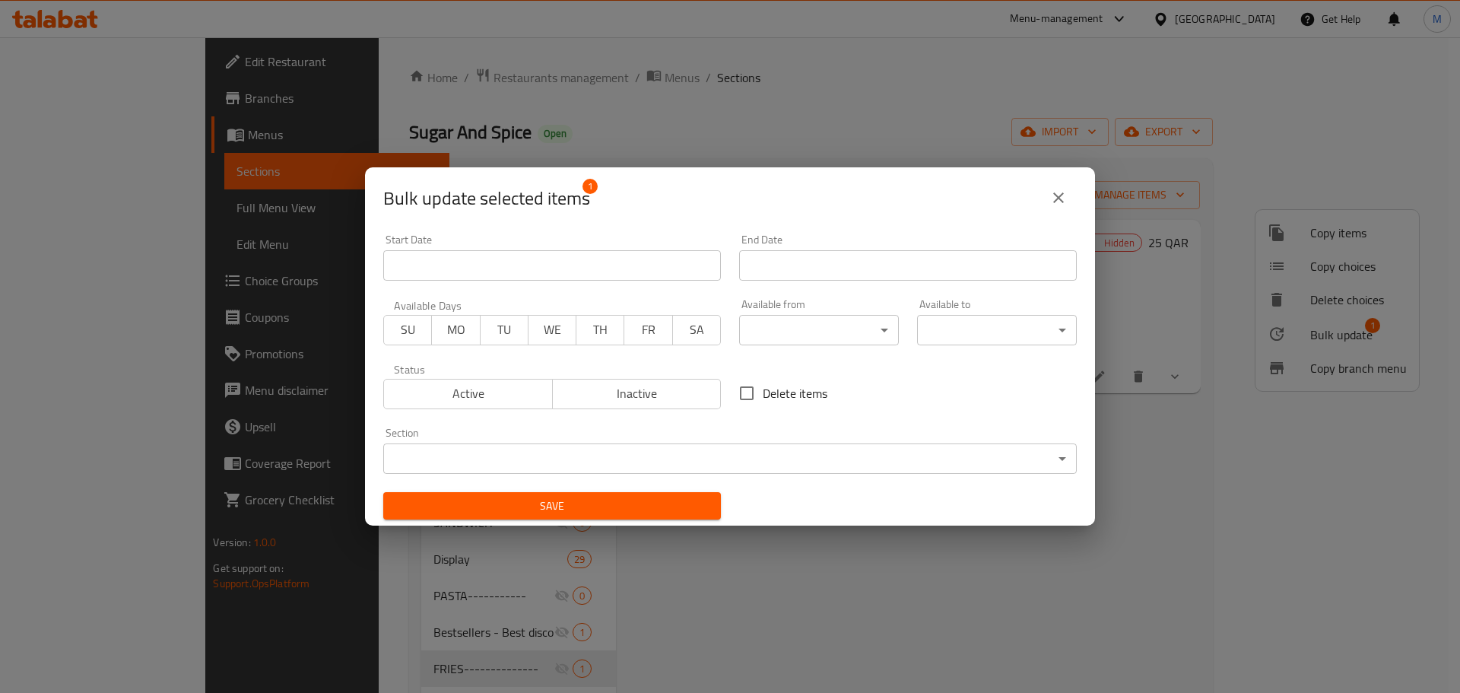
click at [671, 395] on span "Inactive" at bounding box center [637, 393] width 157 height 22
click at [658, 448] on body "​ Menu-management Qatar Get Help M Edit Restaurant Branches Menus Sections Full…" at bounding box center [730, 364] width 1460 height 655
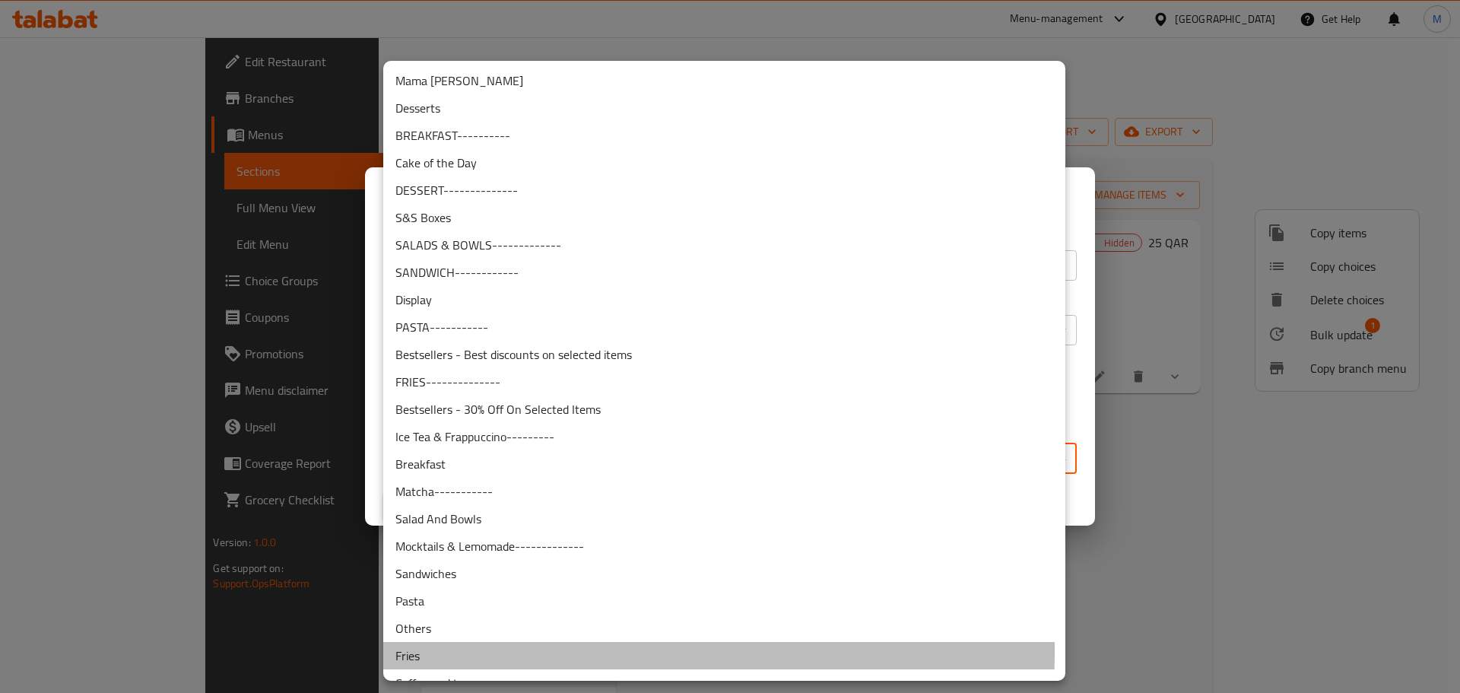
click at [423, 651] on li "Fries" at bounding box center [724, 655] width 682 height 27
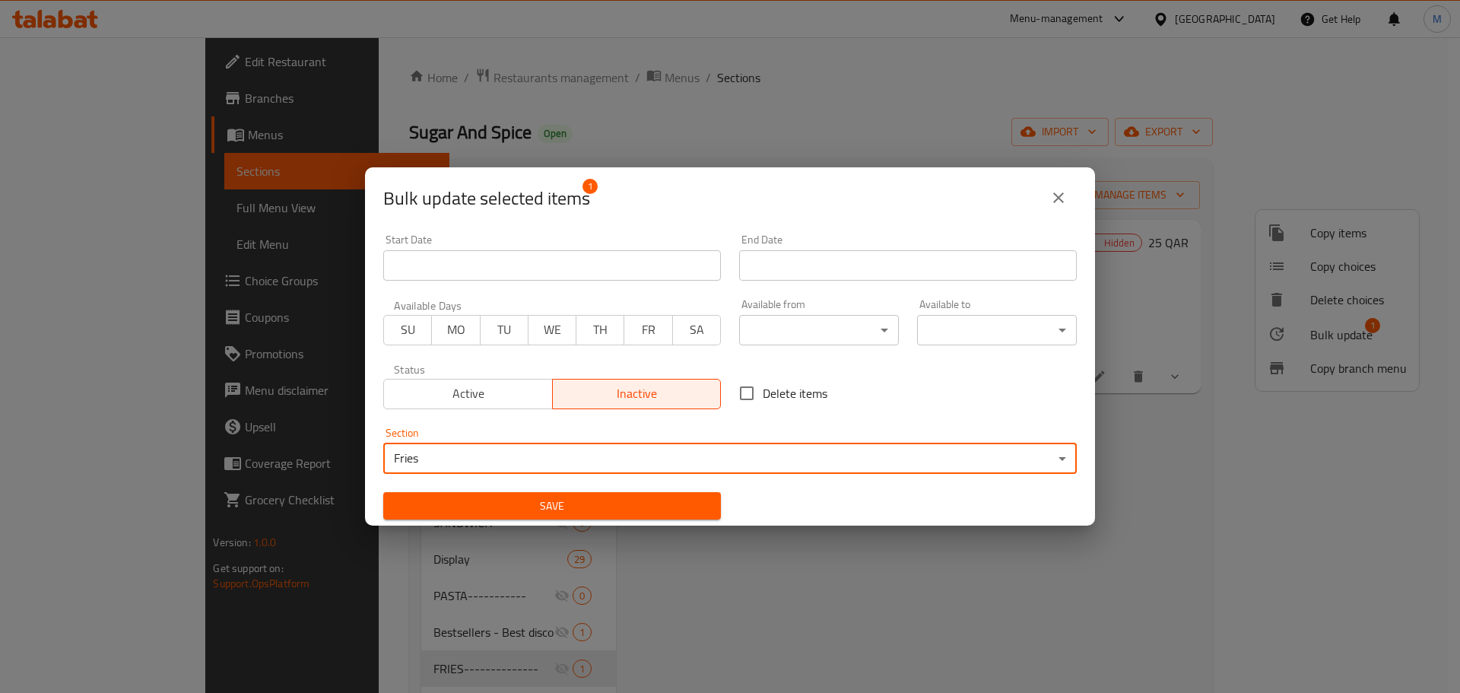
click at [645, 492] on button "Save" at bounding box center [552, 506] width 338 height 28
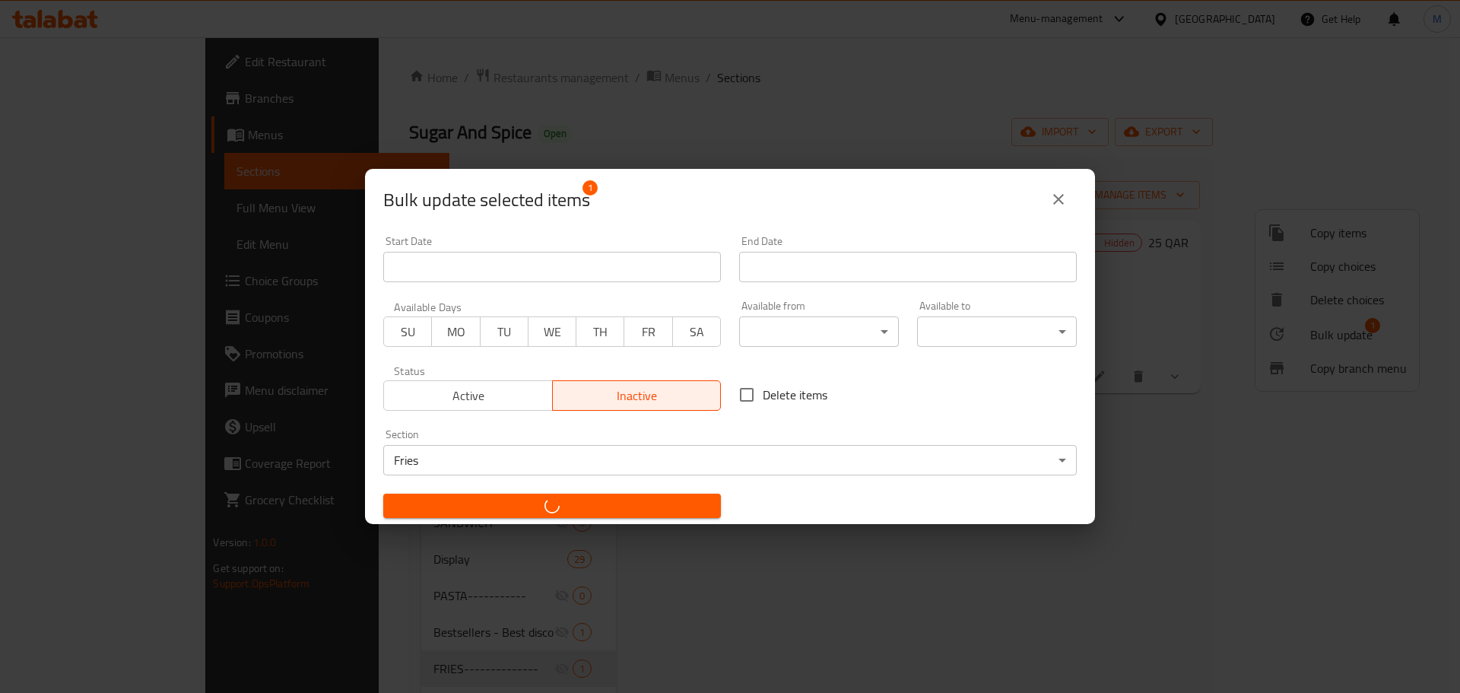
checkbox input "false"
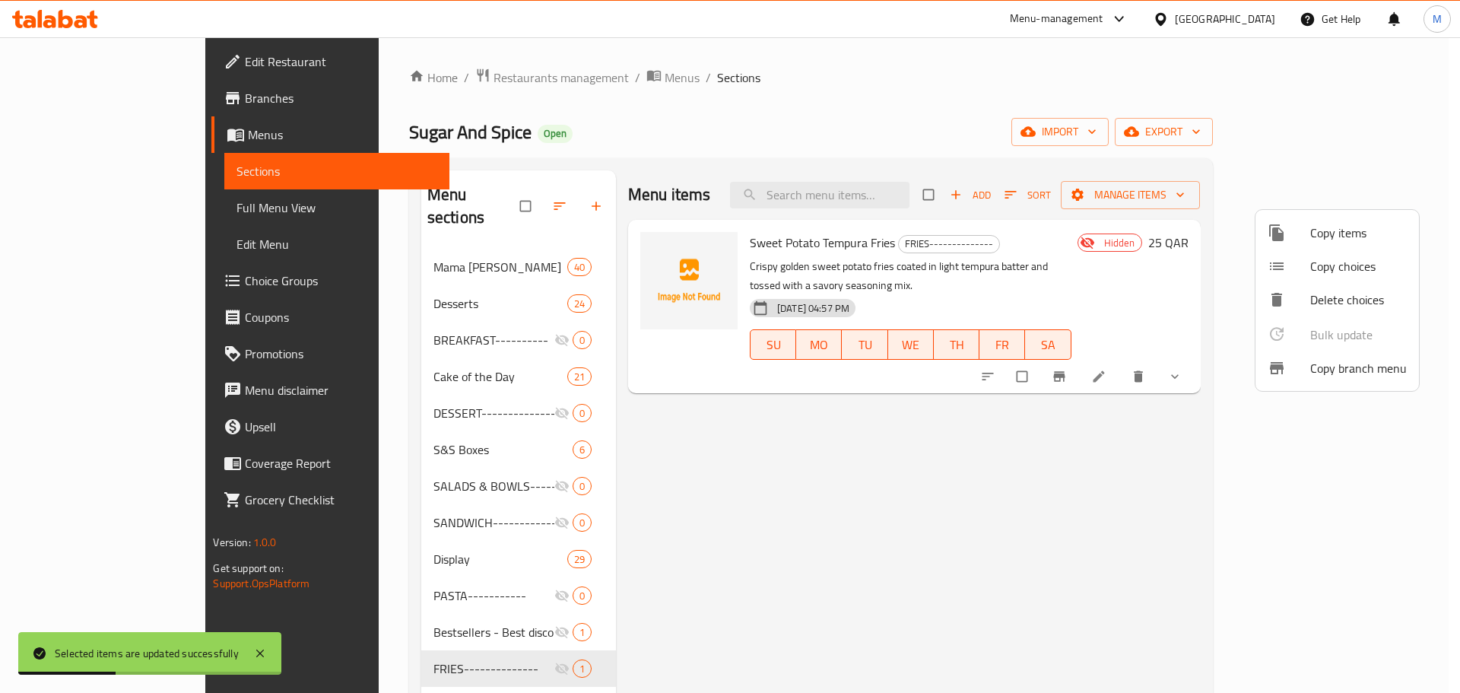
click at [639, 468] on div at bounding box center [730, 346] width 1460 height 693
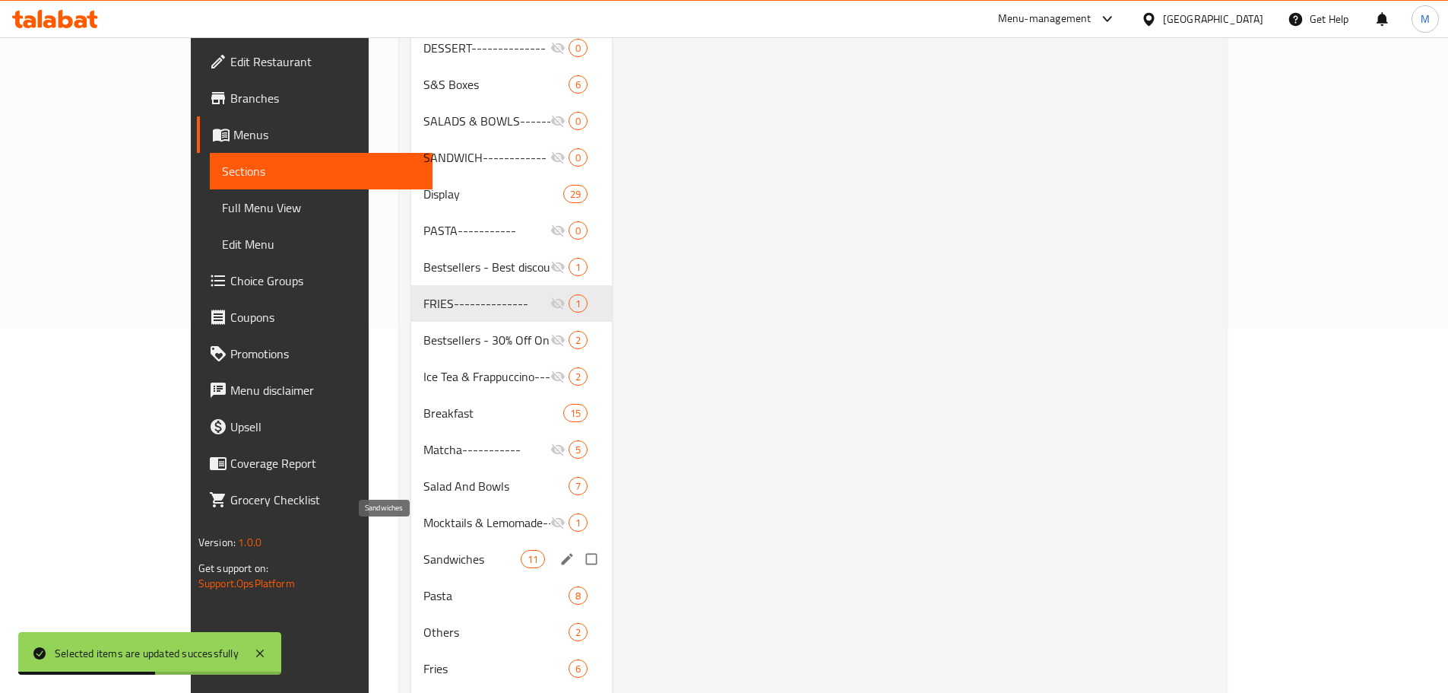
scroll to position [456, 0]
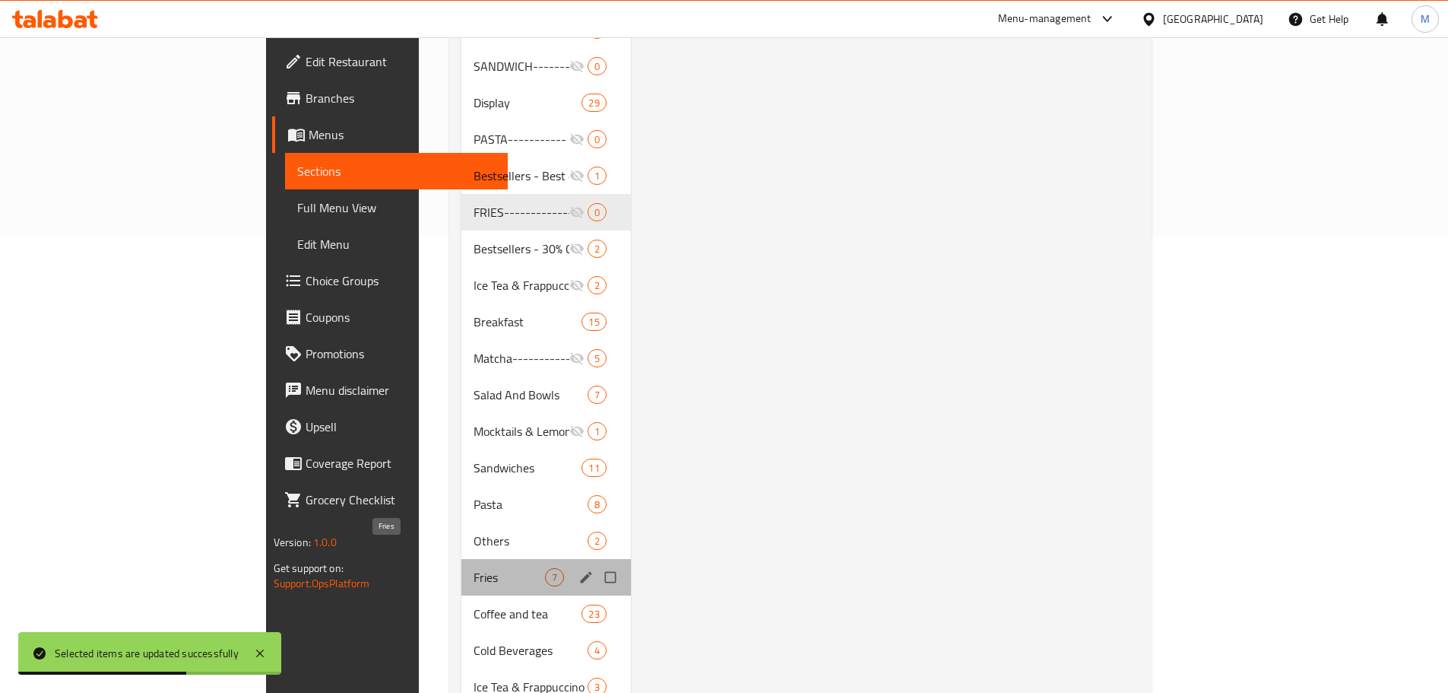
click at [474, 568] on span "Fries" at bounding box center [509, 577] width 71 height 18
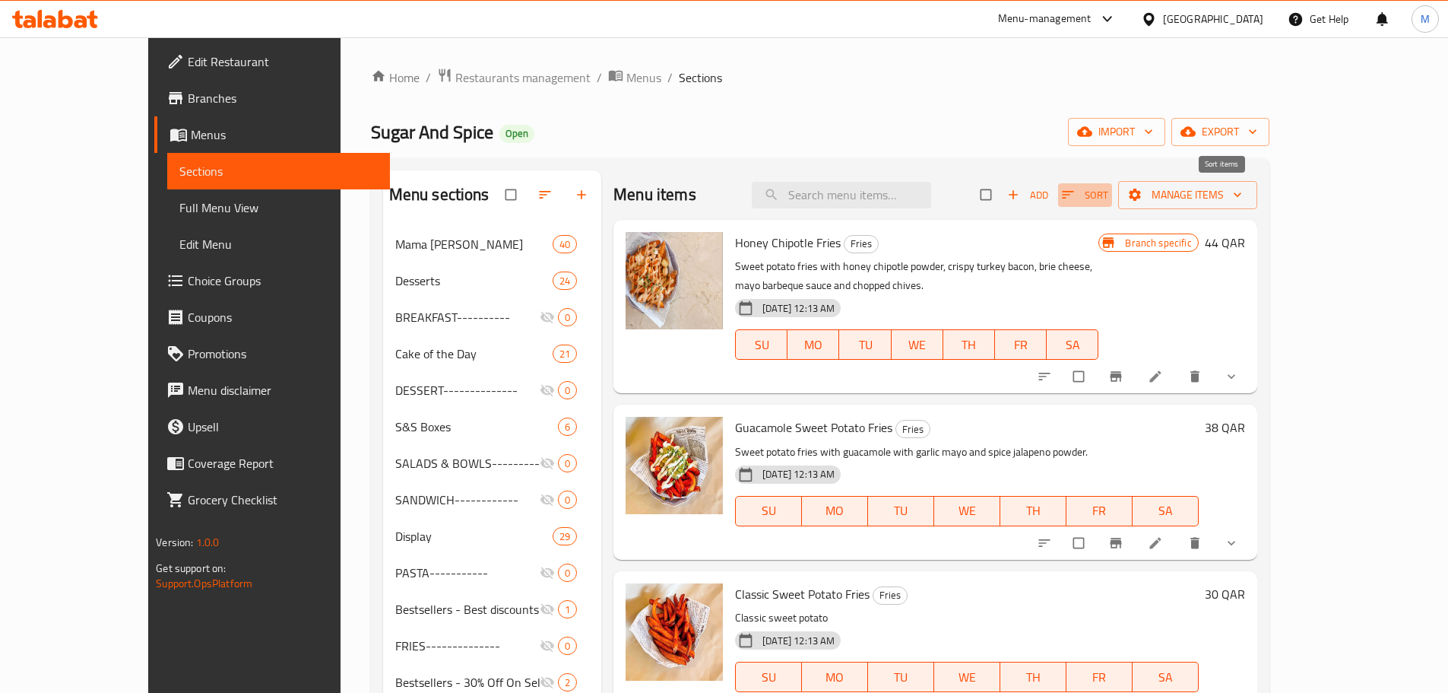
click at [1109, 195] on span "Sort" at bounding box center [1085, 194] width 46 height 17
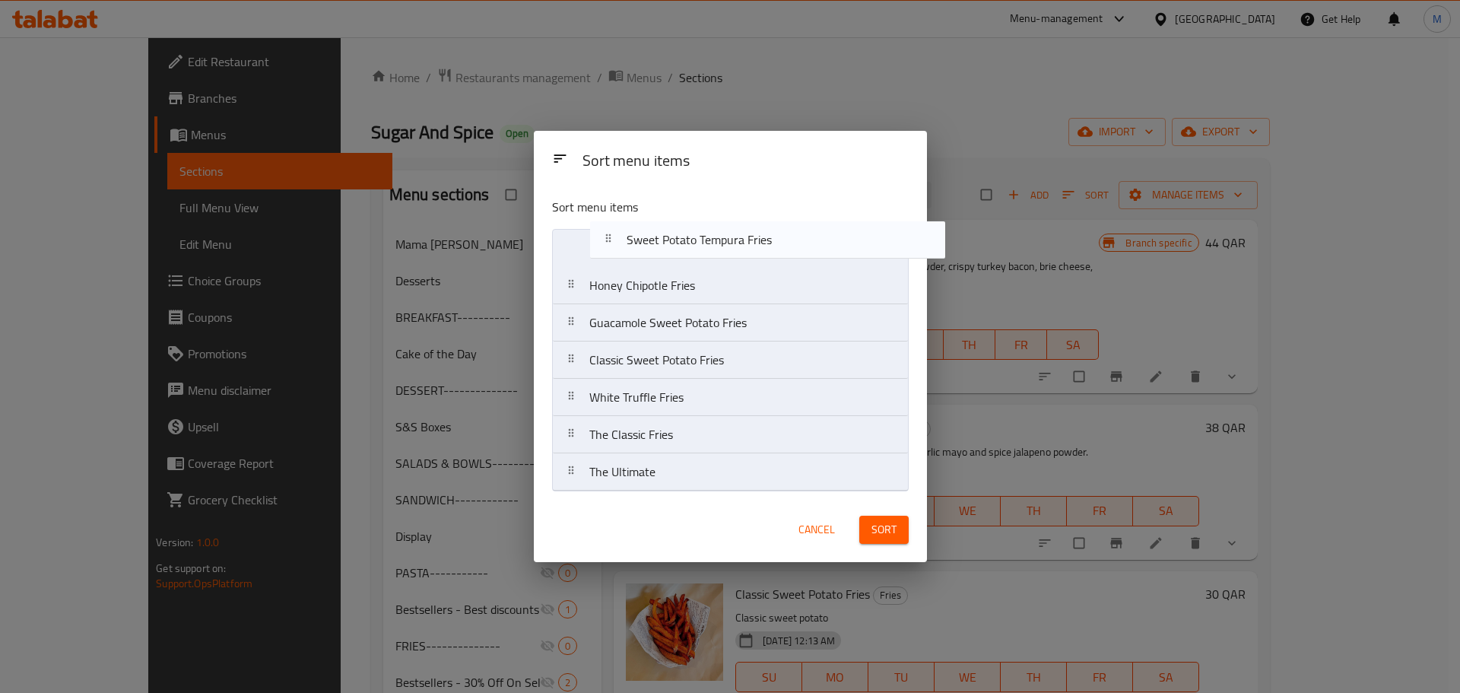
drag, startPoint x: 711, startPoint y: 476, endPoint x: 751, endPoint y: 234, distance: 245.1
click at [751, 234] on nav "Honey Chipotle Fries Guacamole Sweet Potato Fries Classic Sweet Potato Fries Wh…" at bounding box center [730, 360] width 357 height 262
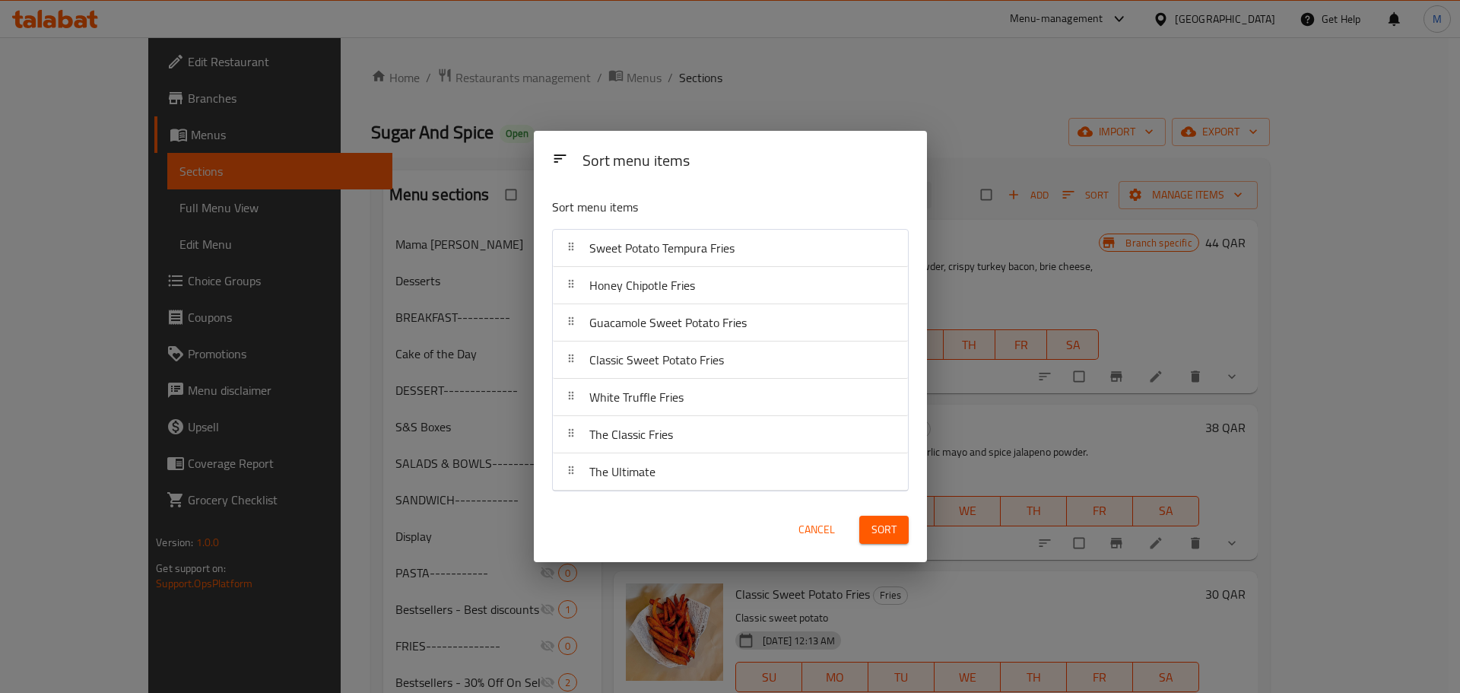
click at [913, 524] on div "Sort" at bounding box center [884, 529] width 68 height 46
click at [889, 526] on span "Sort" at bounding box center [883, 529] width 25 height 19
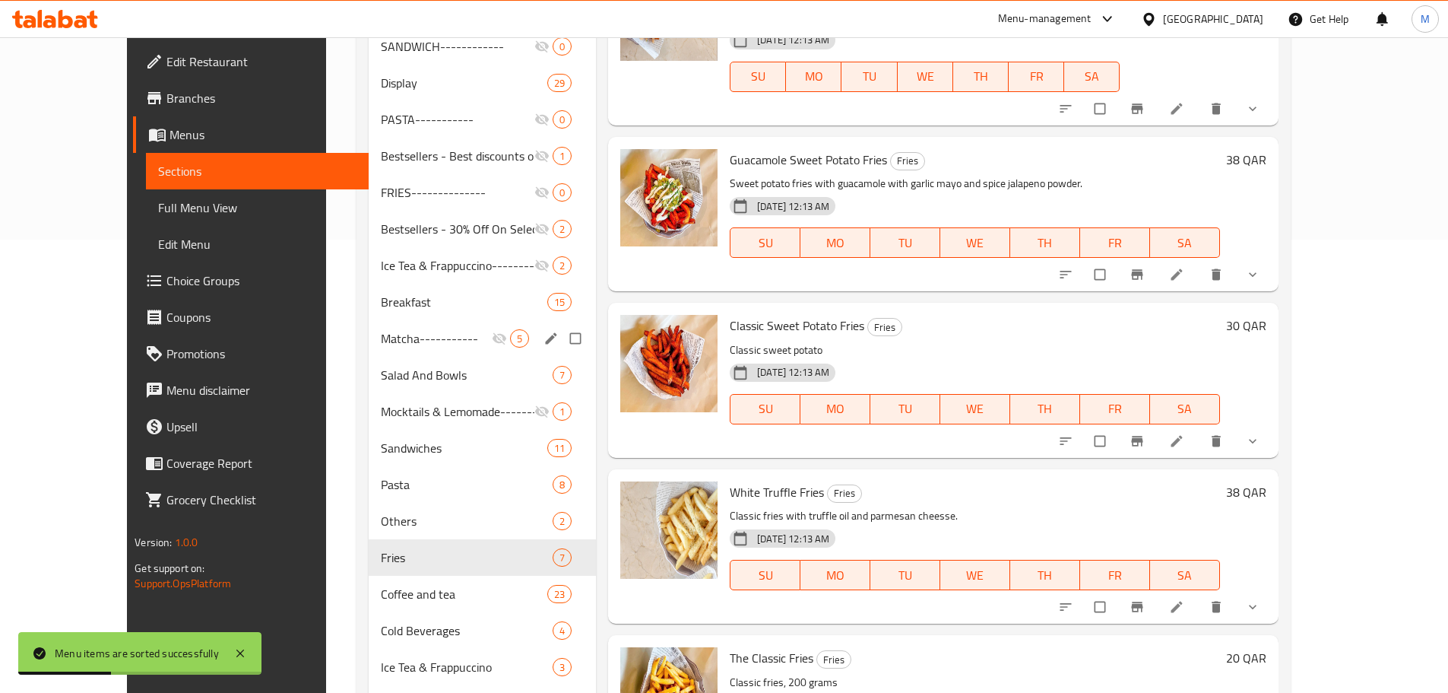
scroll to position [456, 0]
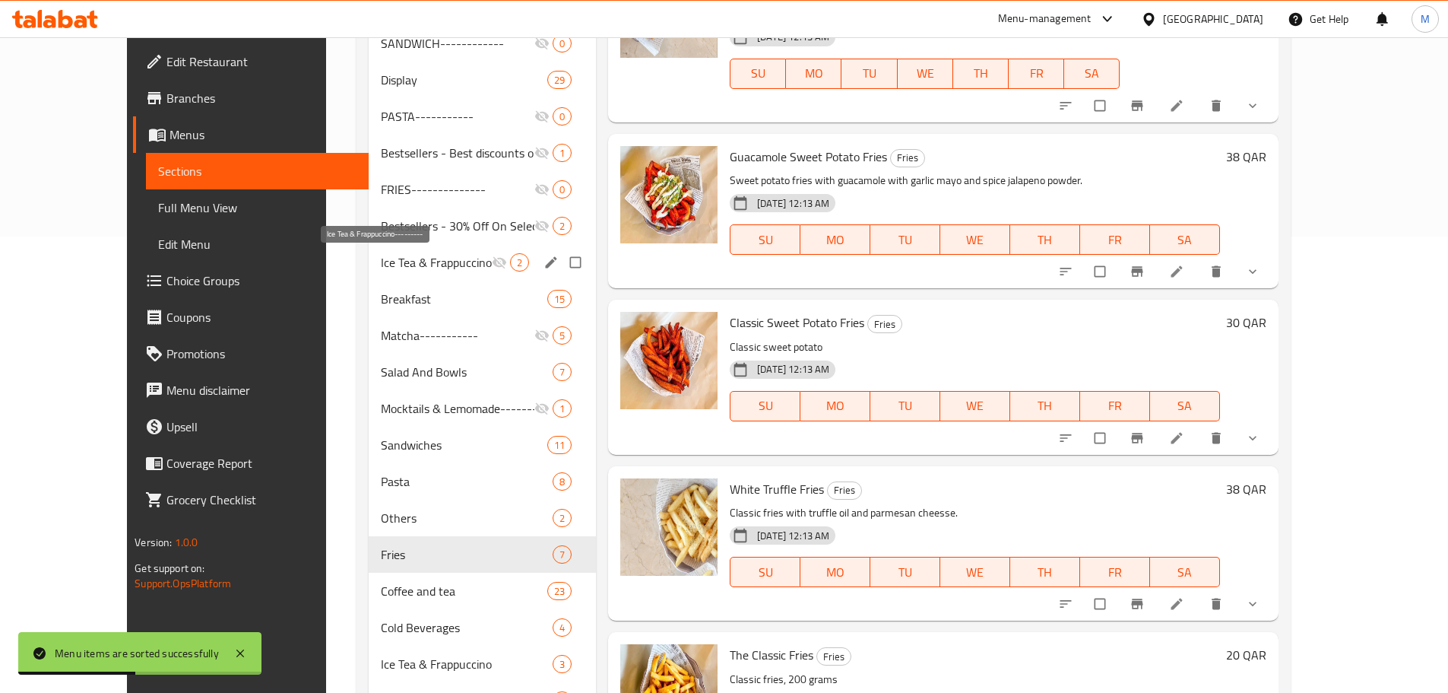
click at [381, 267] on span "Ice Tea & Frappuccino---------" at bounding box center [436, 262] width 111 height 18
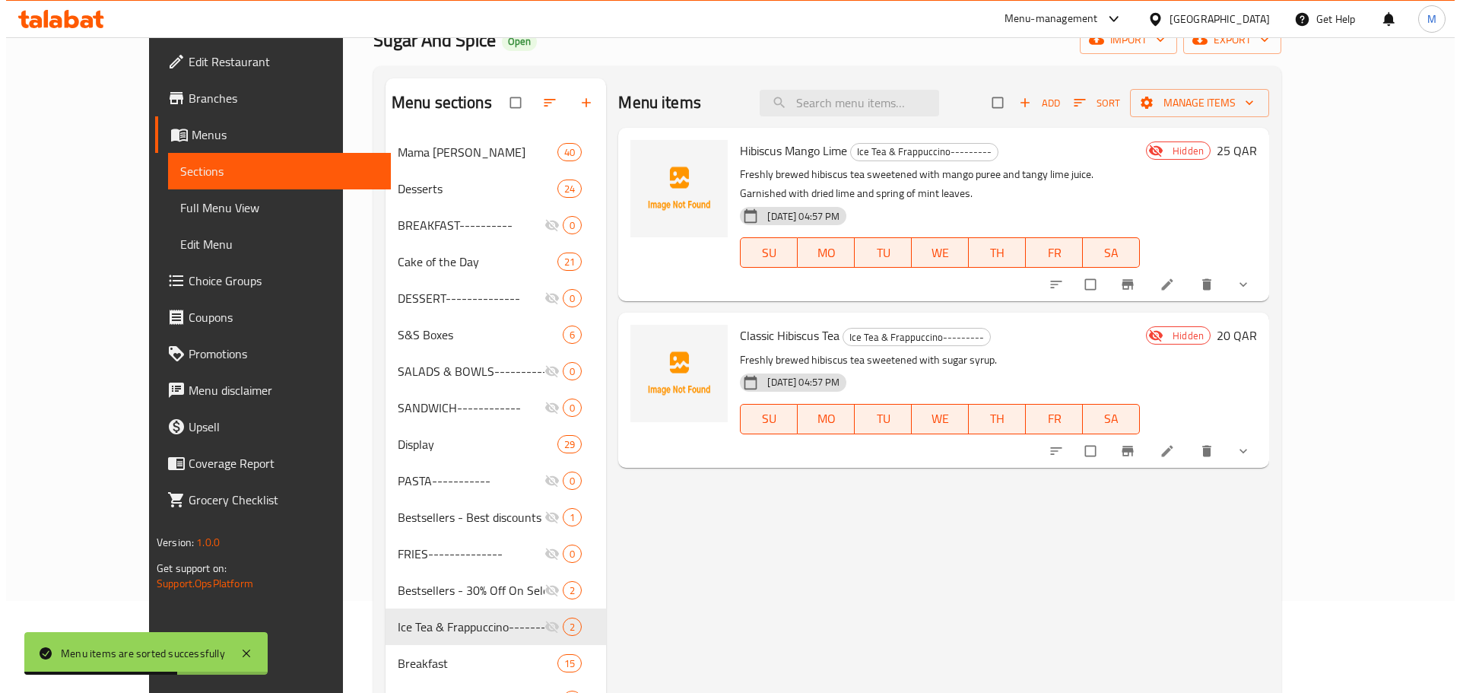
scroll to position [76, 0]
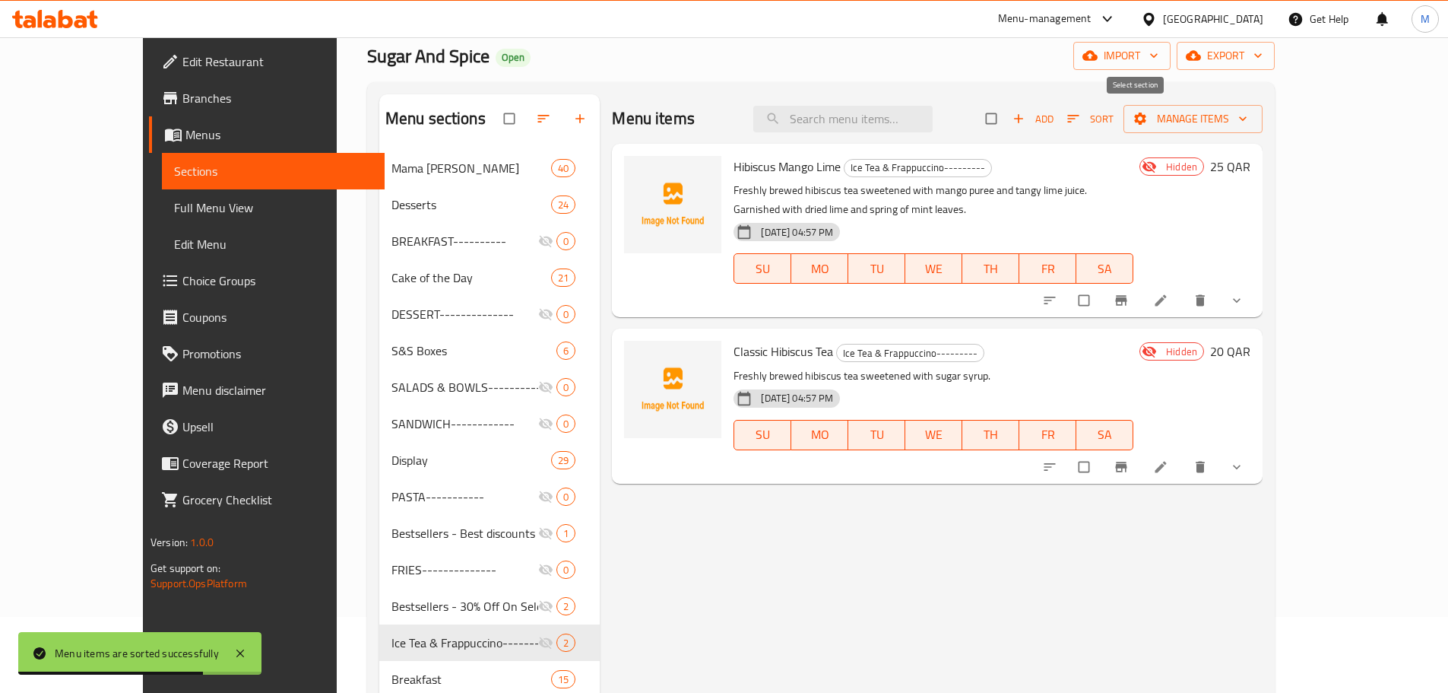
click at [1009, 116] on input "checkbox" at bounding box center [993, 118] width 32 height 29
checkbox input "true"
click at [1251, 122] on span "Manage items" at bounding box center [1193, 118] width 115 height 19
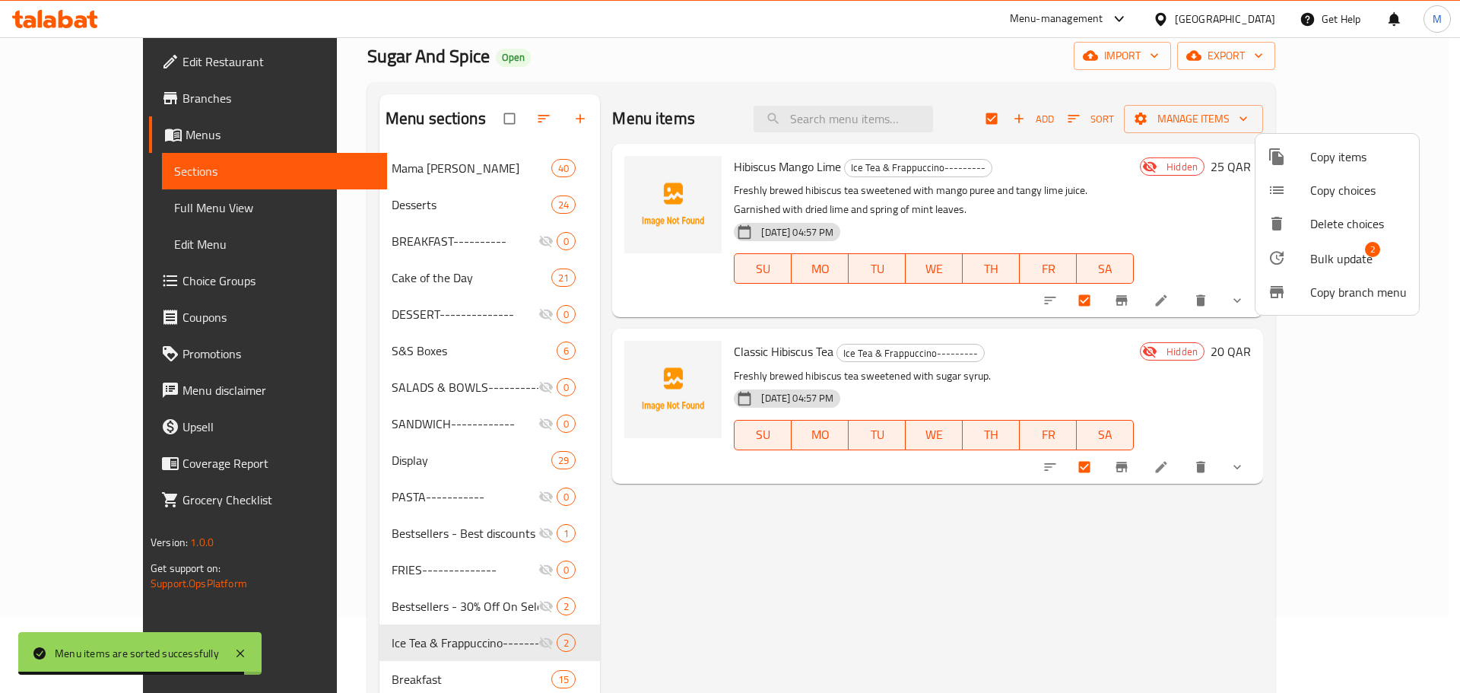
click at [1322, 252] on span "Bulk update" at bounding box center [1341, 258] width 62 height 18
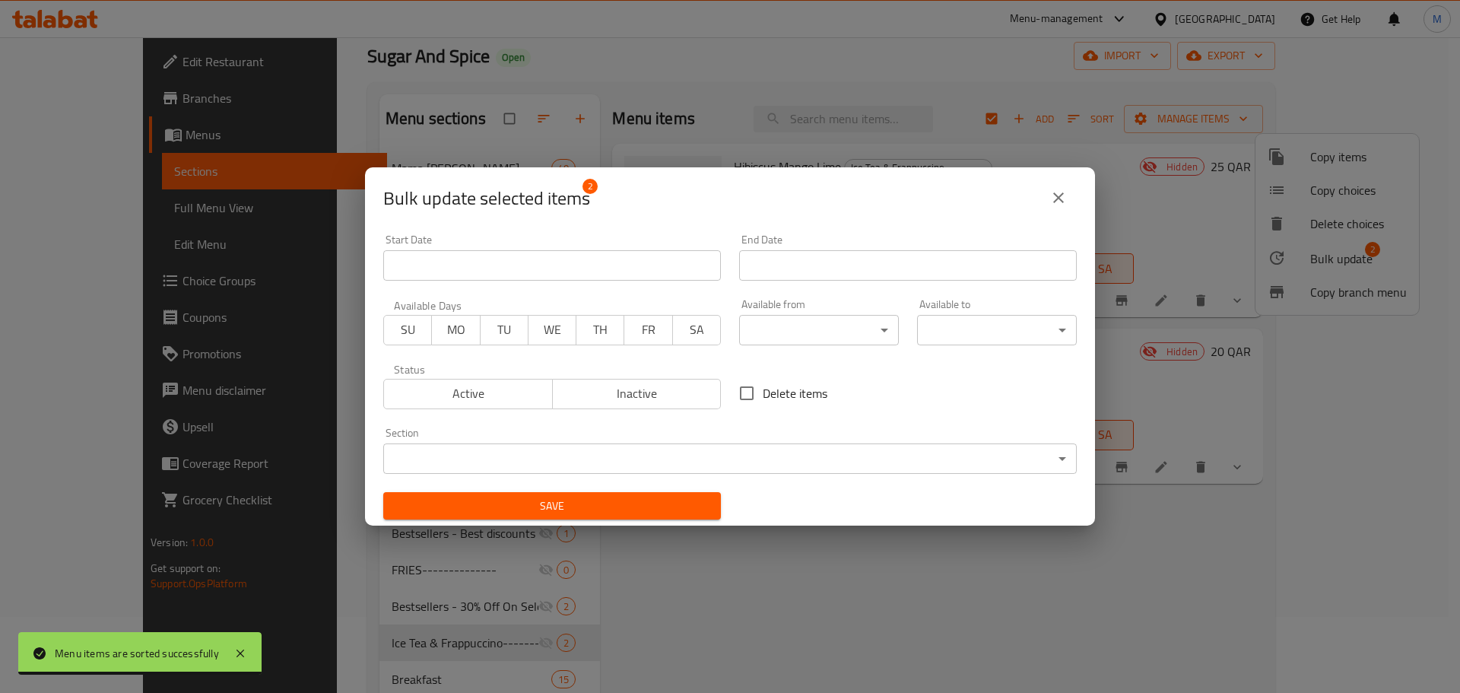
click at [642, 397] on span "Inactive" at bounding box center [637, 393] width 157 height 22
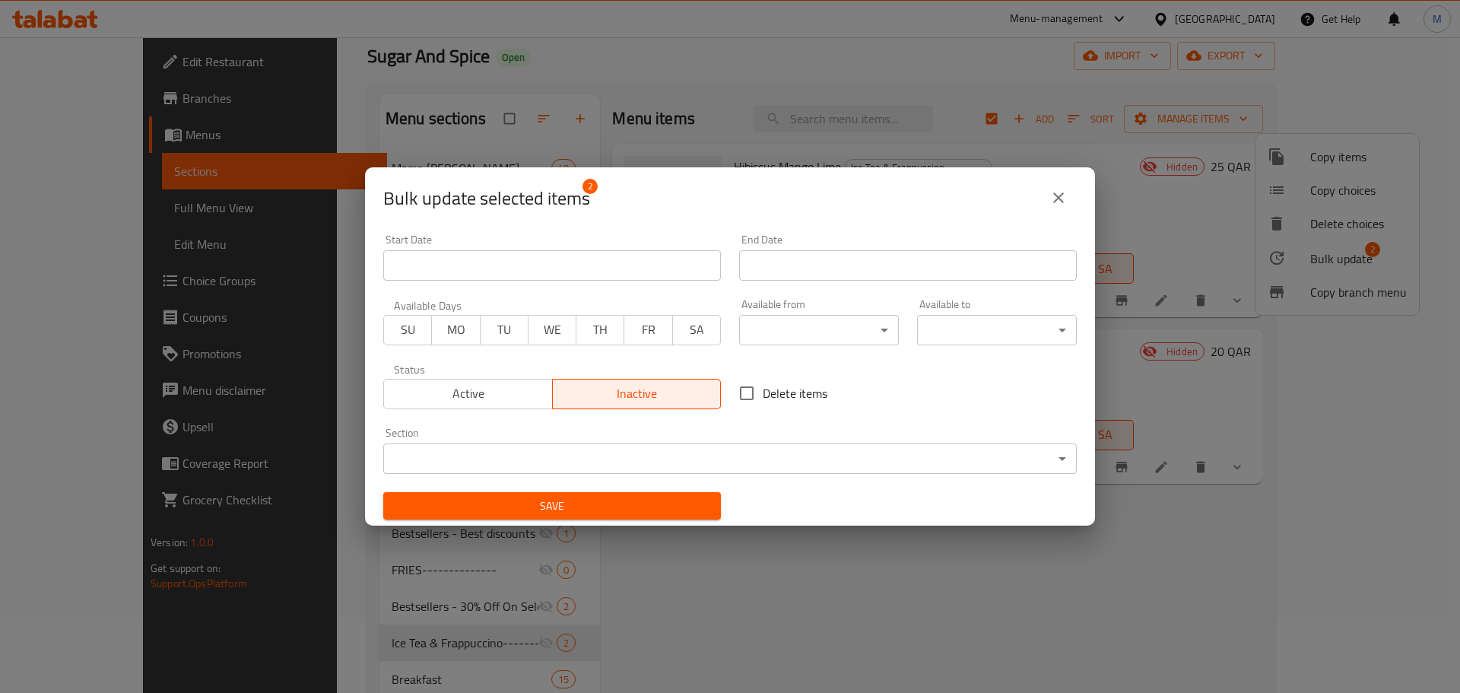
click at [681, 463] on body "​ Menu-management Qatar Get Help M Edit Restaurant Branches Menus Sections Full…" at bounding box center [730, 288] width 1460 height 655
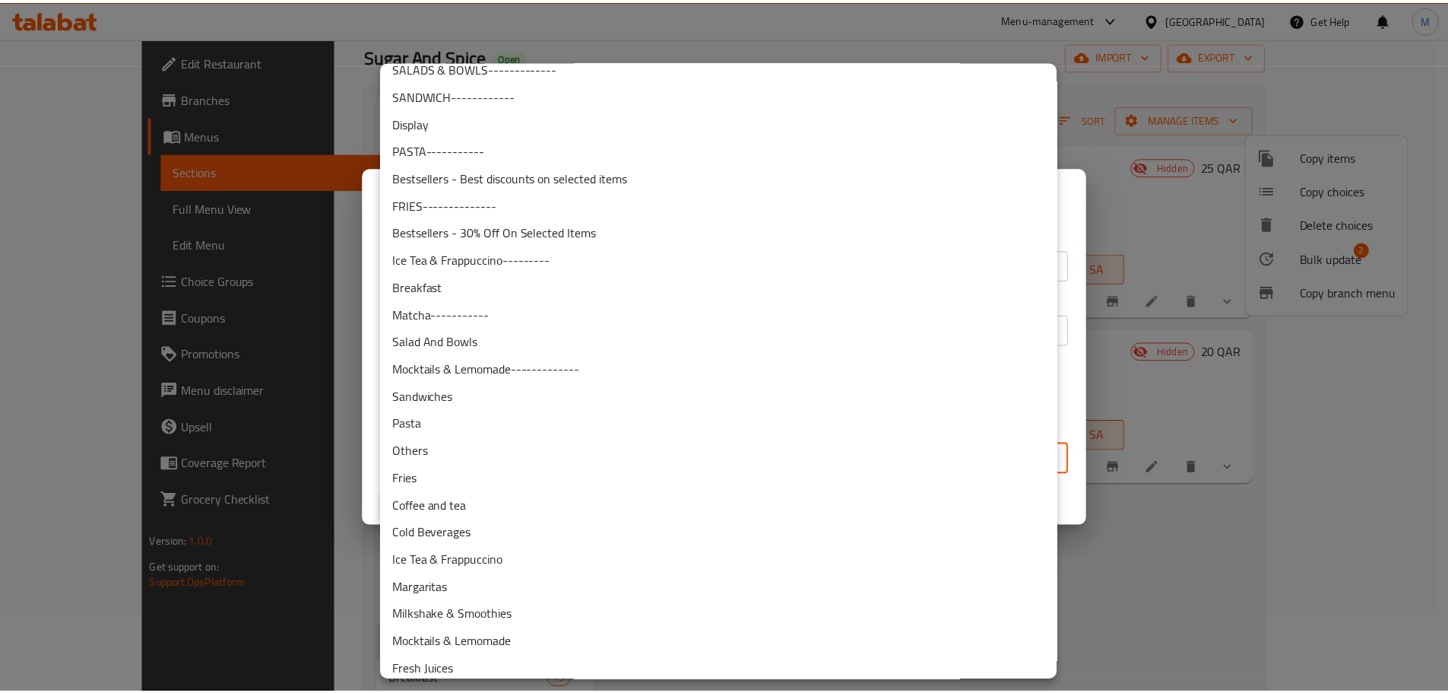
scroll to position [186, 0]
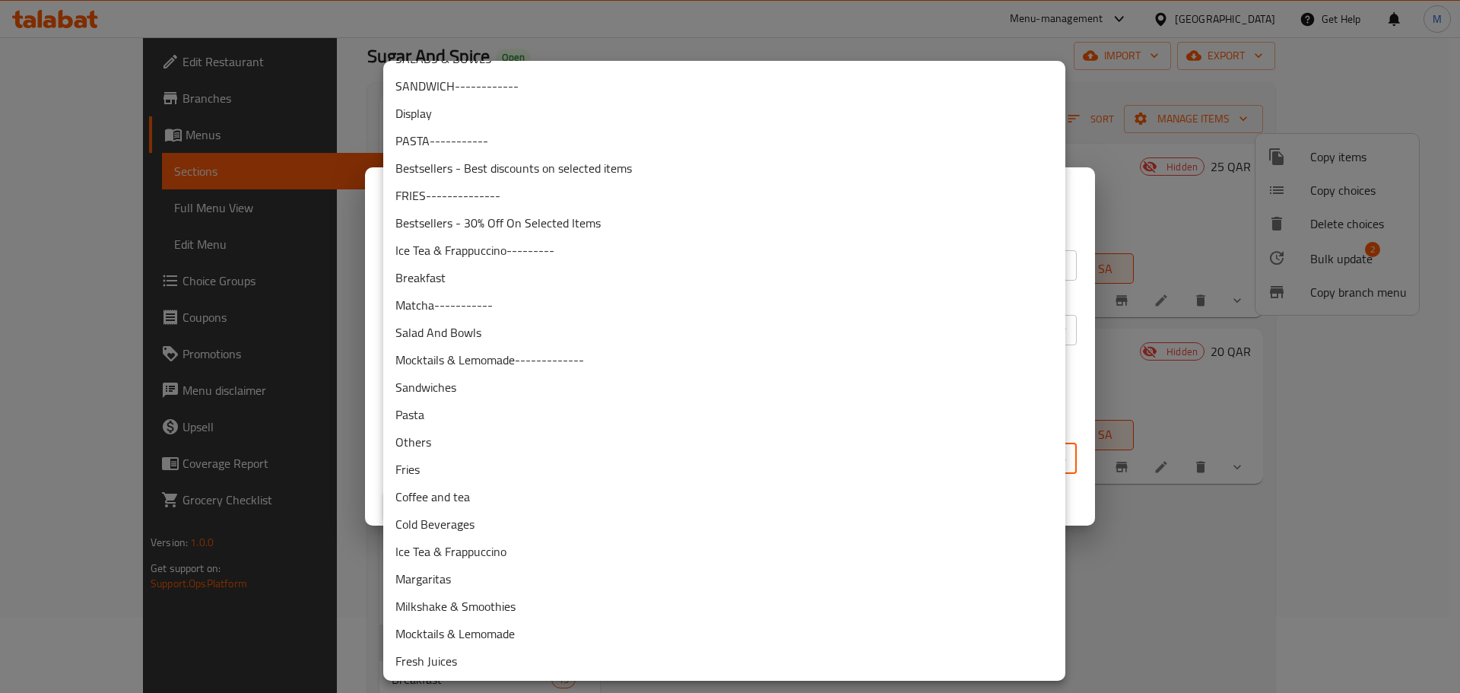
click at [516, 547] on li "Ice Tea & Frappuccino" at bounding box center [724, 551] width 682 height 27
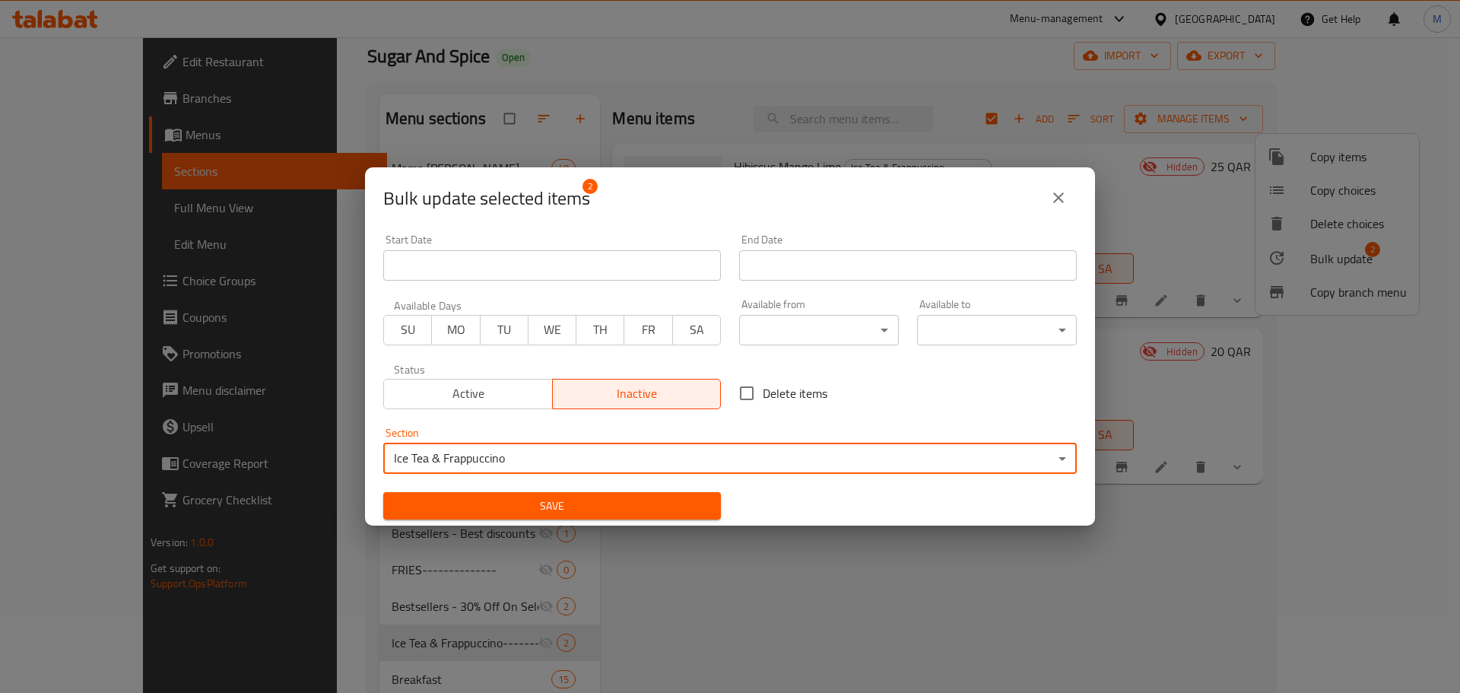
click at [585, 503] on span "Save" at bounding box center [551, 506] width 313 height 19
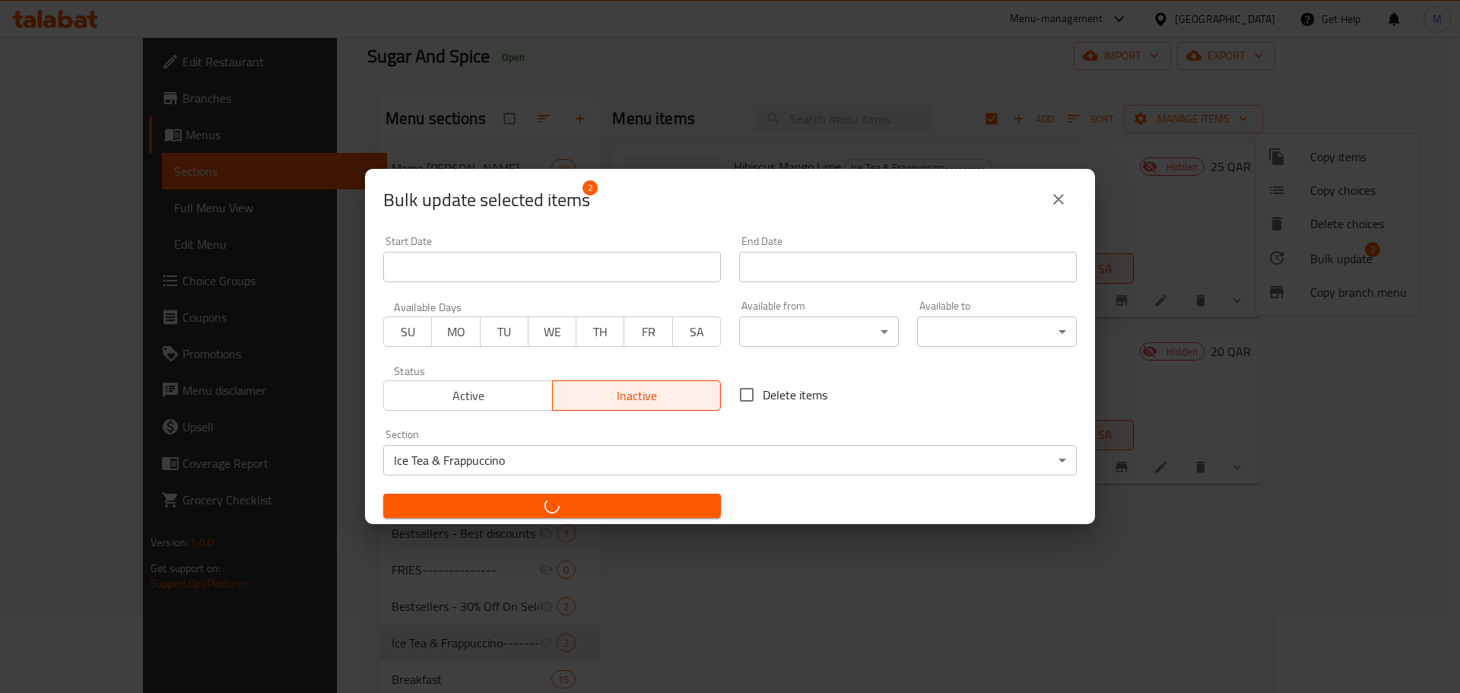
checkbox input "false"
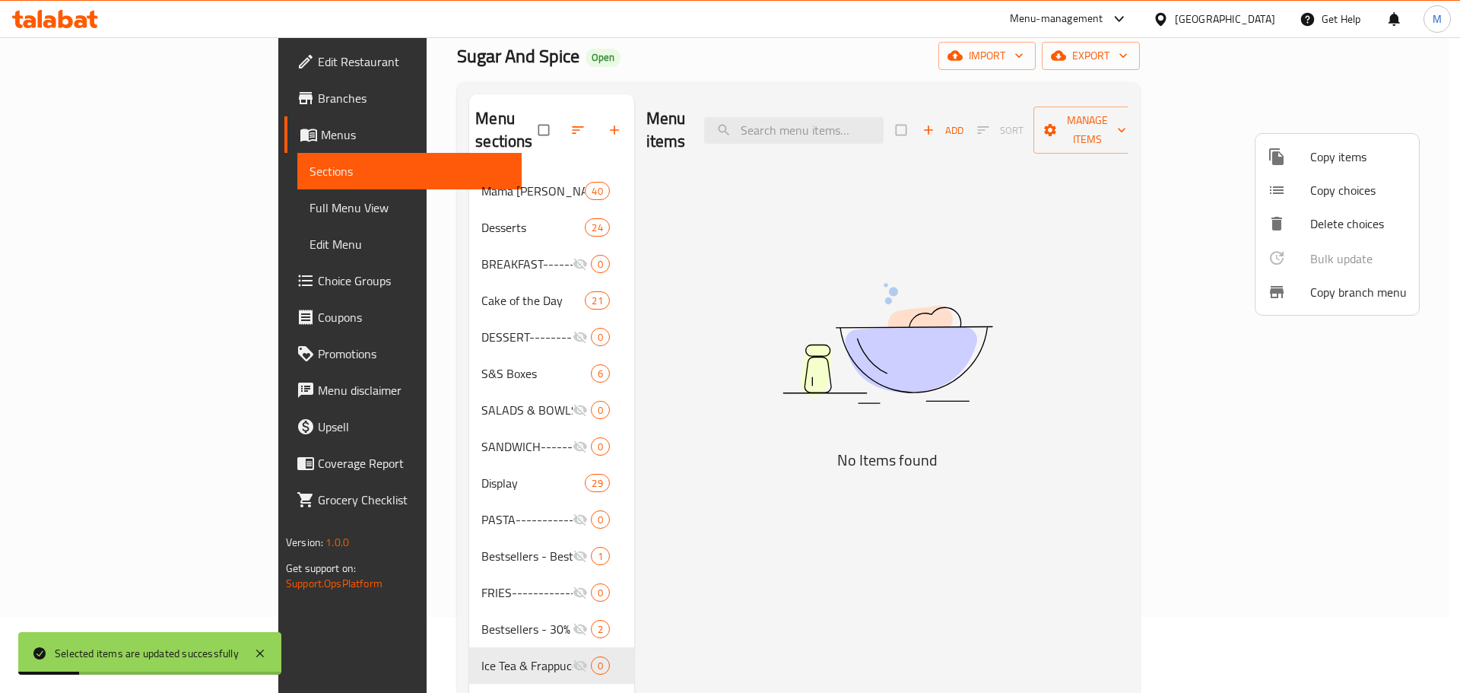
click at [748, 72] on div at bounding box center [730, 346] width 1460 height 693
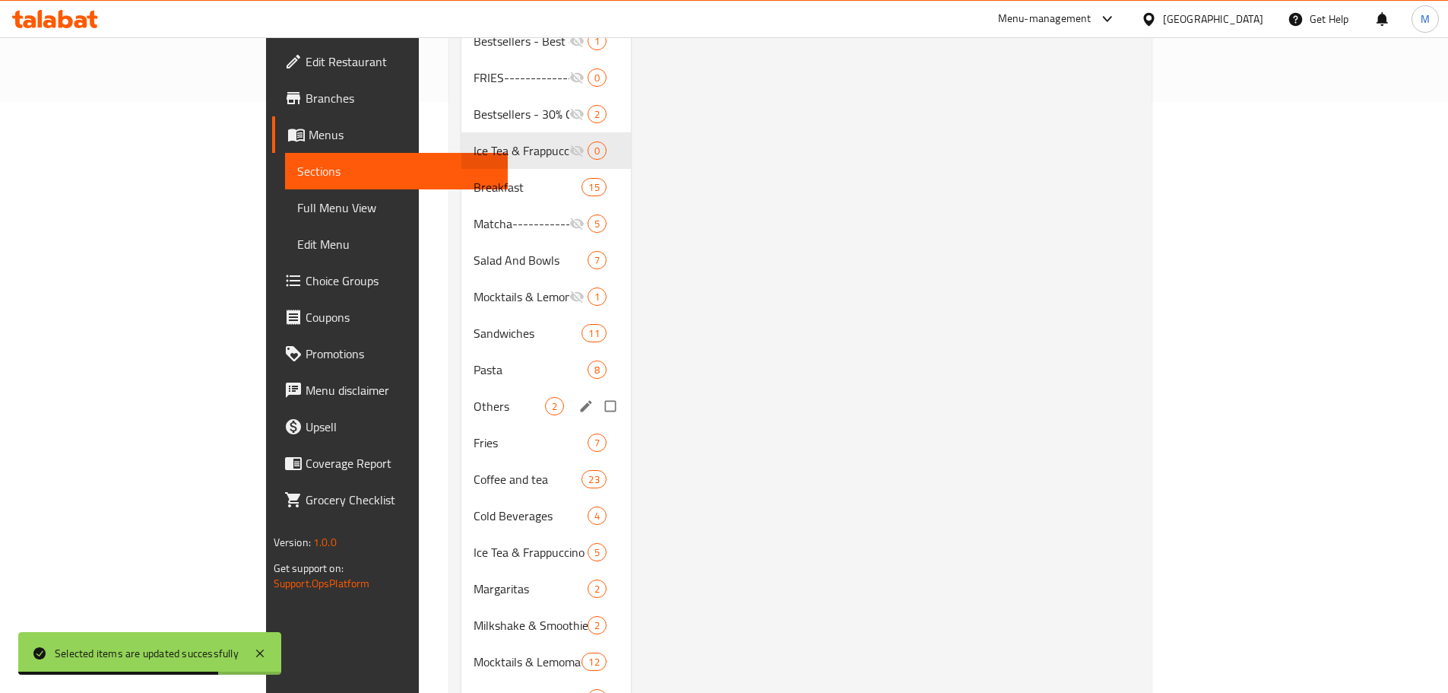
scroll to position [564, 0]
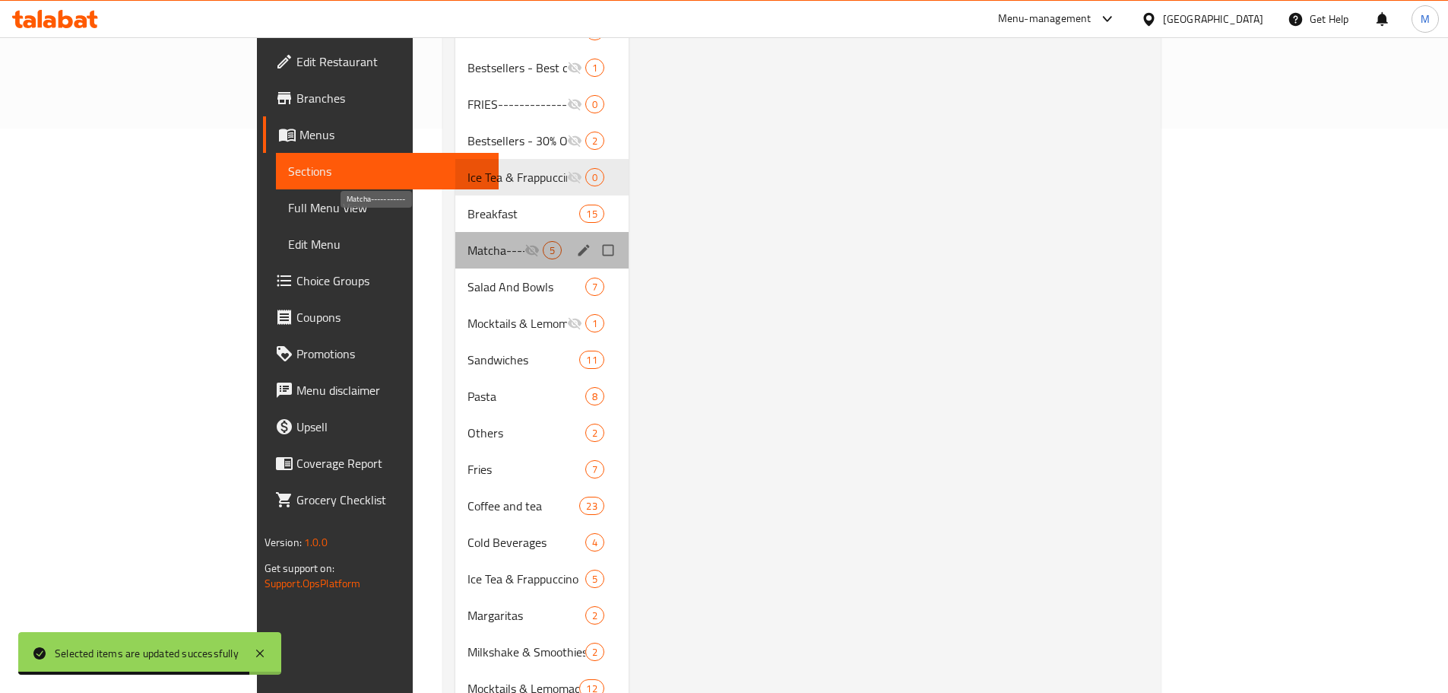
click at [468, 241] on span "Matcha-----------" at bounding box center [496, 250] width 57 height 18
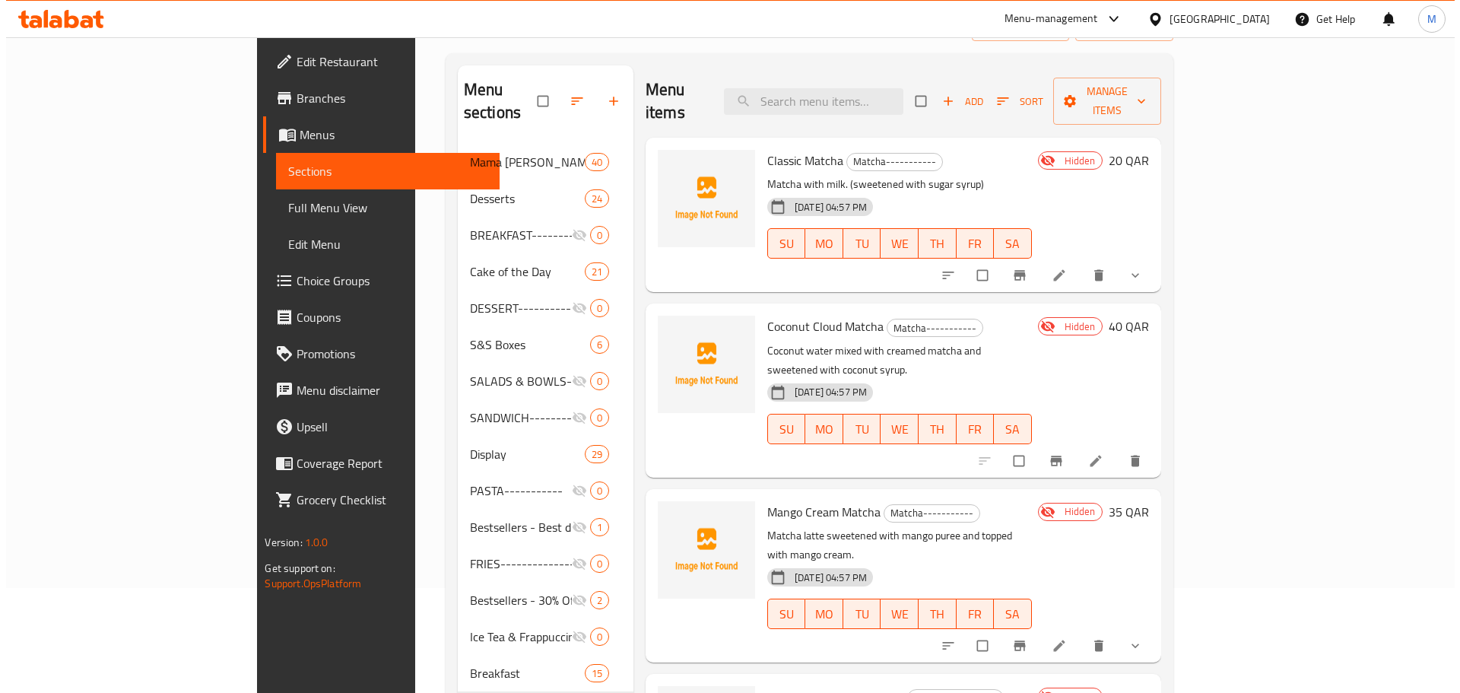
scroll to position [32, 0]
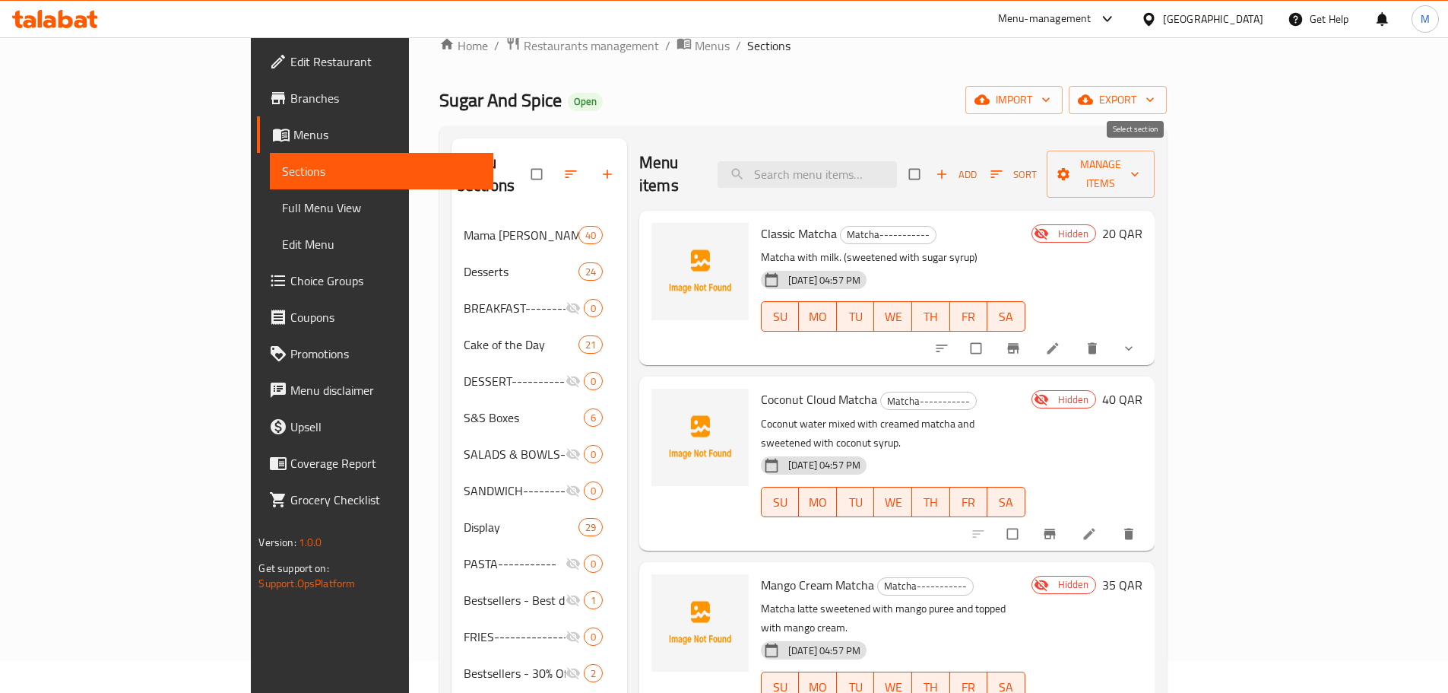
click at [932, 160] on input "checkbox" at bounding box center [916, 174] width 32 height 29
checkbox input "true"
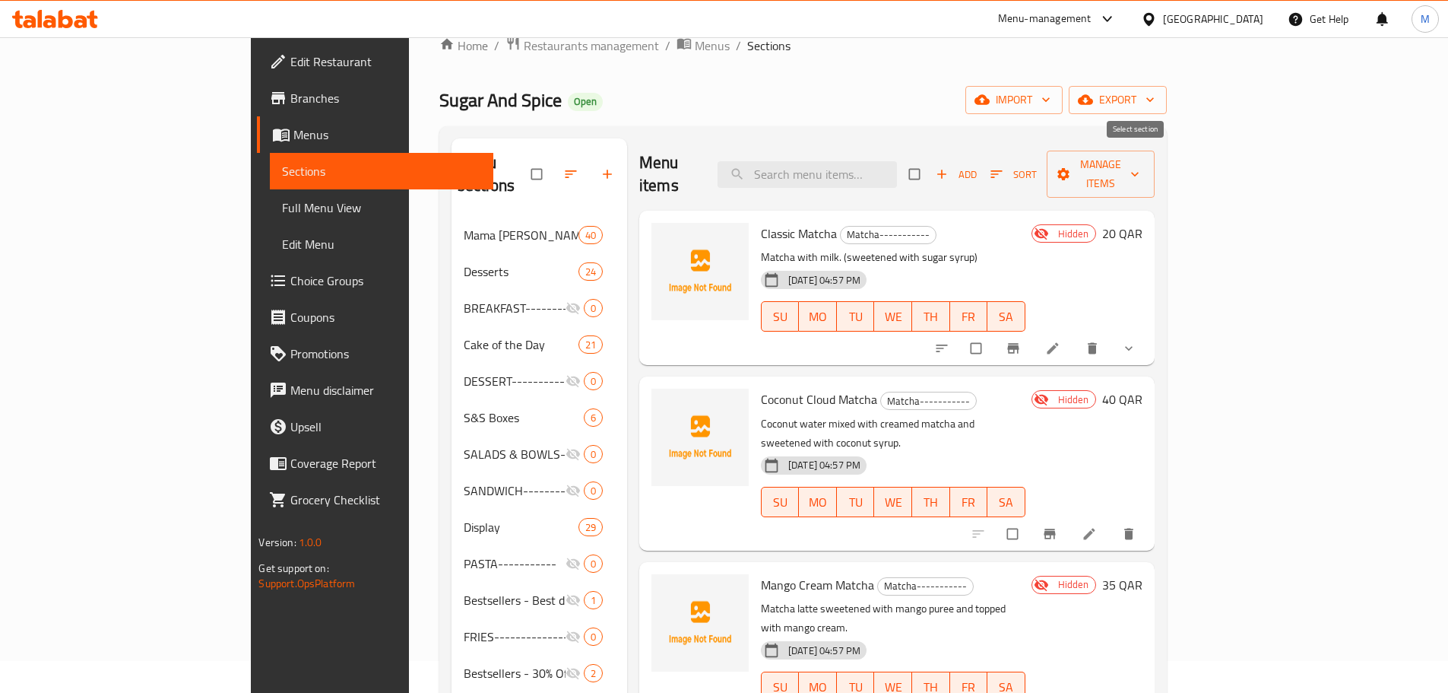
checkbox input "true"
click at [1155, 152] on button "Manage items" at bounding box center [1101, 174] width 108 height 47
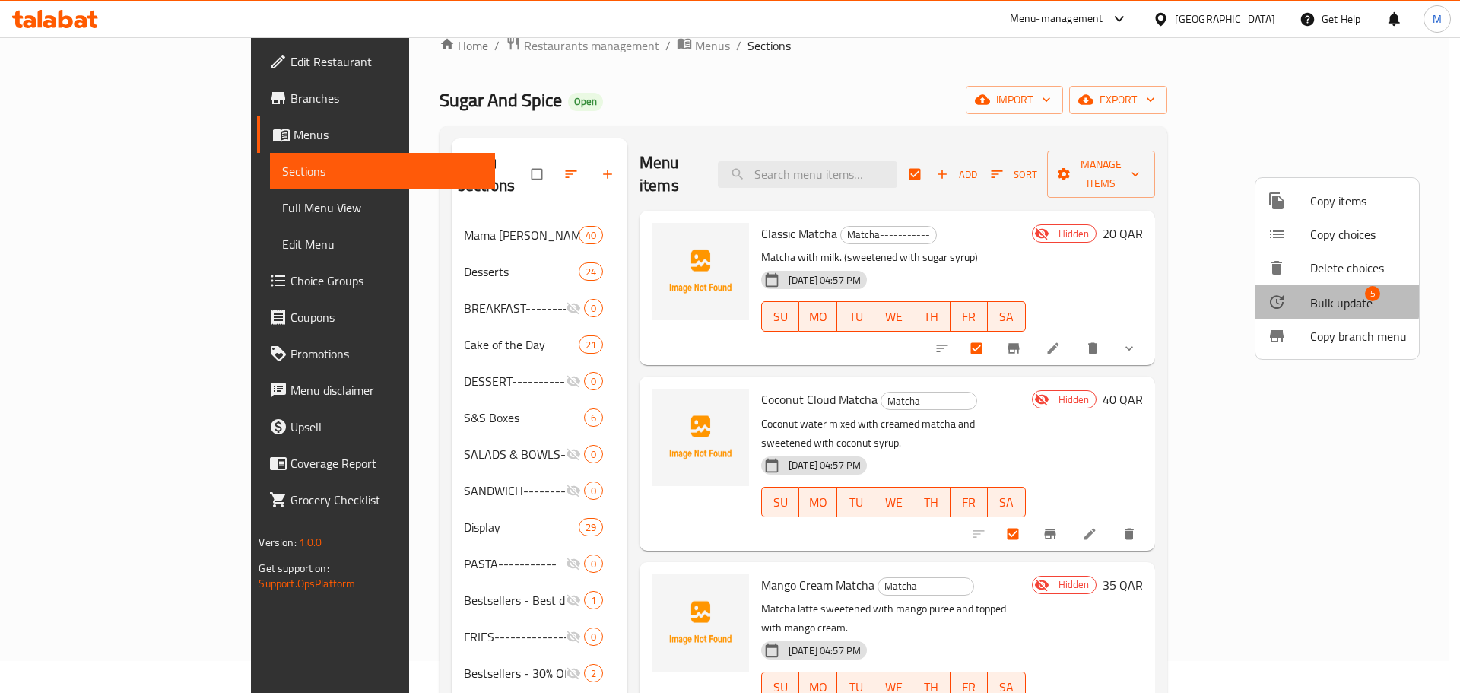
click at [1328, 300] on span "Bulk update" at bounding box center [1341, 303] width 62 height 18
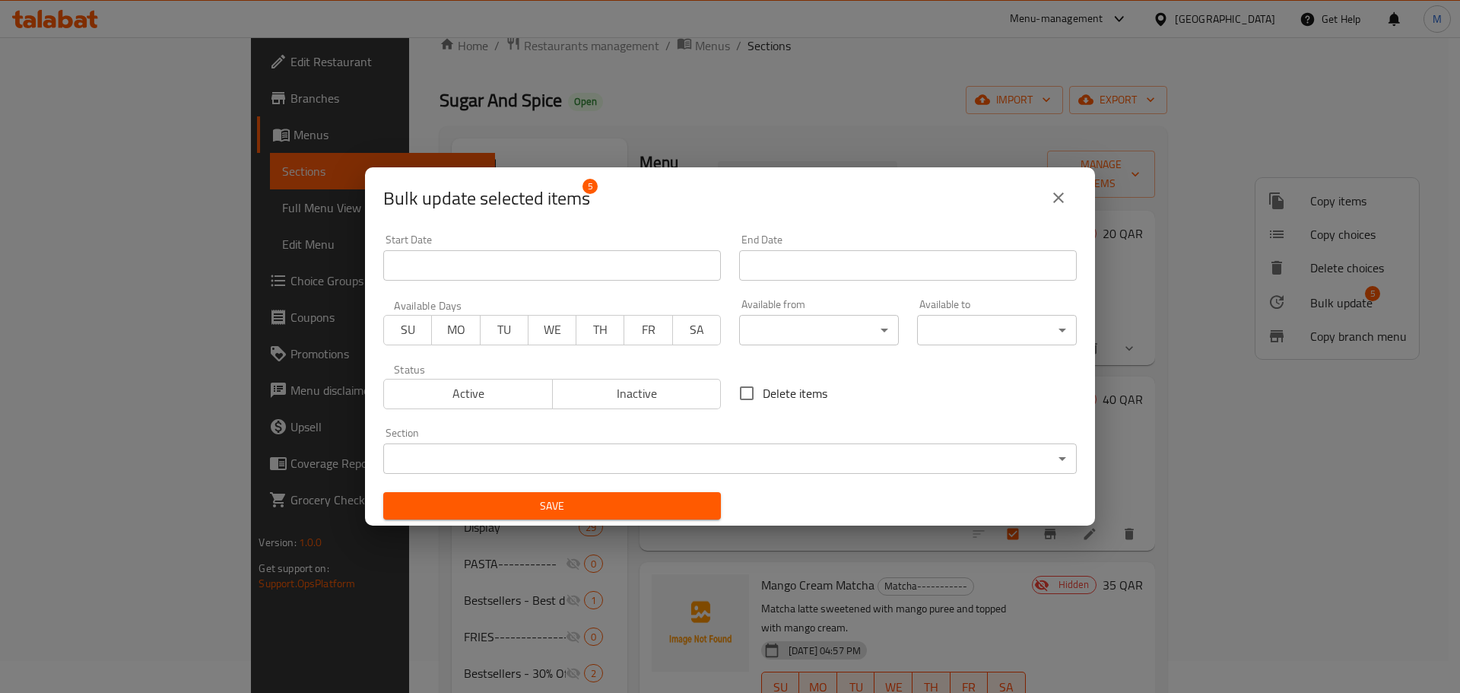
click at [681, 399] on span "Inactive" at bounding box center [637, 393] width 157 height 22
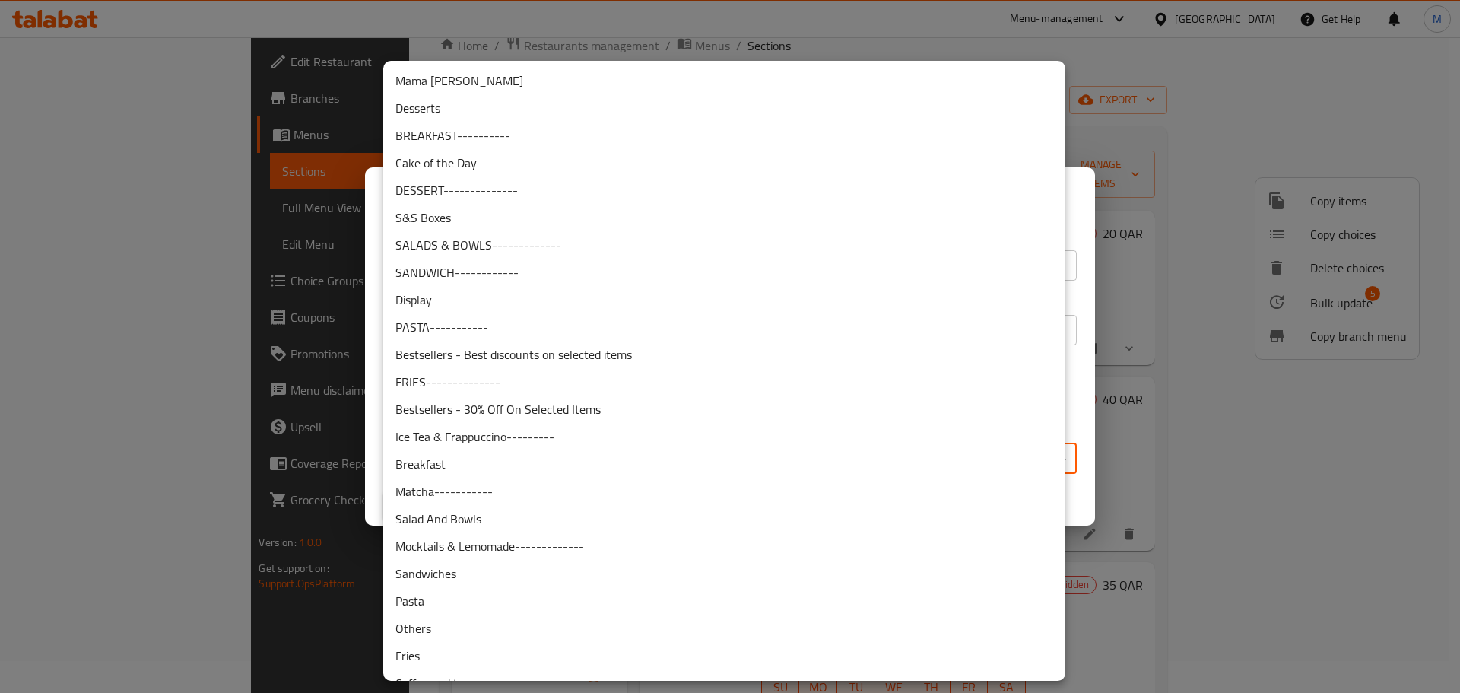
click at [776, 446] on body "​ Menu-management Qatar Get Help M Edit Restaurant Branches Menus Sections Full…" at bounding box center [730, 332] width 1460 height 655
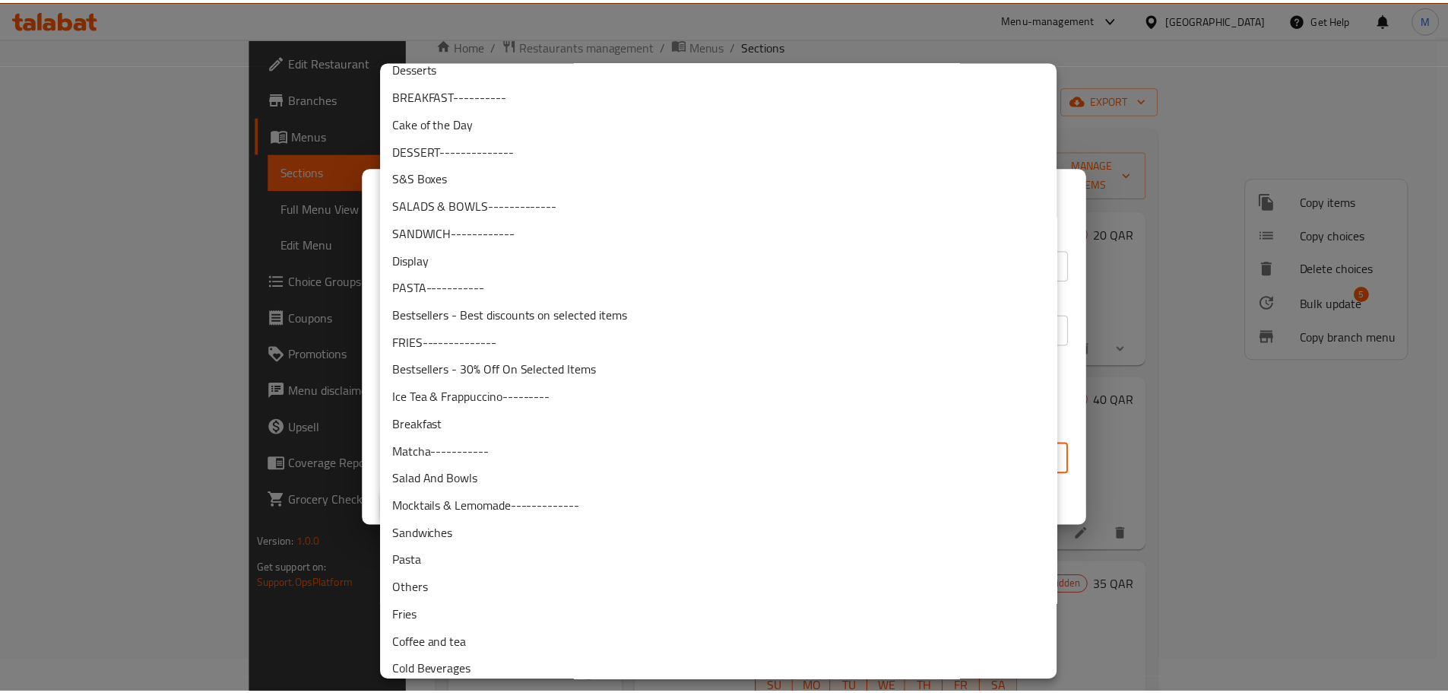
scroll to position [0, 0]
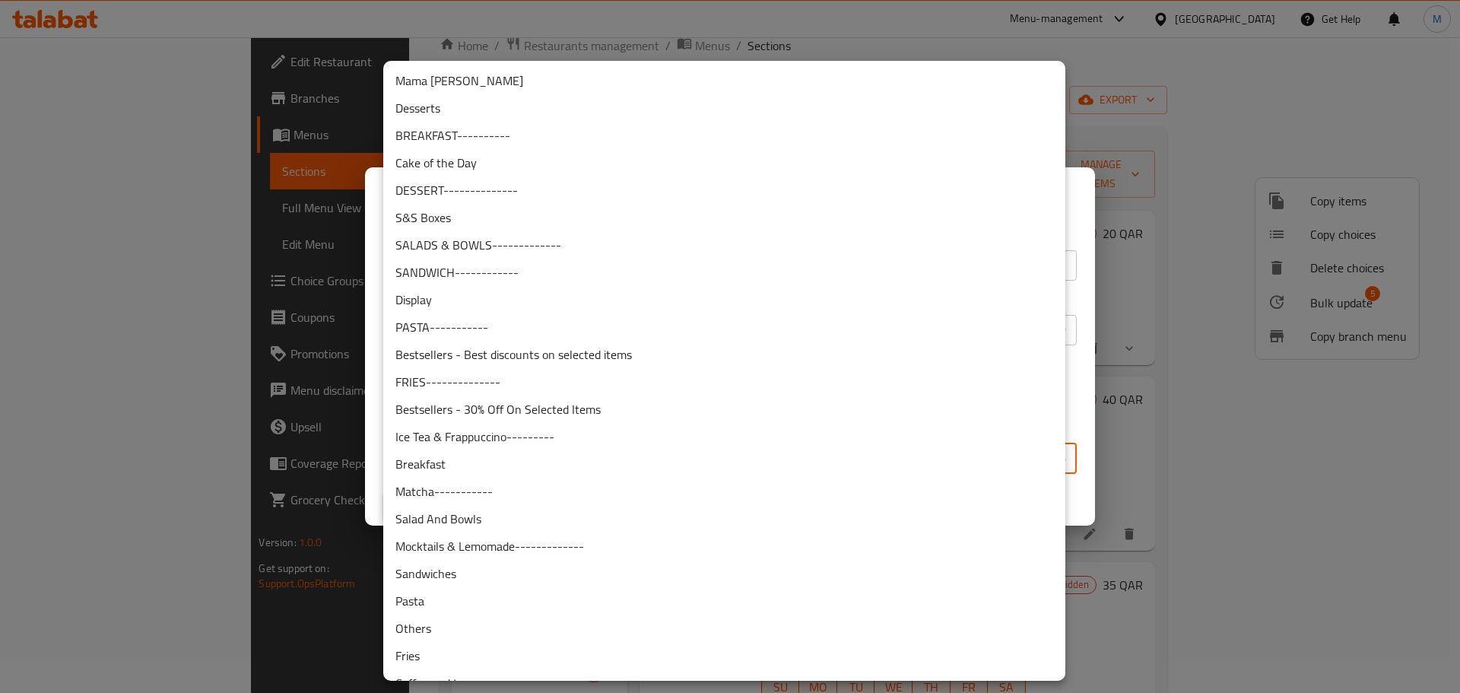
click at [1085, 63] on div at bounding box center [730, 346] width 1460 height 693
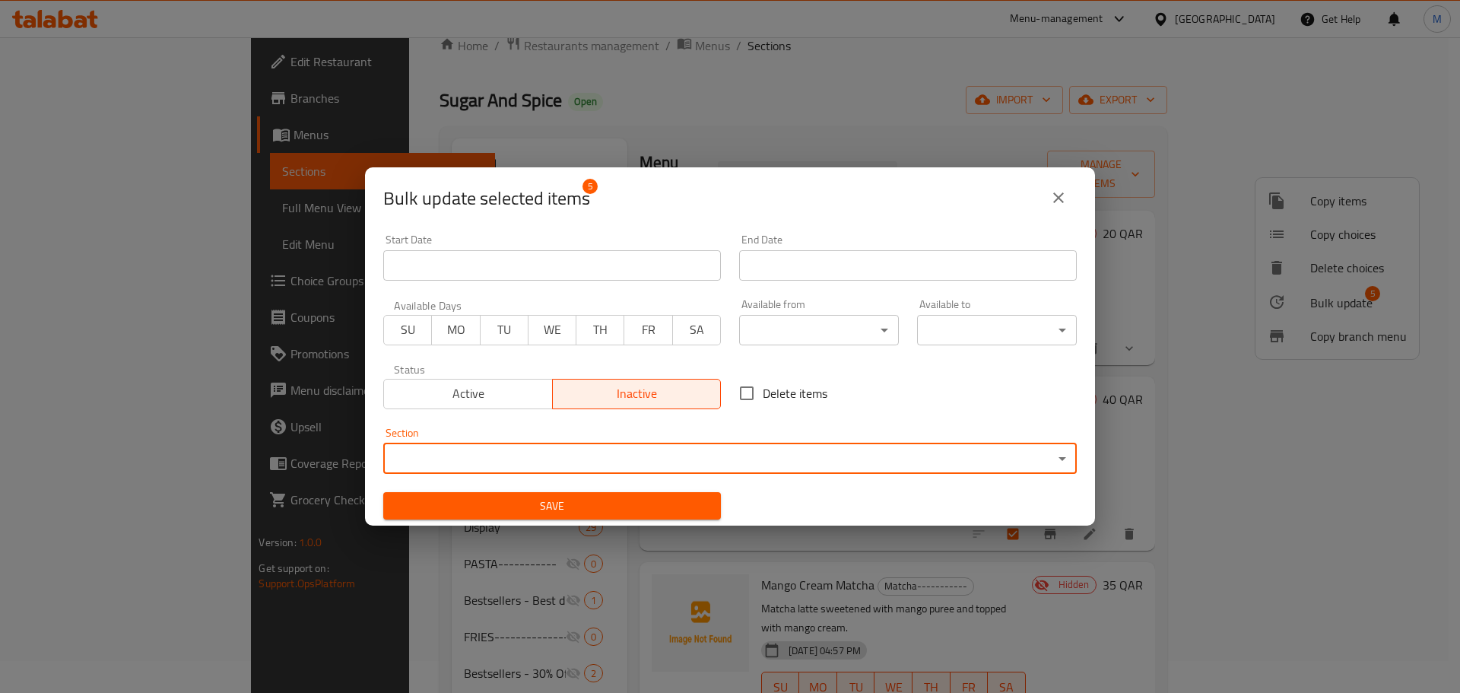
click at [1046, 194] on button "close" at bounding box center [1058, 197] width 36 height 36
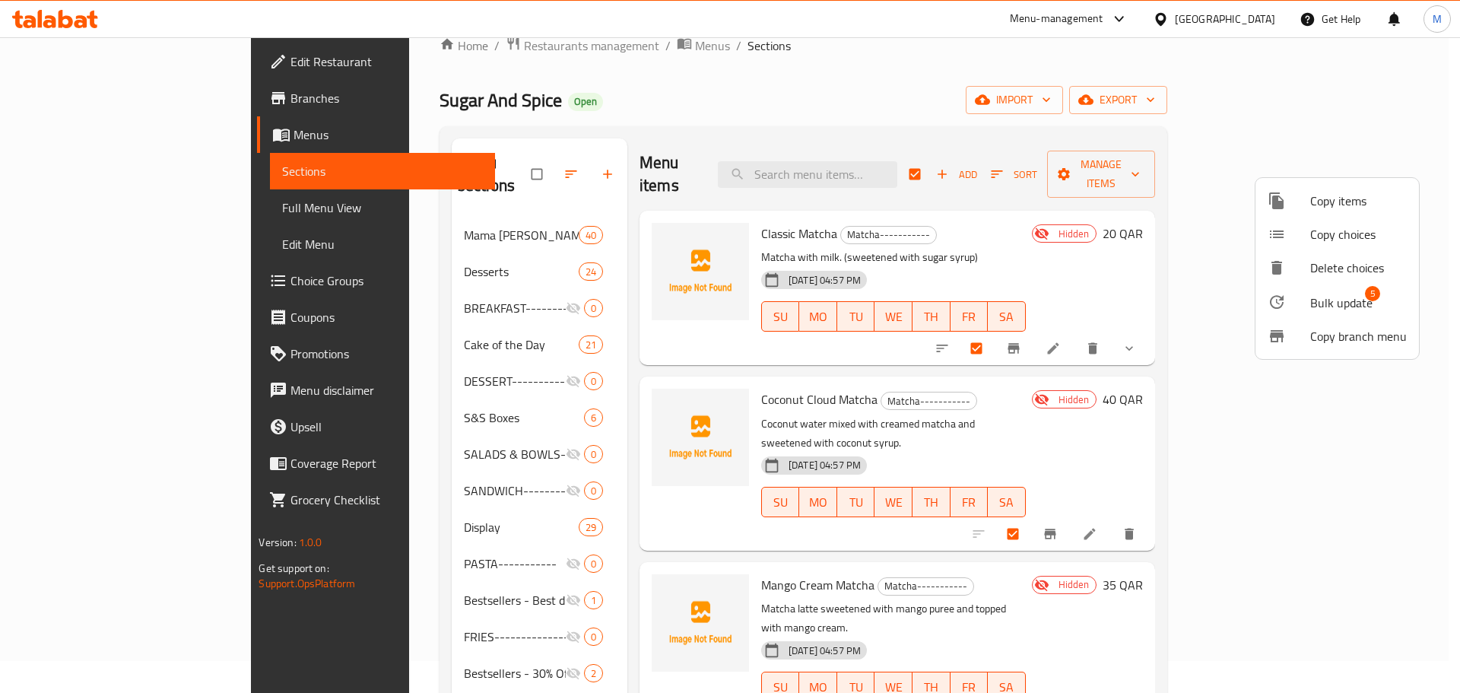
click at [682, 163] on div at bounding box center [730, 346] width 1460 height 693
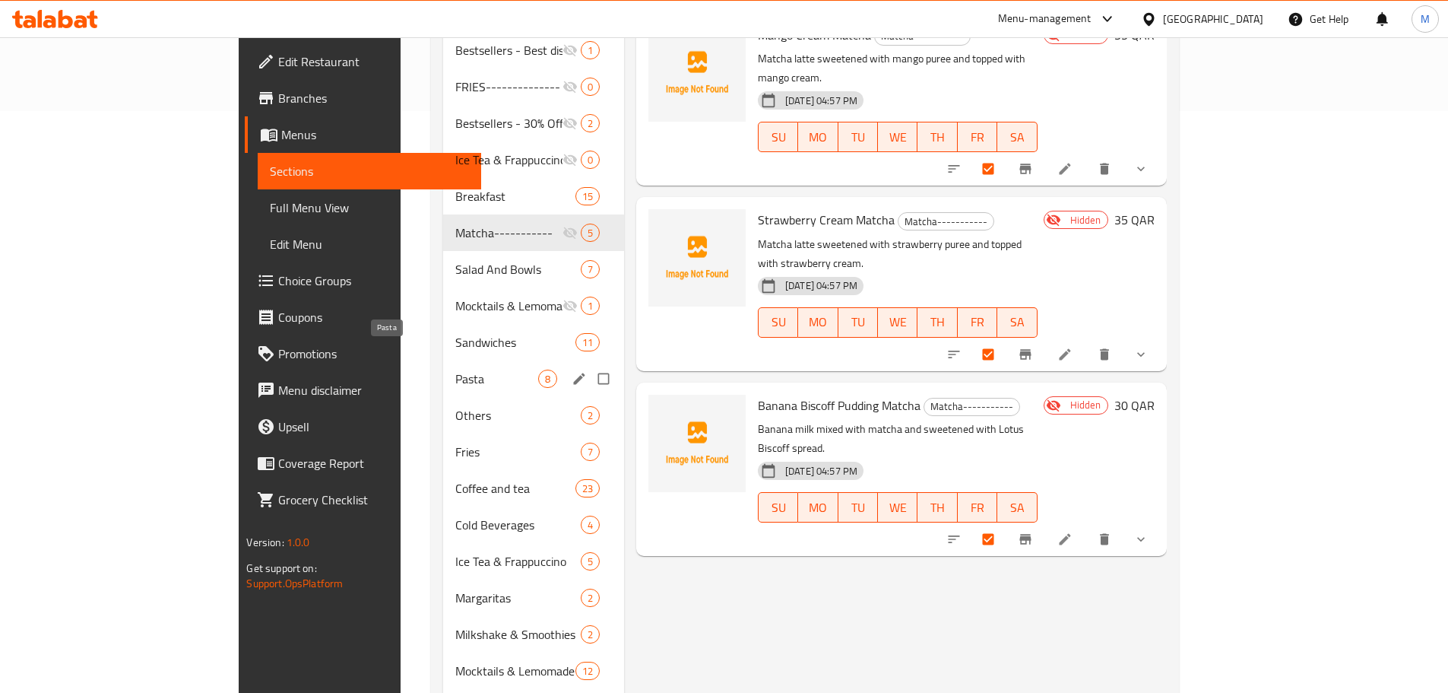
scroll to position [564, 0]
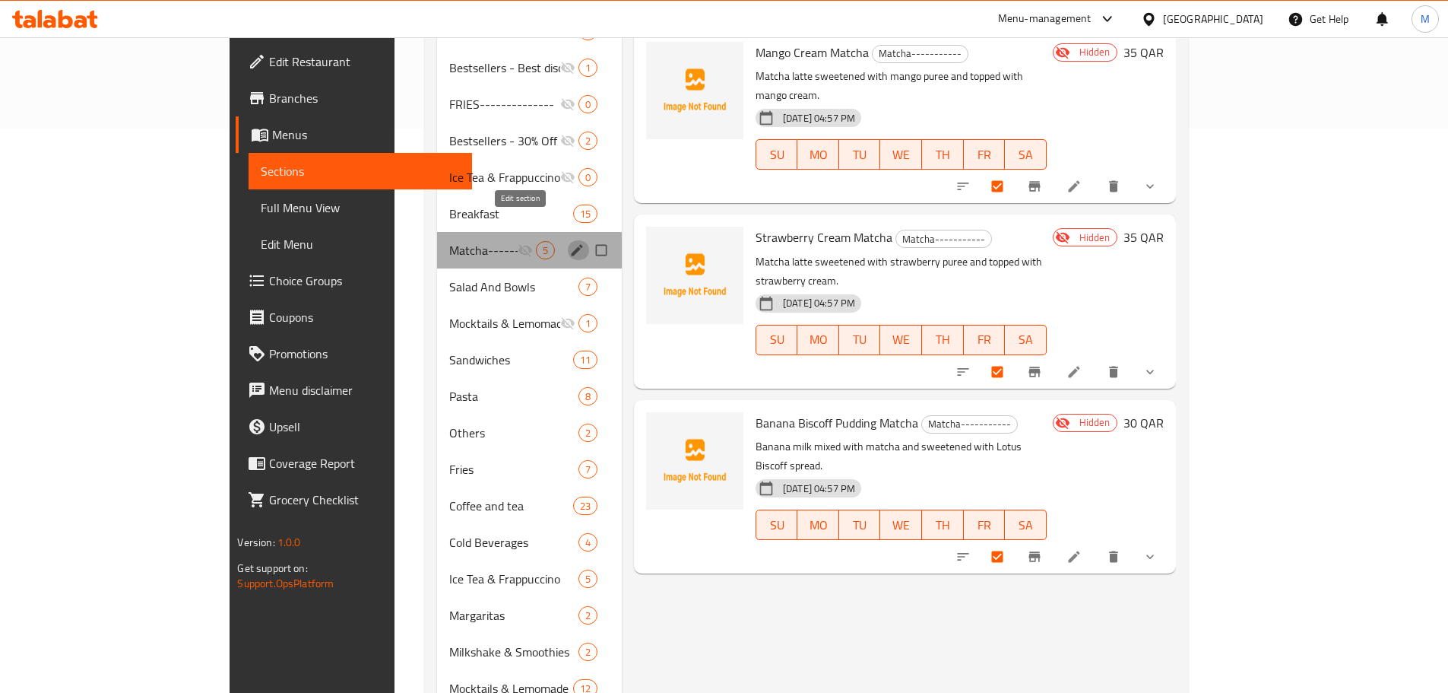
click at [571, 244] on icon "edit" at bounding box center [576, 249] width 11 height 11
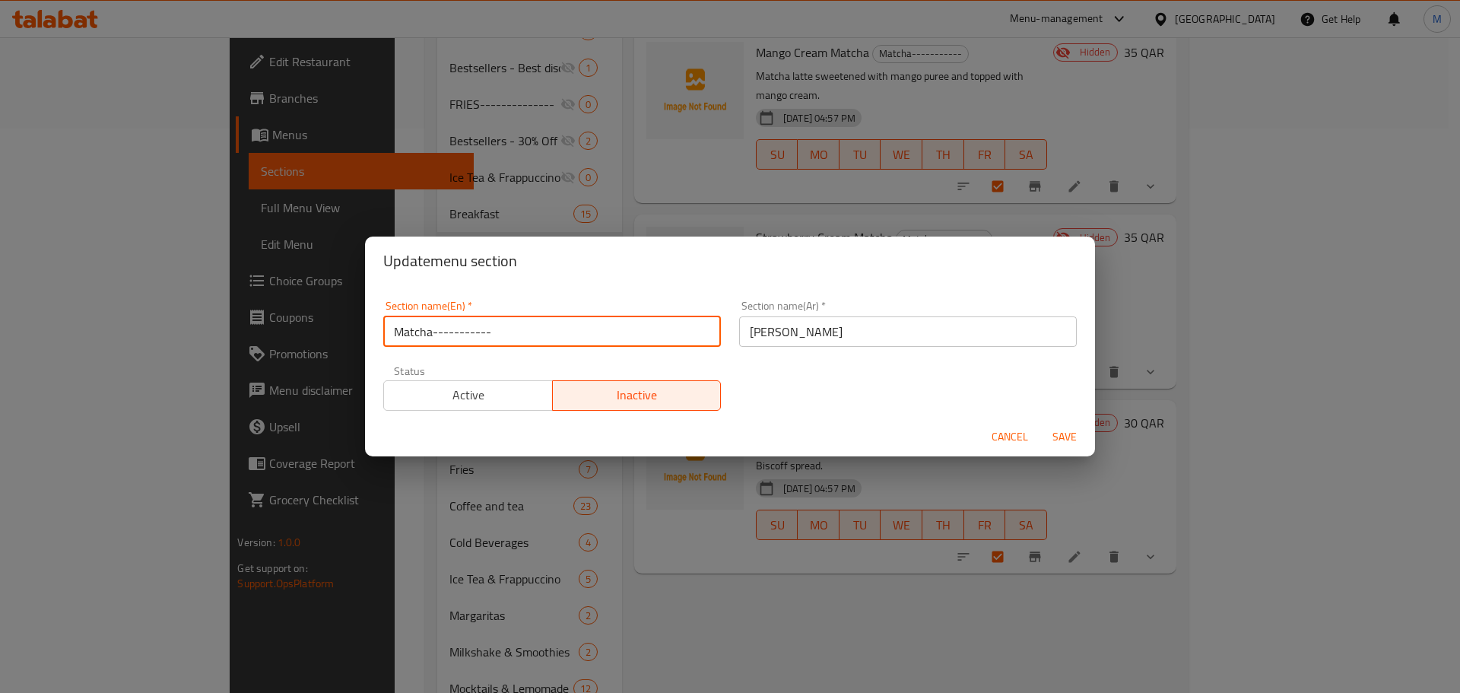
drag, startPoint x: 507, startPoint y: 329, endPoint x: 431, endPoint y: 332, distance: 76.1
click at [431, 332] on input "Matcha-----------" at bounding box center [552, 331] width 338 height 30
type input "Matcha"
click at [528, 395] on span "Active" at bounding box center [468, 395] width 157 height 22
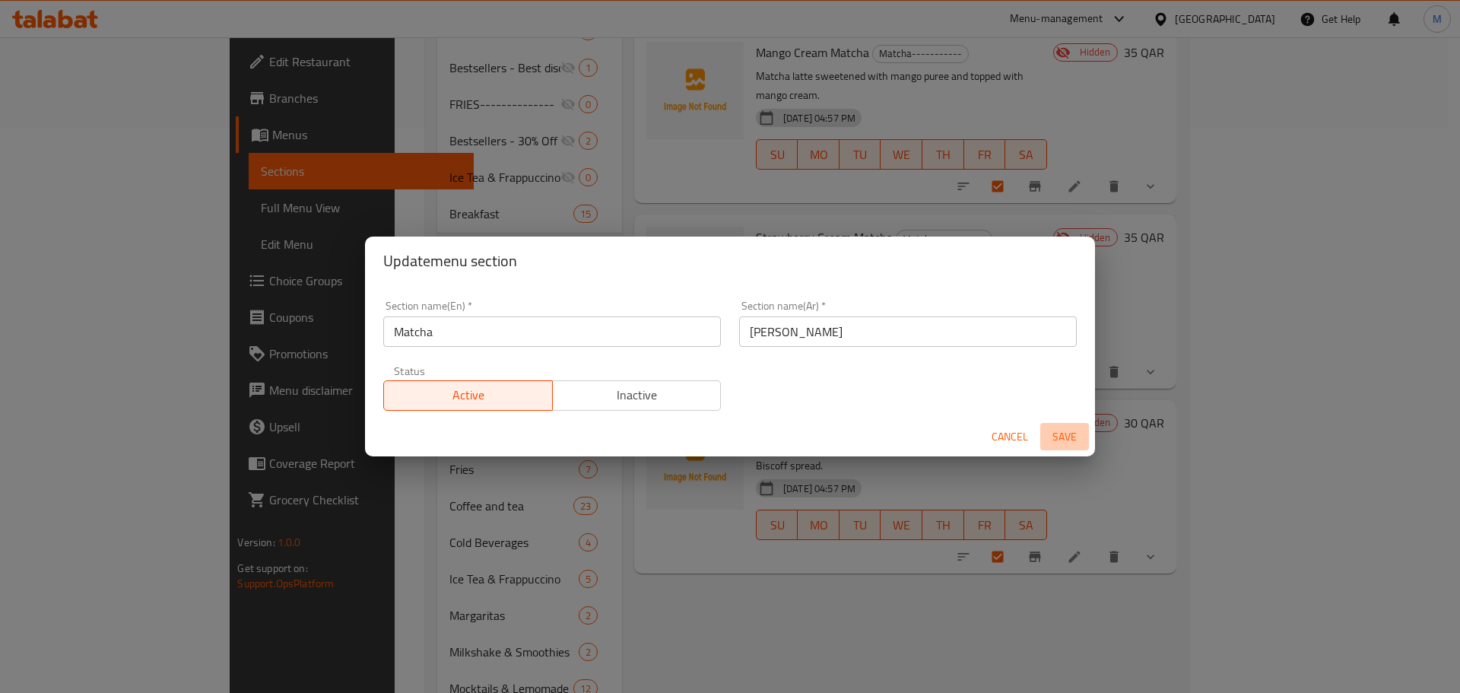
click at [1061, 431] on span "Save" at bounding box center [1064, 436] width 36 height 19
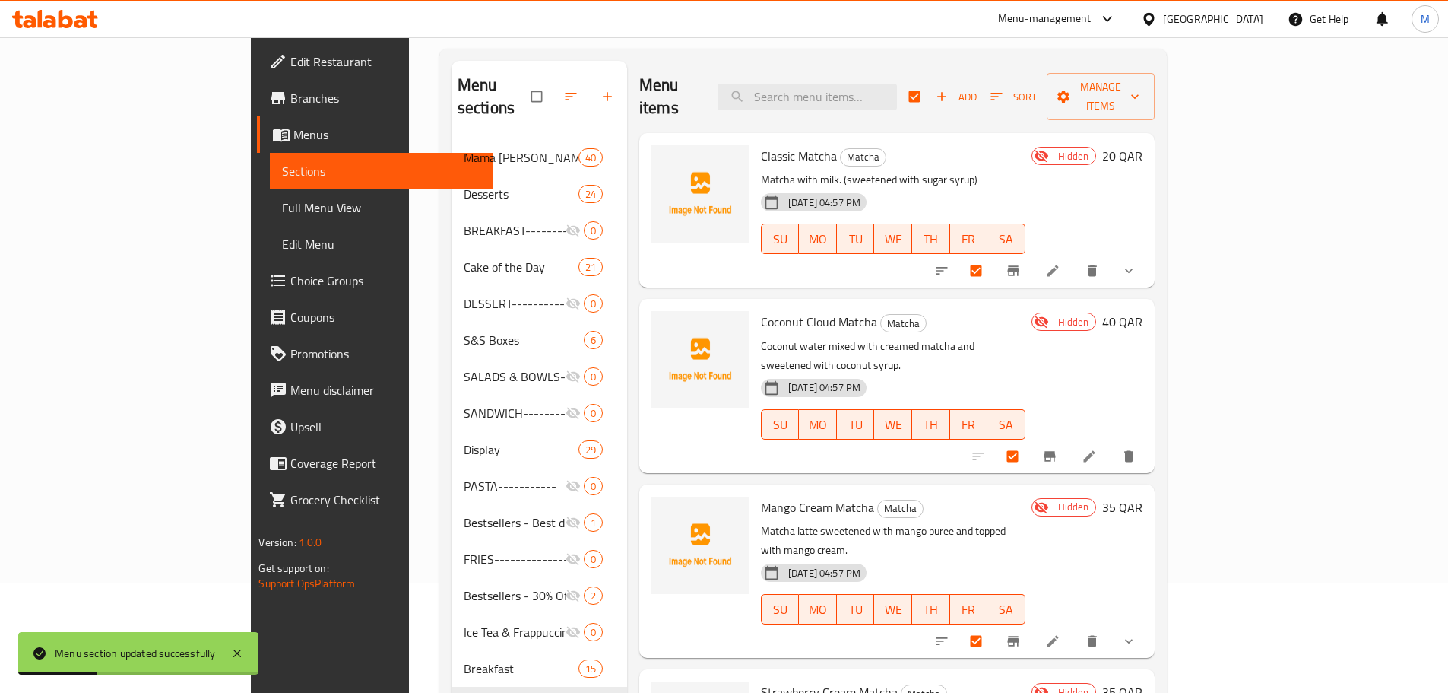
scroll to position [0, 0]
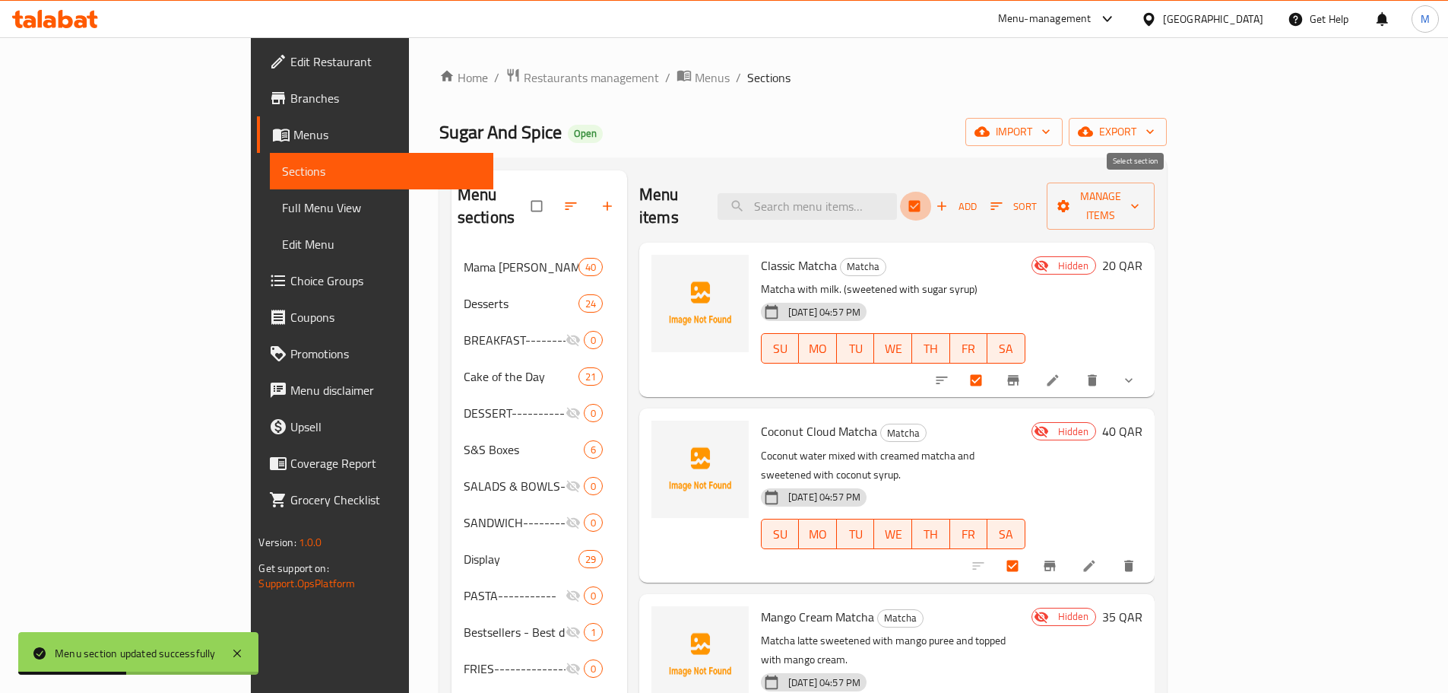
click at [932, 196] on input "checkbox" at bounding box center [916, 206] width 32 height 29
checkbox input "false"
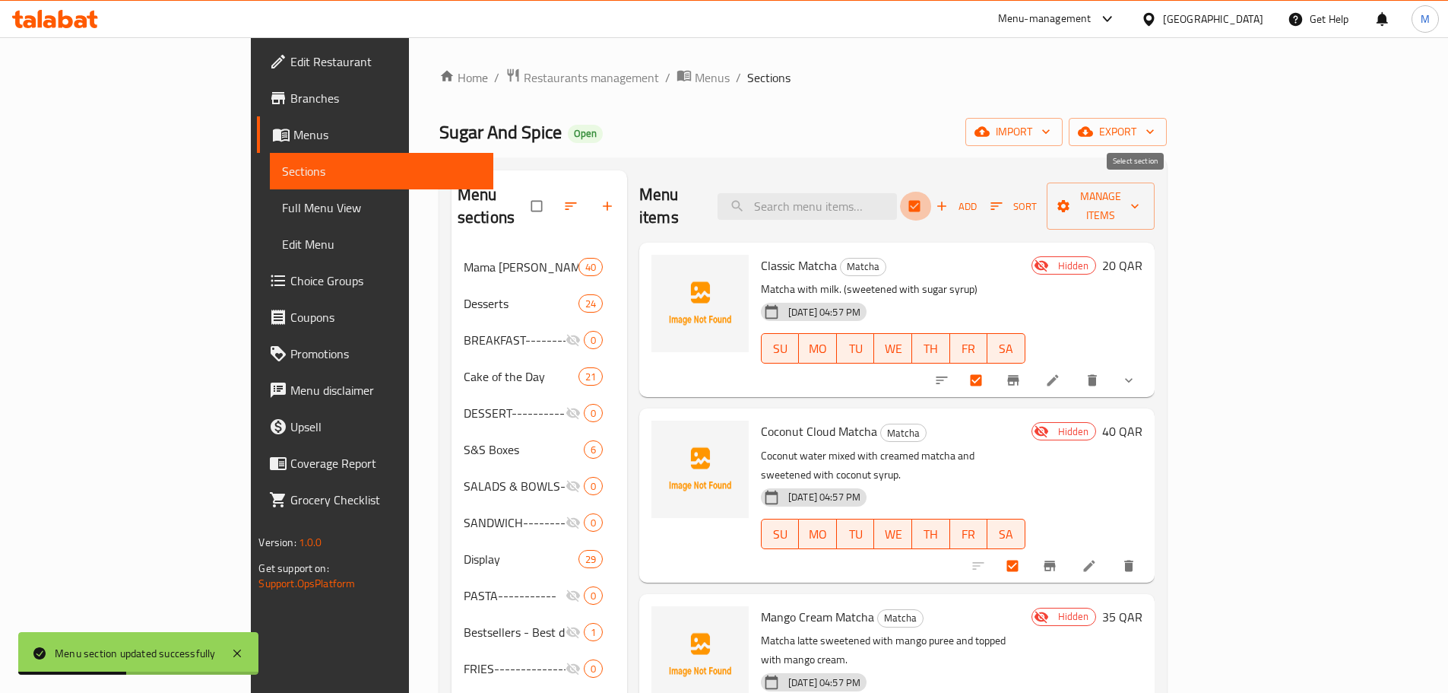
checkbox input "false"
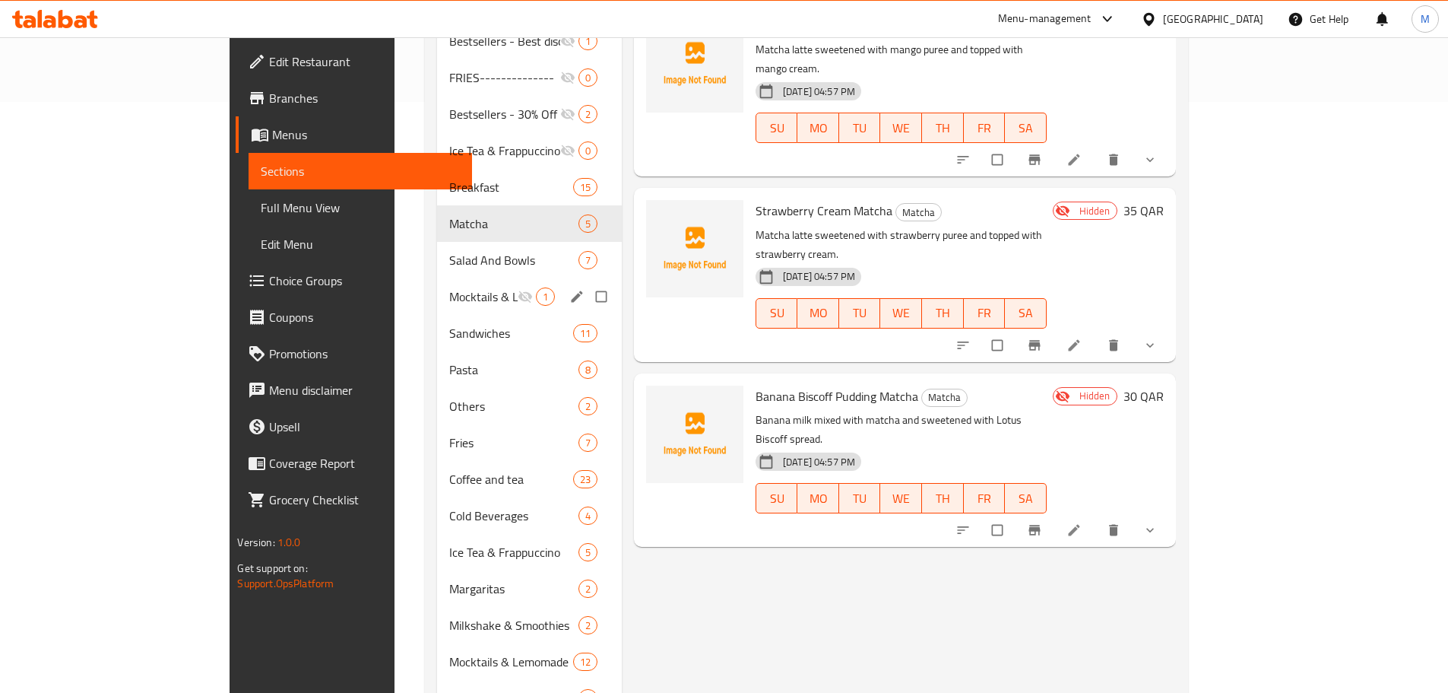
scroll to position [608, 0]
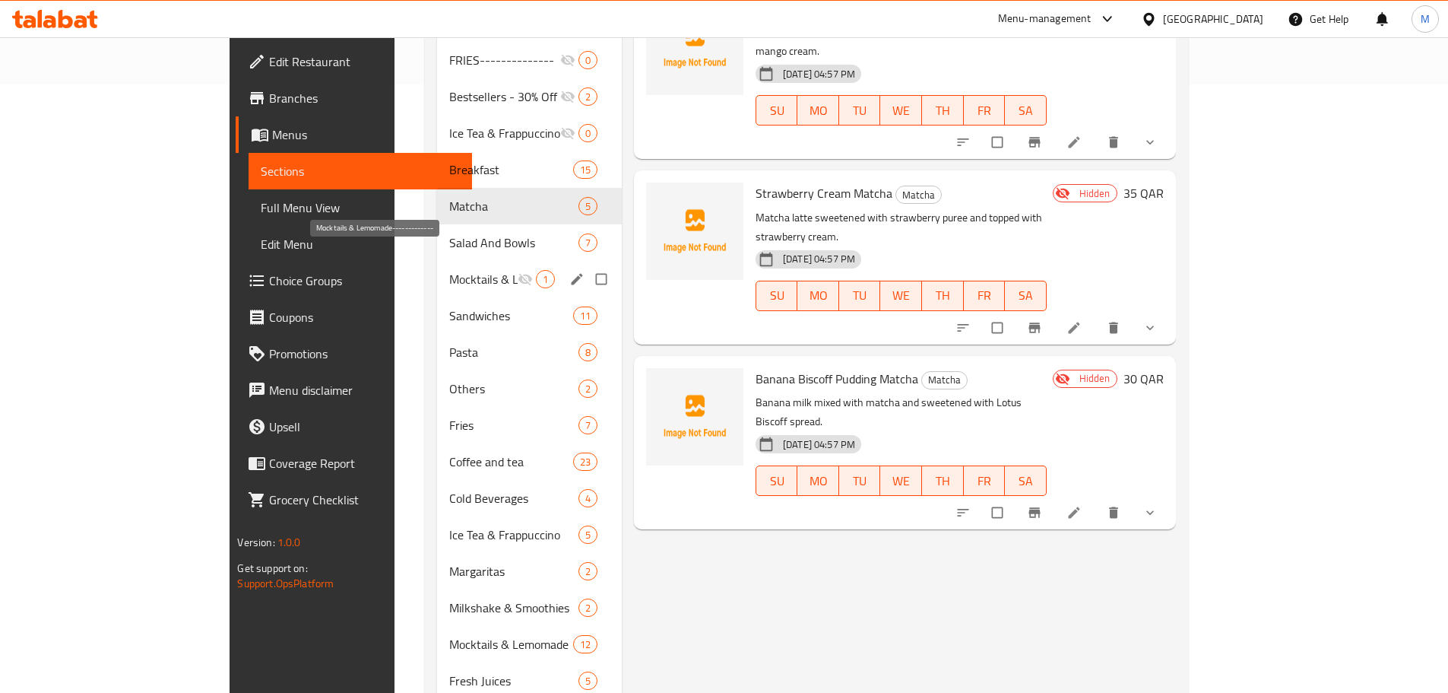
click at [449, 270] on span "Mocktails & Lemomade-------------" at bounding box center [483, 279] width 68 height 18
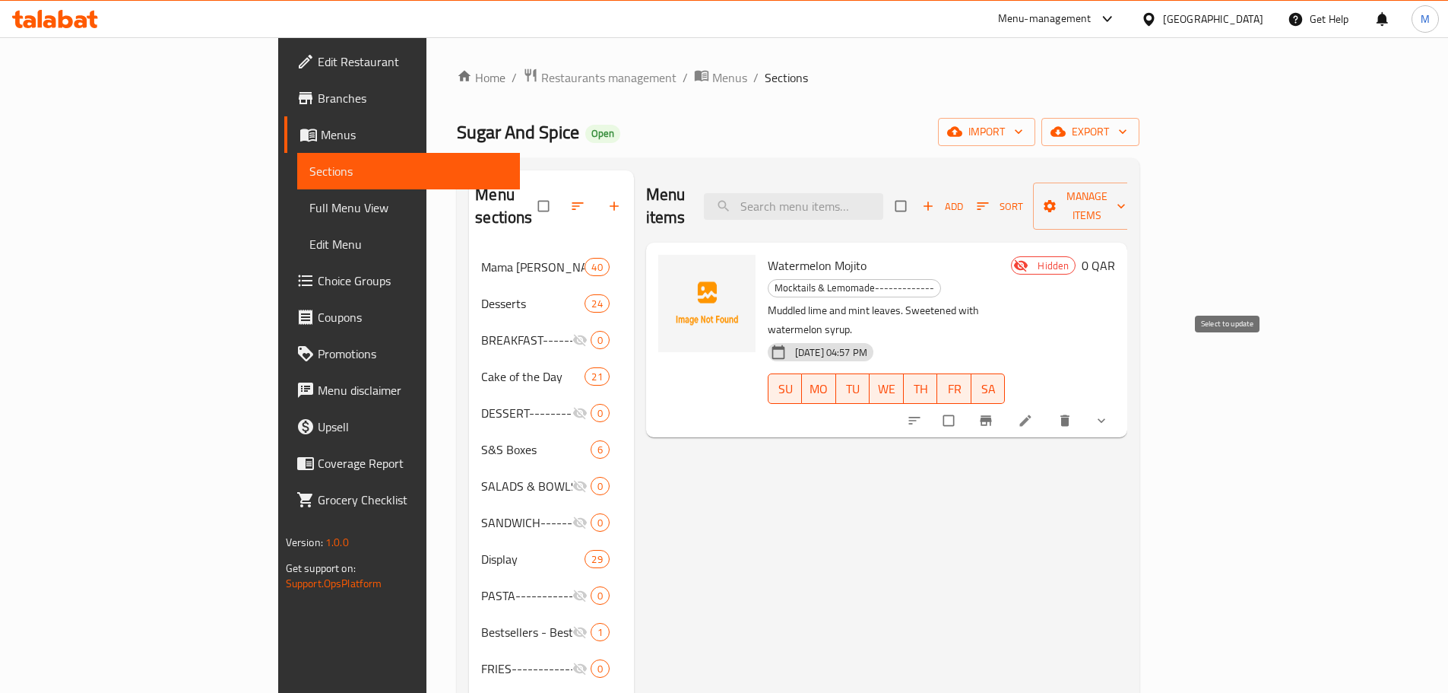
click at [966, 406] on input "checkbox" at bounding box center [950, 420] width 32 height 29
checkbox input "true"
click at [1141, 209] on div "Add Sort Manage items" at bounding box center [1019, 205] width 246 height 47
click at [1141, 205] on button "Manage items" at bounding box center [1087, 205] width 108 height 47
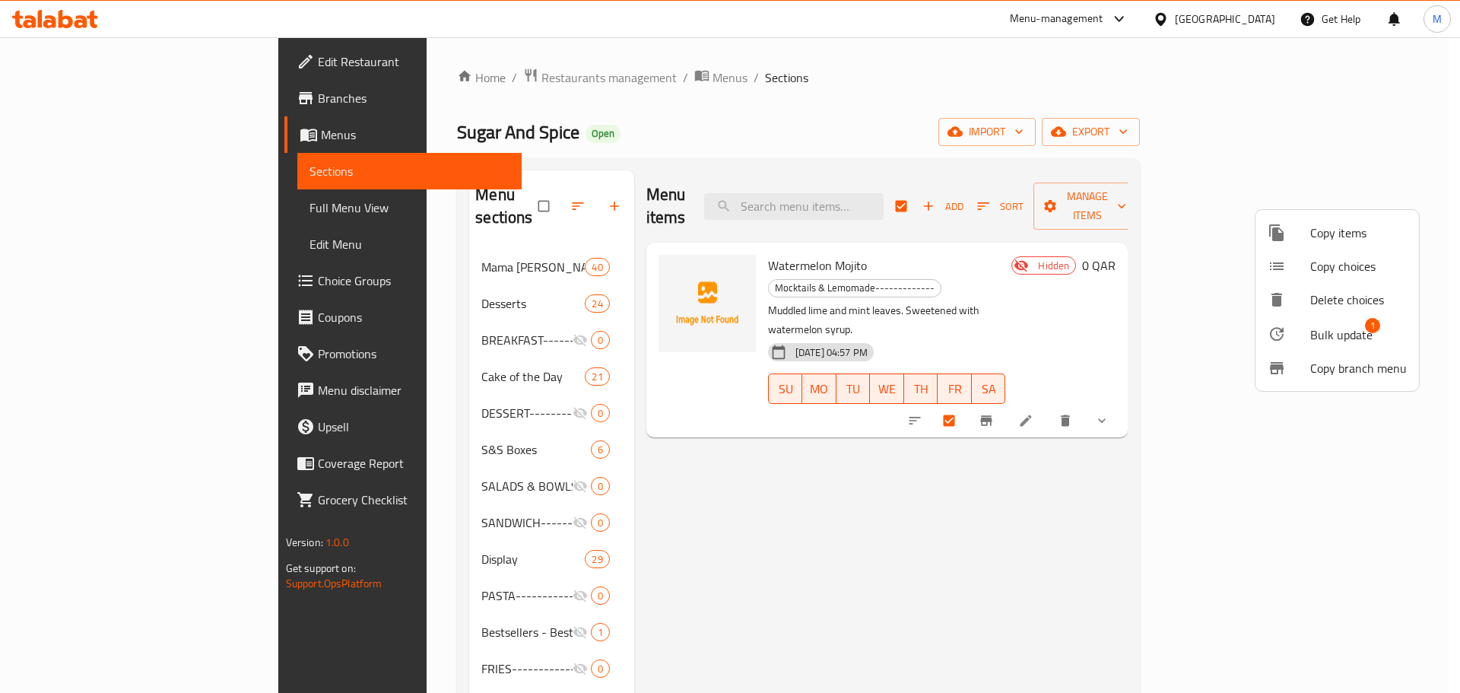
click at [1341, 336] on span "Bulk update" at bounding box center [1341, 334] width 62 height 18
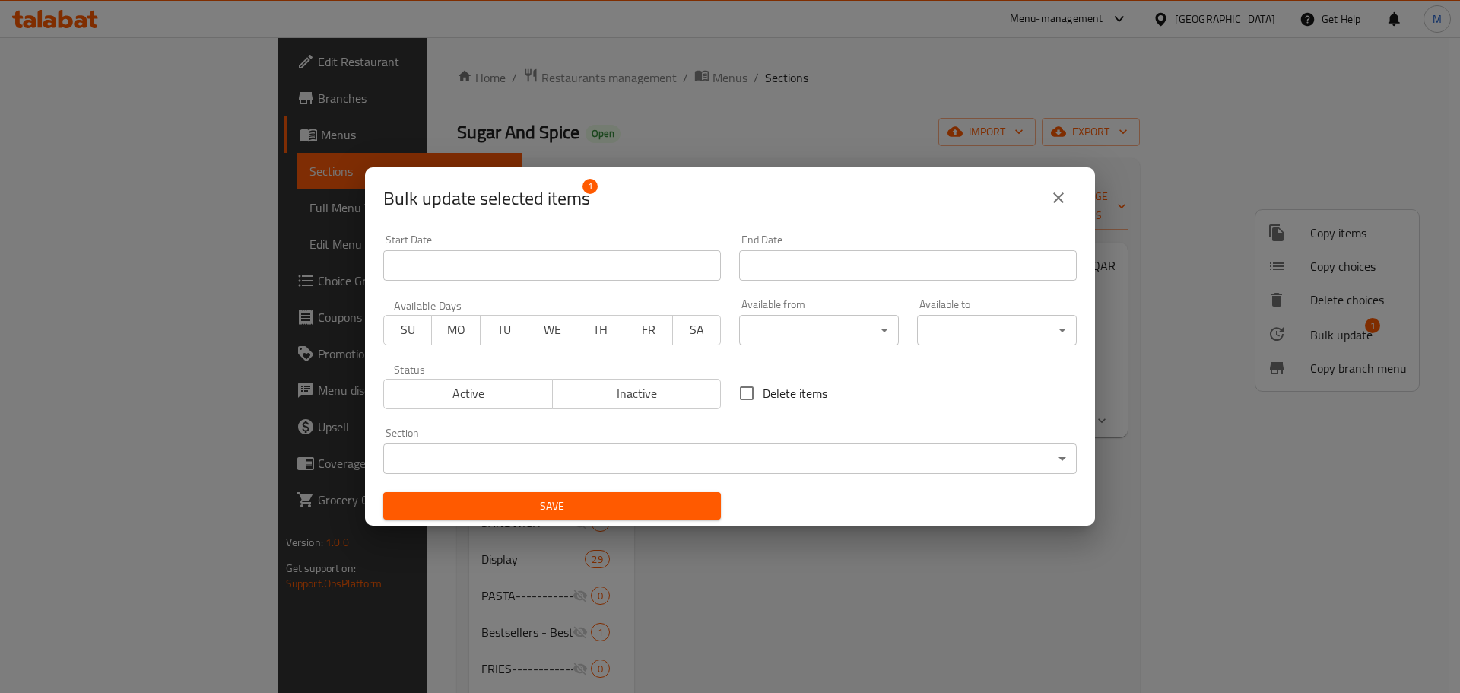
click at [672, 403] on span "Inactive" at bounding box center [637, 393] width 157 height 22
click at [804, 462] on body "​ Menu-management [GEOGRAPHIC_DATA] Get Help M Edit Restaurant Branches Menus S…" at bounding box center [730, 364] width 1460 height 655
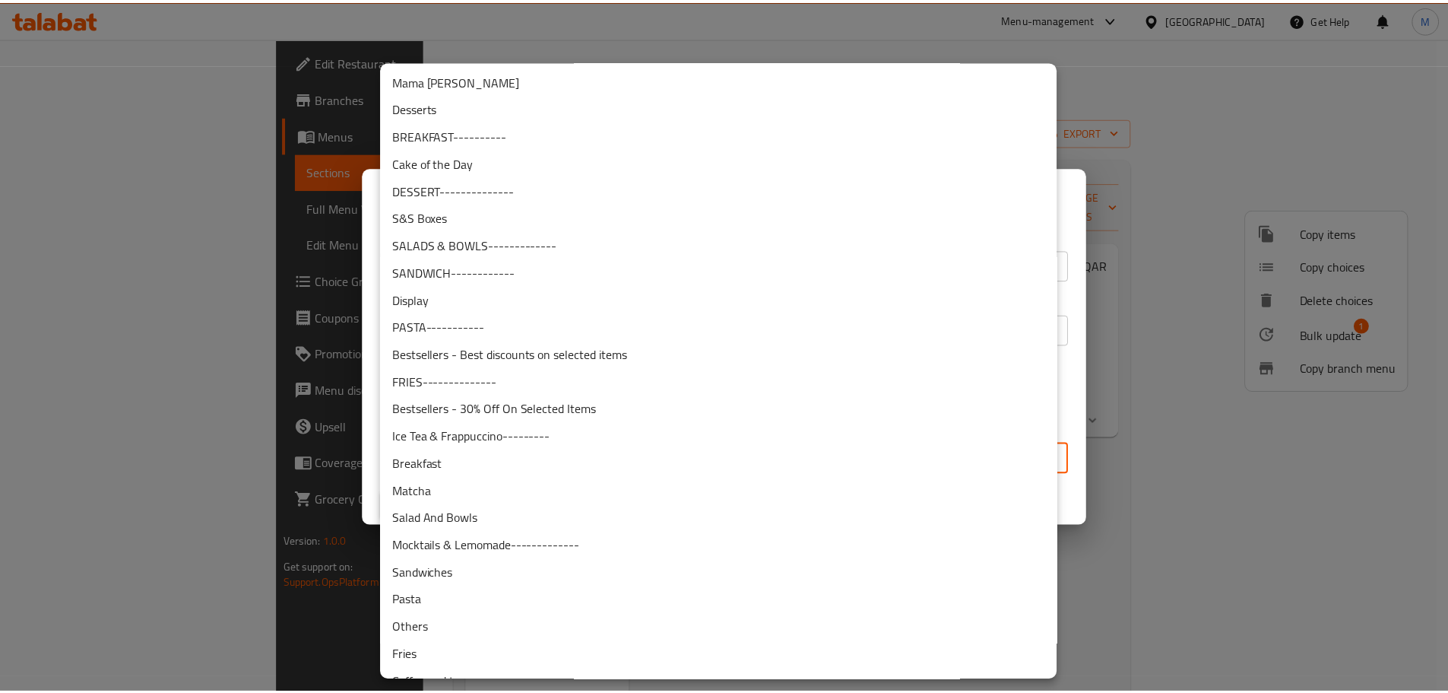
scroll to position [186, 0]
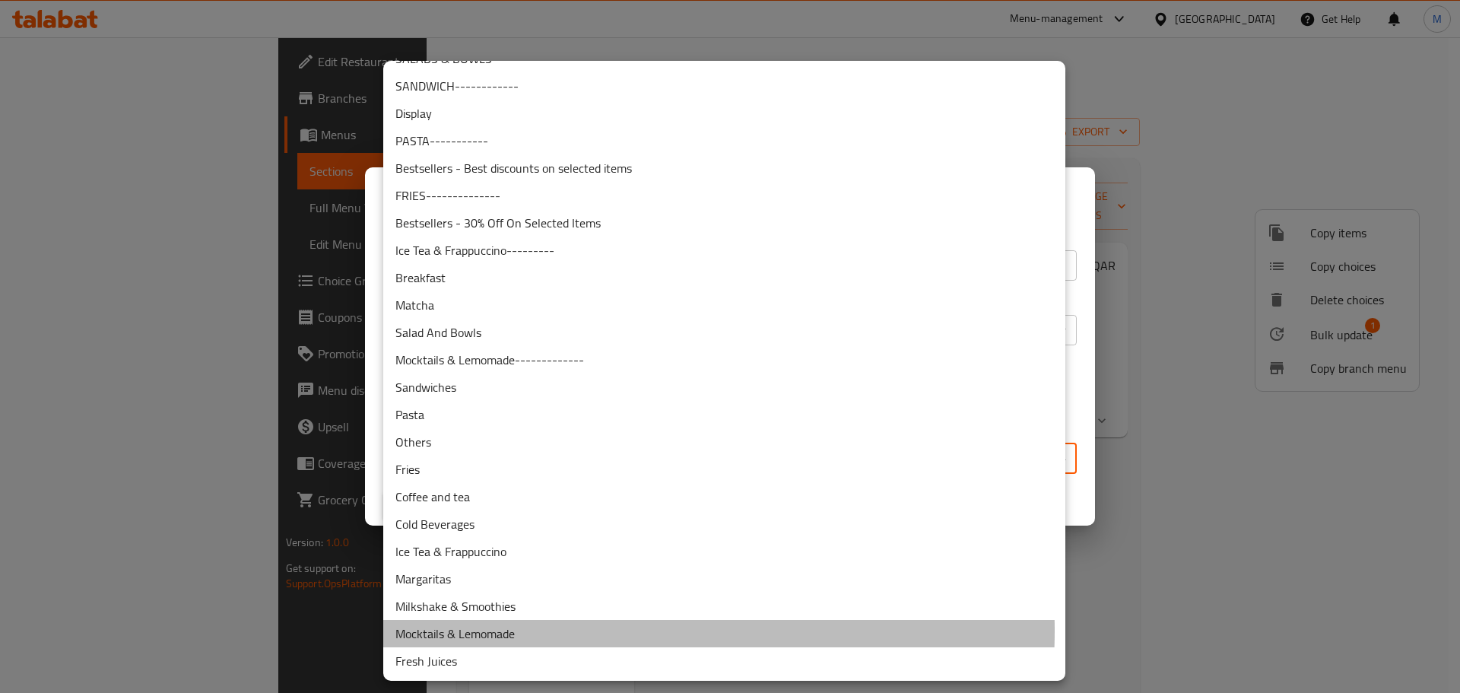
click at [536, 630] on li "Mocktails & Lemomade" at bounding box center [724, 633] width 682 height 27
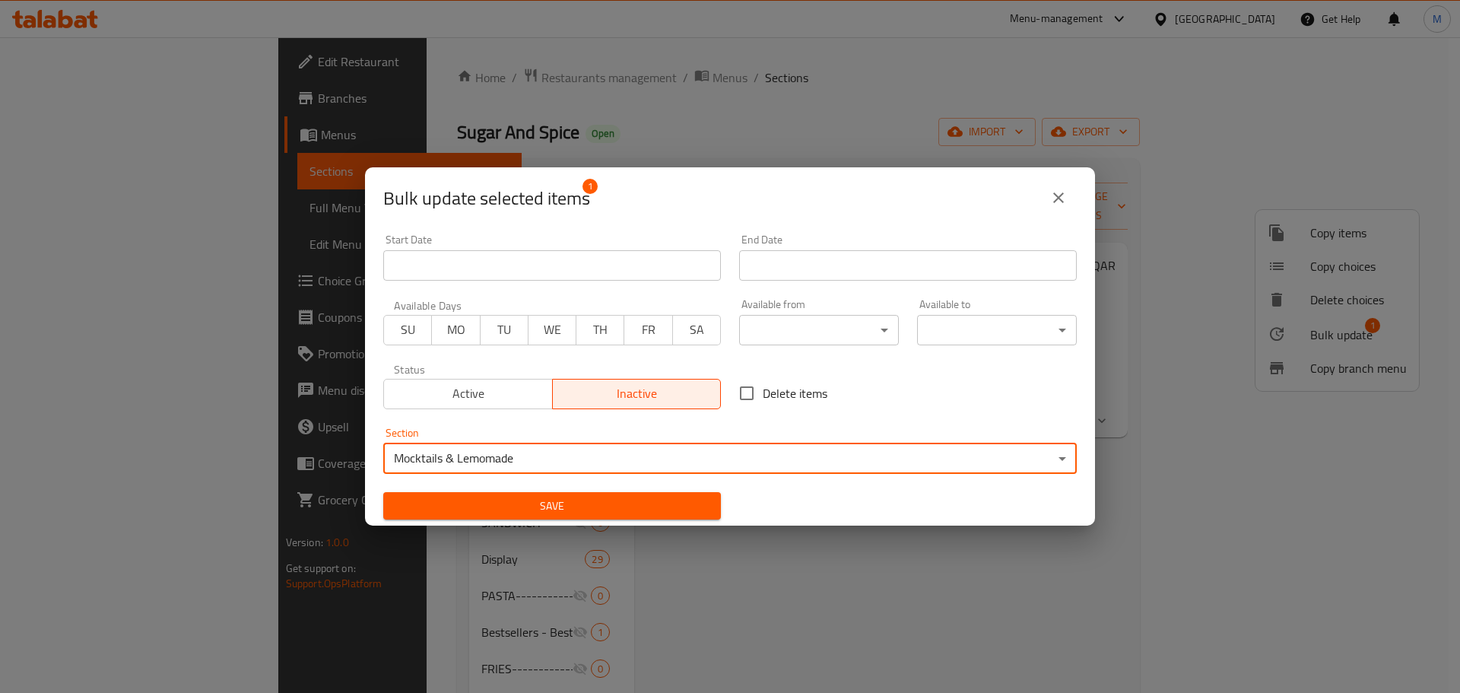
click at [637, 500] on span "Save" at bounding box center [551, 506] width 313 height 19
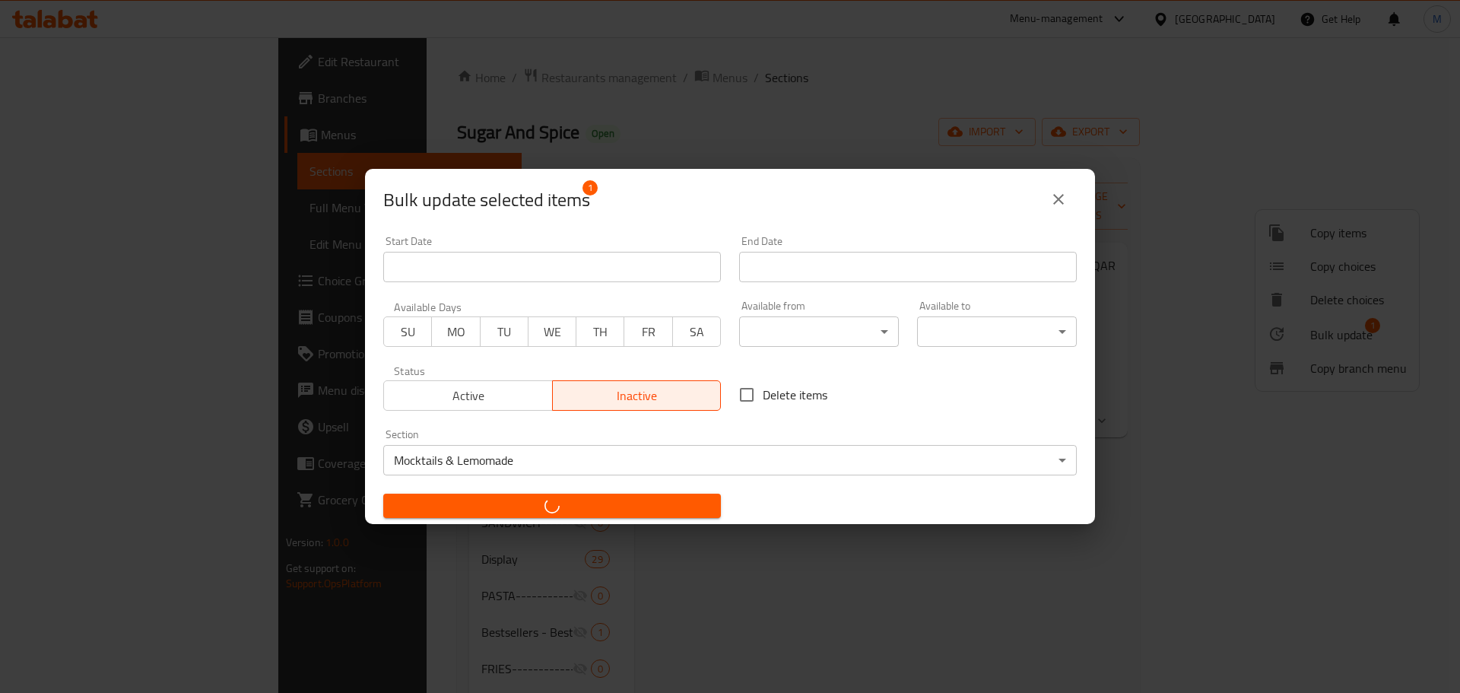
checkbox input "false"
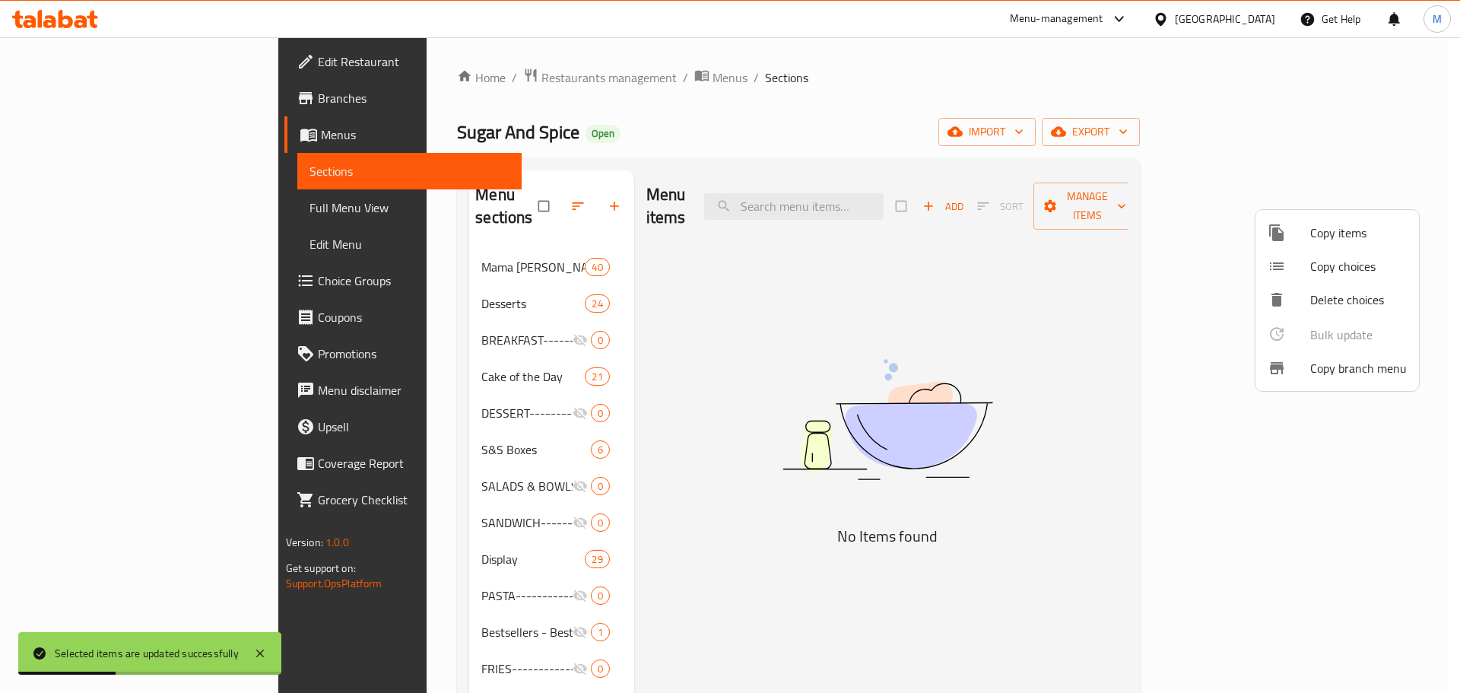
click at [591, 436] on div at bounding box center [730, 346] width 1460 height 693
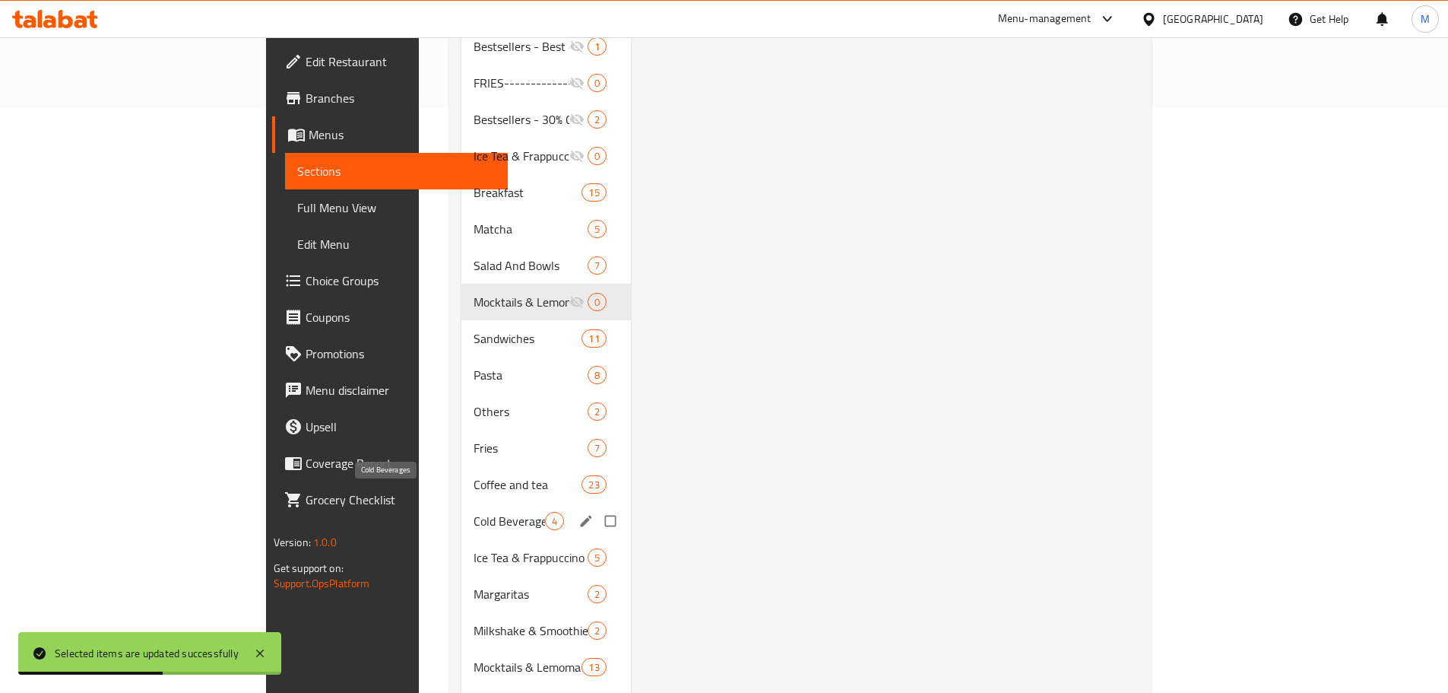
scroll to position [640, 0]
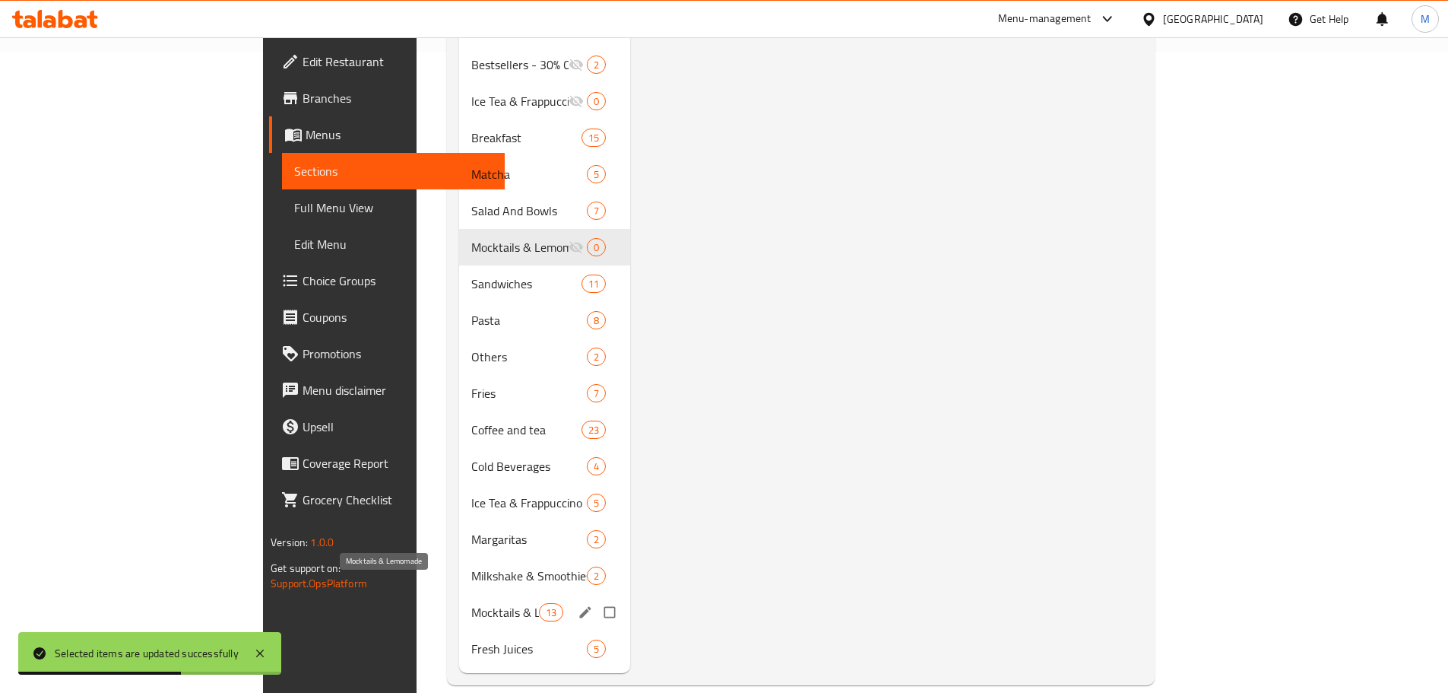
click at [471, 603] on span "Mocktails & Lemomade" at bounding box center [504, 612] width 67 height 18
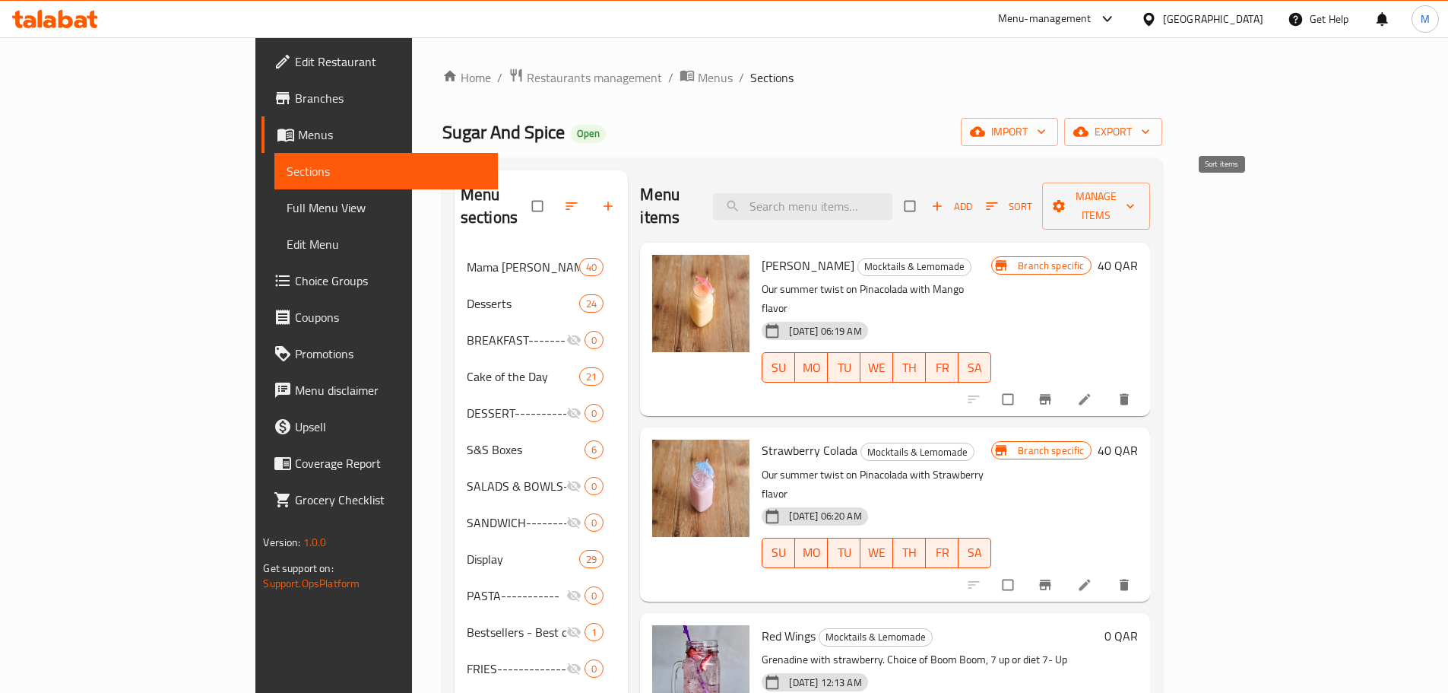
click at [1000, 198] on icon "button" at bounding box center [992, 205] width 15 height 15
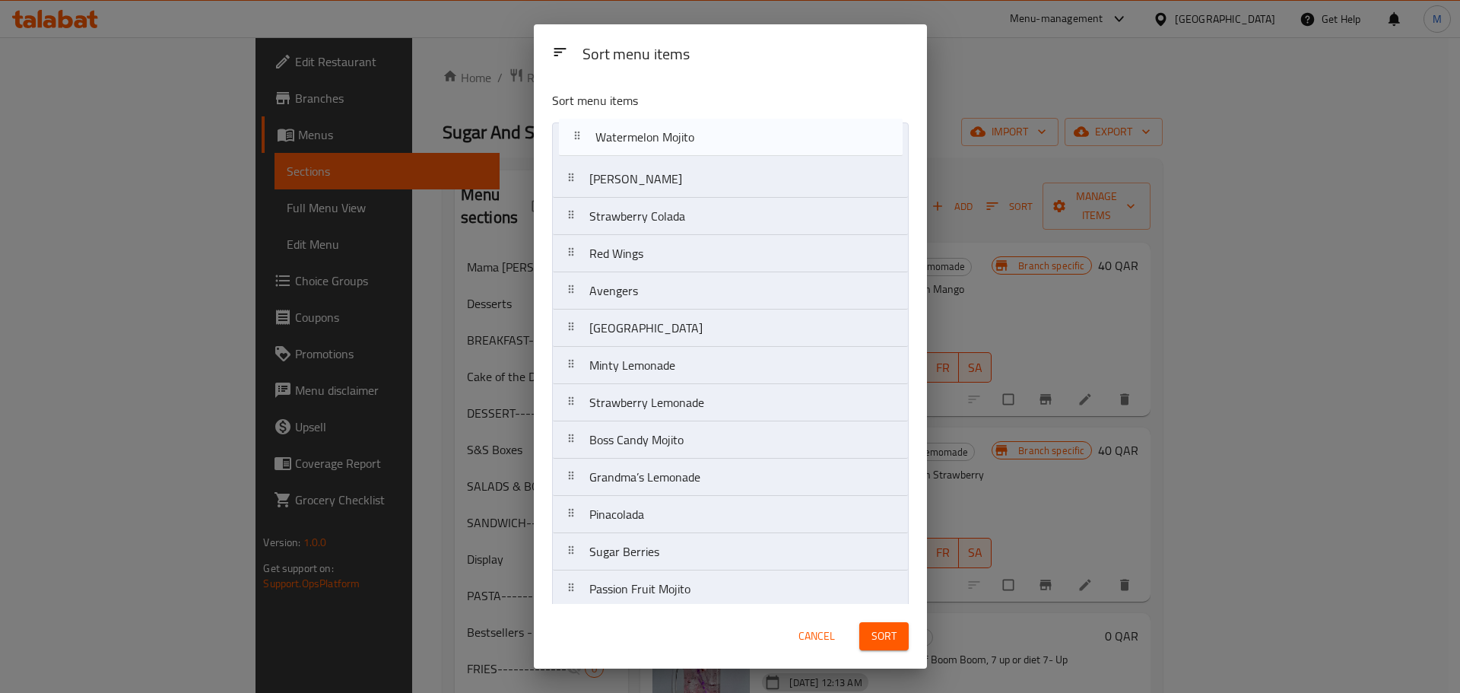
drag, startPoint x: 694, startPoint y: 581, endPoint x: 701, endPoint y: 131, distance: 450.2
click at [701, 131] on nav "Mango Colada Strawberry Colada Red Wings Avengers Blue Lagoon Minty Lemonade St…" at bounding box center [730, 365] width 357 height 486
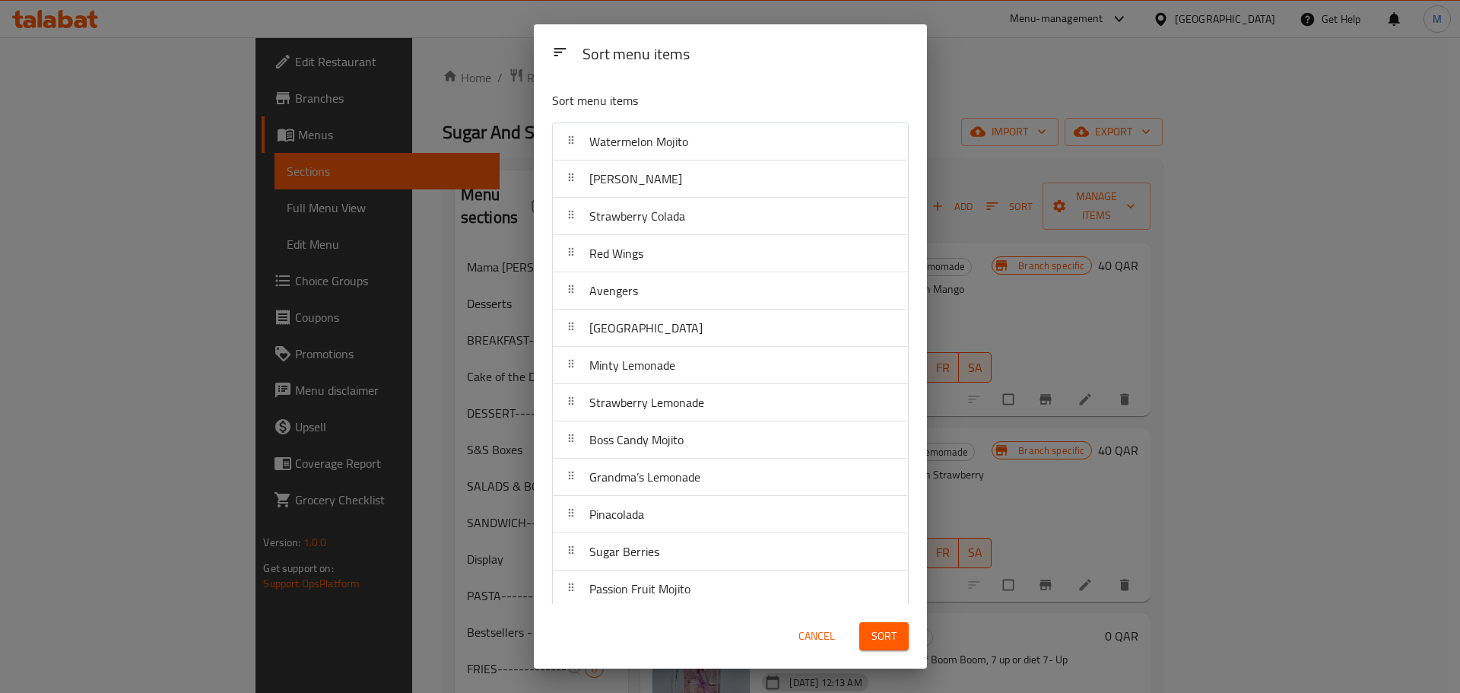
click at [889, 633] on span "Sort" at bounding box center [883, 636] width 25 height 19
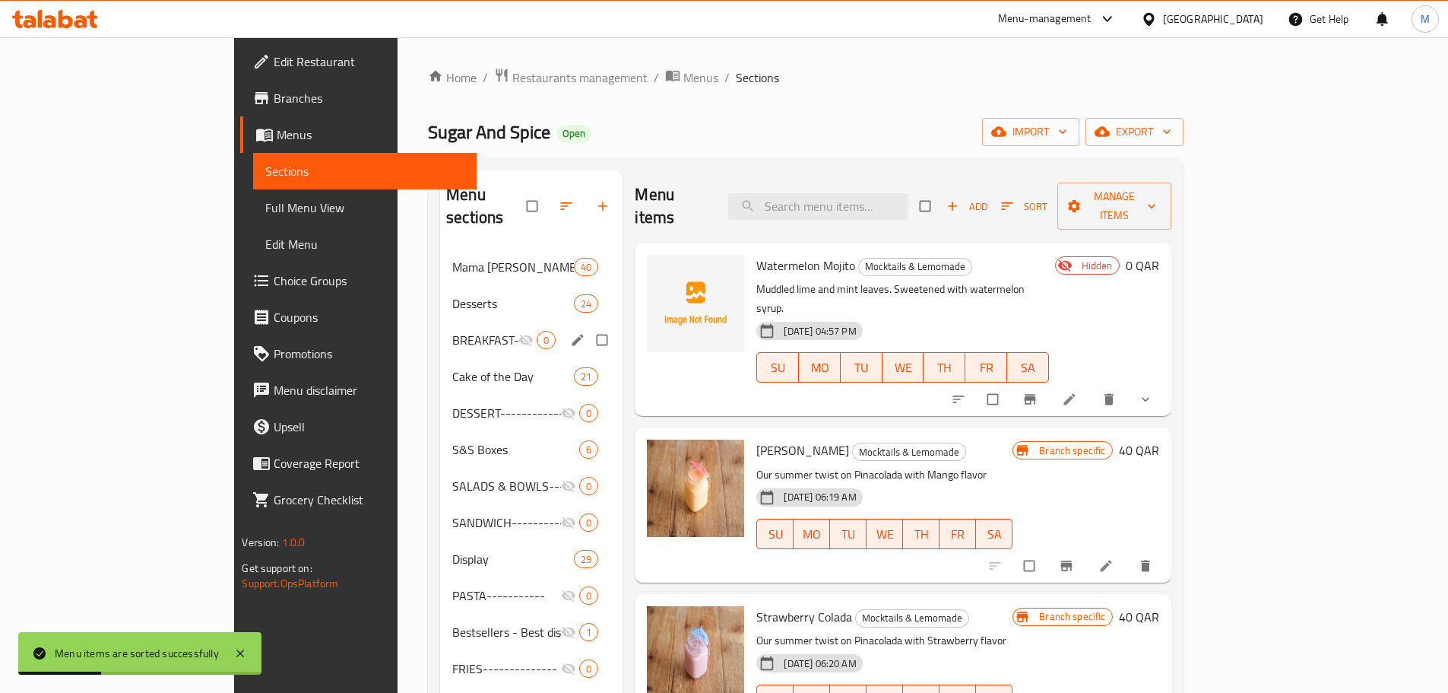
click at [588, 325] on input "Menu sections" at bounding box center [604, 339] width 32 height 29
checkbox input "true"
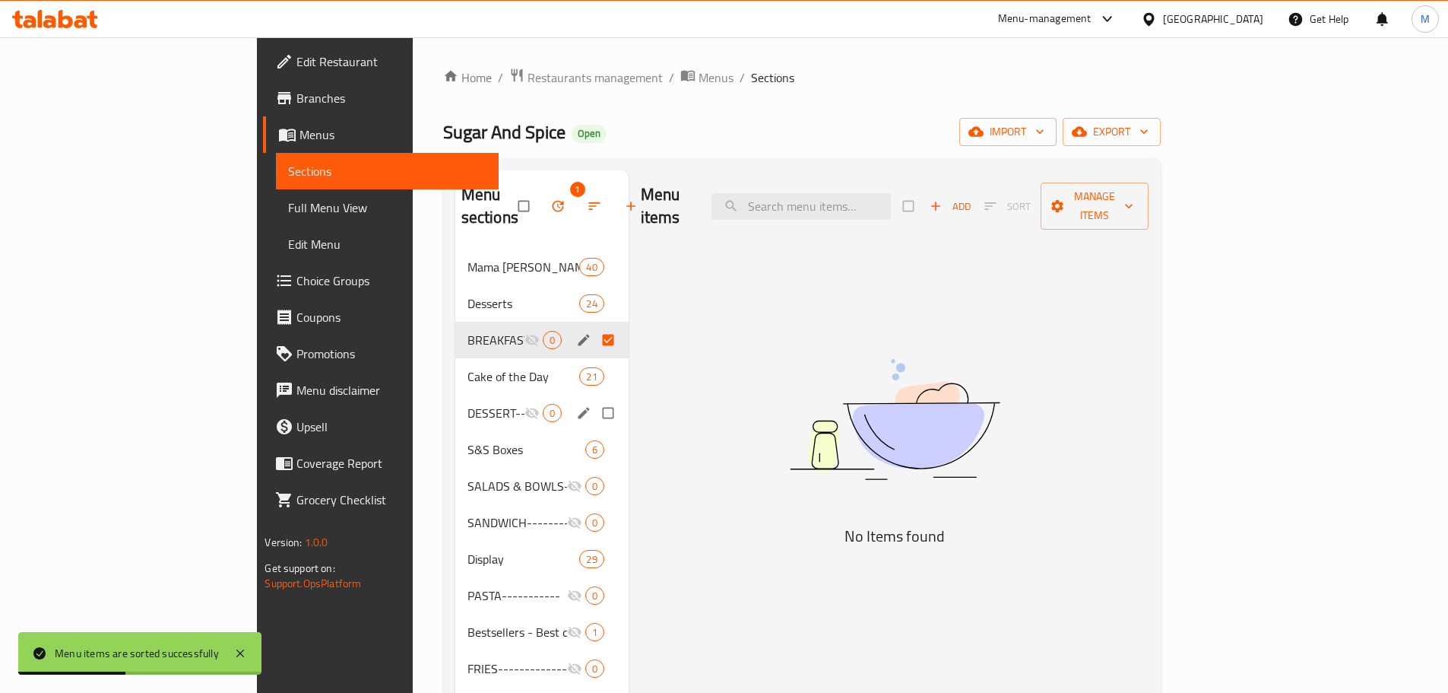
click at [594, 398] on input "Menu sections" at bounding box center [610, 412] width 32 height 29
checkbox input "true"
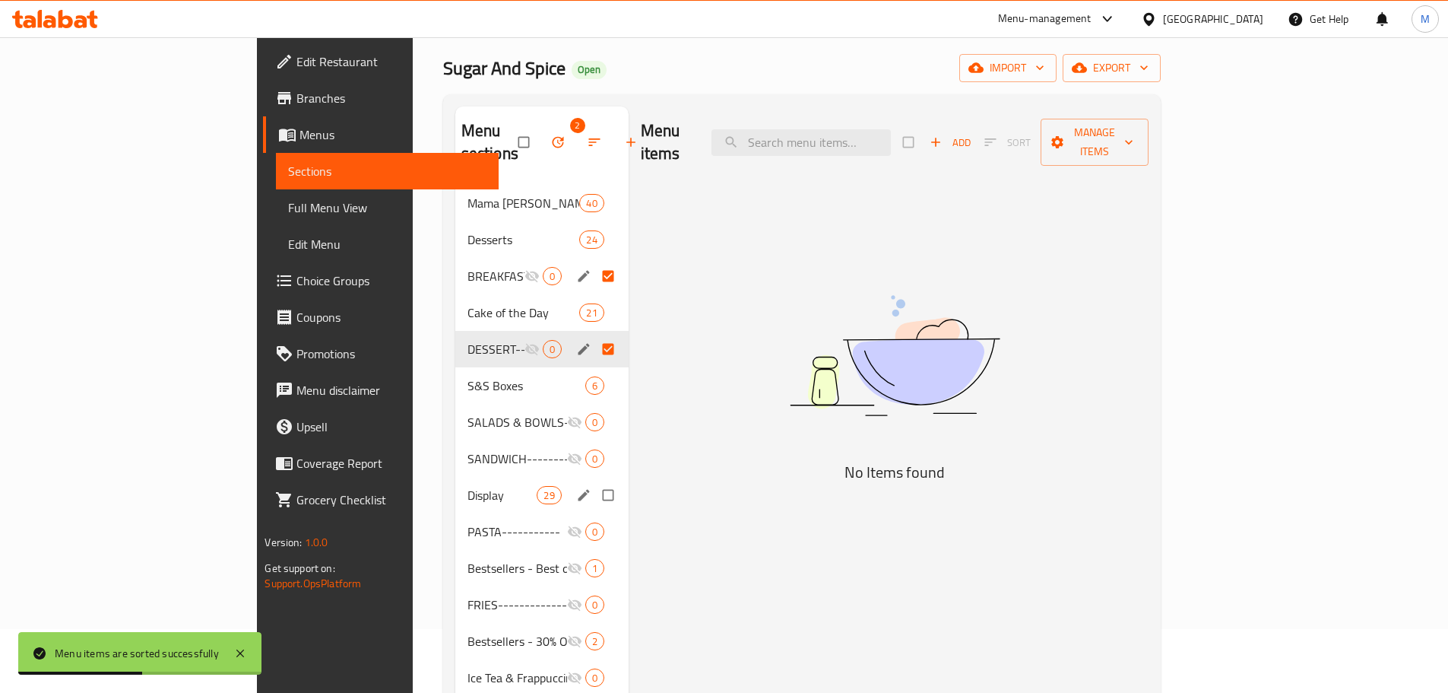
scroll to position [152, 0]
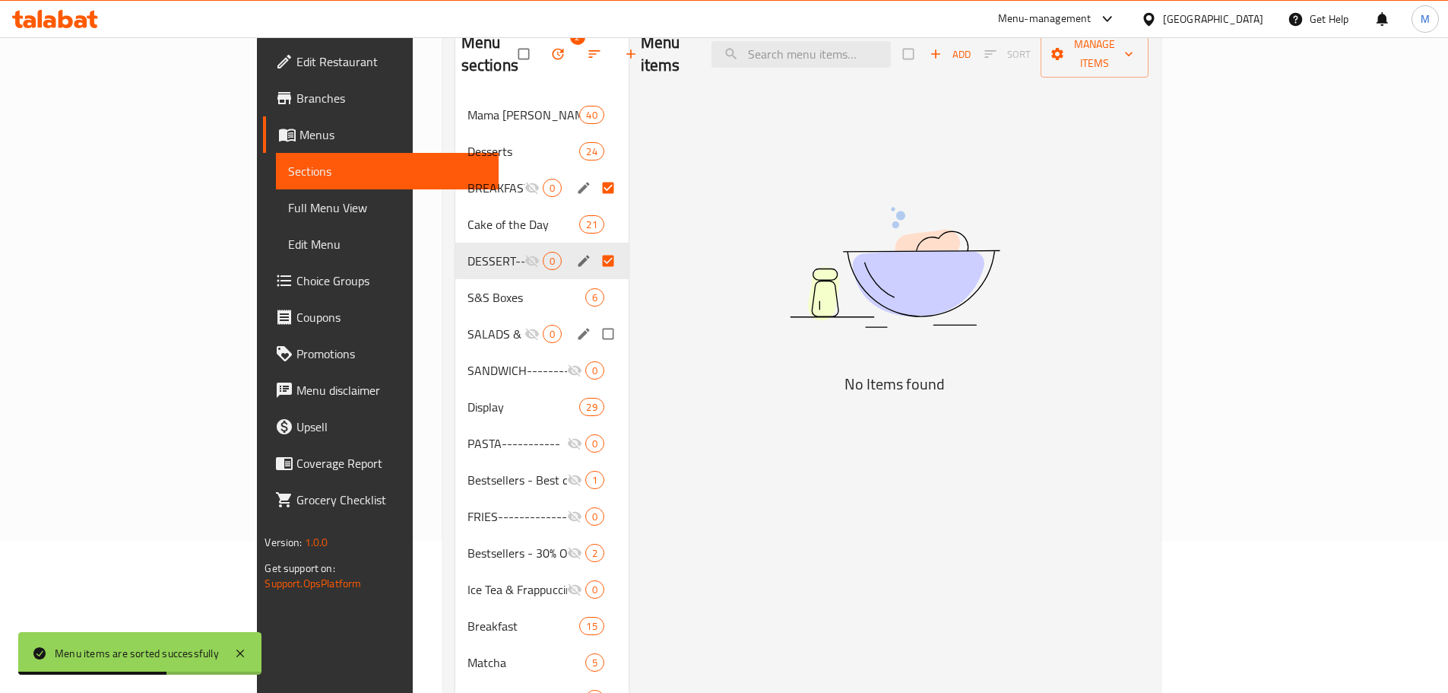
click at [594, 319] on input "Menu sections" at bounding box center [610, 333] width 32 height 29
checkbox input "true"
click at [594, 356] on input "Menu sections" at bounding box center [610, 370] width 32 height 29
checkbox input "true"
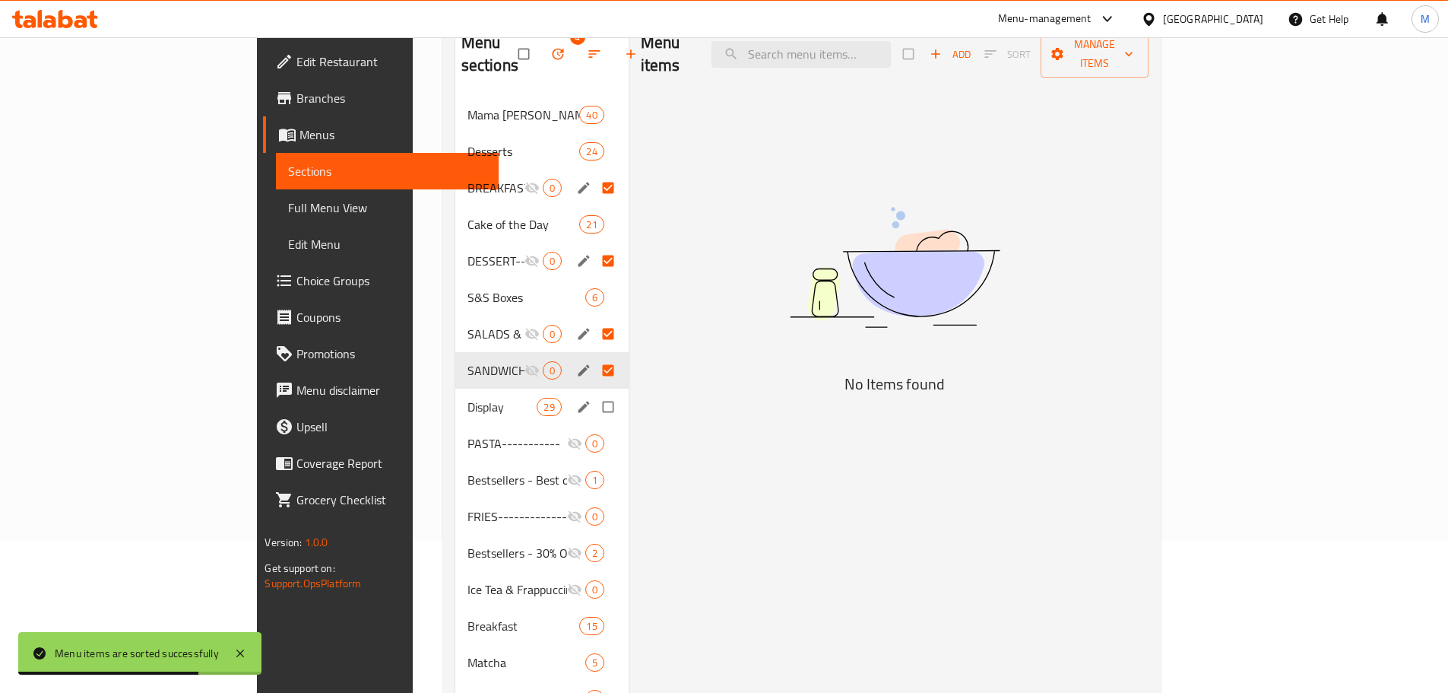
scroll to position [228, 0]
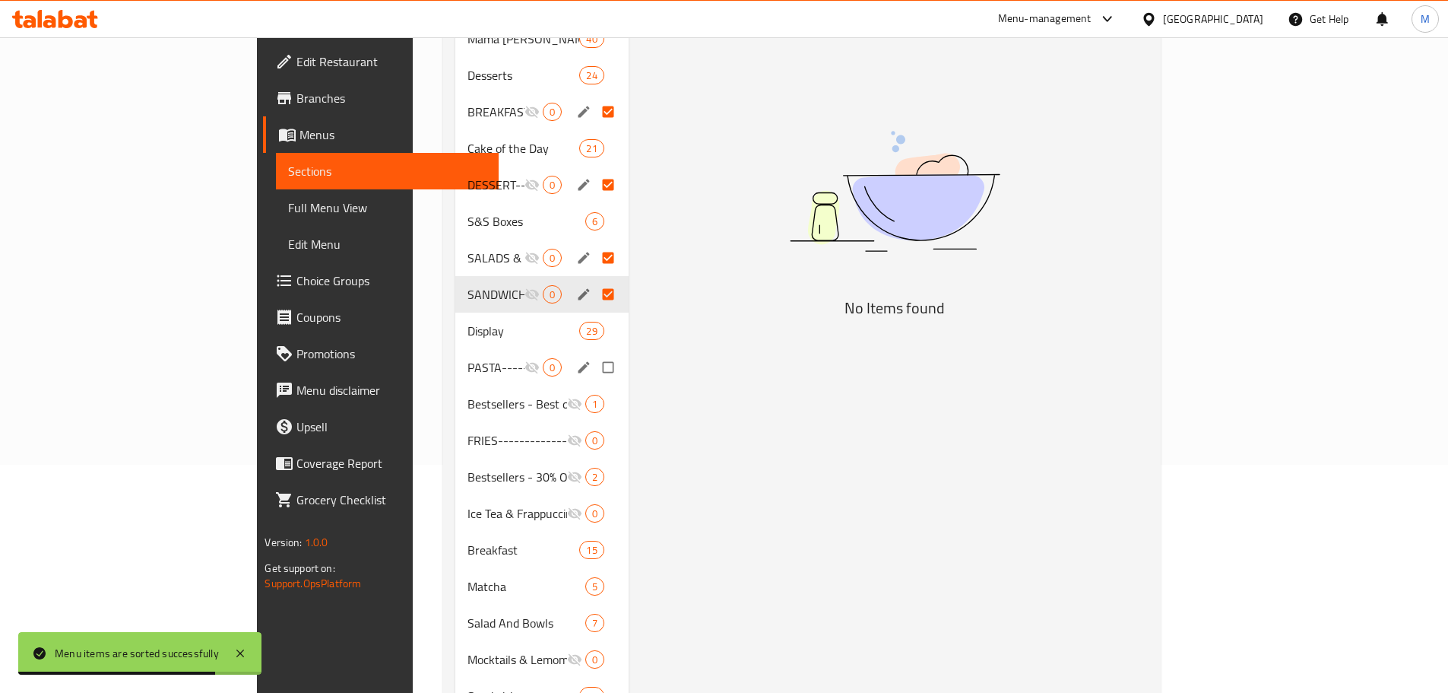
click at [594, 353] on input "Menu sections" at bounding box center [610, 367] width 32 height 29
checkbox input "true"
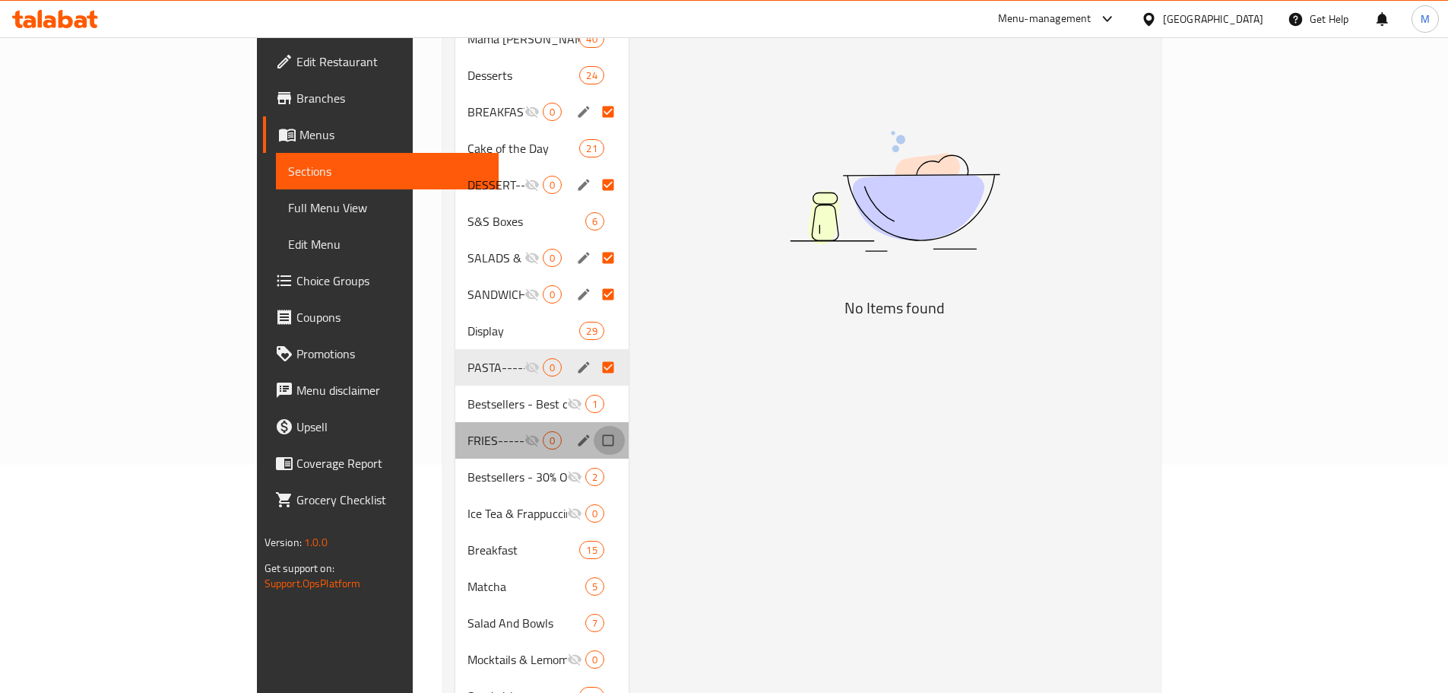
click at [594, 426] on input "Menu sections" at bounding box center [610, 440] width 32 height 29
checkbox input "true"
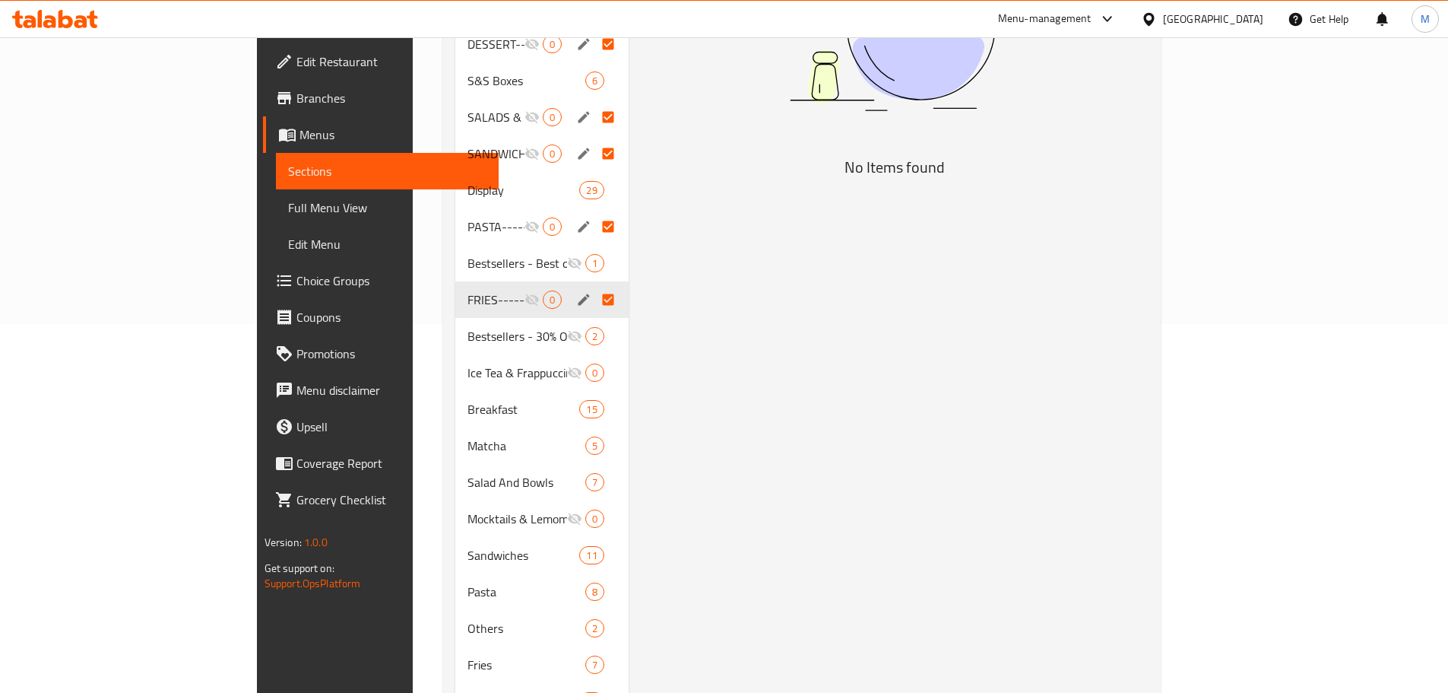
scroll to position [380, 0]
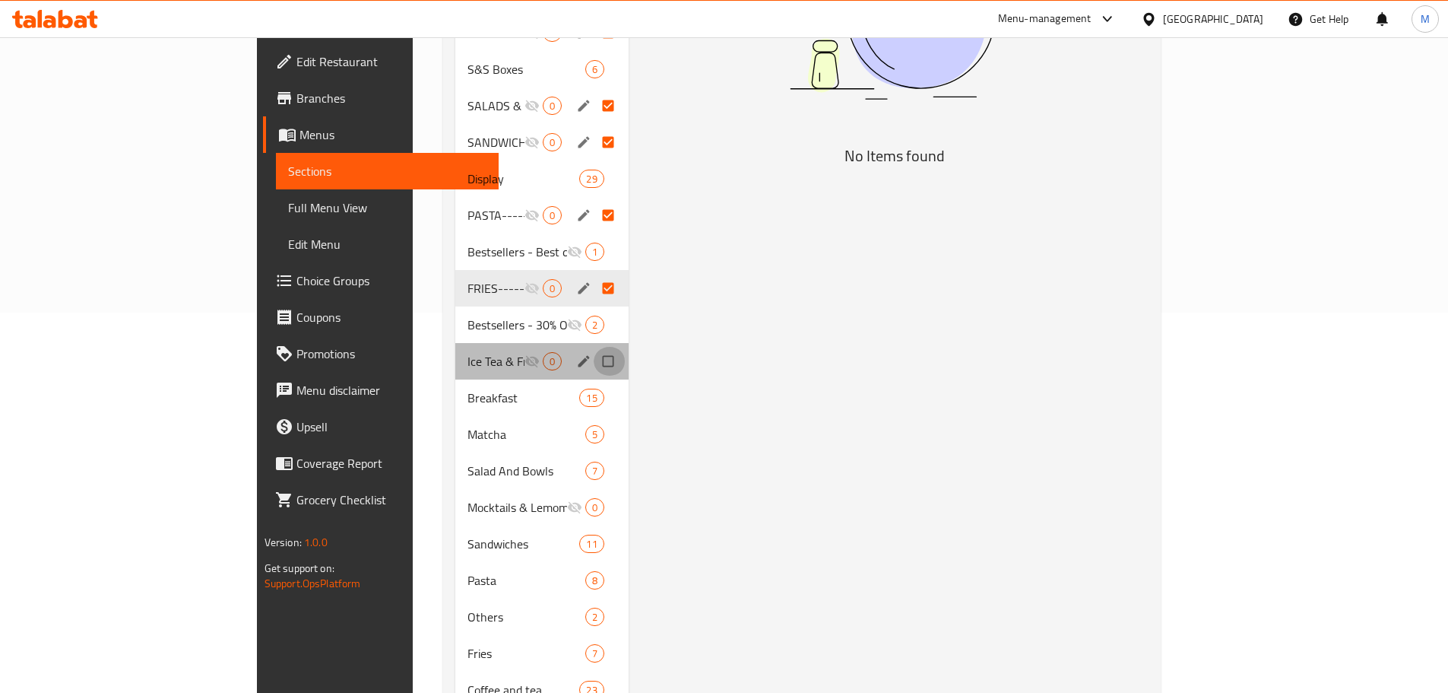
click at [594, 347] on input "Menu sections" at bounding box center [610, 361] width 32 height 29
checkbox input "true"
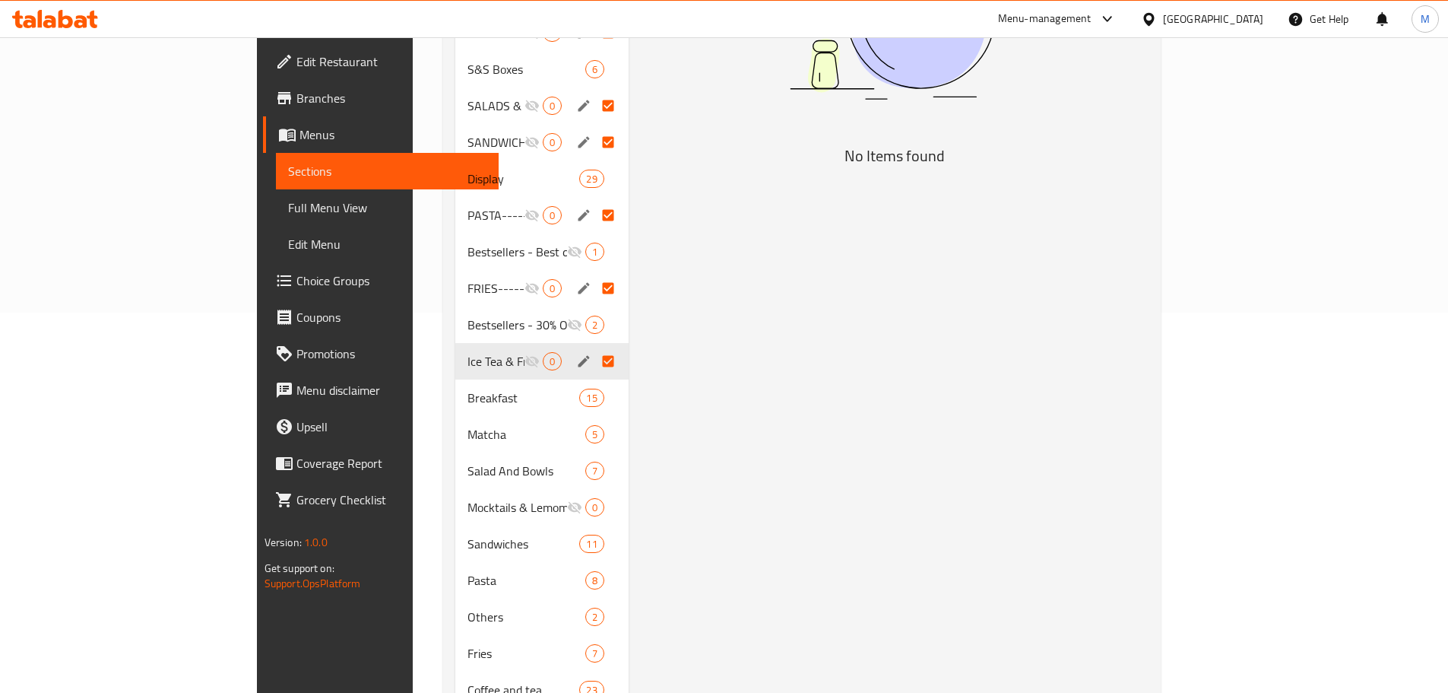
scroll to position [456, 0]
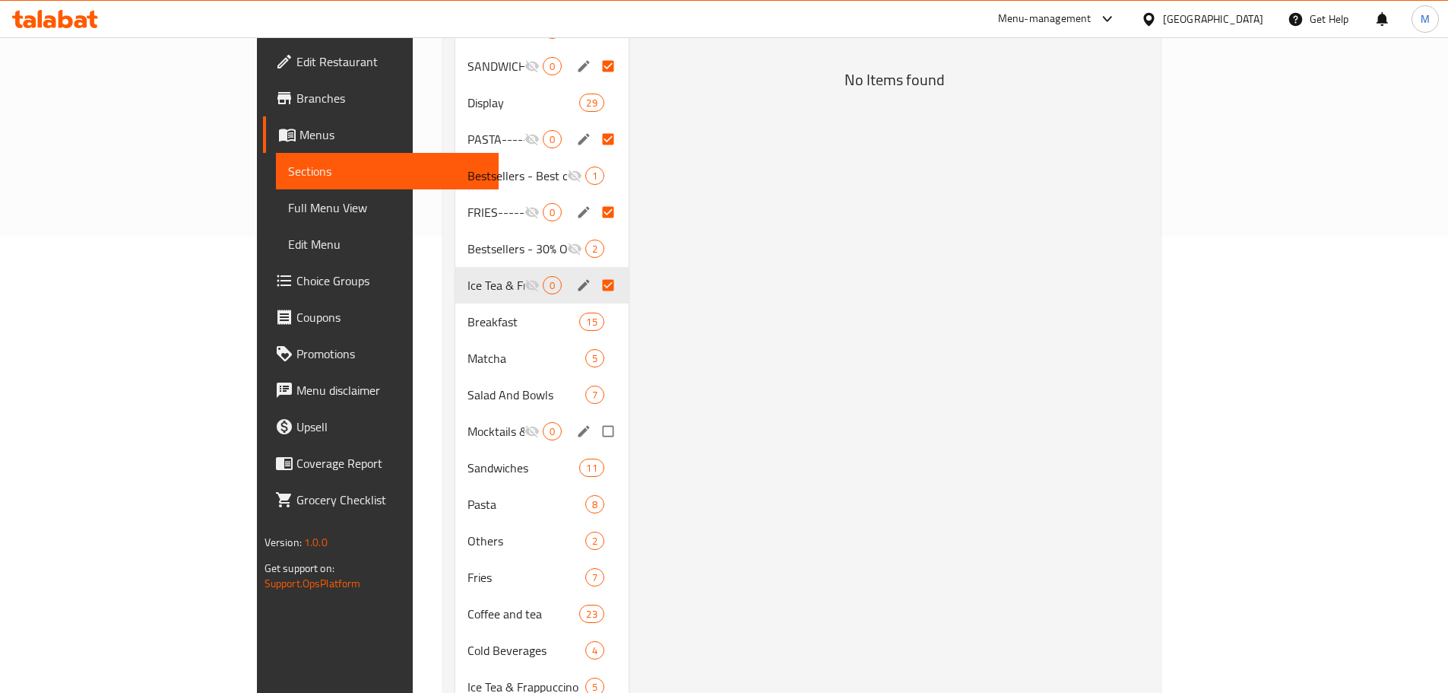
click at [594, 417] on input "Menu sections" at bounding box center [610, 431] width 32 height 29
checkbox input "true"
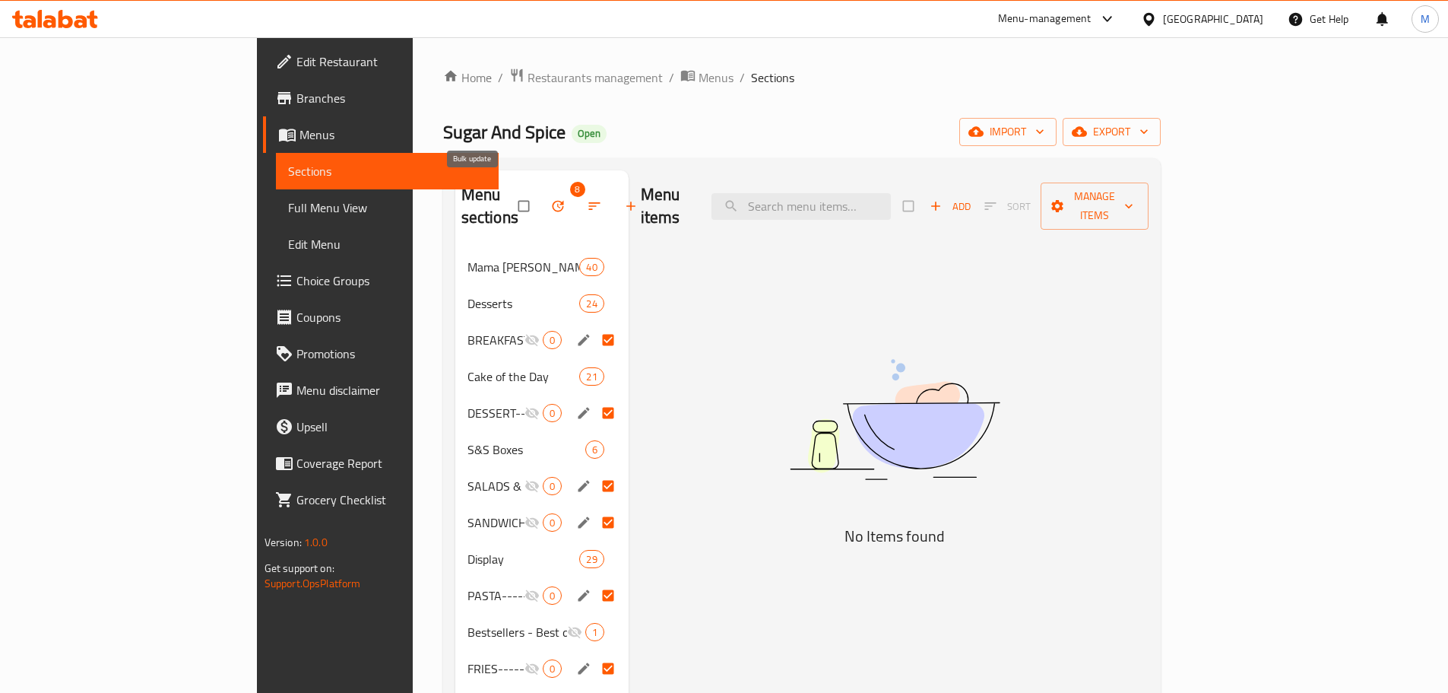
click at [551, 198] on icon "button" at bounding box center [558, 205] width 15 height 15
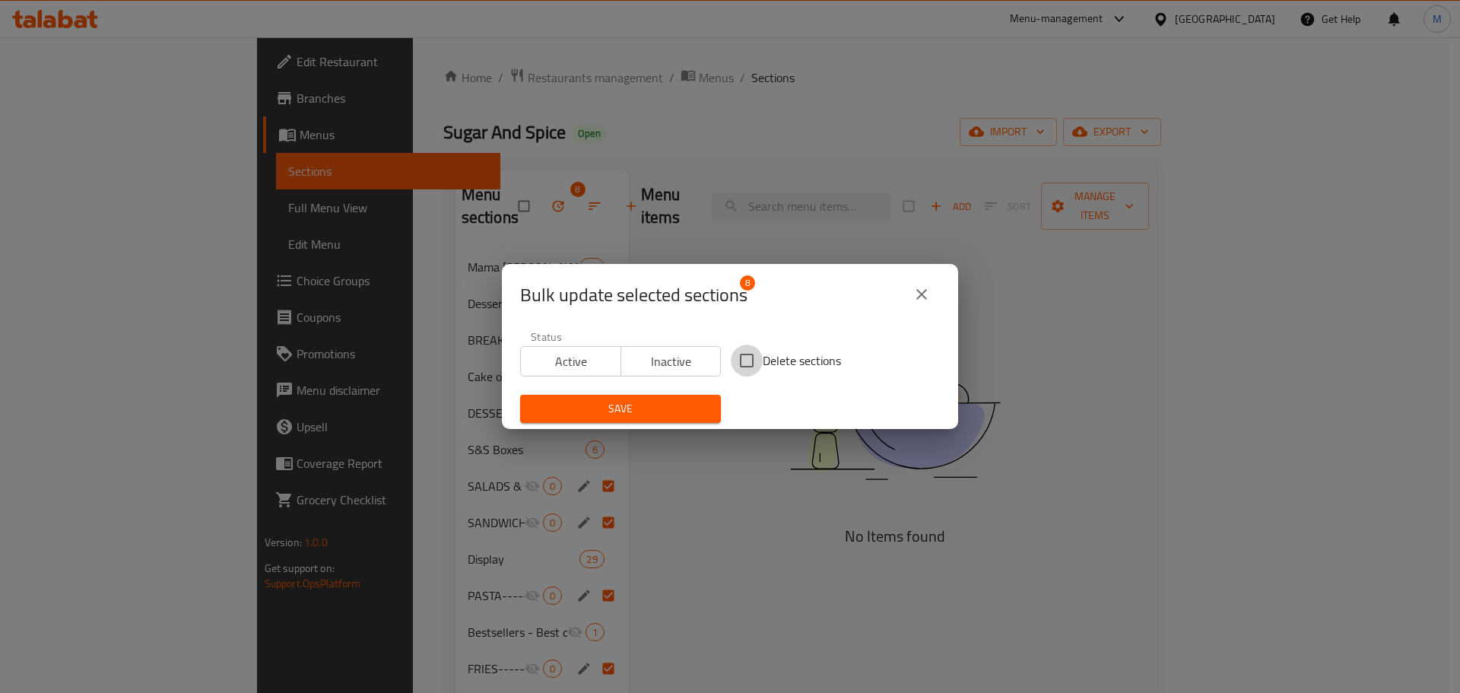
click at [748, 360] on input "Delete sections" at bounding box center [747, 360] width 32 height 32
checkbox input "true"
click at [671, 396] on button "Save" at bounding box center [620, 409] width 201 height 28
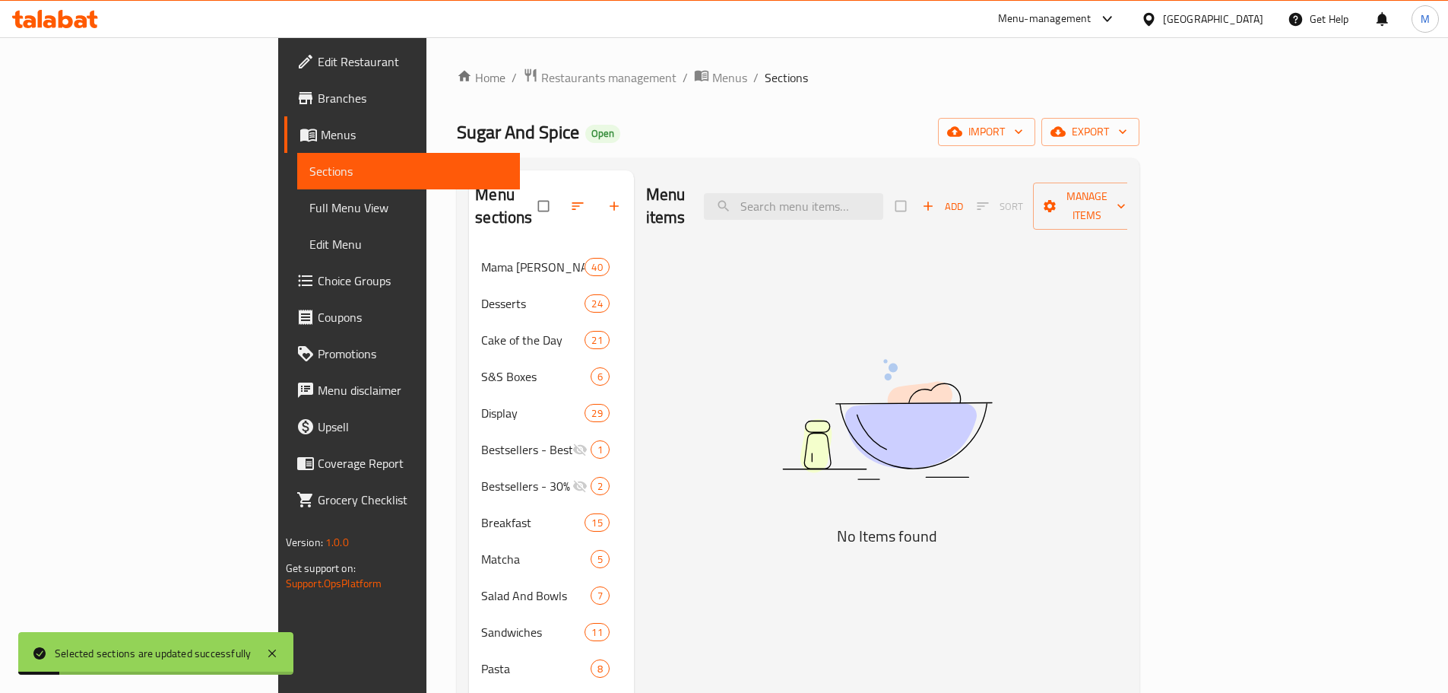
click at [737, 314] on div "Menu items Add Sort Manage items No Items found" at bounding box center [881, 595] width 494 height 851
click at [1128, 138] on span "export" at bounding box center [1091, 131] width 74 height 19
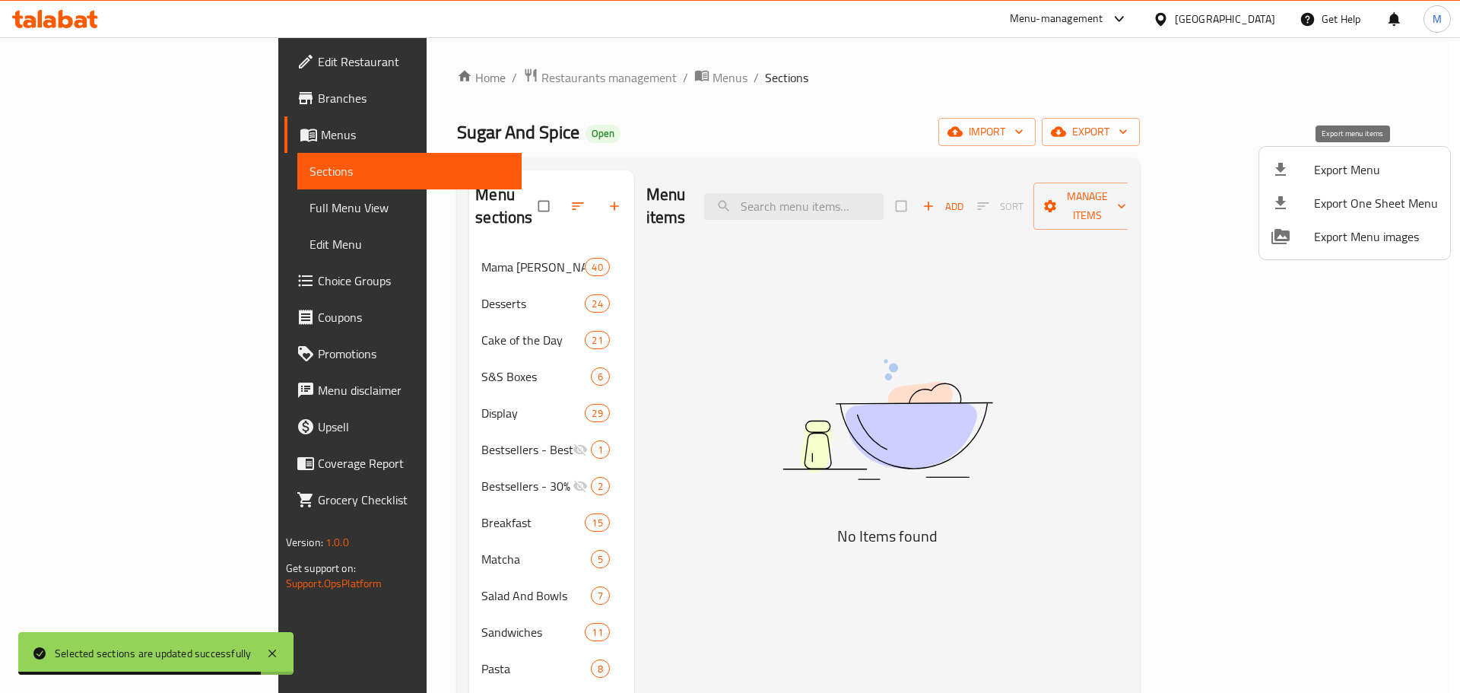
click at [1384, 173] on span "Export Menu" at bounding box center [1376, 169] width 124 height 18
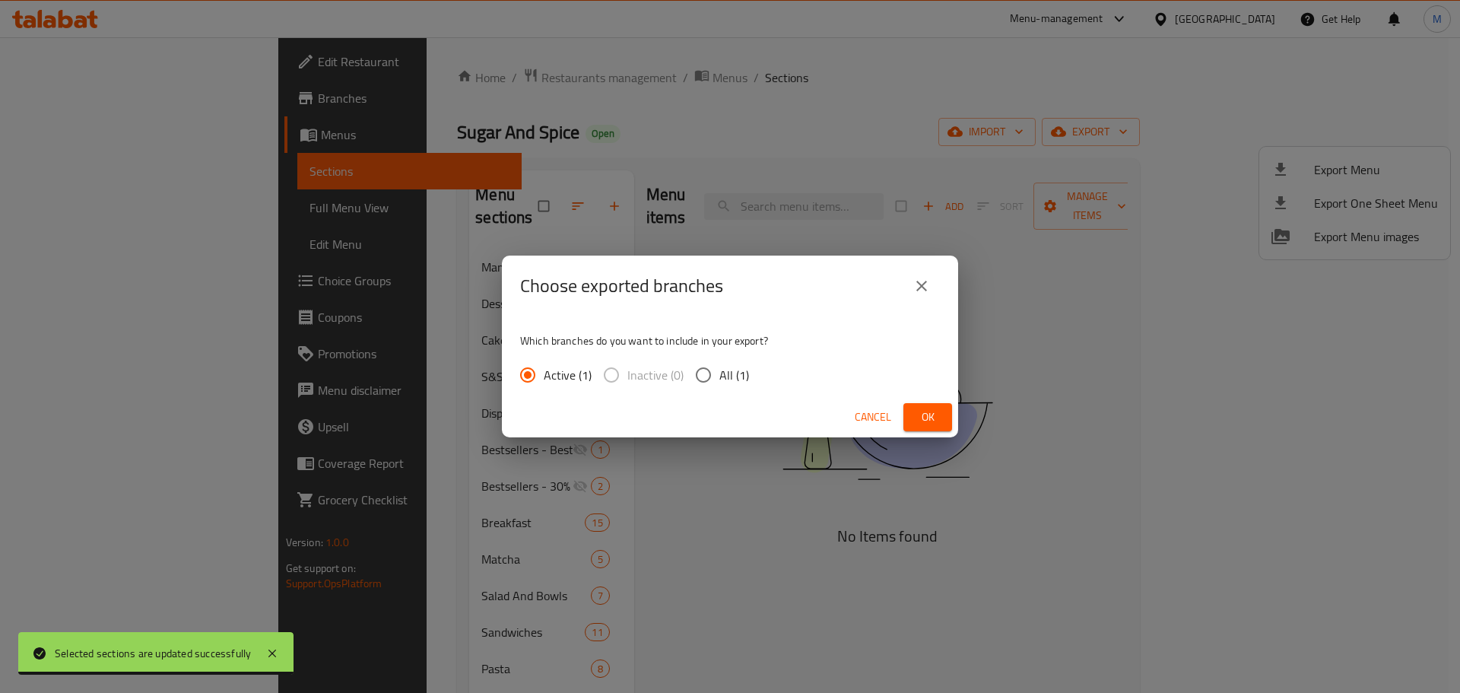
click at [707, 379] on input "All (1)" at bounding box center [703, 375] width 32 height 32
radio input "true"
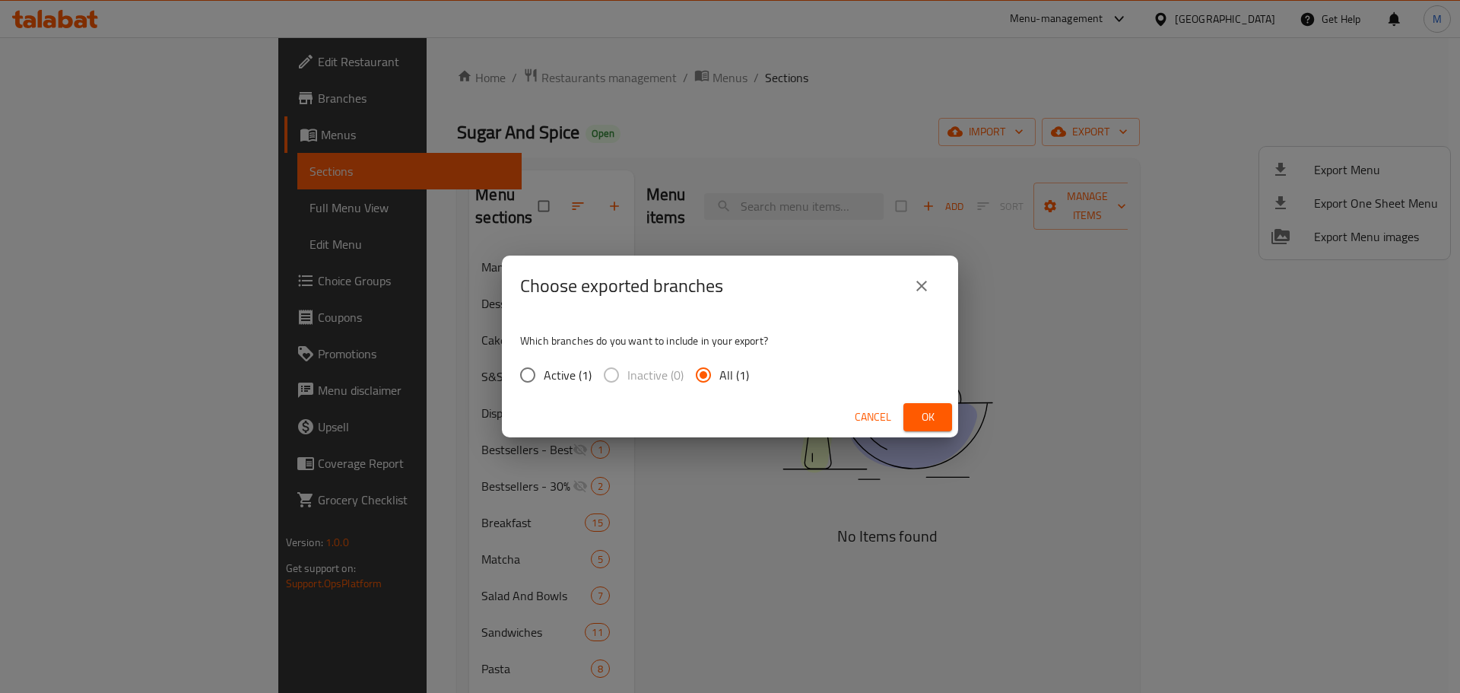
click at [939, 422] on span "Ok" at bounding box center [927, 417] width 24 height 19
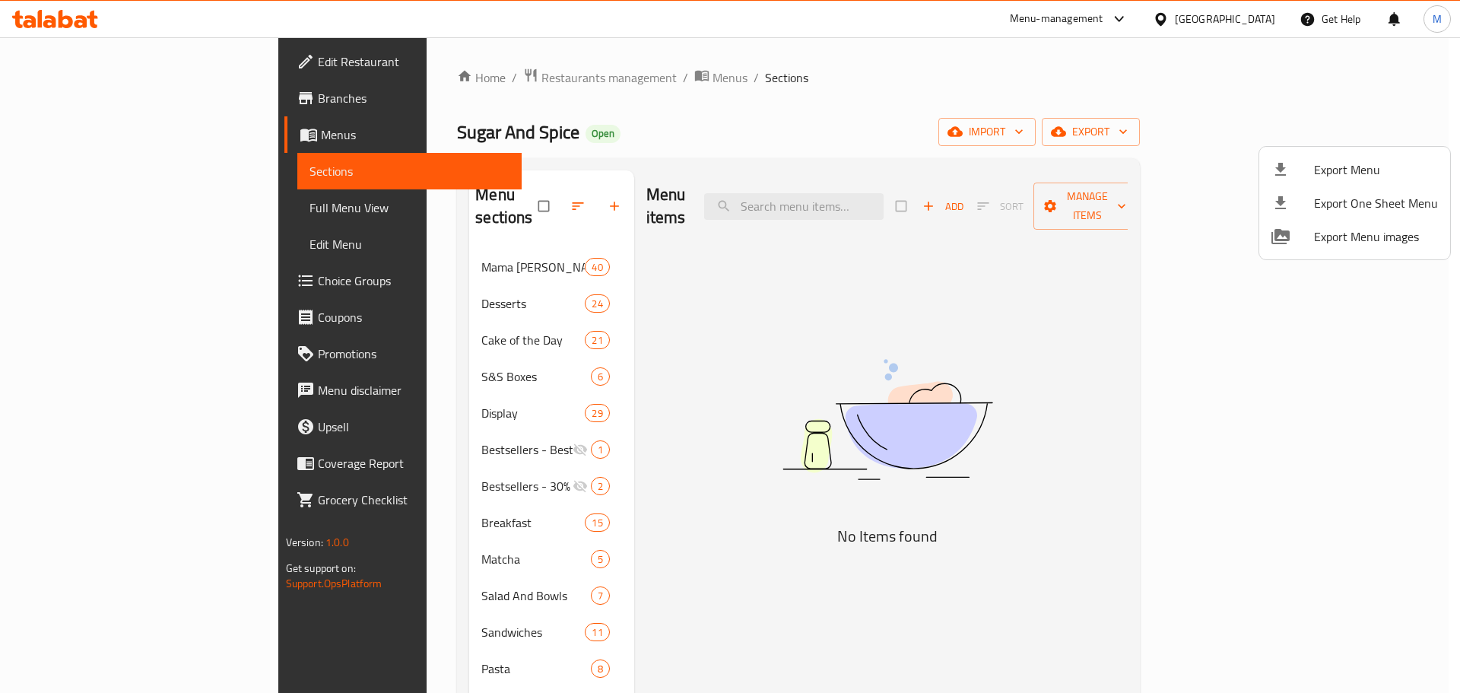
click at [657, 332] on div at bounding box center [730, 346] width 1460 height 693
